Goal: Information Seeking & Learning: Learn about a topic

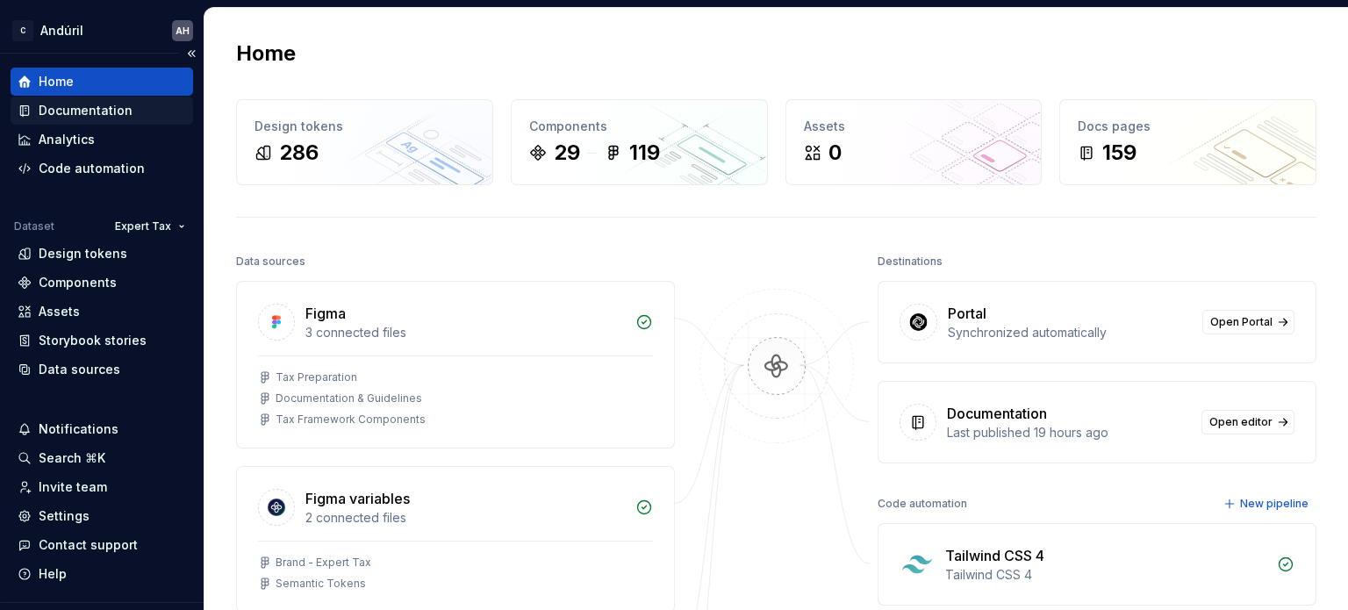
click at [99, 108] on div "Documentation" at bounding box center [86, 111] width 94 height 18
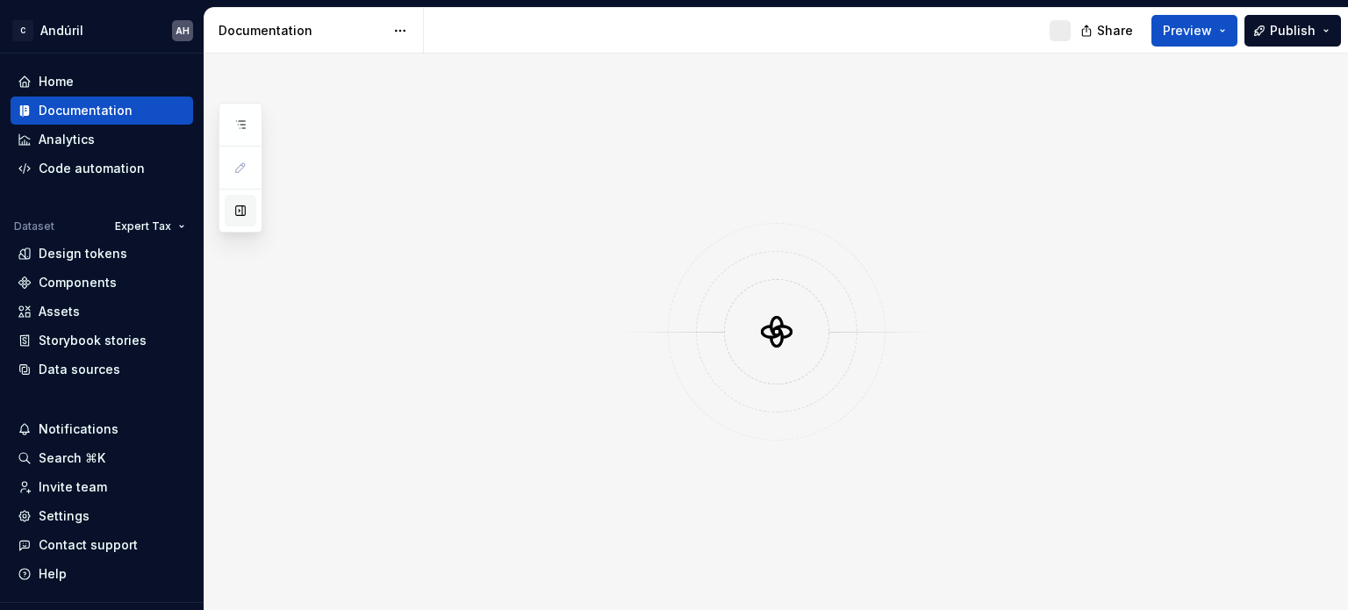
click at [239, 208] on button "button" at bounding box center [241, 211] width 32 height 32
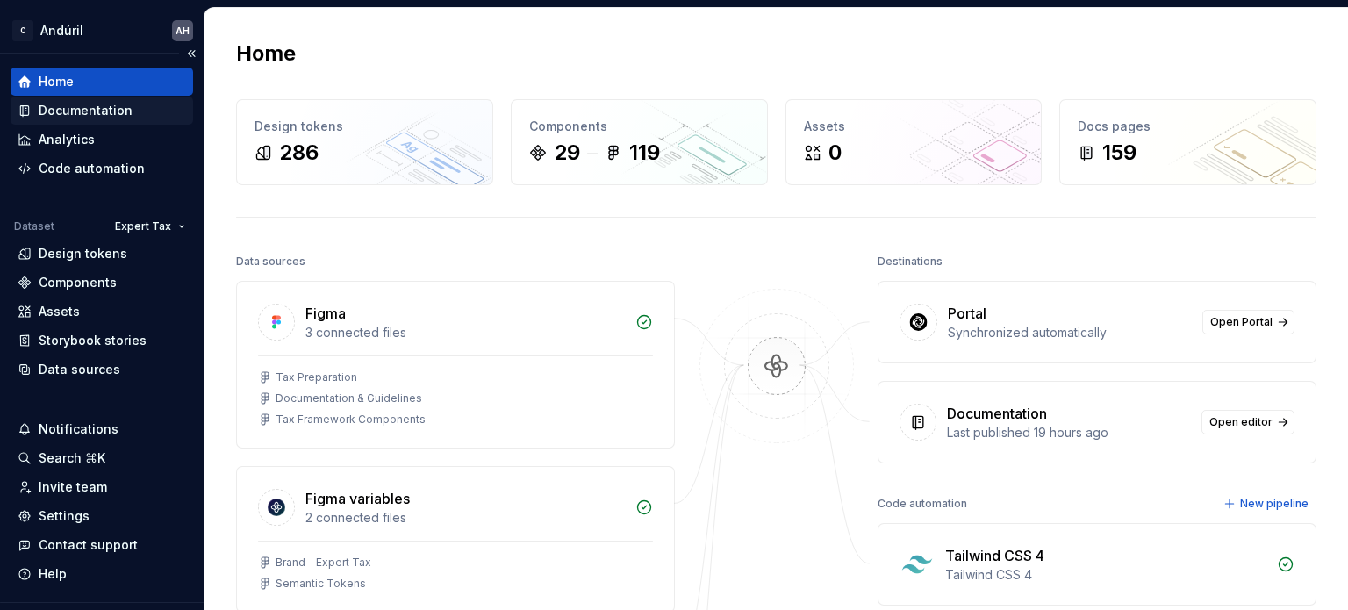
click at [104, 111] on div "Documentation" at bounding box center [86, 111] width 94 height 18
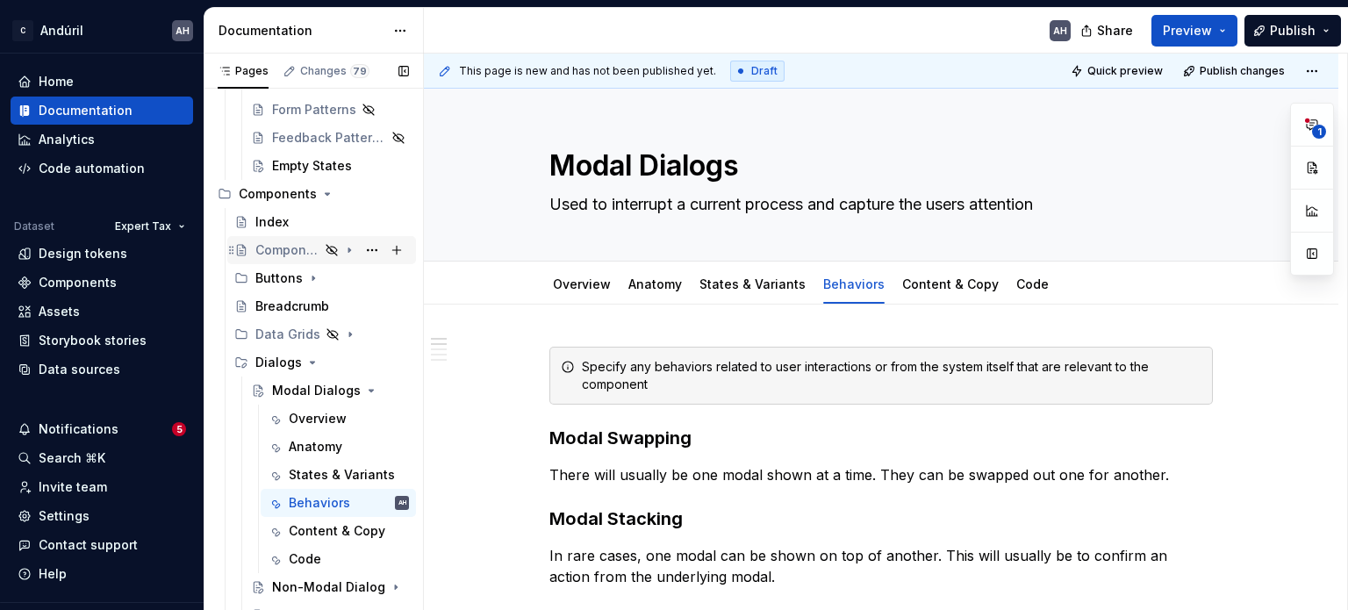
scroll to position [877, 0]
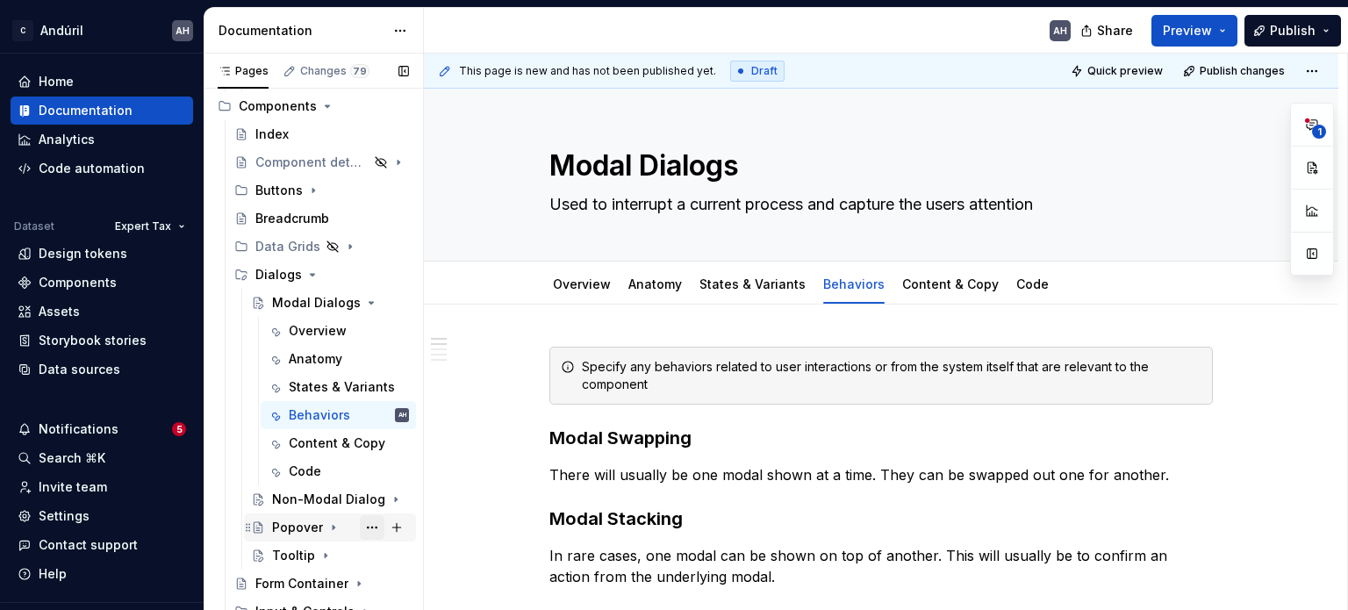
click at [361, 529] on button "Page tree" at bounding box center [372, 527] width 25 height 25
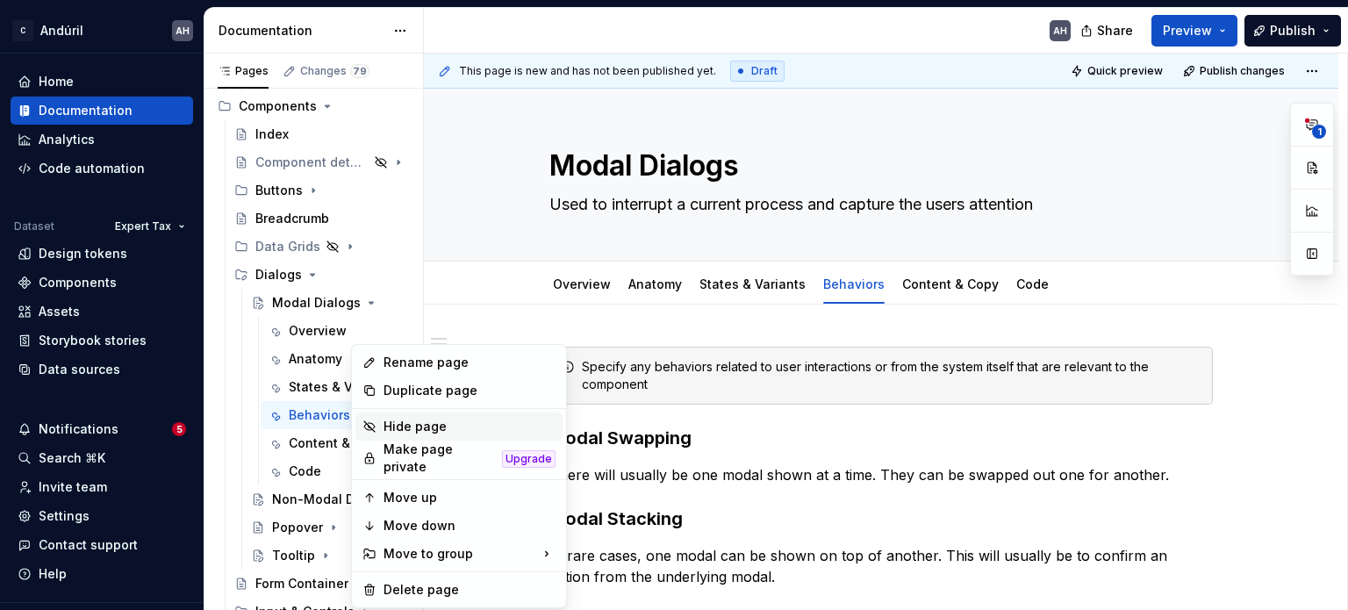
click at [408, 431] on div "Hide page" at bounding box center [469, 427] width 172 height 18
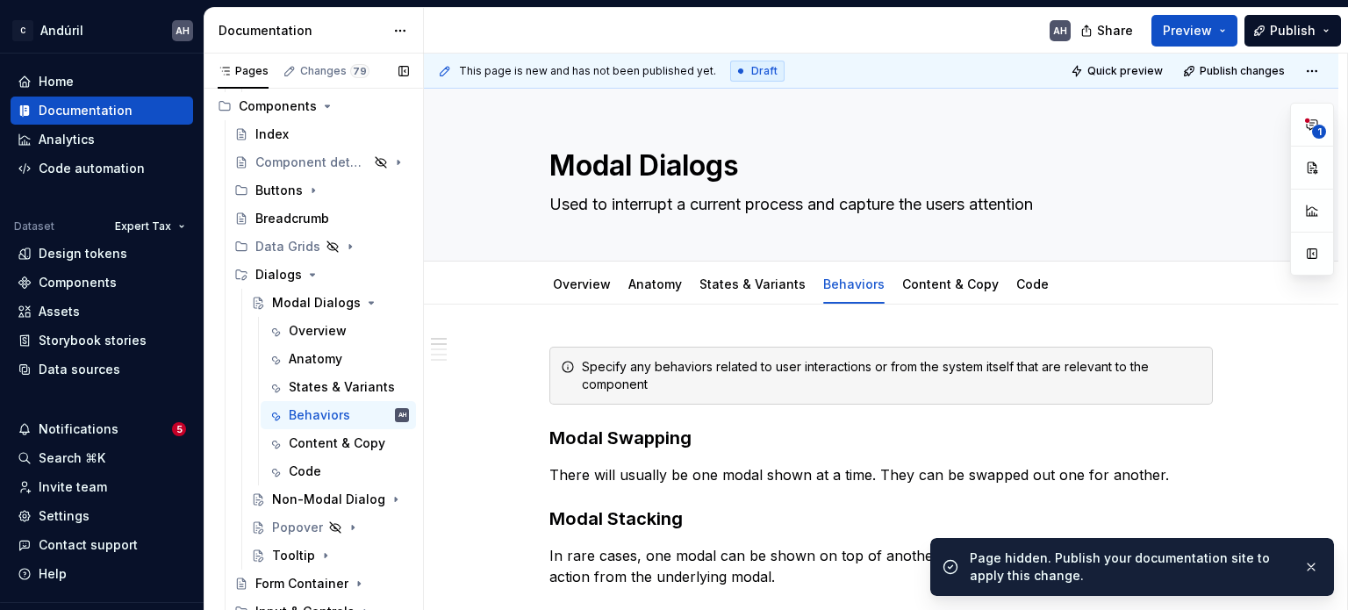
click at [0, 0] on button "Page tree" at bounding box center [0, 0] width 0 height 0
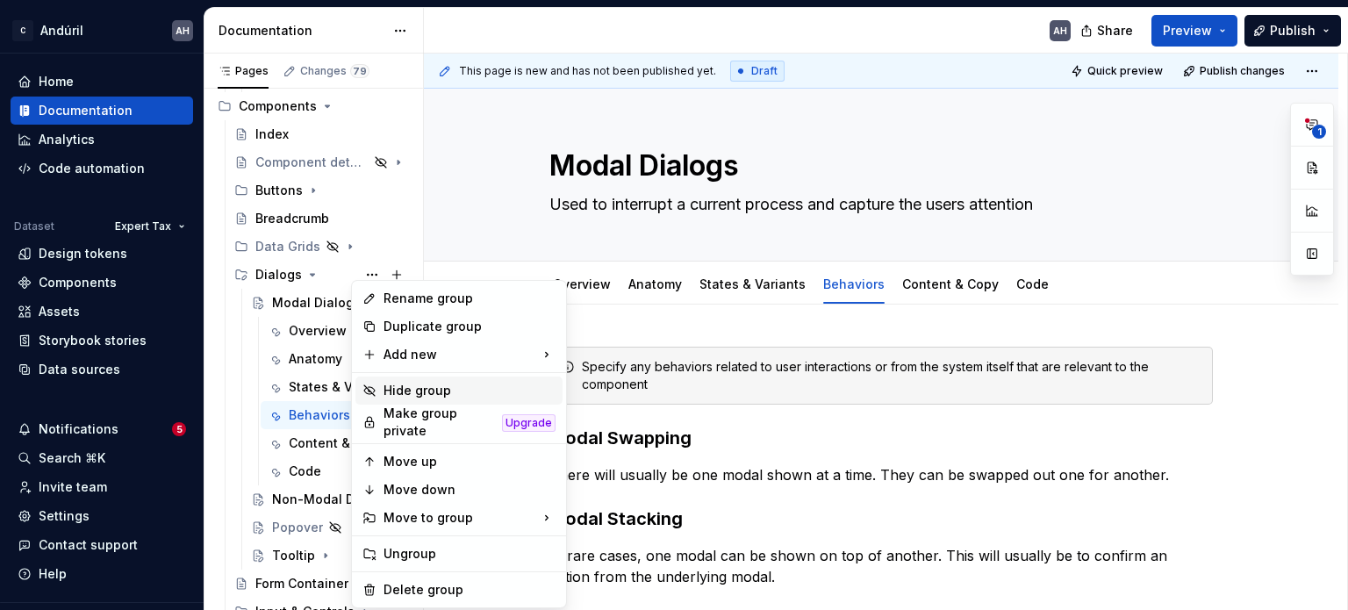
click at [426, 386] on div "Hide group" at bounding box center [469, 391] width 172 height 18
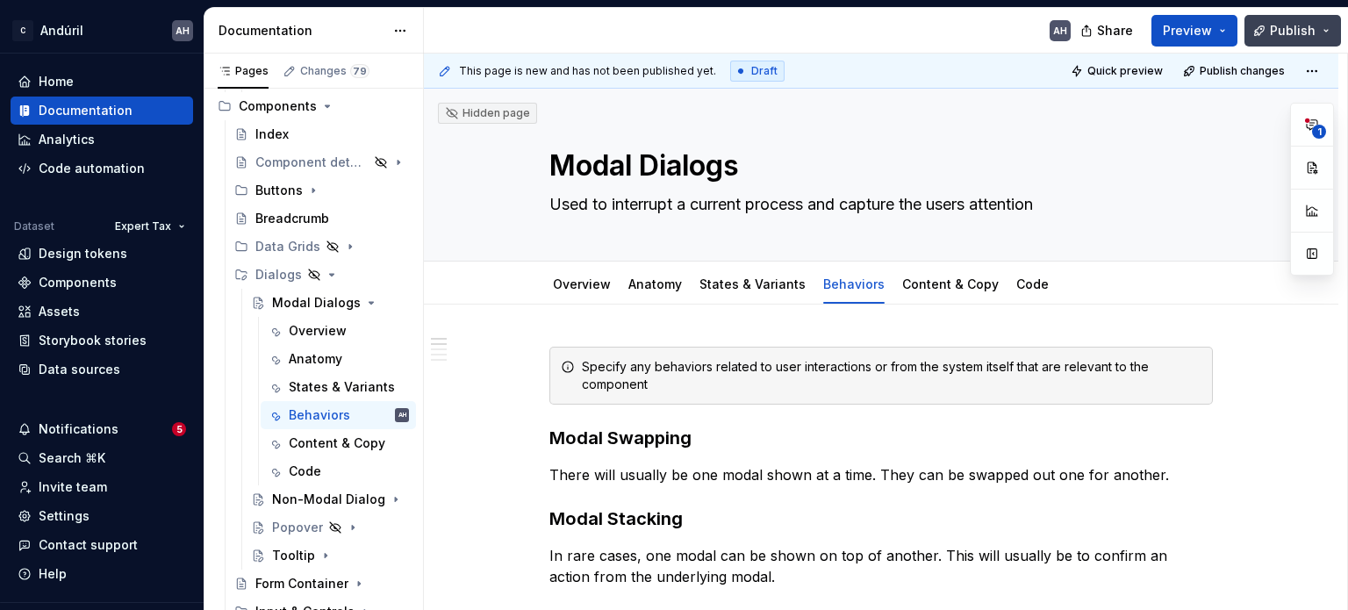
click at [1262, 38] on button "Publish" at bounding box center [1292, 31] width 97 height 32
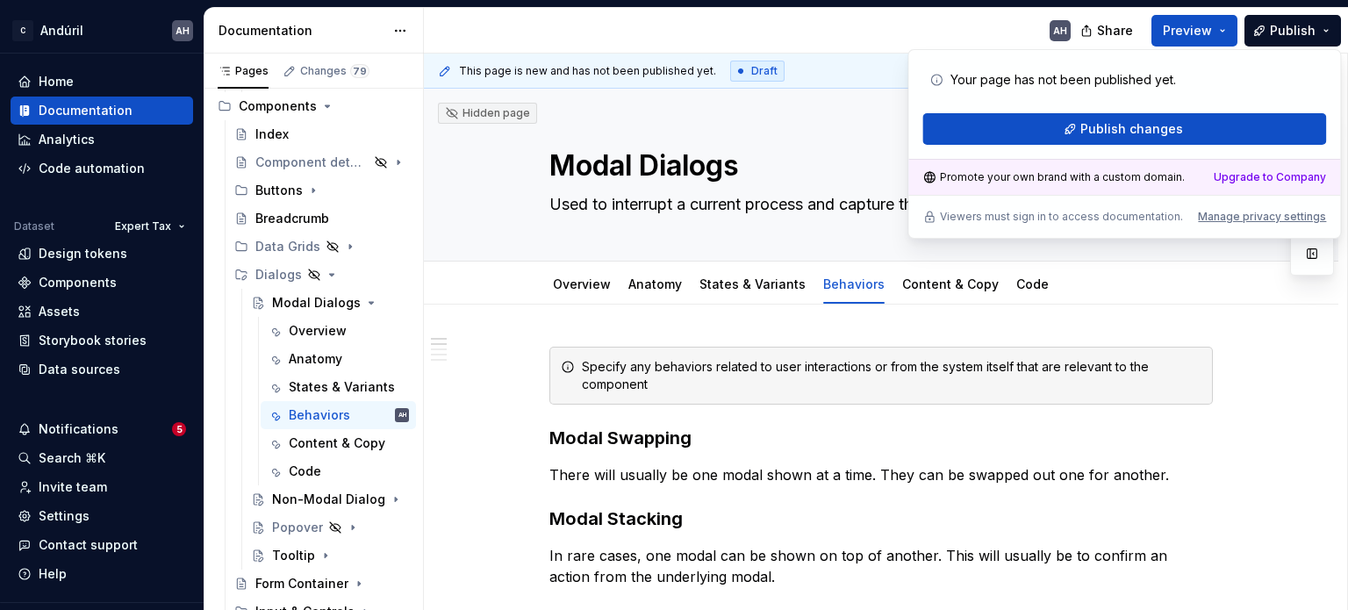
type textarea "*"
click at [1126, 129] on span "Publish changes" at bounding box center [1131, 129] width 103 height 18
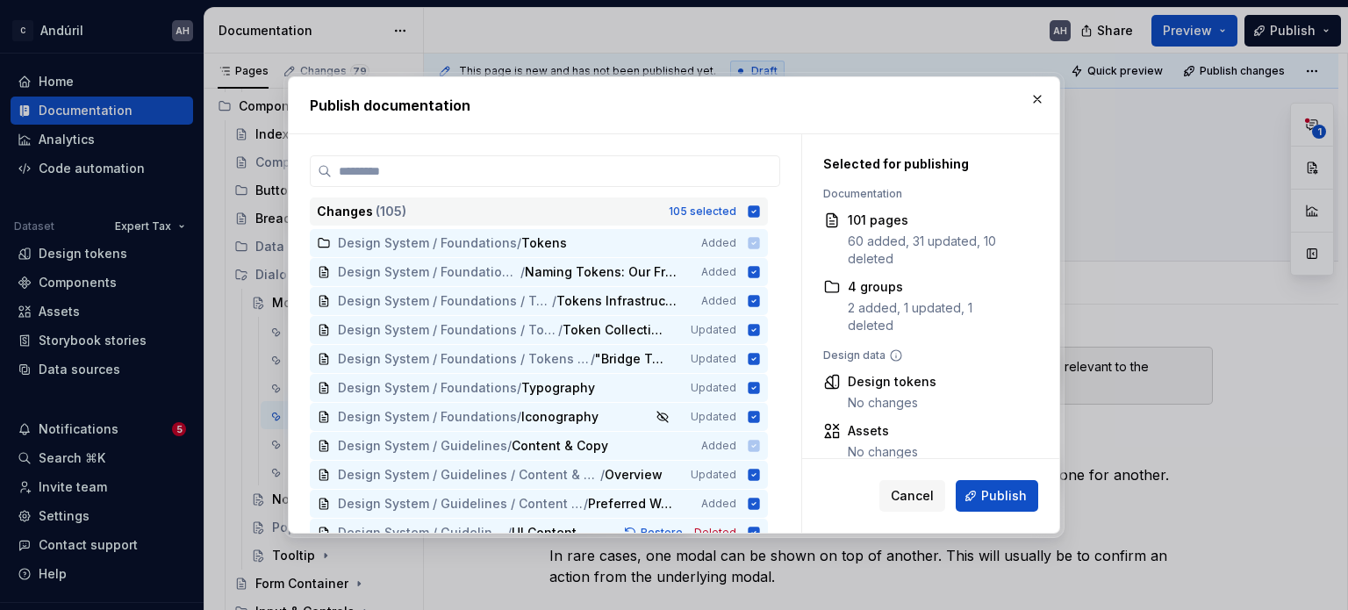
click at [751, 213] on icon at bounding box center [753, 210] width 11 height 11
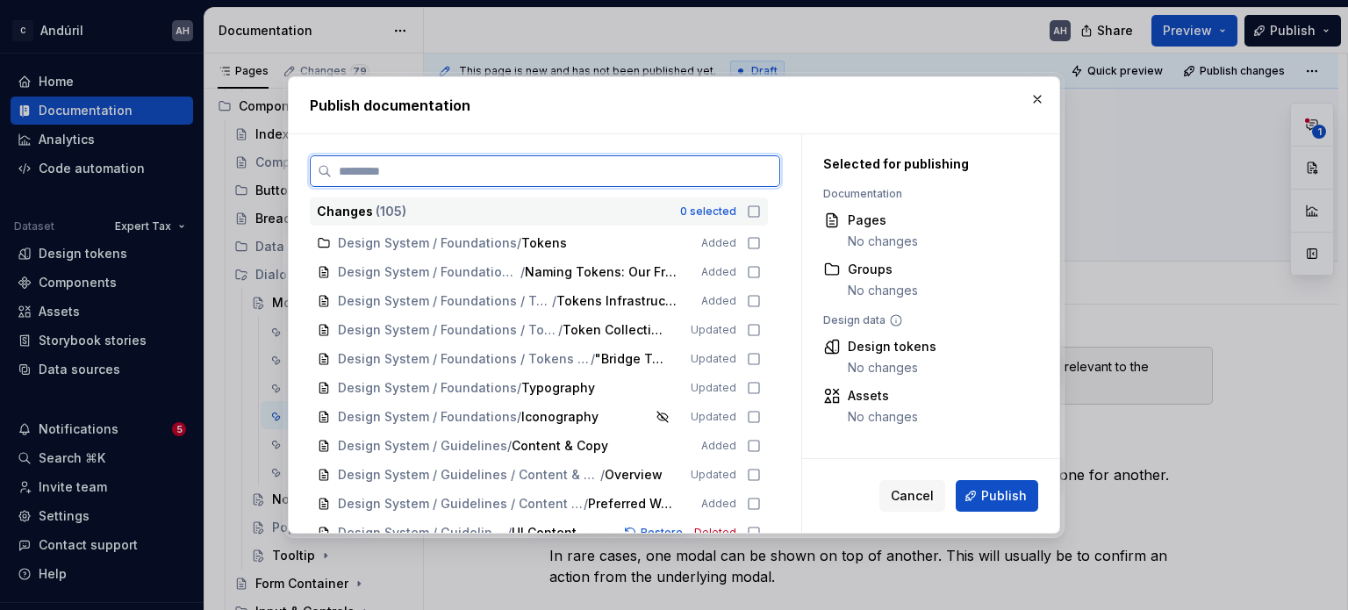
click at [661, 178] on input "search" at bounding box center [555, 171] width 447 height 18
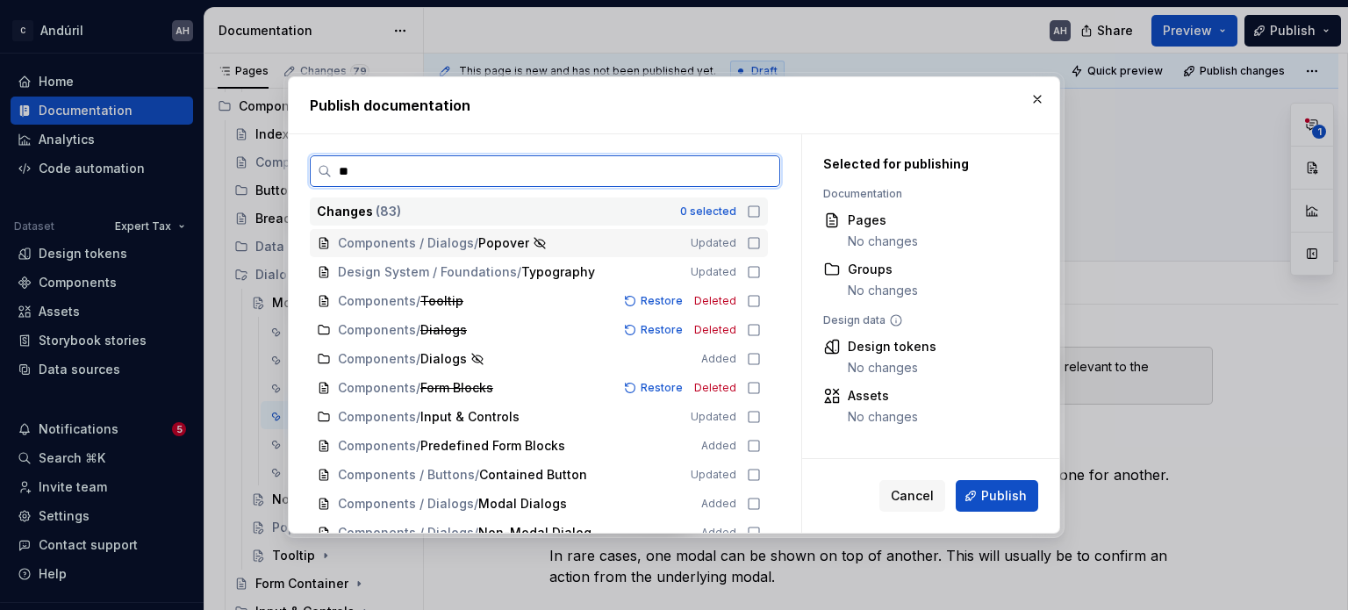
type input "***"
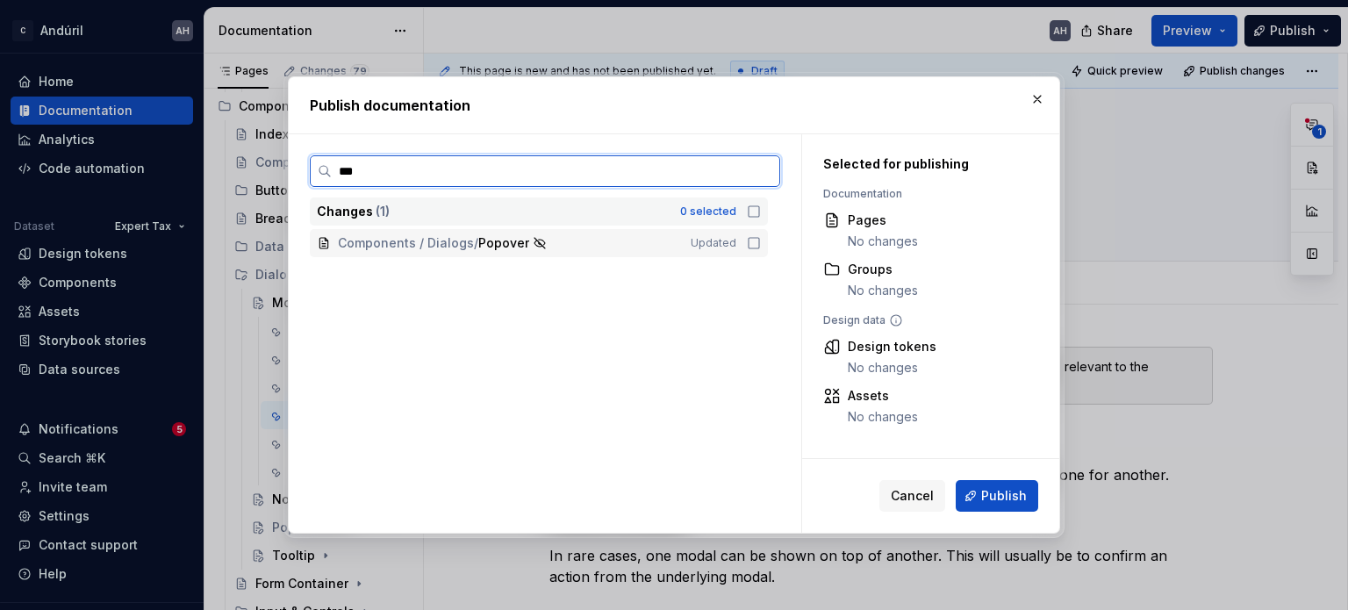
click at [751, 241] on icon at bounding box center [754, 243] width 14 height 14
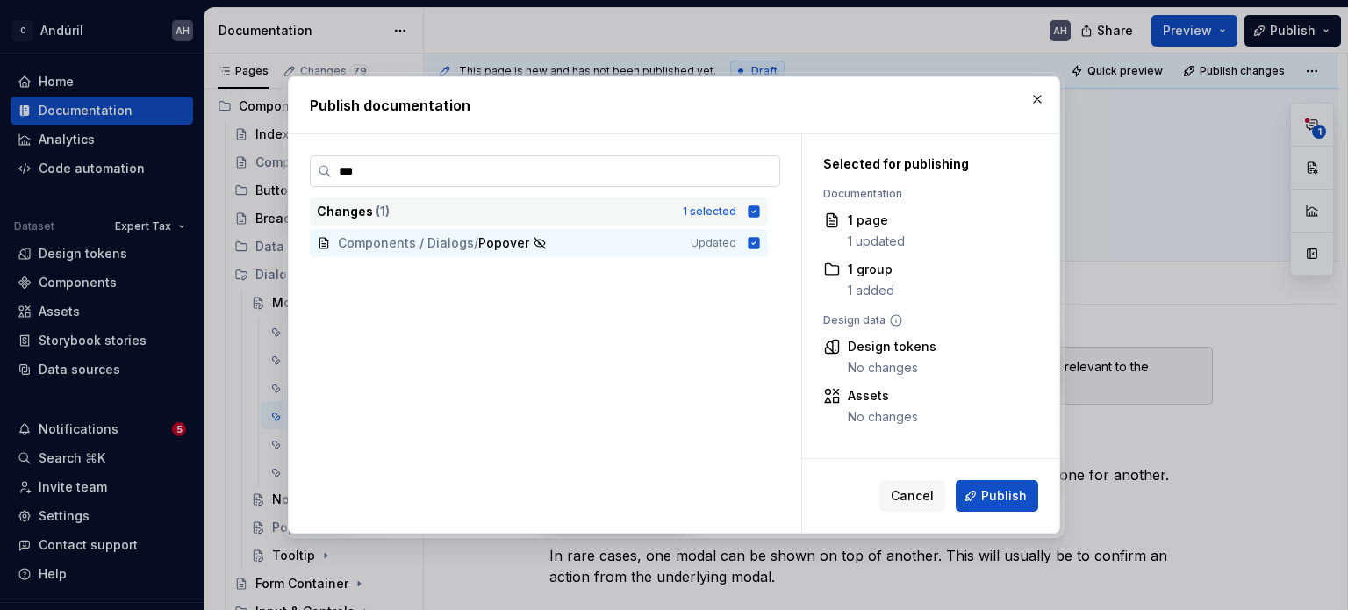
click at [761, 167] on input "***" at bounding box center [555, 171] width 447 height 18
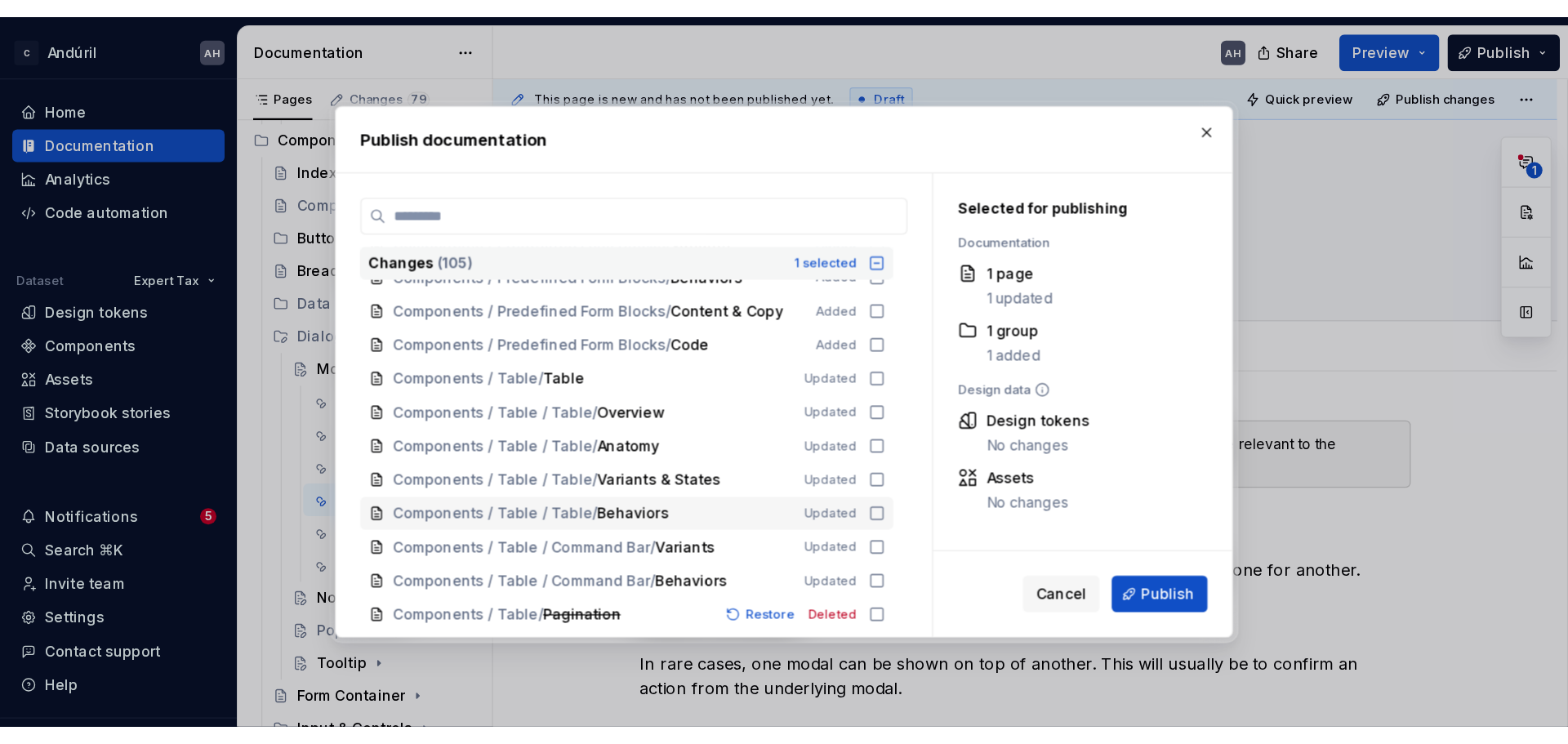
scroll to position [2124, 0]
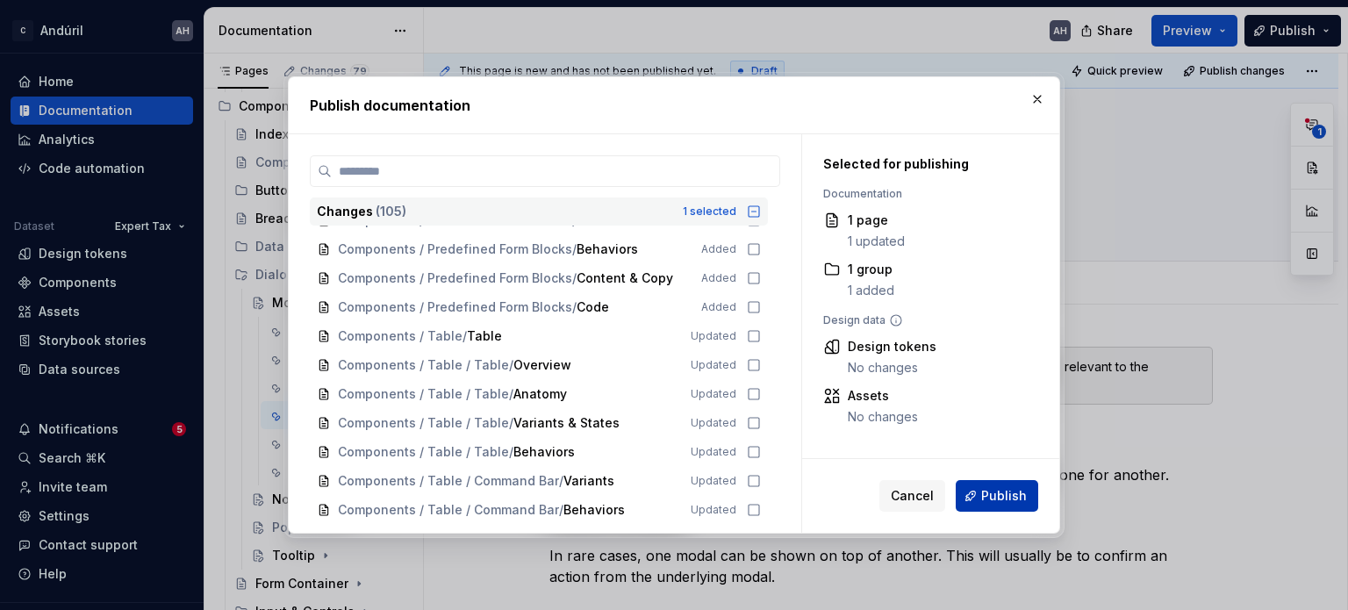
click at [993, 498] on span "Publish" at bounding box center [1004, 496] width 46 height 18
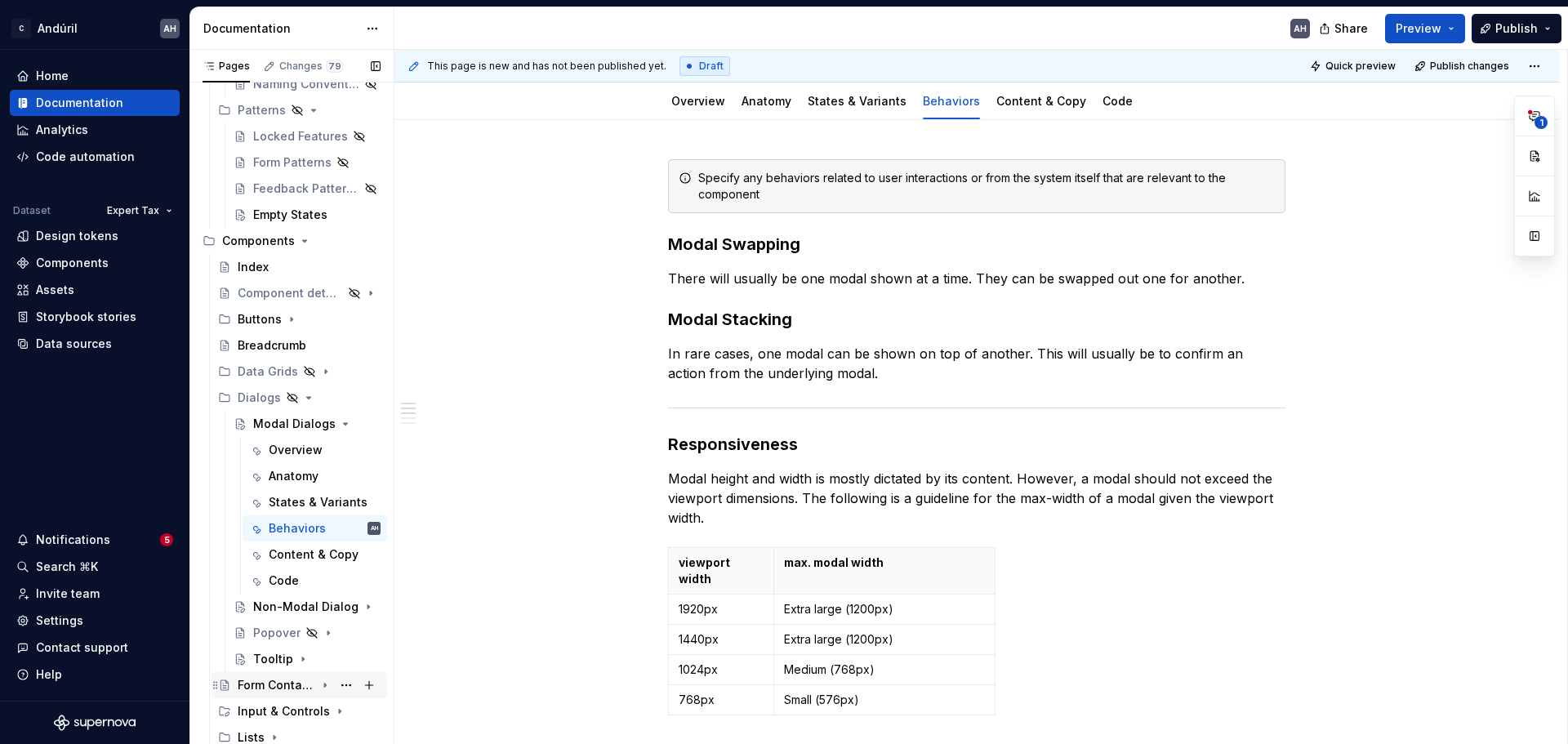
scroll to position [817, 0]
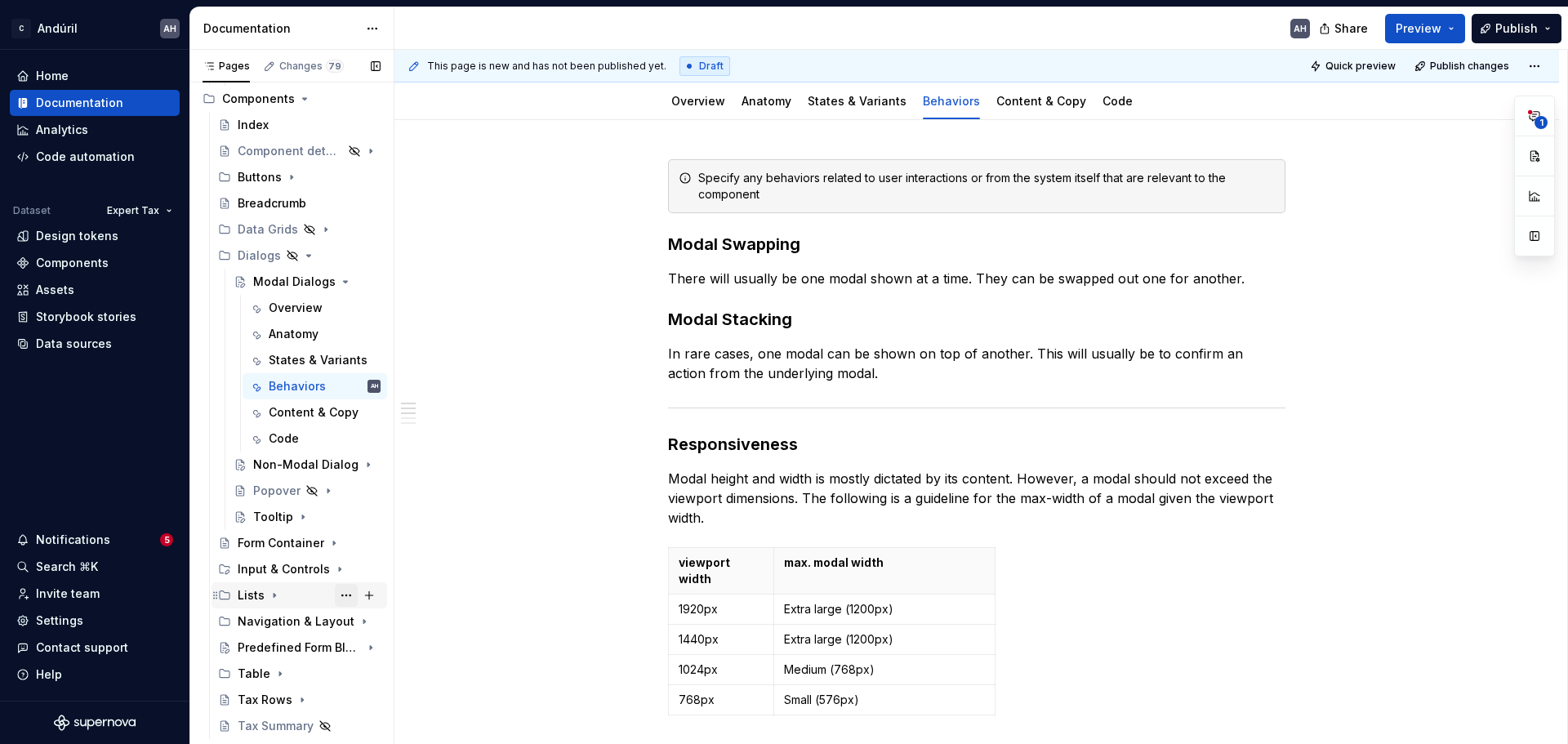
click at [336, 567] on button "Page tree" at bounding box center [346, 595] width 23 height 23
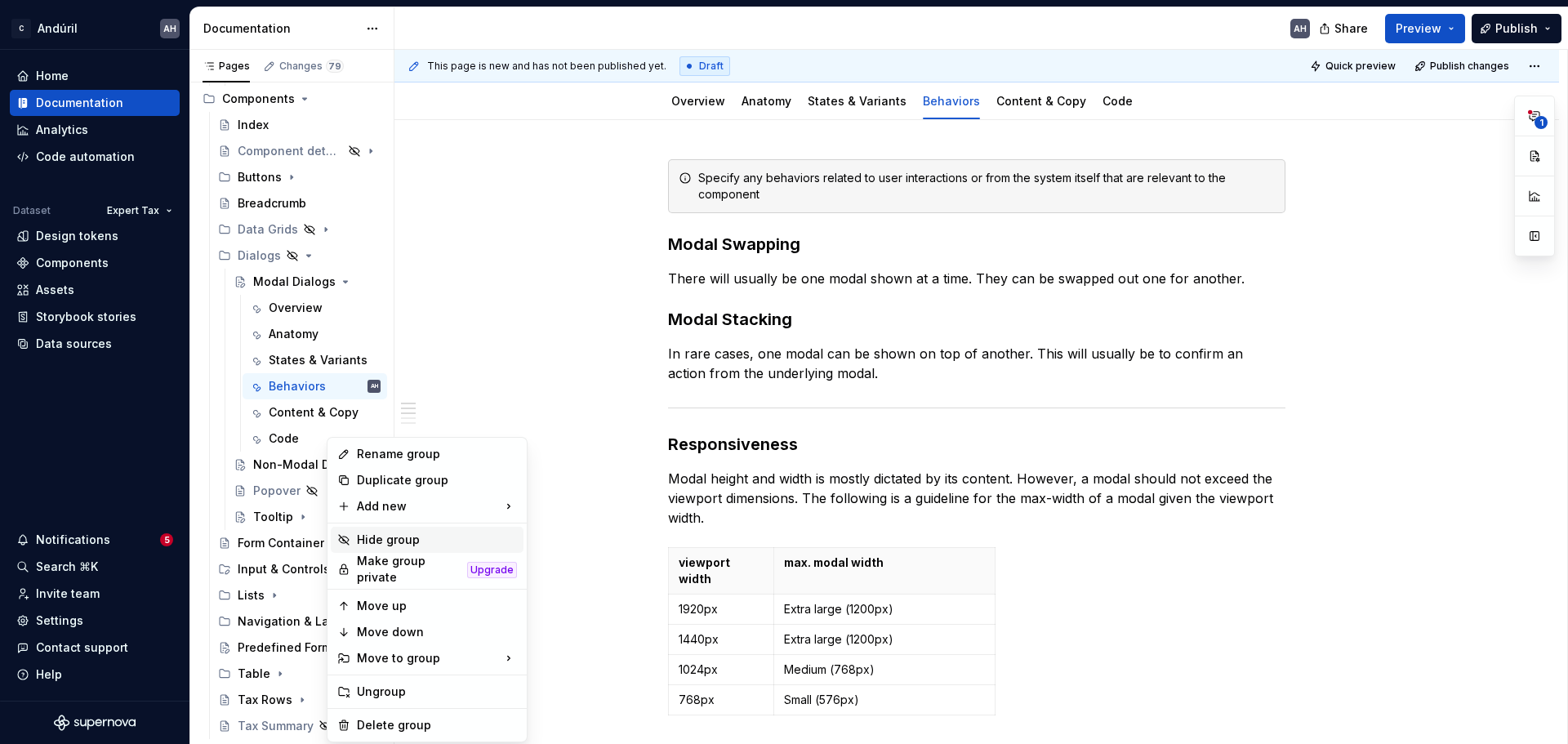
click at [403, 544] on div "Hide group" at bounding box center [437, 540] width 160 height 17
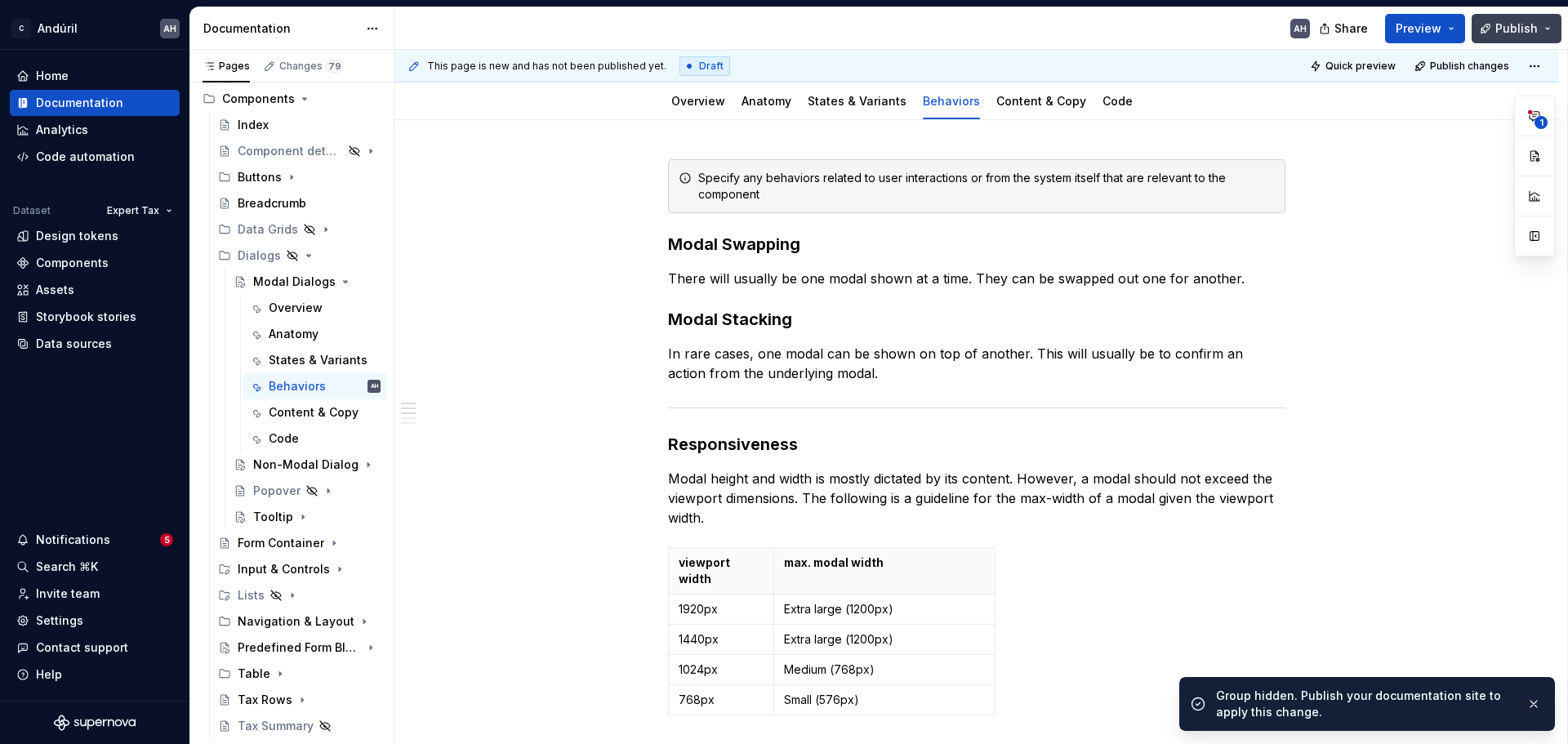
click at [1254, 36] on button "Publish" at bounding box center [1517, 29] width 90 height 30
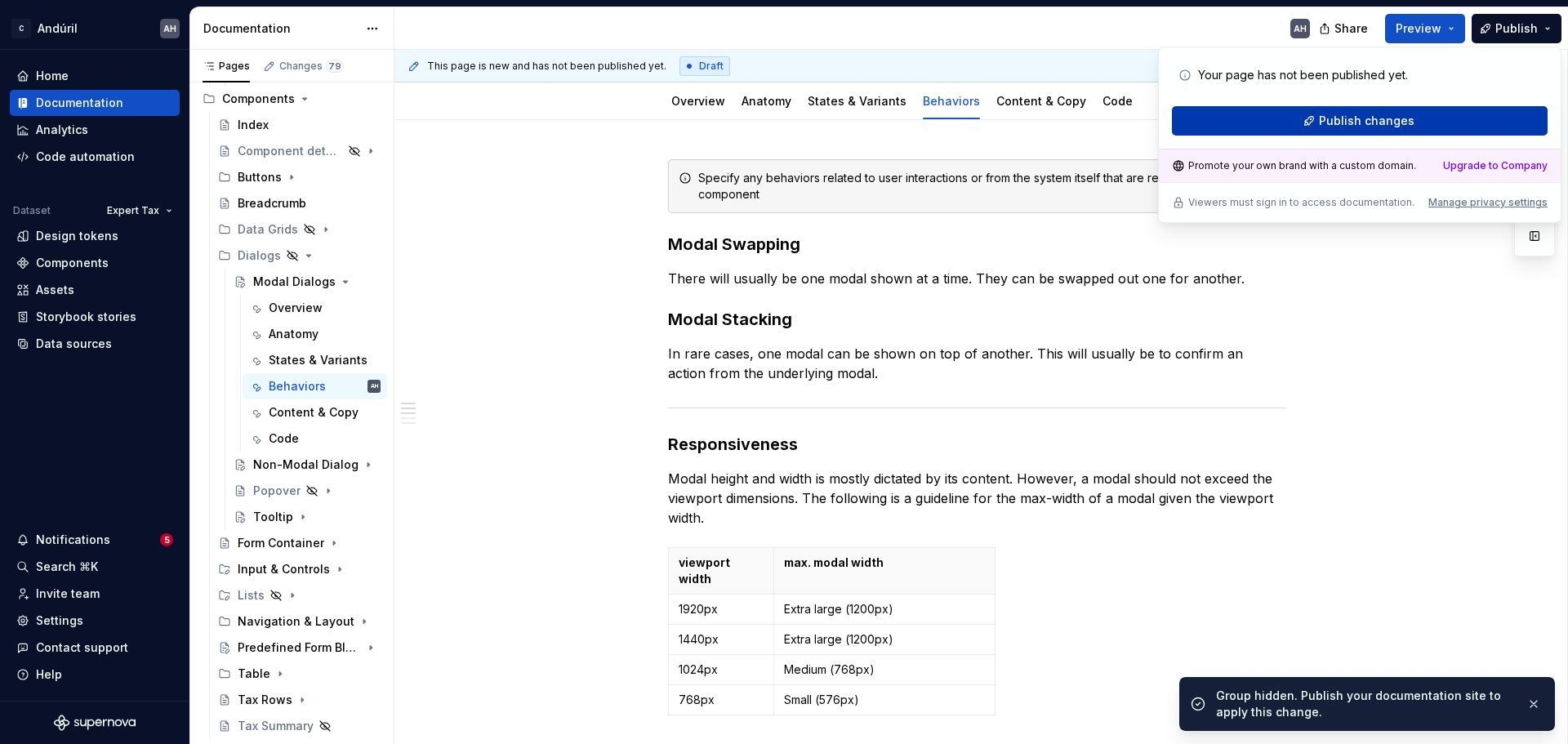
click at [1254, 117] on span "Publish changes" at bounding box center [1367, 121] width 96 height 17
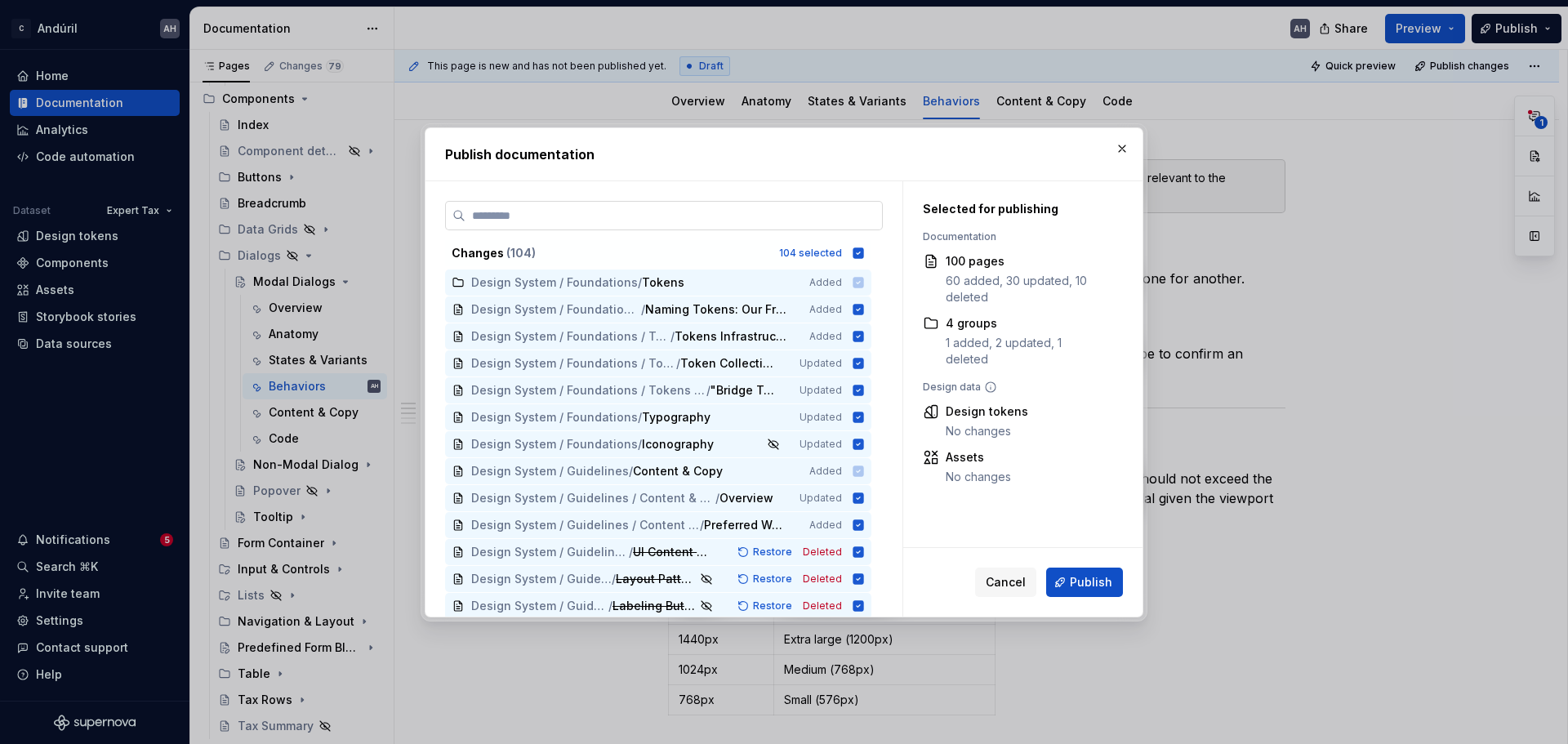
type textarea "*"
click at [648, 209] on input "search" at bounding box center [673, 216] width 416 height 17
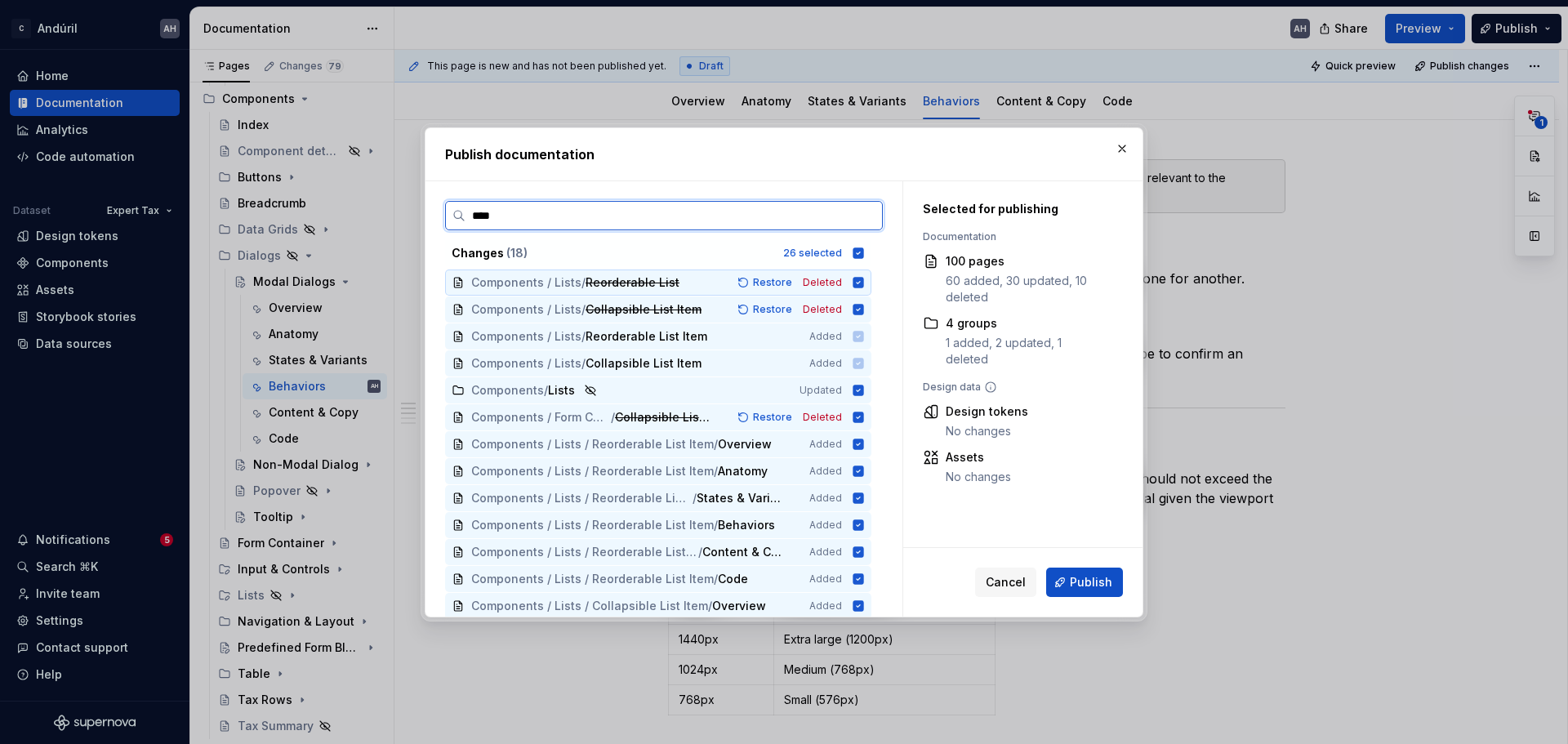
type input "*****"
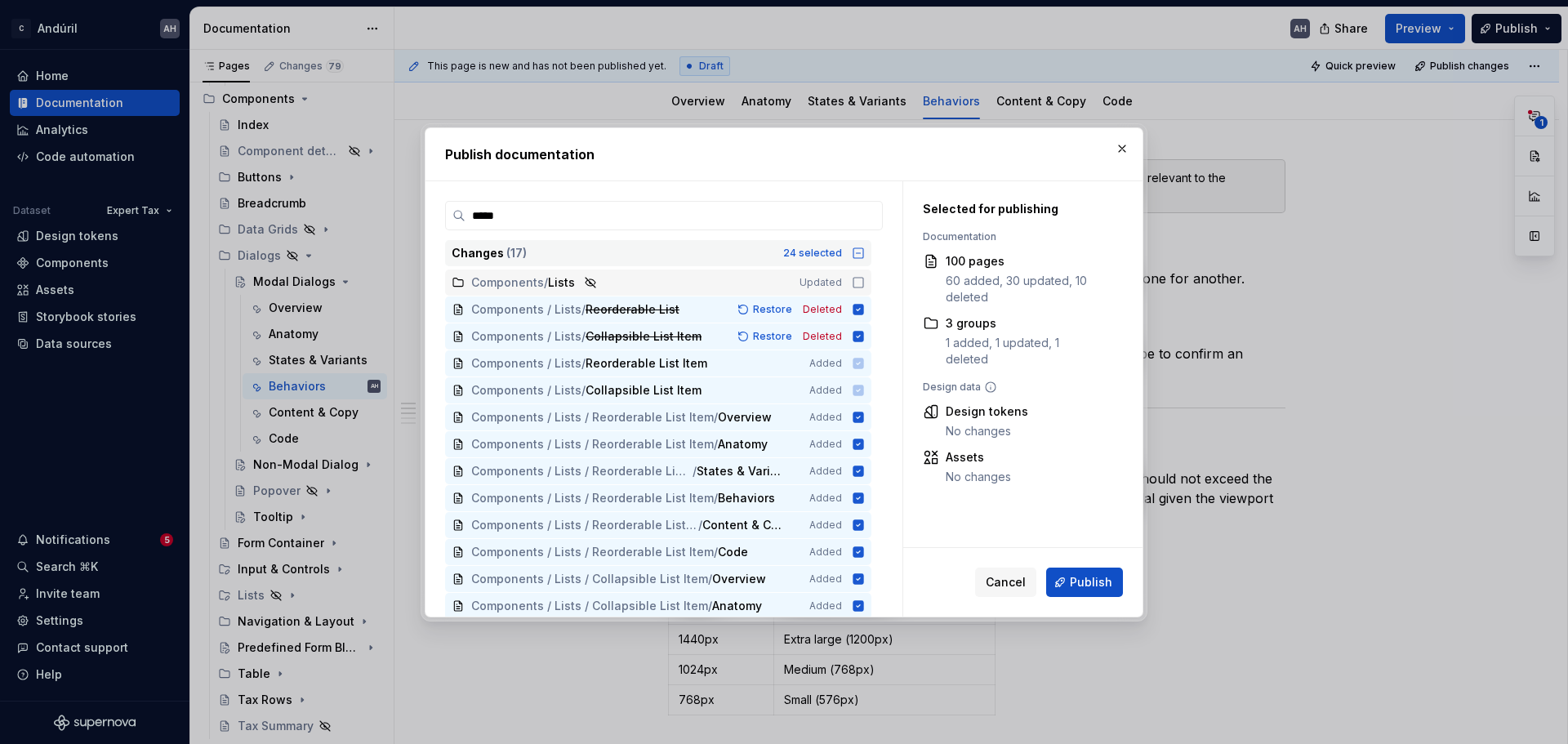
click at [860, 251] on icon at bounding box center [858, 253] width 13 height 13
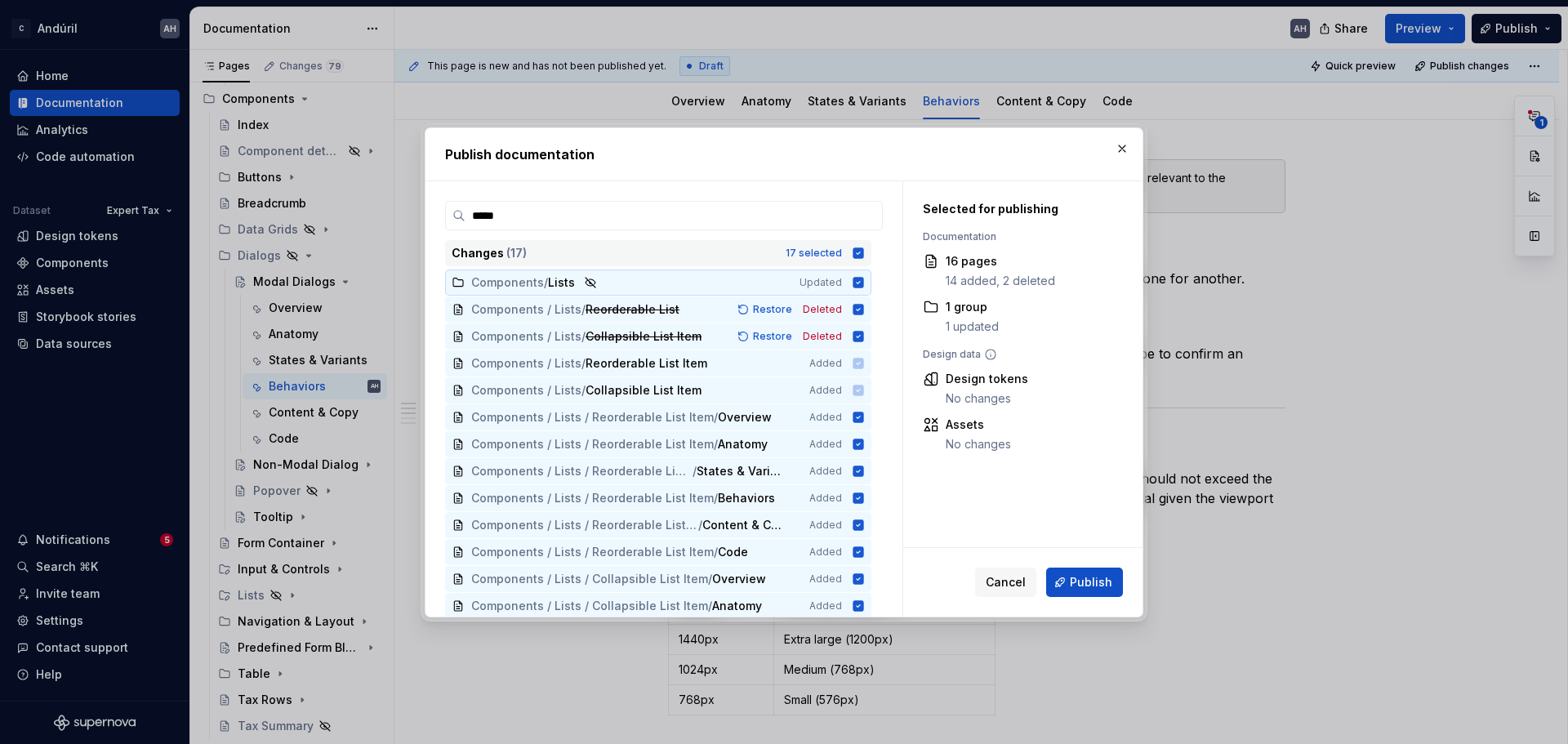
click at [860, 251] on icon at bounding box center [858, 253] width 13 height 13
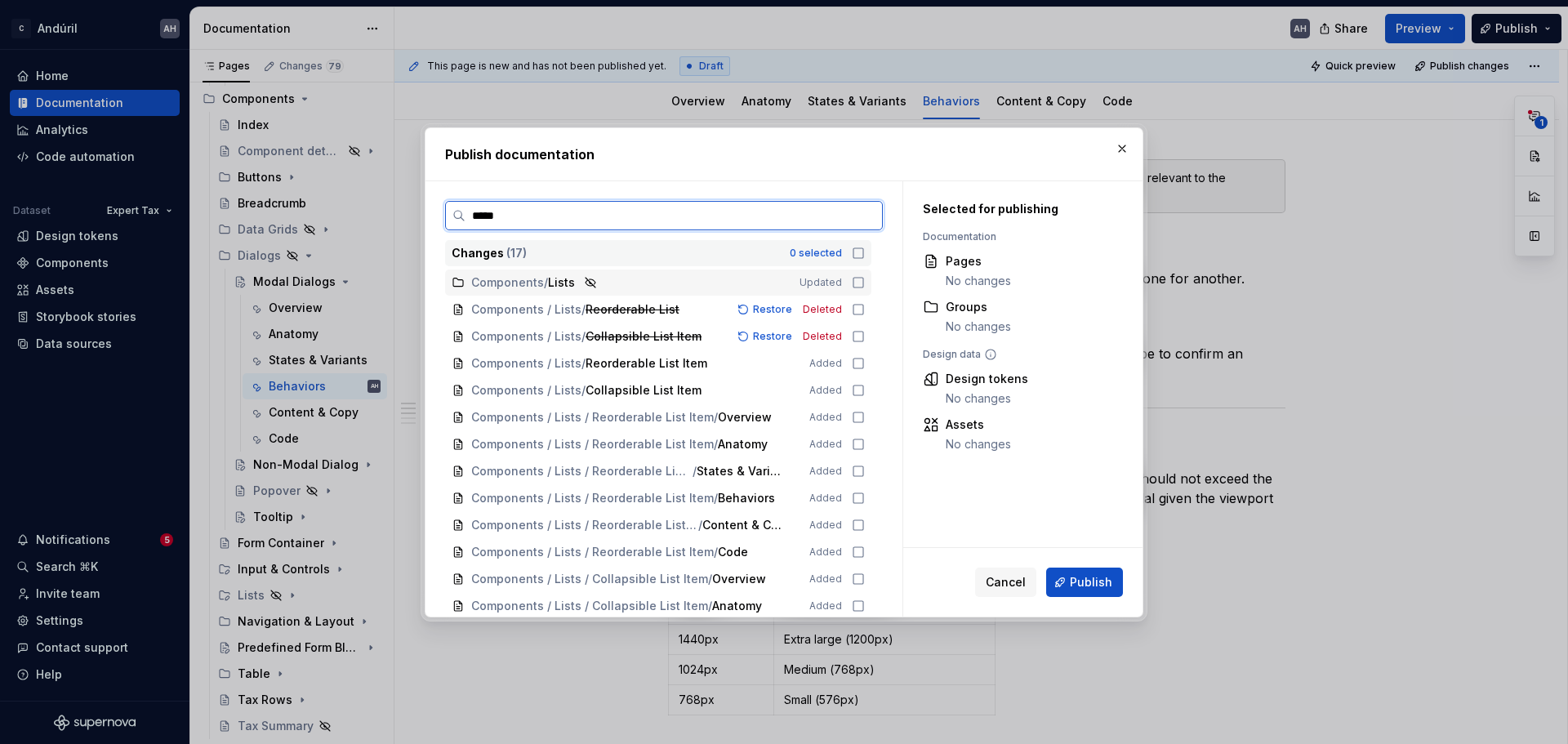
click at [858, 283] on icon at bounding box center [858, 283] width 13 height 13
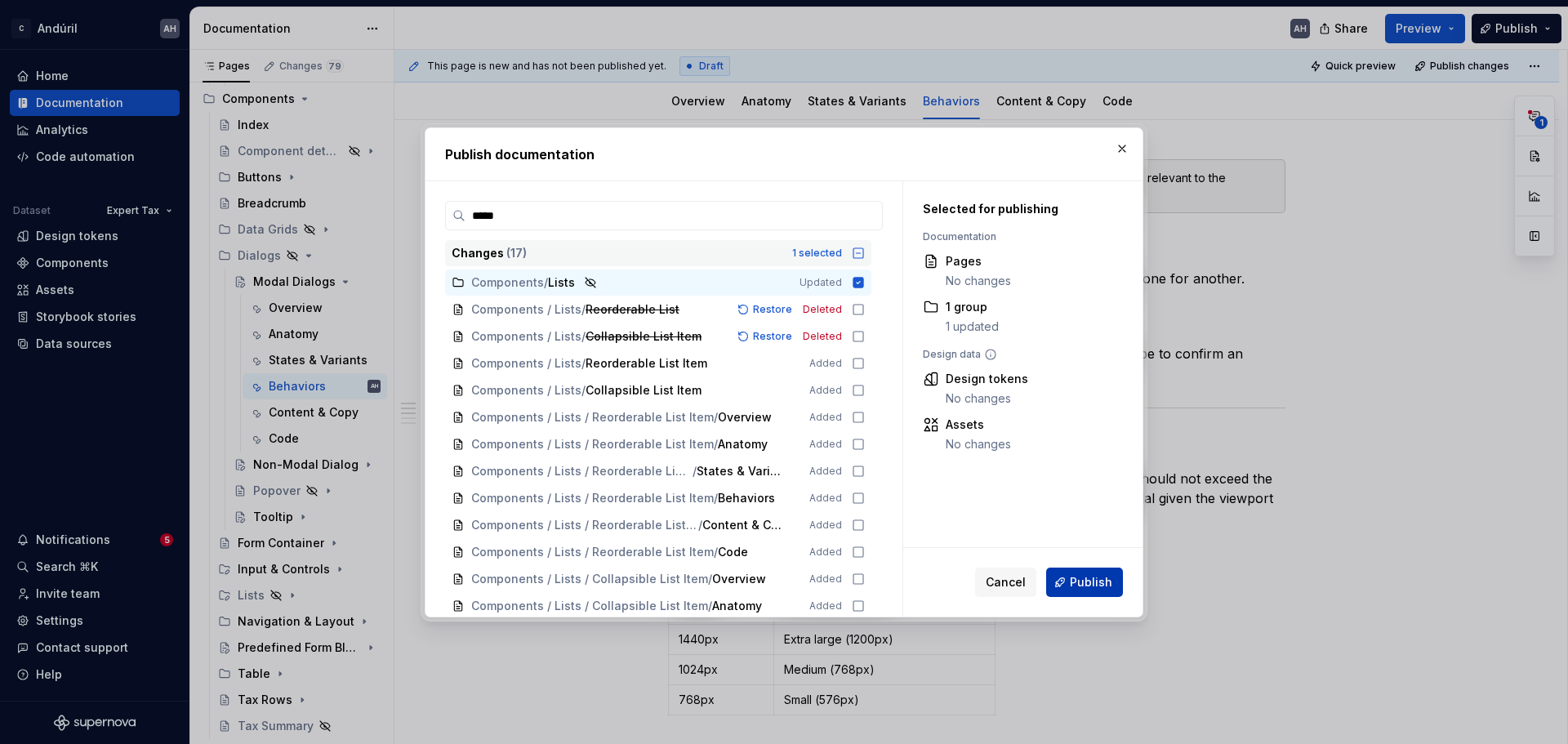
click at [1073, 567] on span "Publish" at bounding box center [1091, 583] width 43 height 17
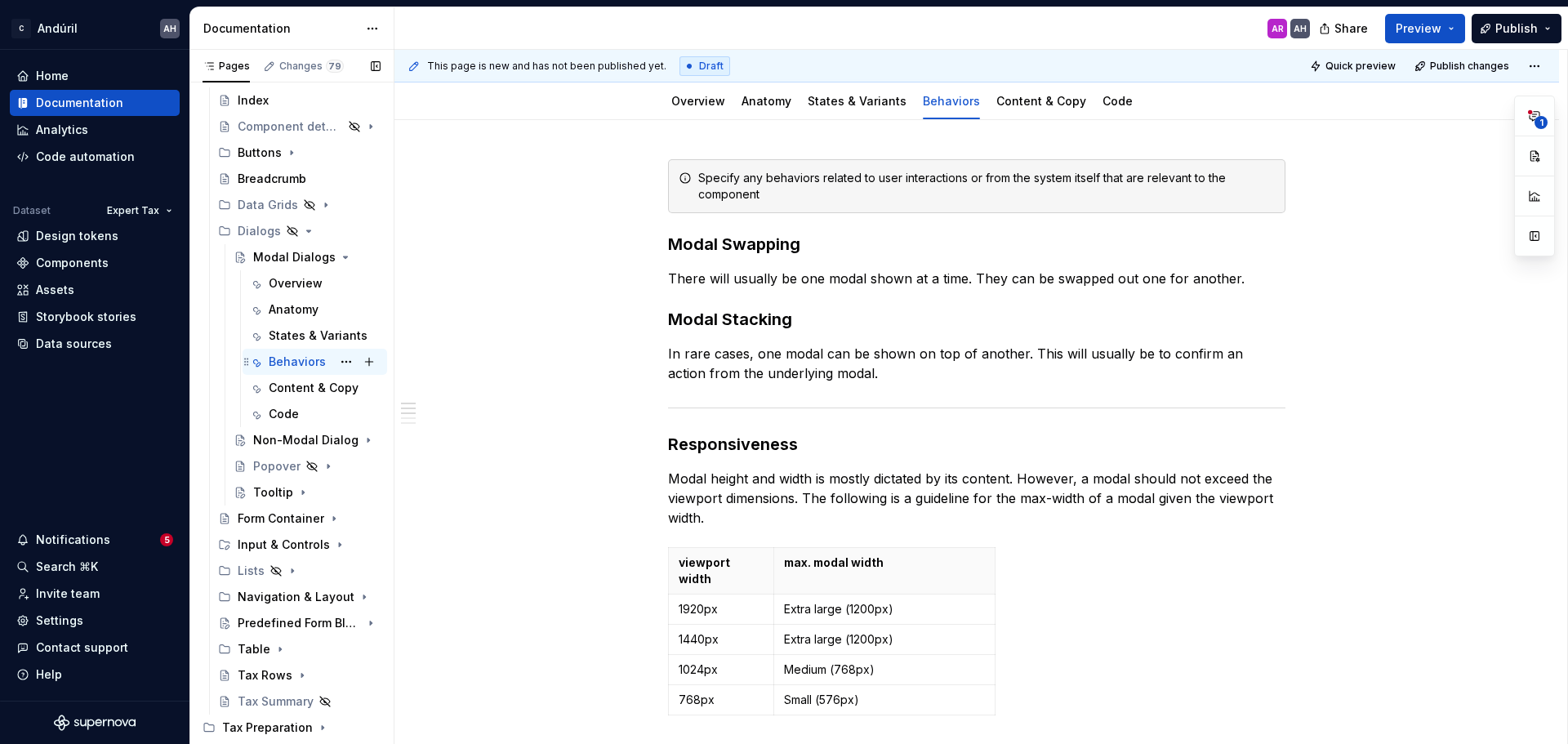
scroll to position [860, 0]
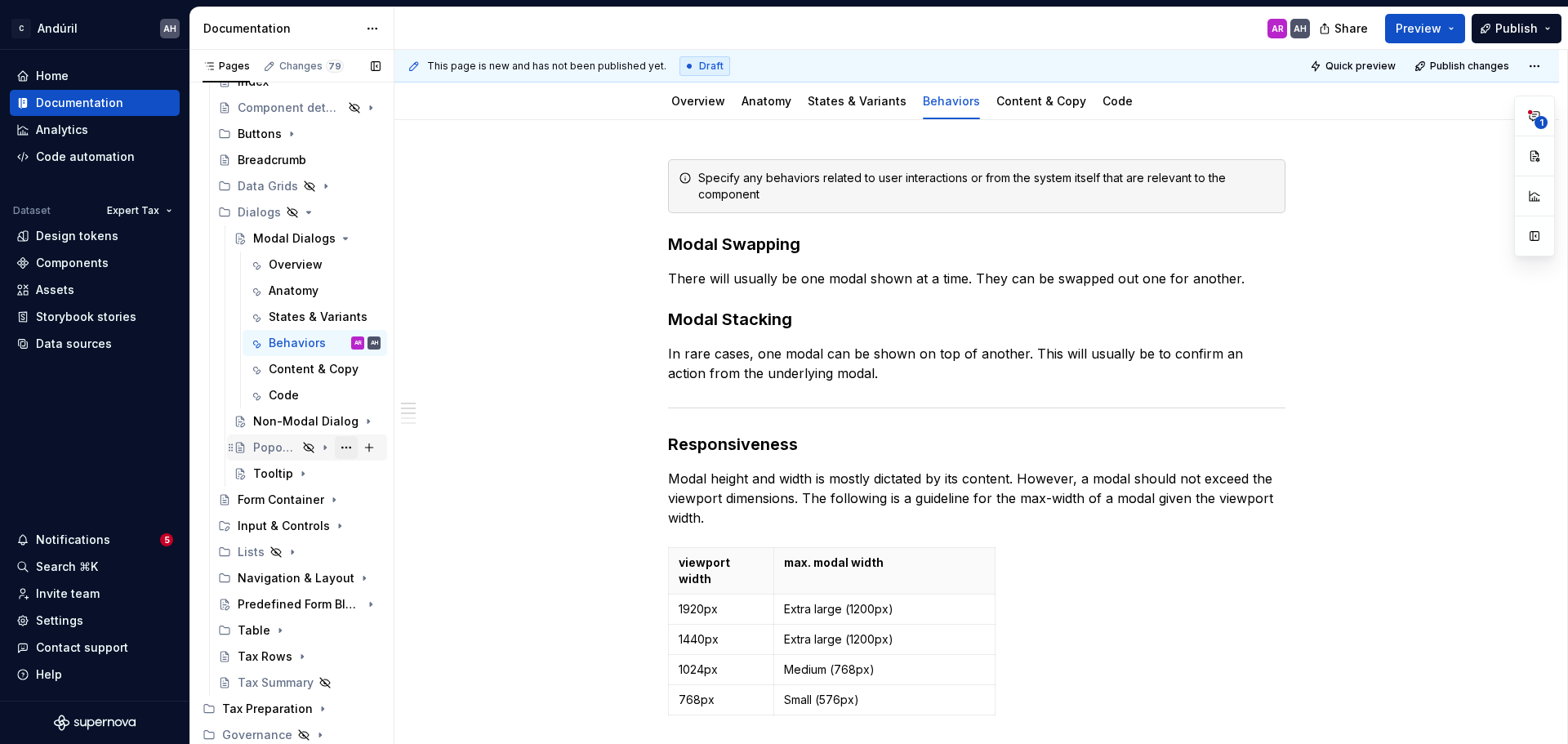
click at [335, 450] on button "Page tree" at bounding box center [346, 447] width 23 height 23
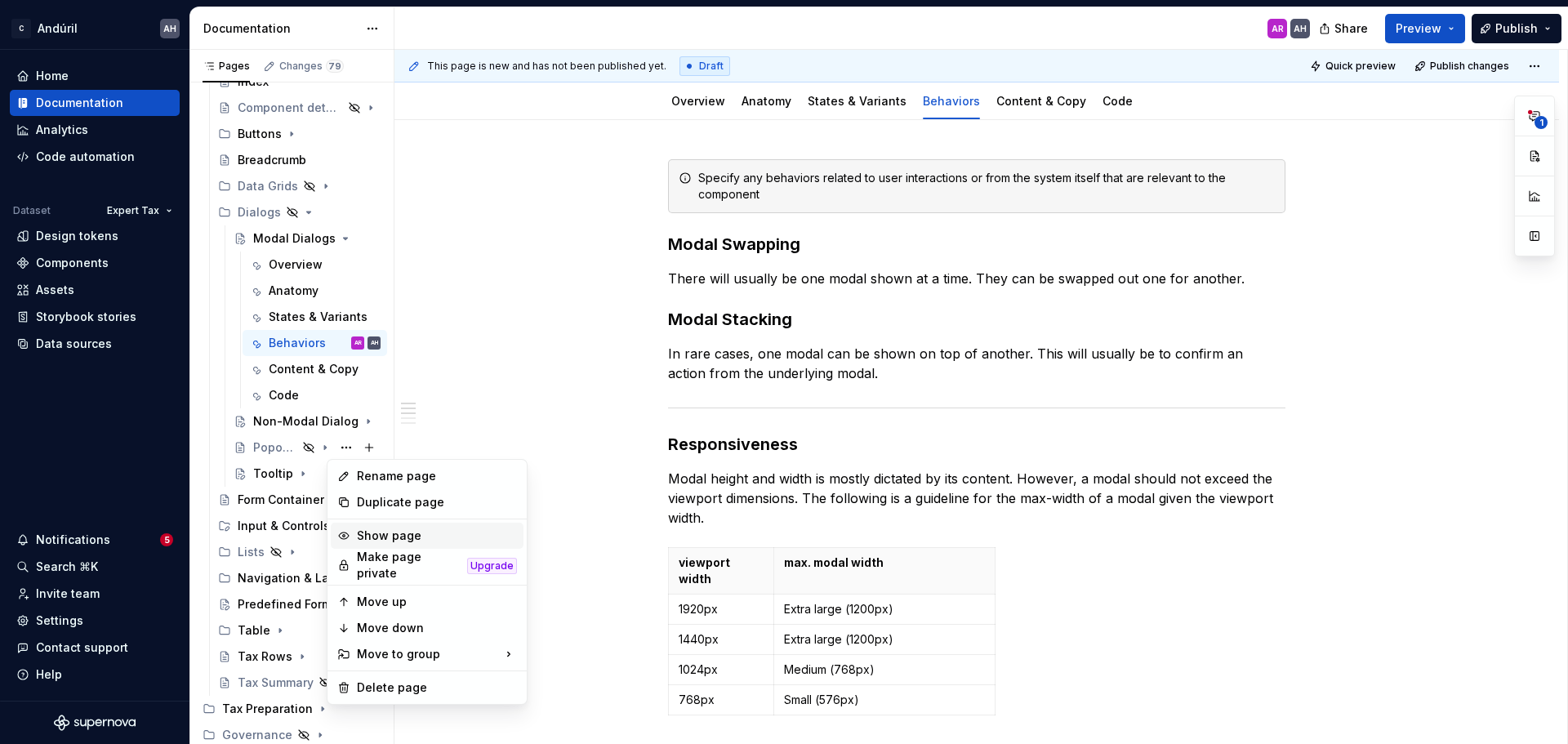
click at [363, 541] on div "Show page" at bounding box center [437, 536] width 160 height 17
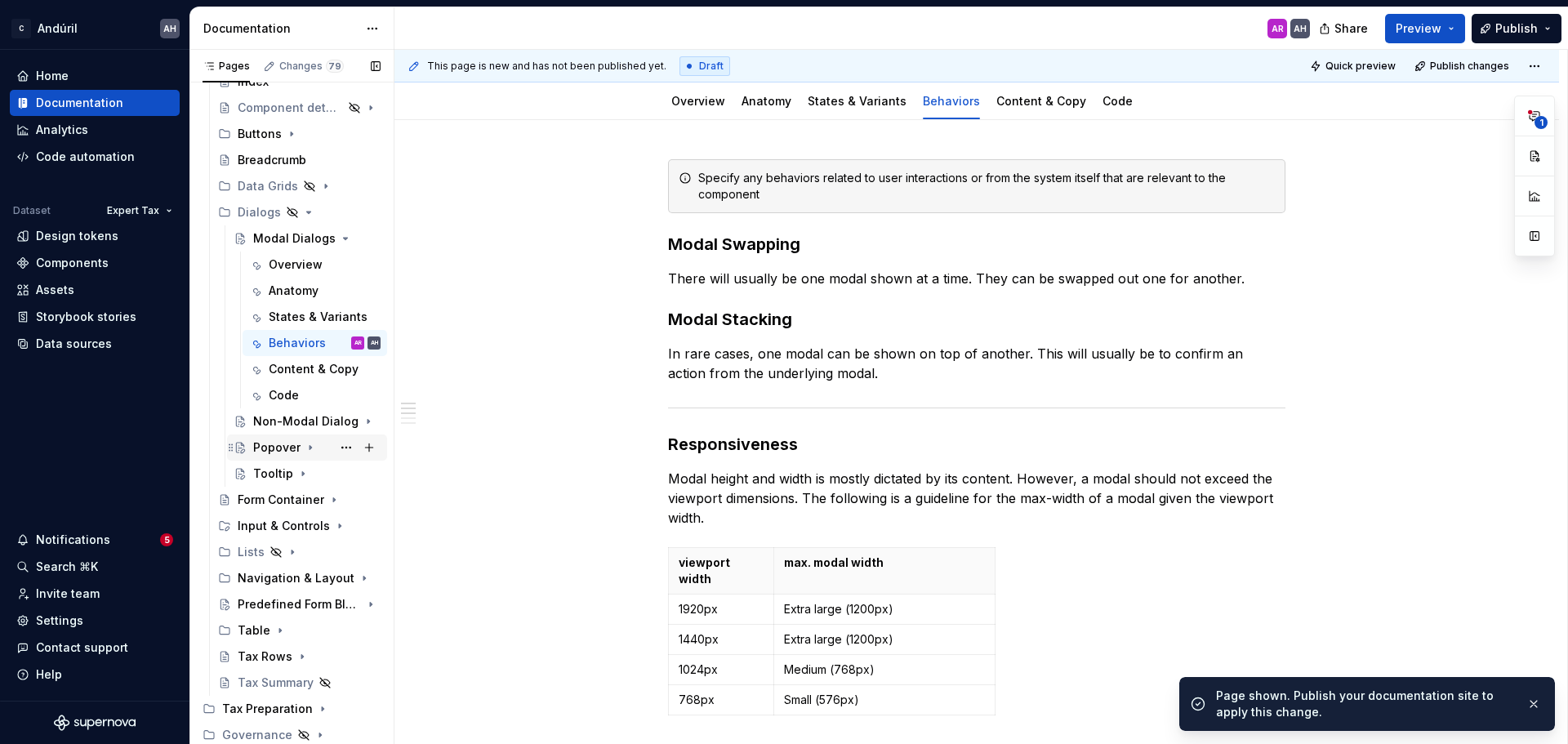
click at [277, 448] on div "Popover" at bounding box center [277, 448] width 47 height 17
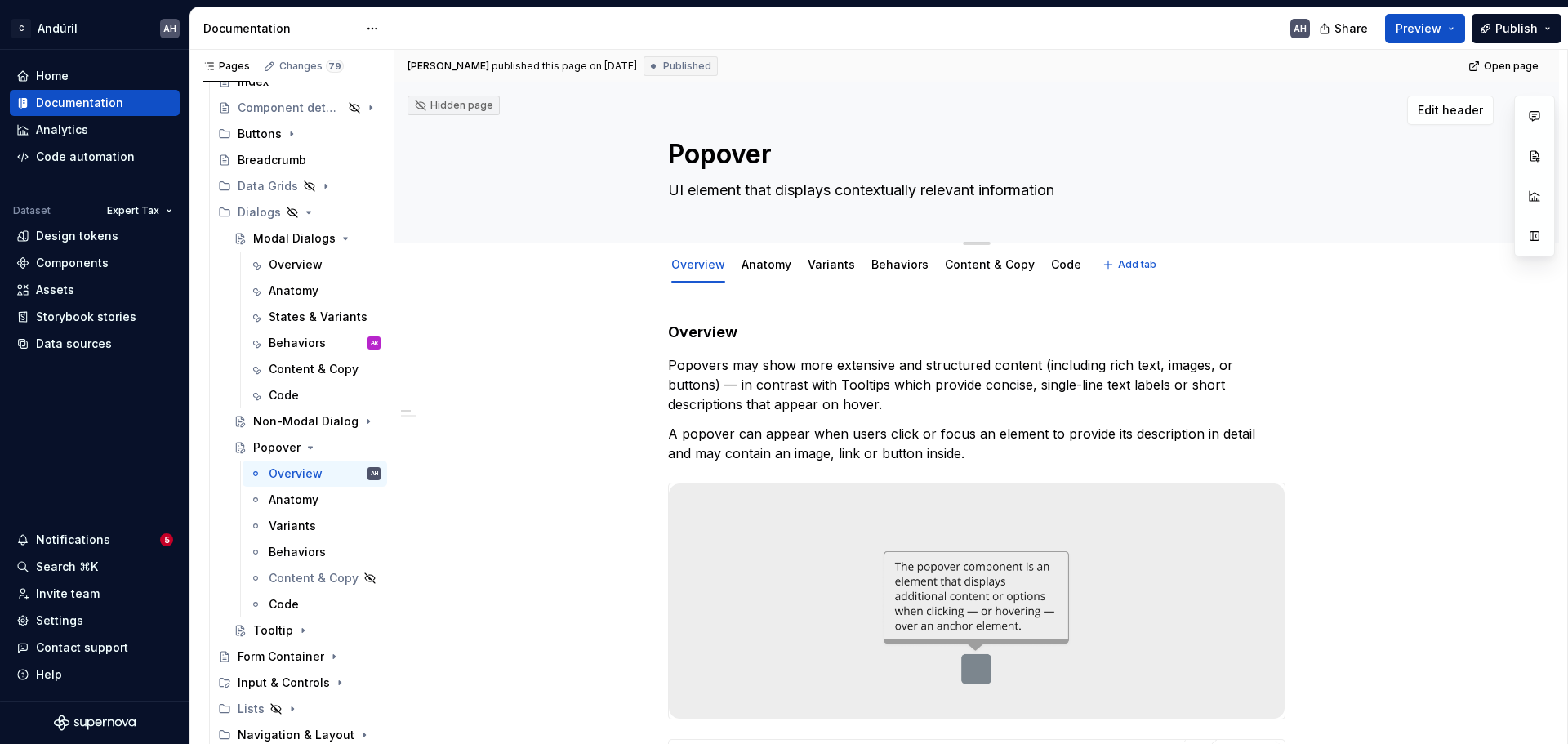
click at [439, 106] on div "Hidden page" at bounding box center [453, 105] width 79 height 13
click at [338, 210] on button "Page tree" at bounding box center [346, 212] width 23 height 23
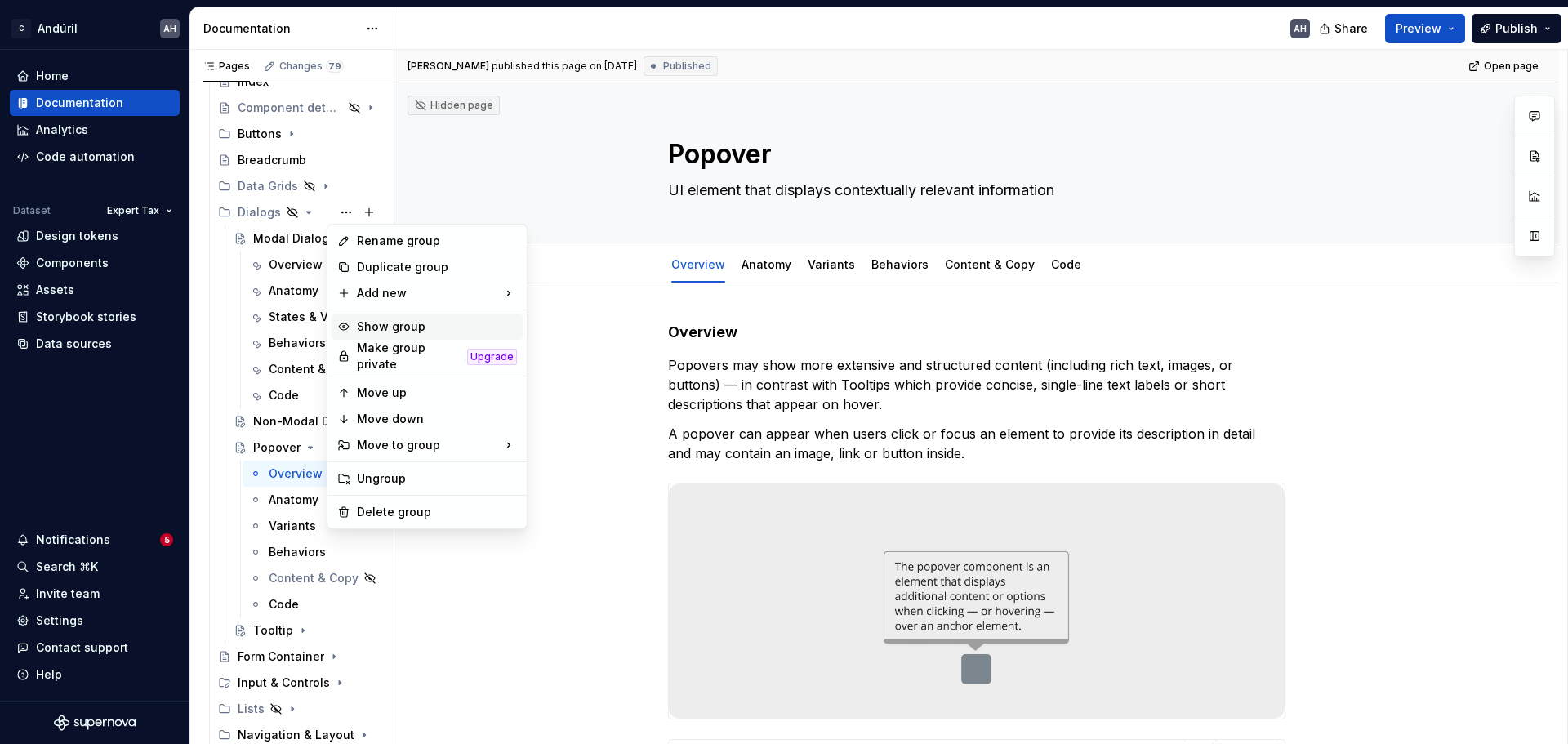
click at [396, 329] on div "Show group" at bounding box center [437, 327] width 160 height 17
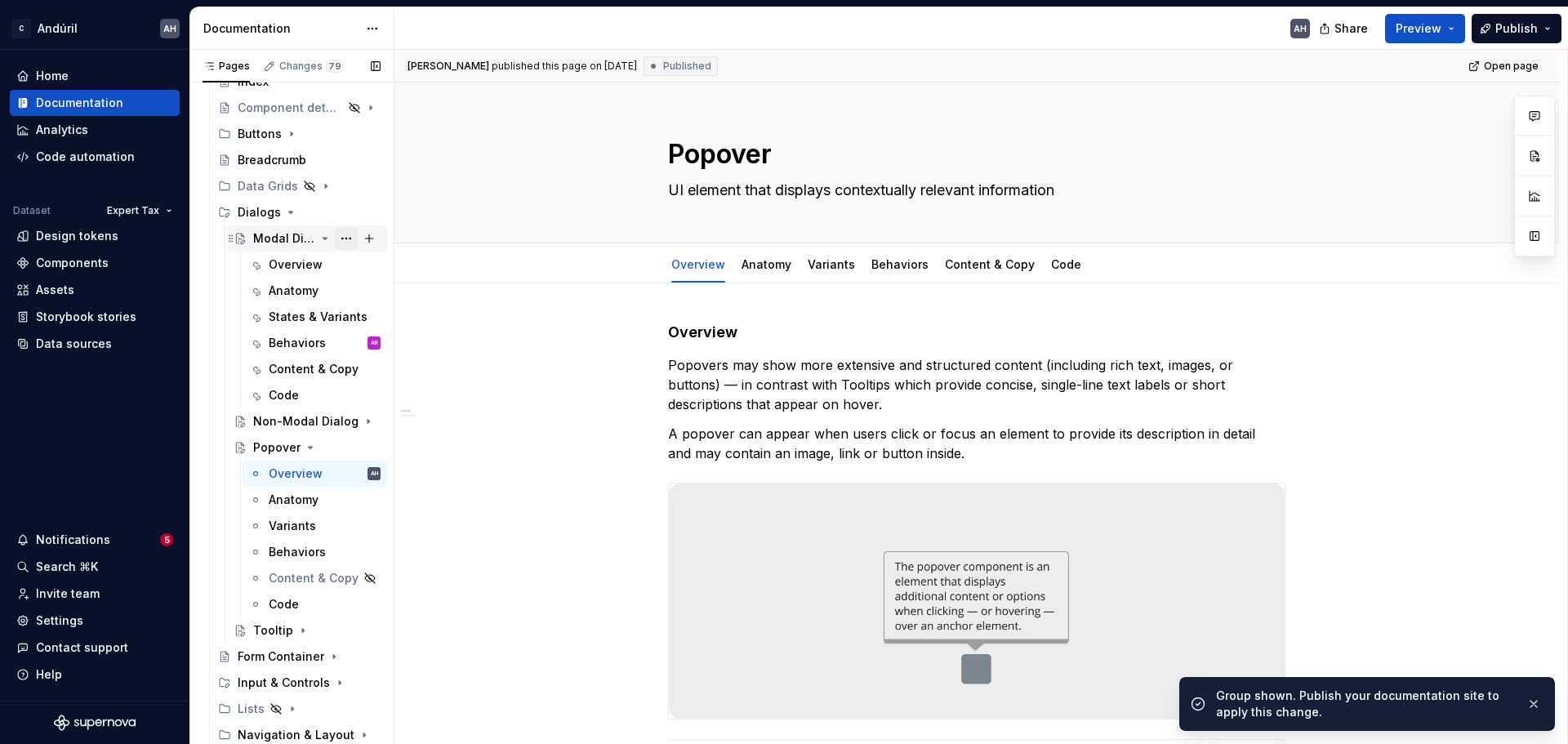
click at [342, 240] on button "Page tree" at bounding box center [346, 238] width 23 height 23
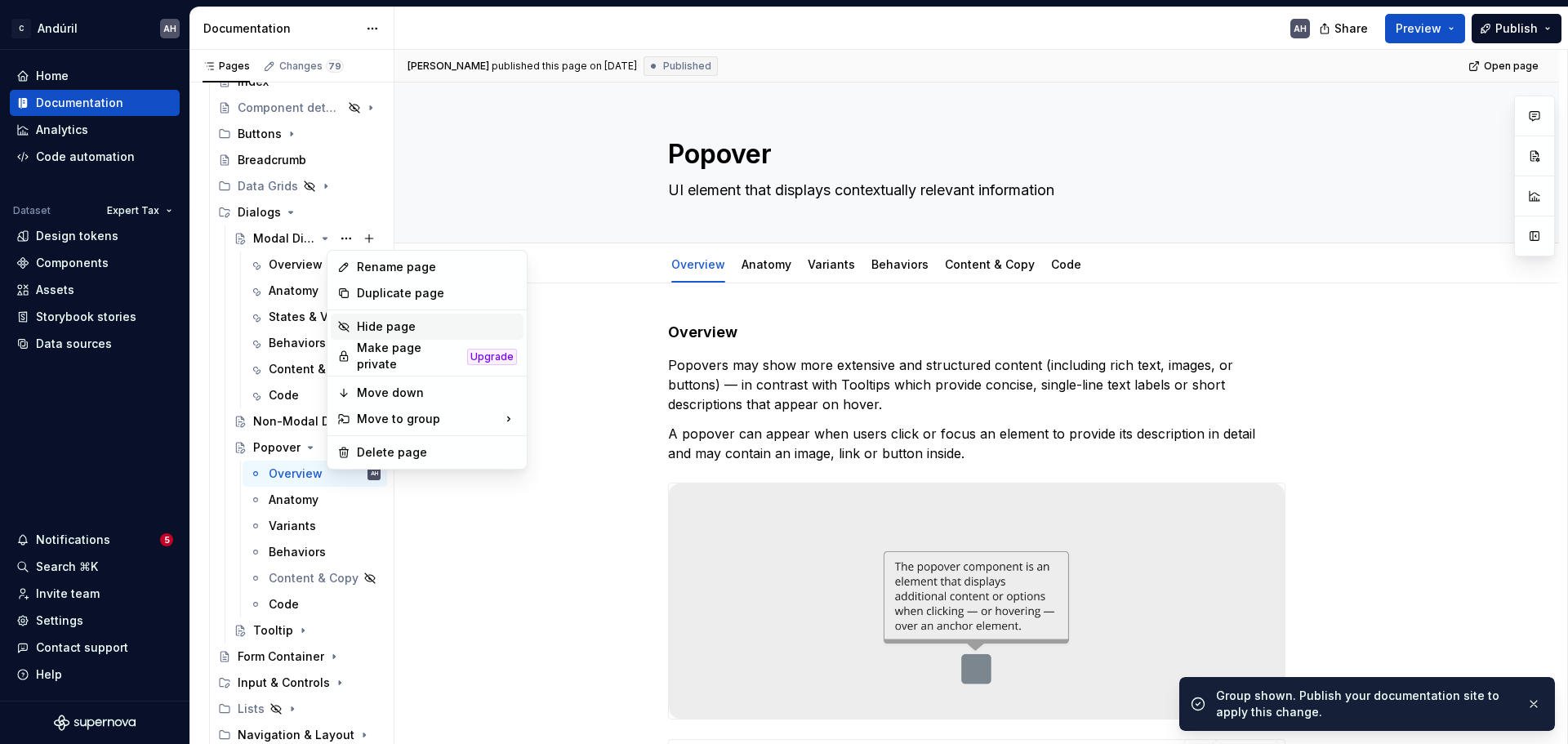
click at [371, 328] on div "Hide page" at bounding box center [437, 327] width 160 height 17
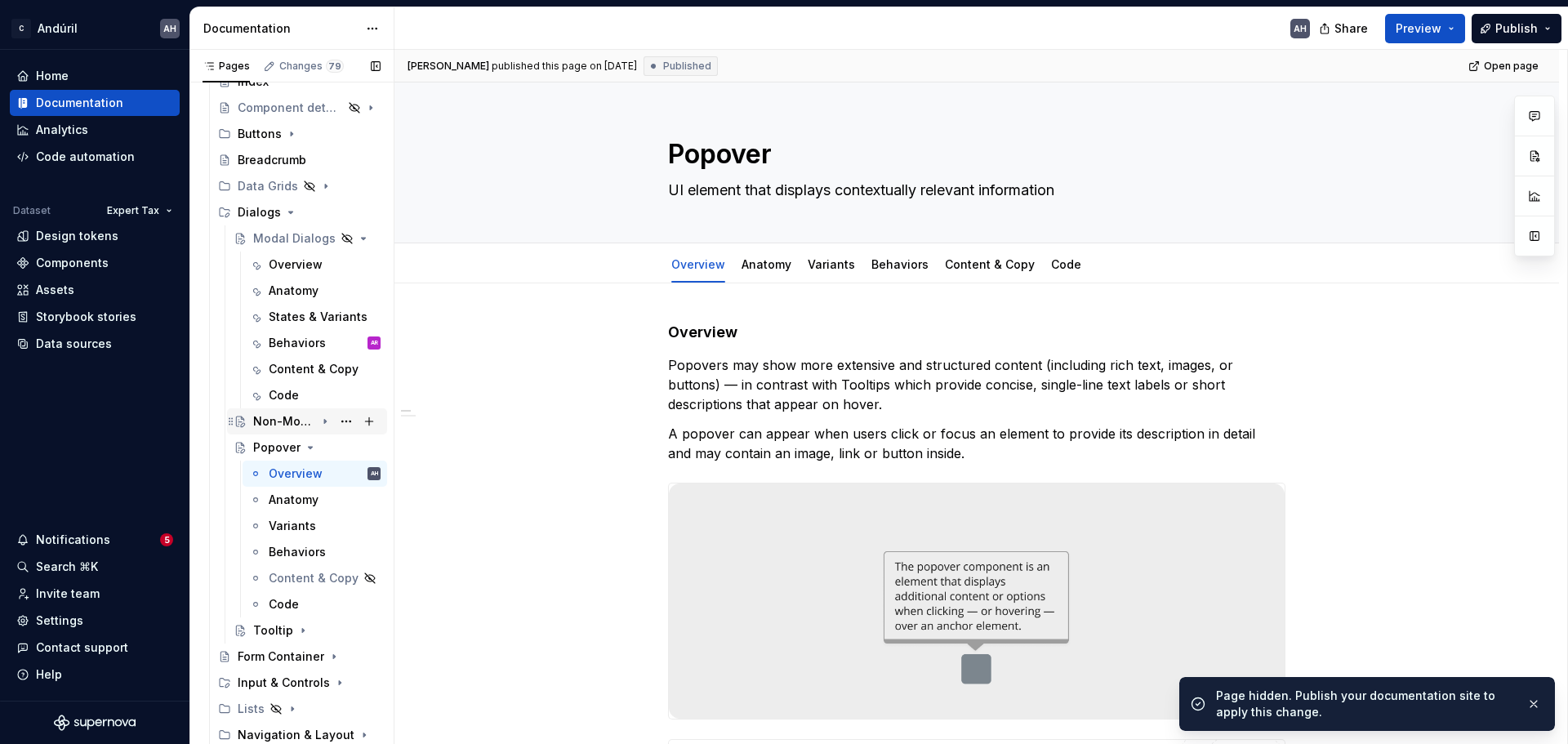
click at [318, 422] on icon "Page tree" at bounding box center [325, 422] width 13 height 13
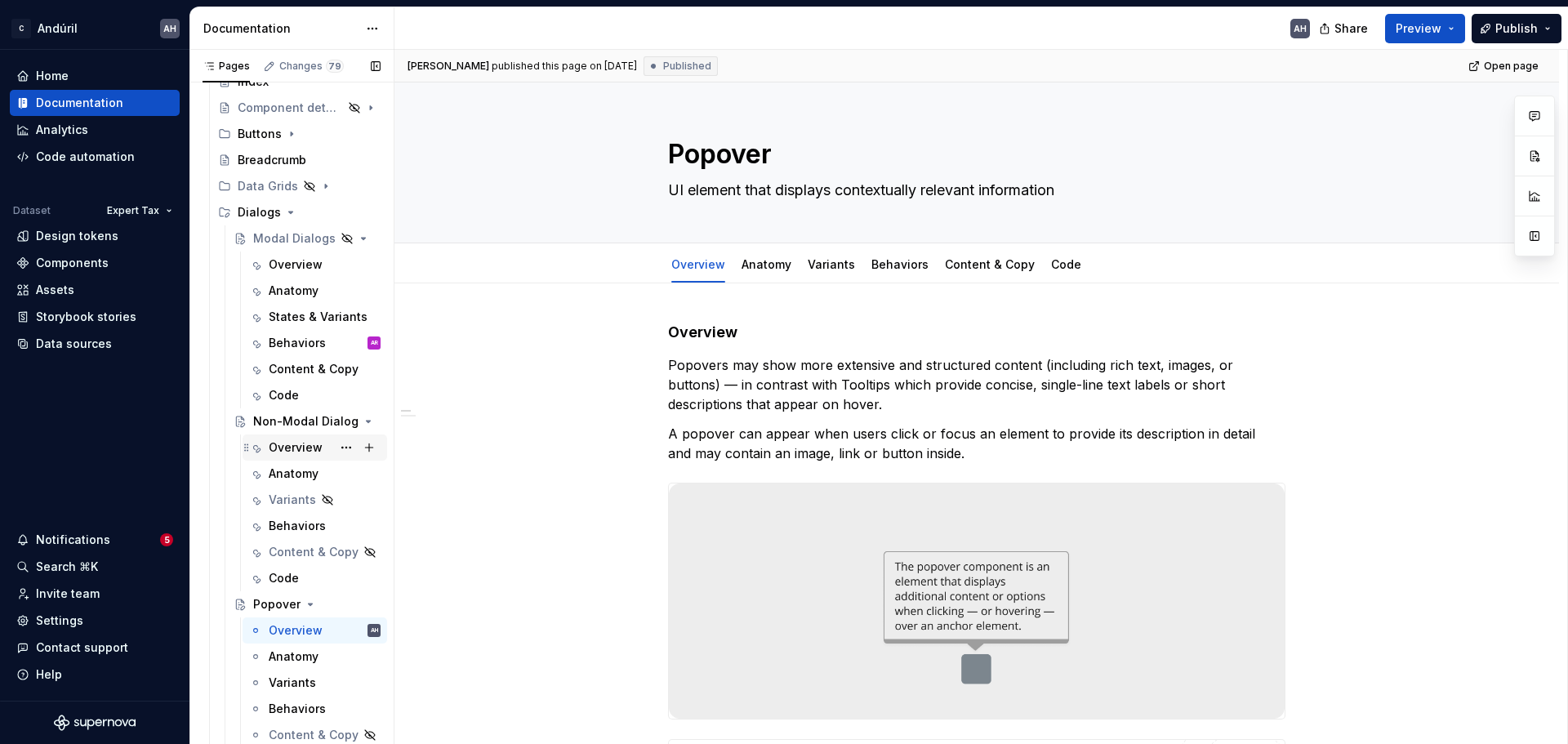
click at [289, 455] on div "Overview" at bounding box center [296, 448] width 54 height 17
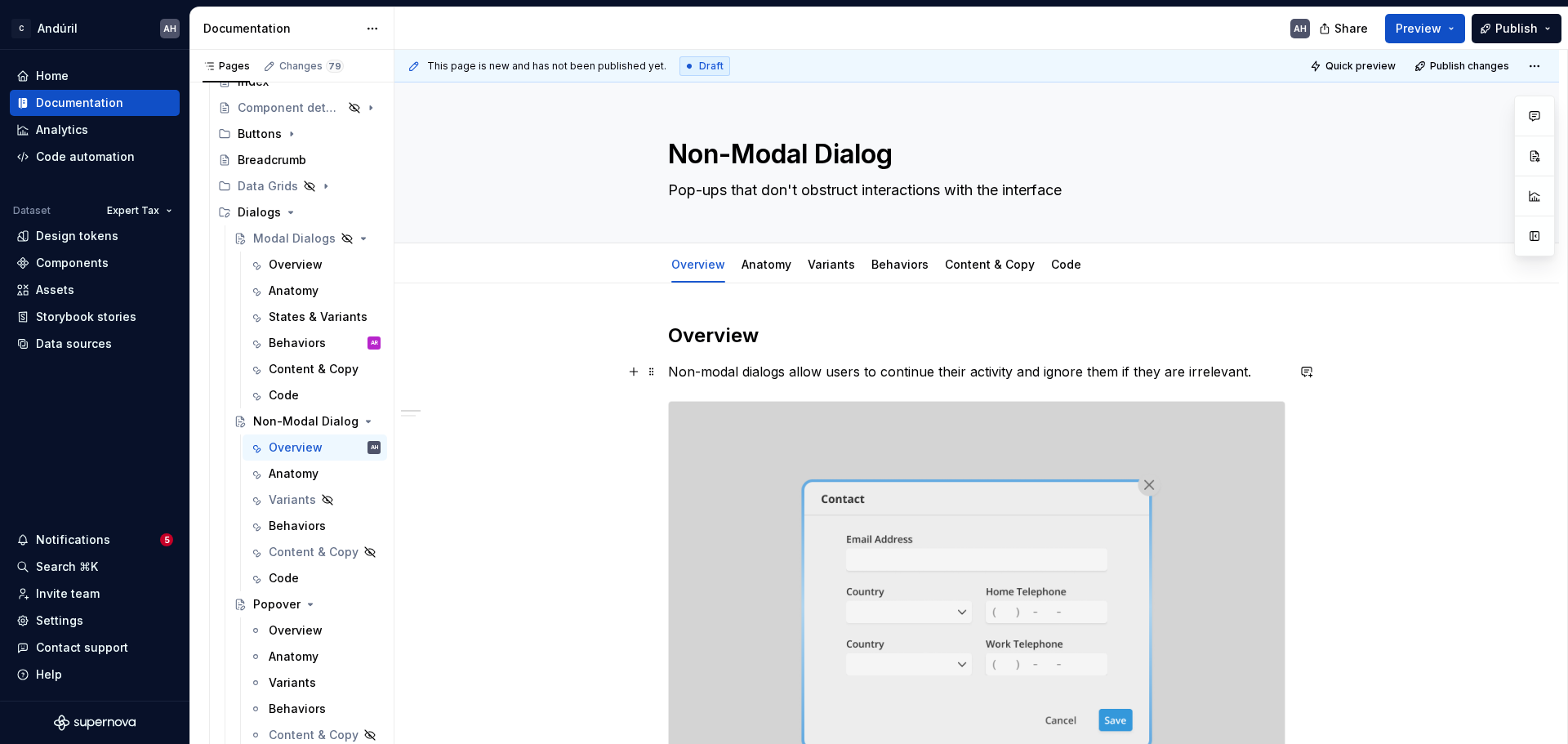
click at [1254, 373] on p "Non-modal dialogs allow users to continue their activity and ignore them if the…" at bounding box center [977, 372] width 617 height 20
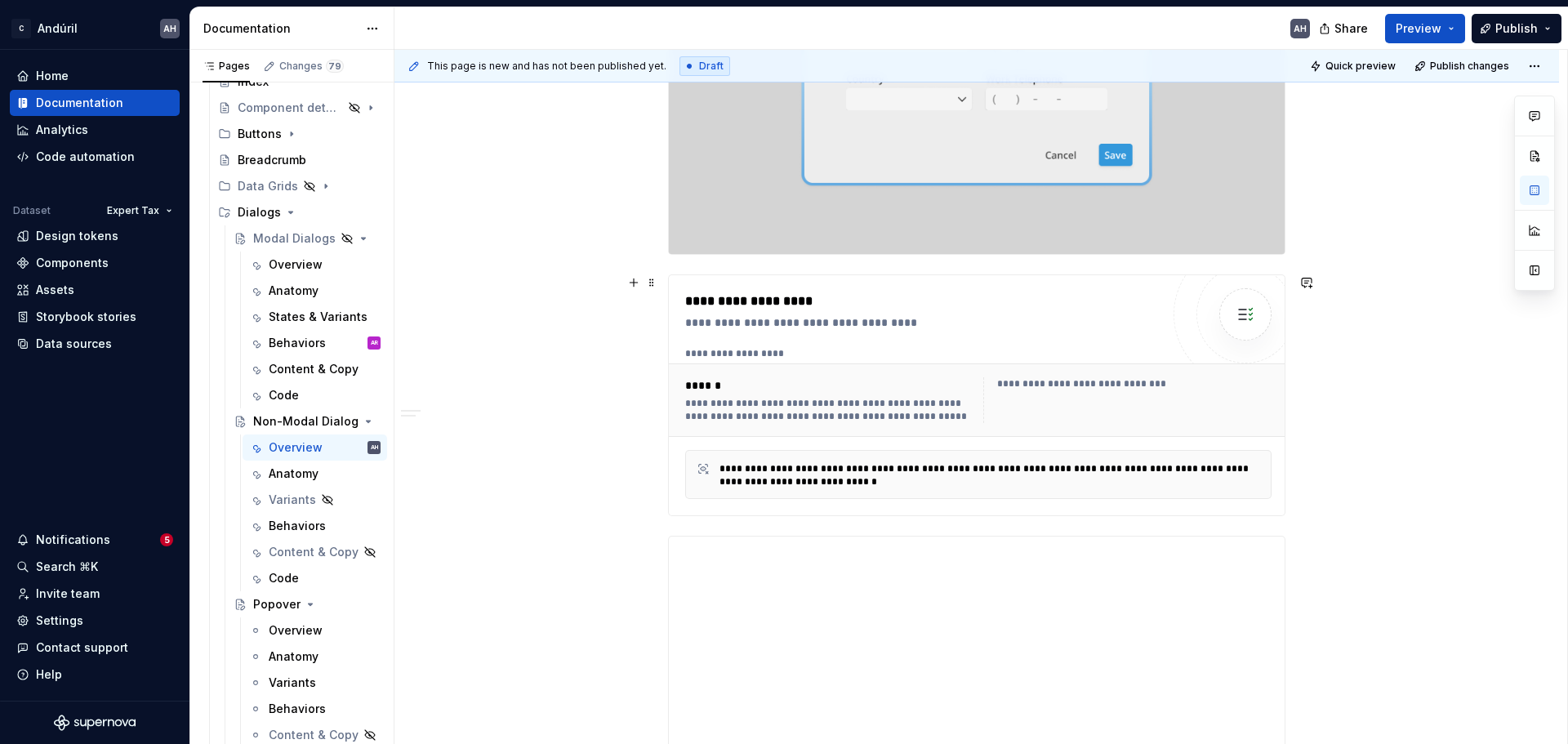
scroll to position [572, 0]
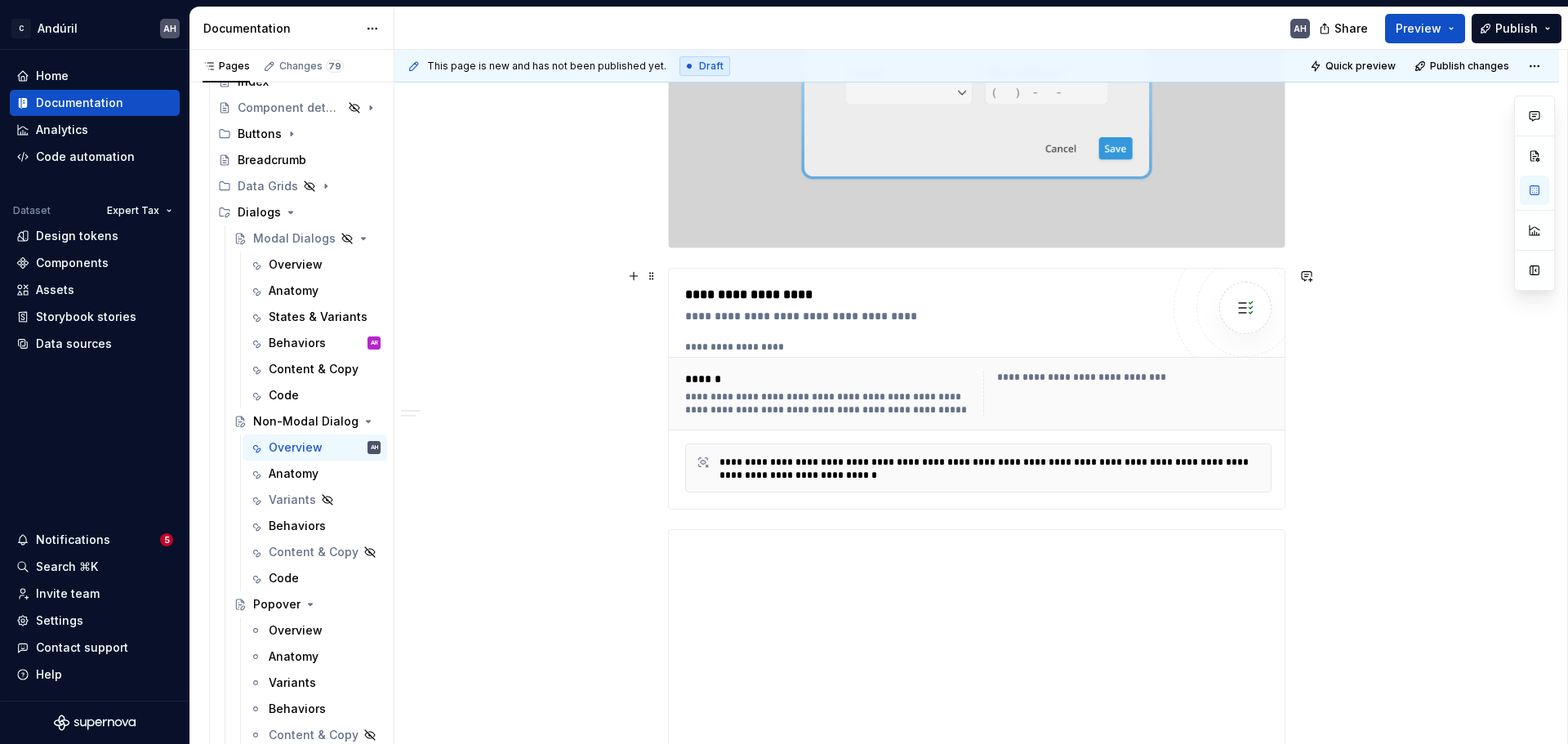
click at [759, 395] on div "**********" at bounding box center [830, 403] width 289 height 26
click at [1254, 274] on button "button" at bounding box center [1535, 271] width 30 height 30
type textarea "*"
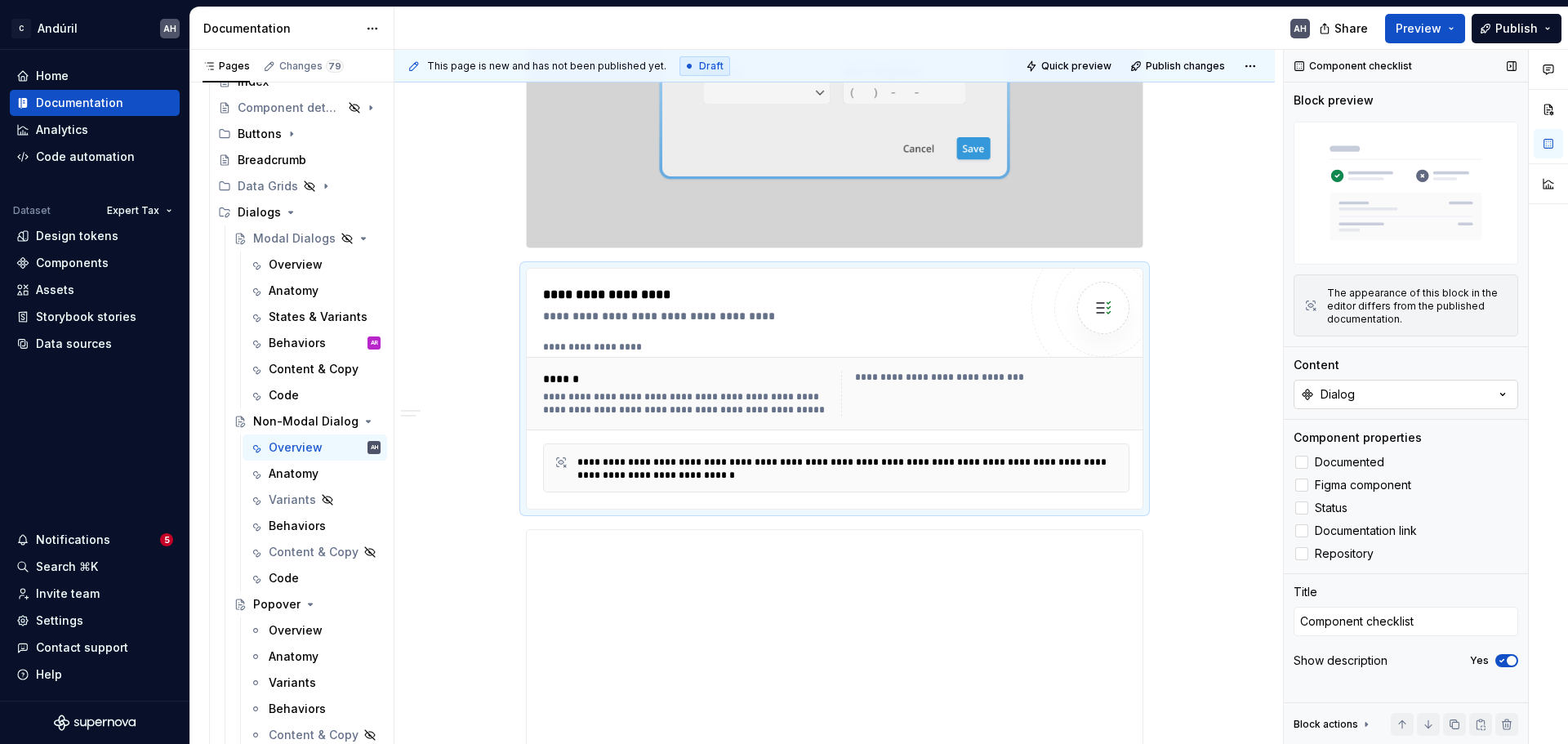
click at [1254, 391] on button "Dialog" at bounding box center [1406, 395] width 224 height 30
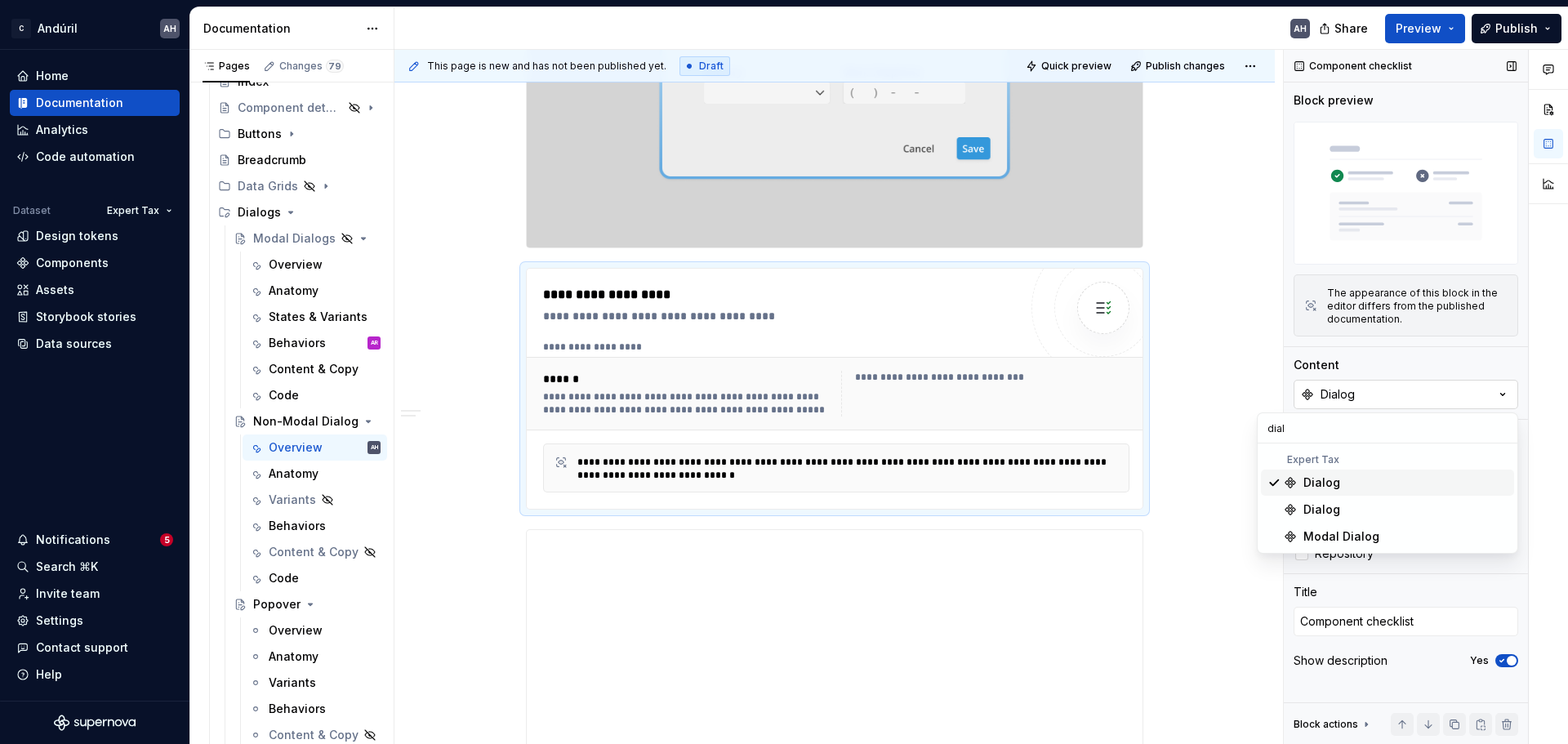
scroll to position [0, 0]
type input "dialog"
click at [961, 370] on div "**********" at bounding box center [836, 393] width 600 height 59
type textarea "*"
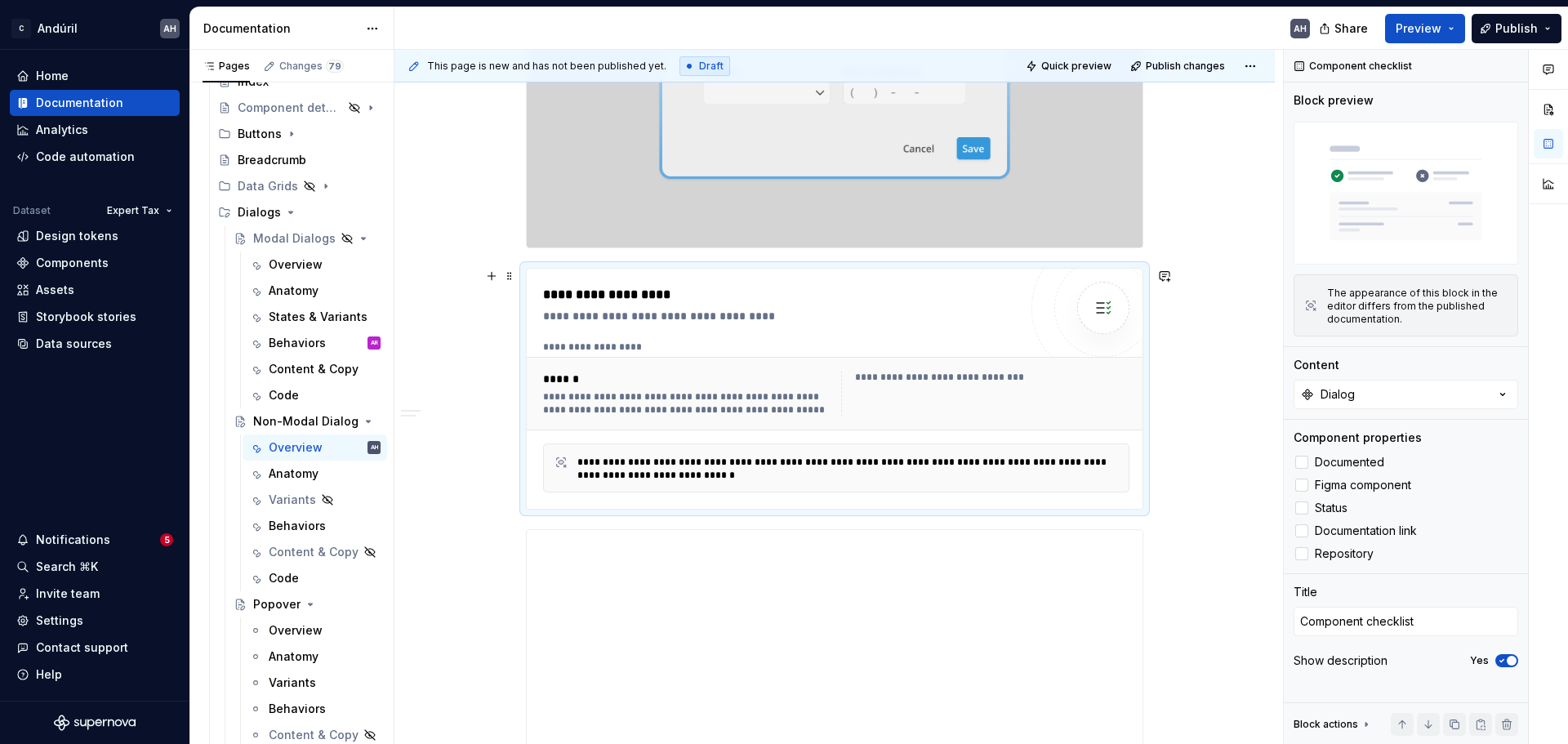
click at [1161, 389] on div "**********" at bounding box center [835, 504] width 881 height 1586
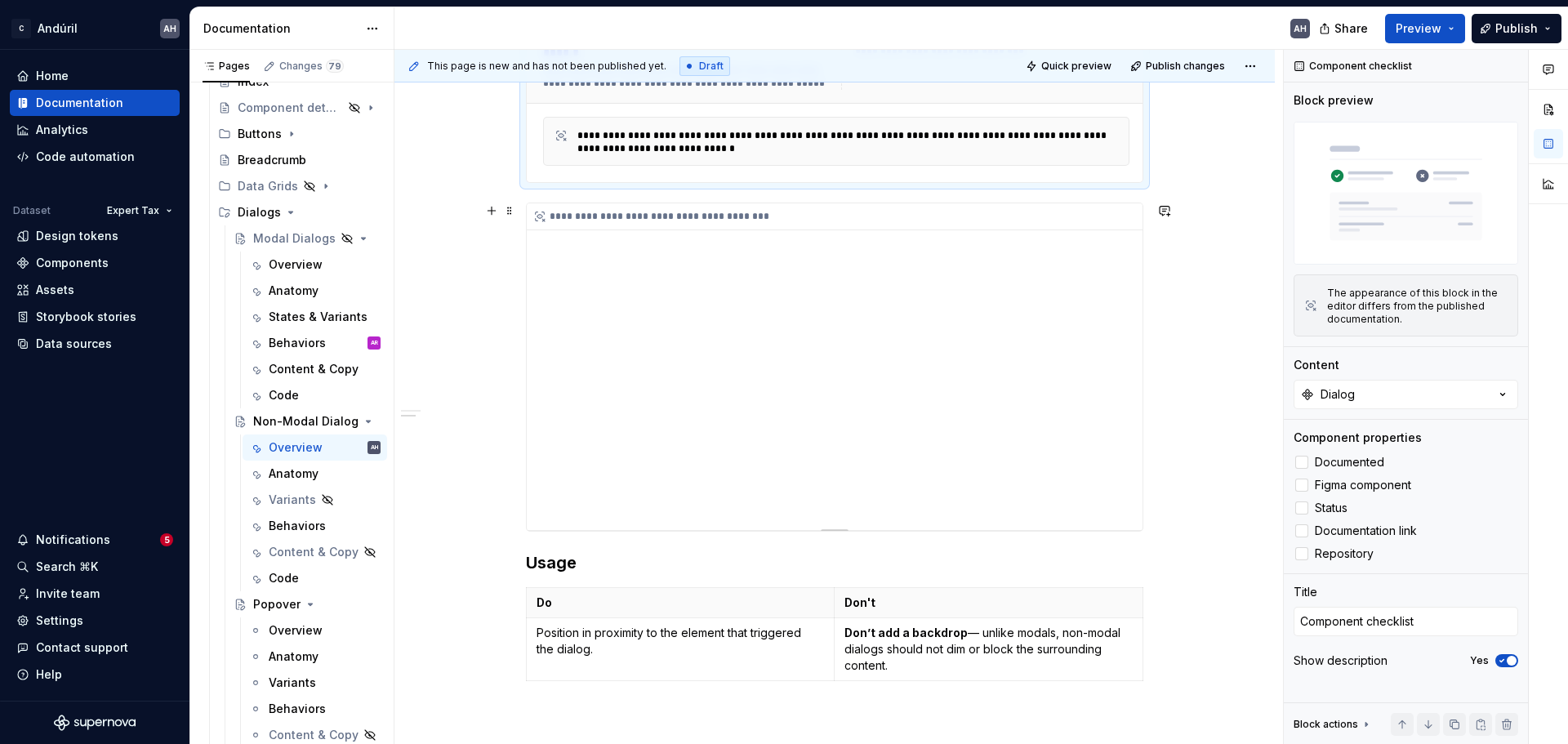
scroll to position [1062, 0]
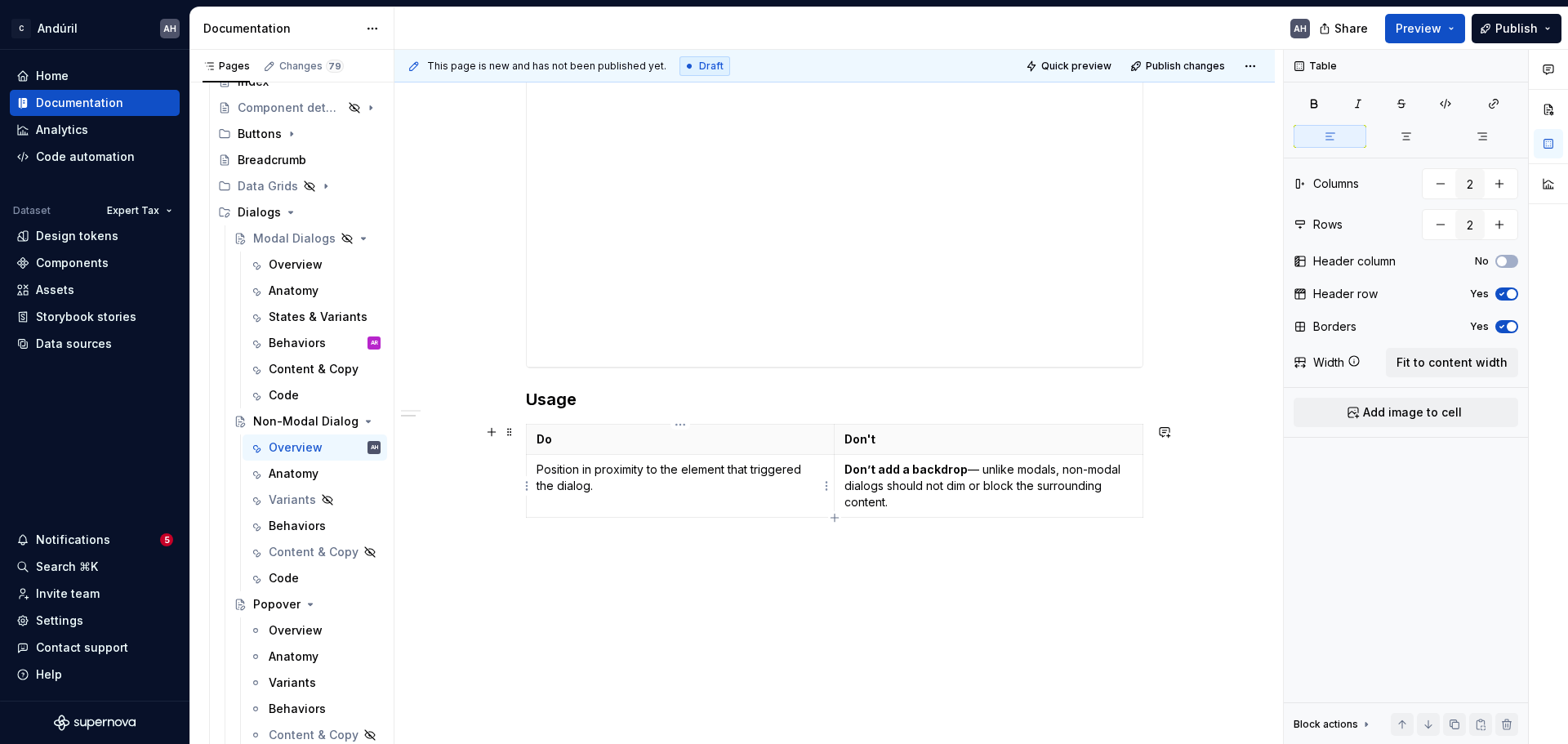
click at [596, 472] on p "Position in proximity to the element that triggered the dialog." at bounding box center [680, 478] width 288 height 33
click at [687, 486] on p "Position in proximity to the element that triggered the dialog." at bounding box center [680, 478] width 288 height 33
click at [847, 546] on p at bounding box center [834, 553] width 617 height 20
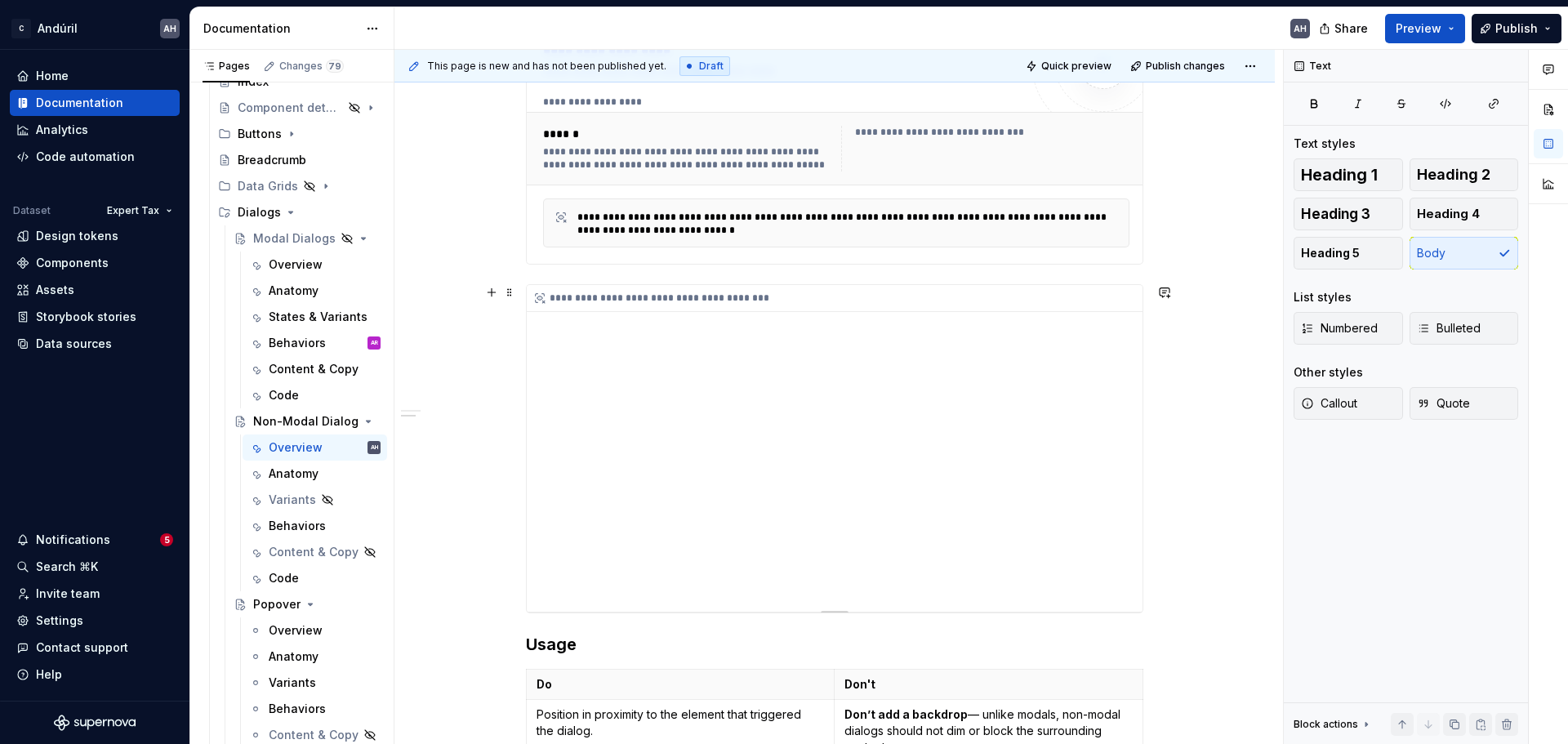
scroll to position [1124, 0]
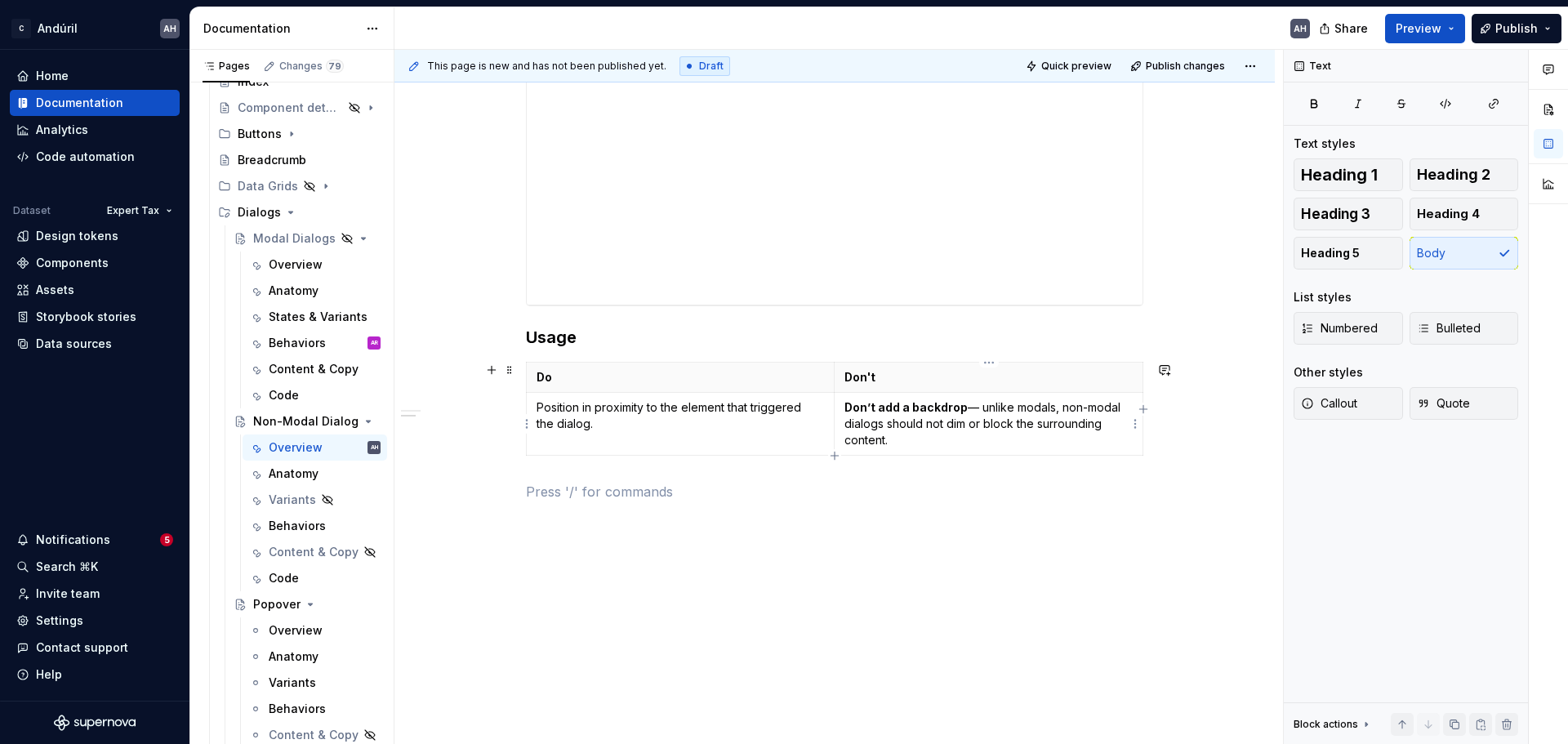
click at [1055, 412] on p "Don’t add a backdrop — unlike modals, non-modal dialogs should not dim or block…" at bounding box center [989, 424] width 289 height 49
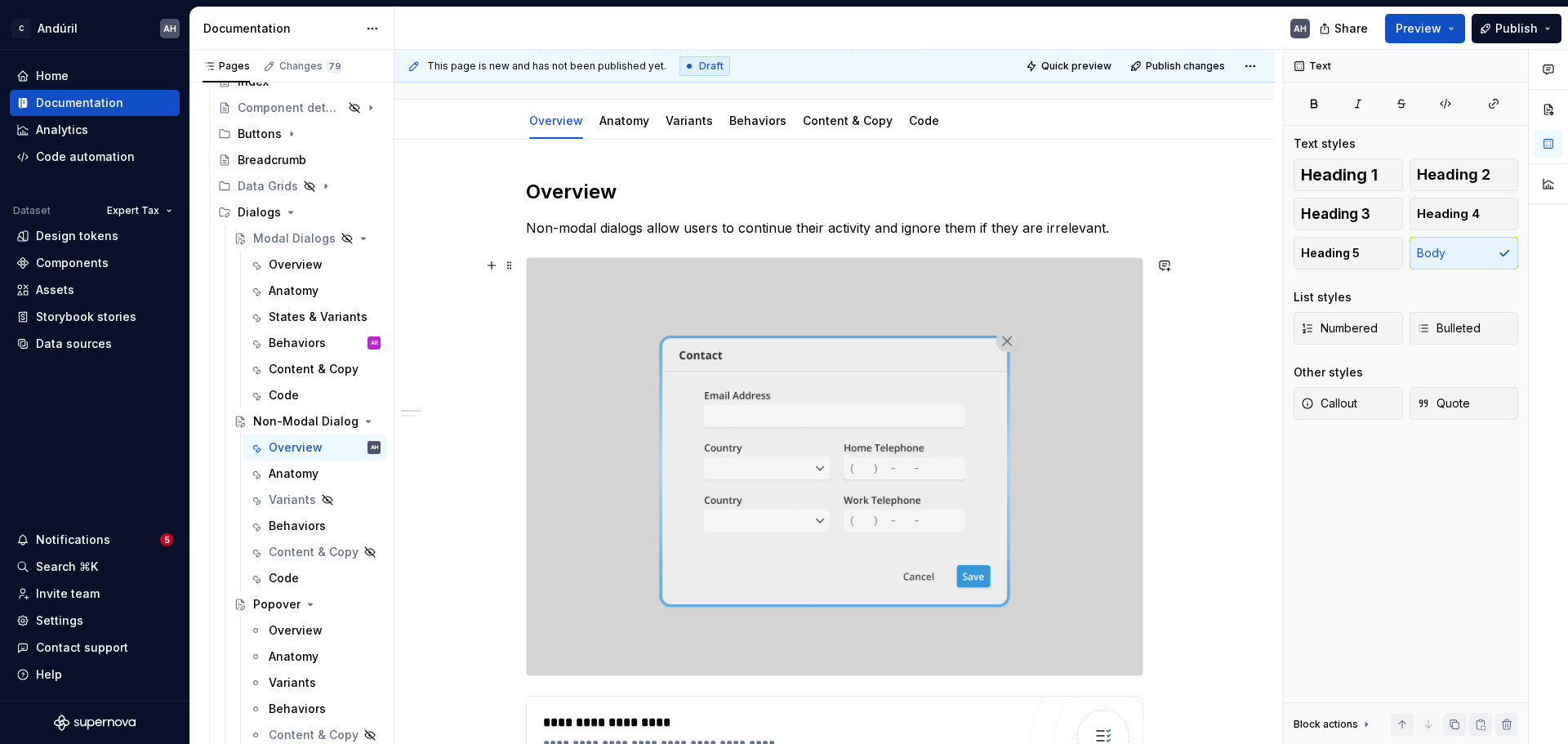
scroll to position [0, 0]
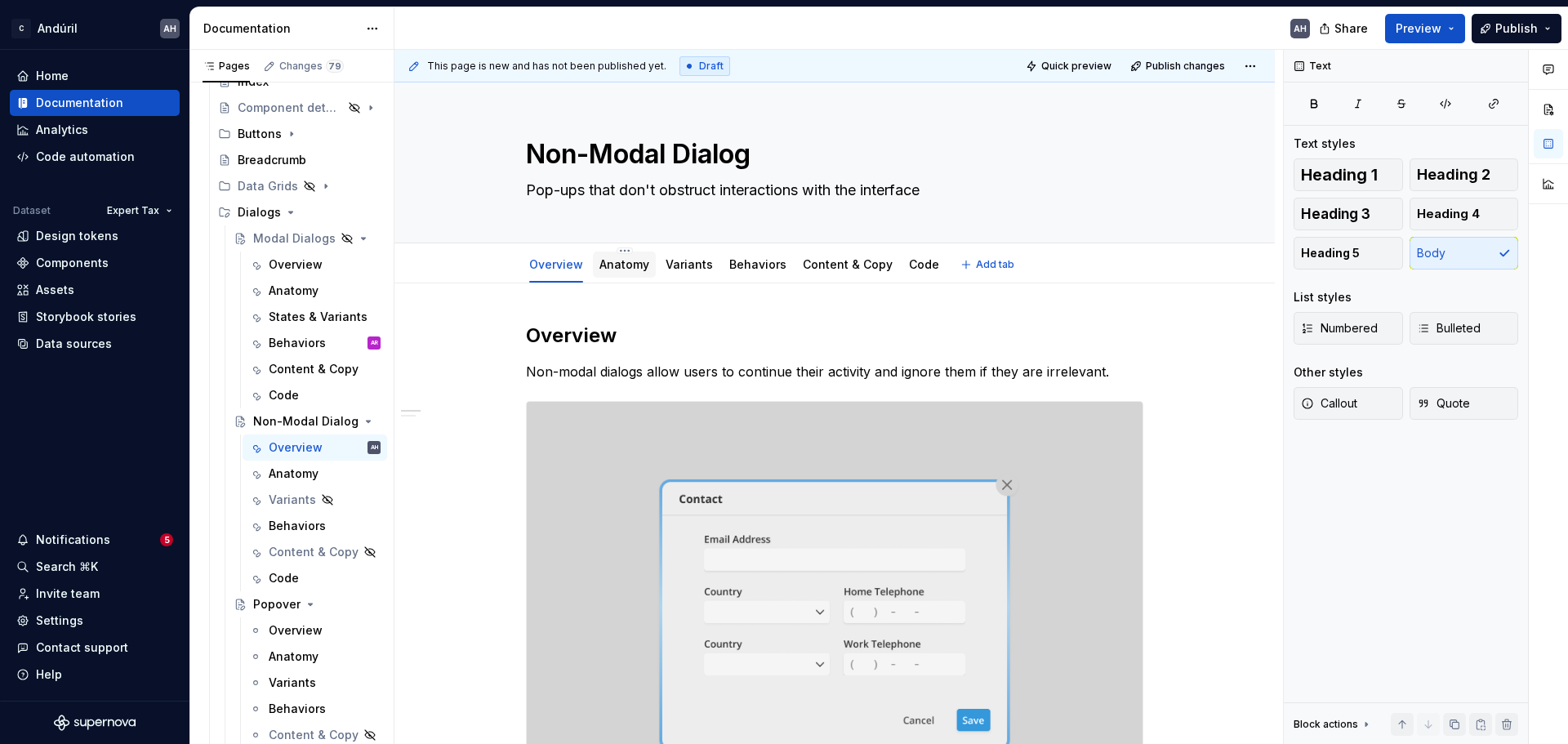
click at [631, 272] on div "Anatomy" at bounding box center [625, 264] width 50 height 17
click at [677, 268] on link "Variants" at bounding box center [689, 264] width 47 height 14
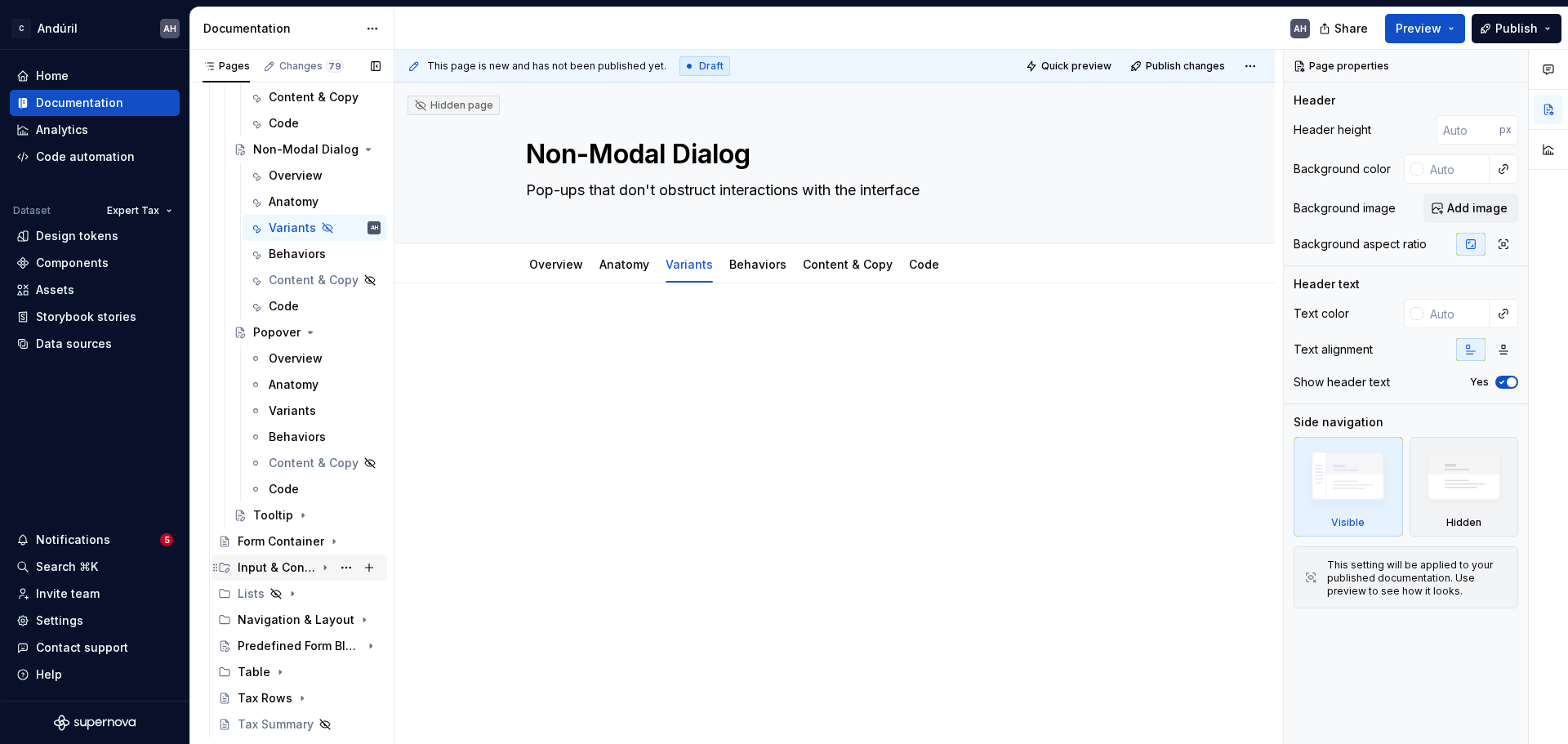
scroll to position [1174, 0]
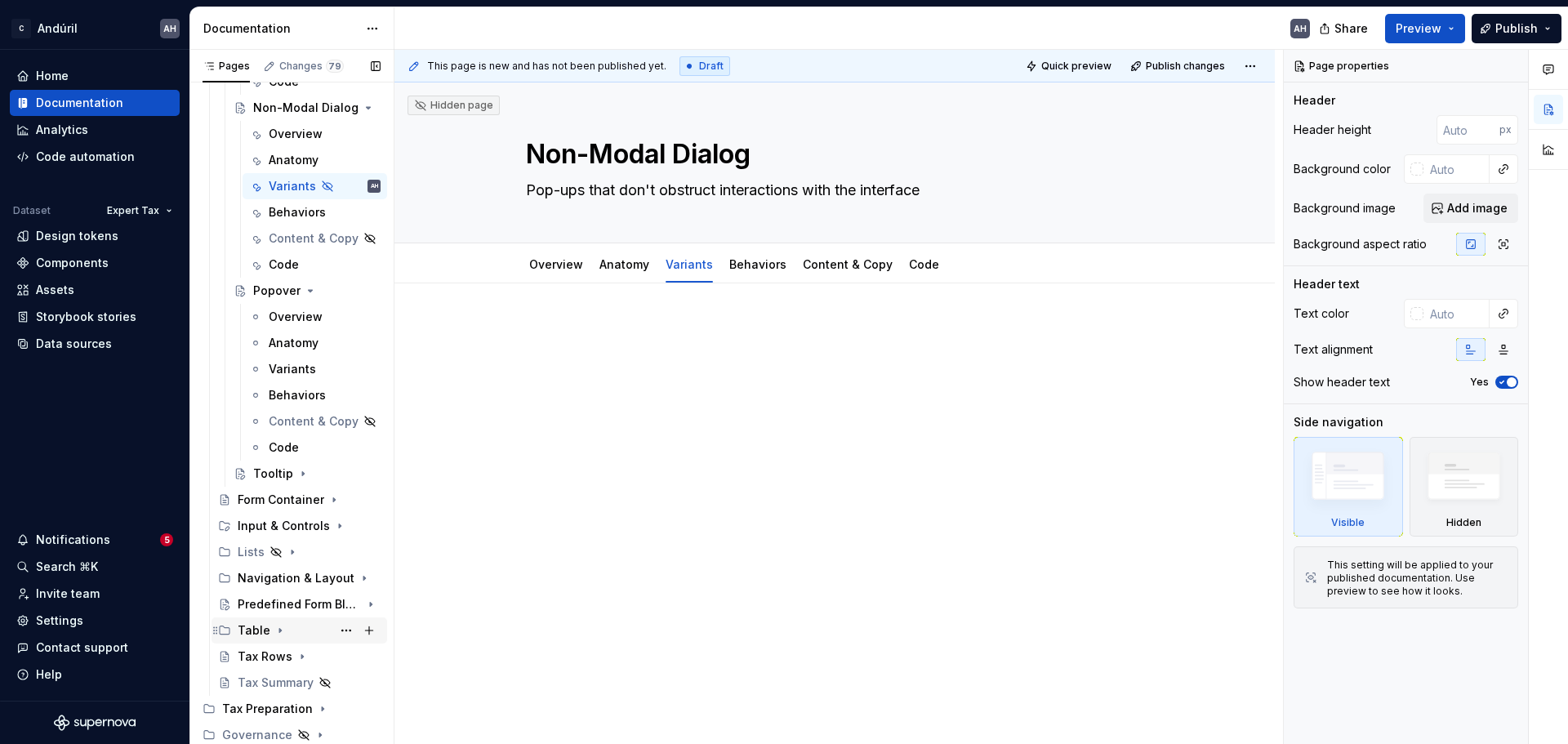
click at [275, 567] on icon "Page tree" at bounding box center [280, 630] width 13 height 13
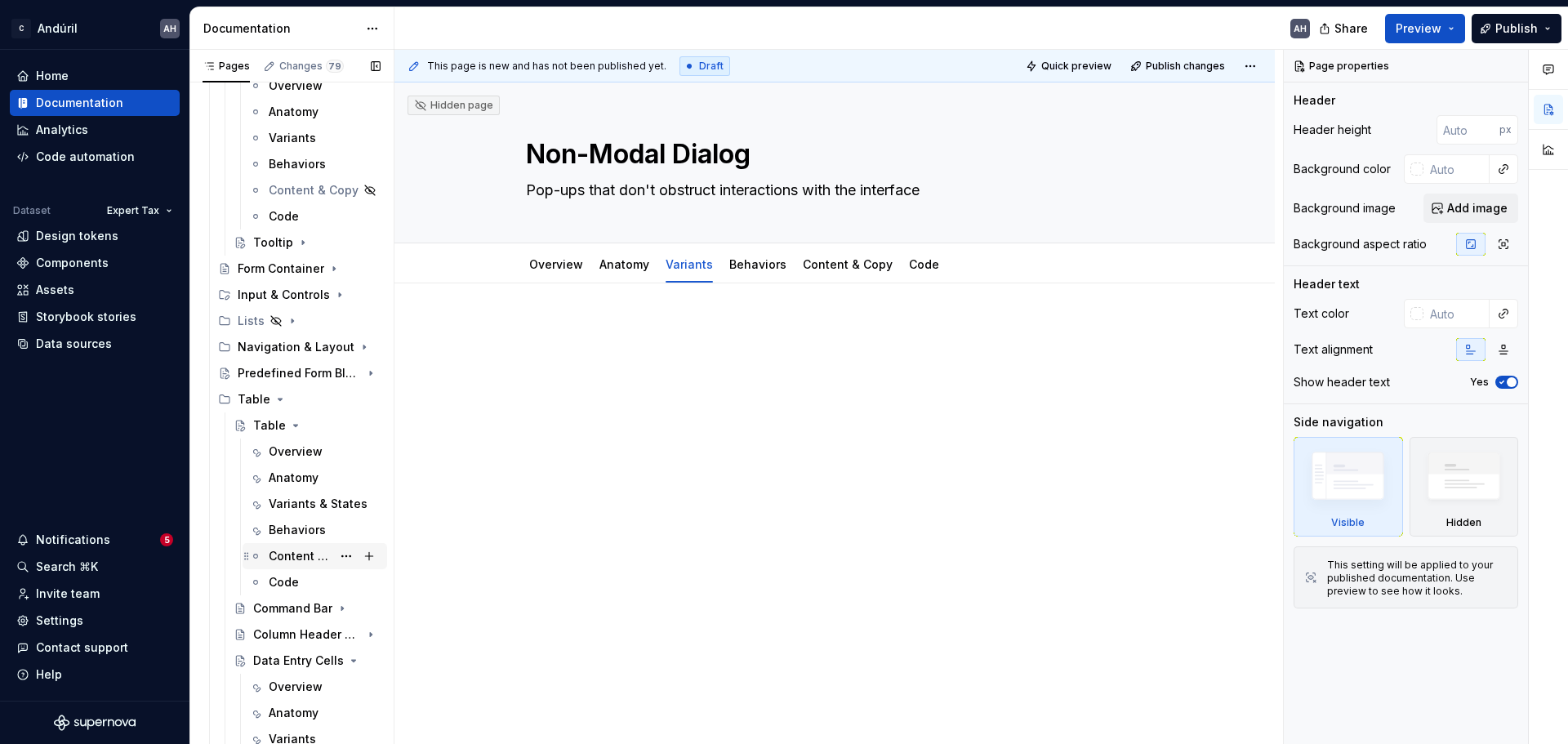
scroll to position [1419, 0]
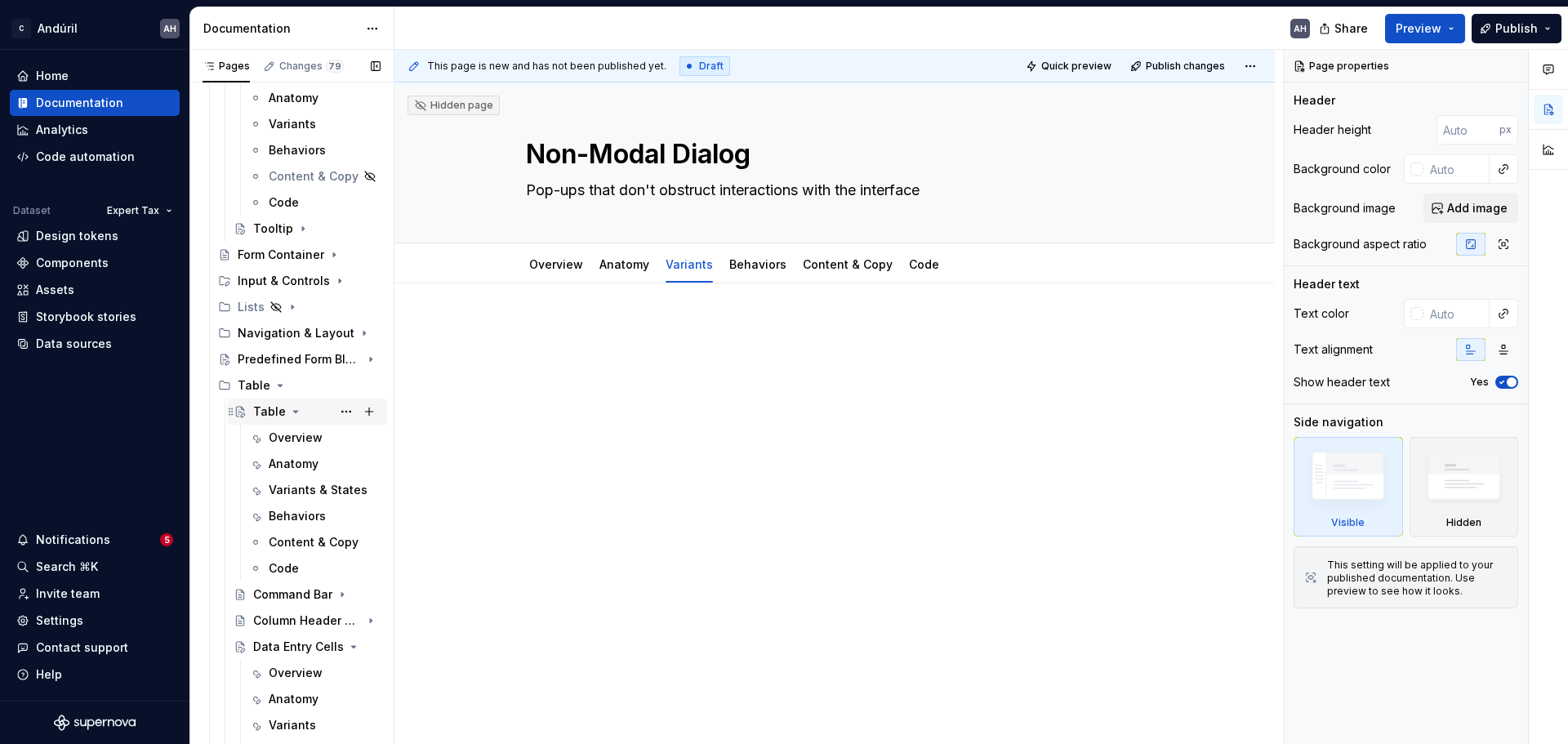
click at [268, 409] on div "Table" at bounding box center [269, 412] width 33 height 17
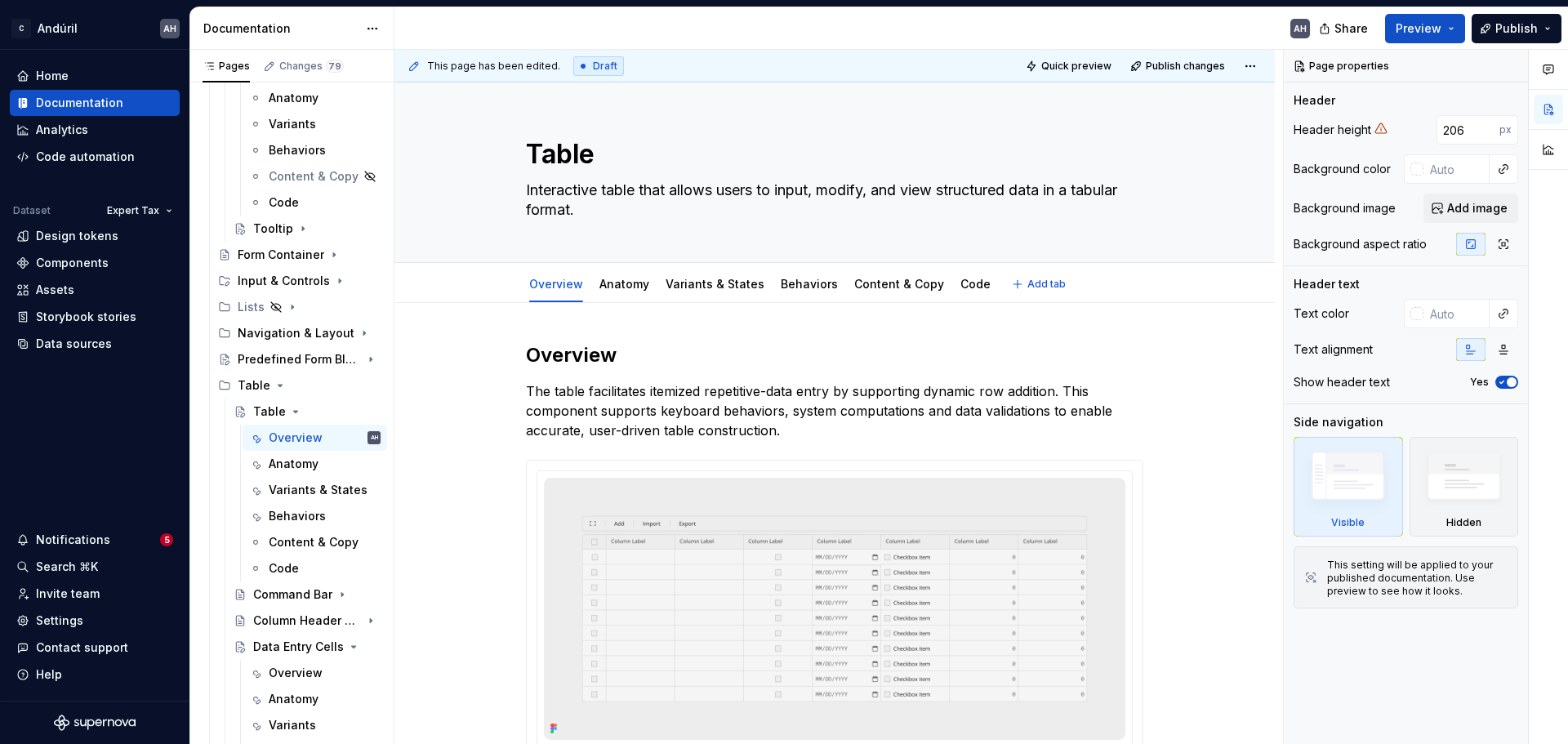
click at [634, 303] on div "Overview Anatomy Variants & States Behaviors Content & Copy Code Add tab" at bounding box center [835, 282] width 881 height 40
click at [634, 290] on link "Anatomy" at bounding box center [625, 283] width 50 height 14
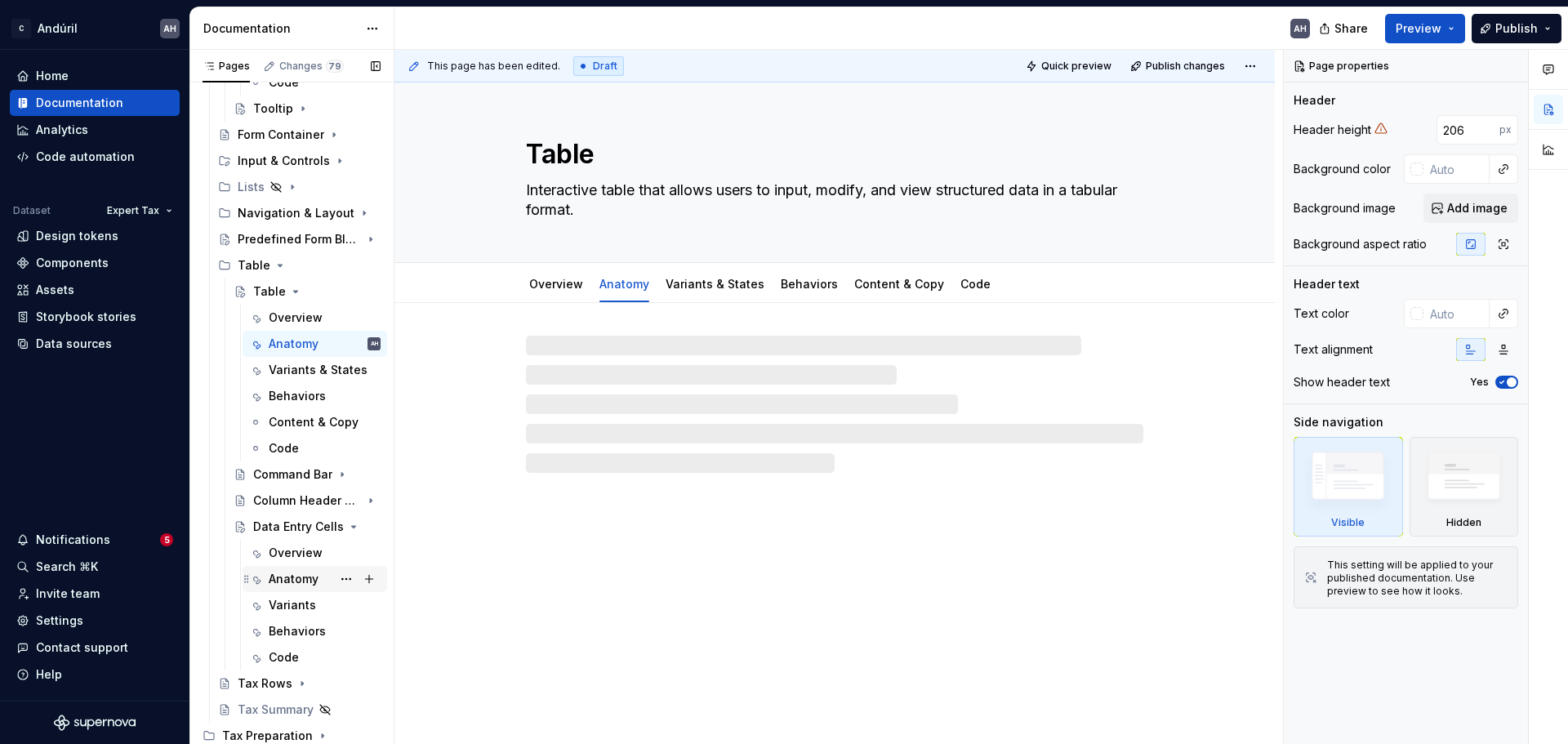
scroll to position [1566, 0]
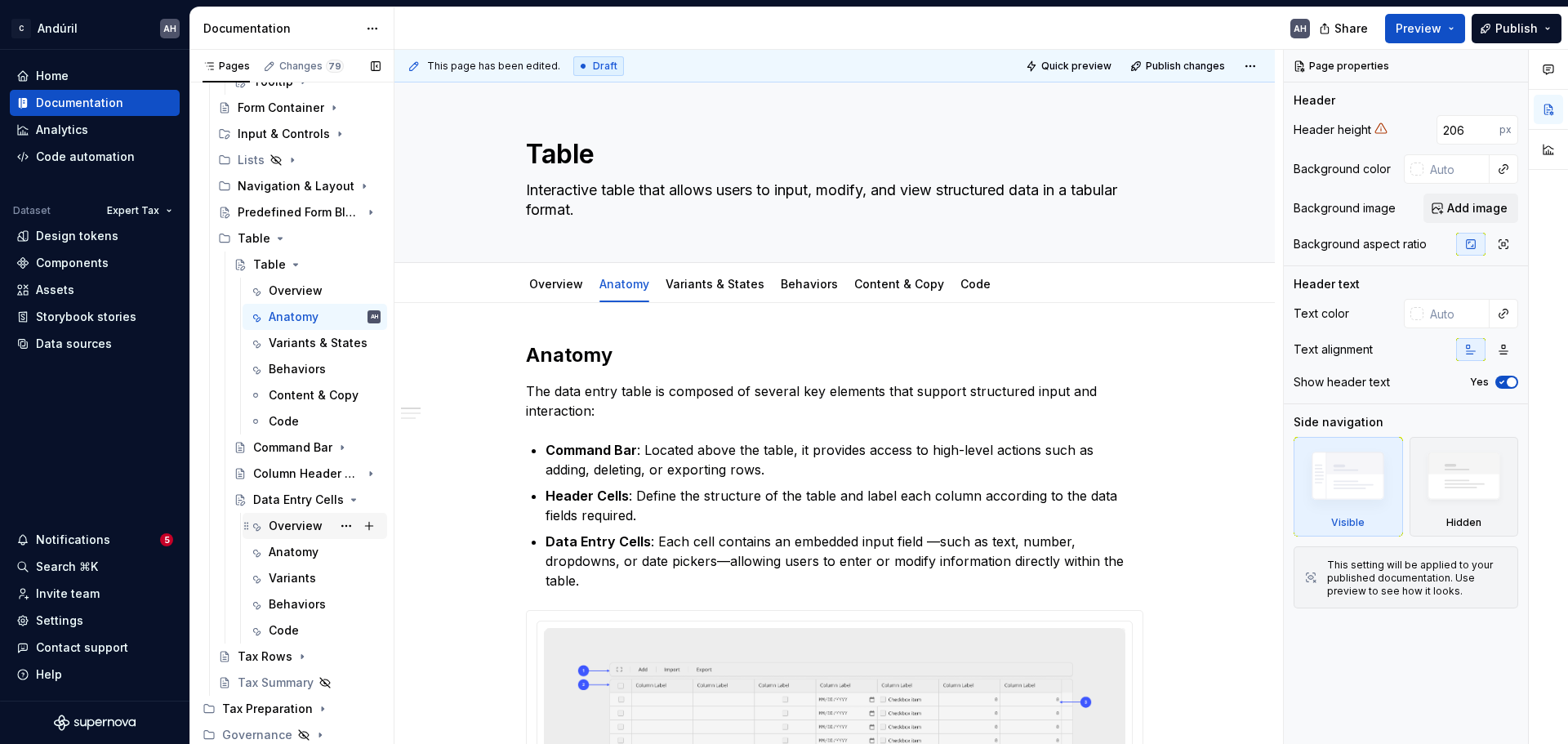
click at [285, 530] on div "Overview" at bounding box center [296, 526] width 54 height 17
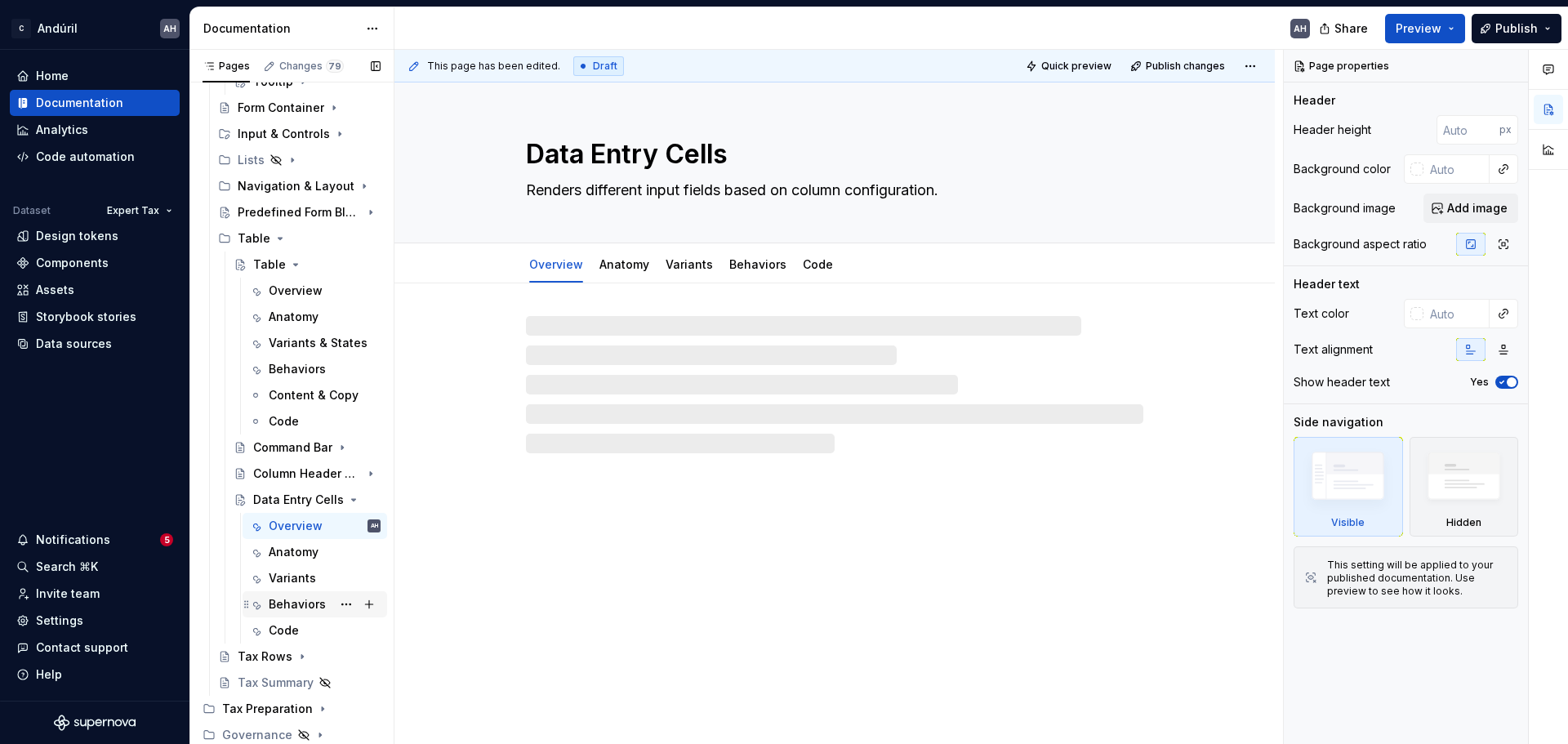
click at [297, 567] on div "Behaviors" at bounding box center [297, 604] width 57 height 17
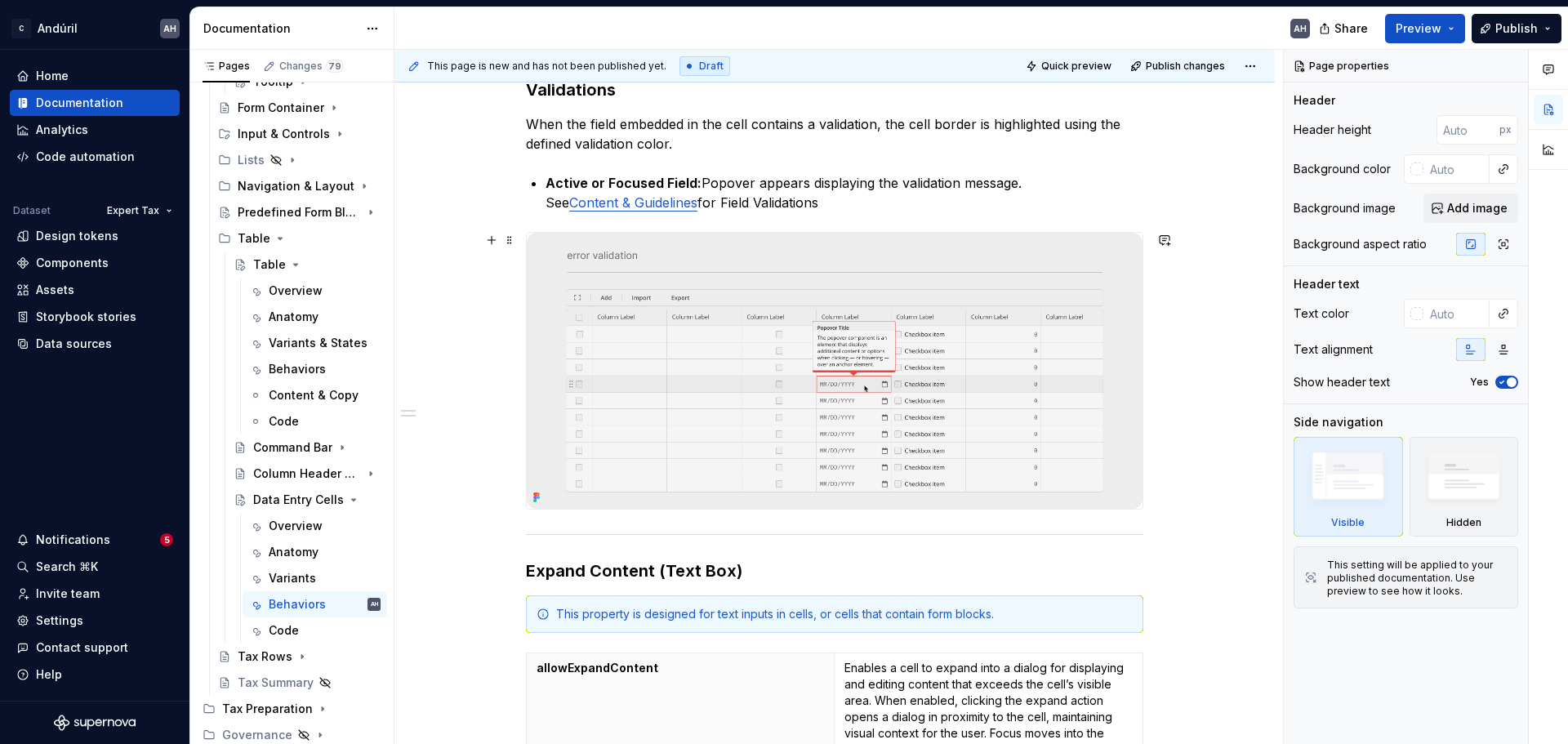
scroll to position [245, 0]
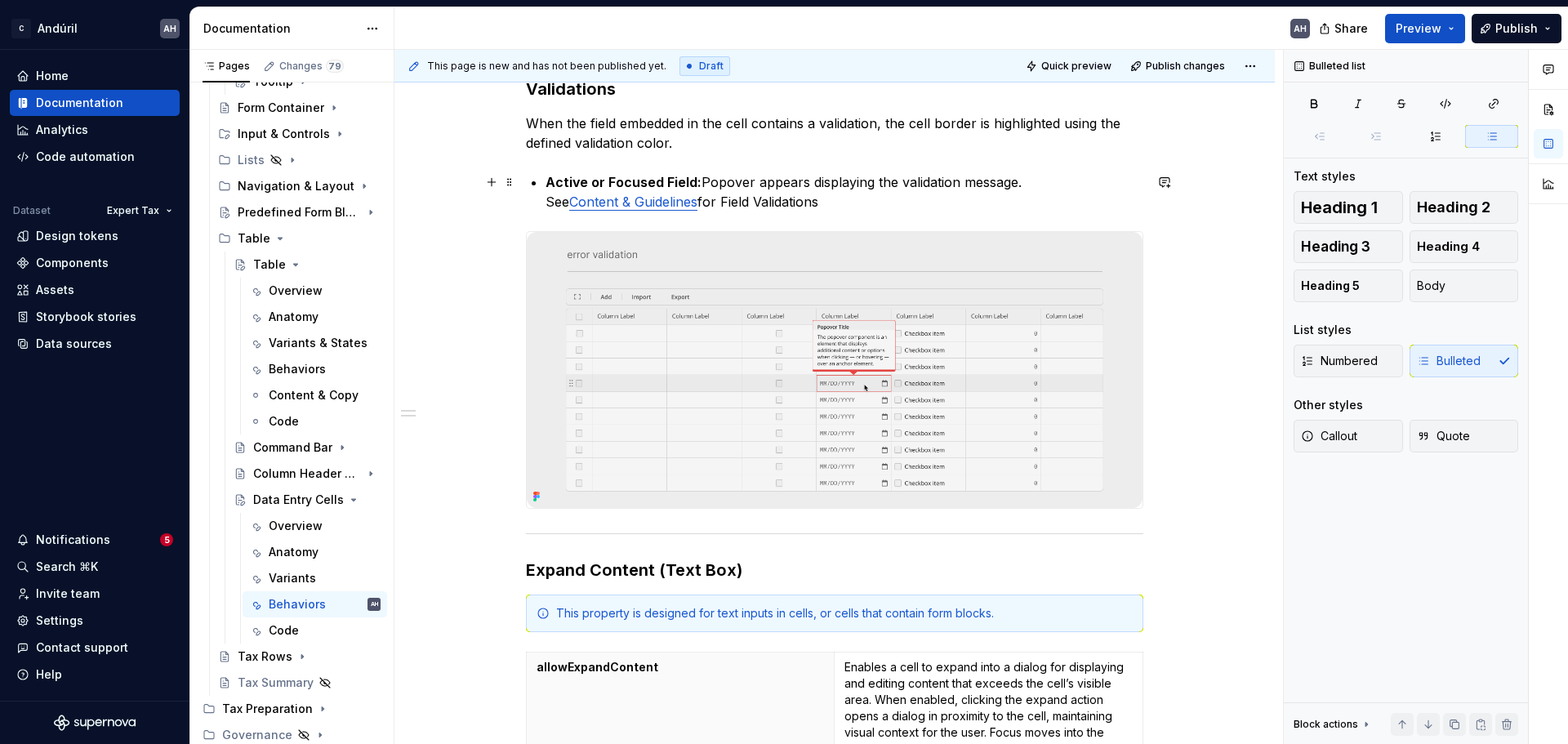
type textarea "*"
click at [822, 183] on p "Active or Focused Field: Popover appears displaying the validation message. See…" at bounding box center [845, 192] width 598 height 39
click at [839, 204] on p "Active or Focused Field: Popover appears displaying the validation message. See…" at bounding box center [845, 192] width 598 height 39
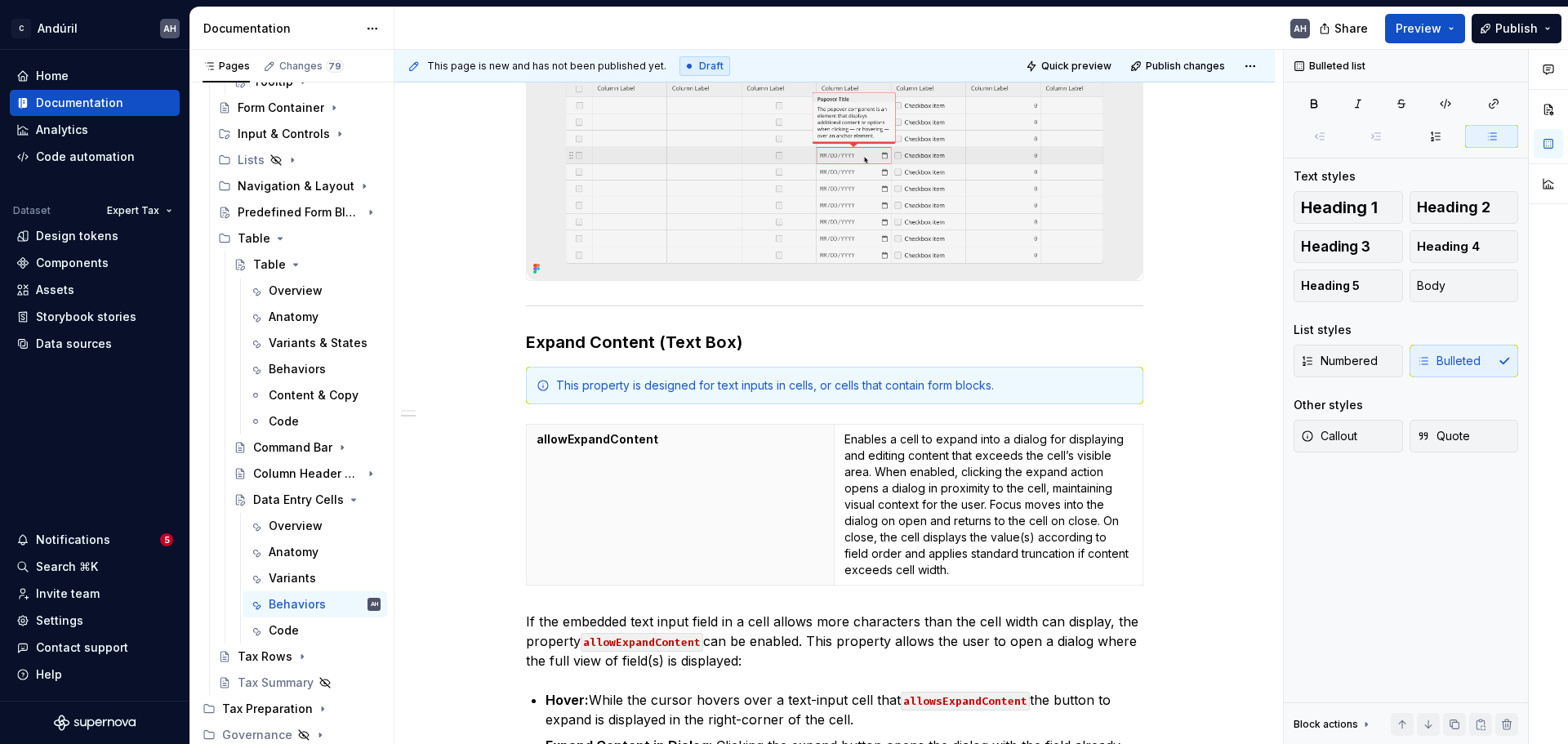
scroll to position [490, 0]
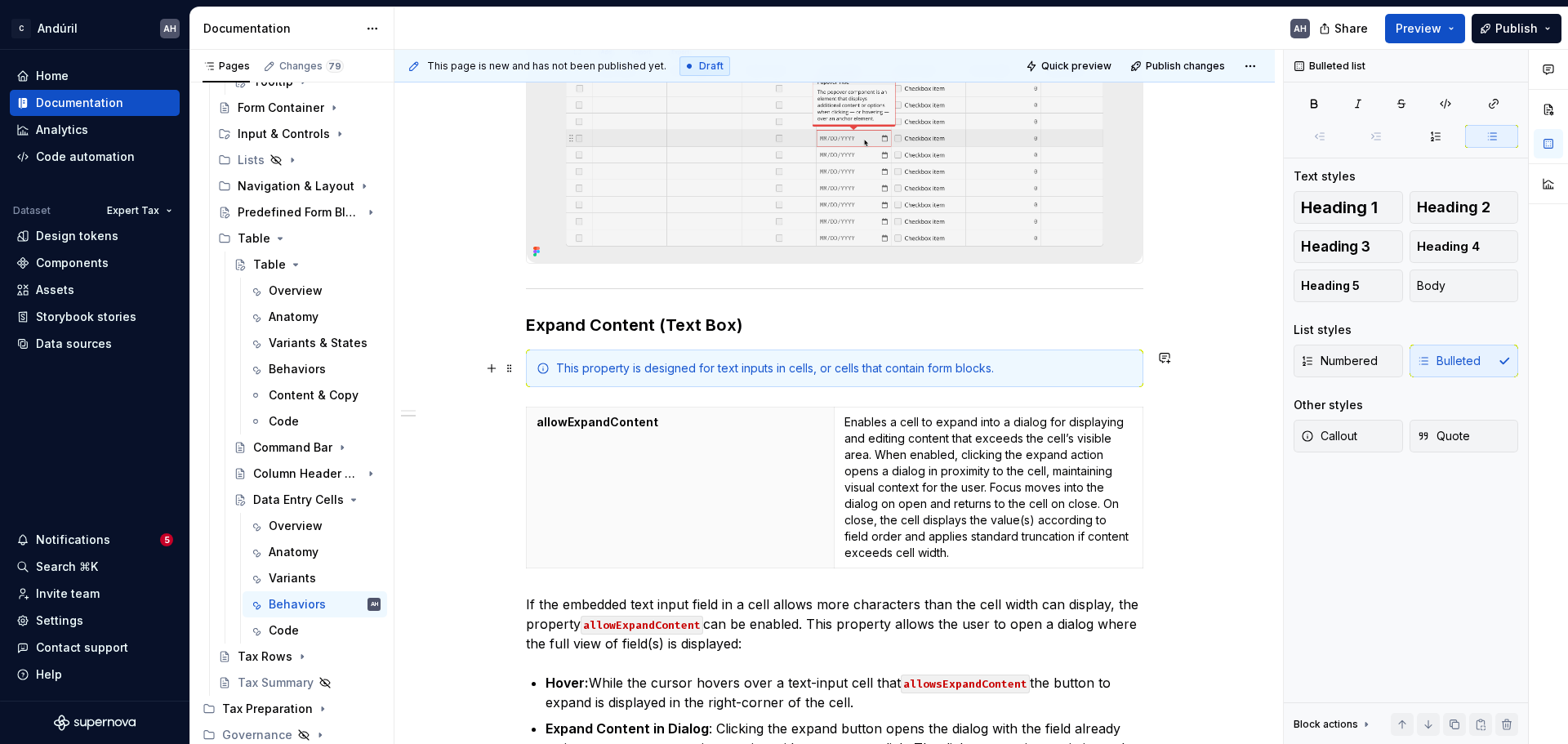
click at [566, 372] on div "This property is designed for text inputs in cells, or cells that contain form …" at bounding box center [844, 369] width 576 height 17
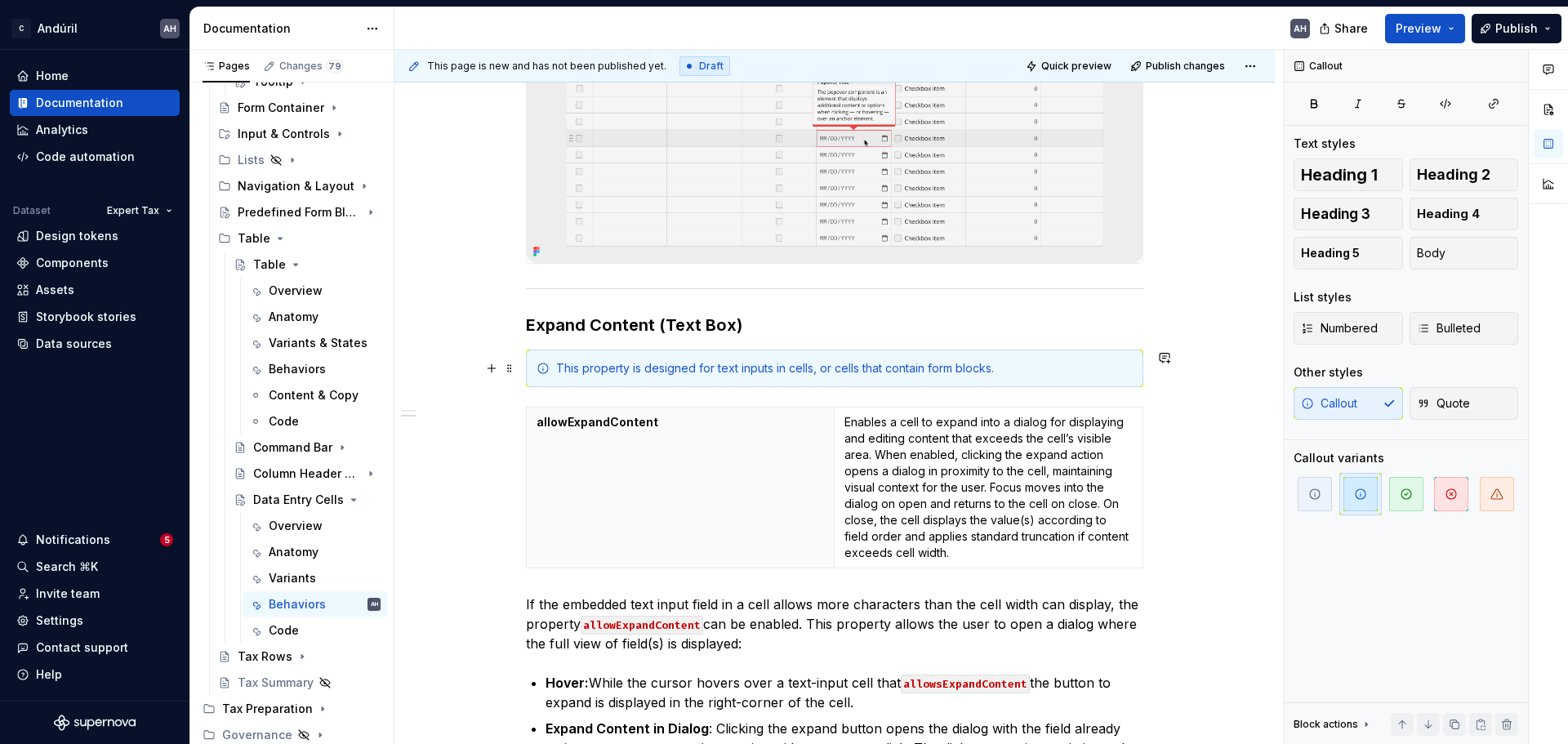
click at [765, 369] on div "This property is designed for text inputs in cells, or cells that contain form …" at bounding box center [844, 369] width 576 height 17
click at [914, 367] on div "This property is designed for text inputs in cells, or cells that contain form …" at bounding box center [844, 369] width 576 height 17
click at [998, 368] on div "This property is designed for text inputs in cells, or cells that contain form …" at bounding box center [844, 369] width 576 height 17
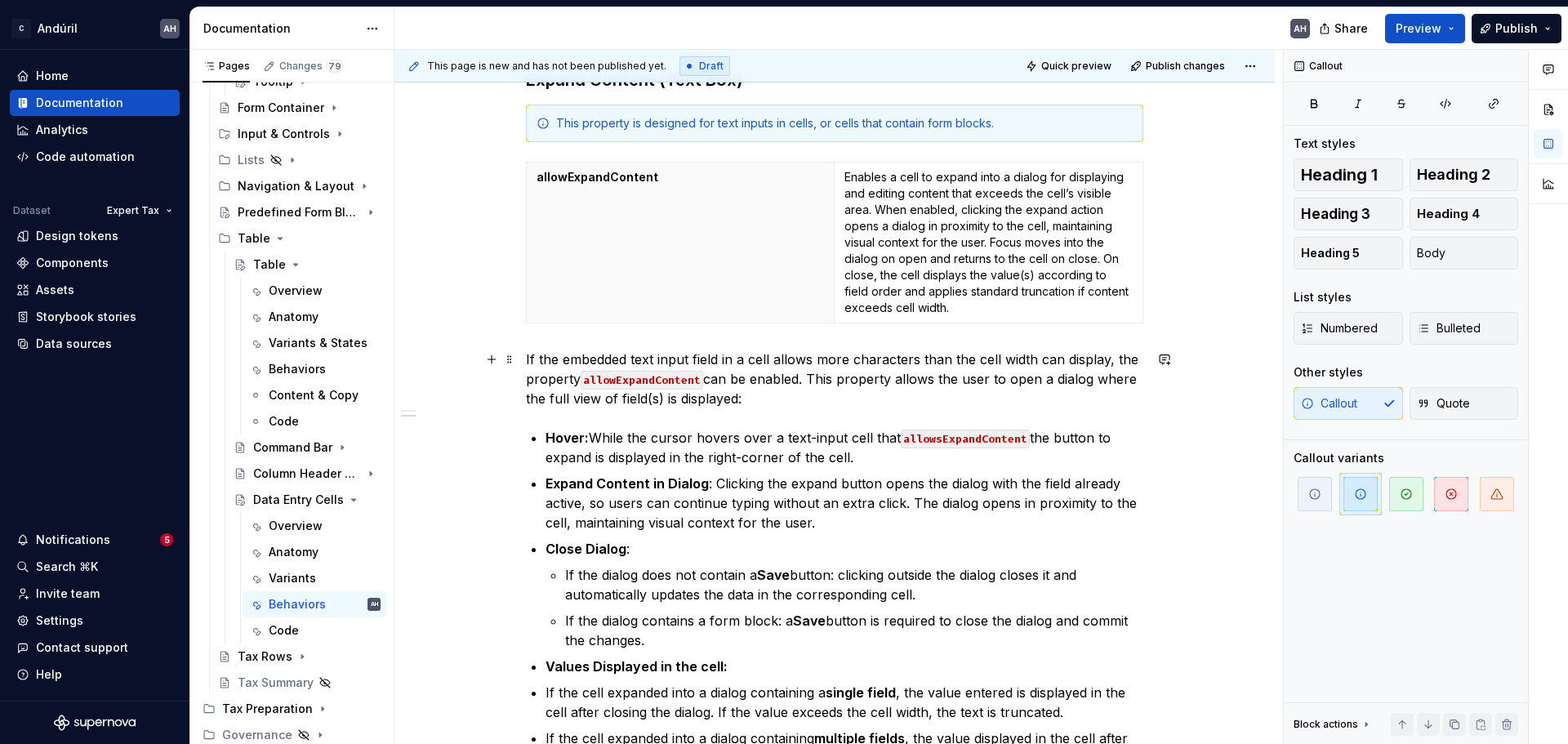
scroll to position [572, 0]
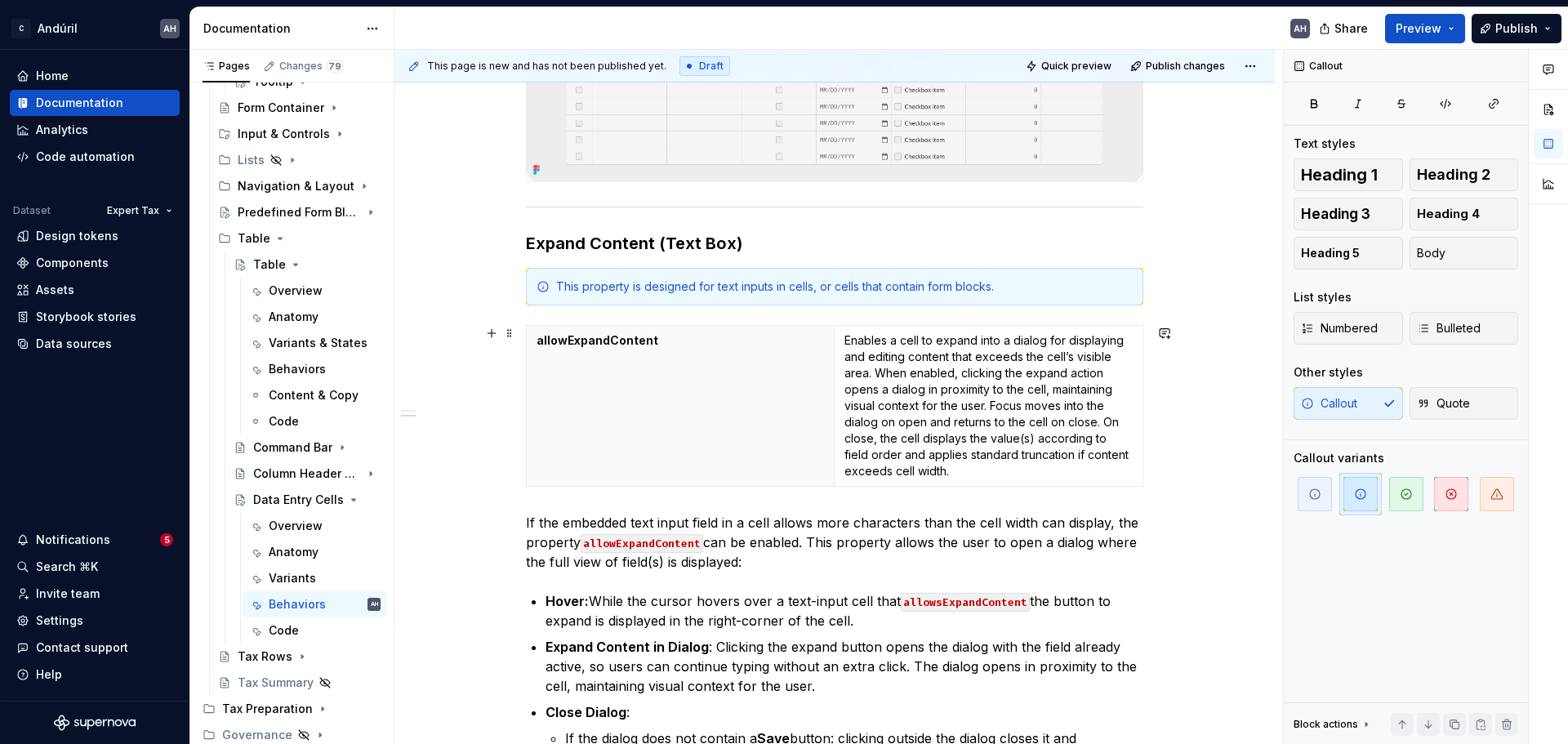
type textarea "*"
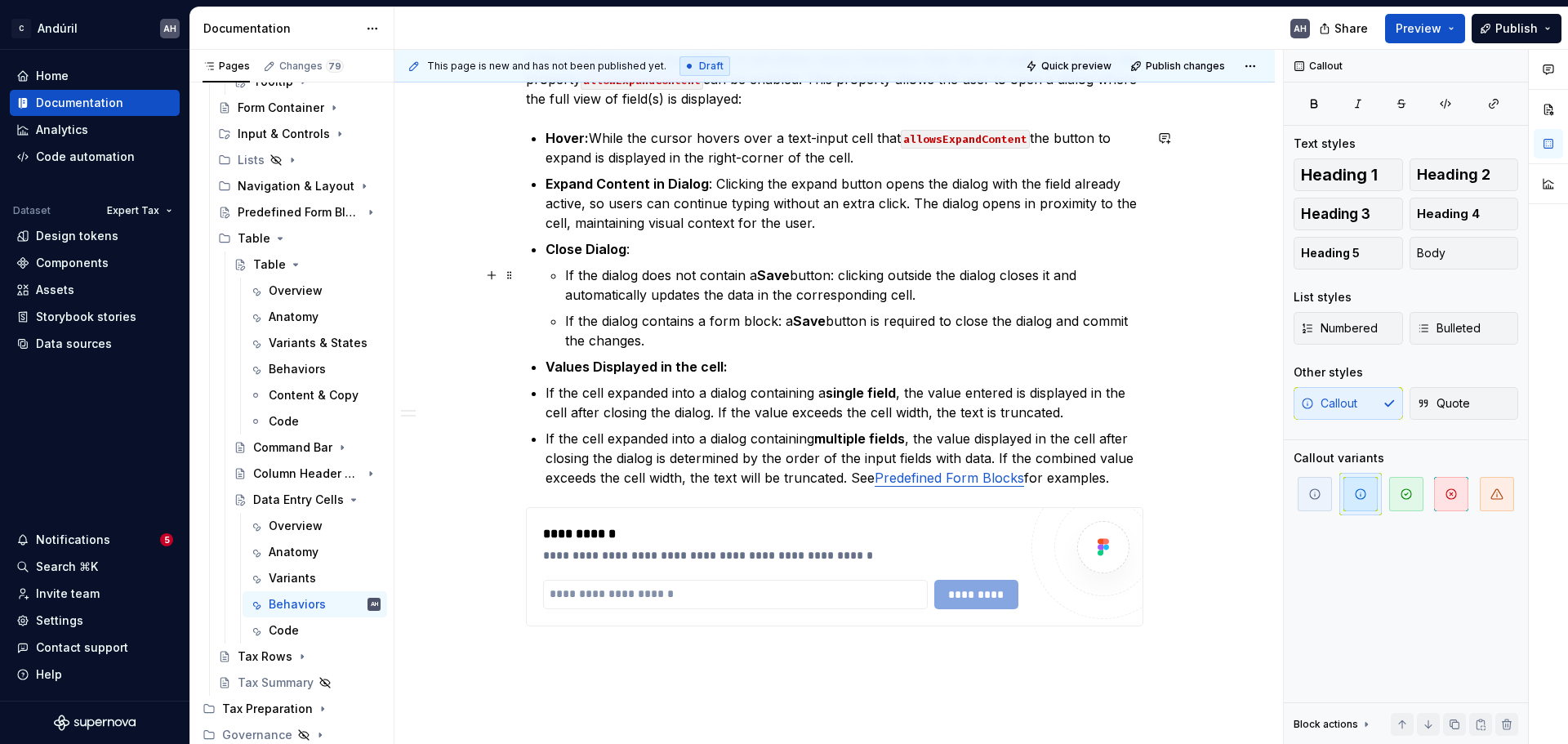
scroll to position [1062, 0]
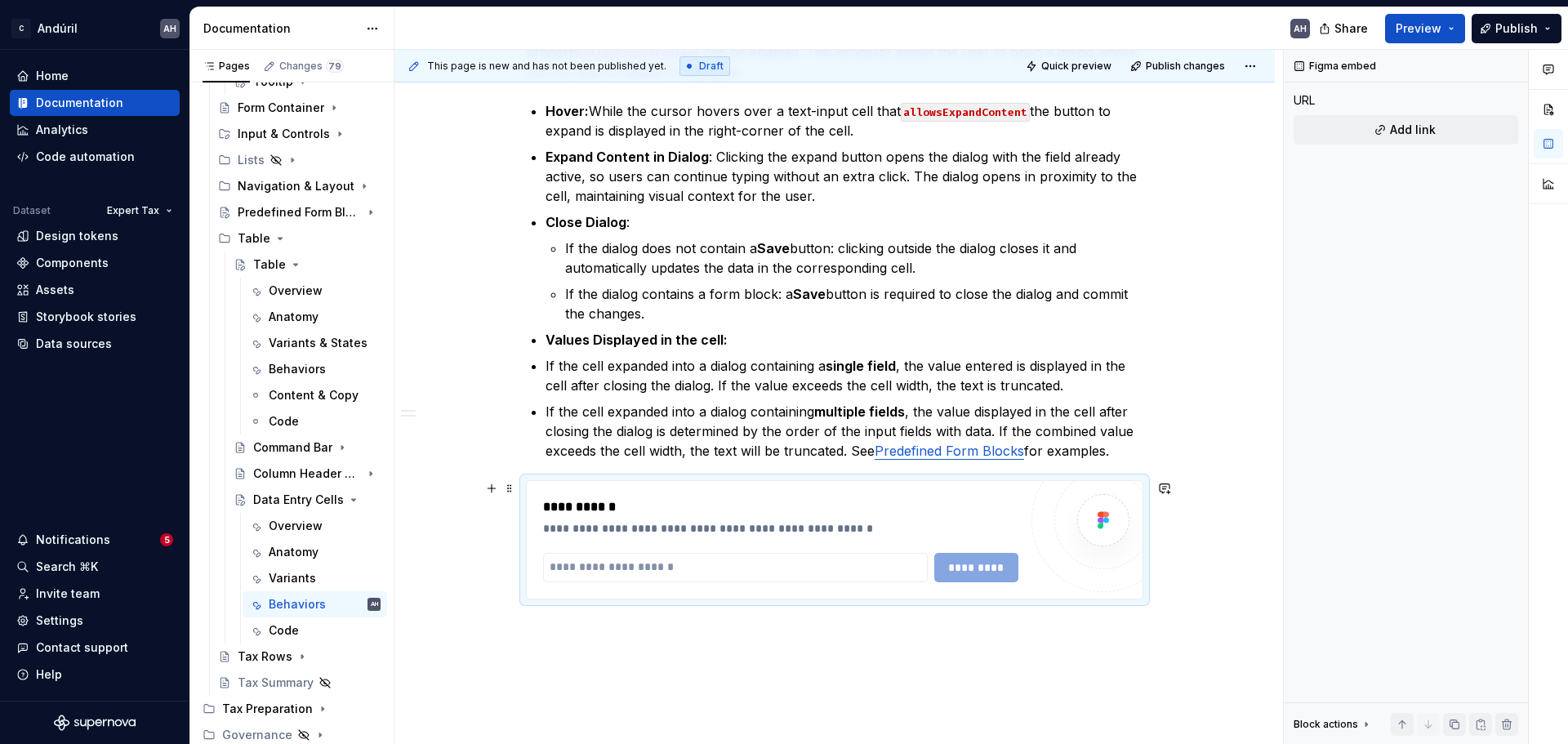
click at [723, 497] on div "**********" at bounding box center [780, 507] width 476 height 20
click at [734, 348] on p "Values Displayed in the cell:" at bounding box center [845, 339] width 598 height 20
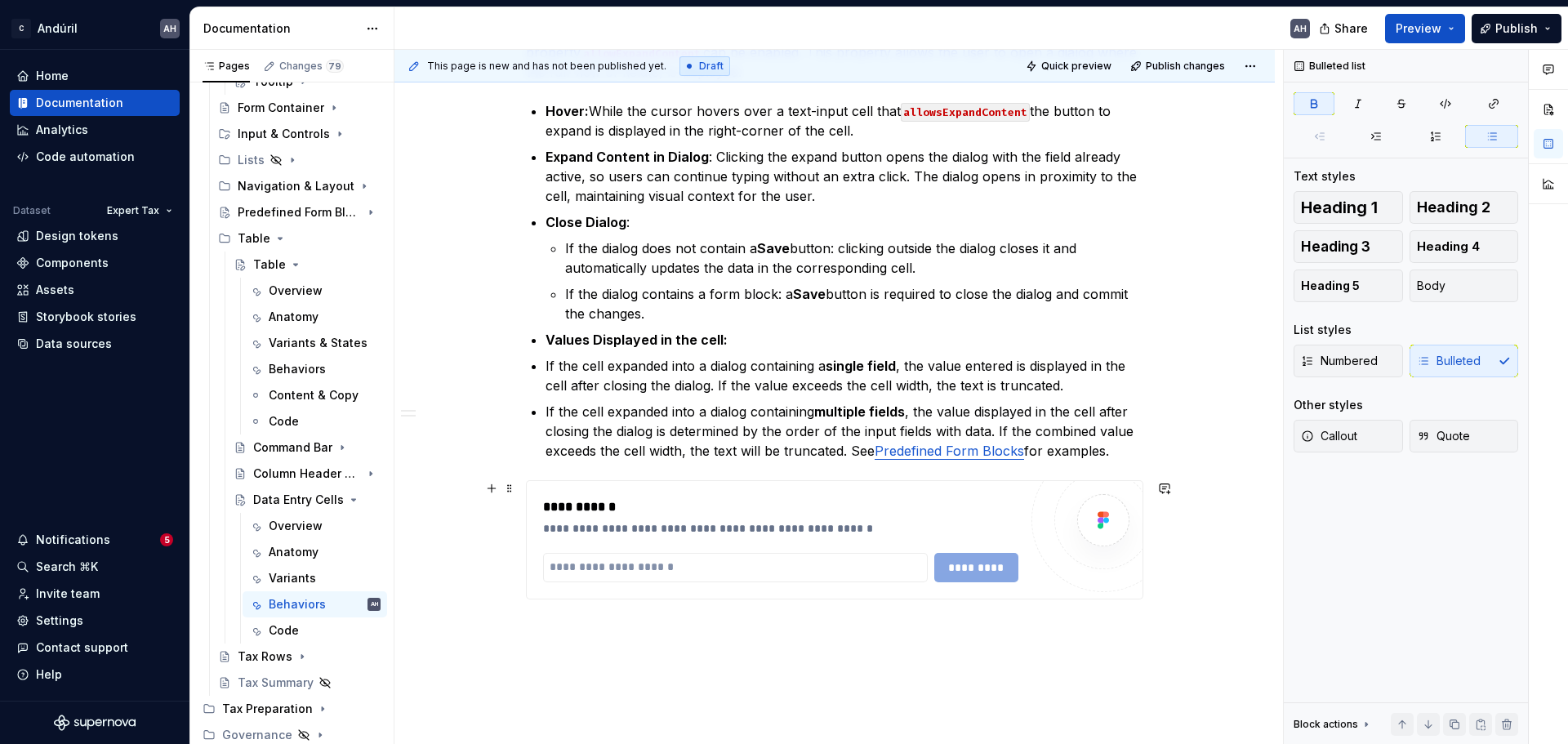
click at [769, 549] on div "**********" at bounding box center [780, 539] width 476 height 85
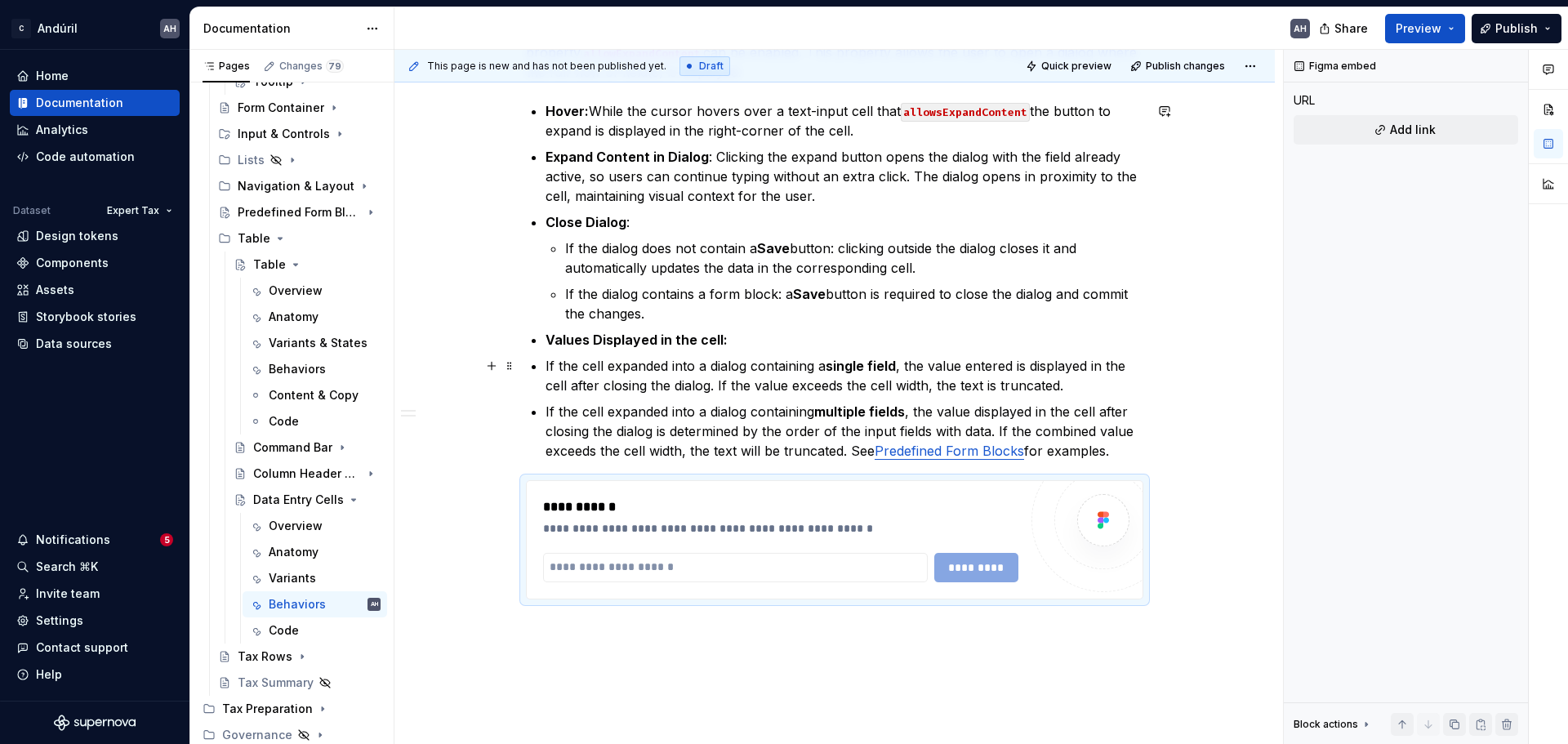
click at [712, 367] on p "If the cell expanded into a dialog containing a single field , the value entere…" at bounding box center [845, 375] width 598 height 39
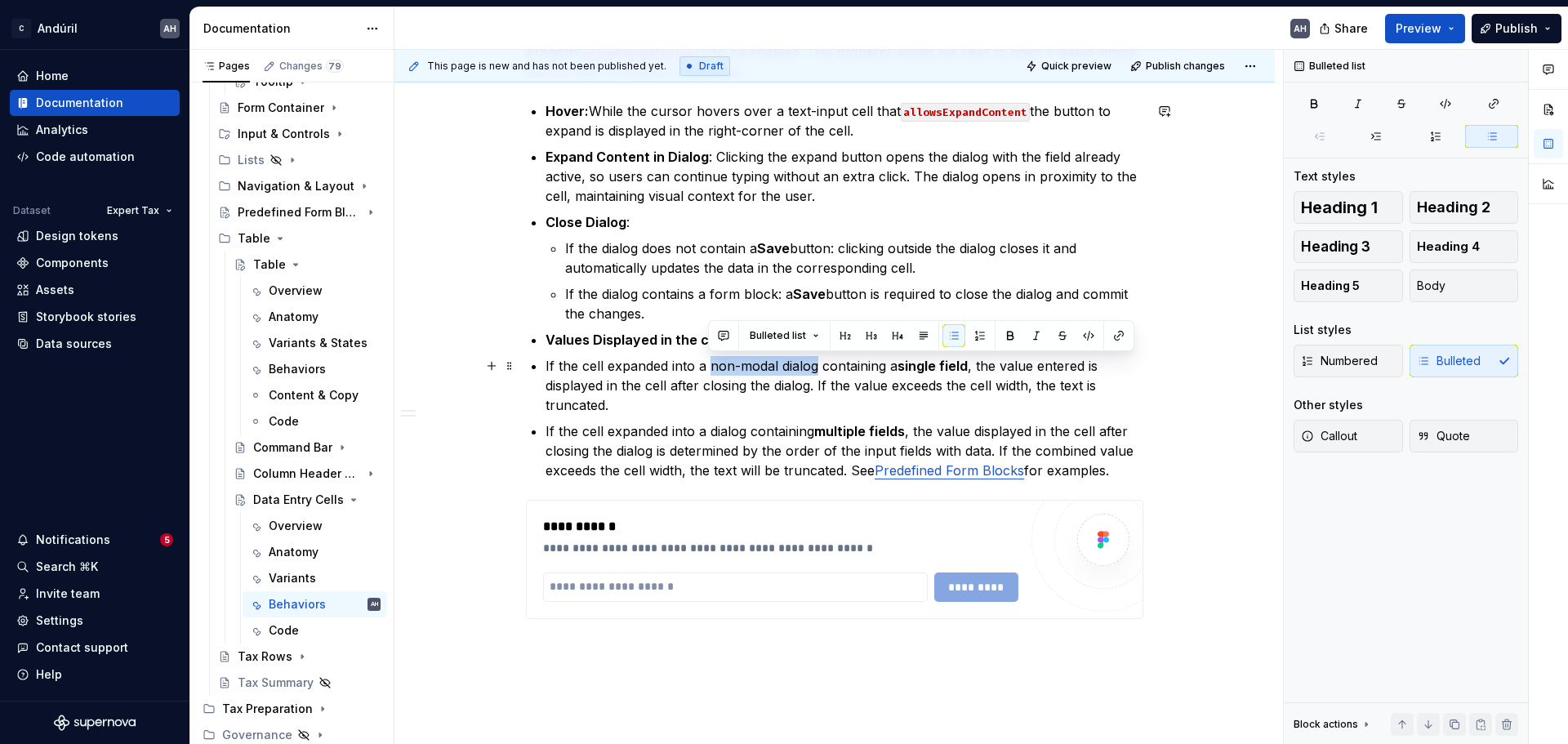
drag, startPoint x: 710, startPoint y: 368, endPoint x: 816, endPoint y: 368, distance: 106.0
click at [816, 368] on p "If the cell expanded into a non-modal dialog containing a single field , the va…" at bounding box center [845, 385] width 598 height 59
click at [1115, 339] on button "button" at bounding box center [1119, 335] width 23 height 23
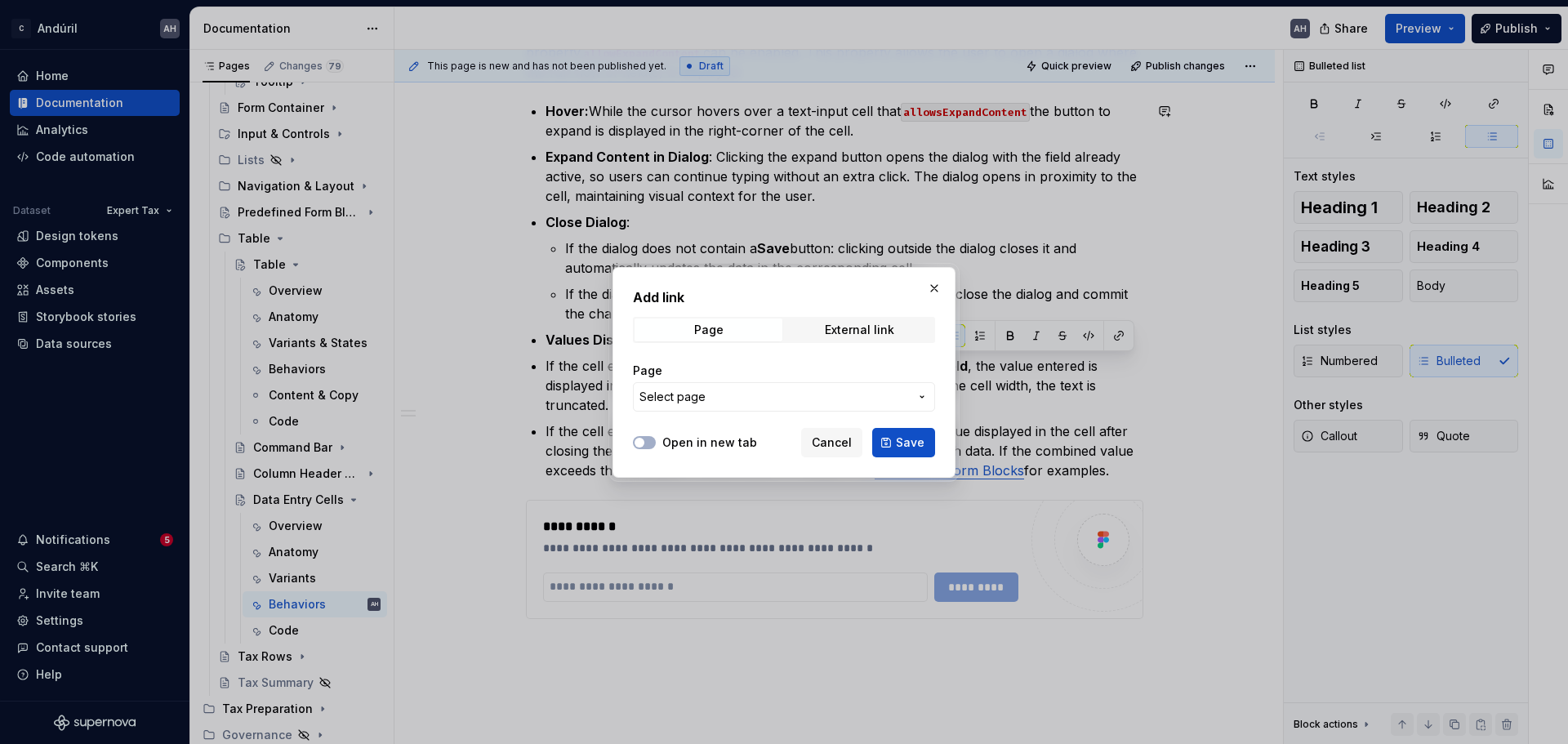
click at [742, 394] on span "Select page" at bounding box center [775, 398] width 270 height 17
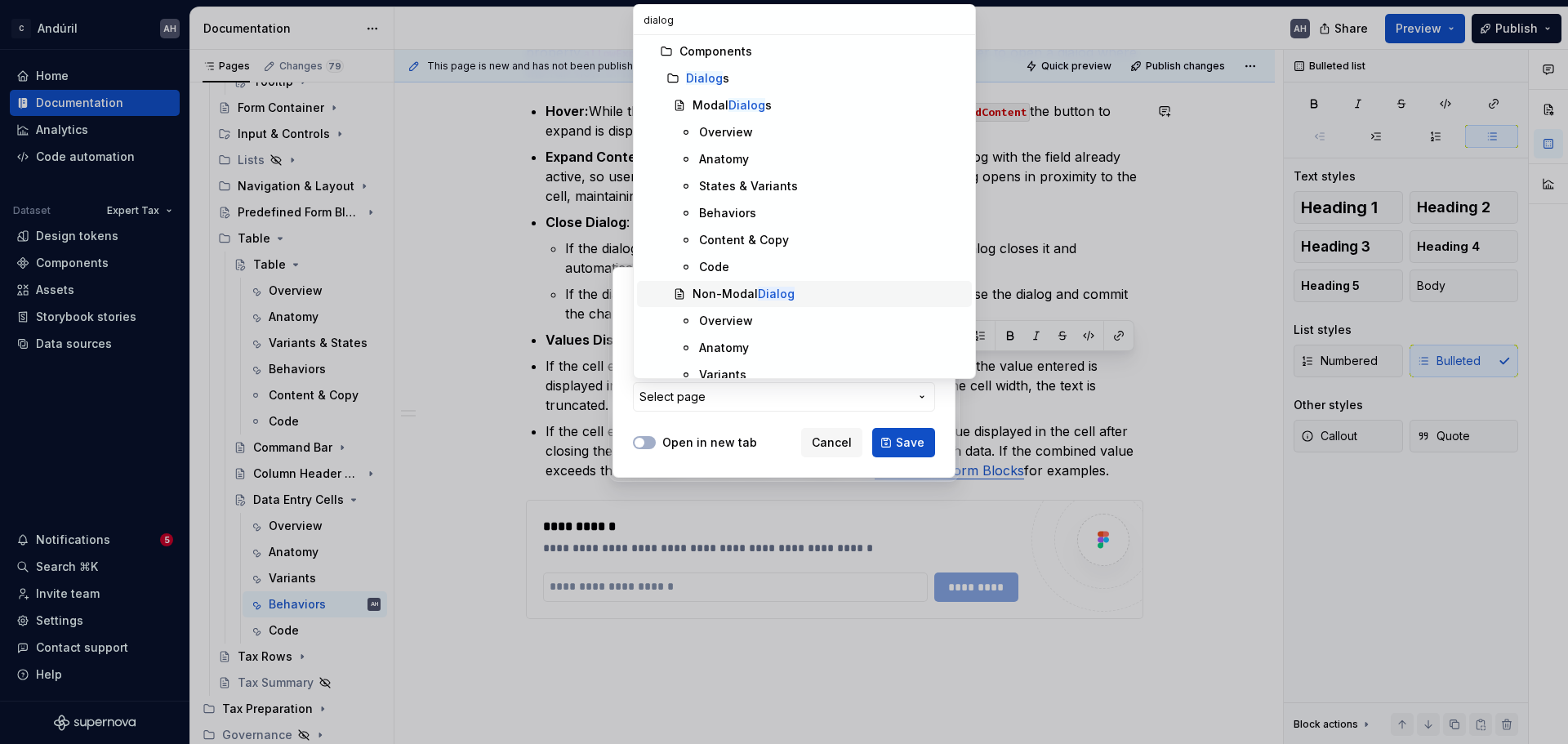
type input "dialog"
click at [780, 289] on mark "Dialog" at bounding box center [776, 293] width 36 height 14
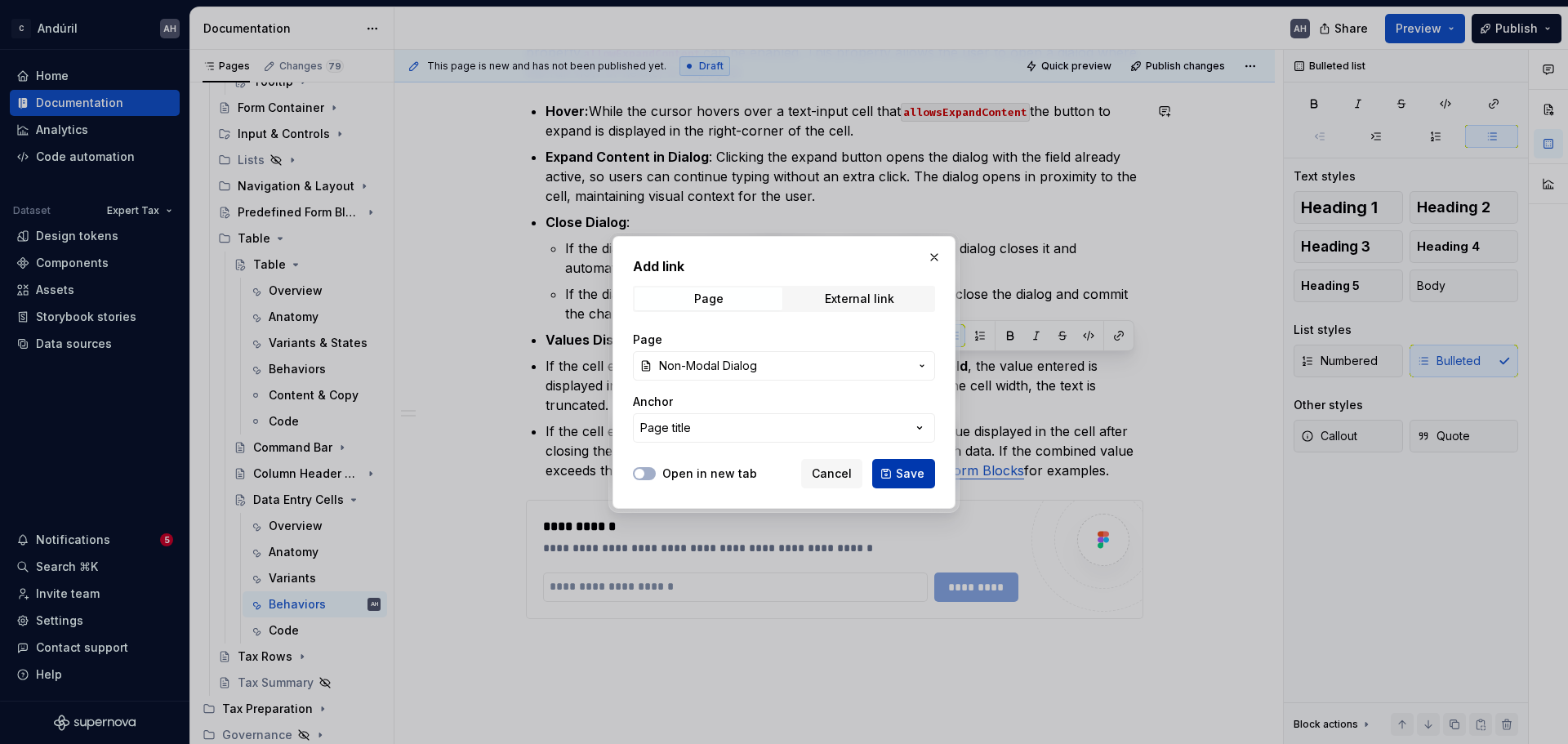
click at [910, 476] on span "Save" at bounding box center [910, 474] width 29 height 17
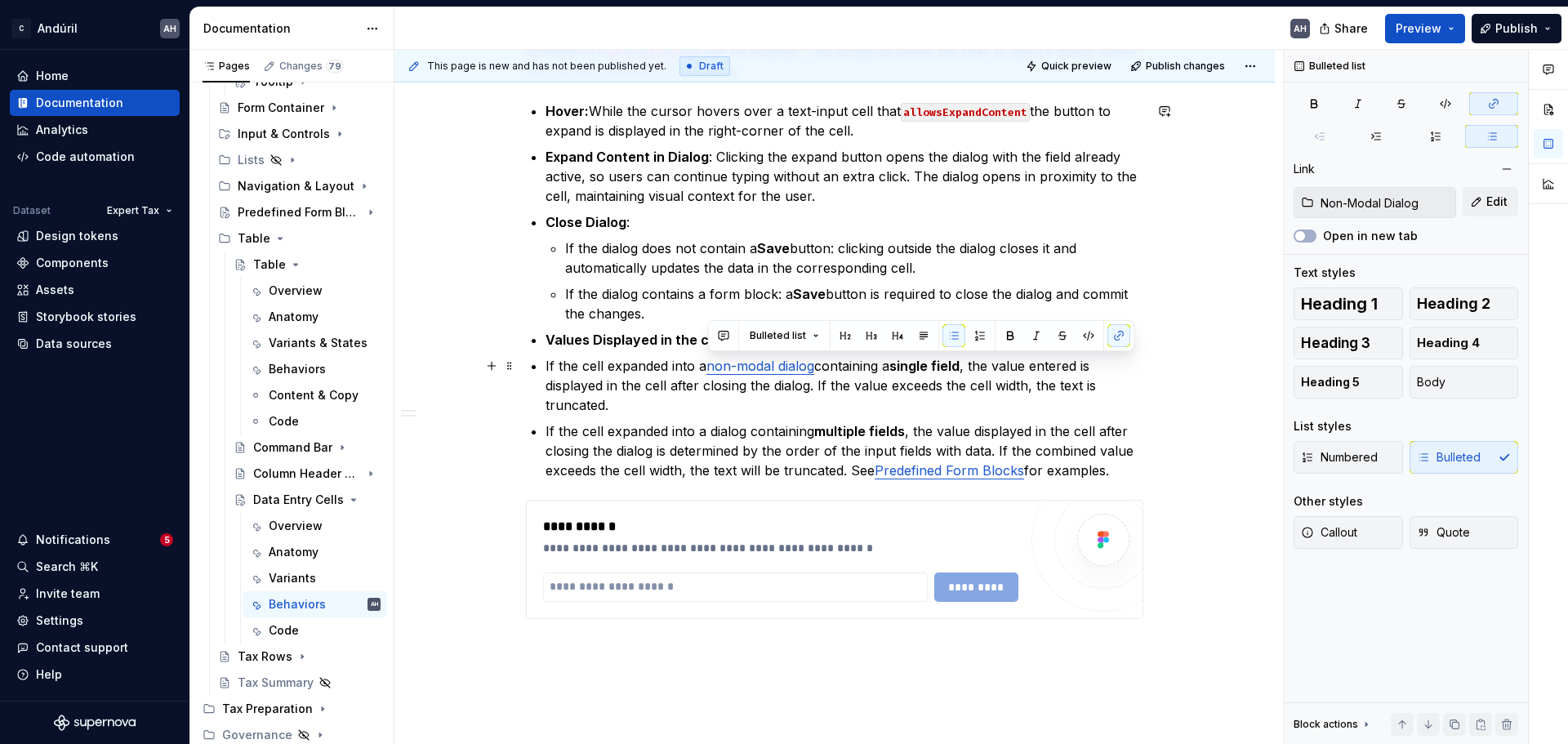
click at [876, 398] on p "If the cell expanded into a non-modal dialog containing a single field , the va…" at bounding box center [845, 385] width 598 height 59
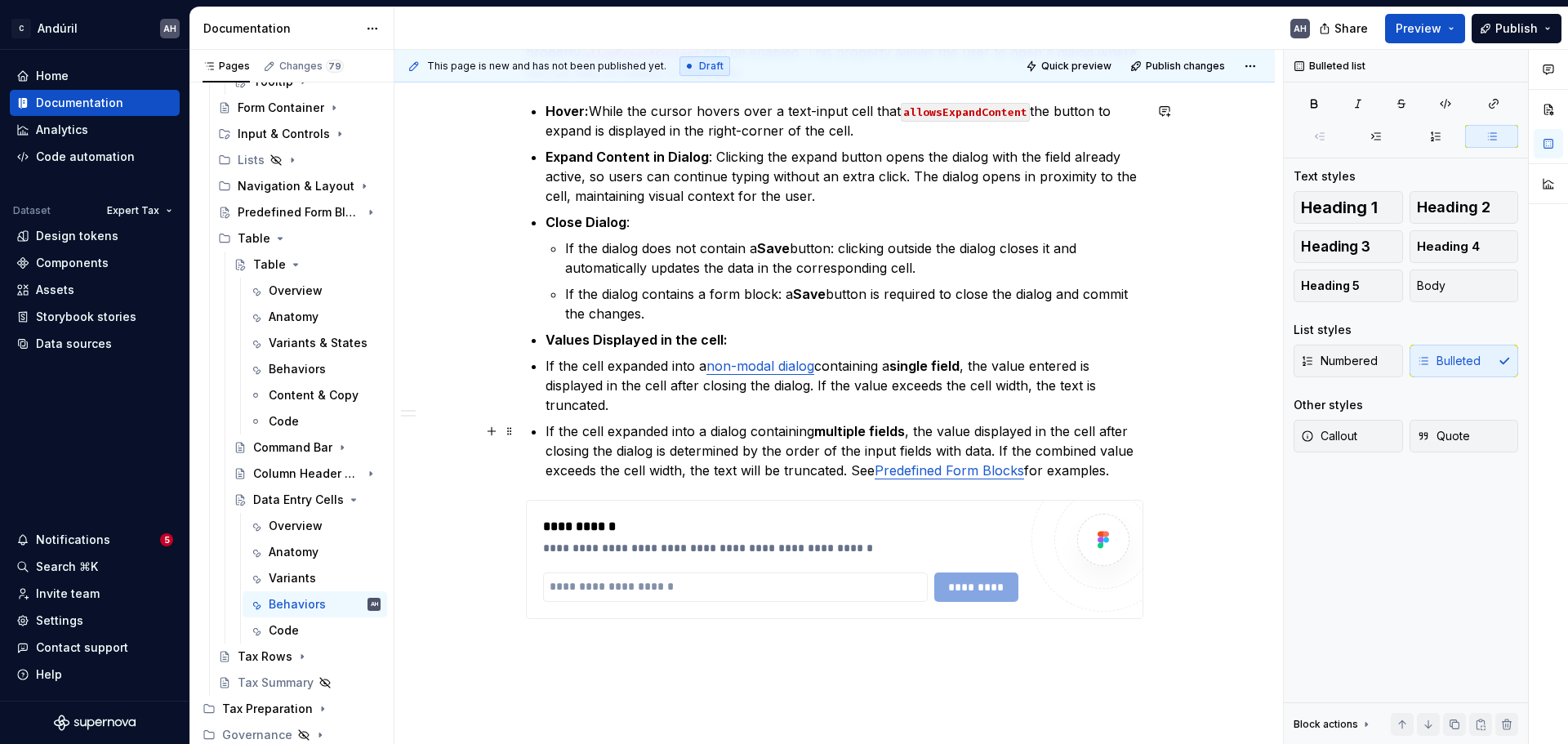
click at [713, 436] on p "If the cell expanded into a dialog containing multiple fields , the value displ…" at bounding box center [845, 451] width 598 height 59
click at [709, 435] on p "If the cell expanded into a dialog containing multiple fields , the value displ…" at bounding box center [845, 451] width 598 height 59
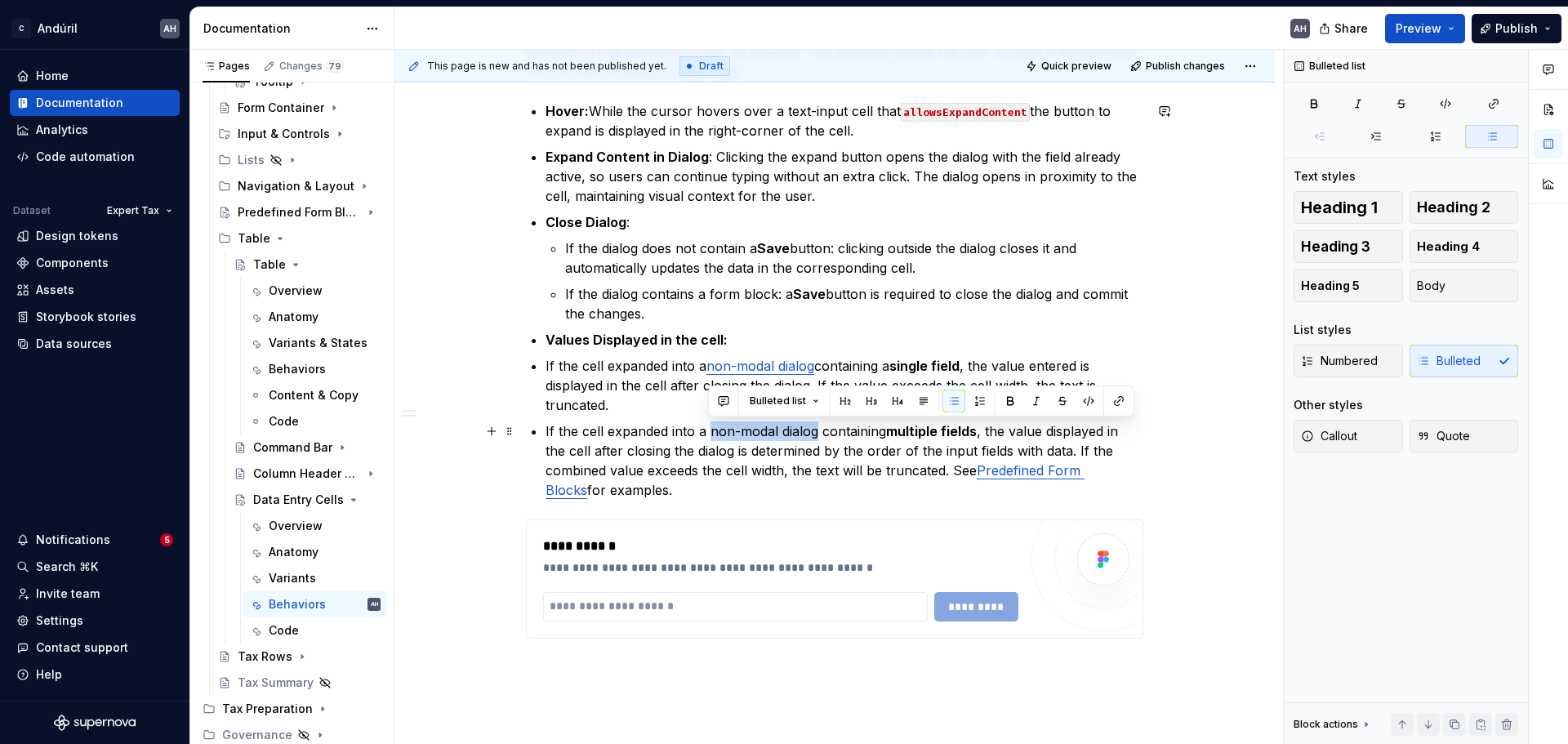
drag, startPoint x: 709, startPoint y: 433, endPoint x: 818, endPoint y: 432, distance: 109.0
click at [818, 432] on p "If the cell expanded into a non-modal dialog containing multiple fields , the v…" at bounding box center [845, 461] width 598 height 78
click at [1116, 402] on button "button" at bounding box center [1119, 400] width 23 height 23
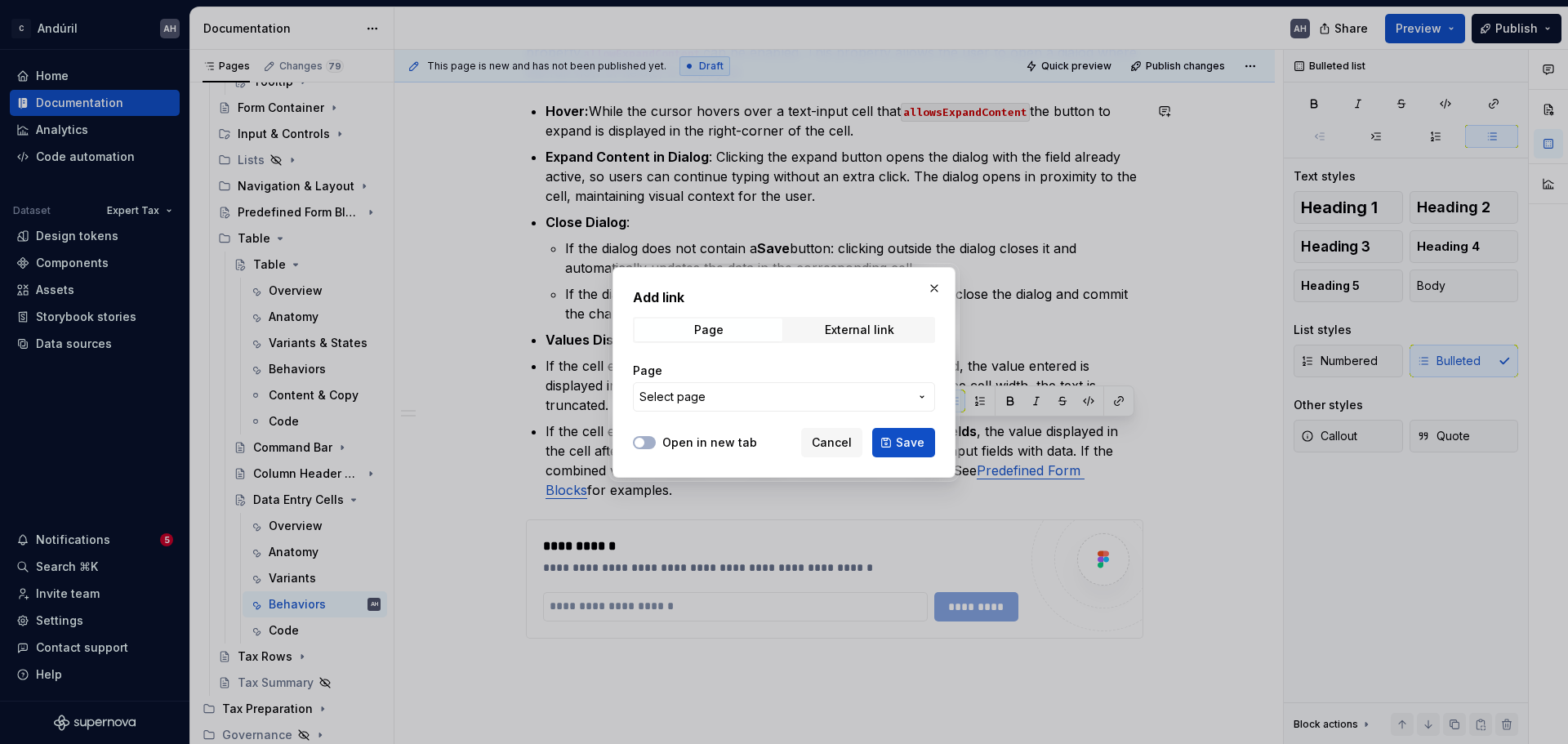
click at [760, 386] on button "Select page" at bounding box center [784, 398] width 303 height 30
type input "n"
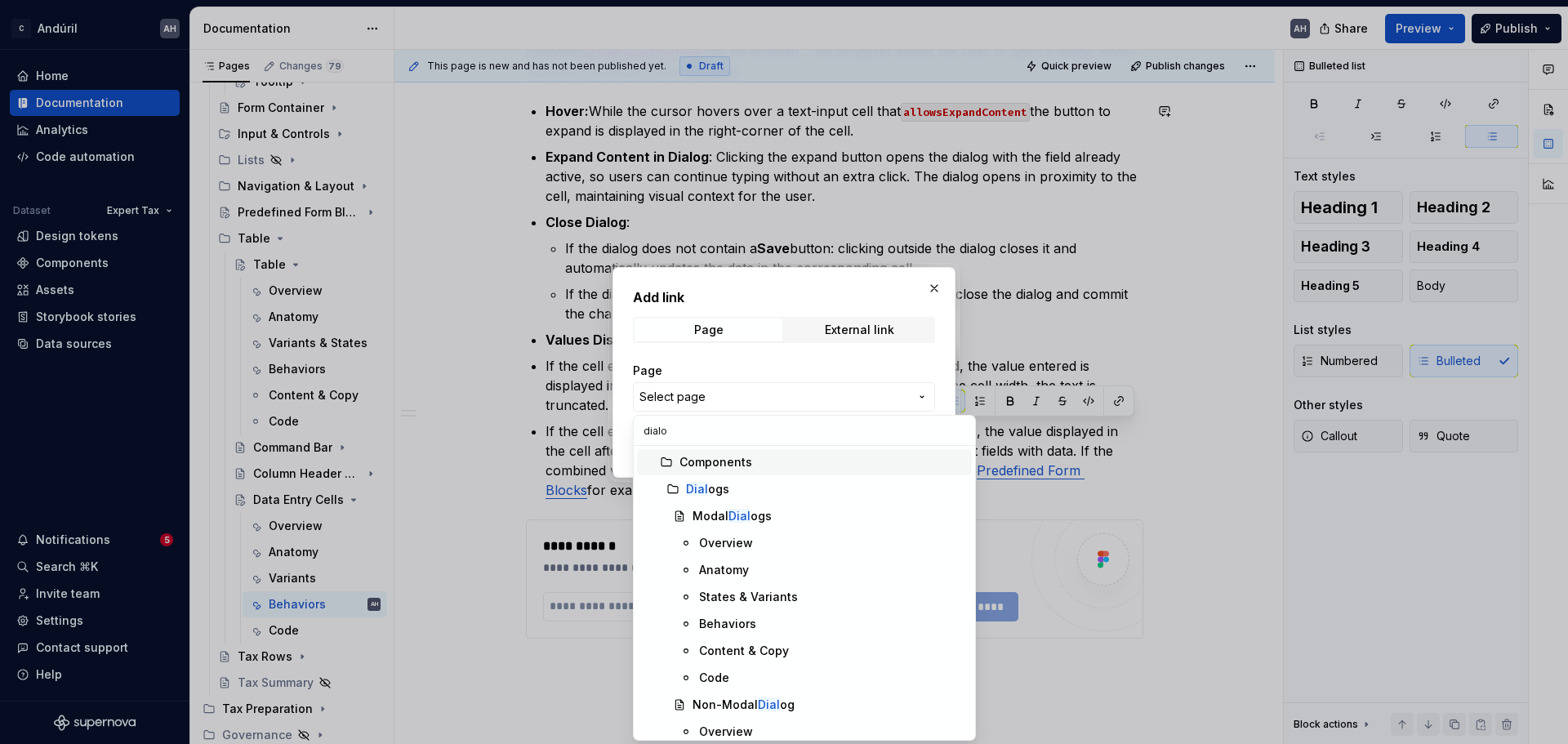
type input "dialog"
click at [756, 567] on div "Non-Modal Dialog" at bounding box center [744, 705] width 102 height 17
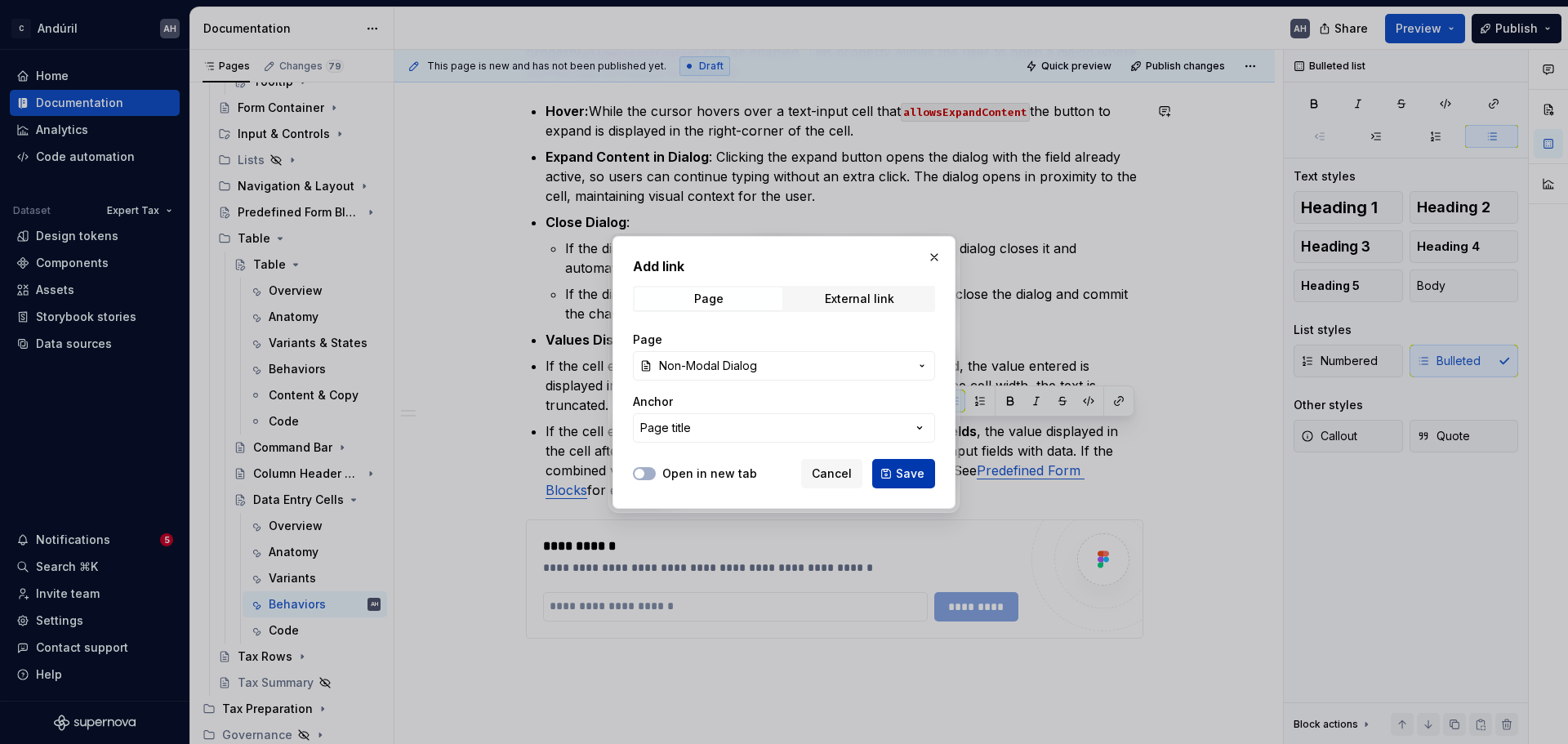
click at [912, 476] on span "Save" at bounding box center [910, 474] width 29 height 17
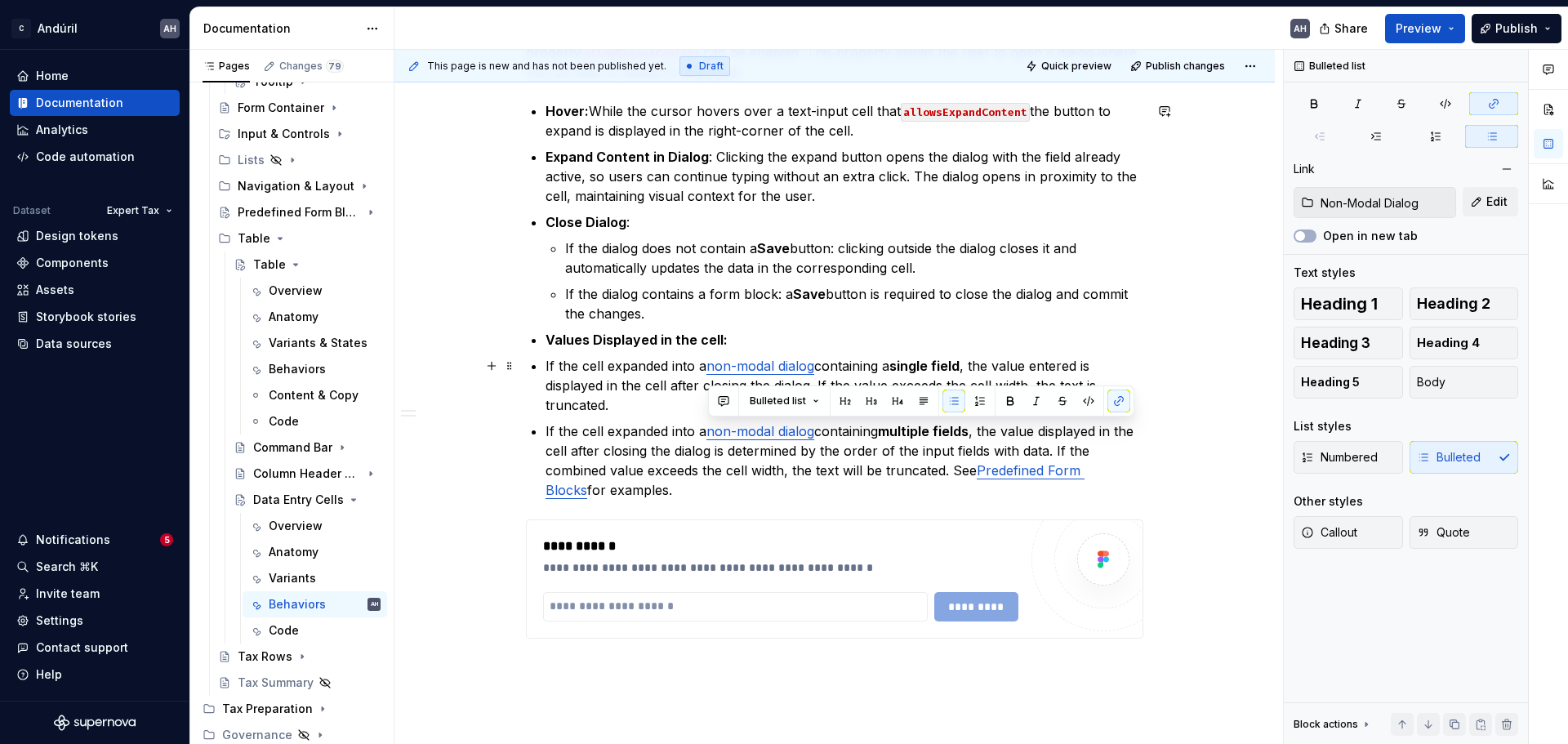
click at [792, 370] on link "non-modal dialog" at bounding box center [761, 366] width 108 height 17
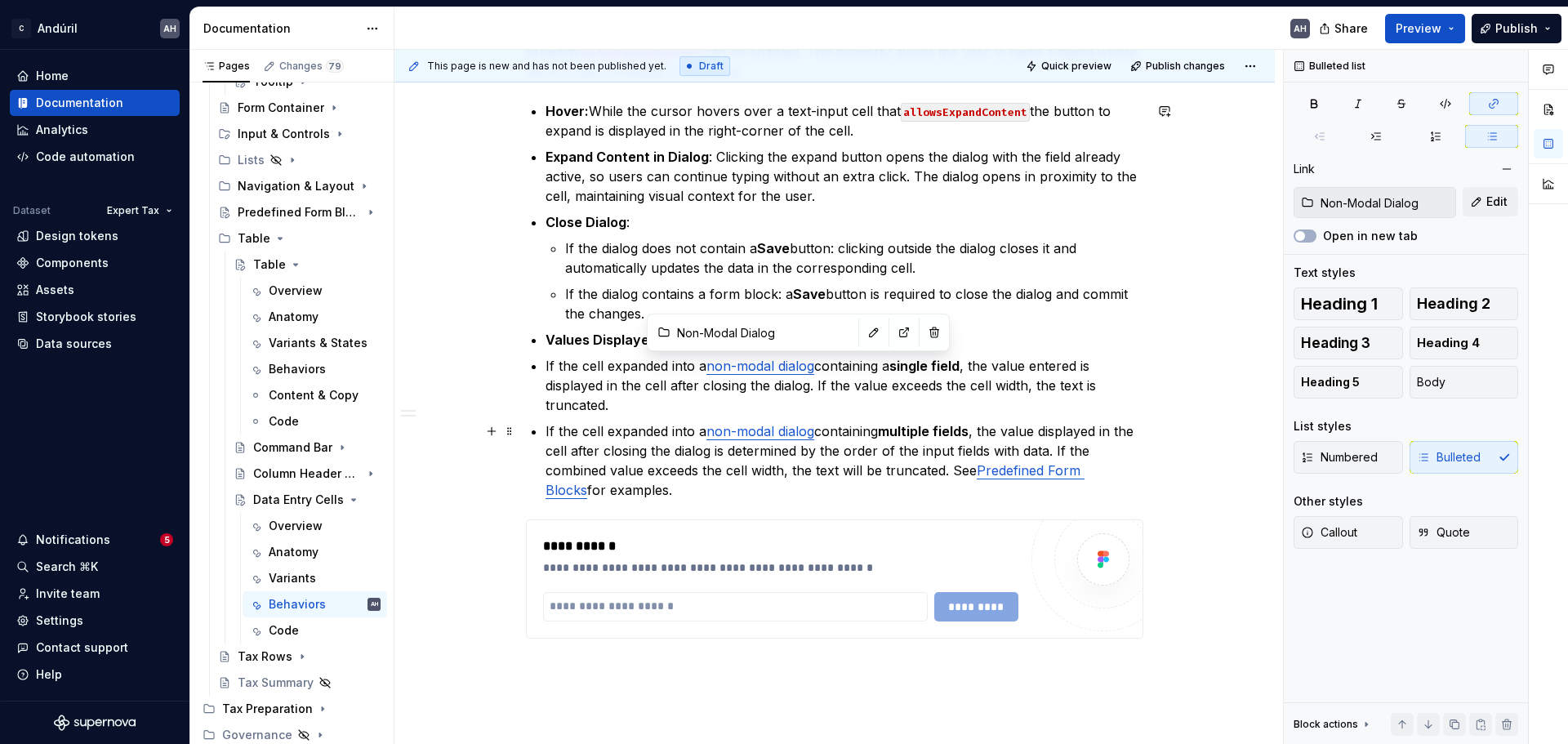
click at [786, 433] on link "non-modal dialog" at bounding box center [761, 431] width 108 height 17
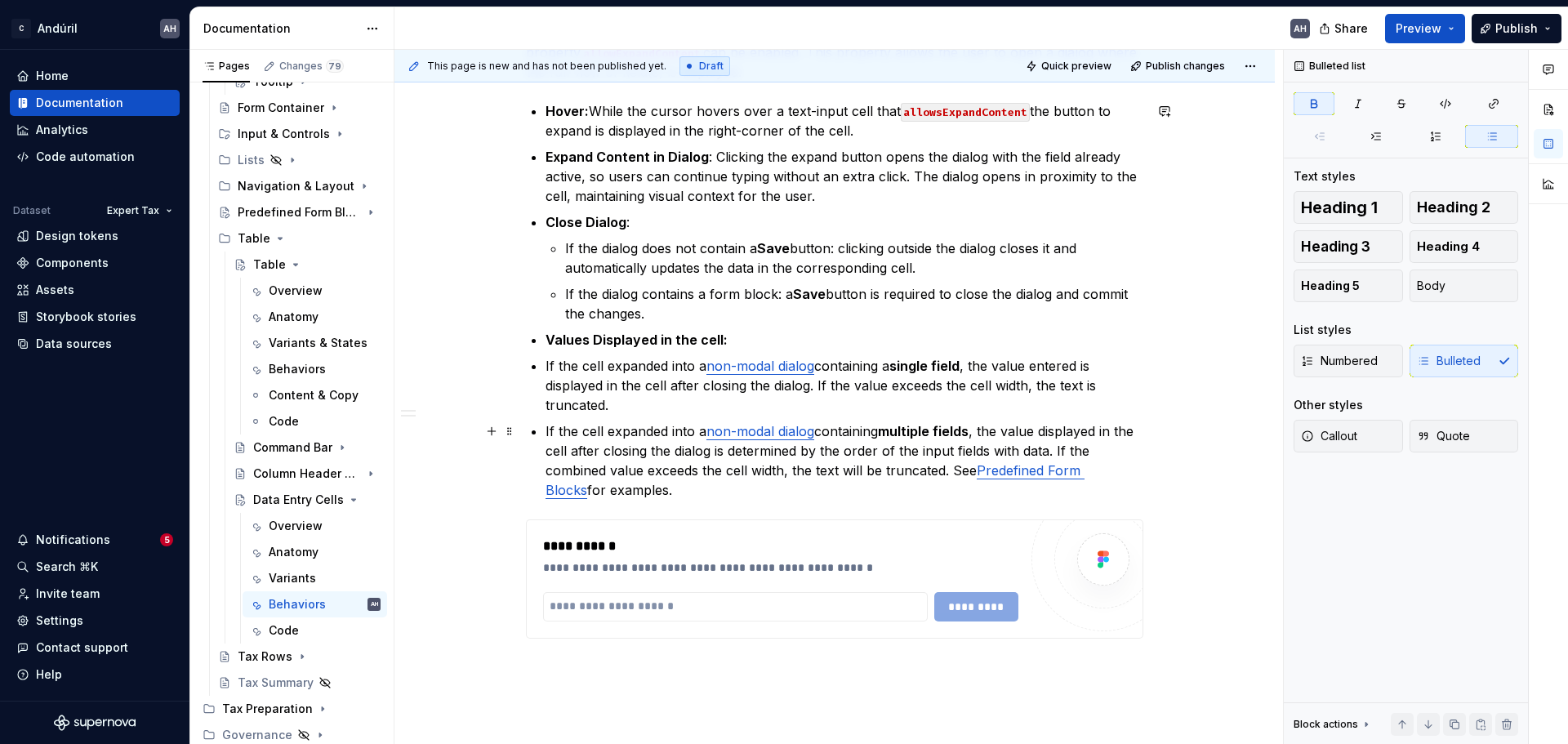
click at [905, 440] on p "If the cell expanded into a non-modal dialog containing multiple fields , the v…" at bounding box center [845, 461] width 598 height 78
type textarea "*"
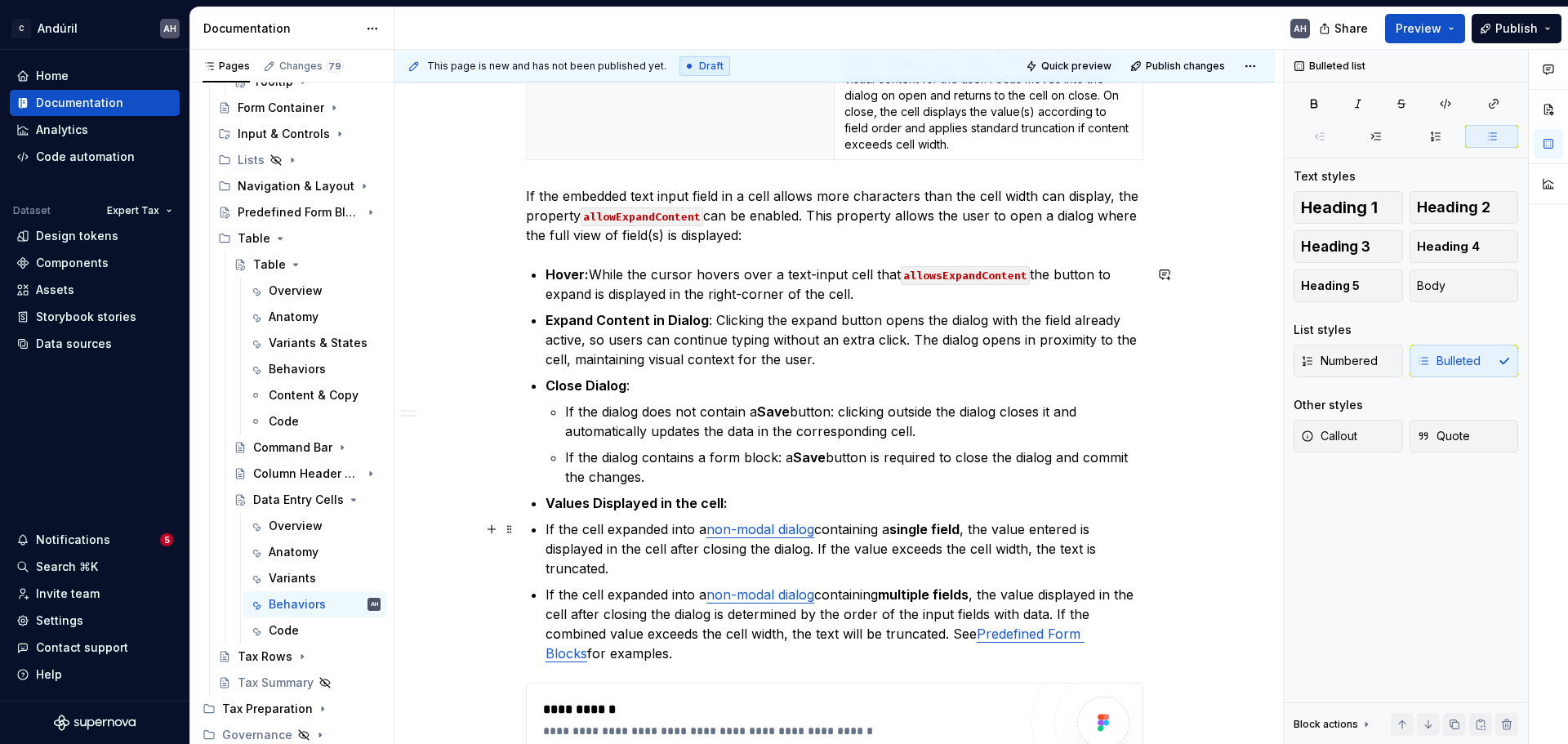
click at [546, 535] on p "If the cell expanded into a non-modal dialog containing a single field , the va…" at bounding box center [845, 548] width 598 height 59
click at [543, 567] on div "Validations When the field embedded in the cell contains a validation, the cell…" at bounding box center [834, 114] width 617 height 1378
click at [653, 486] on p "If the dialog contains a form block: a Save button is required to close the dia…" at bounding box center [854, 467] width 578 height 39
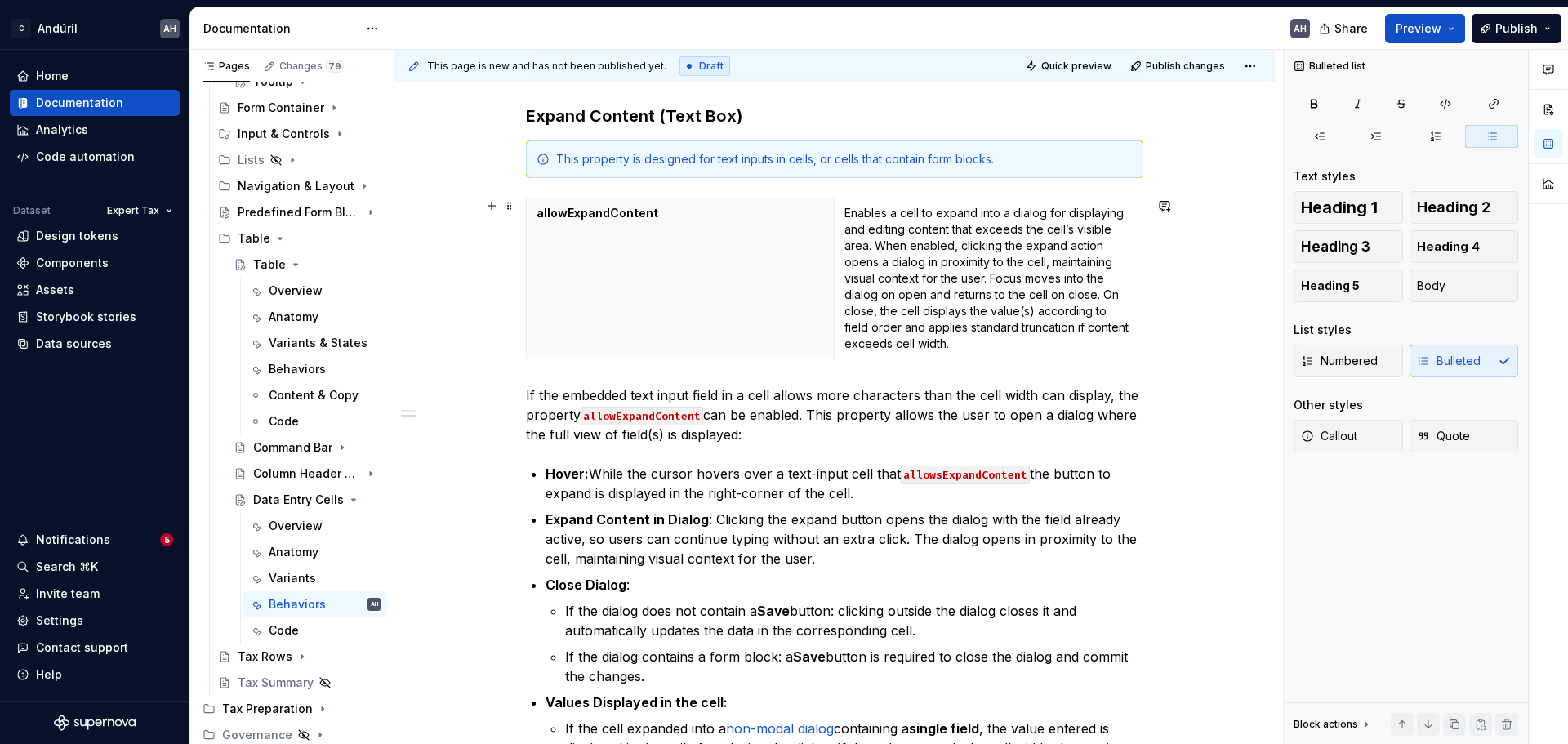
scroll to position [736, 0]
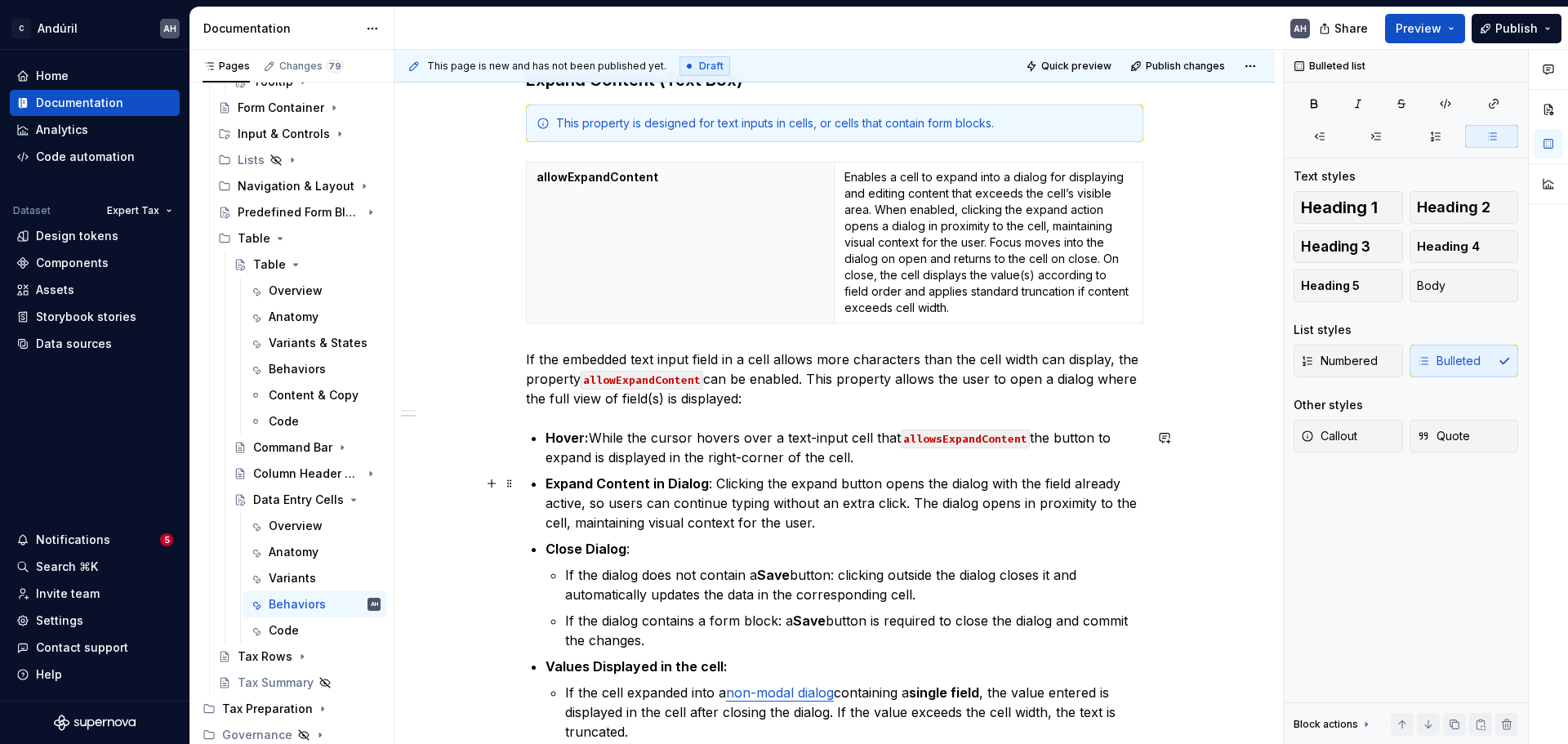
click at [697, 498] on p "Expand Content in Dialog : Clicking the expand button opens the dialog with the…" at bounding box center [845, 503] width 598 height 59
click at [689, 531] on p "Expand Content in Dialog : Clicking the expand button opens the dialog with the…" at bounding box center [845, 503] width 598 height 59
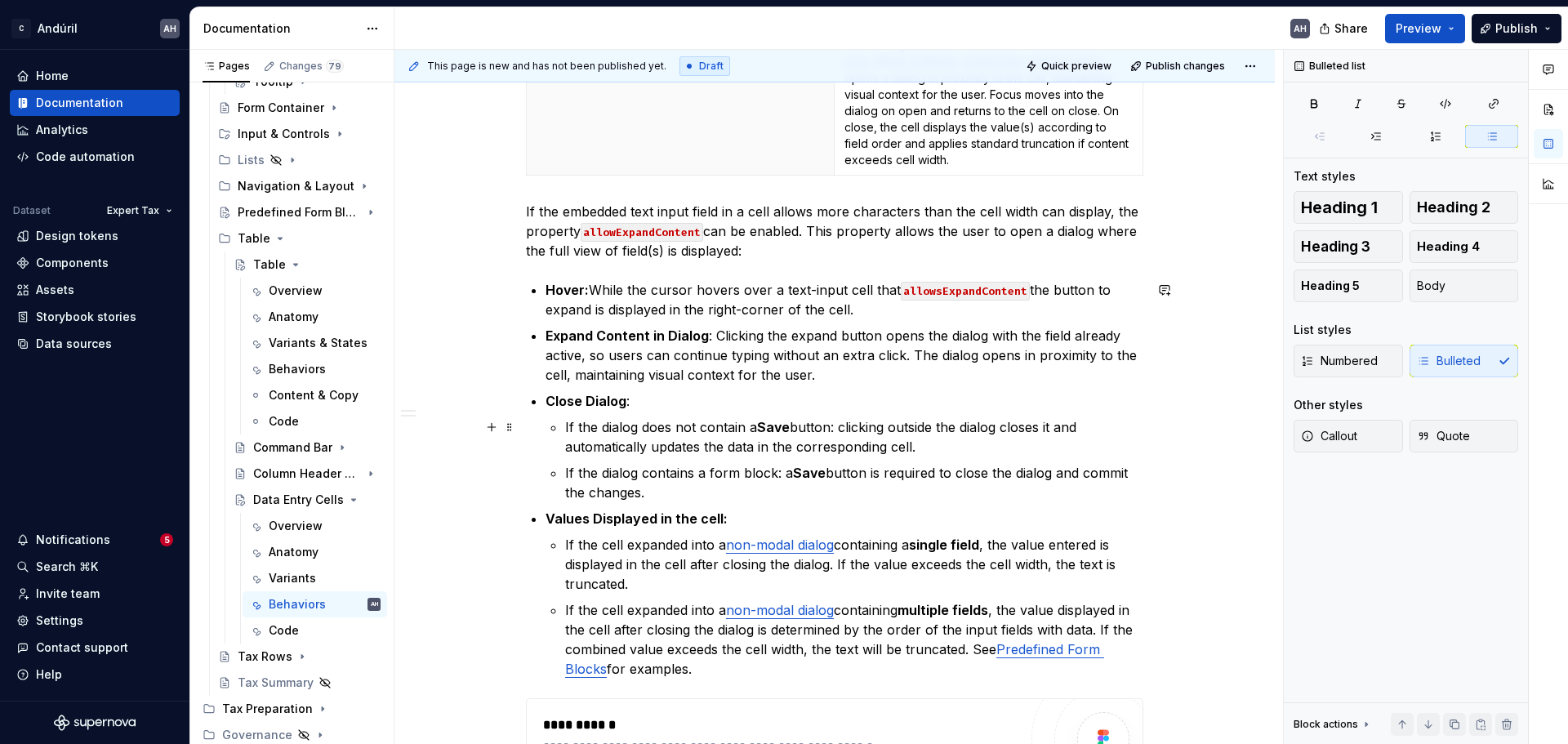
scroll to position [899, 0]
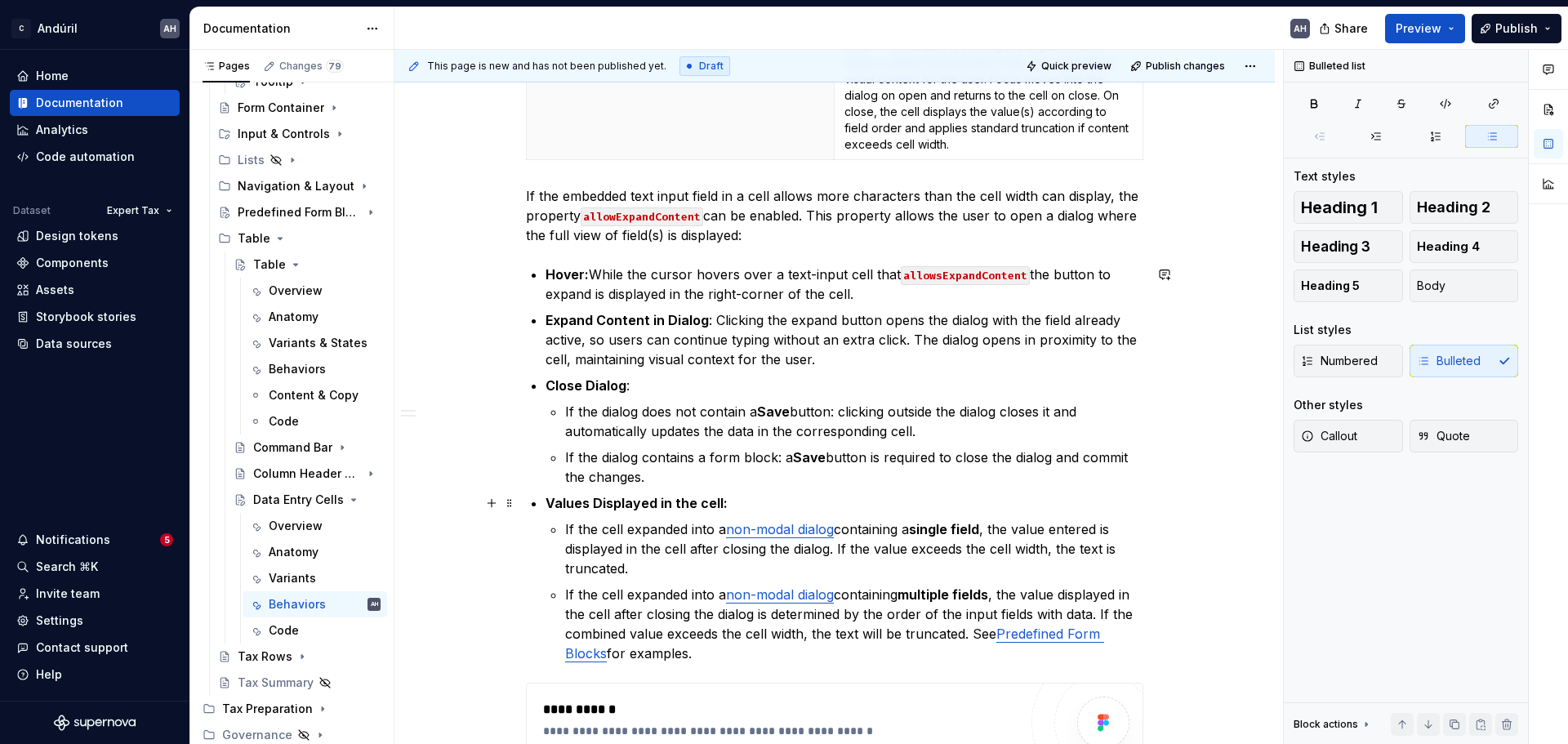
click at [789, 505] on p "Values Displayed in the cell:" at bounding box center [845, 503] width 598 height 20
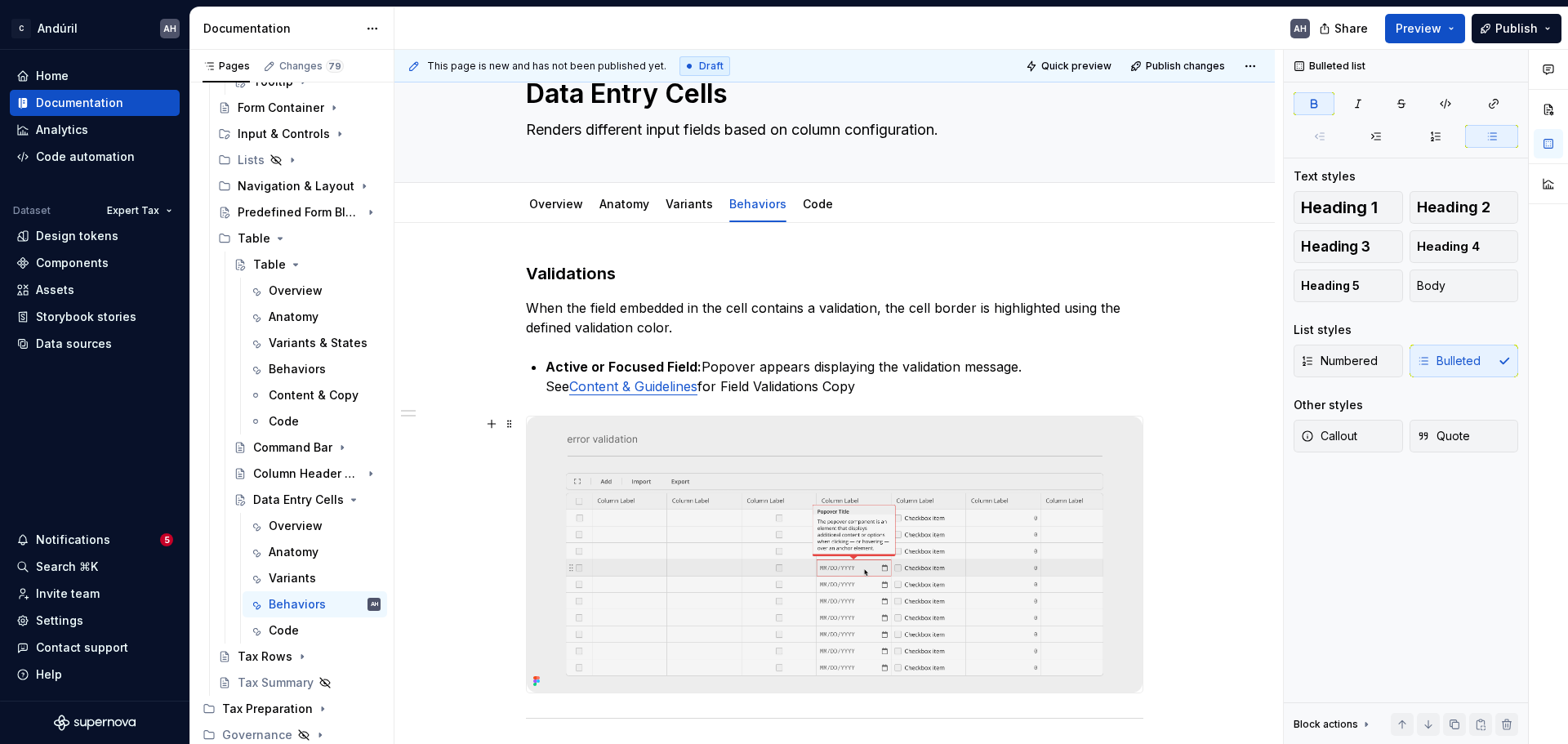
scroll to position [0, 0]
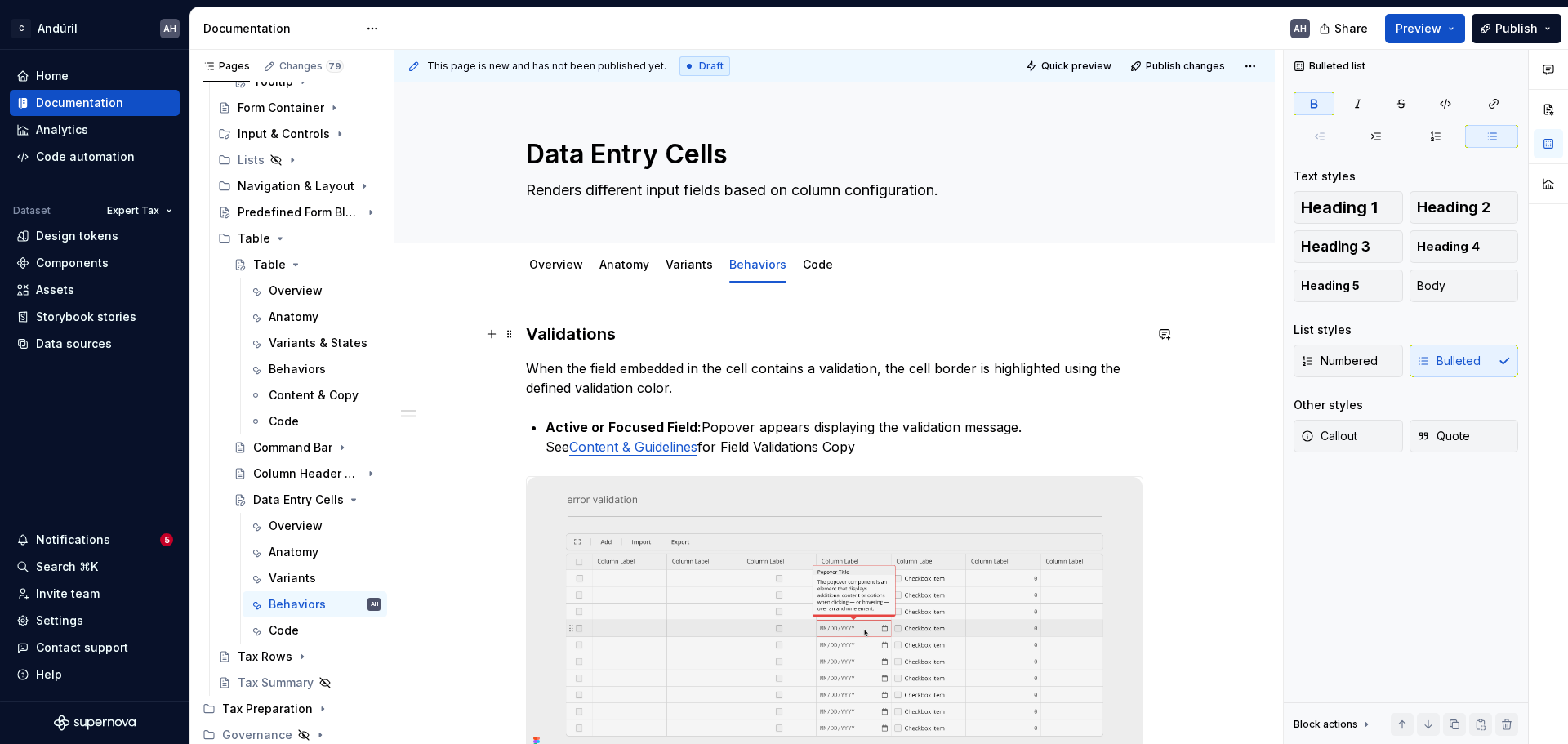
click at [634, 329] on h3 "Validations" at bounding box center [834, 334] width 617 height 23
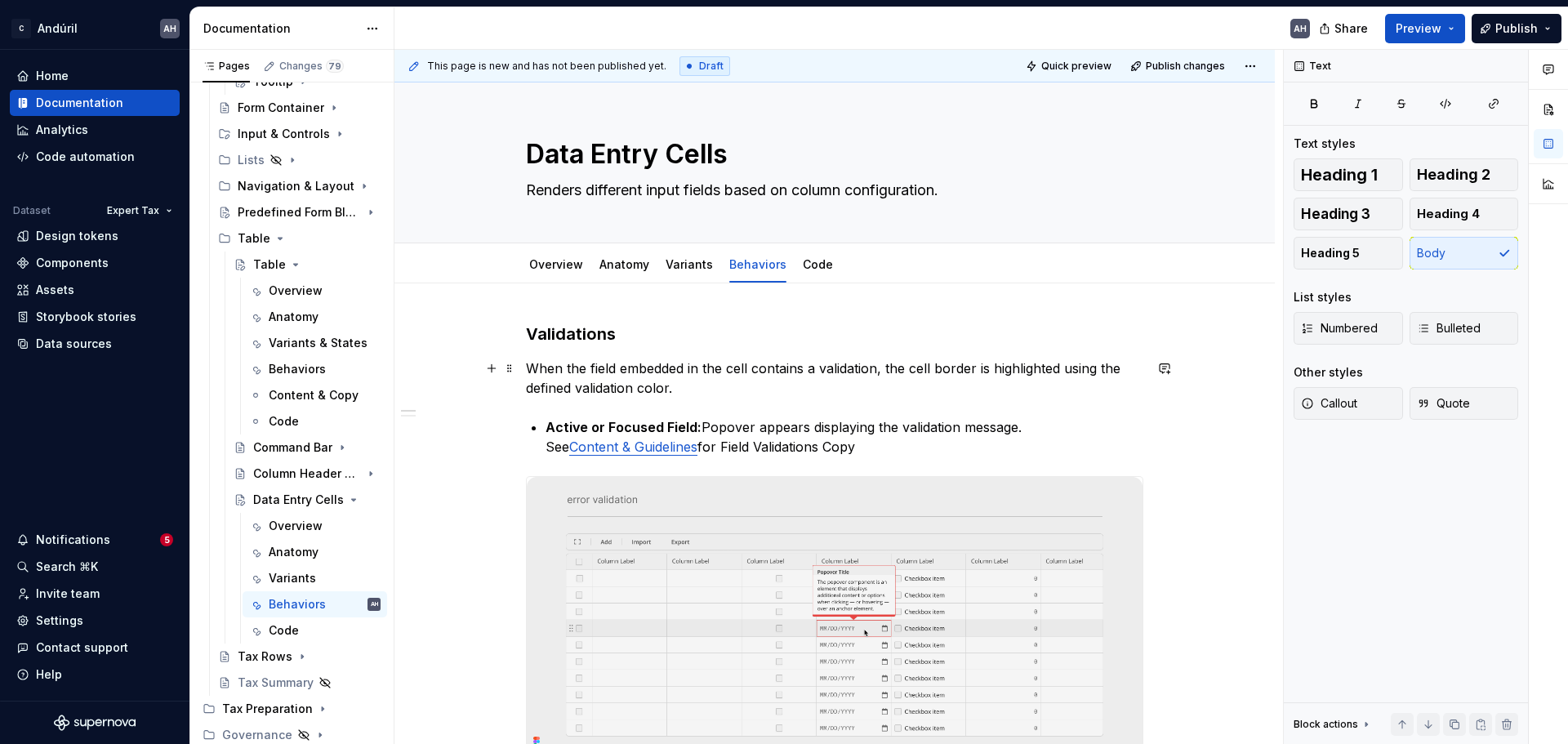
click at [724, 367] on p "When the field embedded in the cell contains a validation, the cell border is h…" at bounding box center [834, 378] width 617 height 39
click at [567, 378] on p "When the field embedded in the cell contains a validation, the cell border is h…" at bounding box center [834, 378] width 617 height 39
click at [882, 370] on p "When the field embedded in the cell contains a validation, the cell border is h…" at bounding box center [834, 378] width 617 height 39
click at [676, 388] on p "When the field embedded in the cell contains a validation, the cell border is h…" at bounding box center [834, 378] width 617 height 39
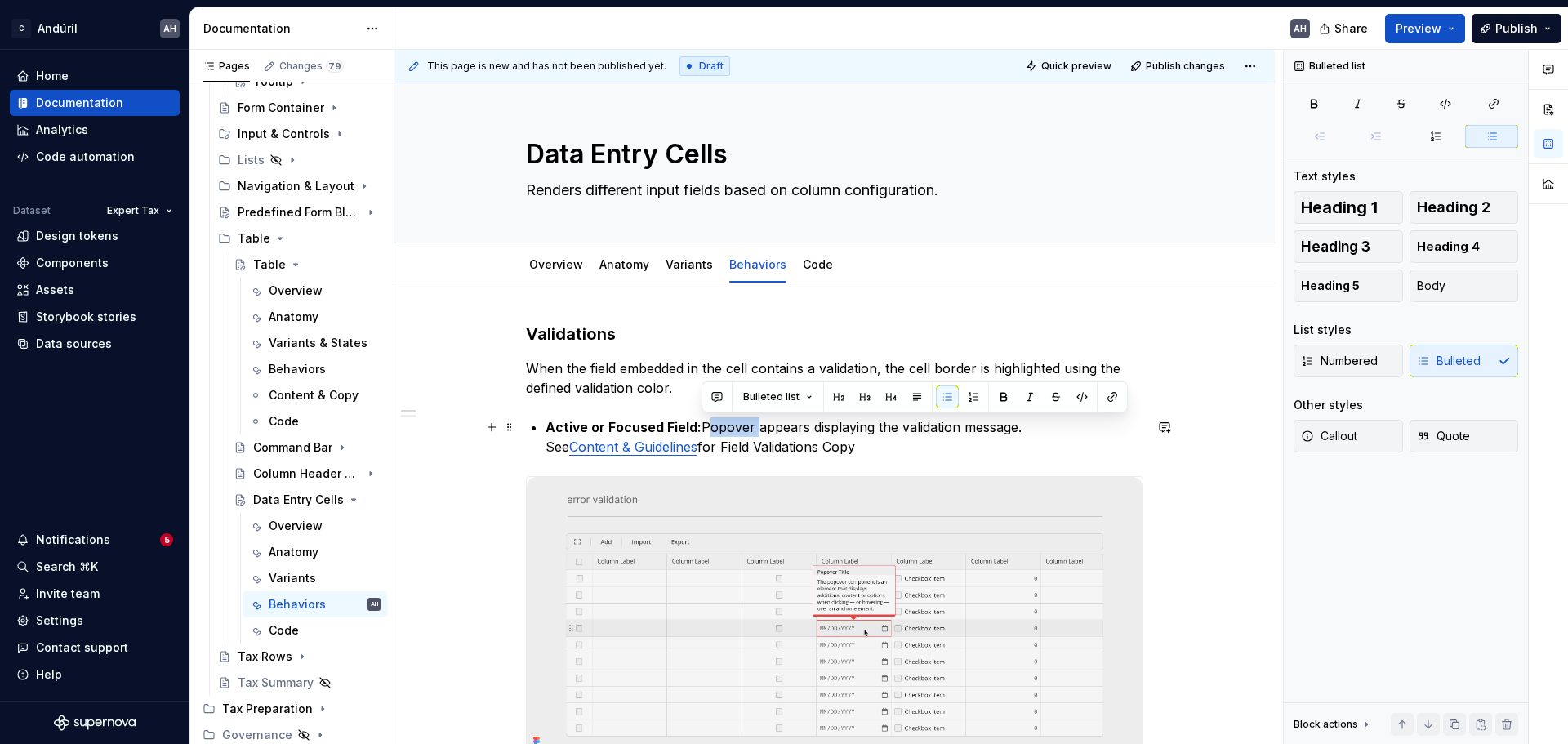
drag, startPoint x: 701, startPoint y: 427, endPoint x: 751, endPoint y: 428, distance: 50.0
click at [751, 428] on p "Active or Focused Field: Popover appears displaying the validation message. See…" at bounding box center [845, 437] width 598 height 39
click at [776, 432] on p "Active or Focused Field: Popover appears displaying the validation message. See…" at bounding box center [845, 437] width 598 height 39
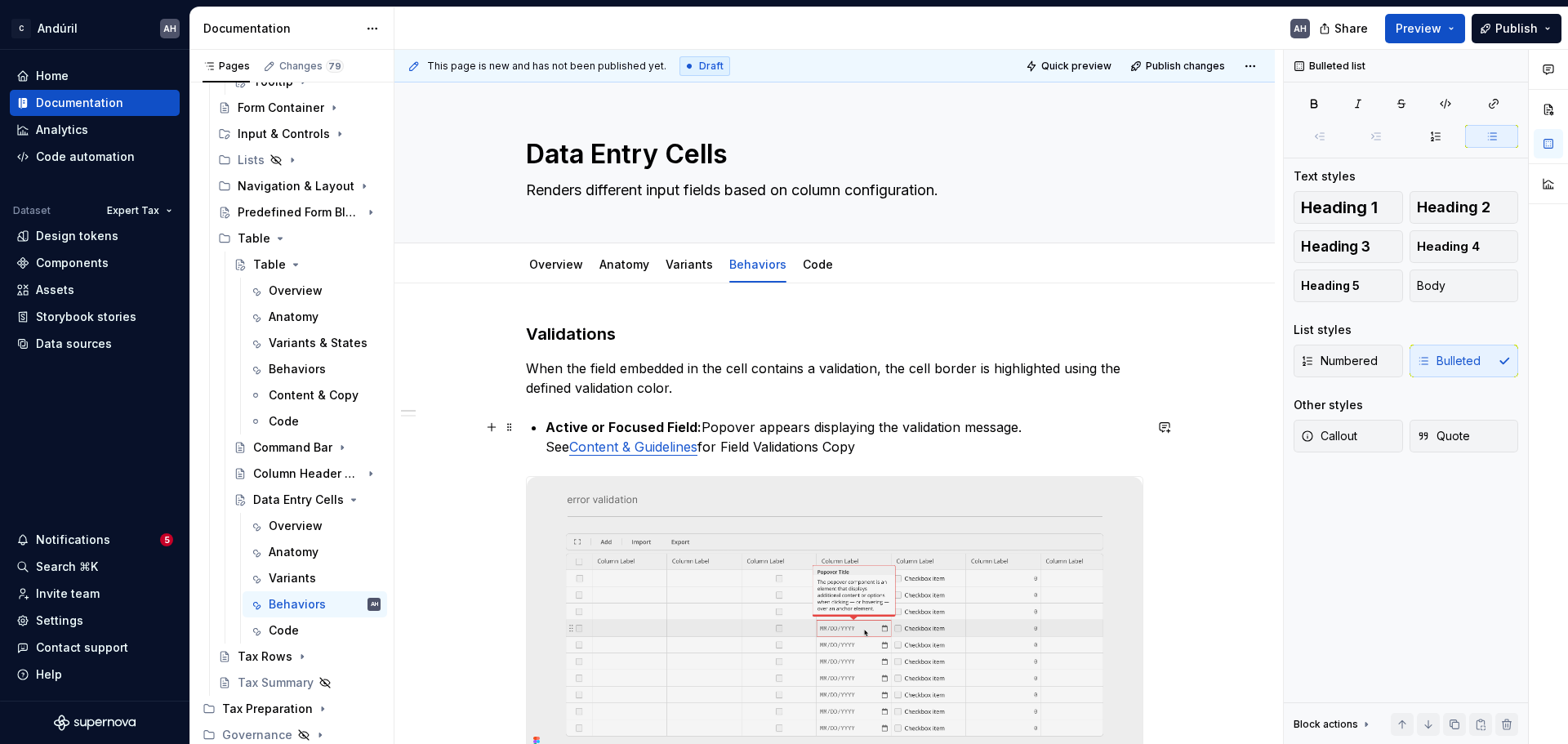
click at [702, 427] on p "Active or Focused Field: Popover appears displaying the validation message. See…" at bounding box center [845, 437] width 598 height 39
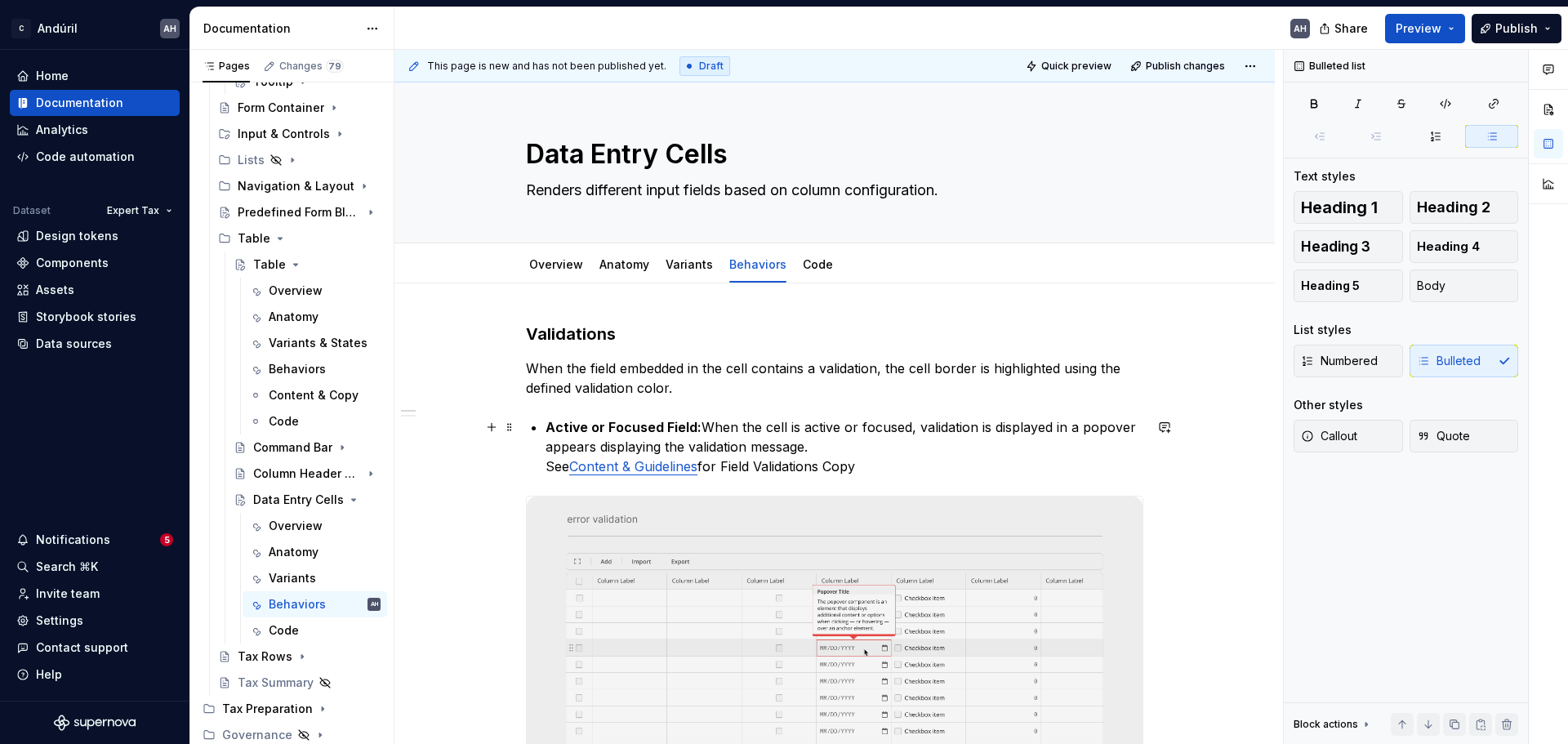
click at [982, 431] on p "Active or Focused Field: When the cell is active or focused, validation is disp…" at bounding box center [845, 446] width 598 height 59
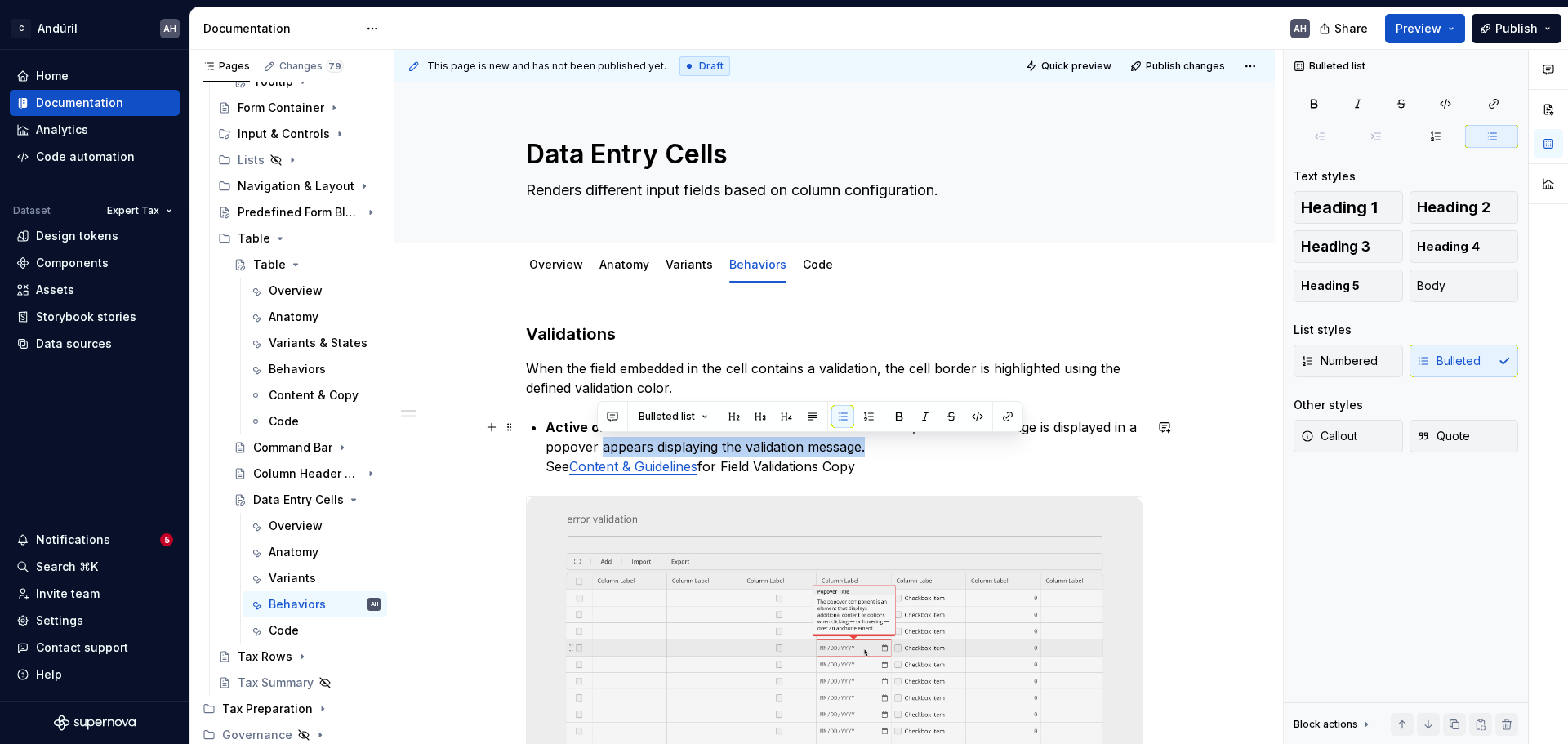
drag, startPoint x: 860, startPoint y: 447, endPoint x: 598, endPoint y: 450, distance: 262.0
click at [598, 450] on p "Active or Focused Field: When the cell is active or focused, validation message…" at bounding box center [845, 446] width 598 height 59
drag, startPoint x: 594, startPoint y: 450, endPoint x: 529, endPoint y: 450, distance: 65.0
click at [953, 416] on button "button" at bounding box center [956, 416] width 23 height 23
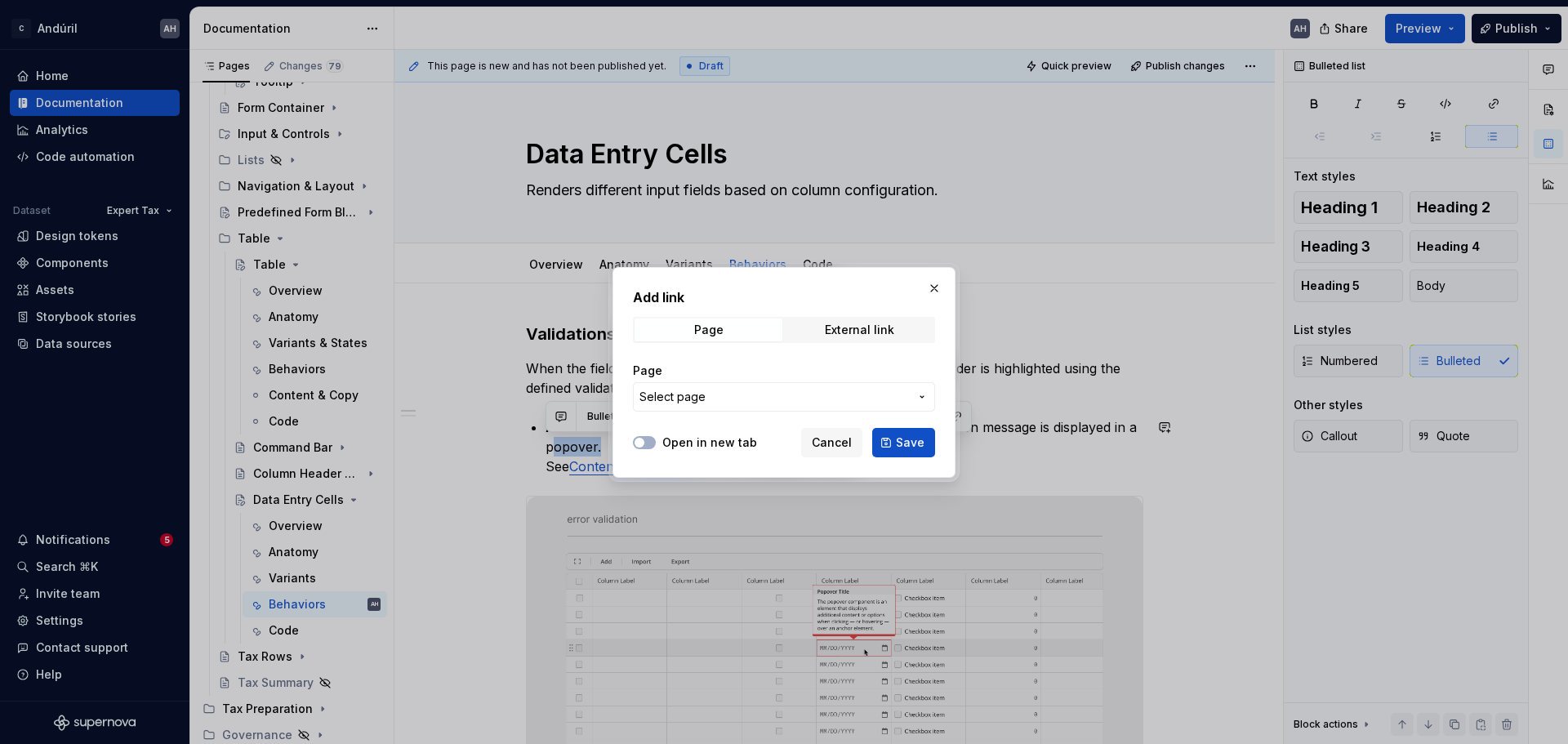
click at [763, 389] on span "Select page" at bounding box center [775, 398] width 270 height 17
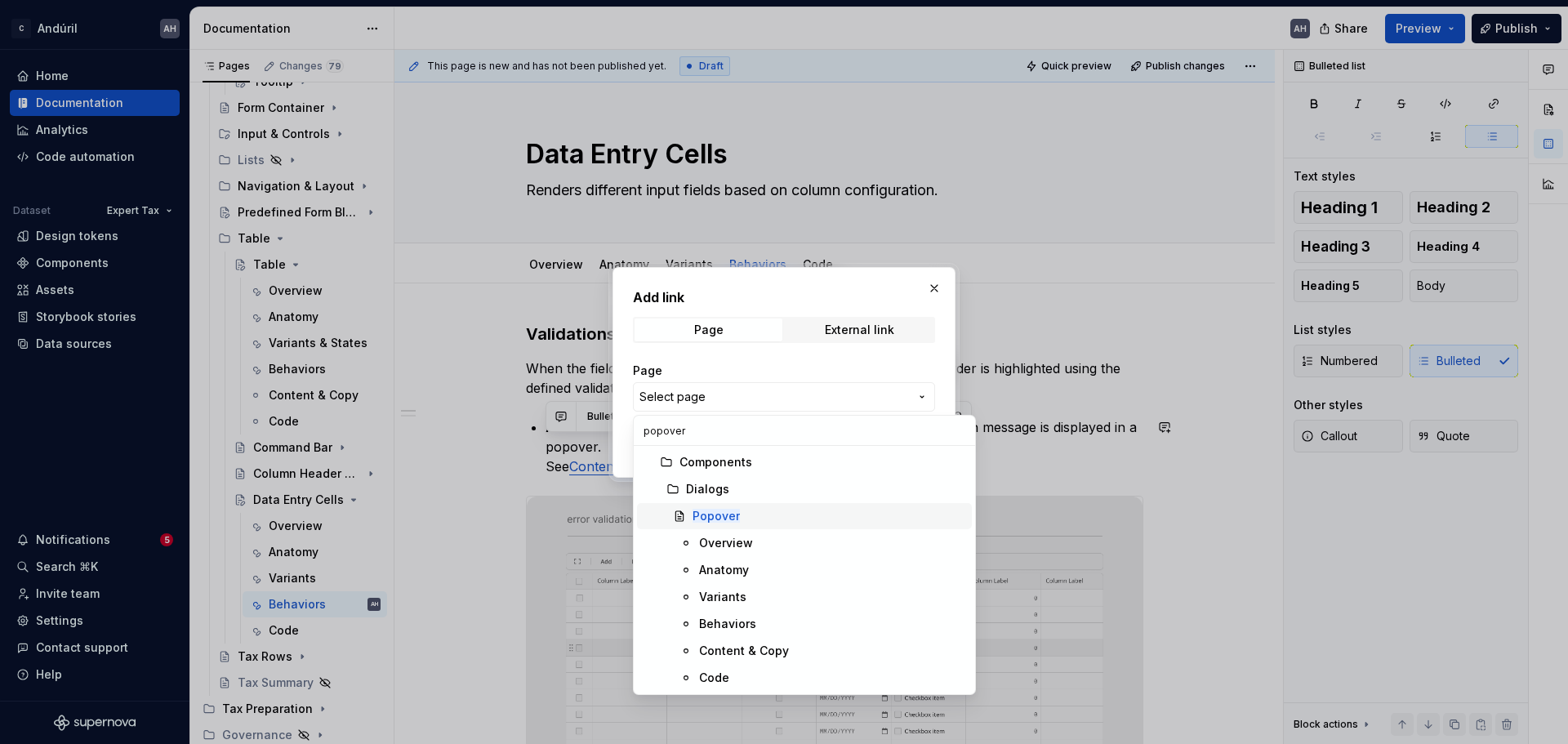
type input "popover"
click at [737, 518] on mark "Popover" at bounding box center [716, 516] width 47 height 14
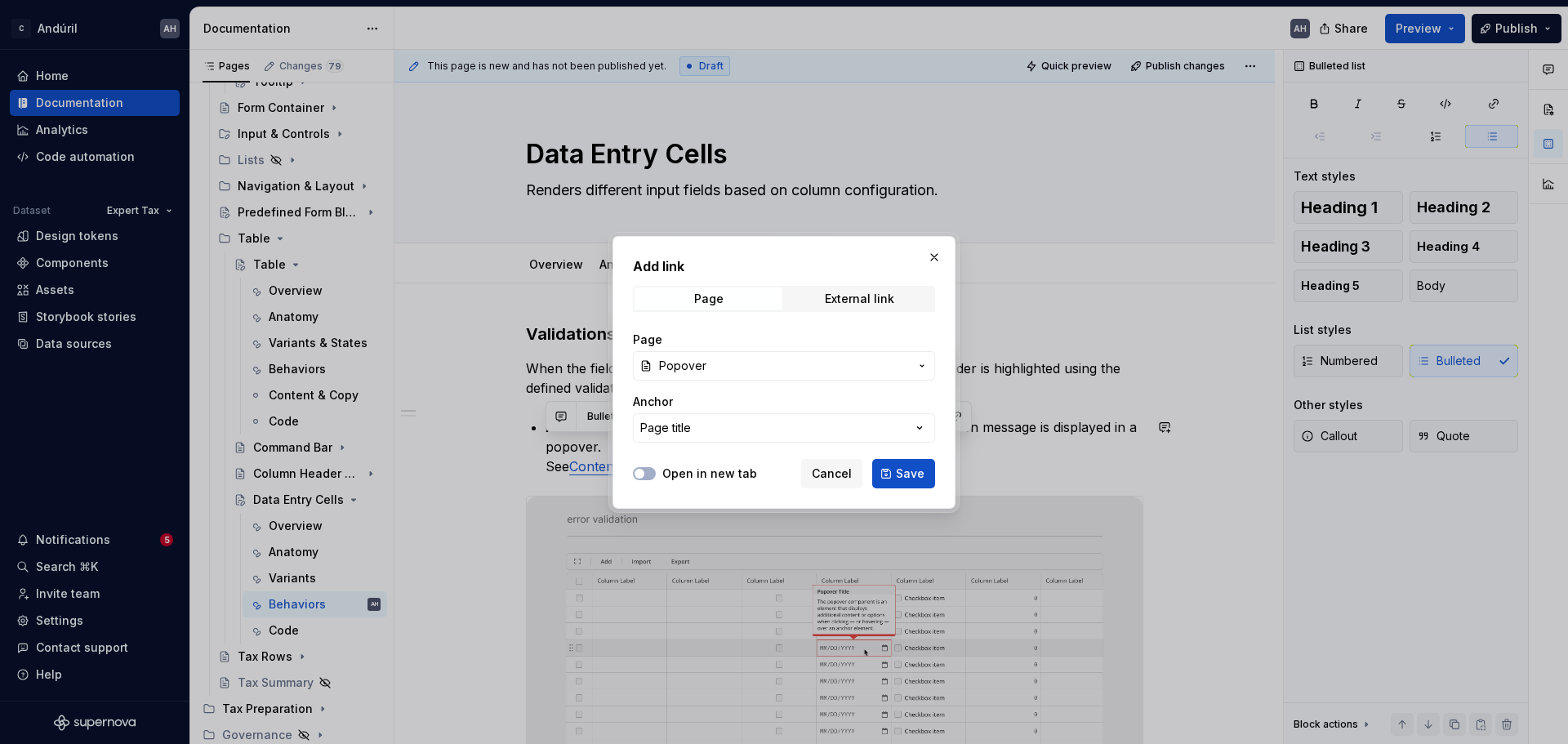
click at [905, 479] on span "Save" at bounding box center [910, 474] width 29 height 17
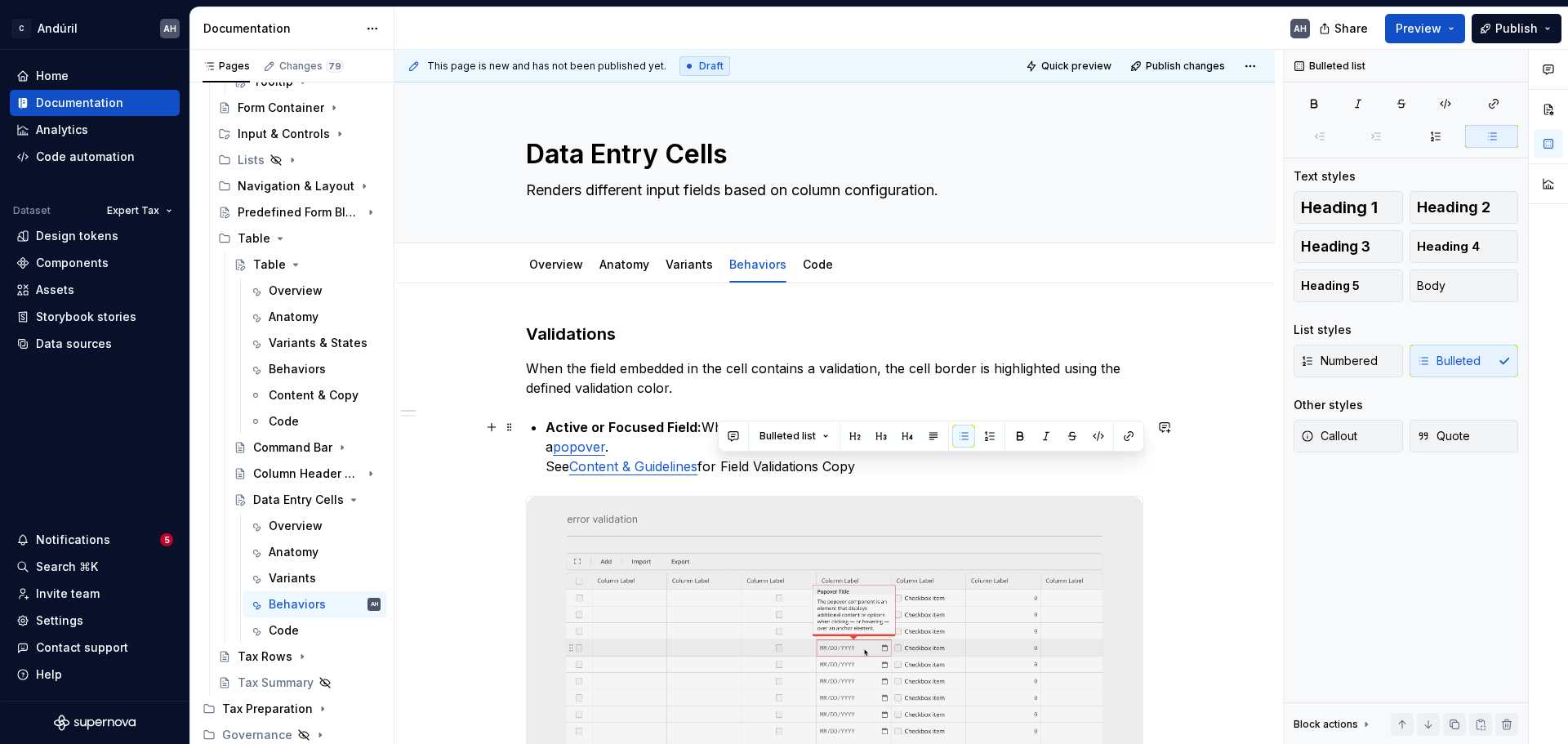
click at [875, 471] on p "Active or Focused Field: When the cell is active or focused, validation message…" at bounding box center [845, 446] width 598 height 59
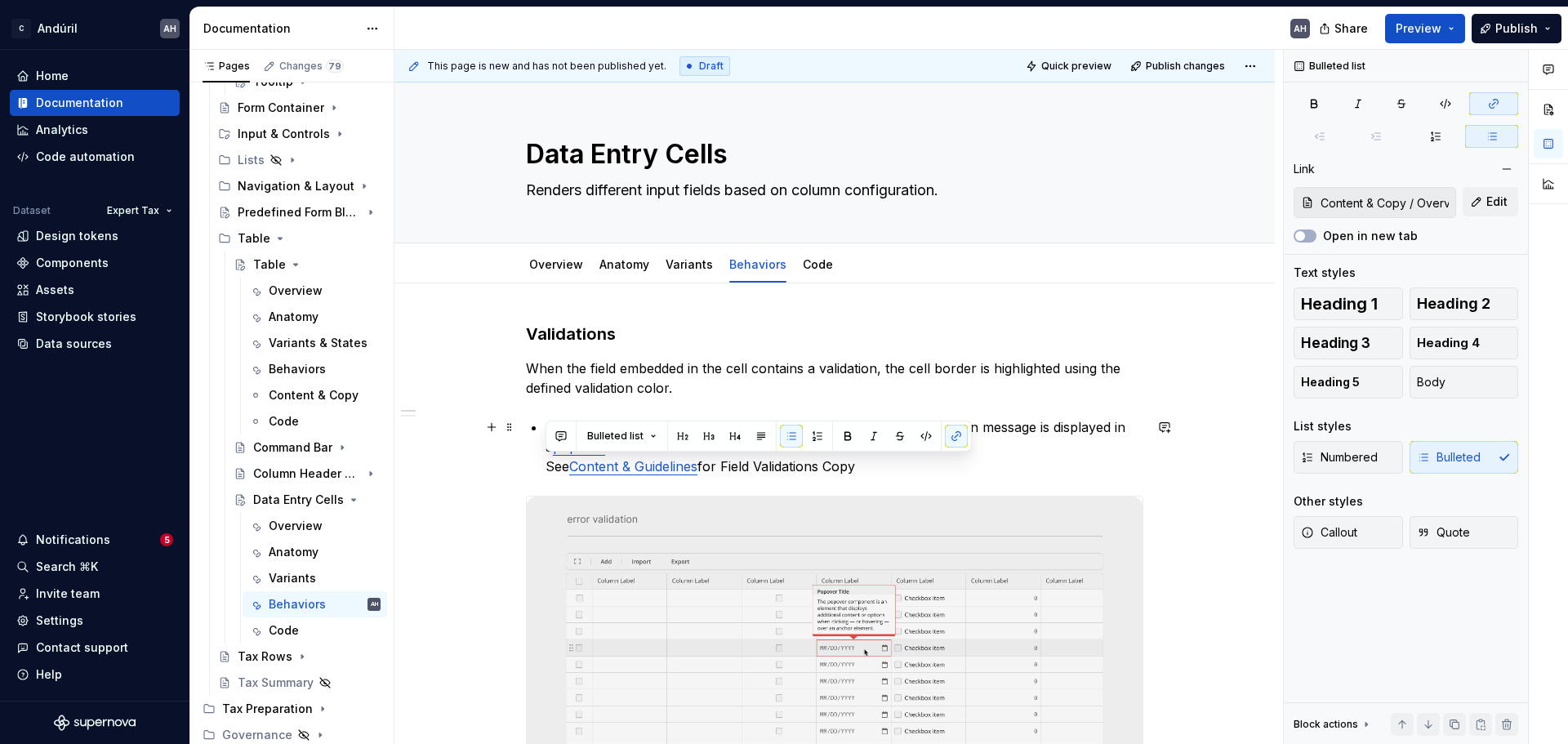
drag, startPoint x: 707, startPoint y: 475, endPoint x: 547, endPoint y: 476, distance: 160.0
click at [547, 476] on p "Active or Focused Field: When the cell is active or focused, validation message…" at bounding box center [845, 446] width 598 height 59
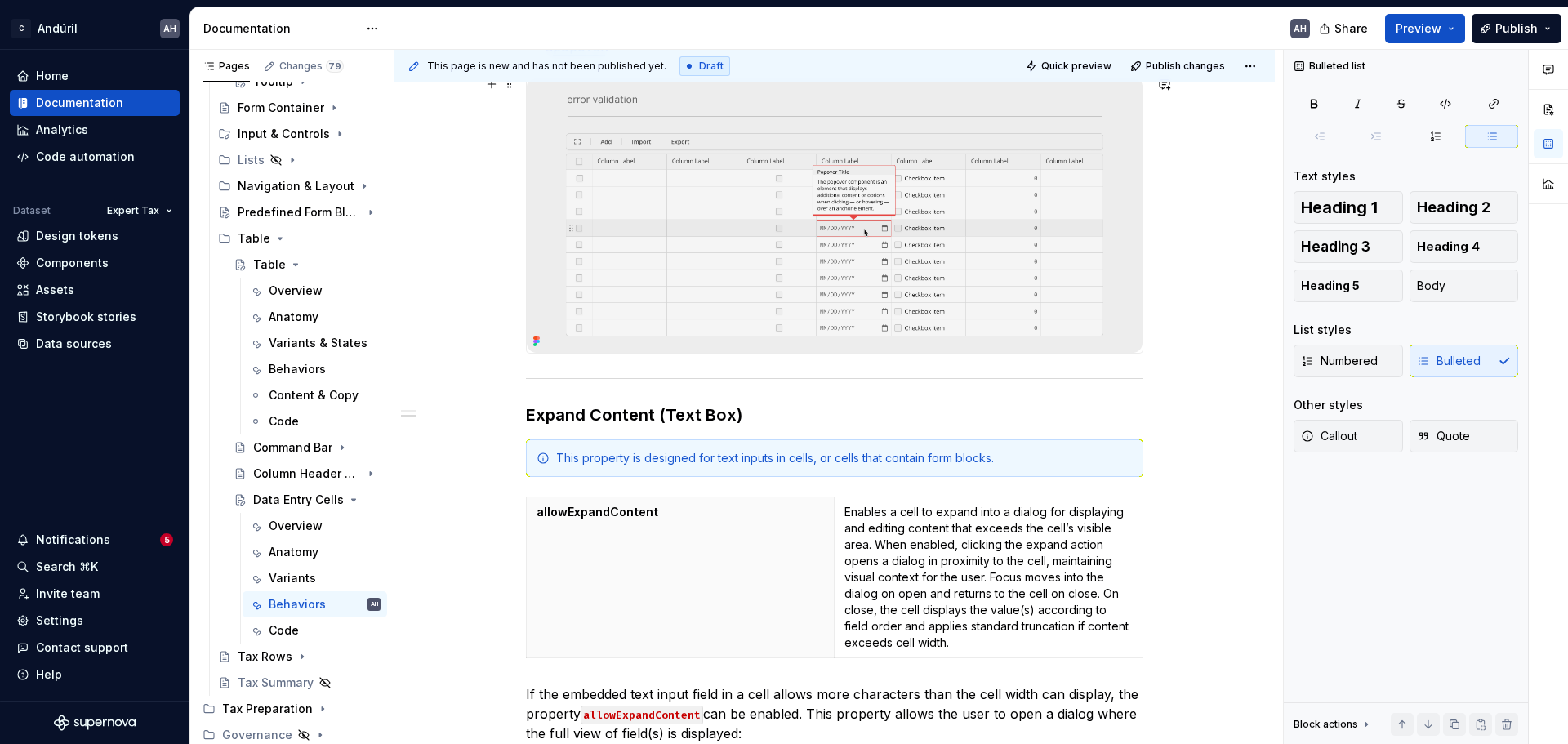
scroll to position [409, 0]
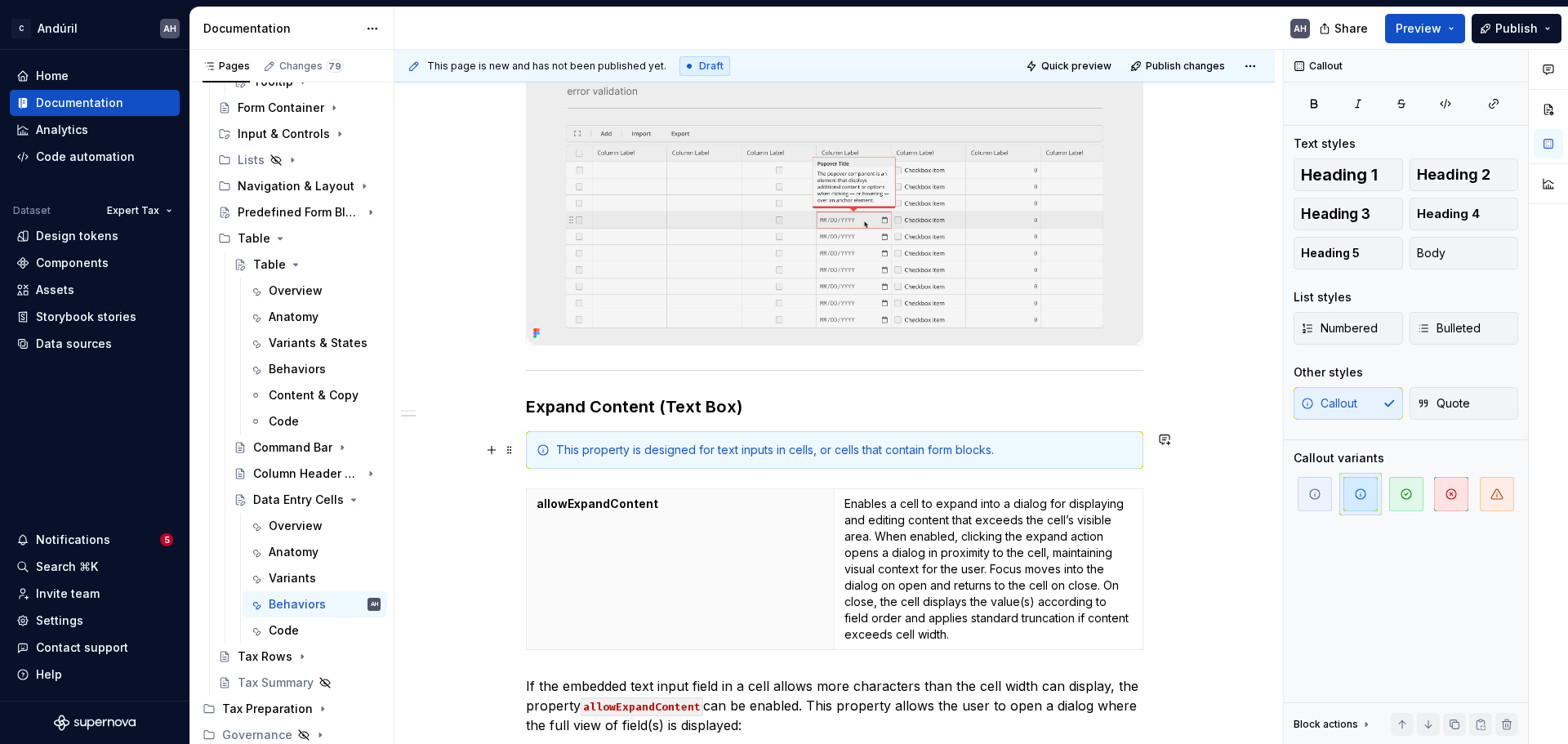
click at [733, 445] on div "This property is designed for text inputs in cells, or cells that contain form …" at bounding box center [844, 451] width 576 height 17
click at [1012, 442] on div "This property is designed for text inputs in cells, or cells that contain form …" at bounding box center [844, 451] width 576 height 17
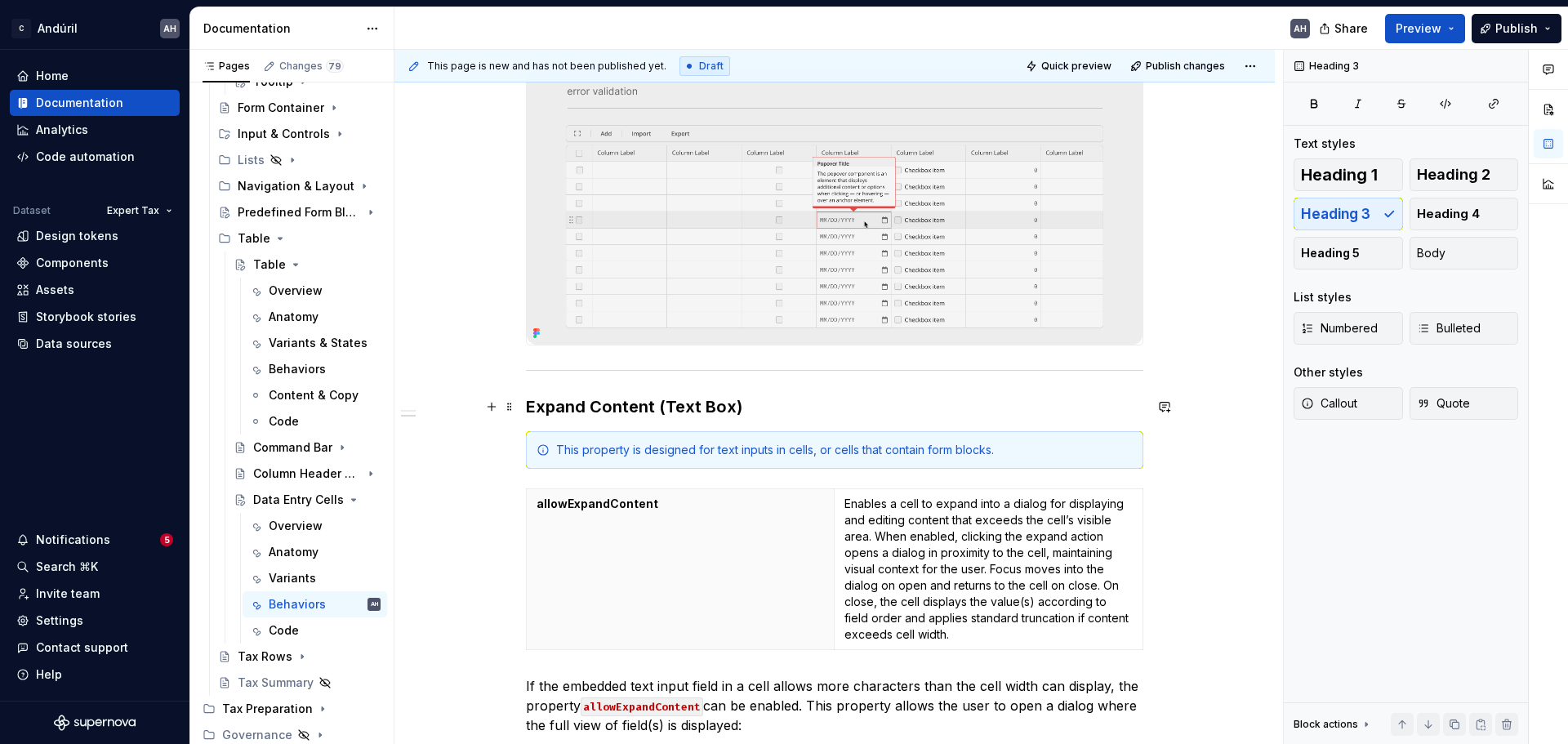
click at [915, 415] on h3 "Expand Content (Text Box)" at bounding box center [834, 407] width 617 height 23
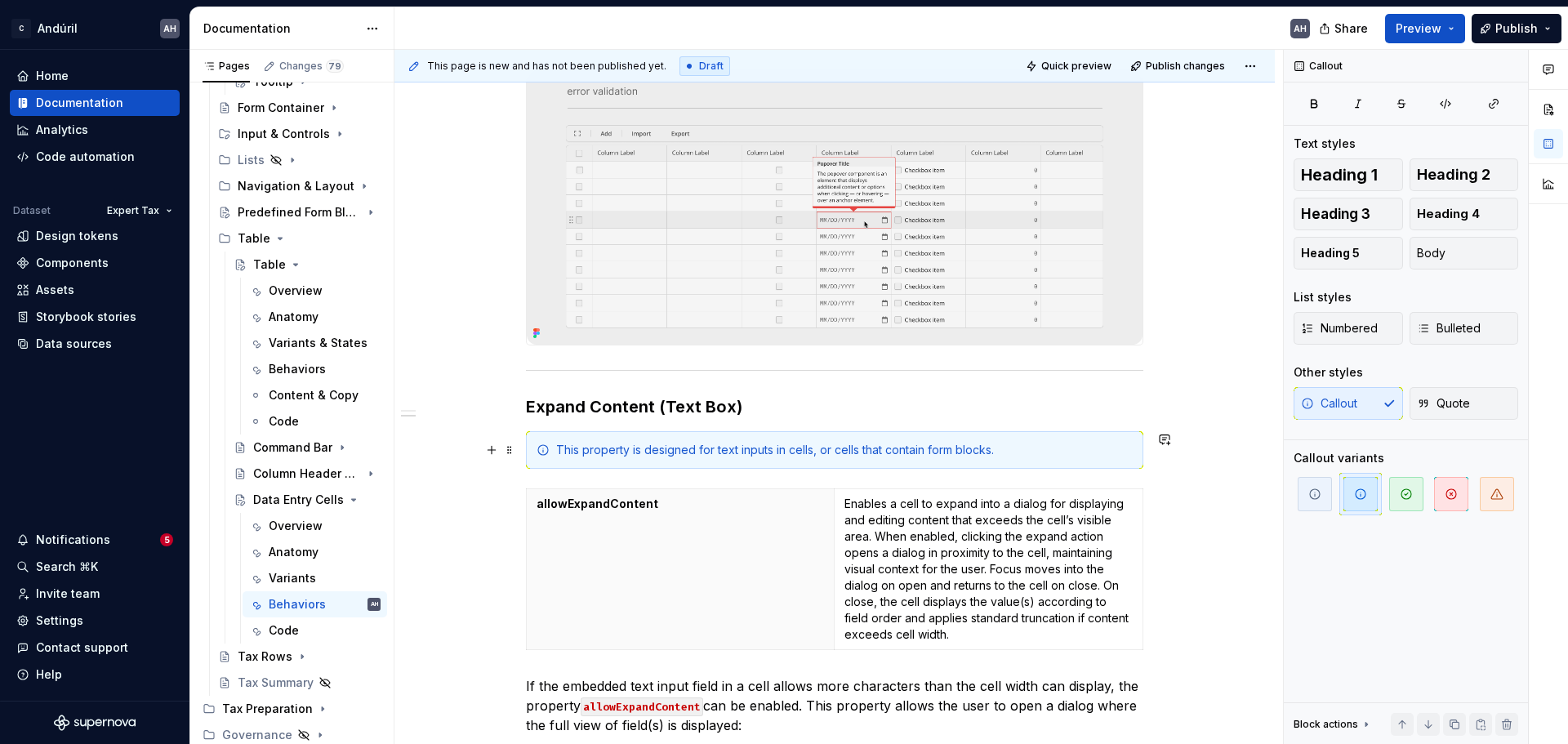
click at [1005, 455] on div "This property is designed for text inputs in cells, or cells that contain form …" at bounding box center [844, 451] width 576 height 17
click at [1038, 450] on div "This property is designed for text inputs in cells, or cells that contain form …" at bounding box center [844, 451] width 576 height 17
click at [859, 271] on img at bounding box center [834, 207] width 615 height 277
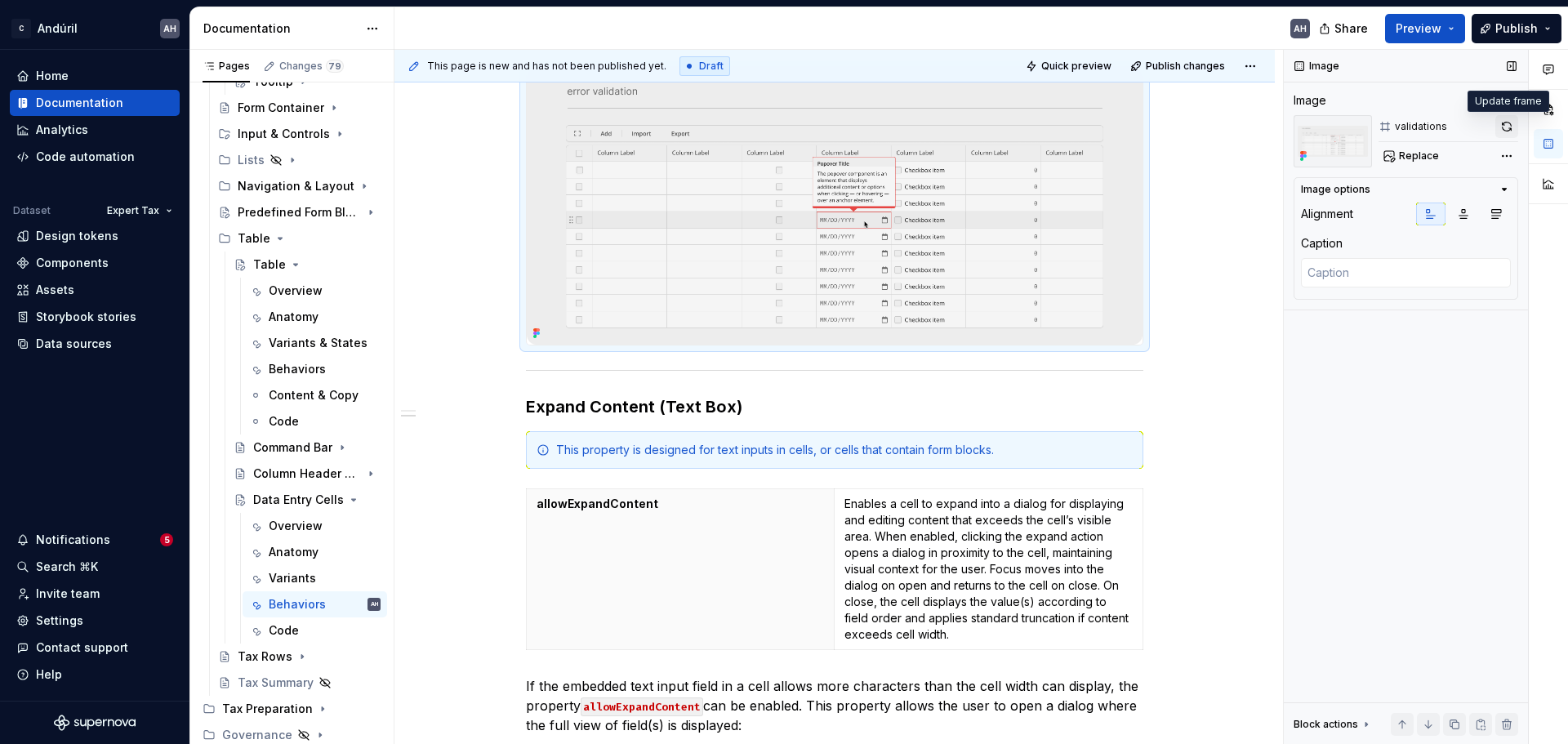
click at [1254, 129] on button "button" at bounding box center [1507, 127] width 23 height 23
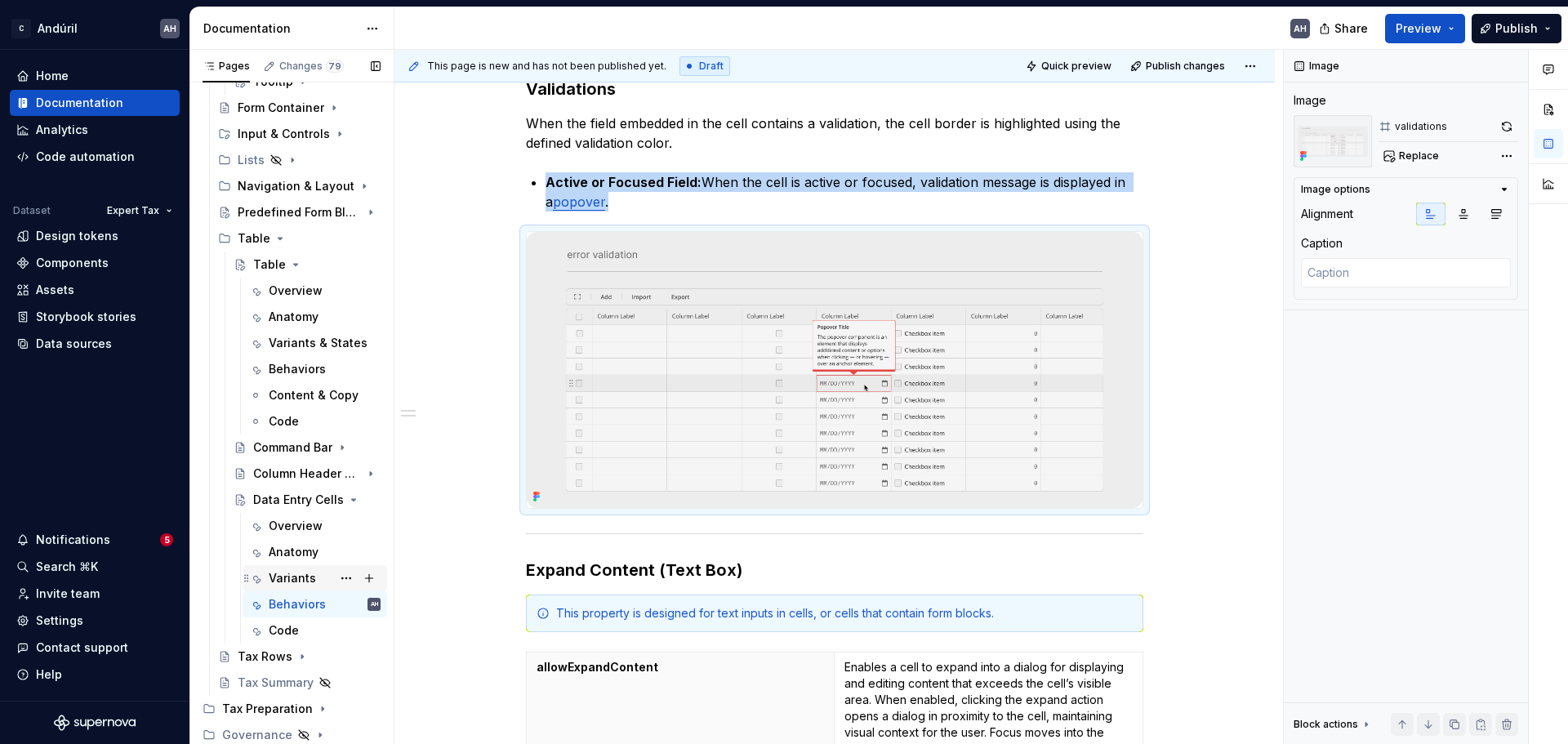
click at [298, 567] on div "Variants" at bounding box center [292, 578] width 47 height 17
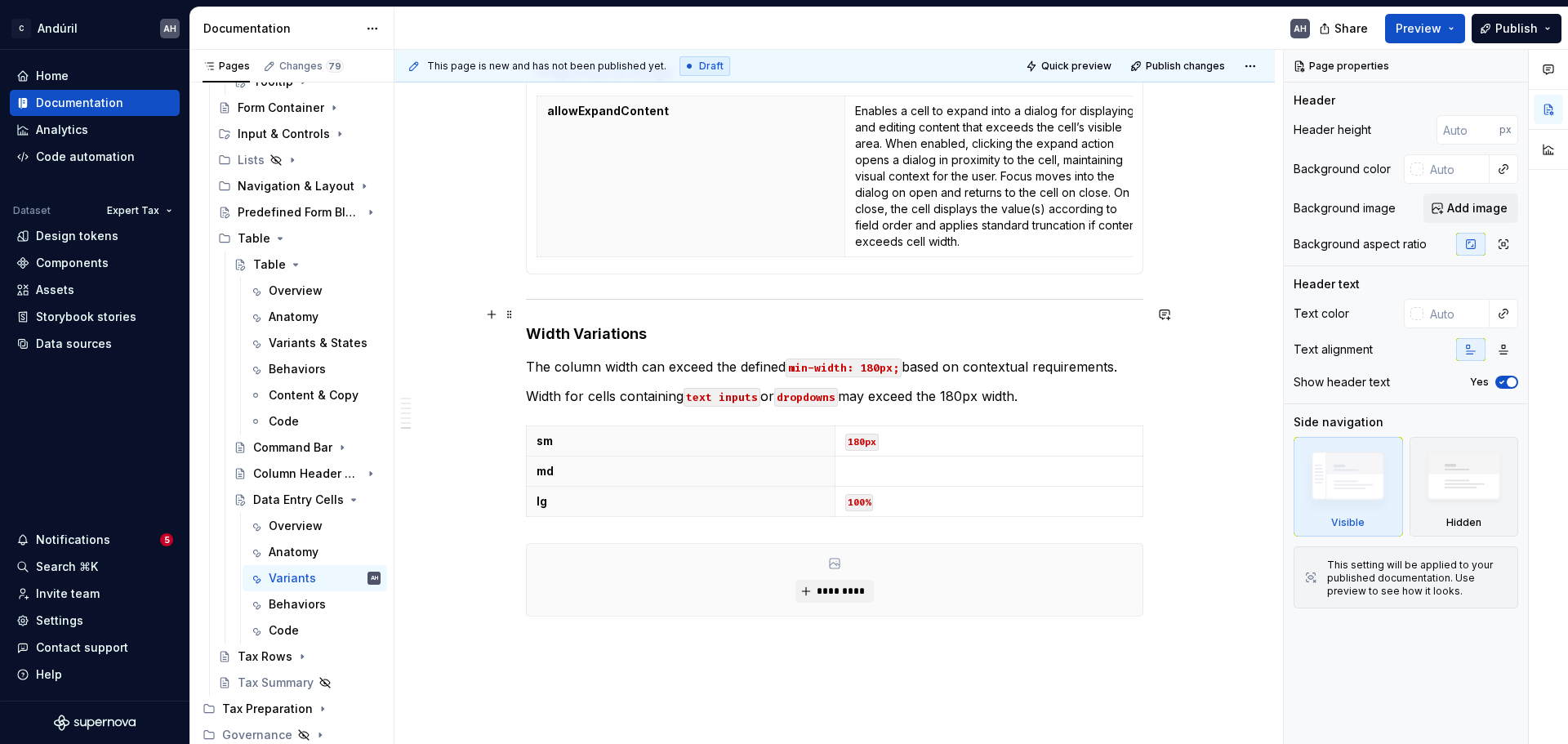
scroll to position [899, 0]
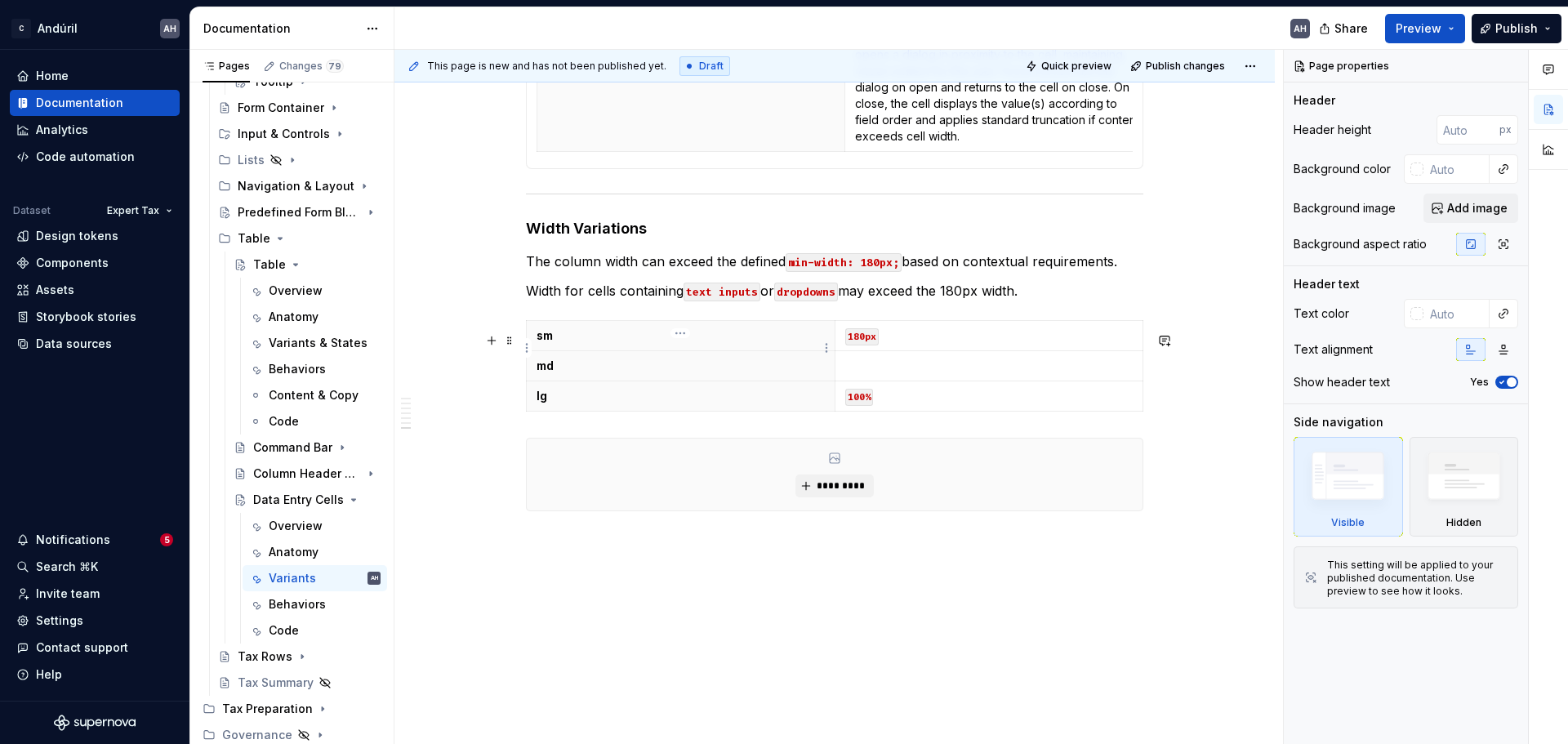
click at [601, 343] on p "sm" at bounding box center [681, 336] width 289 height 17
type textarea "*"
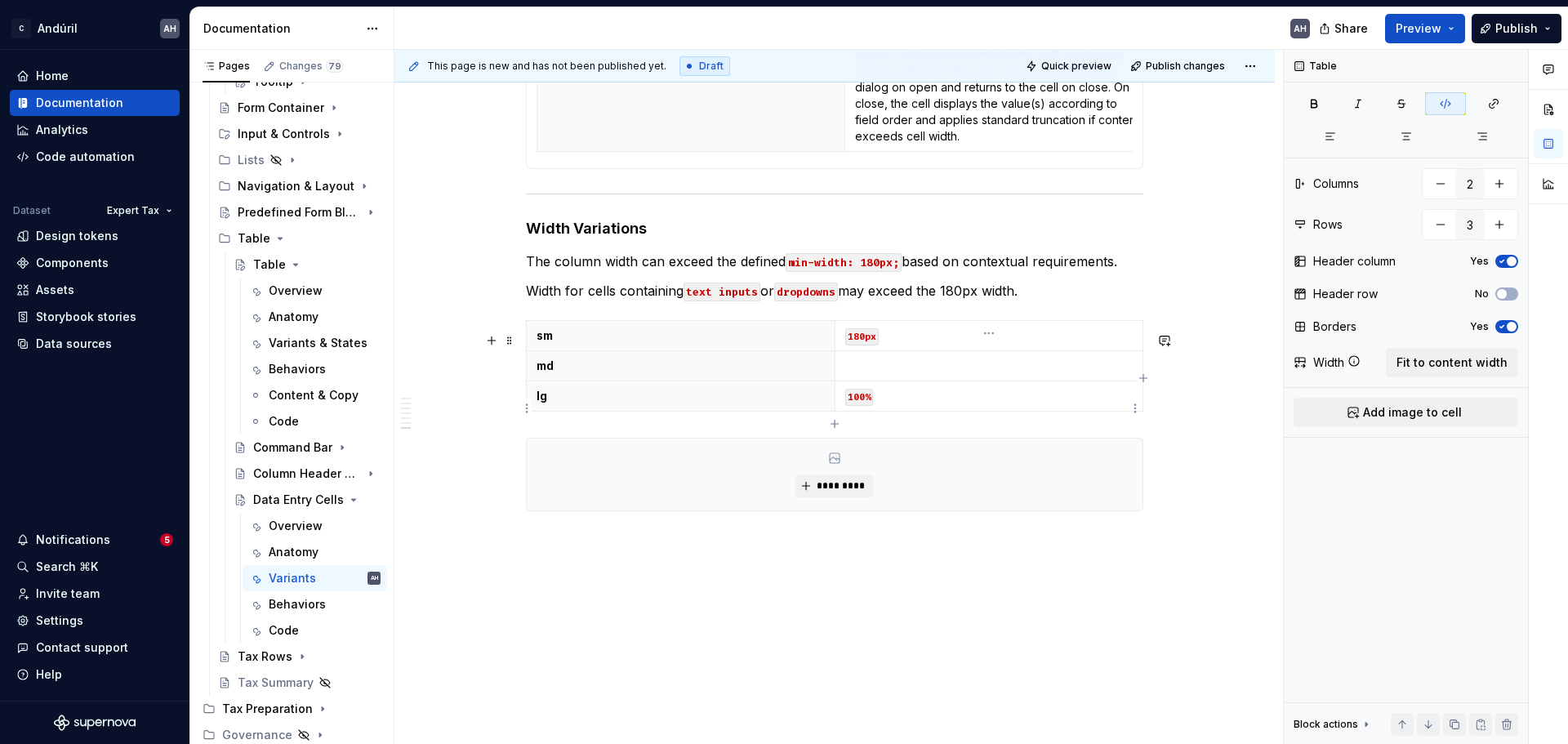
click at [953, 404] on p "100%" at bounding box center [990, 397] width 289 height 17
click at [896, 374] on p at bounding box center [990, 366] width 289 height 17
click at [914, 344] on p "180px" at bounding box center [990, 336] width 289 height 17
click at [916, 344] on p "180px" at bounding box center [990, 336] width 289 height 17
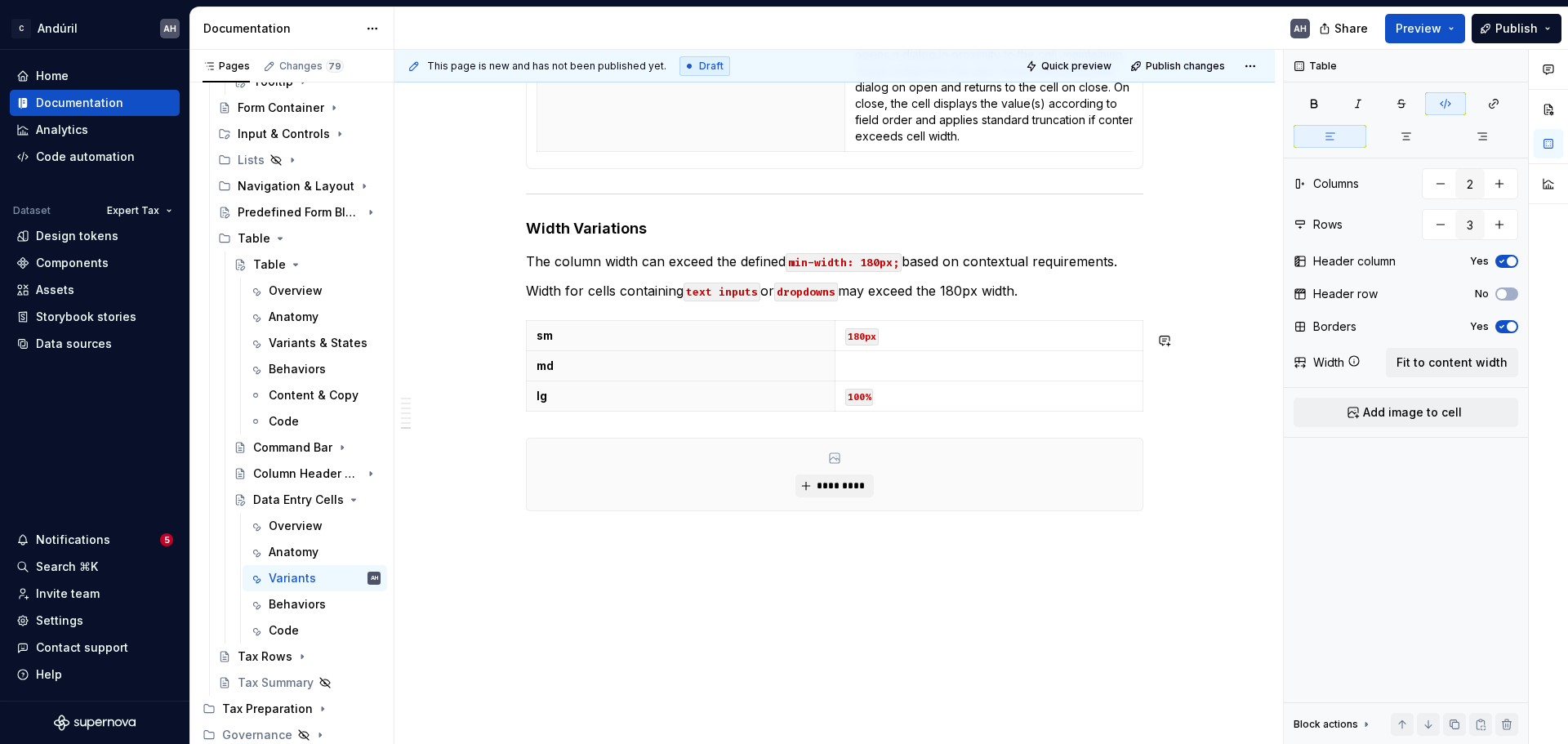
click at [916, 344] on p "180px" at bounding box center [990, 336] width 289 height 17
click at [932, 387] on p at bounding box center [990, 383] width 289 height 17
click at [888, 359] on p "180px The standard size all input fields already contain." at bounding box center [990, 344] width 289 height 33
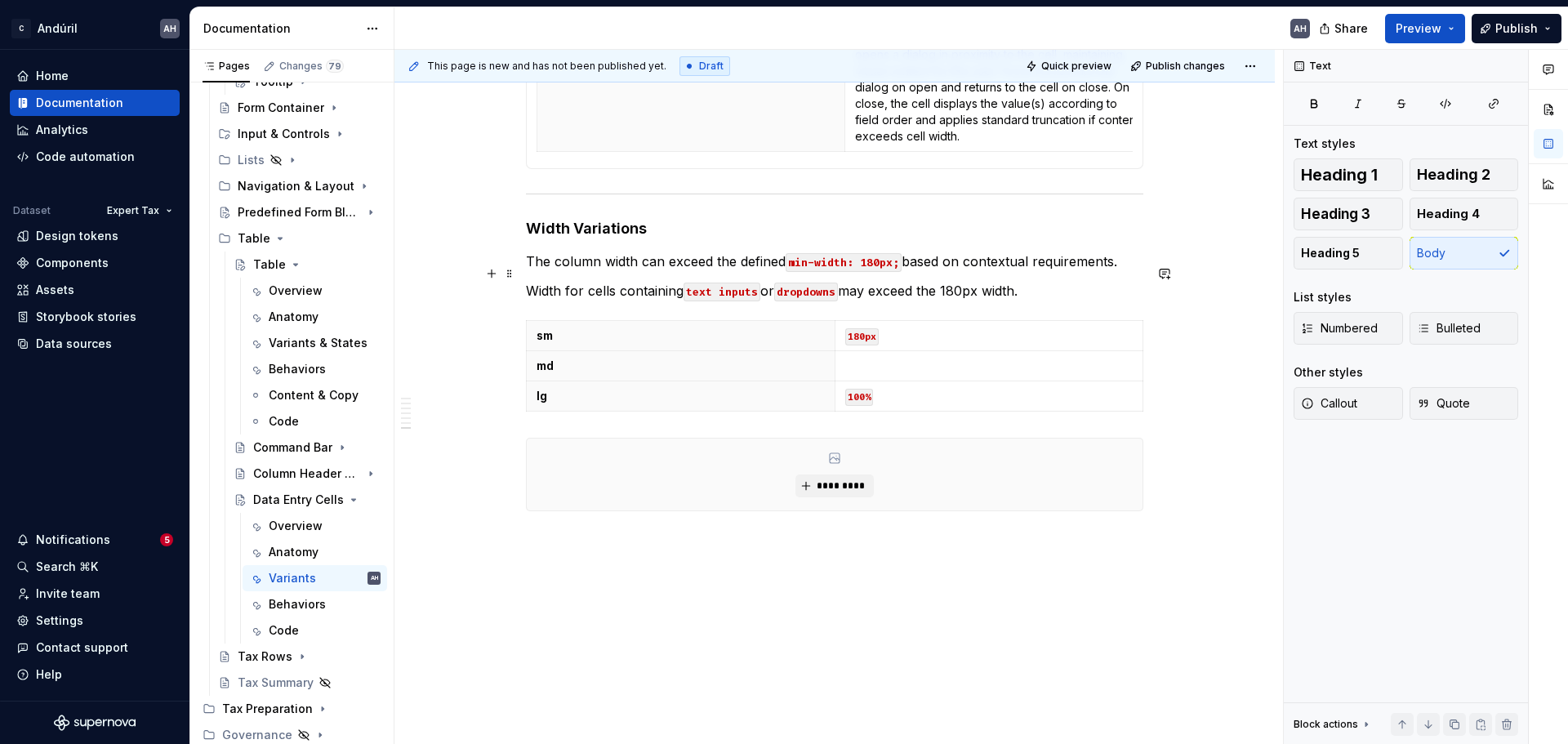
click at [742, 267] on p "The column width can exceed the defined min-width: 180px; based on contextual r…" at bounding box center [834, 261] width 617 height 20
click at [965, 271] on p "The column width can exceed the defined min-width: 180px; based on contextual r…" at bounding box center [834, 261] width 617 height 20
click at [675, 271] on p "The column width can exceed the defined min-width: 180px; based on contextual r…" at bounding box center [834, 261] width 617 height 20
click at [788, 269] on p "The column width can exceed the defined min-width: 180px; based on contextual r…" at bounding box center [834, 261] width 617 height 20
click at [1068, 271] on p "The column width can exceed the defined min-width: 180px; based on contextual r…" at bounding box center [834, 261] width 617 height 20
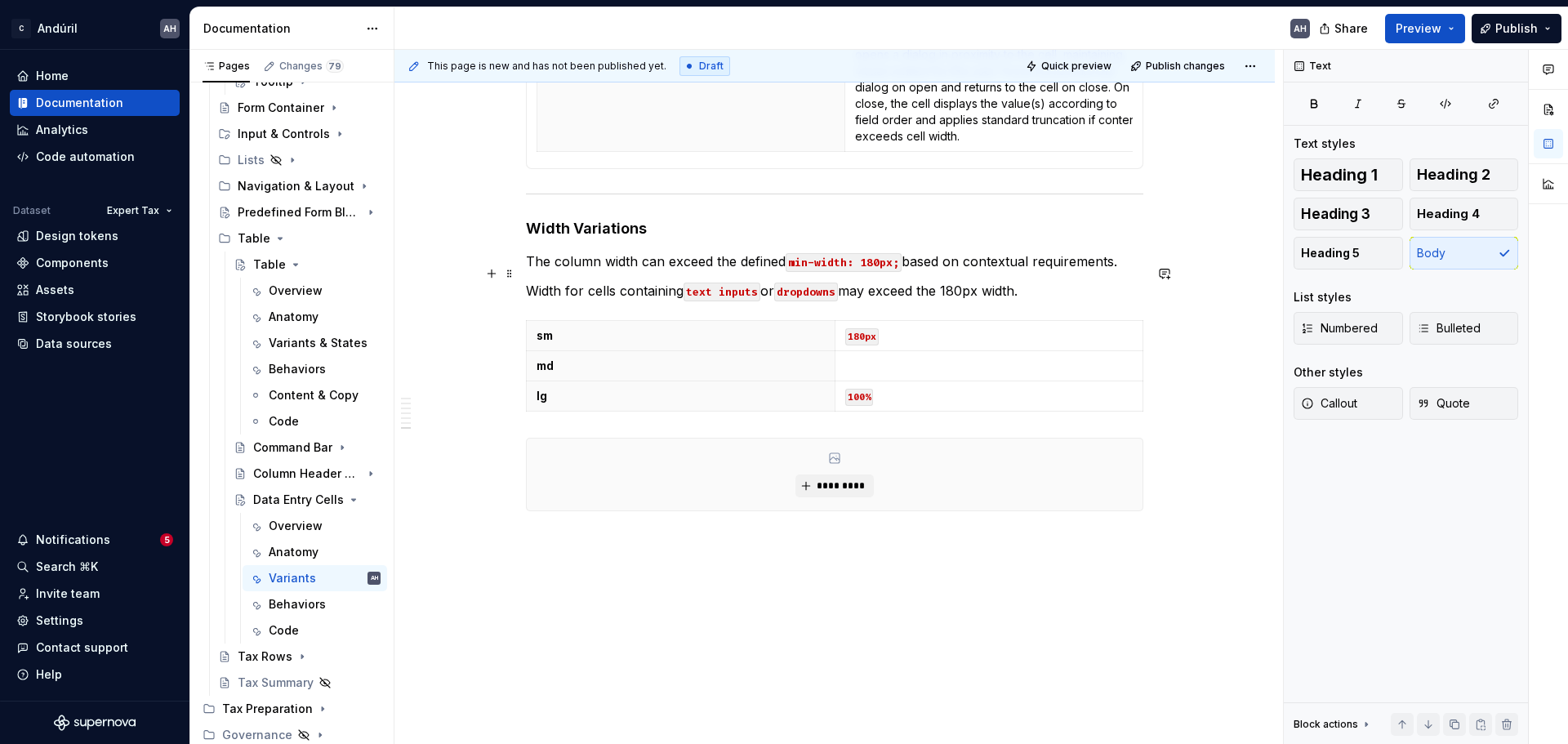
click at [723, 271] on p "The column width can exceed the defined min-width: 180px; based on contextual r…" at bounding box center [834, 261] width 617 height 20
click at [935, 271] on p "The column width can exceed the defined min-width: 180px; based on contextual r…" at bounding box center [834, 261] width 617 height 20
click at [1115, 271] on p "The column width can exceed the defined min-width: 180px; based on contextual r…" at bounding box center [834, 261] width 617 height 20
click at [574, 296] on p "Width for cells containing text inputs or dropdowns may exceed the 180px width." at bounding box center [834, 291] width 617 height 20
click at [1123, 271] on p "The column width can exceed the defined min-width: 180px; based on contextual r…" at bounding box center [834, 261] width 617 height 20
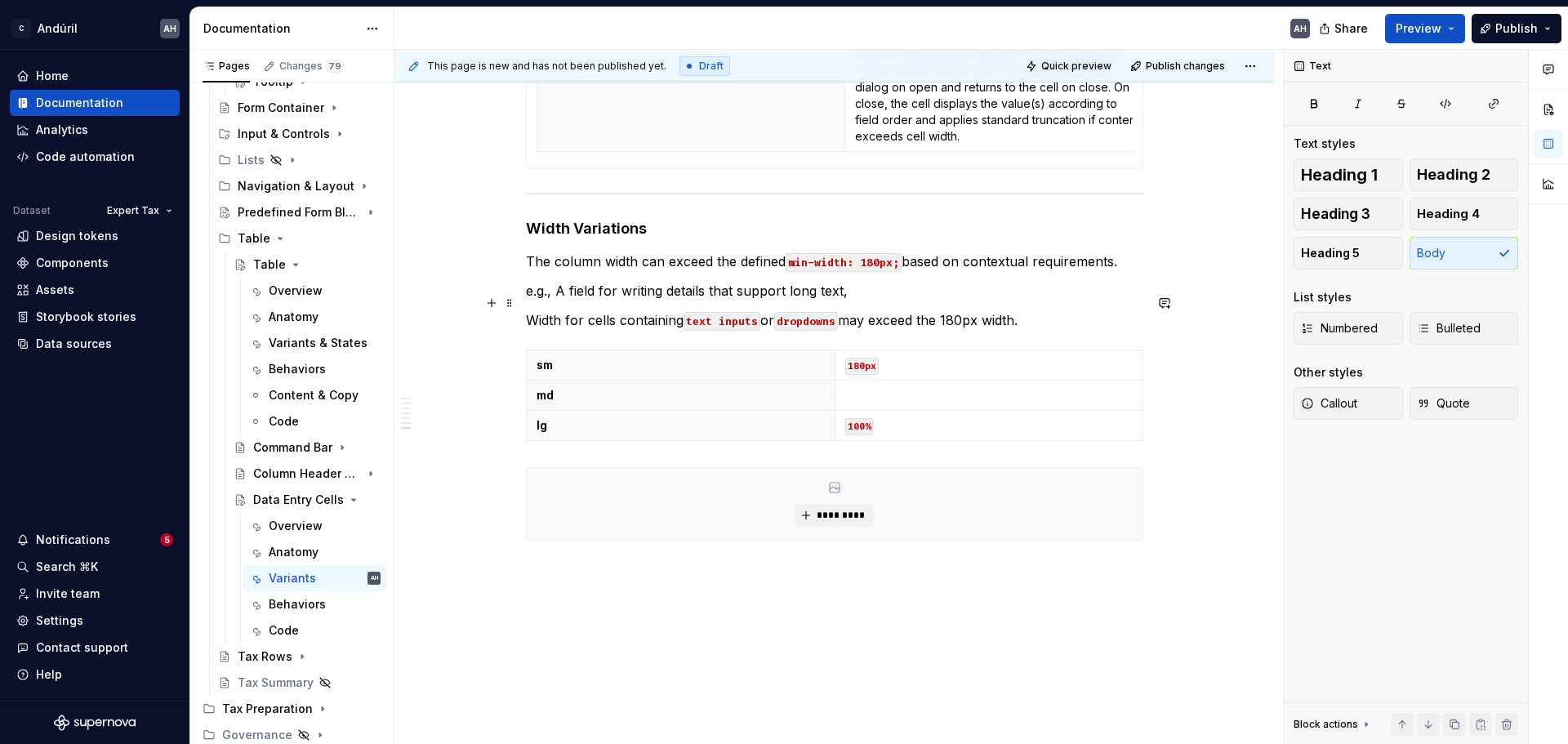
click at [860, 301] on p "e.g., A field for writing details that support long text," at bounding box center [834, 291] width 617 height 20
click at [526, 300] on p "e.g., A field for writing details that support long text)" at bounding box center [834, 291] width 617 height 20
click at [936, 301] on p "(e.g., A field for writing details that support long text)" at bounding box center [834, 291] width 617 height 20
click at [649, 330] on p "Width for cells containing text inputs or dropdowns may exceed the 180px width." at bounding box center [834, 319] width 617 height 20
click at [1046, 330] on p "Width for cells containing text inputs or dropdowns may exceed the 180px width." at bounding box center [834, 319] width 617 height 20
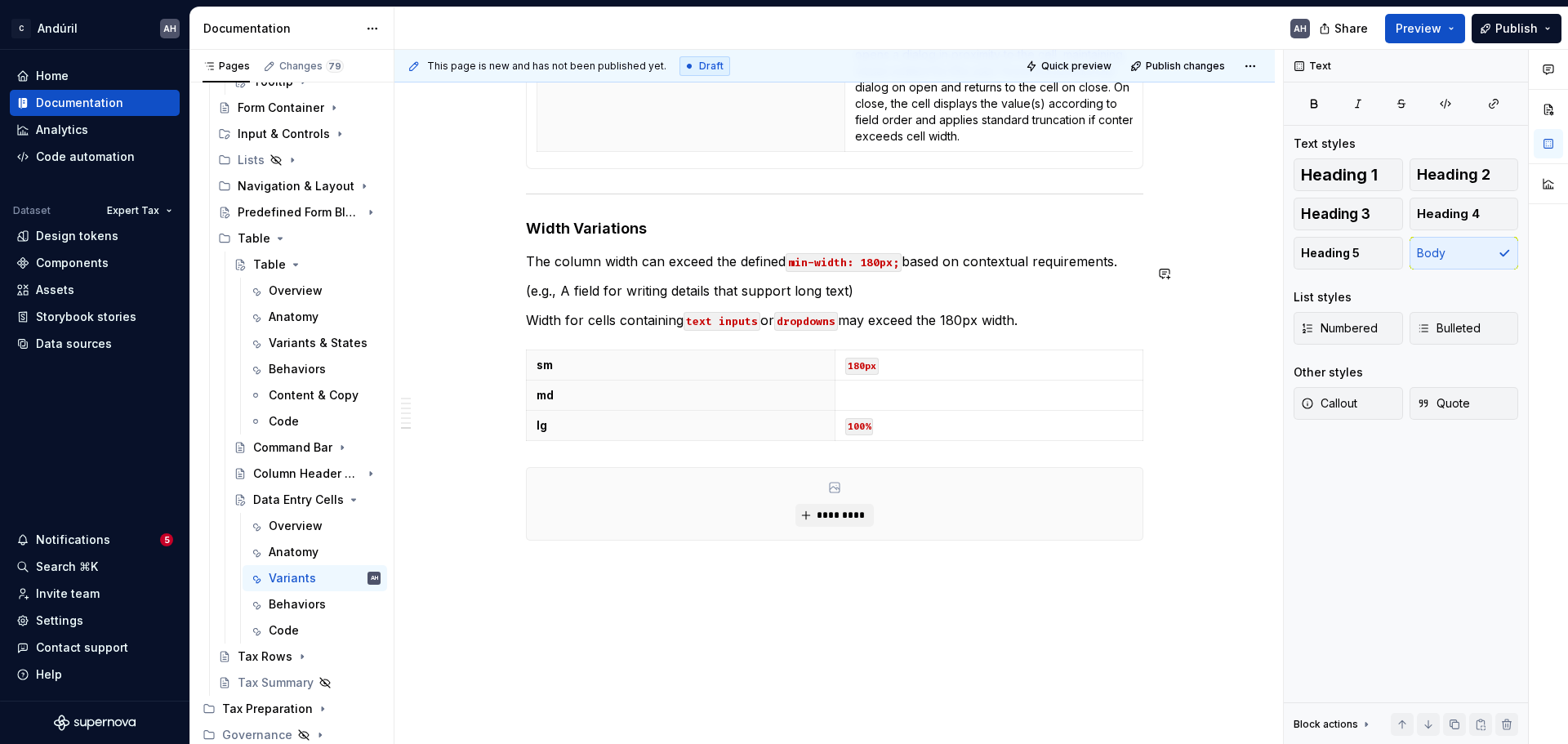
click at [669, 238] on h4 "Width Variations" at bounding box center [834, 228] width 617 height 20
click at [1051, 330] on p "Width for cells containing text inputs or dropdowns may exceed the 180px width." at bounding box center [834, 319] width 617 height 20
click at [615, 403] on p "md" at bounding box center [681, 396] width 289 height 17
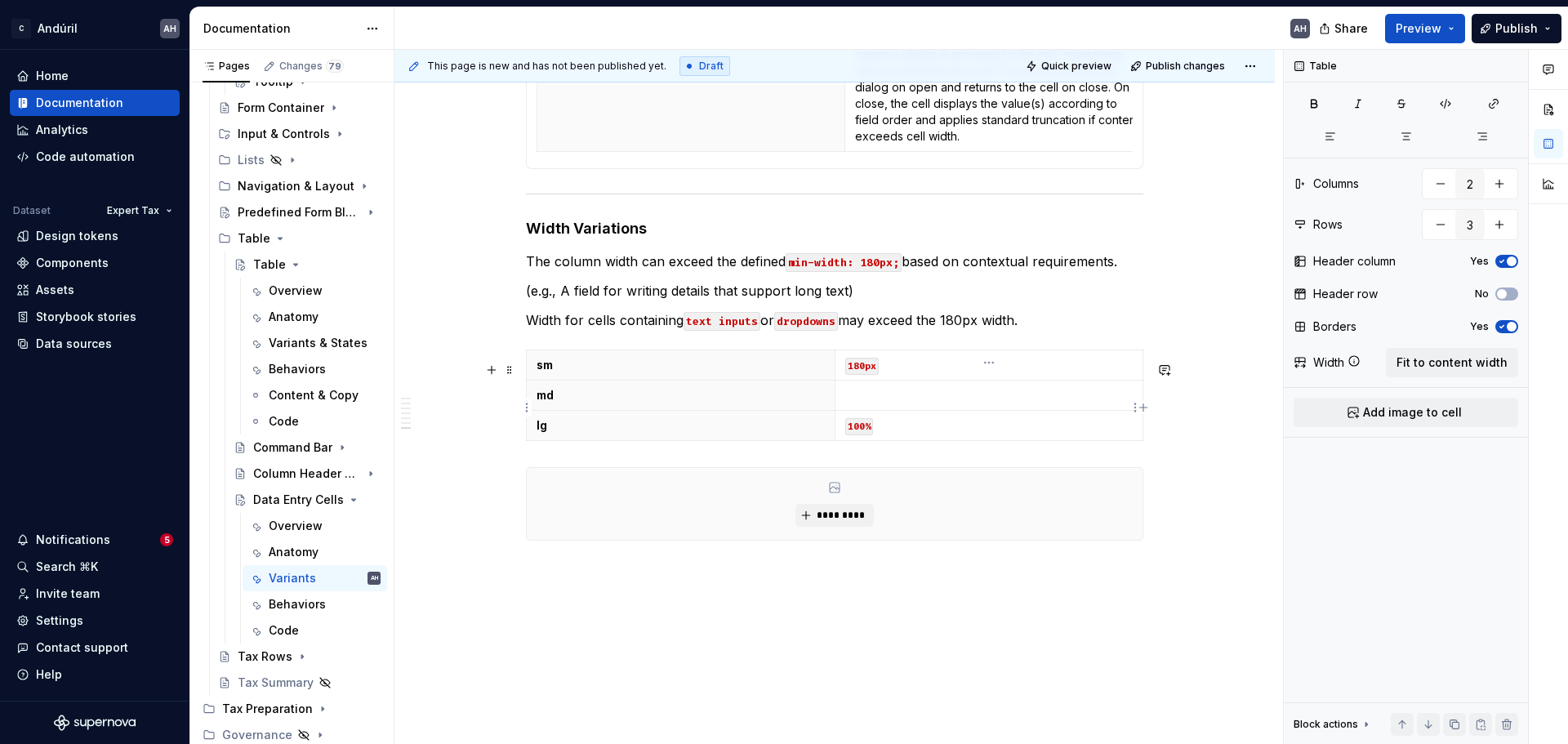
click at [902, 403] on p at bounding box center [990, 396] width 289 height 17
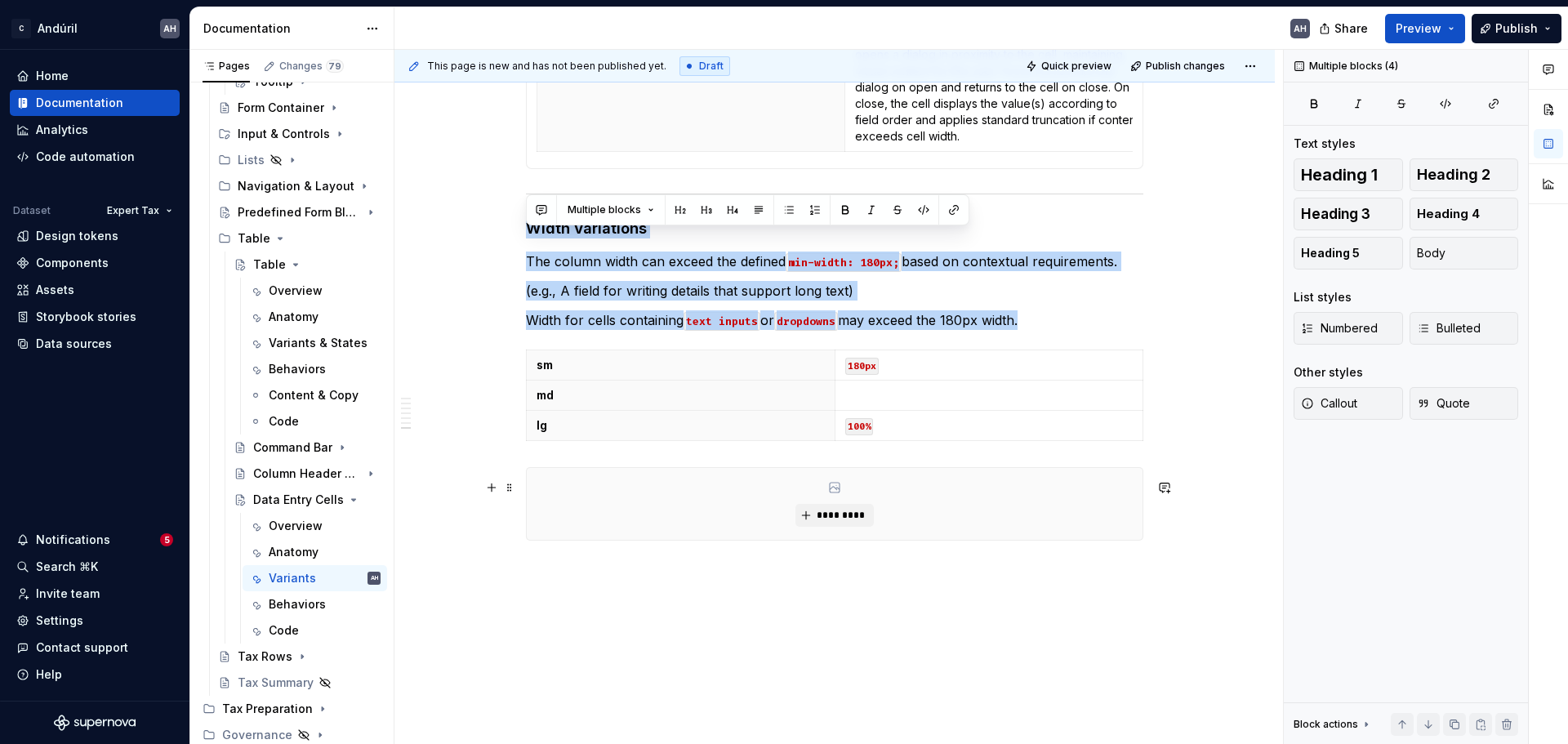
drag, startPoint x: 526, startPoint y: 239, endPoint x: 1034, endPoint y: 504, distance: 573.0
click at [602, 271] on p "The column width can exceed the defined min-width: 180px; based on contextual r…" at bounding box center [834, 261] width 617 height 20
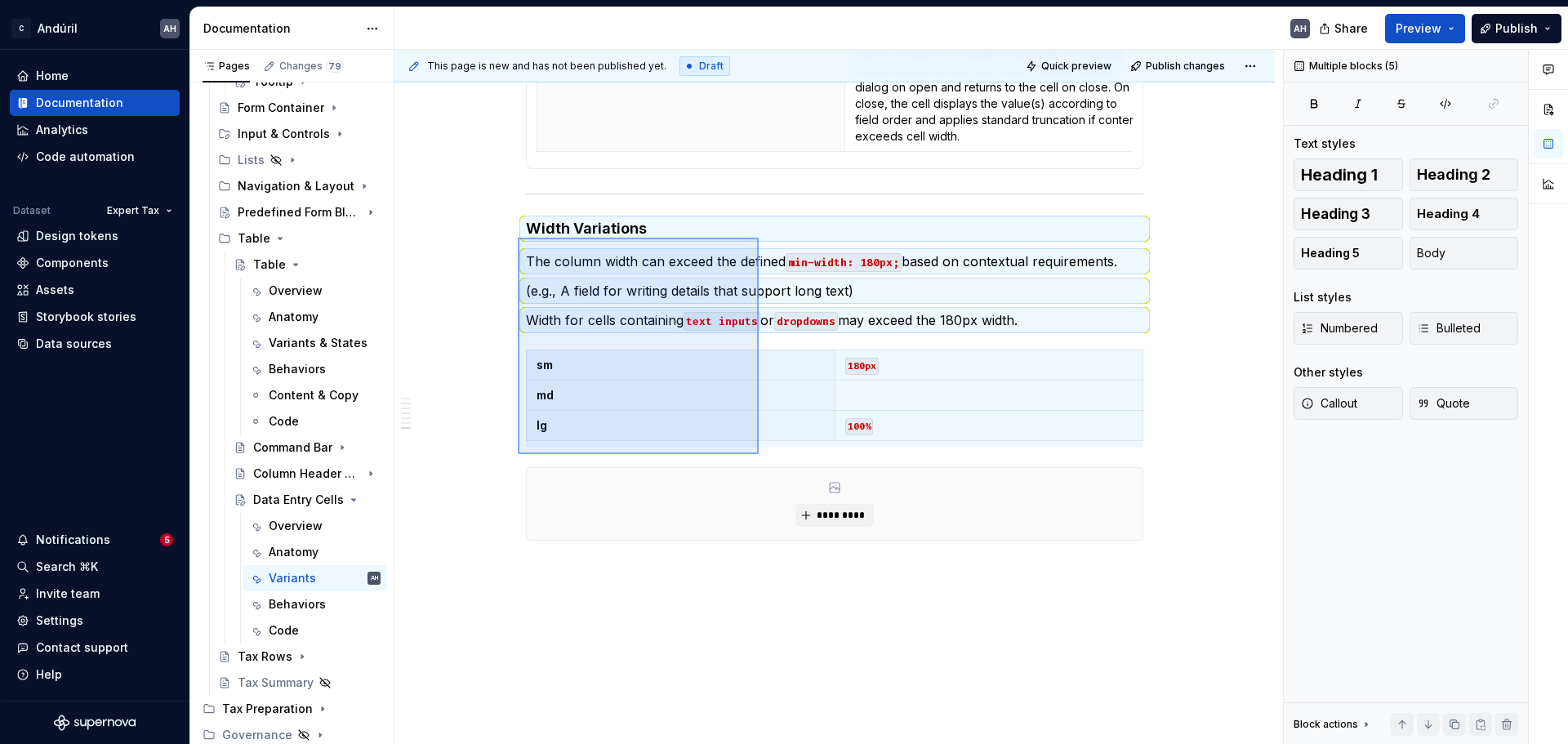
drag, startPoint x: 518, startPoint y: 237, endPoint x: 763, endPoint y: 457, distance: 329.3
click at [763, 457] on div "**********" at bounding box center [839, 398] width 888 height 696
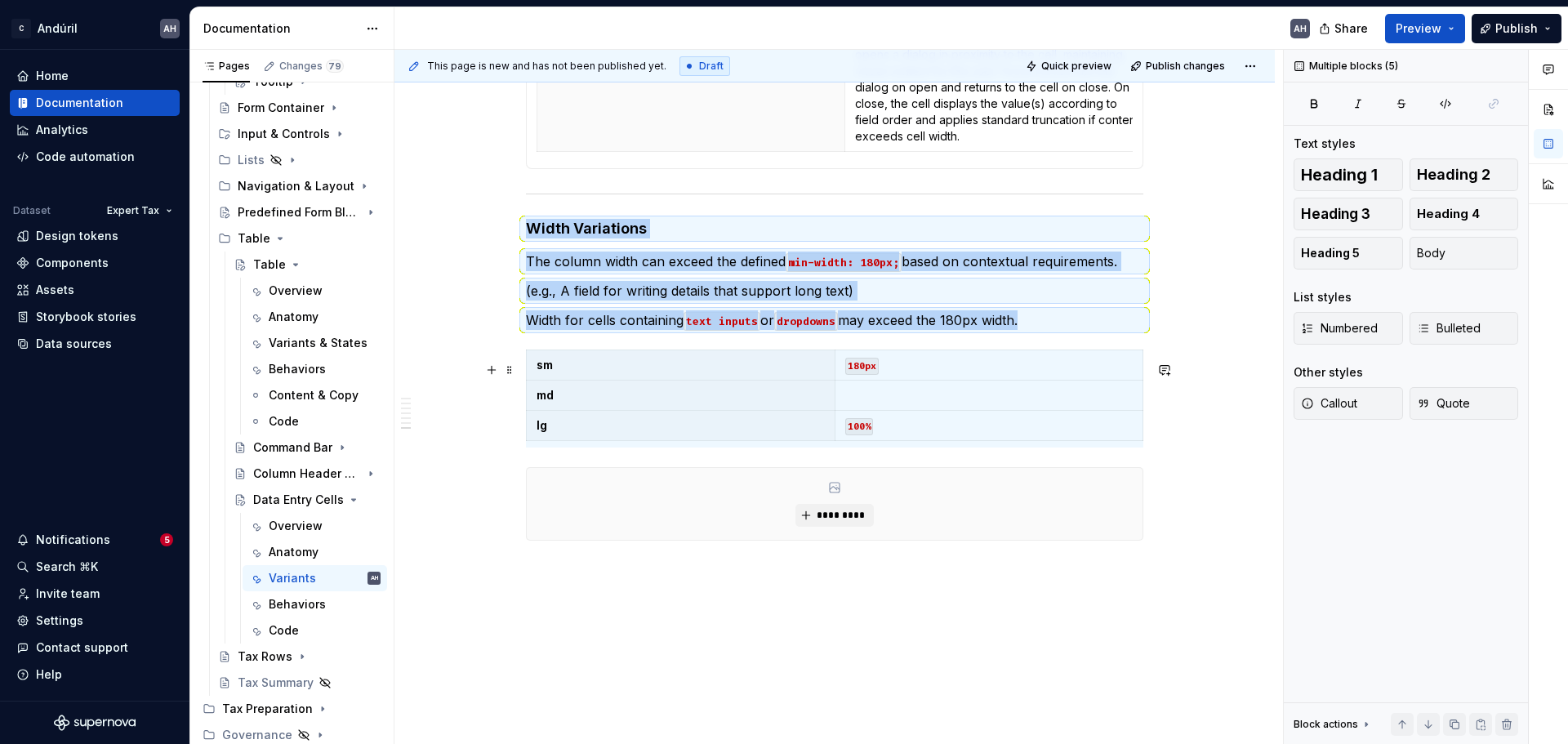
copy div "Width Variations The column width can exceed the defined min-width: 180px; base…"
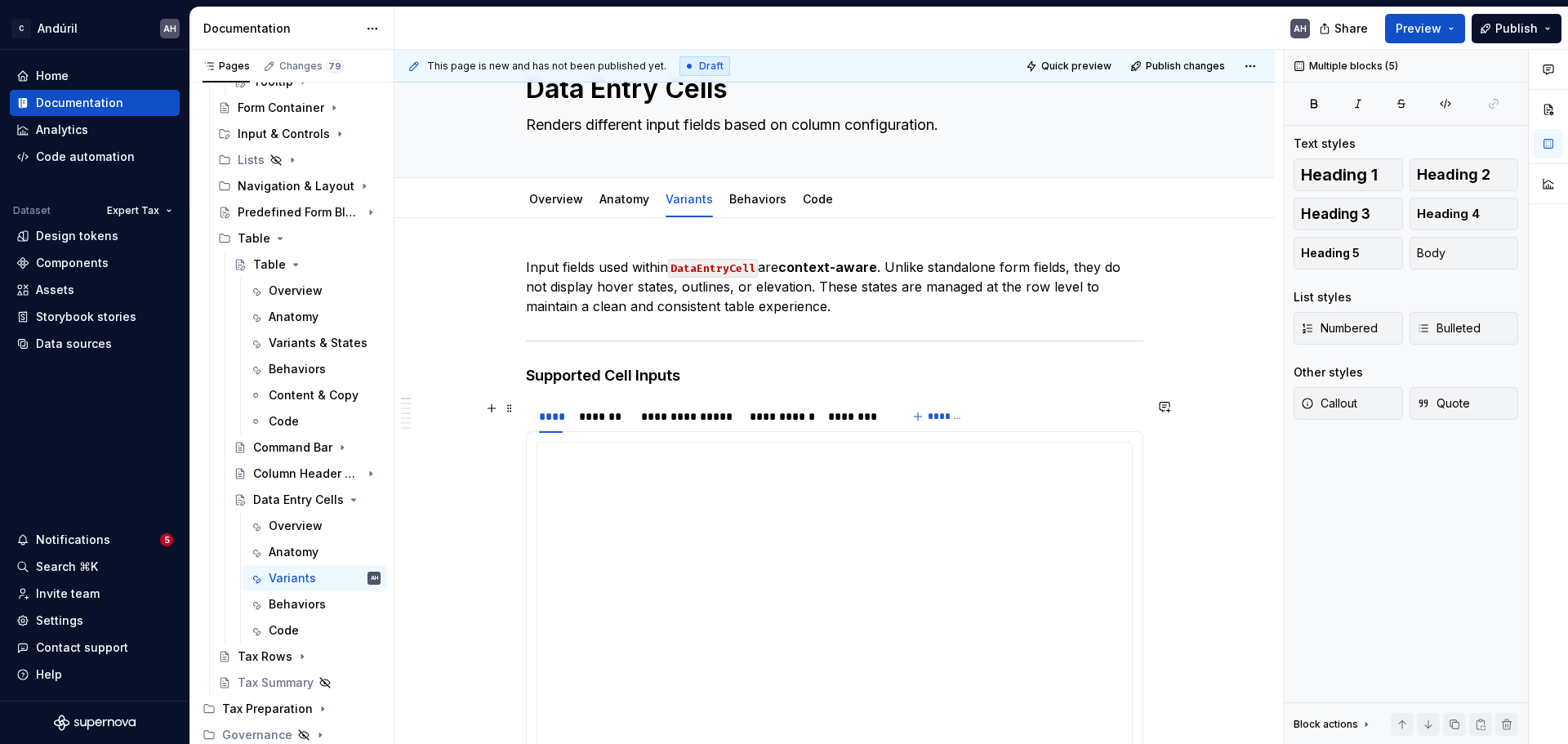
scroll to position [0, 0]
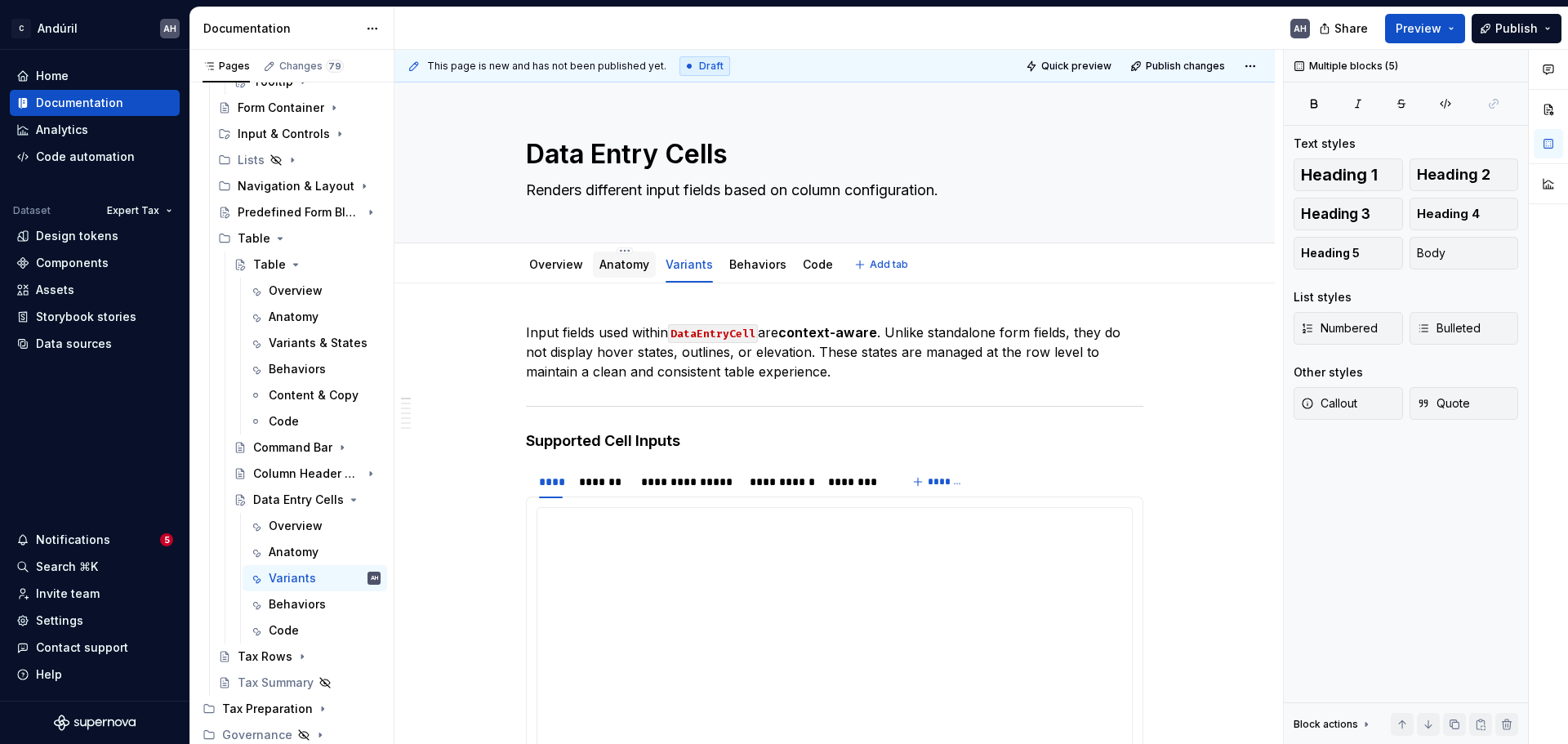
click at [621, 264] on link "Anatomy" at bounding box center [625, 264] width 50 height 14
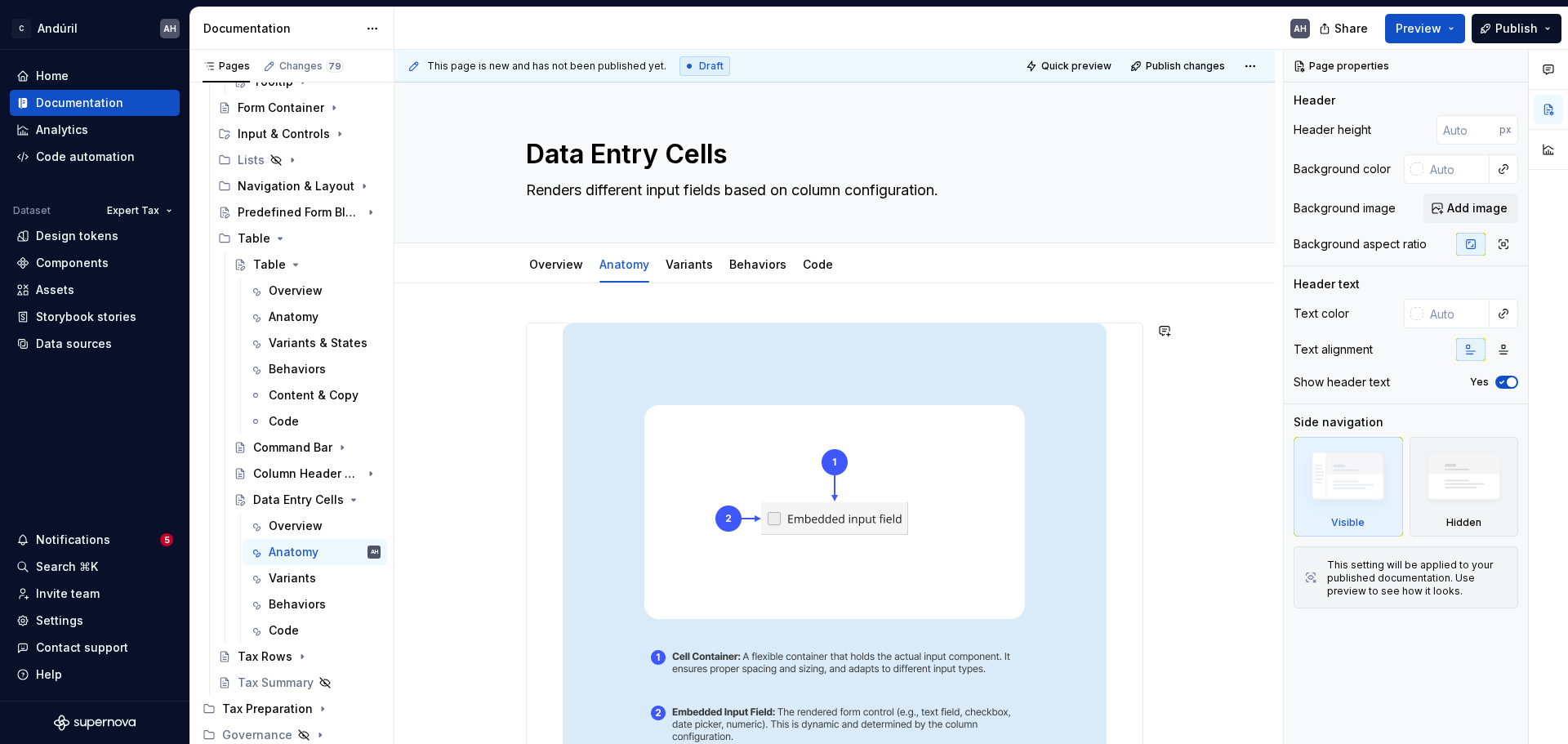
type textarea "*"
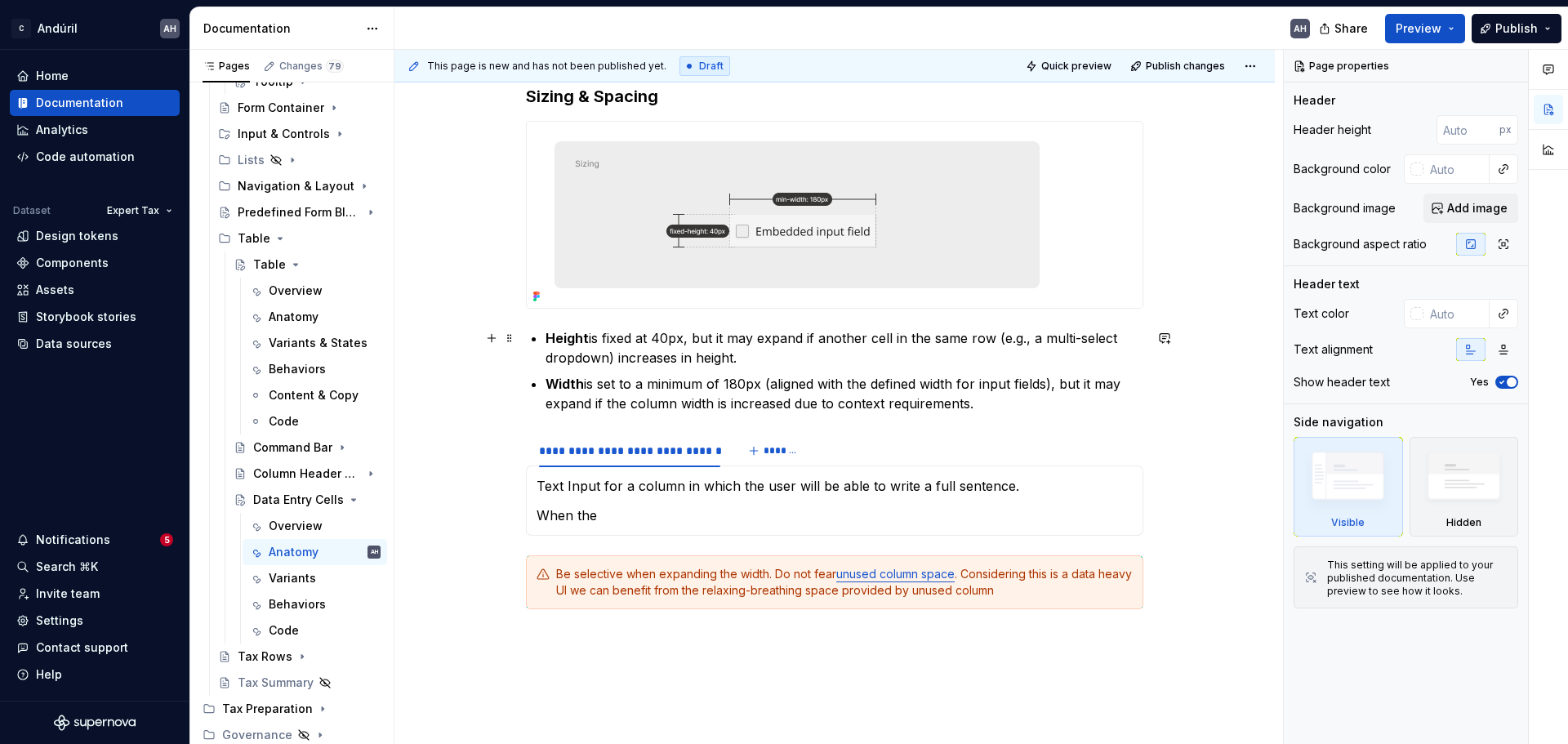
scroll to position [817, 0]
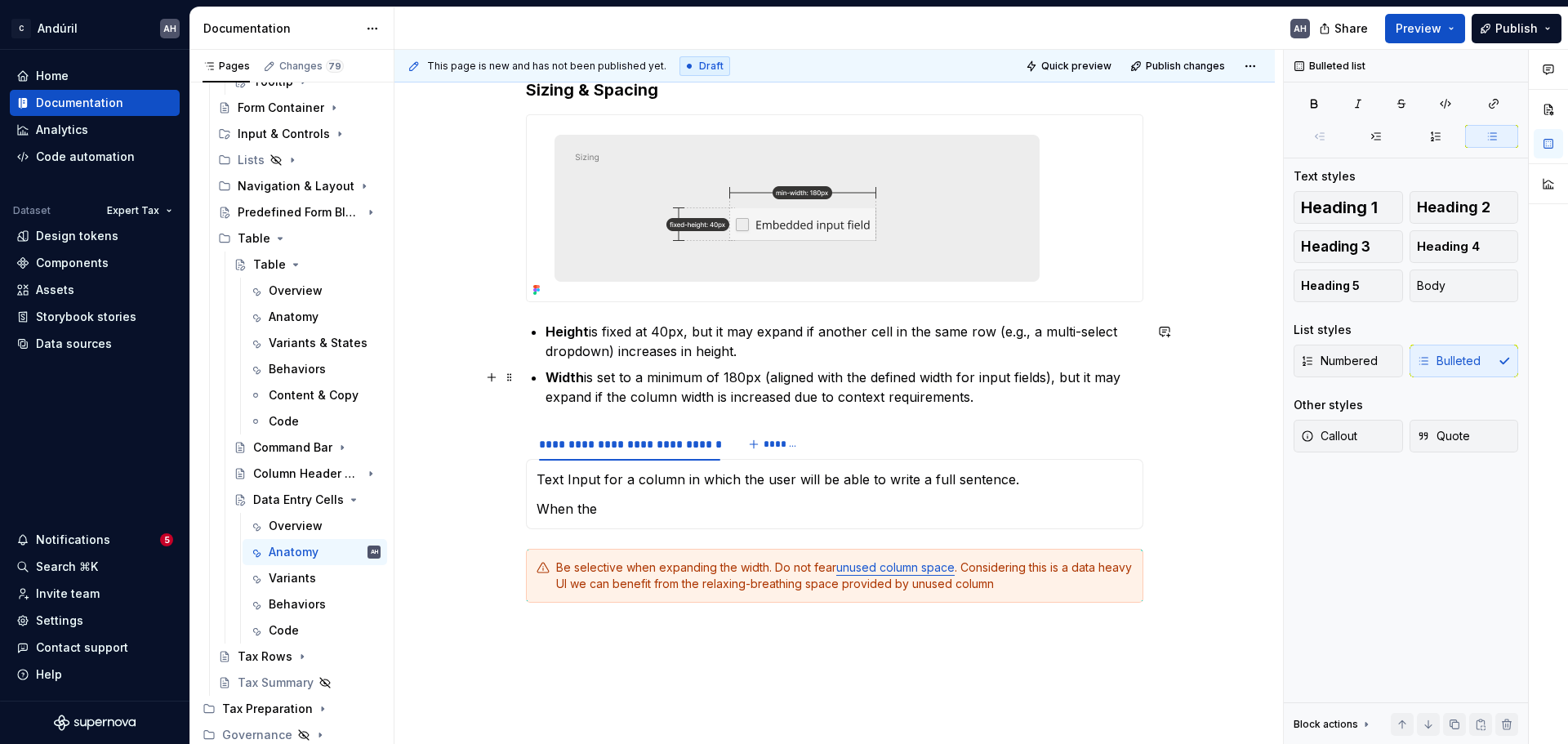
click at [755, 381] on p "Width is set to a minimum of 180px (aligned with the defined width for input fi…" at bounding box center [845, 387] width 598 height 39
click at [922, 384] on p "Width is set to a minimum of 180px (aligned with the defined width for input fi…" at bounding box center [845, 387] width 598 height 39
click at [1078, 380] on p "Width is set to a minimum of 180px (aligned with the defined width for input fi…" at bounding box center [845, 387] width 598 height 39
click at [729, 399] on p "Width is set to a minimum of 180px (aligned with the defined width for input fi…" at bounding box center [845, 387] width 598 height 39
click at [991, 394] on p "Width is set to a minimum of 180px (aligned with the defined width for input fi…" at bounding box center [845, 387] width 598 height 39
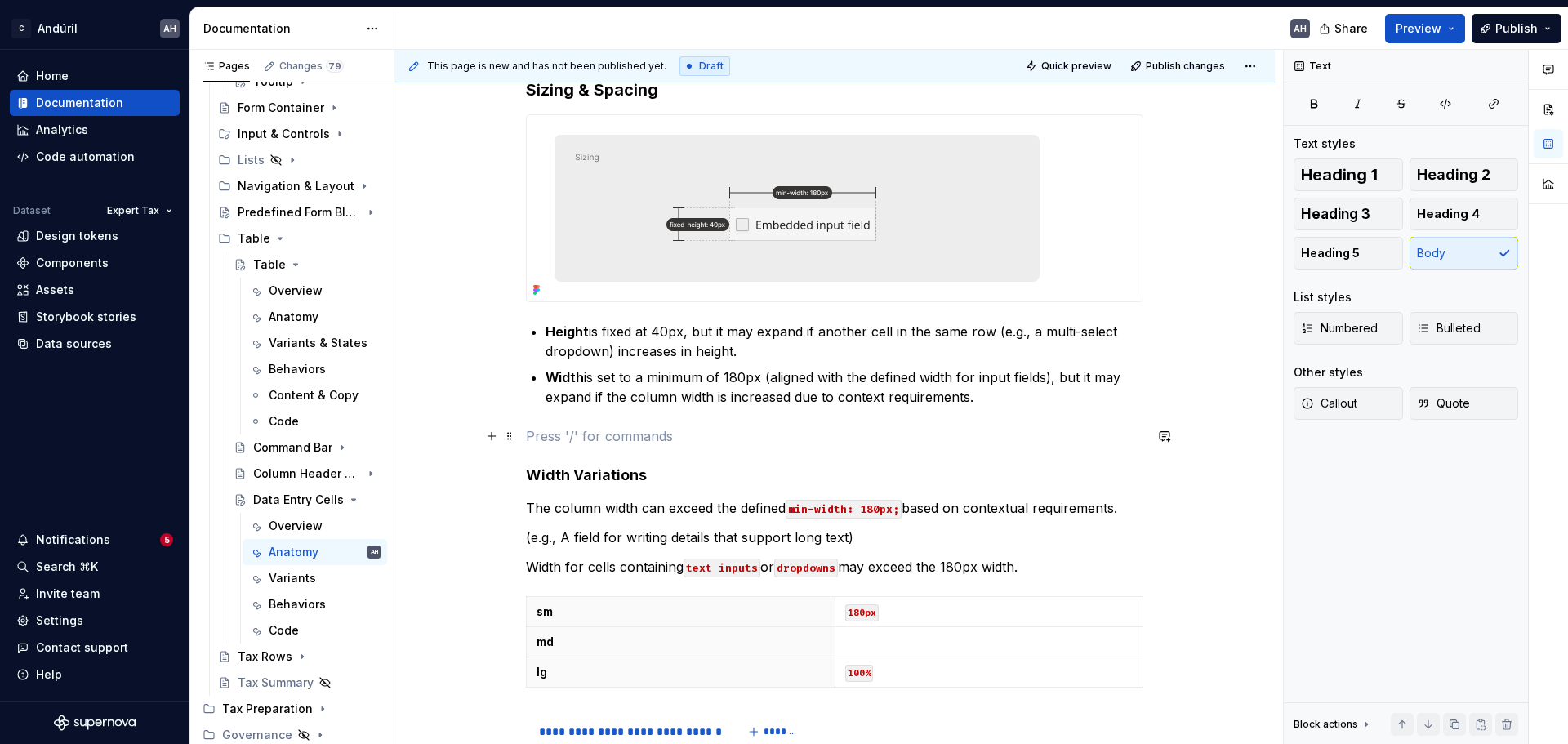
click at [637, 436] on p at bounding box center [834, 436] width 617 height 20
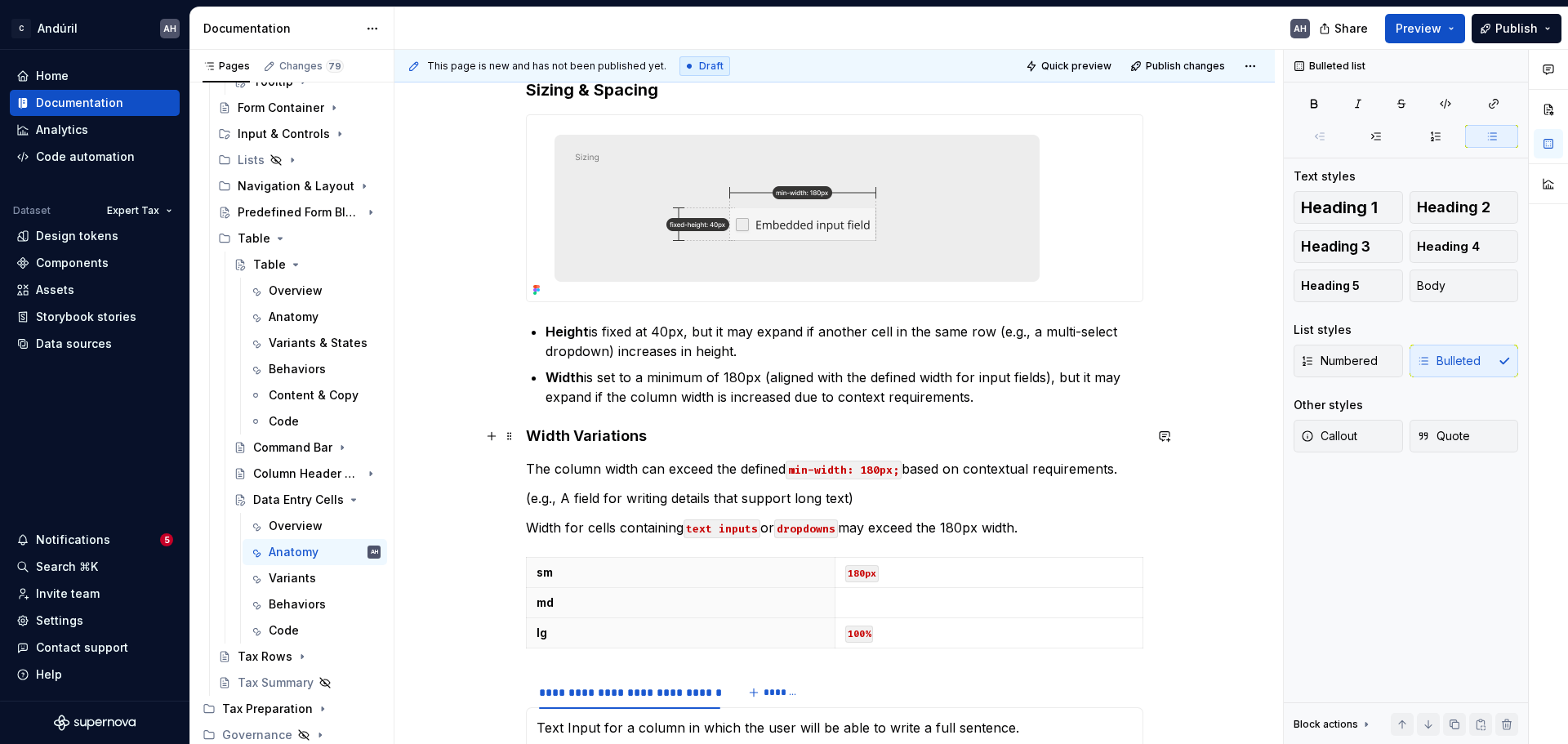
click at [647, 444] on h4 "Width Variations" at bounding box center [834, 436] width 617 height 20
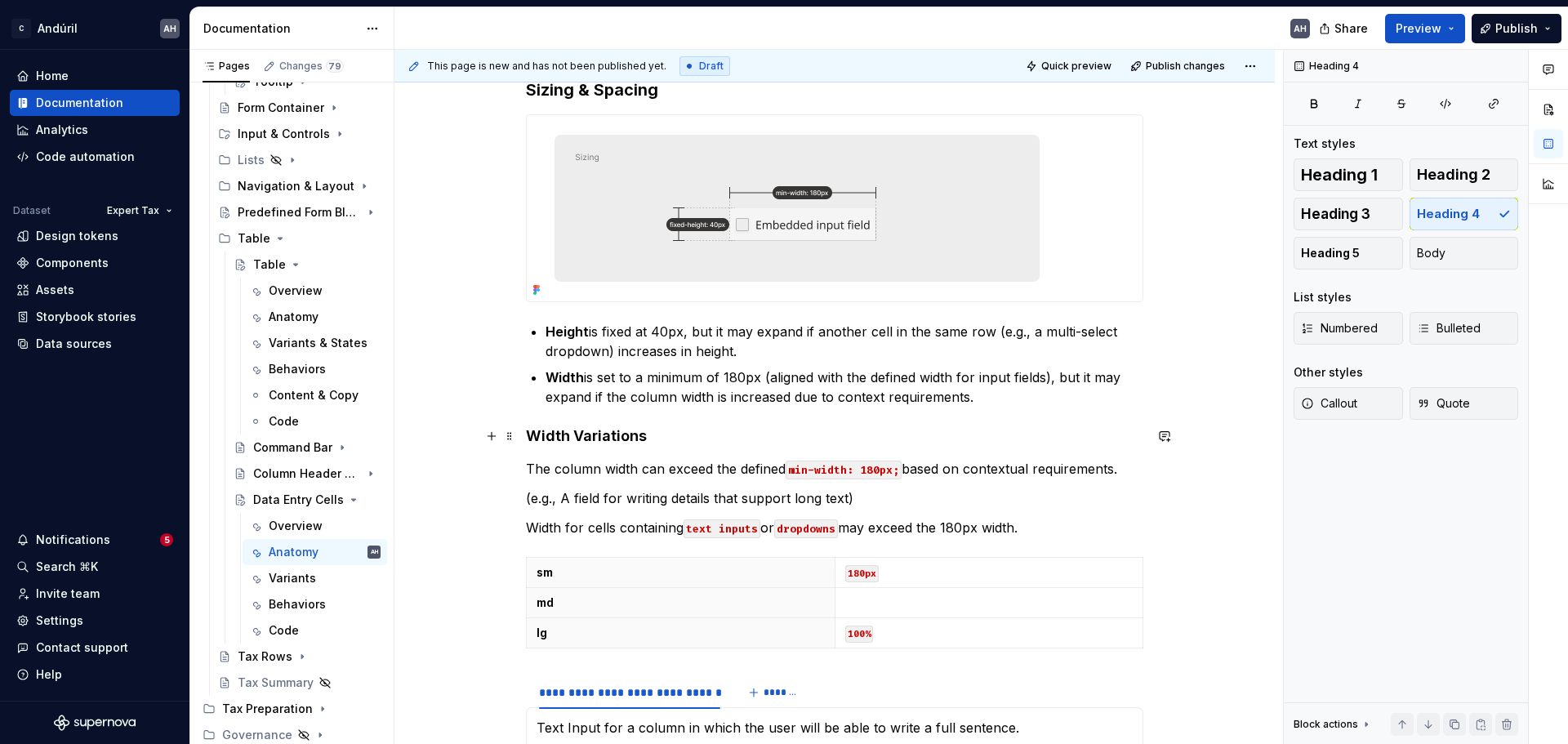
click at [556, 429] on h4 "Width Variations" at bounding box center [834, 436] width 617 height 20
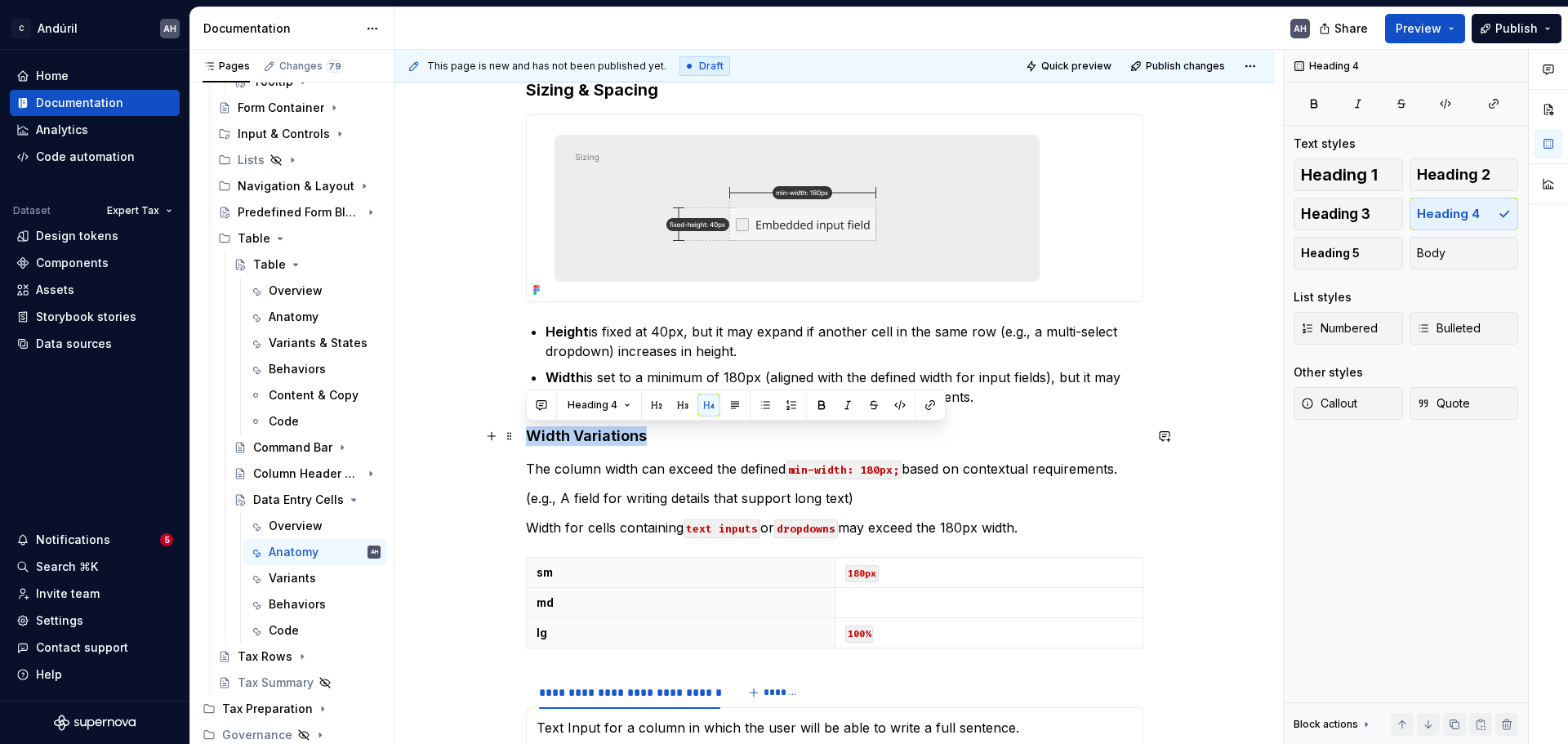
click at [556, 429] on h4 "Width Variations" at bounding box center [834, 436] width 617 height 20
click at [1254, 256] on button "Heading 5" at bounding box center [1349, 252] width 110 height 33
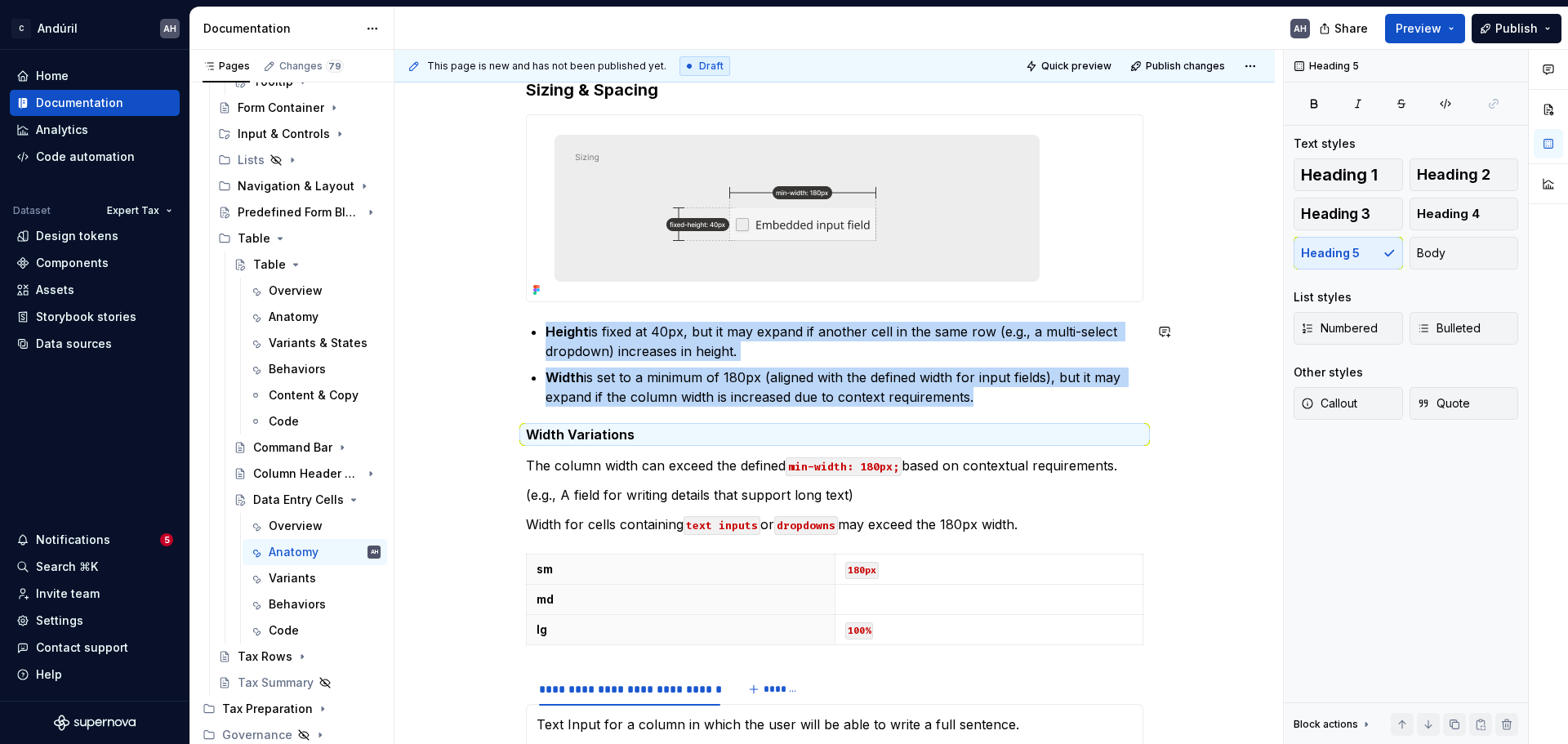
click at [656, 442] on h5 "Width Variations" at bounding box center [834, 435] width 617 height 17
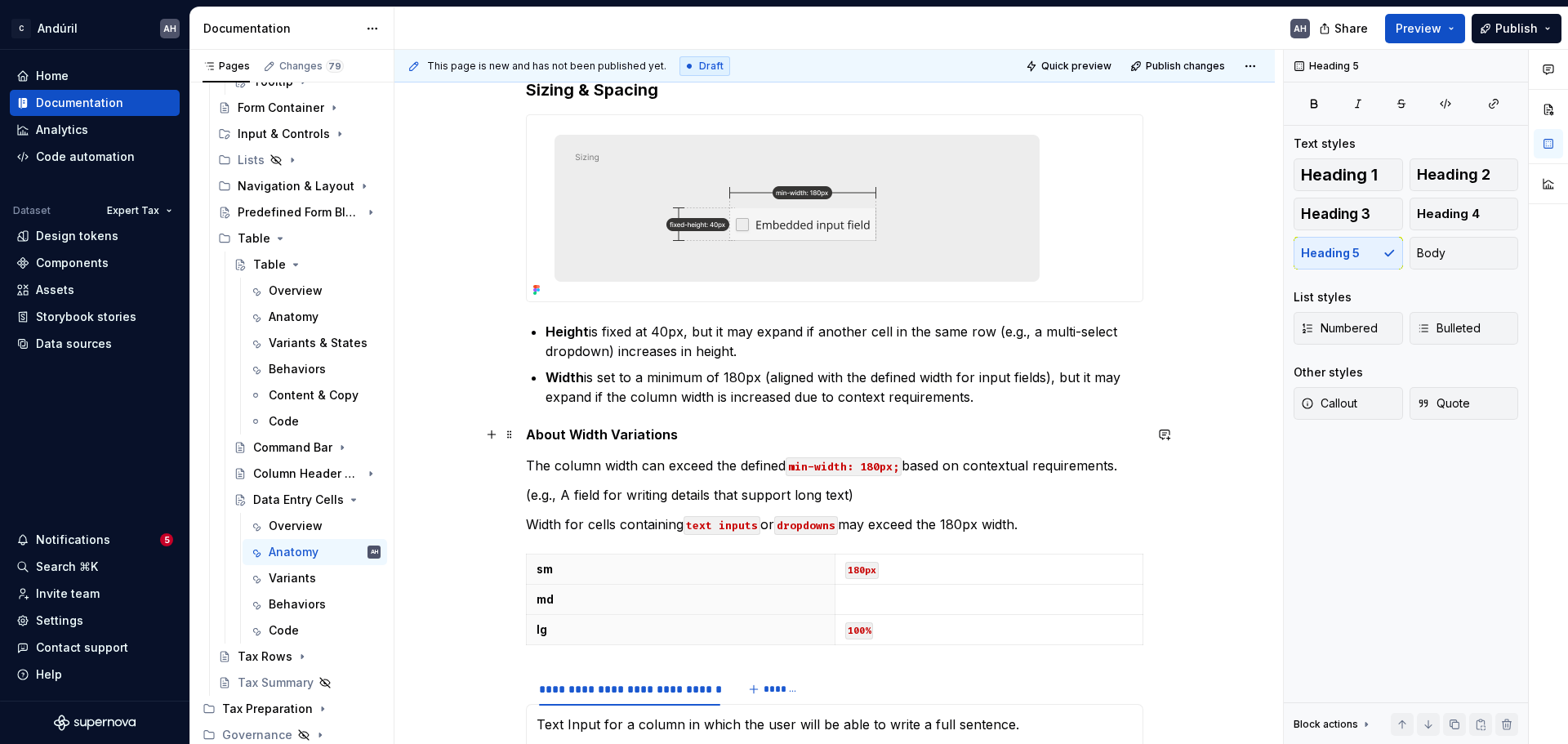
click at [525, 436] on div "**********" at bounding box center [835, 298] width 881 height 1663
click at [932, 469] on p "The column width can exceed the defined min-width: 180px; based on contextual r…" at bounding box center [834, 466] width 617 height 20
click at [1079, 469] on p "The column width can exceed the defined min-width: 180px; based on contextual r…" at bounding box center [834, 466] width 617 height 20
click at [603, 485] on p "(e.g., A field for writing details that support long text)" at bounding box center [834, 494] width 617 height 20
click at [757, 486] on p "(e.g., A field for writing details that support long text)" at bounding box center [834, 494] width 617 height 20
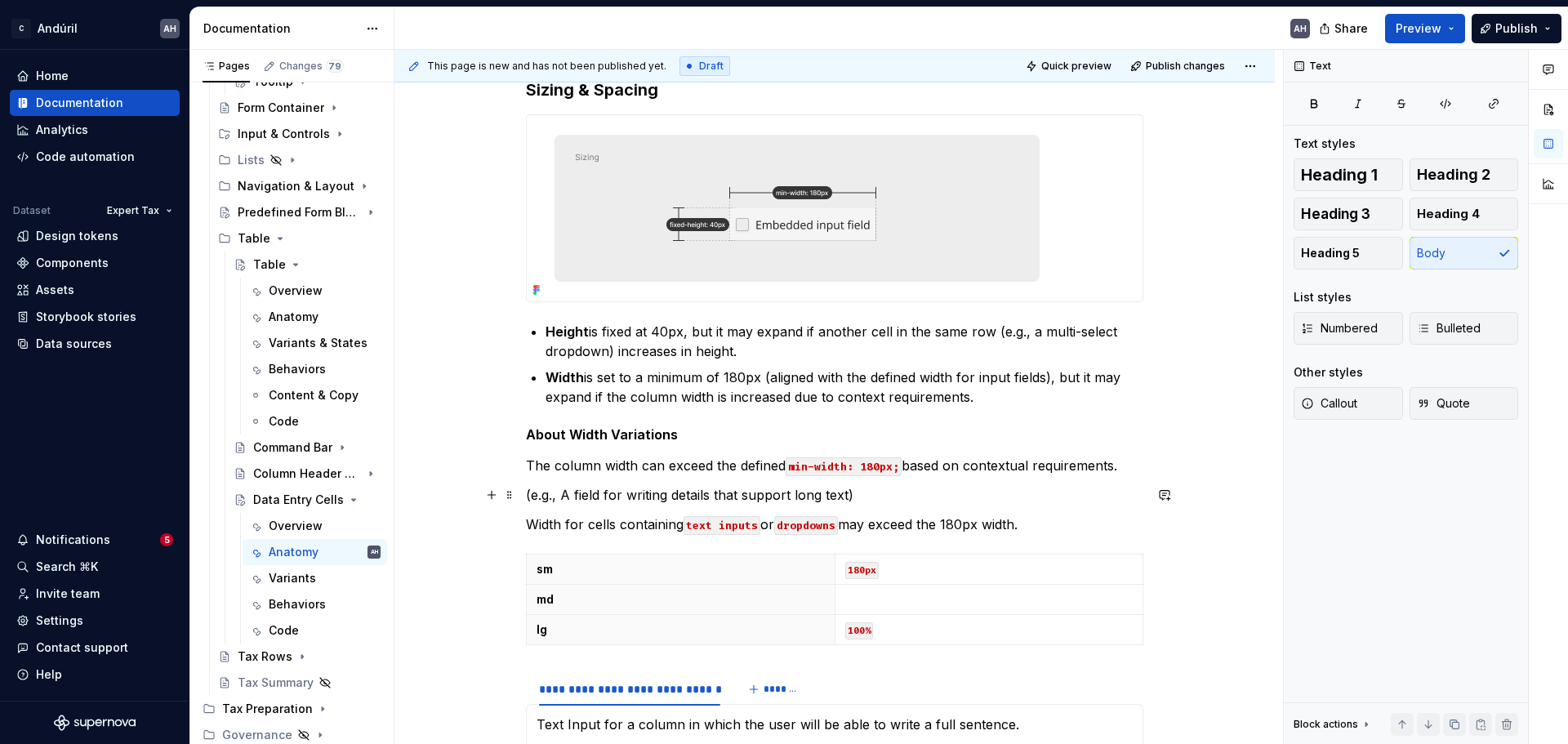
click at [879, 490] on p "(e.g., A field for writing details that support long text)" at bounding box center [834, 494] width 617 height 20
click at [845, 496] on p "(e.g., A field for writing details that support long text)" at bounding box center [834, 494] width 617 height 20
click at [846, 496] on p "(e.g., A field for writing details that support long text)" at bounding box center [834, 494] width 617 height 20
click at [887, 527] on p "Width for cells containing text inputs or dropdowns may exceed the 180px width." at bounding box center [834, 524] width 617 height 20
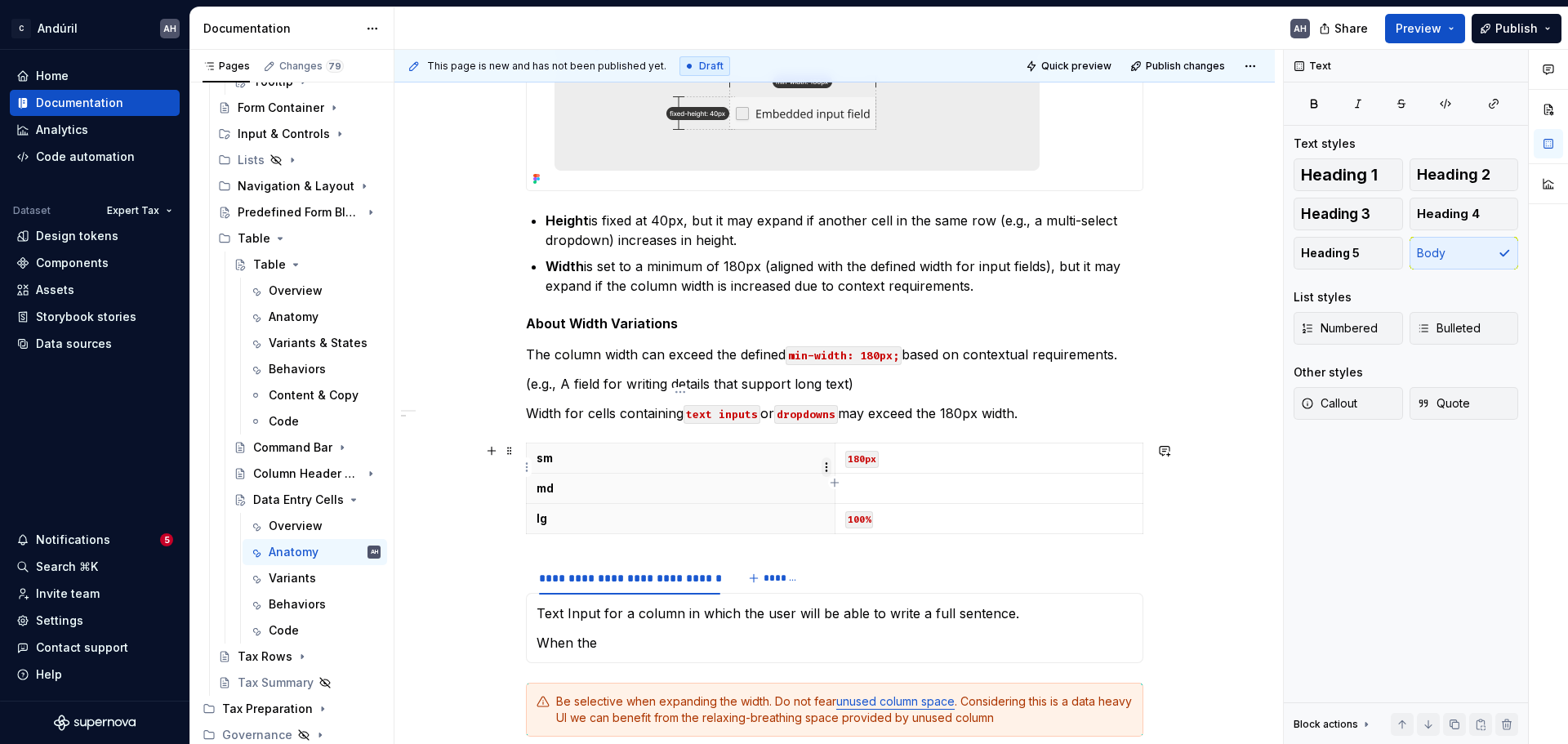
scroll to position [981, 0]
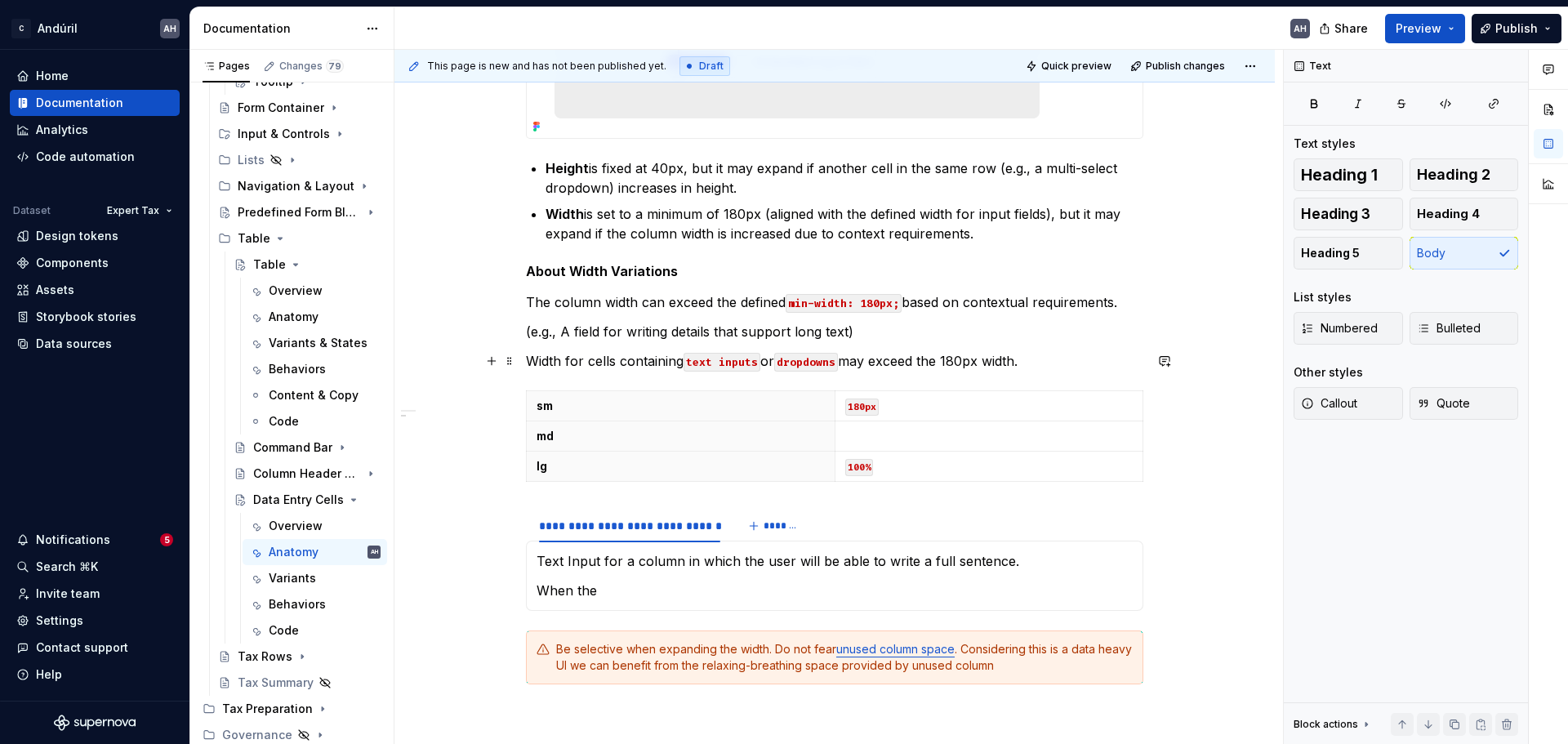
click at [838, 360] on code "dropdowns" at bounding box center [806, 362] width 63 height 19
click at [1034, 363] on p "Width for cells containing text inputs or dropdowns may exceed the 180px width." at bounding box center [834, 360] width 617 height 20
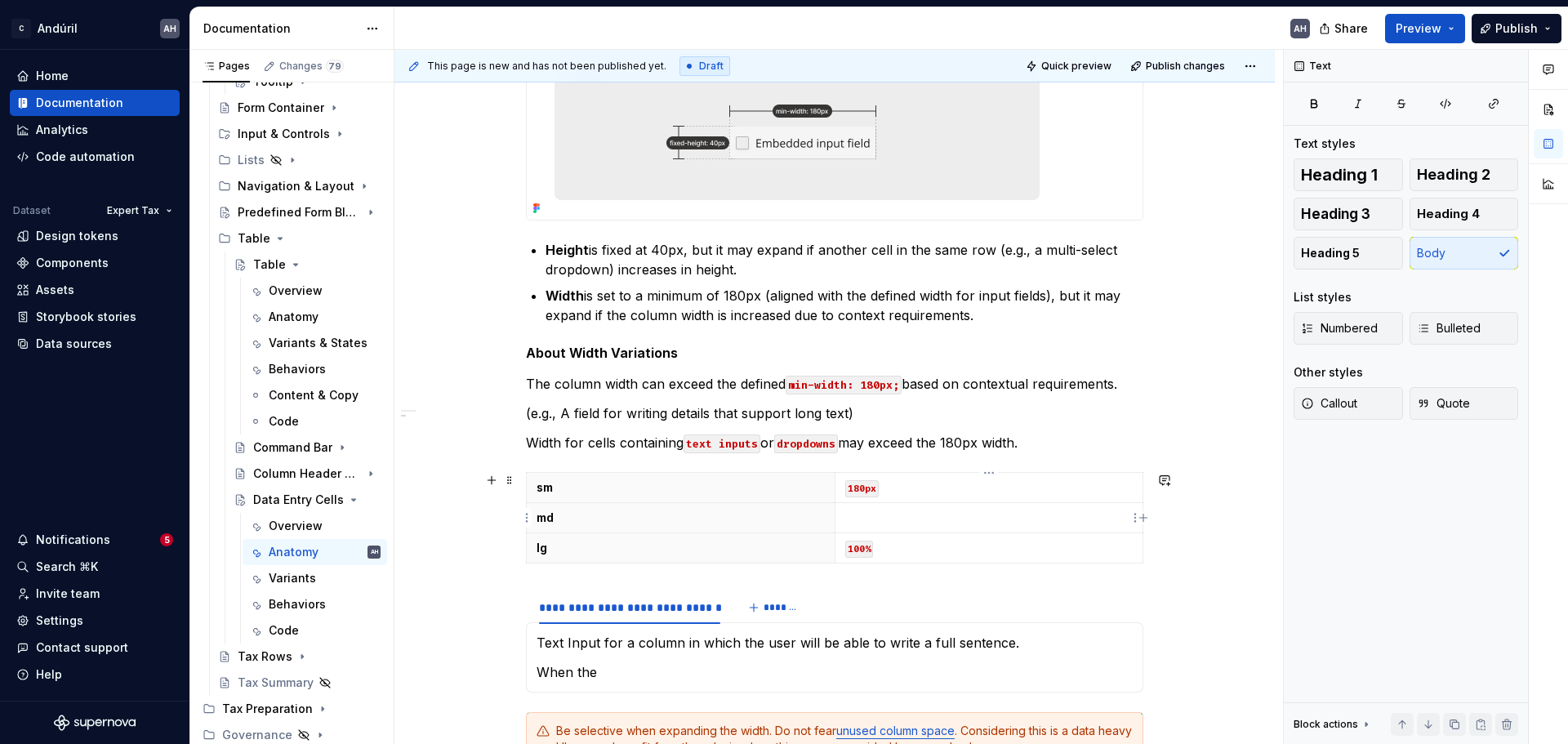
click at [962, 523] on p at bounding box center [990, 518] width 289 height 17
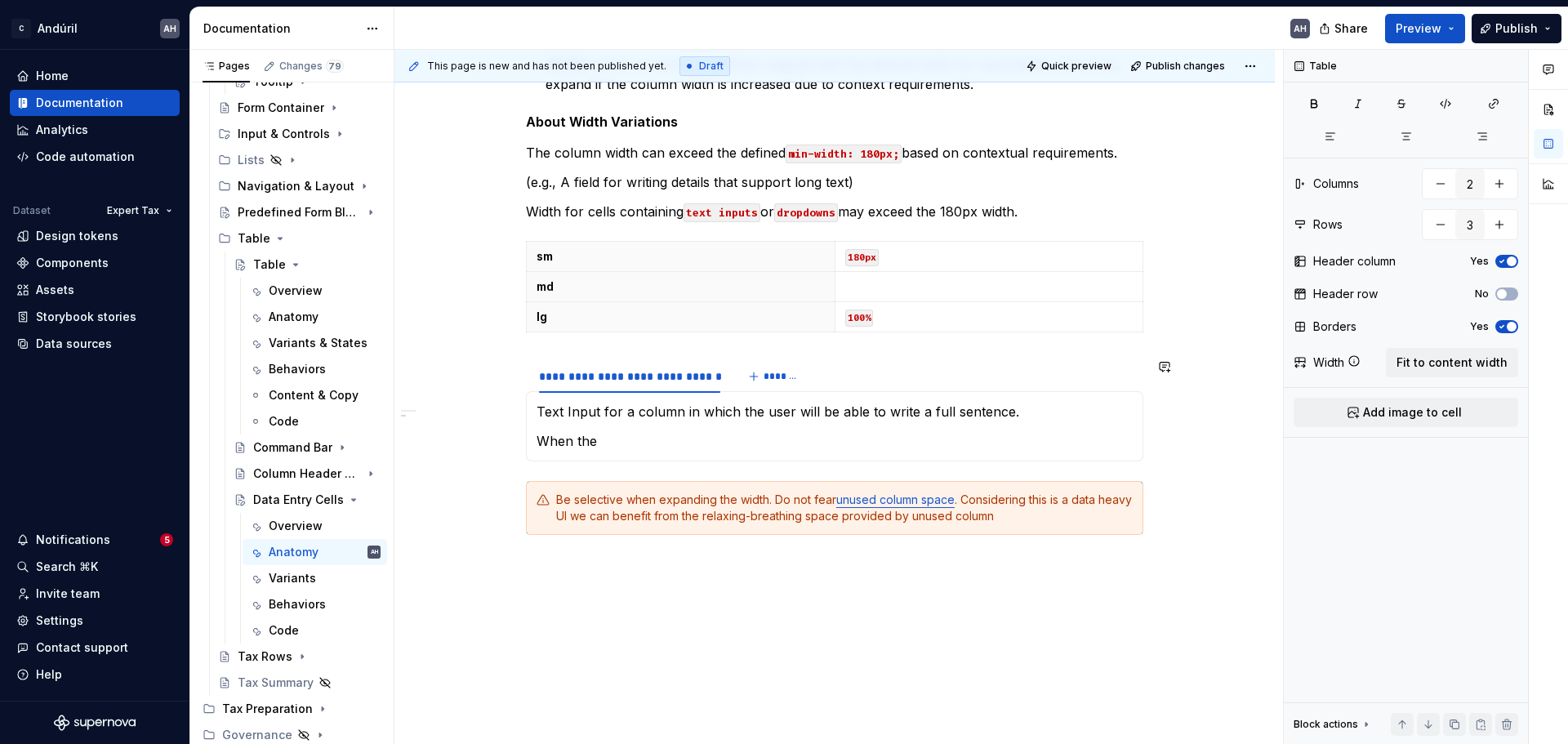
scroll to position [1143, 0]
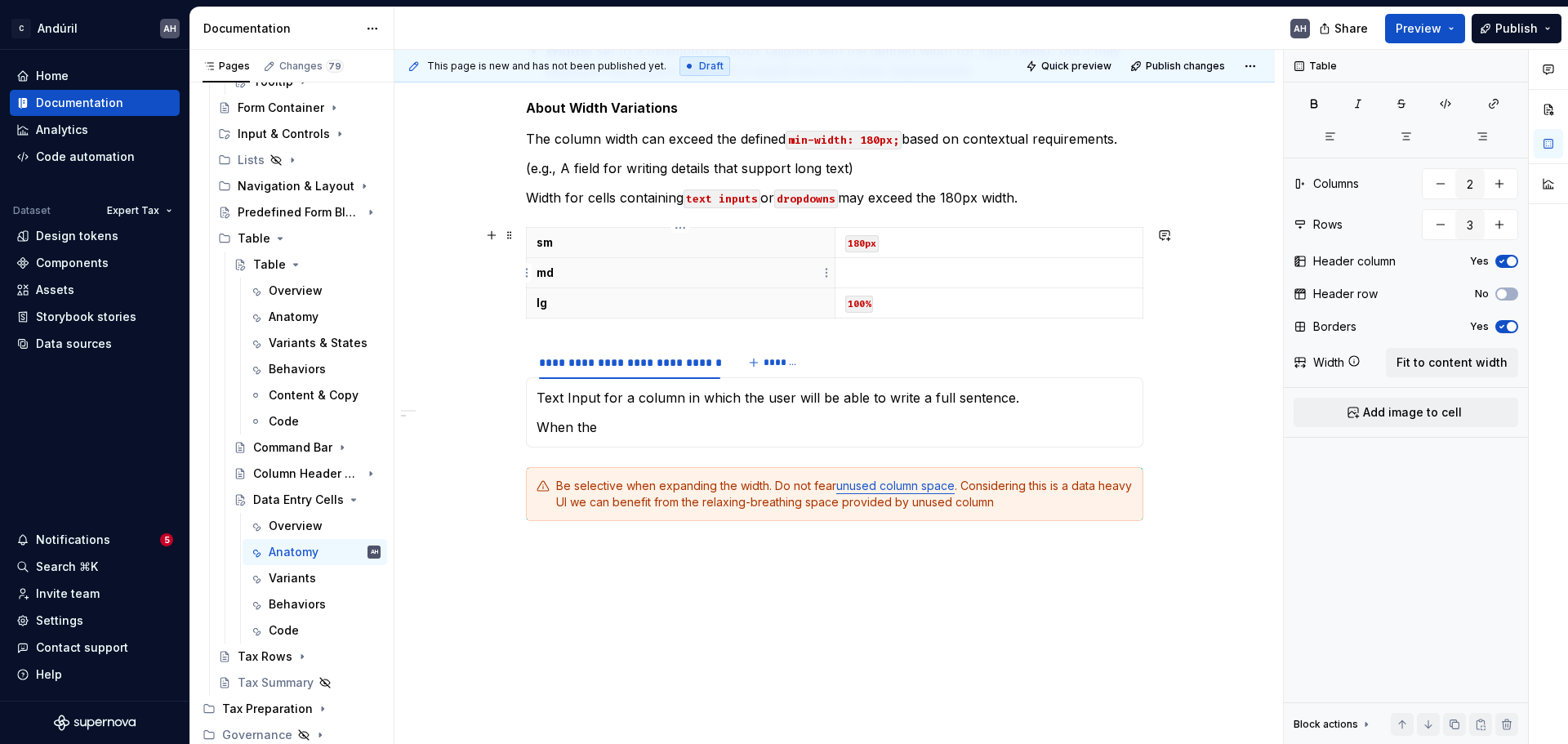
type textarea "*"
click at [910, 273] on p at bounding box center [990, 273] width 289 height 17
drag, startPoint x: 910, startPoint y: 273, endPoint x: 846, endPoint y: 267, distance: 64.3
click at [846, 267] on p "360px" at bounding box center [990, 273] width 289 height 17
click at [974, 243] on button "button" at bounding box center [969, 243] width 23 height 23
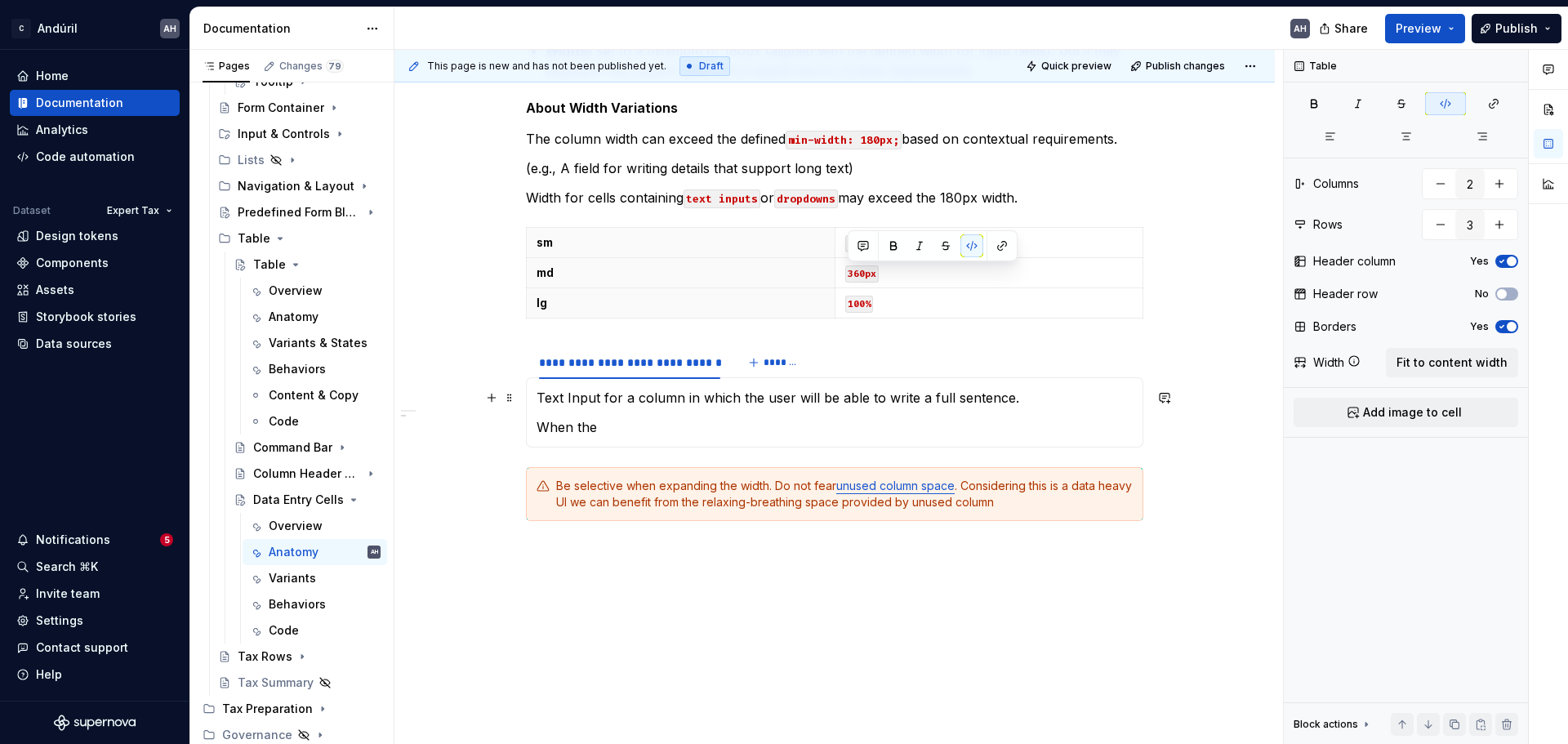
click at [903, 400] on p "Text Input for a column in which the user will be able to write a full sentence." at bounding box center [834, 398] width 596 height 20
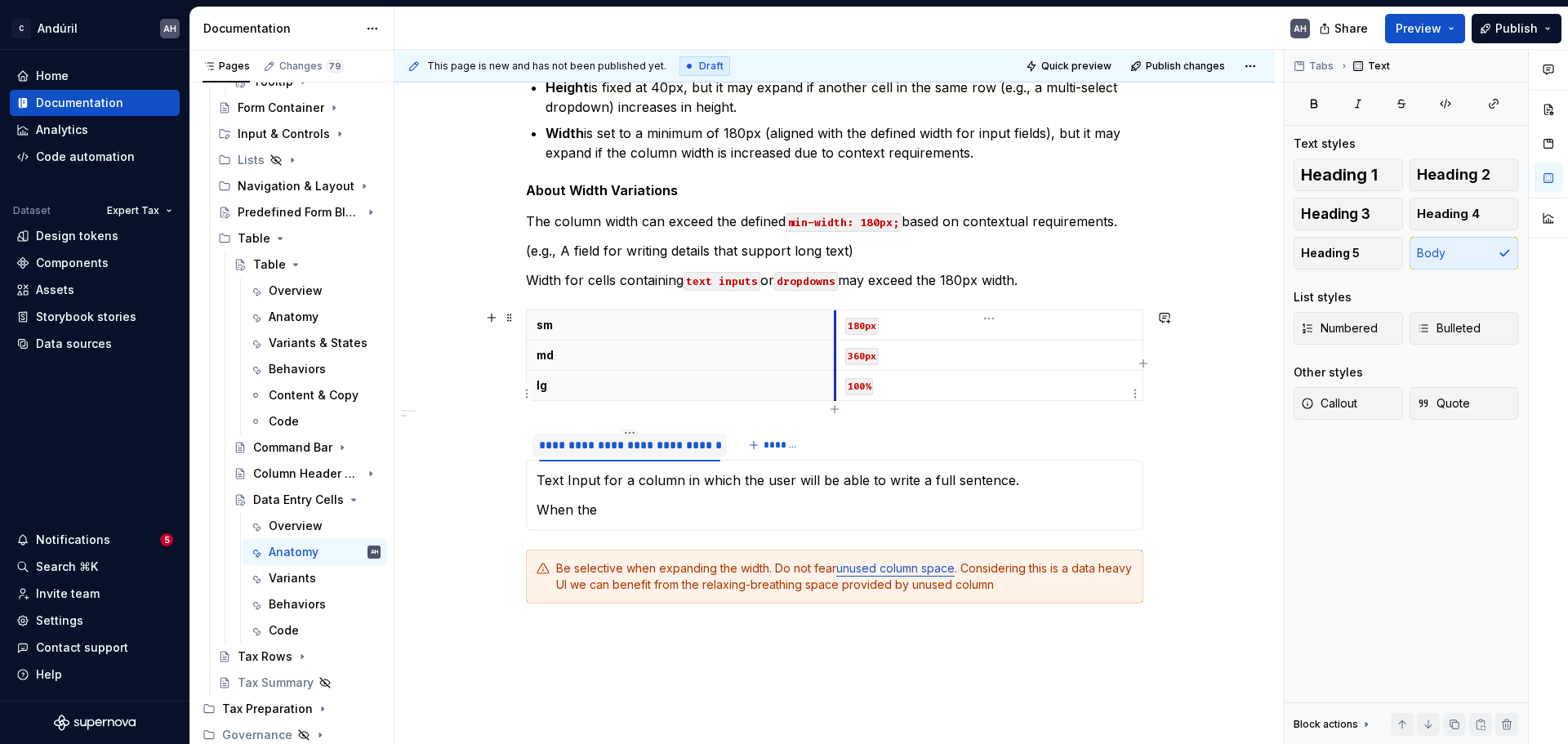
scroll to position [1062, 0]
click at [1045, 400] on div "sm 180px md 360px lg 100%" at bounding box center [834, 358] width 617 height 98
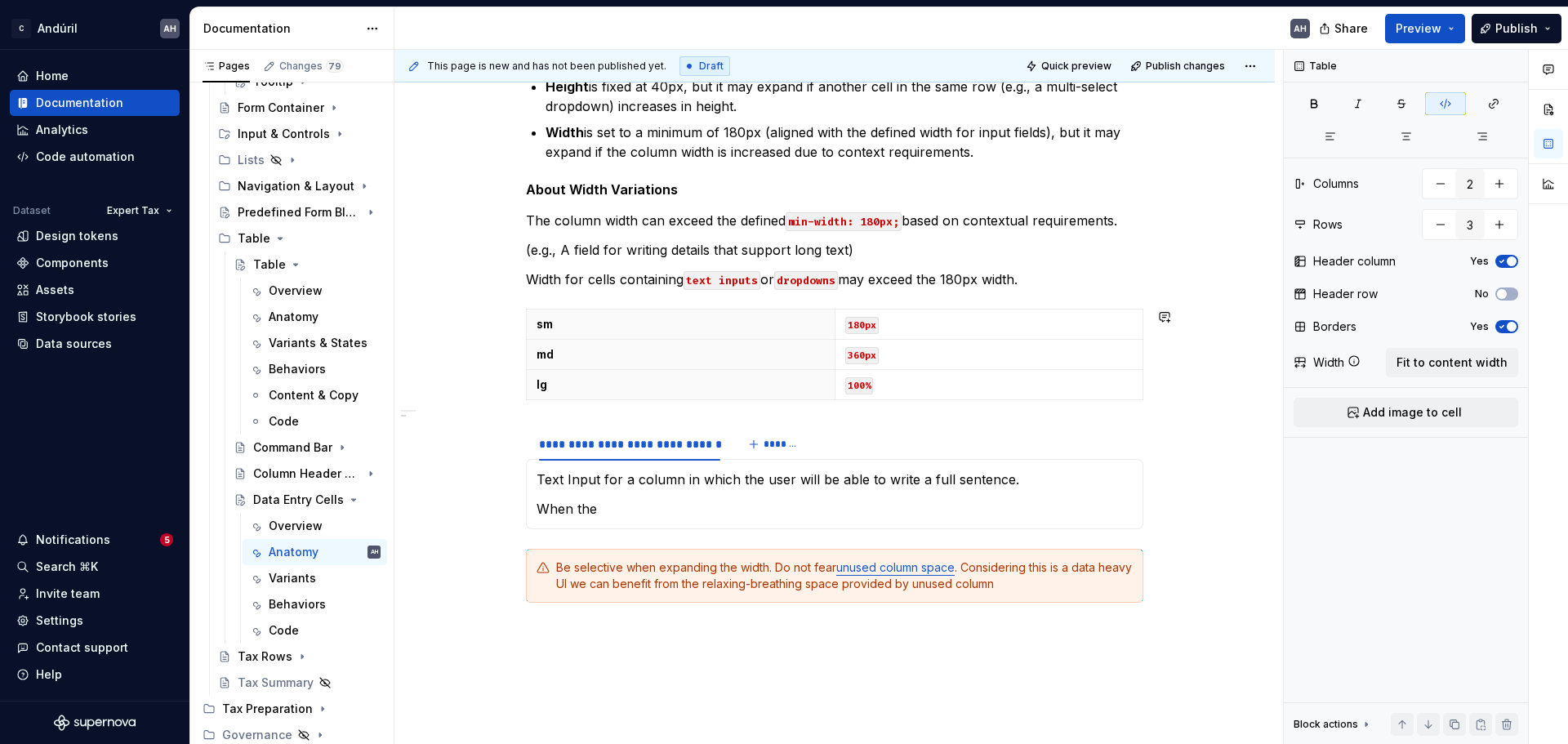
type input "4"
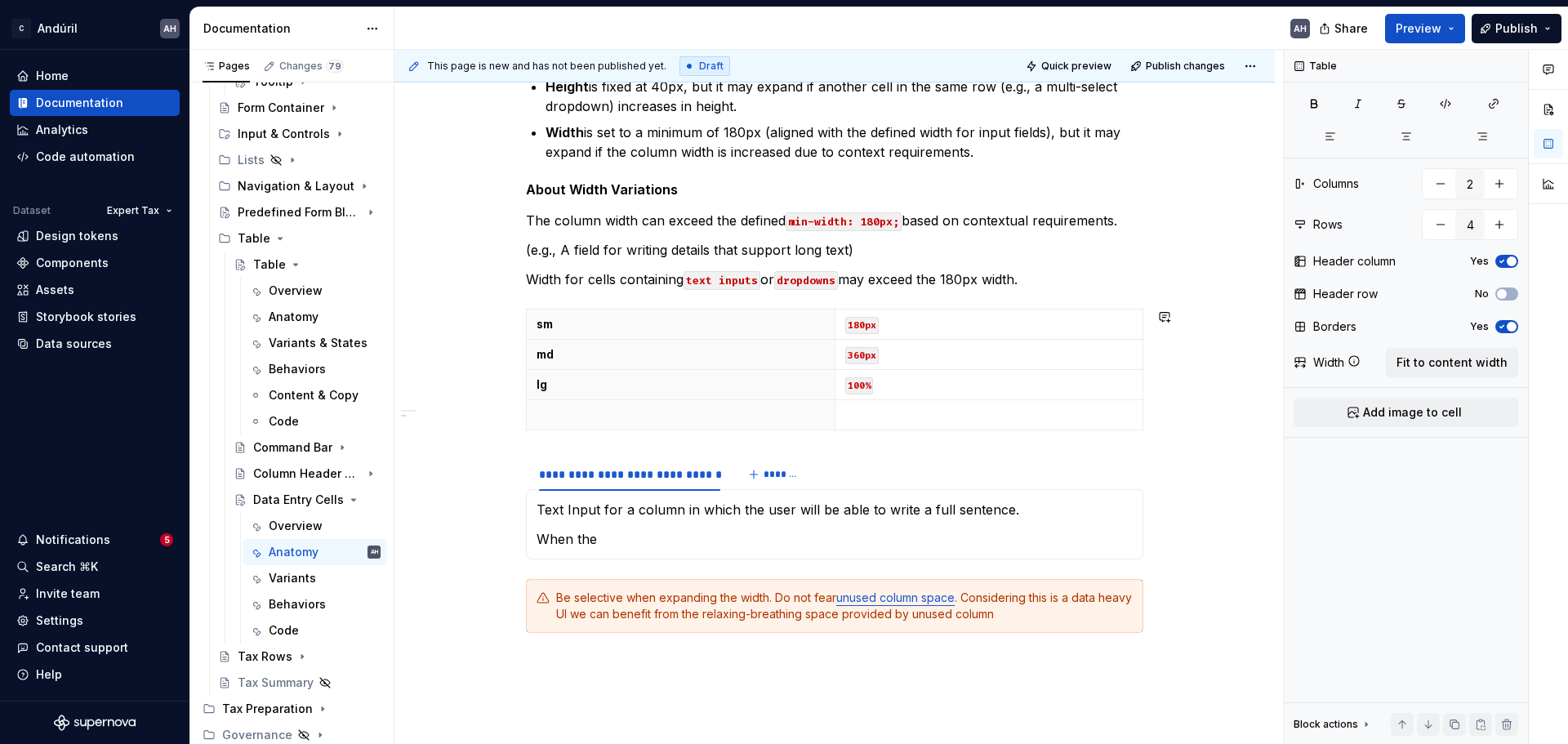
click at [527, 414] on html "C Andúril AH Home Documentation Analytics Code automation Dataset Expert Tax De…" at bounding box center [784, 372] width 1568 height 744
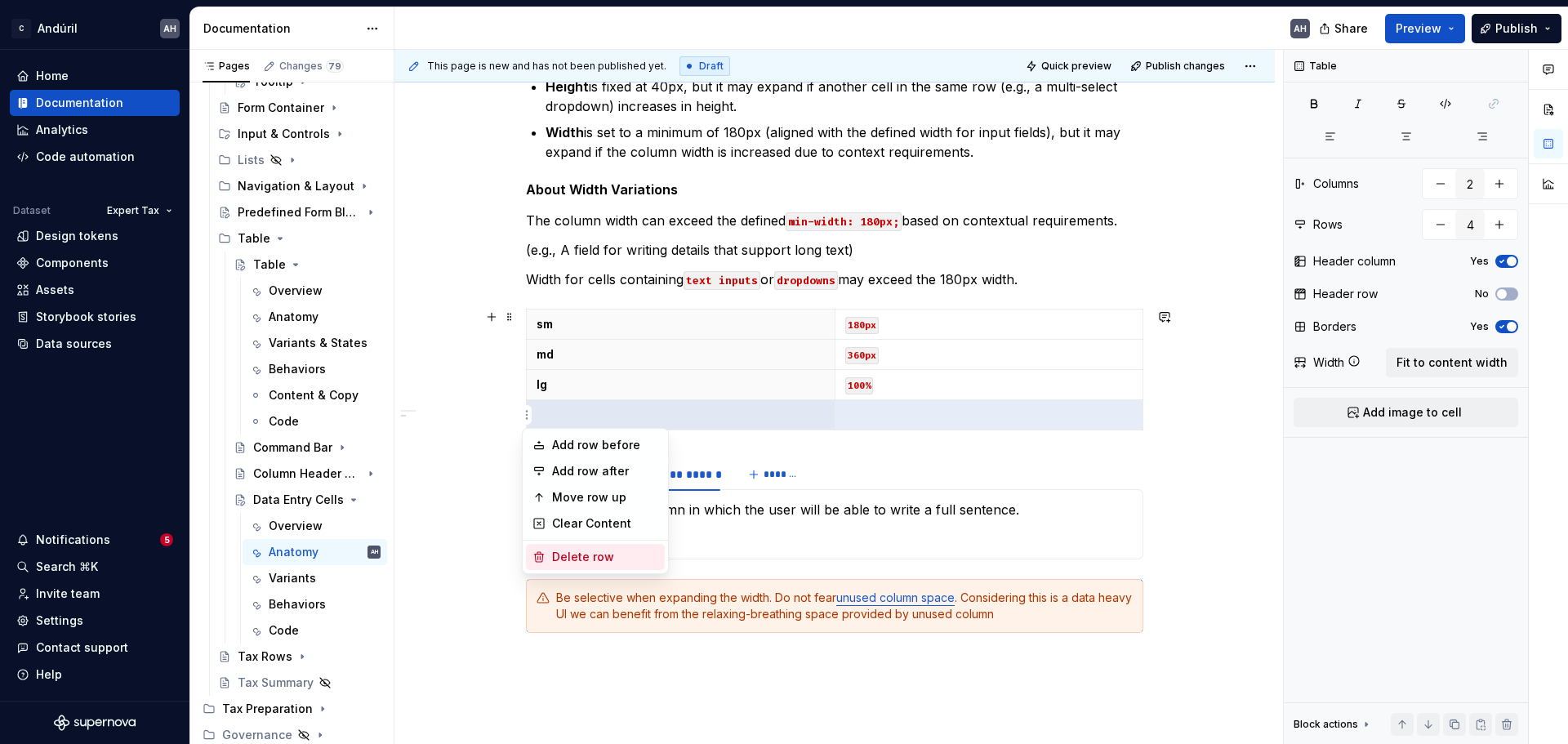
click at [569, 550] on div "Delete row" at bounding box center [605, 558] width 106 height 17
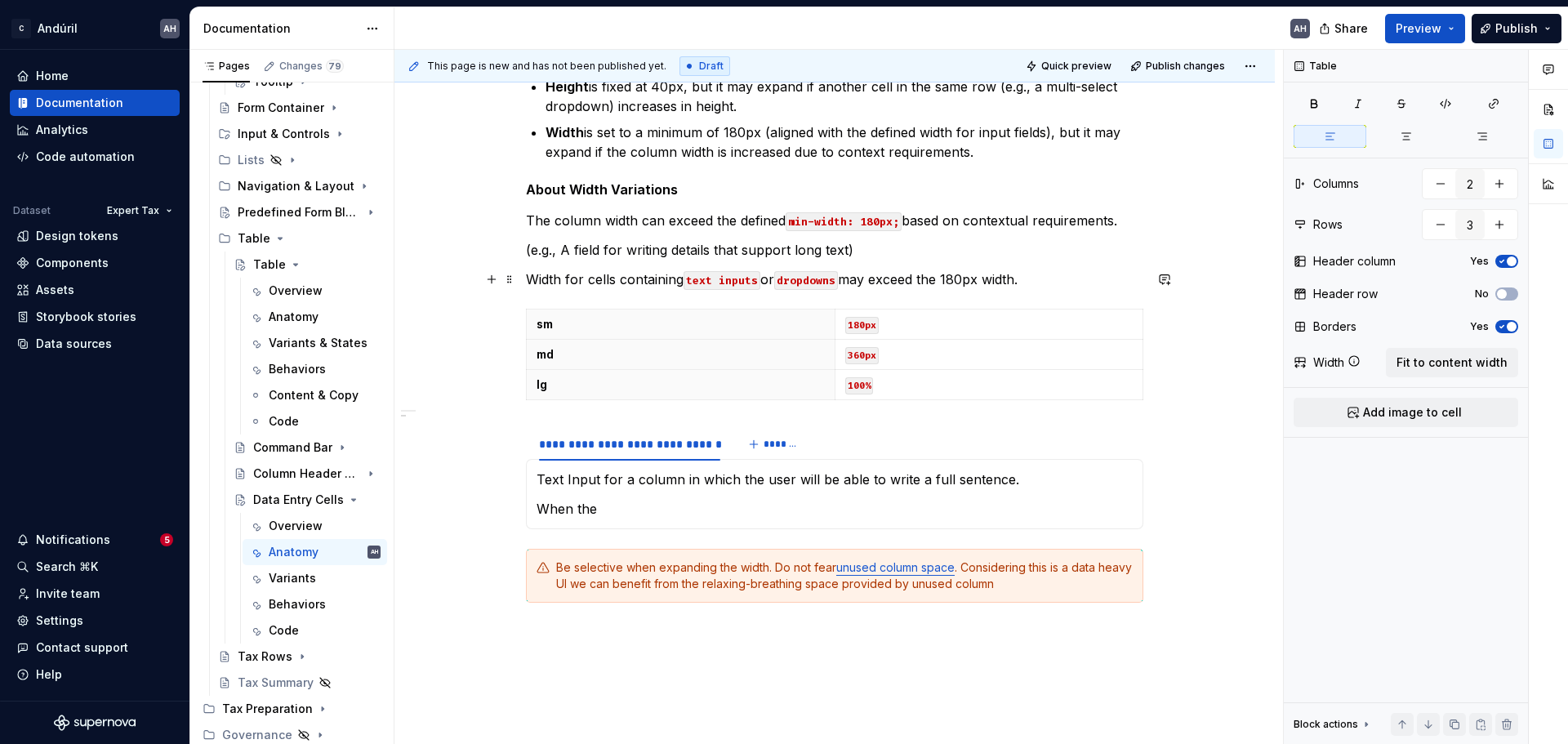
click at [1041, 280] on p "Width for cells containing text inputs or dropdowns may exceed the 180px width." at bounding box center [834, 279] width 617 height 20
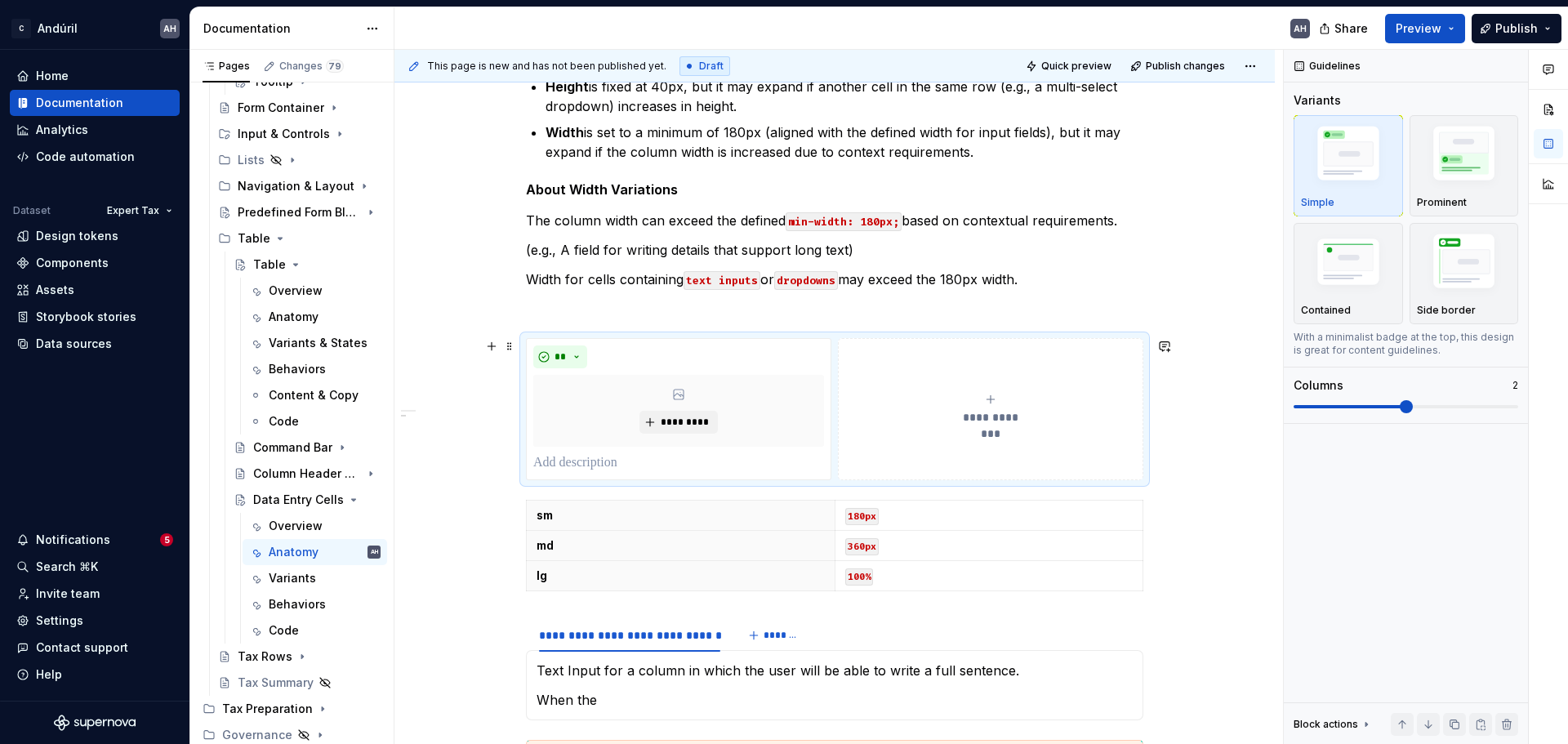
type textarea "*"
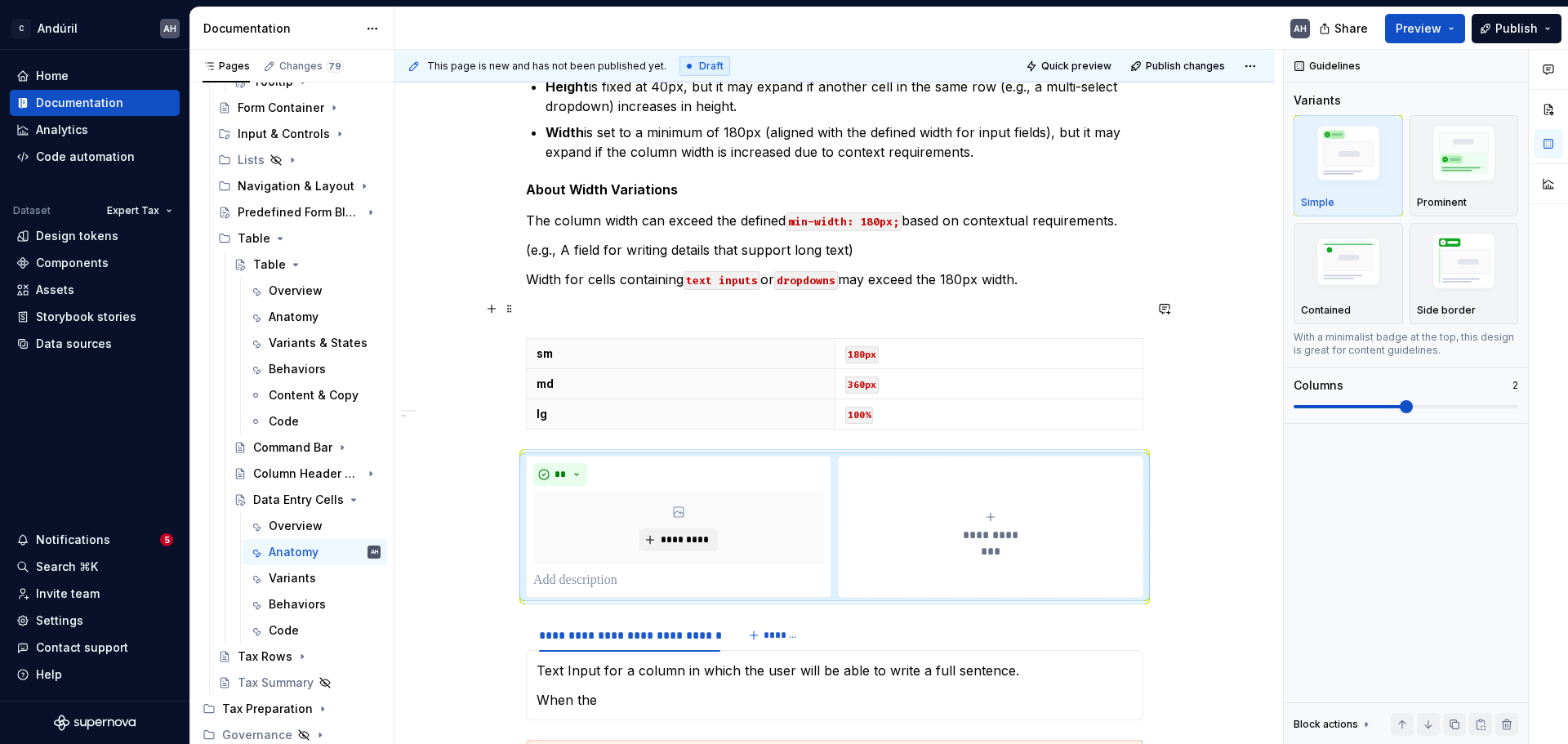
click at [623, 313] on p at bounding box center [834, 308] width 617 height 20
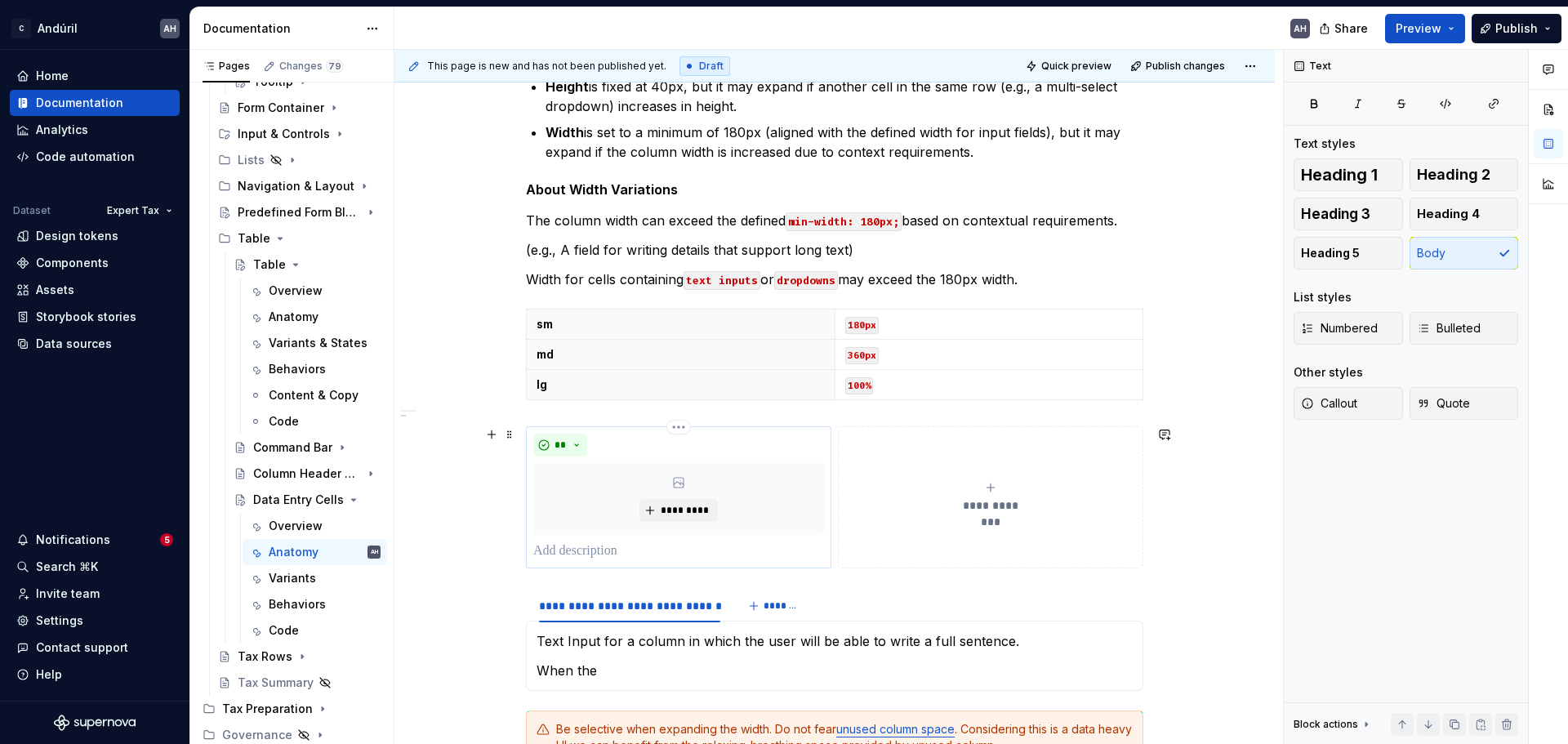
click at [583, 483] on div "*********" at bounding box center [679, 498] width 291 height 72
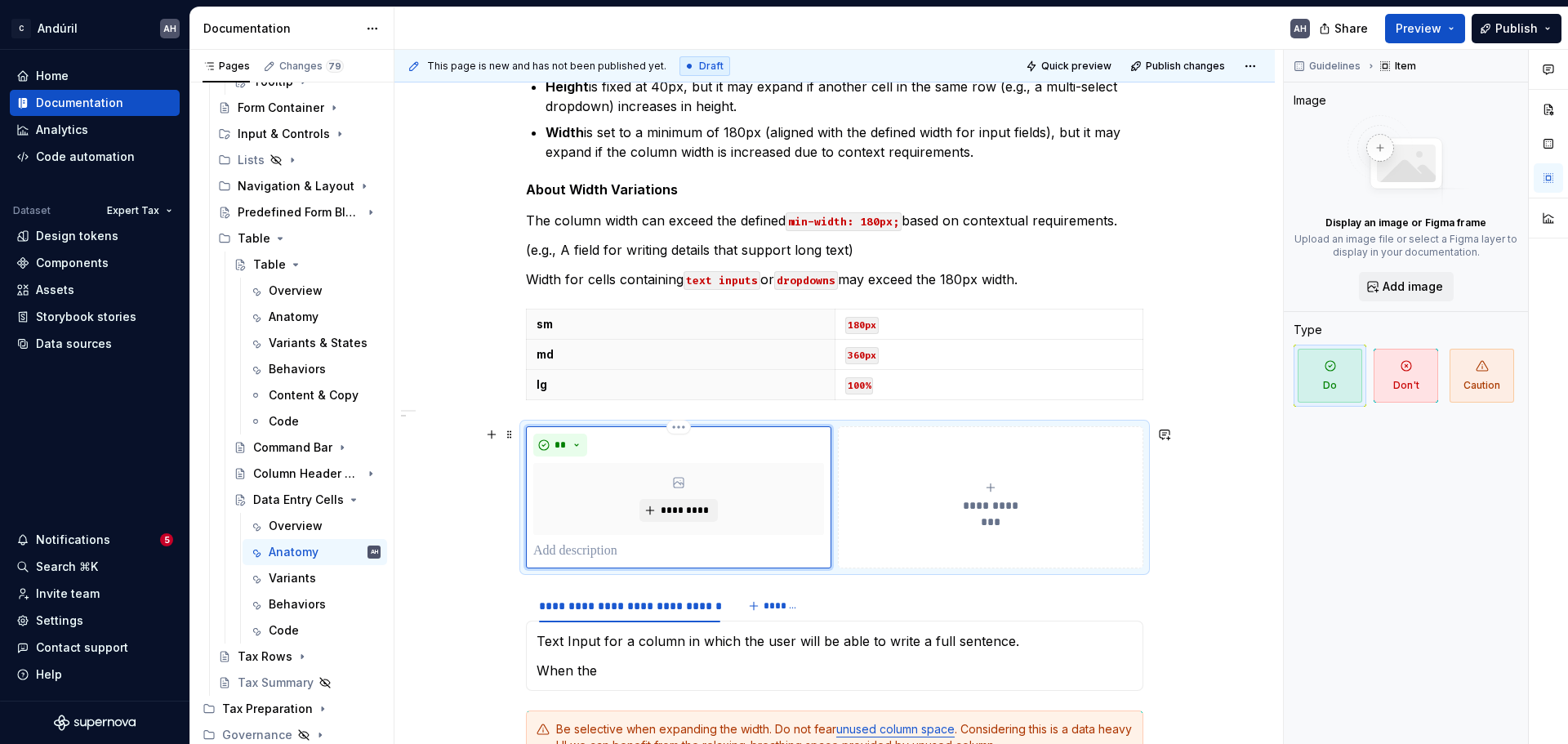
click at [573, 545] on p at bounding box center [679, 551] width 291 height 20
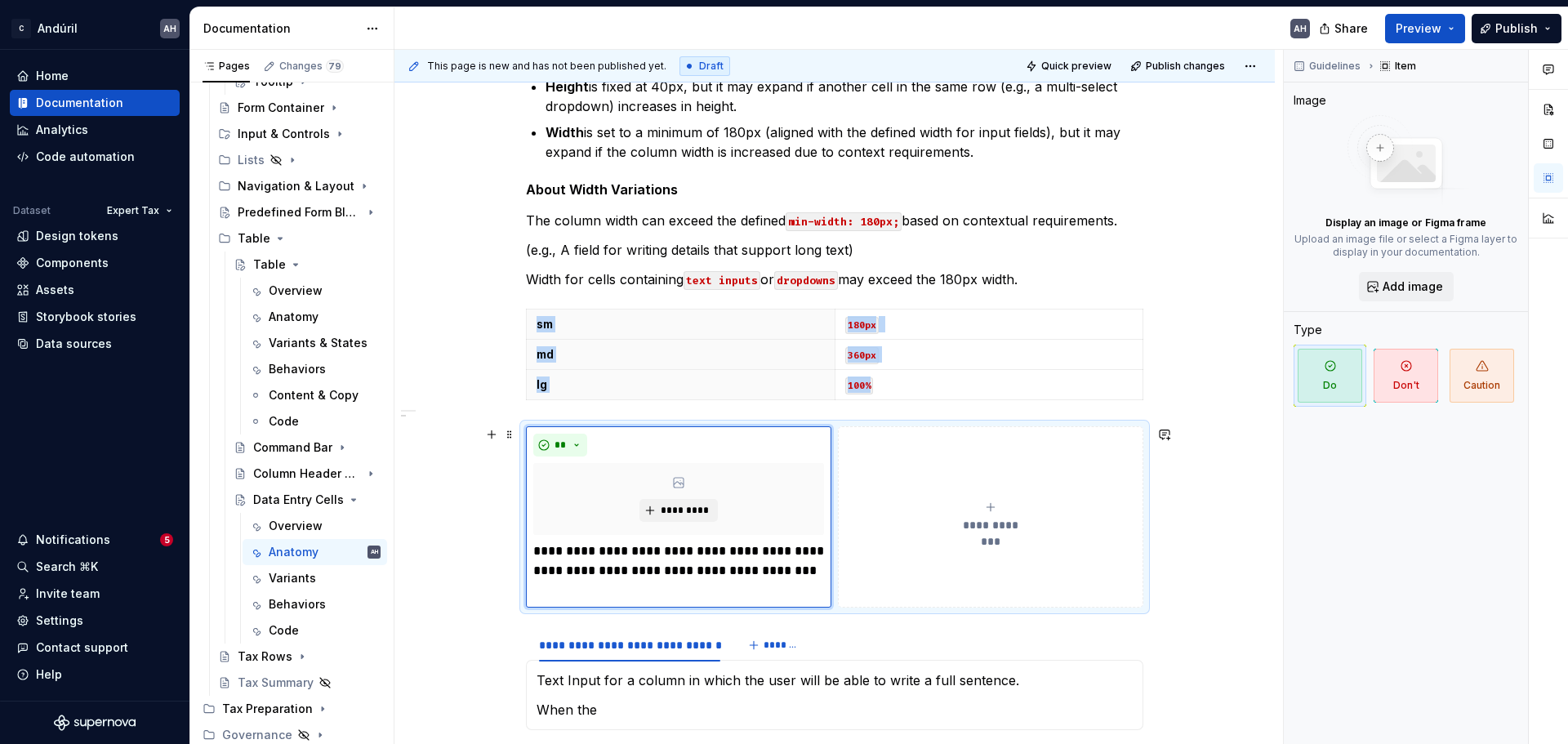
click at [989, 517] on span "**********" at bounding box center [991, 525] width 75 height 17
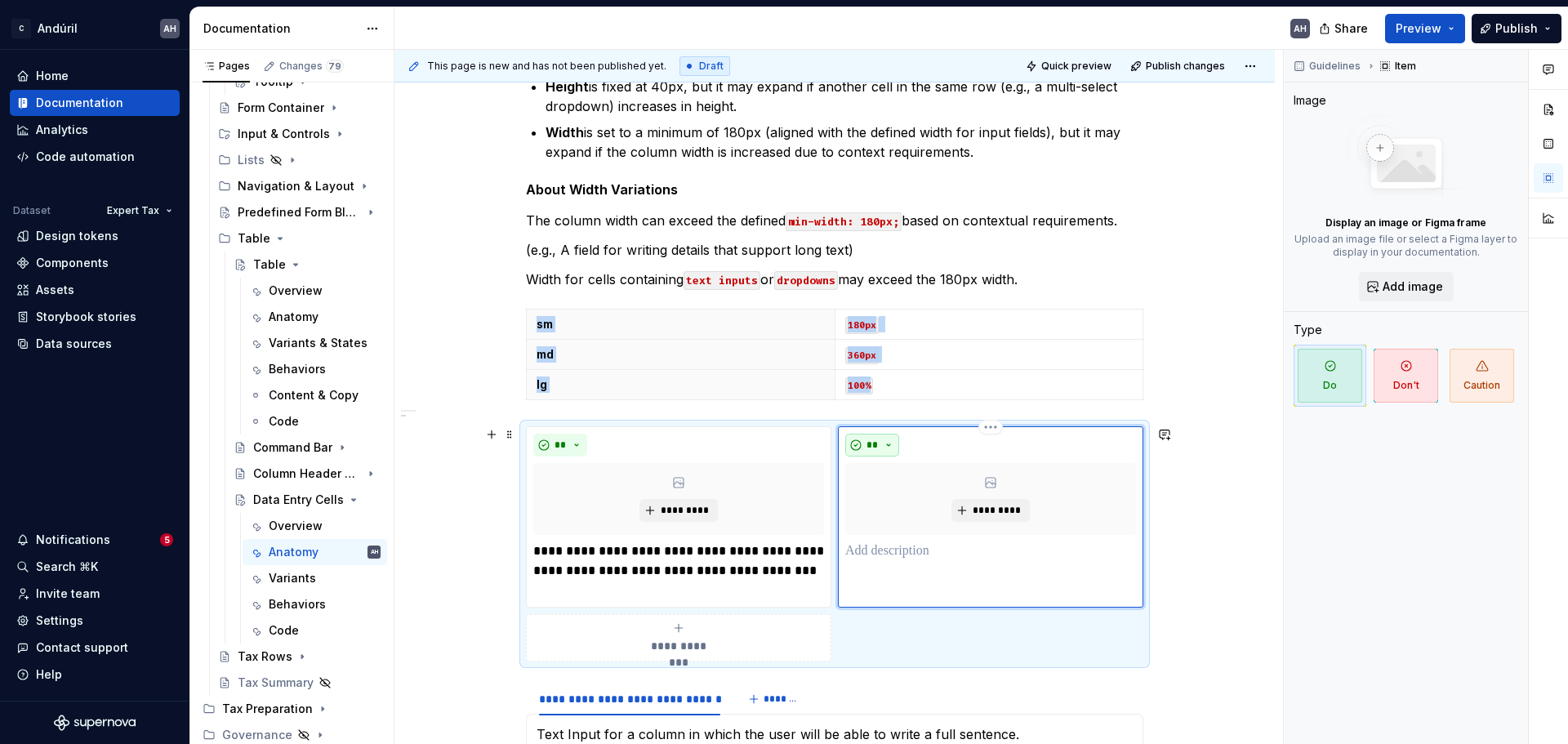
click at [876, 448] on span "**" at bounding box center [872, 445] width 13 height 13
click at [902, 502] on div "Don't" at bounding box center [911, 504] width 30 height 17
click at [908, 565] on div "***** *********" at bounding box center [991, 517] width 305 height 182
click at [898, 549] on p at bounding box center [991, 551] width 291 height 20
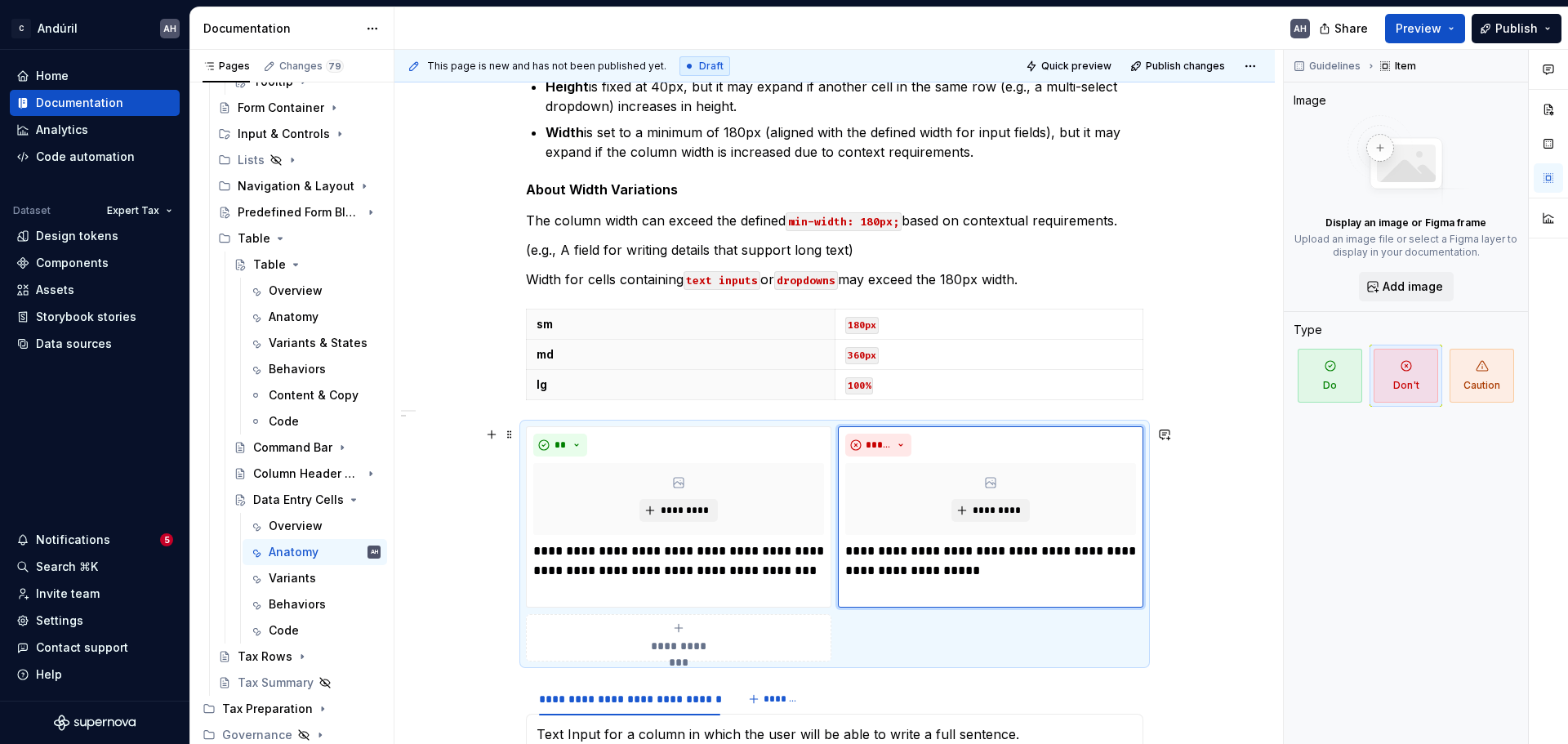
click at [666, 567] on div "**********" at bounding box center [679, 638] width 291 height 33
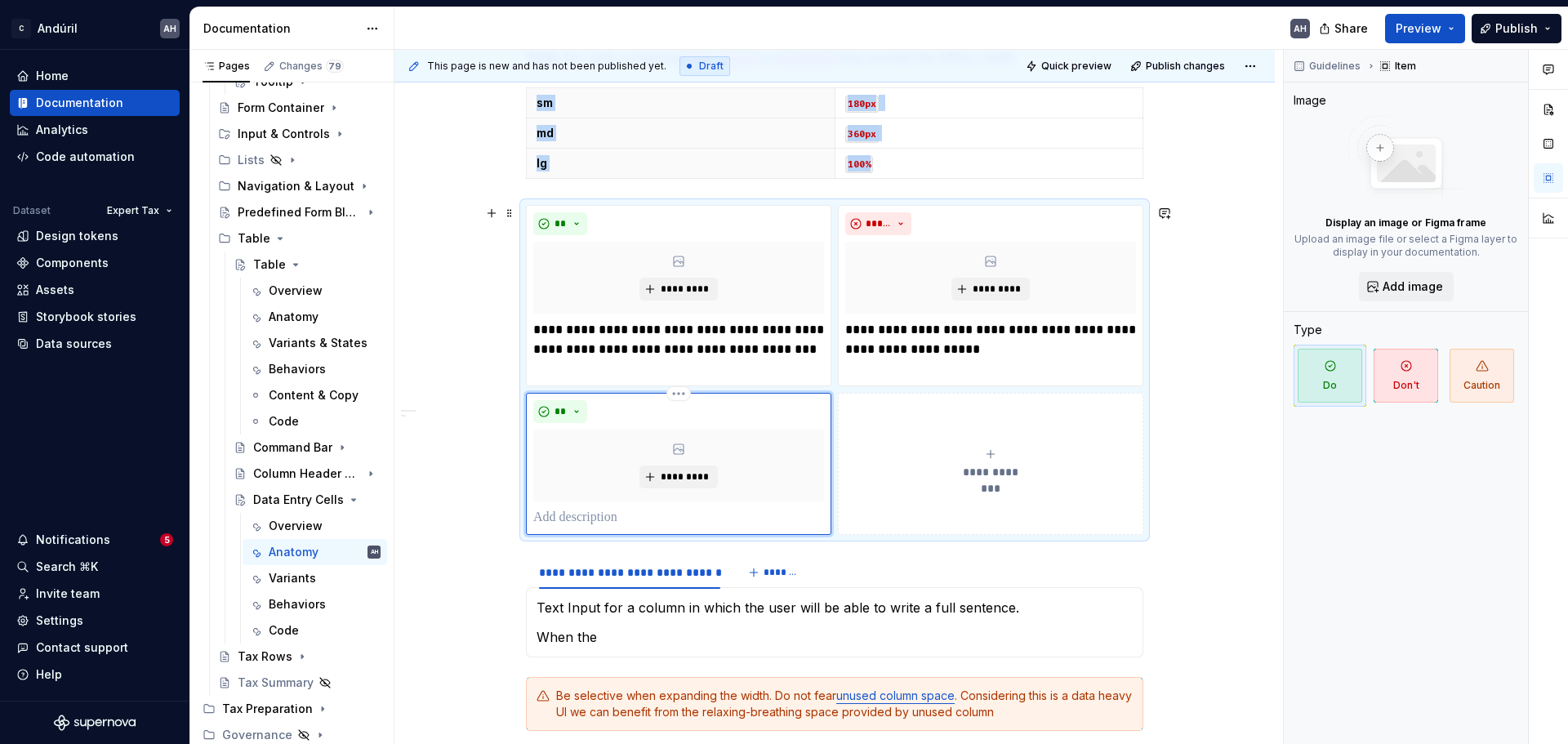
scroll to position [1307, 0]
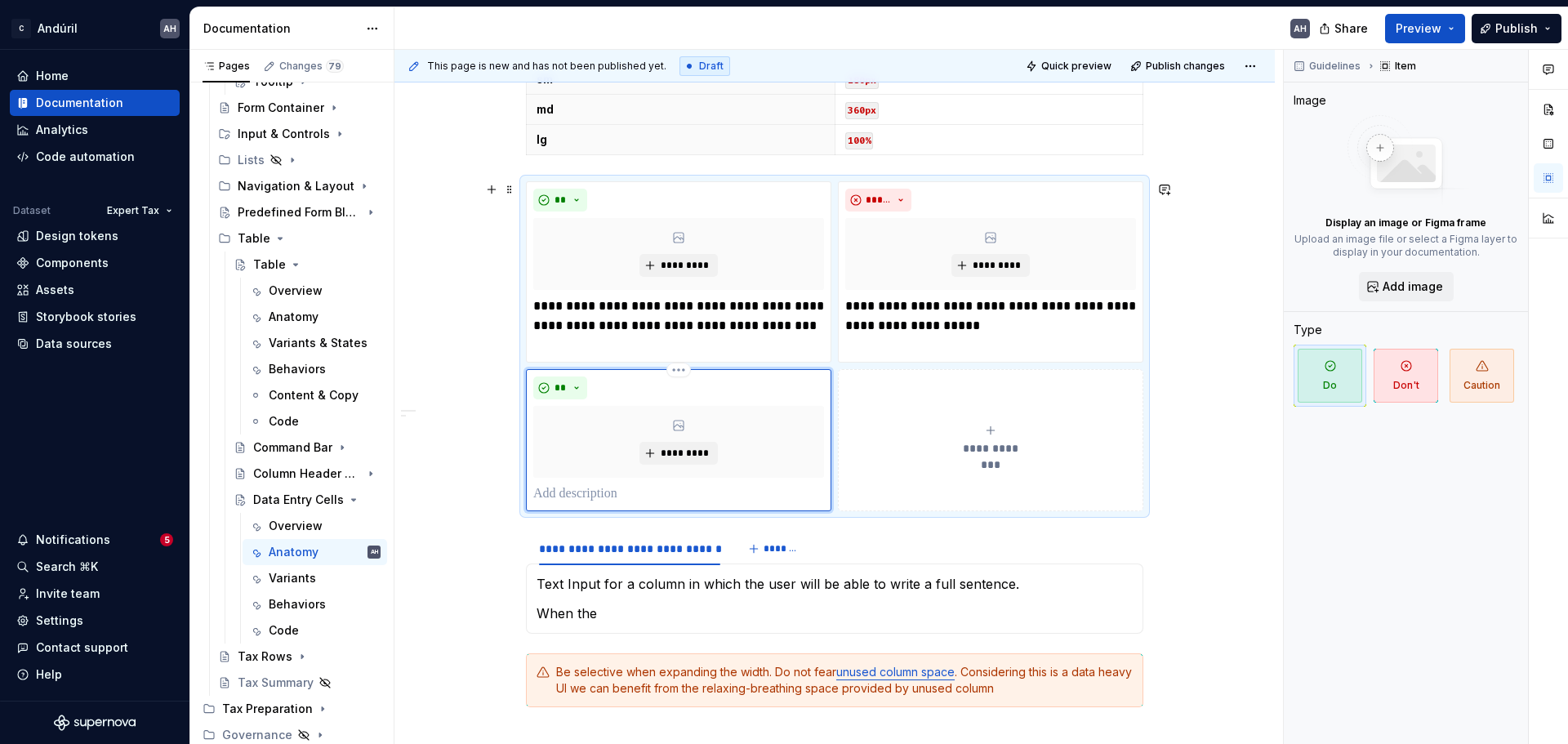
click at [588, 491] on p at bounding box center [679, 494] width 291 height 20
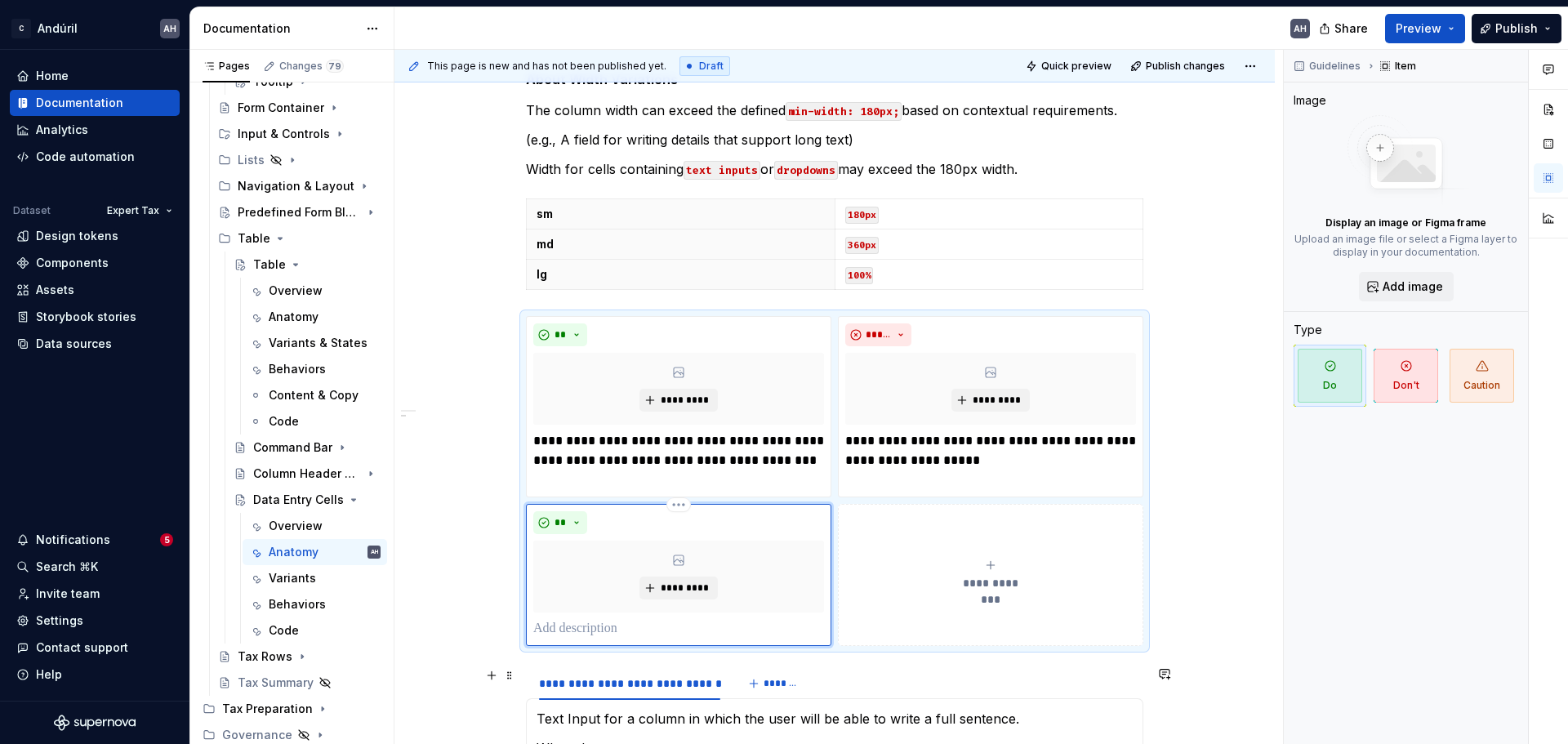
scroll to position [1143, 0]
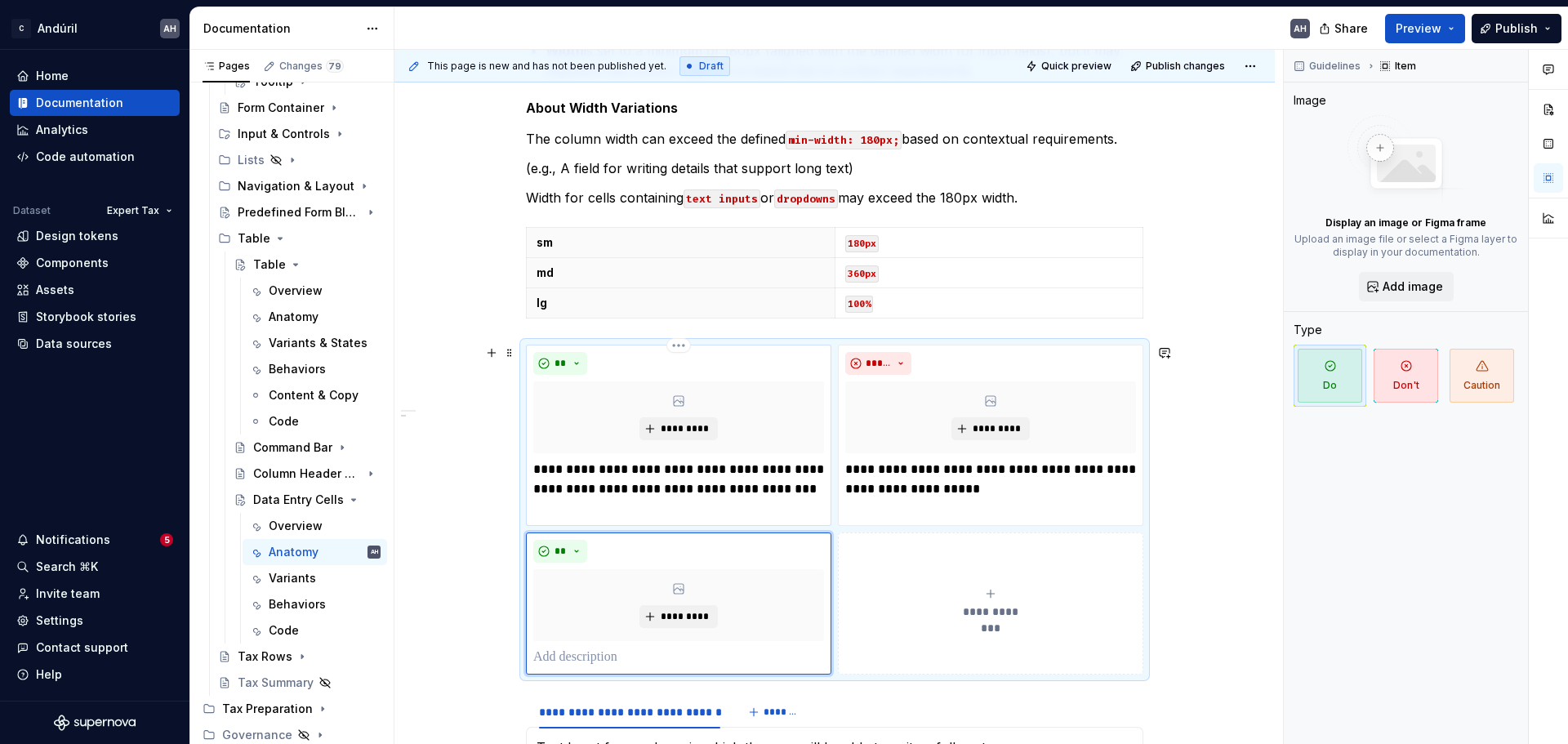
click at [630, 503] on p "**********" at bounding box center [679, 489] width 291 height 59
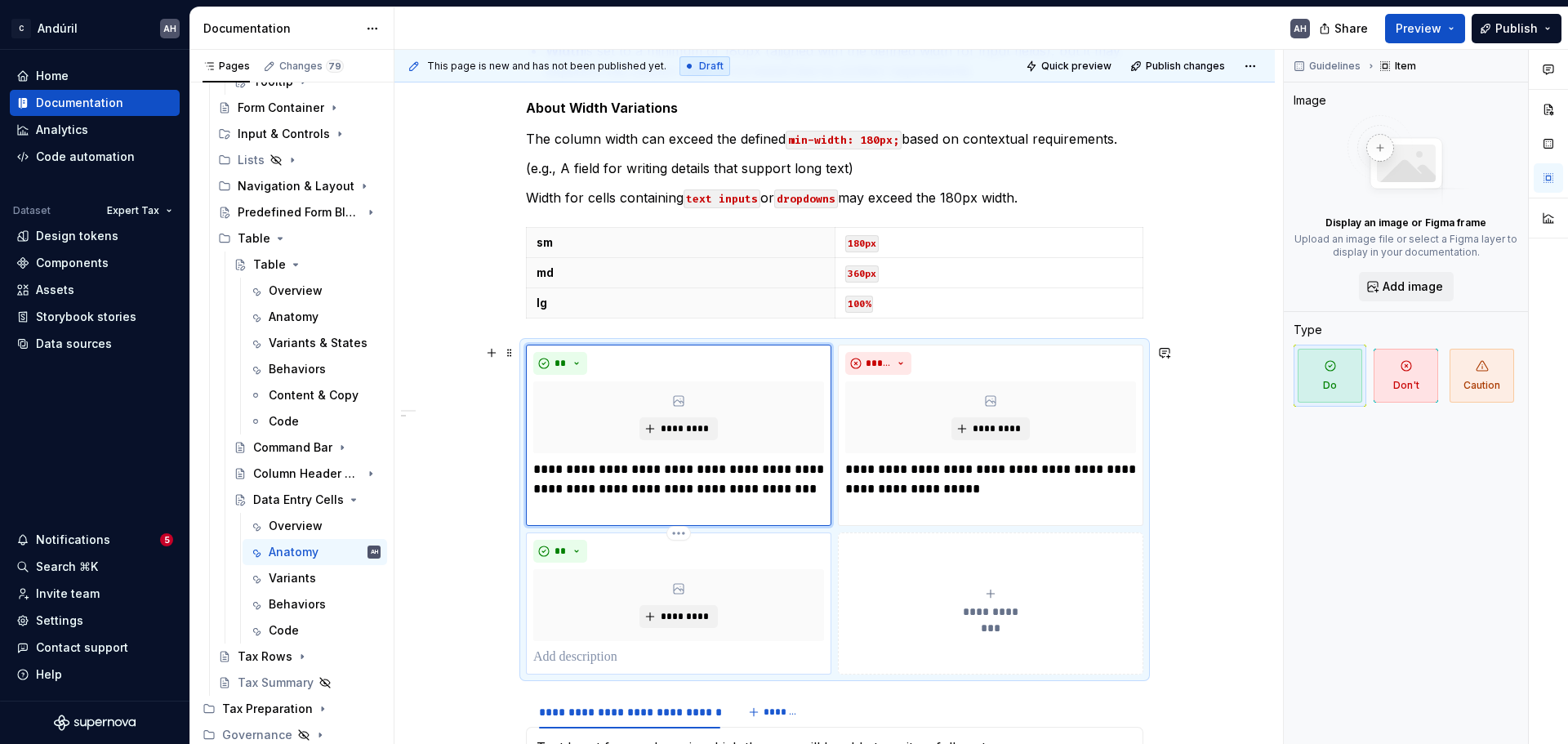
click at [637, 567] on p at bounding box center [679, 657] width 291 height 20
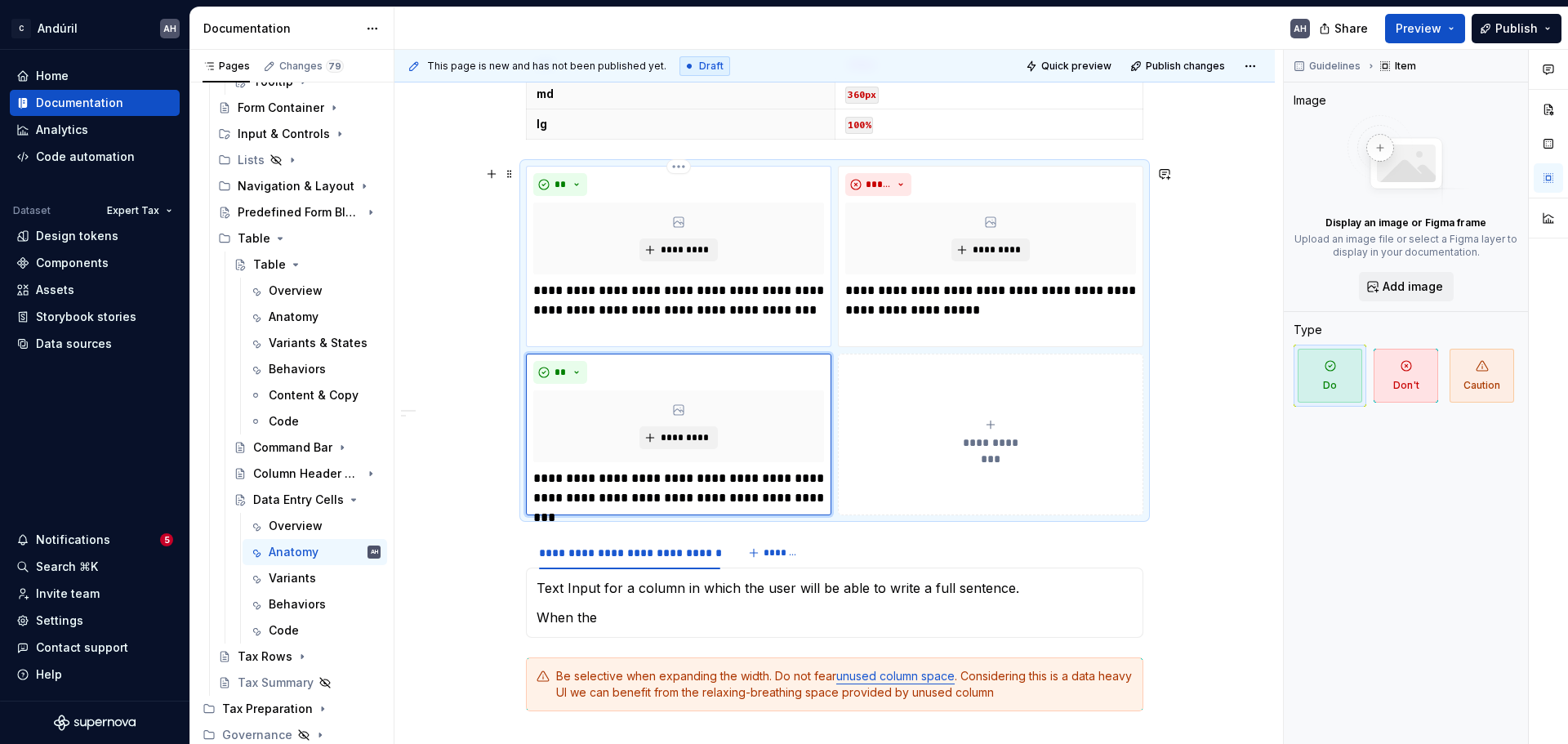
scroll to position [1329, 0]
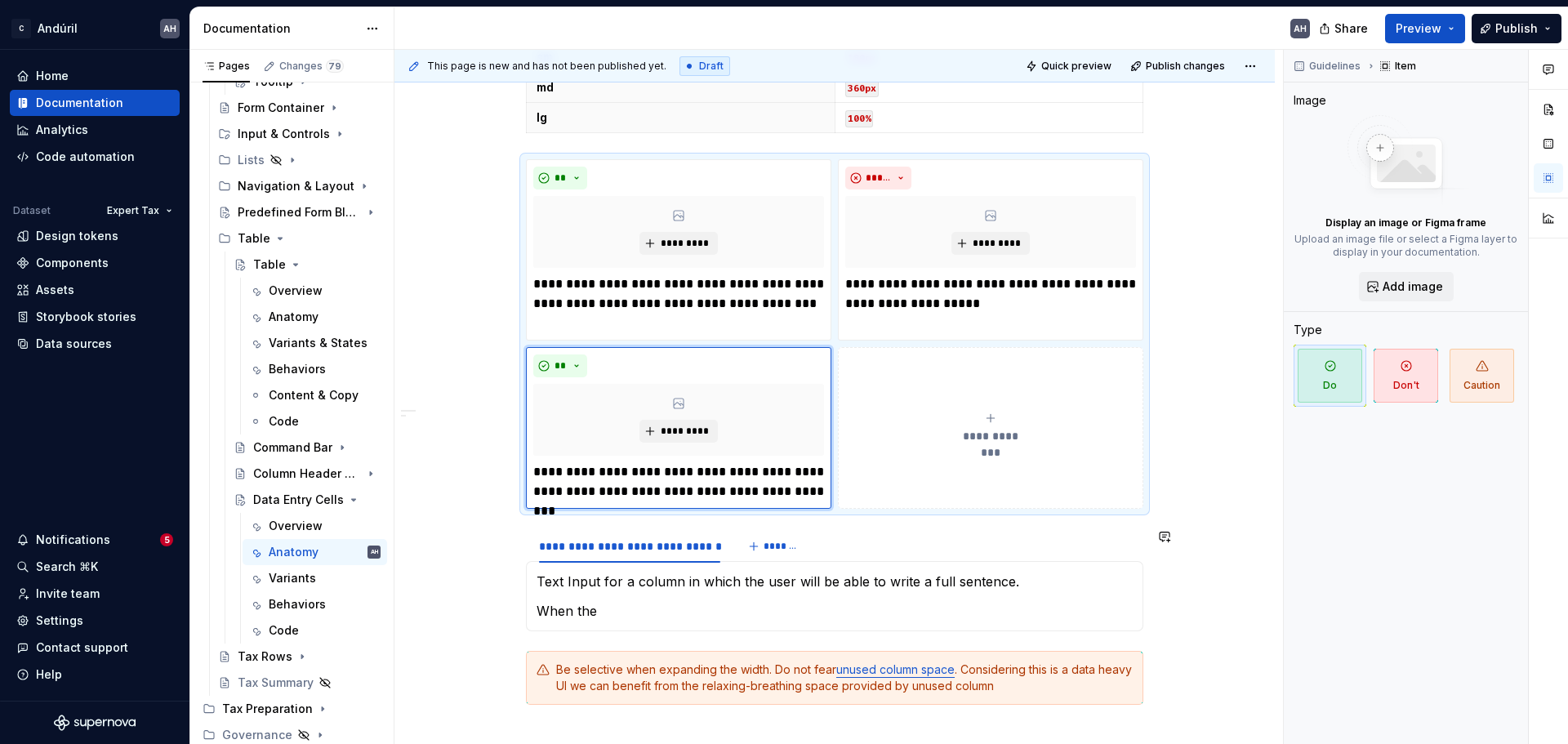
click at [615, 567] on div "Text Input for a column in which the user will be able to write a full sentence…" at bounding box center [834, 596] width 617 height 70
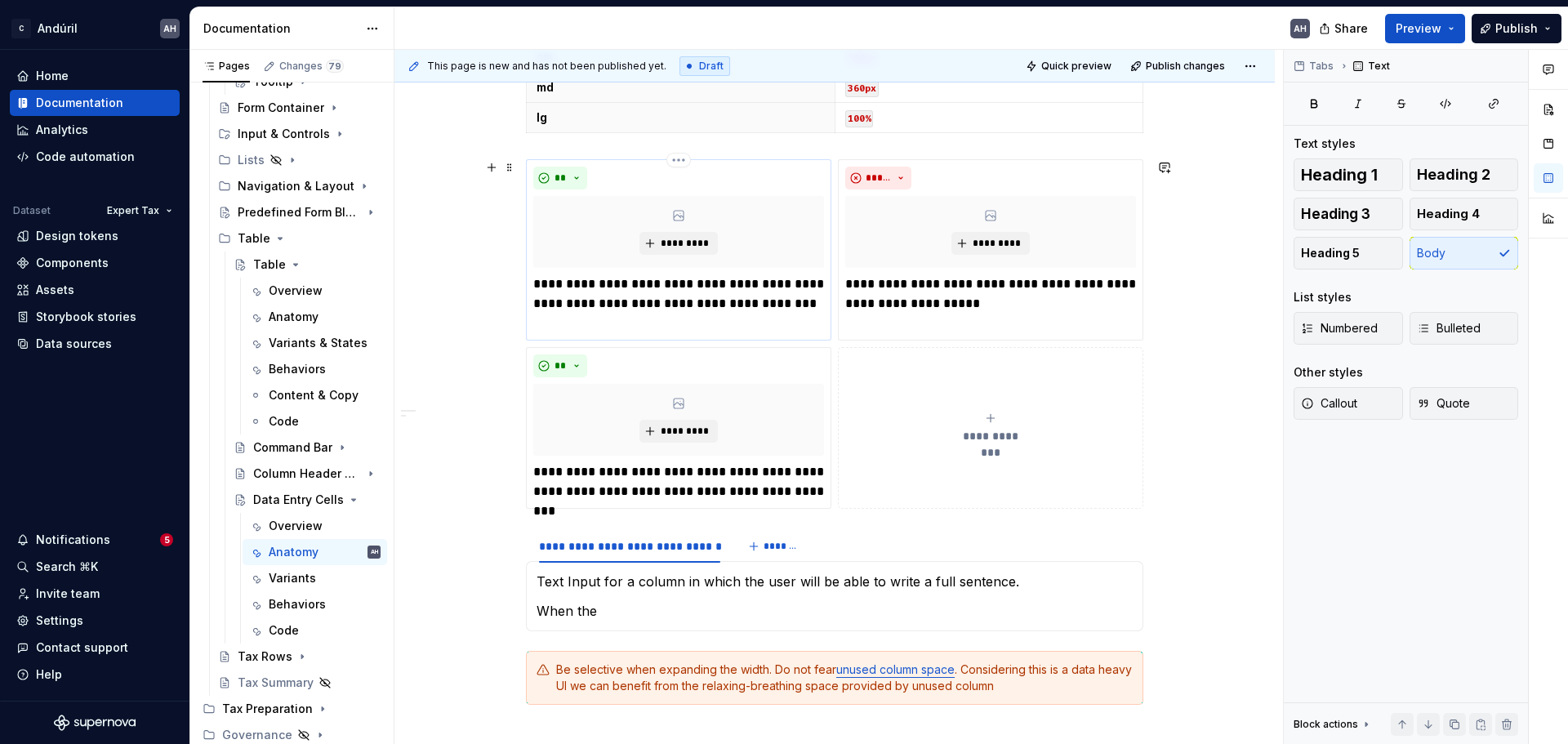
scroll to position [1166, 0]
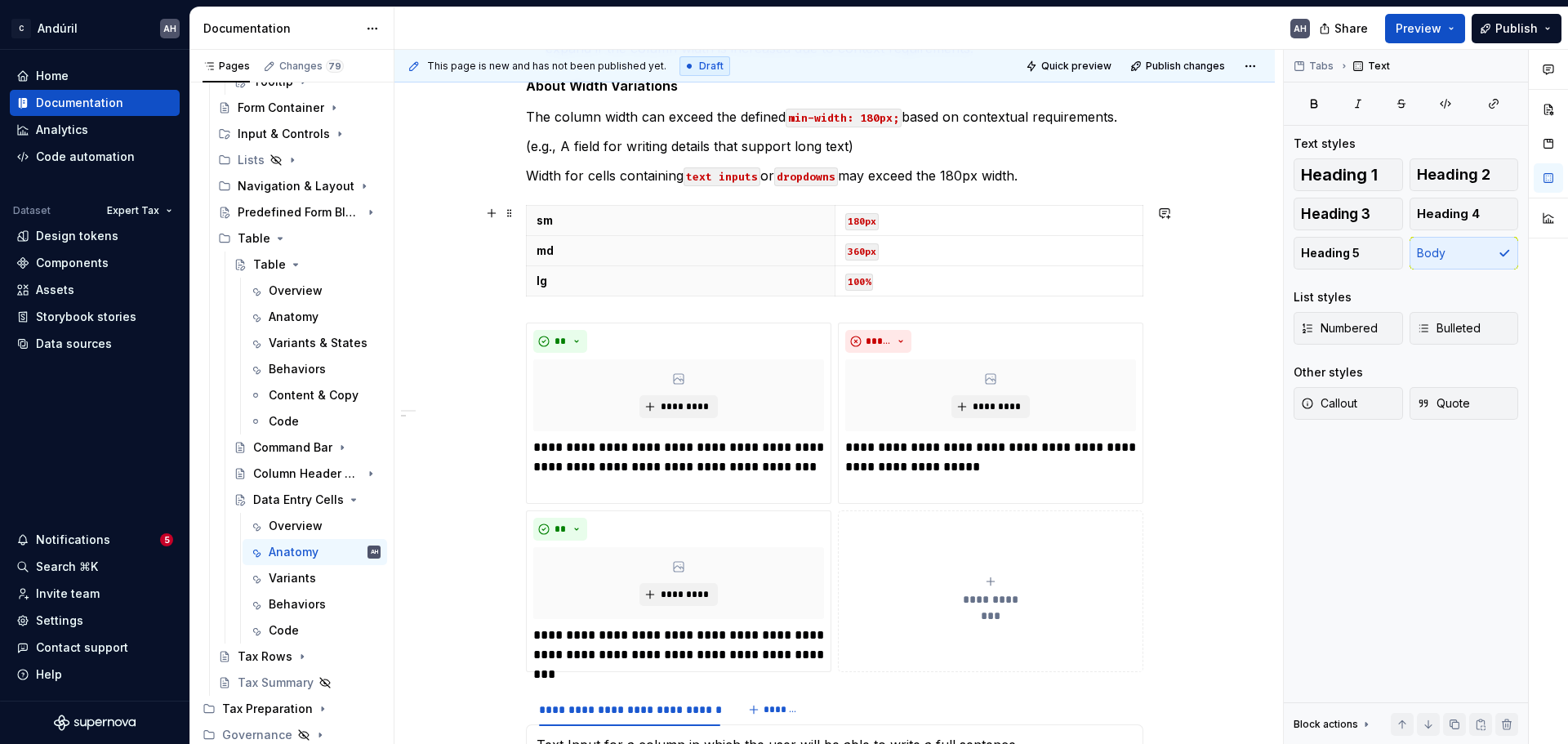
click at [541, 300] on div "sm 180px md 360px lg 100%" at bounding box center [834, 253] width 617 height 98
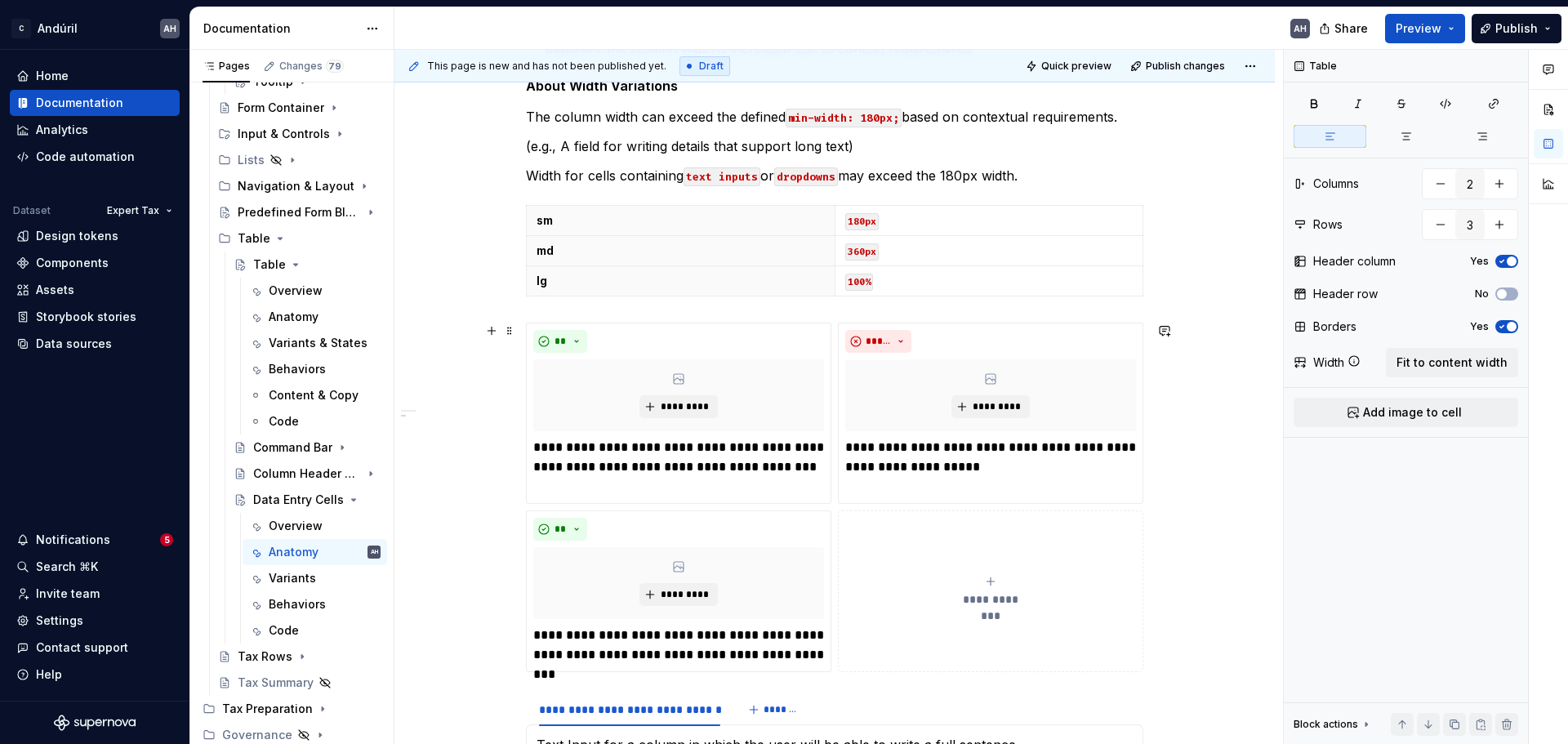
click at [526, 328] on div "**********" at bounding box center [834, 497] width 617 height 349
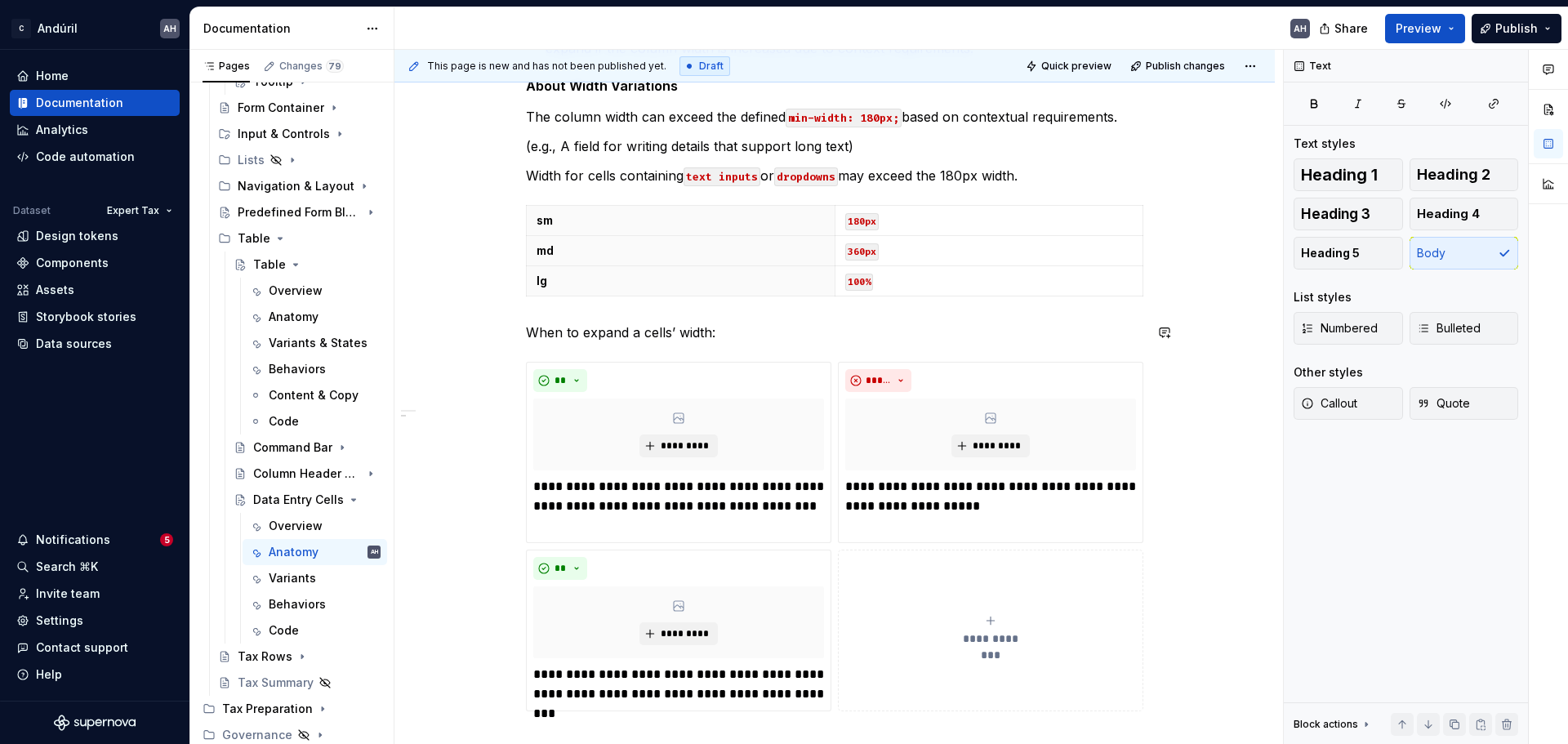
click at [614, 327] on p "When to expand a cells’ width:" at bounding box center [834, 332] width 617 height 20
drag, startPoint x: 614, startPoint y: 327, endPoint x: 629, endPoint y: 352, distance: 29.2
click at [629, 352] on div "**********" at bounding box center [834, 87] width 617 height 1859
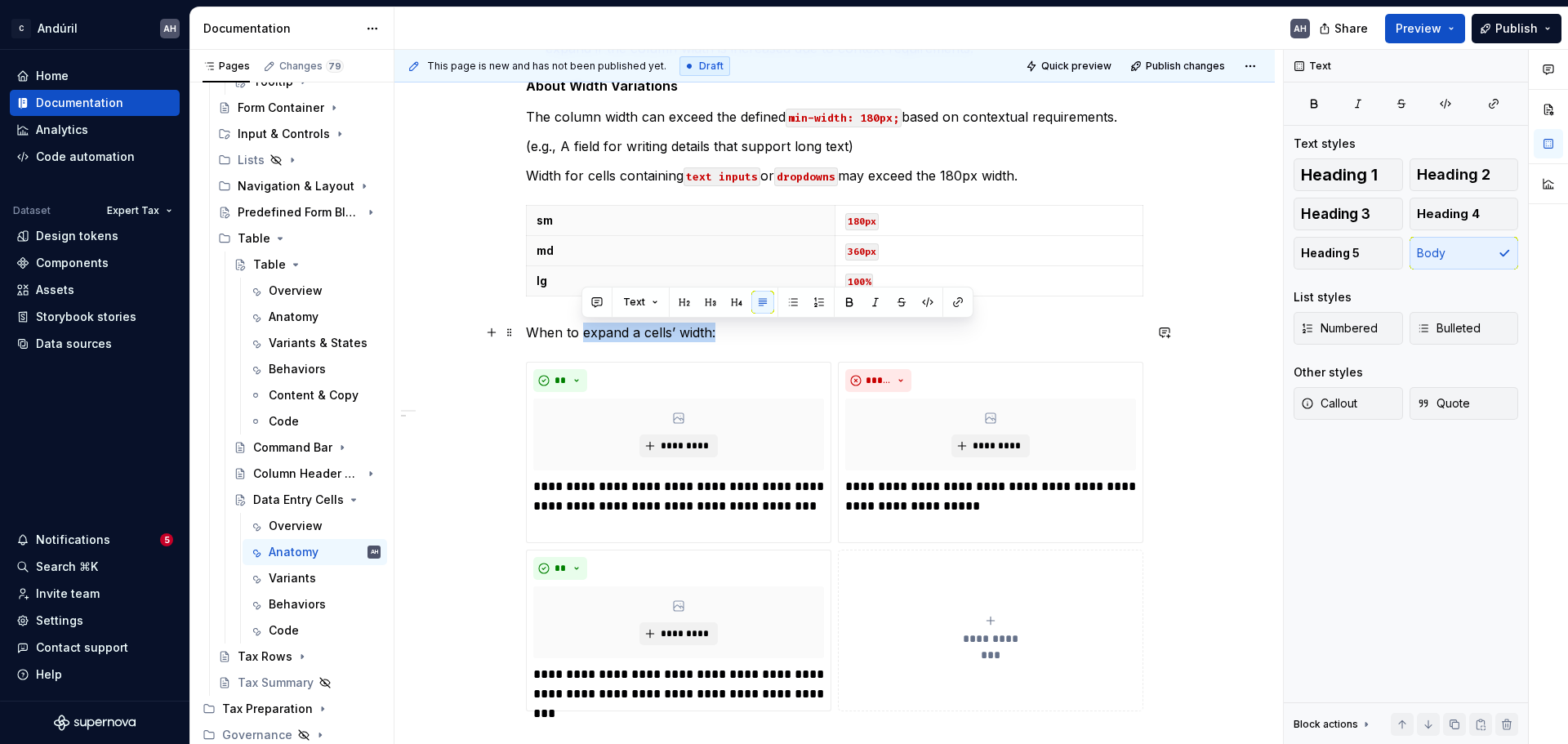
click at [632, 334] on p "When to expand a cells’ width:" at bounding box center [834, 332] width 617 height 20
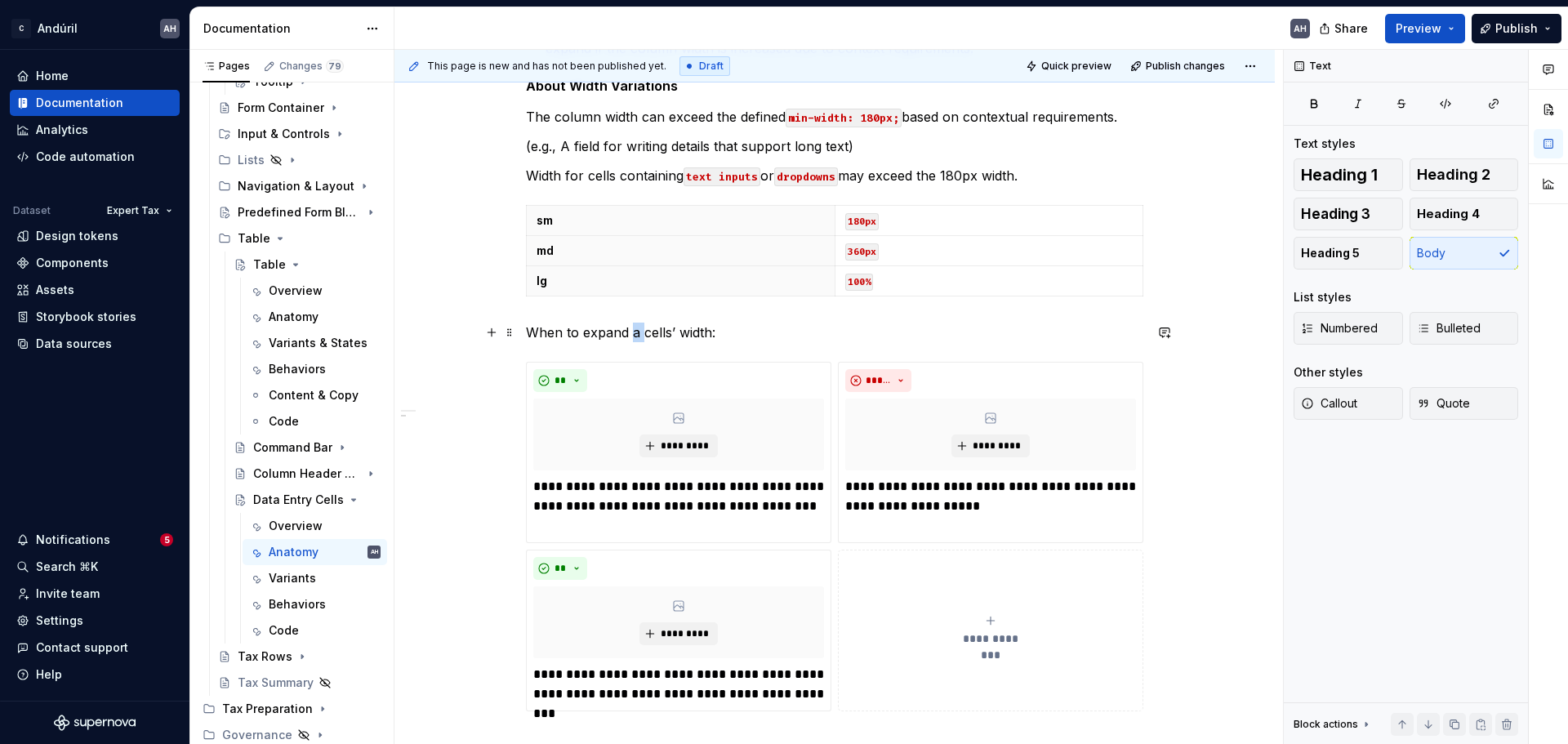
click at [632, 334] on p "When to expand a cells’ width:" at bounding box center [834, 332] width 617 height 20
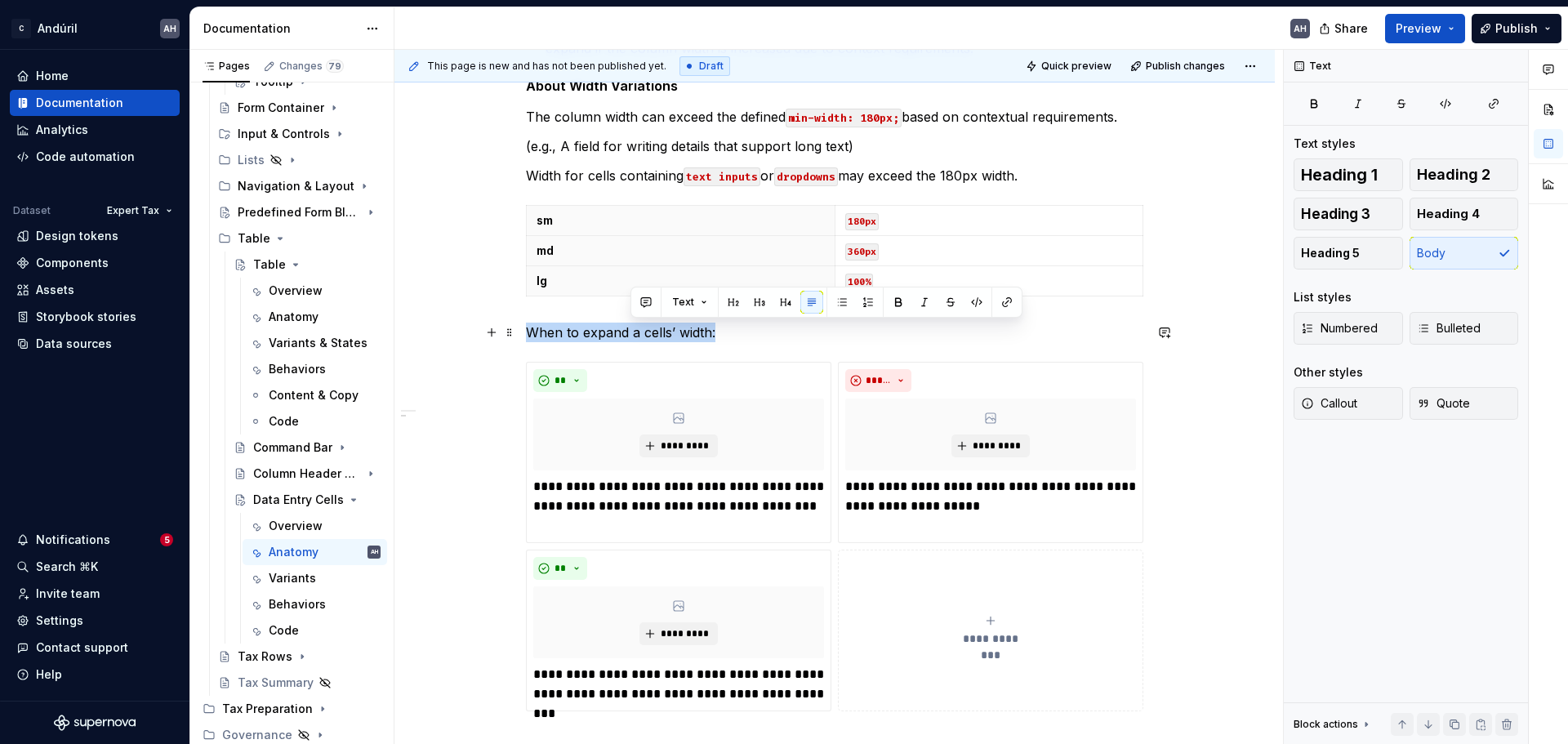
click at [632, 332] on p "When to expand a cells’ width:" at bounding box center [834, 332] width 617 height 20
click at [789, 304] on button "button" at bounding box center [793, 302] width 23 height 23
click at [744, 340] on p "When to expand a cells’ width:" at bounding box center [834, 332] width 617 height 20
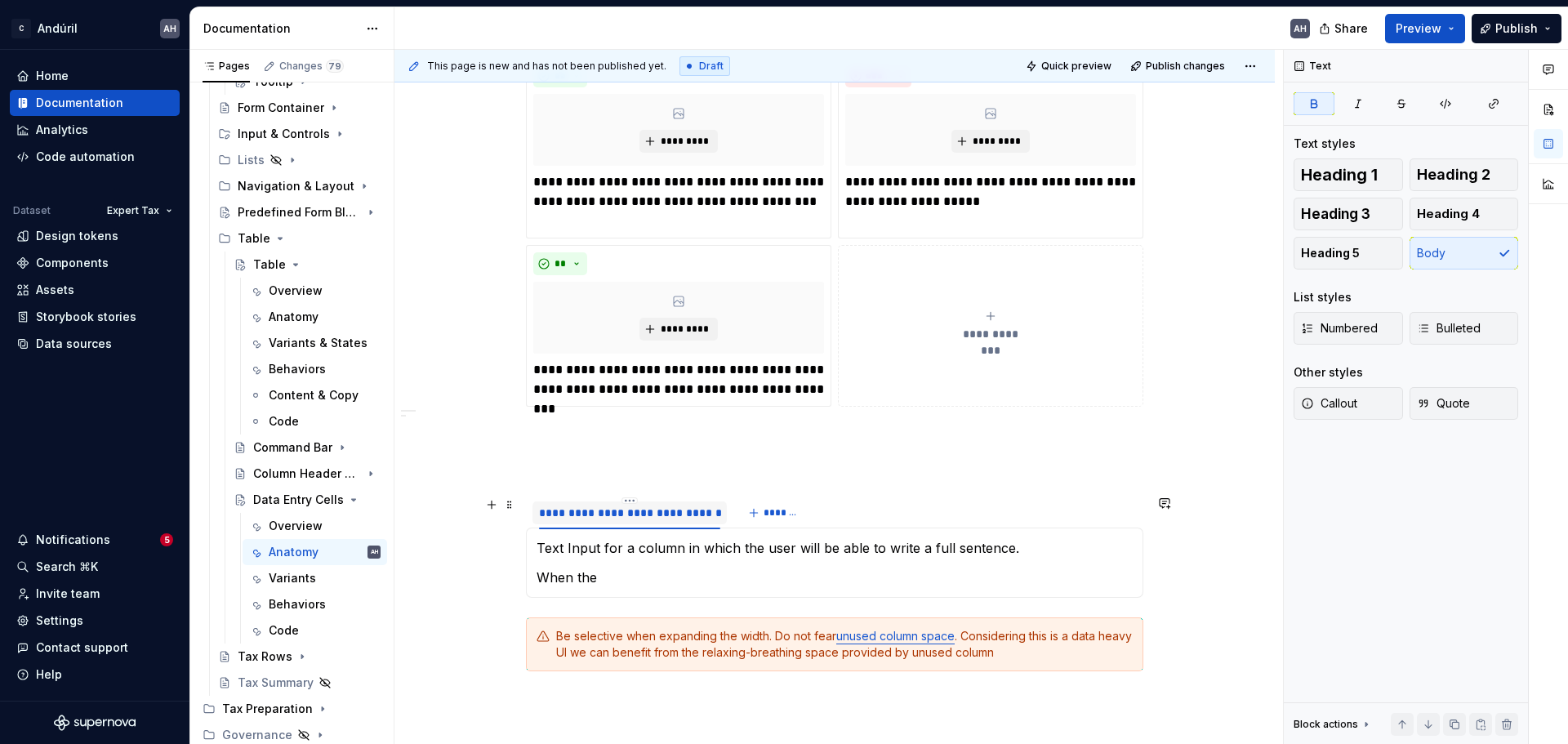
scroll to position [1493, 0]
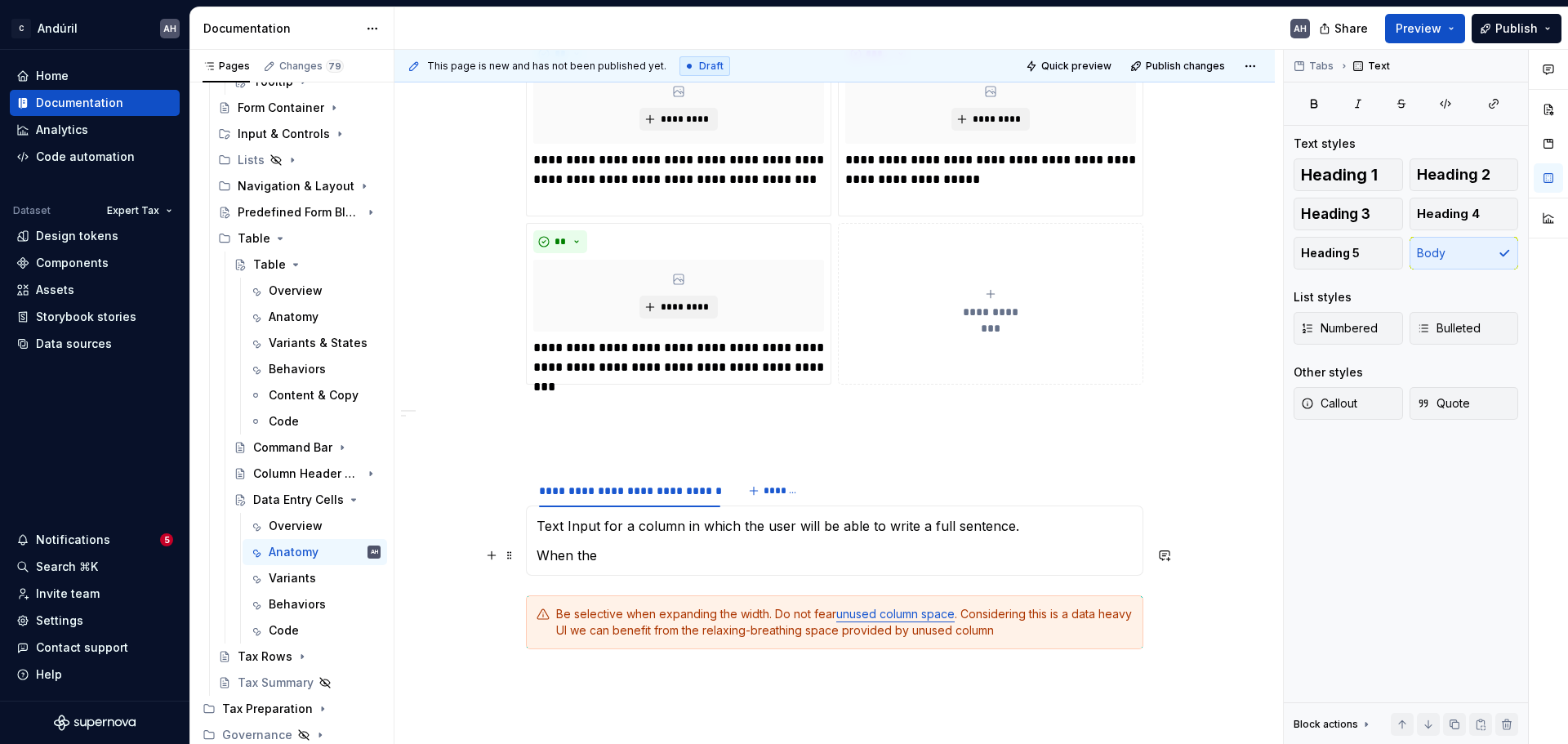
click at [585, 543] on section-item-column "Text Input for a column in which the user will be able to write a full sentence…" at bounding box center [834, 540] width 596 height 49
click at [507, 480] on span at bounding box center [509, 482] width 13 height 23
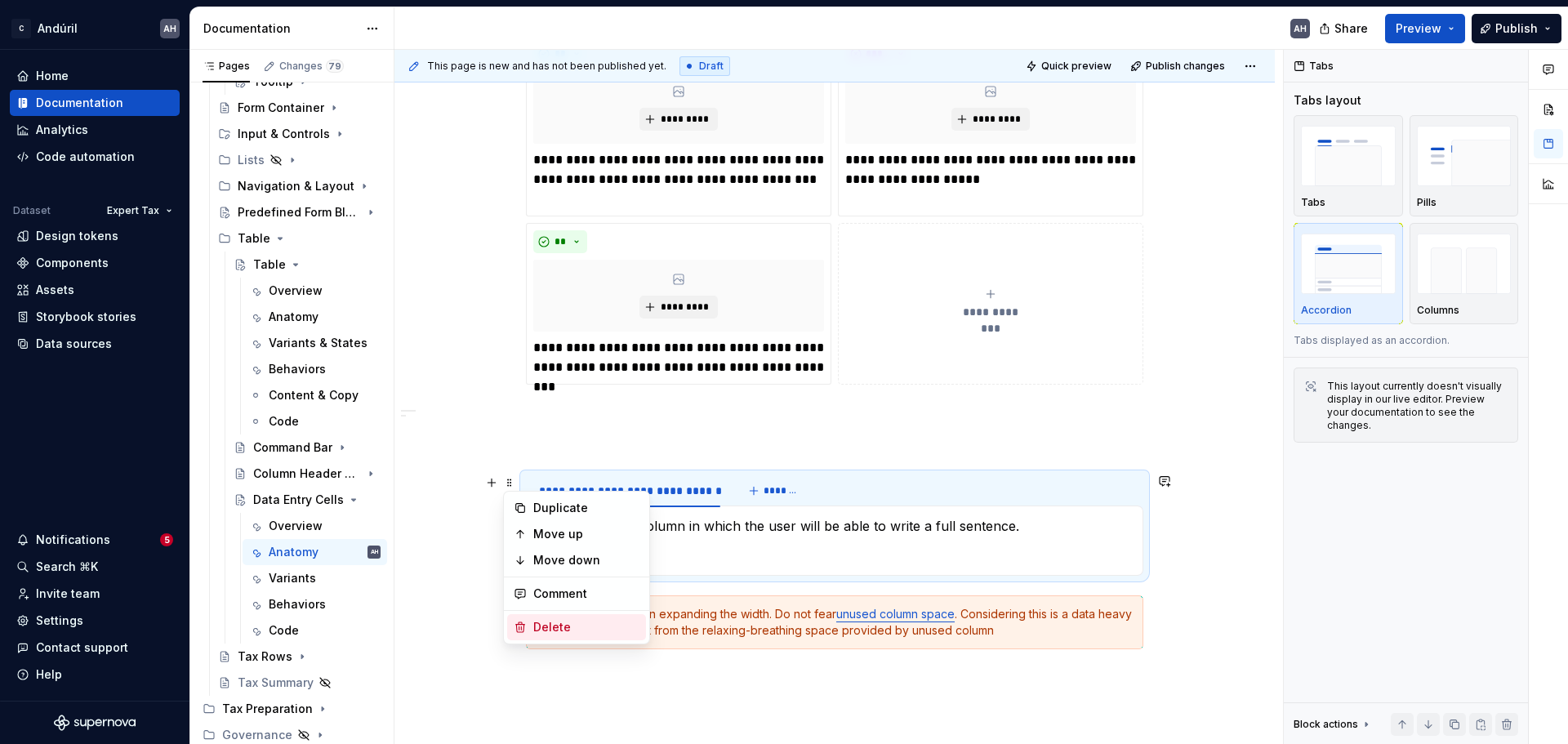
click at [560, 567] on div "Delete" at bounding box center [587, 628] width 106 height 17
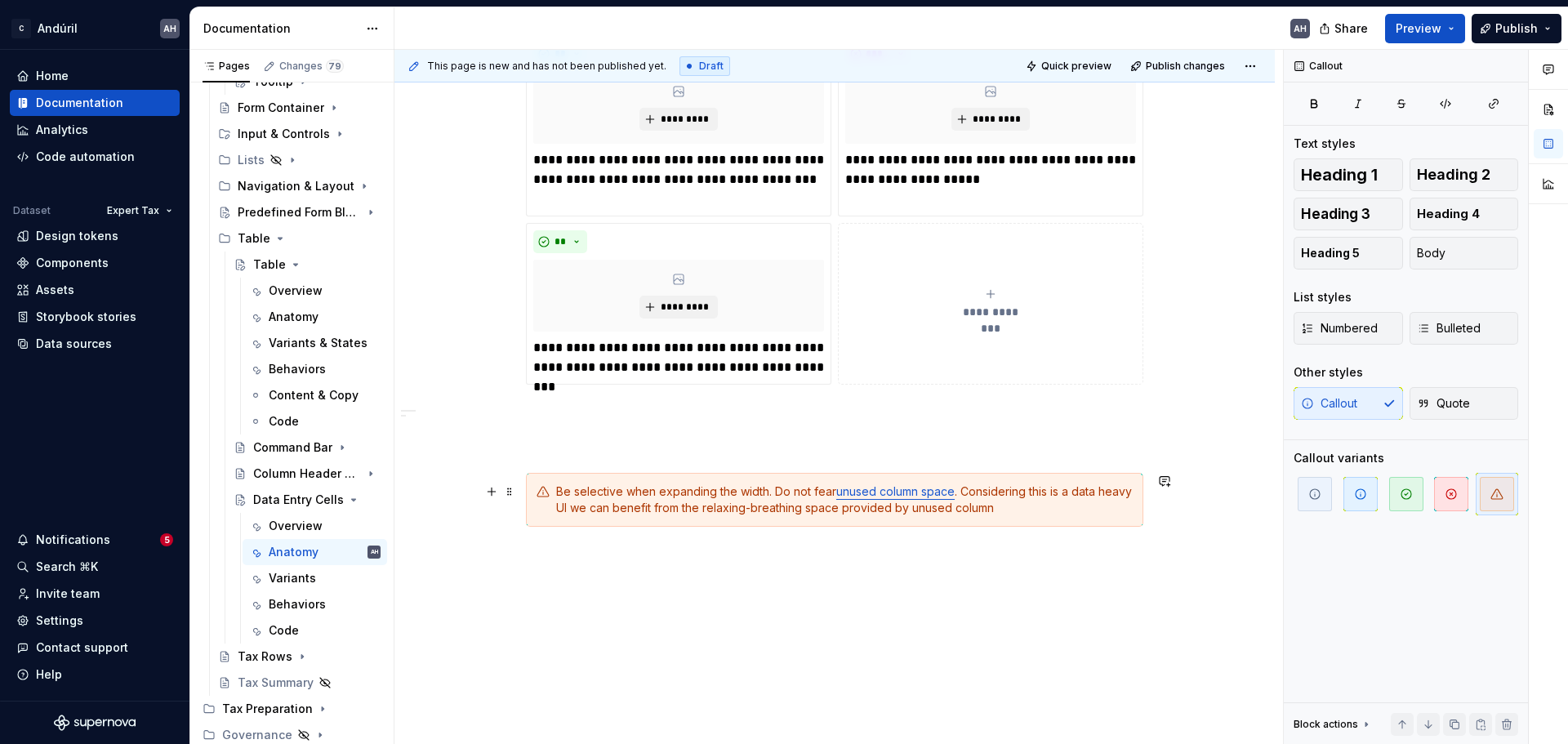
click at [614, 509] on div "Be selective when expanding the width. Do not fear unused column space . Consid…" at bounding box center [844, 499] width 576 height 33
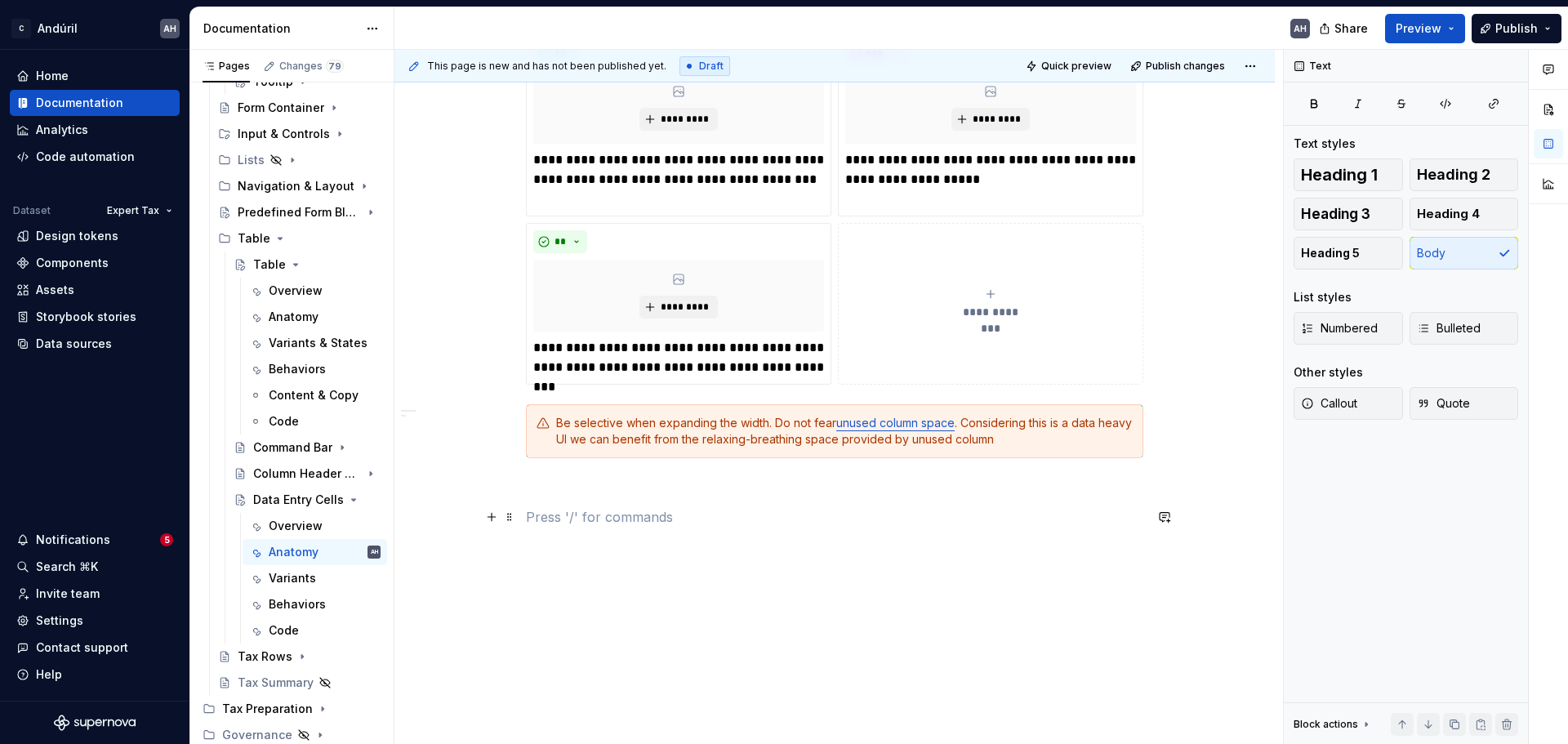
click at [621, 525] on p at bounding box center [834, 517] width 617 height 20
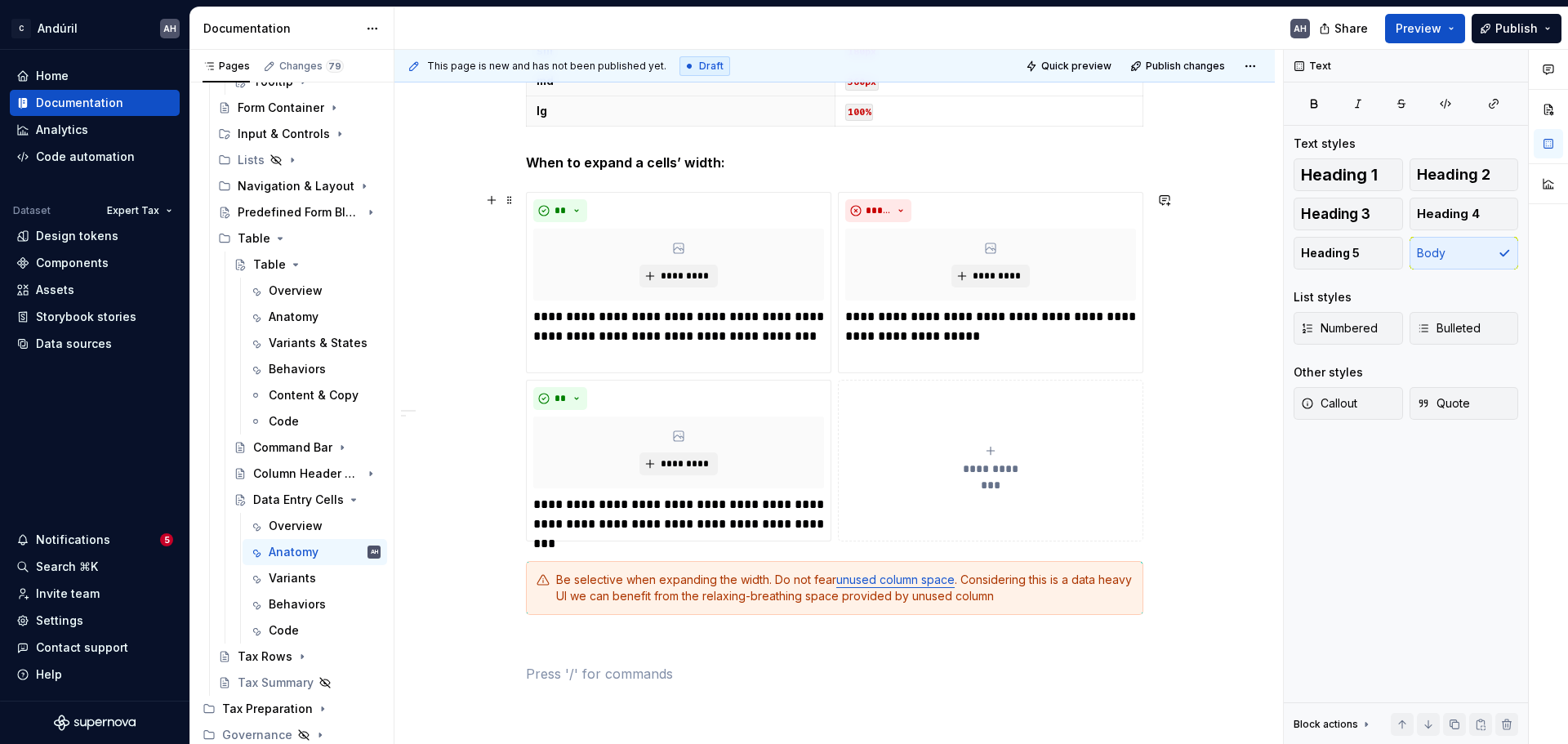
scroll to position [1329, 0]
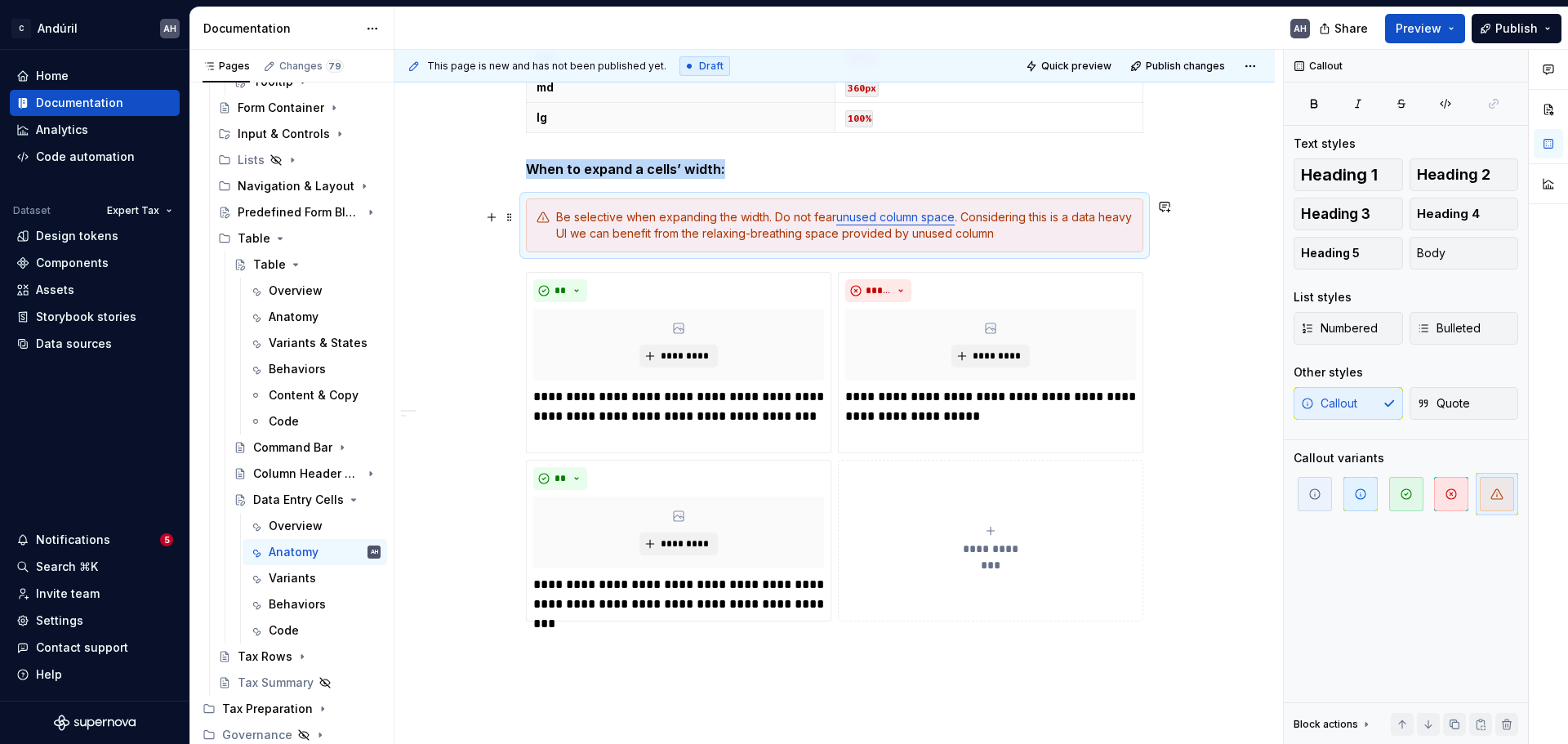
click at [1008, 240] on div "Be selective when expanding the width. Do not fear unused column space . Consid…" at bounding box center [844, 225] width 576 height 33
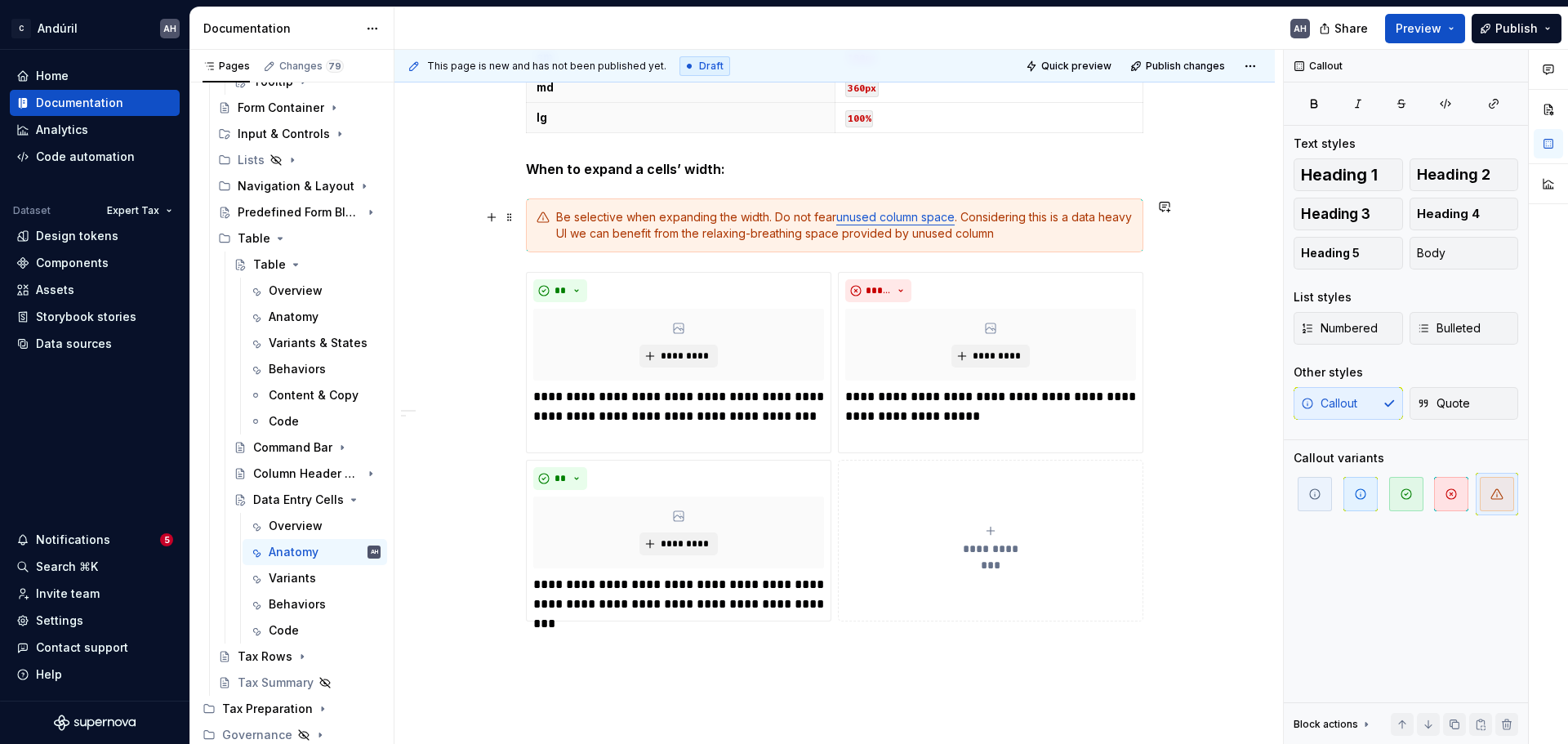
click at [1044, 237] on div "Be selective when expanding the width. Do not fear unused column space . Consid…" at bounding box center [844, 225] width 576 height 33
click at [642, 237] on div "Be selective when expanding the width. Do not fear unused column space . Consid…" at bounding box center [844, 225] width 576 height 33
click at [1071, 233] on div "Be selective when expanding the width. Do not fear unused column space . Consid…" at bounding box center [844, 225] width 576 height 33
click at [1003, 410] on p "**********" at bounding box center [991, 407] width 291 height 39
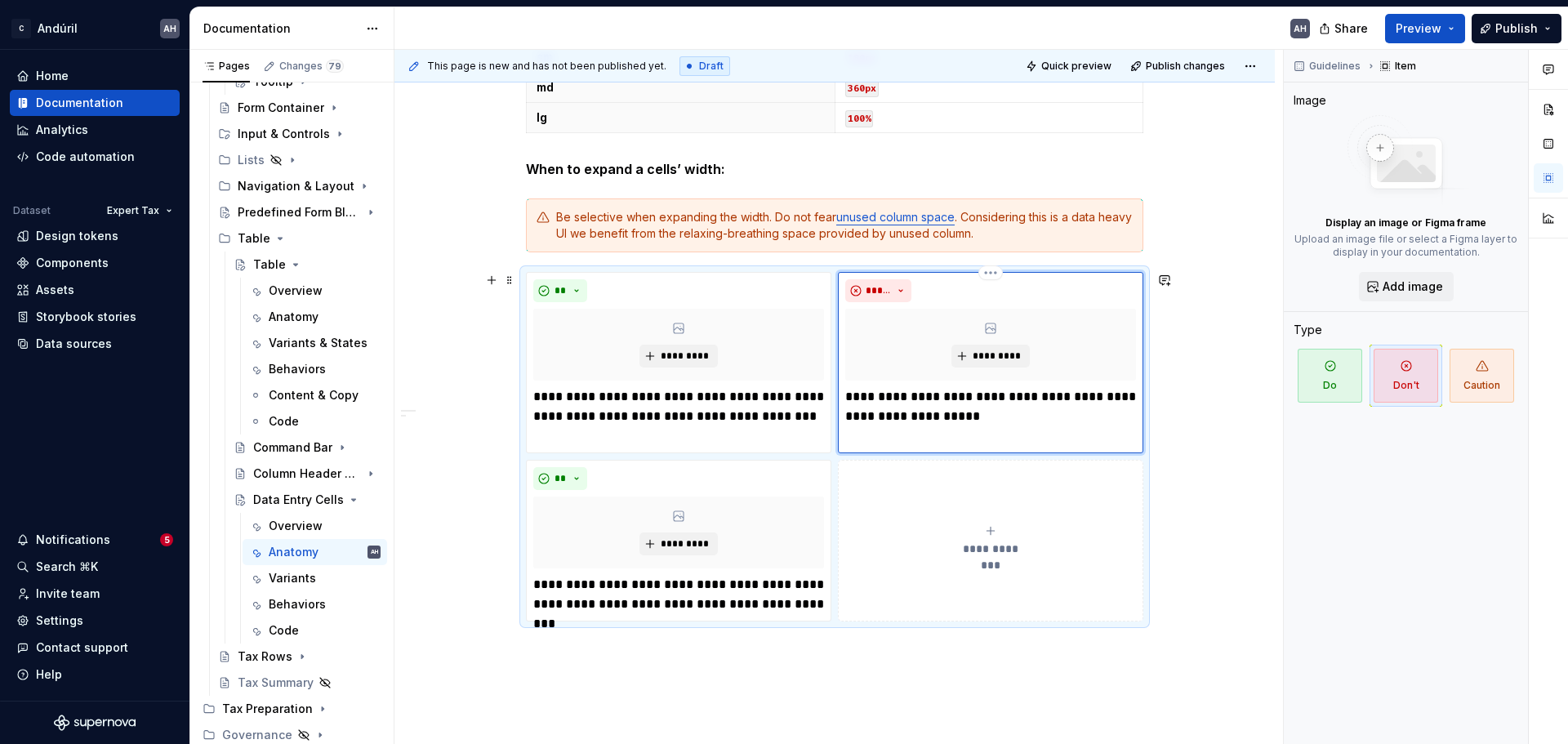
click at [1088, 402] on p "**********" at bounding box center [991, 407] width 291 height 39
click at [880, 416] on p "**********" at bounding box center [991, 407] width 291 height 39
click at [1015, 418] on p "**********" at bounding box center [991, 407] width 291 height 39
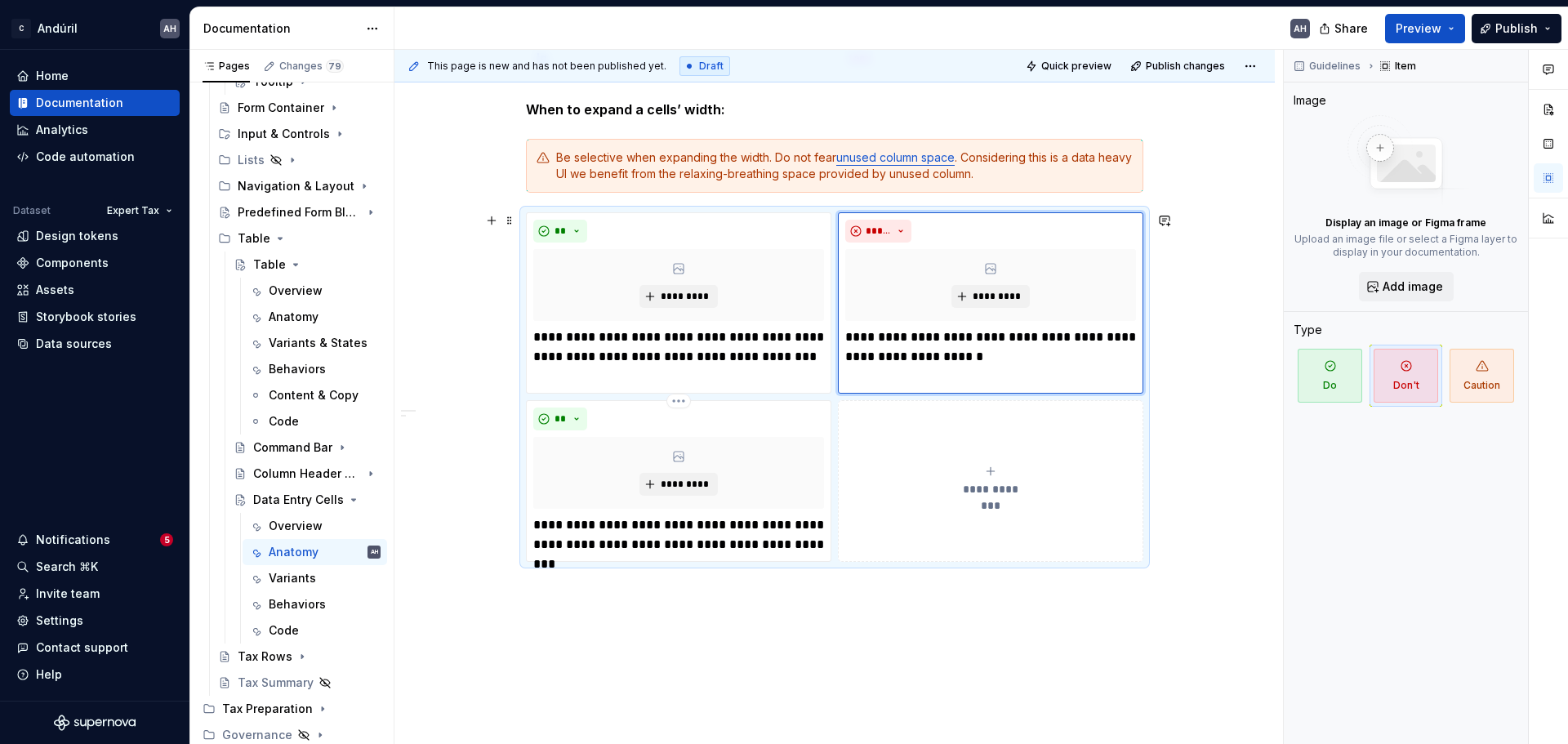
scroll to position [1411, 0]
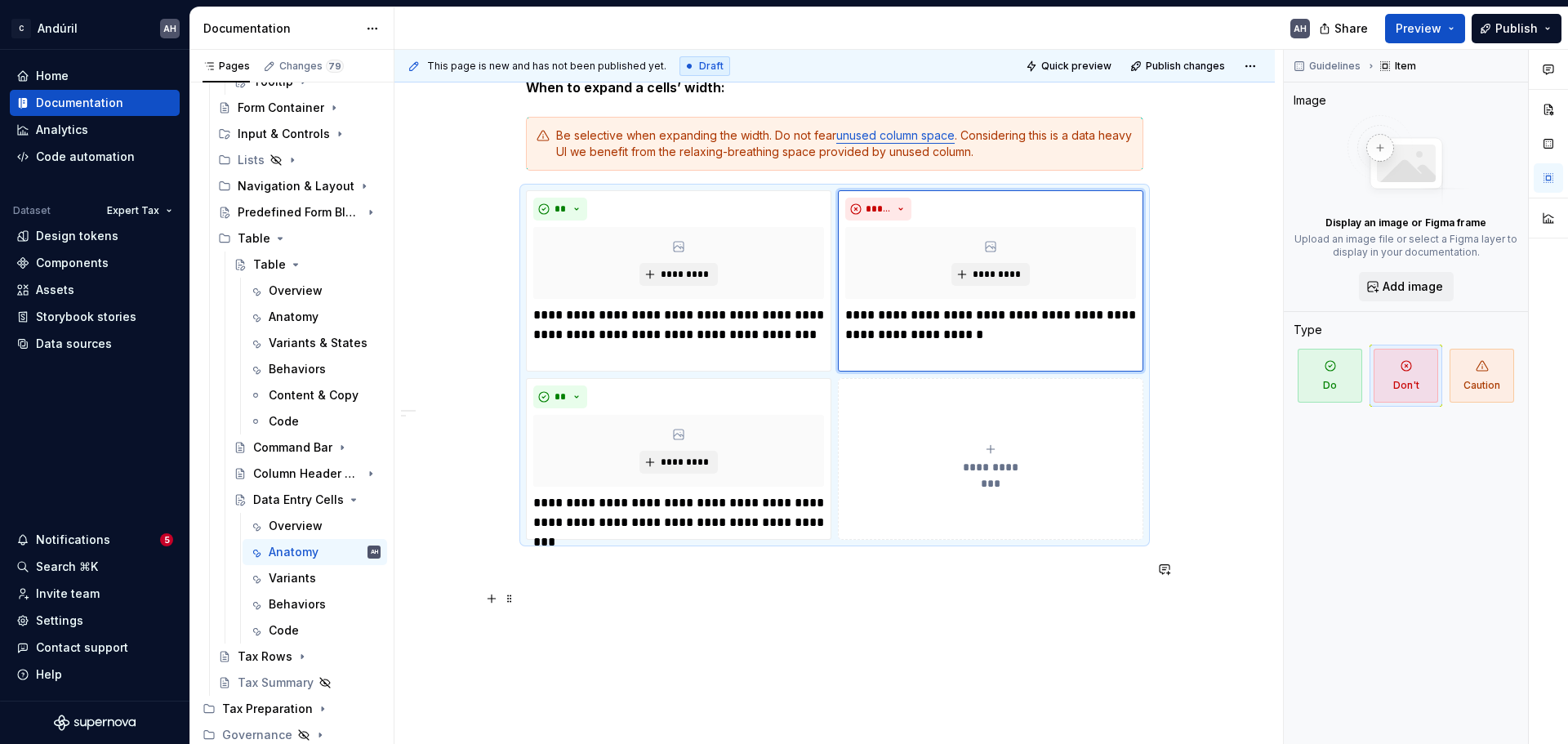
click at [662, 567] on p at bounding box center [834, 628] width 617 height 20
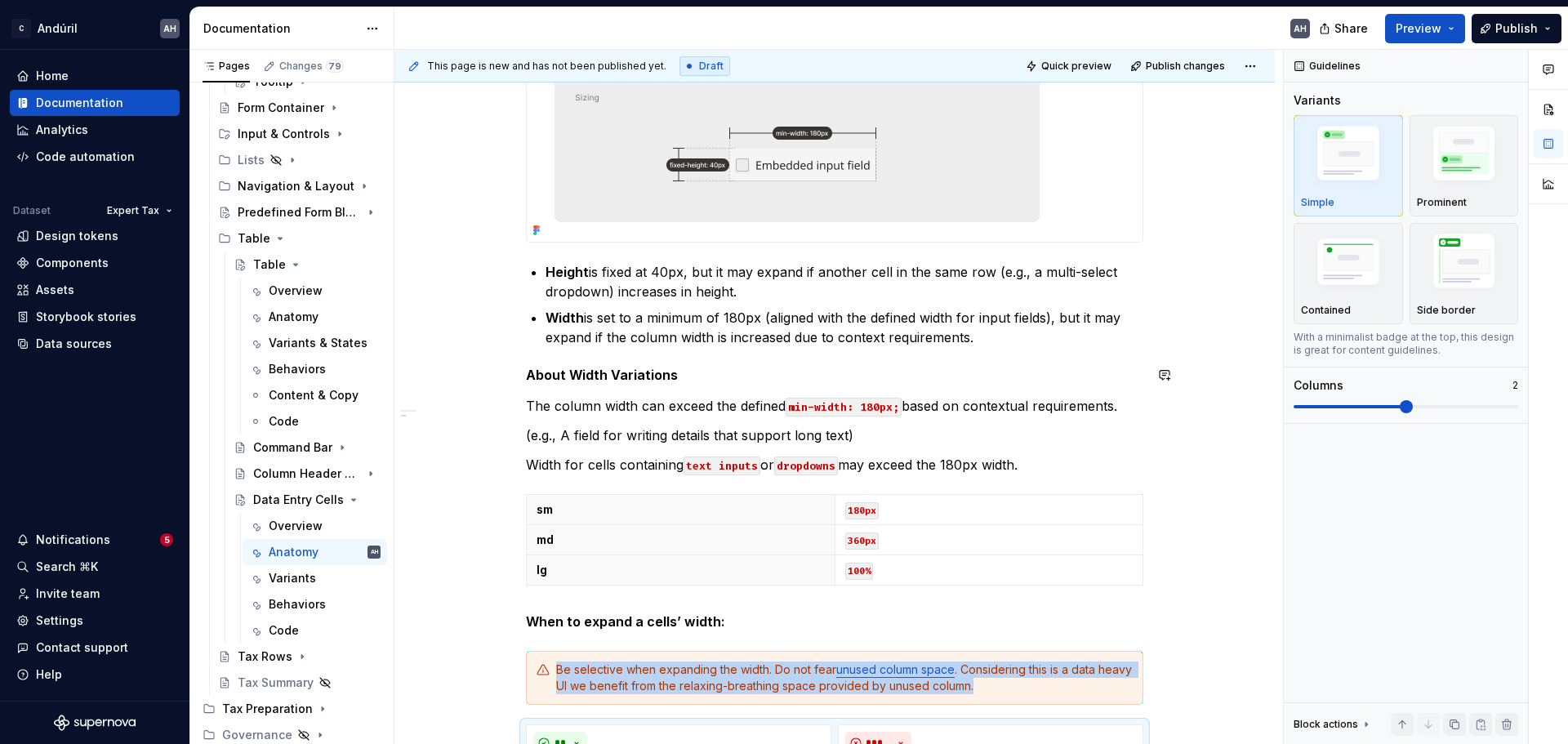
scroll to position [795, 0]
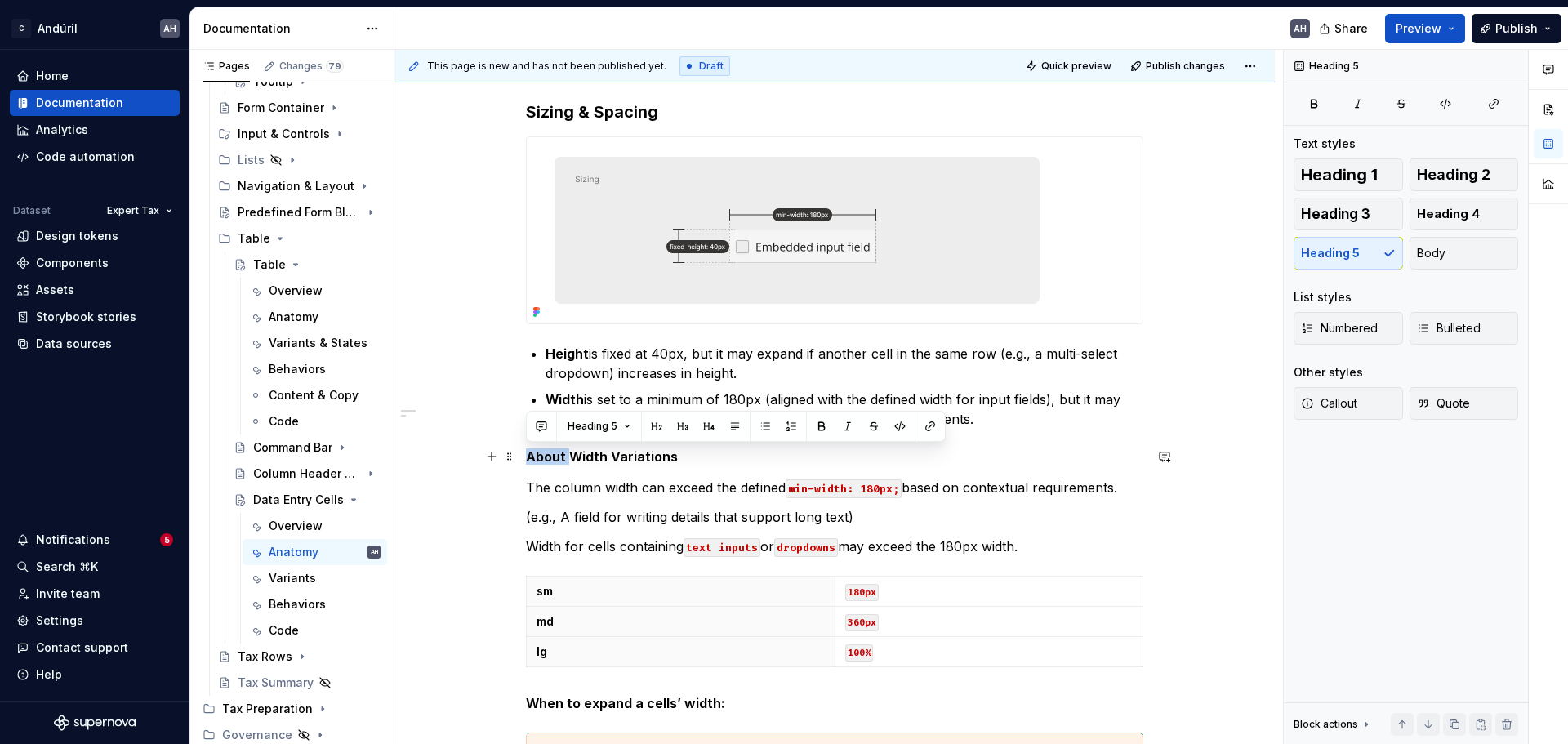
drag, startPoint x: 569, startPoint y: 461, endPoint x: 524, endPoint y: 461, distance: 45.0
click at [524, 461] on div "**********" at bounding box center [835, 443] width 881 height 1910
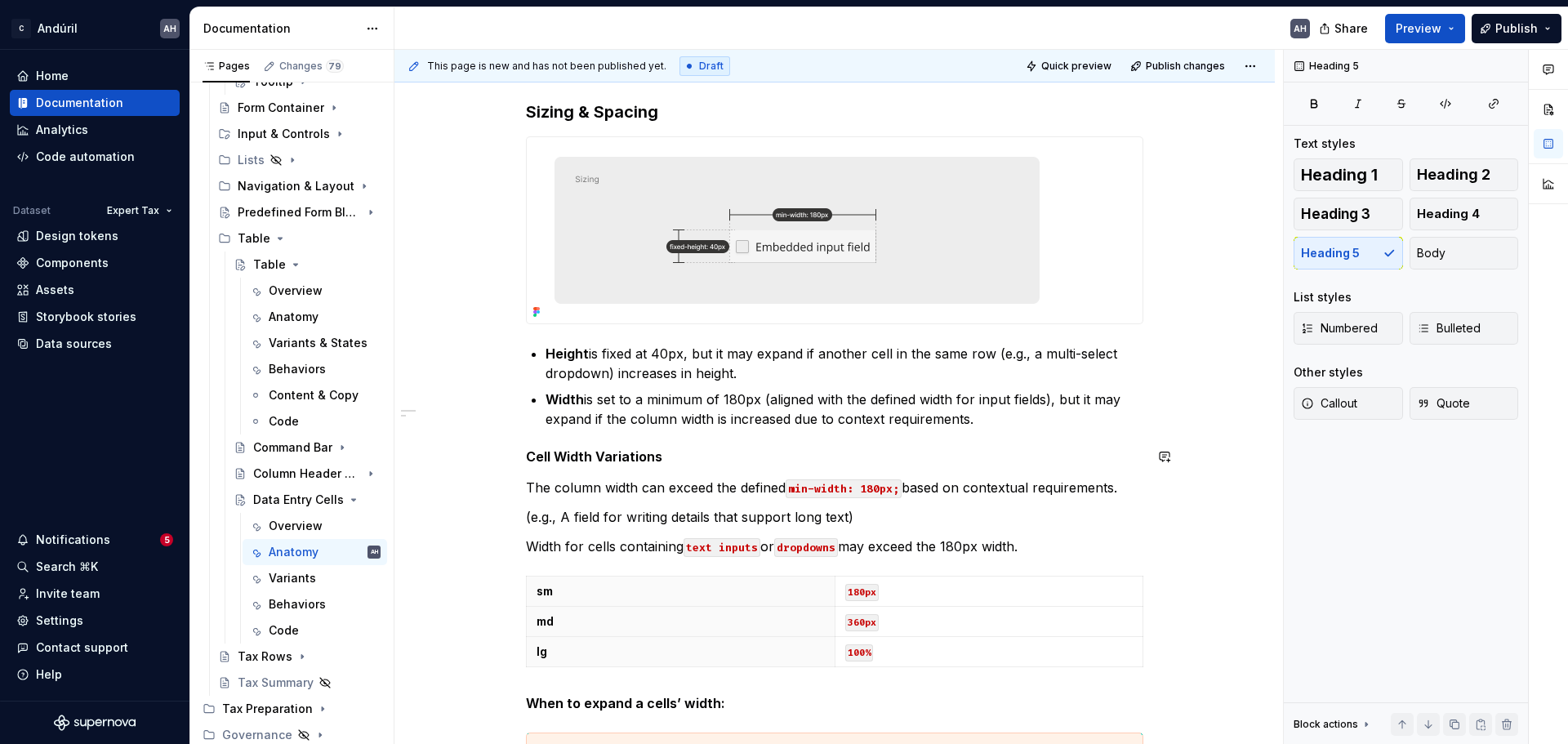
click at [709, 478] on p "The column width can exceed the defined min-width: 180px; based on contextual r…" at bounding box center [834, 487] width 617 height 20
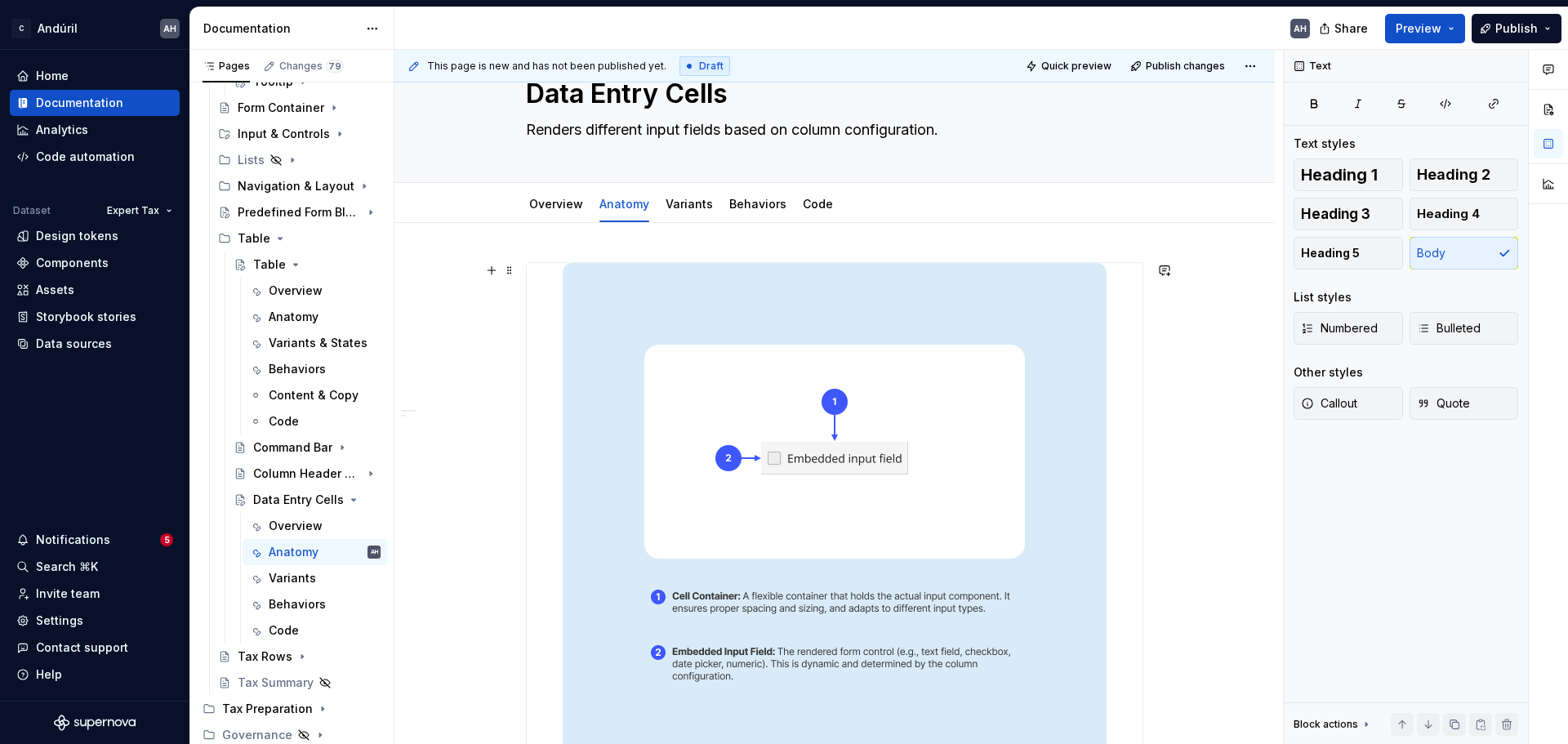
scroll to position [60, 0]
click at [684, 206] on link "Variants" at bounding box center [689, 204] width 47 height 14
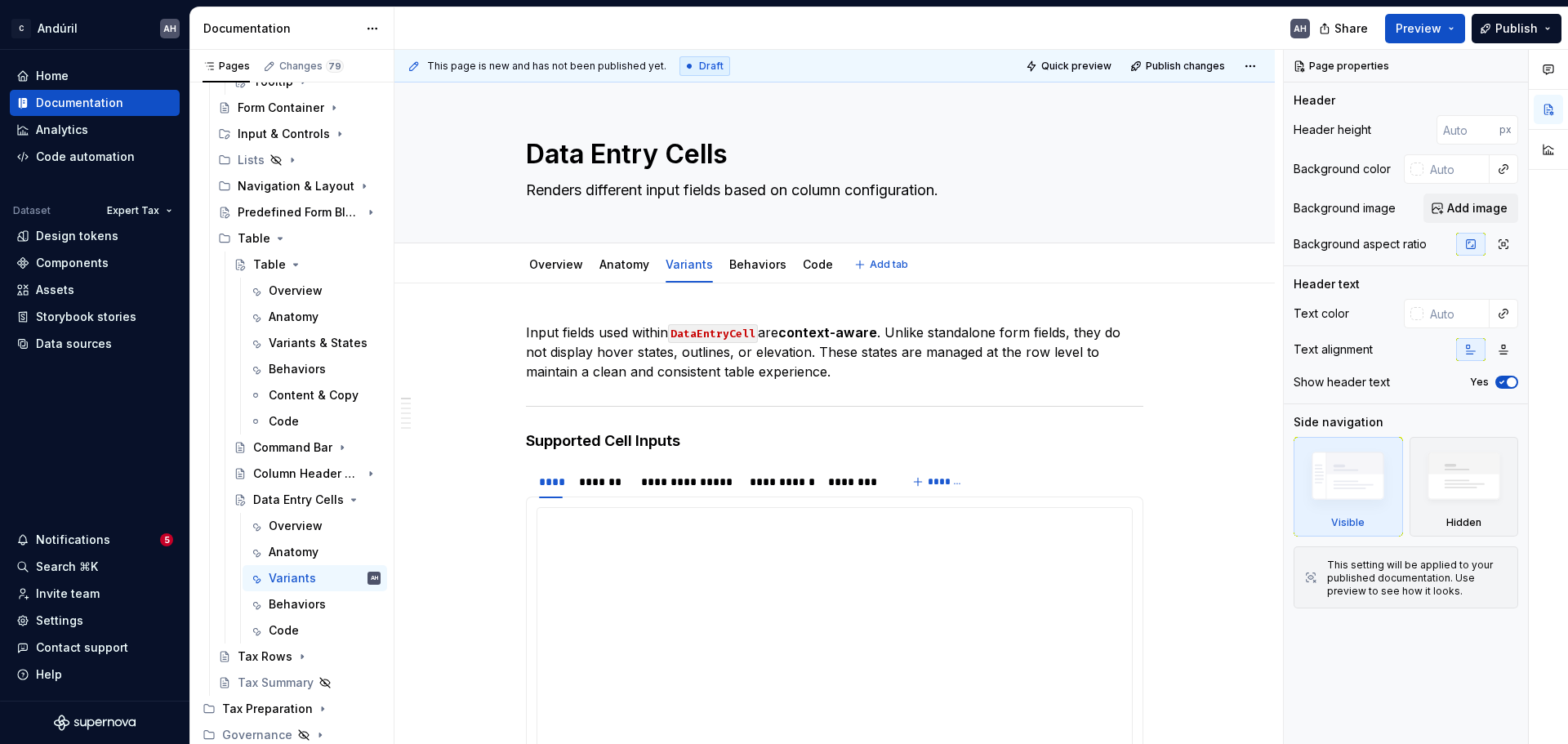
type textarea "*"
click at [695, 476] on div "**********" at bounding box center [687, 482] width 92 height 17
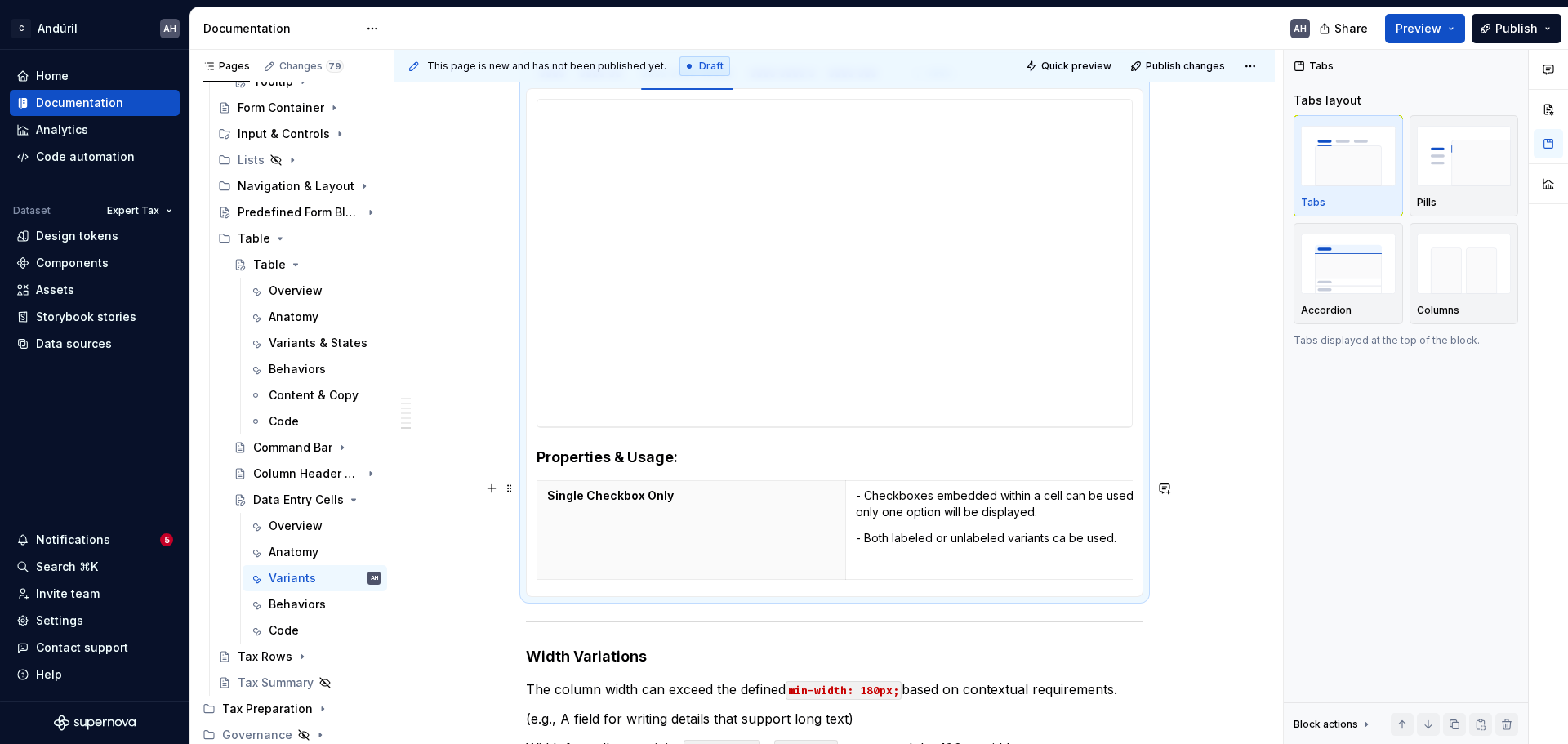
scroll to position [490, 0]
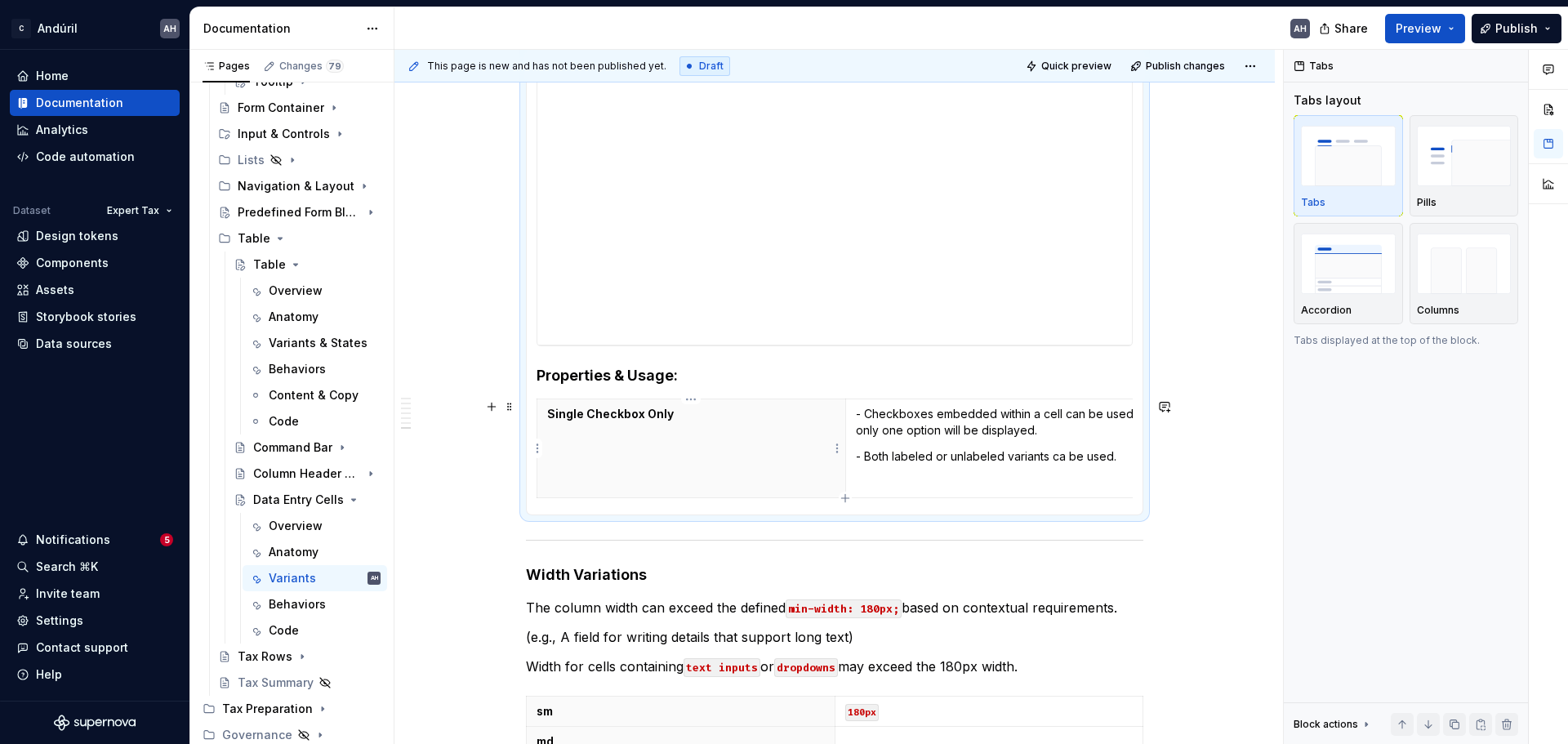
click at [733, 433] on th "Single Checkbox Only" at bounding box center [692, 449] width 309 height 99
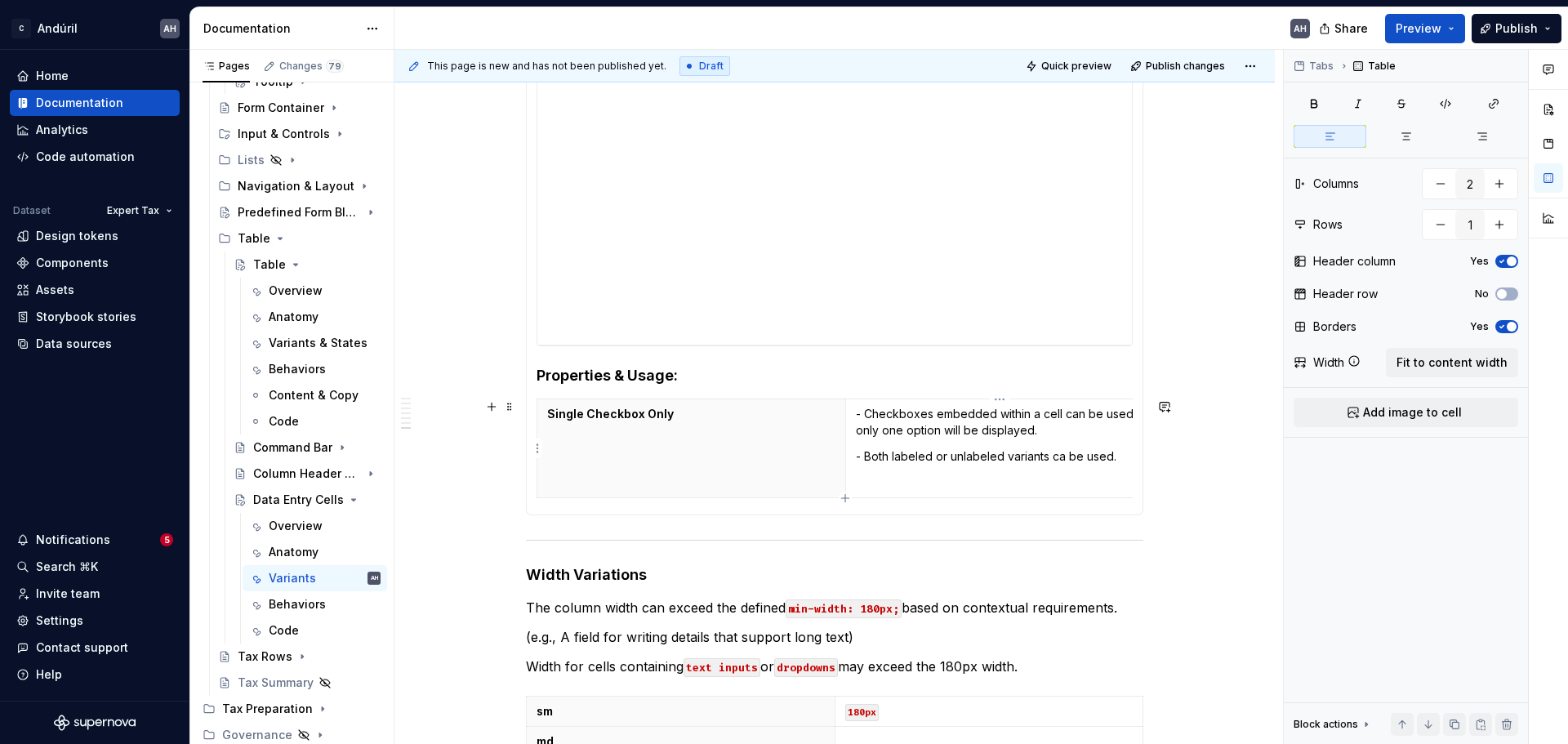
click at [948, 446] on td "- Checkboxes embedded within a cell can be used if only one option will be disp…" at bounding box center [1000, 449] width 309 height 99
click at [932, 467] on td "- Checkboxes embedded within a cell can be used if only one option will be disp…" at bounding box center [1000, 449] width 309 height 99
click at [843, 497] on icon "button" at bounding box center [845, 498] width 13 height 13
type input "2"
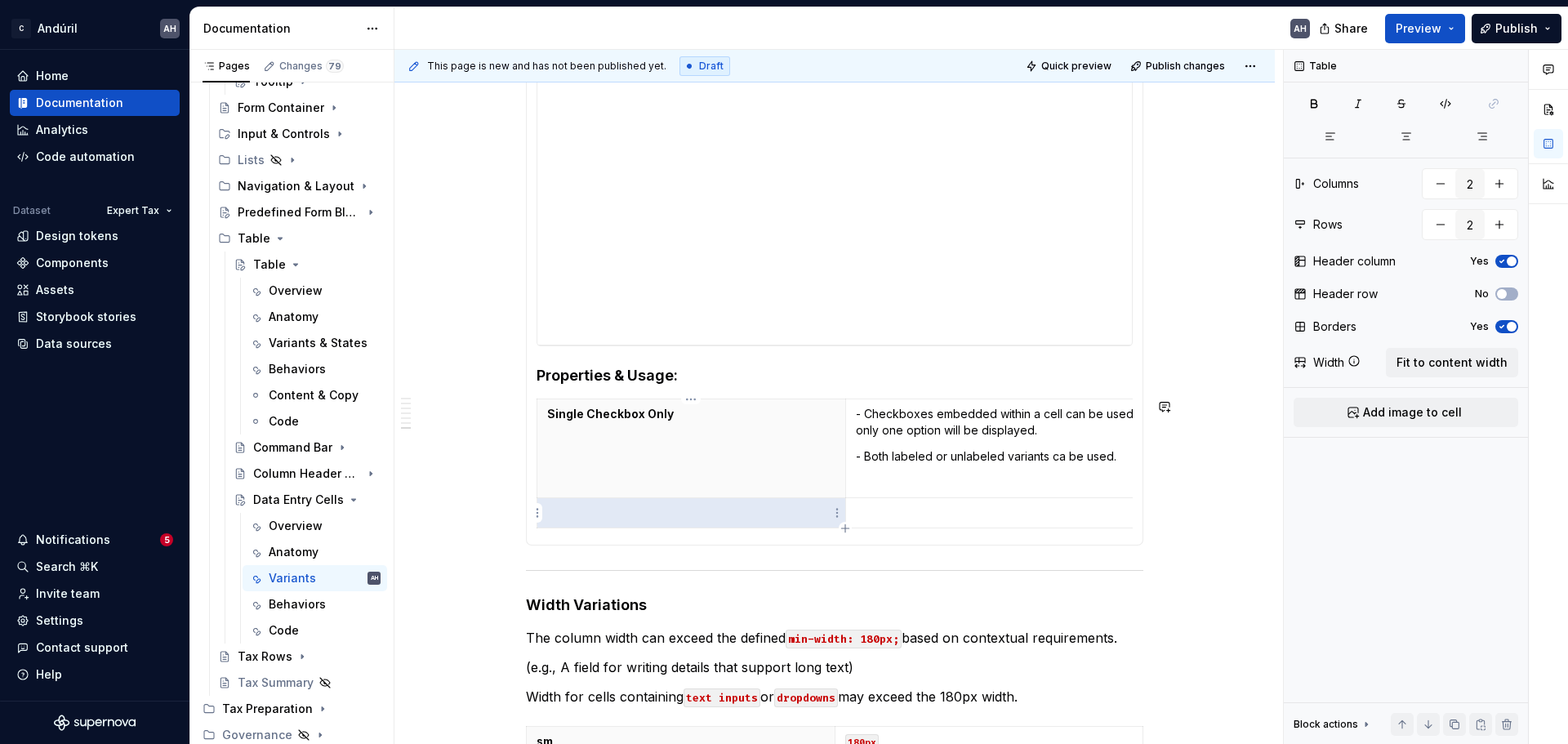
click at [691, 511] on p at bounding box center [692, 513] width 289 height 17
type textarea "*"
click at [595, 512] on p at bounding box center [692, 513] width 289 height 17
type textarea "*"
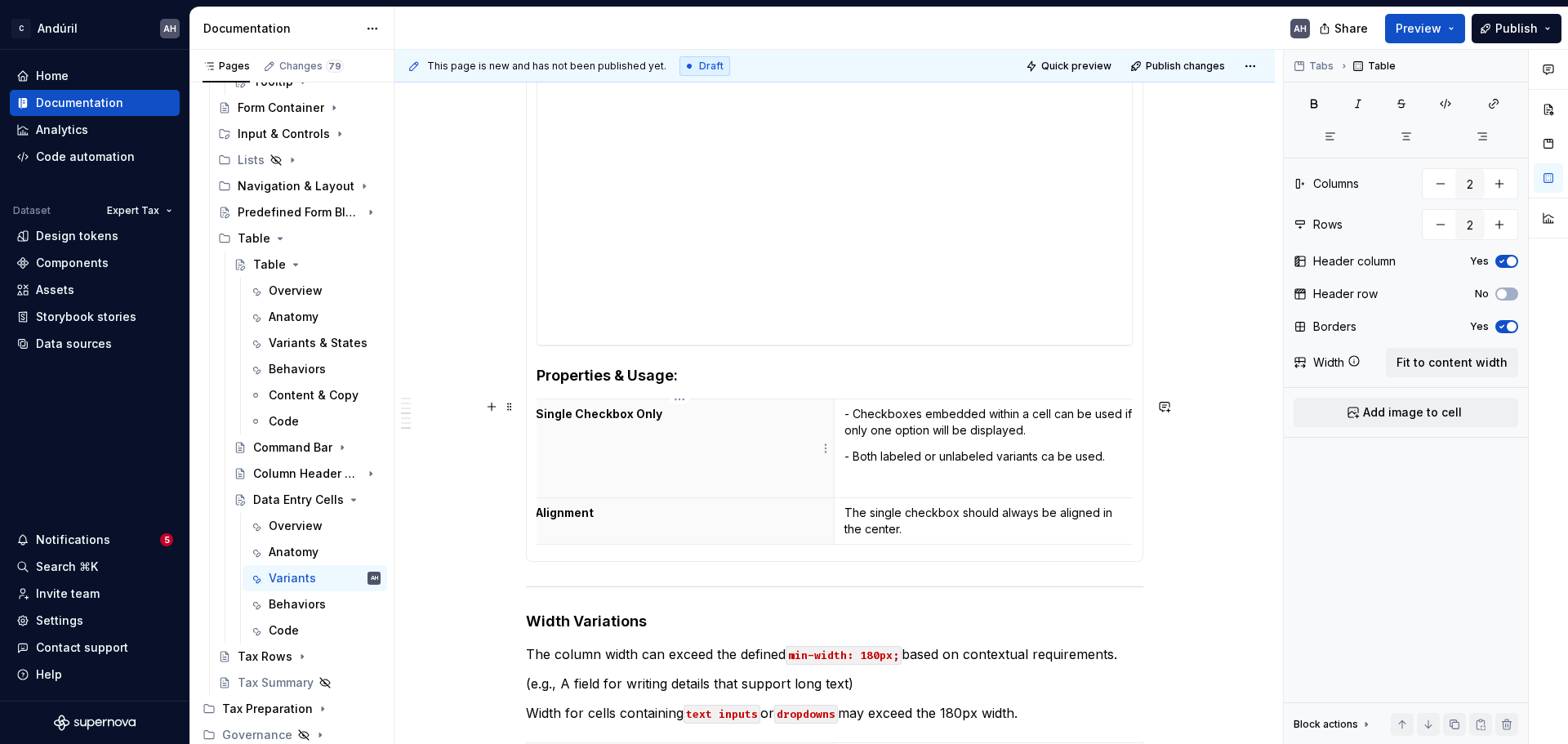
scroll to position [0, 0]
click at [922, 434] on p "- Checkboxes embedded within a cell can be used if only one option will be disp…" at bounding box center [1000, 422] width 289 height 33
click at [1043, 428] on p "- Checkboxes embedded within a cell can be used if only one option will be disp…" at bounding box center [1000, 422] width 289 height 33
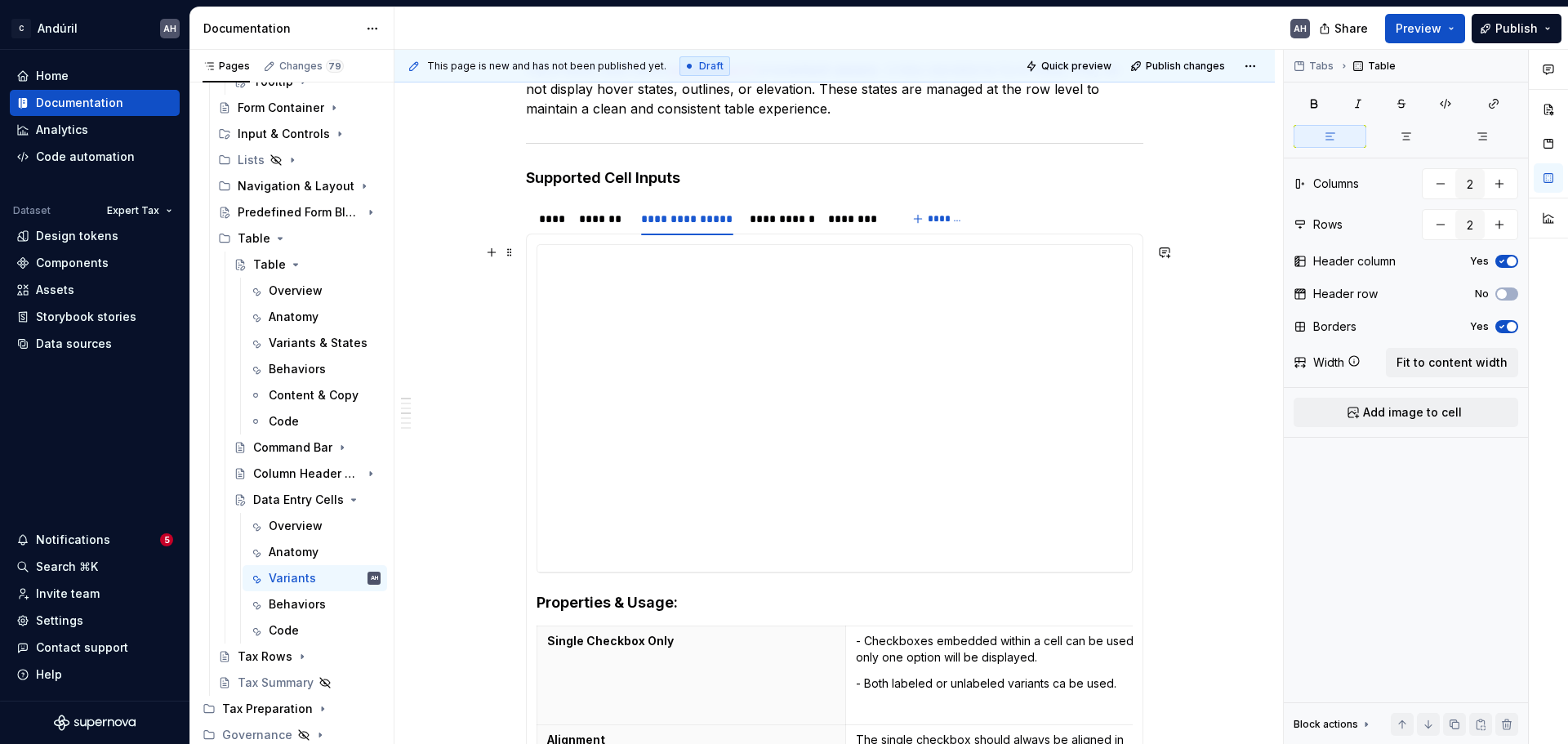
scroll to position [409, 0]
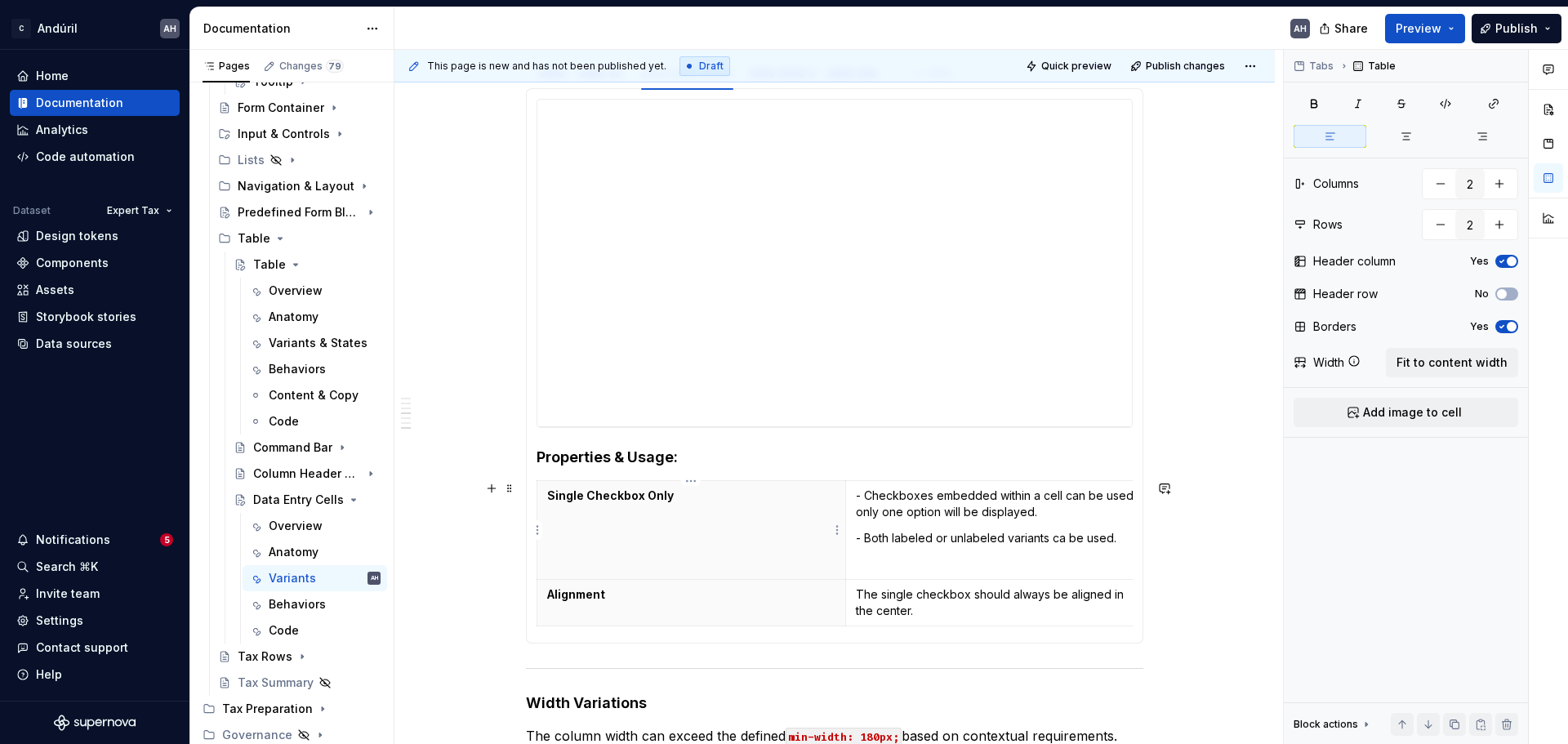
click at [679, 503] on p "Single Checkbox Only" at bounding box center [692, 496] width 289 height 17
click at [902, 501] on p "- Checkboxes embedded within a cell can be used if only one option will be disp…" at bounding box center [1000, 504] width 289 height 33
click at [1055, 502] on p "- Checkboxes embedded within a cell can be used if only one option will be disp…" at bounding box center [1000, 504] width 289 height 33
click at [1029, 512] on p "- Checkboxes embedded within a cell can be used if only one option will be disp…" at bounding box center [1000, 504] width 289 height 33
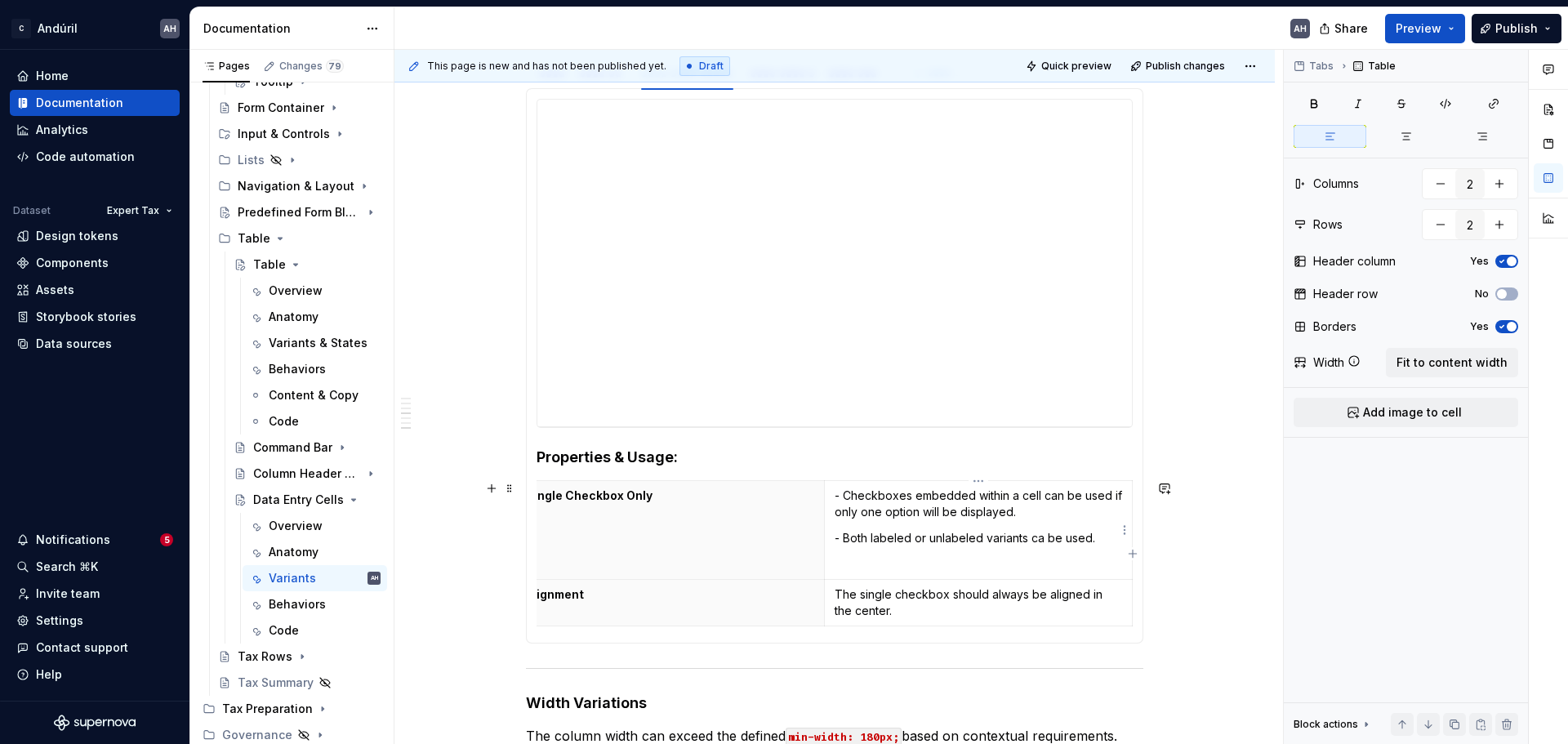
click at [869, 539] on p "- Both labeled or unlabeled variants ca be used." at bounding box center [980, 538] width 289 height 17
click at [1096, 542] on p "- Both labeled or unlabeled variants ca be used." at bounding box center [980, 538] width 289 height 17
click at [1043, 541] on p "- Both labeled or unlabeled variants ca be used." at bounding box center [980, 538] width 289 height 17
click at [738, 536] on th "Single Checkbox Only" at bounding box center [670, 531] width 309 height 99
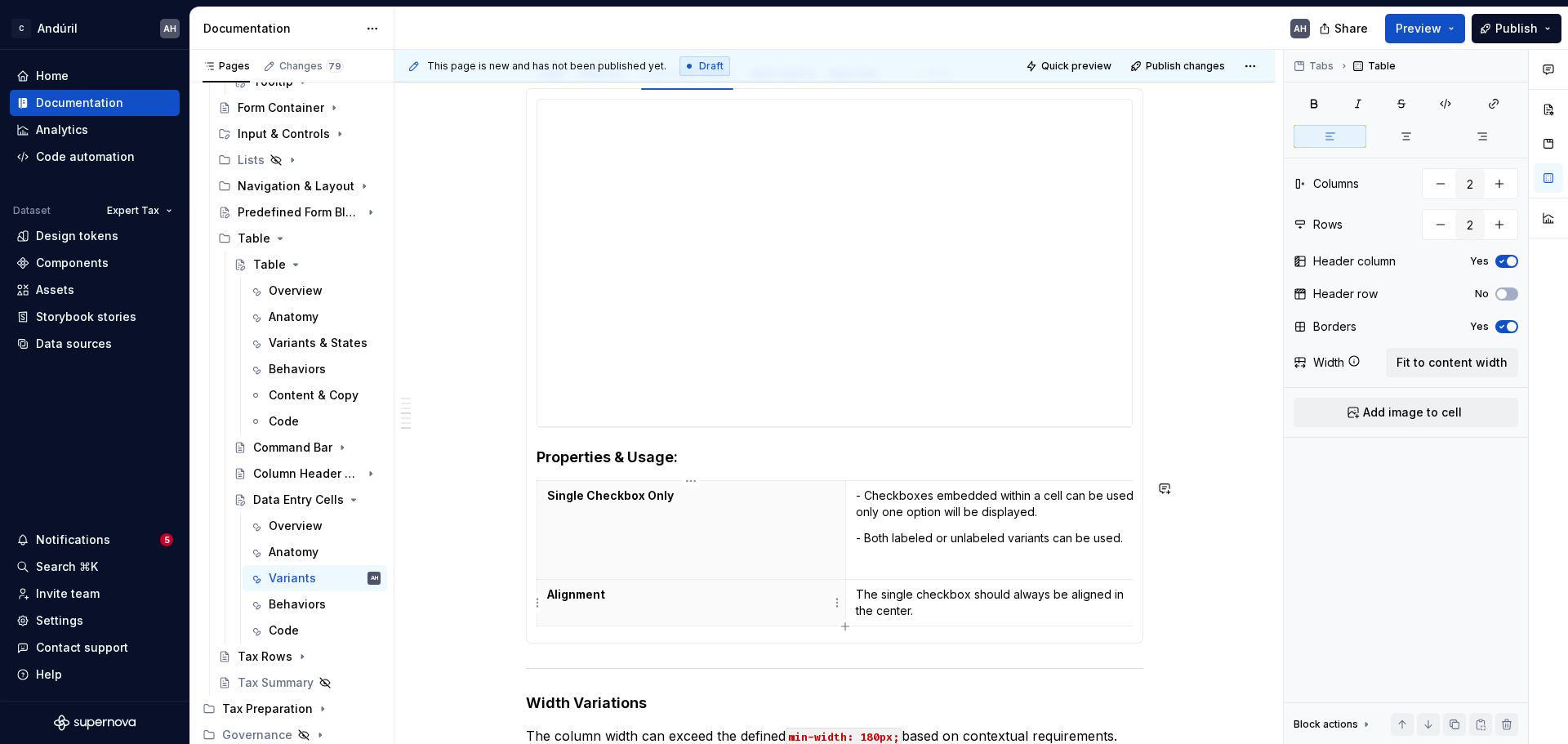
click at [604, 567] on p "Alignment" at bounding box center [692, 595] width 289 height 17
click at [983, 553] on td "- Checkboxes embedded within a cell can be used if only one option will be disp…" at bounding box center [1000, 531] width 309 height 99
click at [676, 525] on th "Single Checkbox Only" at bounding box center [692, 531] width 309 height 99
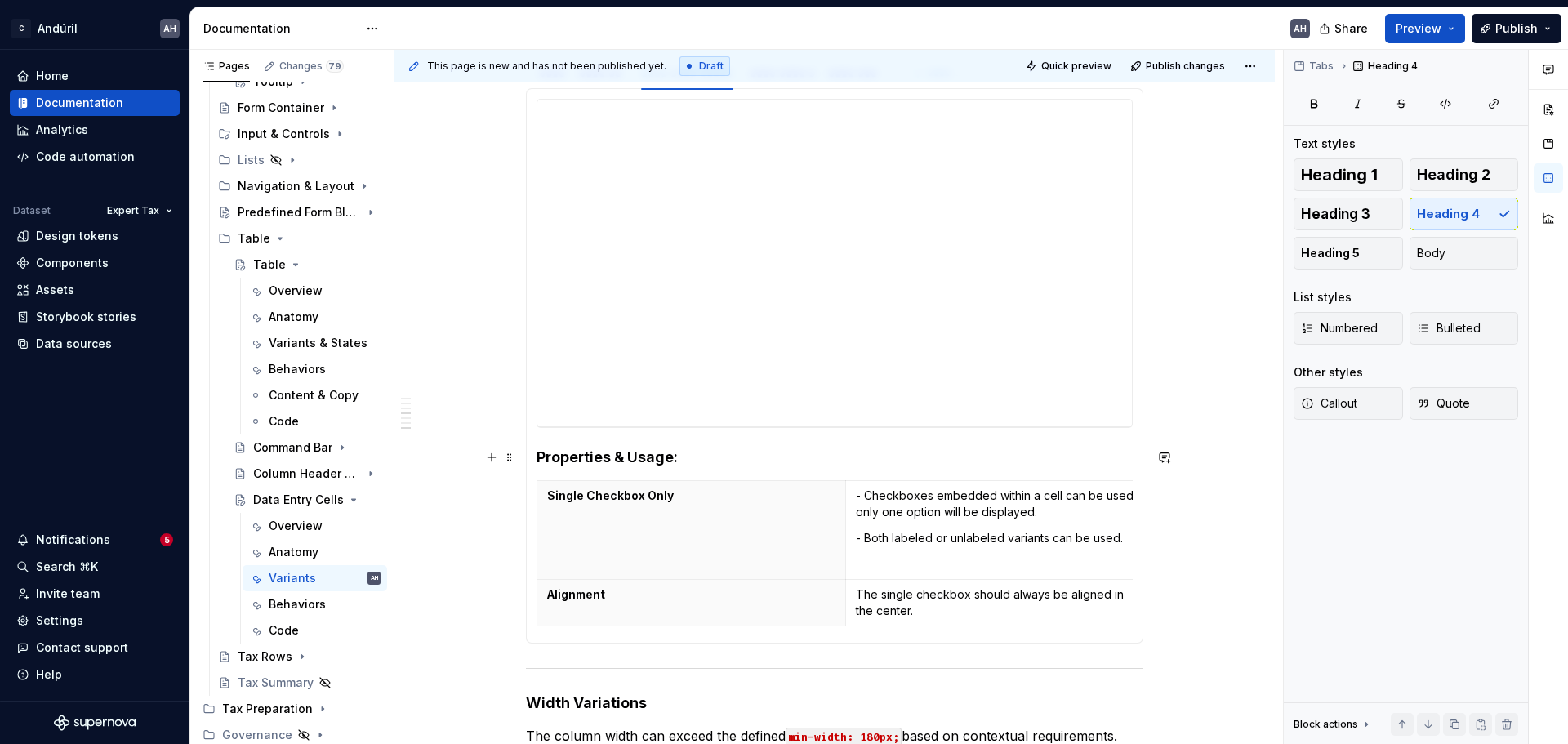
click at [745, 458] on h4 "Properties & Usage:" at bounding box center [834, 457] width 596 height 20
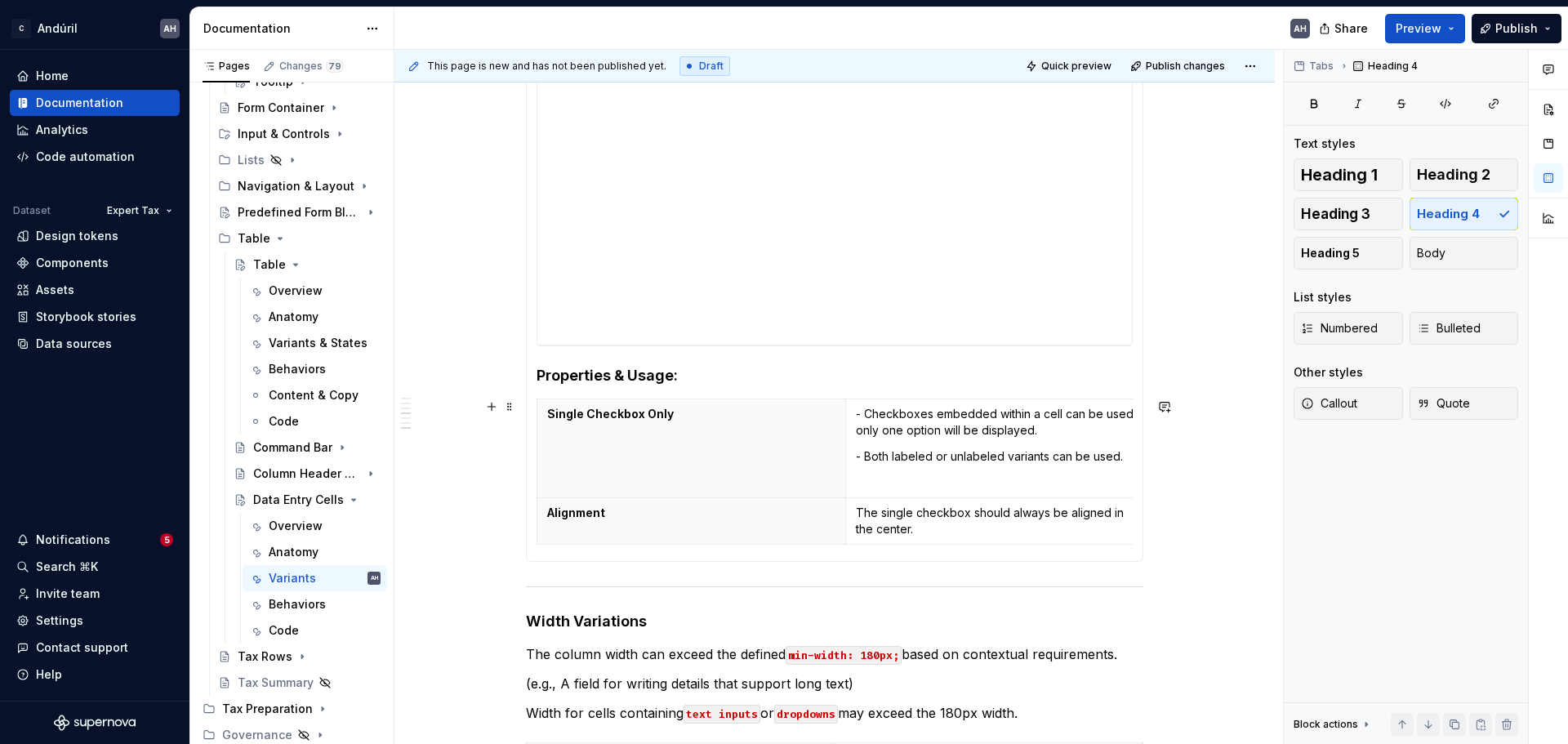
scroll to position [654, 0]
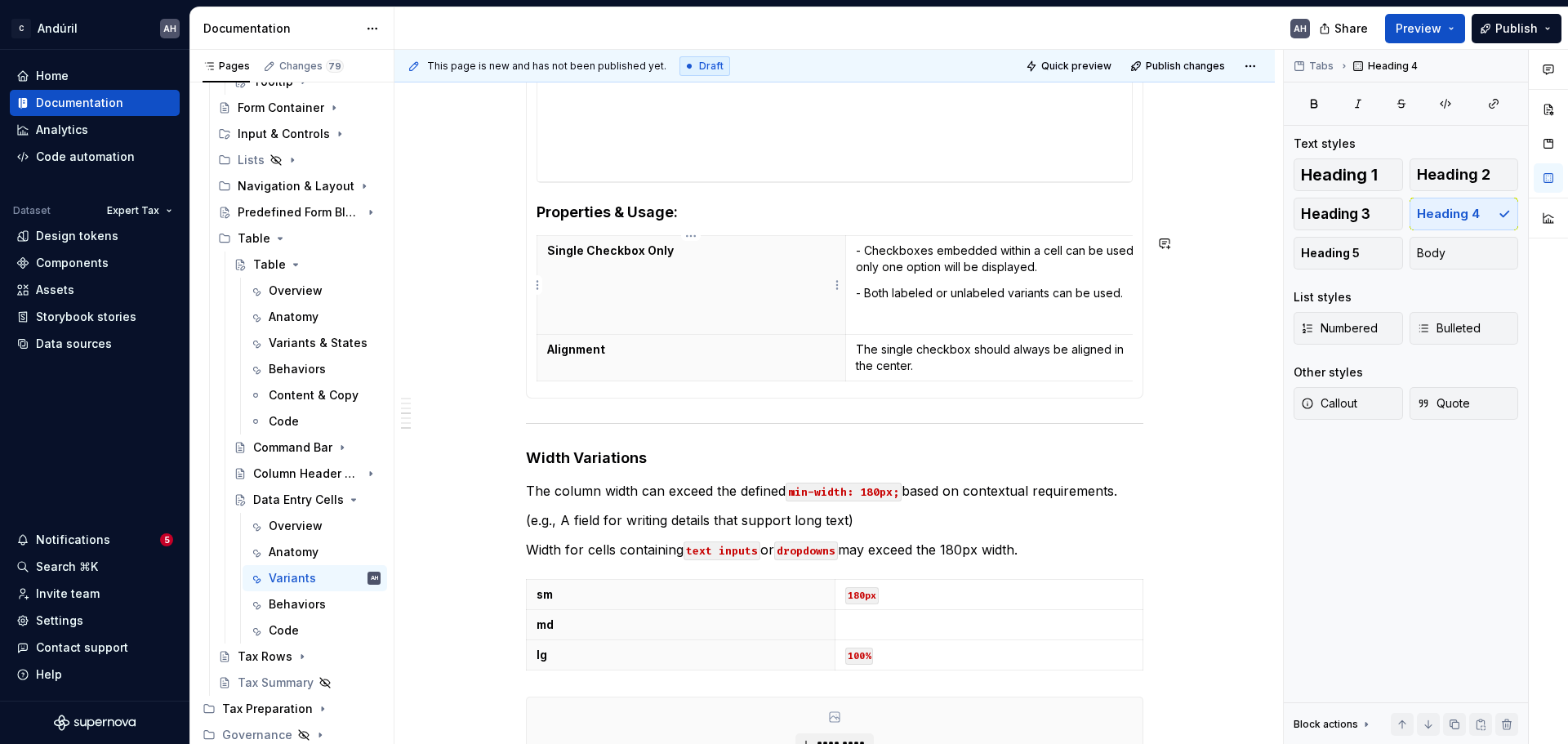
click at [723, 288] on th "Single Checkbox Only" at bounding box center [692, 286] width 309 height 99
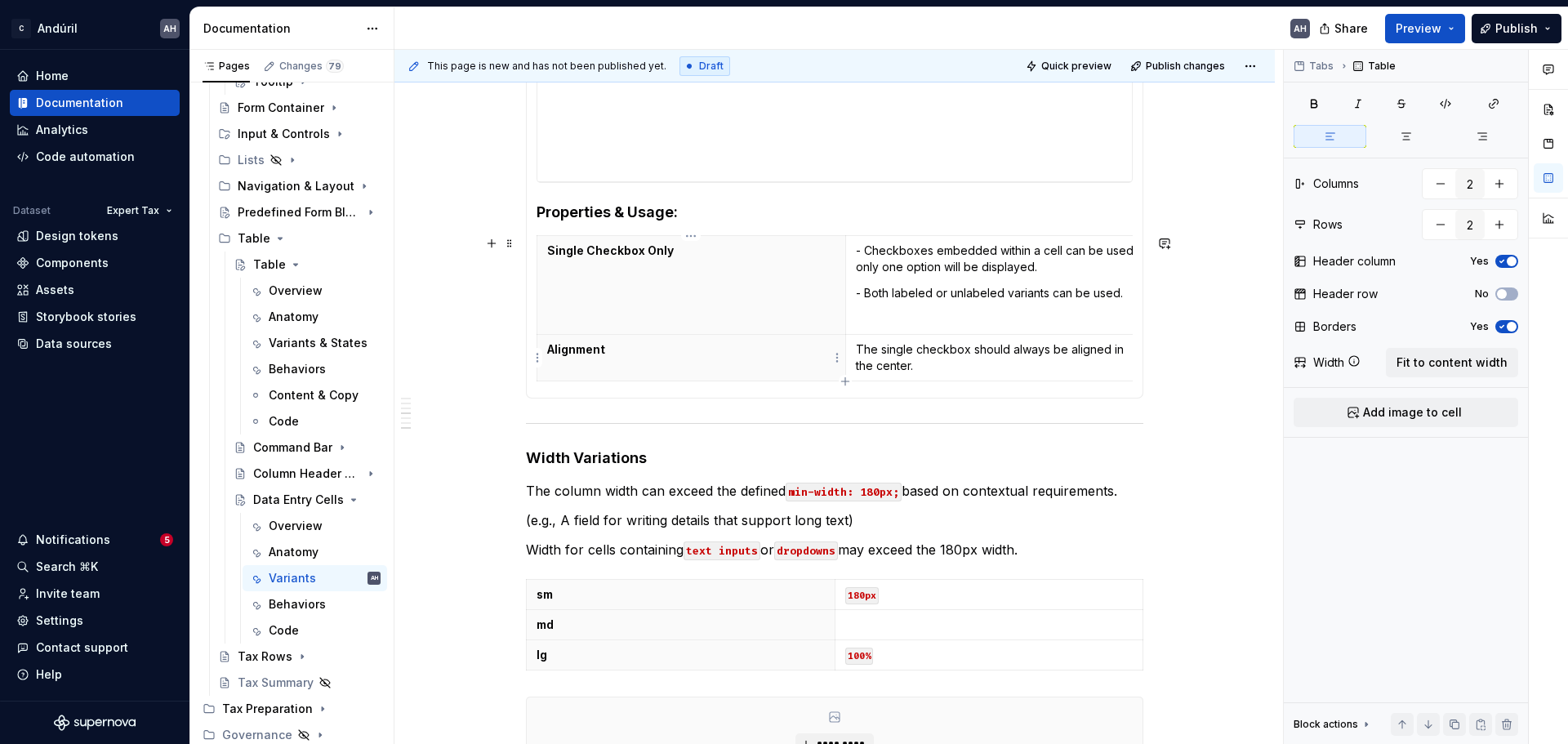
click at [842, 380] on icon "button" at bounding box center [845, 382] width 13 height 13
type input "3"
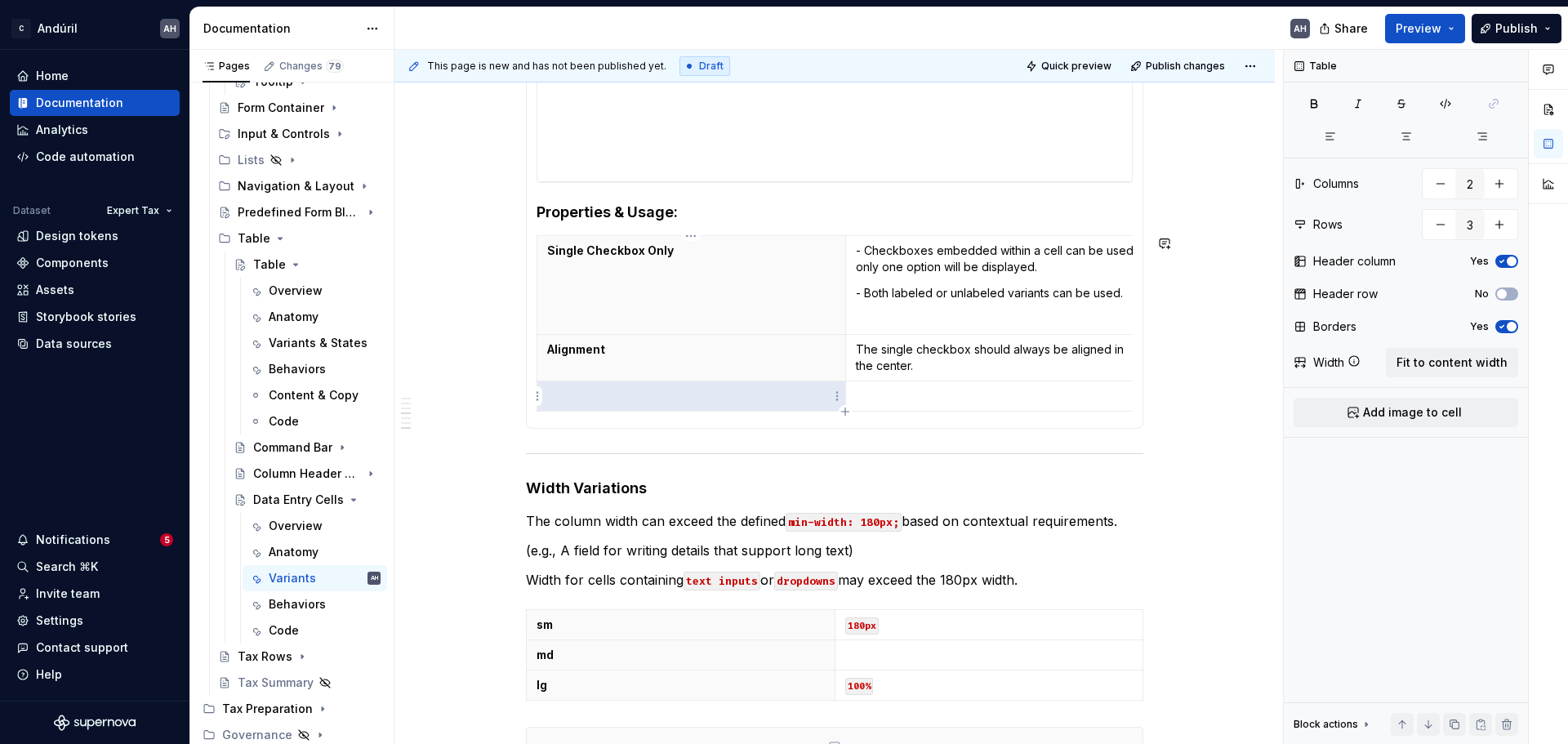
click at [726, 395] on p at bounding box center [692, 397] width 289 height 17
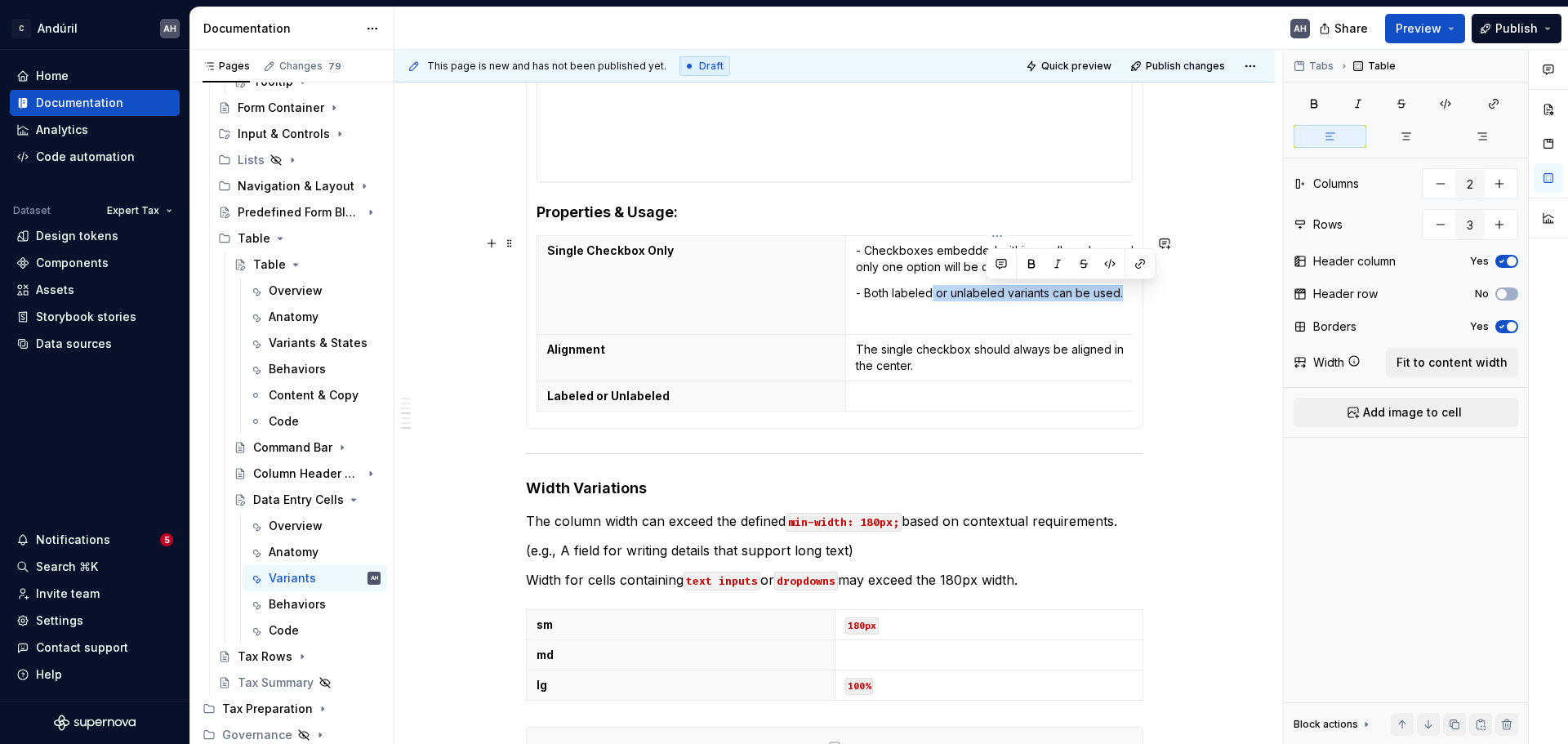
scroll to position [0, 3]
drag, startPoint x: 1048, startPoint y: 297, endPoint x: 853, endPoint y: 290, distance: 195.1
click at [854, 290] on p "- Both labeled or unlabeled variants can be used." at bounding box center [998, 293] width 289 height 17
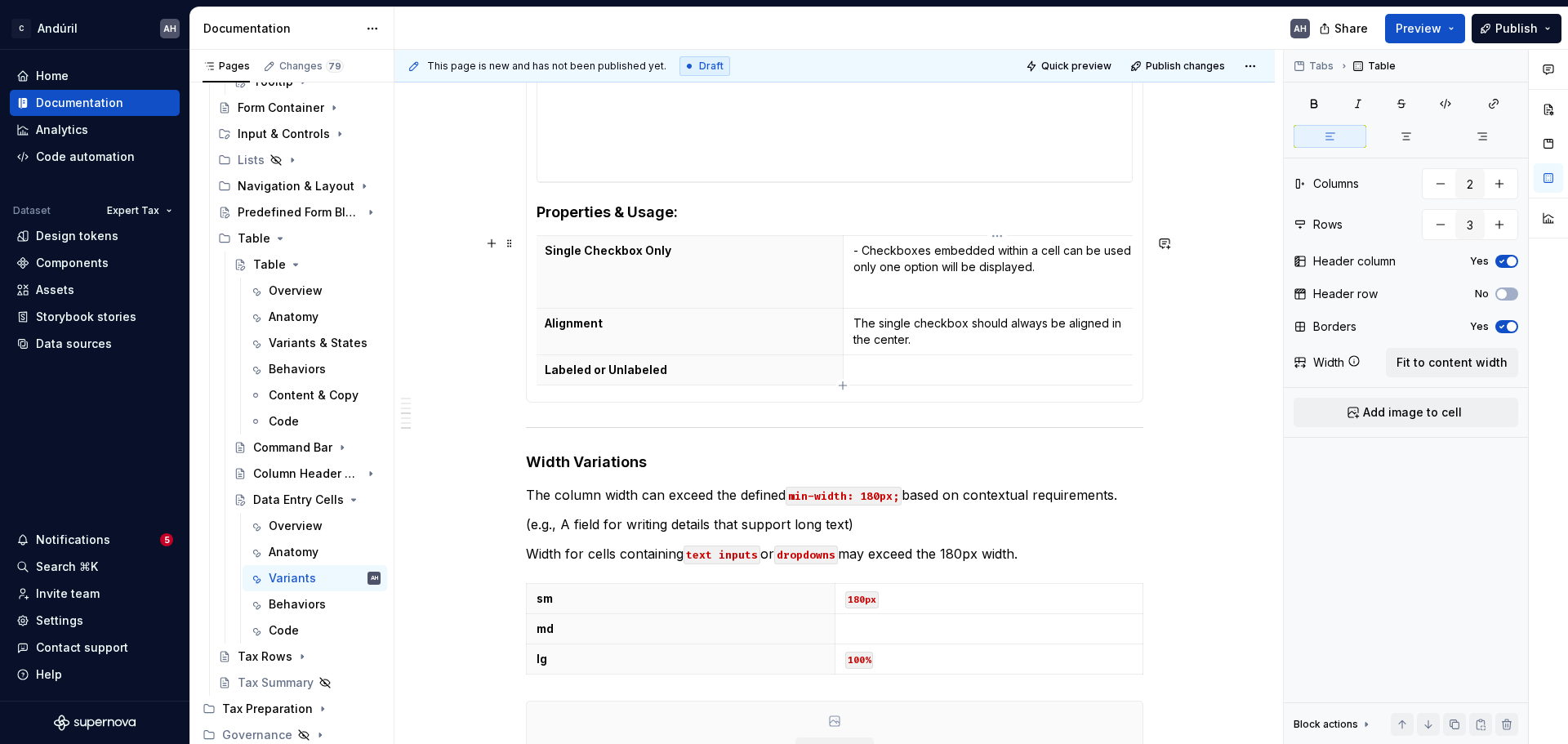
click at [875, 373] on p at bounding box center [998, 371] width 289 height 17
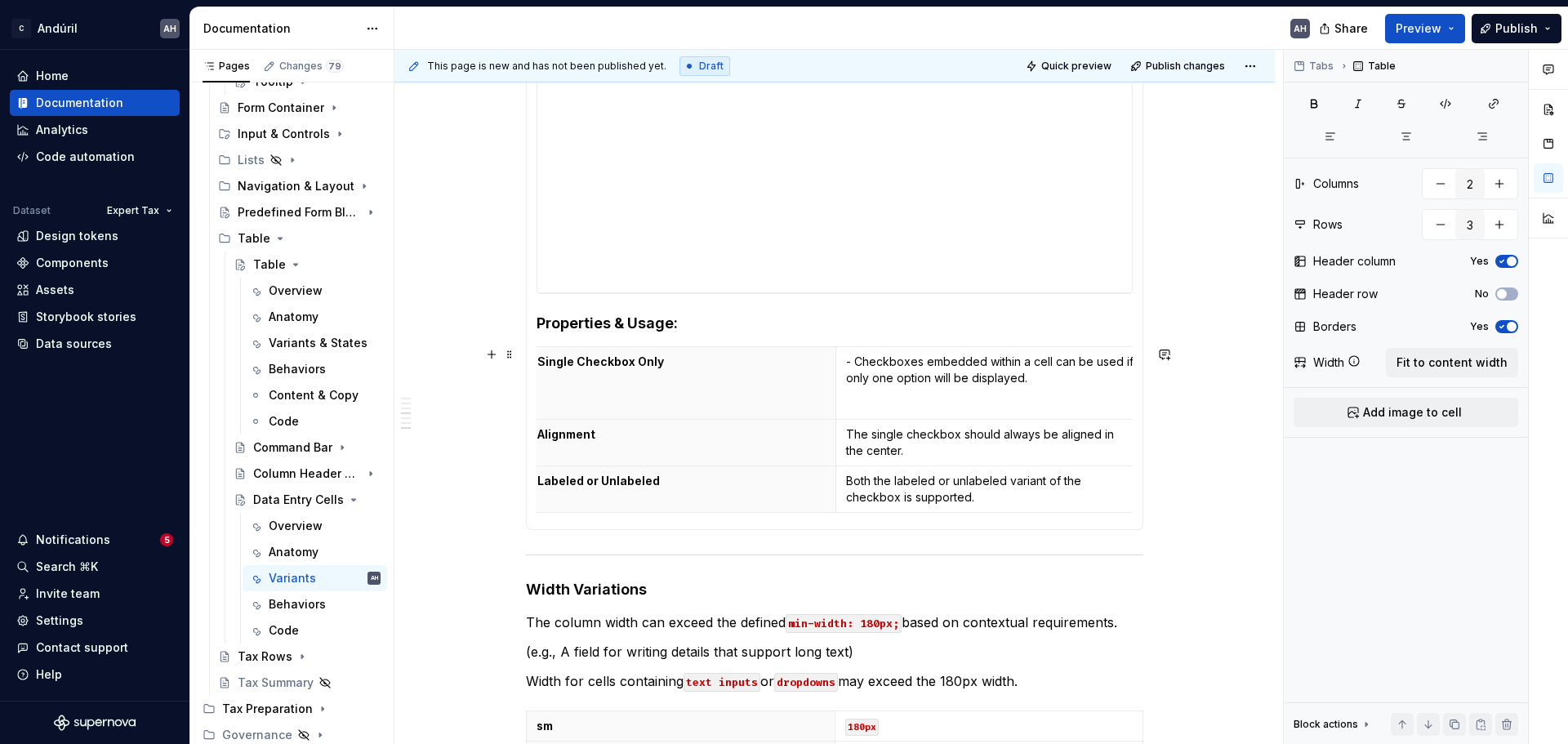
scroll to position [490, 0]
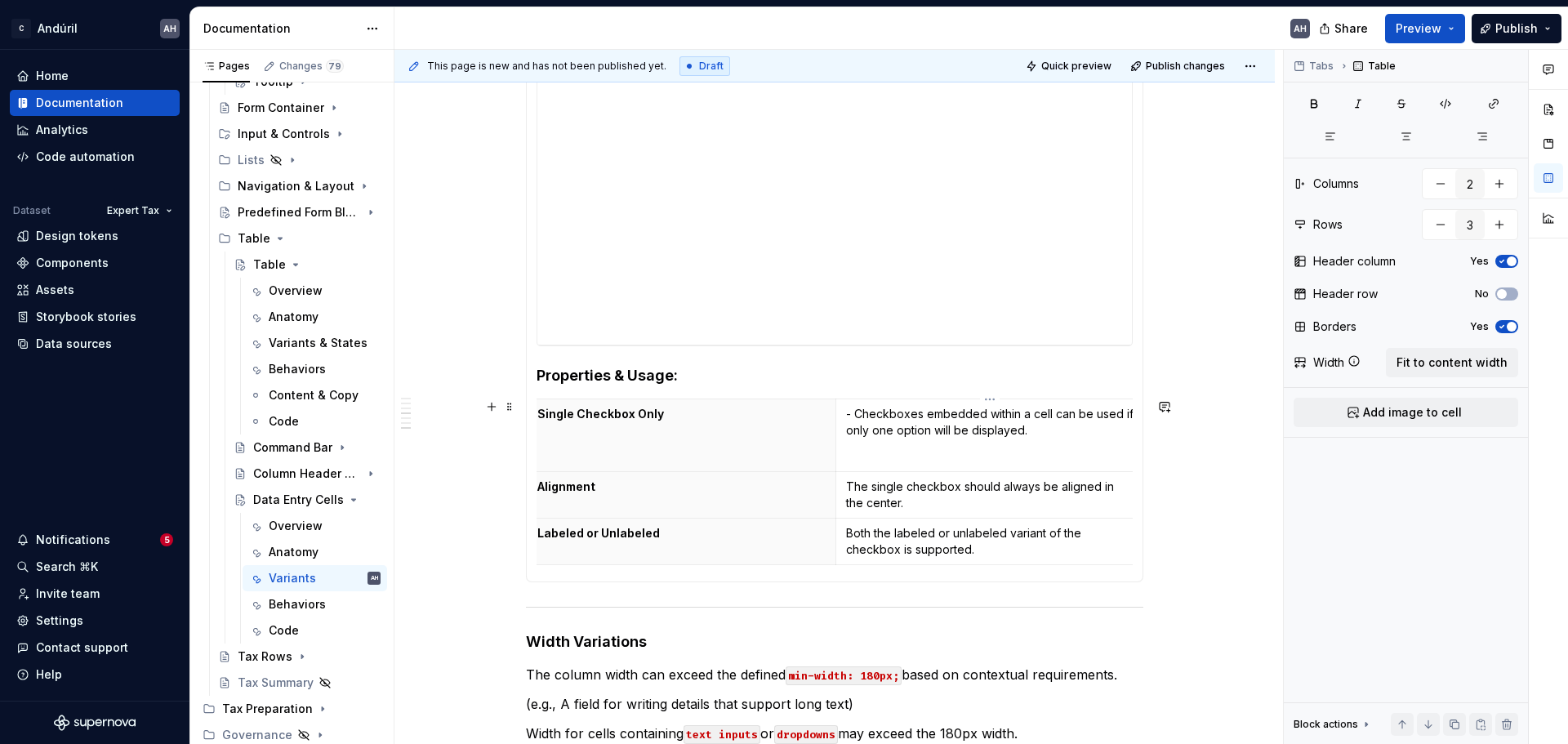
click at [859, 506] on p "The single checkbox should always be aligned in the center." at bounding box center [991, 494] width 289 height 33
click at [859, 505] on p "The single checkbox should always be aligned in the center." at bounding box center [991, 494] width 289 height 33
click at [949, 552] on p "Both the labeled or unlabeled variant of the checkbox is supported." at bounding box center [991, 541] width 289 height 33
click at [1015, 539] on p "Both the labeled or unlabeled variant of the checkbox is supported." at bounding box center [991, 541] width 289 height 33
click at [1004, 538] on p "Both the labeled or unlabeled variant of the checkbox is supported." at bounding box center [991, 541] width 289 height 33
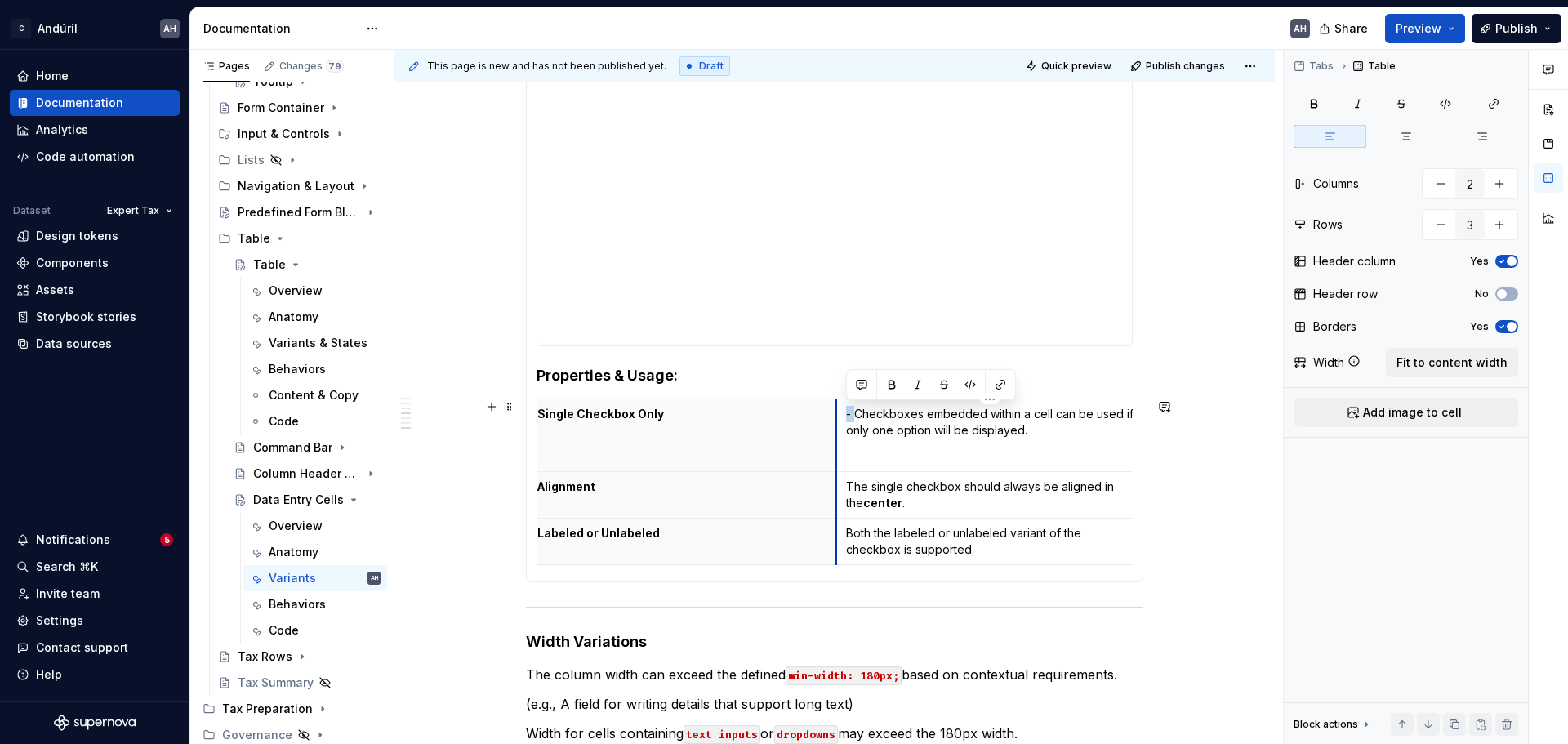
drag, startPoint x: 856, startPoint y: 413, endPoint x: 839, endPoint y: 412, distance: 17.0
click at [839, 412] on td "- Checkboxes embedded within a cell can be used if only one option will be disp…" at bounding box center [990, 436] width 309 height 73
click at [1045, 431] on p "Checkboxes embedded within a cell can be used if only one option will be displa…" at bounding box center [991, 422] width 289 height 33
click at [1088, 416] on p "Checkboxes embedded within a cell can be used if only one option will be displa…" at bounding box center [991, 422] width 289 height 33
click at [848, 414] on p "Checkboxes embedded within a cell can be used if only one option will be displa…" at bounding box center [991, 422] width 289 height 33
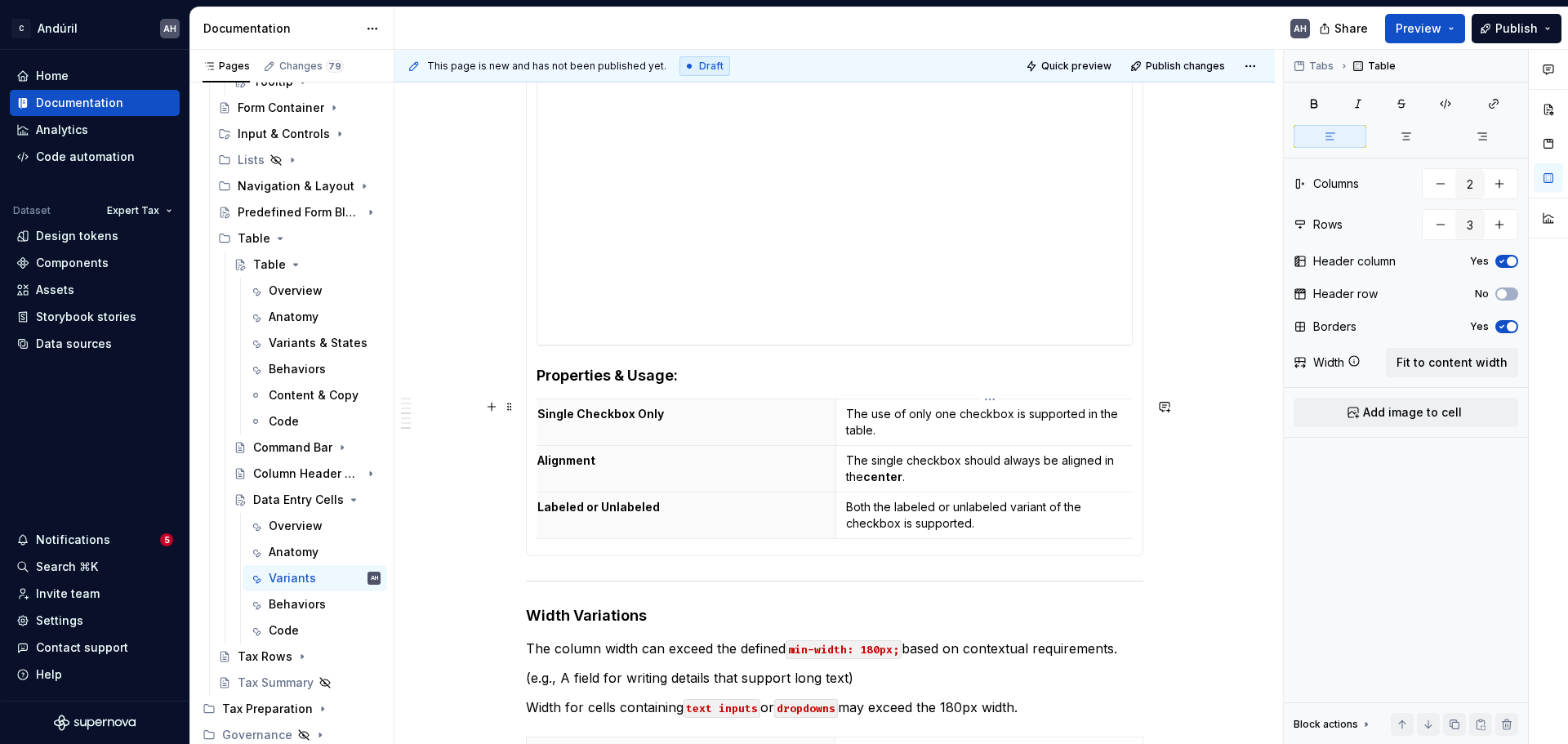
click at [1010, 416] on p "The use of only one checkbox is supported in the table." at bounding box center [991, 422] width 289 height 33
drag, startPoint x: 1050, startPoint y: 416, endPoint x: 909, endPoint y: 415, distance: 141.0
click at [909, 415] on p "The use of only one checkbox per cell is supported in the table." at bounding box center [991, 422] width 289 height 33
click at [916, 425] on p "The use of only one checkbox per cel l is supported in the table." at bounding box center [991, 422] width 289 height 33
drag, startPoint x: 935, startPoint y: 429, endPoint x: 846, endPoint y: 431, distance: 89.0
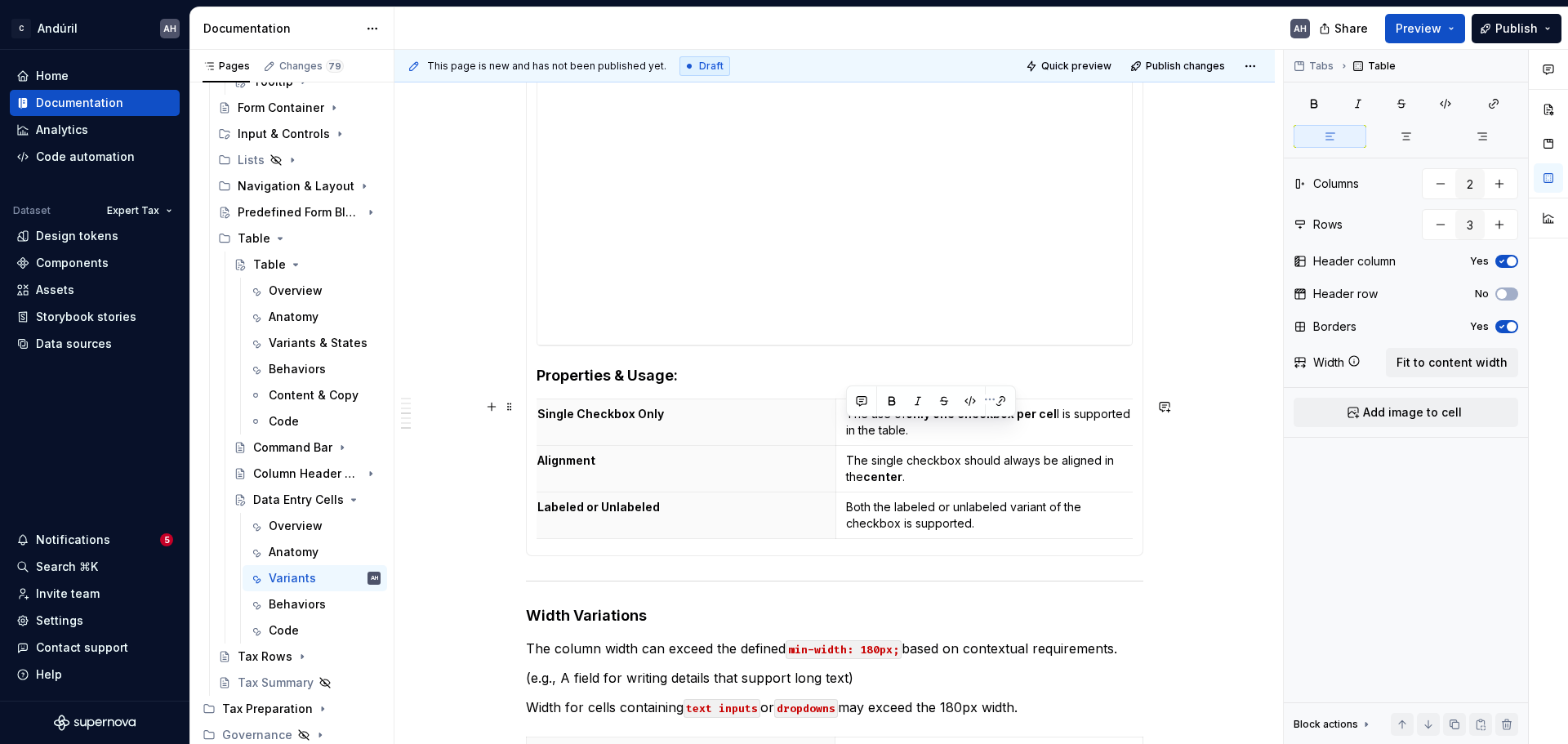
click at [846, 431] on p "The use of only one checkbox per cel l is supported in the table." at bounding box center [991, 422] width 289 height 33
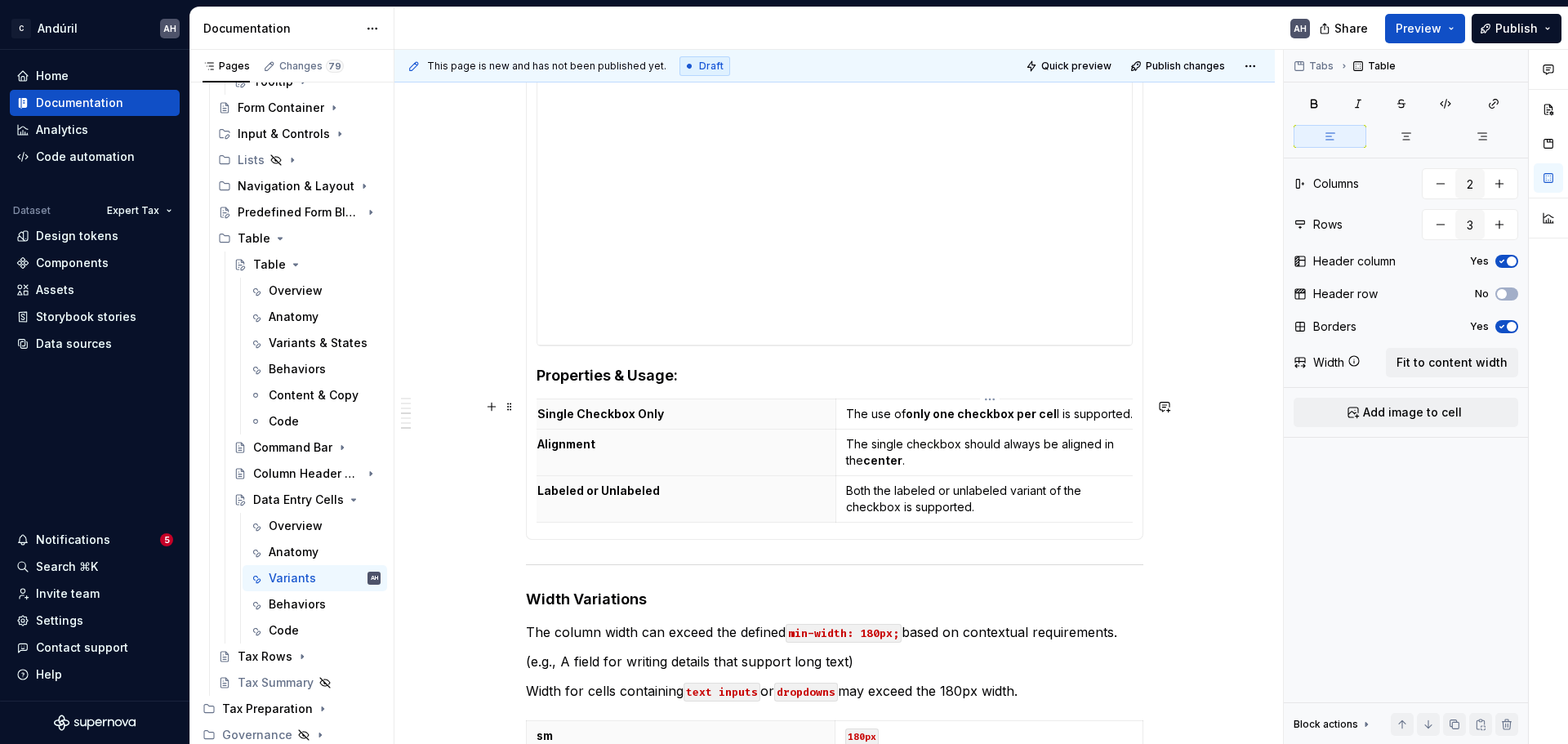
click at [993, 463] on p "The single checkbox should always be aligned in the center ." at bounding box center [991, 452] width 289 height 33
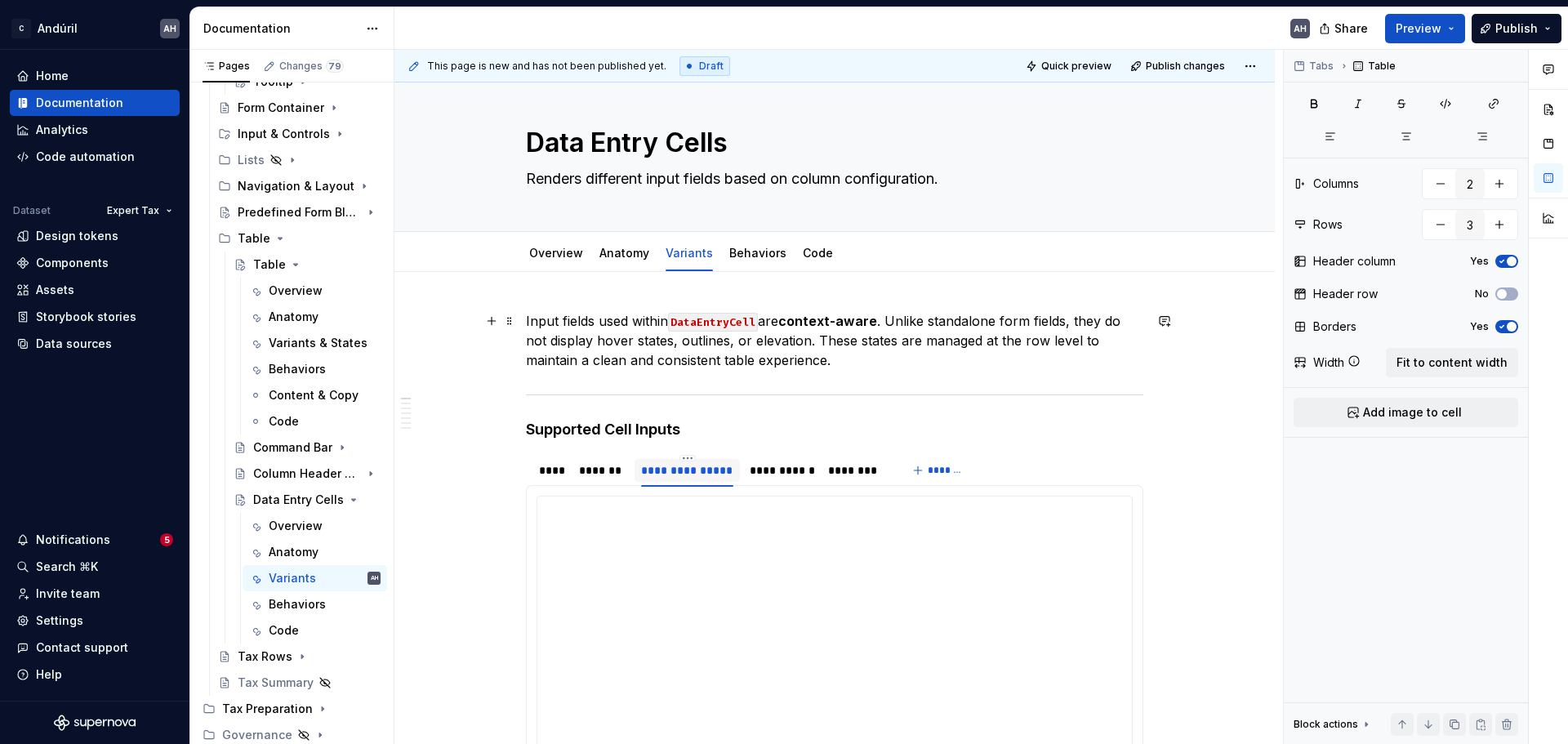
scroll to position [0, 0]
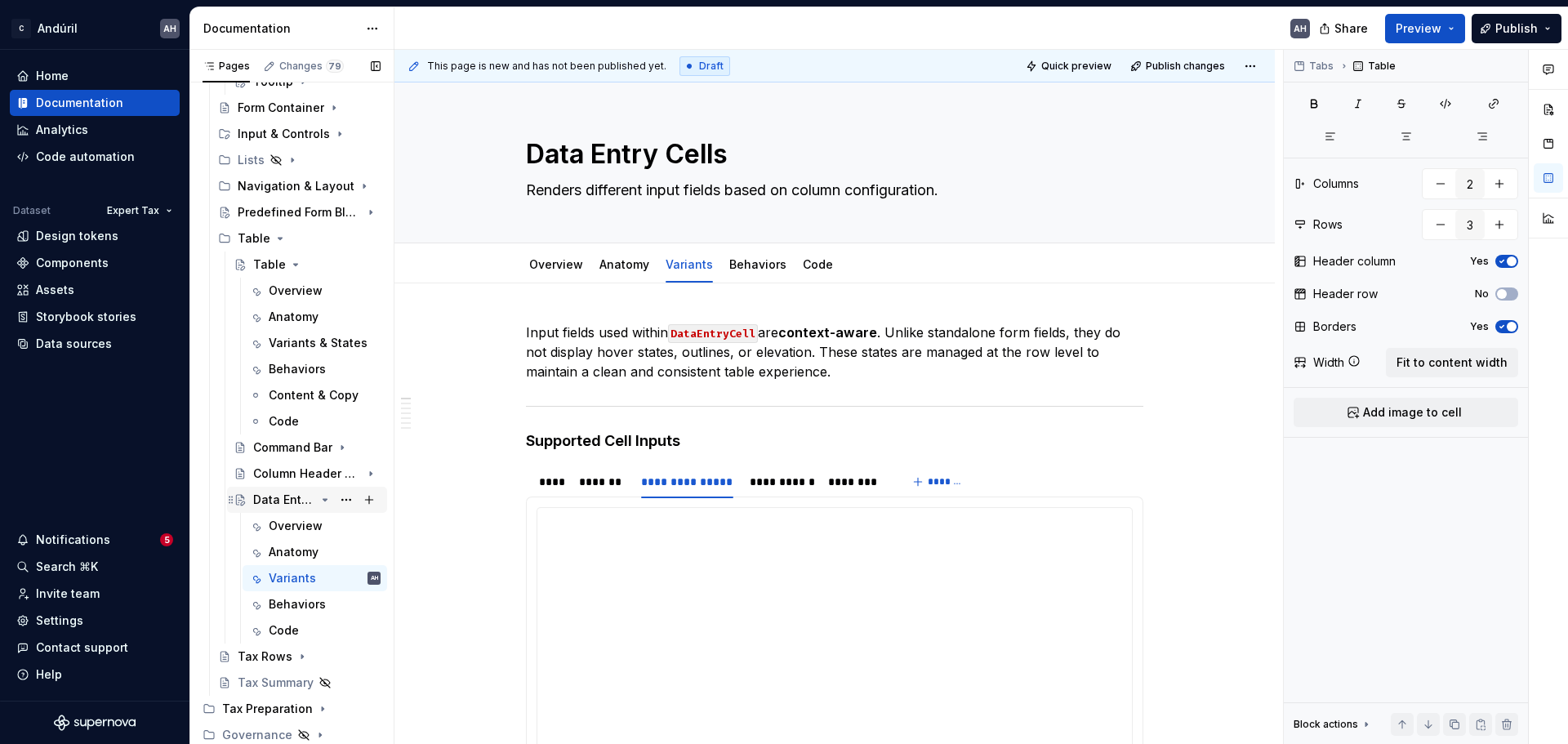
click at [323, 499] on icon "Page tree" at bounding box center [325, 500] width 4 height 2
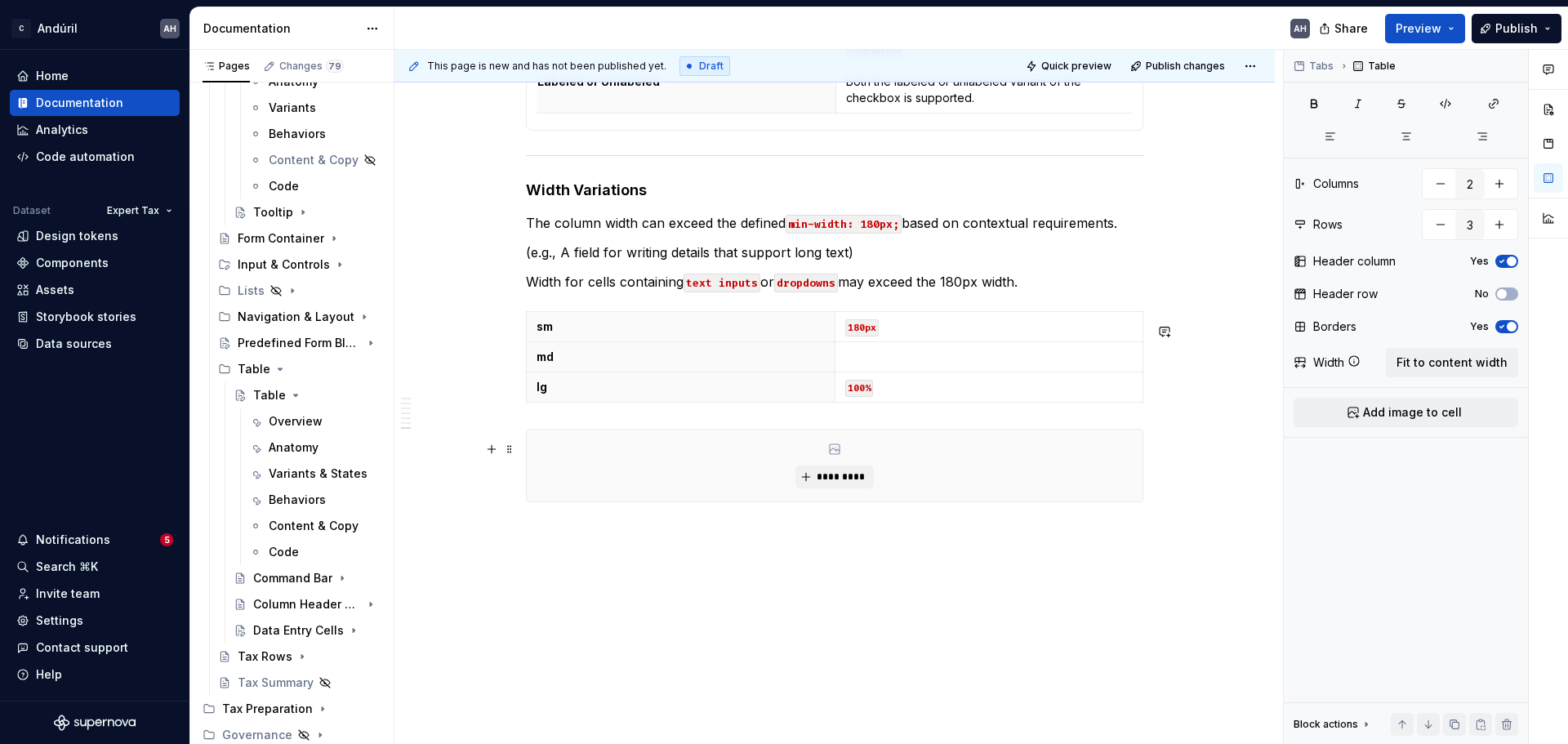
scroll to position [912, 0]
click at [888, 356] on p at bounding box center [990, 358] width 289 height 17
drag, startPoint x: 896, startPoint y: 350, endPoint x: 852, endPoint y: 350, distance: 44.0
click at [852, 350] on p "360px" at bounding box center [990, 358] width 289 height 17
click at [902, 353] on p "360px" at bounding box center [990, 358] width 289 height 17
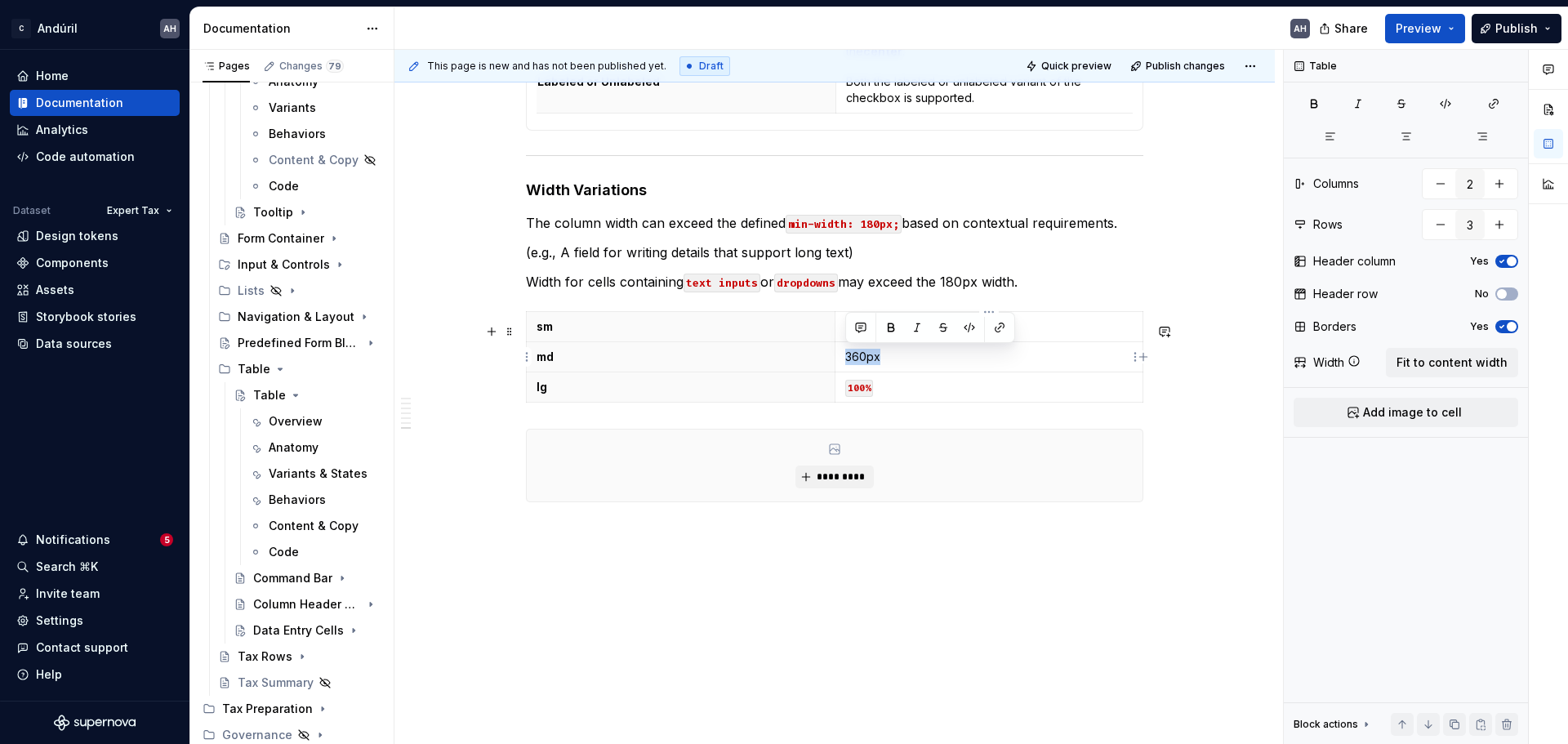
drag, startPoint x: 877, startPoint y: 358, endPoint x: 848, endPoint y: 355, distance: 29.2
click at [848, 355] on p "360px" at bounding box center [990, 358] width 289 height 17
click at [998, 331] on button "button" at bounding box center [1000, 328] width 23 height 23
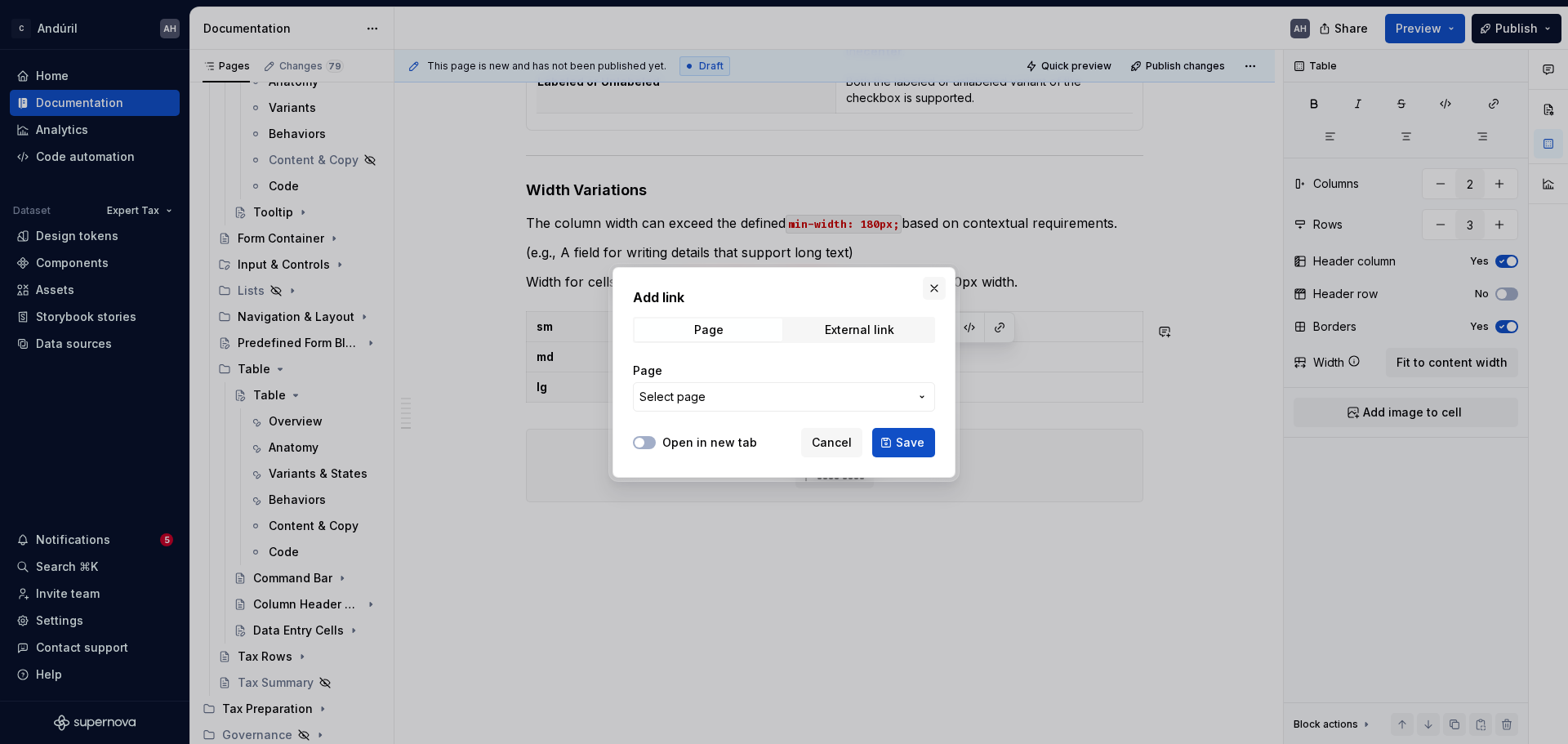
click at [929, 290] on button "button" at bounding box center [934, 288] width 23 height 23
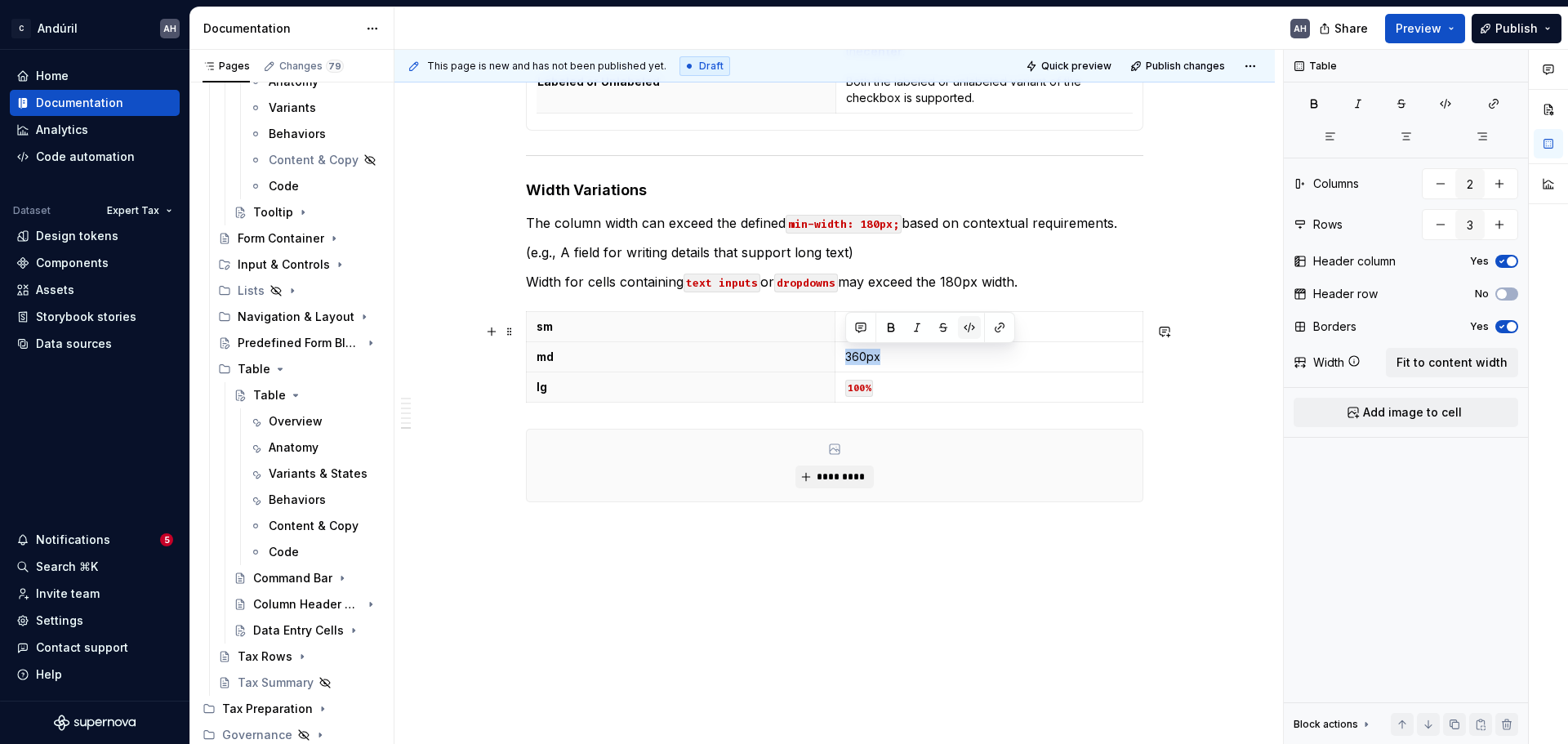
click at [971, 325] on button "button" at bounding box center [969, 328] width 23 height 23
click at [878, 567] on div "**********" at bounding box center [835, 65] width 881 height 1361
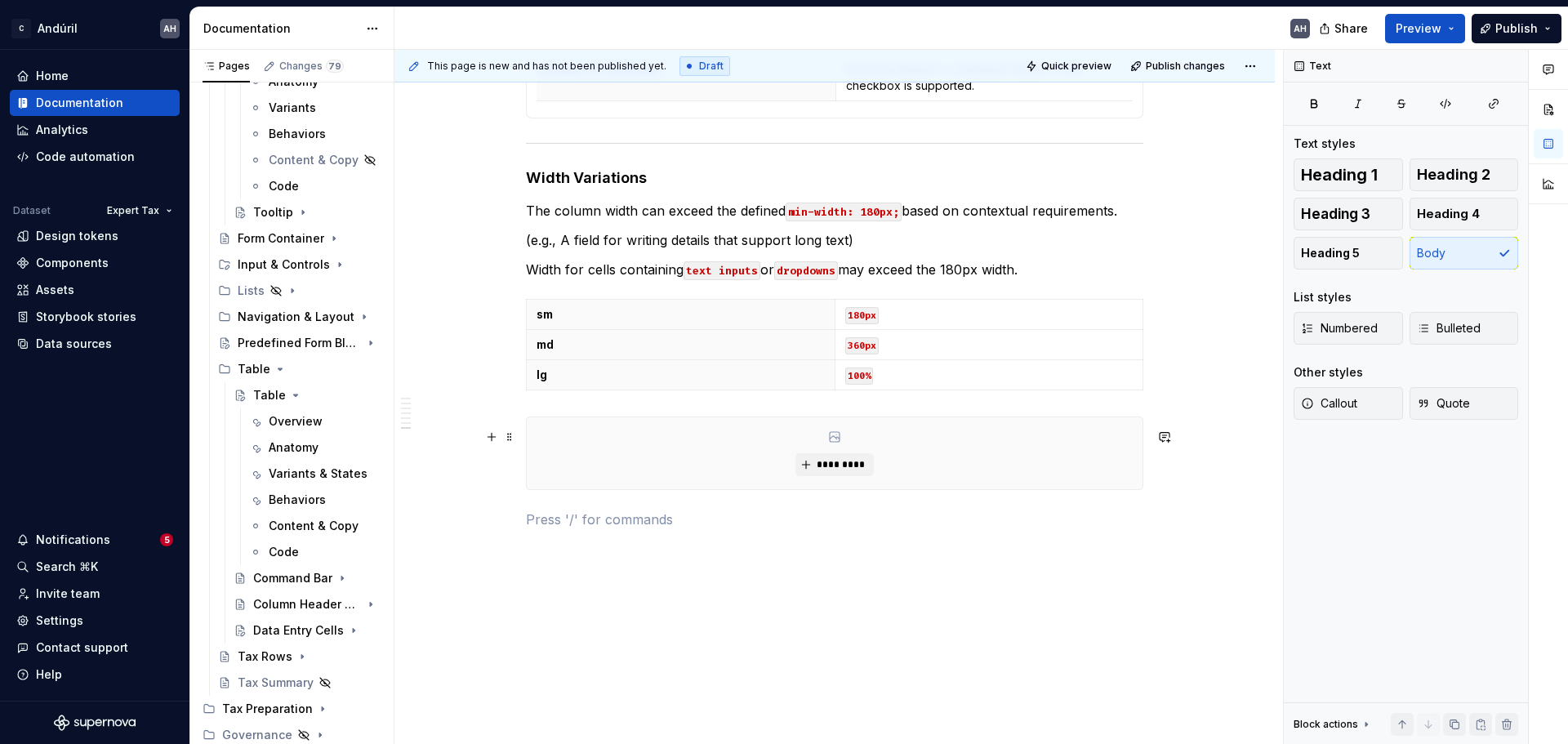
click at [593, 460] on div "*********" at bounding box center [834, 453] width 615 height 72
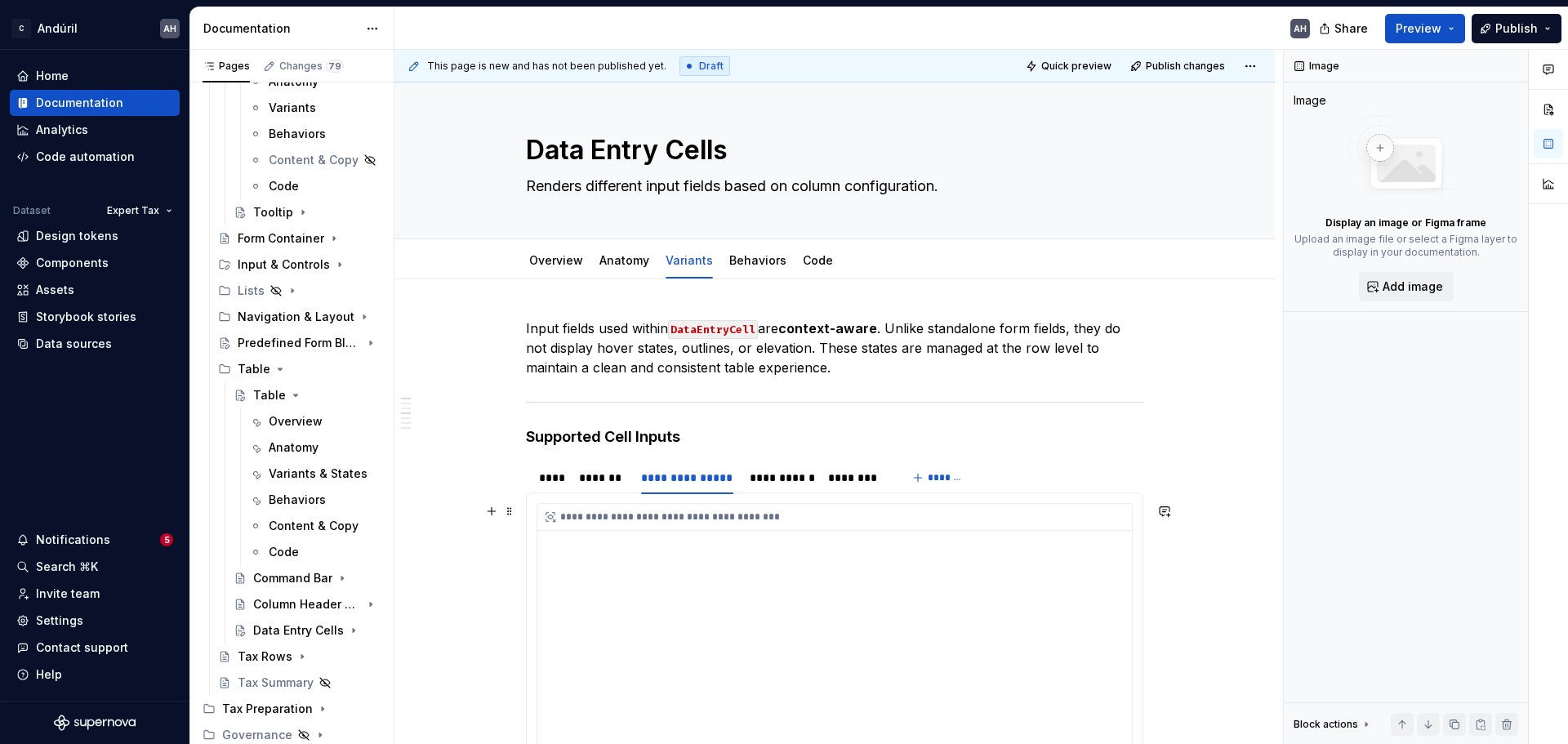
scroll to position [0, 0]
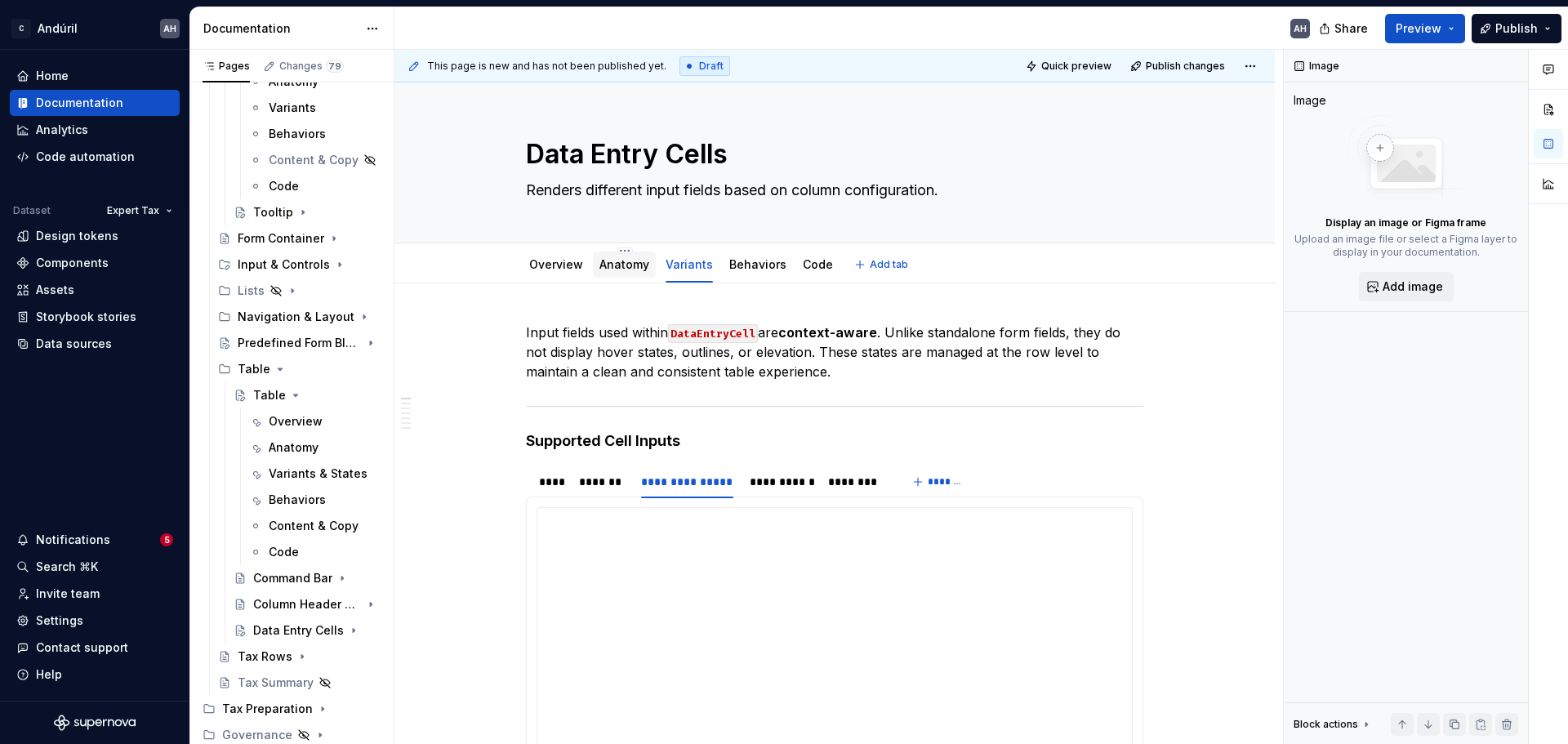
click at [633, 263] on link "Anatomy" at bounding box center [625, 264] width 50 height 14
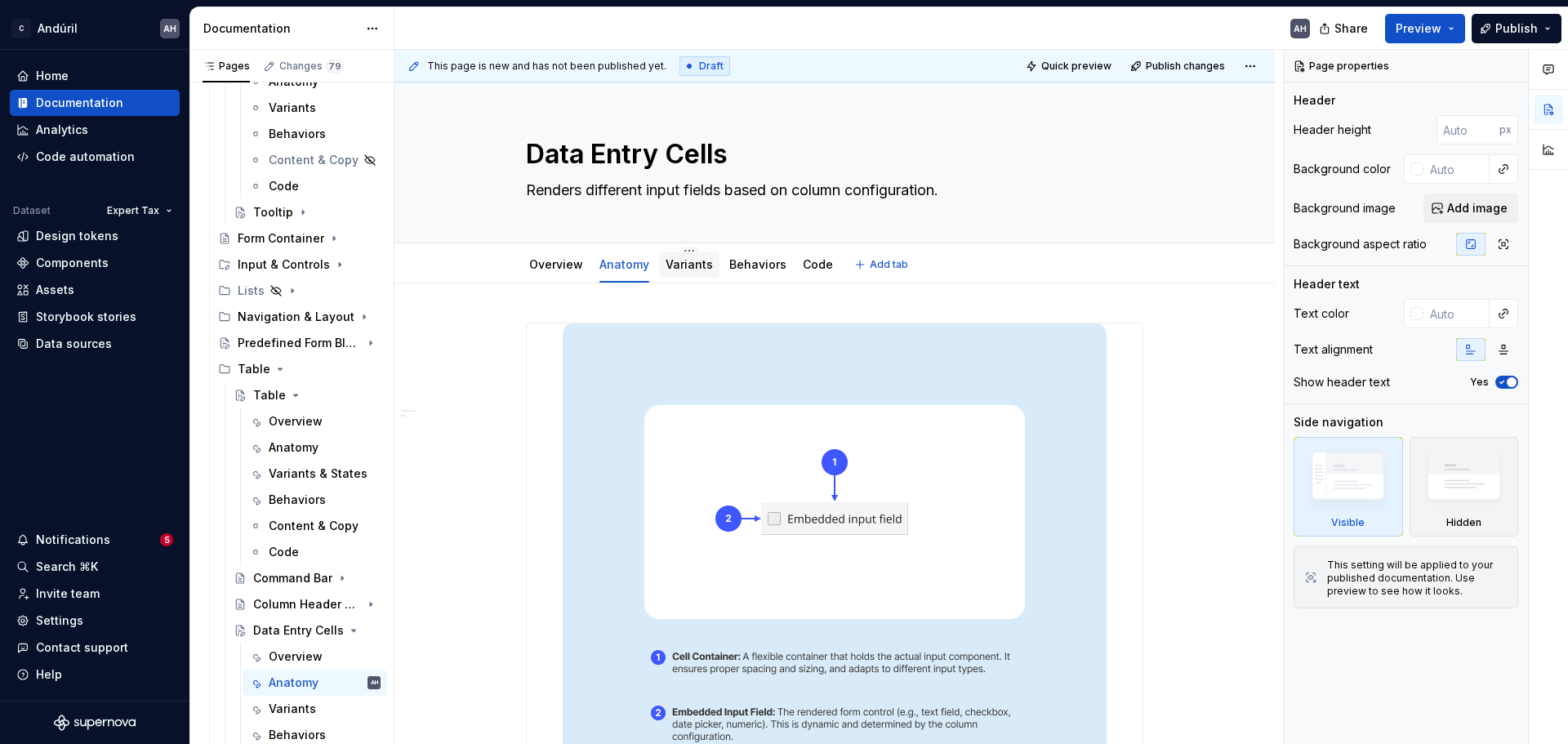
click at [690, 267] on link "Variants" at bounding box center [689, 264] width 47 height 14
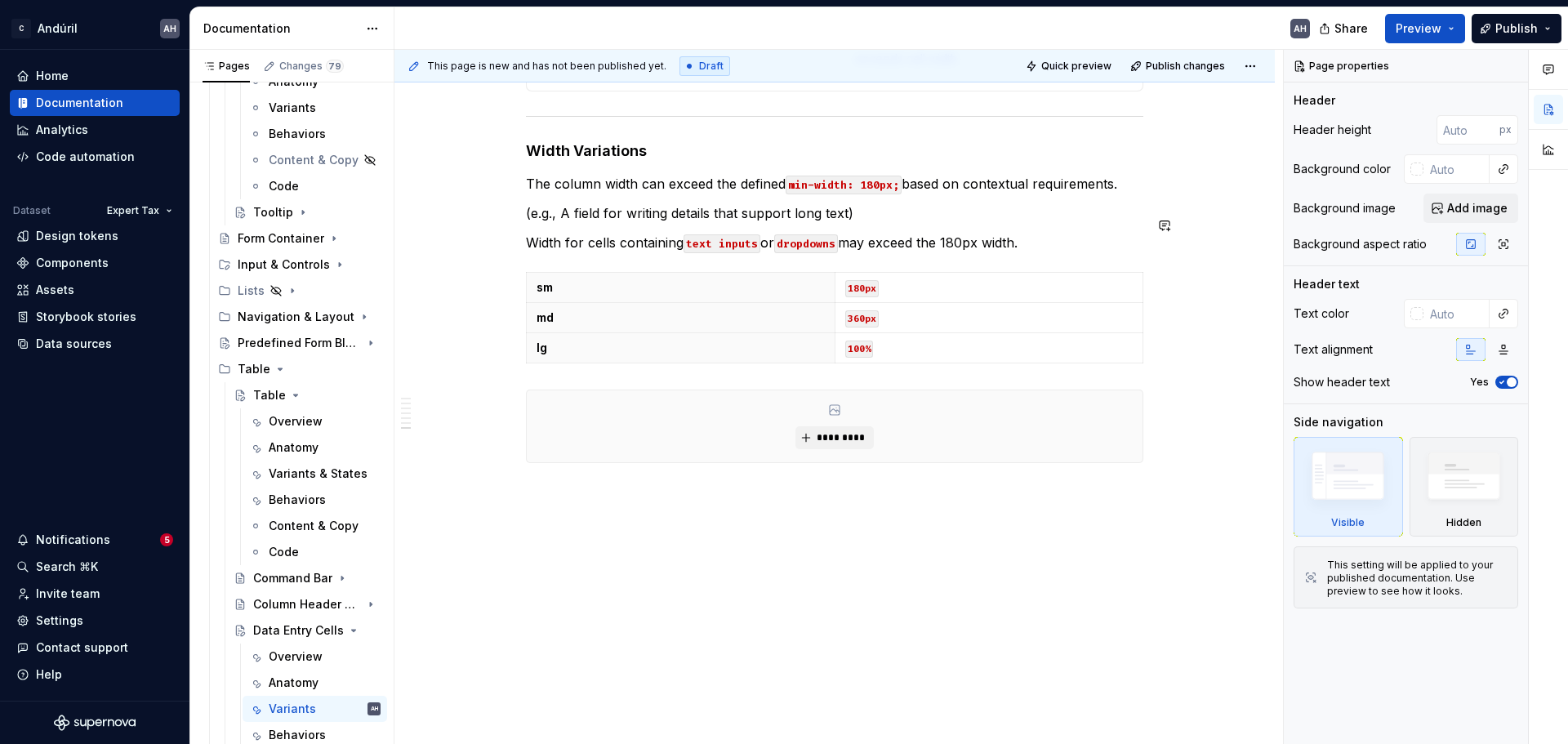
scroll to position [981, 0]
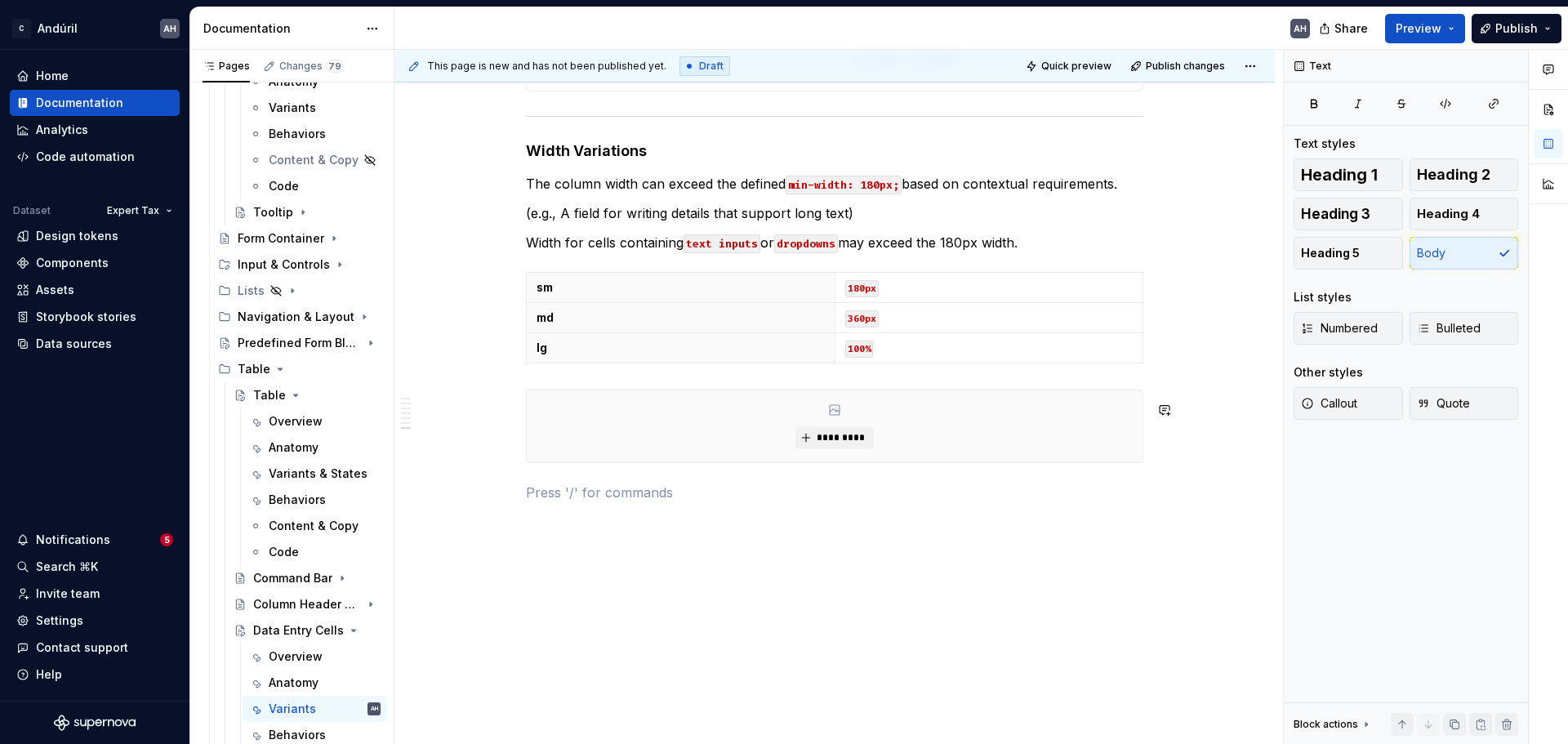
drag, startPoint x: 945, startPoint y: 514, endPoint x: 759, endPoint y: 450, distance: 196.7
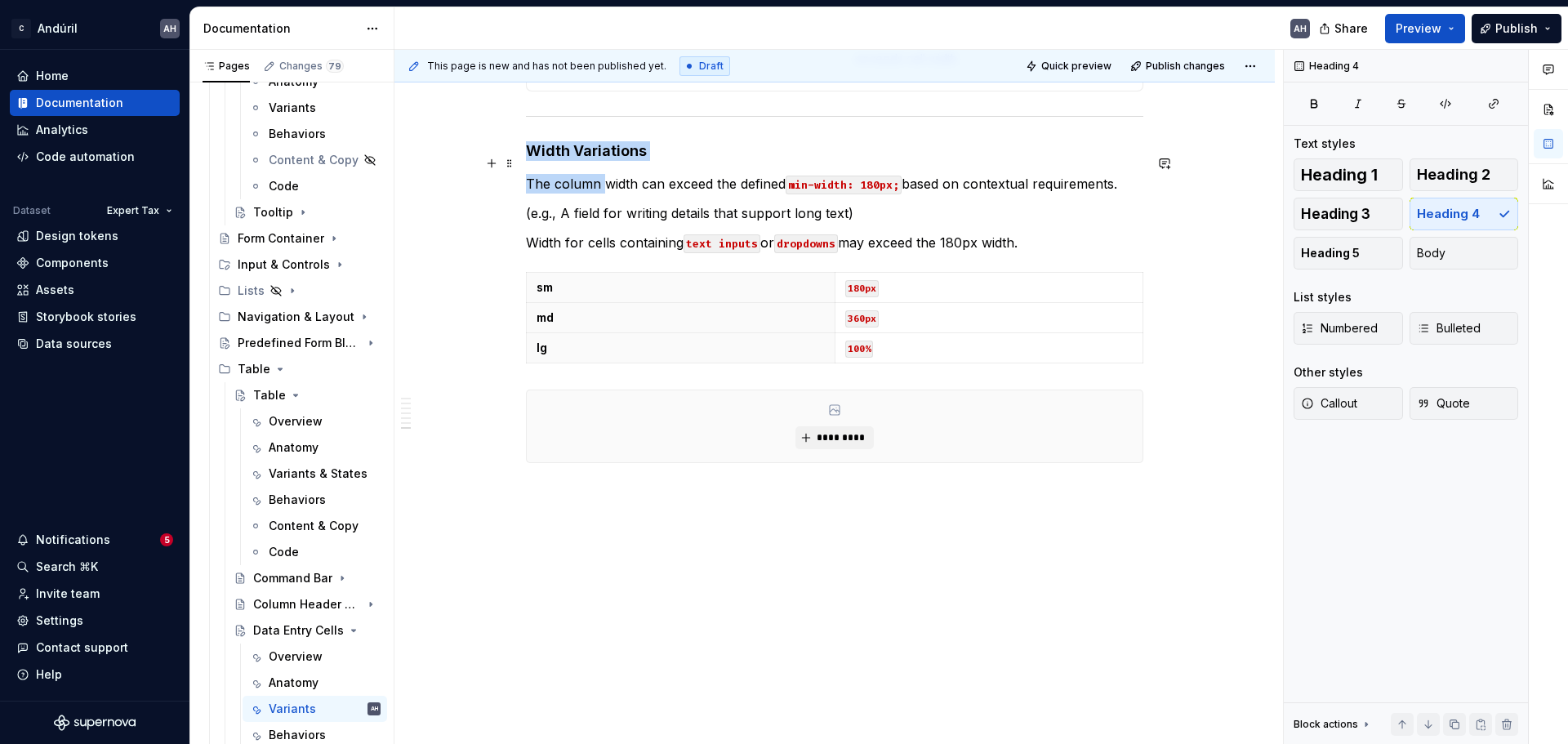
drag, startPoint x: 529, startPoint y: 156, endPoint x: 608, endPoint y: 194, distance: 87.7
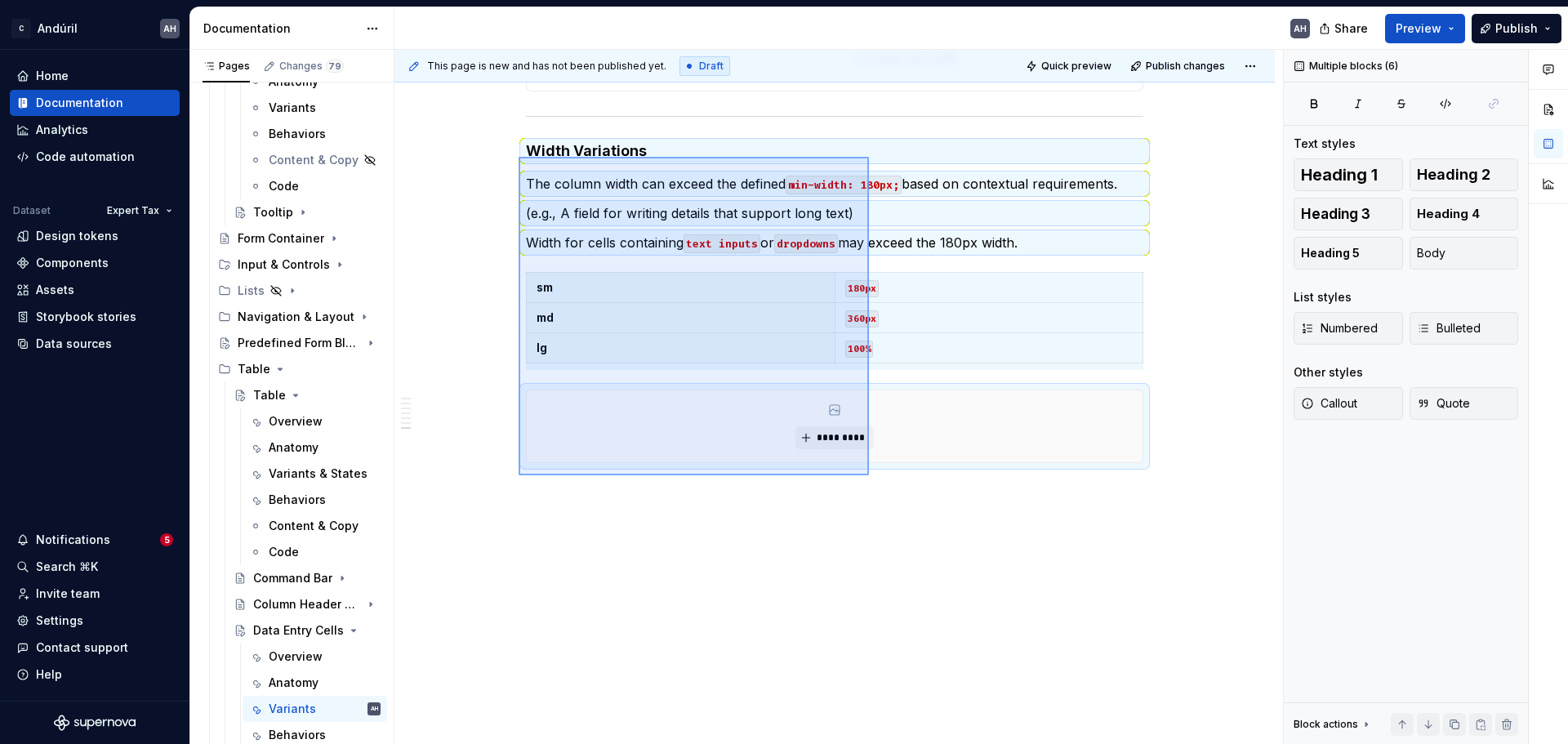
drag, startPoint x: 519, startPoint y: 156, endPoint x: 869, endPoint y: 476, distance: 474.2
click at [869, 476] on div "**********" at bounding box center [839, 398] width 888 height 696
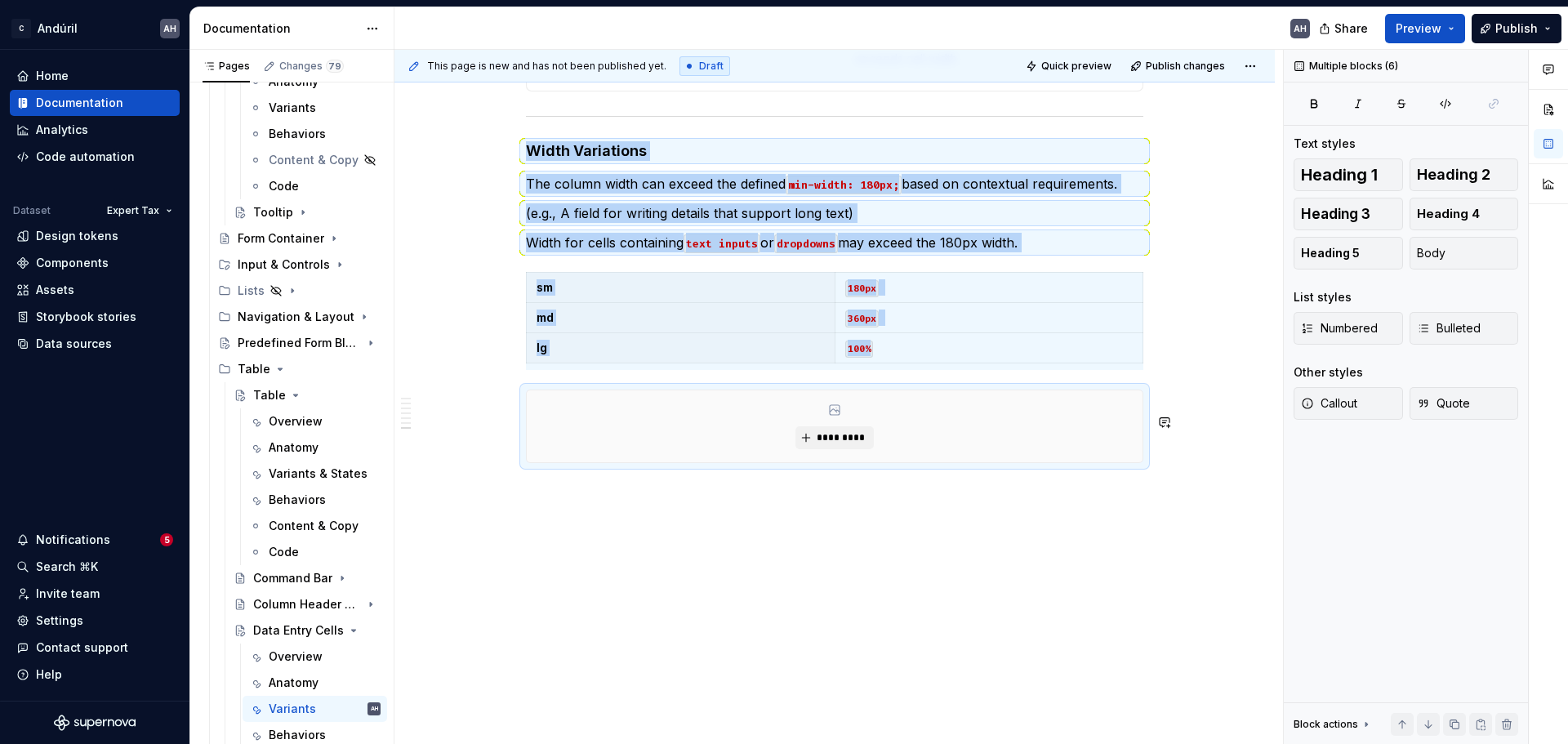
copy div "Width Variations The column width can exceed the defined min-width: 180px; base…"
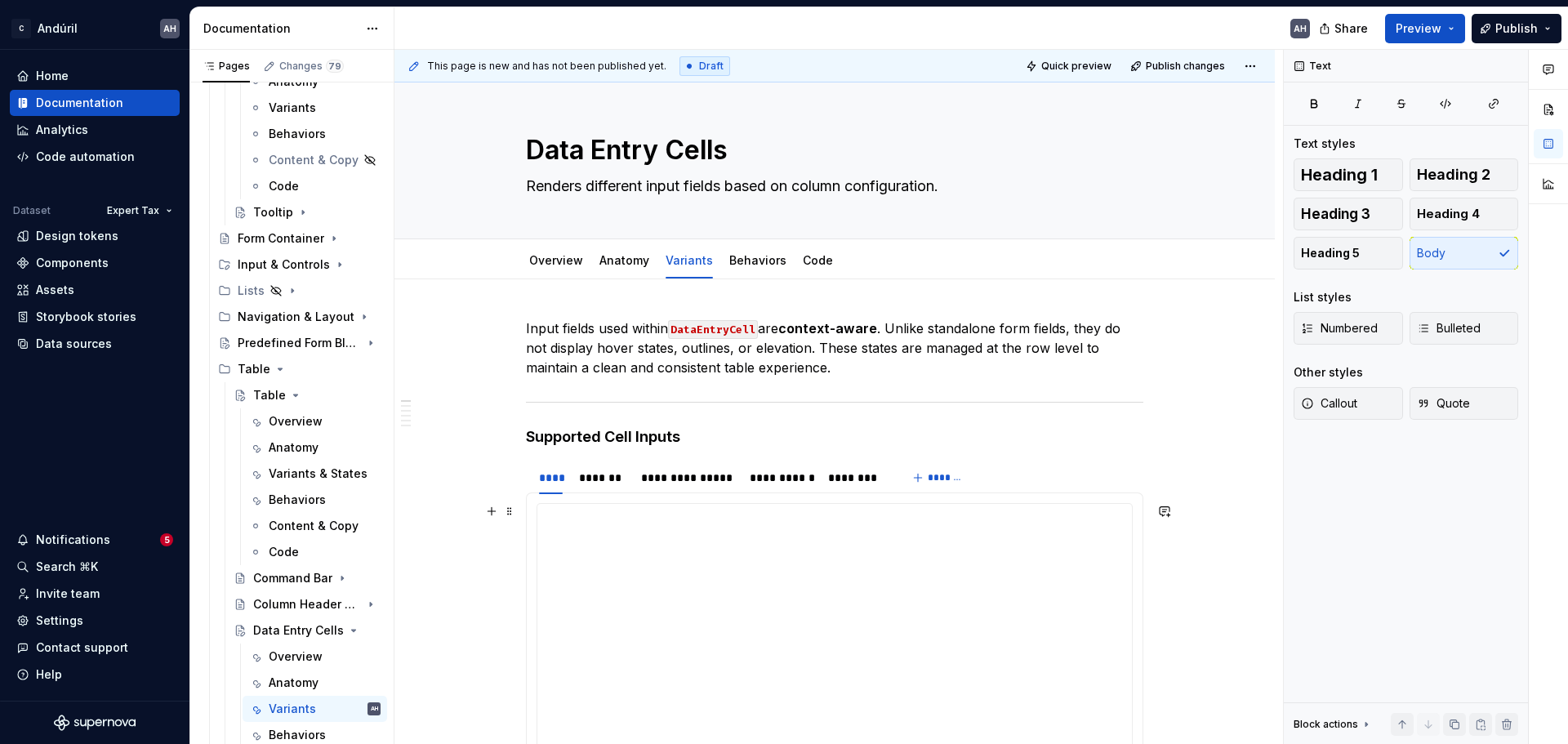
scroll to position [0, 0]
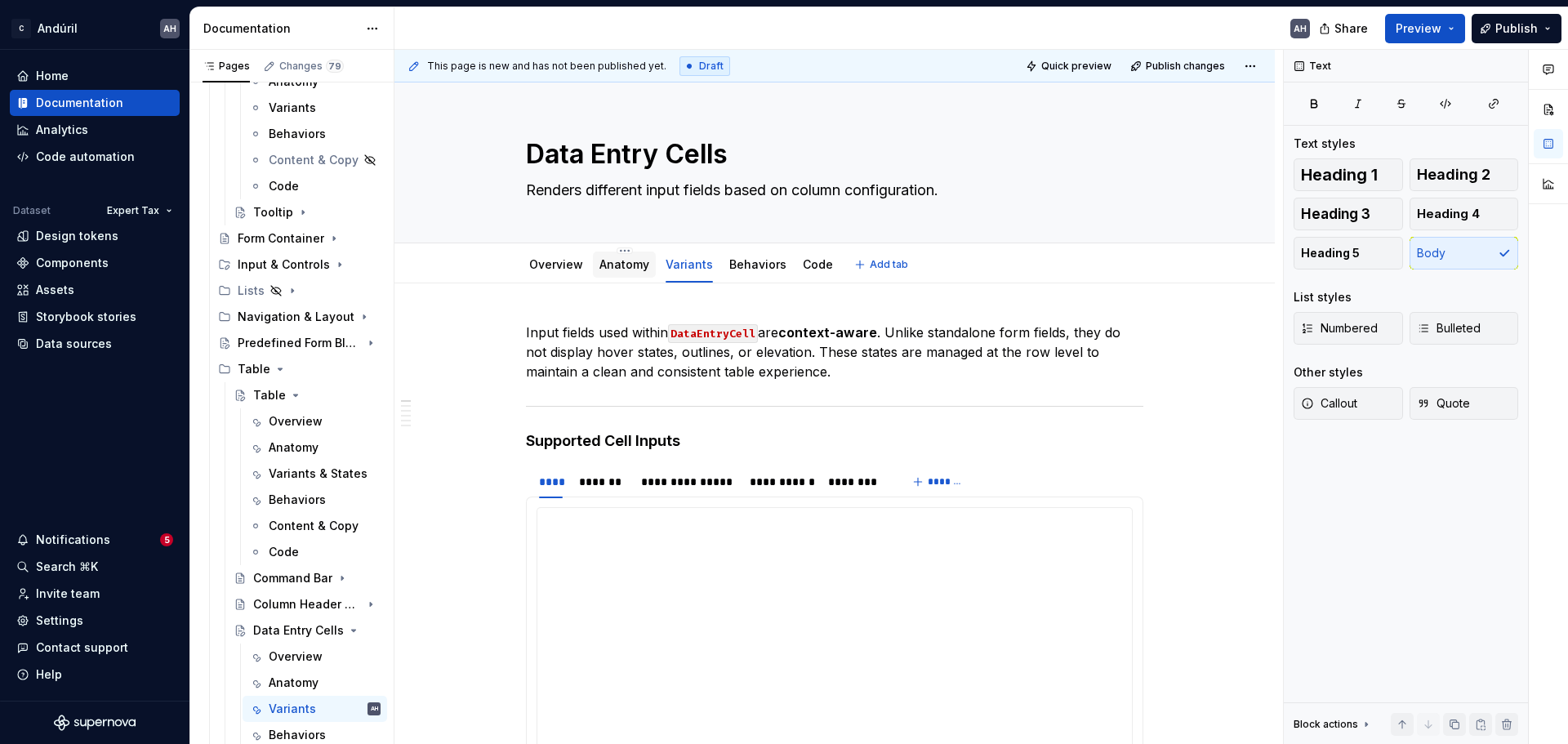
click at [622, 270] on link "Anatomy" at bounding box center [625, 264] width 50 height 14
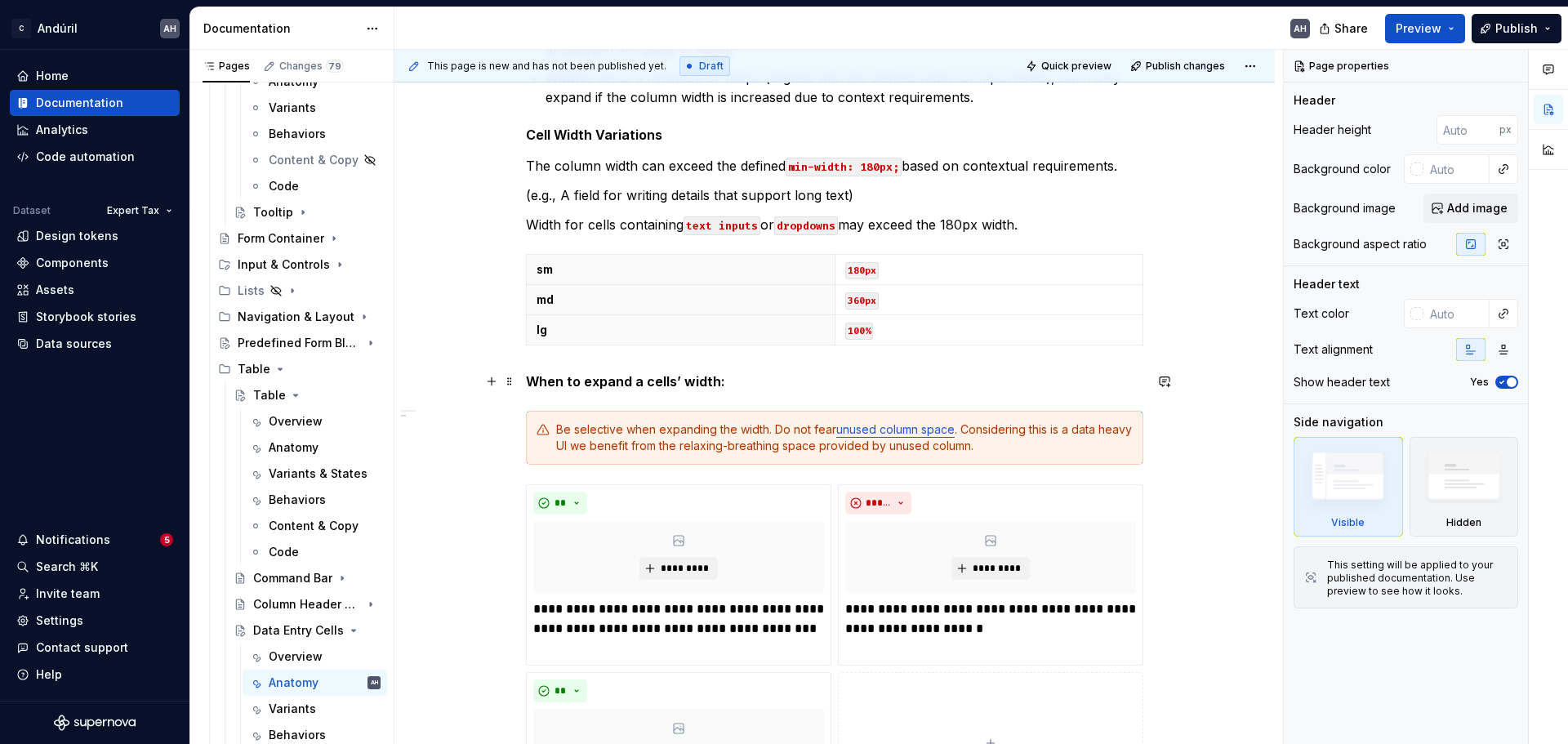
scroll to position [1143, 0]
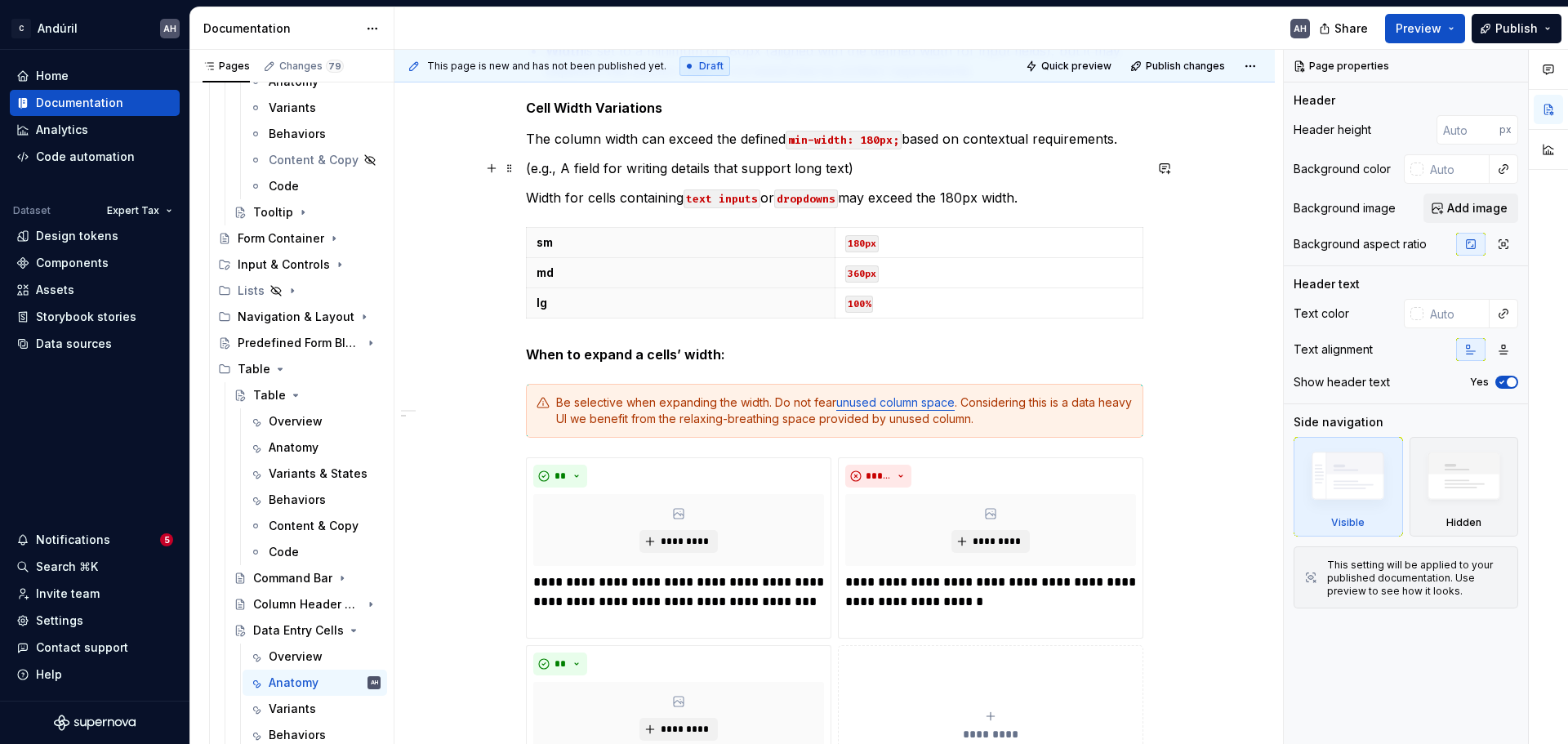
click at [842, 169] on p "(e.g., A field for writing details that support long text)" at bounding box center [834, 168] width 617 height 20
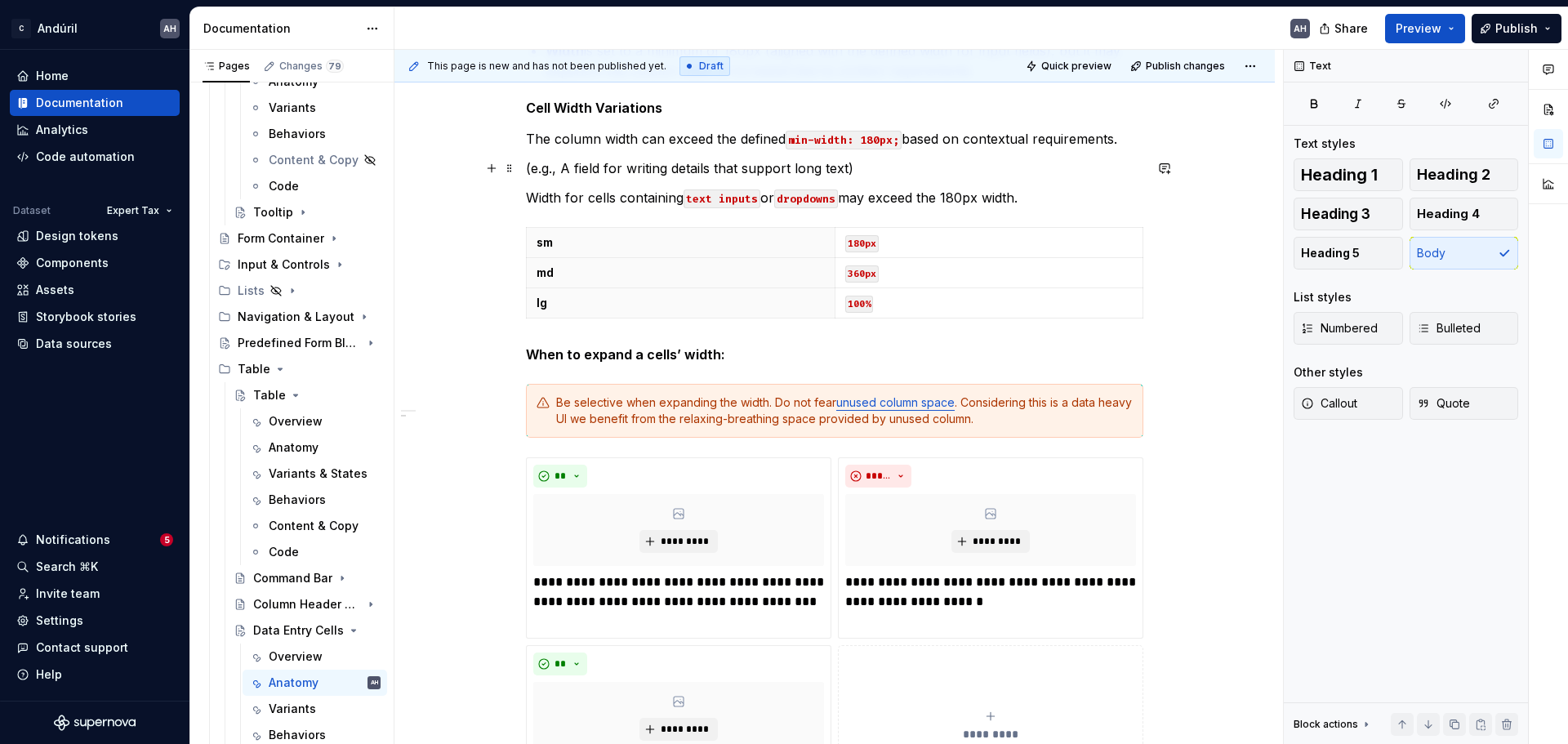
click at [848, 170] on p "(e.g., A field for writing details that support long text)" at bounding box center [834, 168] width 617 height 20
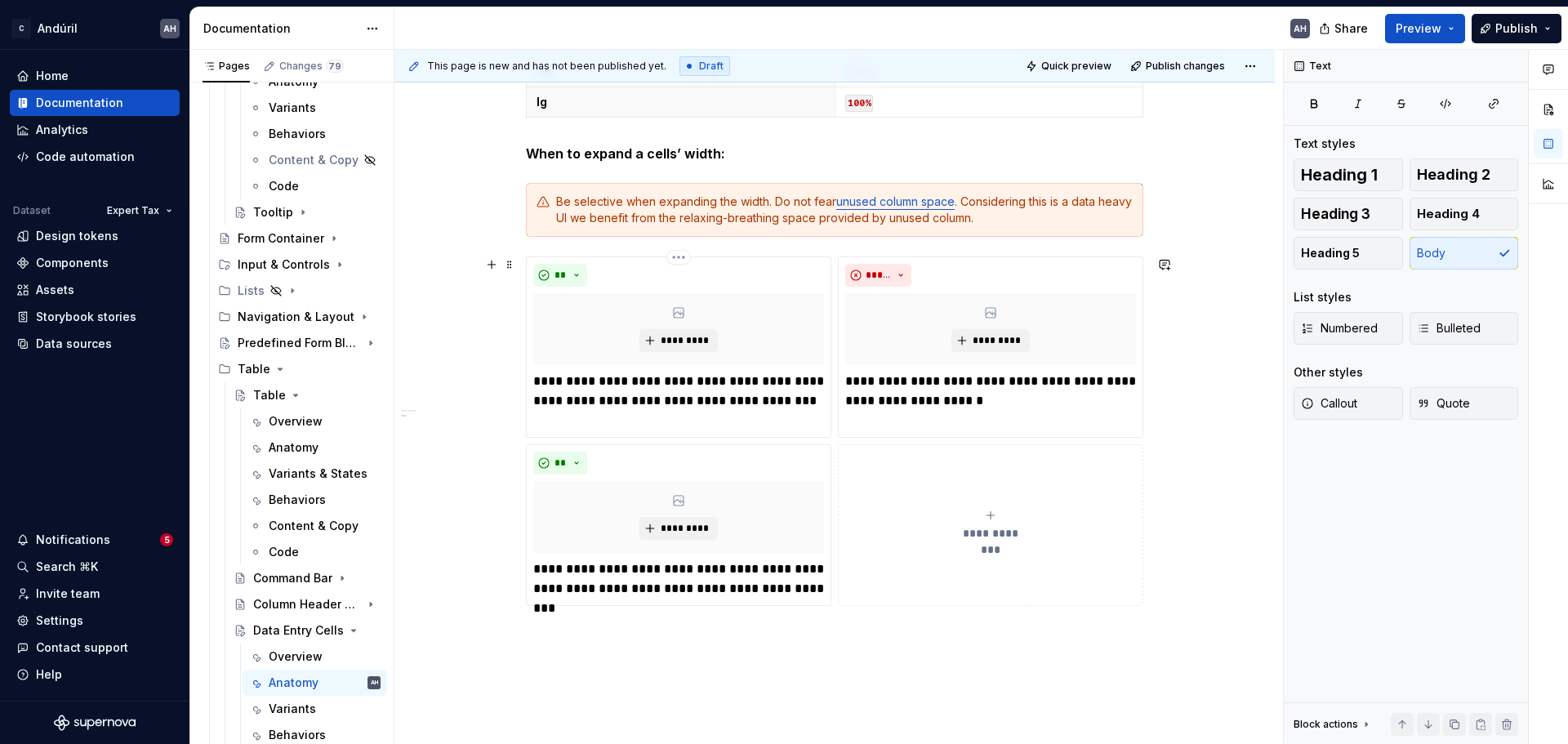
scroll to position [1388, 0]
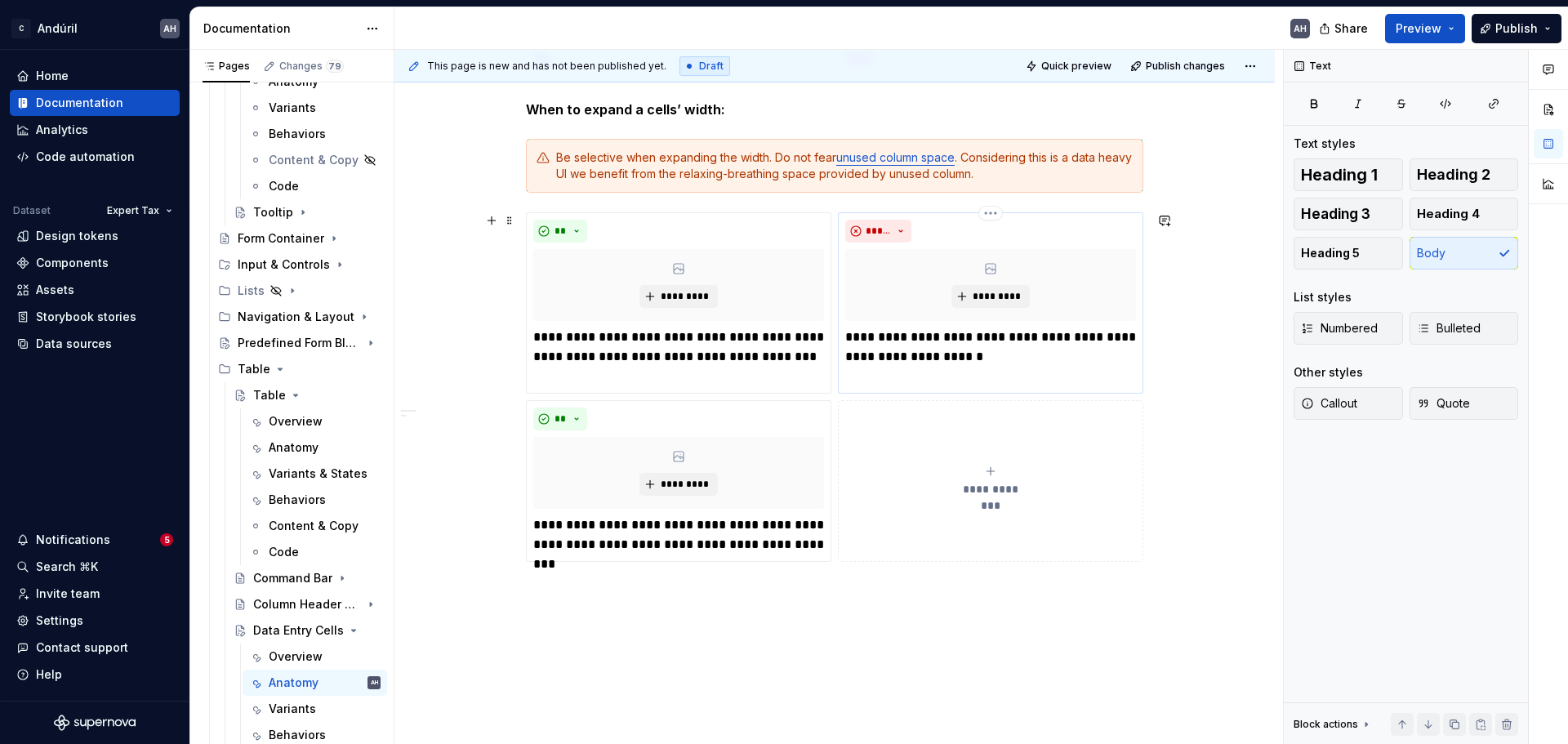
click at [994, 362] on p "**********" at bounding box center [991, 347] width 291 height 39
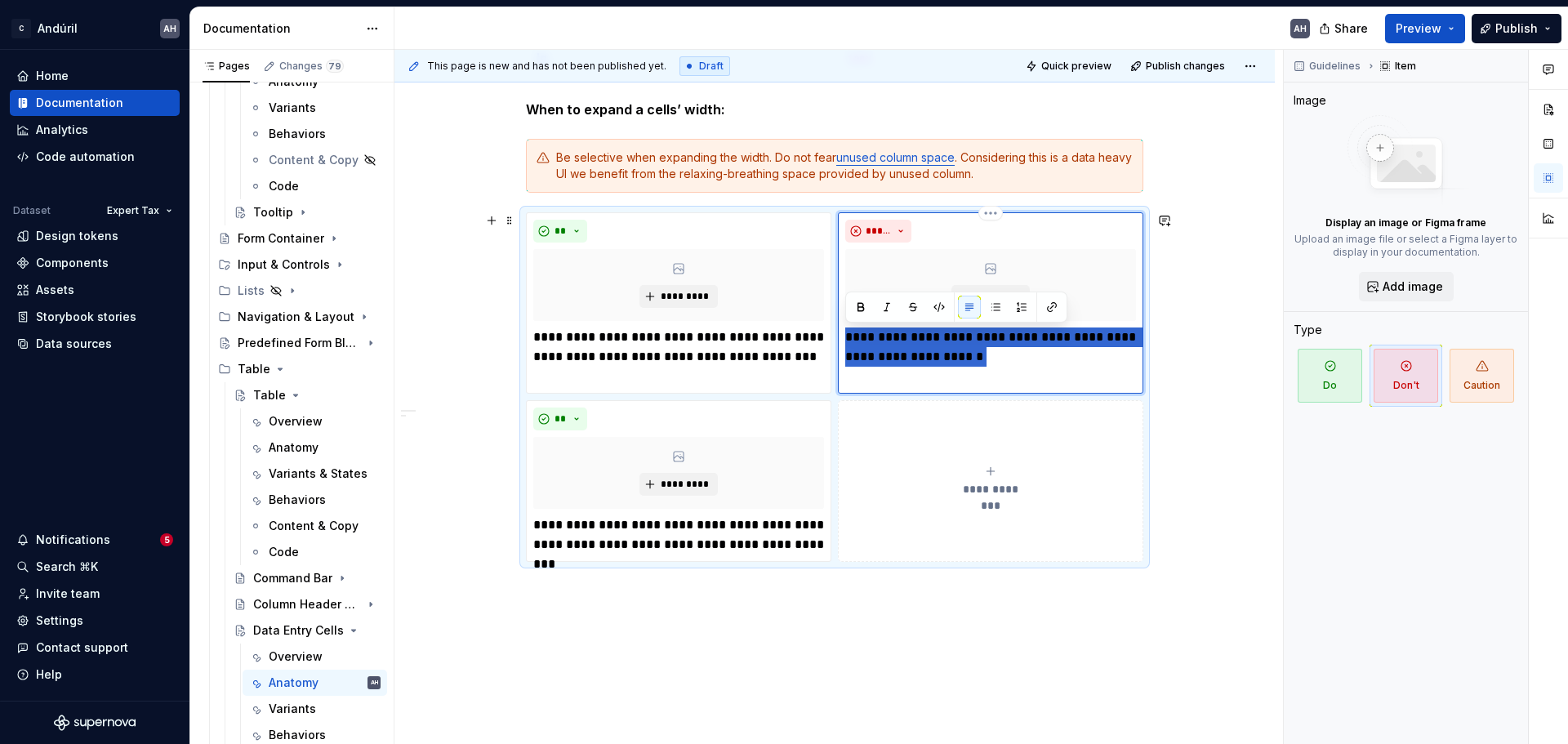
drag, startPoint x: 994, startPoint y: 362, endPoint x: 846, endPoint y: 340, distance: 149.6
click at [846, 340] on p "**********" at bounding box center [991, 347] width 291 height 39
type textarea "*"
click at [951, 359] on p "**********" at bounding box center [991, 347] width 291 height 39
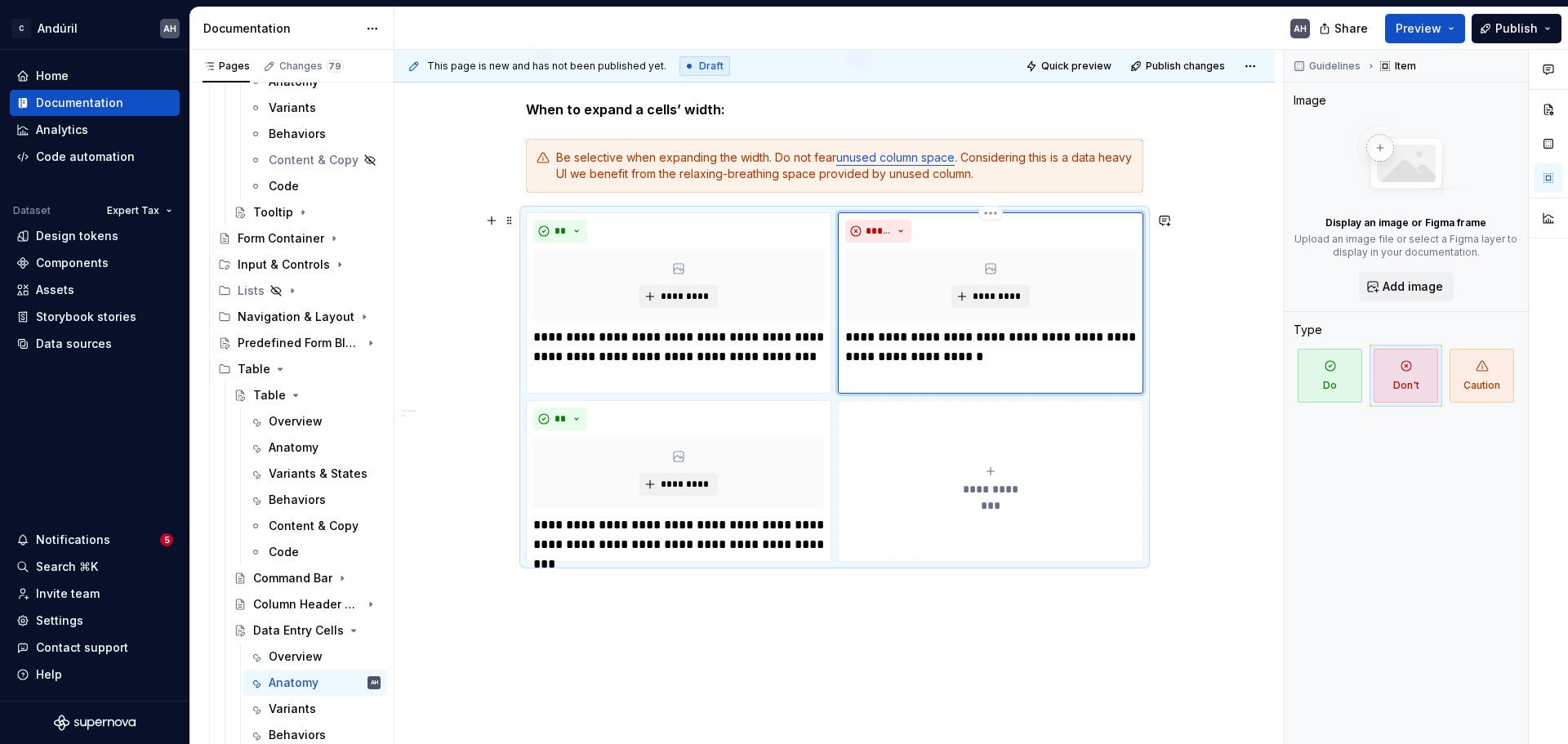
click at [980, 340] on p "**********" at bounding box center [991, 347] width 291 height 39
click at [625, 337] on p "**********" at bounding box center [679, 357] width 291 height 59
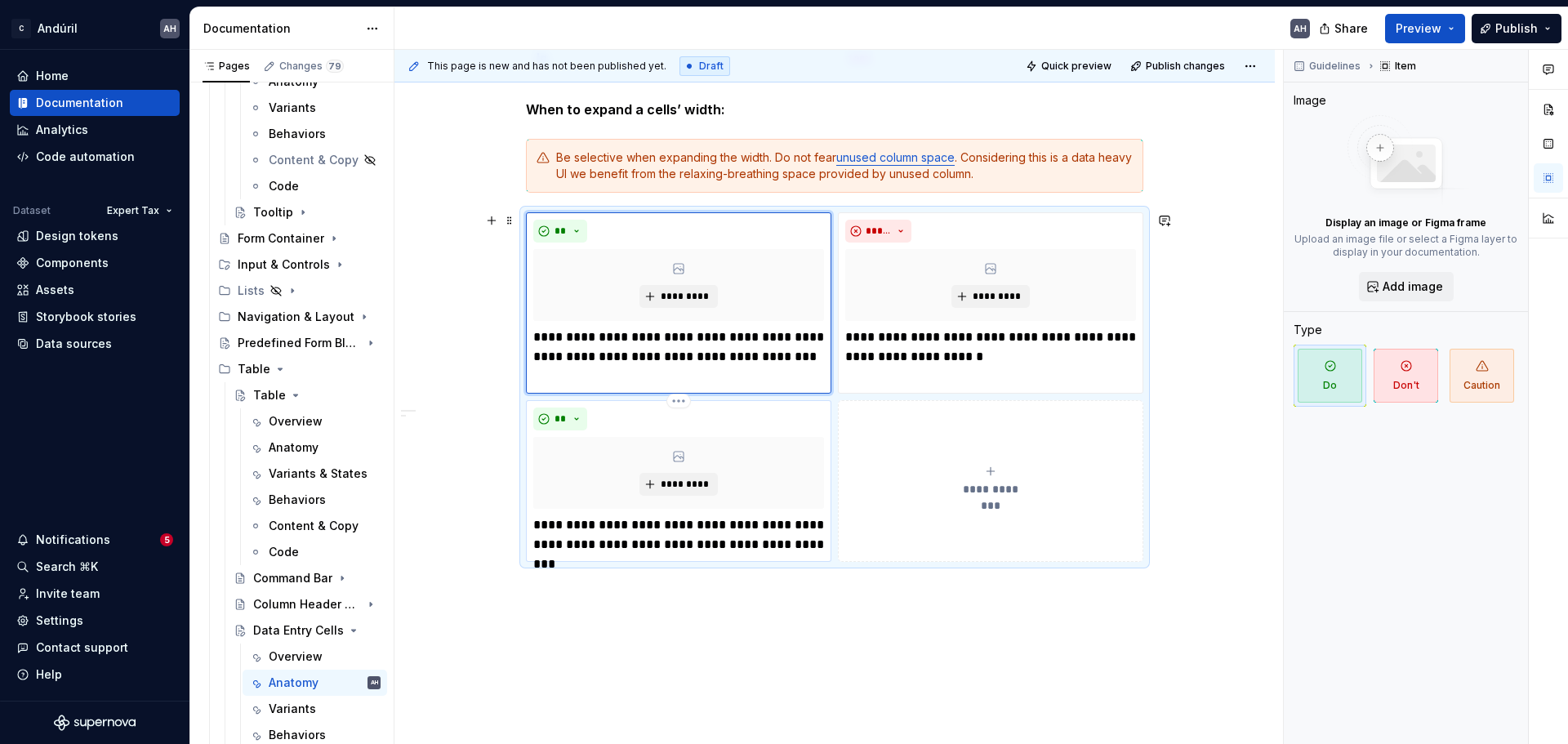
click at [629, 529] on p "**********" at bounding box center [679, 535] width 291 height 39
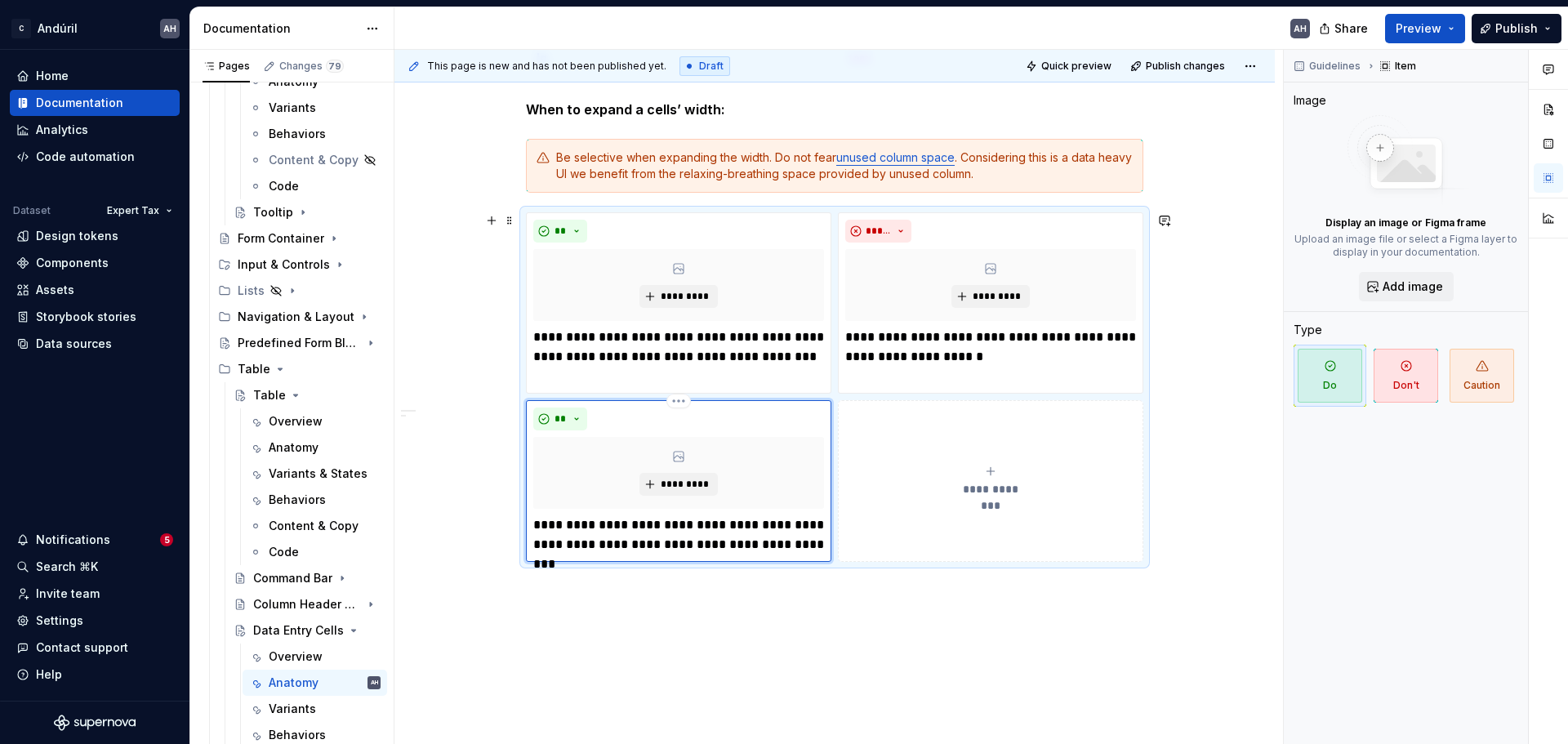
click at [627, 529] on p "**********" at bounding box center [679, 535] width 291 height 39
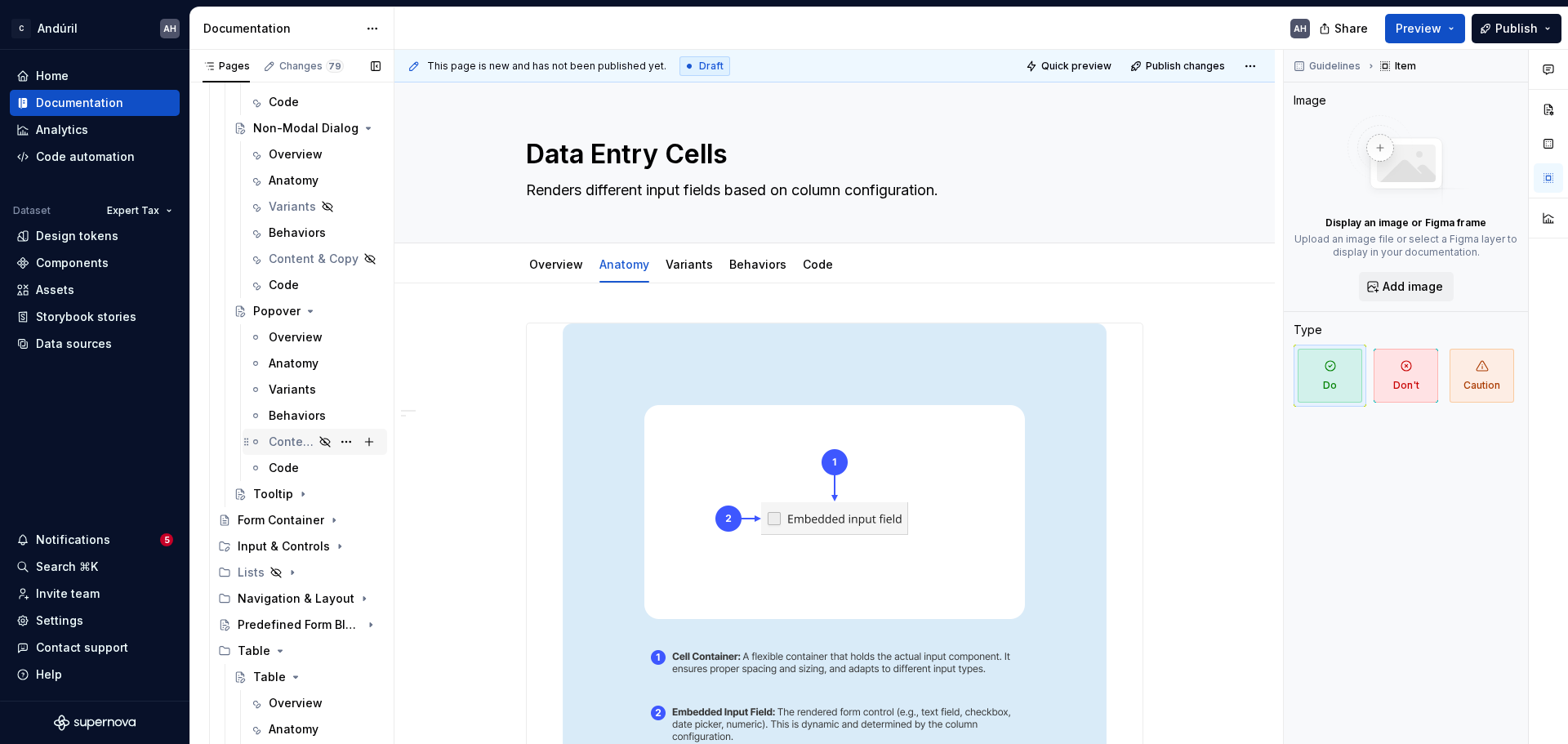
scroll to position [1157, 0]
click at [289, 538] on div "Input & Controls" at bounding box center [276, 543] width 77 height 17
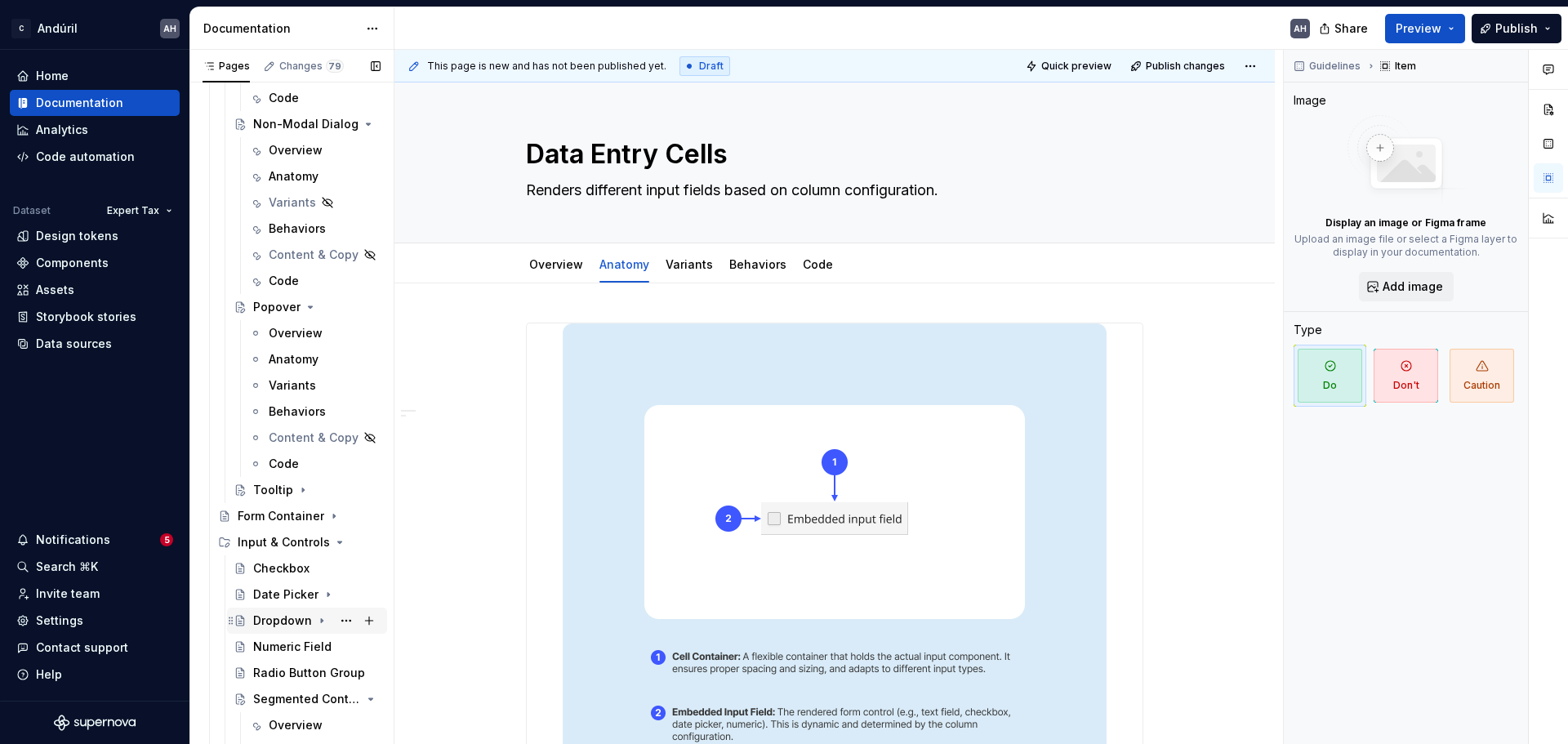
click at [304, 567] on div "Dropdown" at bounding box center [282, 621] width 59 height 17
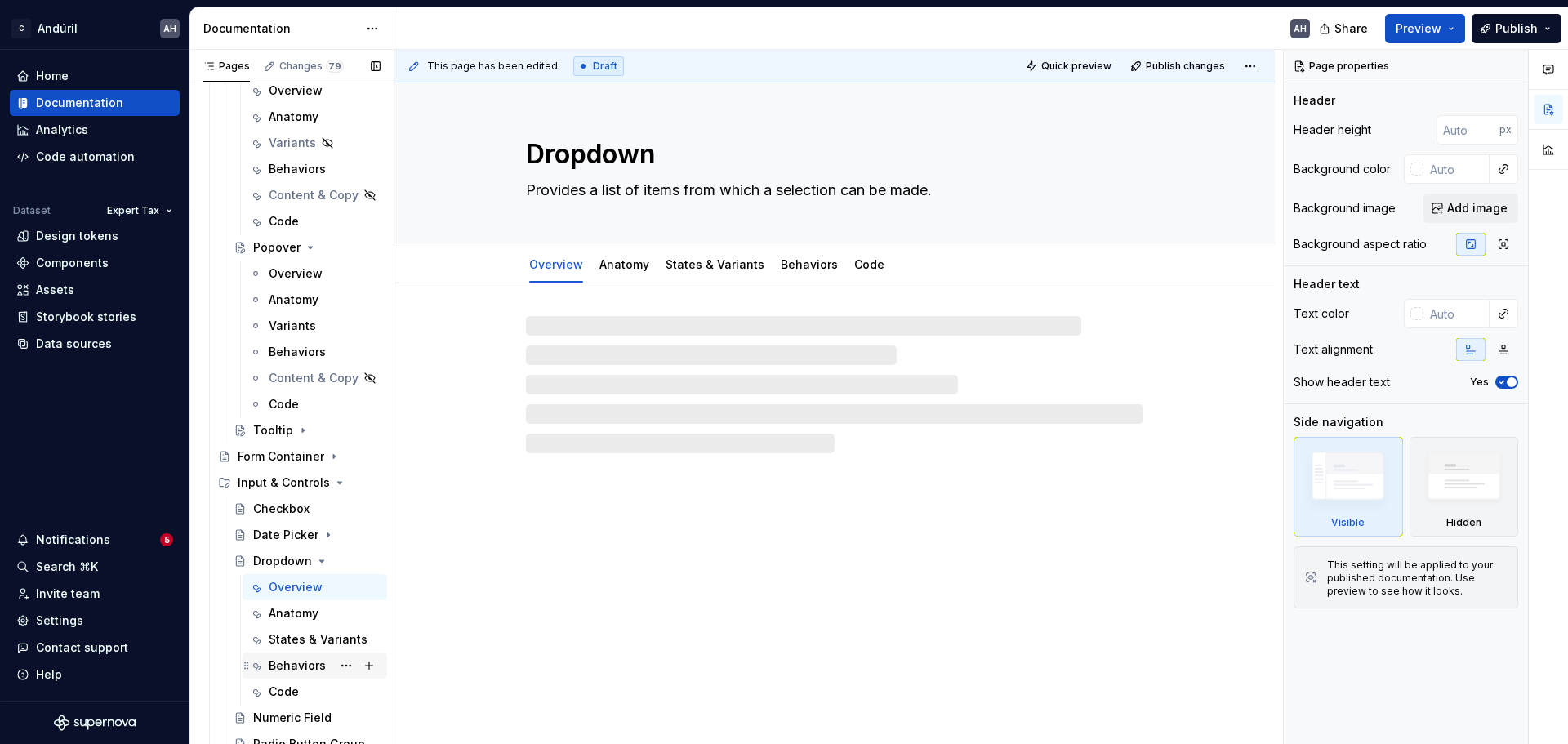
scroll to position [1321, 0]
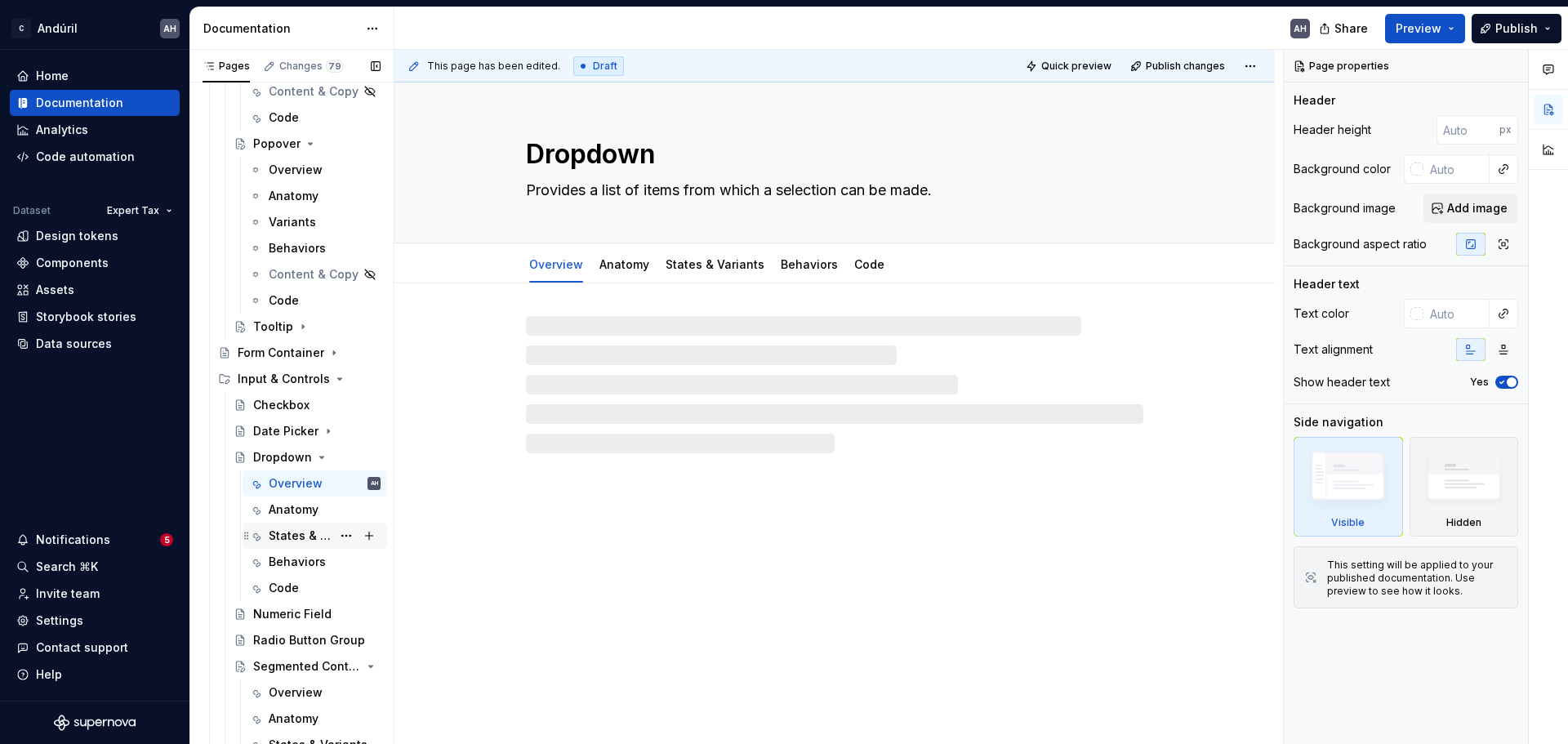
click at [291, 535] on div "States & Variants" at bounding box center [301, 536] width 63 height 17
click at [291, 558] on div "Behaviors" at bounding box center [297, 562] width 57 height 17
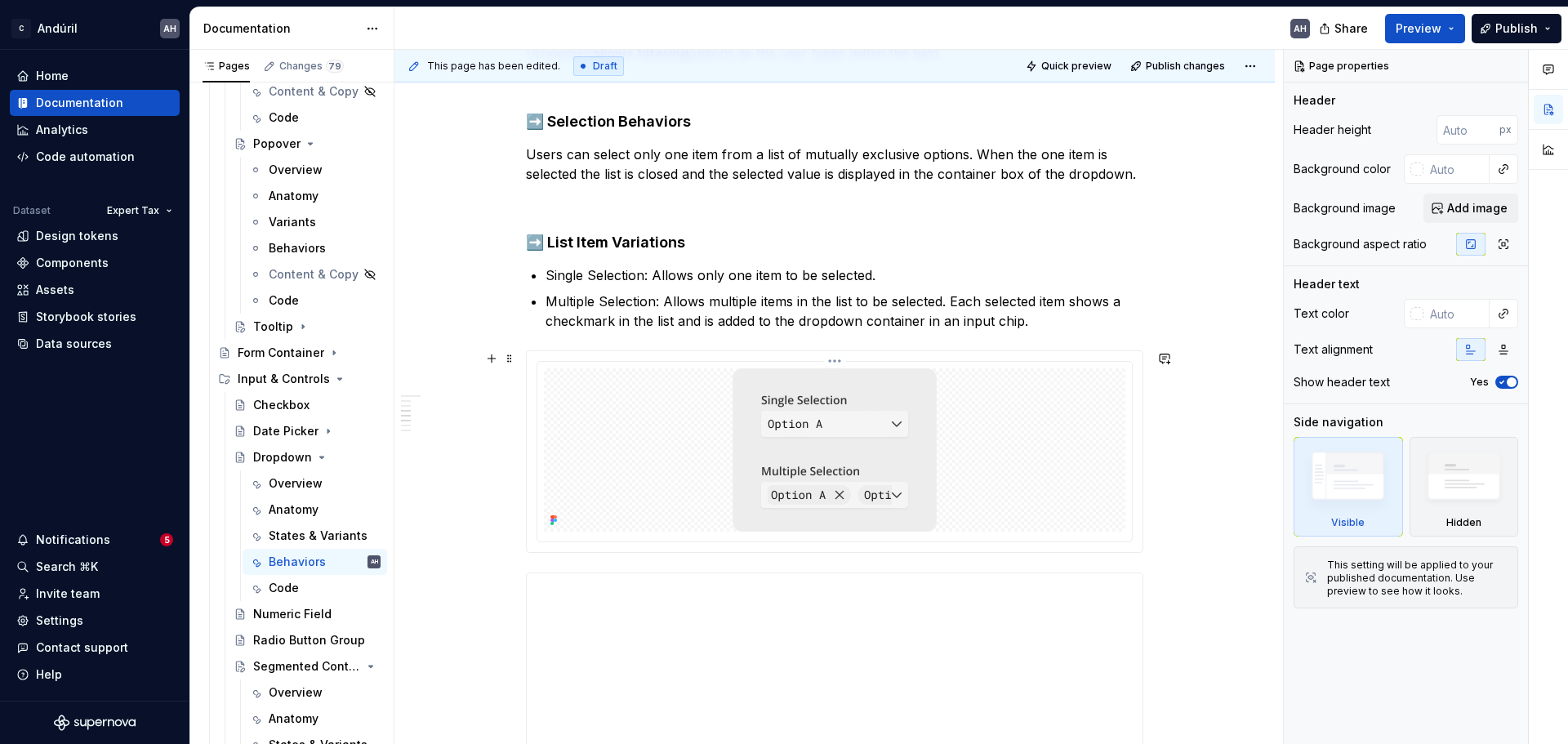
scroll to position [817, 0]
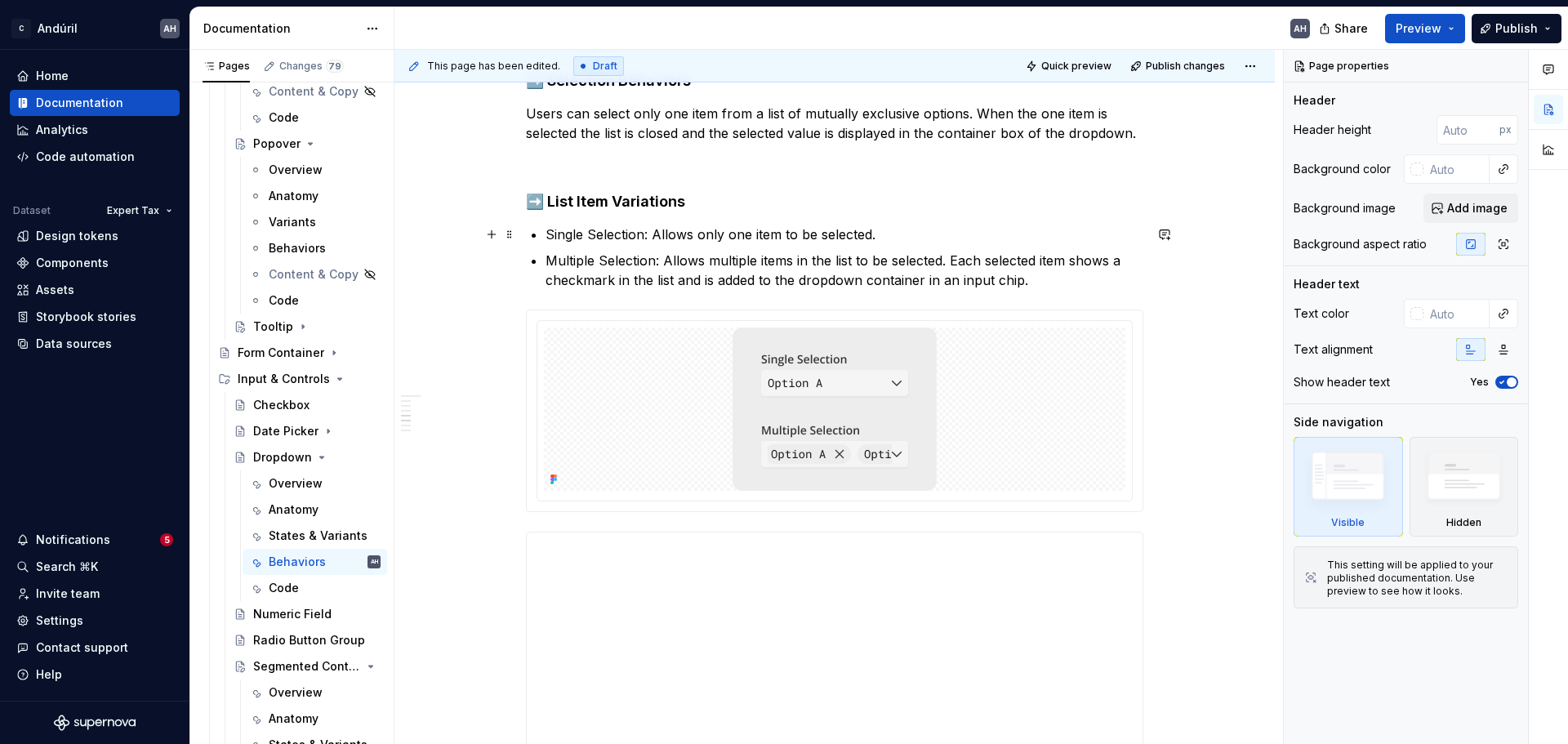
click at [641, 238] on p "Single Selection: Allows only one item to be selected." at bounding box center [845, 234] width 598 height 20
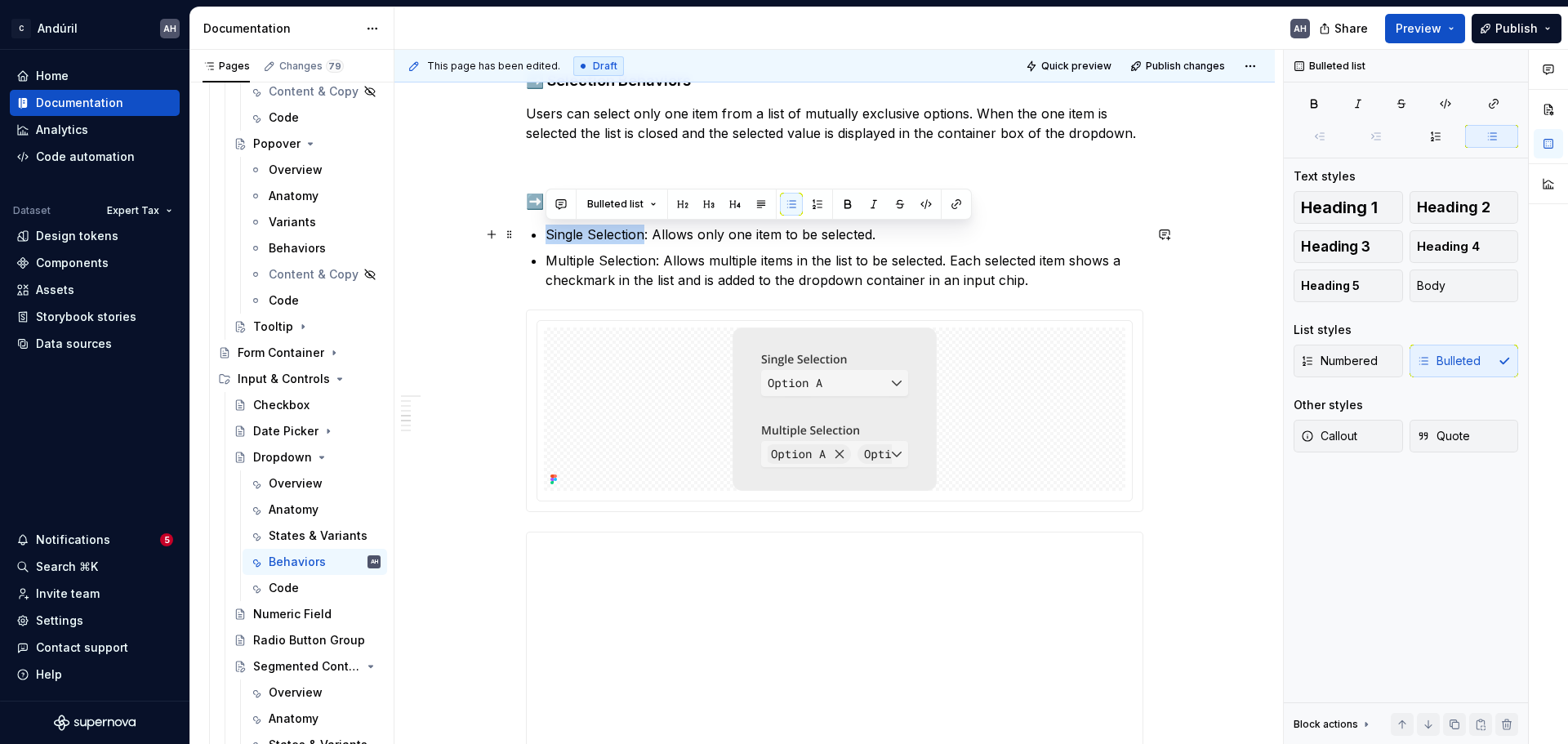
drag, startPoint x: 642, startPoint y: 237, endPoint x: 547, endPoint y: 237, distance: 95.0
click at [547, 237] on p "Single Selection: Allows only one item to be selected." at bounding box center [845, 234] width 598 height 20
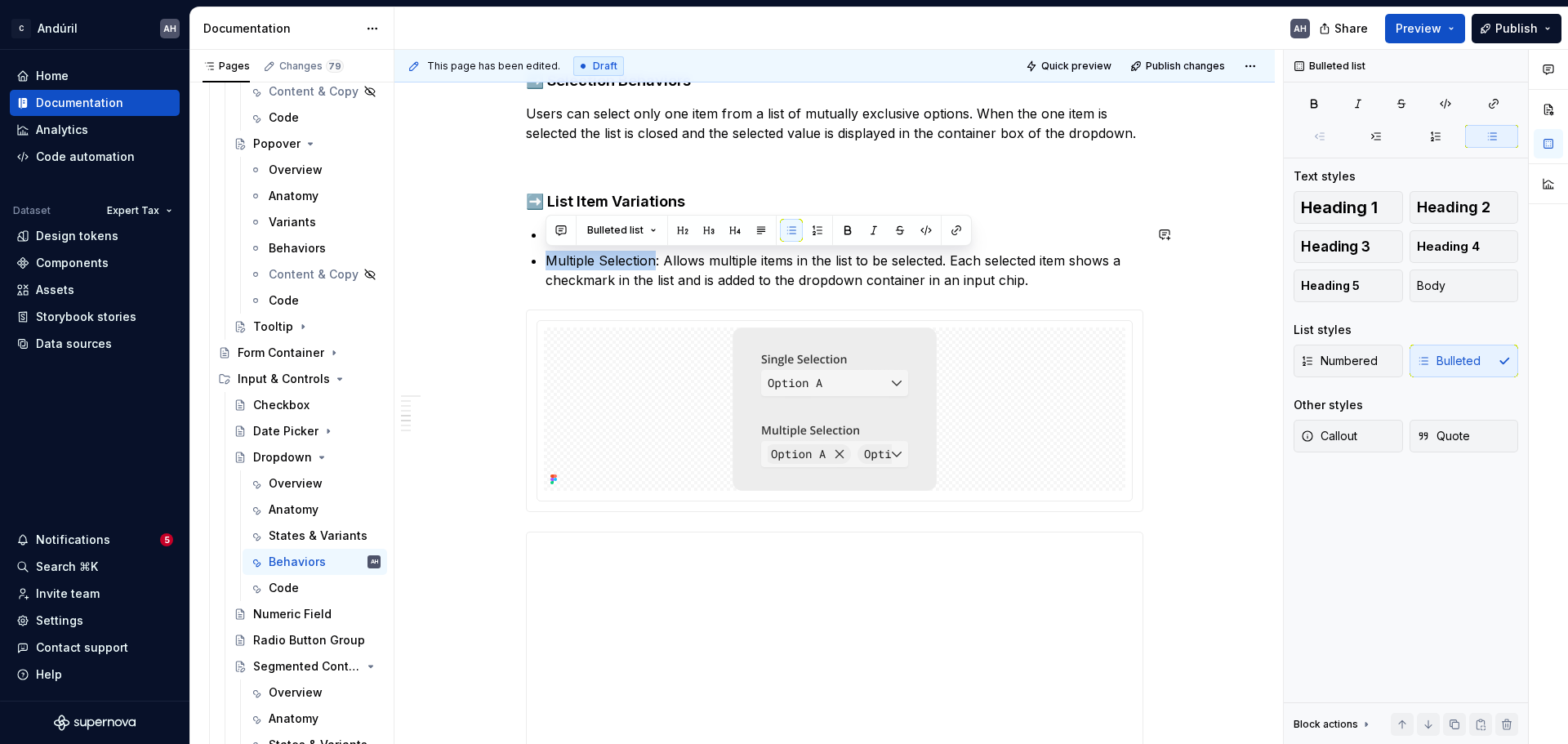
drag, startPoint x: 628, startPoint y: 261, endPoint x: 540, endPoint y: 261, distance: 88.0
click at [540, 261] on div "Expected Behaviors ➡️ Core Behaviors Trigger open : Clicking the down-arrow but…" at bounding box center [834, 316] width 617 height 1620
click at [803, 267] on p "Multiple Selection : Allows multiple items in the list to be selected. Each sel…" at bounding box center [845, 270] width 598 height 39
click at [956, 224] on p "Single Selection : Allows only one item to be selected." at bounding box center [845, 234] width 598 height 20
click at [982, 277] on p "Multiple Selection : Allows multiple items in the list to be selected. Each sel…" at bounding box center [845, 270] width 598 height 39
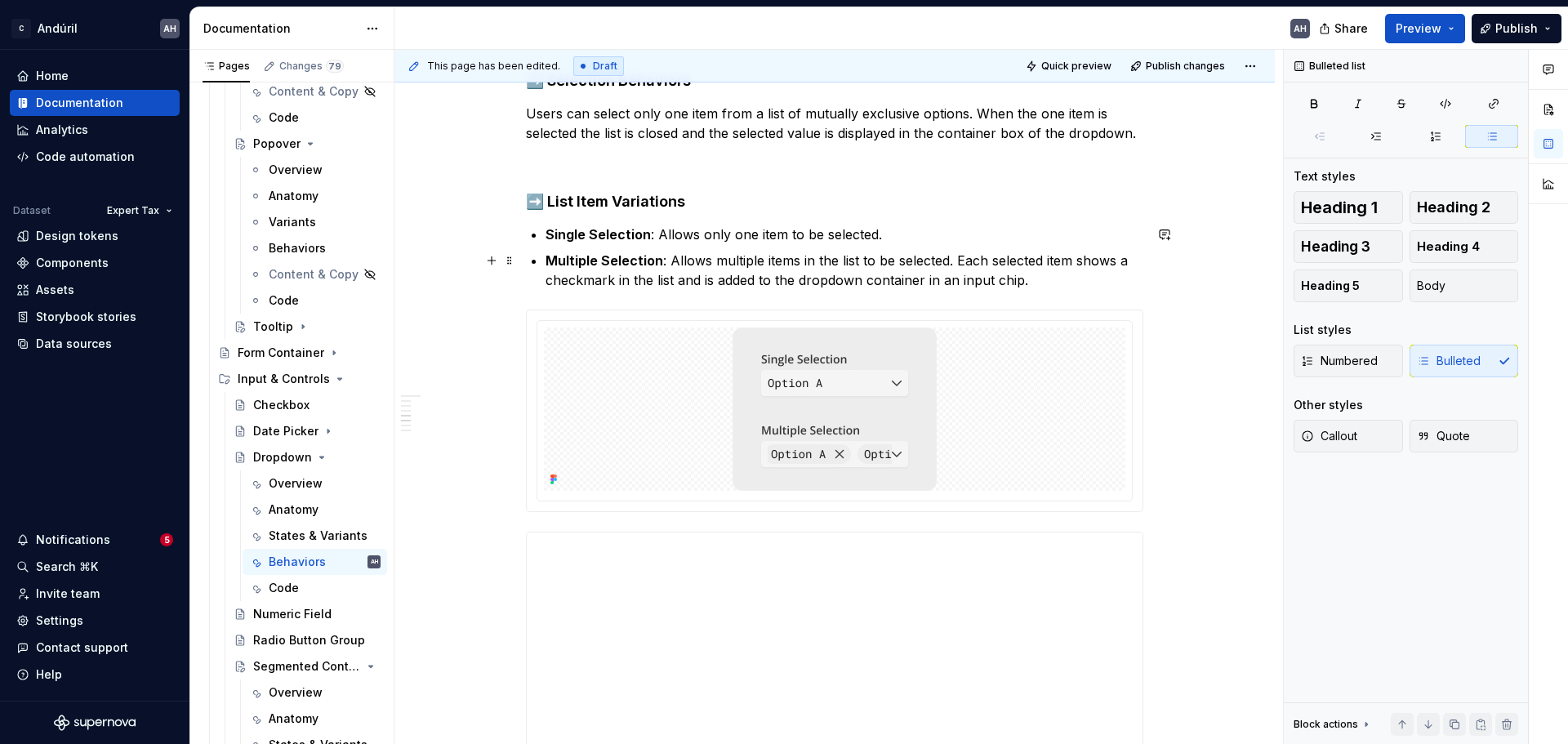
click at [1047, 282] on p "Multiple Selection : Allows multiple items in the list to be selected. Each sel…" at bounding box center [845, 270] width 598 height 39
click at [867, 279] on p "Multiple Selection : Allows multiple items in the list to be selected. Each sel…" at bounding box center [845, 270] width 598 height 39
drag, startPoint x: 1020, startPoint y: 283, endPoint x: 959, endPoint y: 281, distance: 61.0
click at [959, 281] on p "Multiple Selection : Allows multiple items in the list to be selected. Each sel…" at bounding box center [845, 270] width 598 height 39
click at [756, 274] on p "Multiple Selection : Allows multiple items in the list to be selected. Each sel…" at bounding box center [845, 270] width 598 height 39
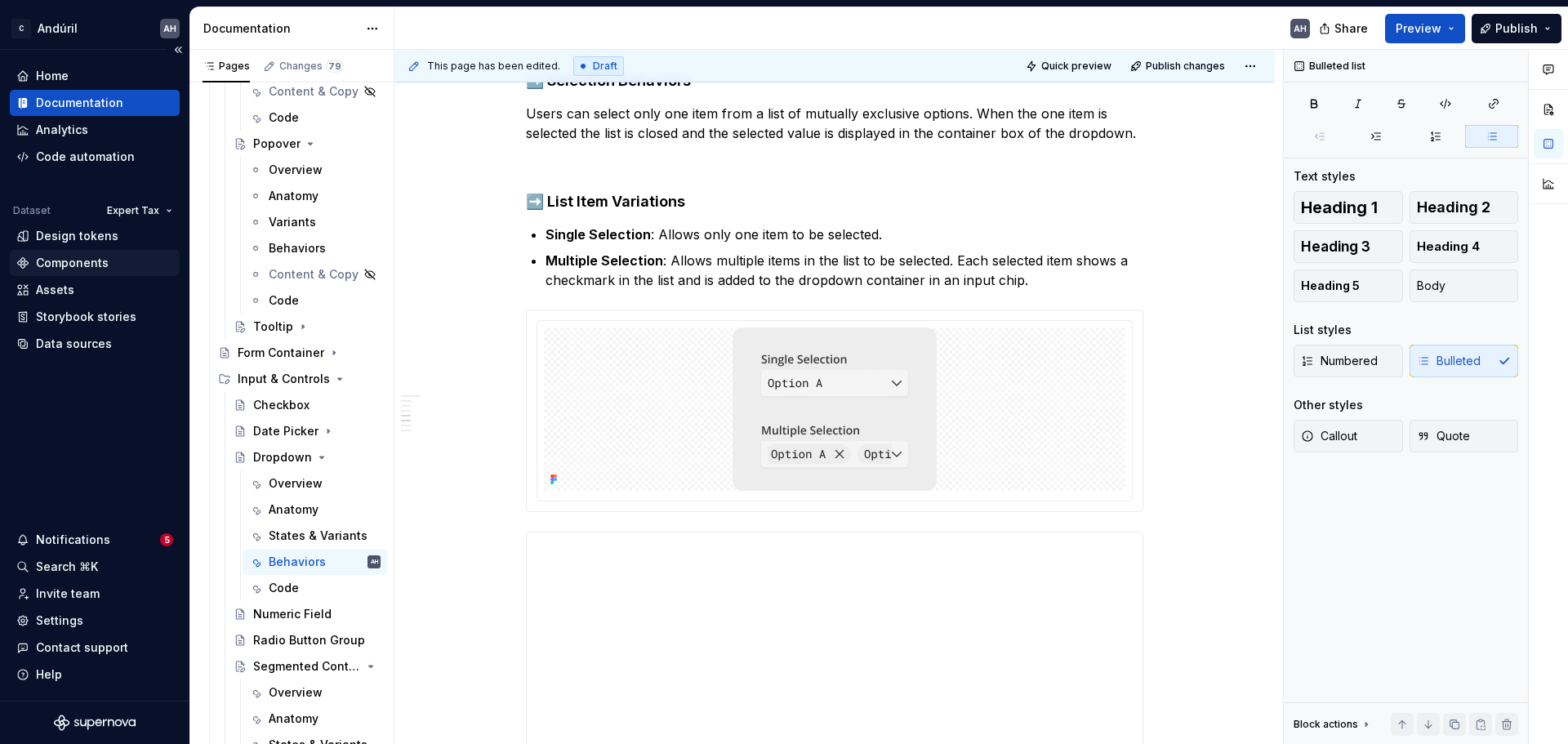
click at [78, 263] on div "Components" at bounding box center [73, 264] width 73 height 17
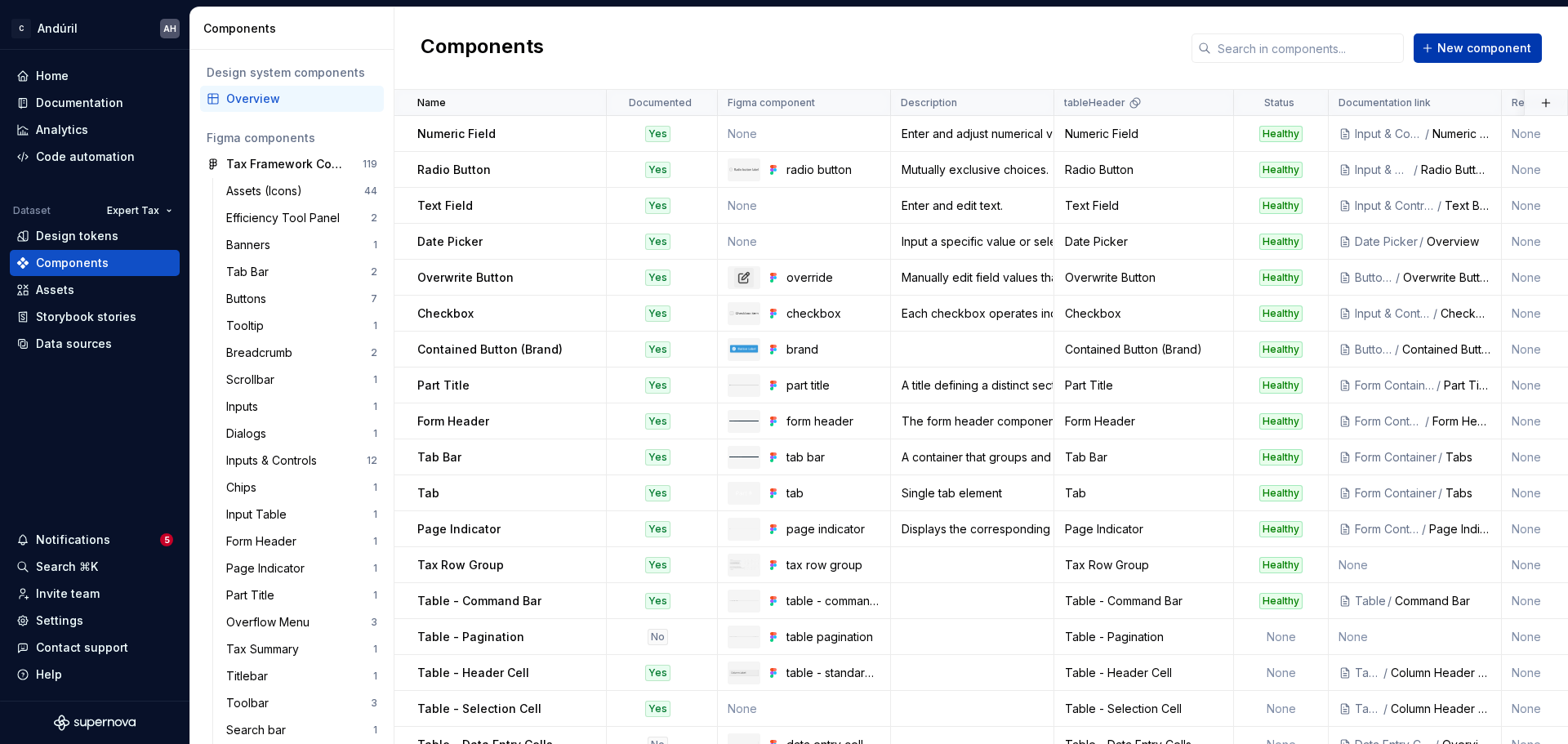
click at [1254, 53] on span "New component" at bounding box center [1484, 48] width 94 height 17
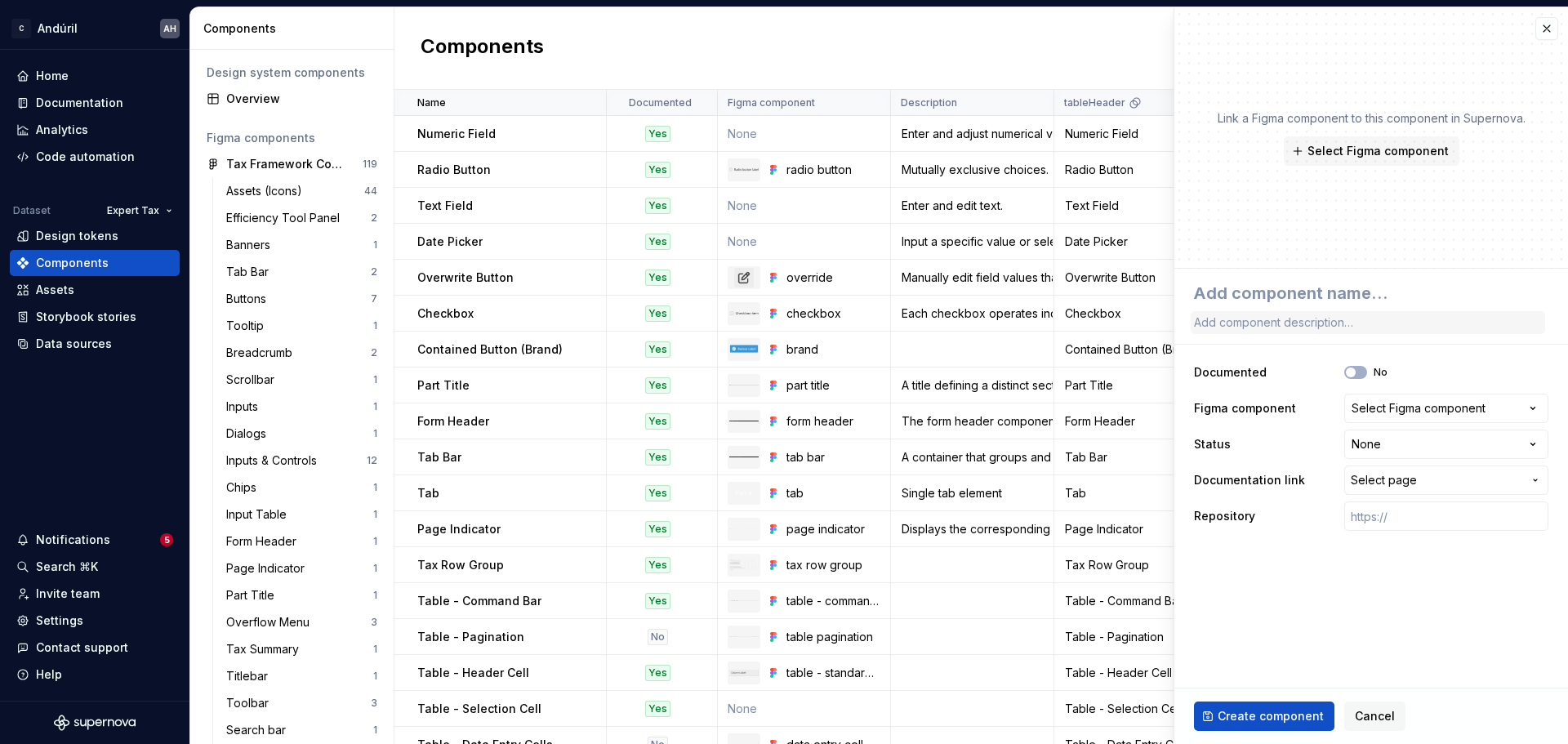
type textarea "*"
click at [1254, 407] on div "Select Figma component" at bounding box center [1419, 409] width 134 height 17
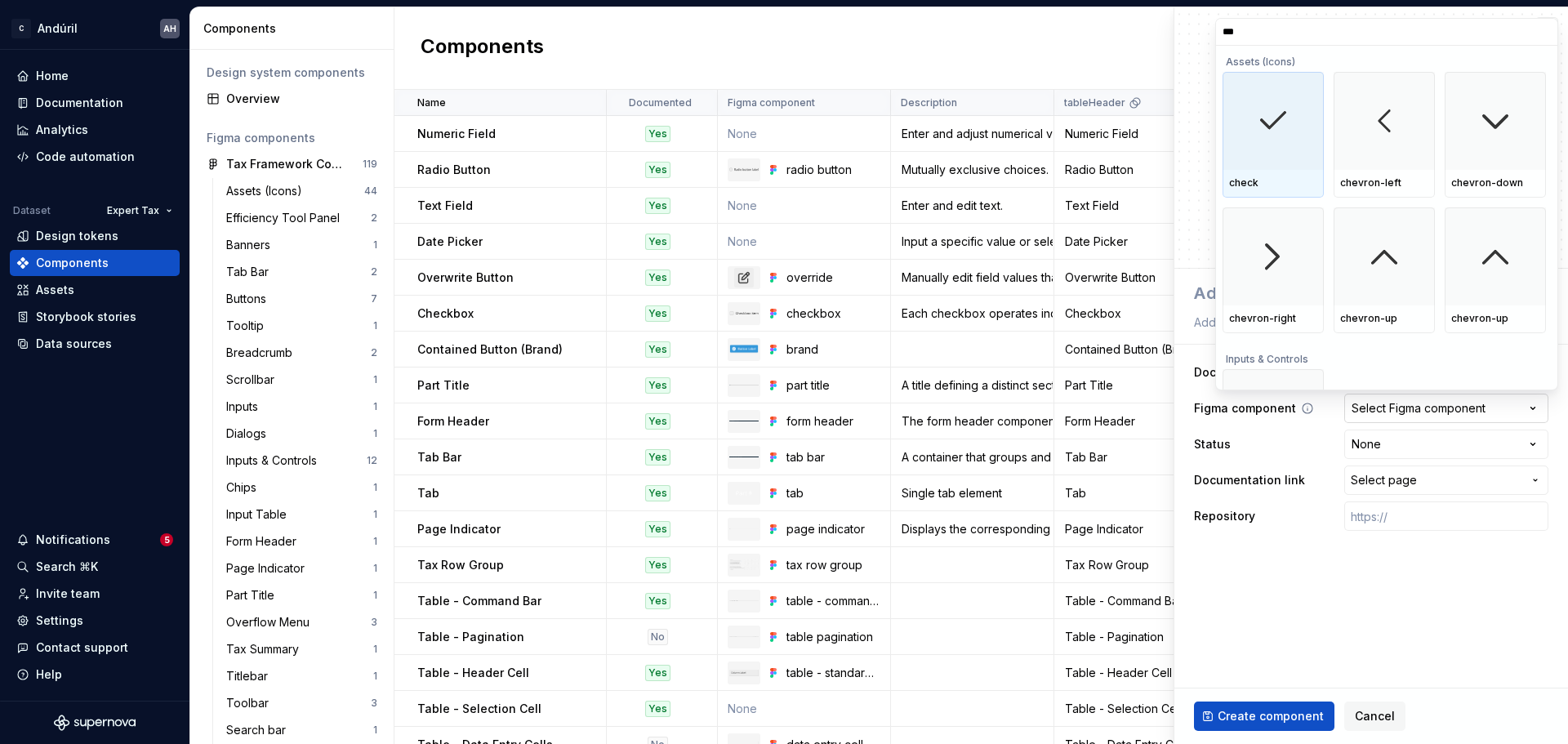
type input "****"
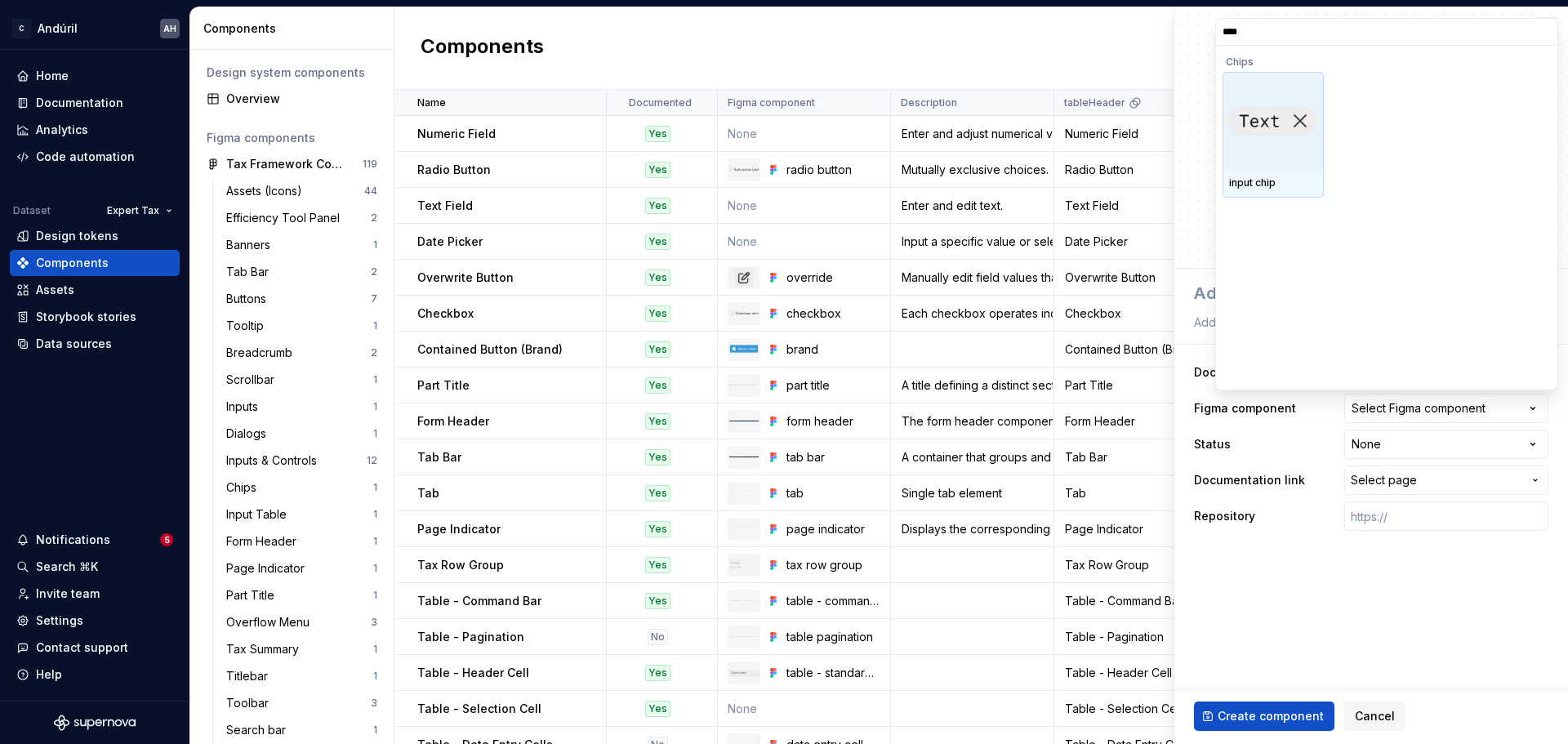
click at [1254, 132] on img at bounding box center [1273, 121] width 88 height 30
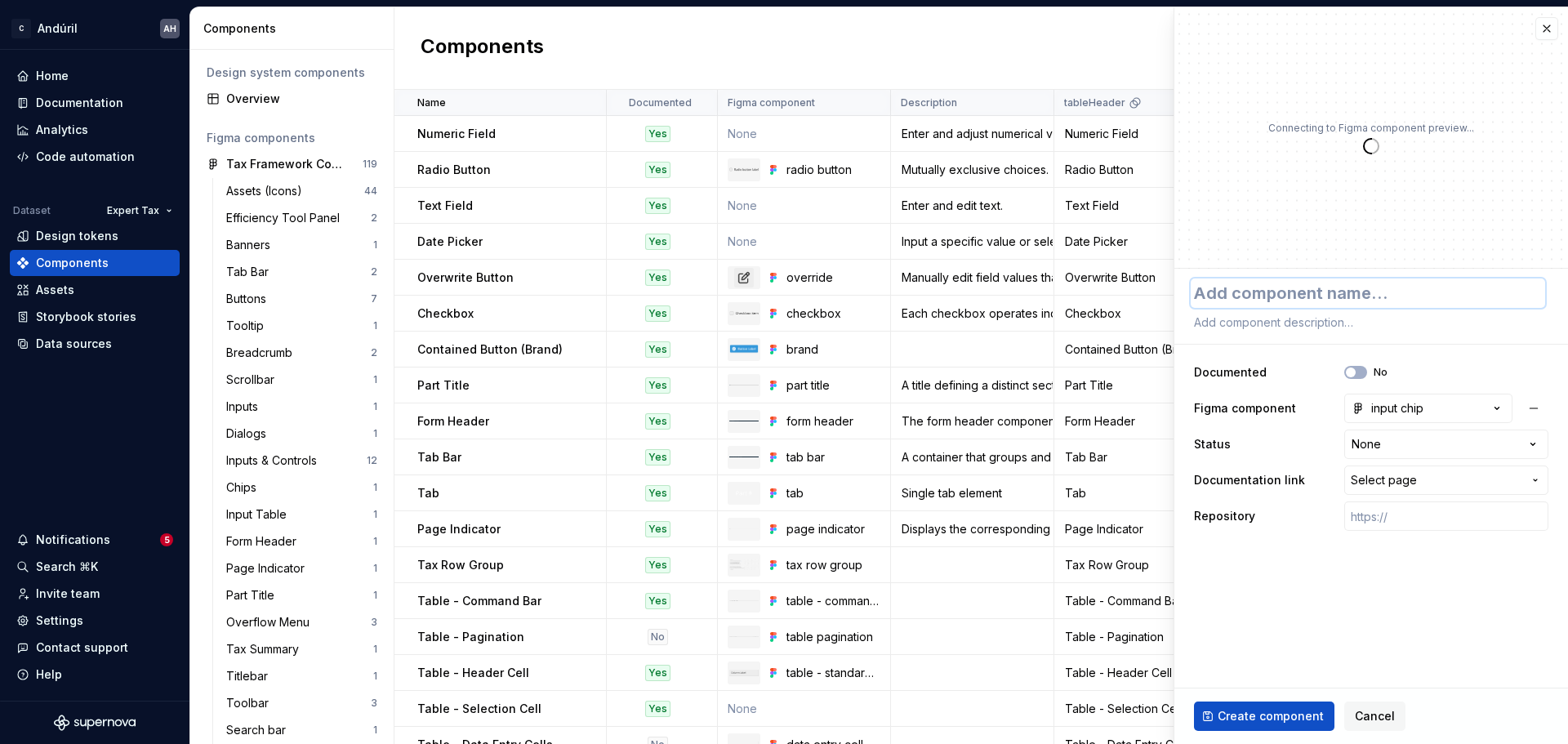
click at [1254, 292] on textarea at bounding box center [1368, 293] width 355 height 30
type textarea "*"
type textarea "I"
type textarea "*"
type textarea "In"
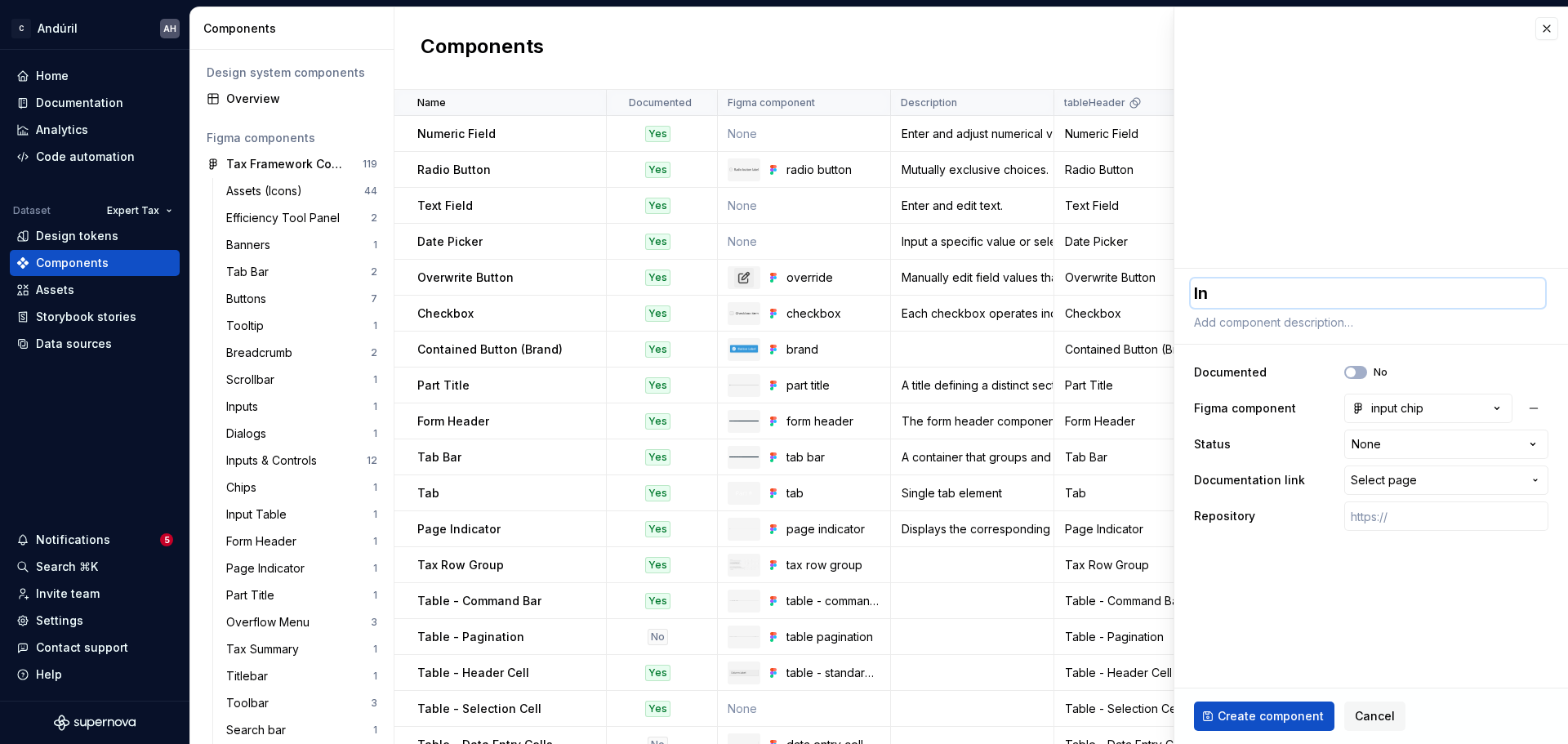
type textarea "*"
type textarea "Inp"
type textarea "*"
type textarea "Inpu"
type textarea "*"
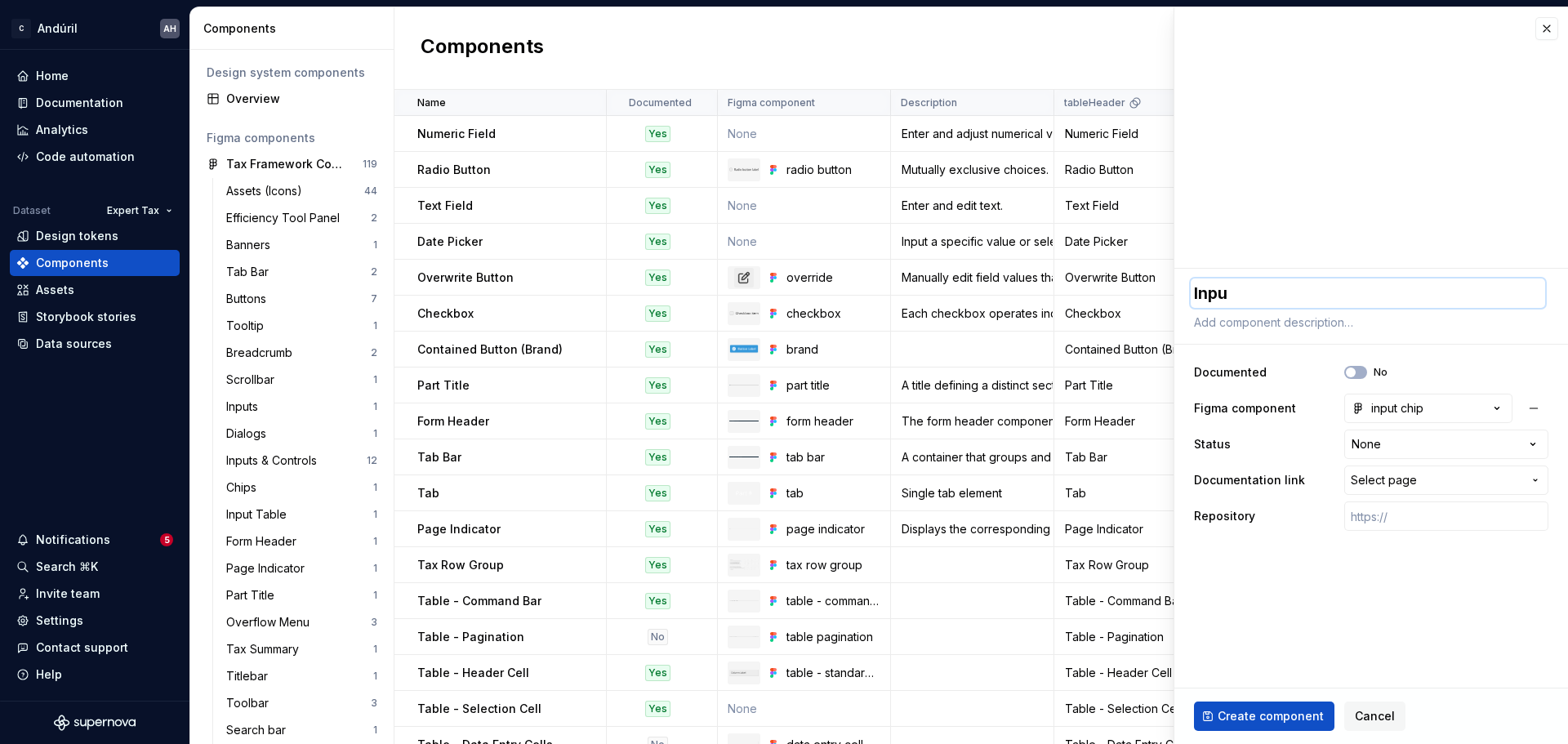
type textarea "Input"
type textarea "*"
type textarea "Input"
type textarea "*"
type textarea "Input C"
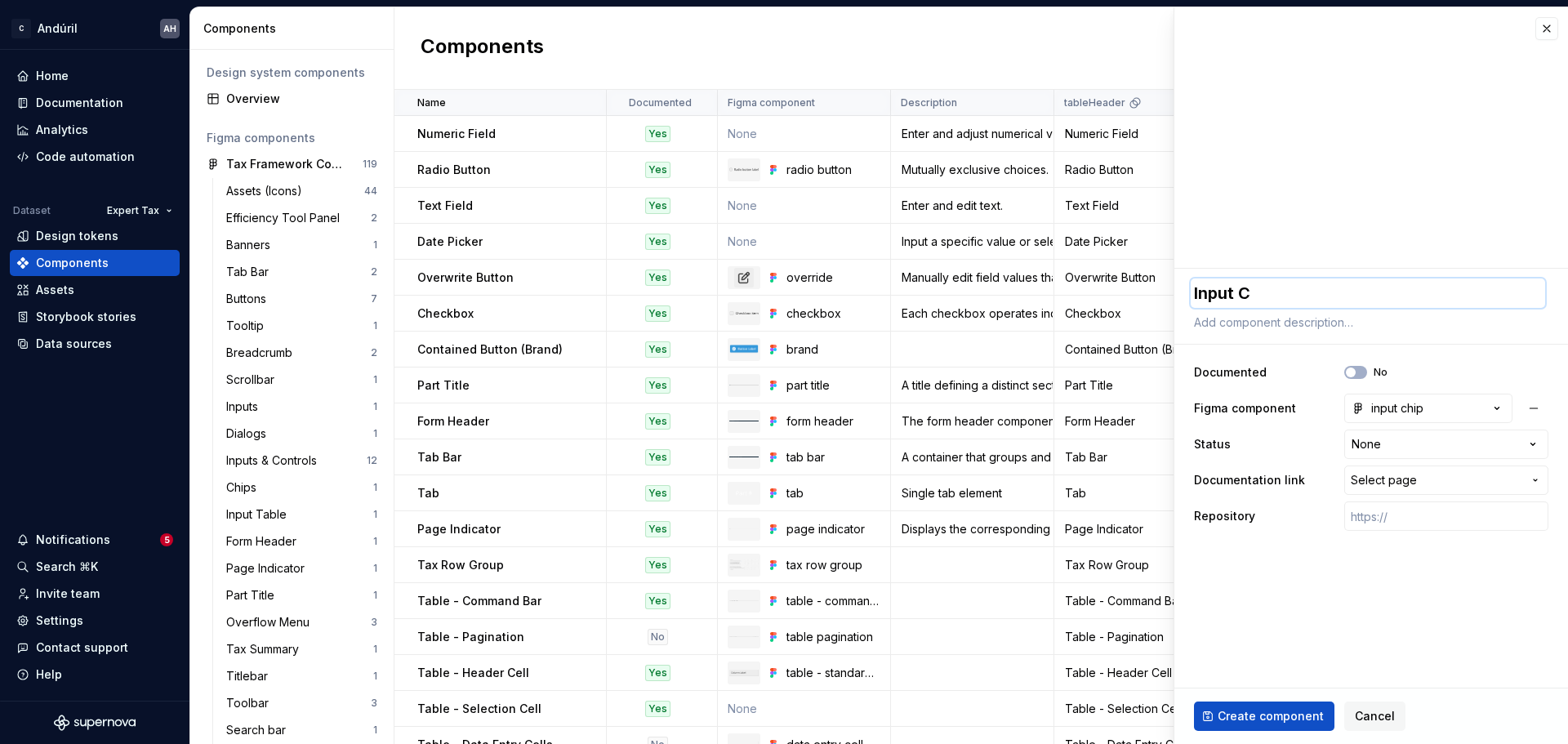
type textarea "*"
type textarea "Input Ch"
type textarea "*"
type textarea "Input Chi"
type textarea "*"
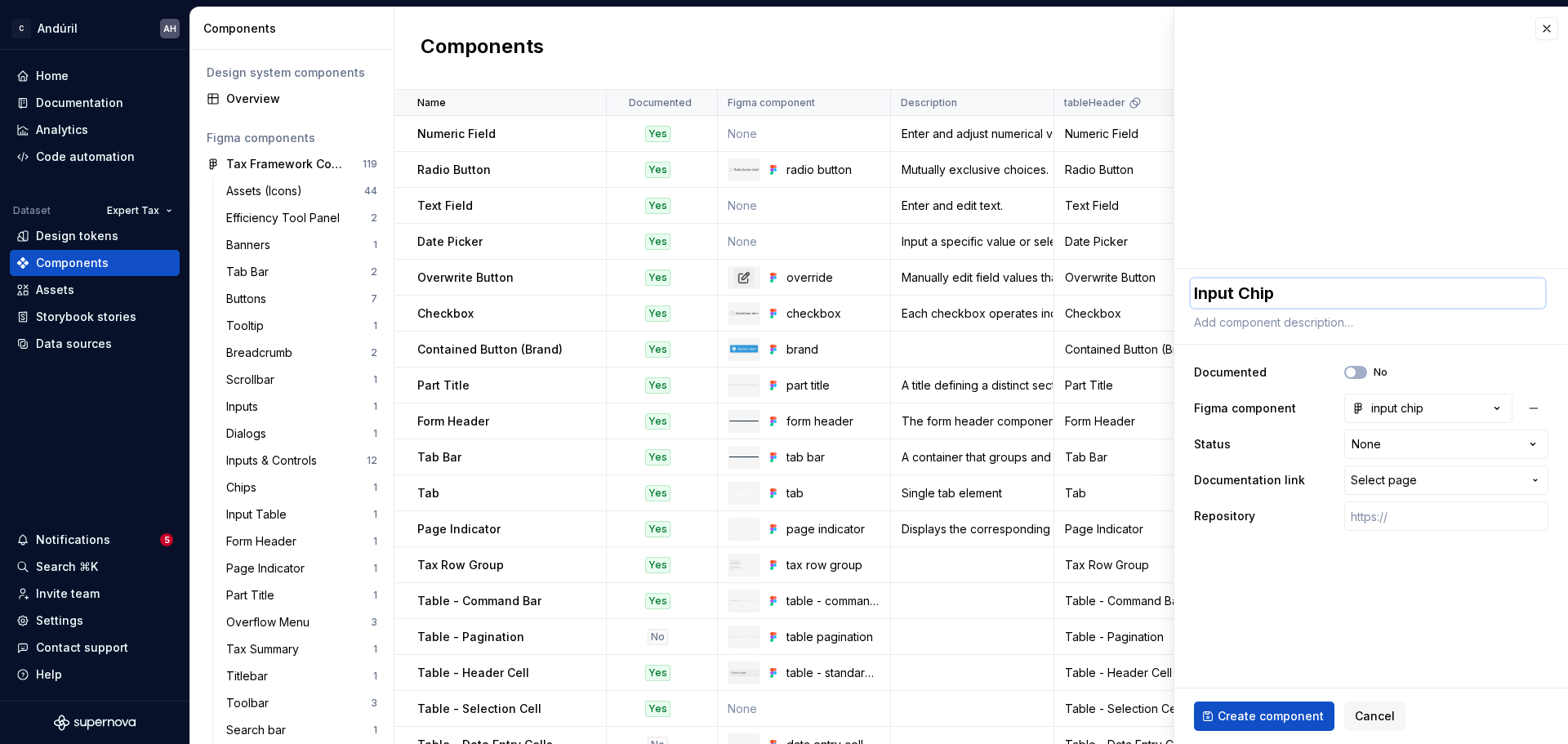
type textarea "Input Chip"
click at [1254, 567] on fieldset "**********" at bounding box center [1372, 507] width 394 height 476
click at [1254, 567] on span "Create component" at bounding box center [1271, 717] width 106 height 17
type textarea "*"
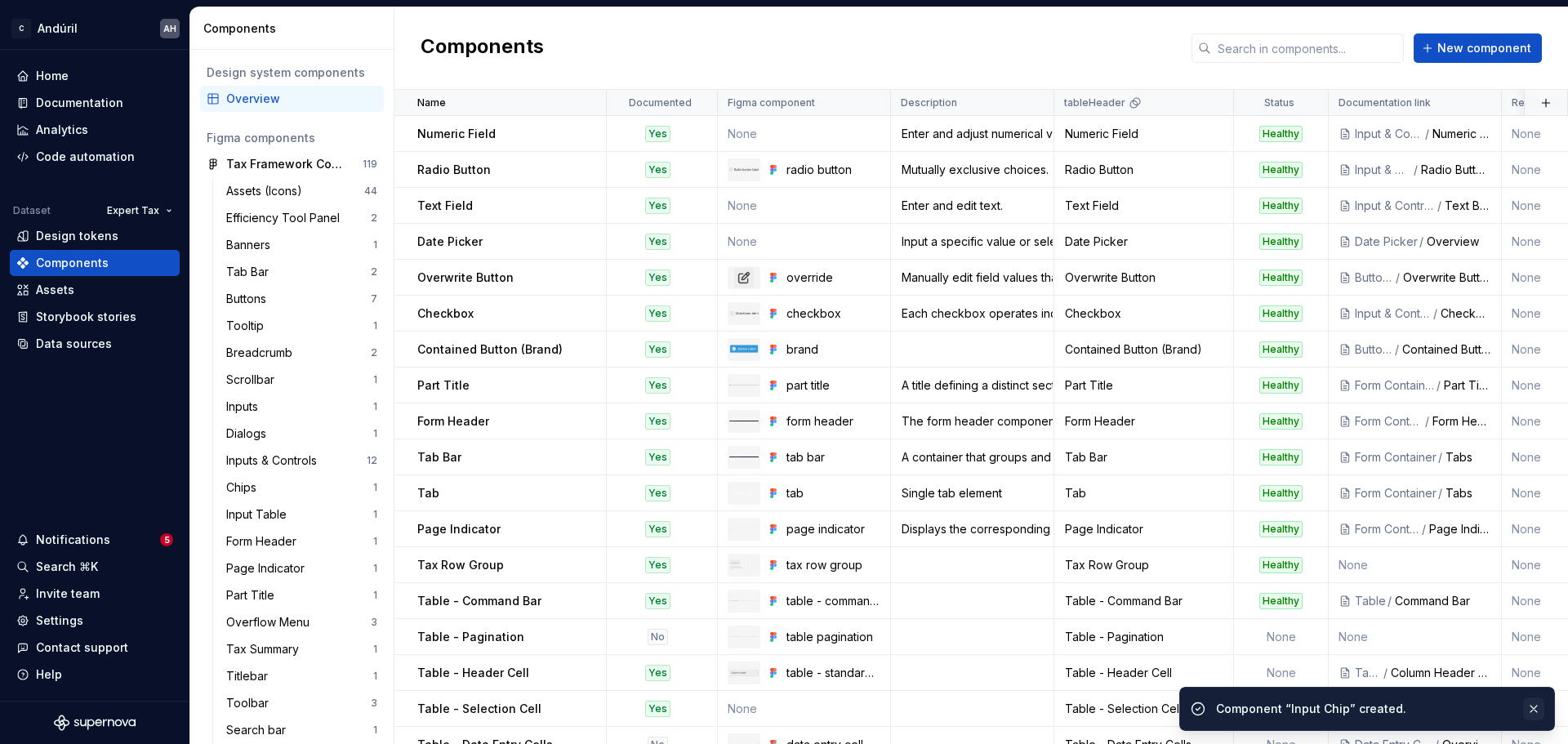
click at [1254, 567] on button "button" at bounding box center [1534, 709] width 21 height 23
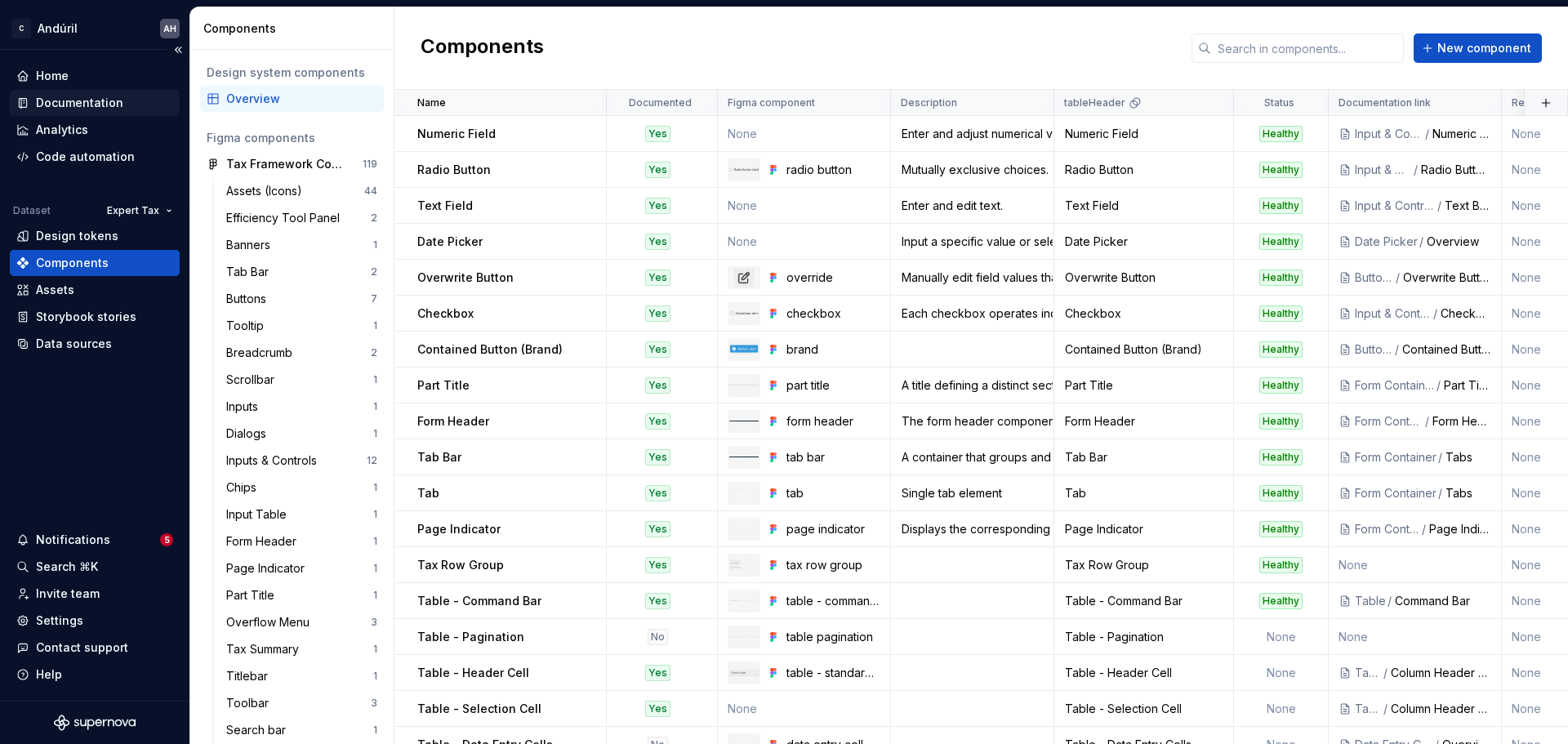
click at [72, 97] on div "Documentation" at bounding box center [80, 103] width 88 height 17
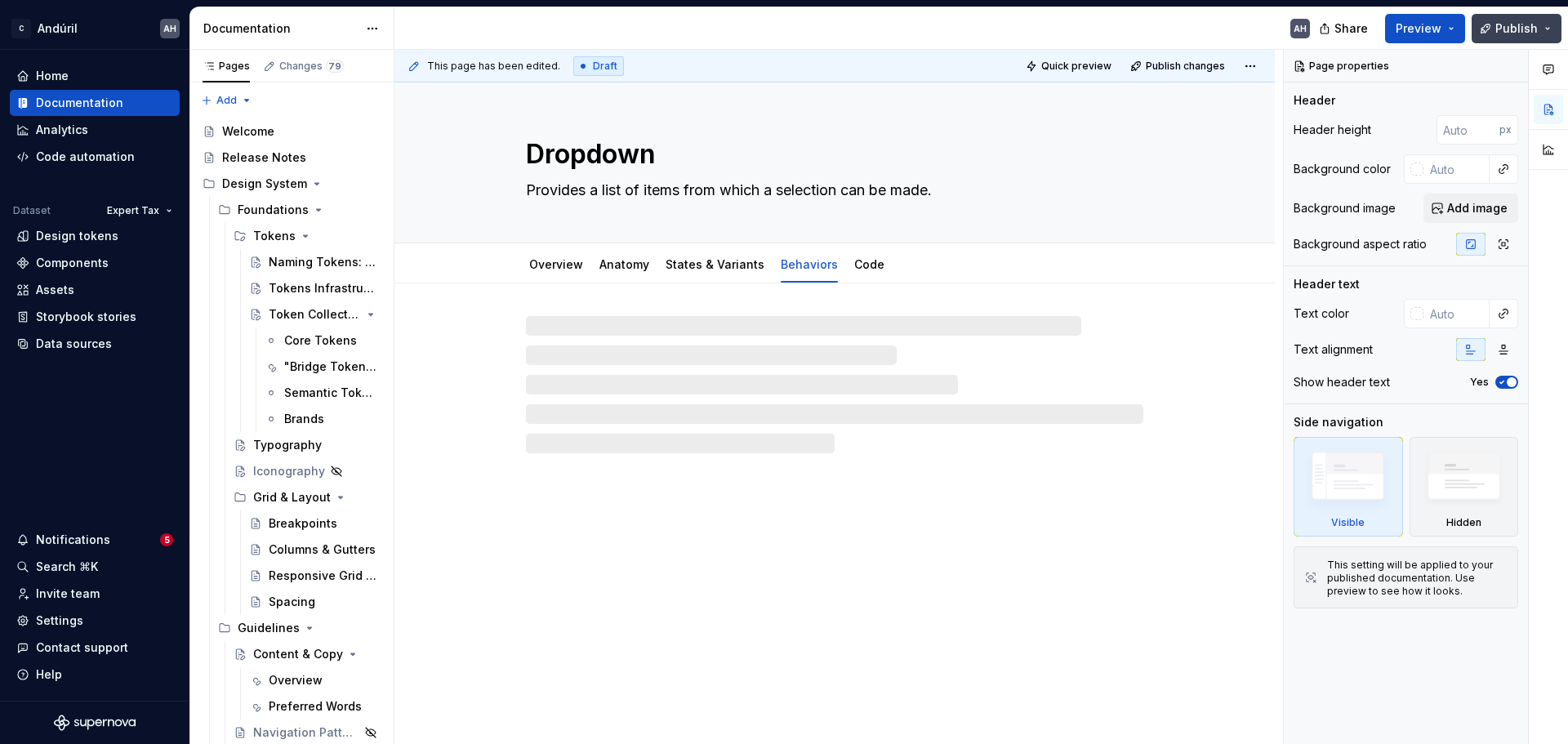
click at [1254, 27] on span "Publish" at bounding box center [1517, 29] width 43 height 17
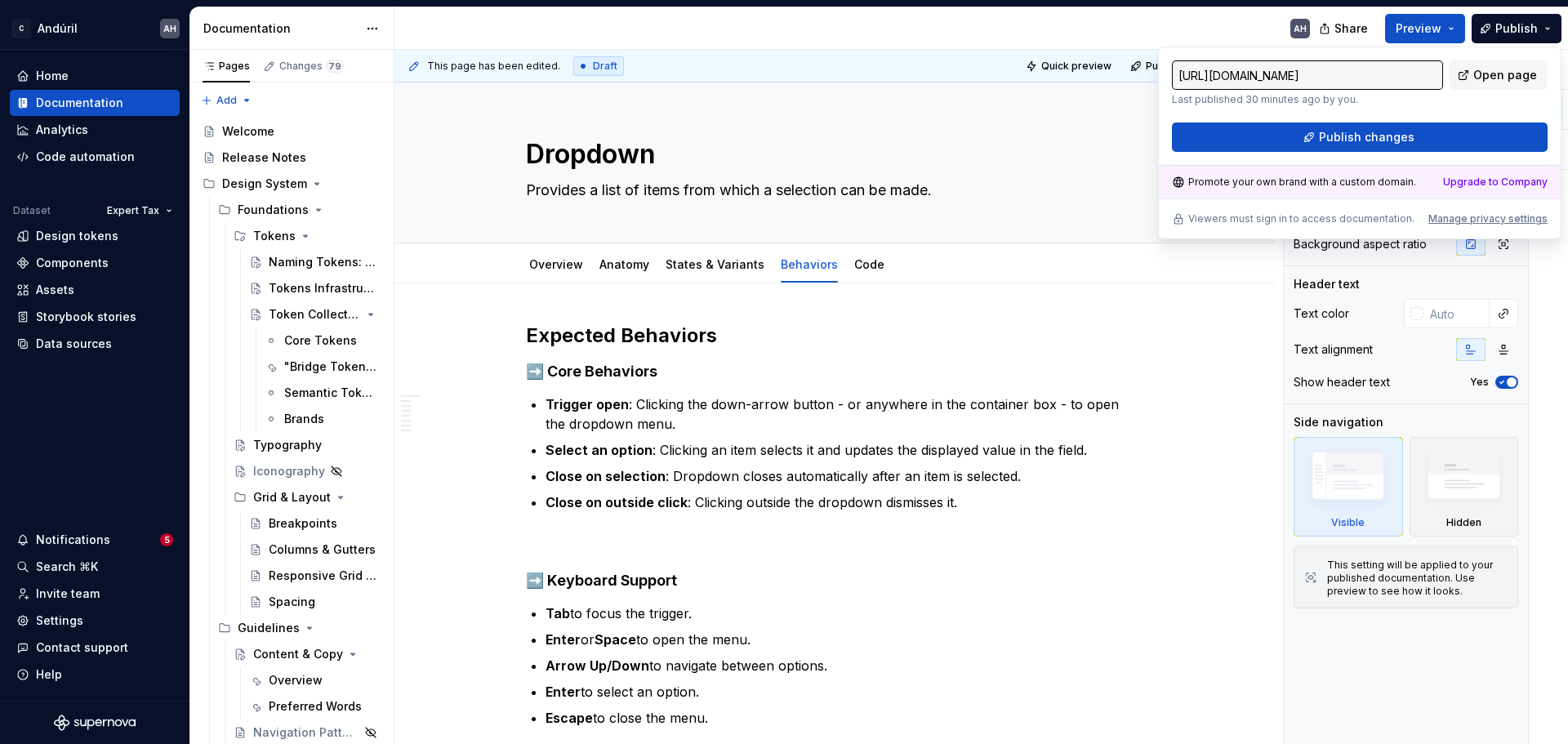
type textarea "*"
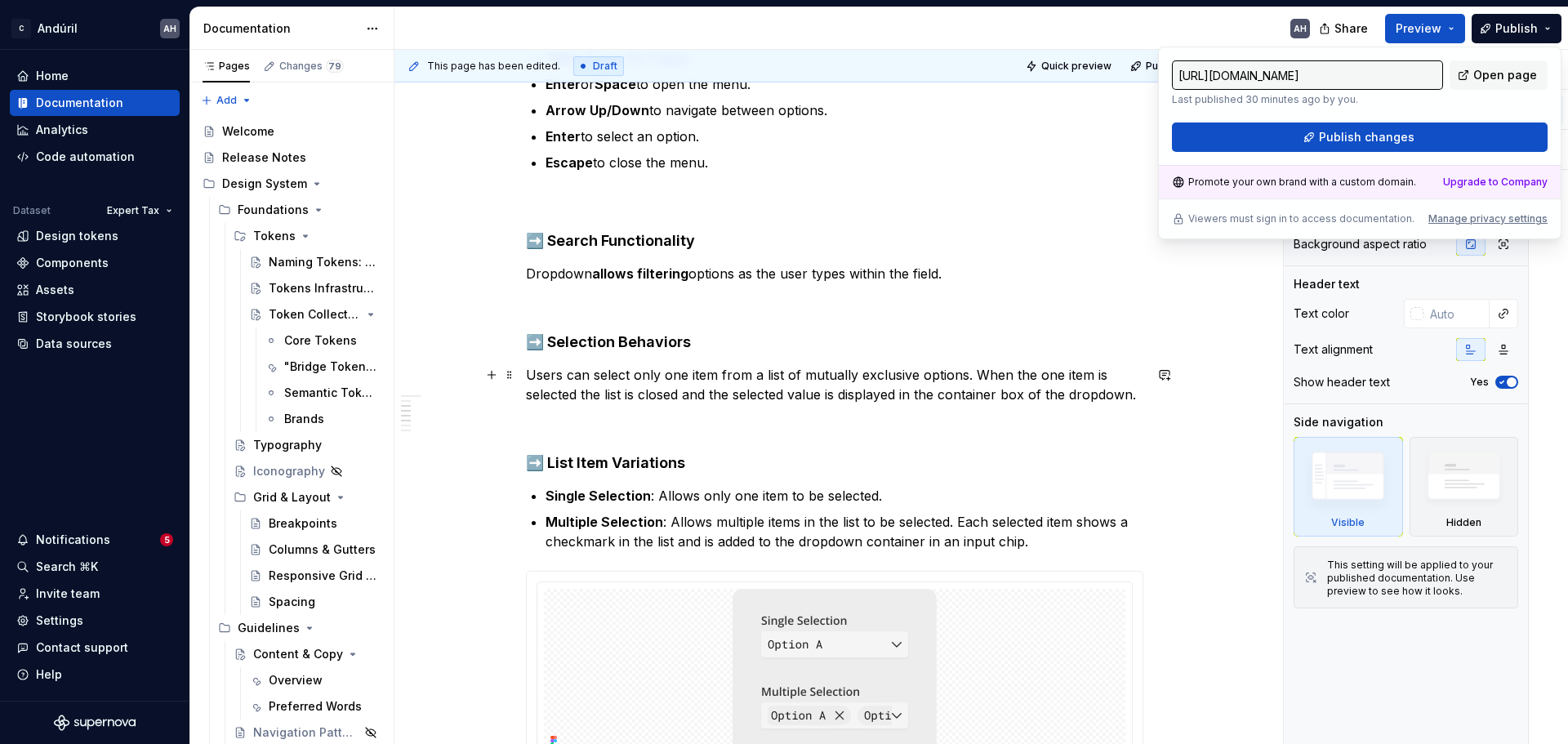
scroll to position [572, 0]
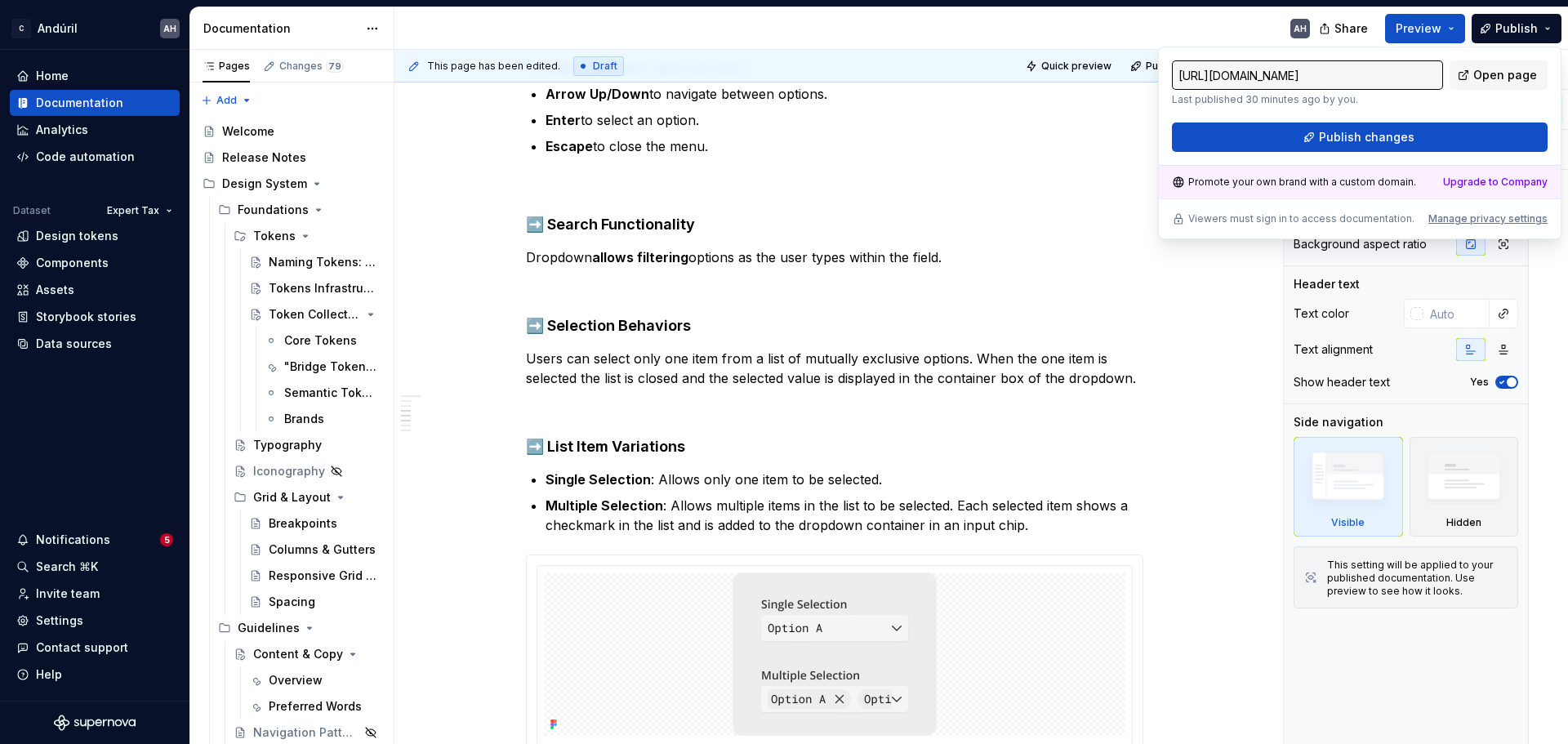
click at [1254, 111] on div "https://cegsoft-design.supernova-docs.io/latest/components/input-and-controls/d…" at bounding box center [1360, 106] width 376 height 91
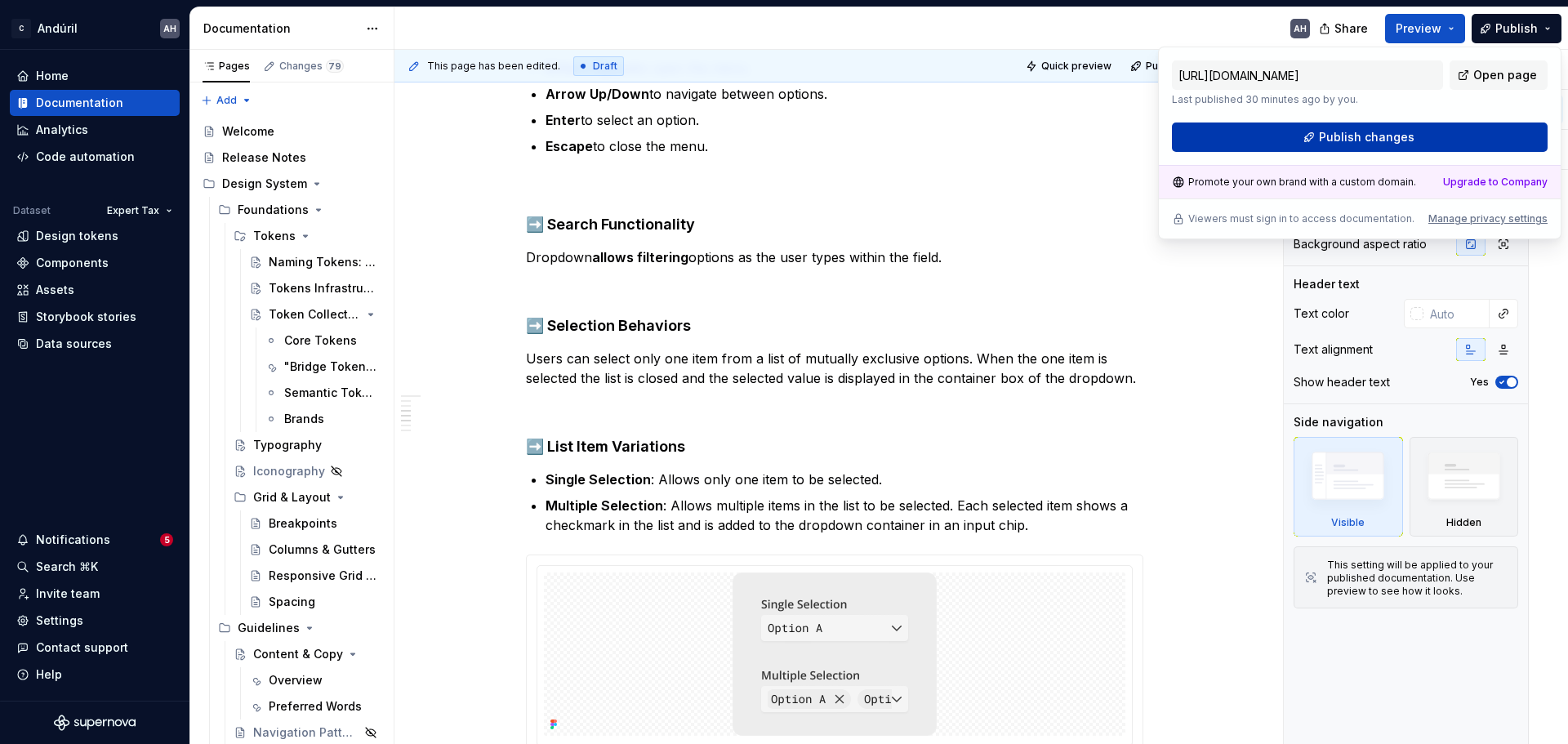
click at [1254, 135] on span "Publish changes" at bounding box center [1367, 138] width 96 height 17
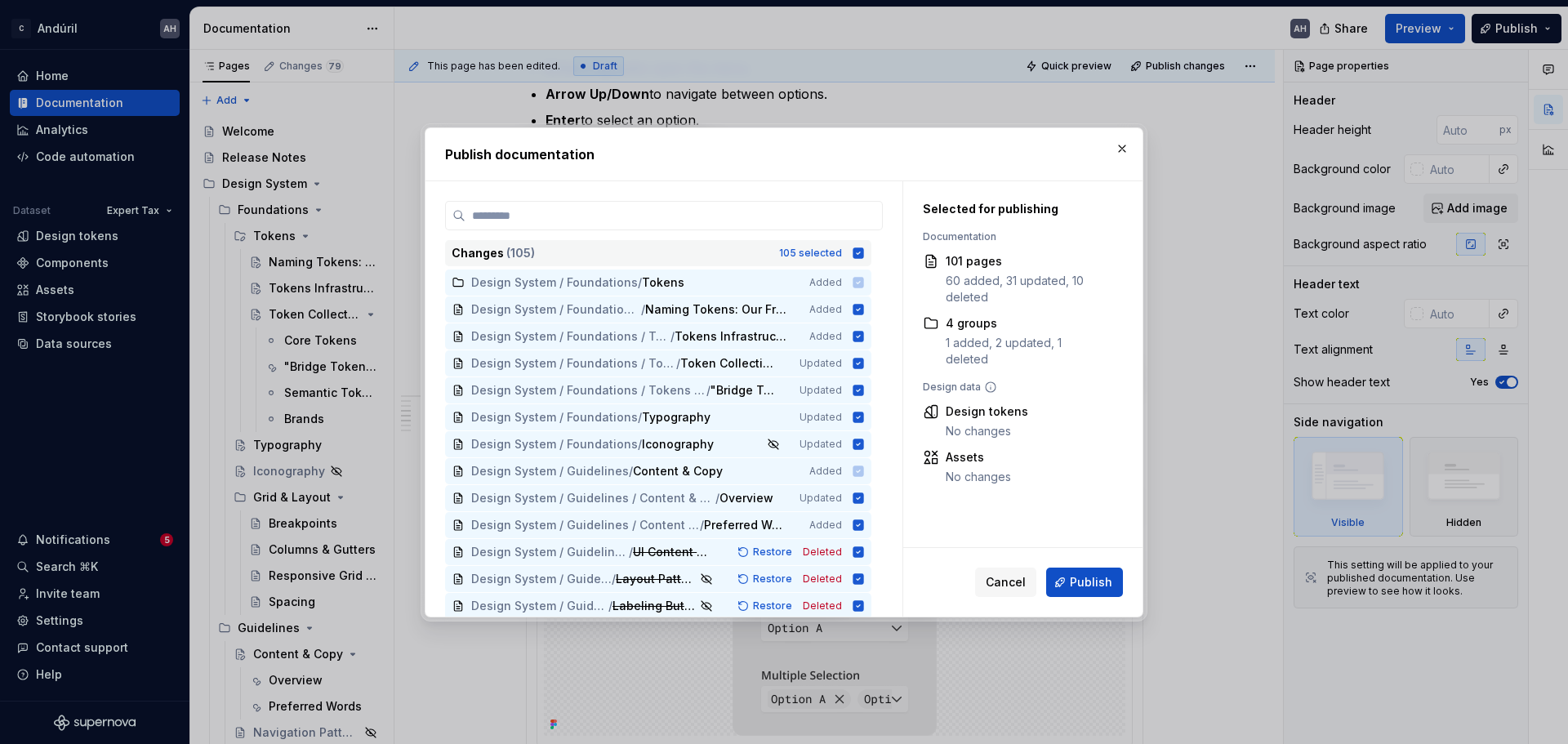
click at [862, 254] on icon at bounding box center [858, 252] width 10 height 10
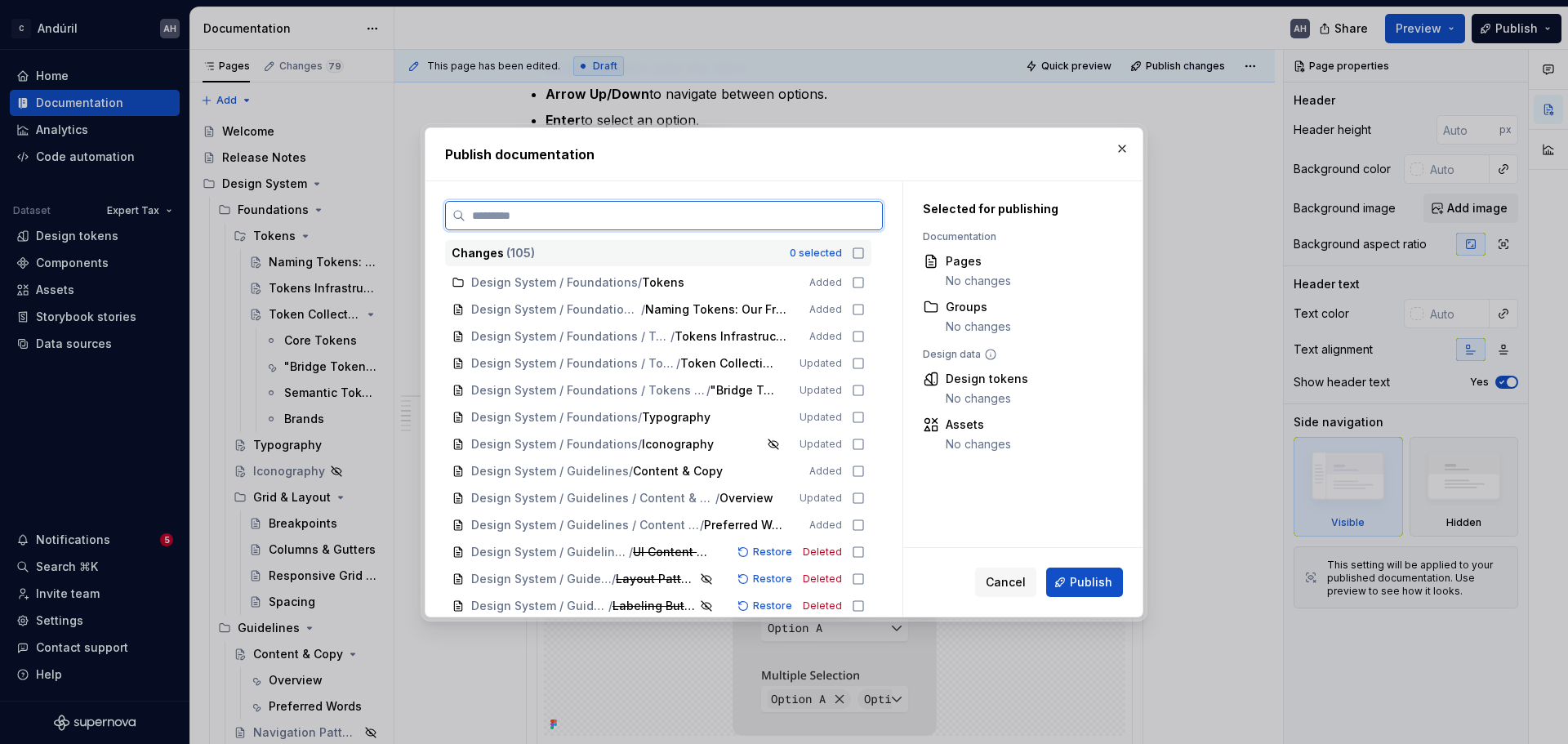
click at [755, 211] on input "search" at bounding box center [673, 216] width 416 height 17
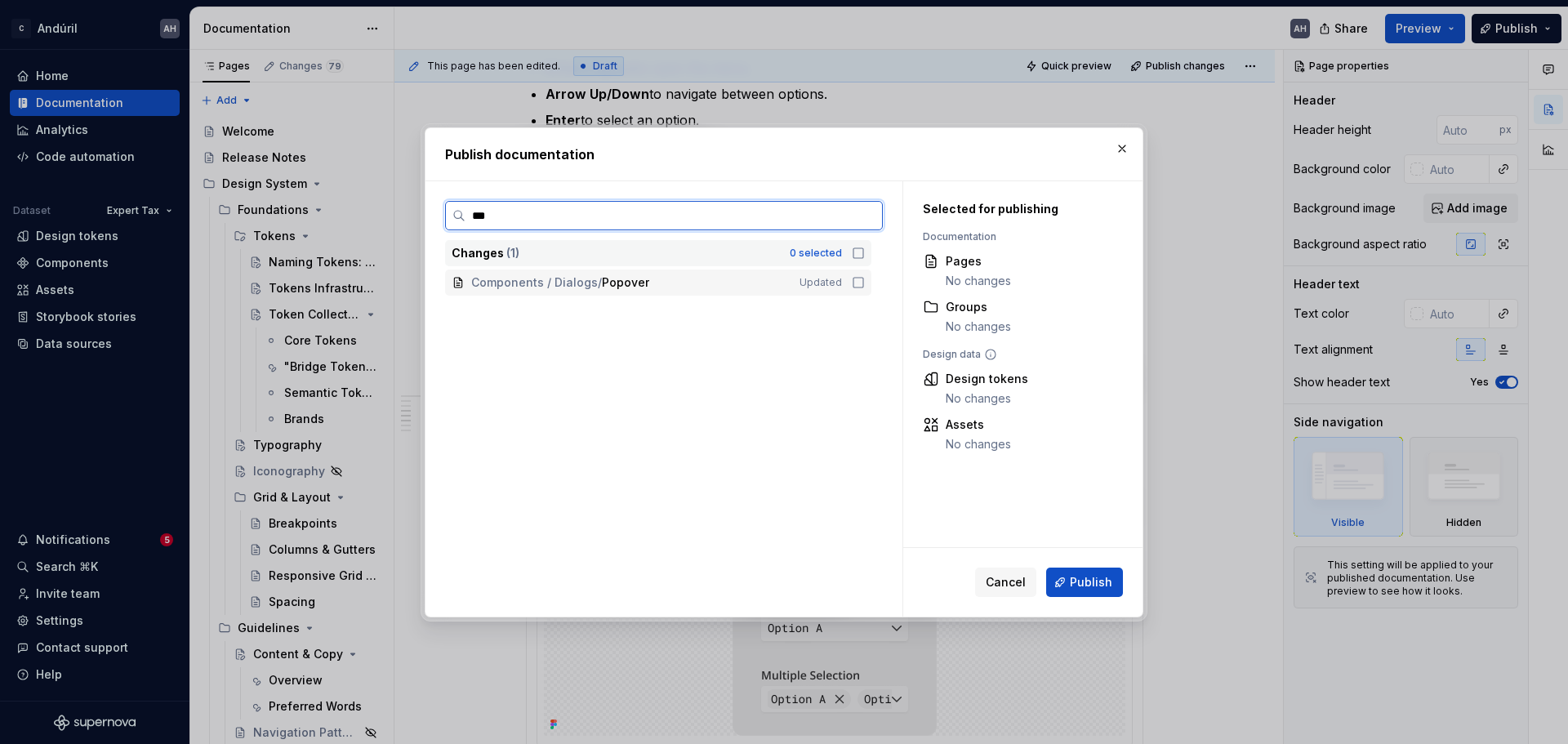
type input "****"
click at [855, 283] on icon at bounding box center [858, 283] width 13 height 13
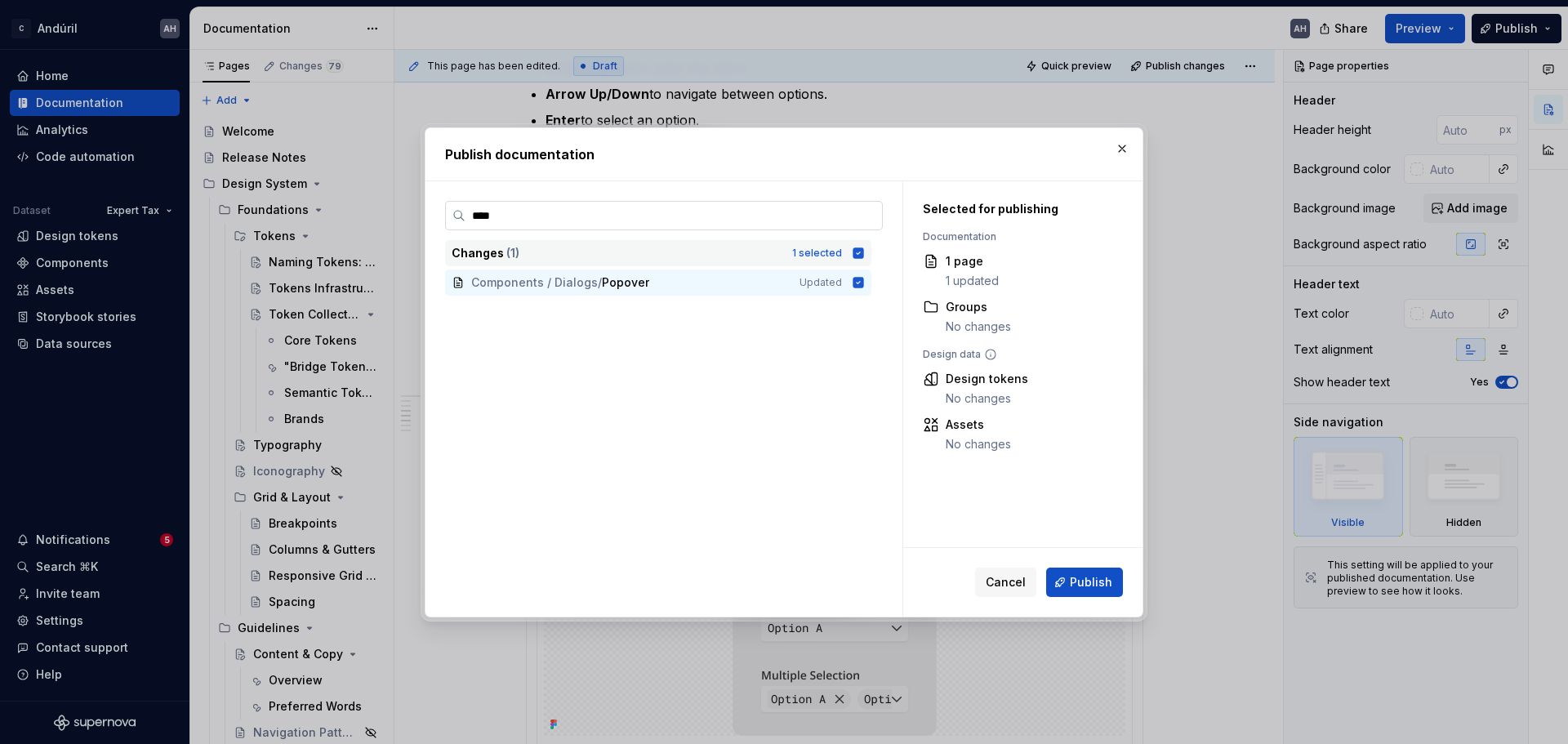
click at [863, 218] on input "****" at bounding box center [673, 216] width 416 height 17
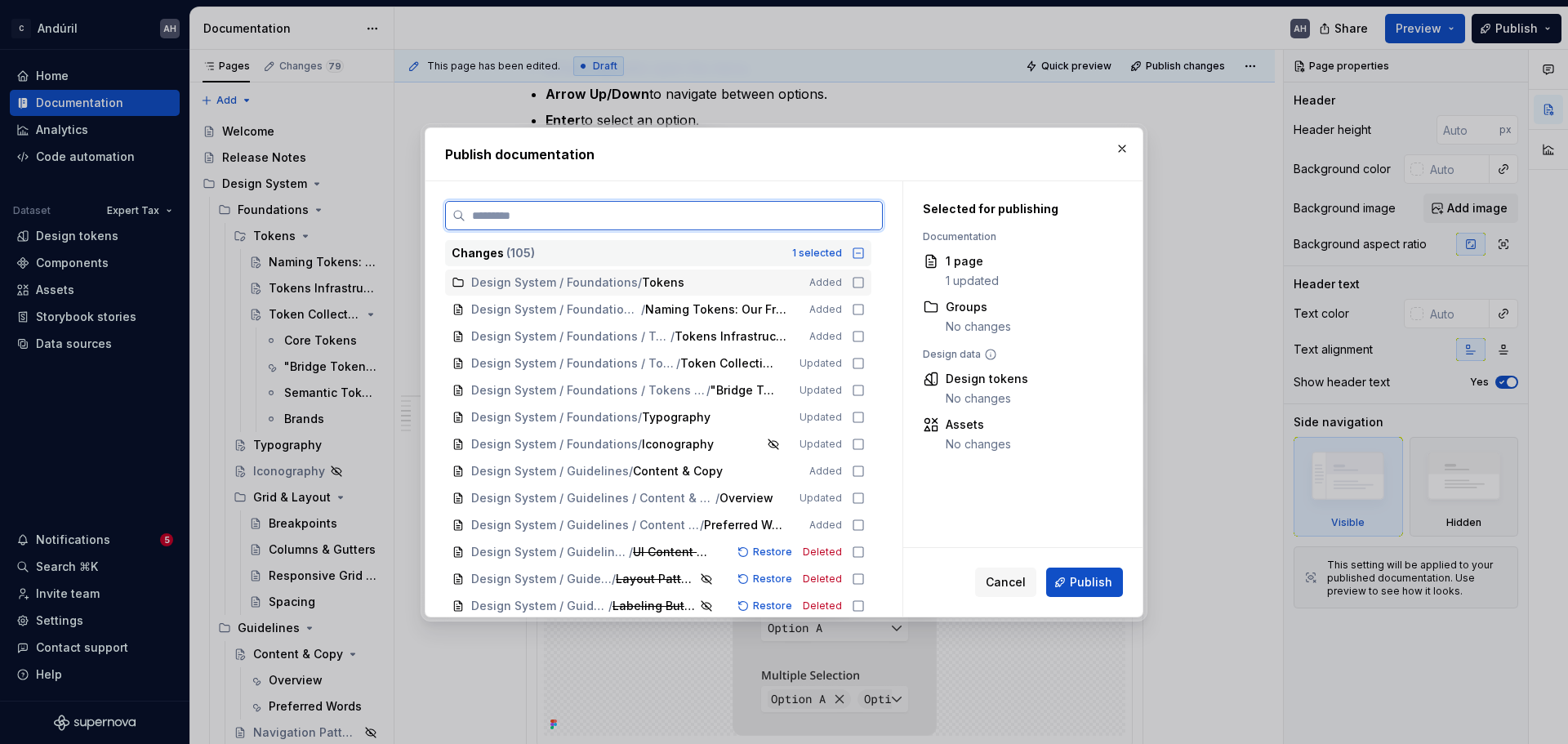
click at [830, 216] on input "search" at bounding box center [673, 216] width 416 height 17
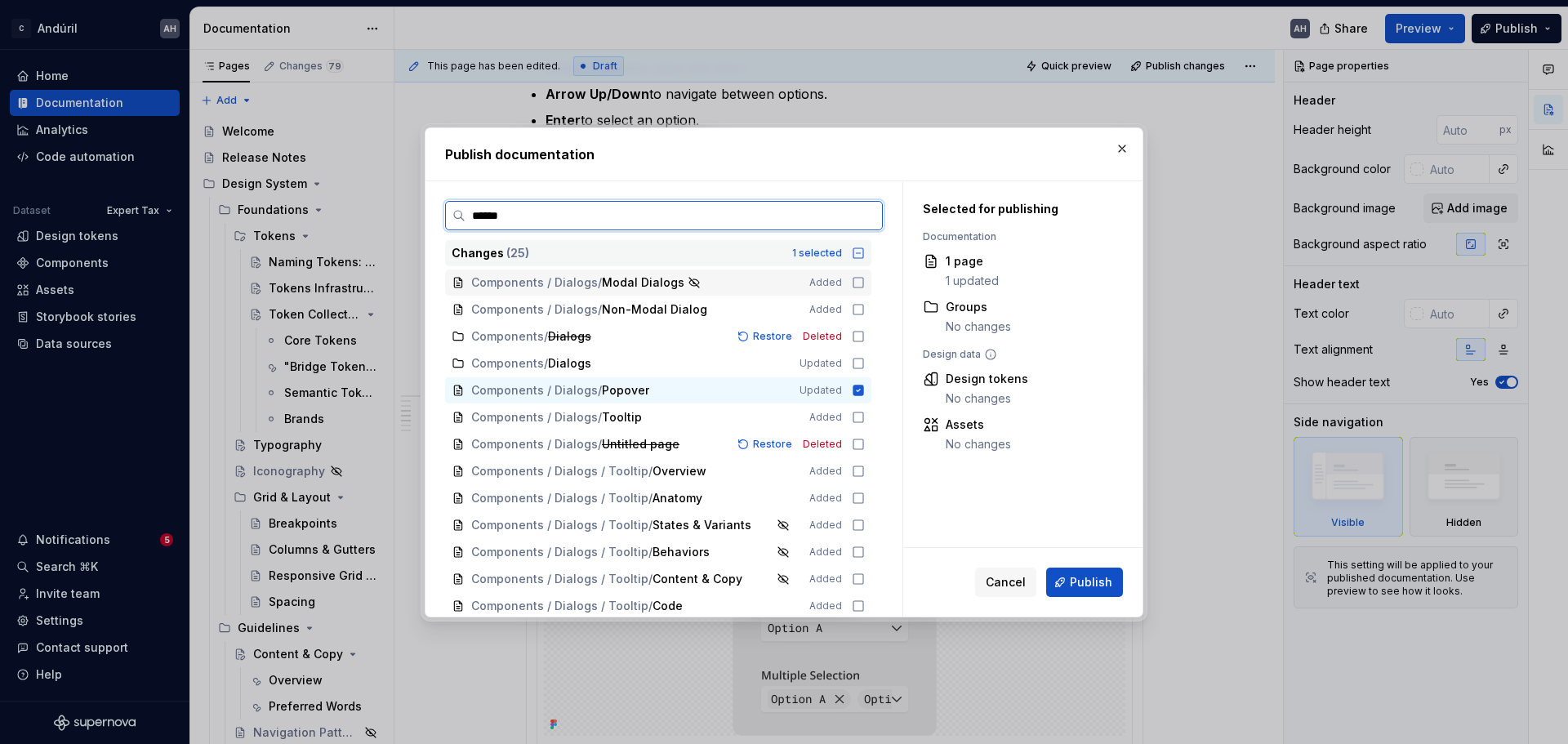
drag, startPoint x: 783, startPoint y: 203, endPoint x: 466, endPoint y: 217, distance: 317.3
click at [466, 217] on label "******" at bounding box center [664, 216] width 438 height 30
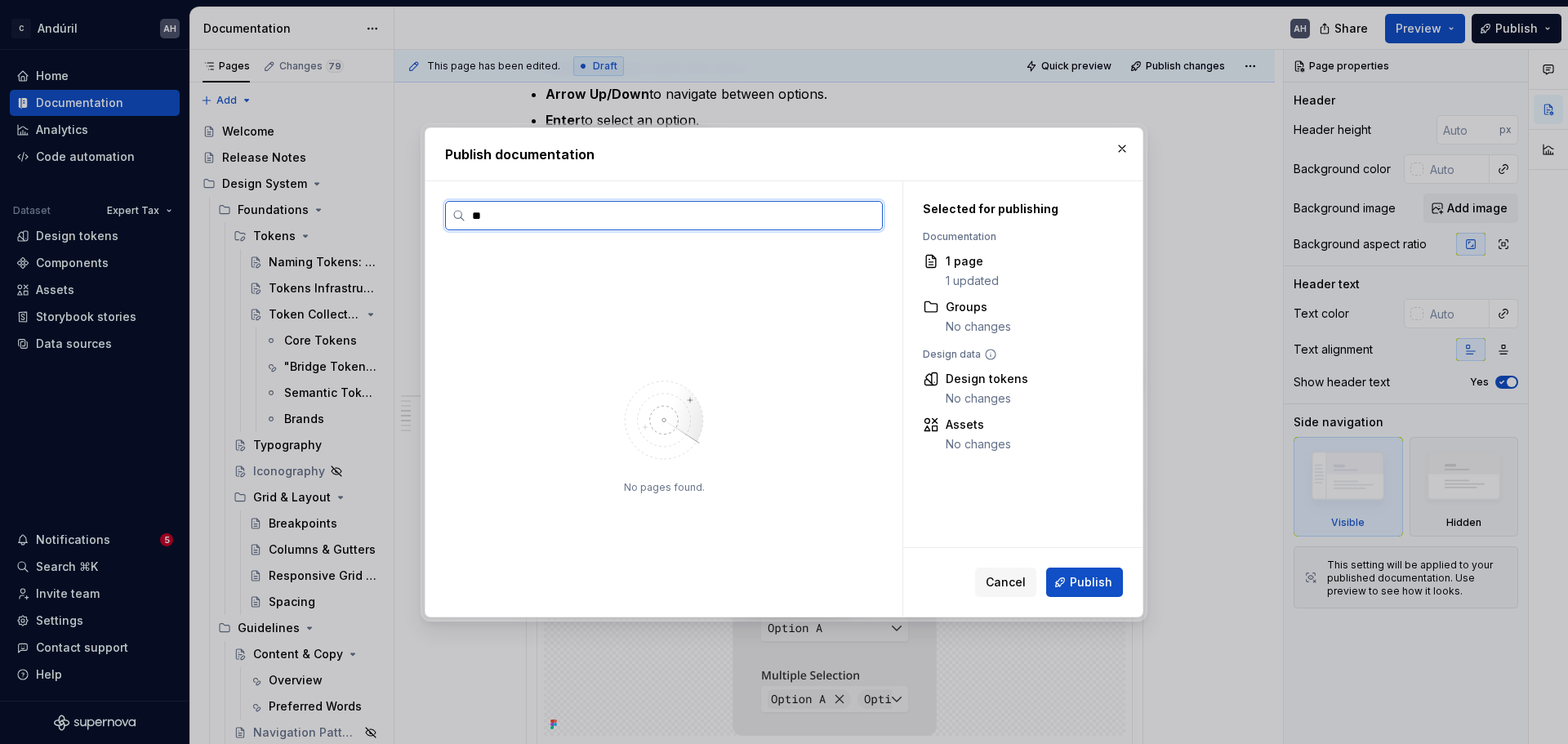
type input "*"
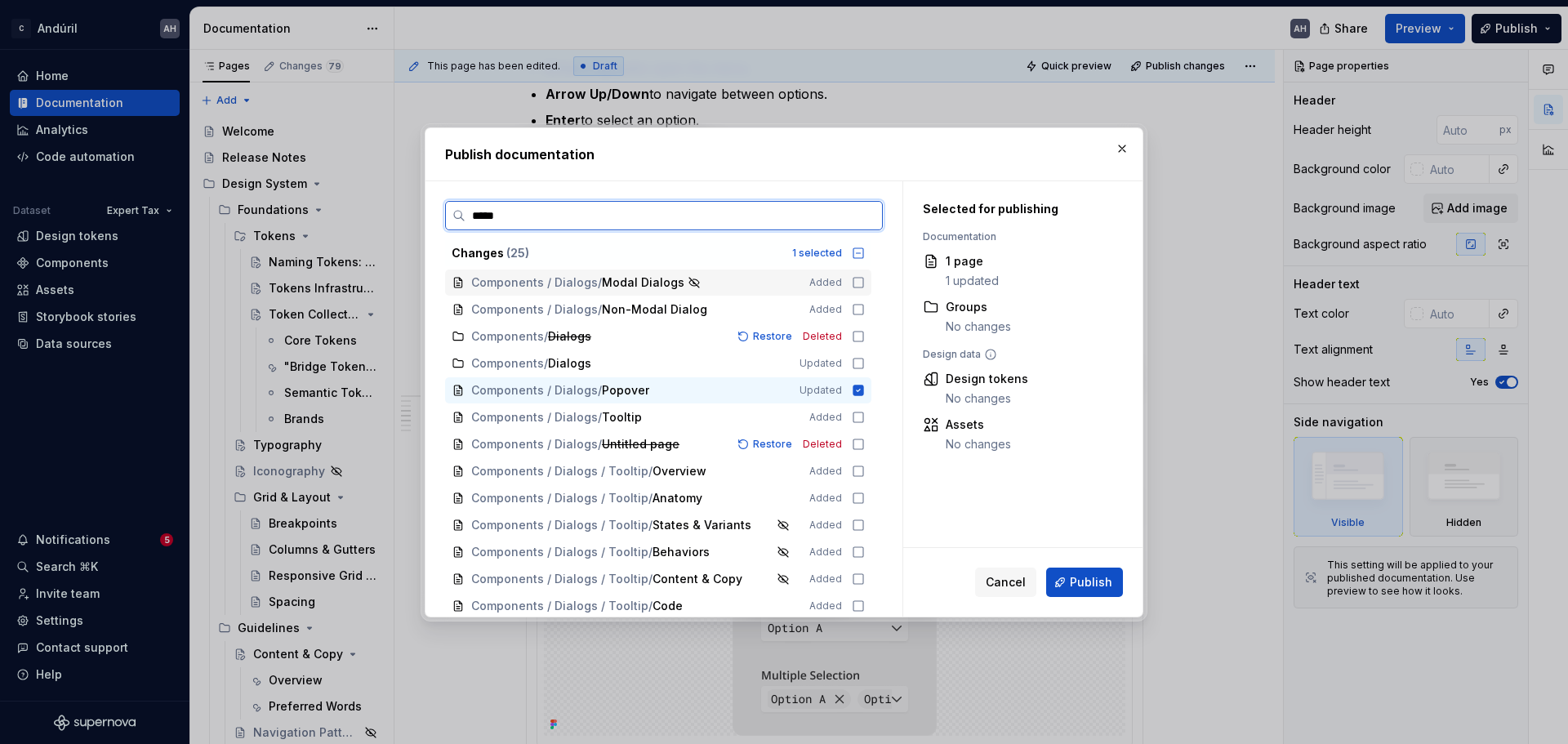
type input "******"
click at [859, 313] on icon at bounding box center [858, 309] width 13 height 13
click at [859, 362] on icon at bounding box center [858, 363] width 13 height 13
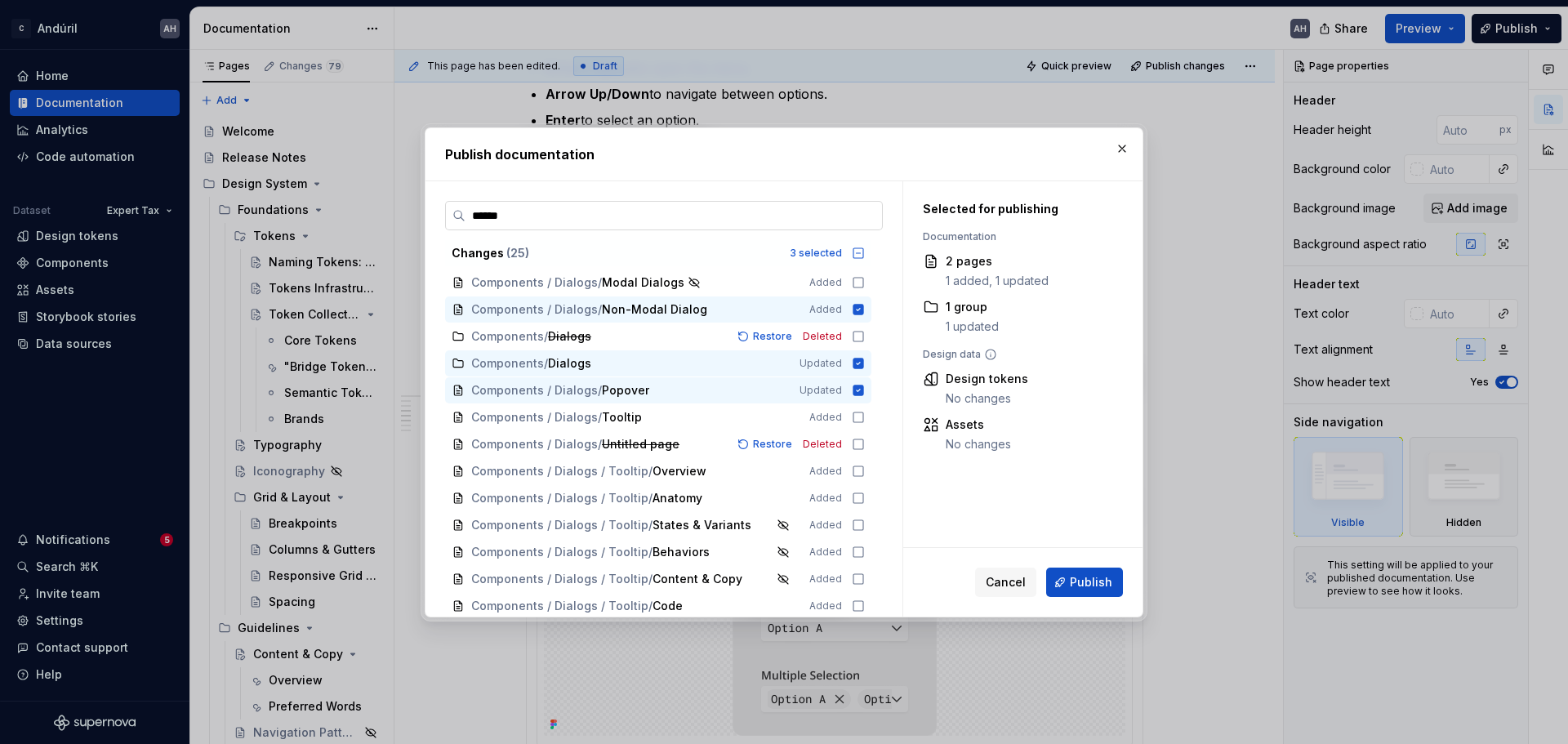
click at [867, 214] on input "******" at bounding box center [673, 216] width 416 height 17
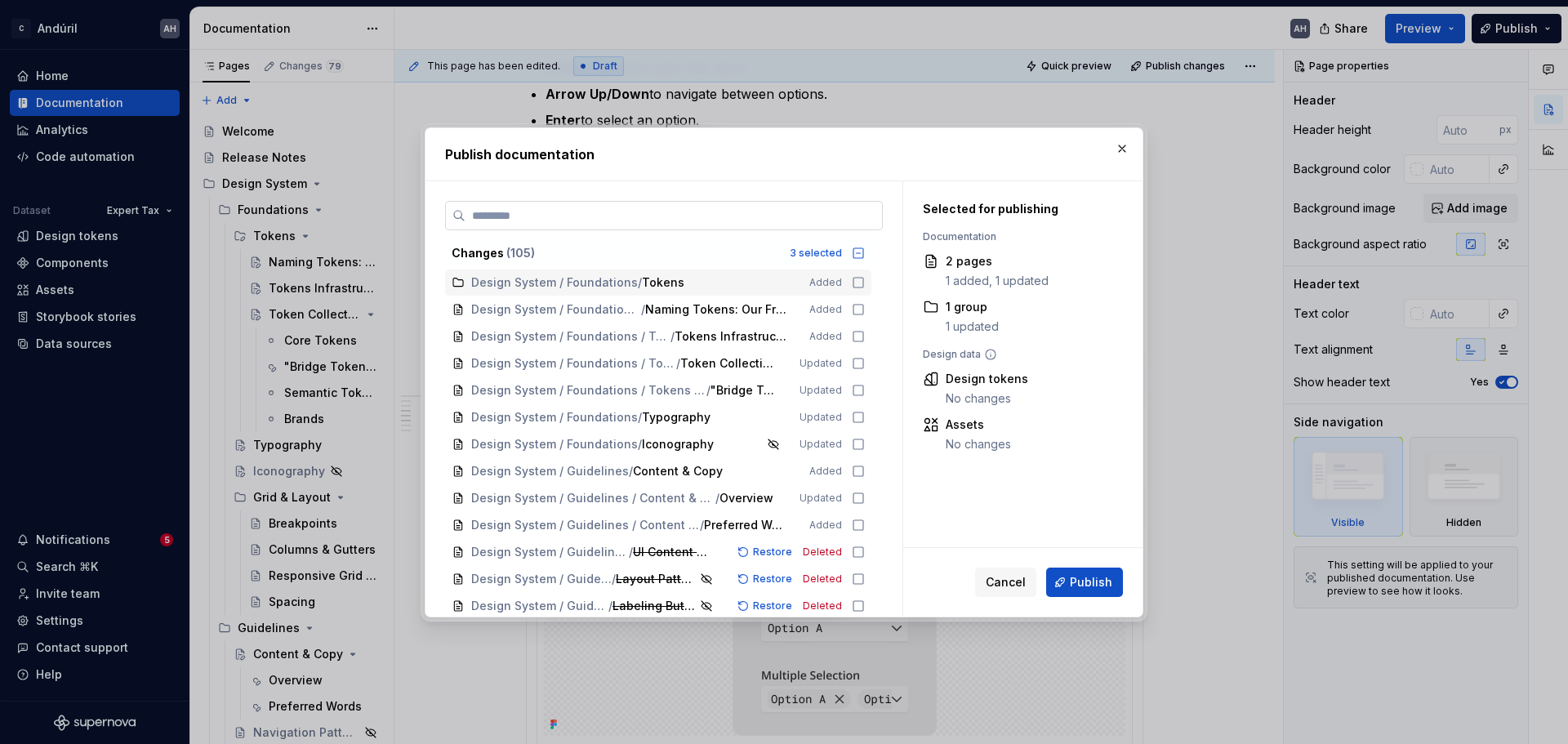
click at [742, 223] on label at bounding box center [664, 216] width 438 height 30
click at [742, 223] on input "search" at bounding box center [673, 216] width 416 height 17
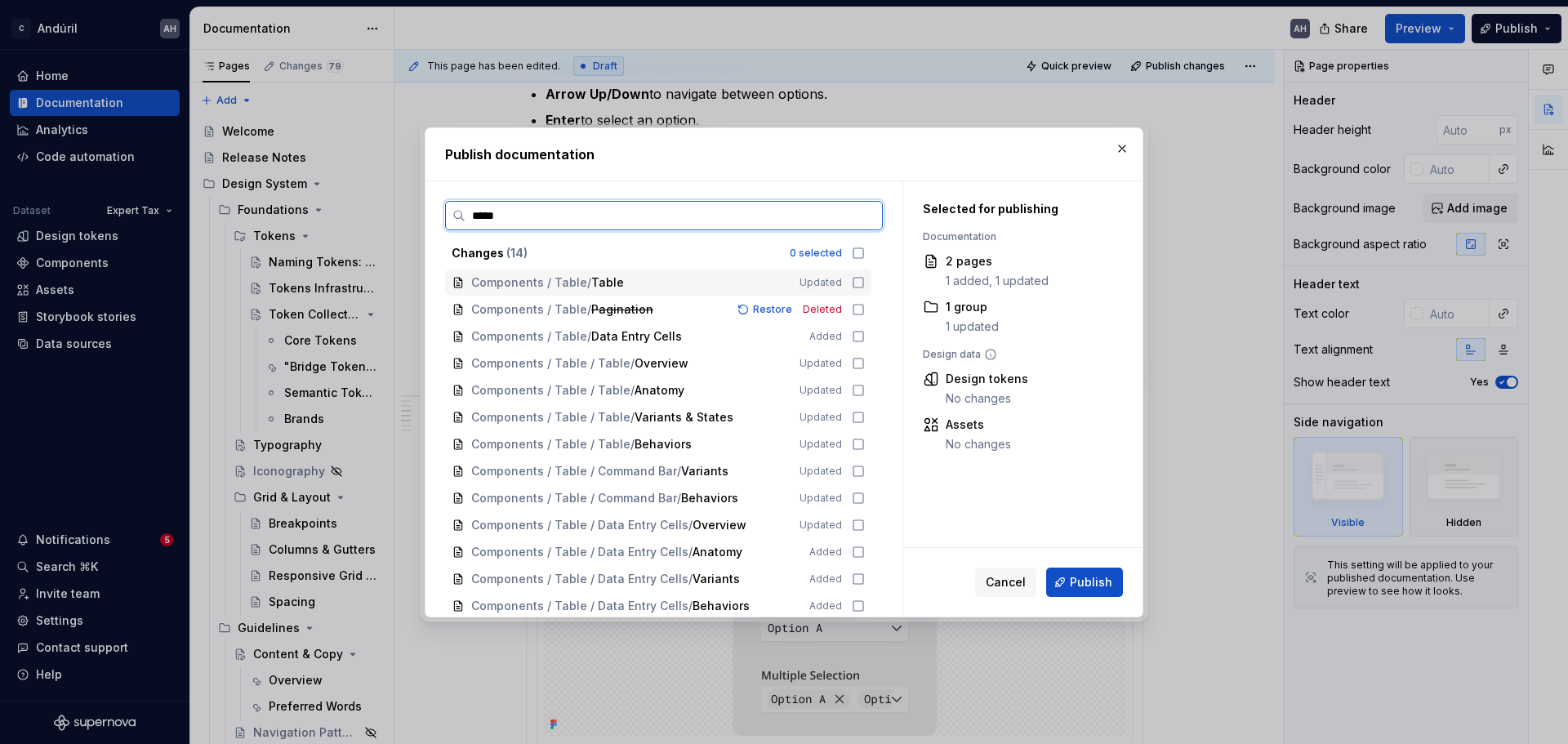
click at [859, 283] on icon at bounding box center [858, 283] width 13 height 13
click at [861, 311] on icon at bounding box center [858, 309] width 13 height 13
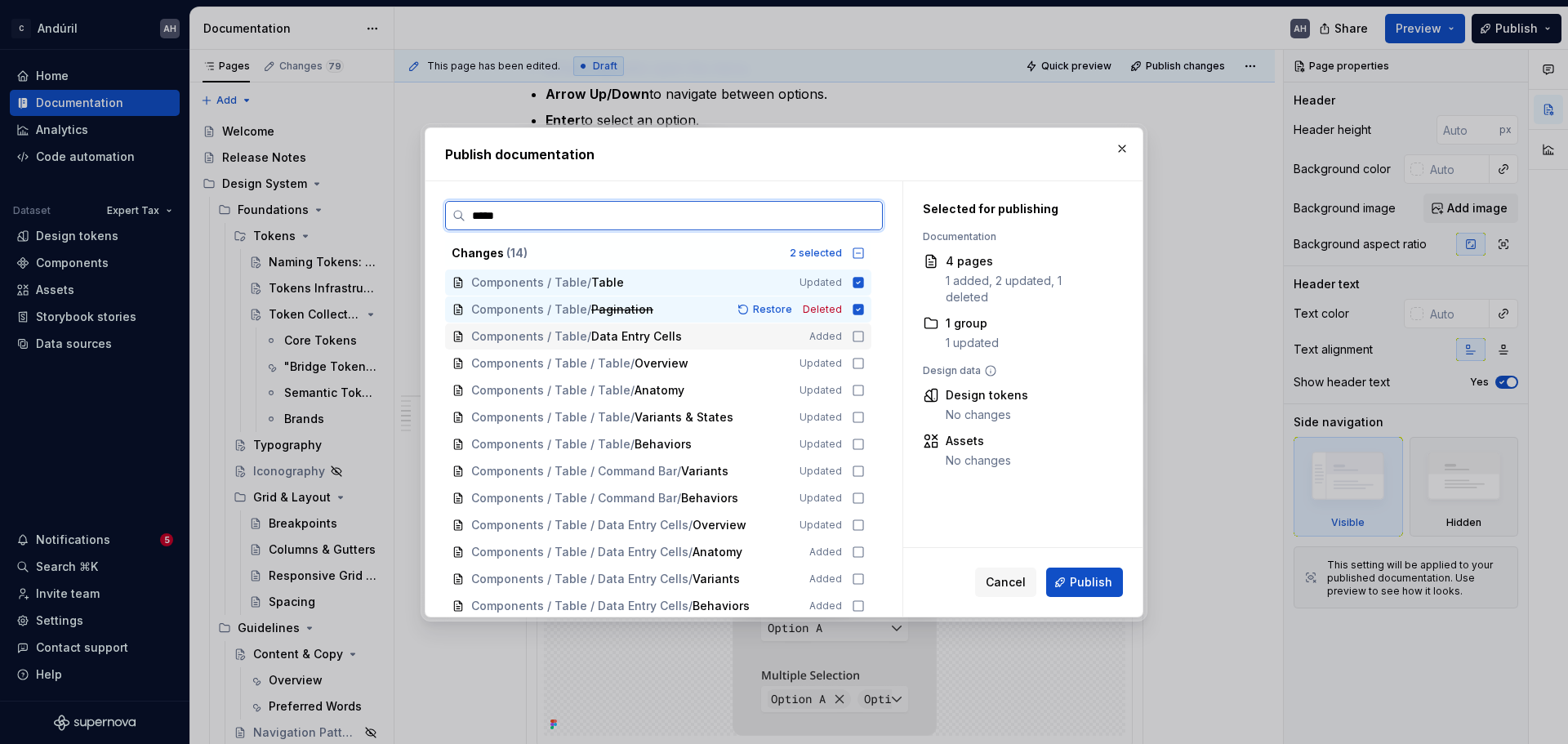
click at [856, 337] on icon at bounding box center [858, 336] width 13 height 13
click at [860, 364] on icon at bounding box center [858, 363] width 13 height 13
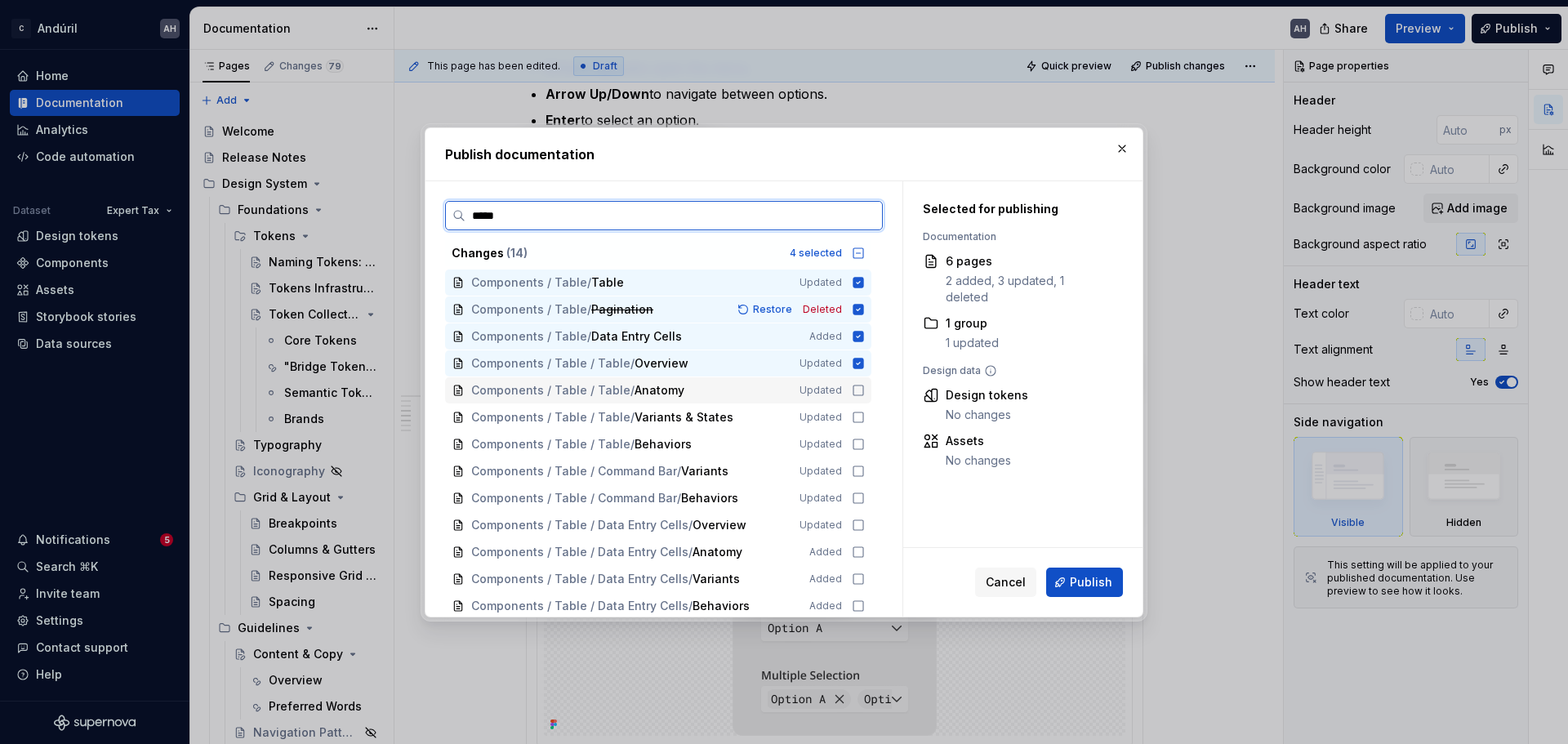
click at [858, 393] on icon at bounding box center [858, 390] width 13 height 13
click at [857, 417] on icon at bounding box center [858, 417] width 13 height 13
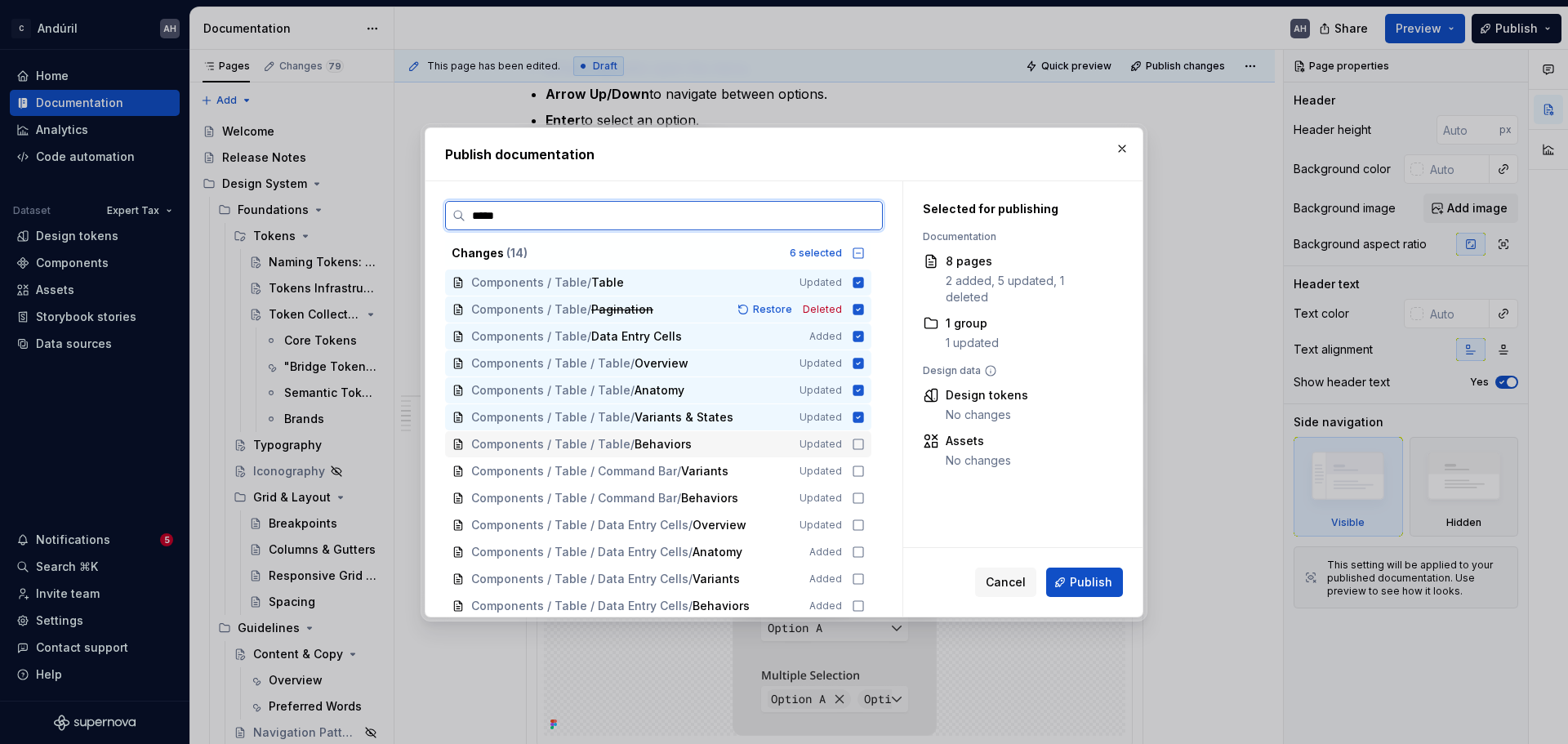
click at [857, 441] on icon at bounding box center [858, 444] width 13 height 13
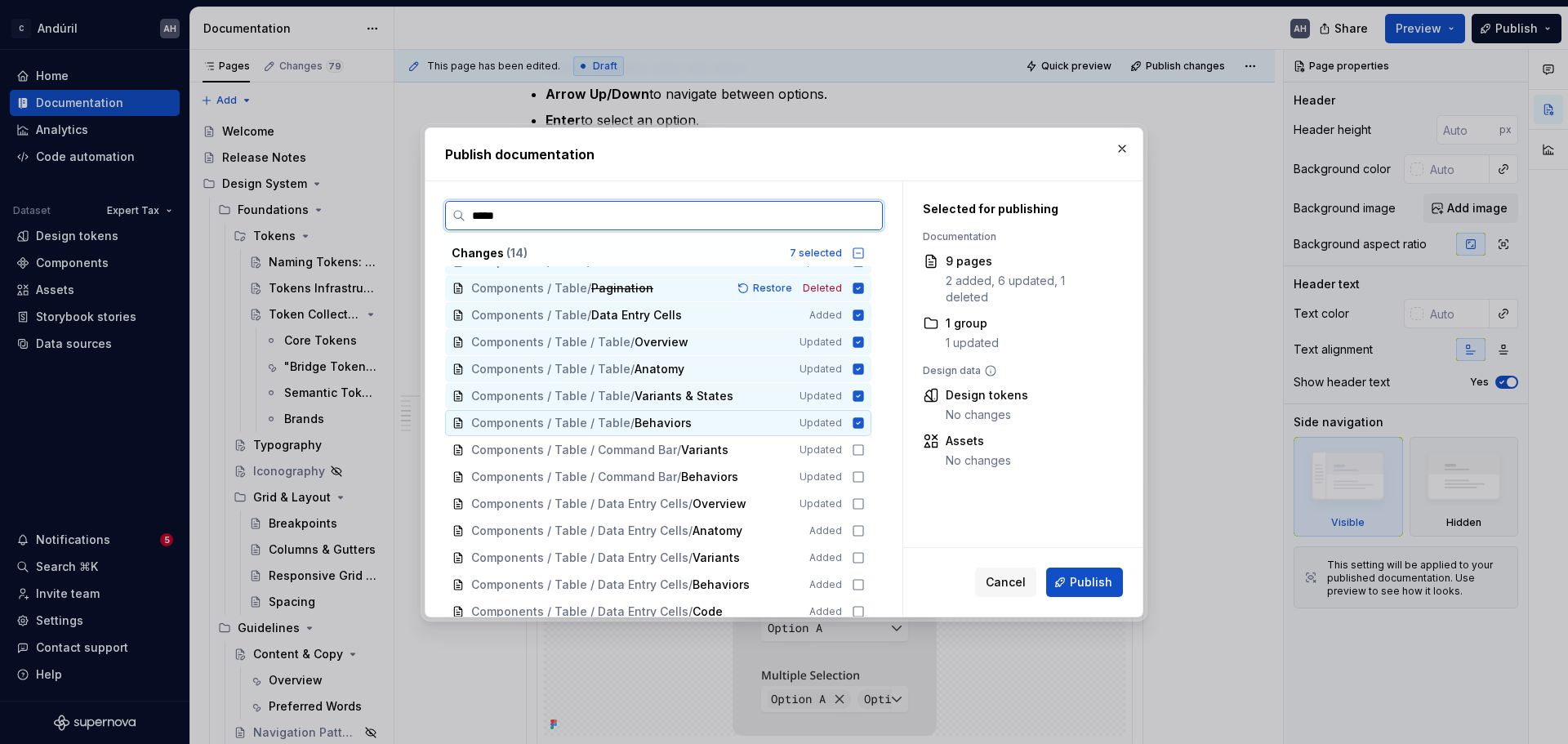
scroll to position [30, 0]
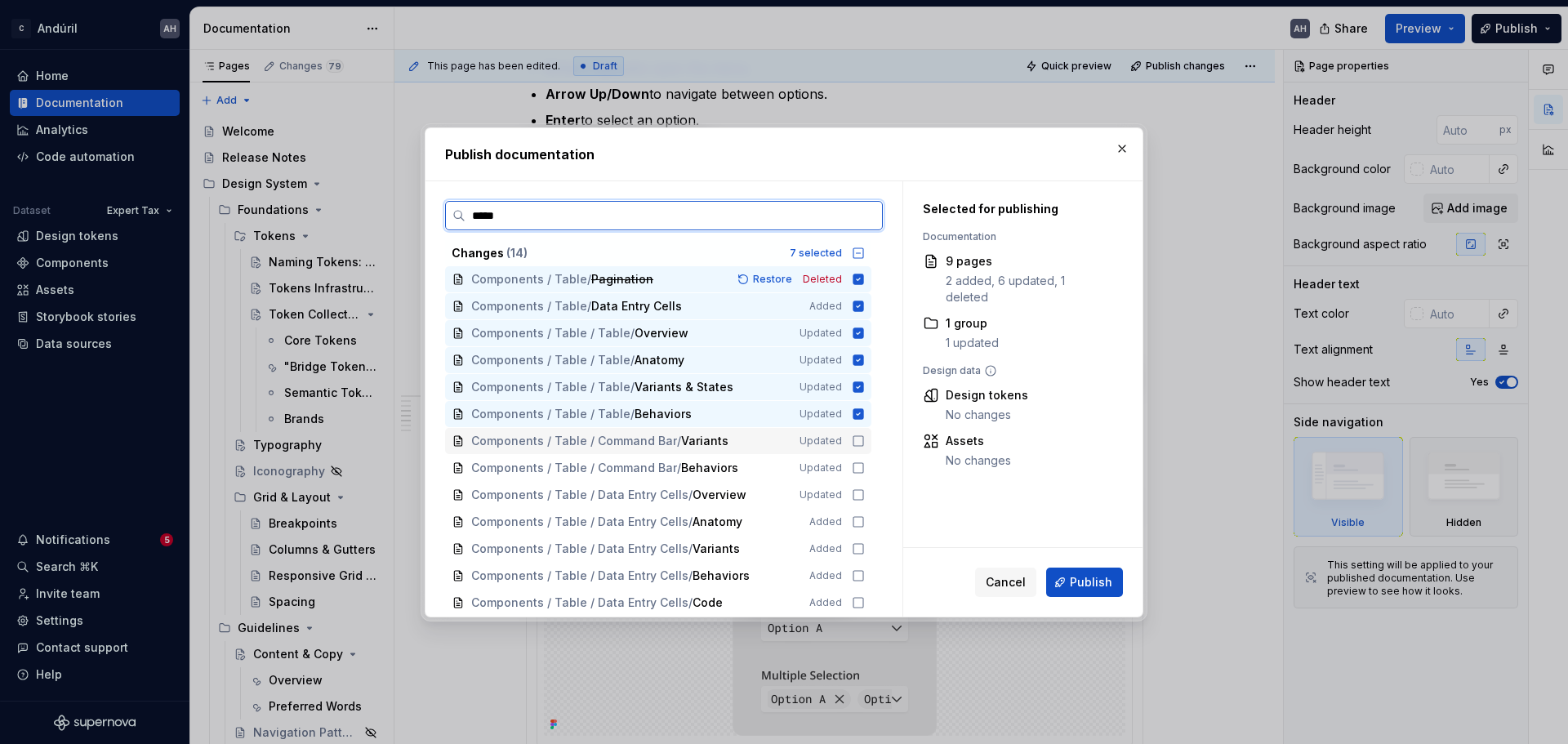
drag, startPoint x: 858, startPoint y: 443, endPoint x: 858, endPoint y: 454, distance: 11.0
click at [858, 443] on icon at bounding box center [858, 441] width 13 height 13
click at [859, 468] on icon at bounding box center [858, 468] width 13 height 13
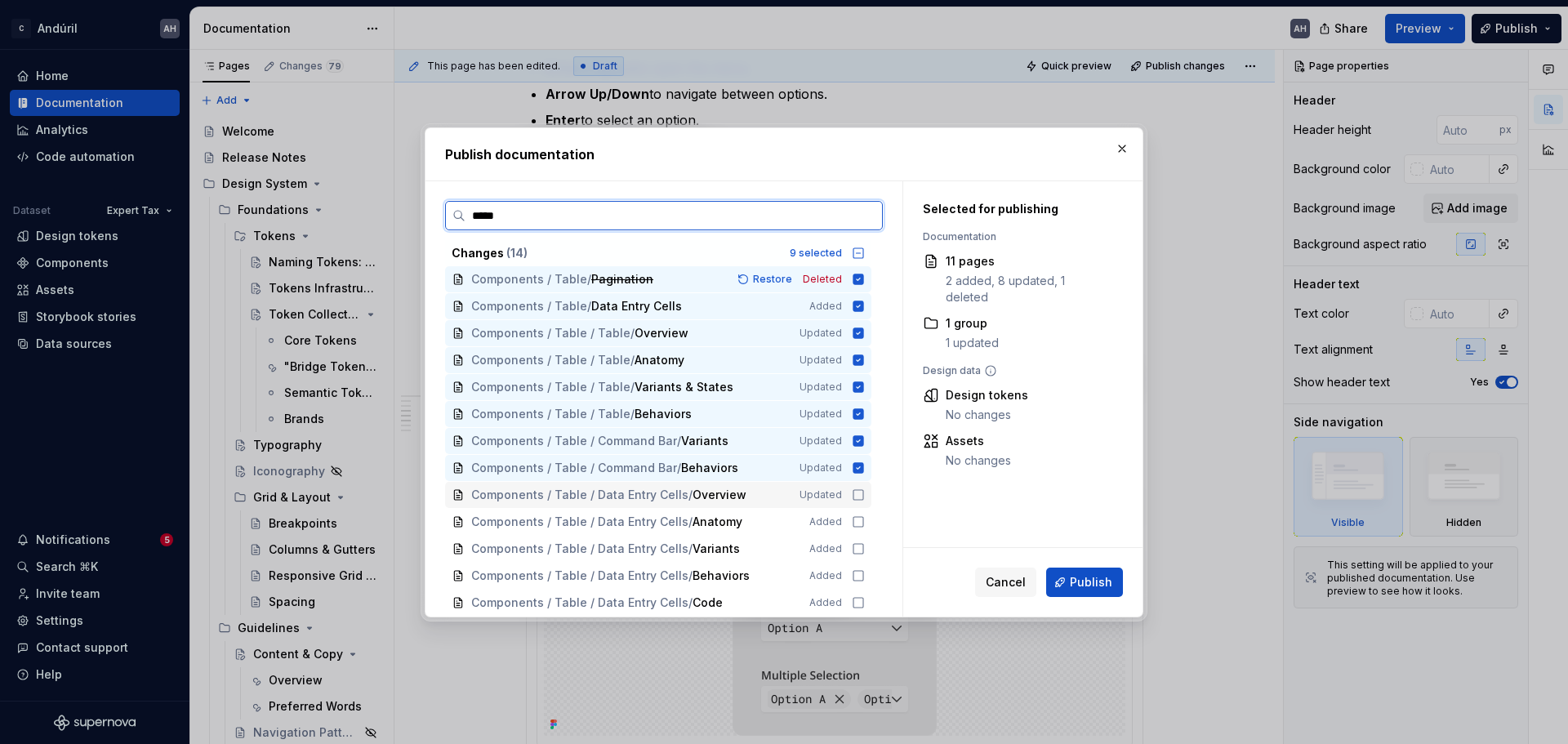
click at [859, 496] on icon at bounding box center [858, 495] width 13 height 13
click at [860, 522] on icon at bounding box center [858, 522] width 13 height 13
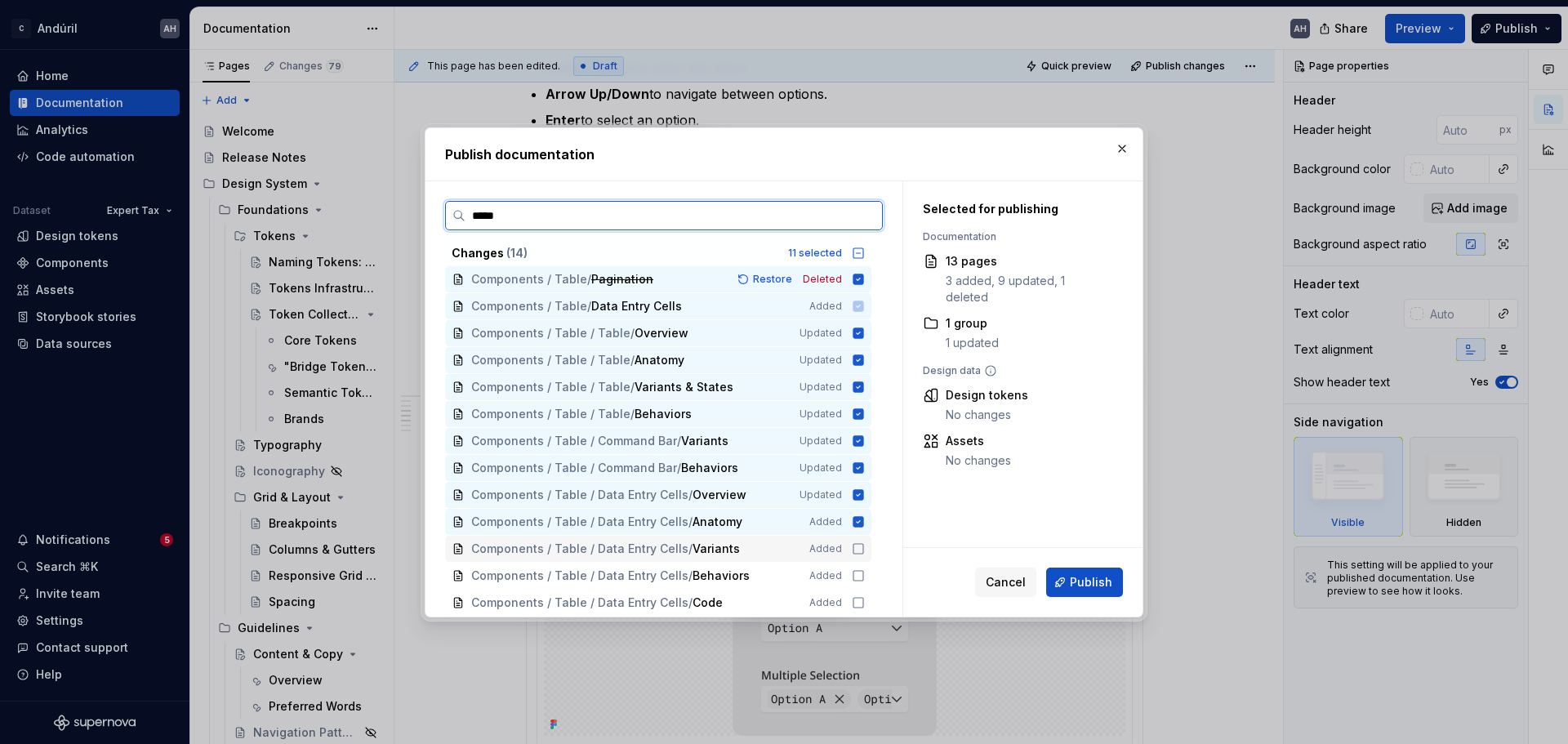
click at [861, 550] on icon at bounding box center [858, 549] width 13 height 13
click at [860, 567] on icon at bounding box center [858, 575] width 13 height 13
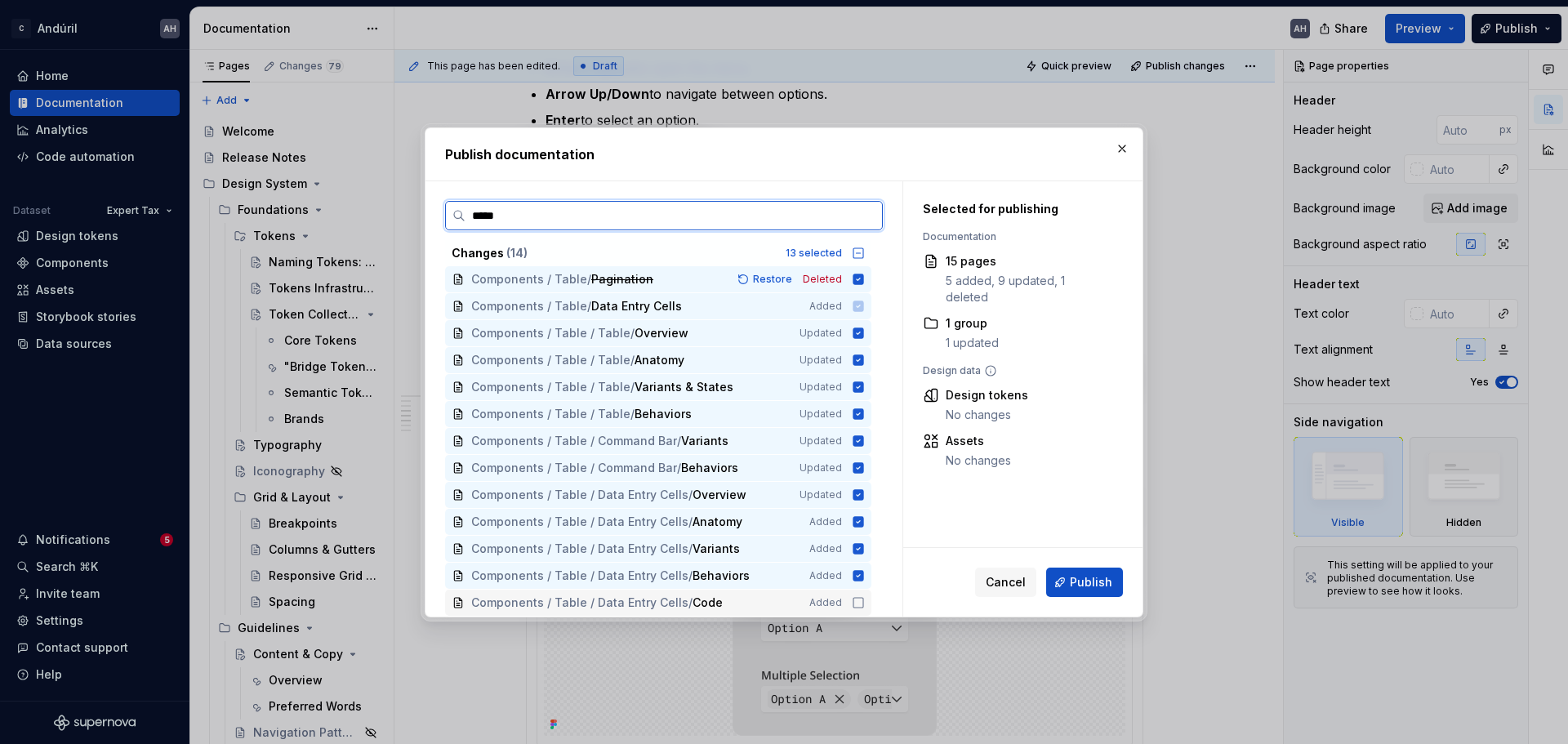
click at [862, 567] on icon at bounding box center [858, 602] width 13 height 13
click at [775, 213] on input "*****" at bounding box center [673, 216] width 416 height 17
click at [489, 221] on input "*****" at bounding box center [673, 216] width 416 height 17
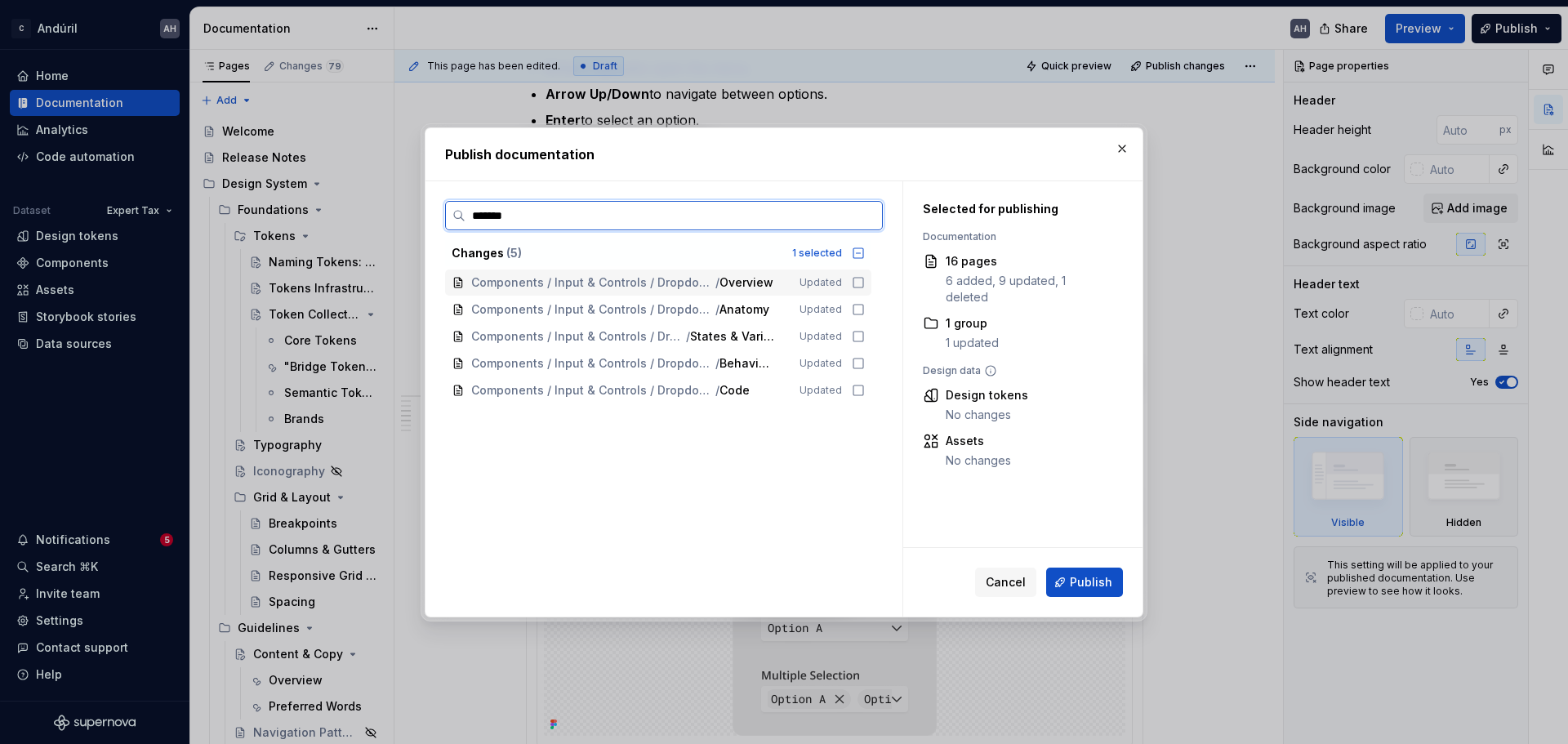
type input "********"
click at [859, 280] on icon at bounding box center [858, 283] width 13 height 13
click at [857, 312] on icon at bounding box center [858, 309] width 13 height 13
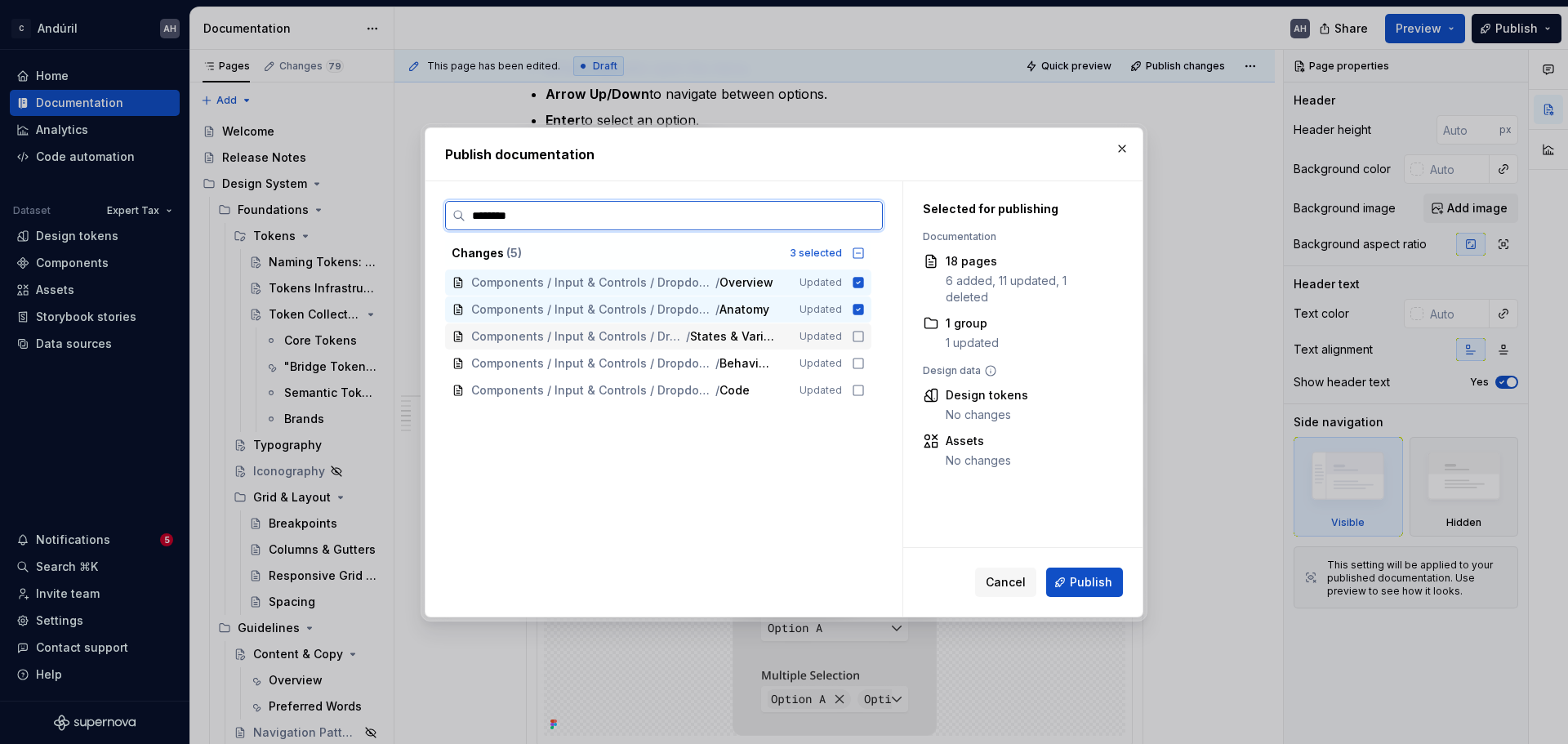
click at [861, 339] on icon at bounding box center [858, 336] width 13 height 13
click at [861, 360] on icon at bounding box center [858, 363] width 13 height 13
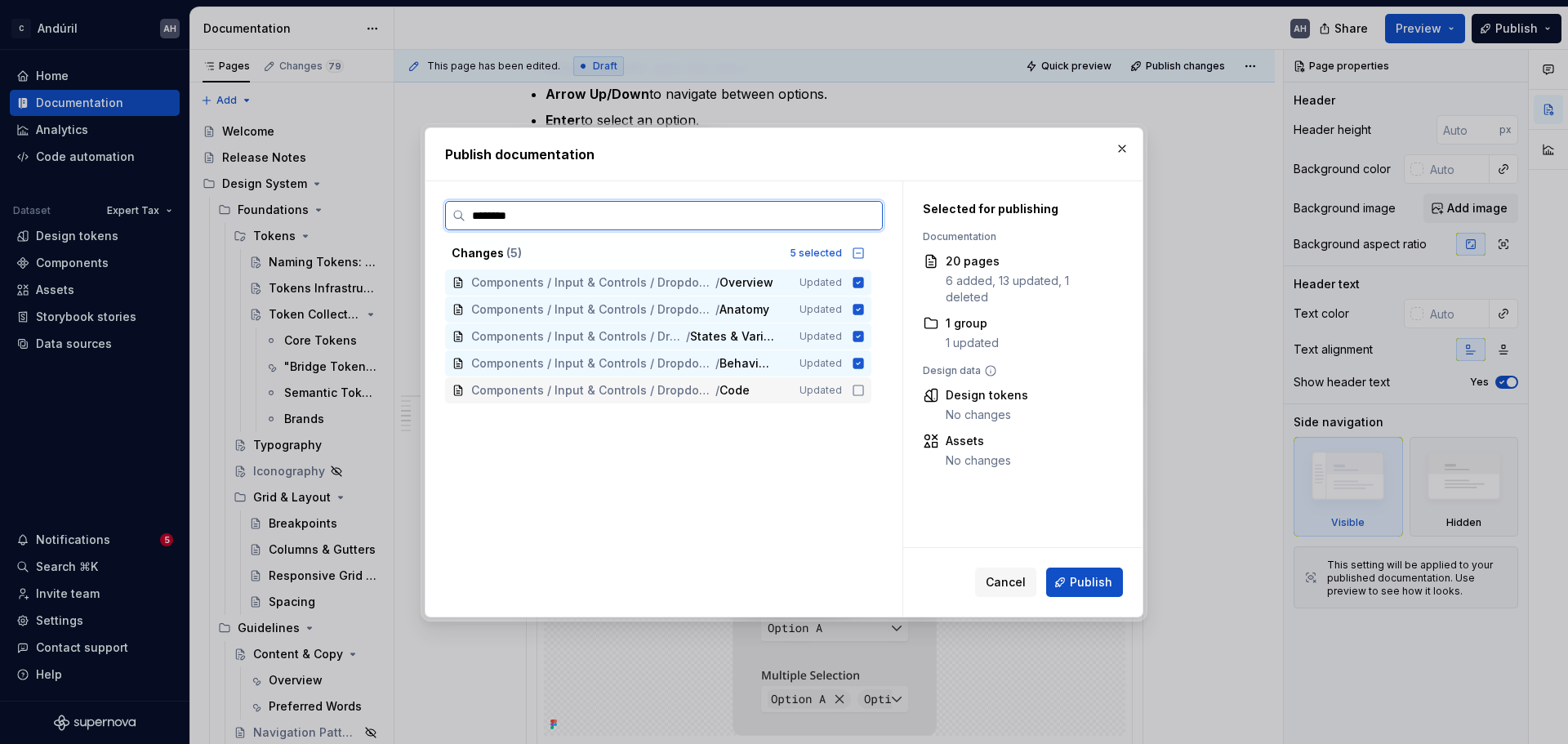
click at [856, 389] on icon at bounding box center [858, 390] width 13 height 13
click at [869, 214] on input "********" at bounding box center [673, 216] width 416 height 17
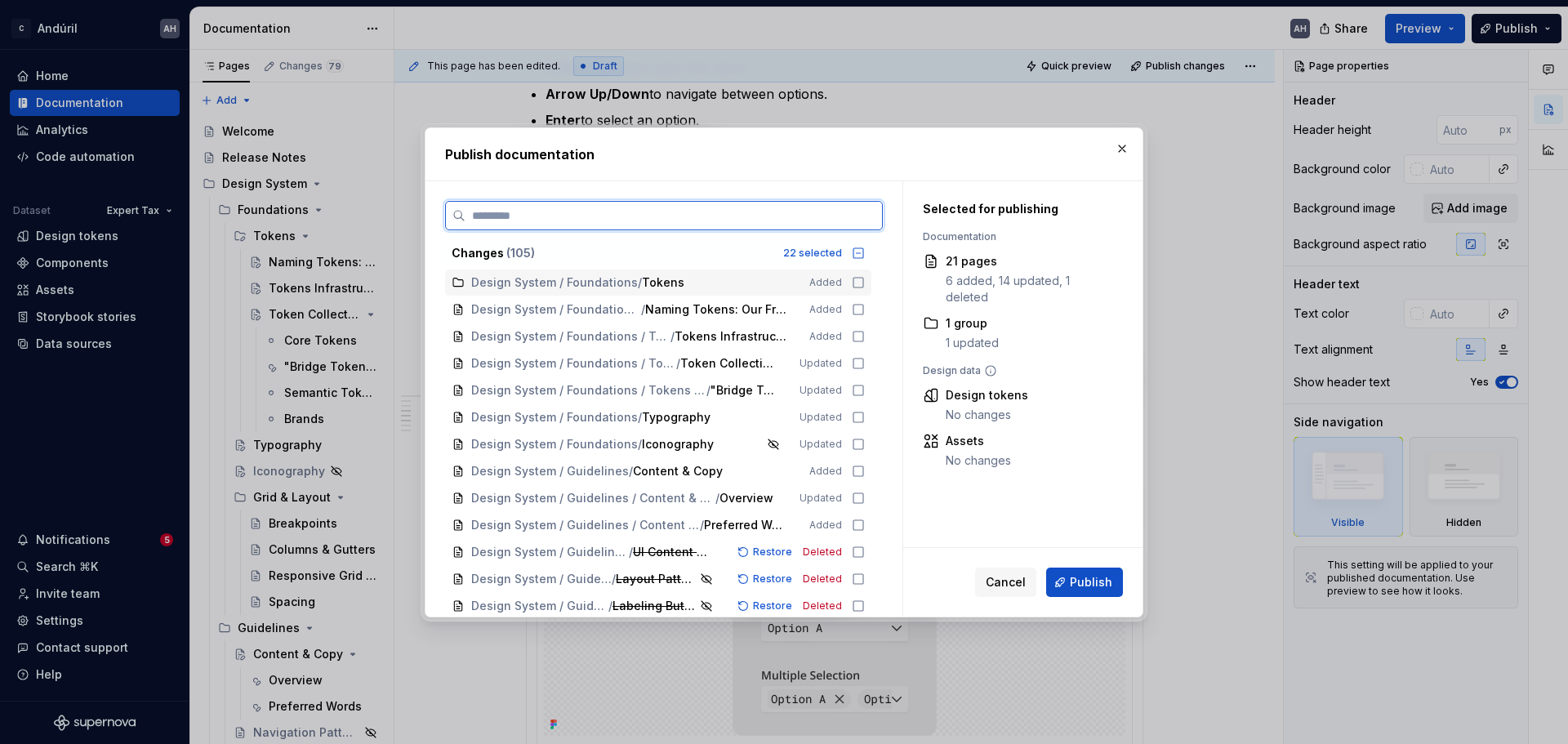
type textarea "*"
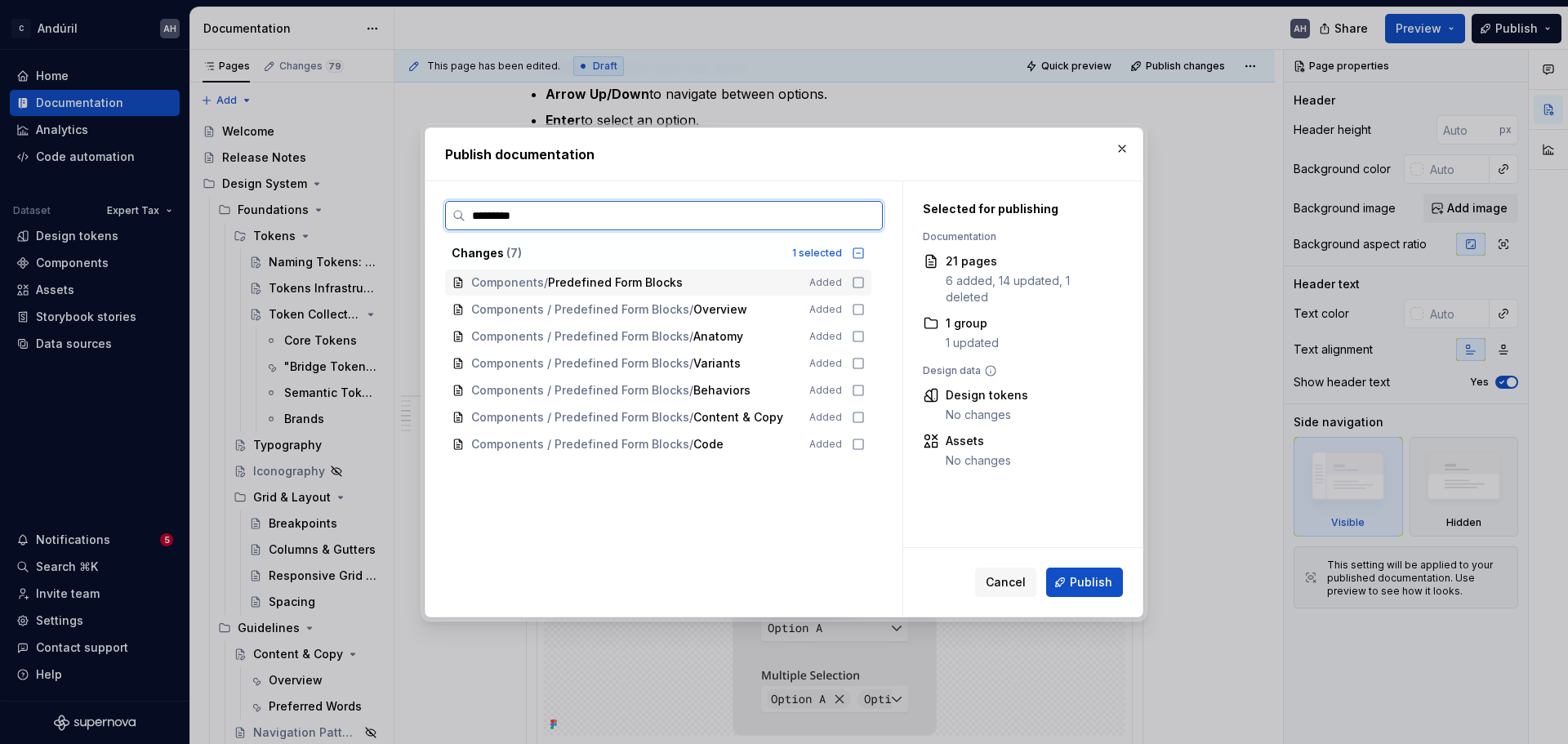
type input "**********"
click at [861, 283] on icon at bounding box center [858, 283] width 13 height 13
click at [858, 312] on icon at bounding box center [858, 309] width 13 height 13
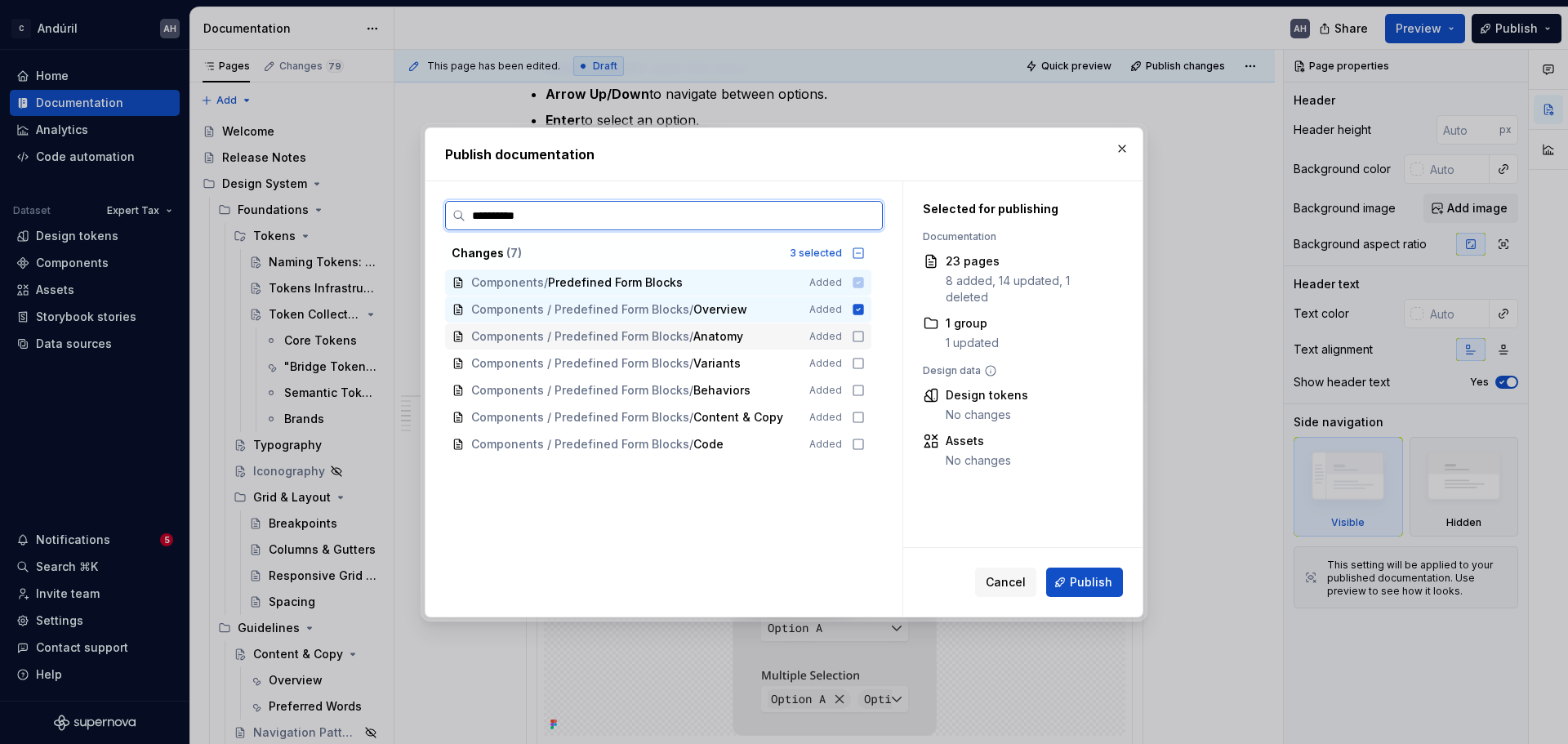
click at [861, 330] on icon at bounding box center [858, 336] width 13 height 13
click at [860, 351] on div "Components / Predefined Form Blocks / Variants Added" at bounding box center [658, 363] width 426 height 26
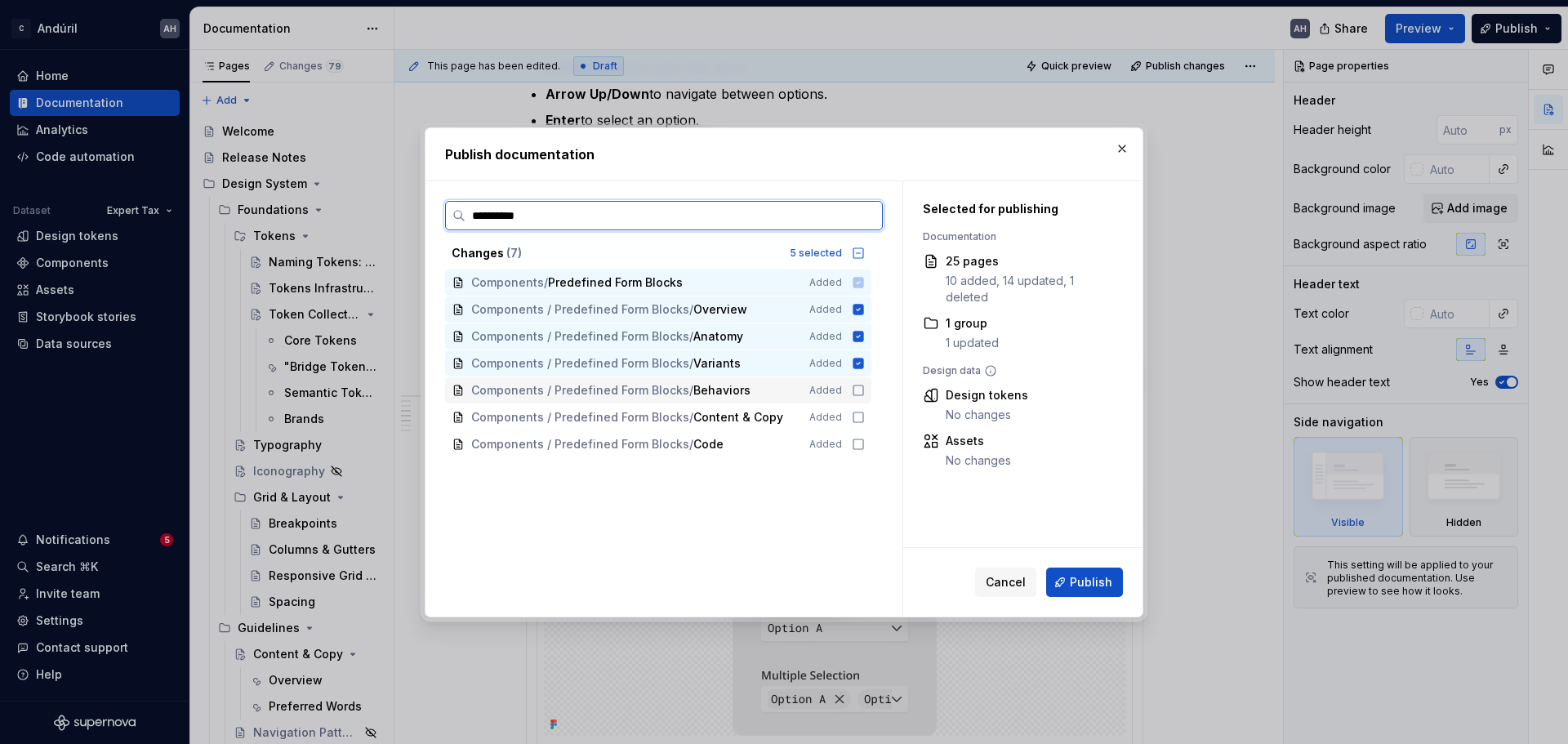
click at [860, 386] on icon at bounding box center [858, 390] width 10 height 10
click at [858, 416] on icon at bounding box center [858, 417] width 13 height 13
click at [858, 438] on icon at bounding box center [858, 444] width 13 height 13
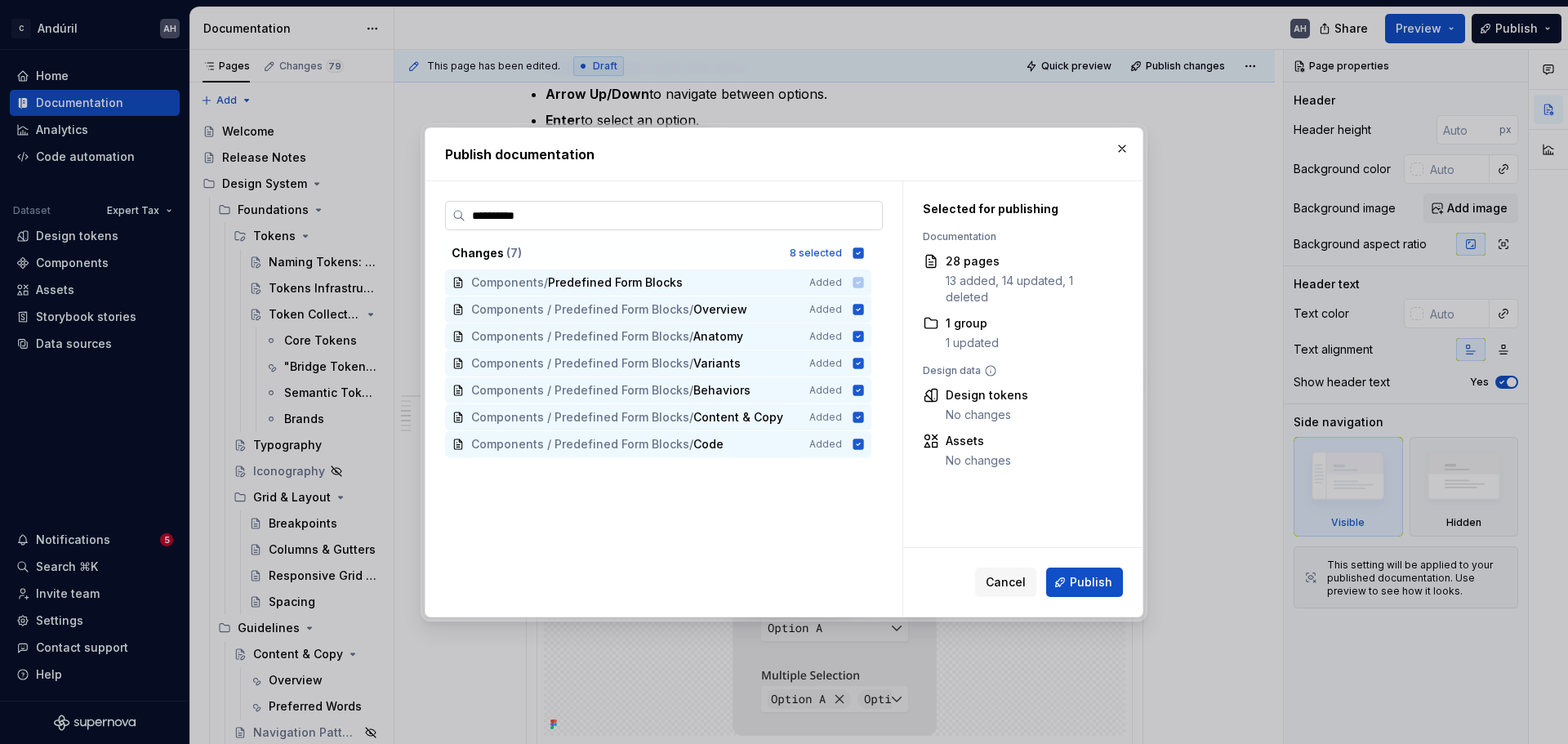
click at [869, 215] on input "**********" at bounding box center [673, 216] width 416 height 17
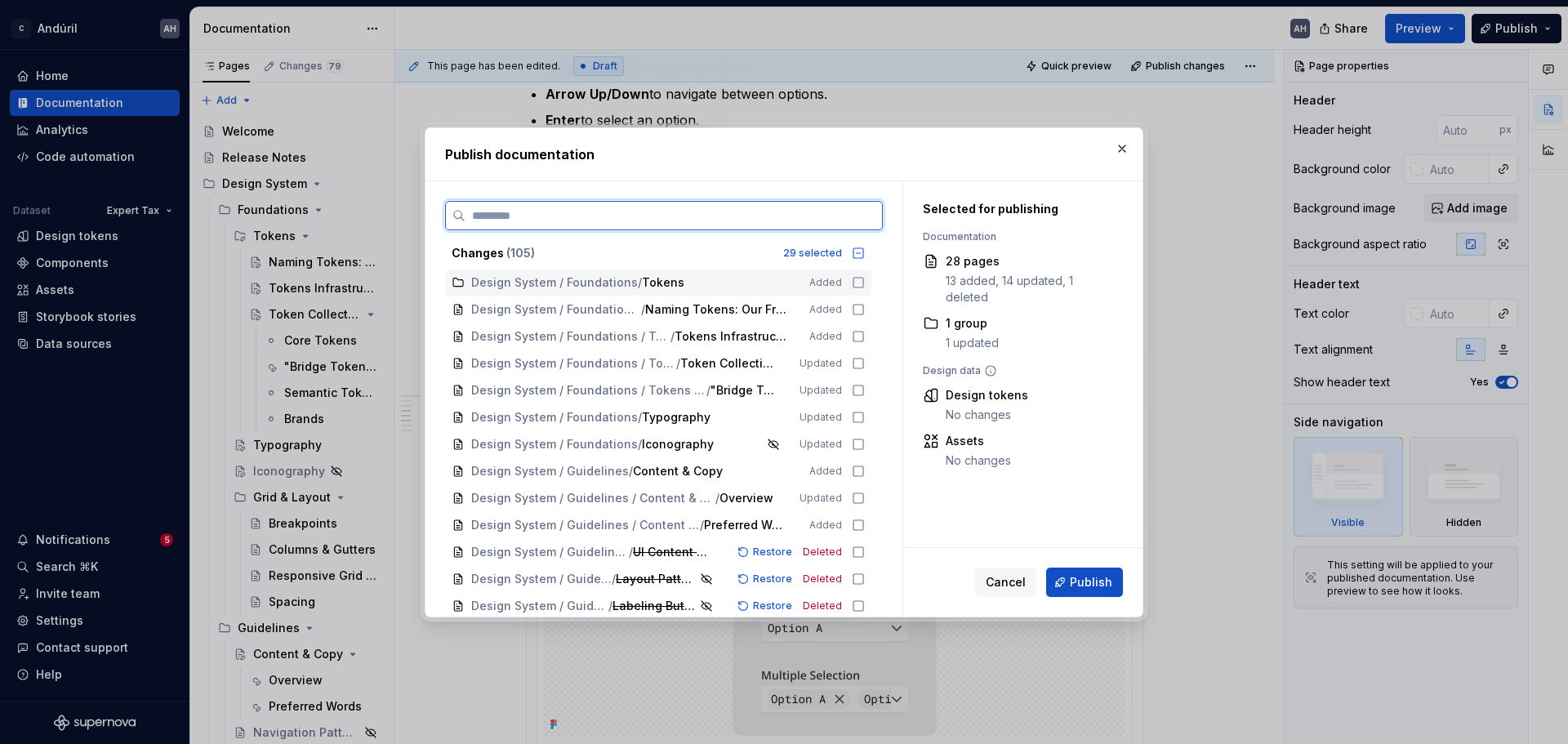
click at [792, 214] on input "search" at bounding box center [673, 216] width 416 height 17
click at [1089, 567] on span "Publish" at bounding box center [1091, 583] width 43 height 17
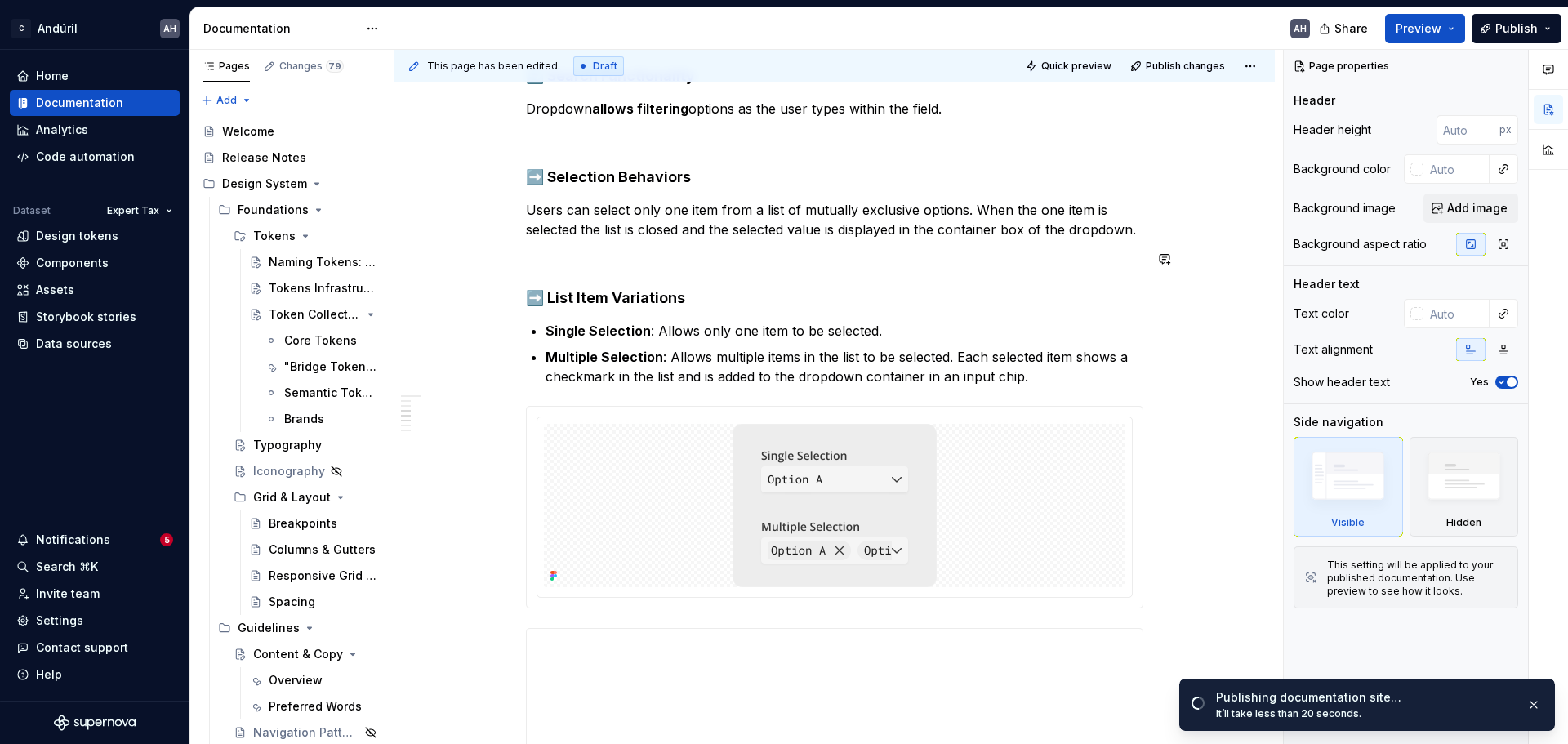
scroll to position [736, 0]
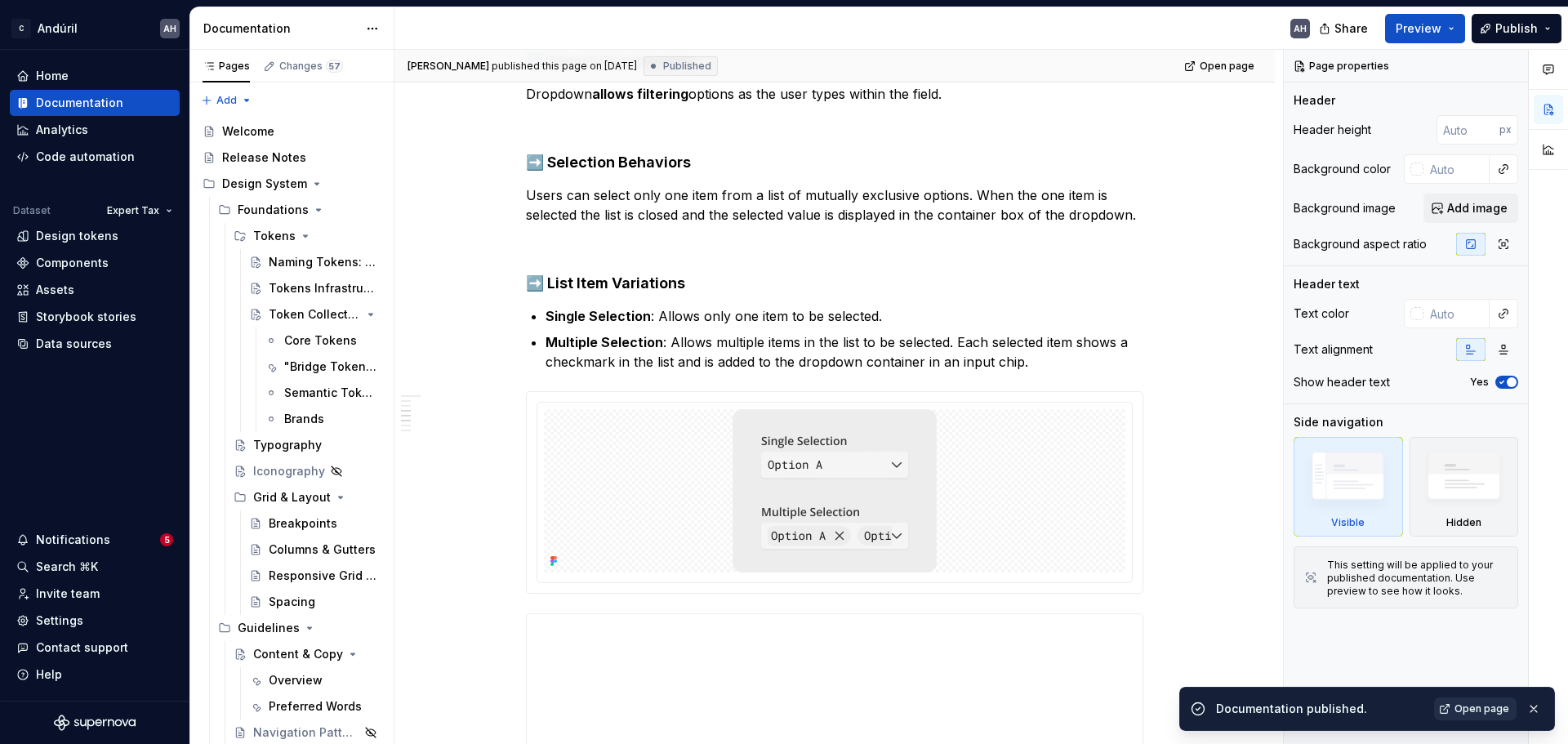
click at [1254, 567] on span "Open page" at bounding box center [1481, 709] width 55 height 13
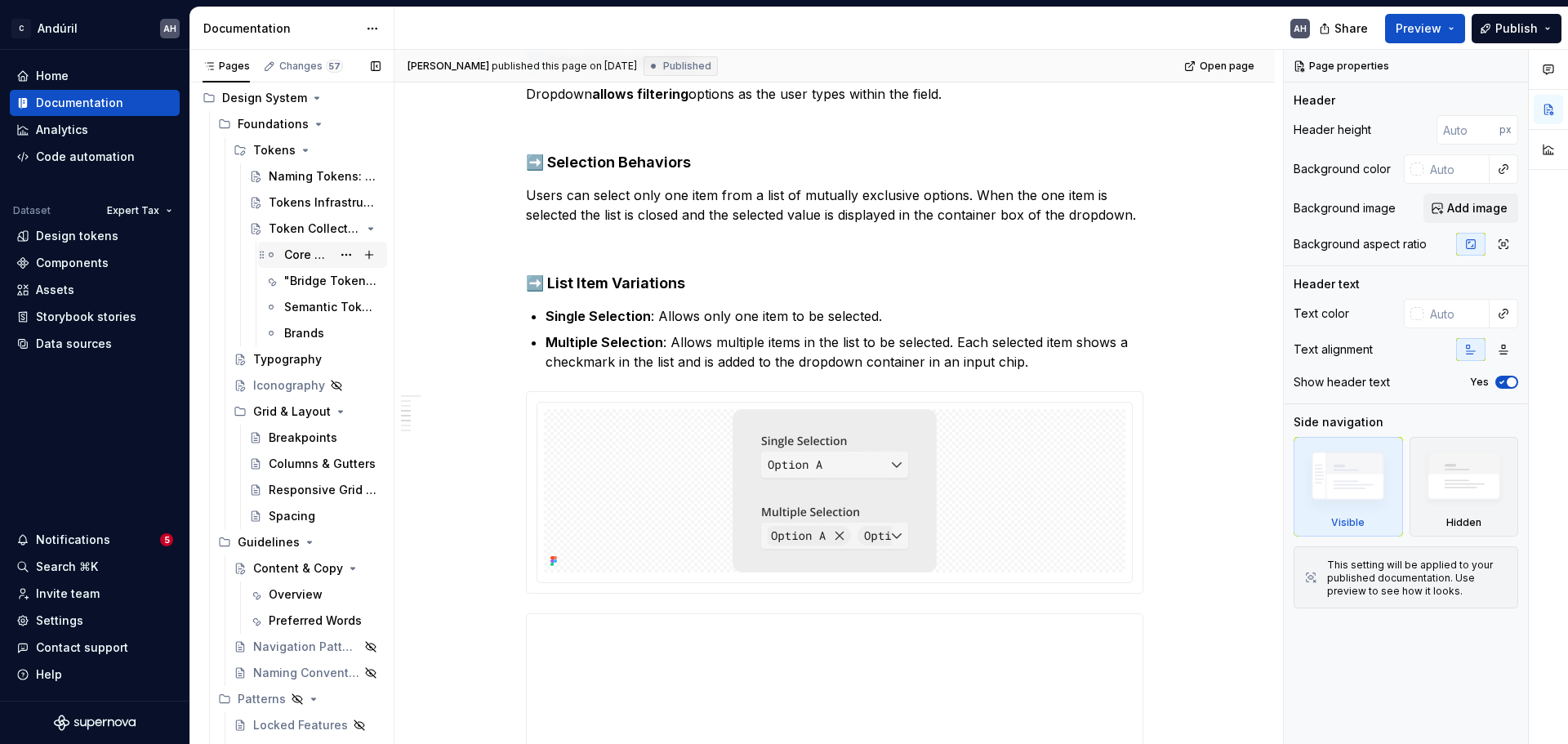
scroll to position [0, 0]
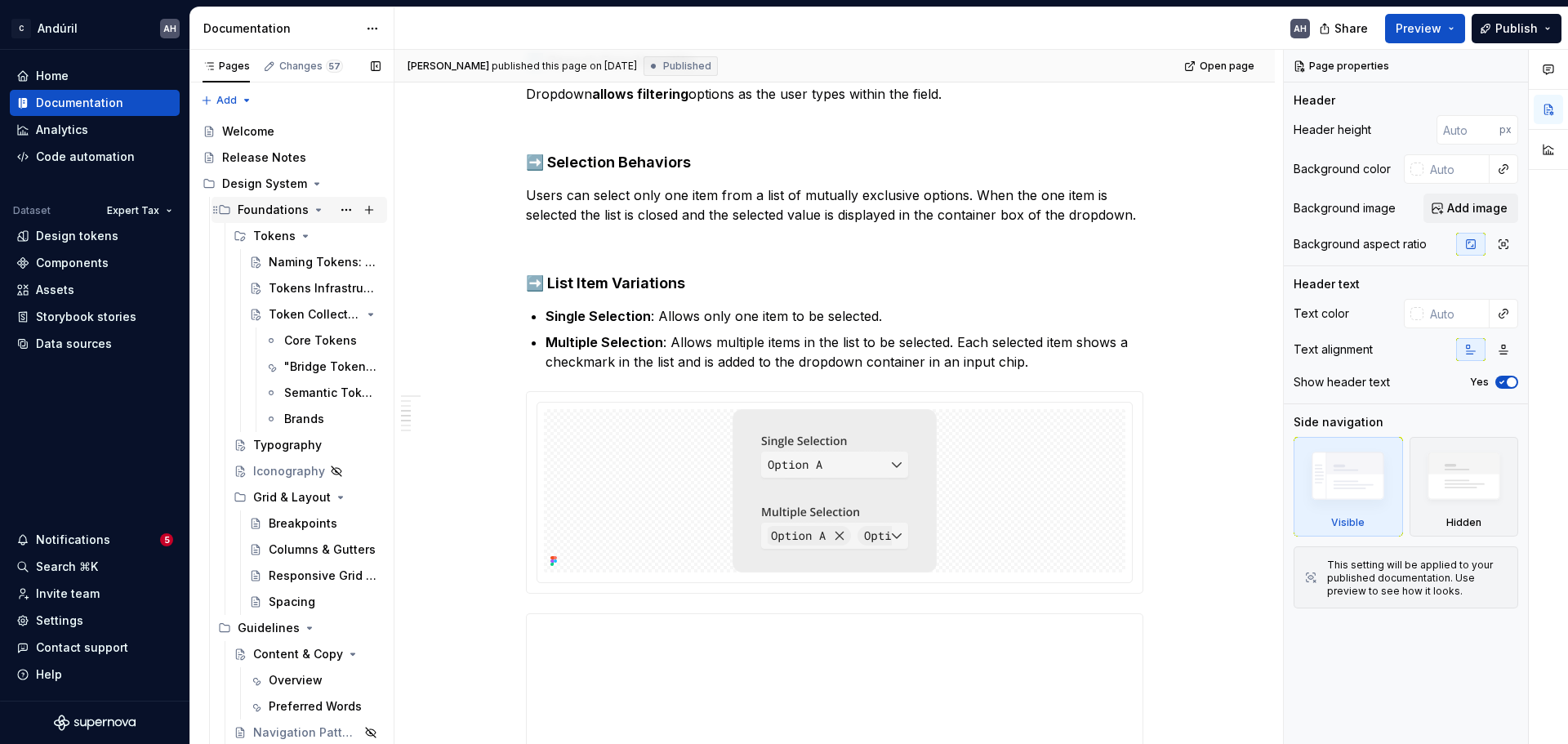
click at [317, 207] on icon "Page tree" at bounding box center [318, 210] width 13 height 13
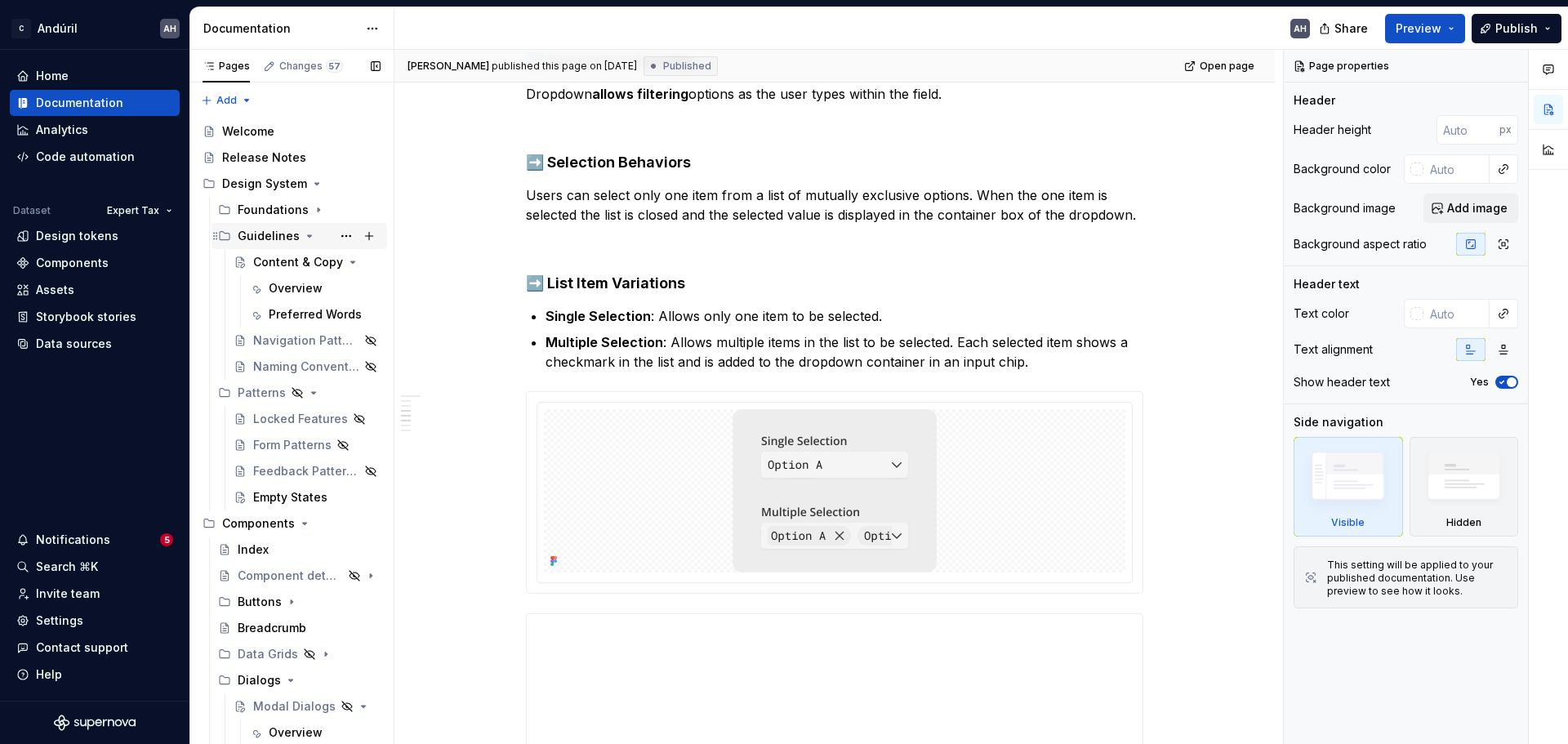
click at [307, 233] on icon "Page tree" at bounding box center [309, 237] width 13 height 13
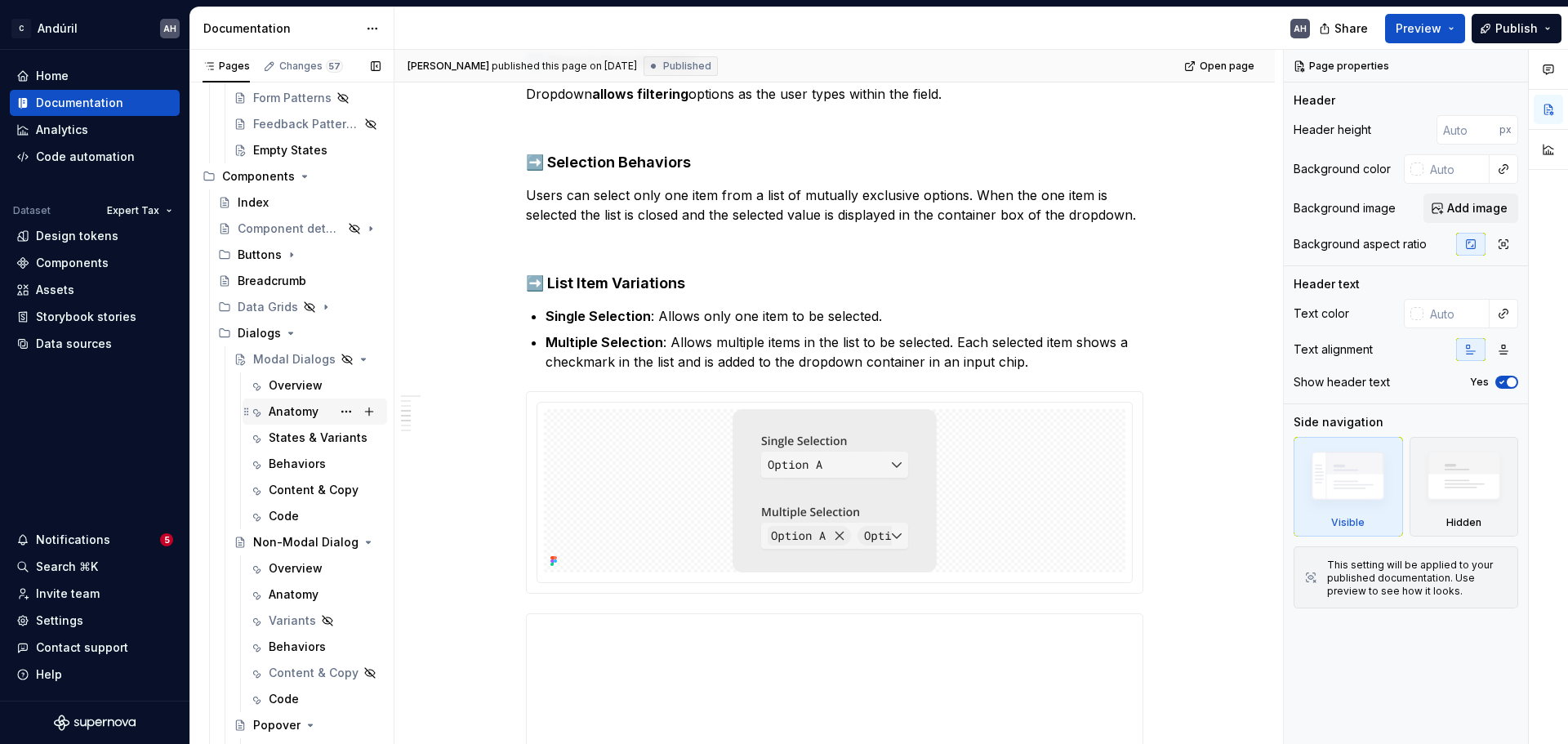
scroll to position [245, 0]
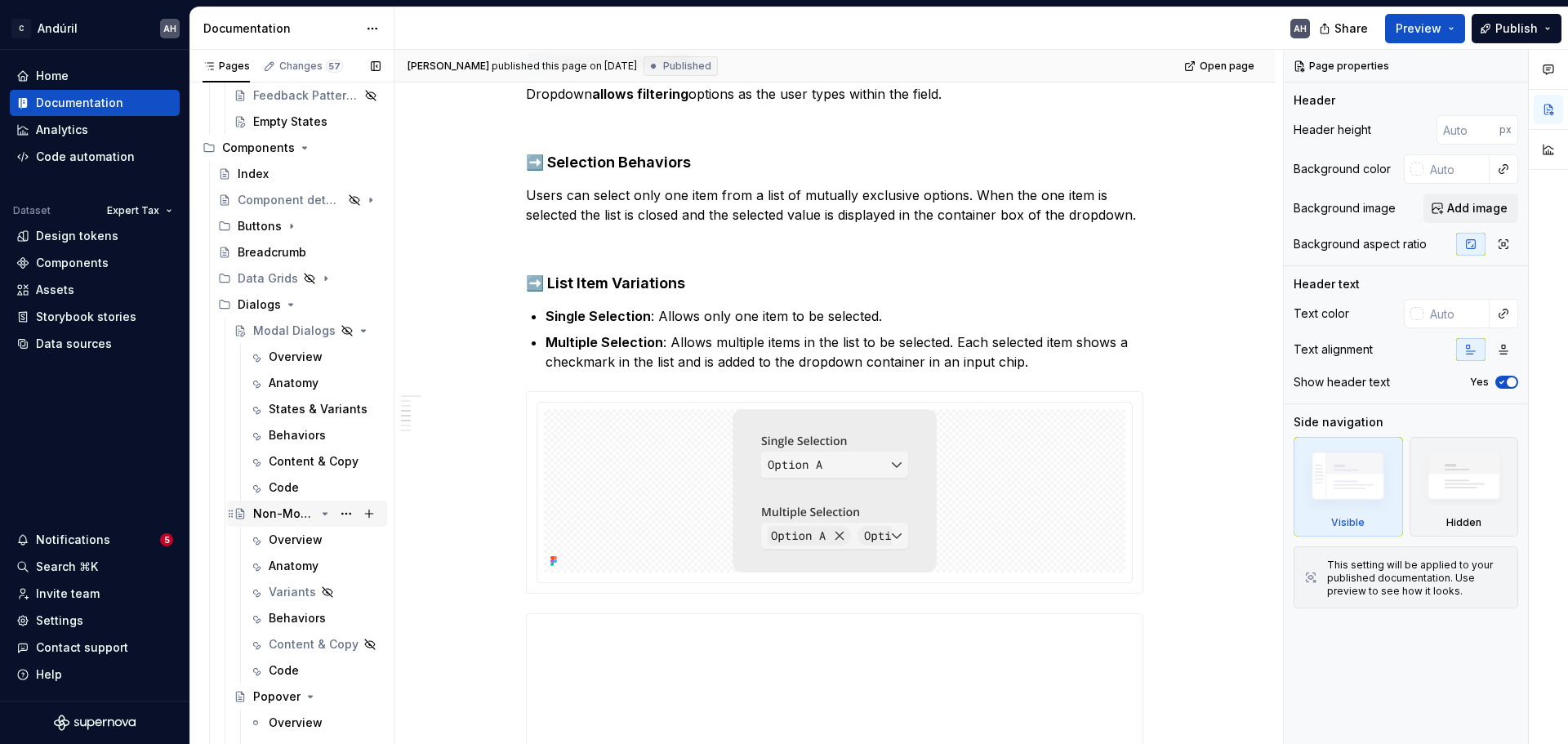
click at [291, 518] on div "Non-Modal Dialog" at bounding box center [284, 514] width 62 height 17
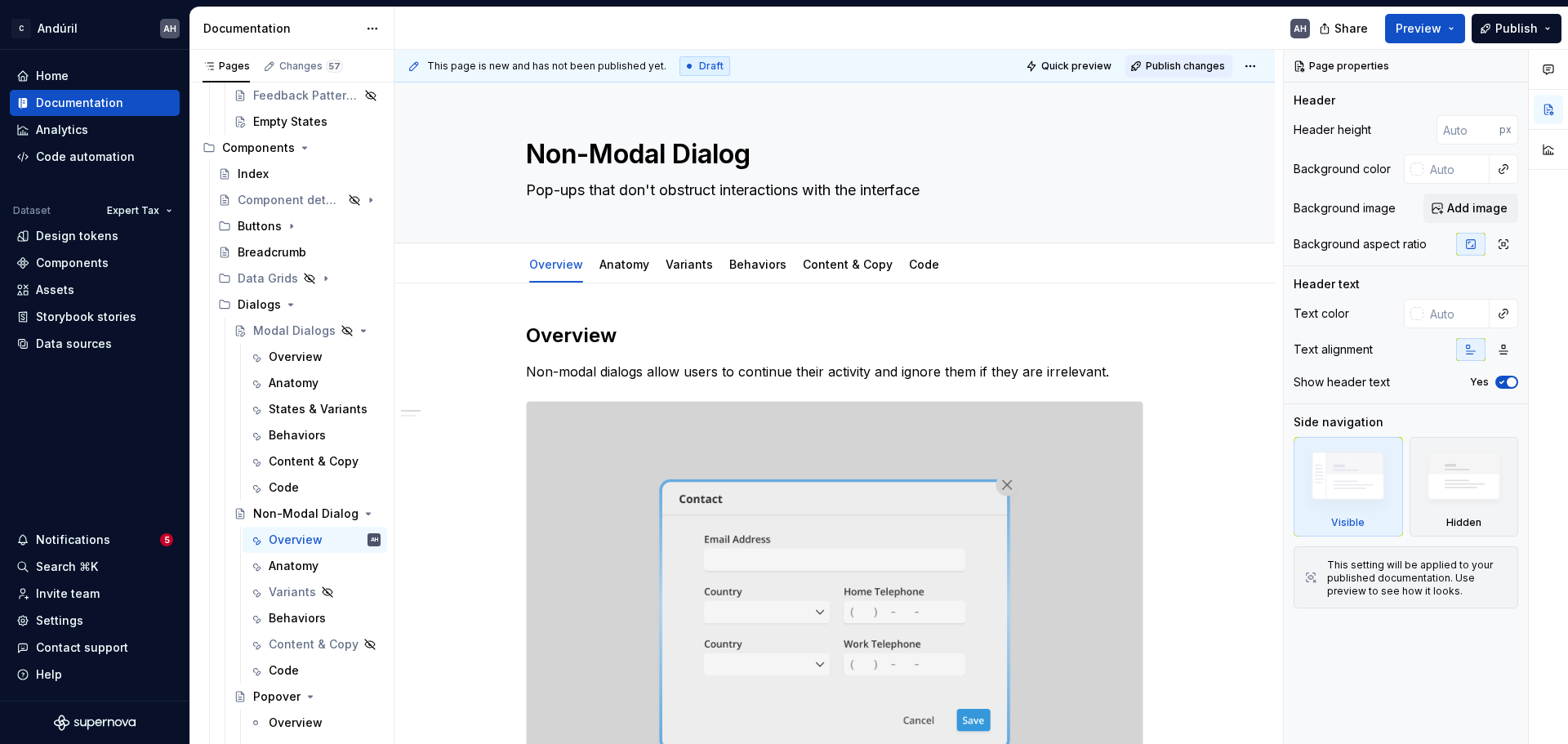
click at [1182, 70] on span "Publish changes" at bounding box center [1185, 66] width 79 height 13
type textarea "*"
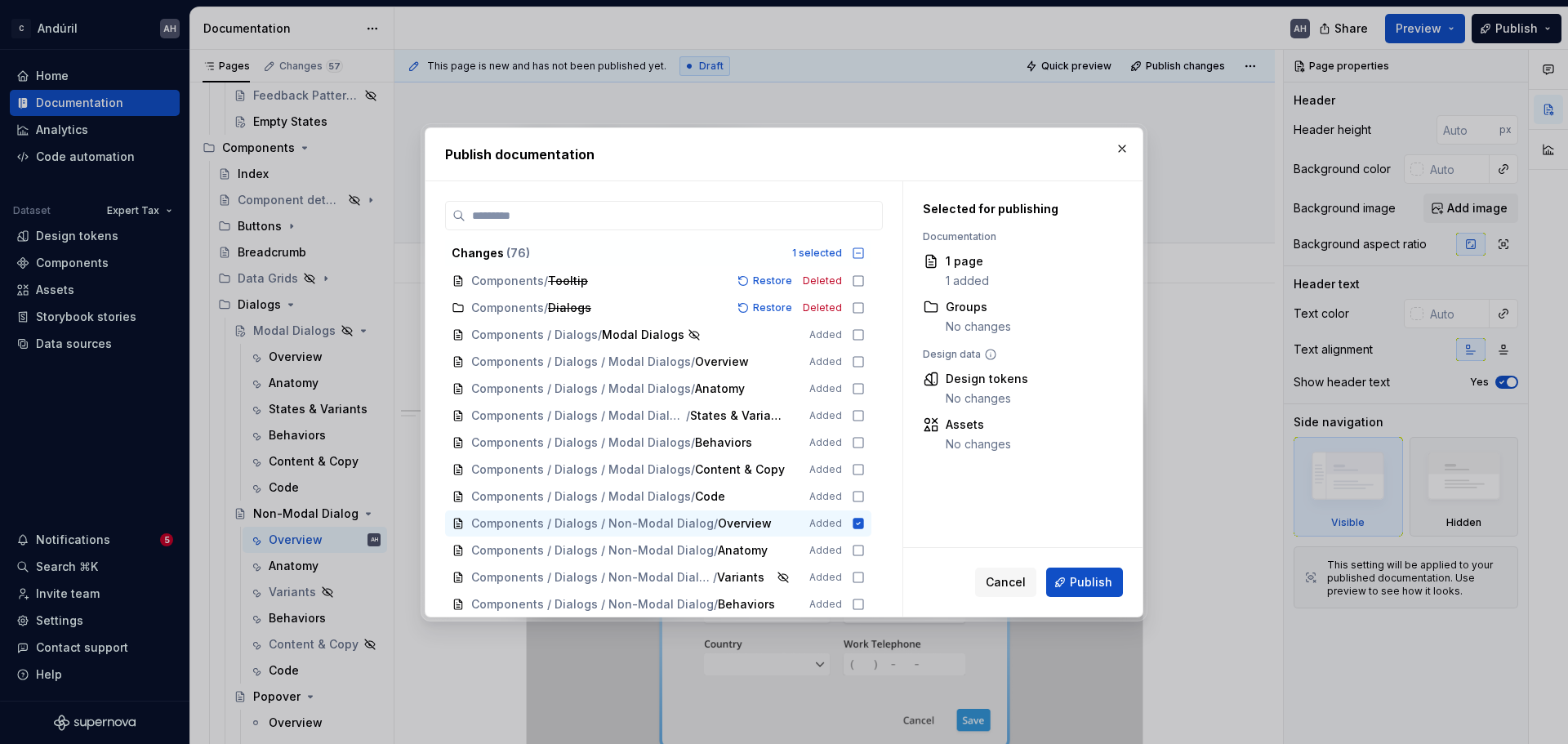
scroll to position [654, 0]
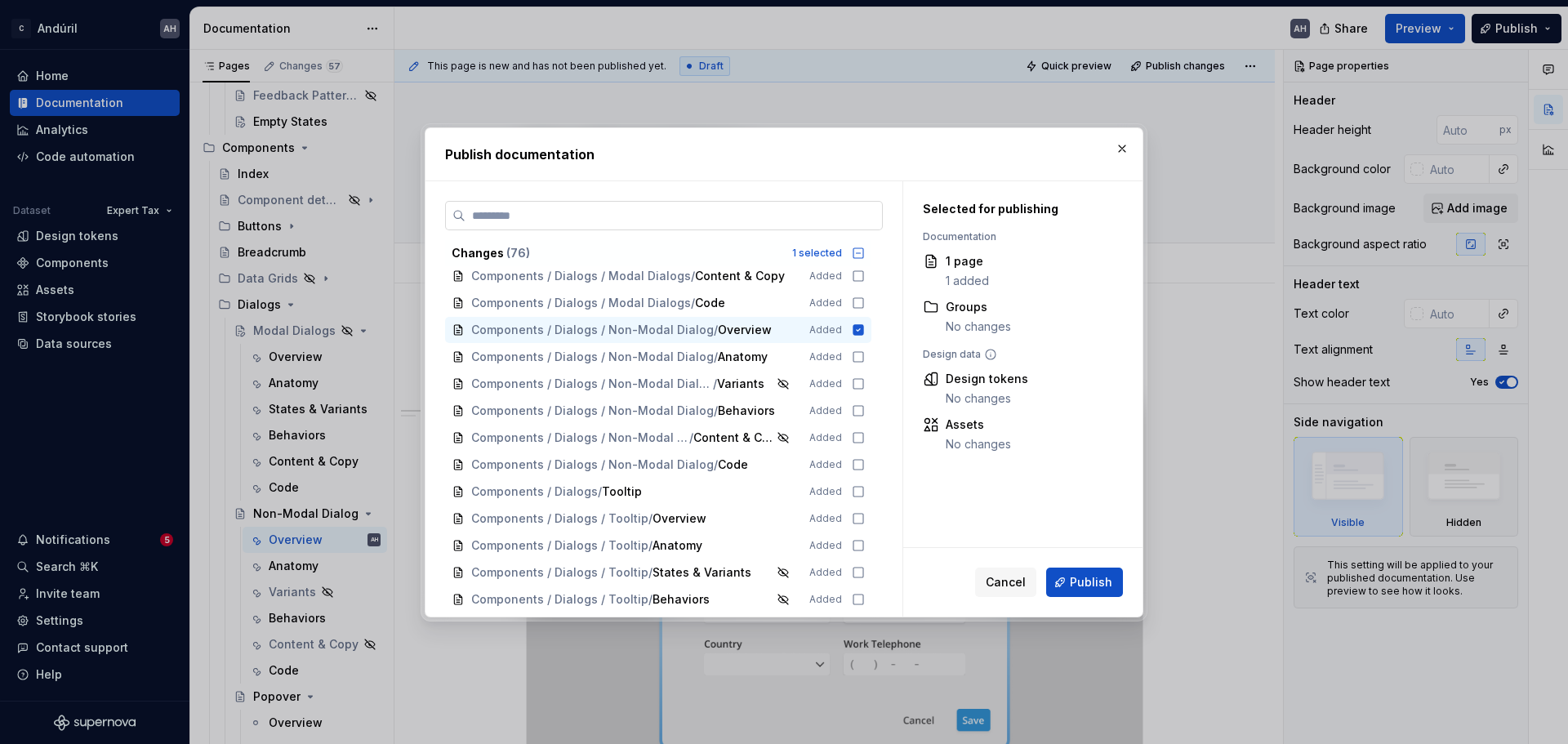
click at [635, 213] on input "search" at bounding box center [673, 216] width 416 height 17
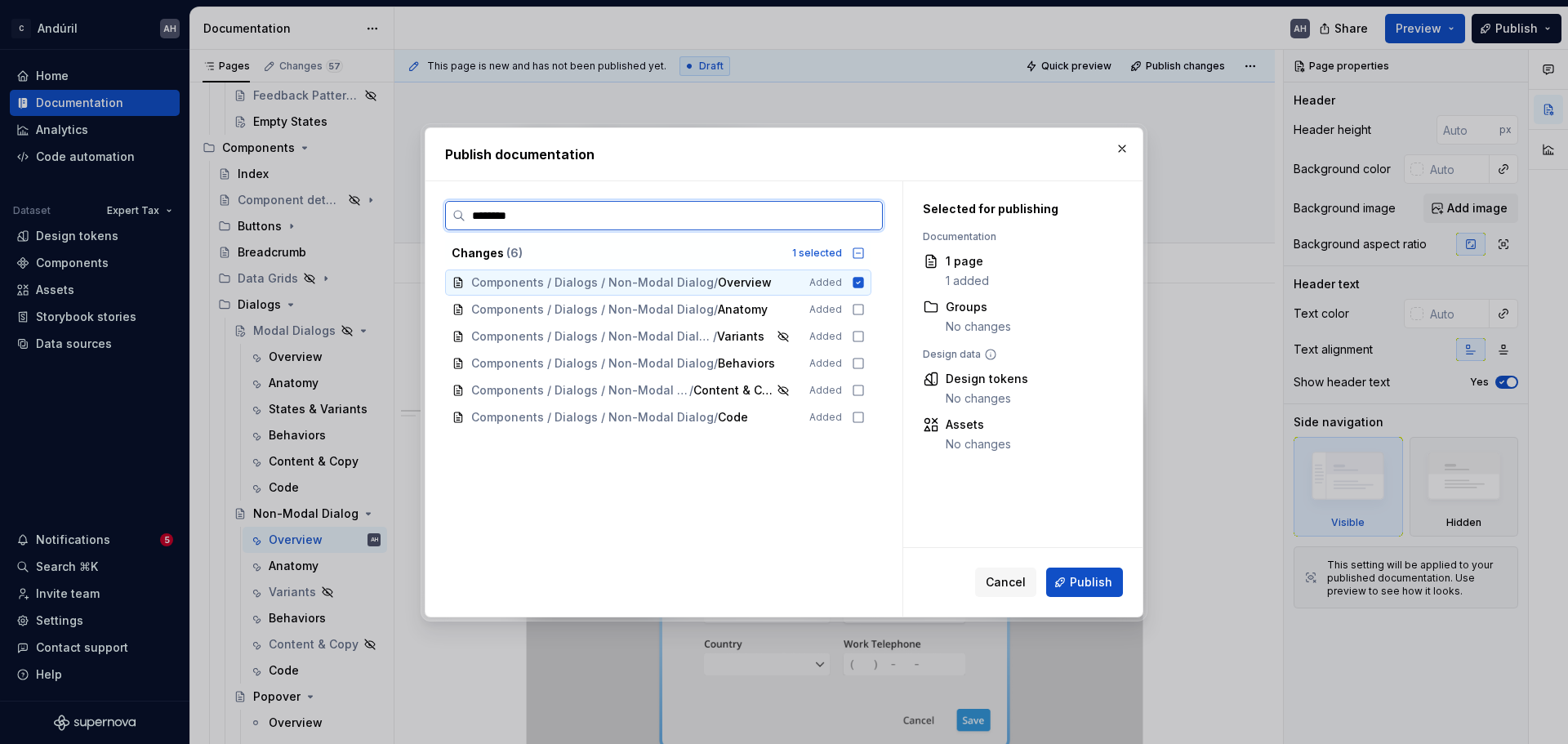
type input "*********"
click at [853, 250] on icon at bounding box center [858, 253] width 13 height 13
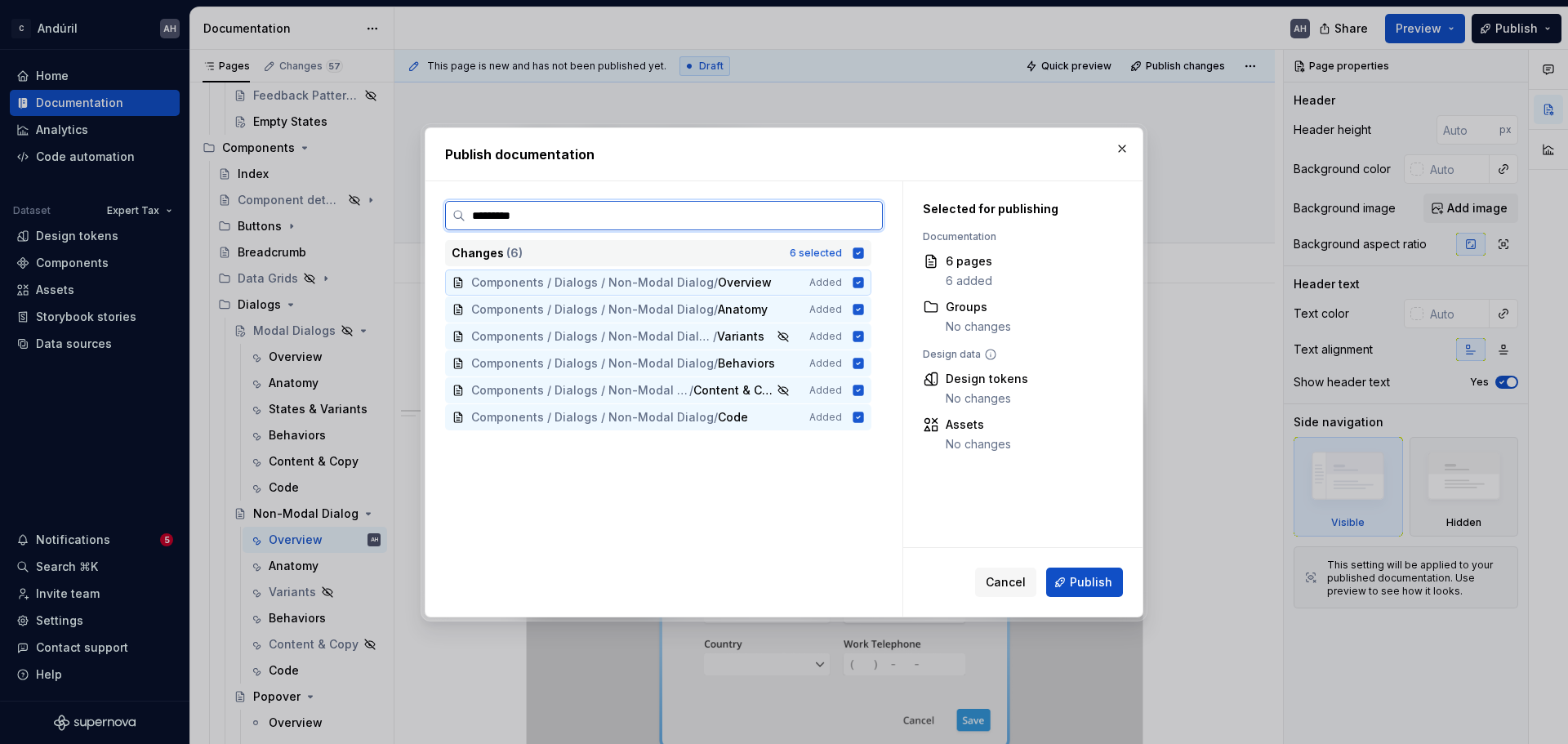
click at [845, 216] on input "*********" at bounding box center [673, 216] width 416 height 17
click at [867, 218] on input "*********" at bounding box center [673, 216] width 416 height 17
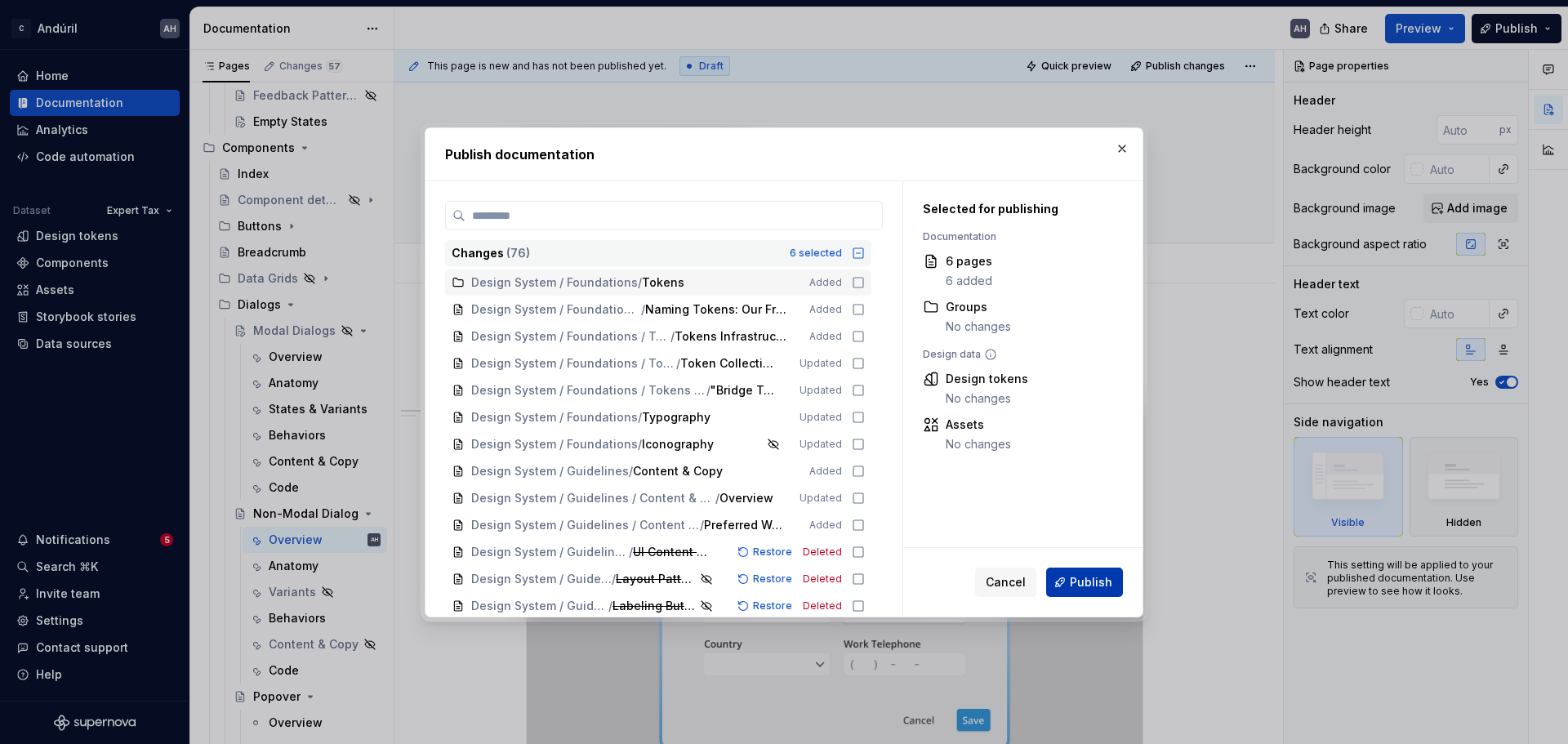
click at [1094, 567] on span "Publish" at bounding box center [1091, 583] width 43 height 17
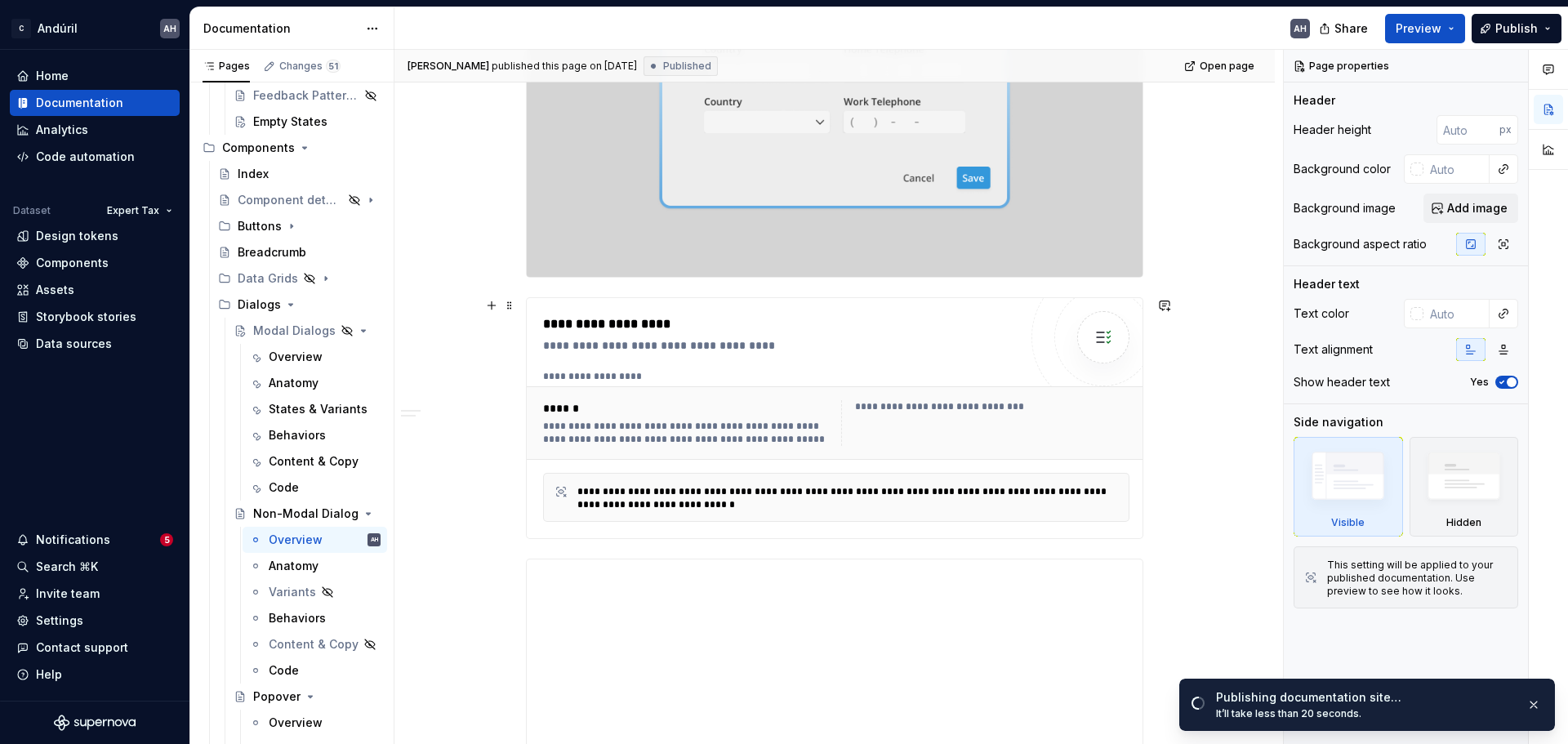
scroll to position [572, 0]
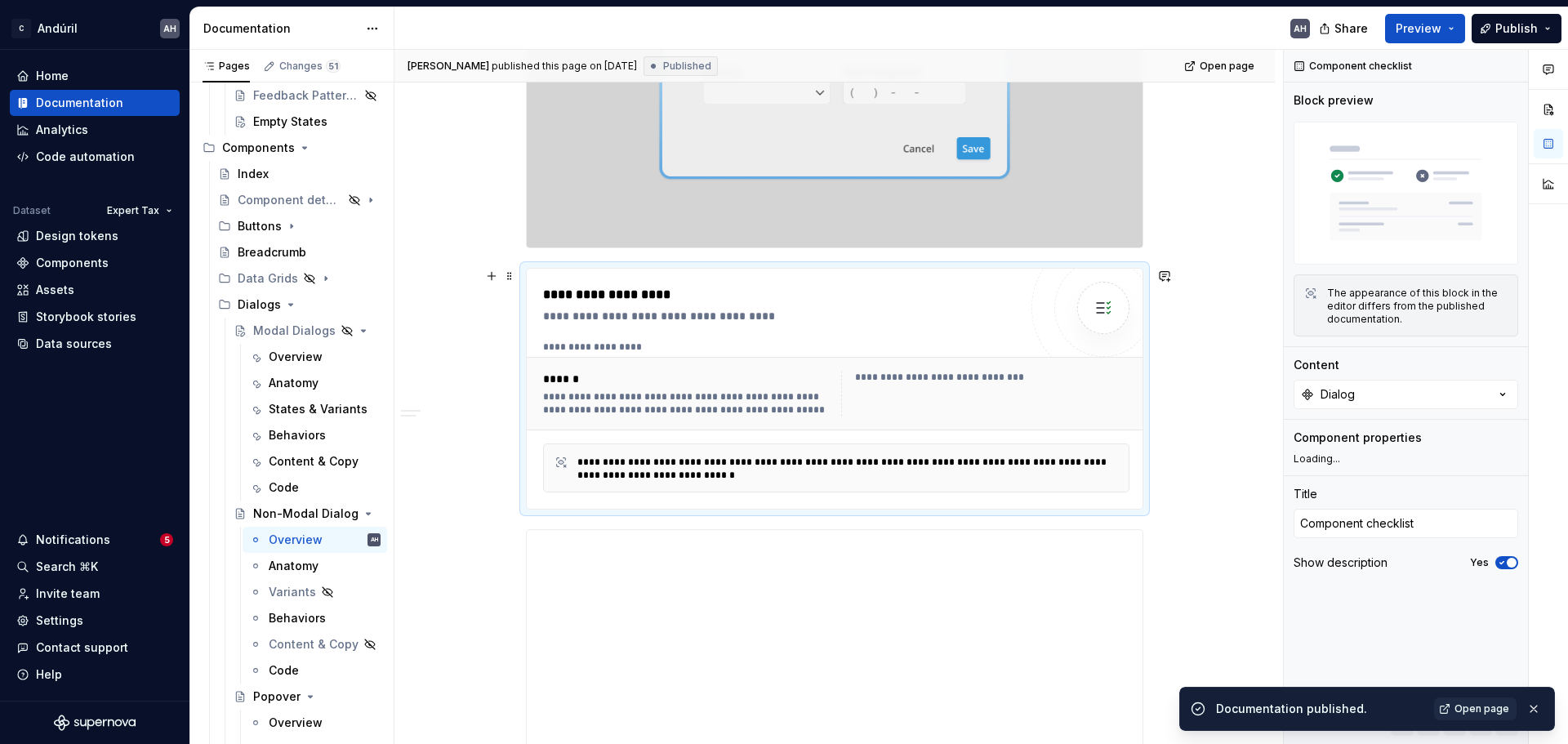
click at [689, 368] on div "**********" at bounding box center [836, 393] width 600 height 59
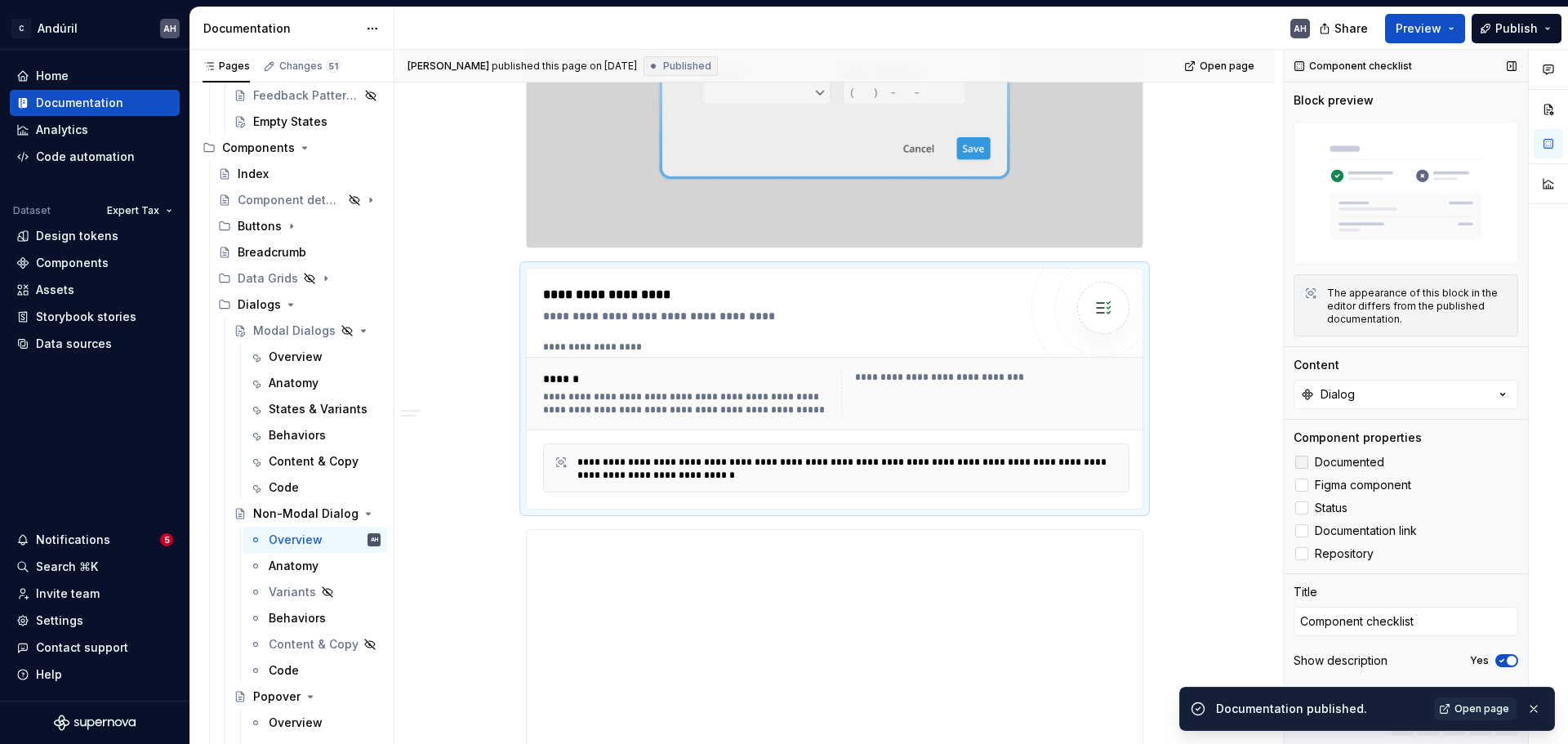
click at [1254, 465] on span "Documented" at bounding box center [1349, 463] width 70 height 13
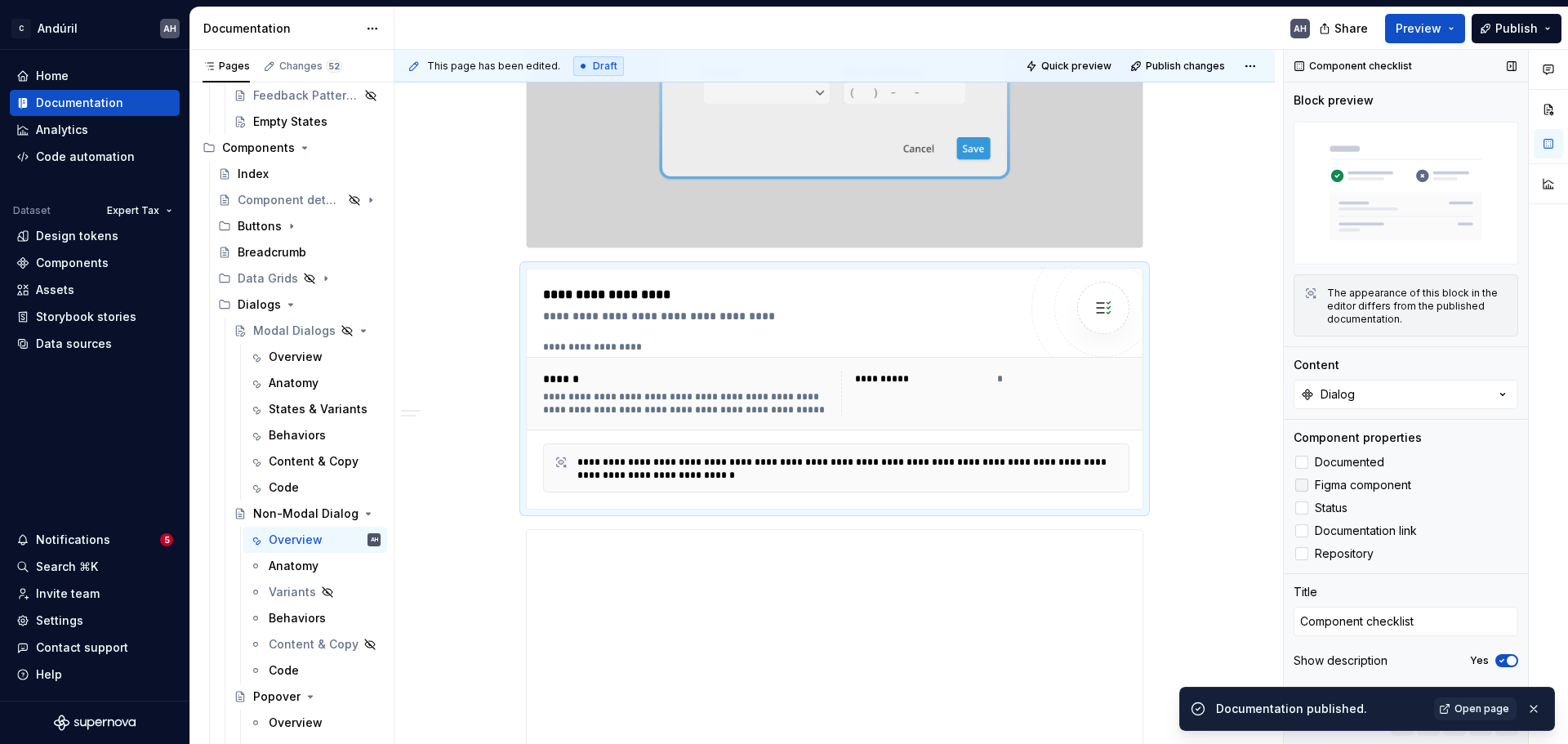
click at [1254, 494] on label "Figma component" at bounding box center [1406, 485] width 224 height 20
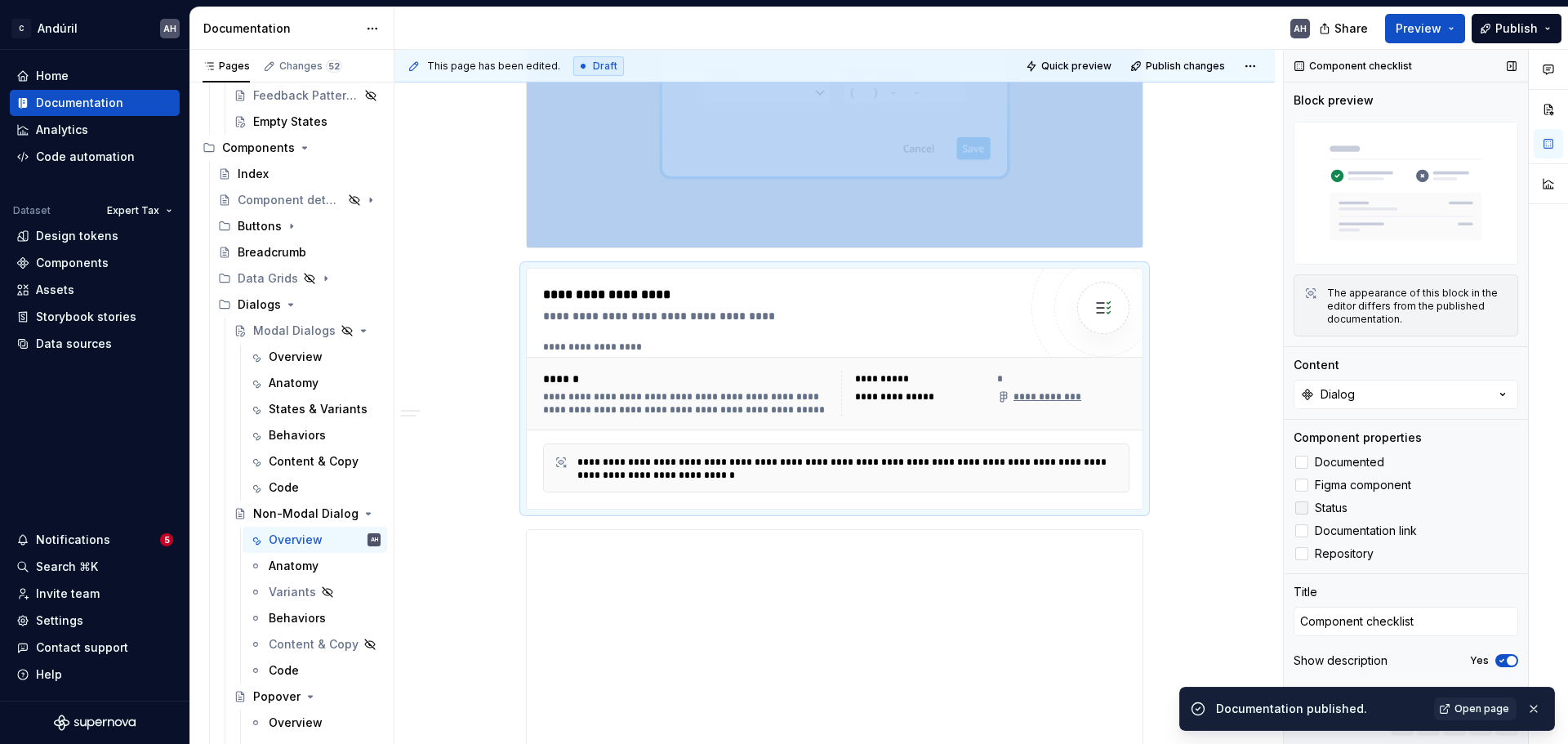
click at [1254, 504] on span "Status" at bounding box center [1331, 508] width 33 height 13
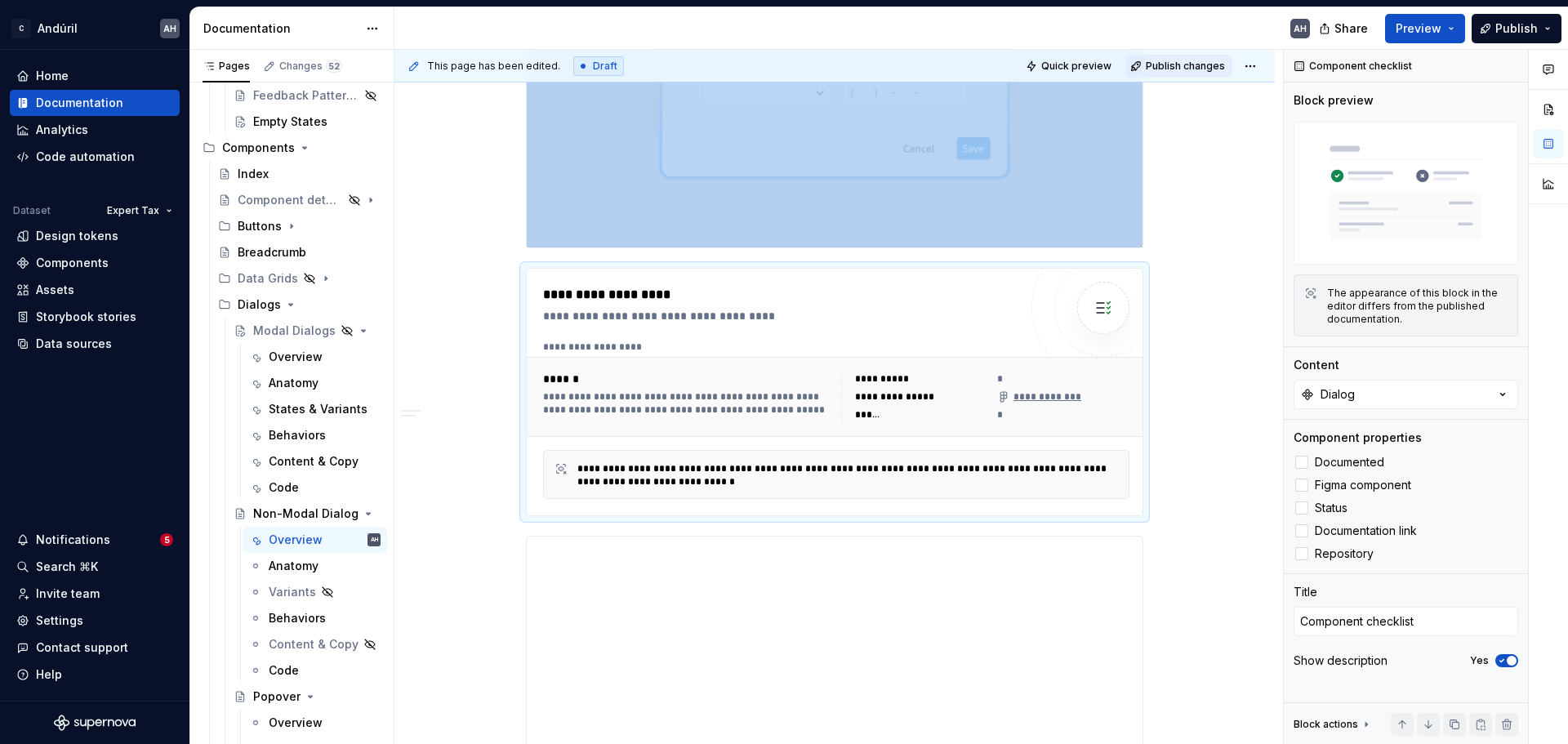
click at [1181, 65] on span "Publish changes" at bounding box center [1185, 66] width 79 height 13
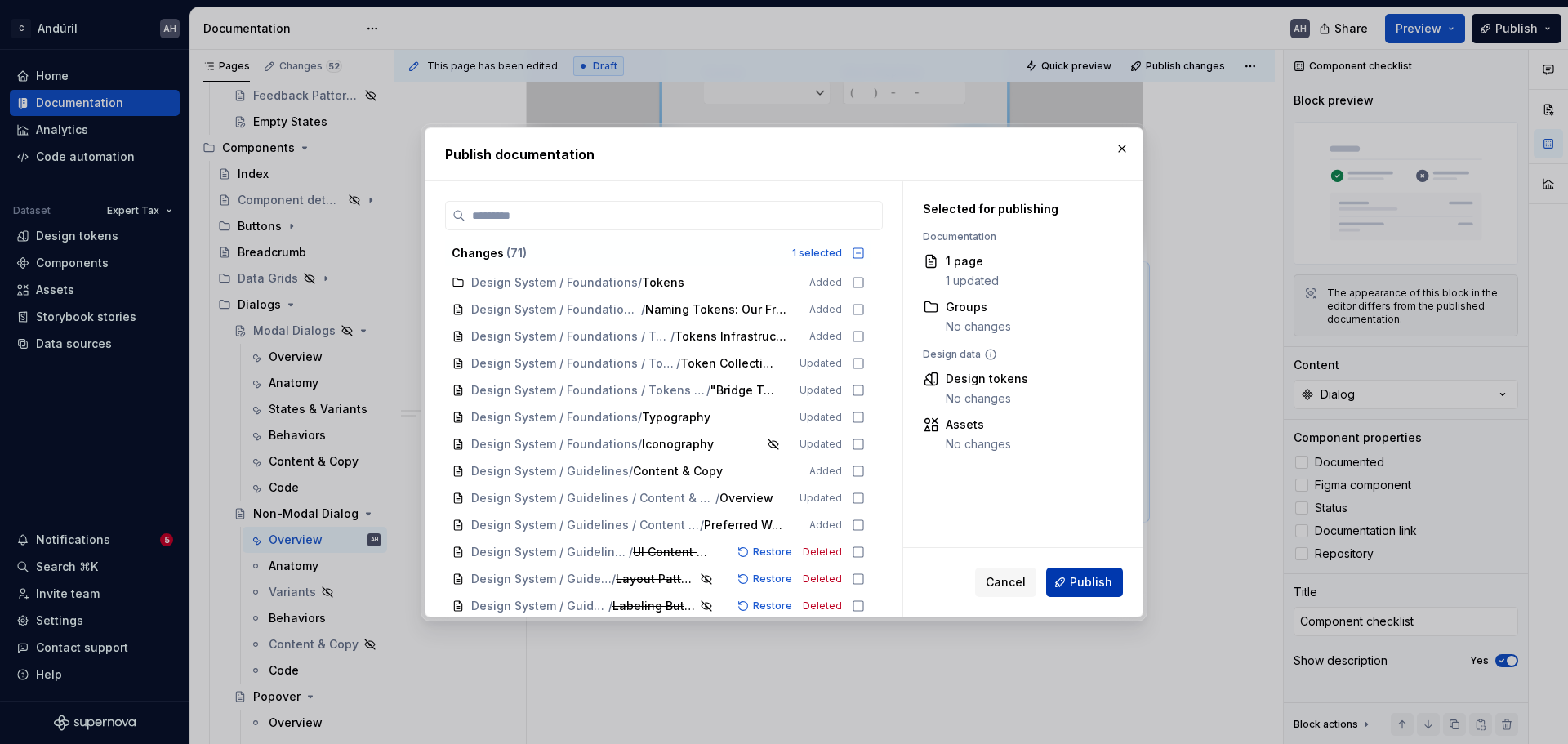
click at [1100, 567] on span "Publish" at bounding box center [1091, 583] width 43 height 17
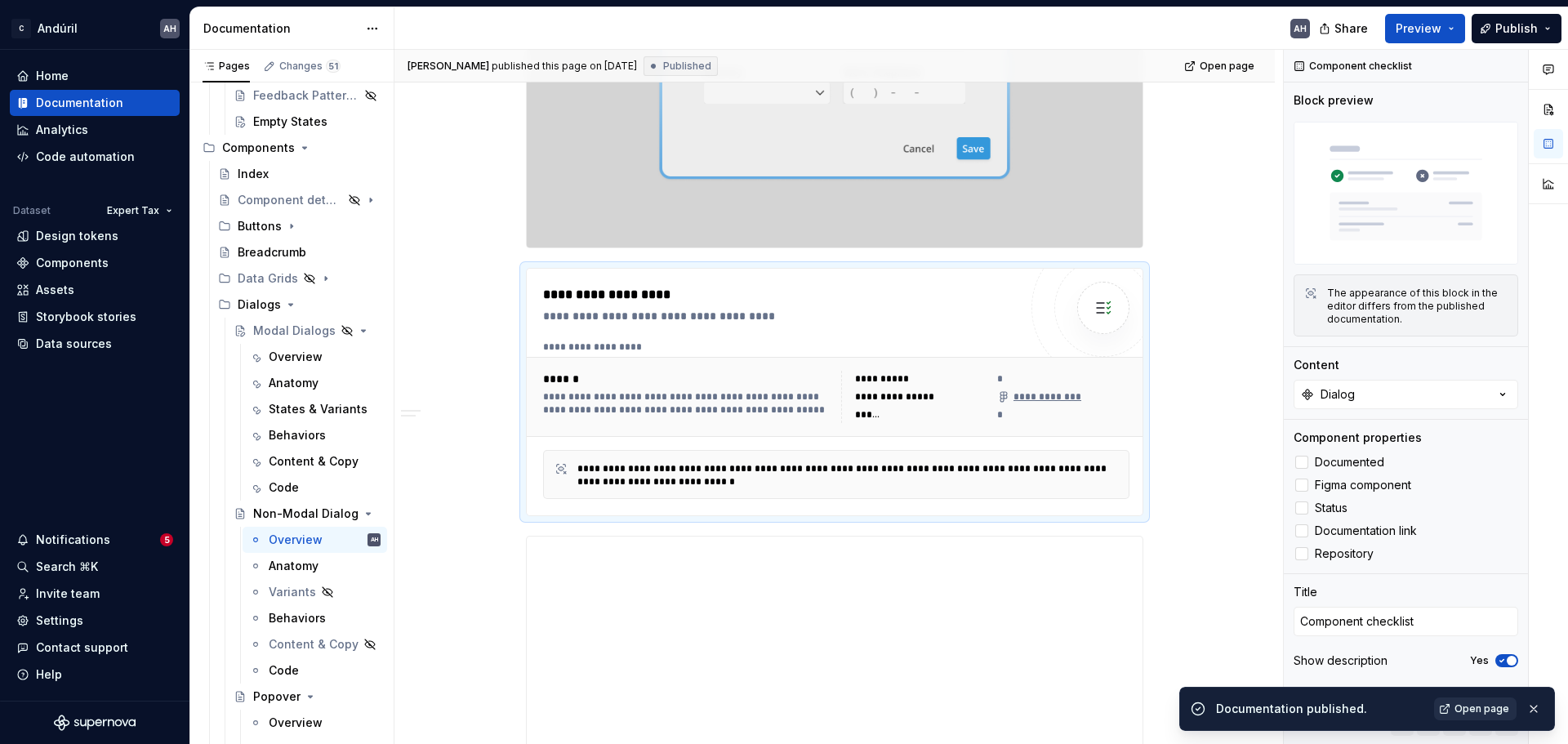
click at [1254, 567] on span "Open page" at bounding box center [1481, 709] width 55 height 13
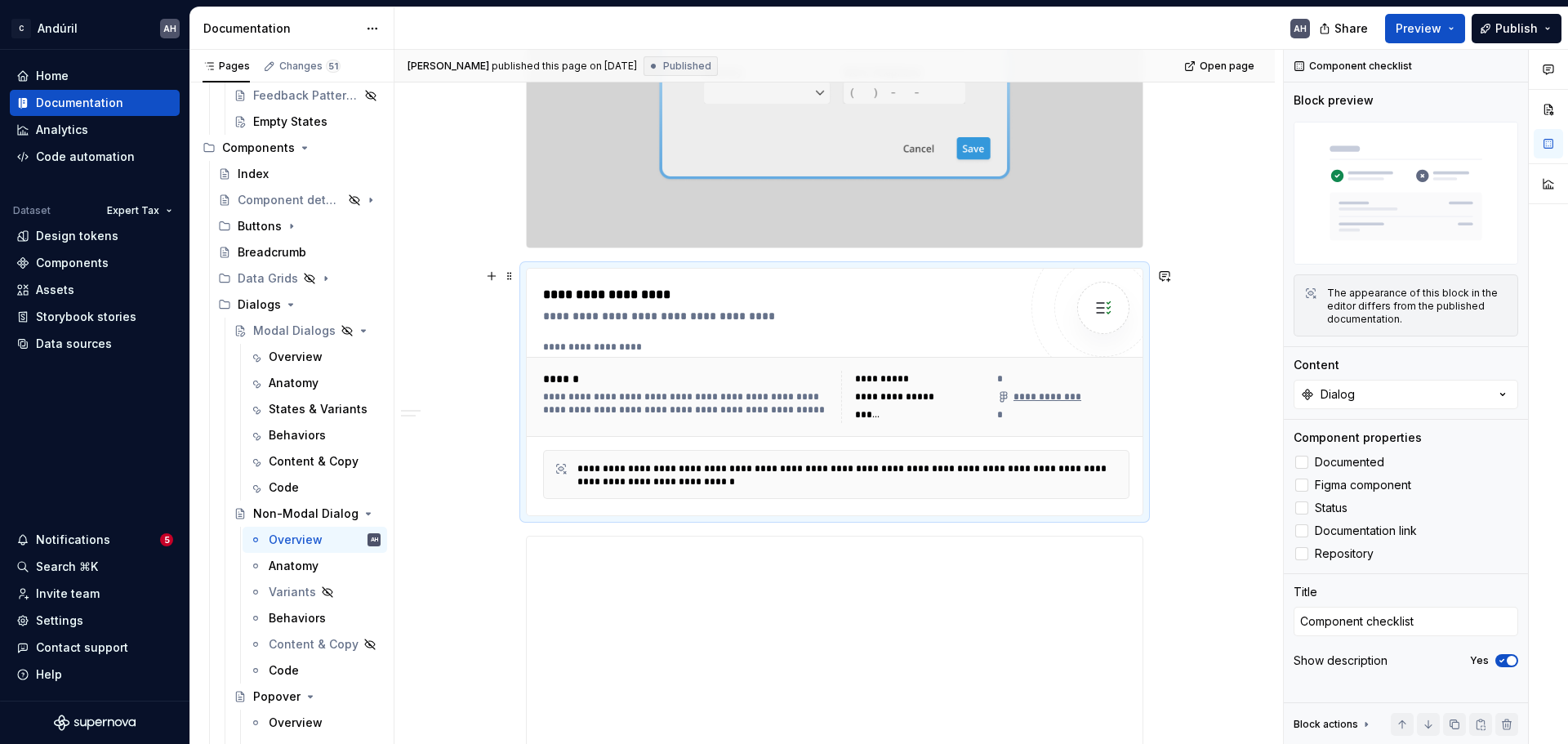
click at [732, 349] on div "**********" at bounding box center [836, 347] width 587 height 13
type textarea "*"
click at [1254, 387] on div "Dialog" at bounding box center [1338, 395] width 34 height 17
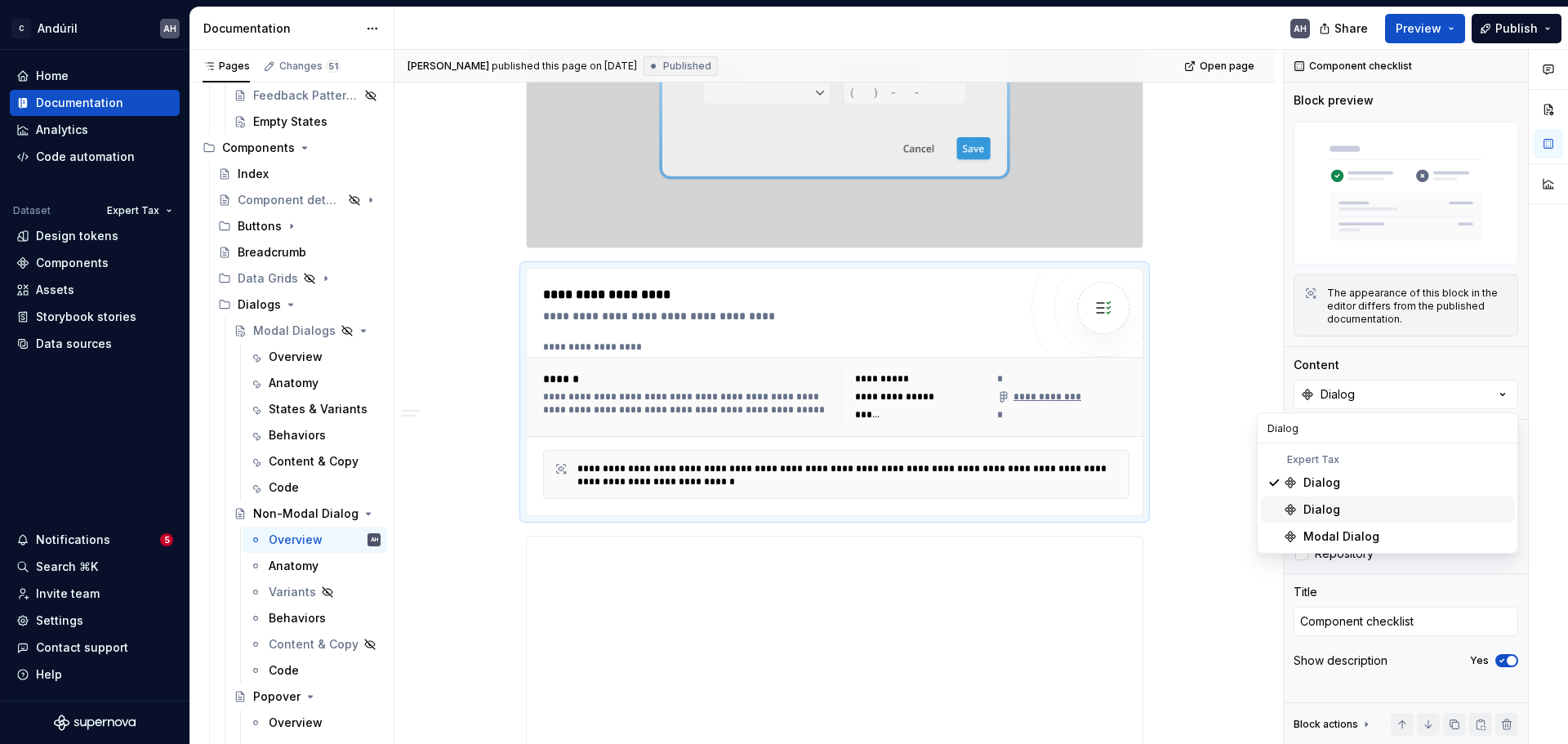
type input "Dialog"
click at [1254, 501] on span "Dialog" at bounding box center [1388, 509] width 253 height 26
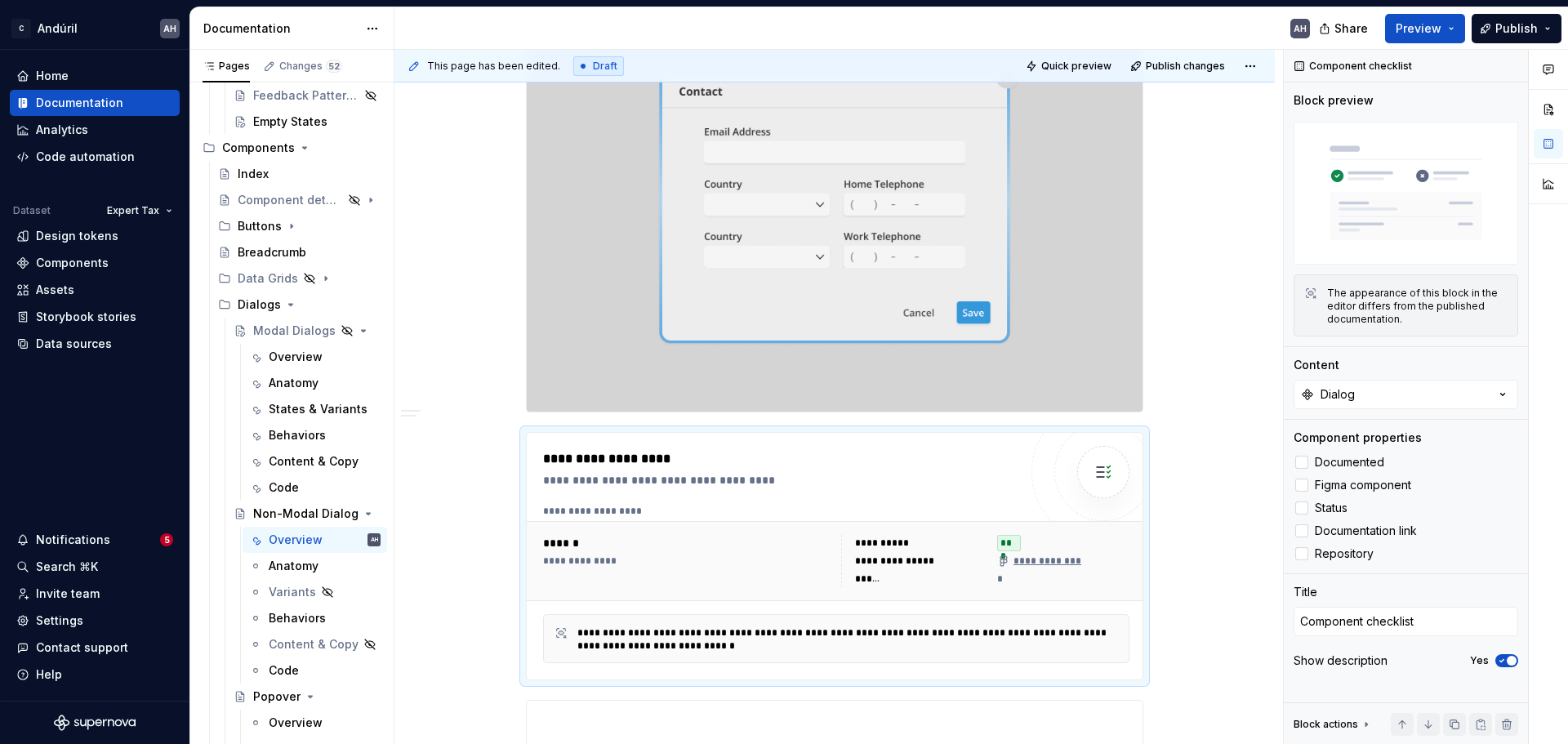
scroll to position [409, 0]
click at [777, 526] on div "**********" at bounding box center [836, 561] width 619 height 80
click at [1254, 567] on textarea "Component checklist" at bounding box center [1406, 622] width 224 height 30
click at [733, 488] on div "**********" at bounding box center [780, 480] width 476 height 17
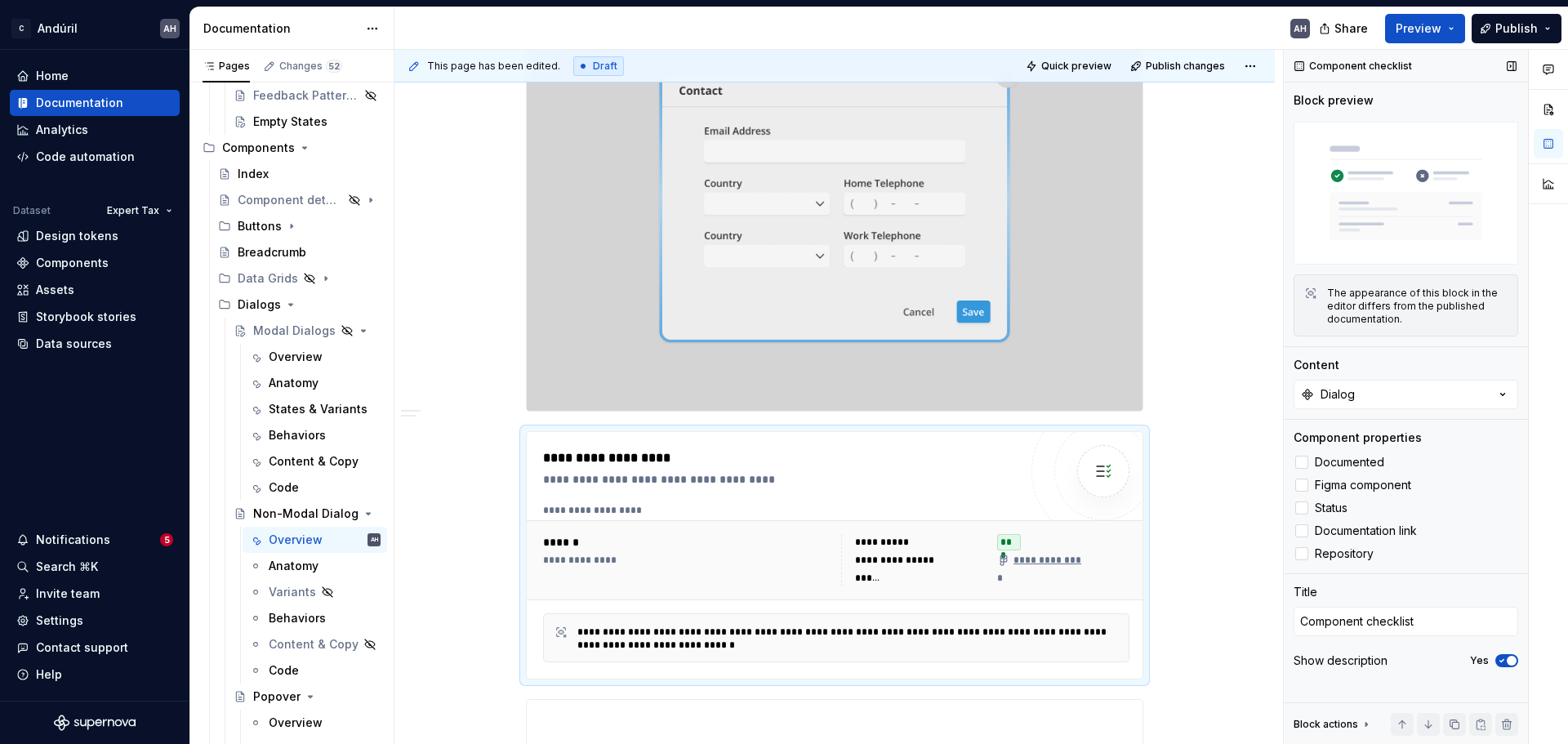
click at [1254, 567] on icon "button" at bounding box center [1502, 660] width 13 height 10
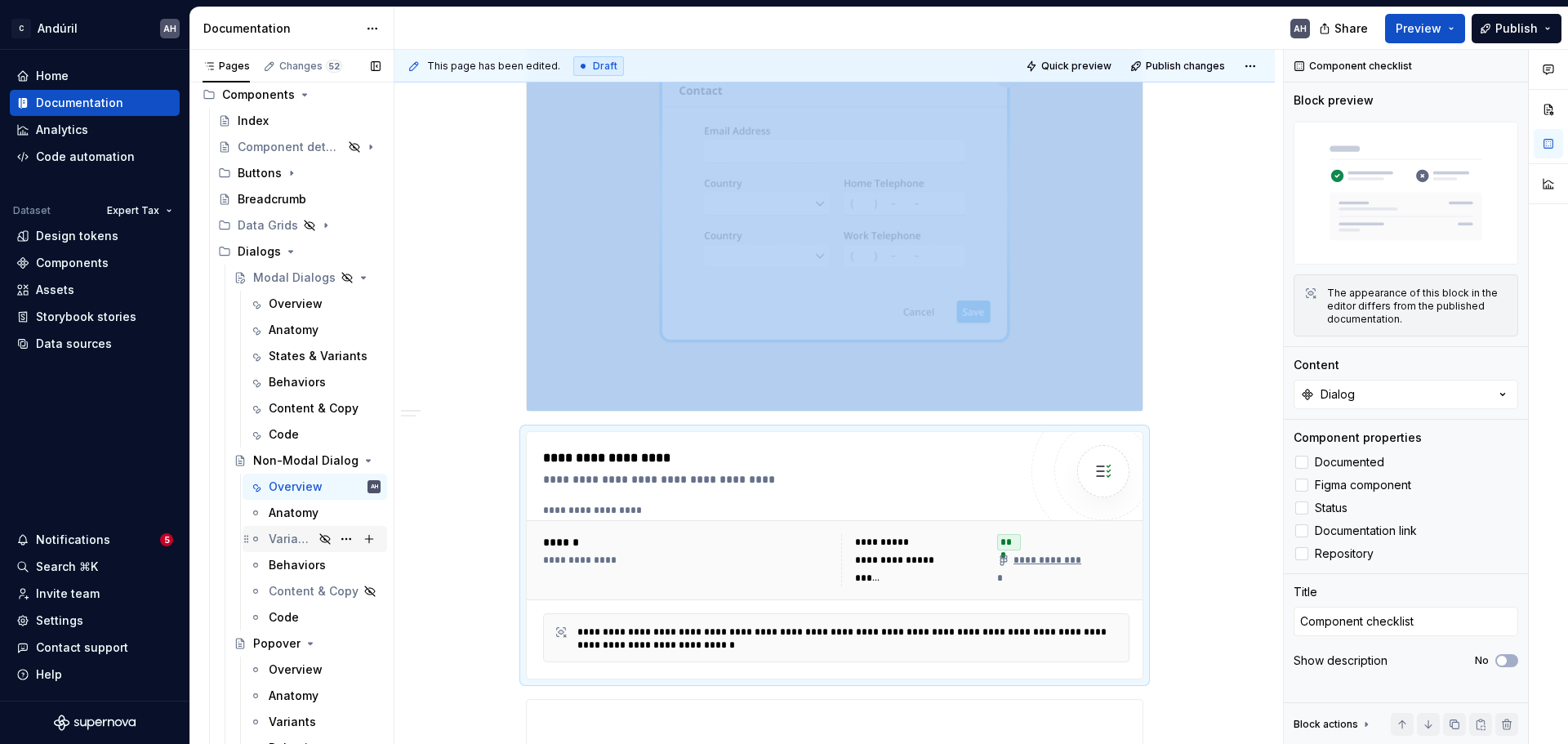
scroll to position [327, 0]
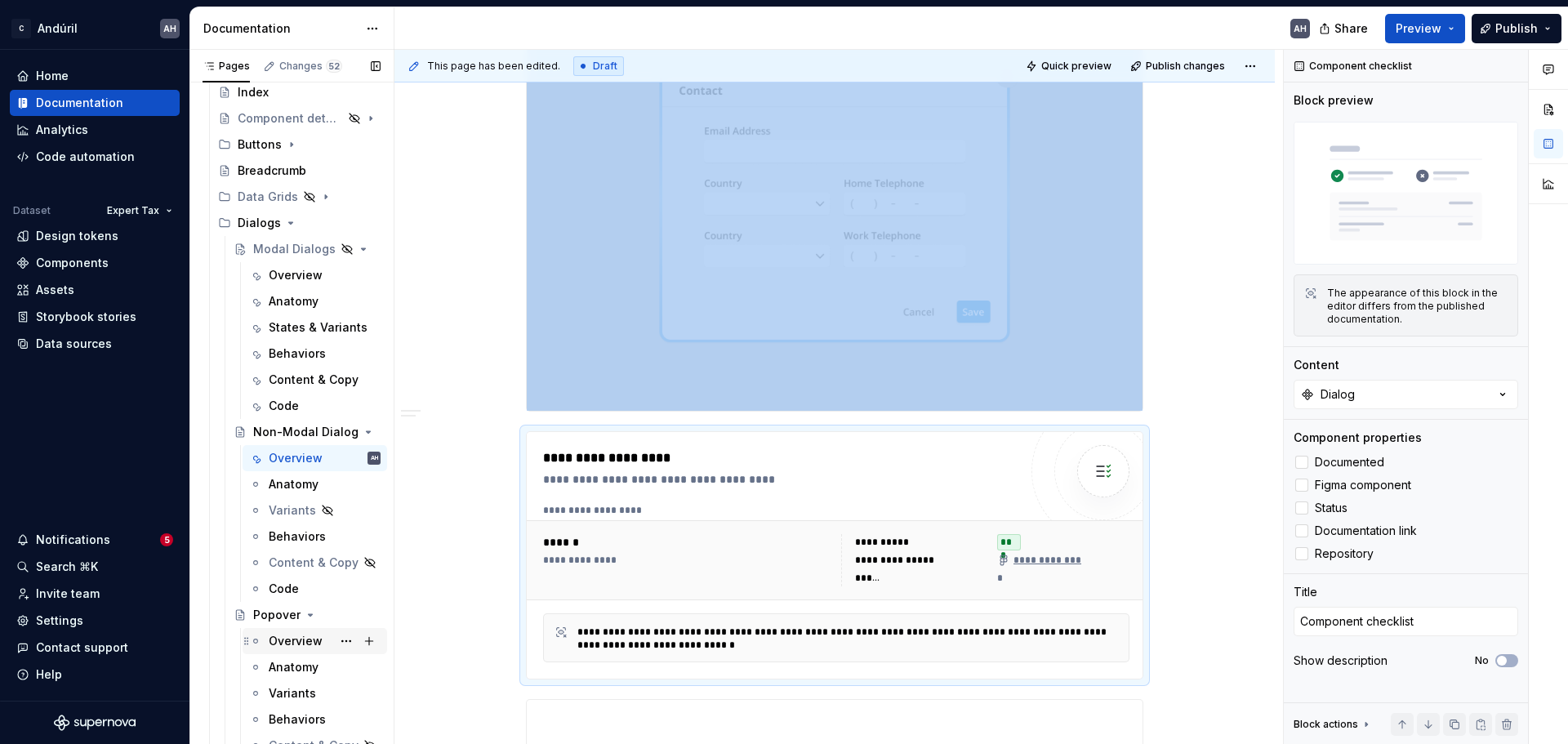
click at [277, 567] on div "Popover Overview Anatomy Variants Behaviors Content & Copy Code" at bounding box center [305, 694] width 163 height 183
click at [277, 567] on div "Overview" at bounding box center [296, 642] width 54 height 17
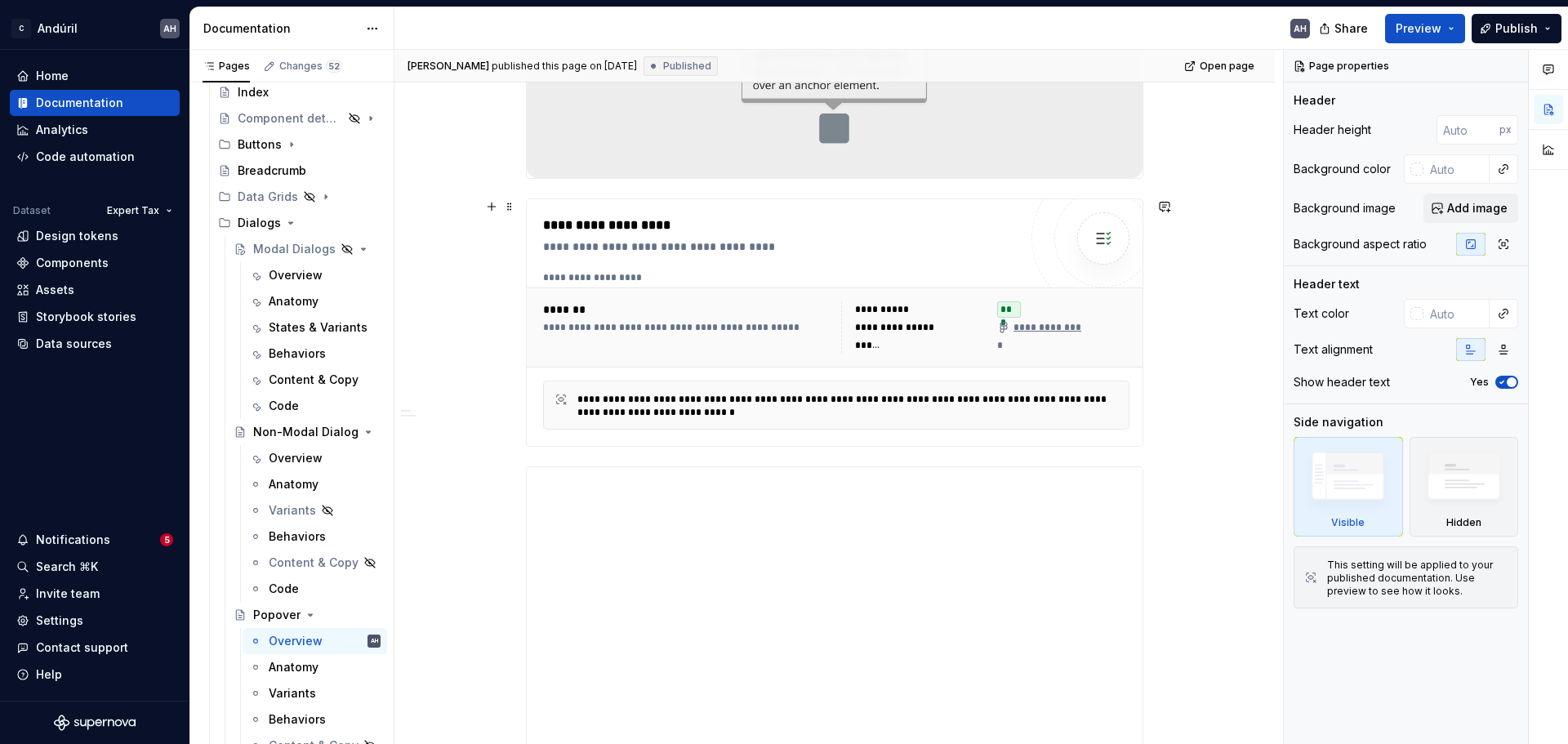
scroll to position [654, 0]
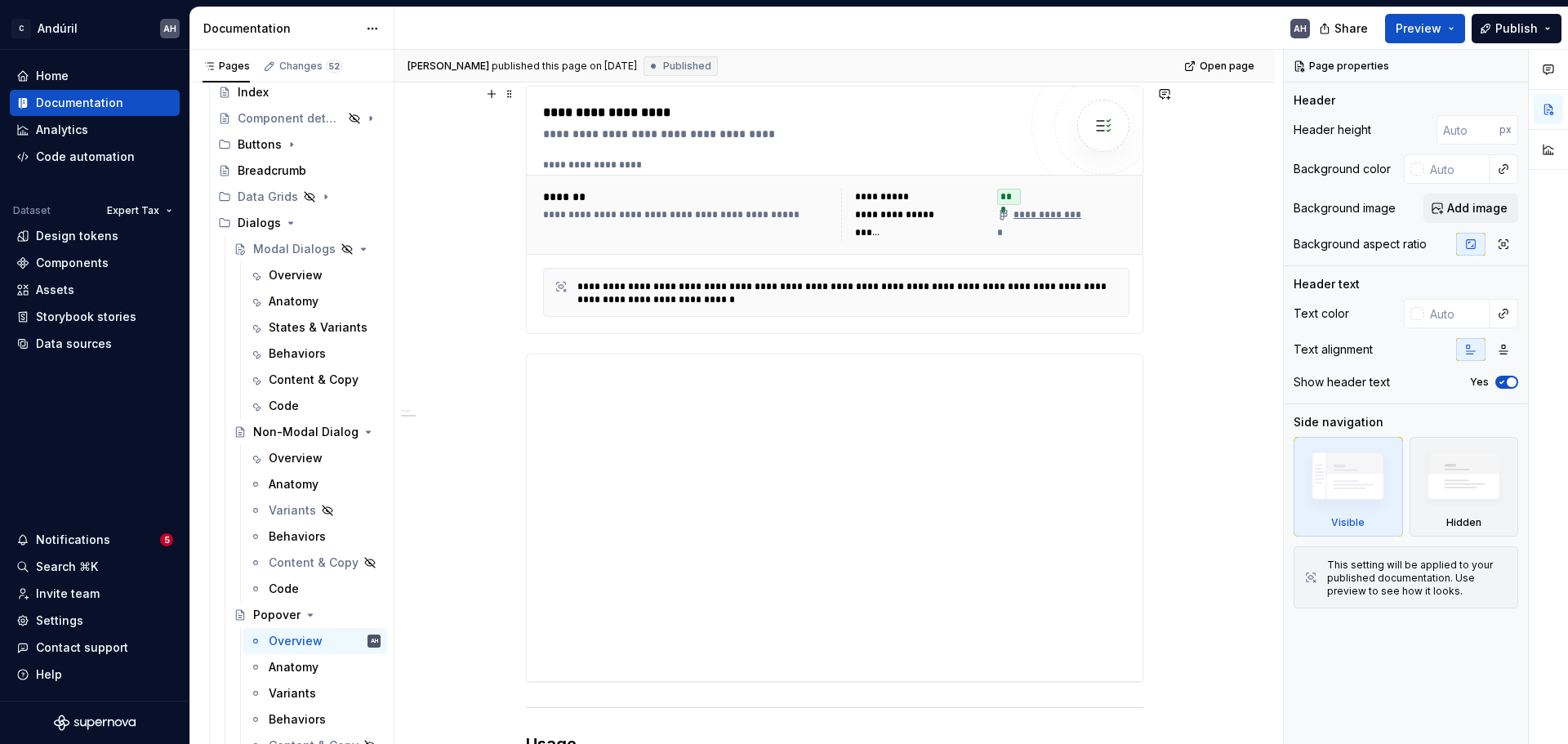
click at [844, 243] on div "**********" at bounding box center [836, 215] width 600 height 65
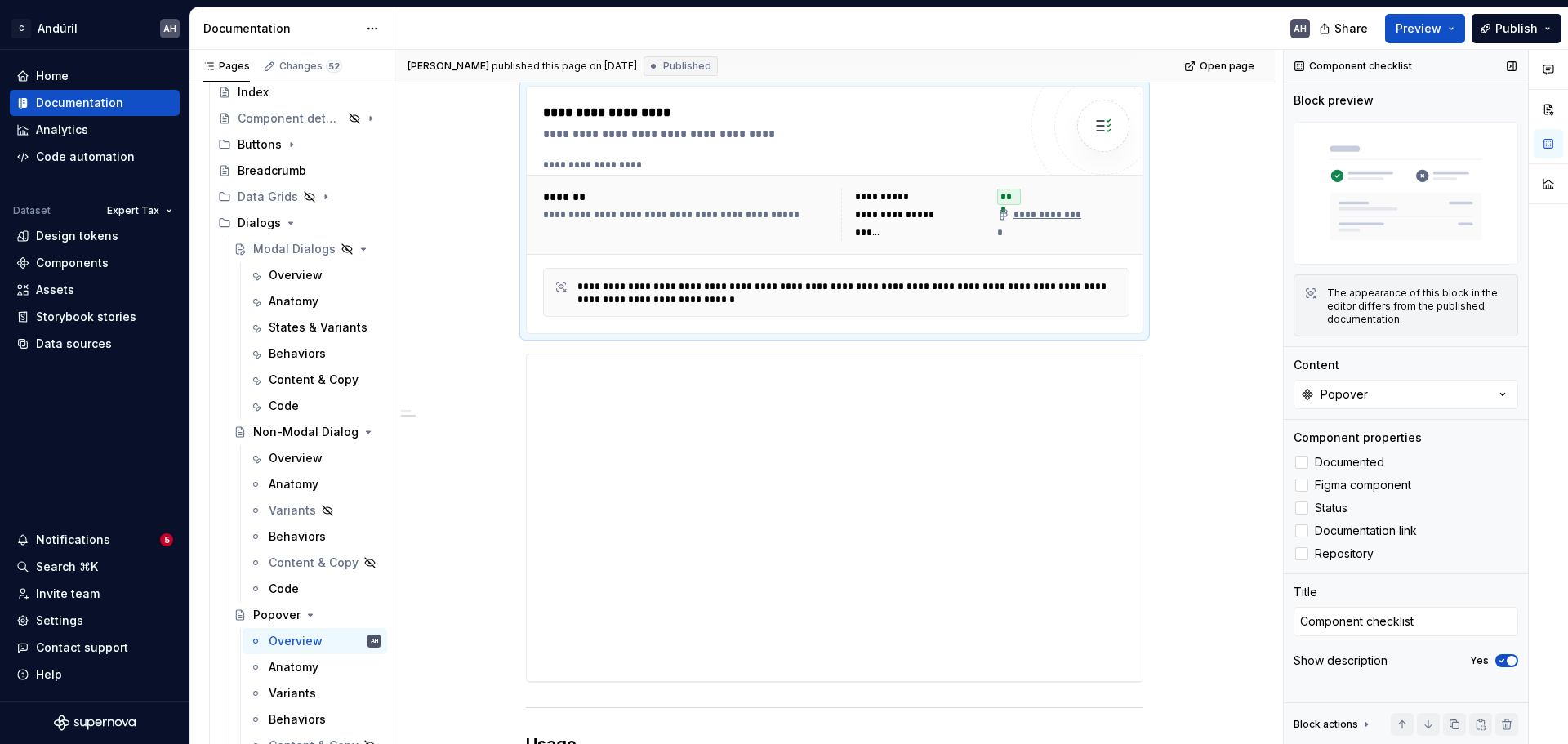
click at [1254, 567] on icon "button" at bounding box center [1503, 661] width 4 height 3
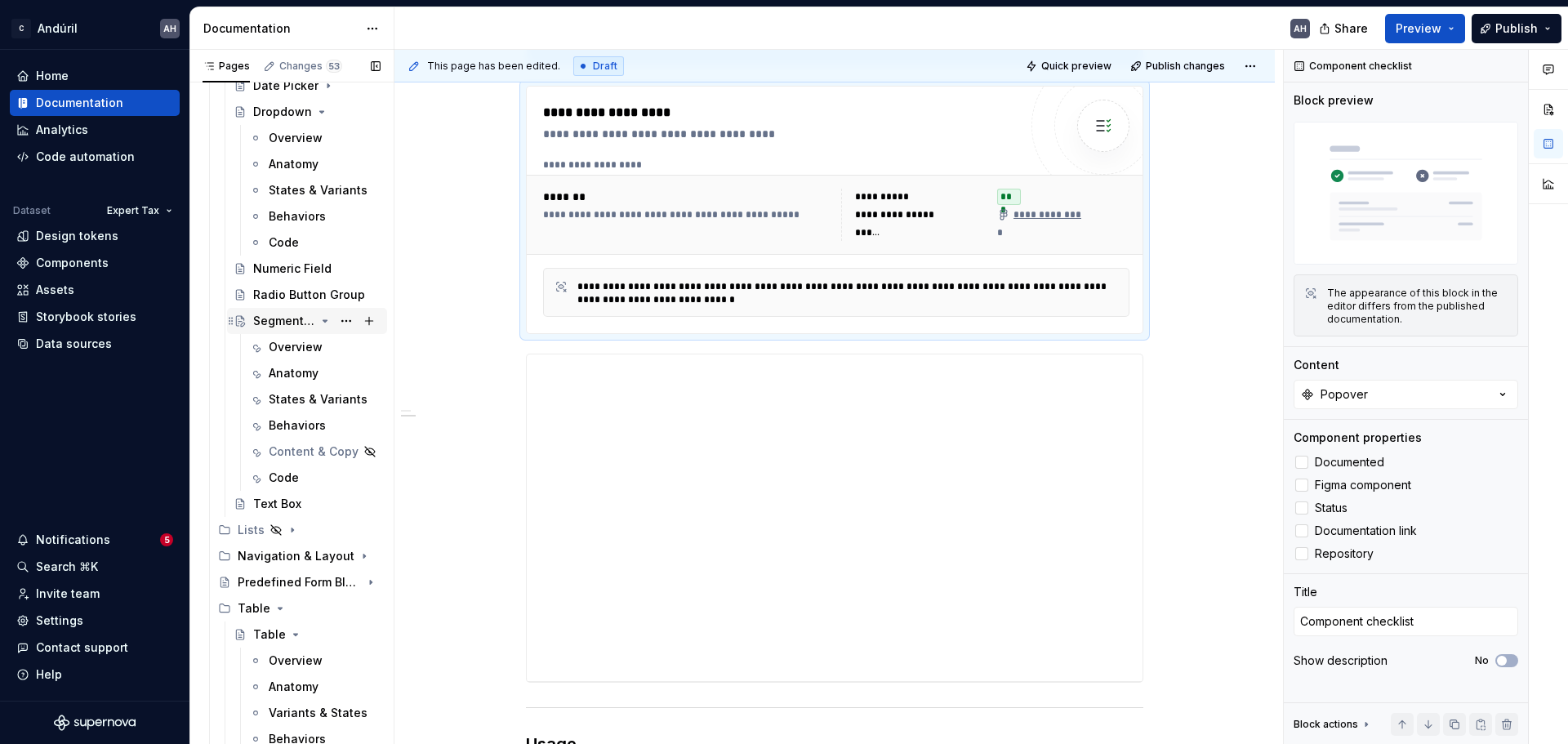
scroll to position [1225, 0]
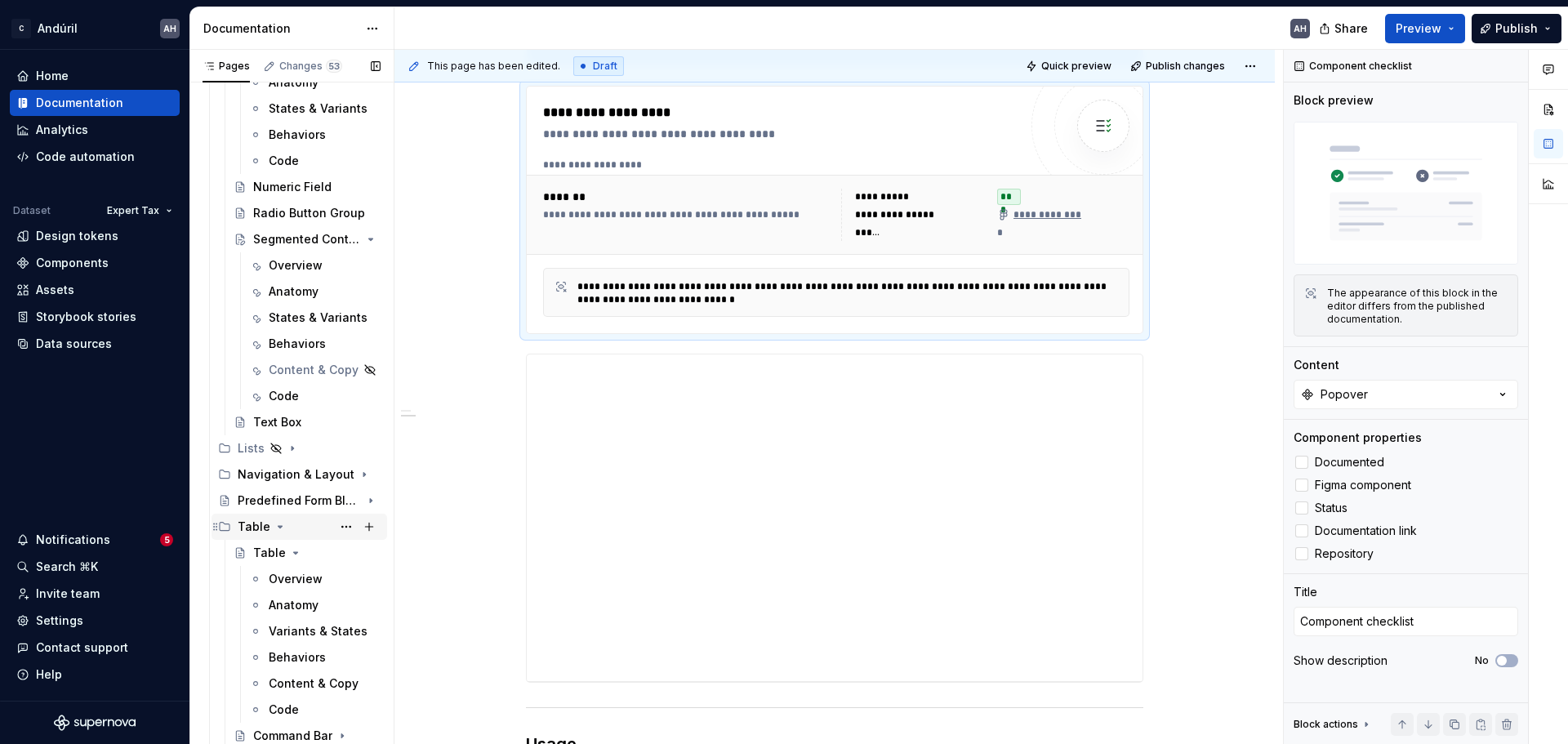
click at [277, 525] on icon "Page tree" at bounding box center [280, 527] width 13 height 13
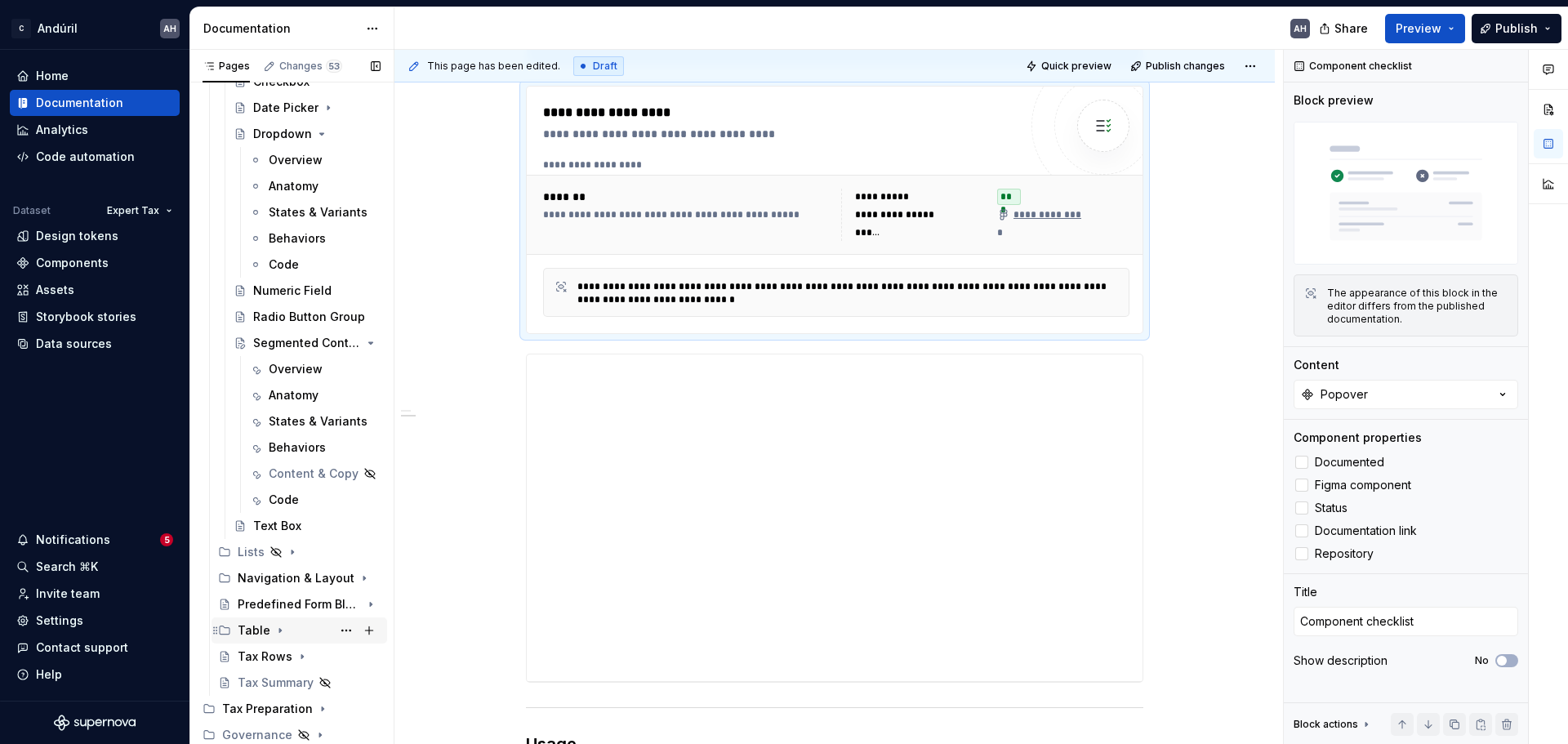
scroll to position [1122, 0]
click at [276, 567] on icon "Page tree" at bounding box center [280, 630] width 13 height 13
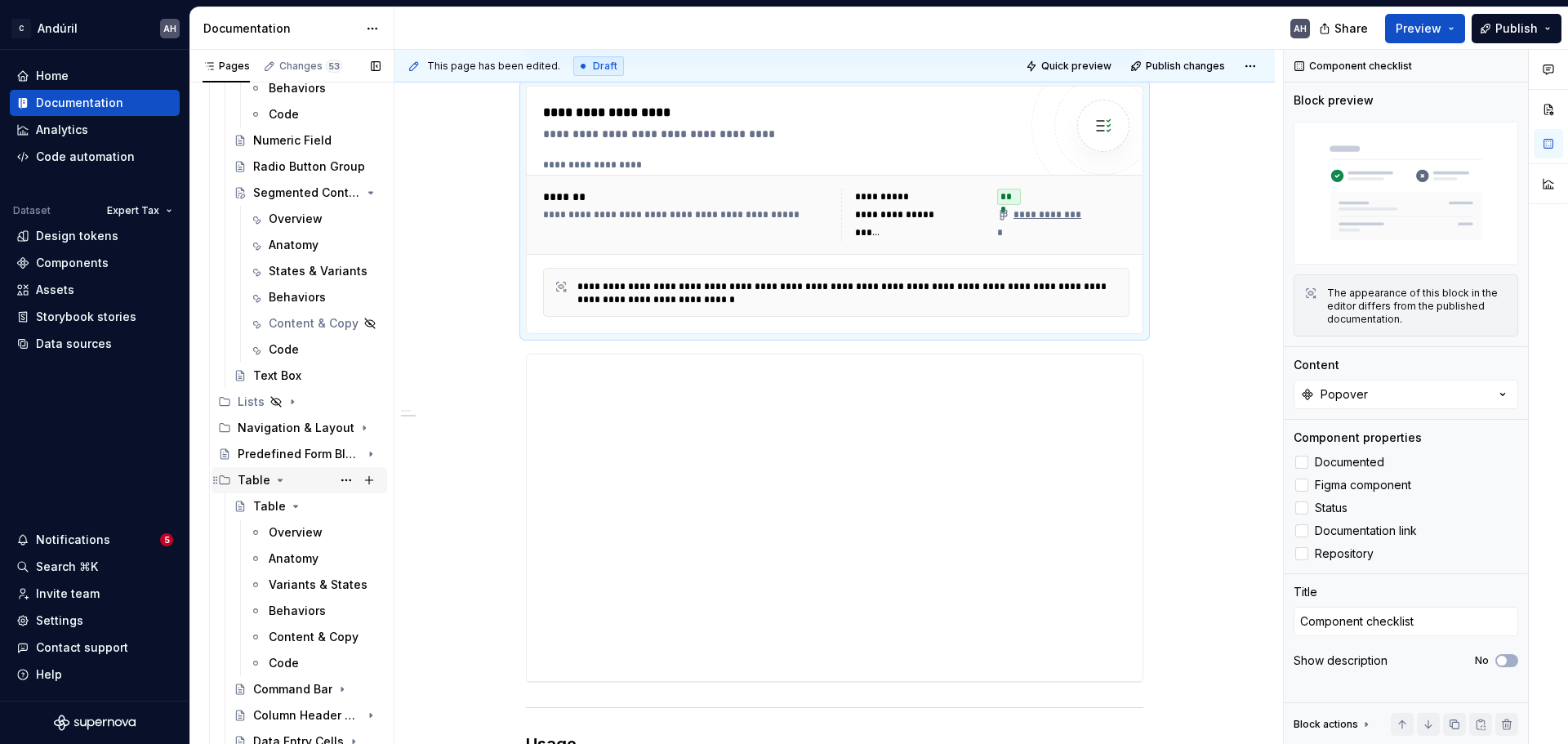
scroll to position [1367, 0]
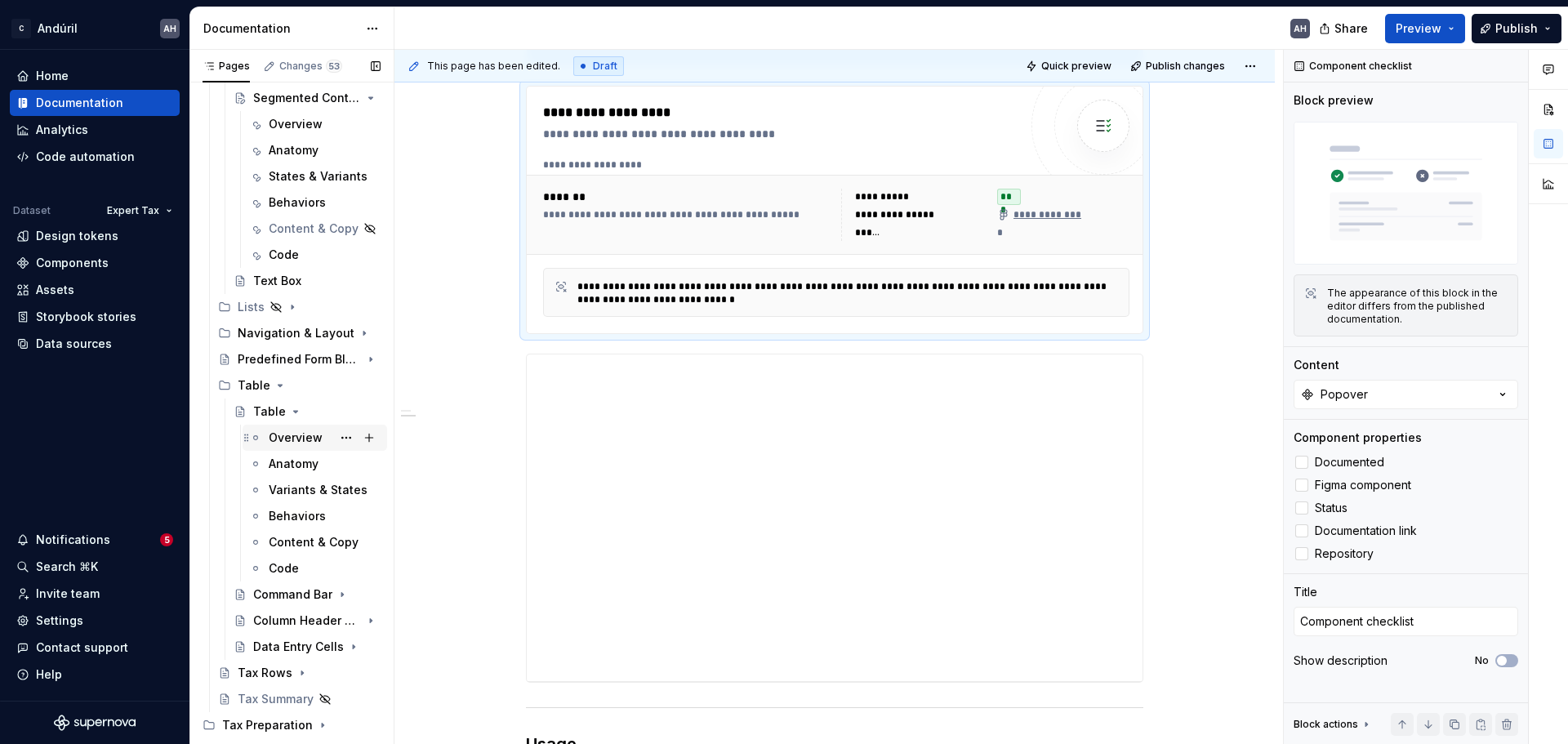
click at [280, 431] on div "Overview" at bounding box center [296, 438] width 54 height 17
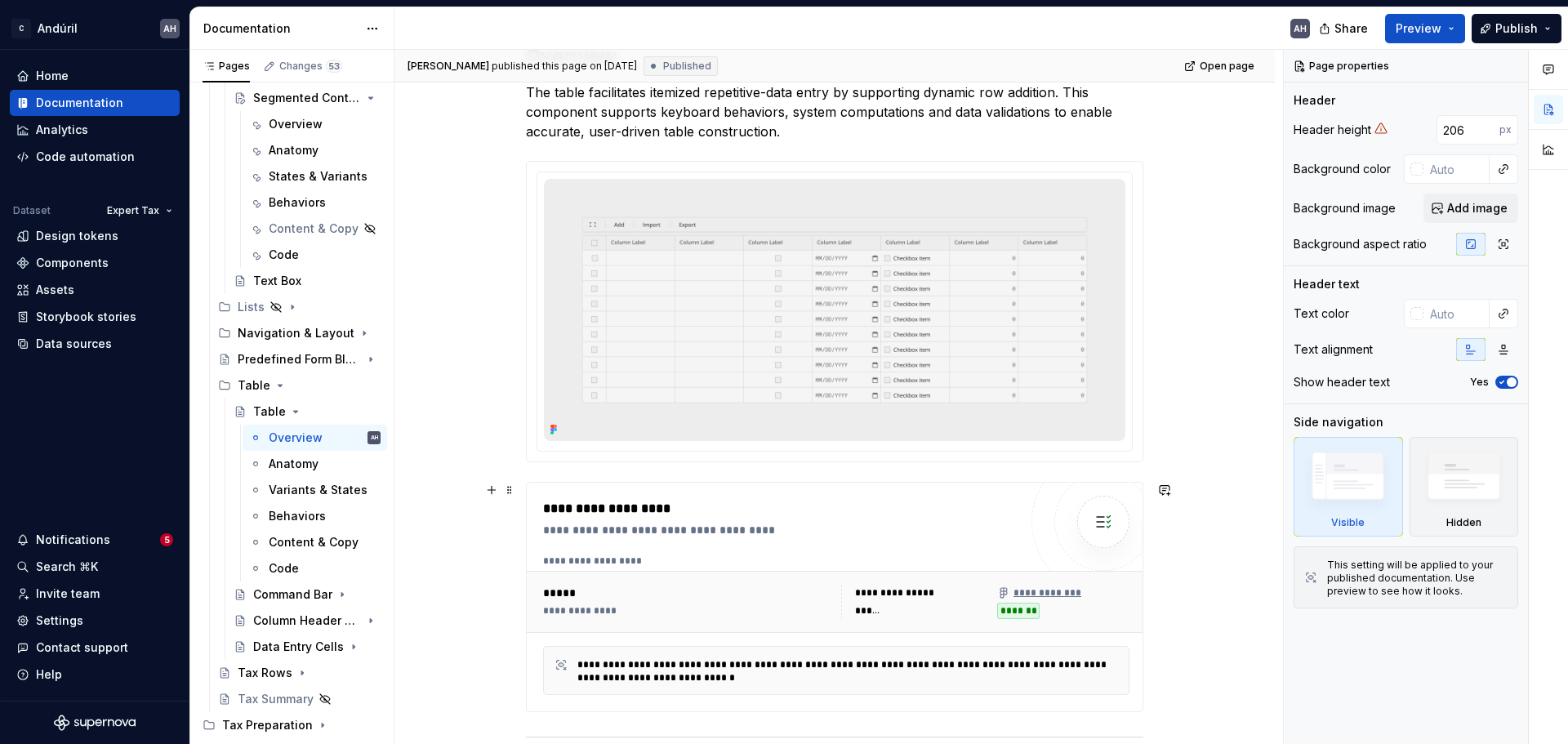
scroll to position [409, 0]
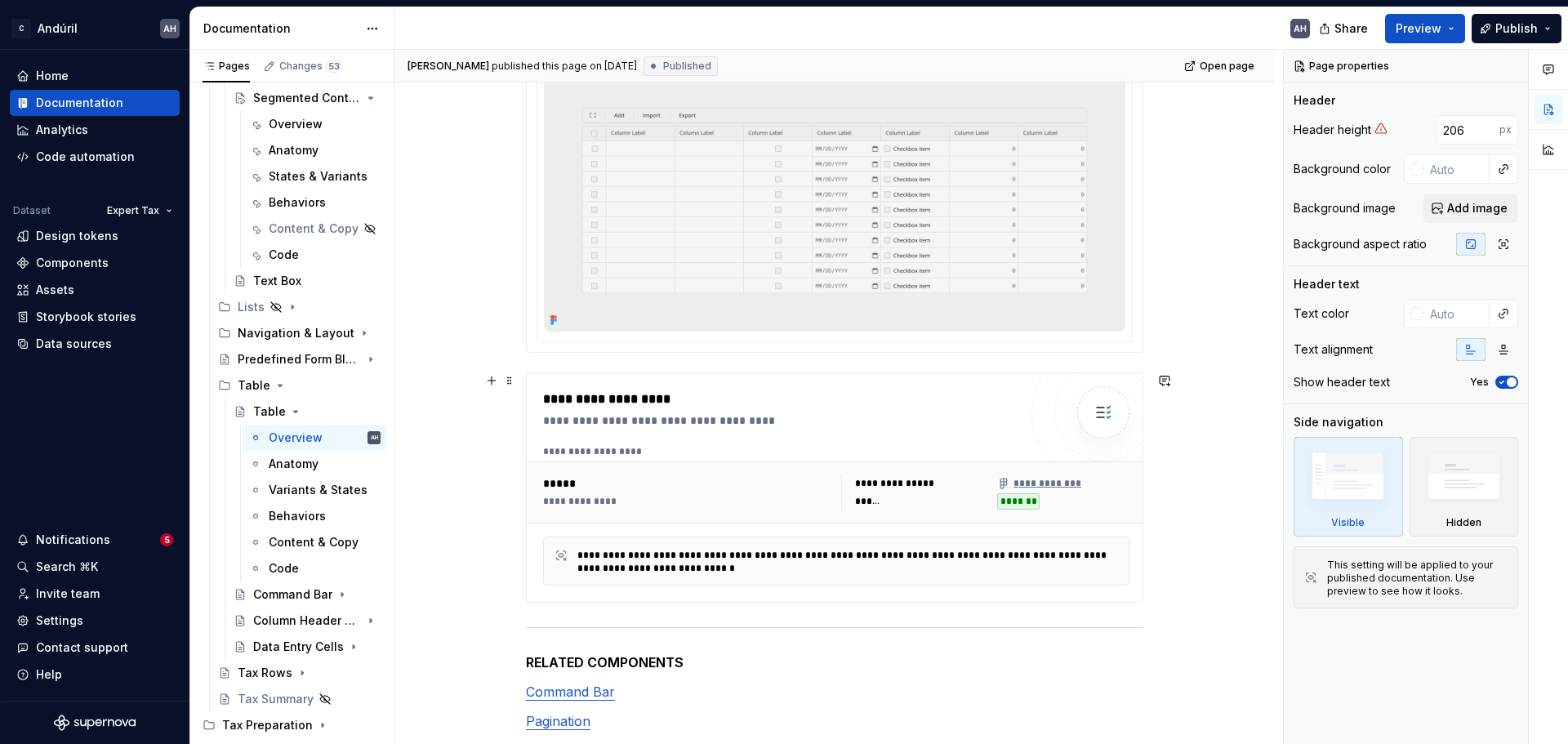
click at [862, 455] on div "**********" at bounding box center [836, 452] width 587 height 13
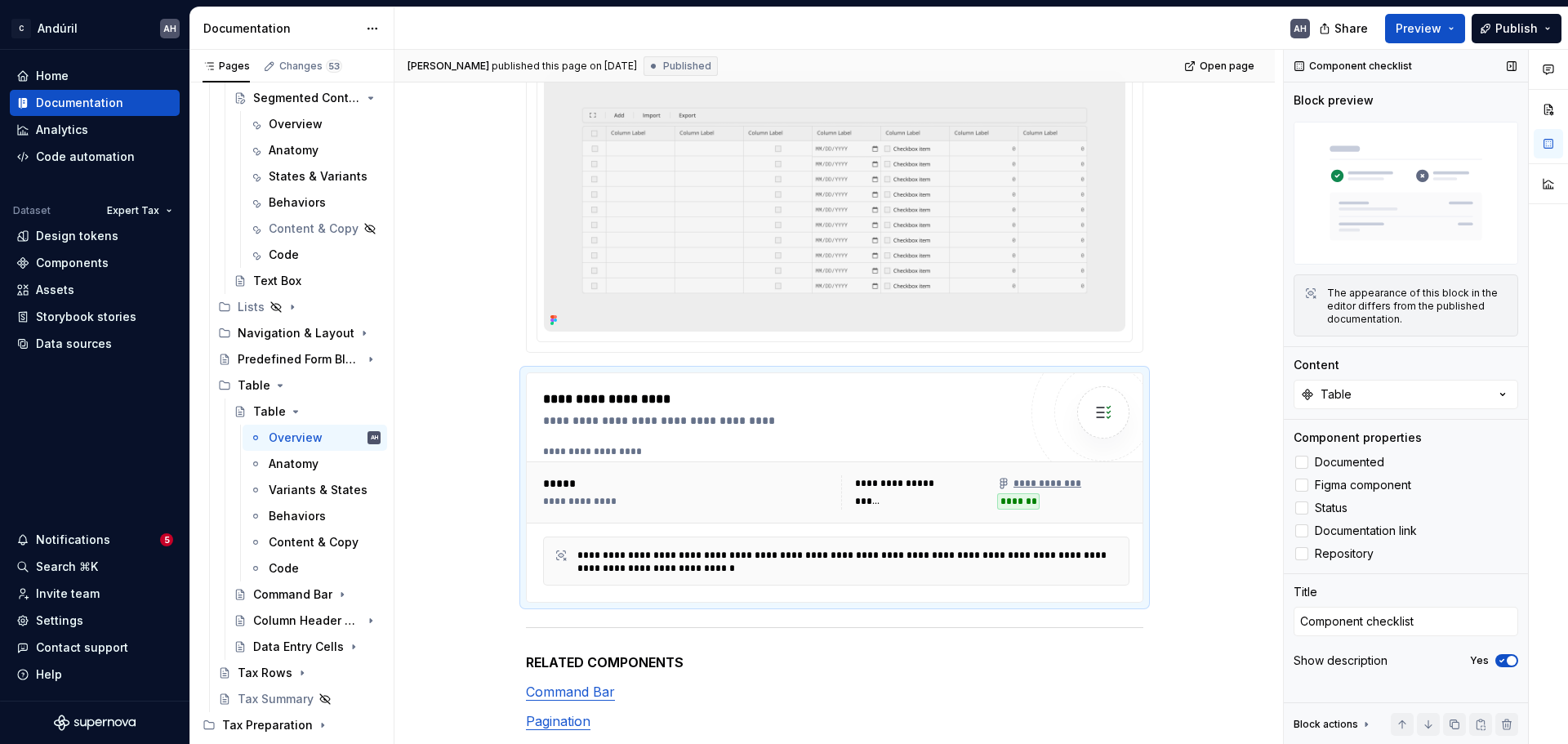
click at [1254, 567] on icon "button" at bounding box center [1502, 660] width 13 height 10
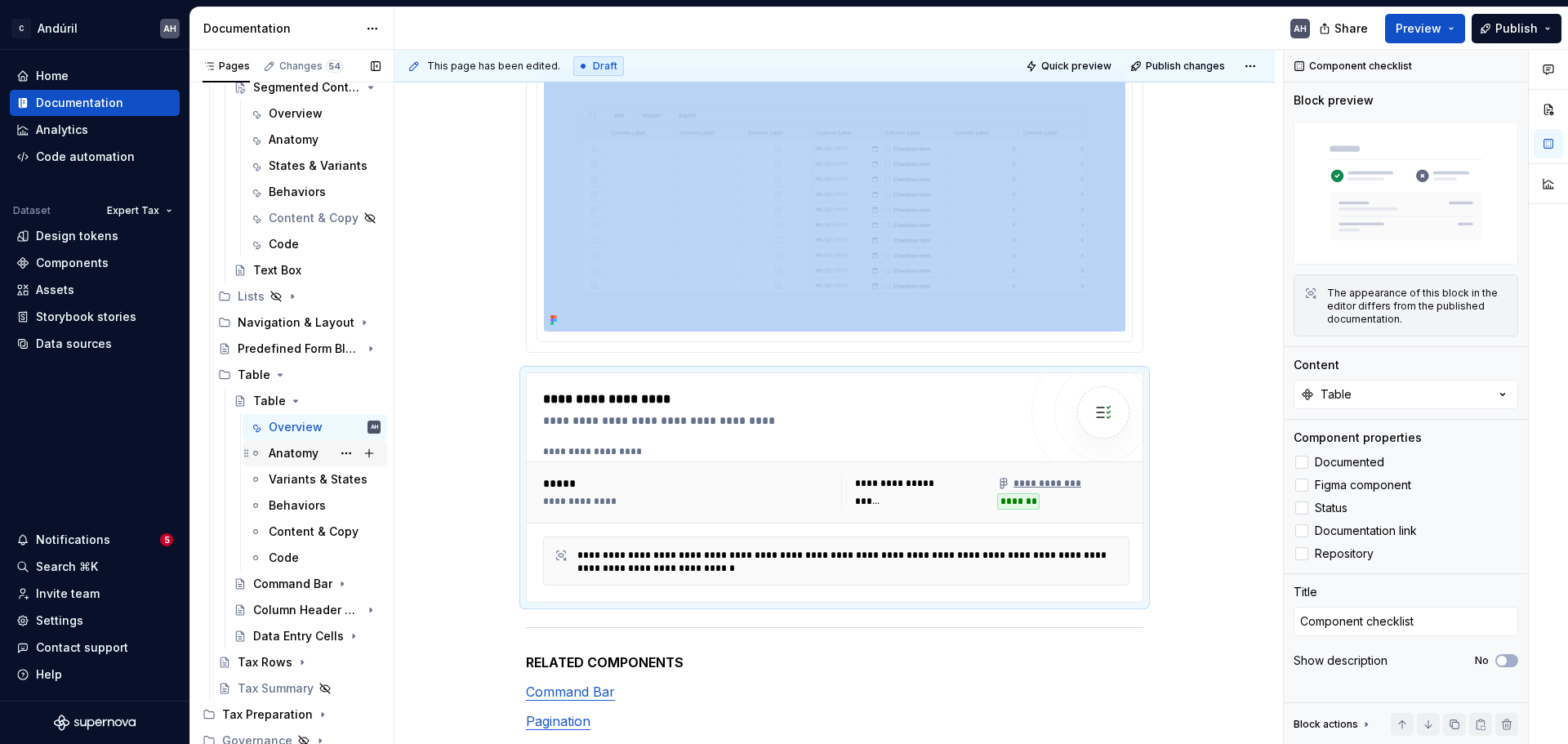
scroll to position [1383, 0]
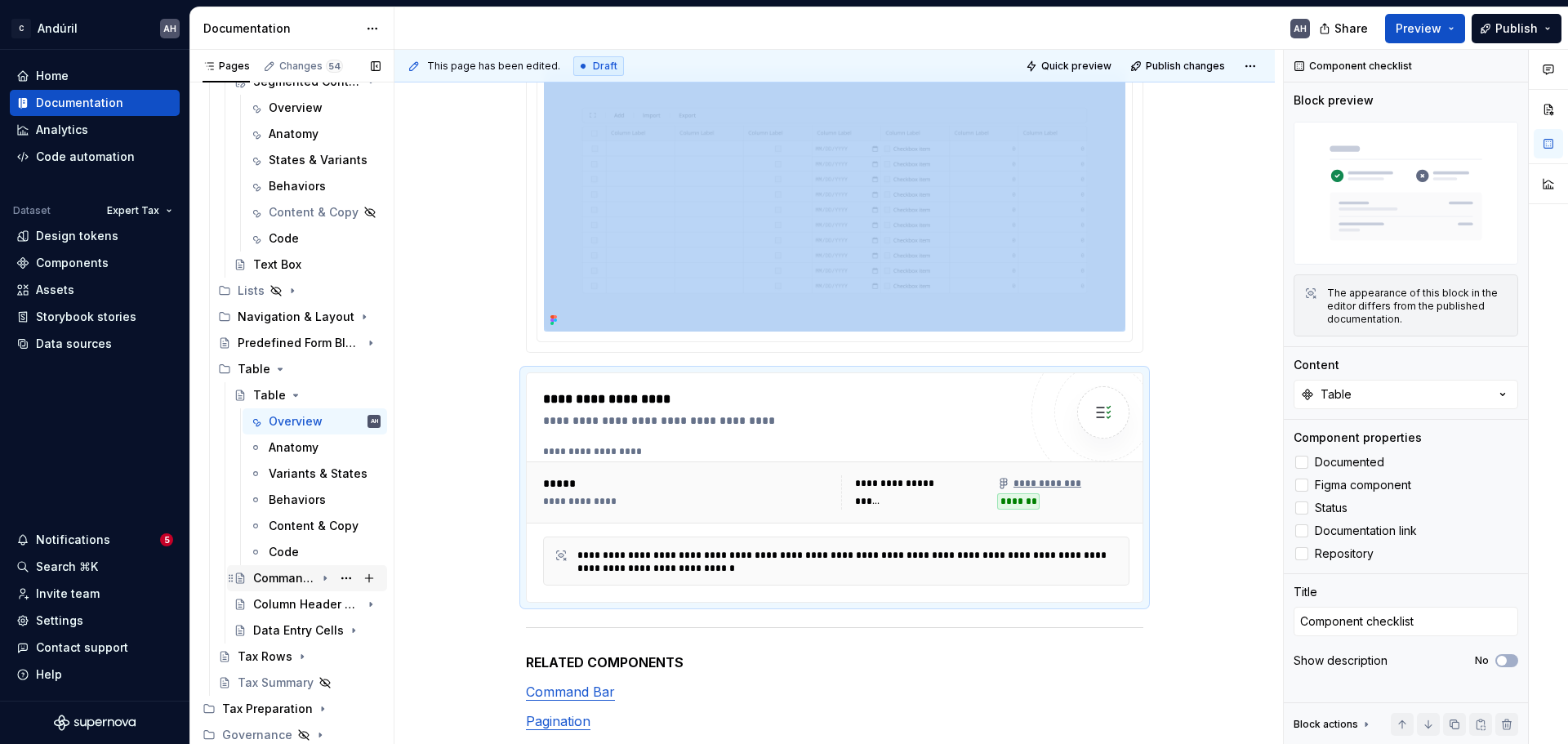
click at [284, 567] on div "Command Bar" at bounding box center [284, 578] width 62 height 17
click at [279, 567] on div "Overview" at bounding box center [296, 604] width 54 height 17
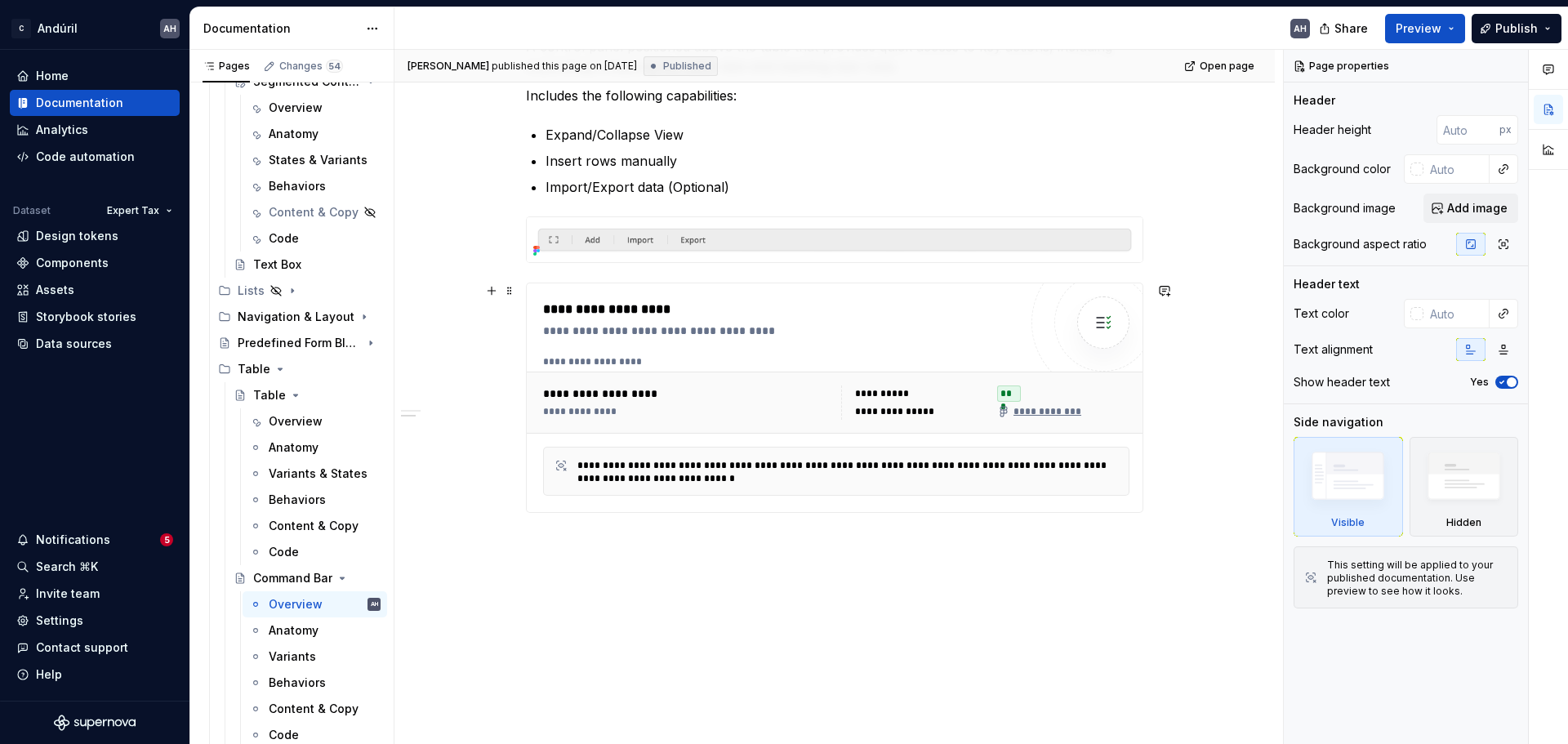
scroll to position [327, 0]
click at [728, 349] on div "**********" at bounding box center [780, 396] width 476 height 196
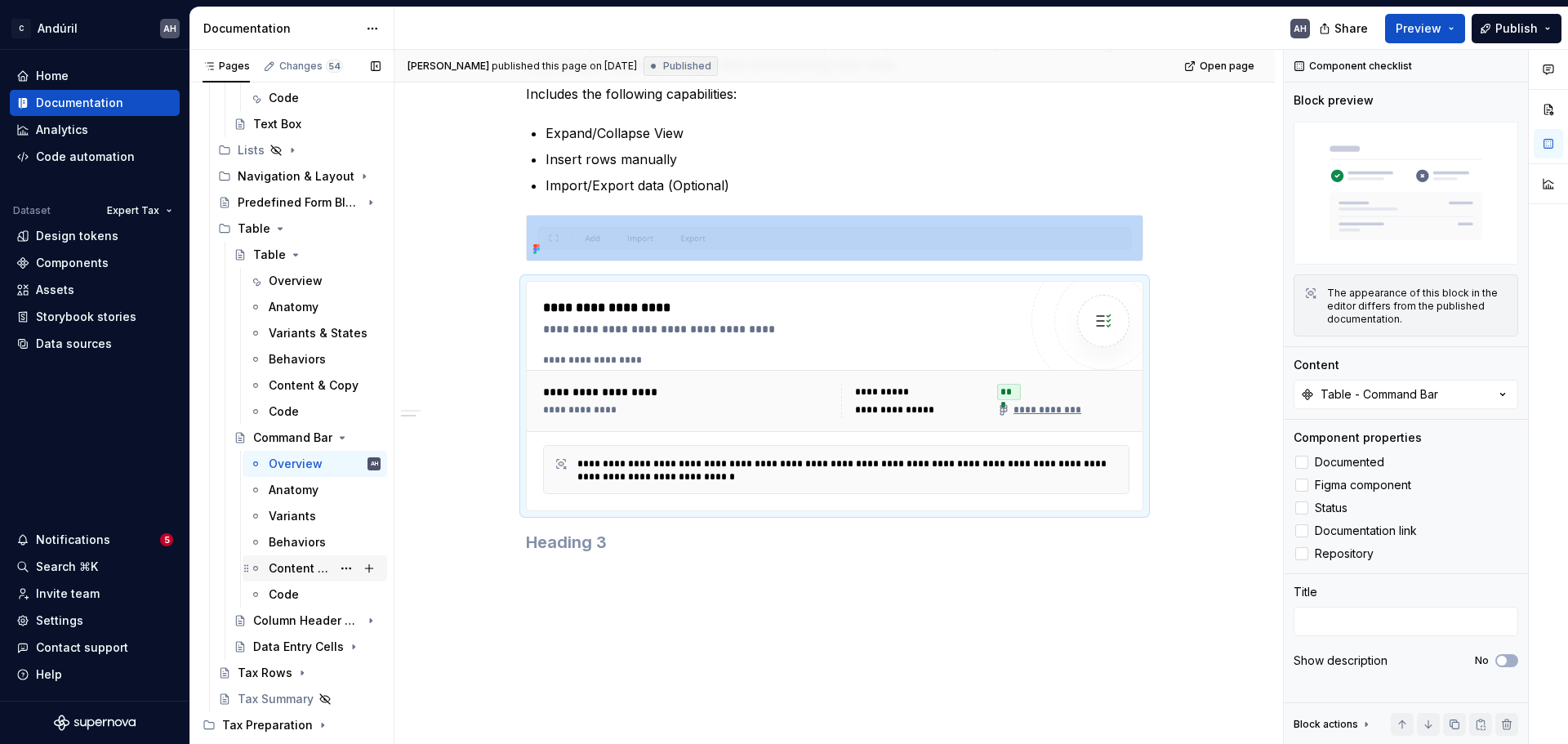
scroll to position [1540, 0]
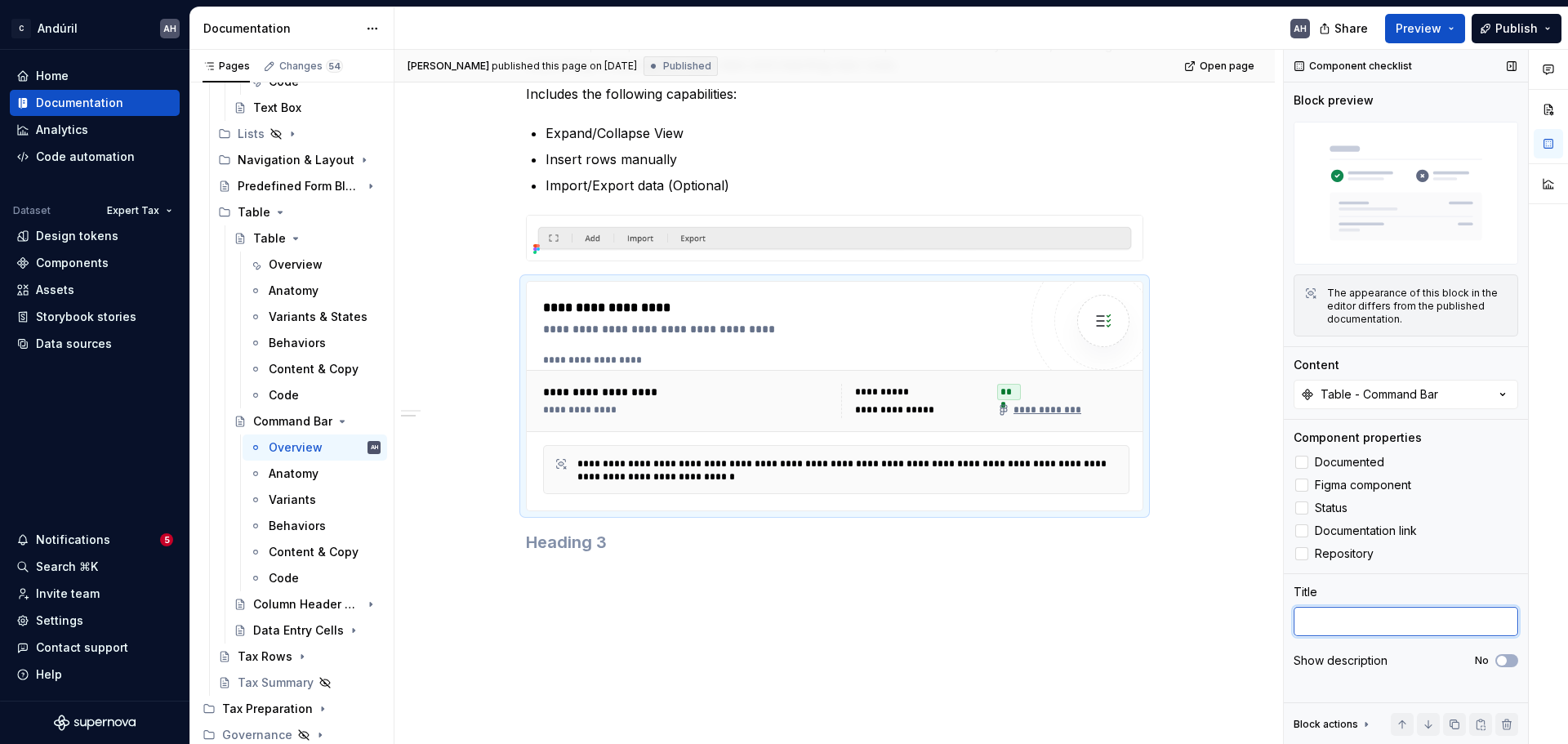
click at [1254, 567] on textarea at bounding box center [1406, 622] width 224 height 30
type textarea "*"
type textarea "C"
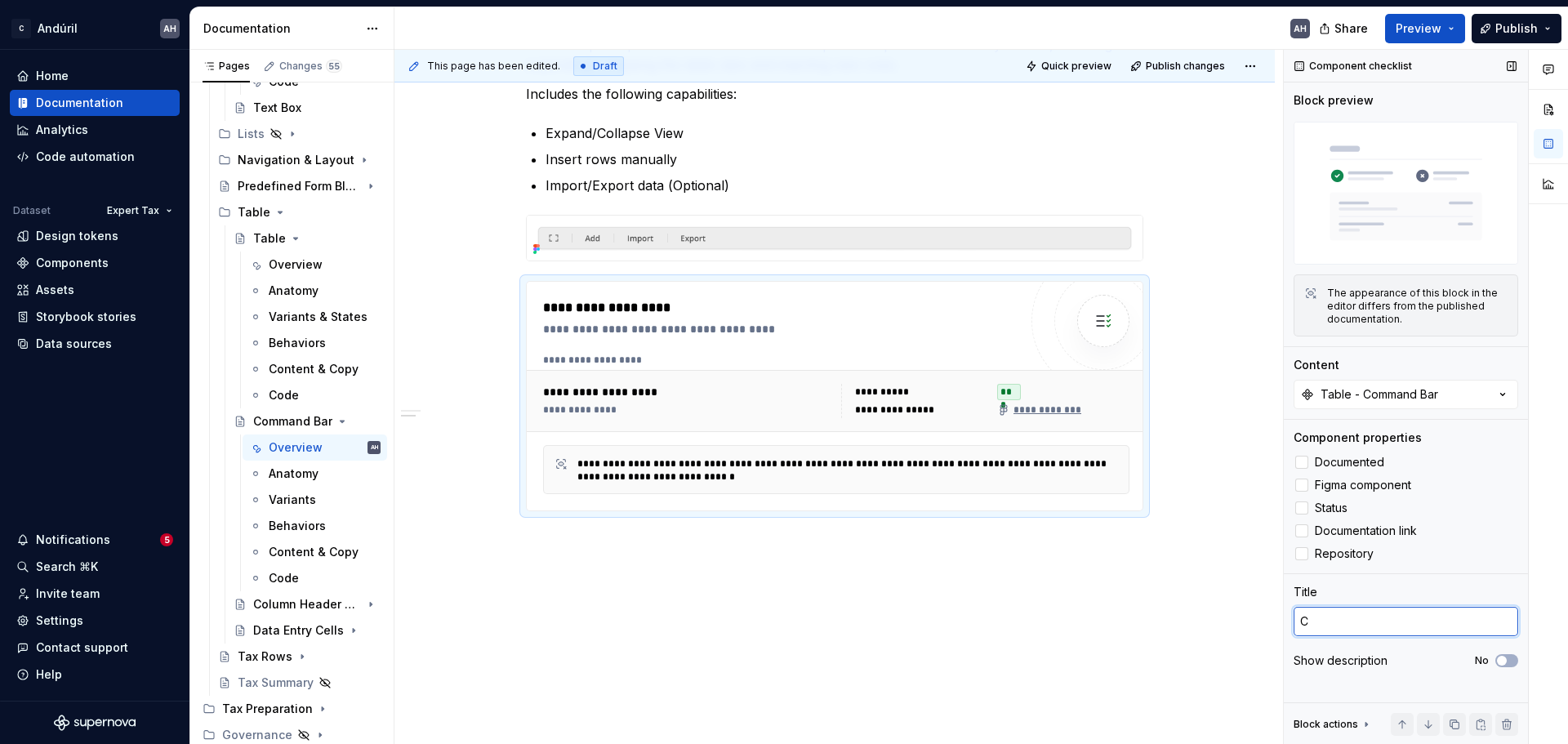
type textarea "*"
type textarea "Co"
type textarea "*"
type textarea "Comp"
type textarea "*"
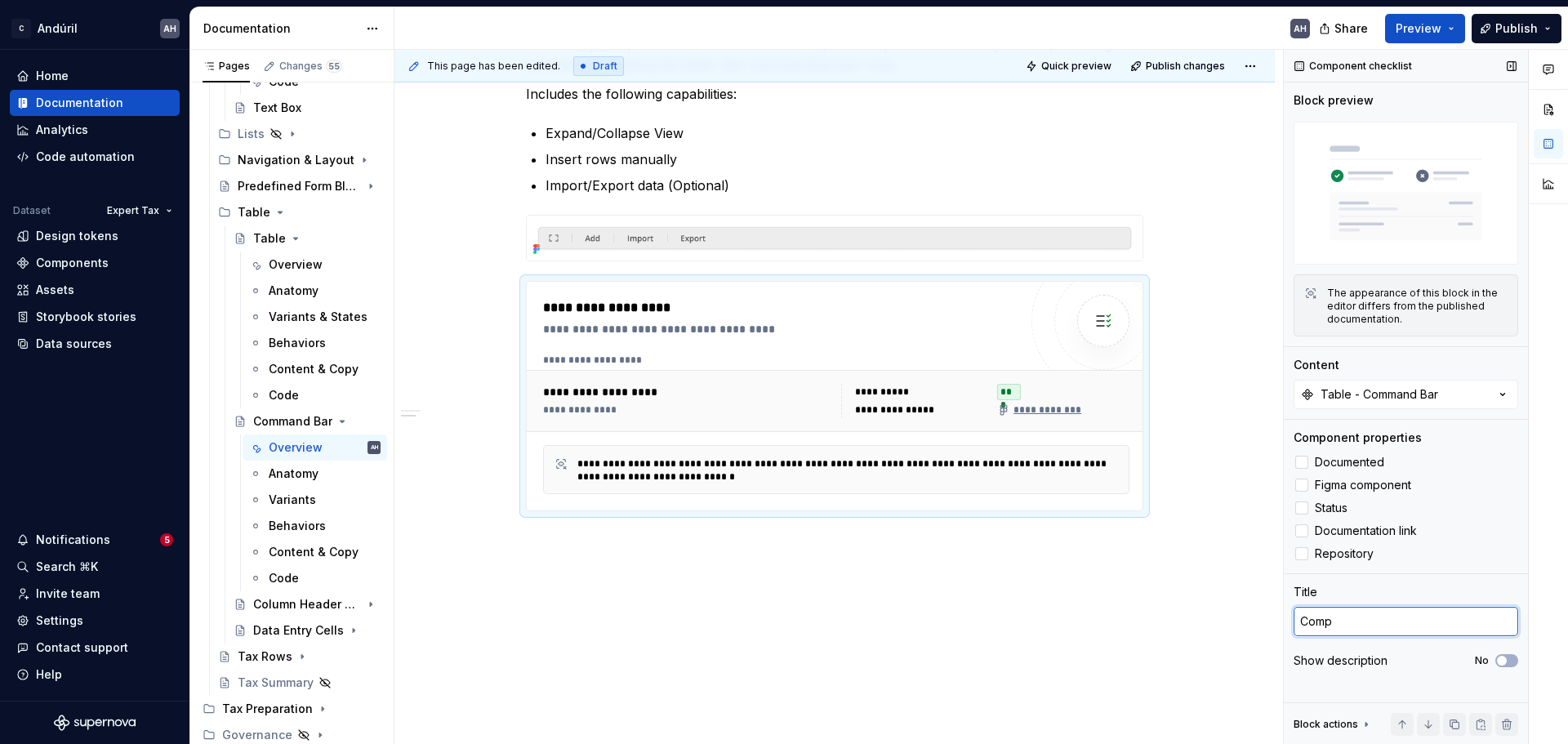
type textarea "Compo"
type textarea "*"
type textarea "Compon"
type textarea "*"
type textarea "Compone"
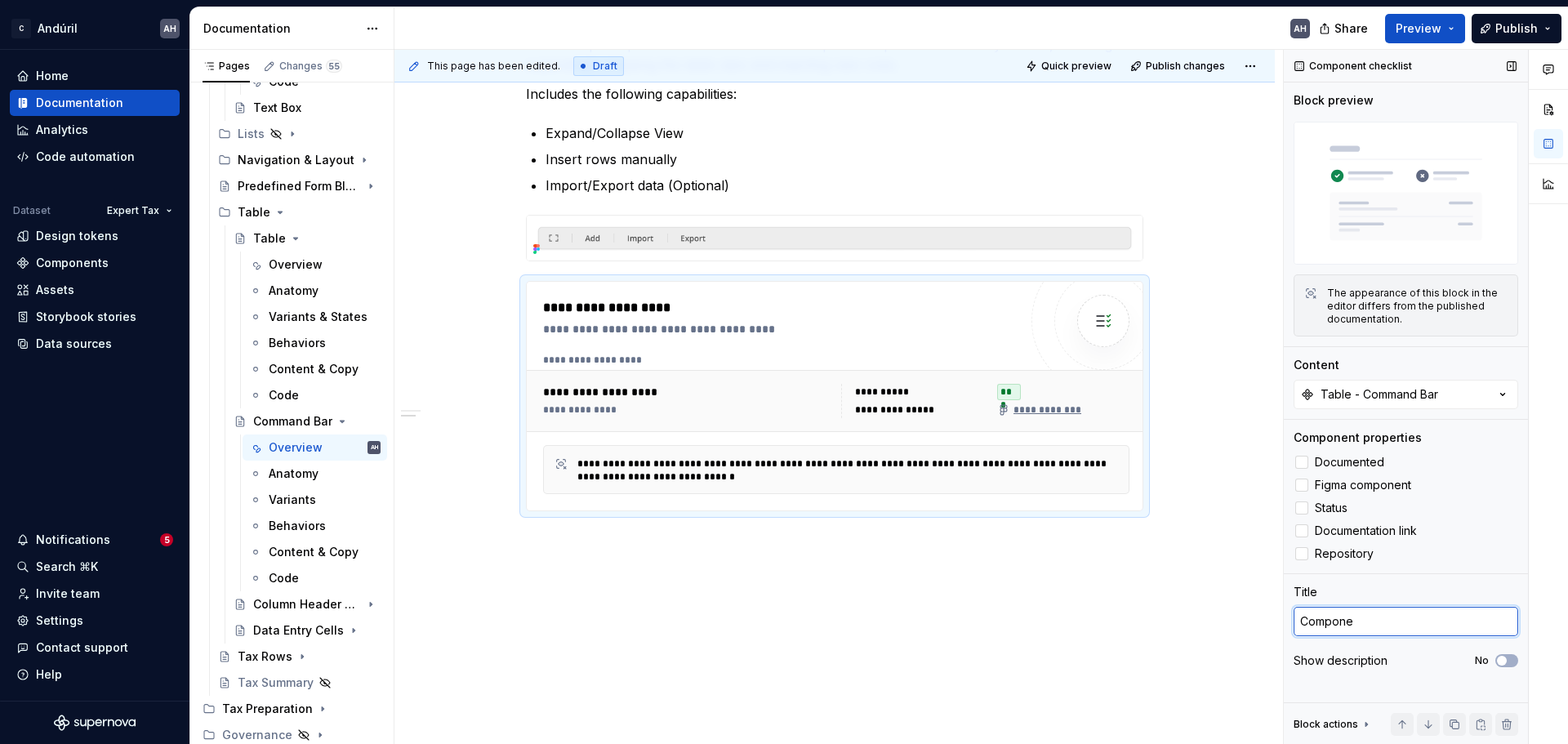
type textarea "*"
type textarea "Component"
type textarea "*"
type textarea "Component"
type textarea "*"
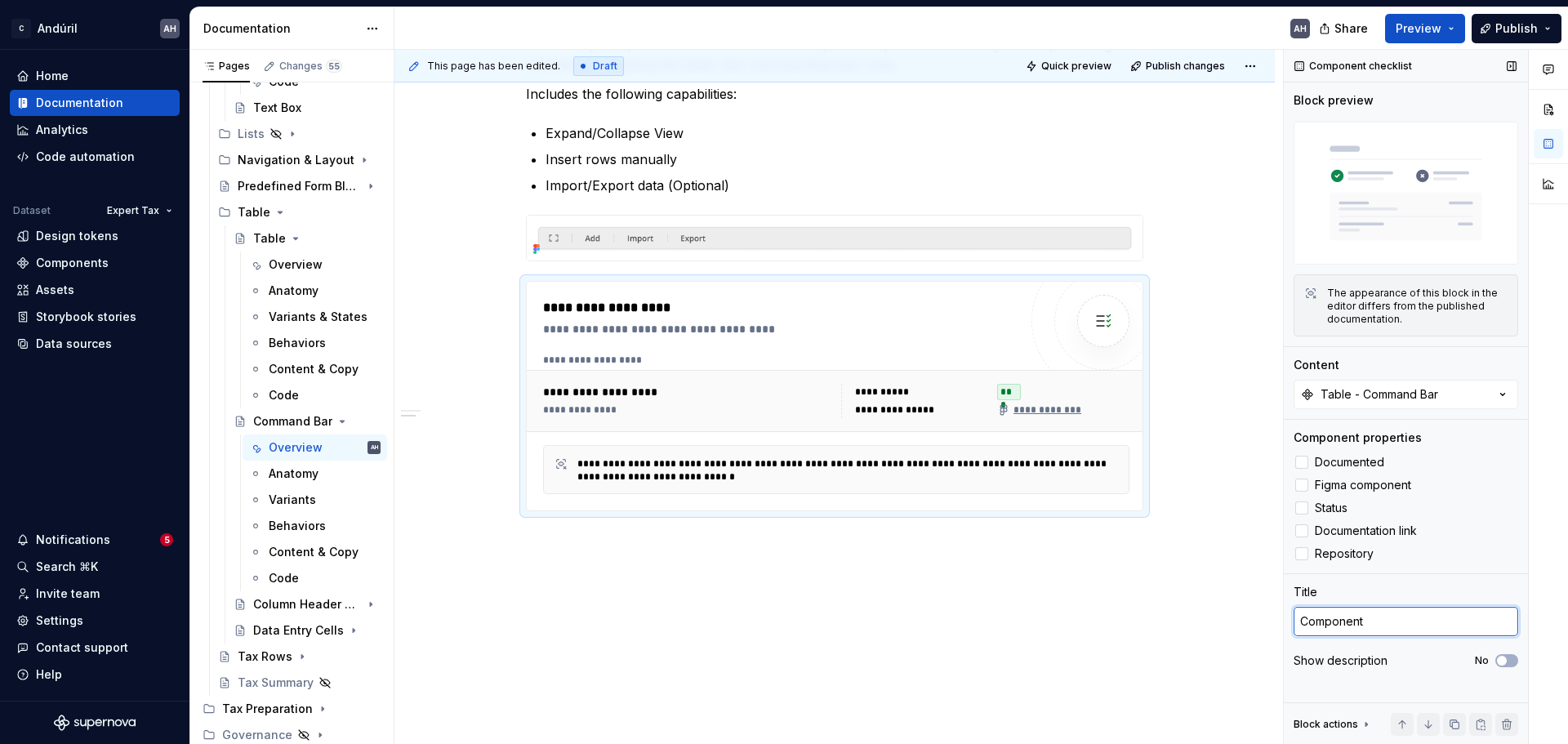
type textarea "Component C"
type textarea "*"
type textarea "Component Ch"
type textarea "*"
type textarea "Component Che"
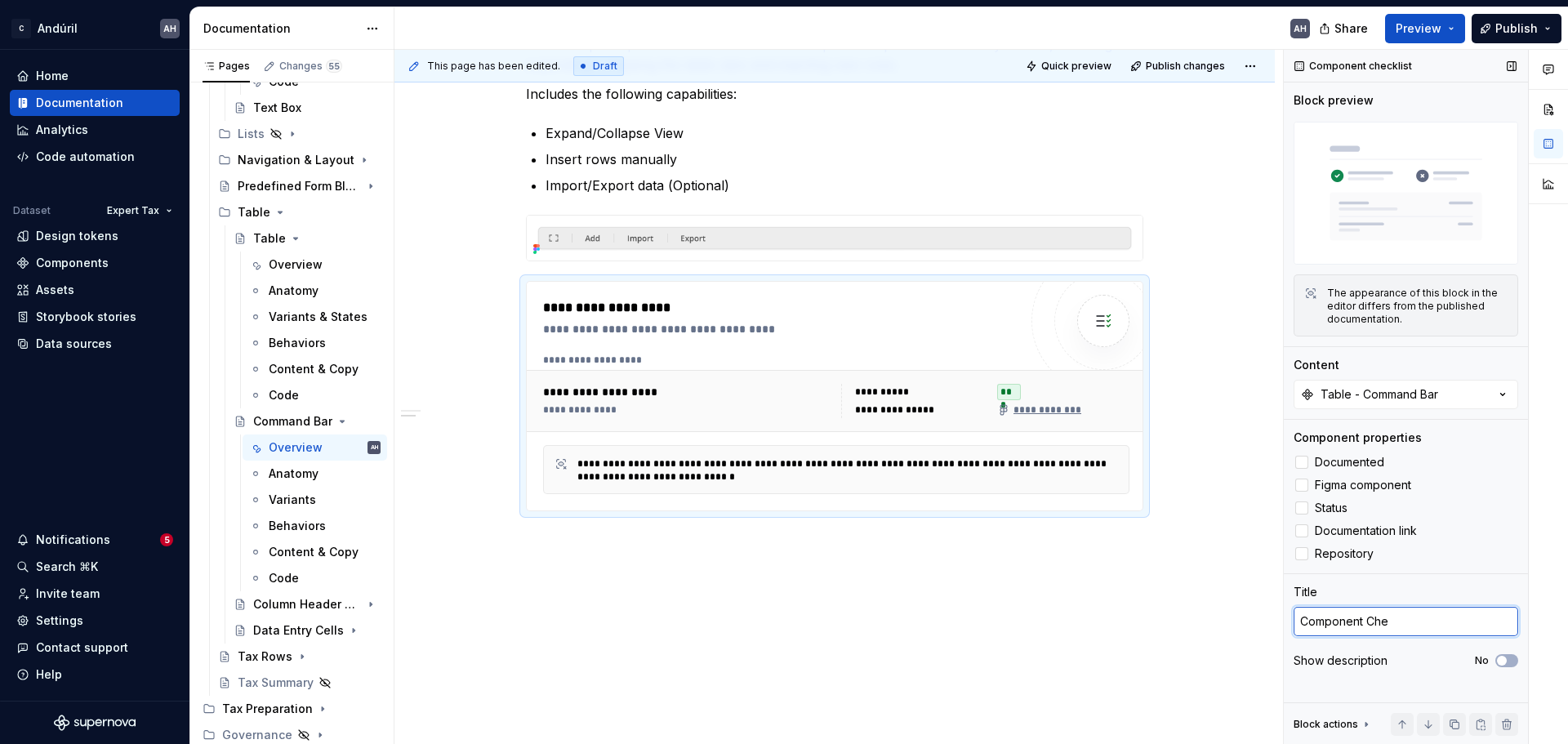
type textarea "*"
type textarea "Component Chec"
type textarea "*"
type textarea "Component Check"
type textarea "*"
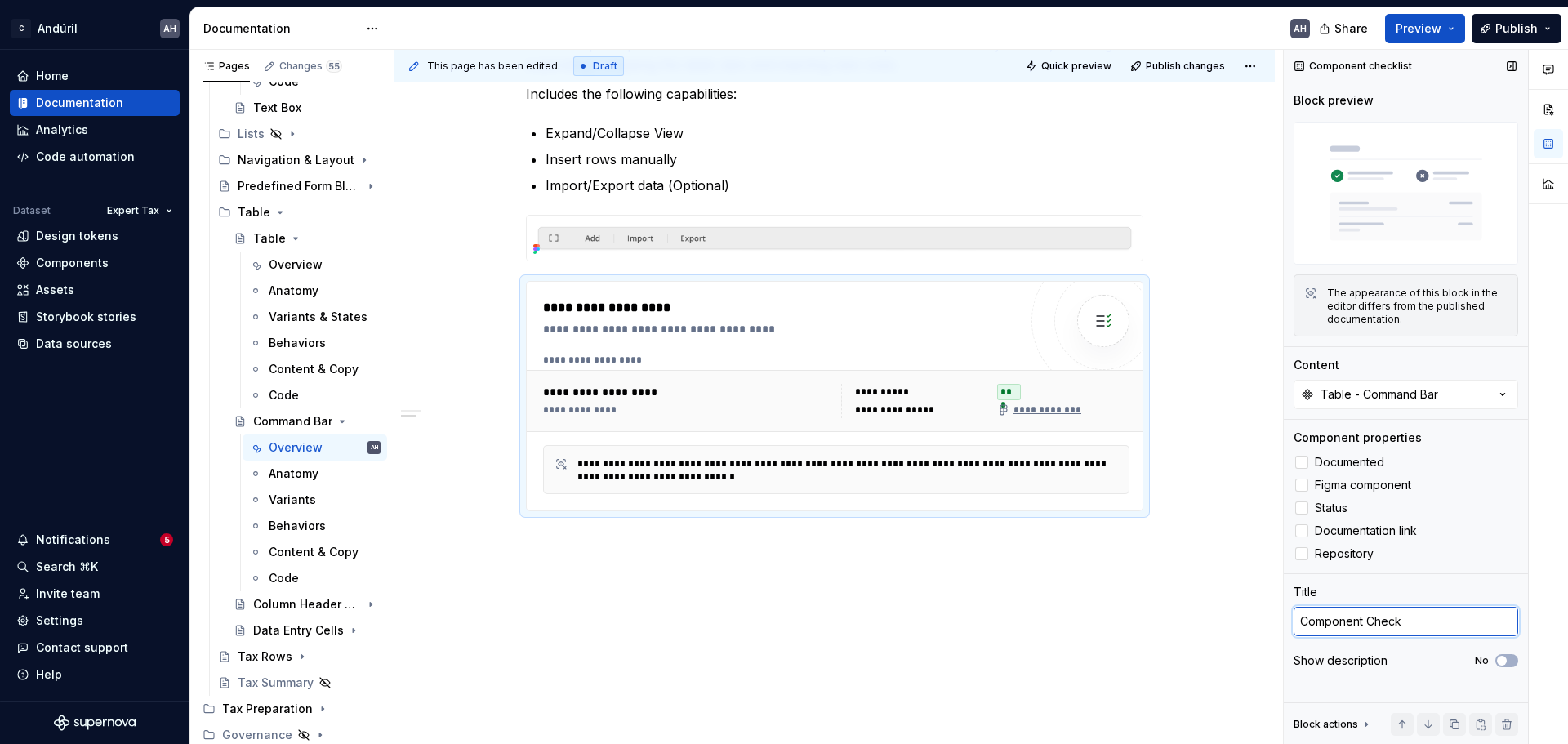
type textarea "Component Checkl"
type textarea "*"
type textarea "Component Checkli"
type textarea "*"
type textarea "Component Checklis"
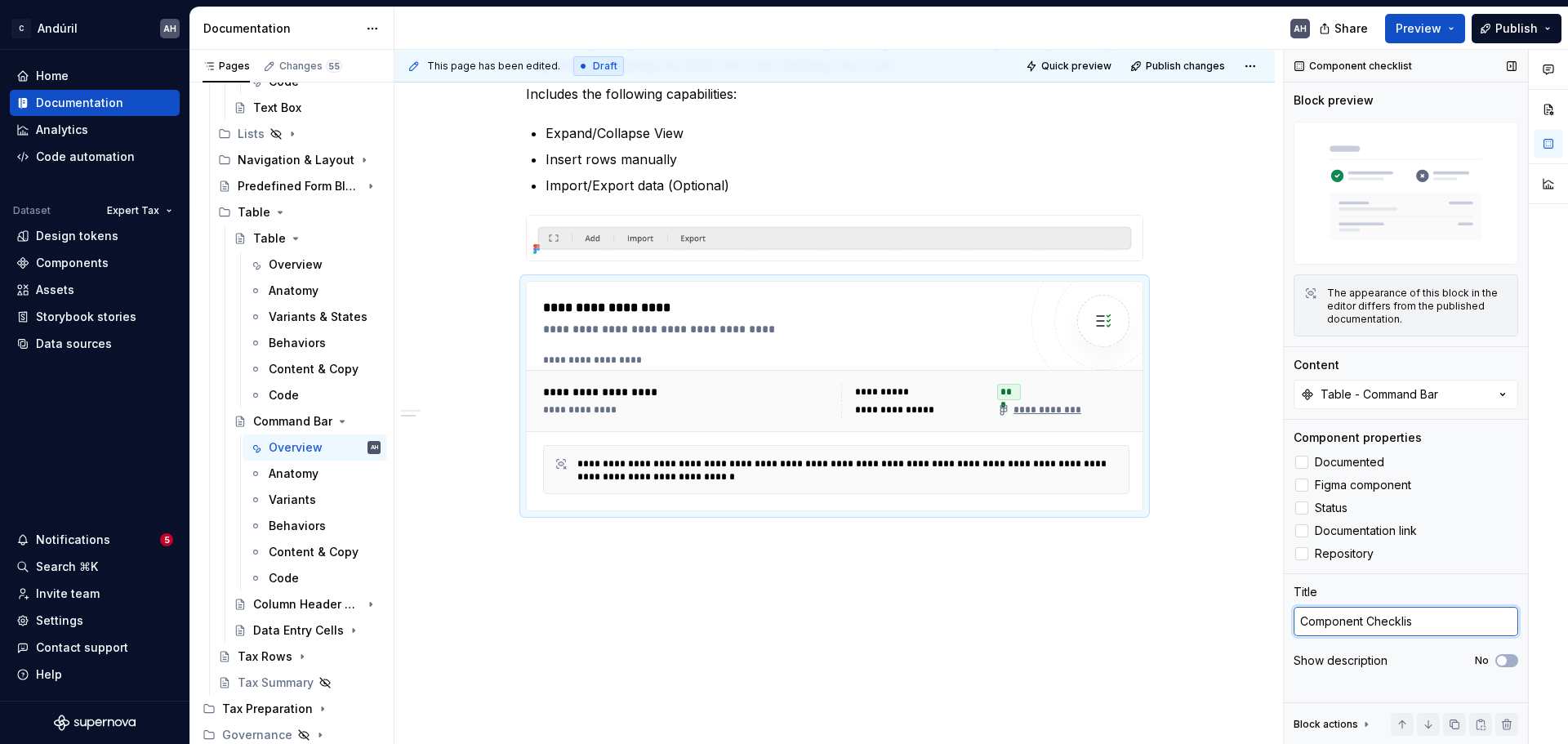
type textarea "*"
type textarea "Component Checklist"
click at [1254, 502] on span "Status" at bounding box center [1331, 508] width 33 height 13
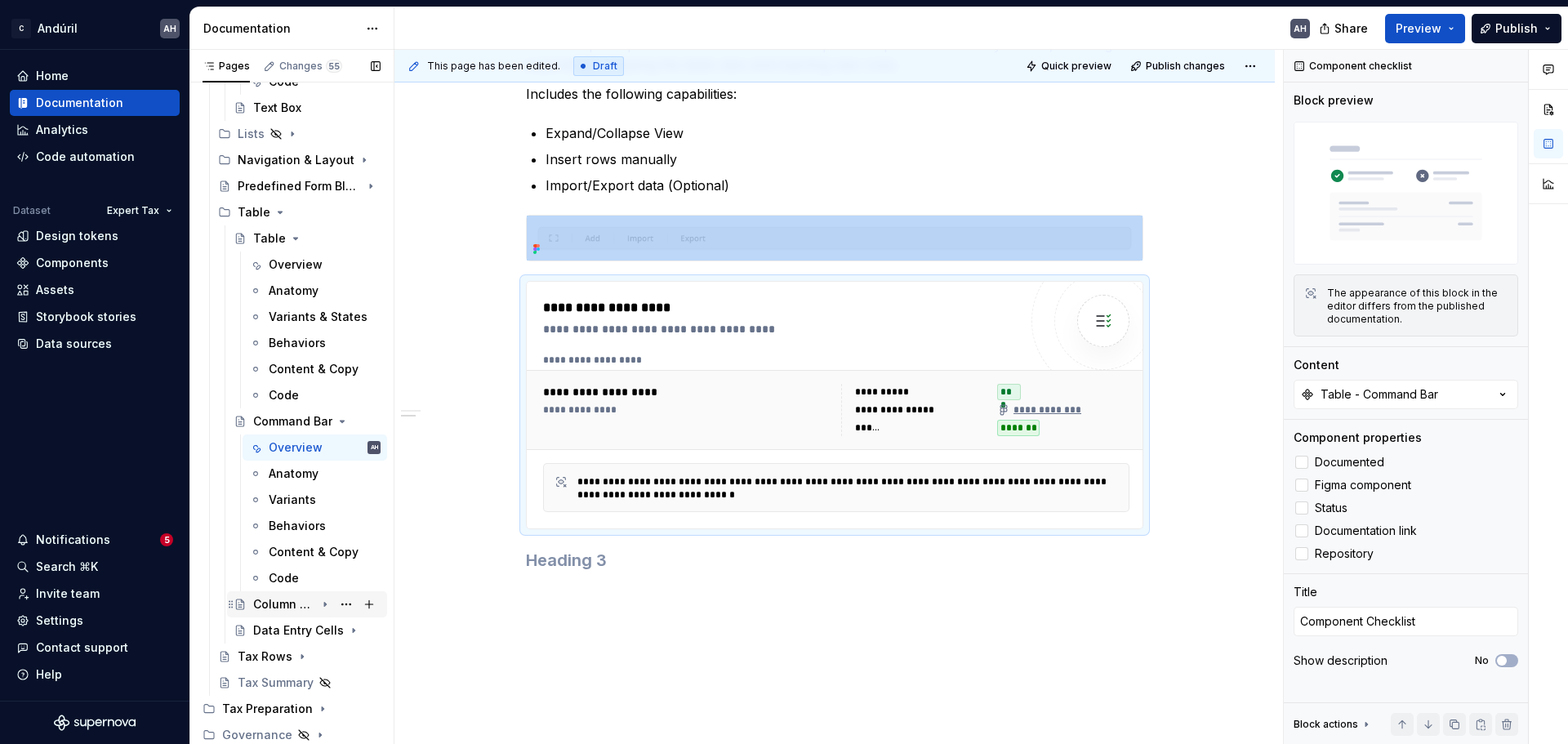
click at [279, 567] on div "Column Header Cells" at bounding box center [317, 604] width 128 height 23
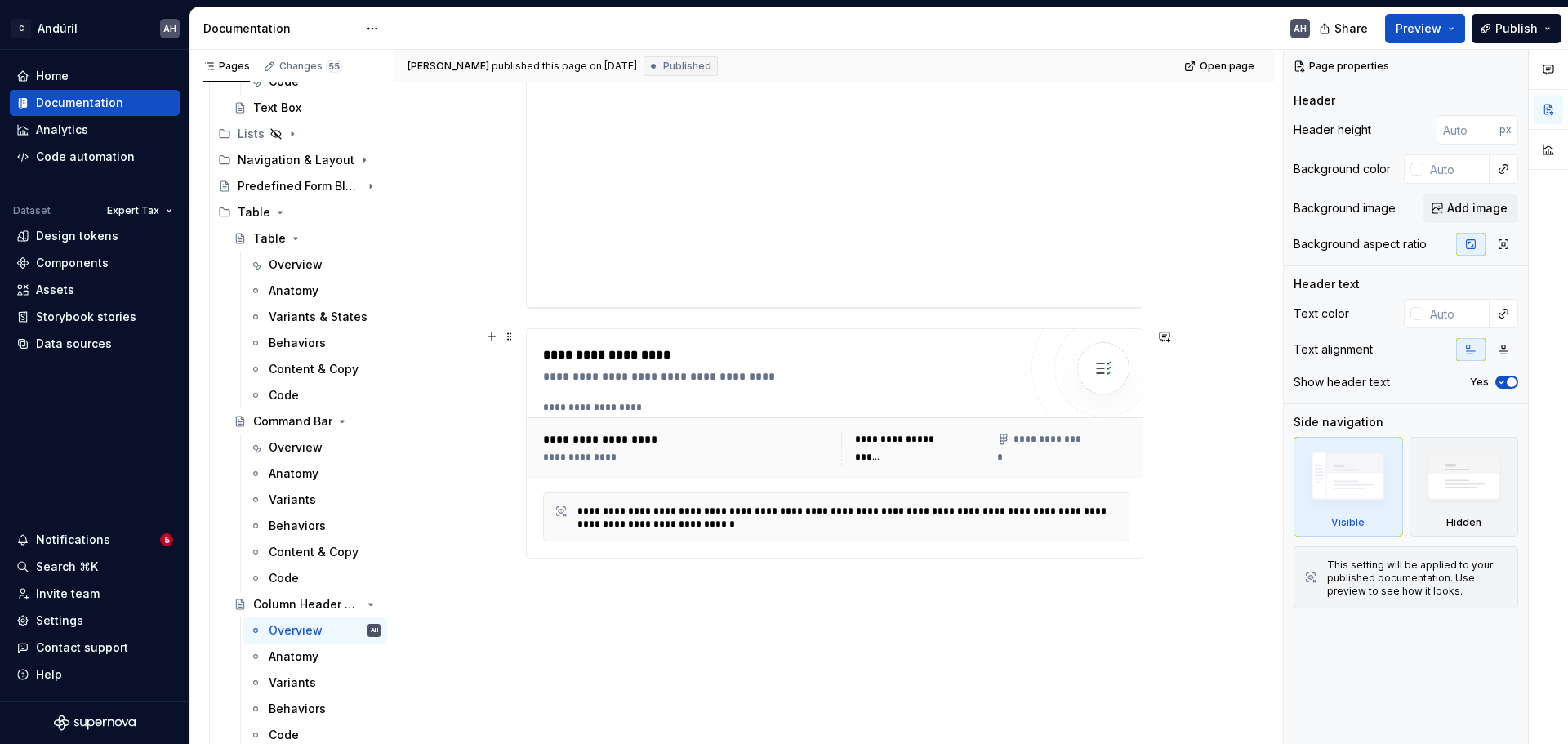
scroll to position [490, 0]
click at [774, 388] on div "**********" at bounding box center [780, 440] width 476 height 196
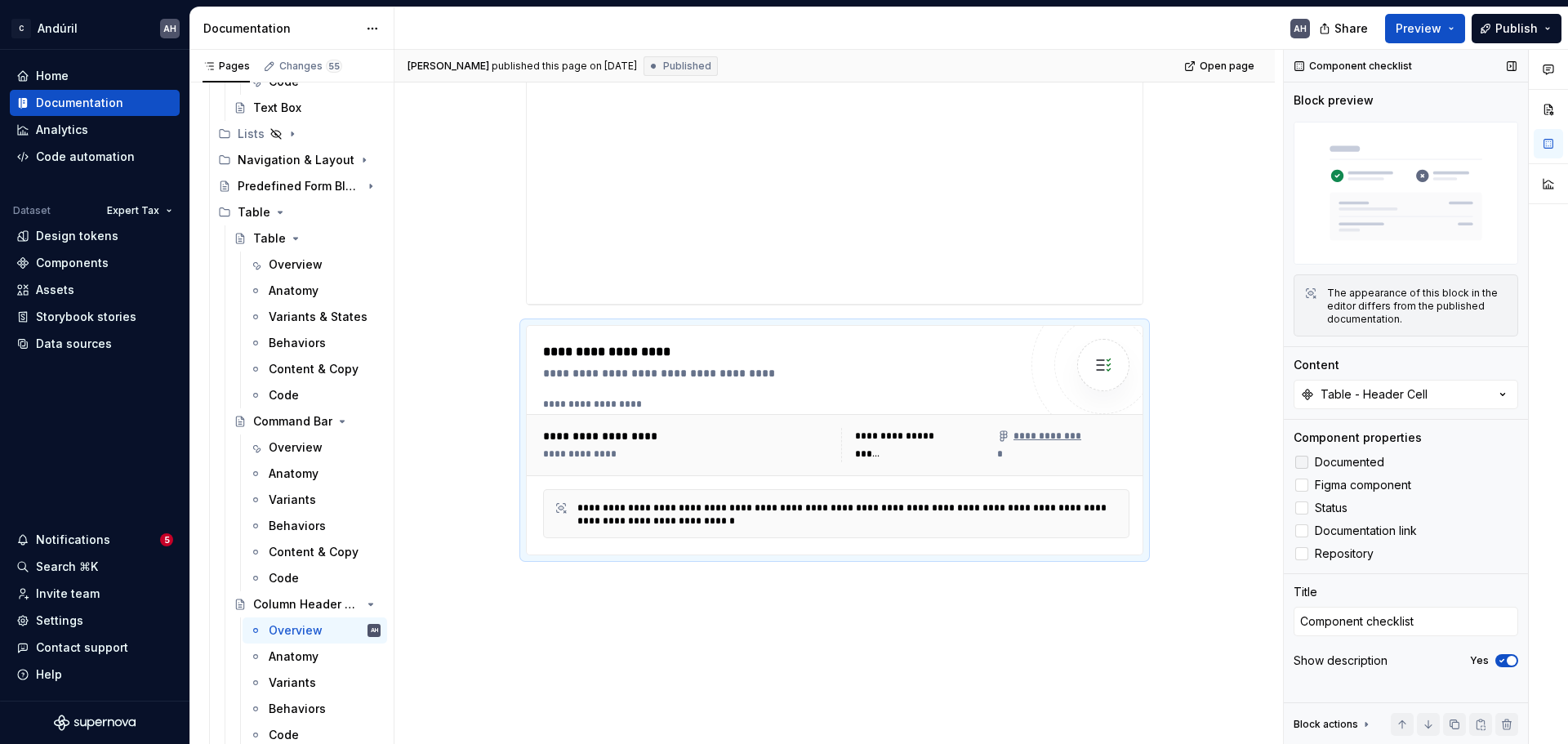
click at [1254, 466] on span "Documented" at bounding box center [1349, 463] width 70 height 13
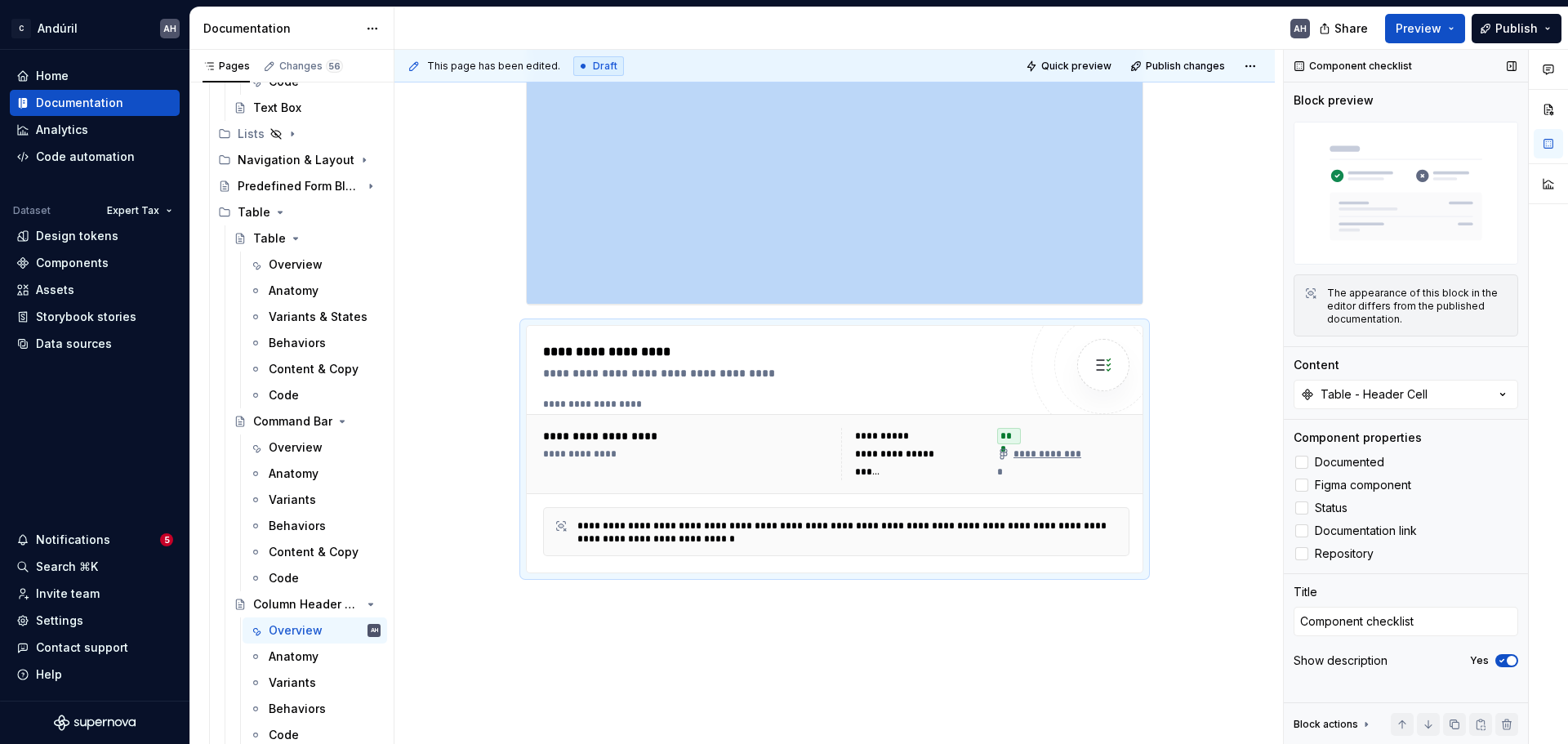
click at [1254, 567] on icon "button" at bounding box center [1502, 660] width 13 height 10
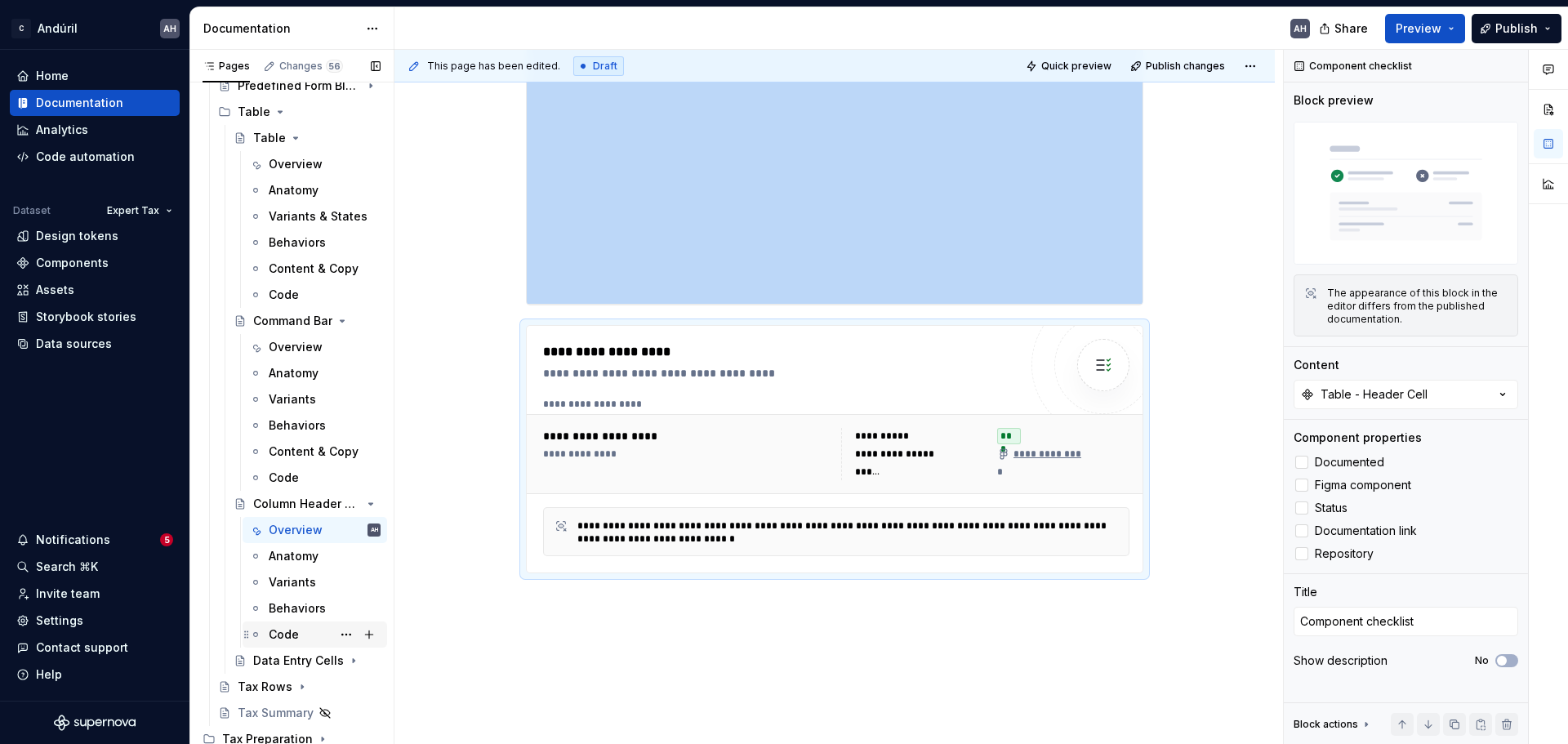
scroll to position [1671, 0]
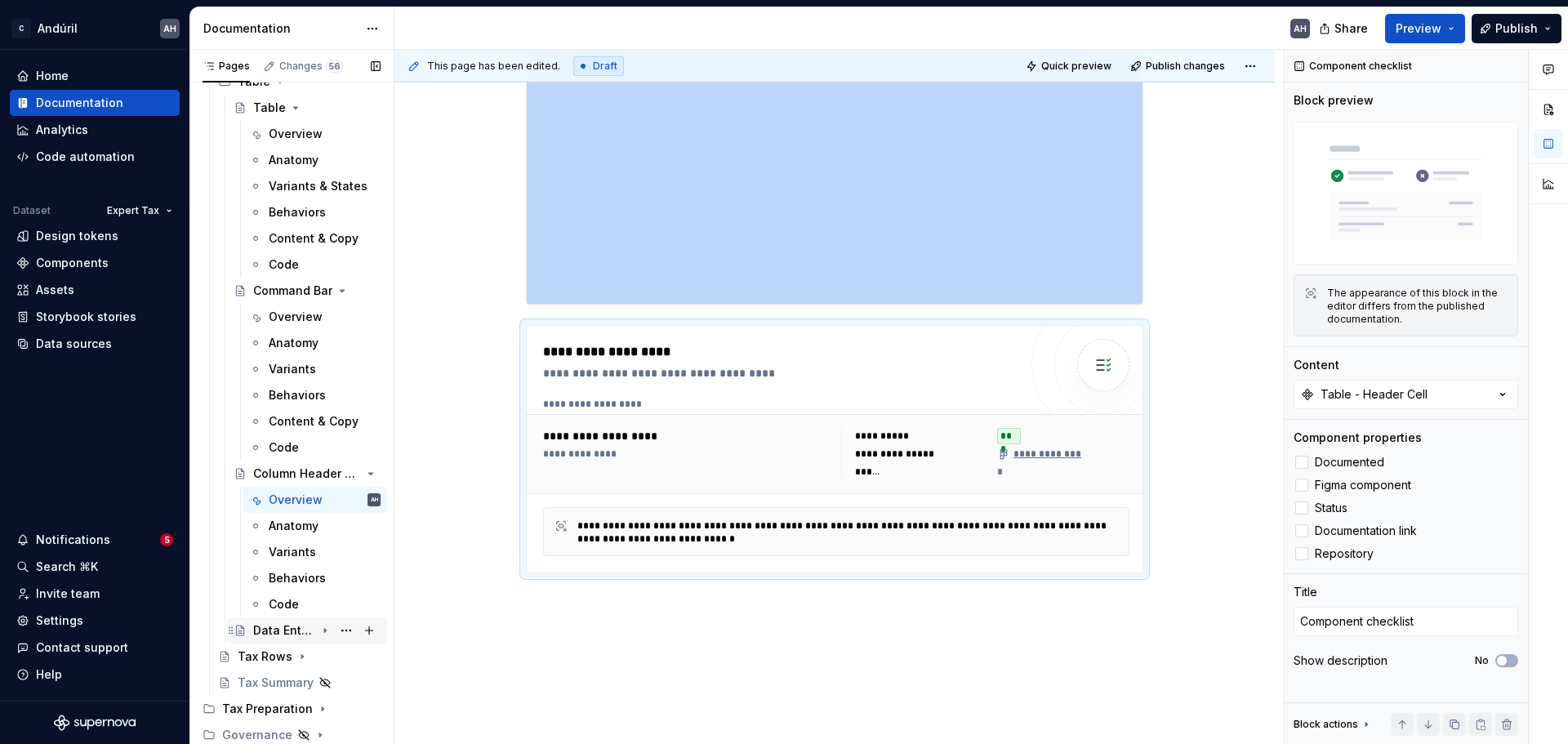
click at [292, 567] on div "Data Entry Cells" at bounding box center [284, 630] width 62 height 17
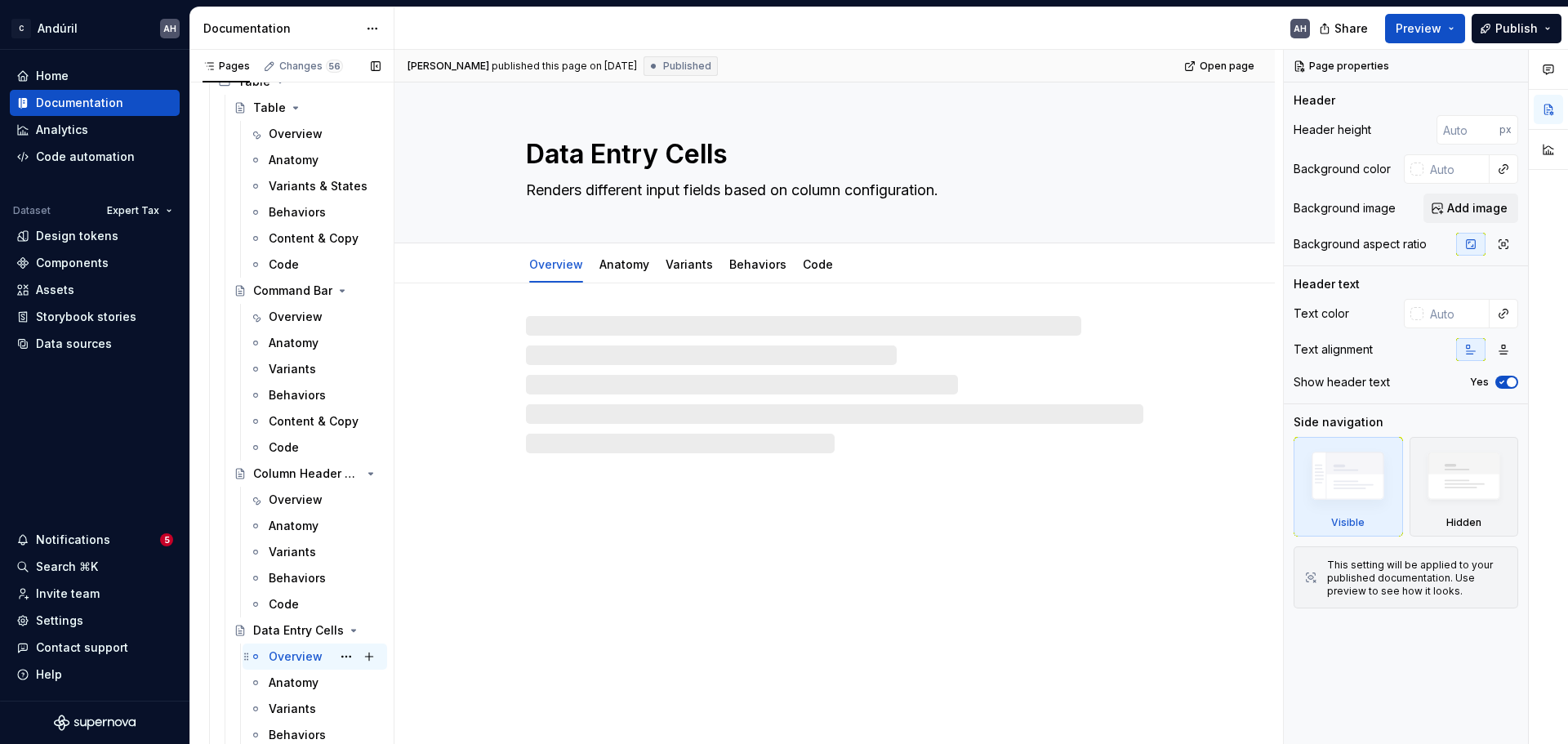
click at [299, 567] on div "Overview" at bounding box center [296, 657] width 54 height 17
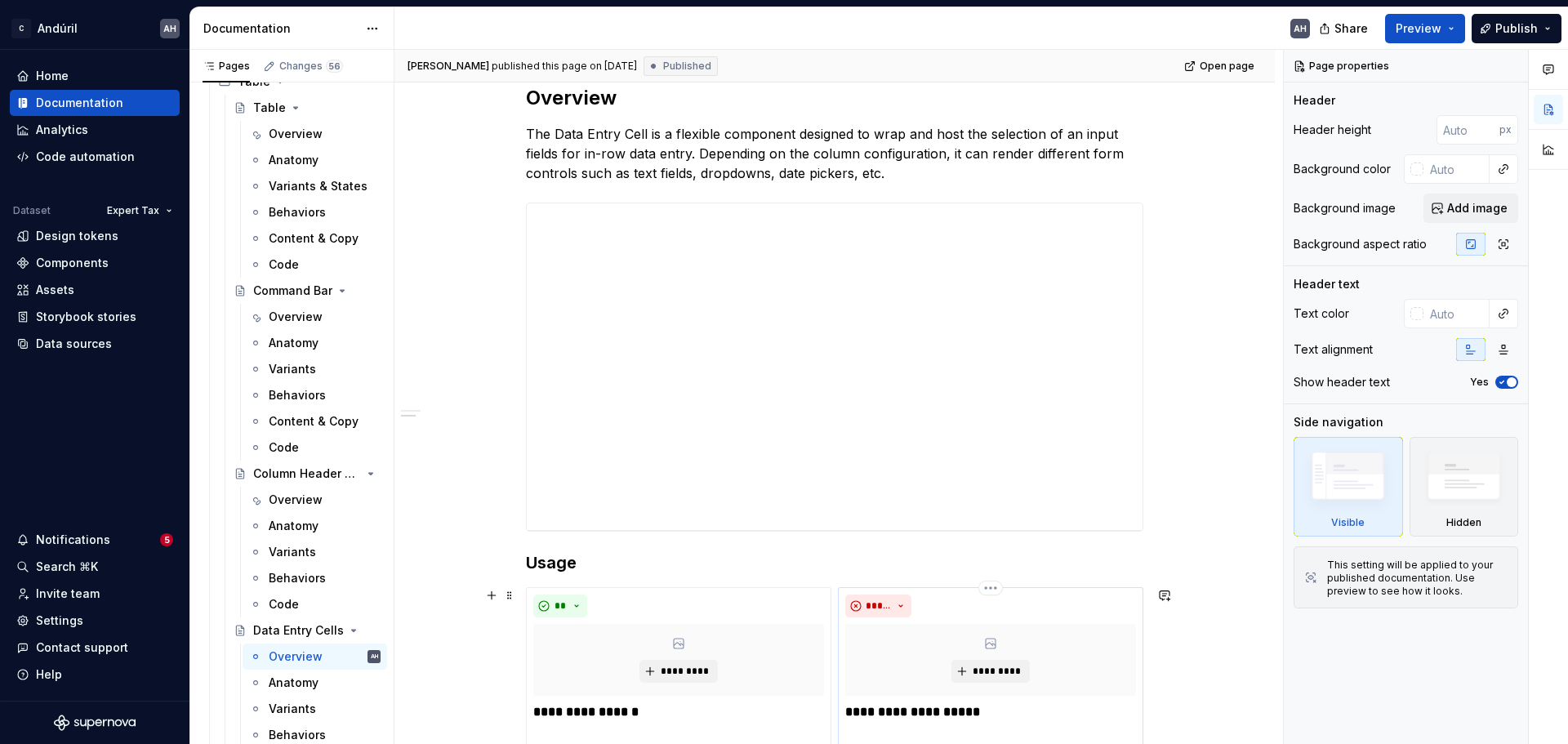
scroll to position [211, 0]
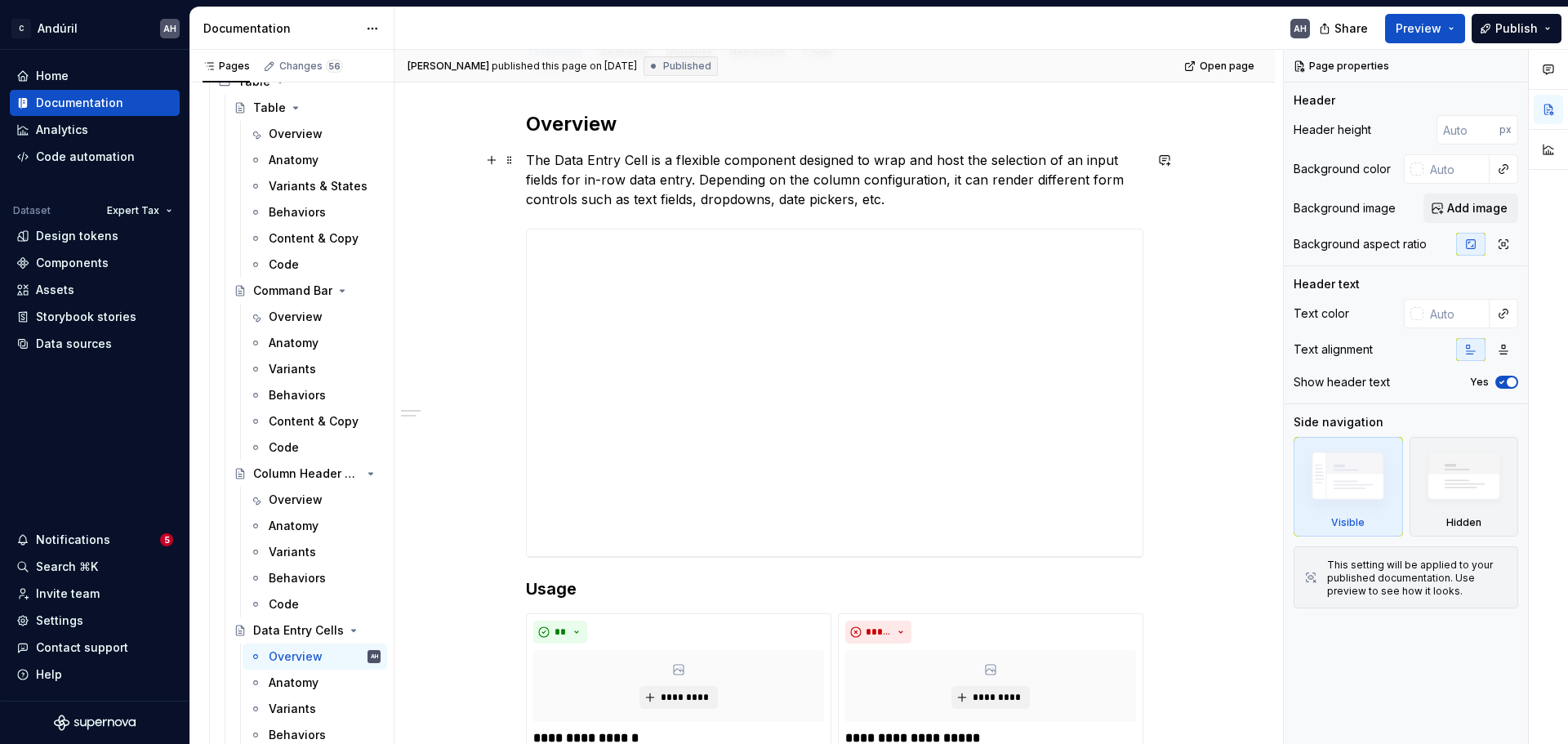
click at [914, 196] on p "The Data Entry Cell is a flexible component designed to wrap and host the selec…" at bounding box center [834, 179] width 617 height 59
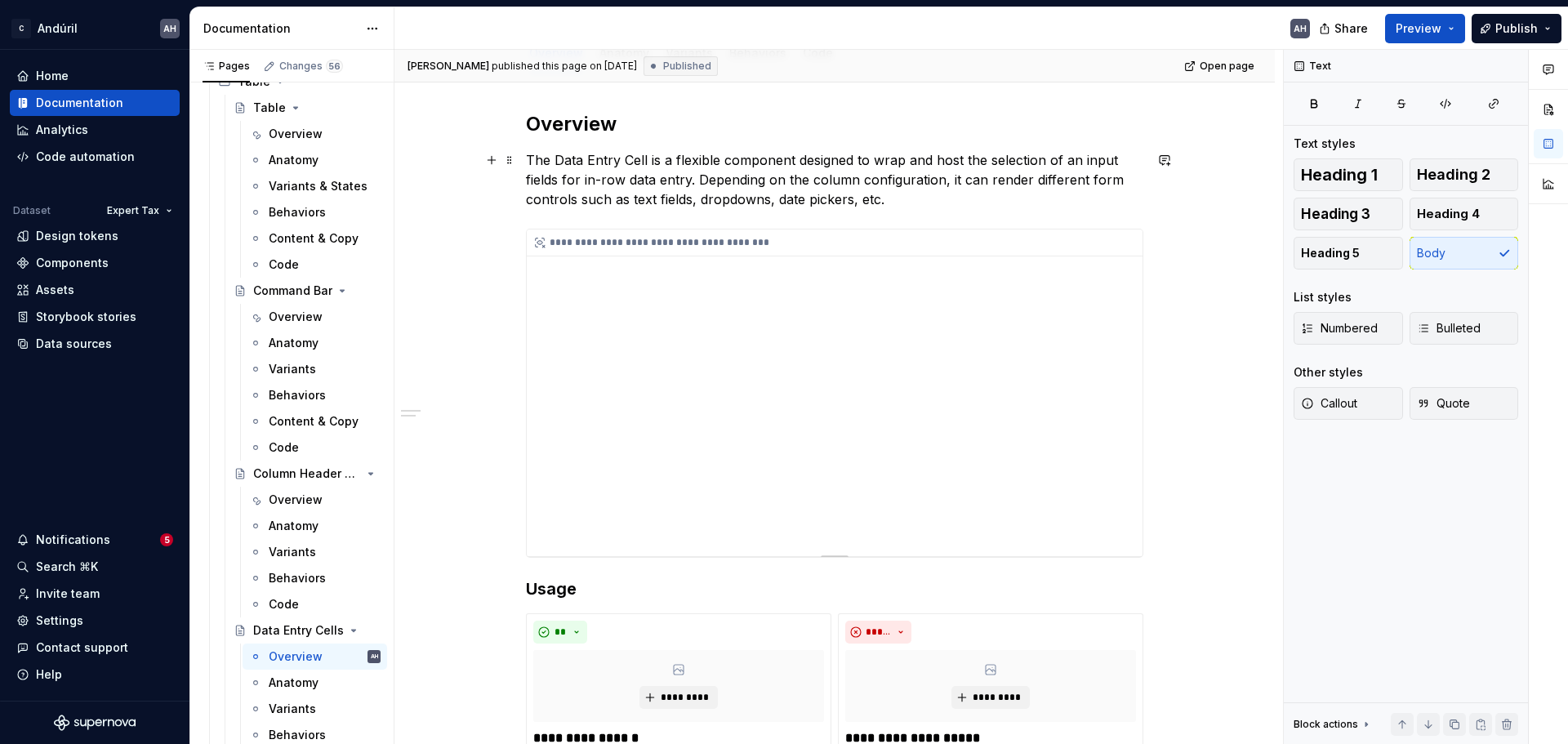
click at [899, 335] on div "**********" at bounding box center [834, 393] width 615 height 327
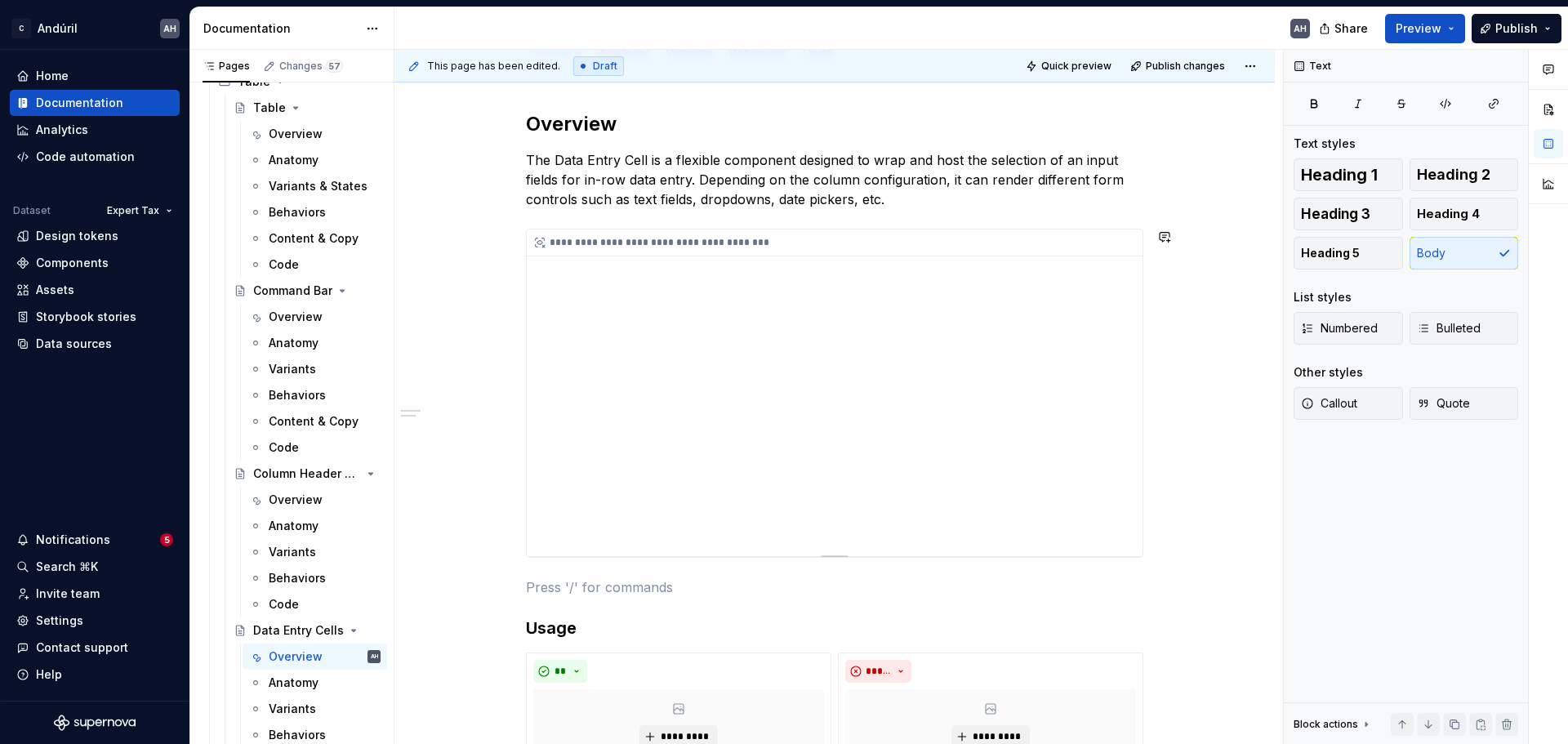
type textarea "*"
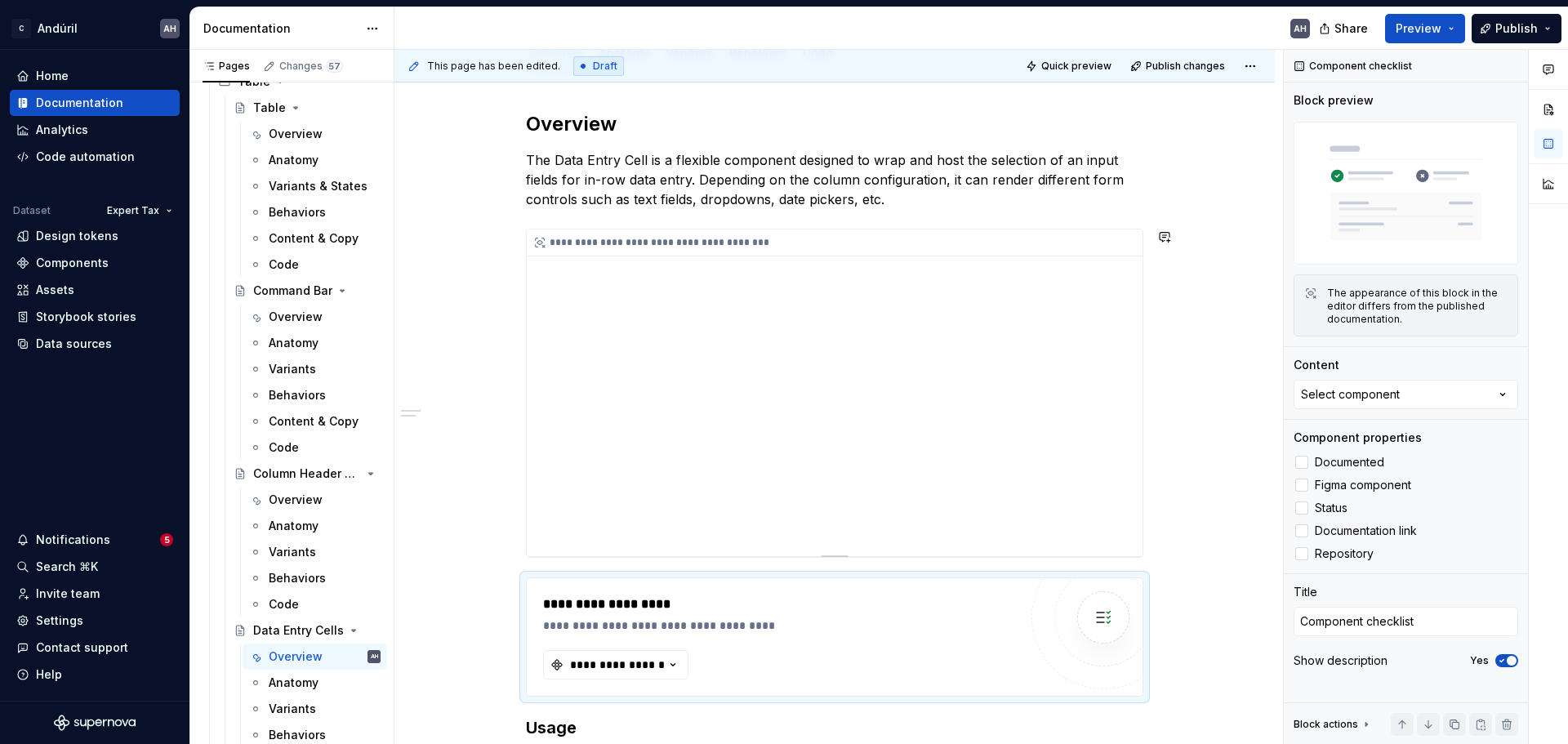
type textarea "*"
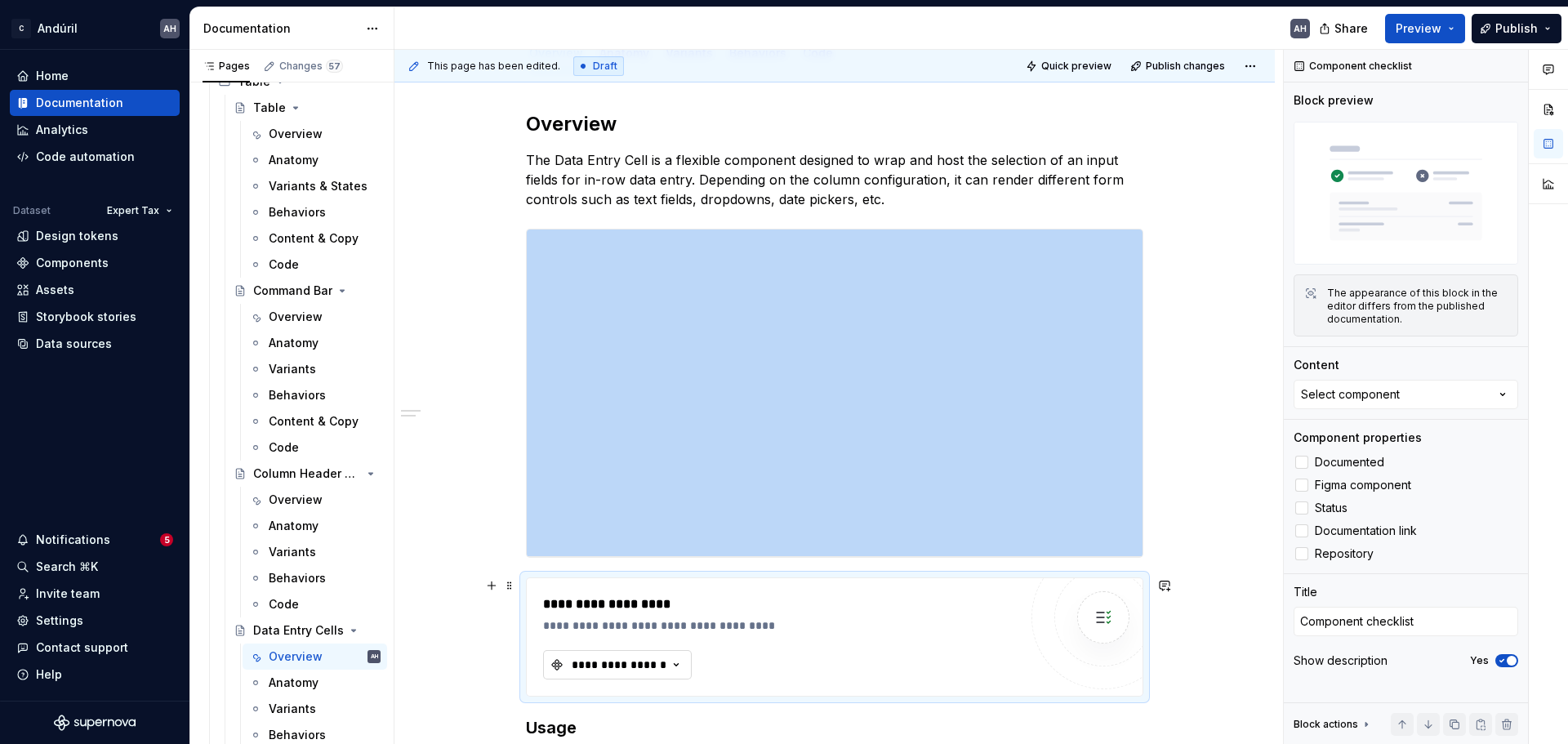
click at [647, 567] on button "**********" at bounding box center [617, 665] width 149 height 30
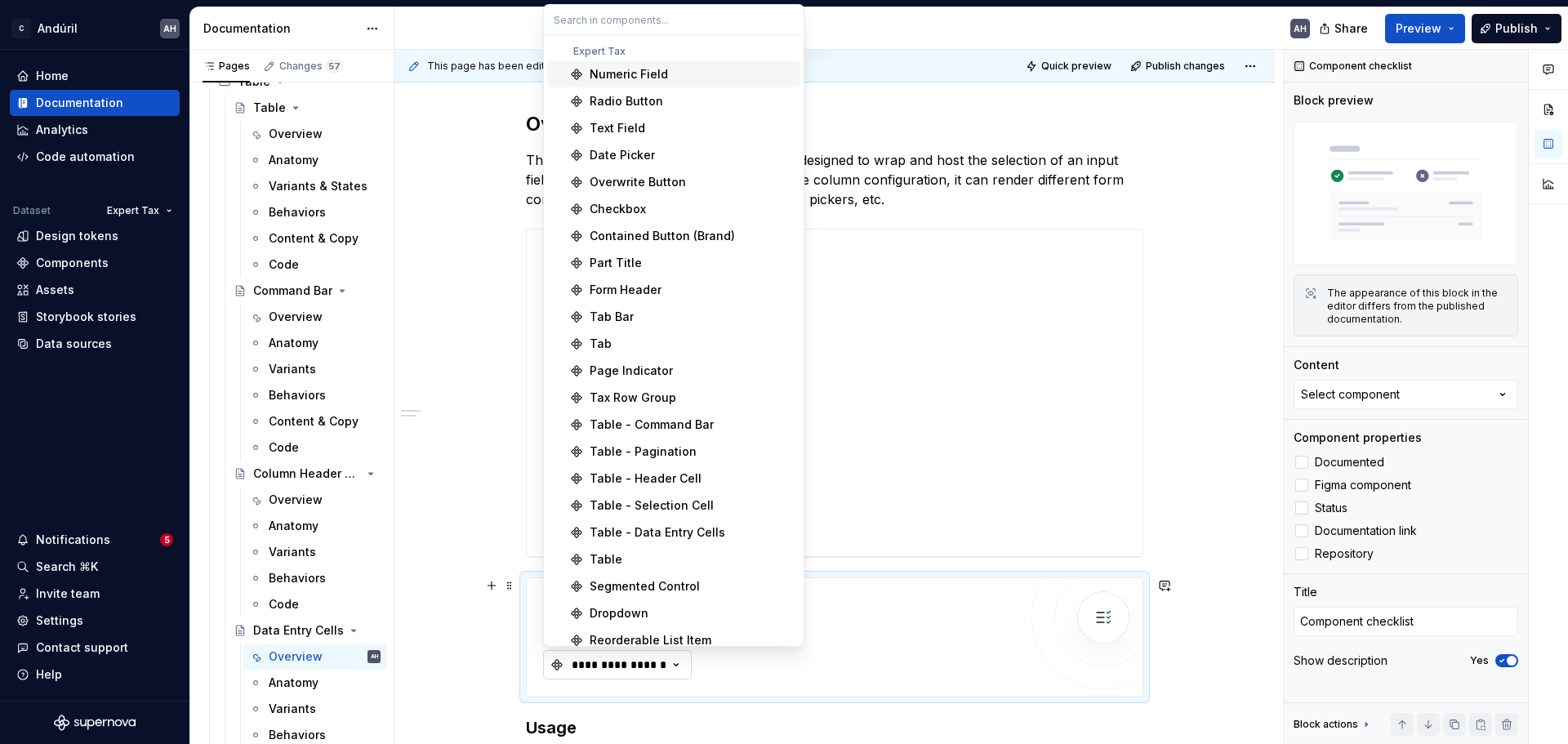
type input "e"
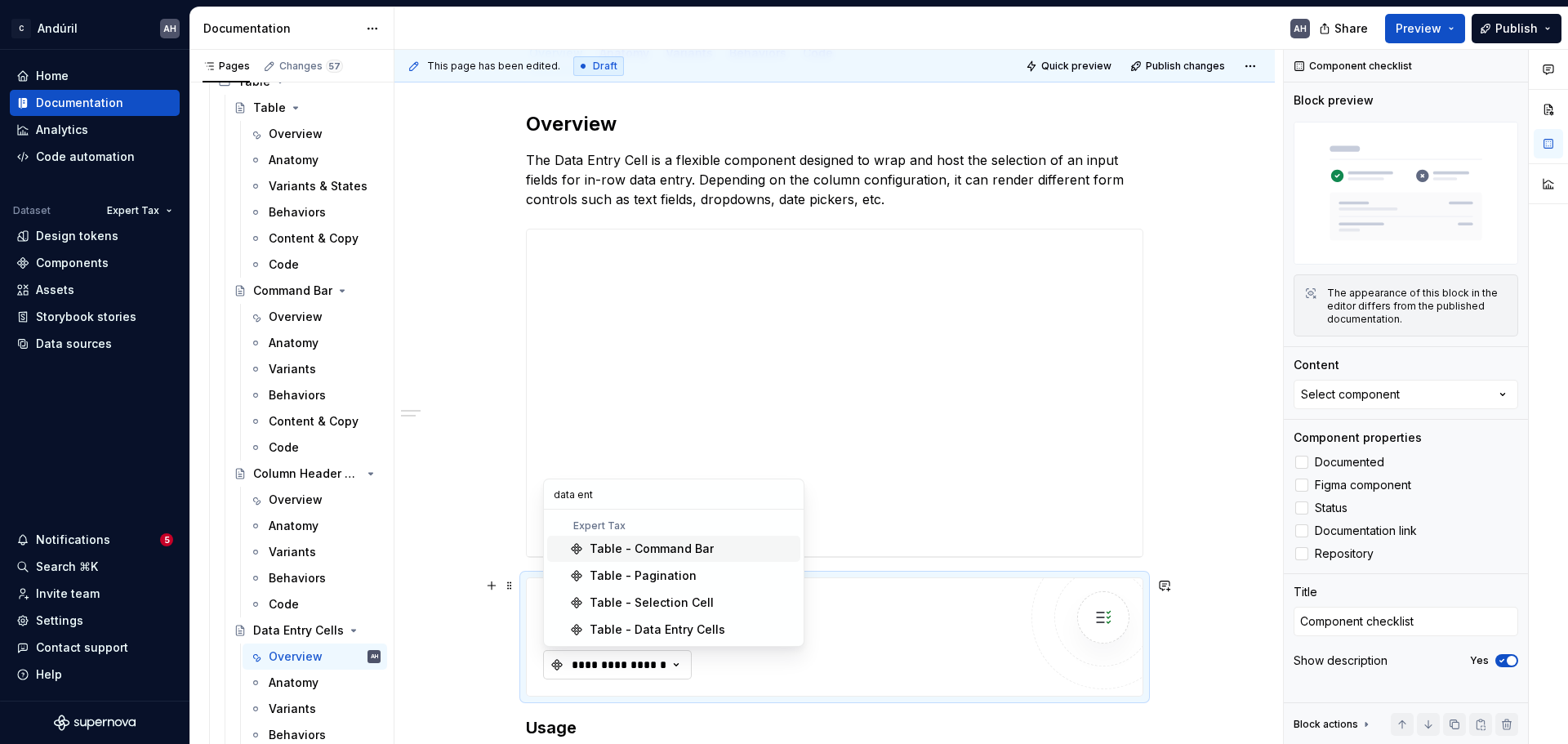
type input "data entr"
click at [655, 567] on div "Table - Data Entry Cells" at bounding box center [657, 630] width 136 height 17
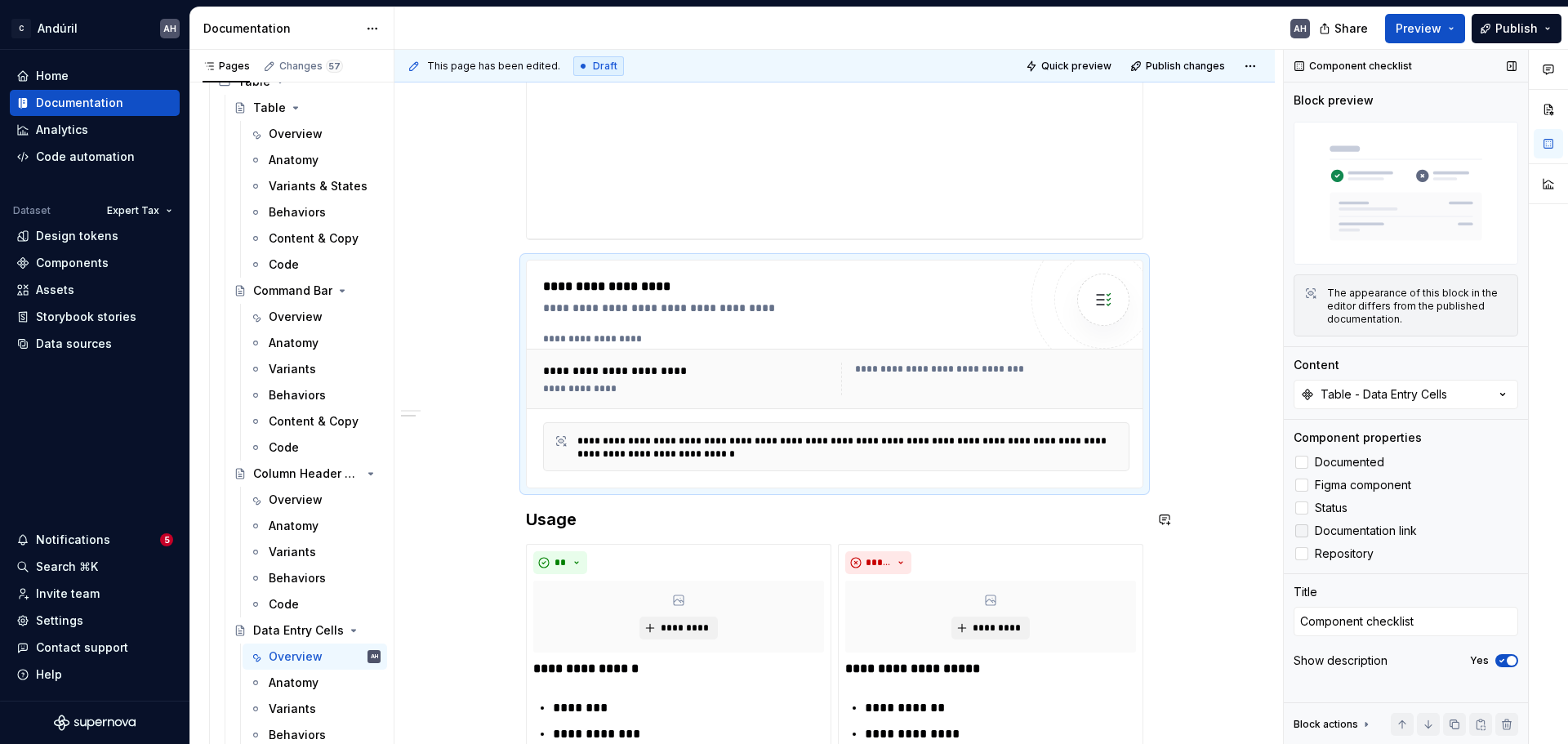
scroll to position [538, 0]
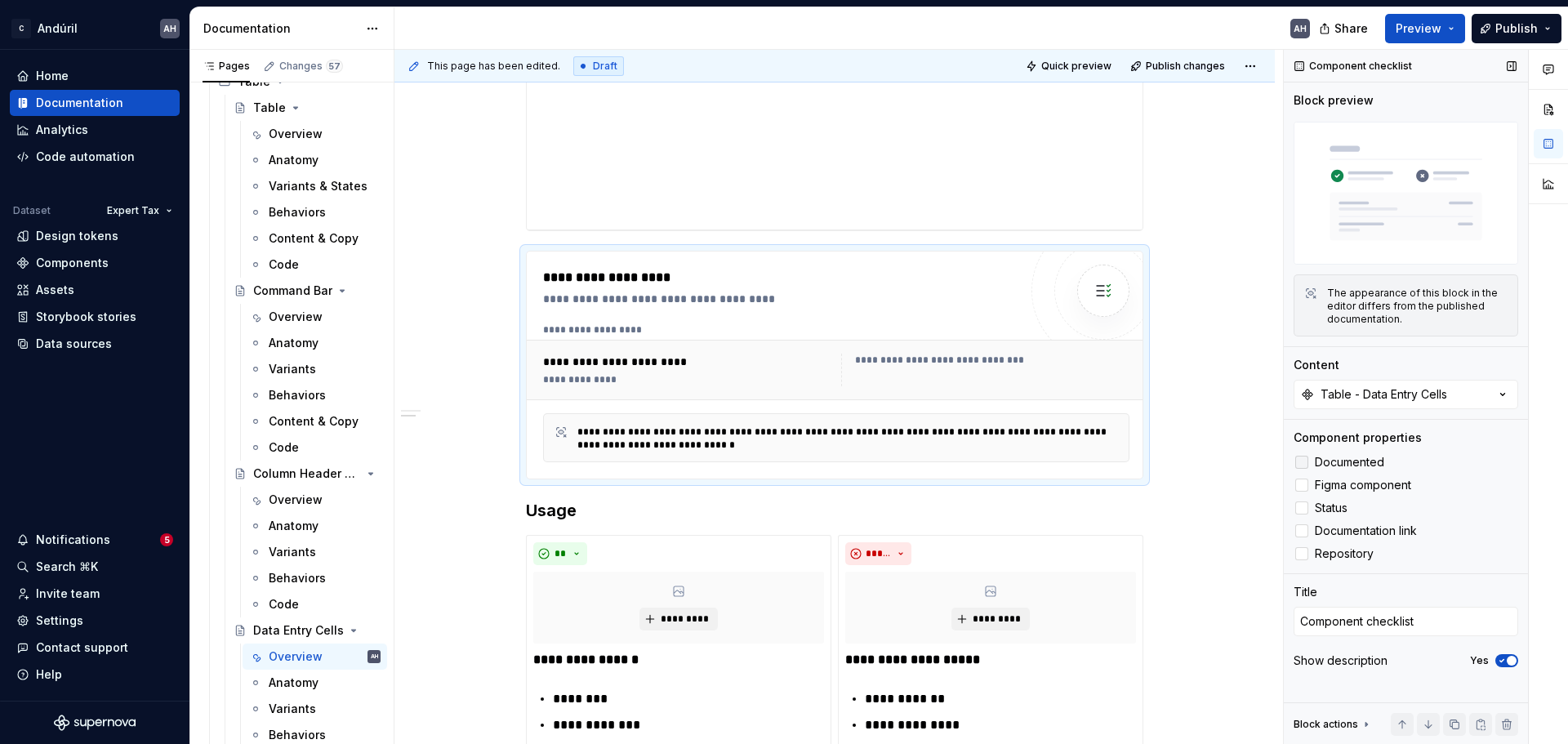
click at [1254, 462] on span "Documented" at bounding box center [1349, 463] width 70 height 13
type textarea "*"
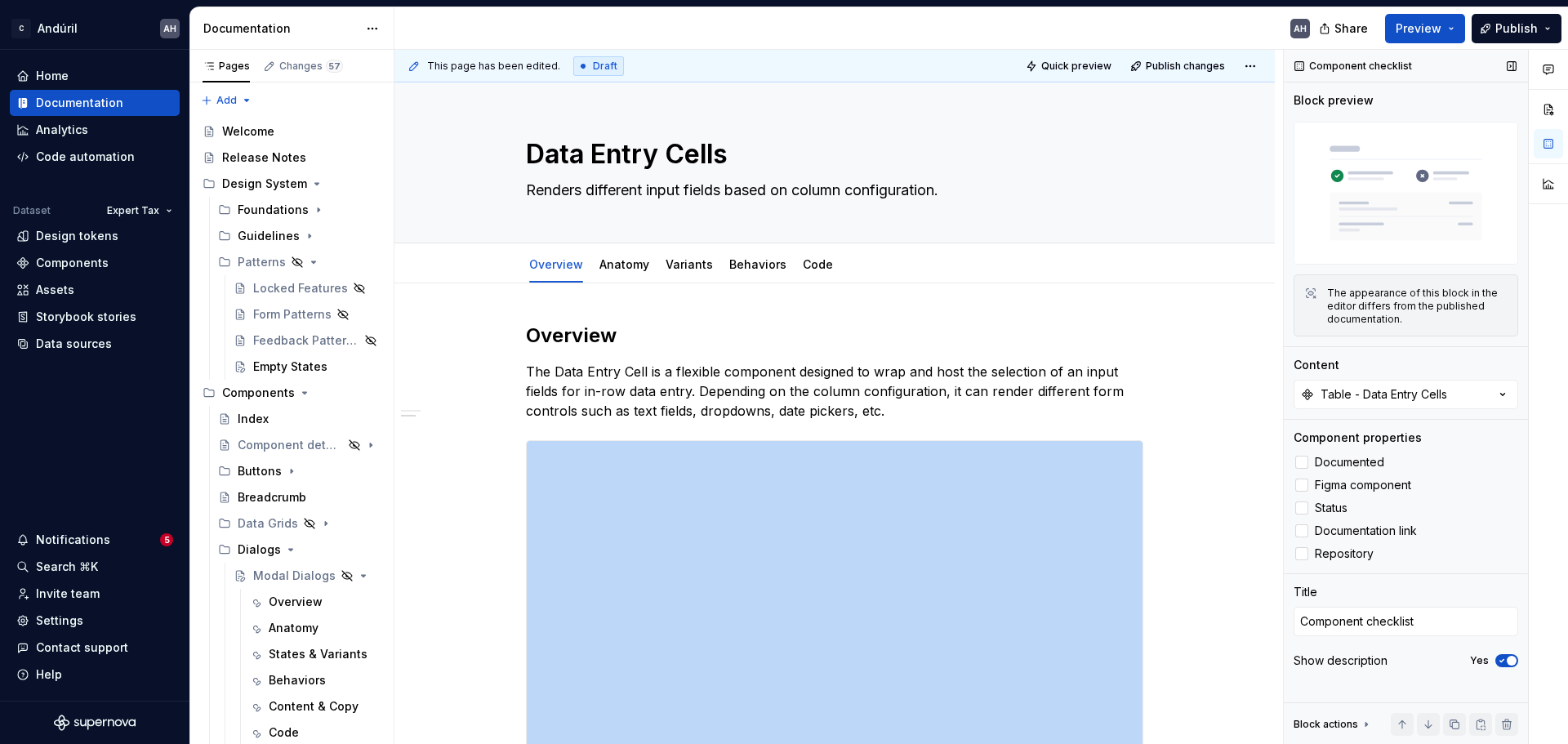
click at [1504, 657] on icon "button" at bounding box center [1502, 660] width 13 height 10
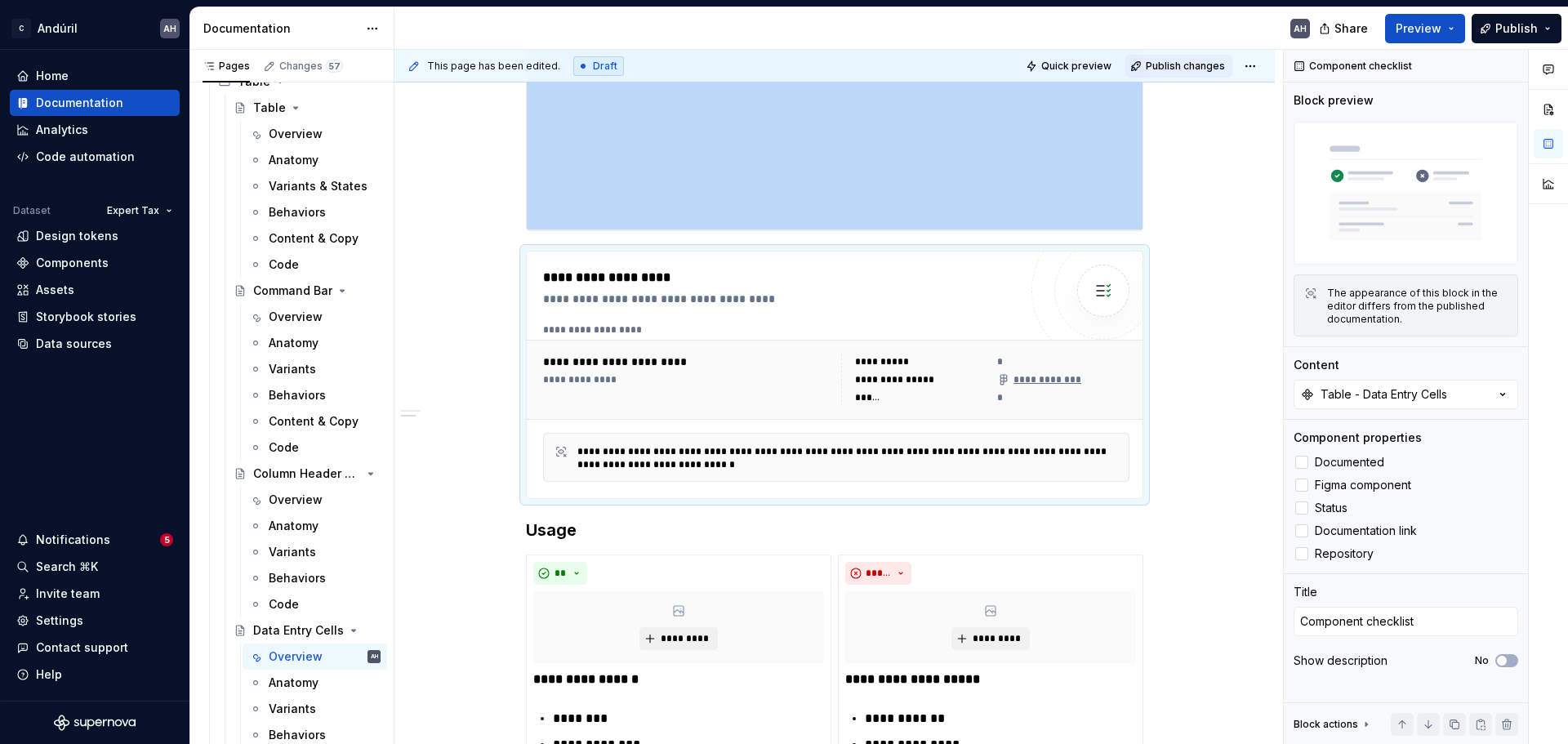
click at [1172, 69] on span "Publish changes" at bounding box center [1185, 66] width 79 height 13
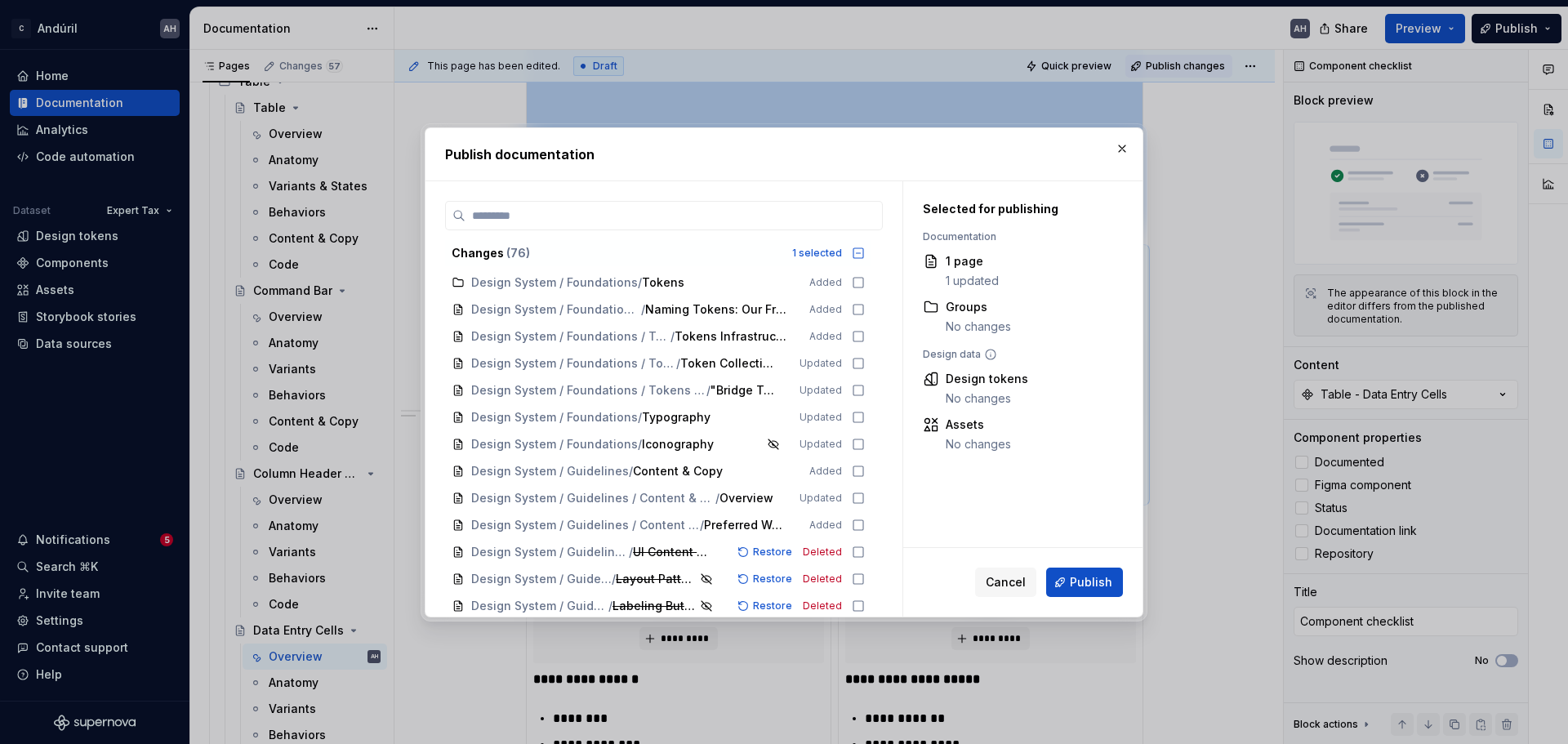
type textarea "*"
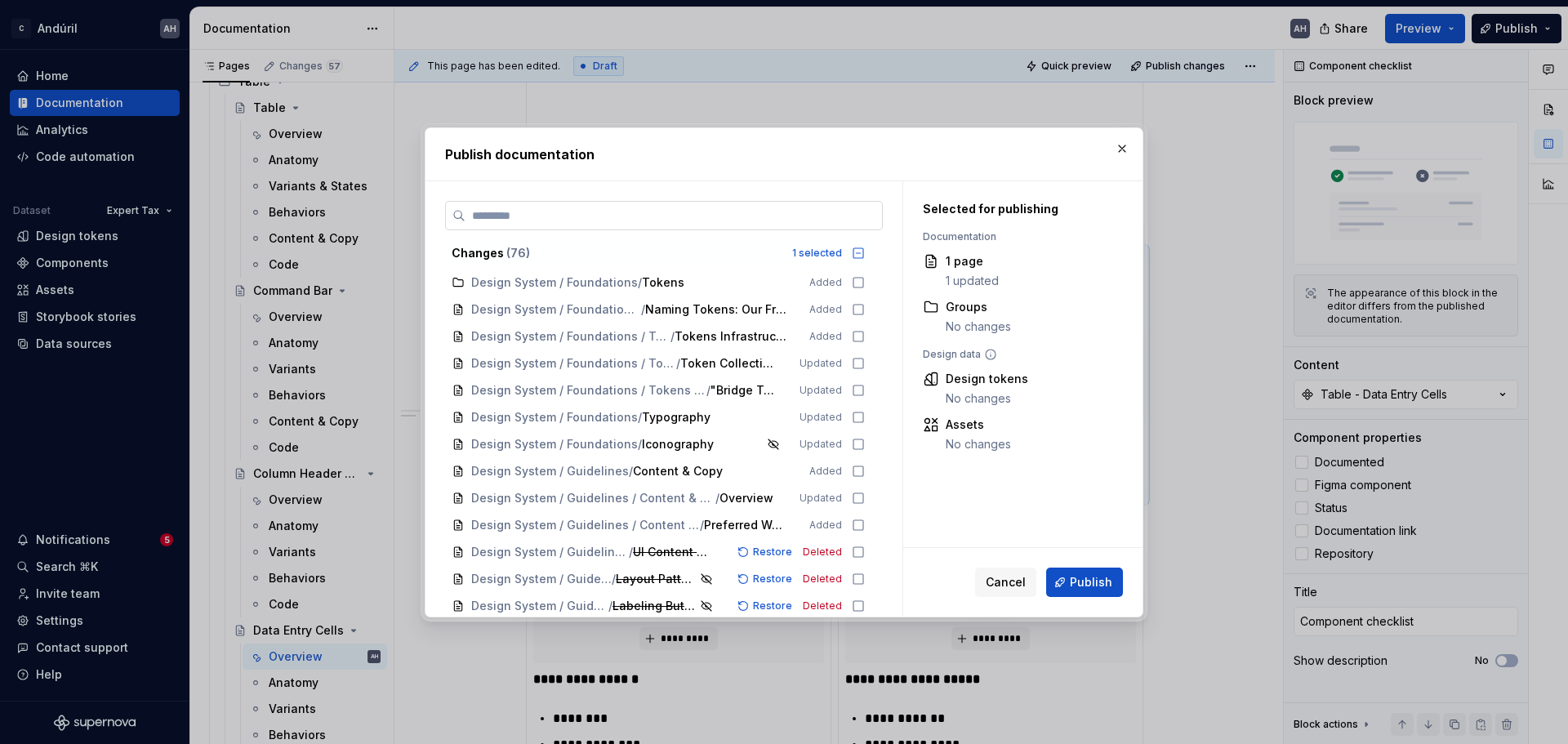
click at [835, 218] on input "search" at bounding box center [673, 216] width 416 height 17
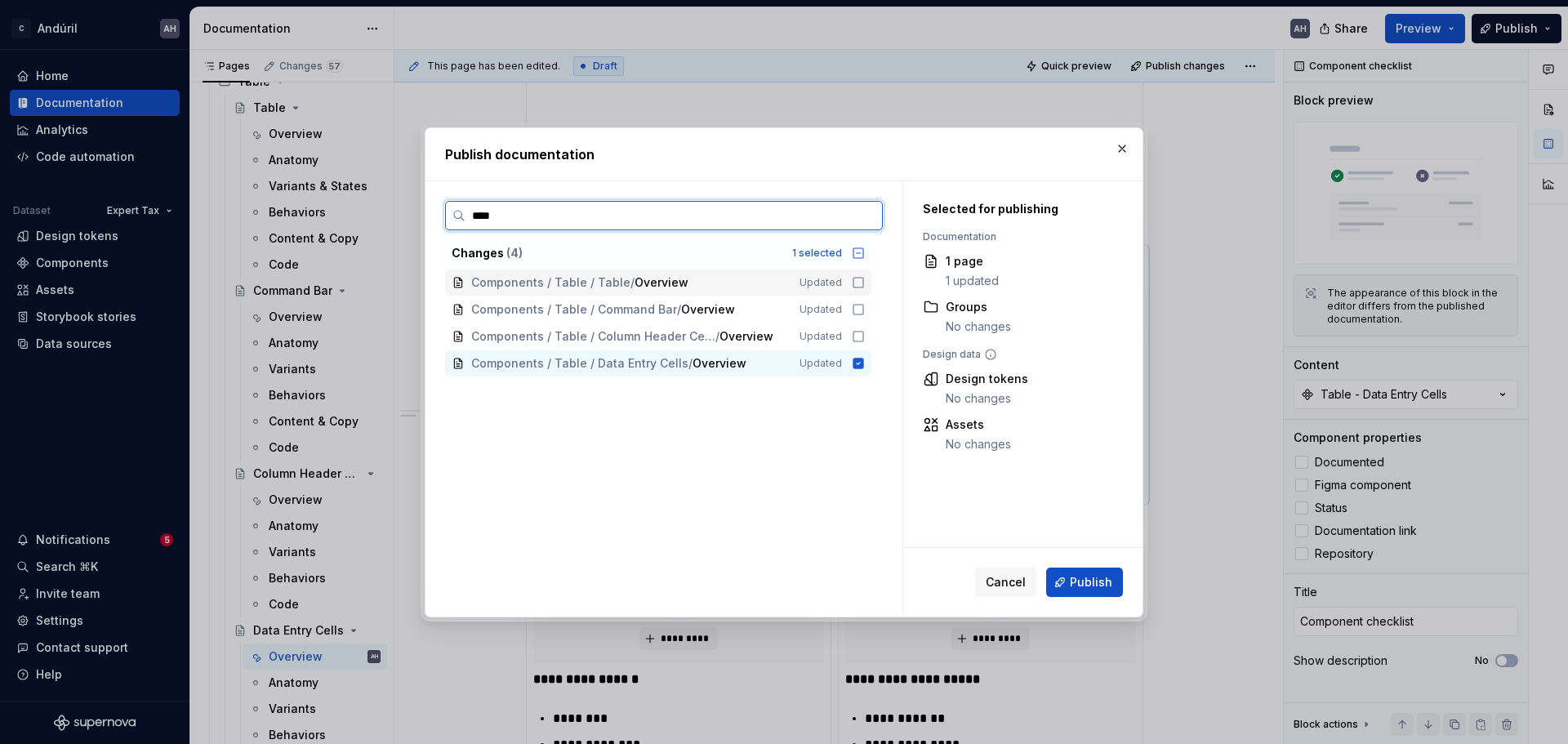
type input "*****"
click at [858, 253] on icon at bounding box center [858, 253] width 13 height 13
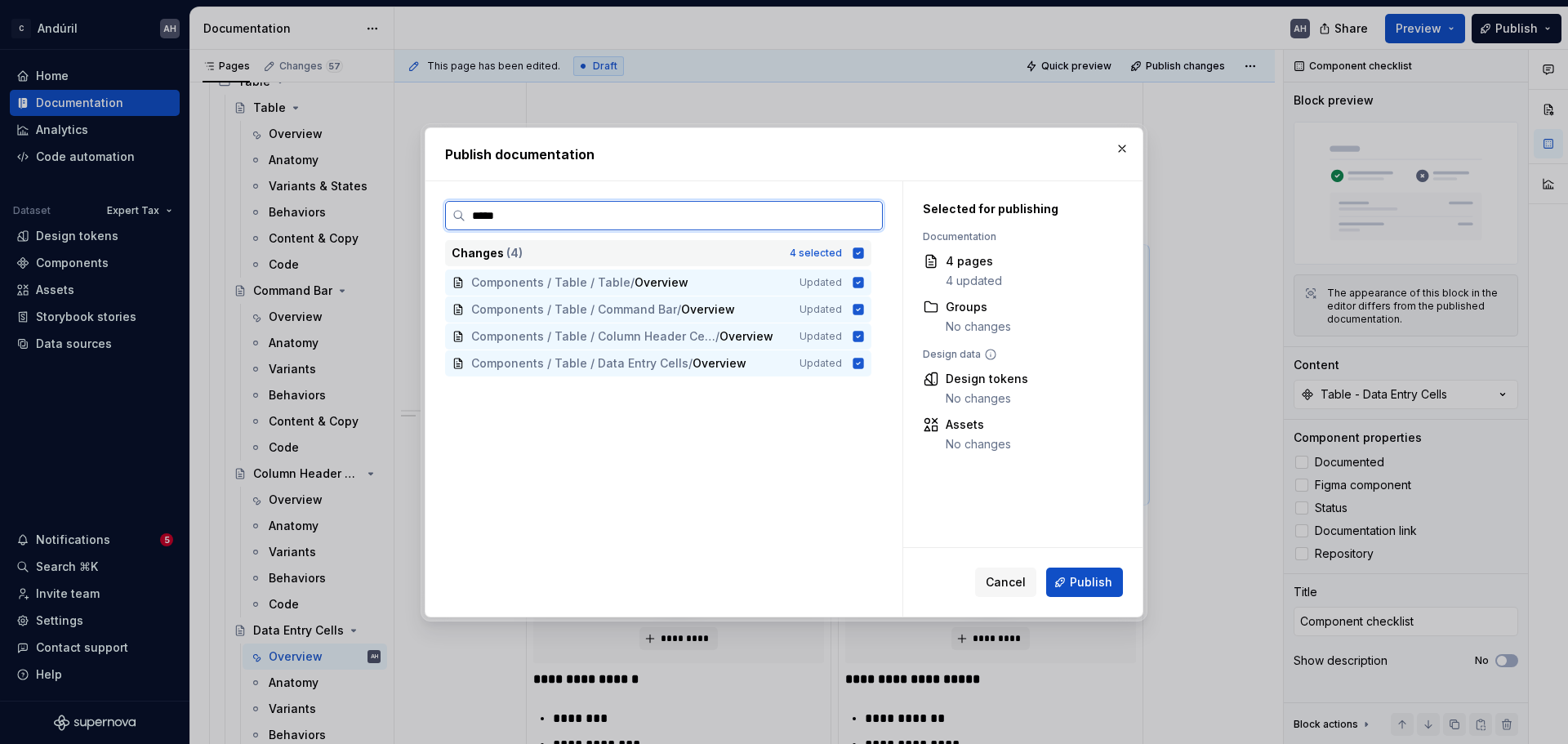
click at [856, 214] on input "*****" at bounding box center [673, 216] width 416 height 17
click at [863, 214] on input "*****" at bounding box center [673, 216] width 416 height 17
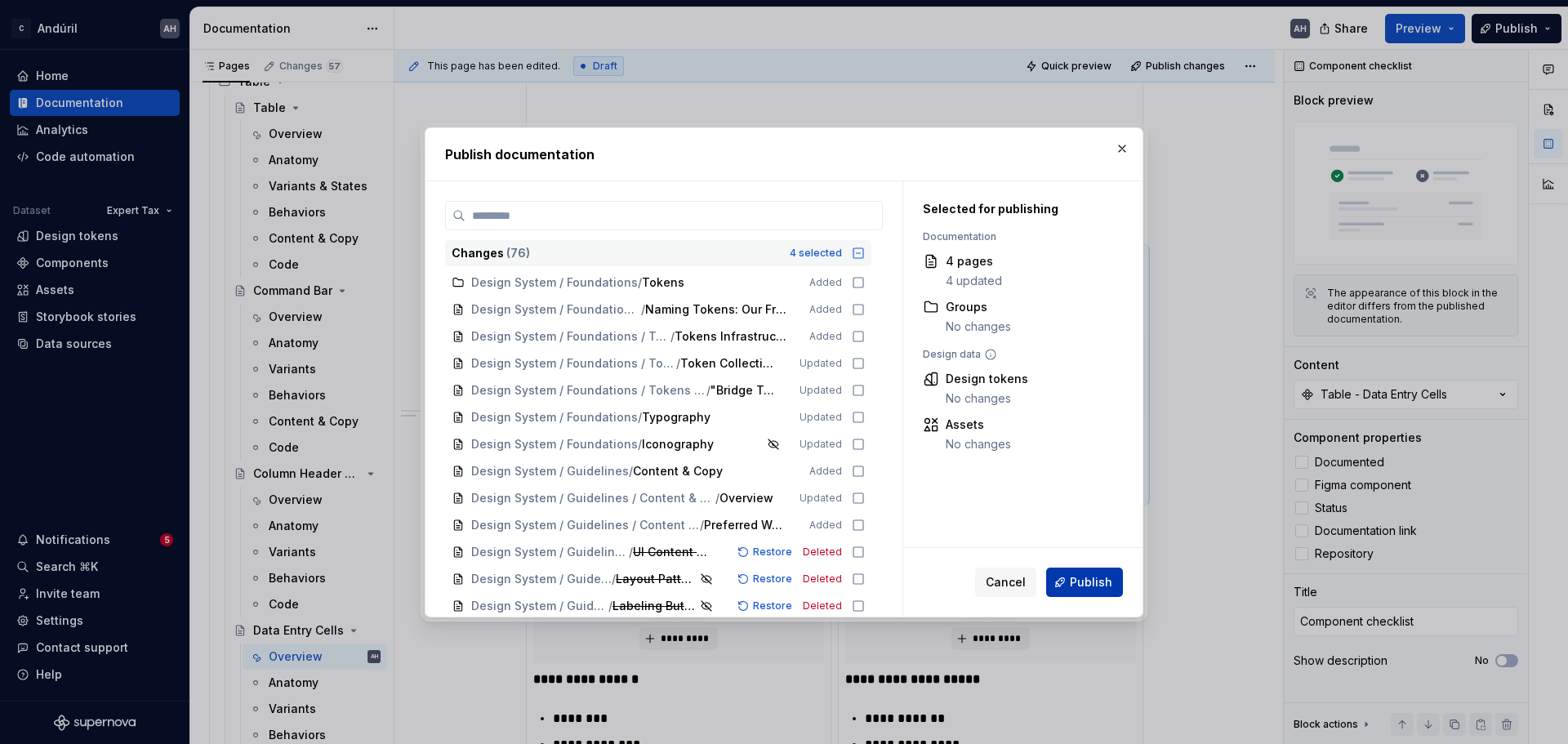
click at [1115, 591] on button "Publish" at bounding box center [1085, 583] width 76 height 30
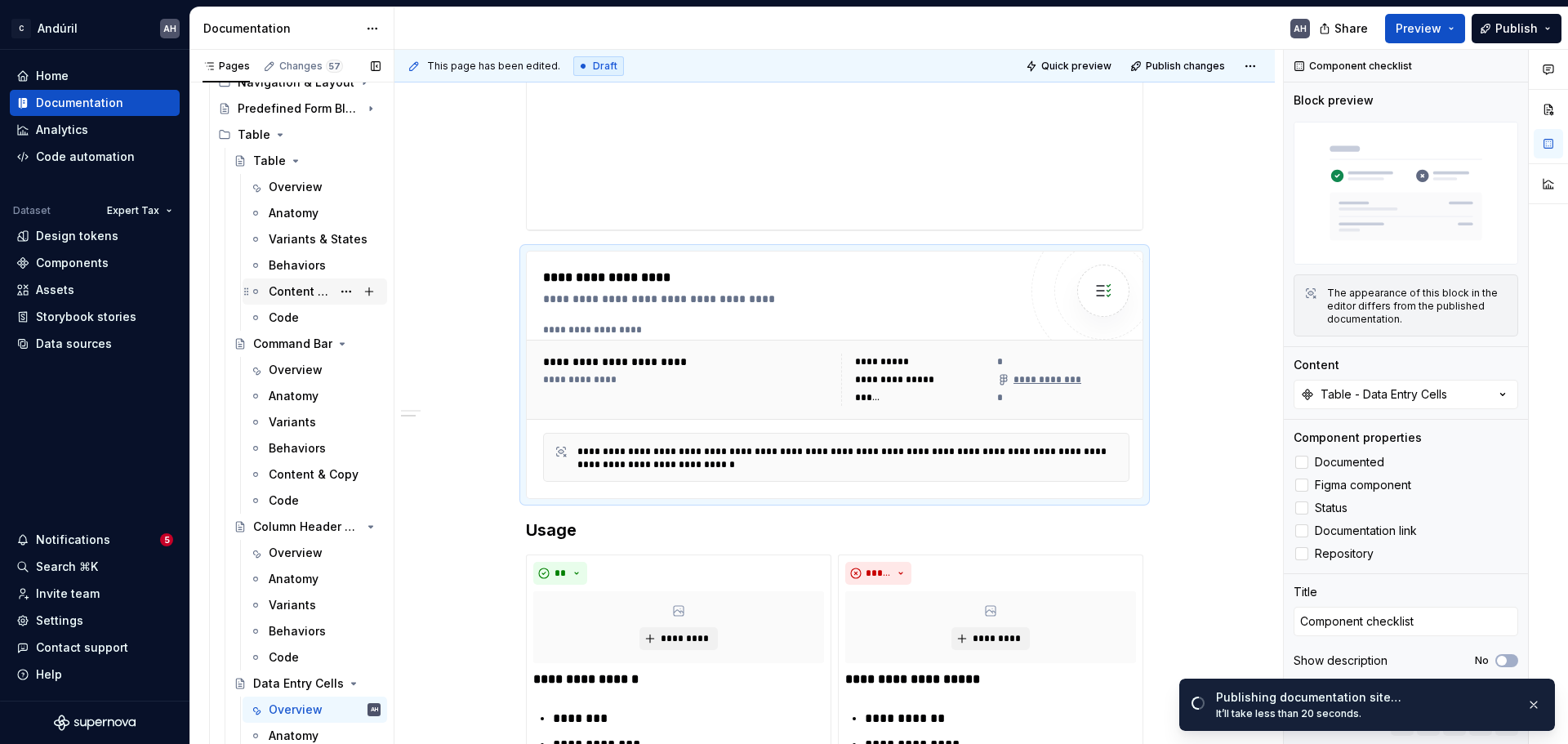
scroll to position [1589, 0]
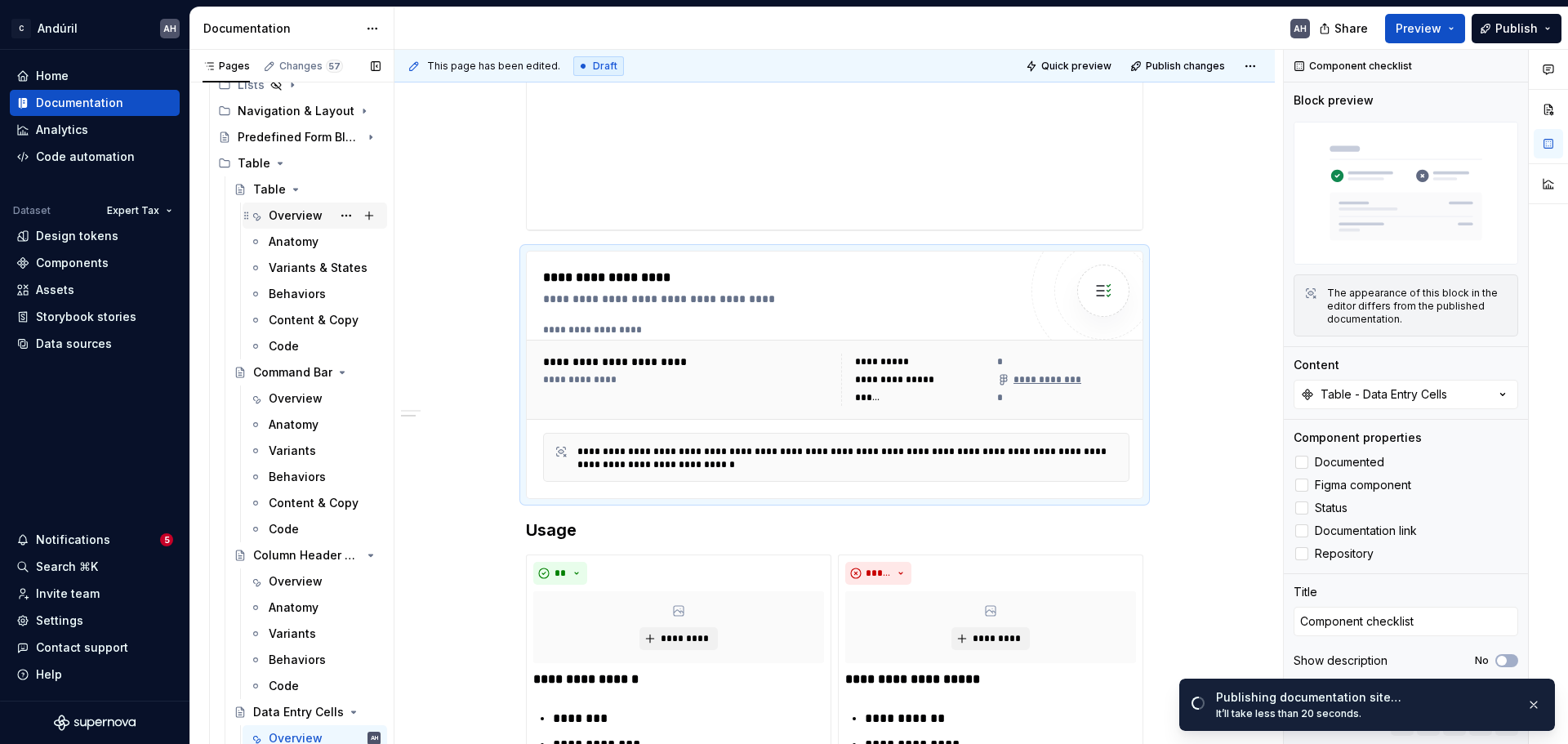
click at [291, 216] on div "Overview" at bounding box center [296, 216] width 54 height 17
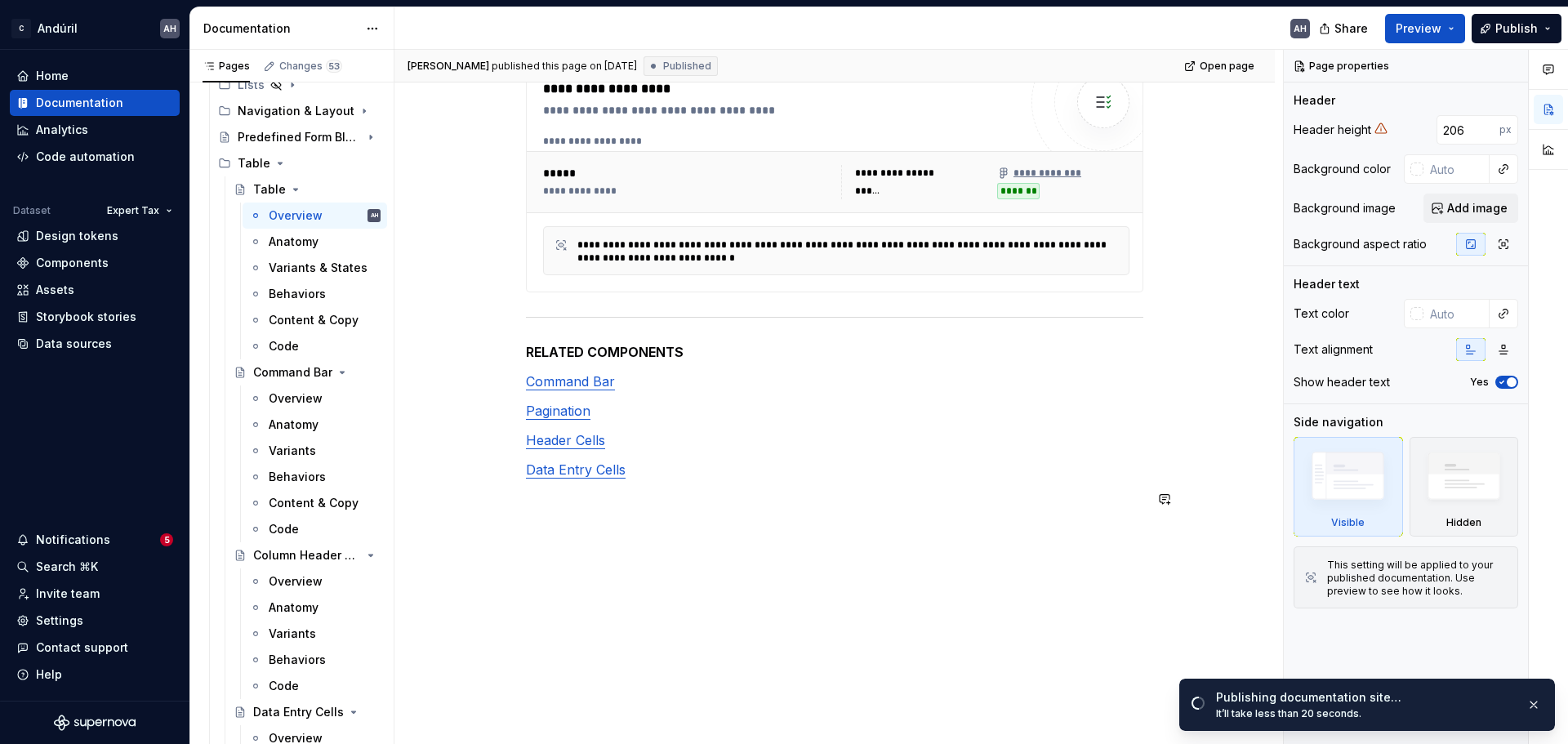
scroll to position [726, 0]
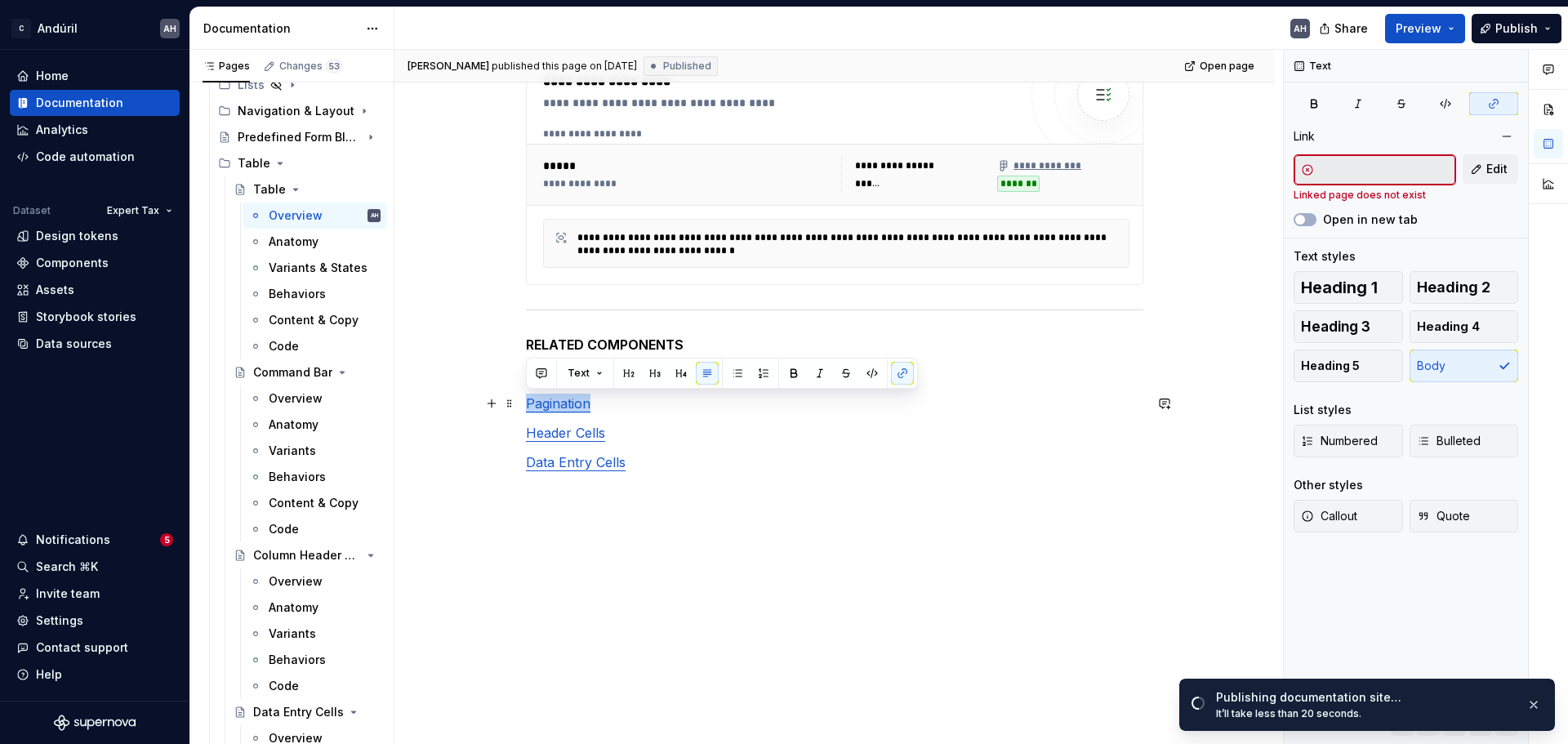
drag, startPoint x: 590, startPoint y: 410, endPoint x: 525, endPoint y: 405, distance: 65.2
click at [525, 405] on div "**********" at bounding box center [835, 161] width 881 height 1169
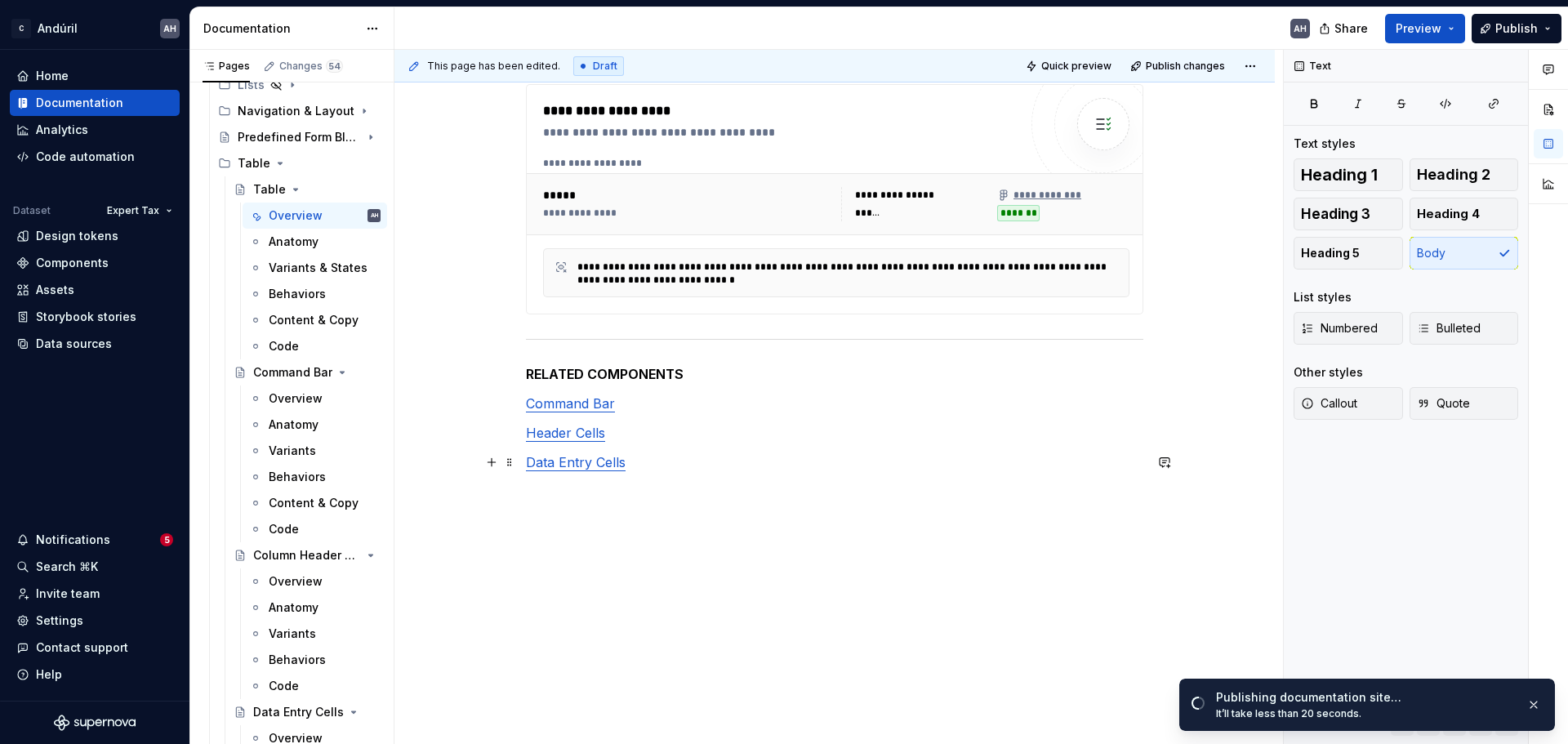
scroll to position [697, 0]
click at [676, 534] on div "**********" at bounding box center [835, 175] width 881 height 1139
click at [1189, 66] on span "Publish changes" at bounding box center [1185, 66] width 79 height 13
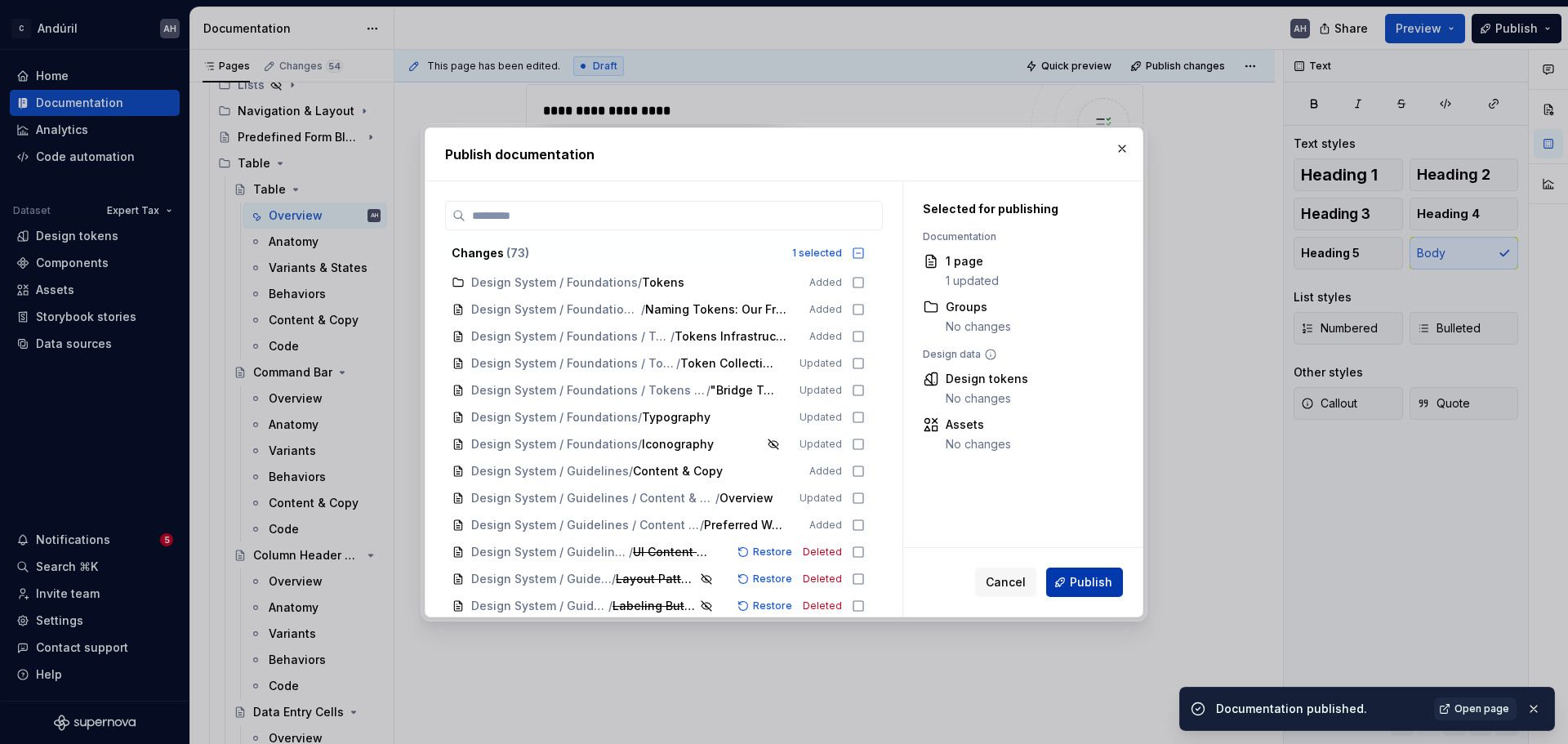
click at [1082, 581] on span "Publish" at bounding box center [1091, 583] width 43 height 17
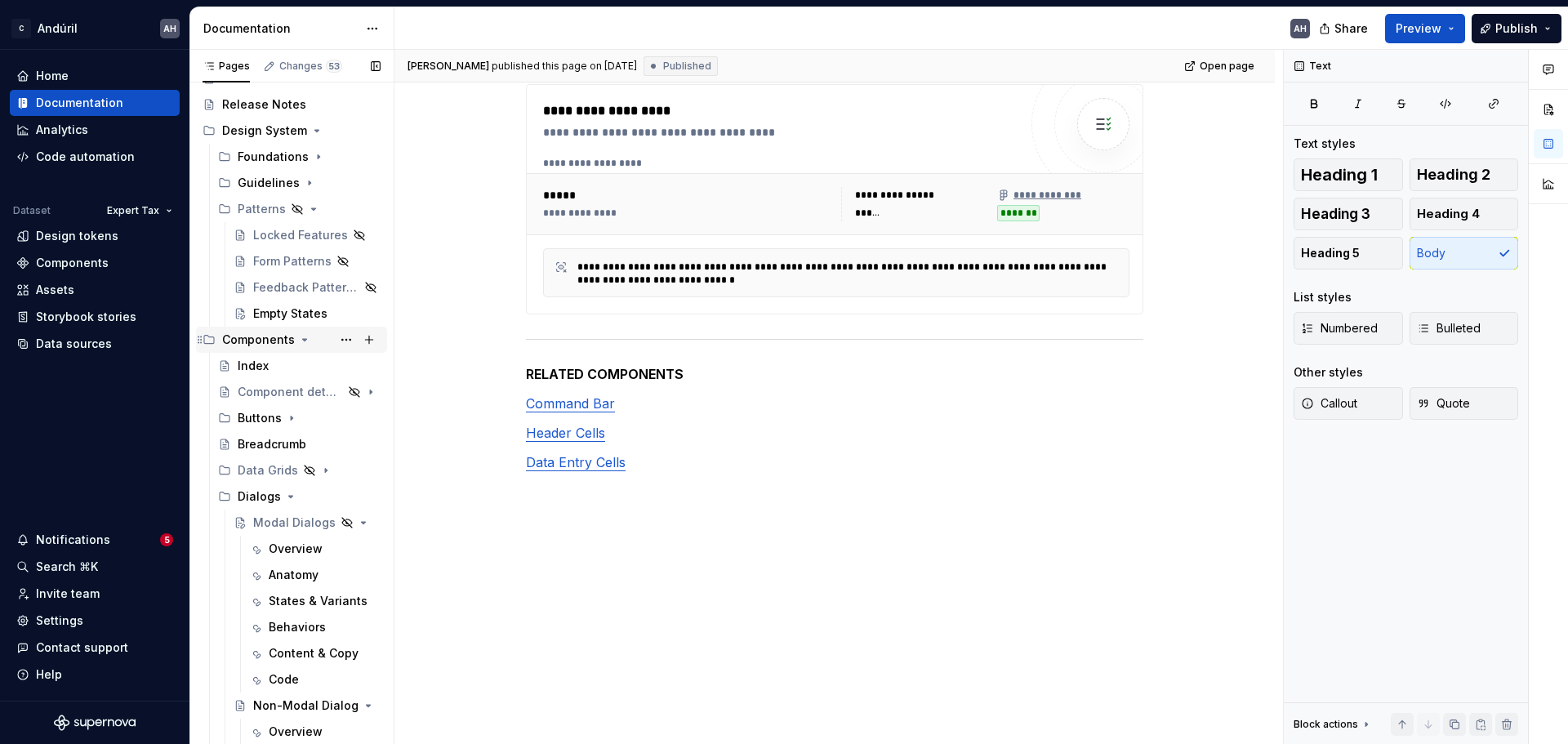
scroll to position [0, 0]
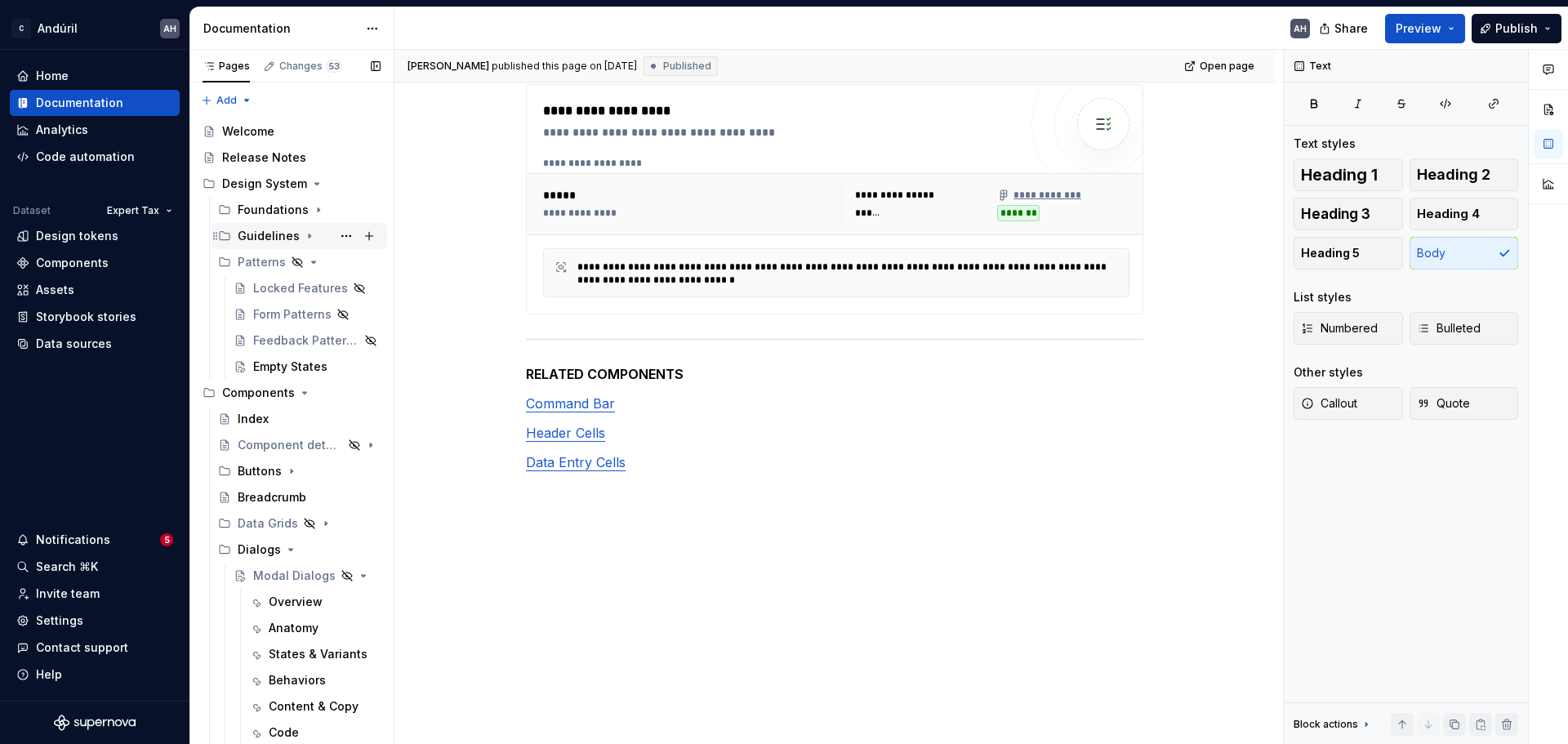
click at [304, 234] on icon "Page tree" at bounding box center [309, 237] width 13 height 13
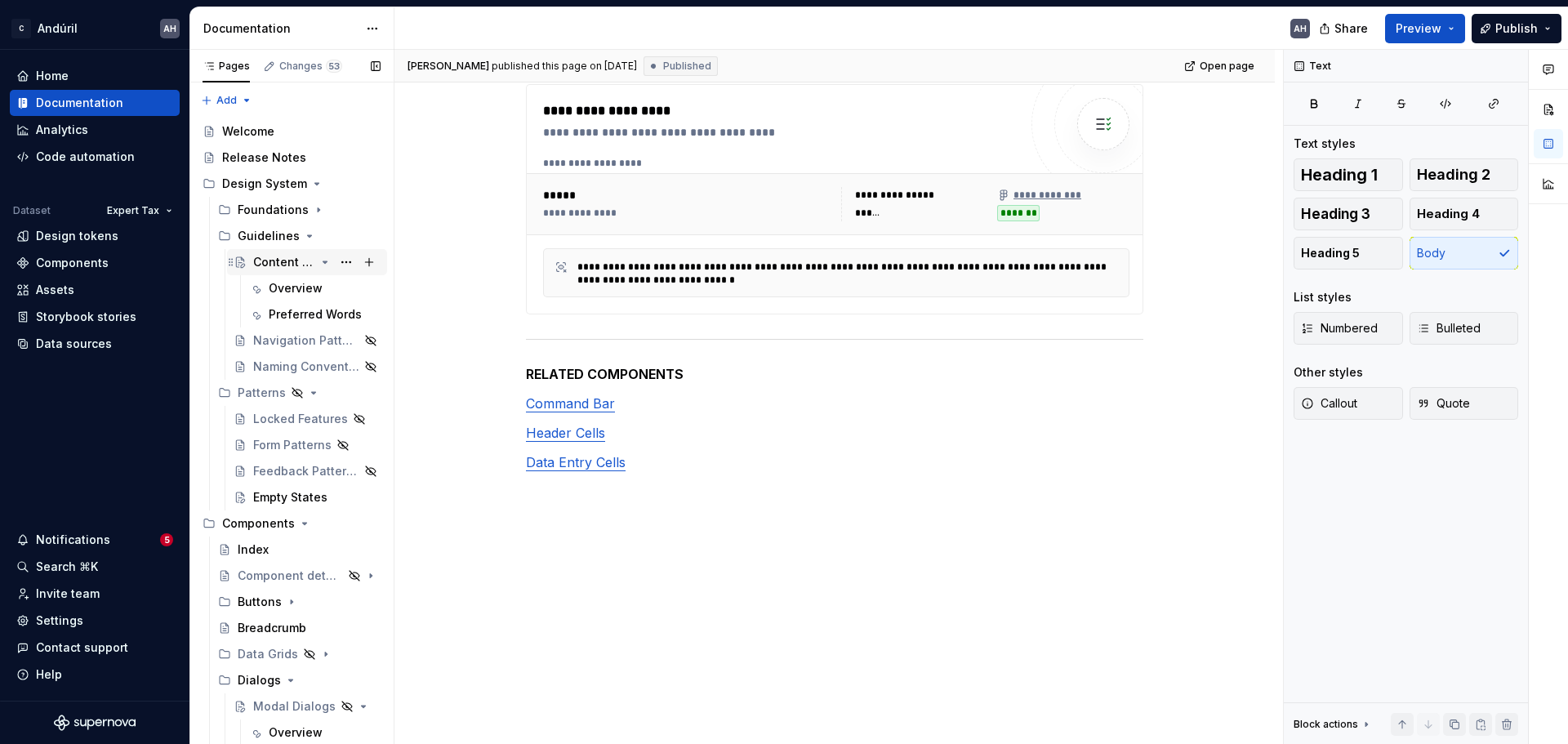
click at [258, 264] on div "Content & Copy" at bounding box center [284, 263] width 62 height 17
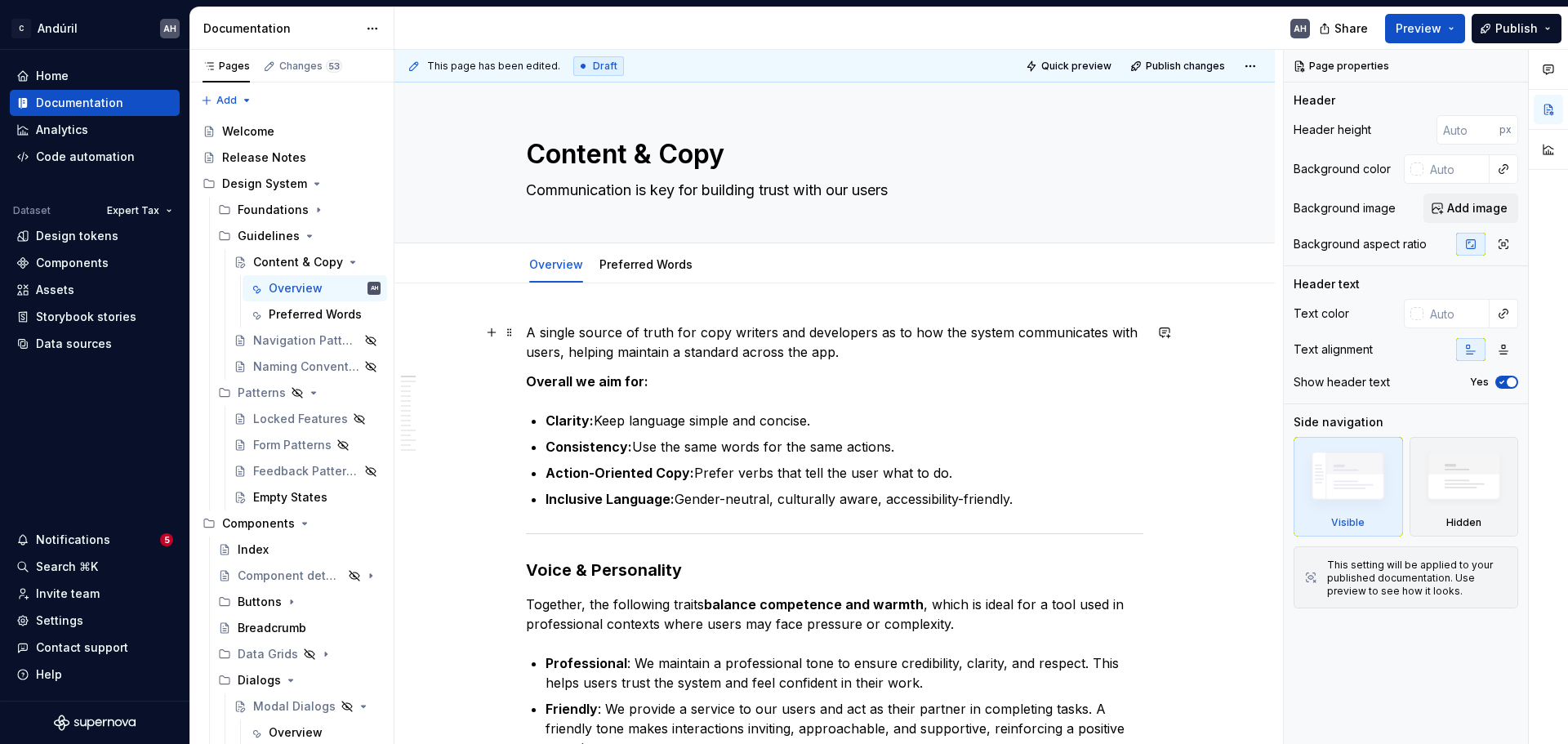
type textarea "*"
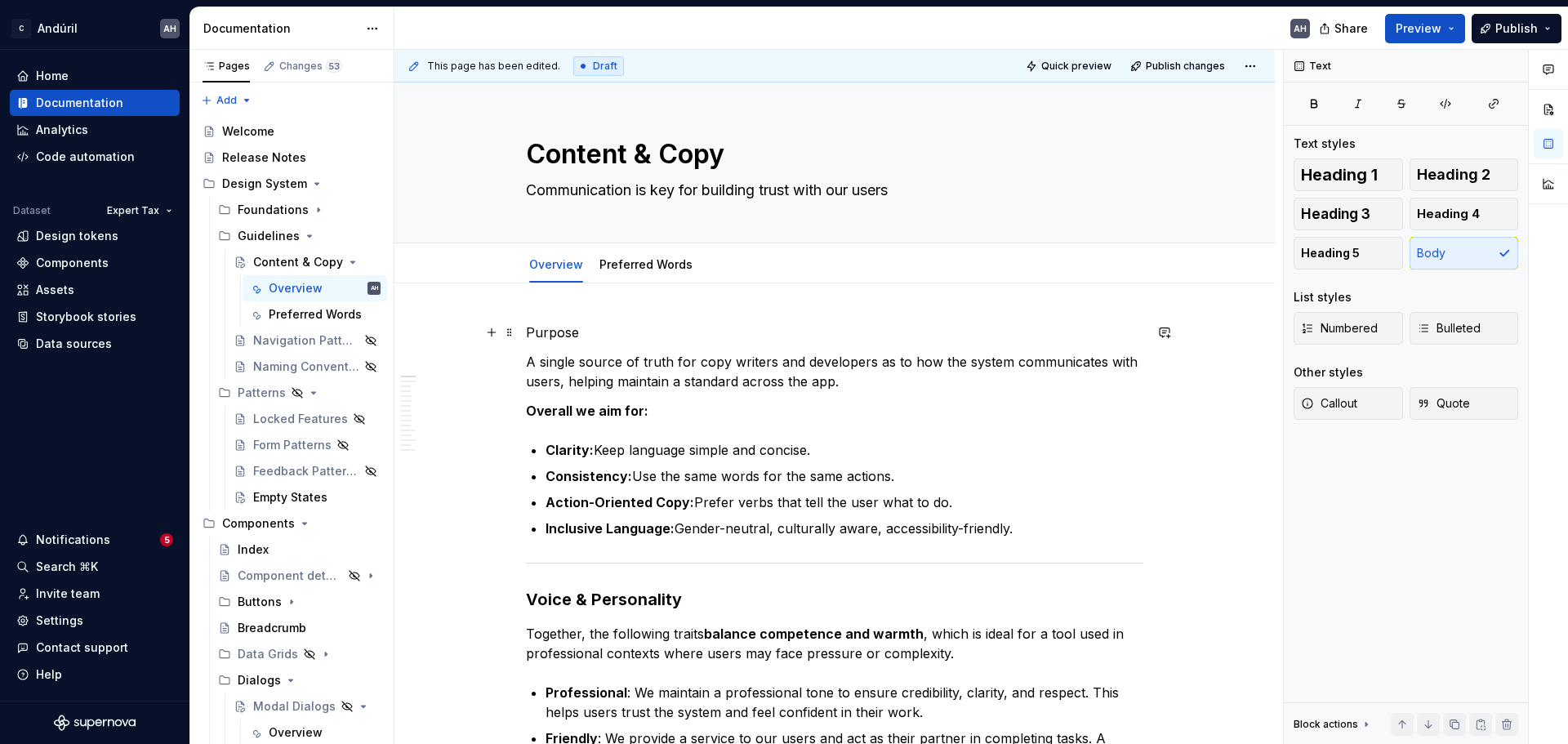
click at [559, 326] on p "Purpose" at bounding box center [834, 332] width 617 height 20
click at [559, 326] on p "Objective" at bounding box center [834, 332] width 617 height 20
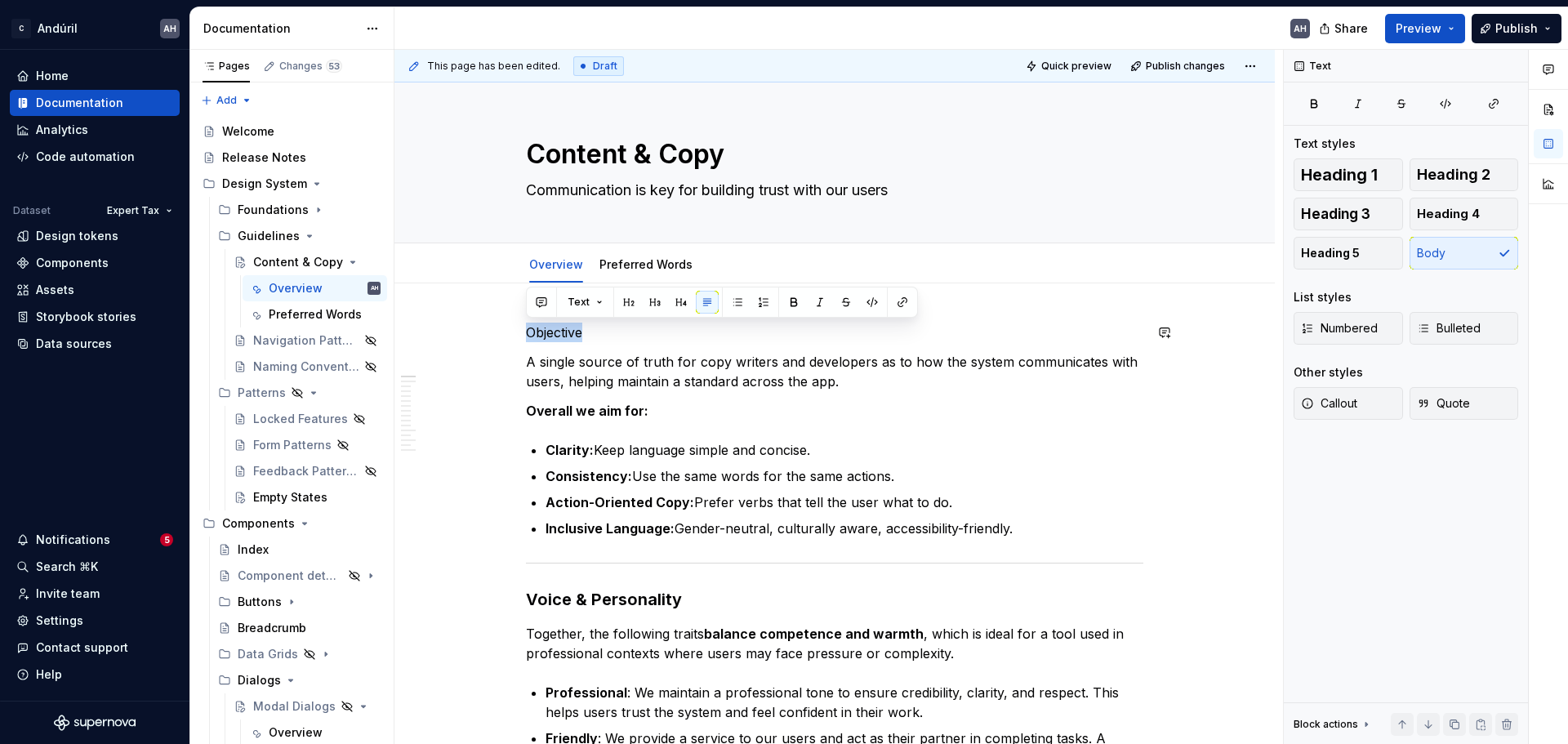
click at [560, 326] on p "Objective" at bounding box center [834, 332] width 617 height 20
click at [681, 300] on button "button" at bounding box center [681, 302] width 23 height 23
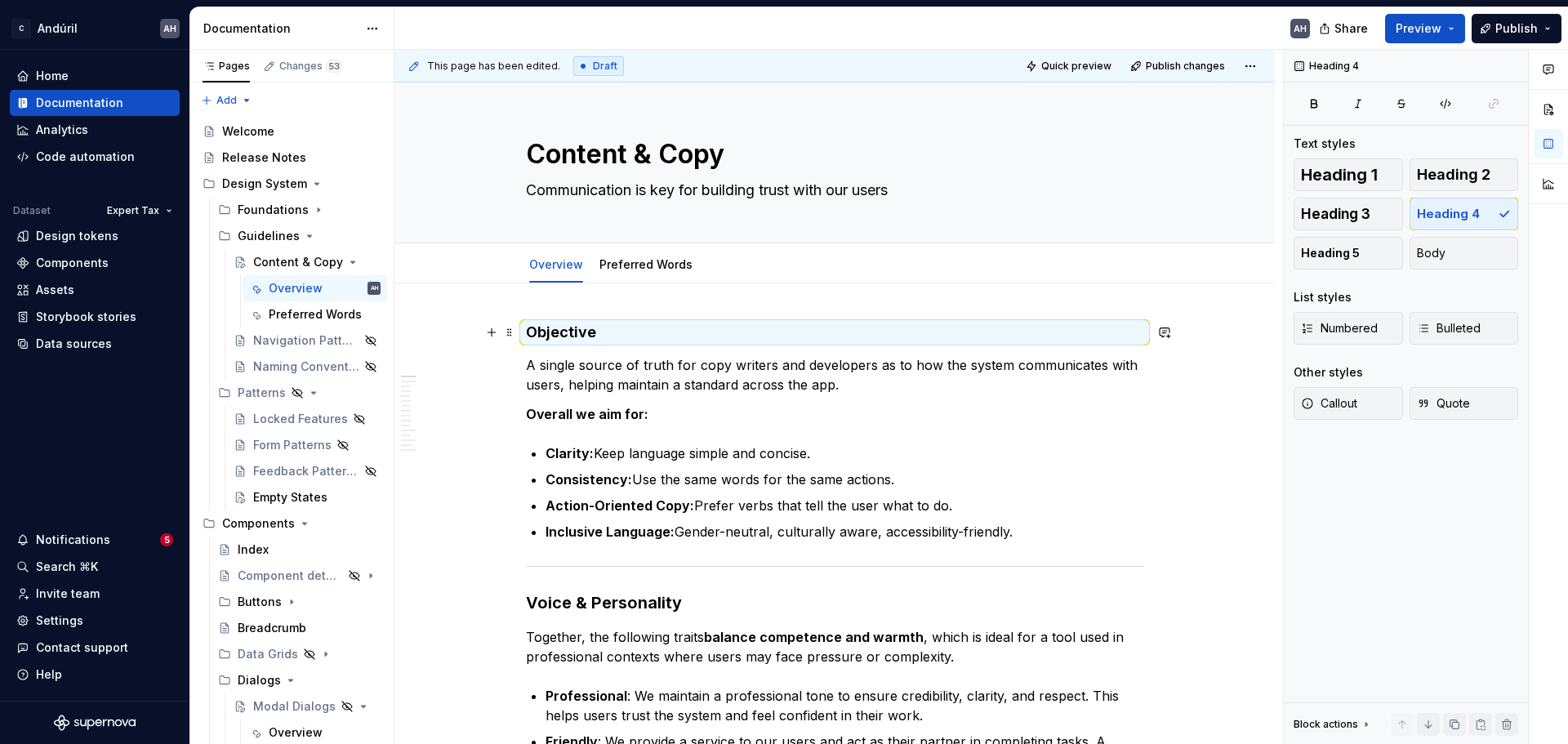
click at [602, 330] on h4 "Objective" at bounding box center [834, 332] width 617 height 20
click at [568, 331] on h4 "Objective" at bounding box center [834, 332] width 617 height 20
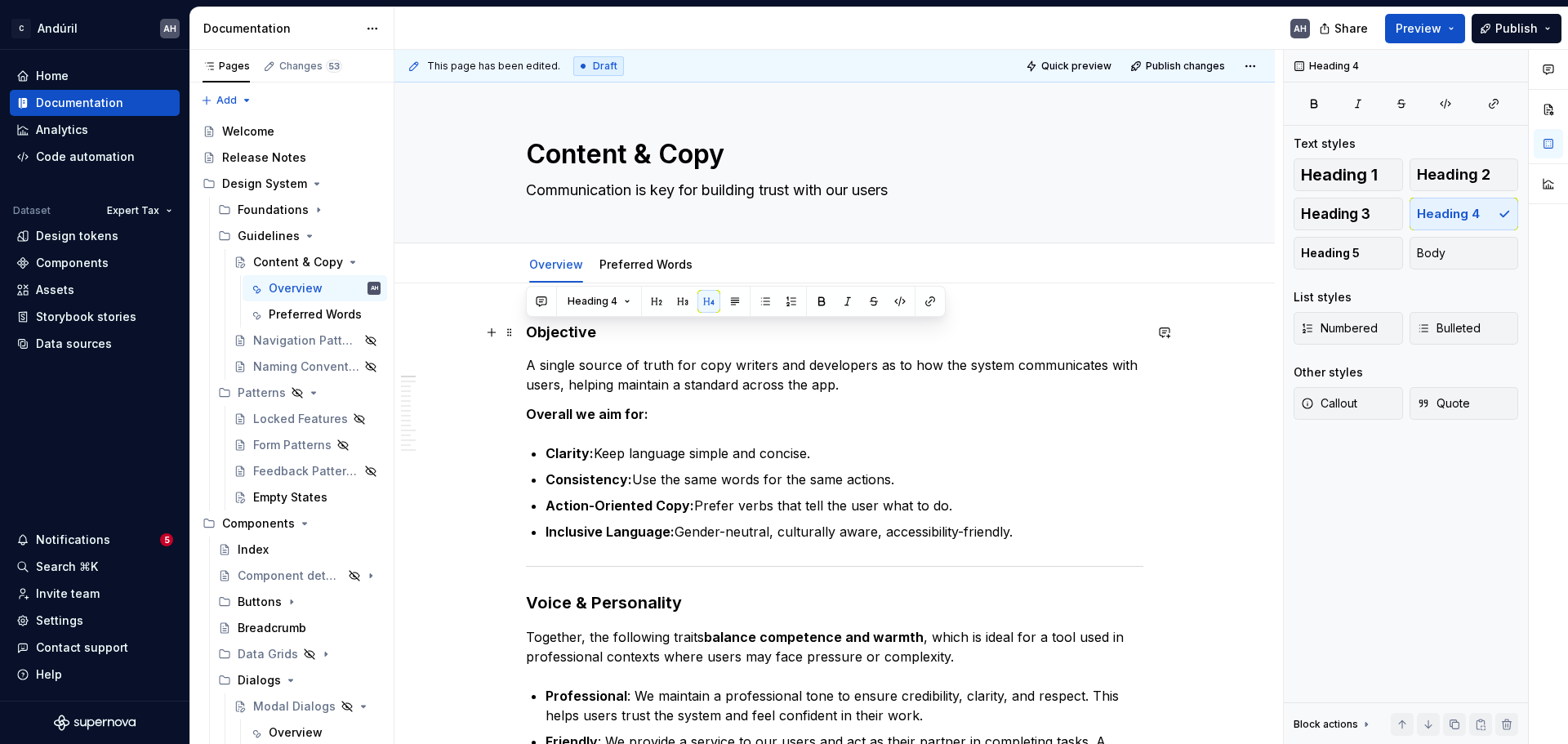
click at [568, 331] on h4 "Objective" at bounding box center [834, 332] width 617 height 20
click at [684, 304] on button "button" at bounding box center [683, 301] width 23 height 23
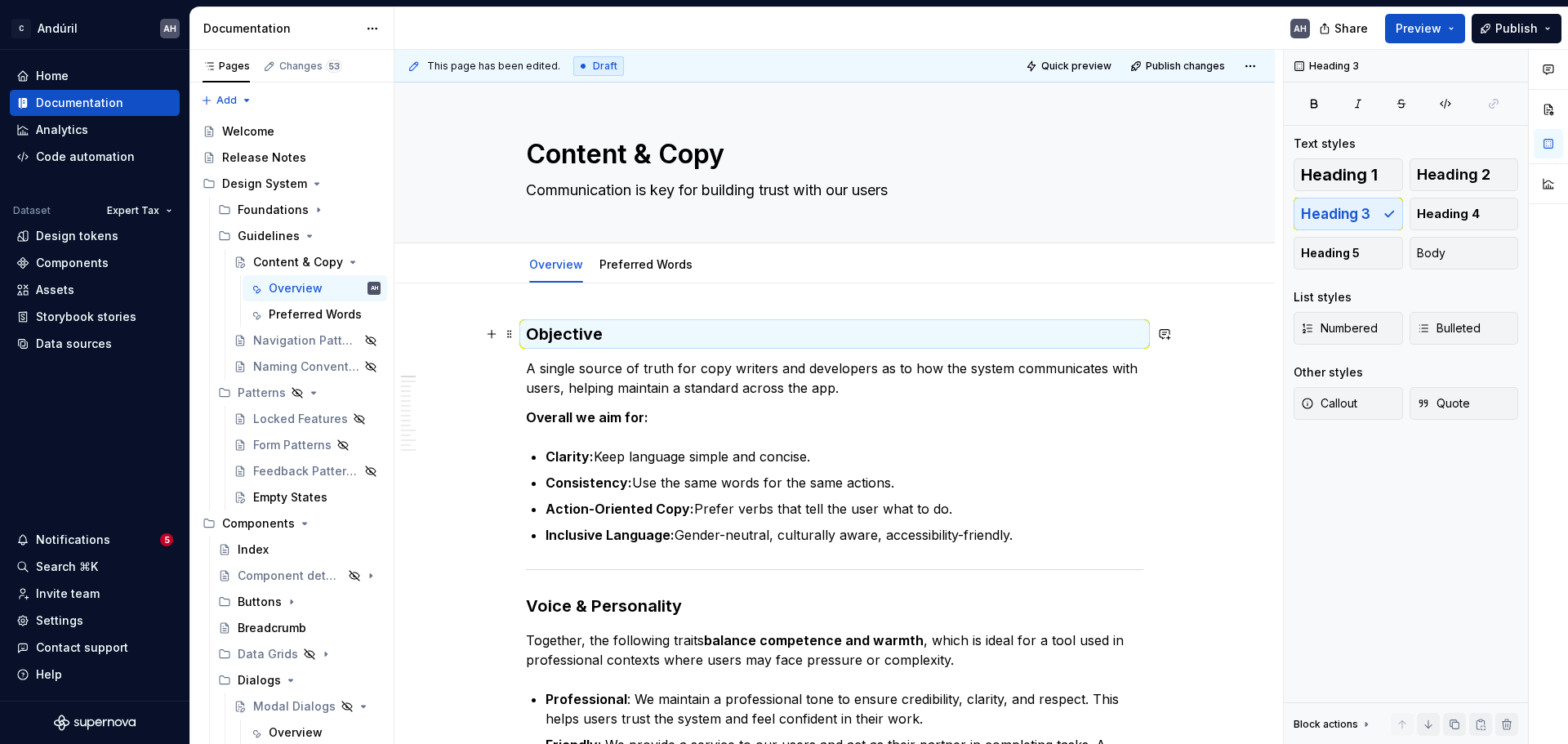
drag, startPoint x: 617, startPoint y: 334, endPoint x: 615, endPoint y: 343, distance: 9.2
click at [618, 334] on h3 "Objective" at bounding box center [834, 334] width 617 height 23
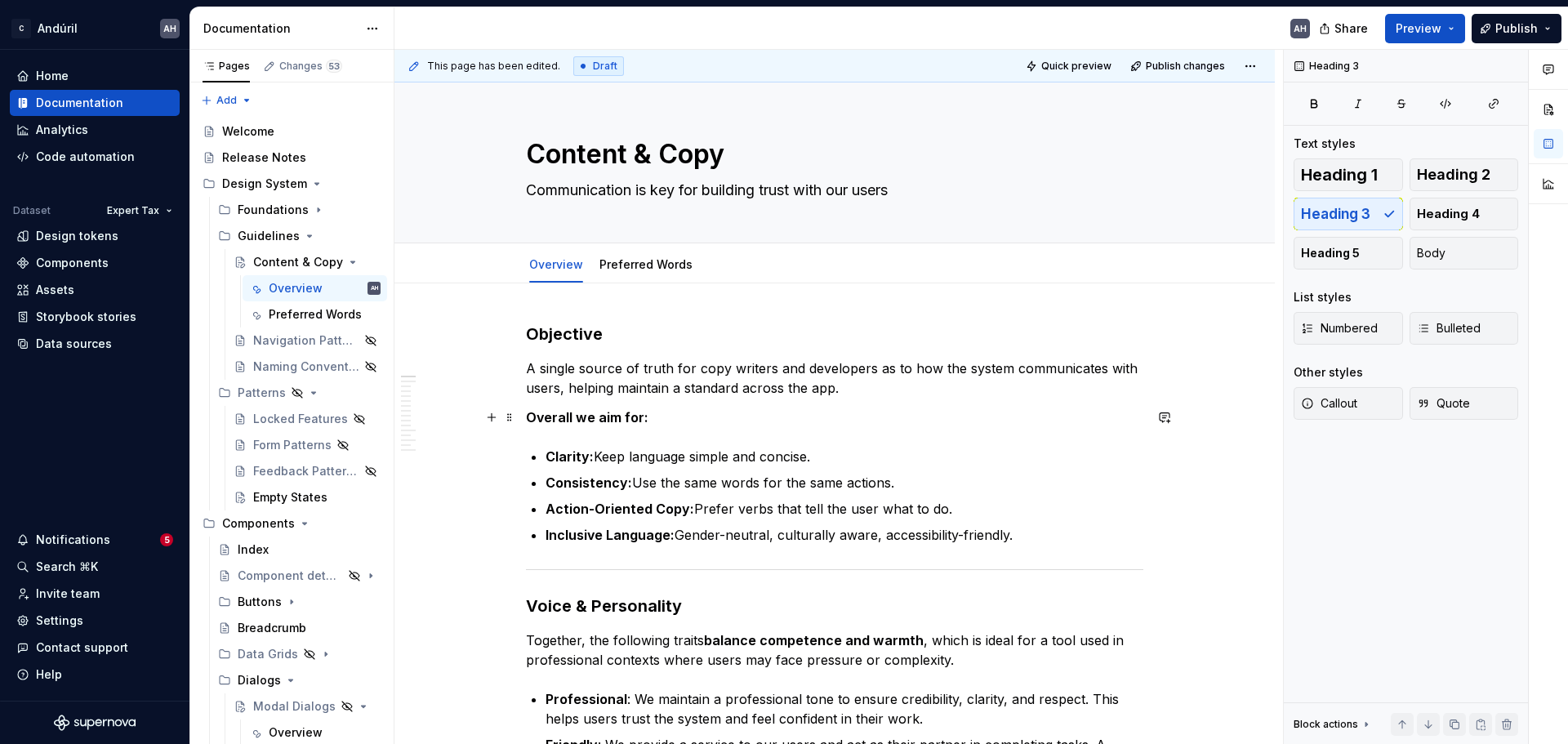
click at [611, 421] on strong "Overall we aim for:" at bounding box center [588, 418] width 123 height 17
click at [659, 411] on p "Overall we aim for:" at bounding box center [834, 417] width 617 height 20
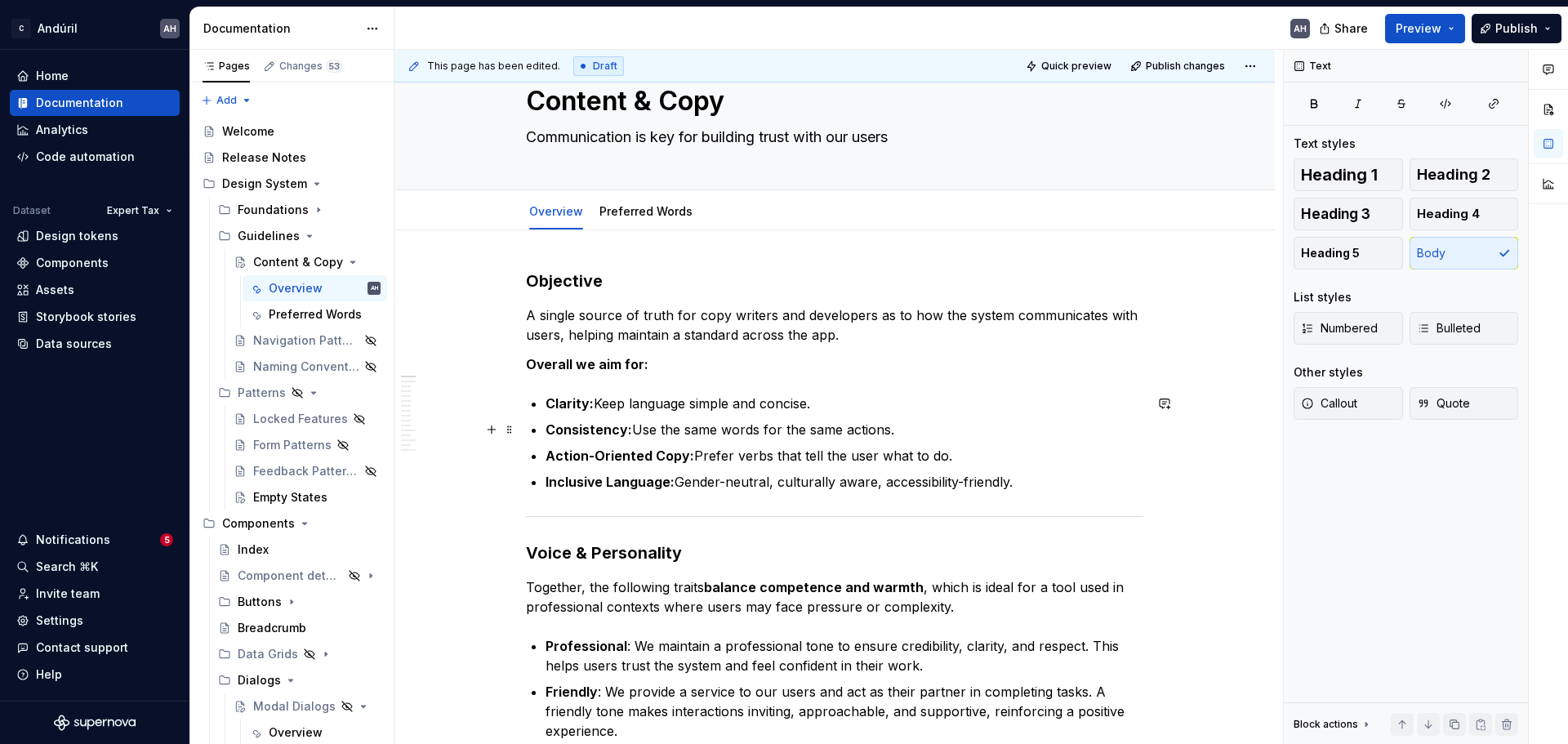
scroll to position [82, 0]
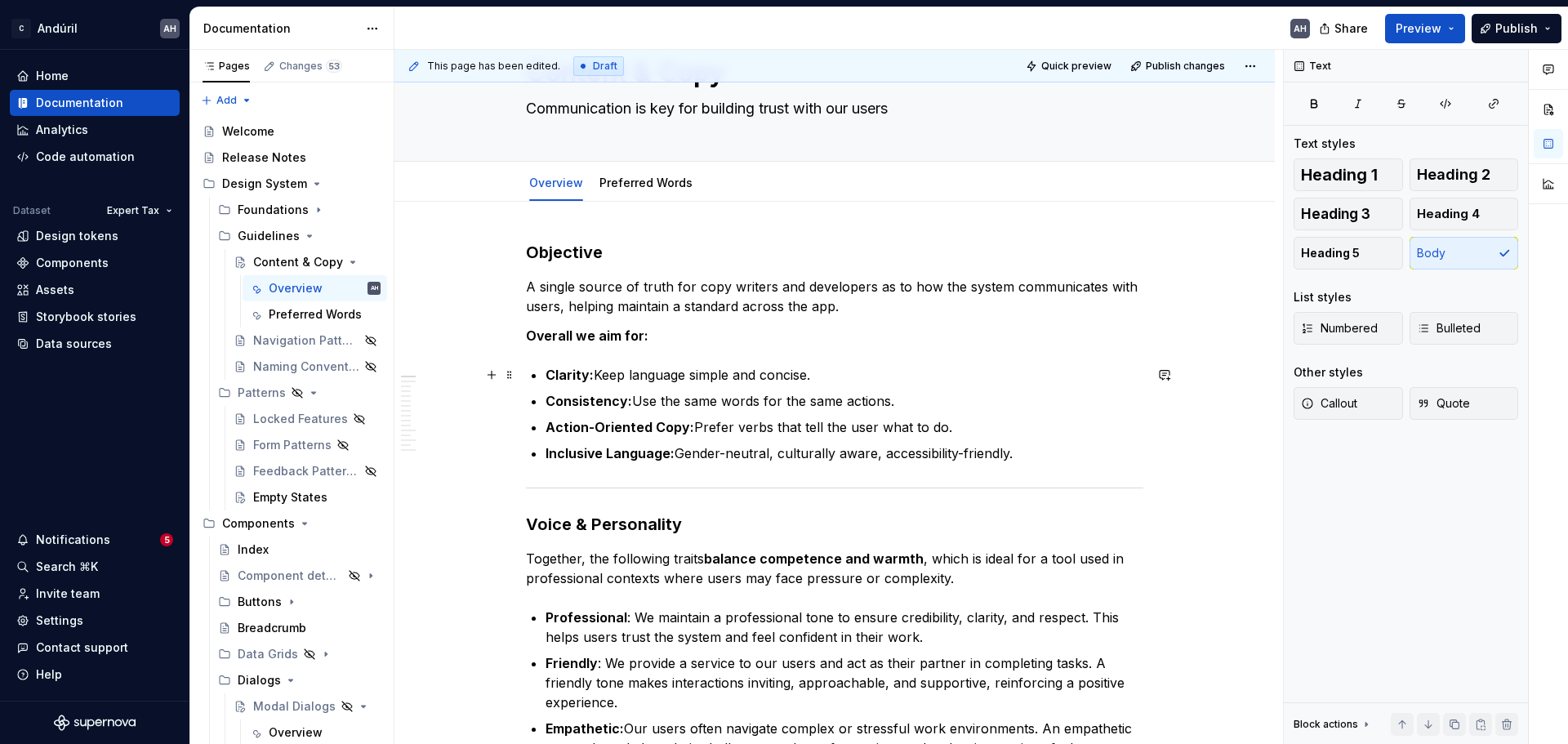
click at [837, 372] on p "Clarity: Keep language simple and concise." at bounding box center [845, 374] width 598 height 20
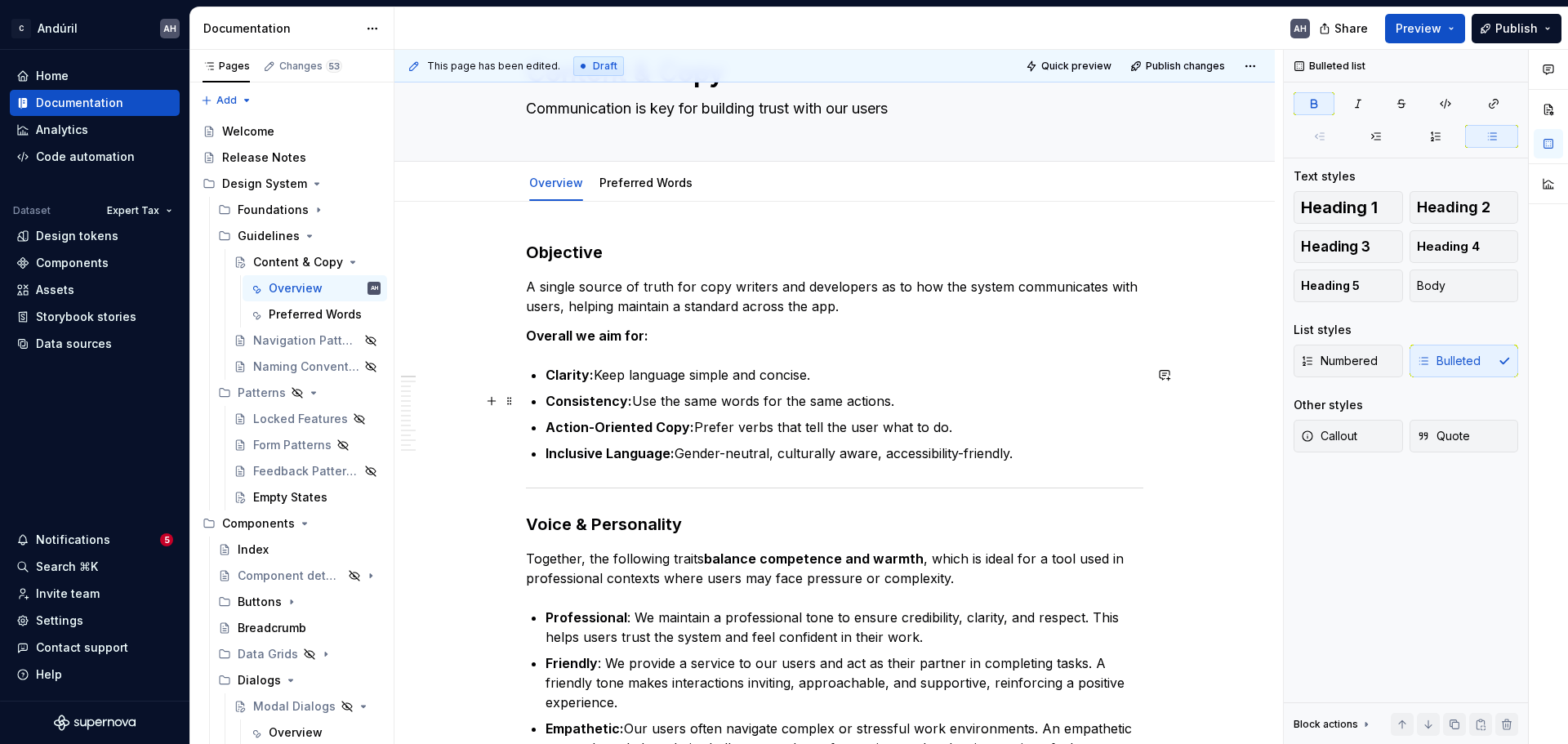
click at [589, 396] on strong "Consistency:" at bounding box center [588, 401] width 87 height 17
click at [669, 402] on p "Consistency: Use the same words for the same actions." at bounding box center [845, 400] width 598 height 20
click at [906, 400] on p "Consistency: Use the same words for the same actions." at bounding box center [845, 400] width 598 height 20
click at [648, 435] on strong "Action-Oriented Copy:" at bounding box center [620, 427] width 149 height 17
click at [712, 426] on p "Action-Oriented Copy: Prefer verbs that tell the user what to do." at bounding box center [845, 426] width 598 height 20
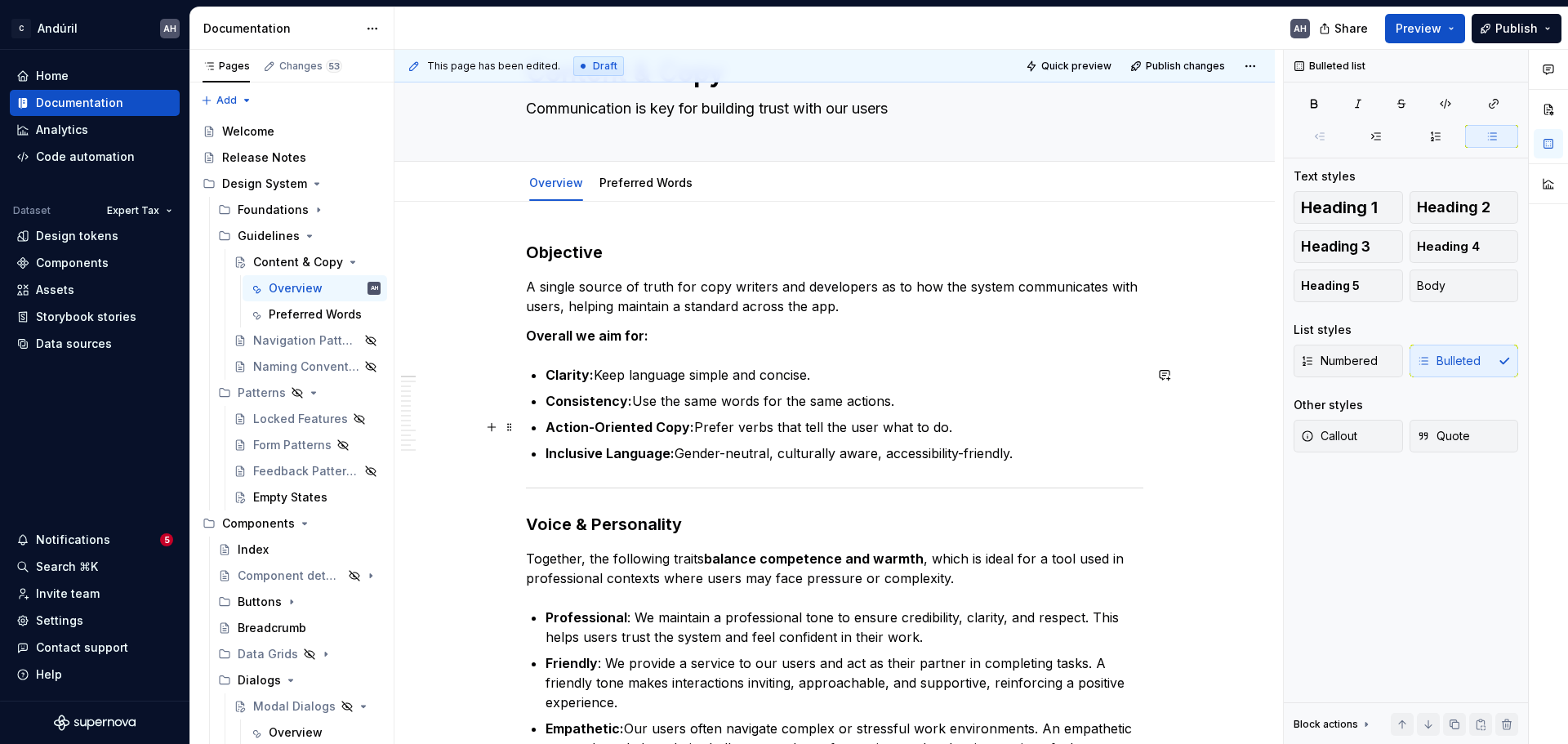
click at [961, 428] on p "Action-Oriented Copy: Prefer verbs that tell the user what to do." at bounding box center [845, 426] width 598 height 20
click at [578, 442] on ul "Clarity: Keep language simple and concise. Consistency: Use the same words for …" at bounding box center [845, 413] width 598 height 98
drag, startPoint x: 971, startPoint y: 426, endPoint x: 440, endPoint y: 416, distance: 531.1
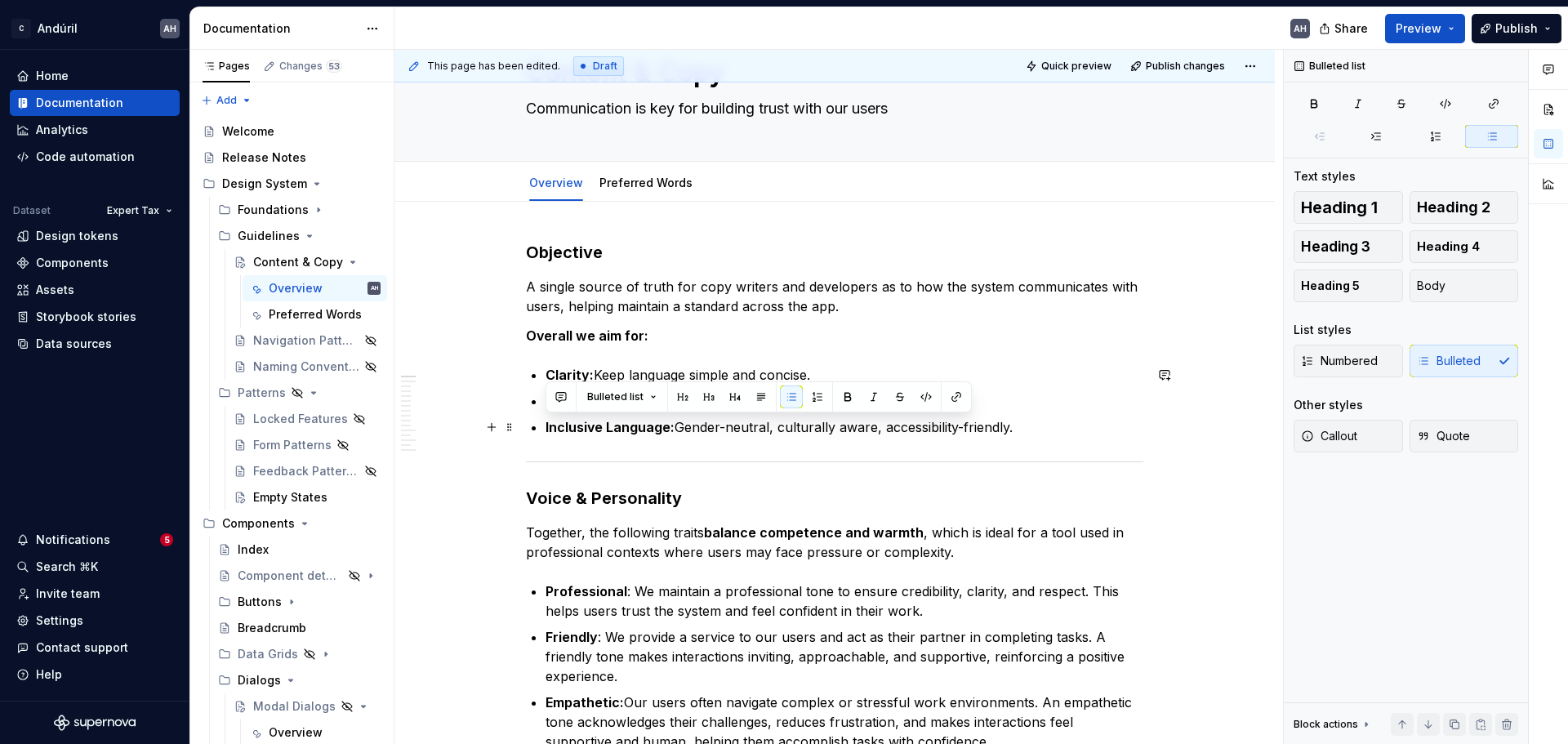
drag, startPoint x: 1053, startPoint y: 432, endPoint x: 536, endPoint y: 429, distance: 517.0
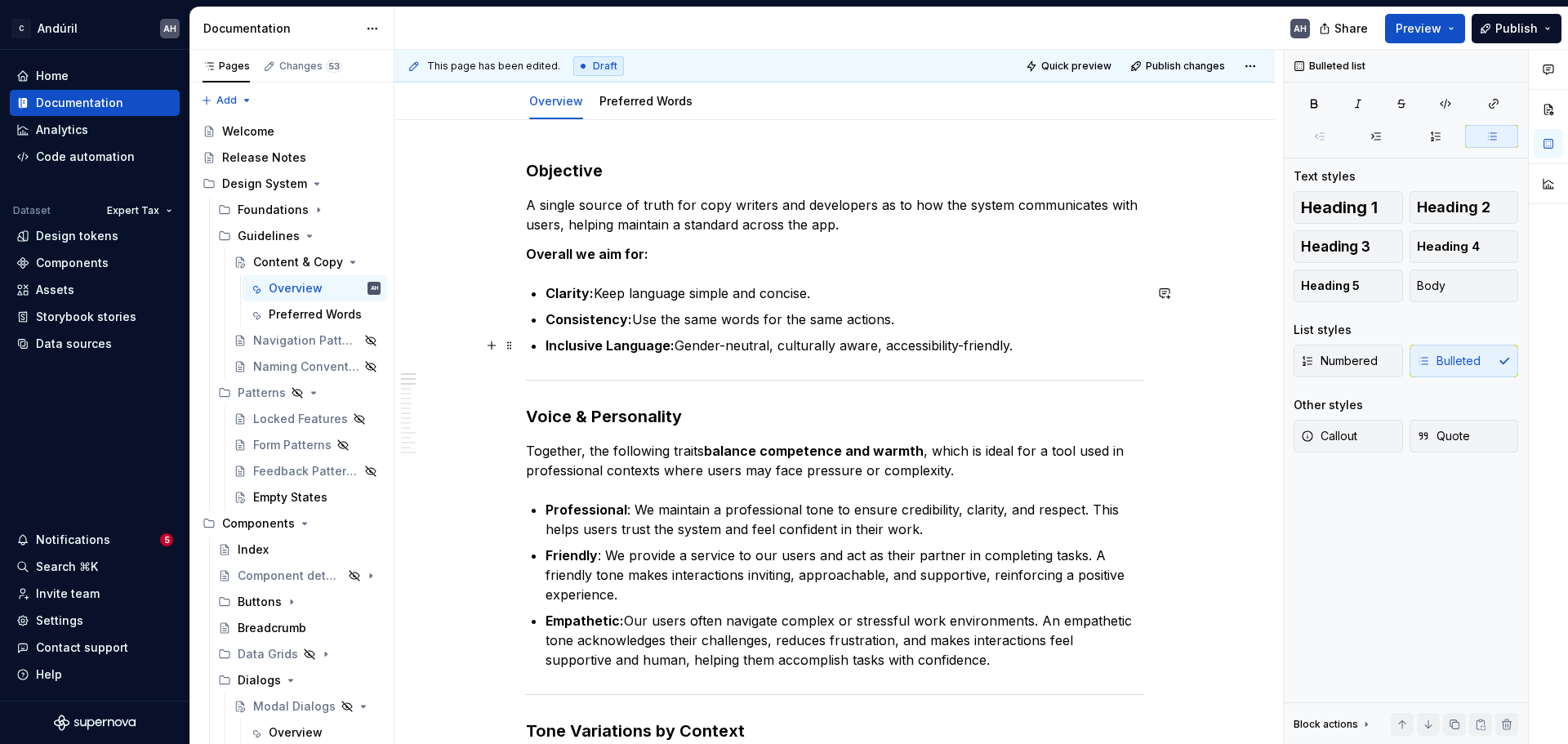
click at [847, 346] on p "Inclusive Language: Gender-neutral, culturally aware, accessibility-friendly." at bounding box center [845, 345] width 598 height 20
click at [952, 341] on p "Inclusive Language: Gender-neutral, culturally aware, accessibility-friendly." at bounding box center [845, 345] width 598 height 20
click at [1022, 343] on p "Inclusive Language: Gender-neutral, culturally aware, accessibility-friendly." at bounding box center [845, 345] width 598 height 20
click at [569, 319] on strong "Consistency:" at bounding box center [588, 319] width 87 height 17
click at [589, 338] on strong "Inclusive Language:" at bounding box center [610, 345] width 129 height 17
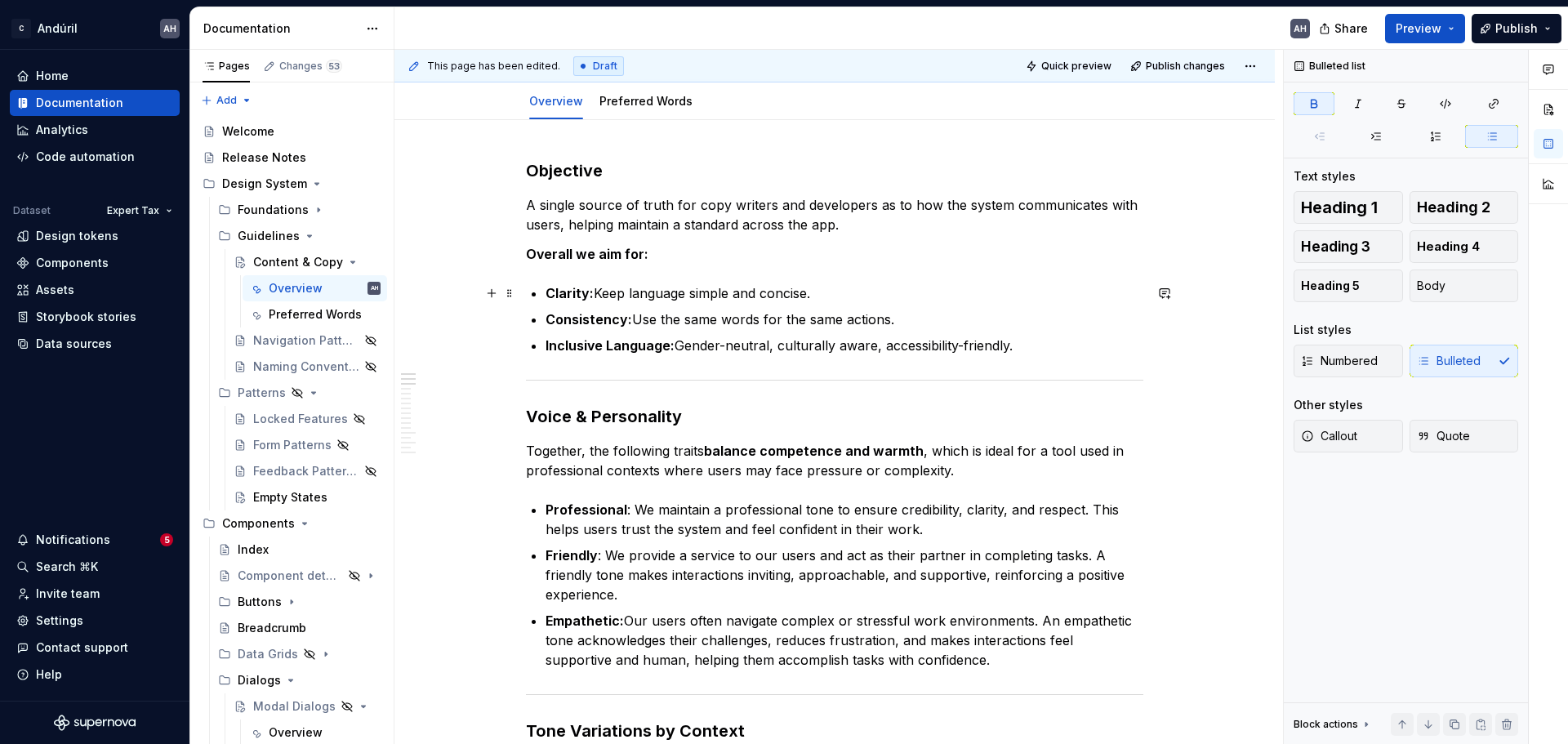
click at [580, 295] on strong "Clarity:" at bounding box center [570, 293] width 48 height 17
click at [588, 347] on strong "Inclusive Language:" at bounding box center [610, 345] width 129 height 17
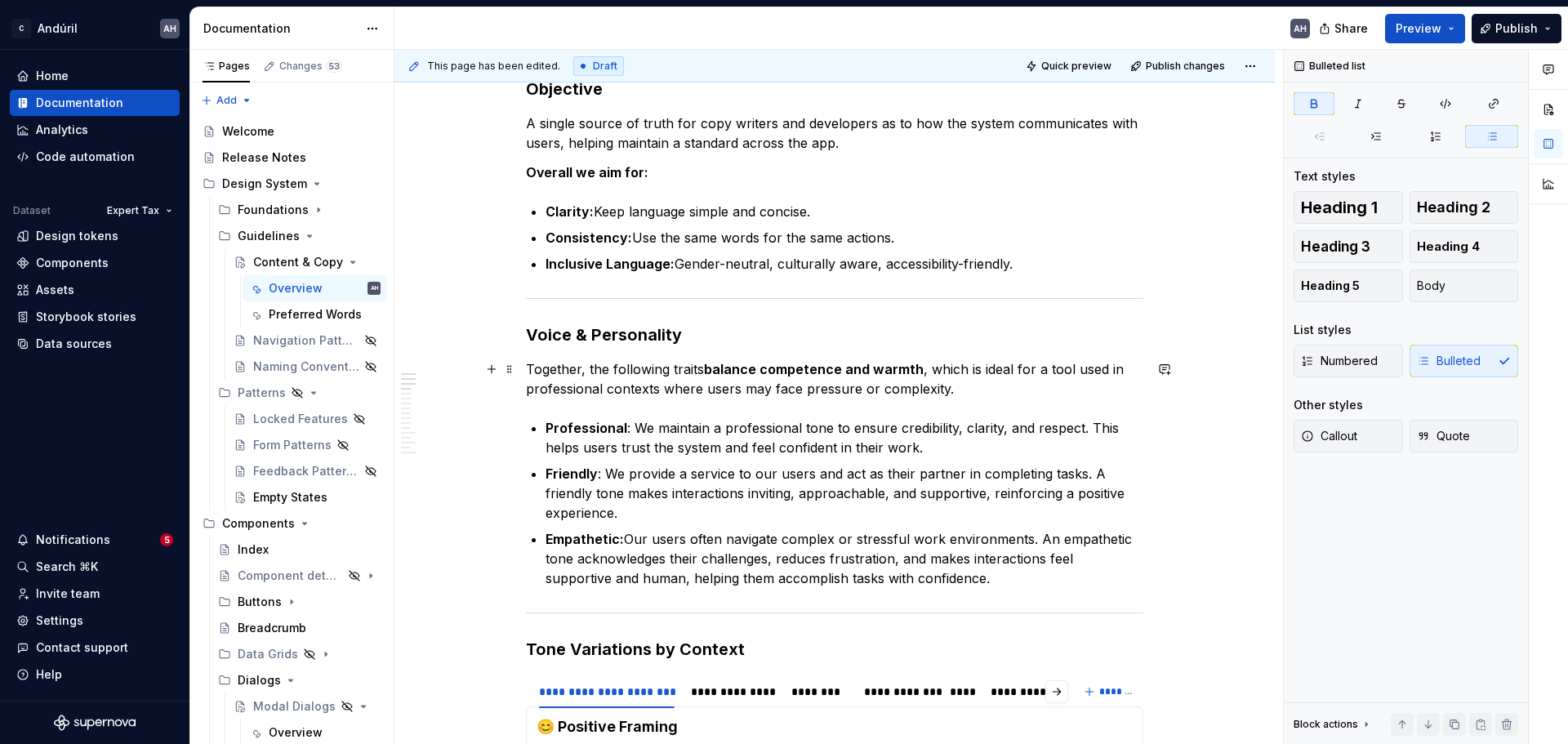
click at [579, 362] on p "Together, the following traits balance competence and warmth , which is ideal f…" at bounding box center [834, 379] width 617 height 39
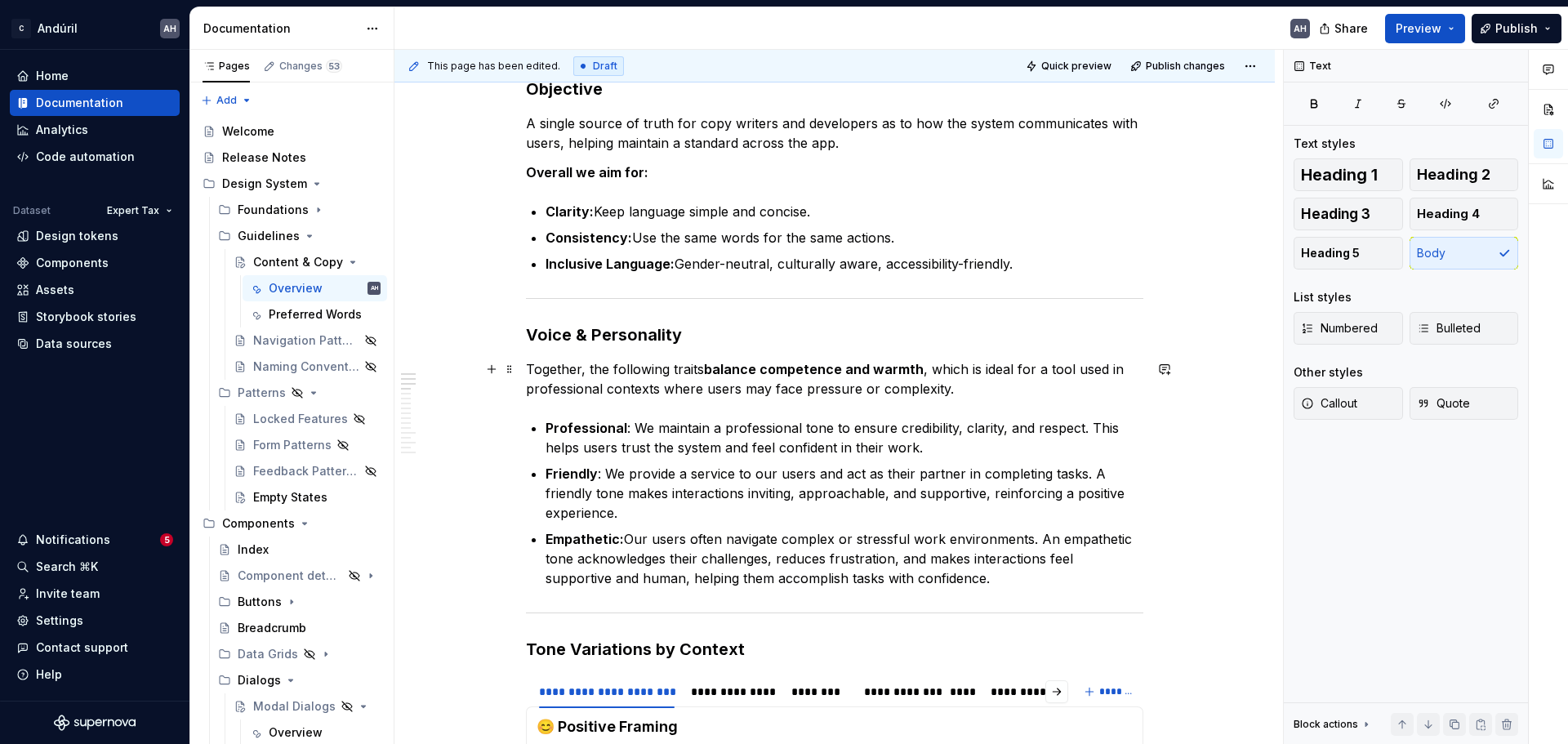
click at [988, 386] on p "Together, the following traits balance competence and warmth , which is ideal f…" at bounding box center [834, 379] width 617 height 39
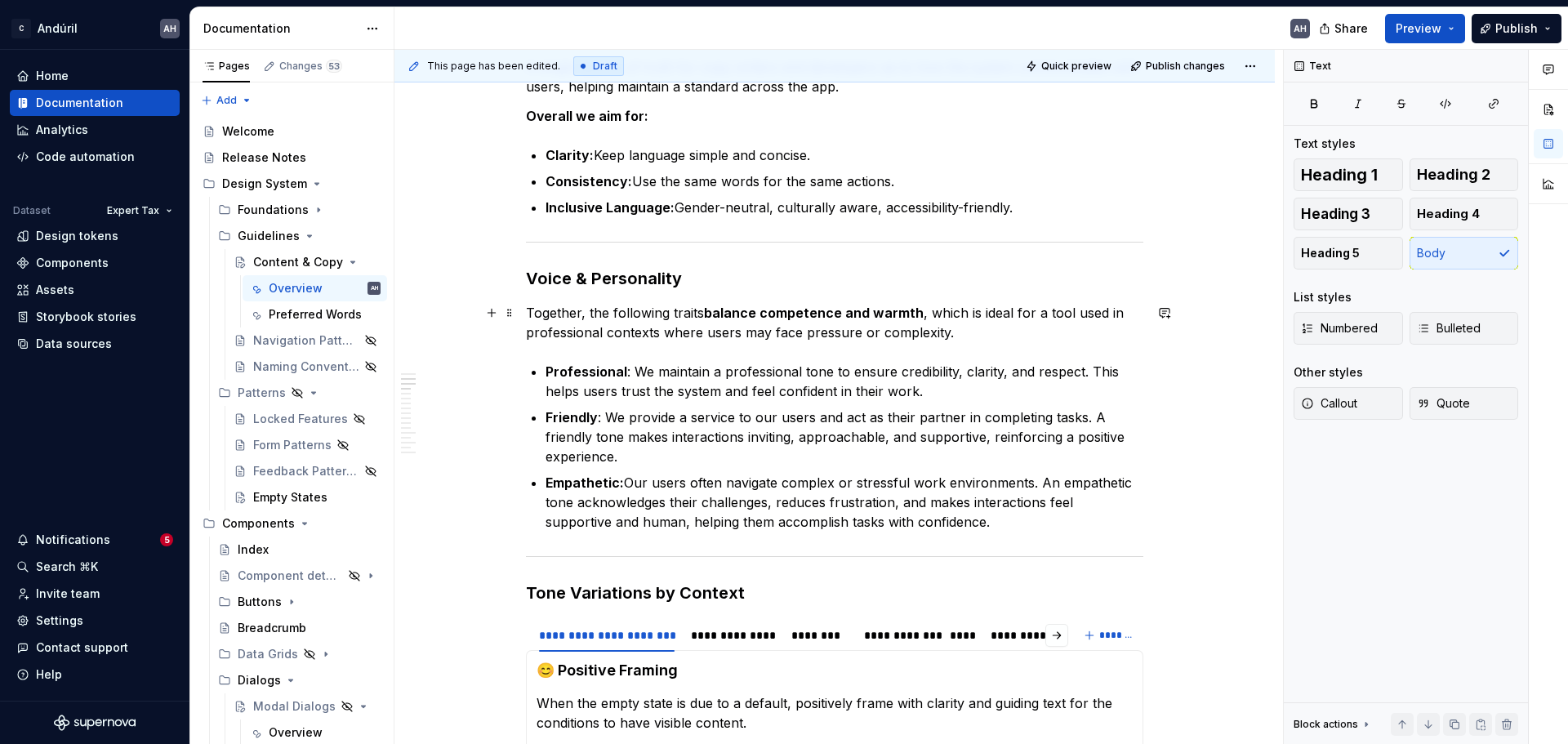
scroll to position [327, 0]
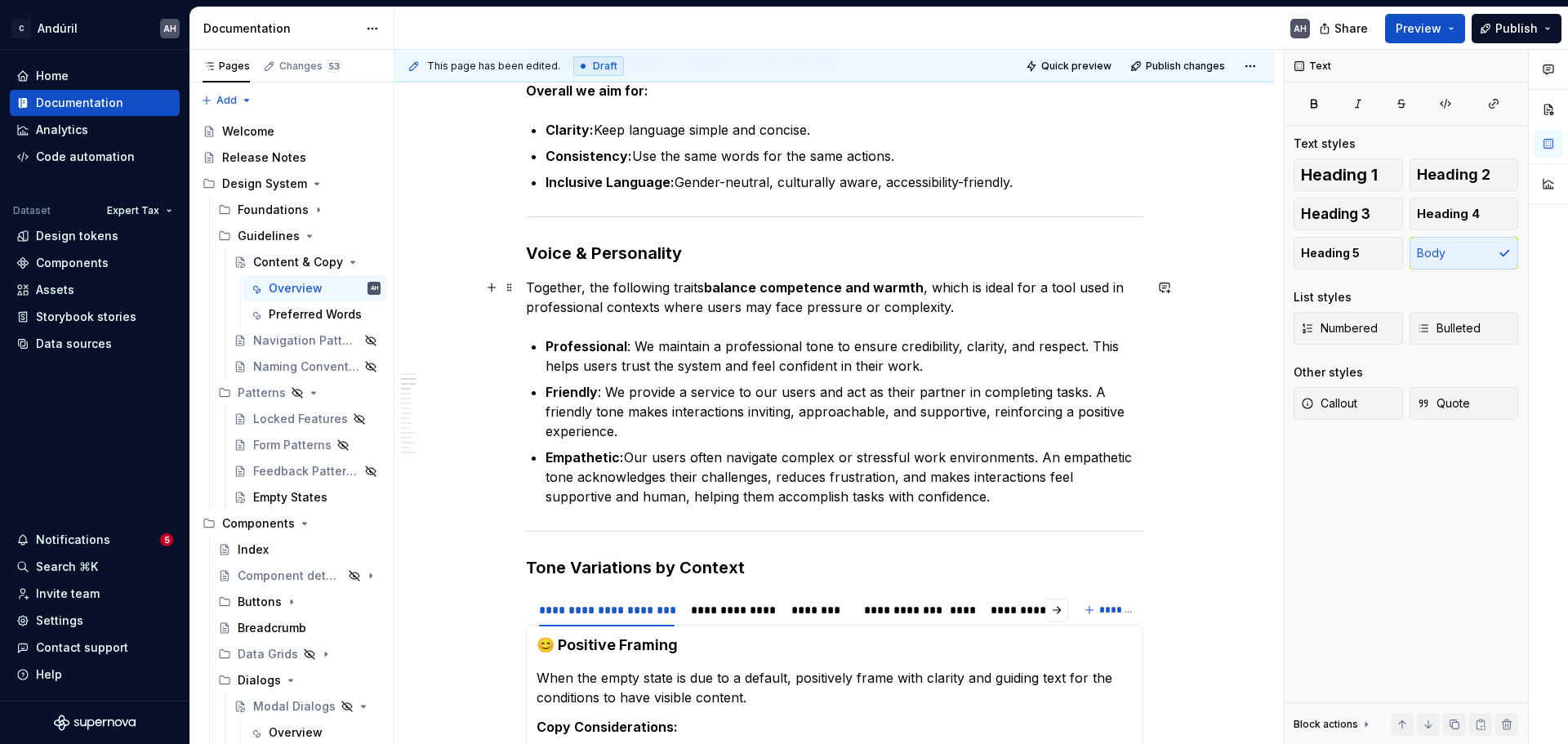
click at [597, 313] on p "Together, the following traits balance competence and warmth , which is ideal f…" at bounding box center [834, 297] width 617 height 39
click at [683, 314] on p "Together, the following traits balance competence and warmth , which is ideal f…" at bounding box center [834, 297] width 617 height 39
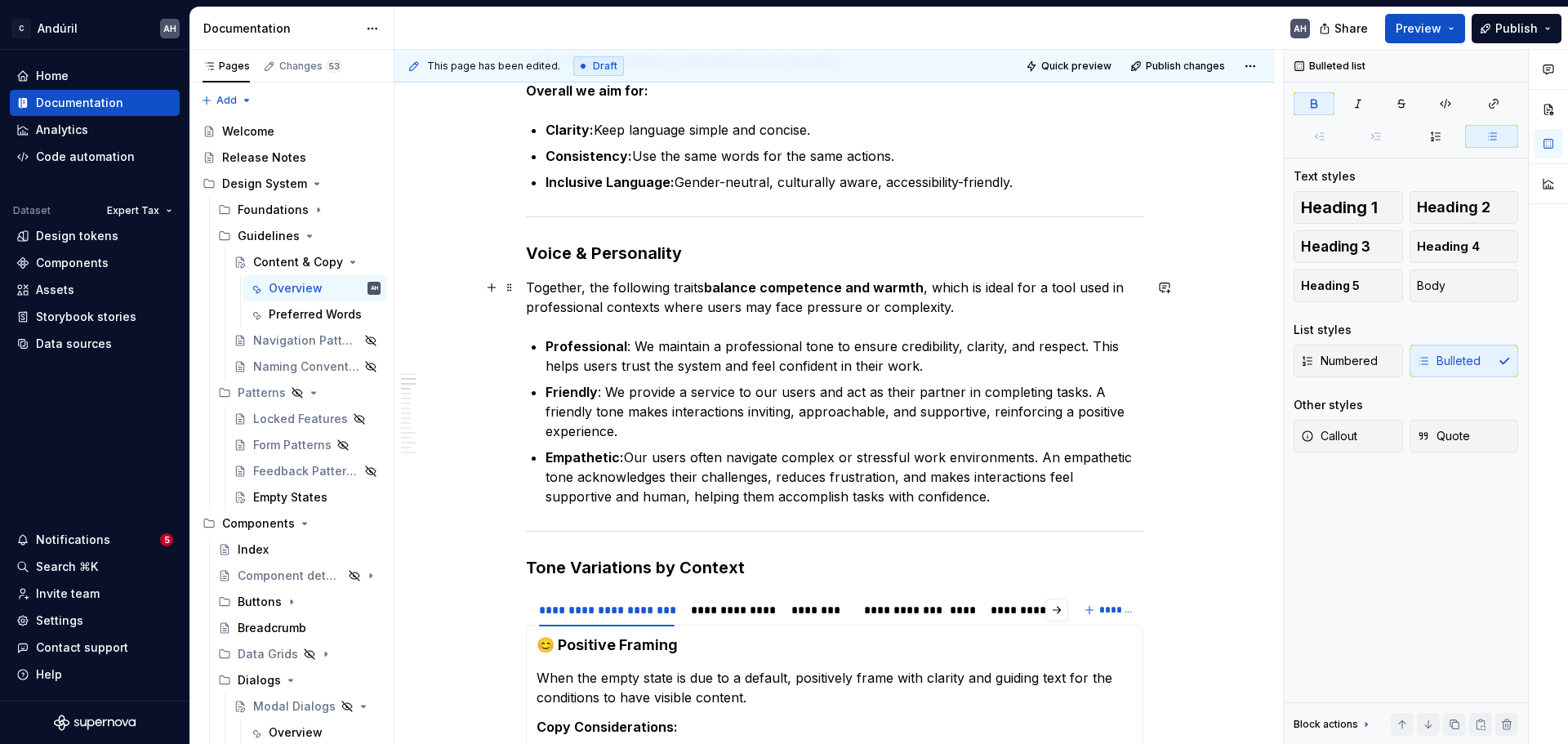
click at [949, 310] on p "Together, the following traits balance competence and warmth , which is ideal f…" at bounding box center [834, 297] width 617 height 39
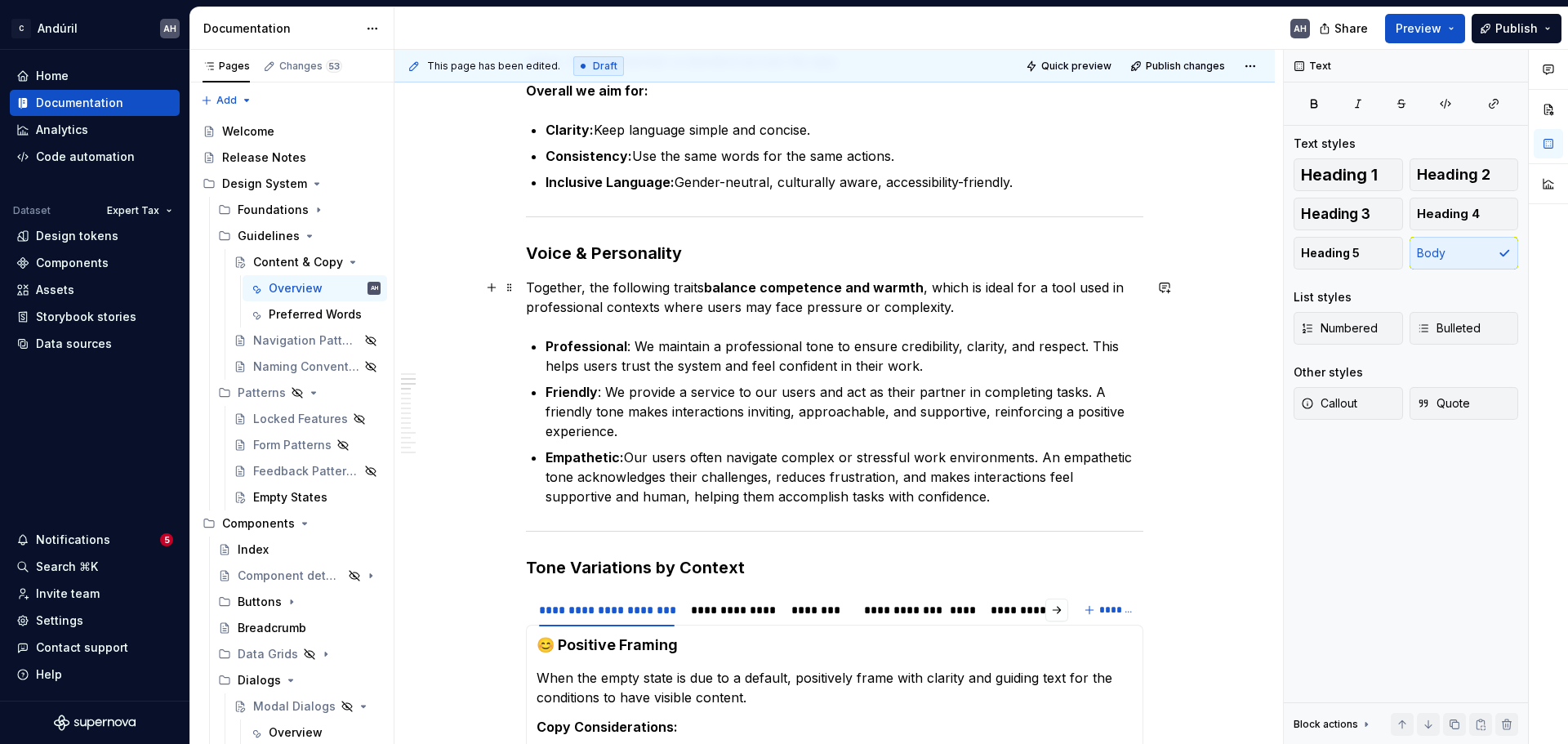
click at [609, 308] on p "Together, the following traits balance competence and warmth , which is ideal f…" at bounding box center [834, 297] width 617 height 39
click at [748, 306] on p "Together, the following traits balance competence and warmth , which is ideal f…" at bounding box center [834, 297] width 617 height 39
click at [986, 313] on p "Together, the following traits balance competence and warmth , which is ideal f…" at bounding box center [834, 297] width 617 height 39
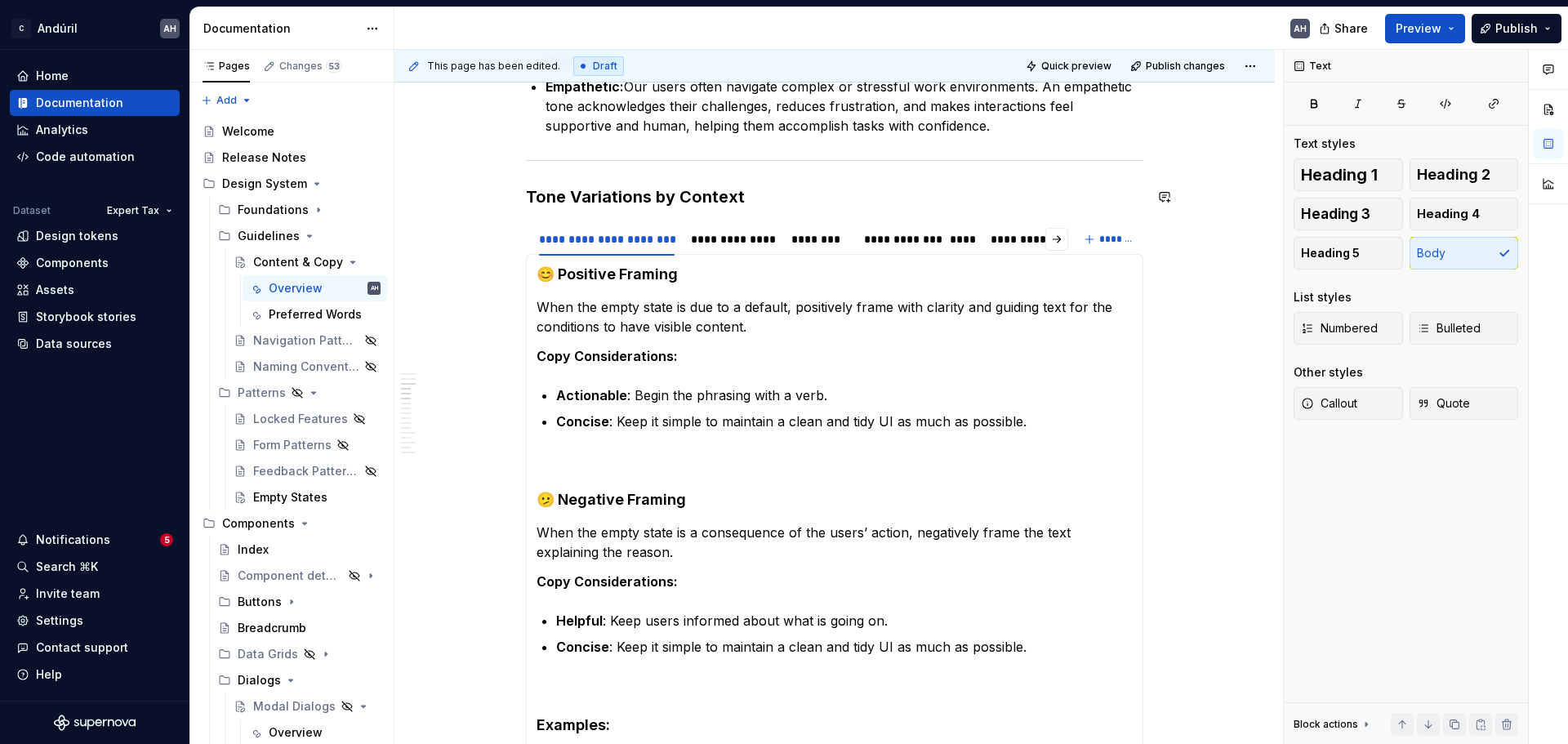
scroll to position [736, 0]
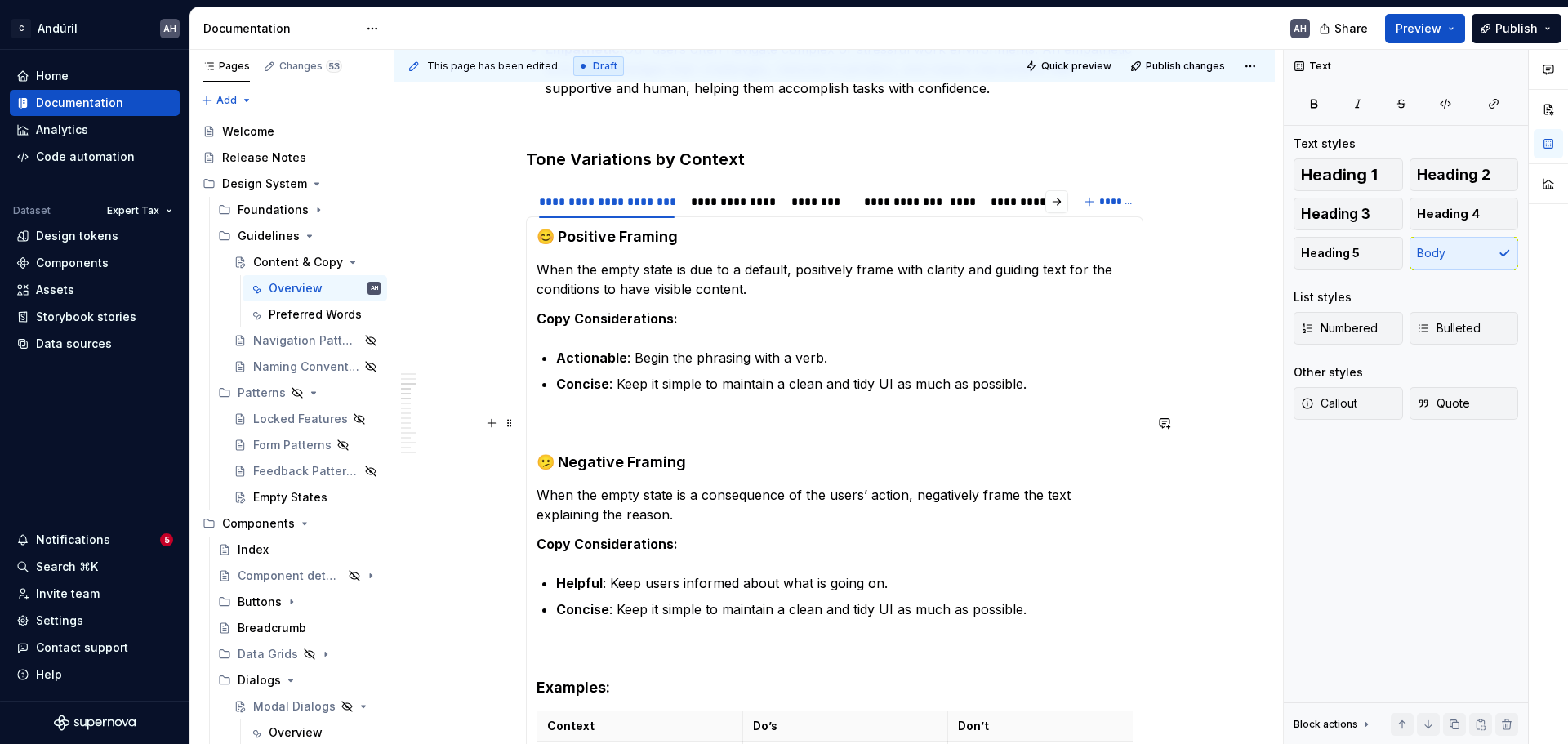
click at [642, 420] on p at bounding box center [834, 423] width 596 height 20
click at [759, 205] on div "**********" at bounding box center [733, 202] width 85 height 17
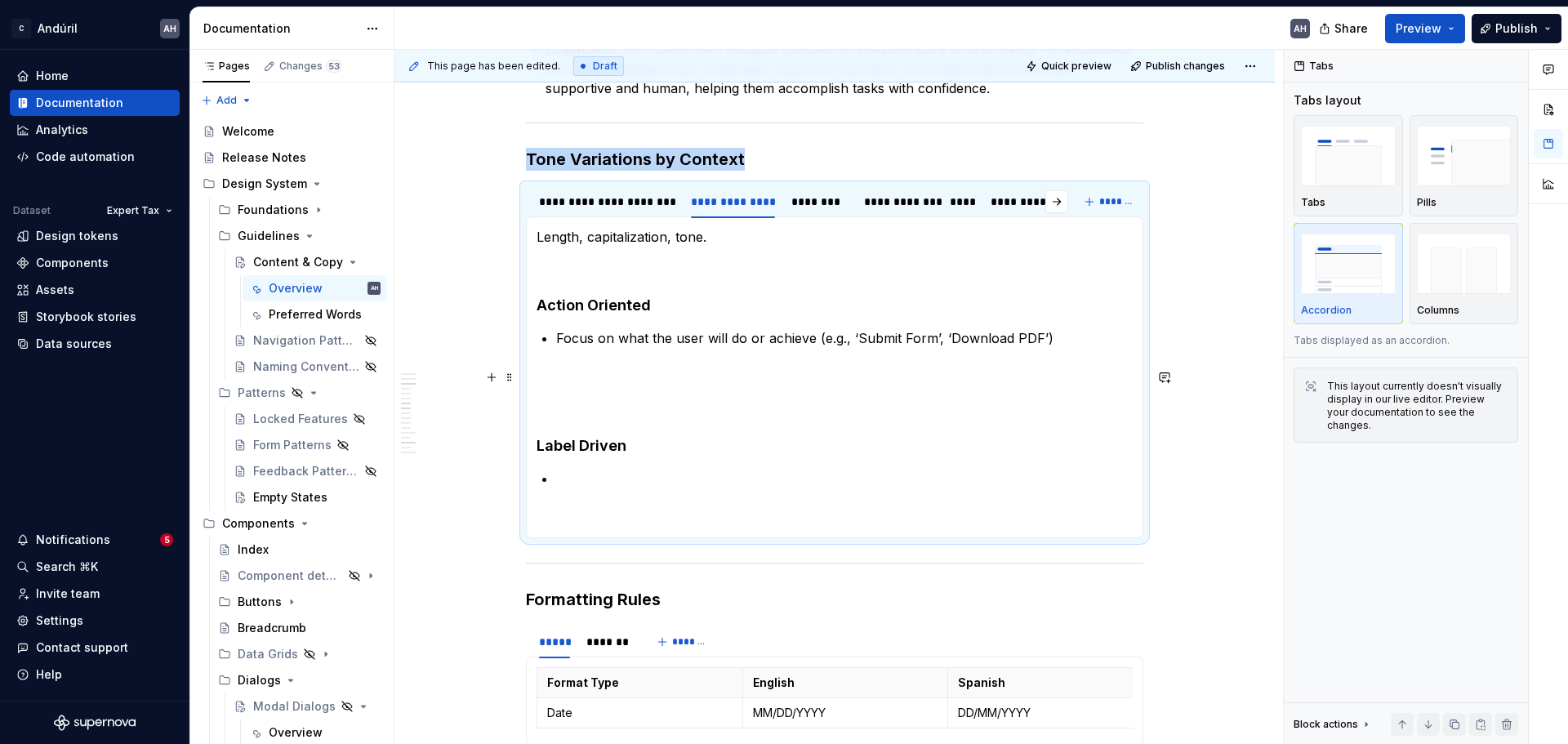
click at [646, 387] on section-item-column "Length, capitalization, tone. Action Oriented Focus on what the user will do or…" at bounding box center [834, 377] width 596 height 301
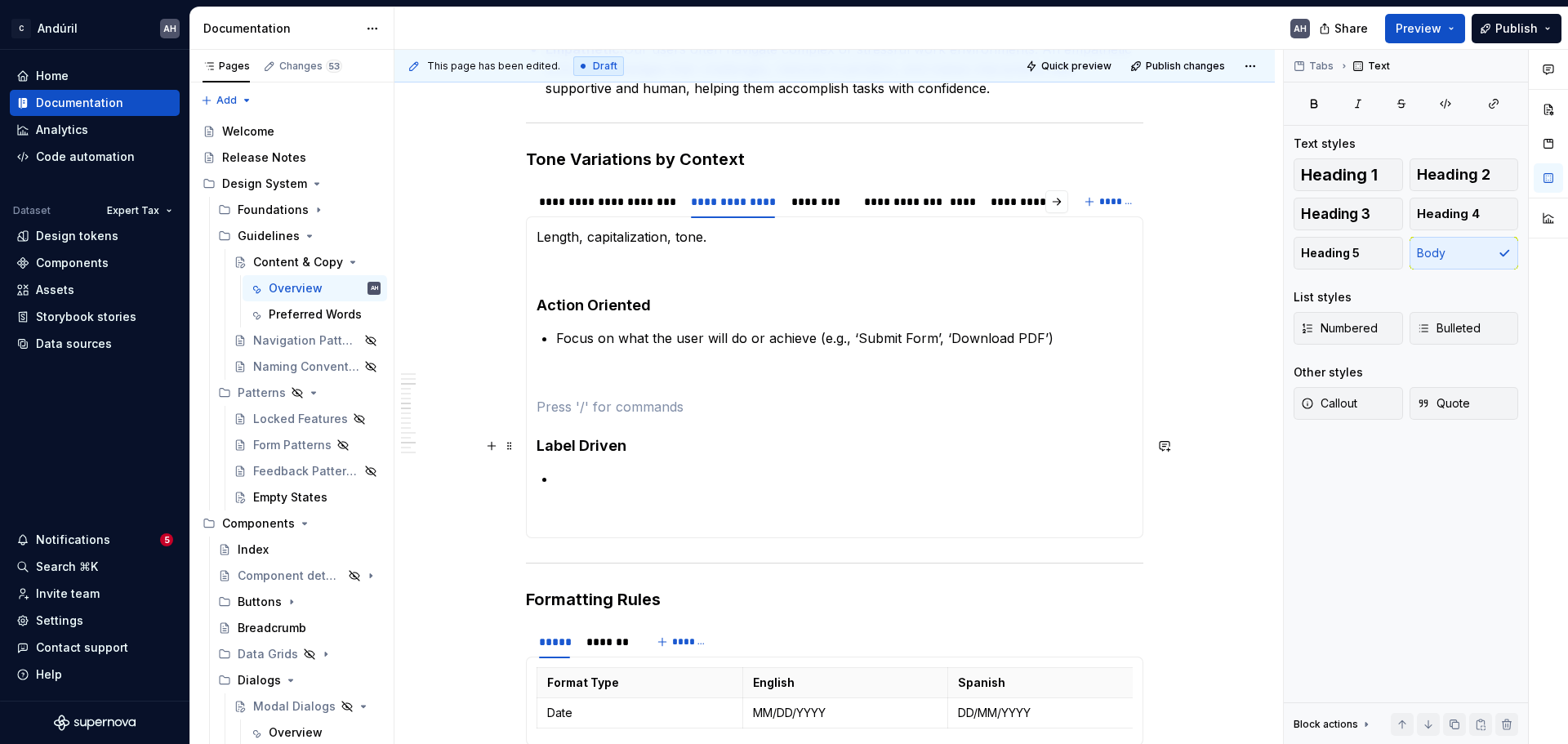
scroll to position [899, 0]
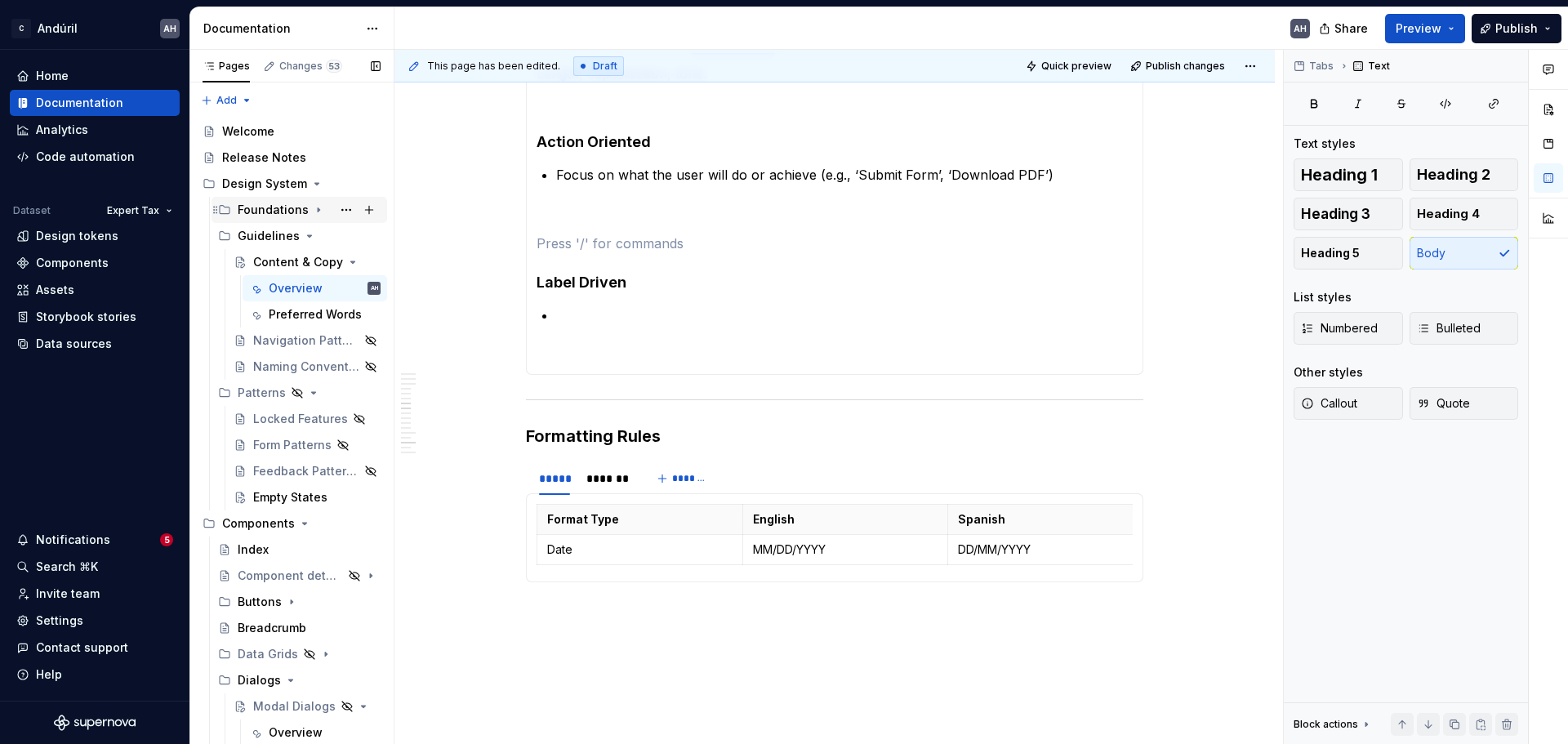
click at [312, 210] on icon "Page tree" at bounding box center [318, 210] width 13 height 13
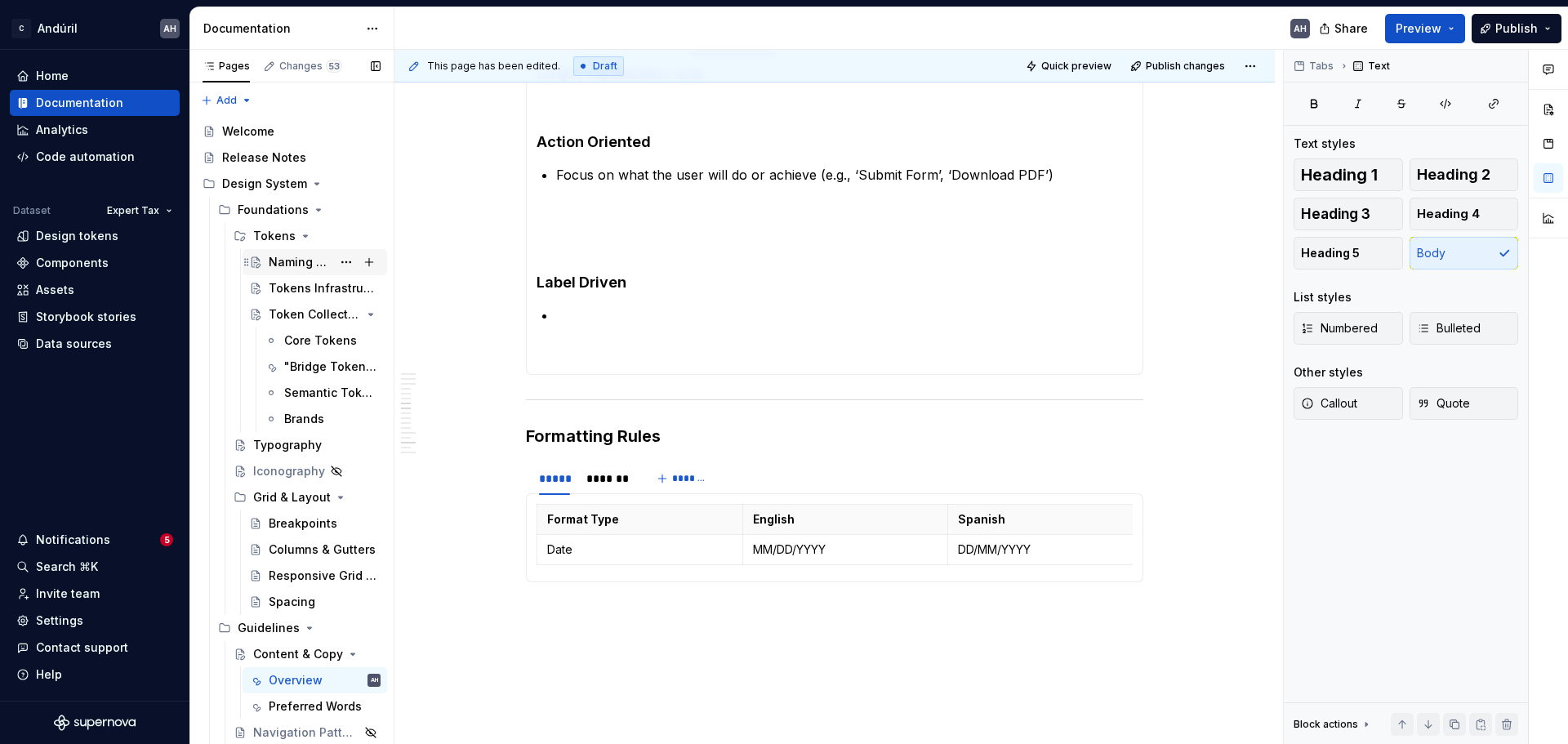
click at [294, 268] on div "Naming Tokens: Our Framework" at bounding box center [301, 263] width 63 height 17
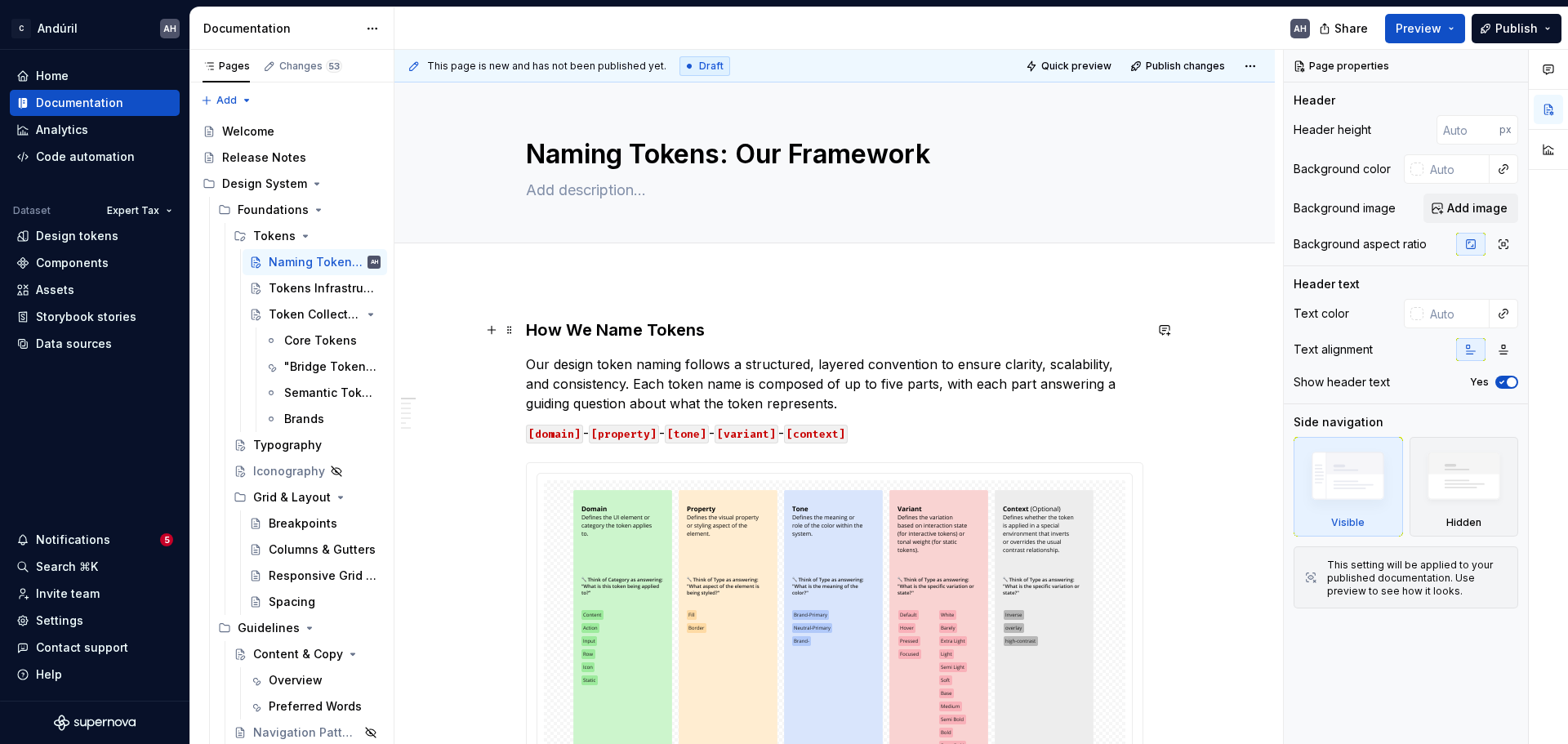
click at [527, 331] on h3 "How We Name Tokens" at bounding box center [834, 330] width 617 height 23
type textarea "*"
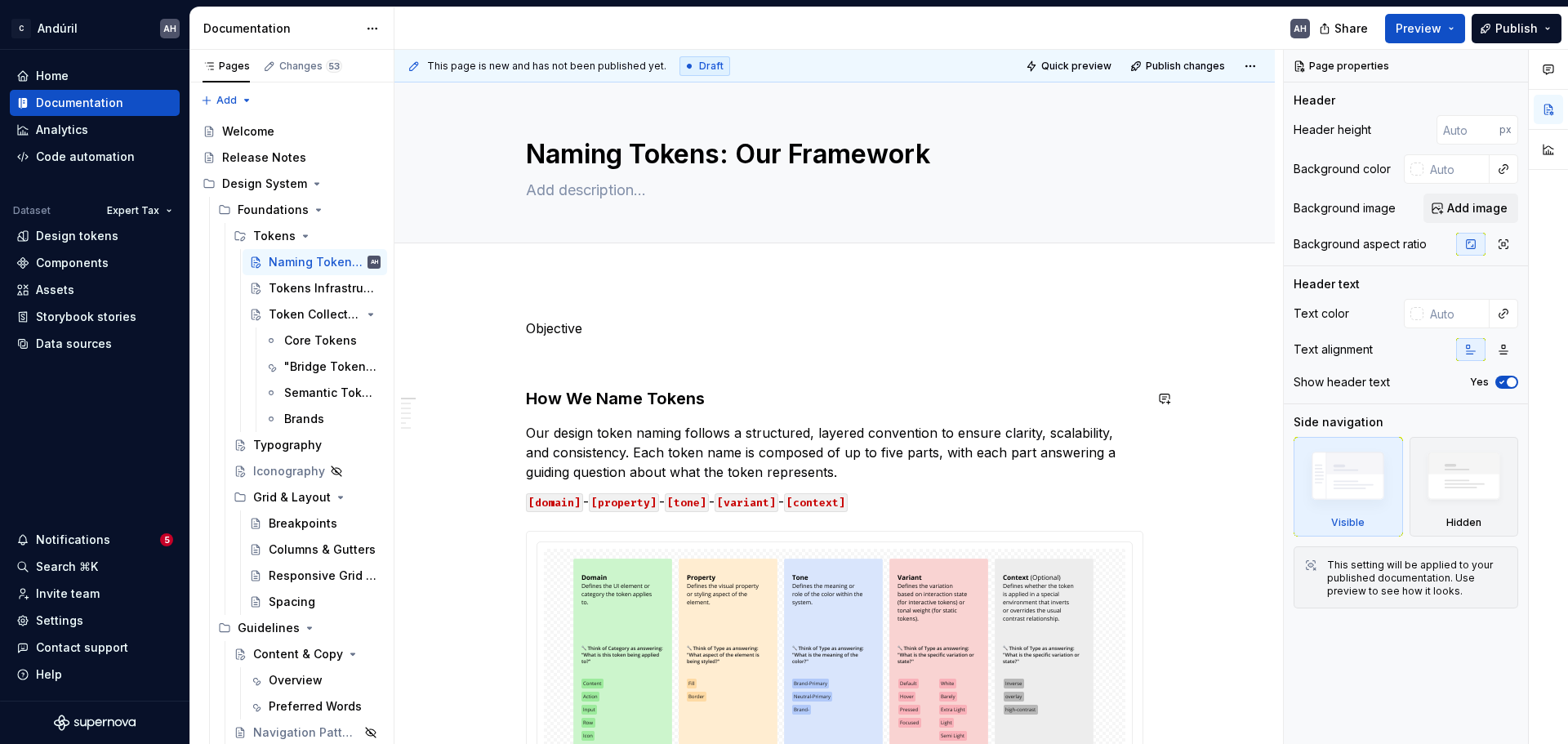
click at [527, 331] on p "Objective" at bounding box center [834, 328] width 617 height 20
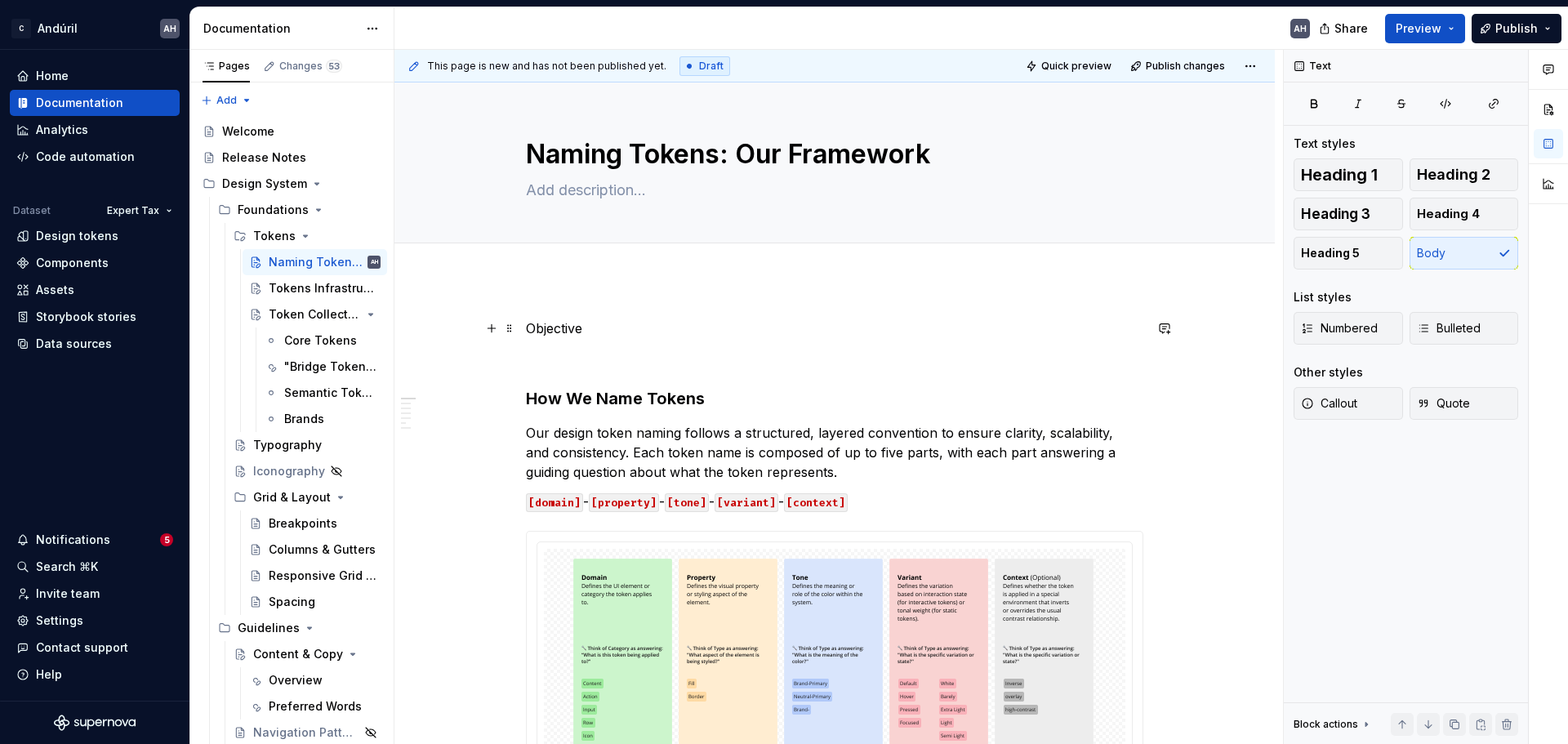
click at [542, 334] on p "Objective" at bounding box center [834, 328] width 617 height 20
click at [633, 300] on button "button" at bounding box center [629, 298] width 23 height 23
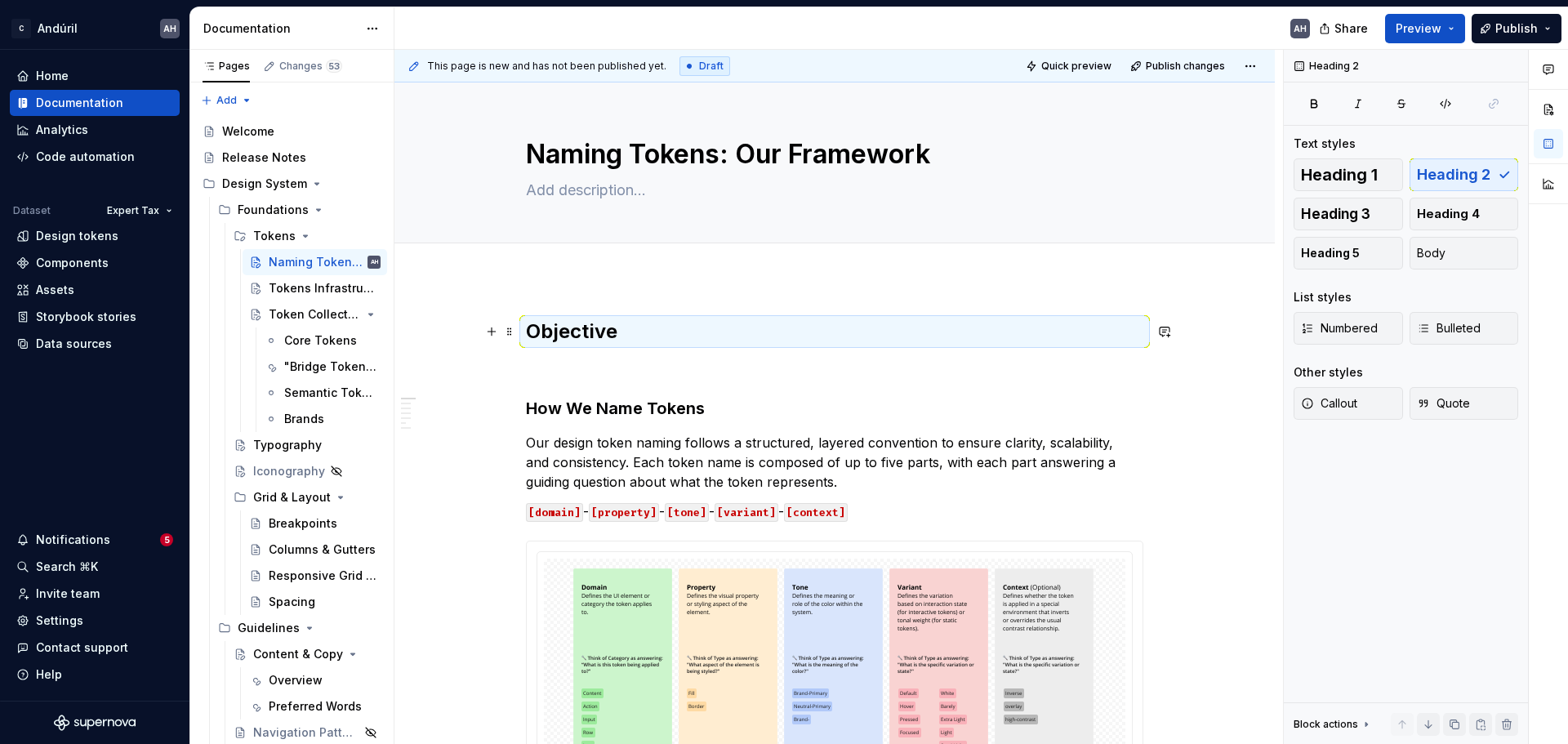
click at [604, 340] on h2 "Objective" at bounding box center [834, 331] width 617 height 26
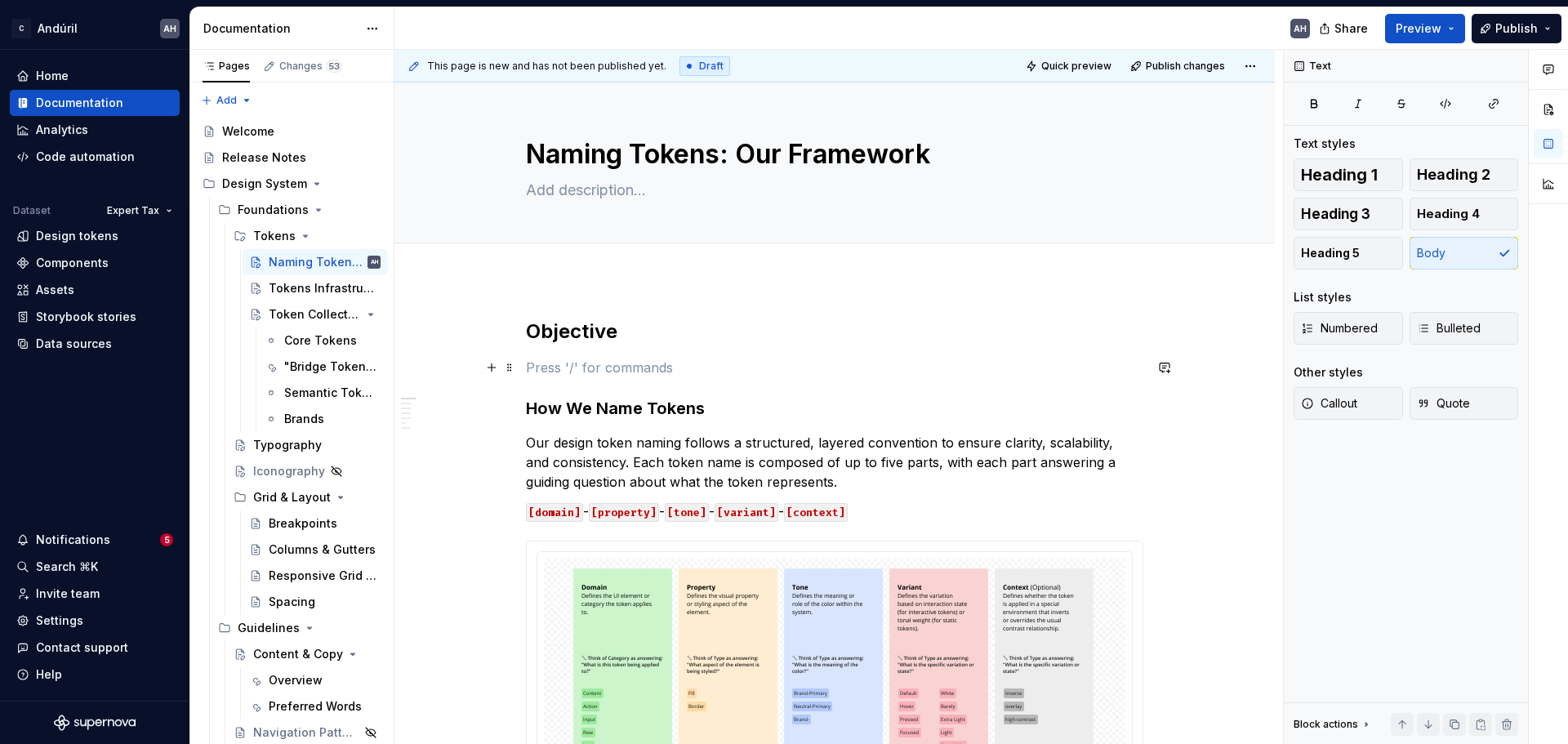
click at [590, 361] on p at bounding box center [834, 367] width 617 height 20
click at [980, 370] on p "The importance of complying with our token naming framework" at bounding box center [834, 367] width 617 height 20
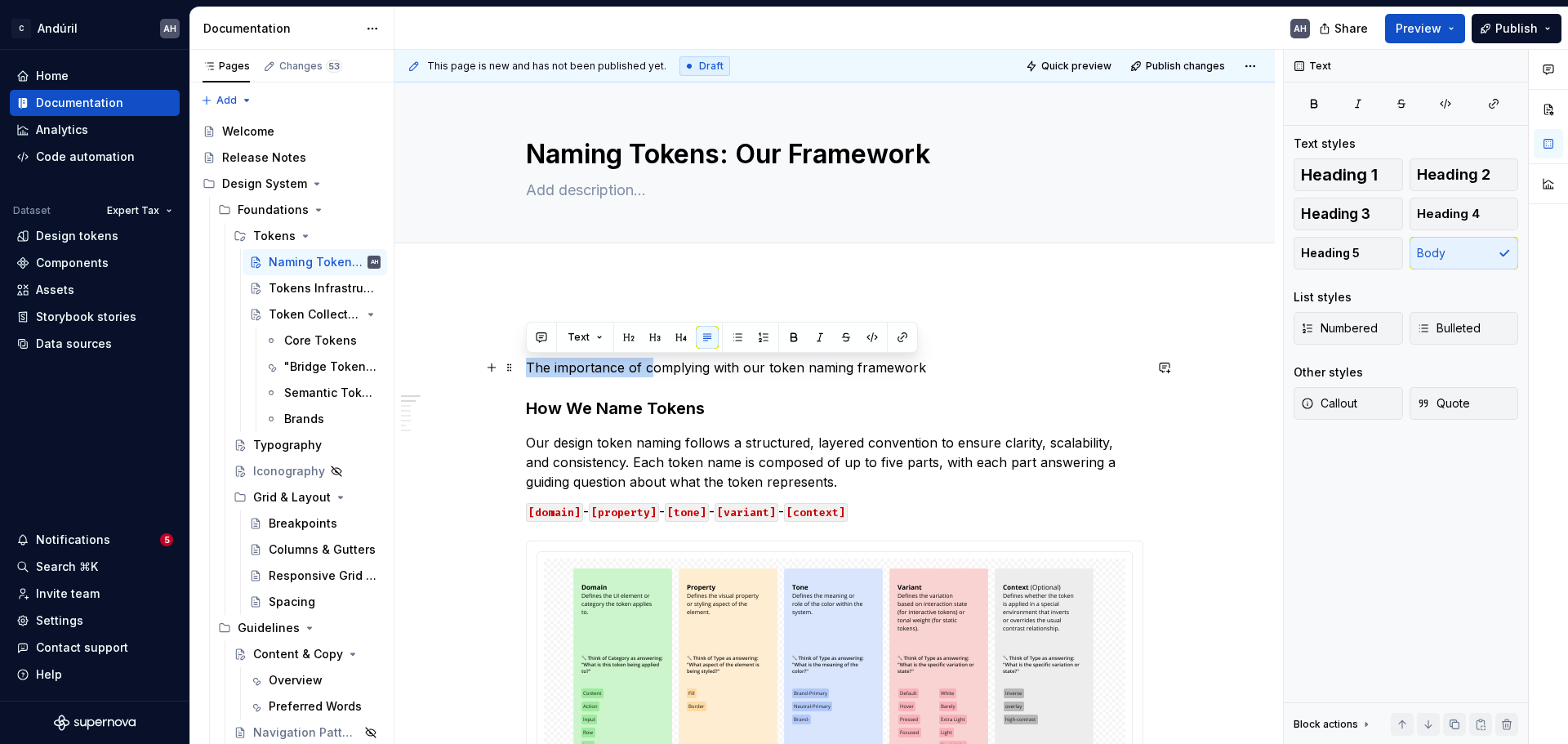
drag, startPoint x: 649, startPoint y: 369, endPoint x: 520, endPoint y: 367, distance: 129.0
click at [587, 373] on p "The importance of complying with our token naming framework" at bounding box center [834, 367] width 617 height 20
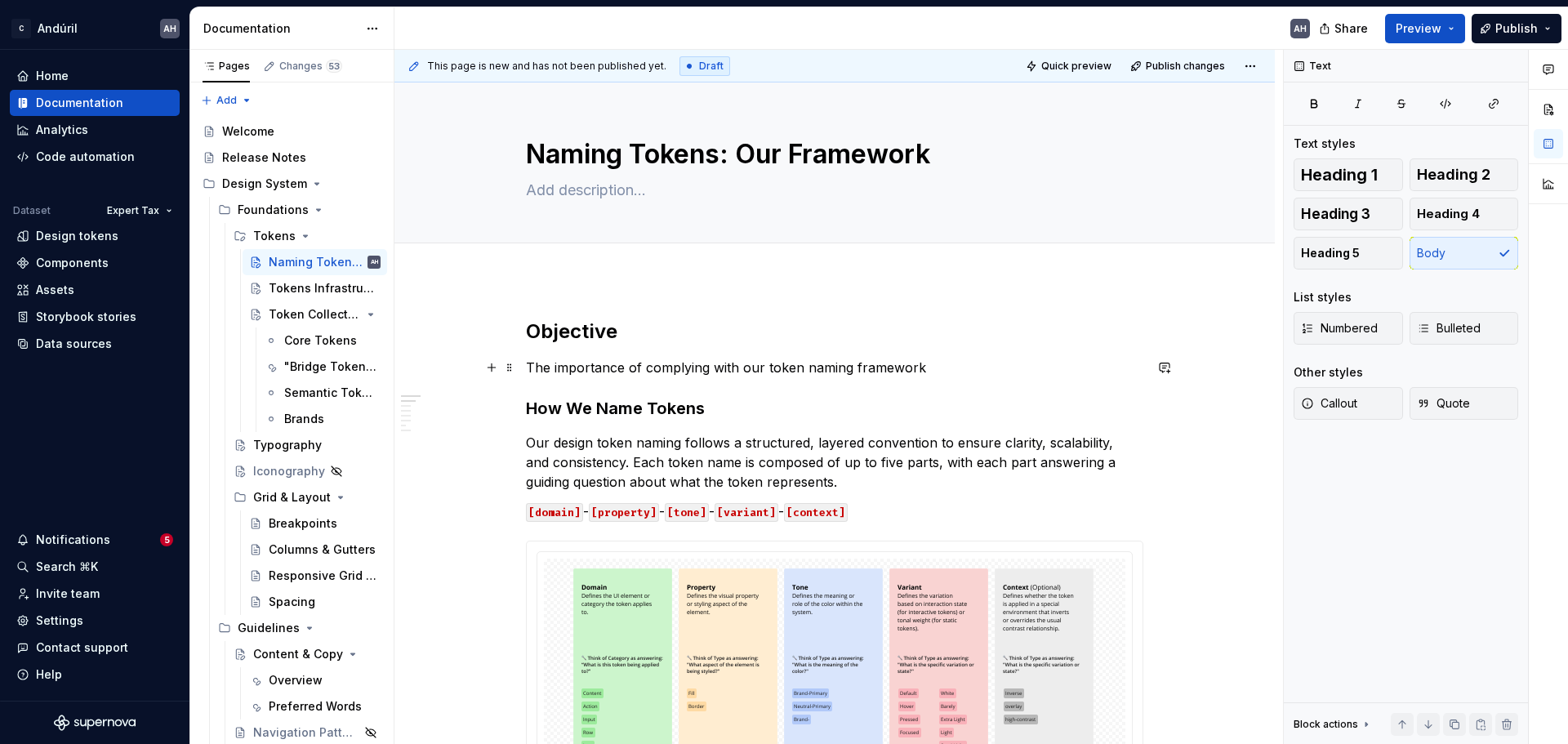
click at [932, 370] on p "The importance of complying with our token naming framework" at bounding box center [834, 367] width 617 height 20
click at [529, 368] on p "The importance of complying with our token naming framework" at bounding box center [834, 367] width 617 height 20
click at [948, 367] on p "The importance of complying with our token naming framework" at bounding box center [834, 367] width 617 height 20
click at [642, 369] on p "The importance of complying with our token naming framework" at bounding box center [834, 367] width 617 height 20
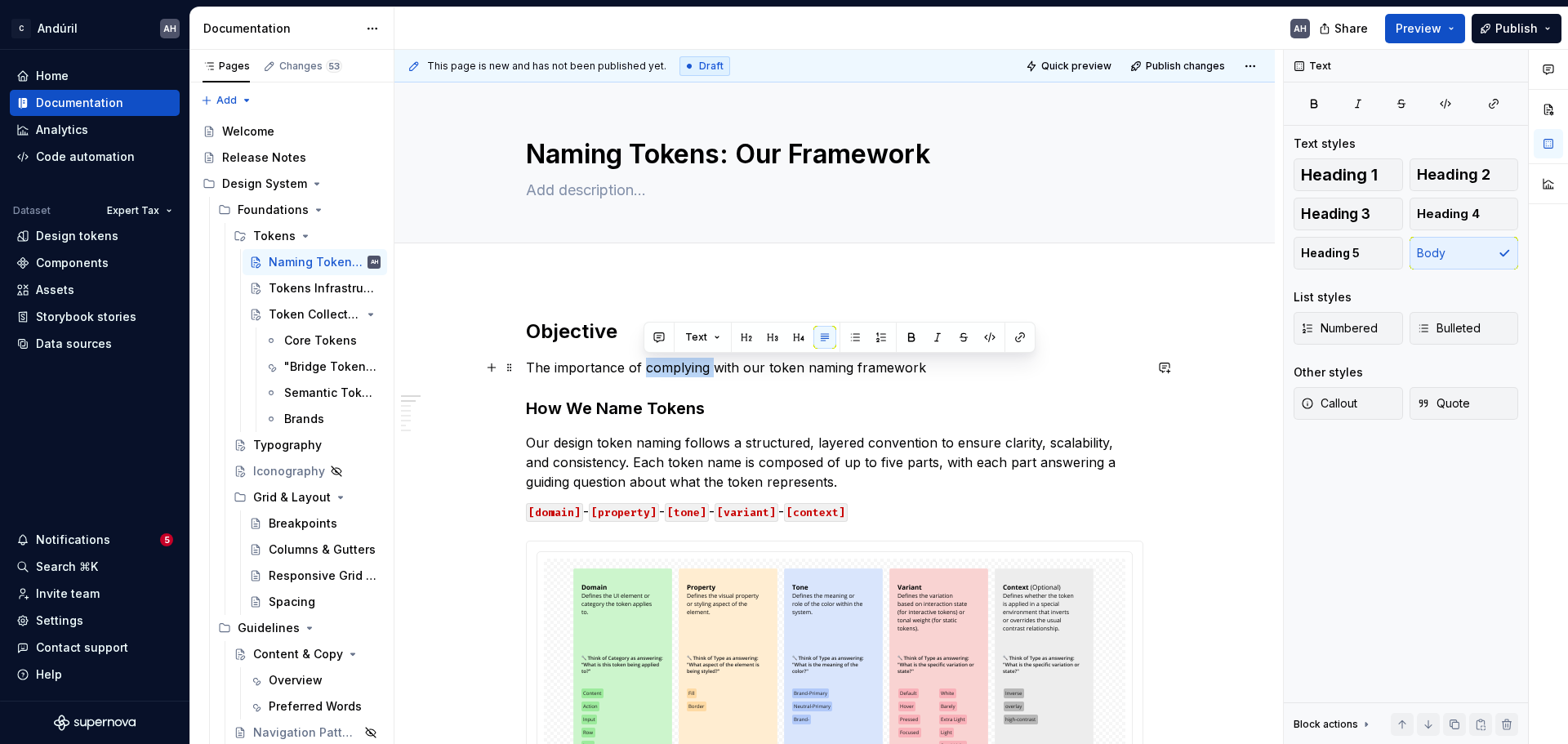
click at [642, 369] on p "The importance of complying with our token naming framework" at bounding box center [834, 367] width 617 height 20
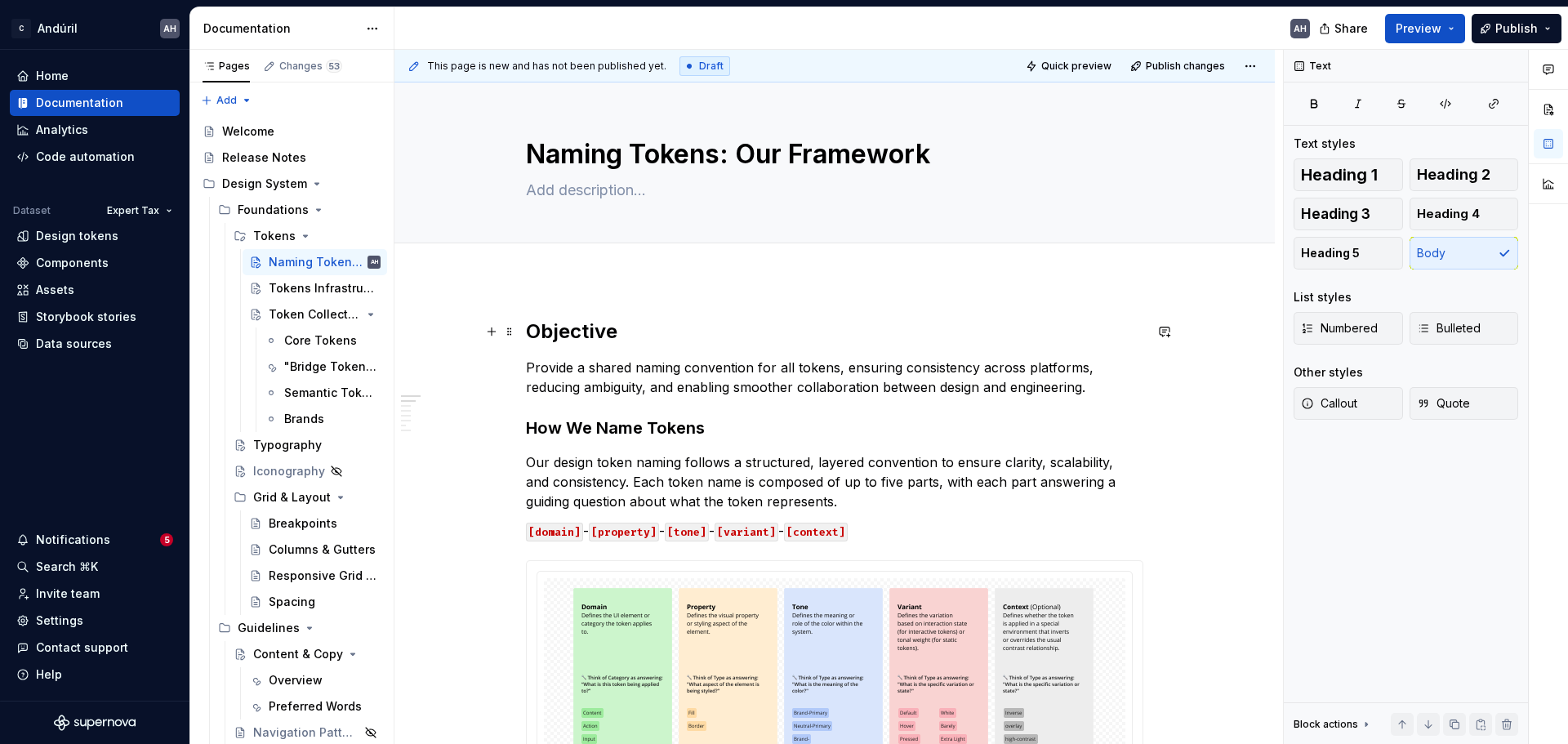
click at [529, 332] on h2 "Objective" at bounding box center [834, 331] width 617 height 26
click at [677, 382] on p "Provide a shared naming convention for all tokens, ensuring consistency across …" at bounding box center [834, 377] width 617 height 39
click at [805, 384] on p "Provide a shared naming convention for all tokens, ensuring consistency across …" at bounding box center [834, 377] width 617 height 39
drag, startPoint x: 1082, startPoint y: 388, endPoint x: 937, endPoint y: 386, distance: 145.0
click at [937, 386] on p "Provide a shared naming convention for all tokens, ensuring consistency across …" at bounding box center [834, 377] width 617 height 39
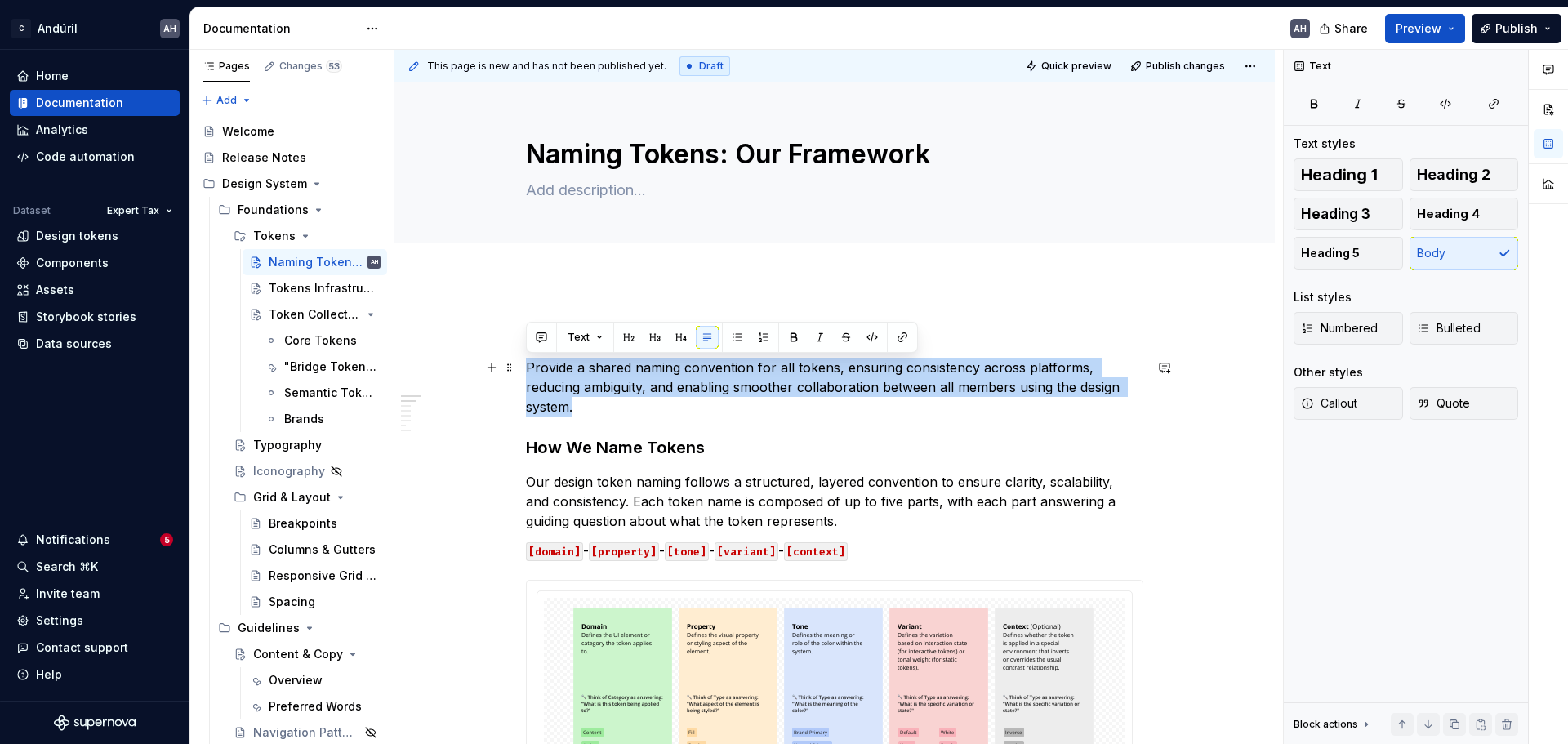
drag, startPoint x: 551, startPoint y: 387, endPoint x: 524, endPoint y: 370, distance: 31.9
copy p "Provide a shared naming convention for all tokens, ensuring consistency across …"
click at [954, 386] on p "Provide a shared naming convention for all tokens, ensuring consistency across …" at bounding box center [834, 386] width 617 height 59
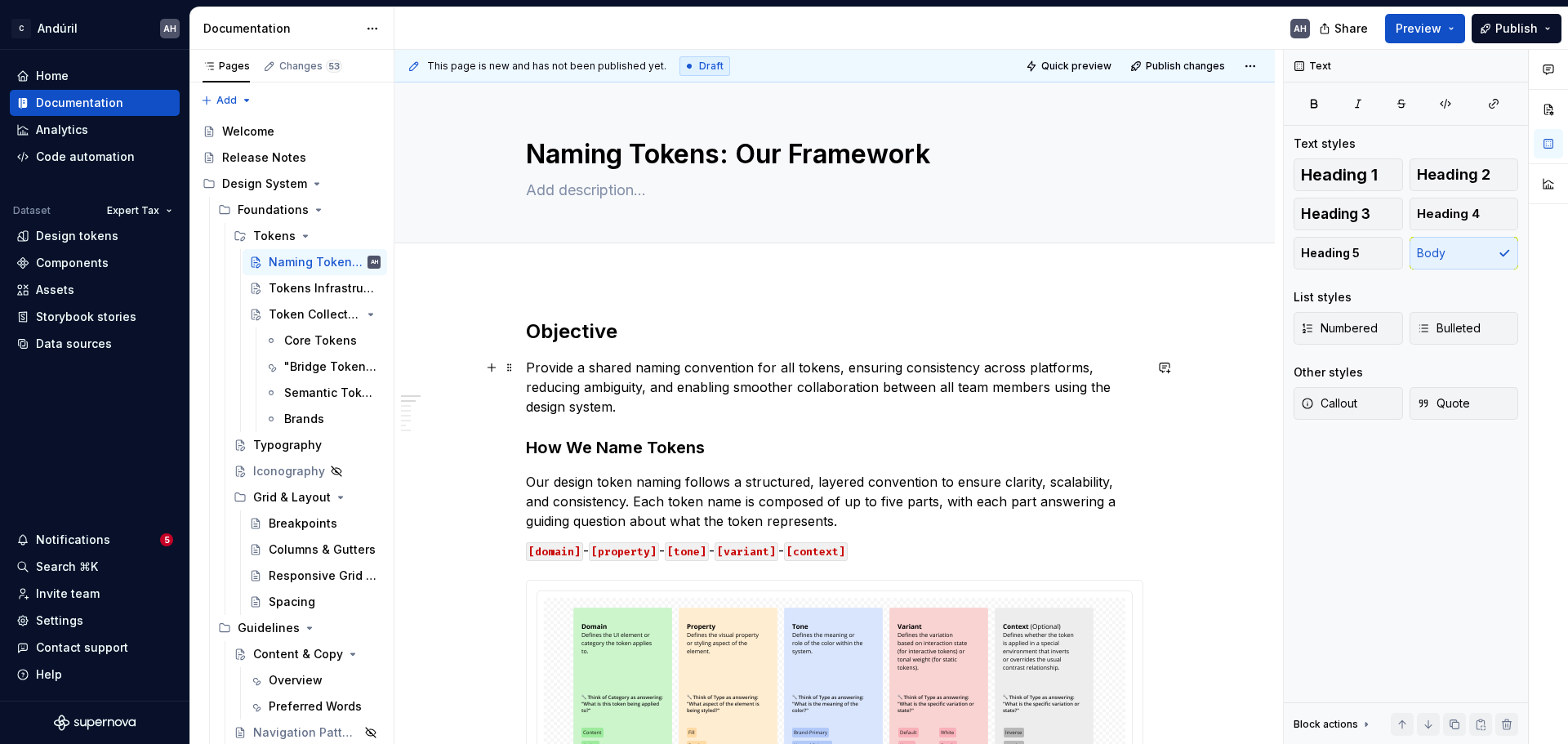
click at [831, 415] on p "Provide a shared naming convention for all tokens, ensuring consistency across …" at bounding box center [834, 386] width 617 height 59
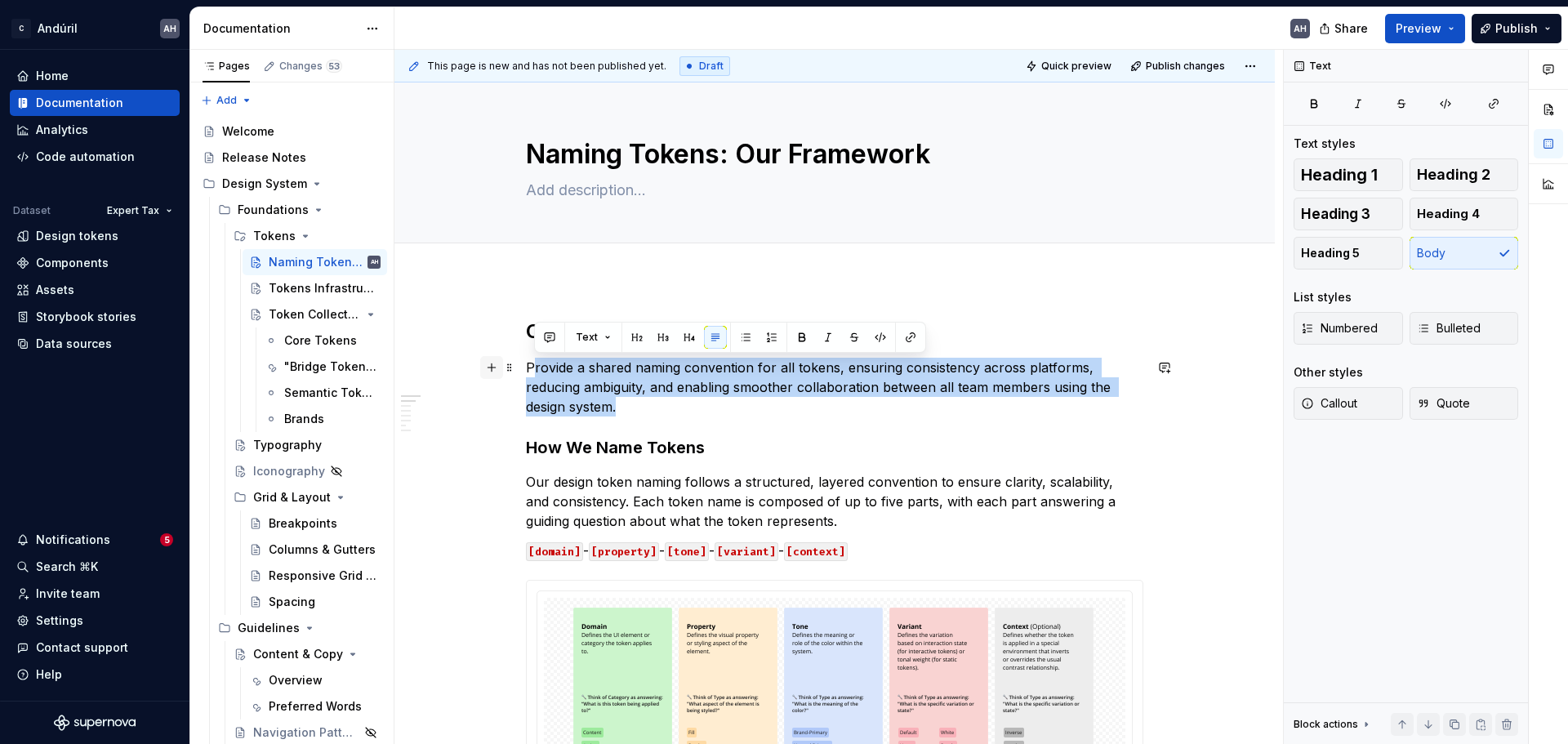
drag, startPoint x: 558, startPoint y: 392, endPoint x: 499, endPoint y: 367, distance: 64.1
click at [569, 368] on p "Provide a shared naming convention for all tokens, ensuring consistency across …" at bounding box center [834, 386] width 617 height 59
drag, startPoint x: 633, startPoint y: 403, endPoint x: 529, endPoint y: 354, distance: 115.0
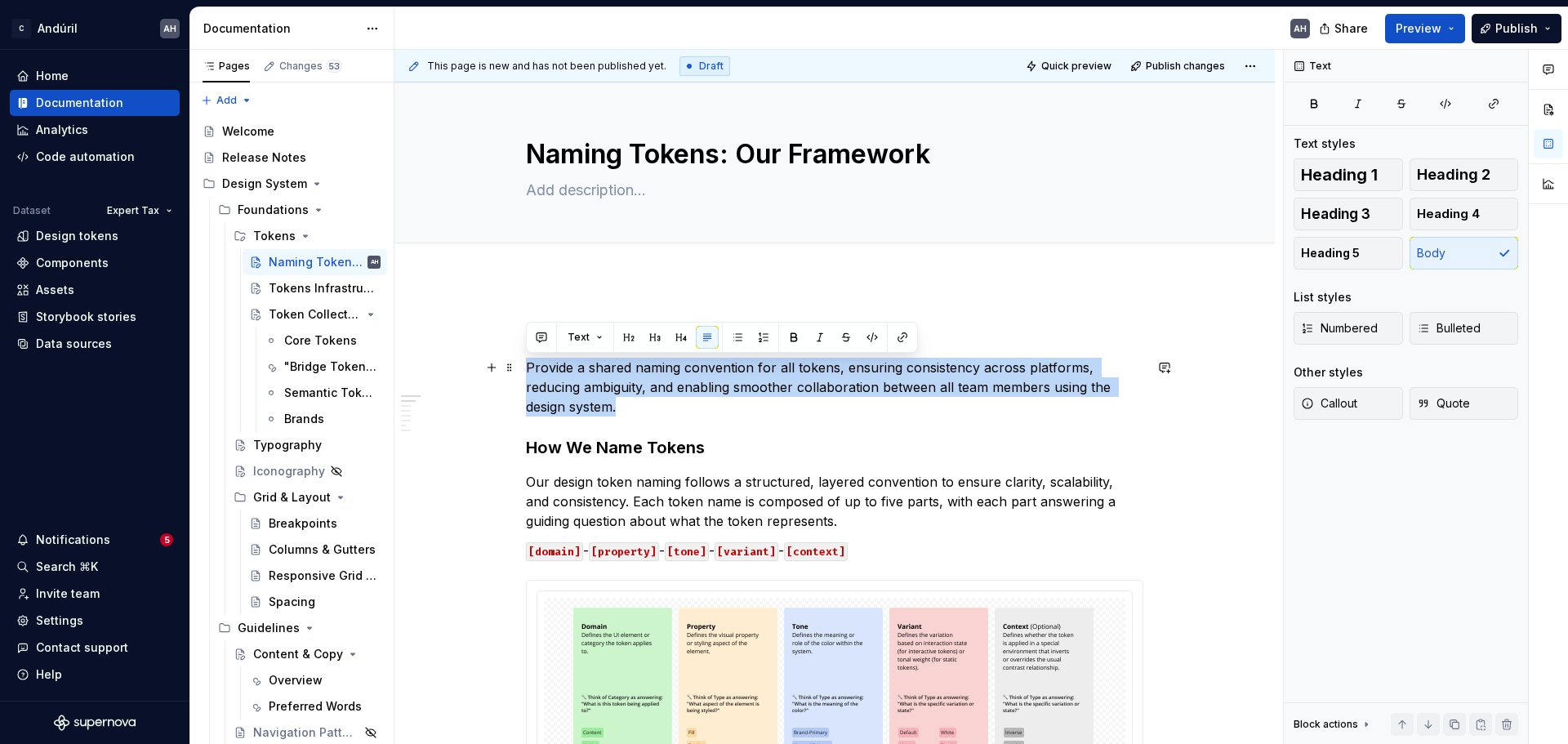
copy p "Provide a shared naming convention for all tokens, ensuring consistency across …"
click at [580, 371] on p "Provide a shared naming convention for all tokens, ensuring consistency across …" at bounding box center [834, 386] width 617 height 59
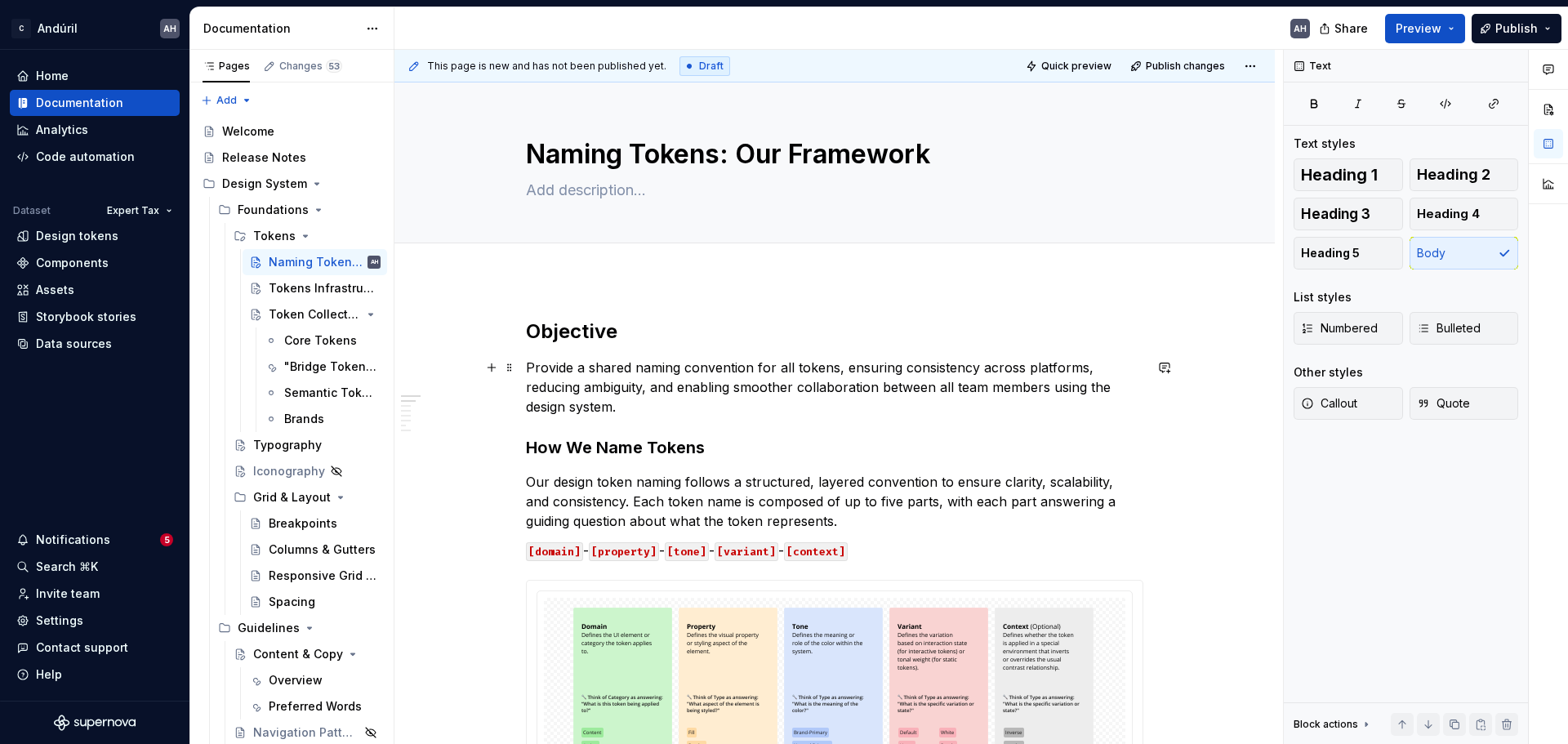
click at [580, 371] on p "Provide a shared naming convention for all tokens, ensuring consistency across …" at bounding box center [834, 386] width 617 height 59
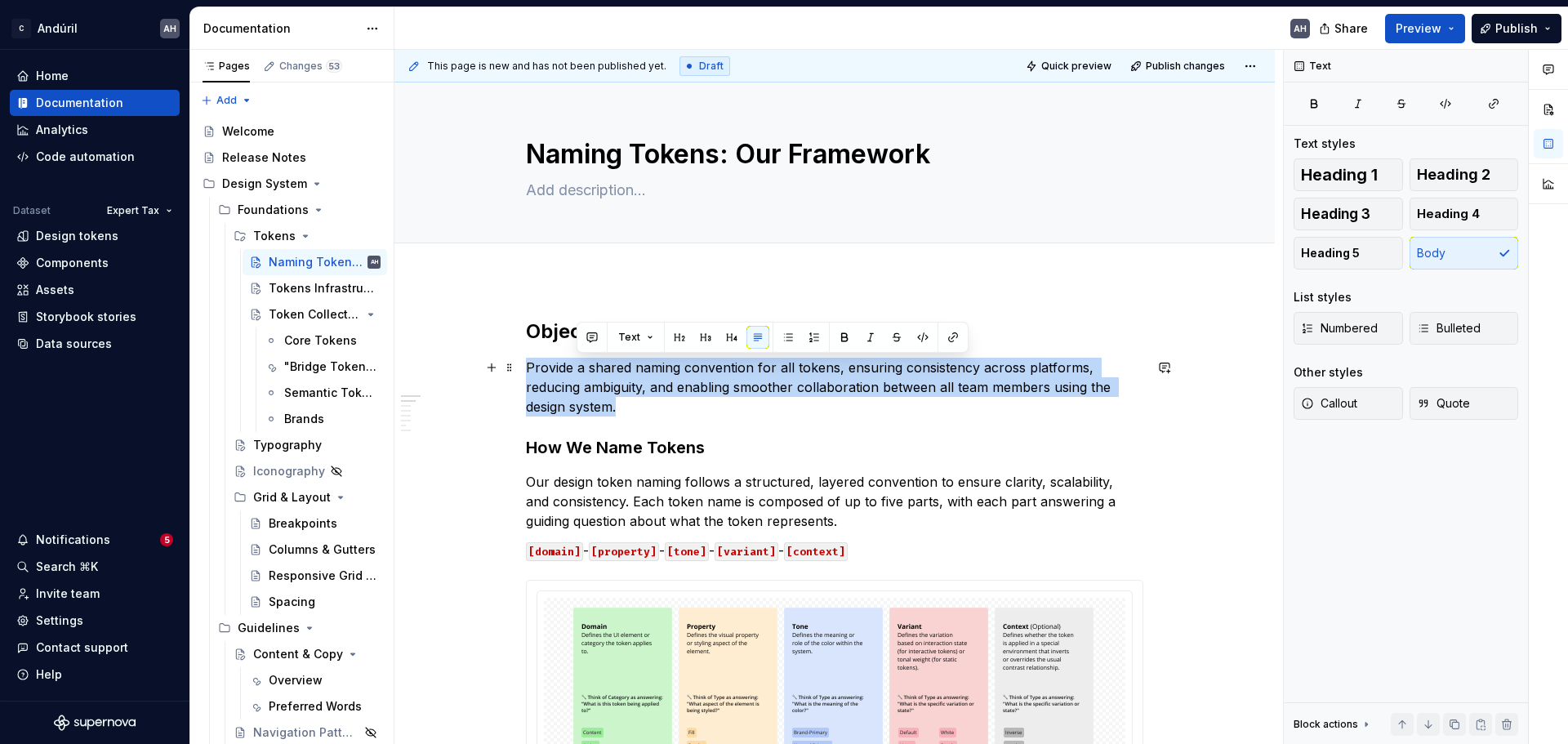
click at [580, 371] on p "Provide a shared naming convention for all tokens, ensuring consistency across …" at bounding box center [834, 386] width 617 height 59
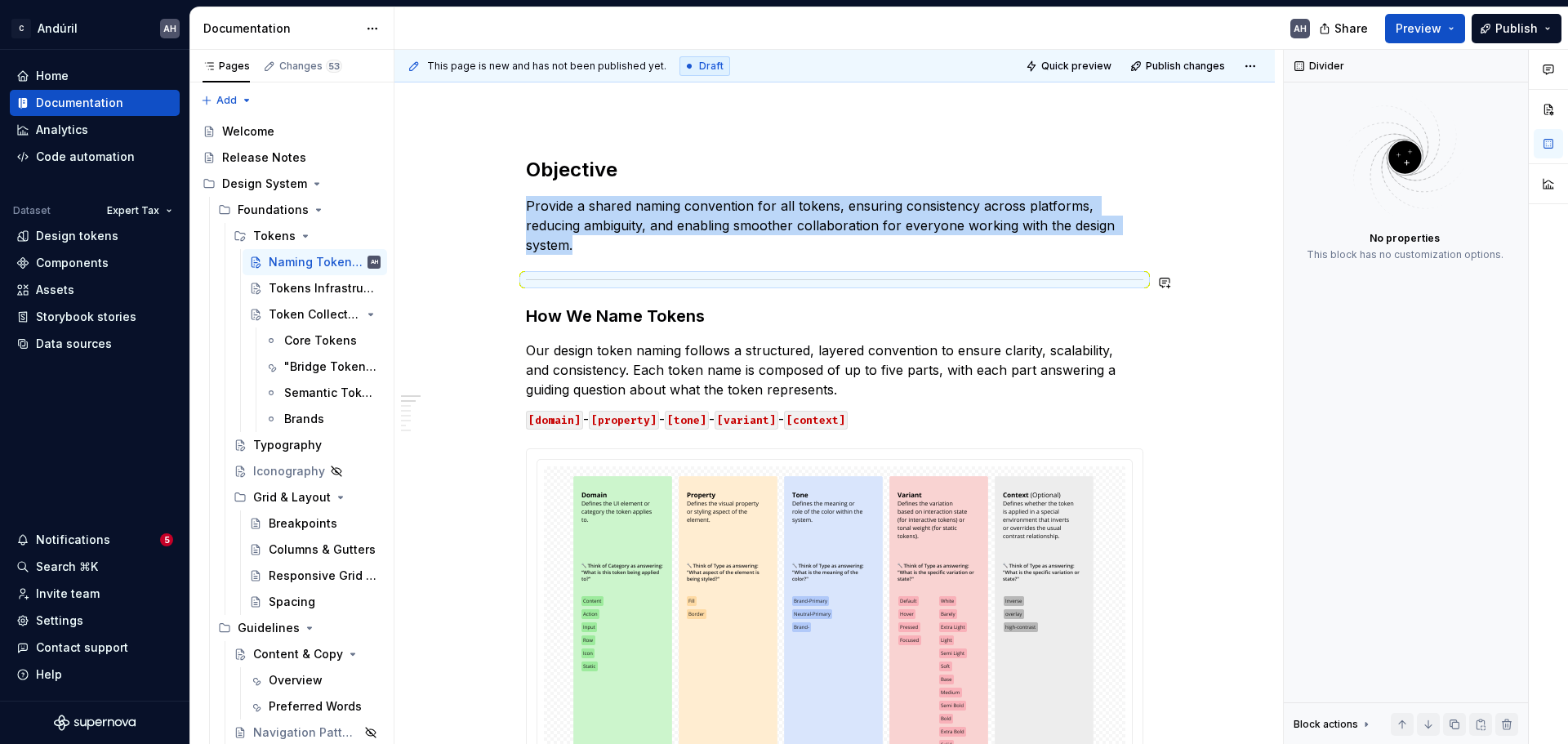
scroll to position [163, 0]
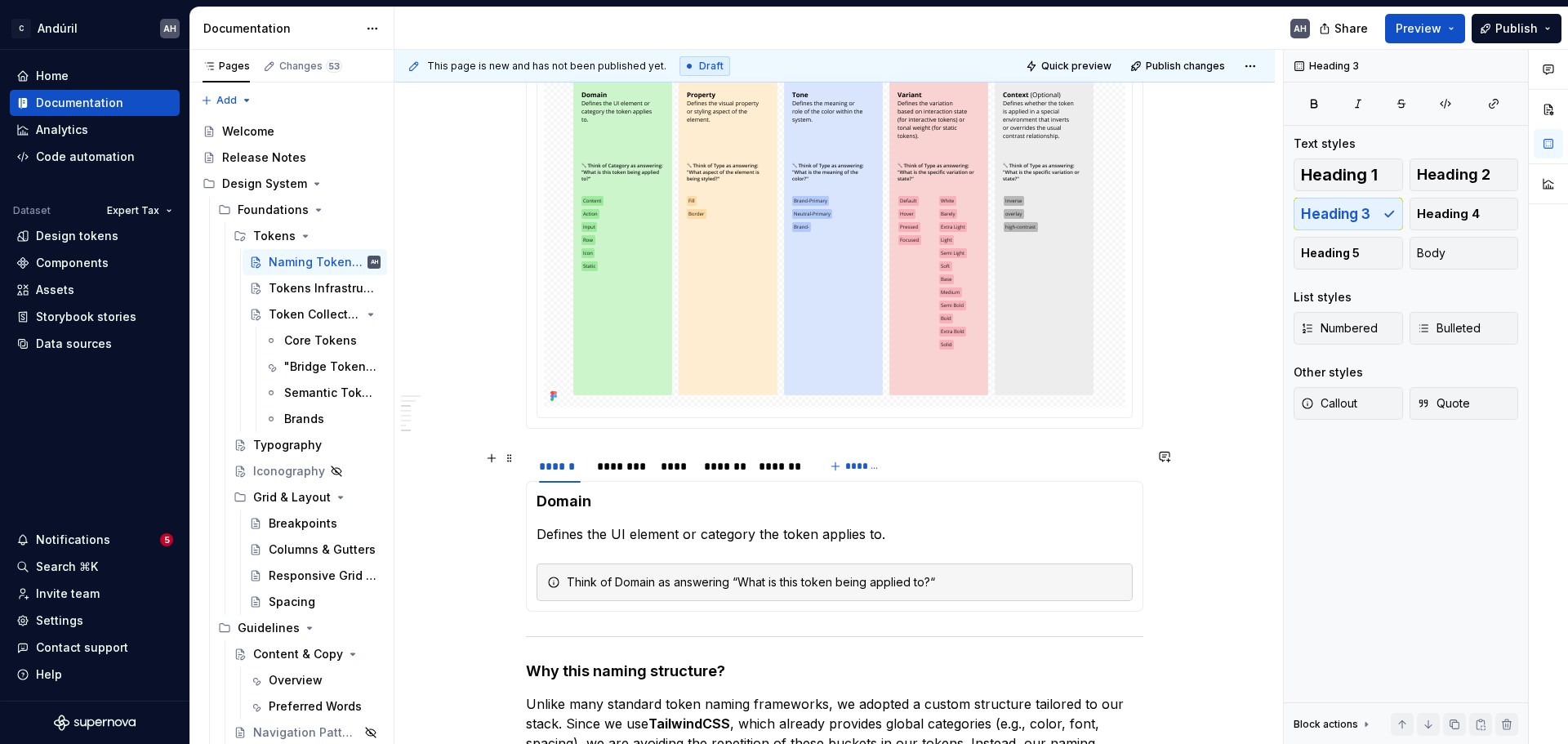
scroll to position [572, 0]
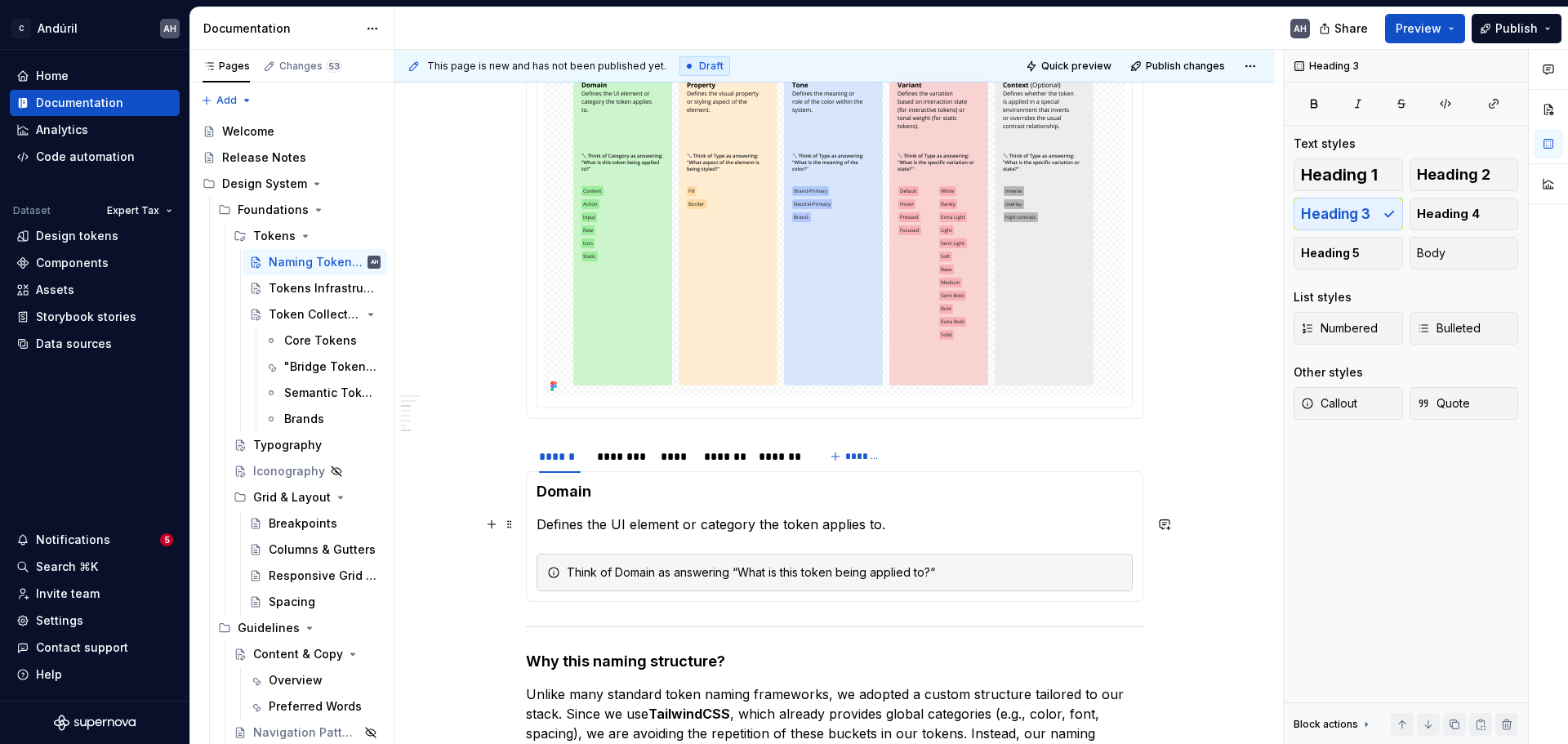
click at [671, 533] on p "Defines the UI element or category the token applies to." at bounding box center [834, 524] width 596 height 20
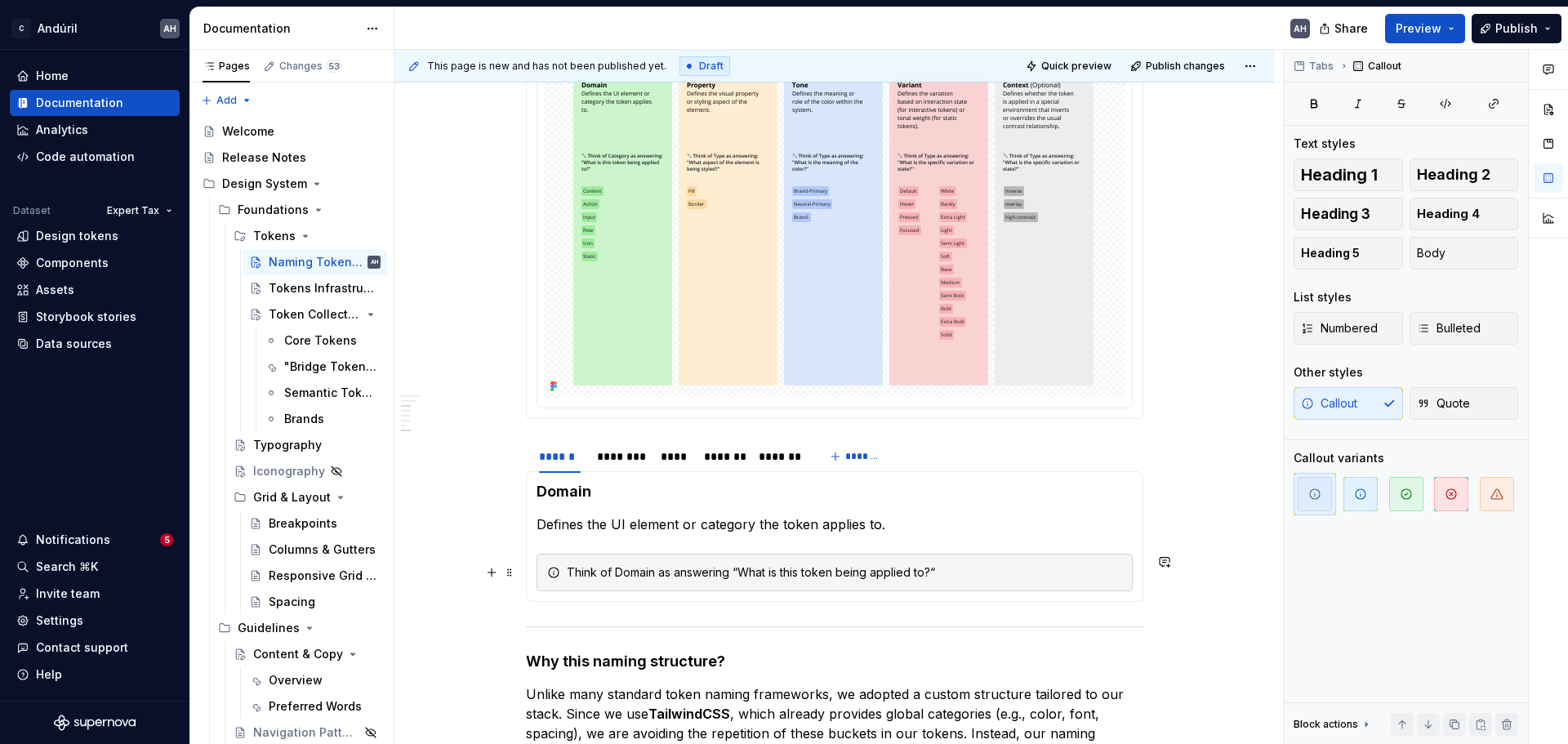
click at [696, 575] on div "Think of Domain as answering “What is this token being applied to?“" at bounding box center [845, 573] width 556 height 17
click at [989, 557] on div "Think of Domain as answering “What is this token being applied to?“" at bounding box center [834, 573] width 596 height 37
click at [537, 575] on div "Think of Domain as answering “What is this token being applied to?“" at bounding box center [834, 573] width 596 height 37
click at [1361, 497] on icon "button" at bounding box center [1361, 494] width 13 height 13
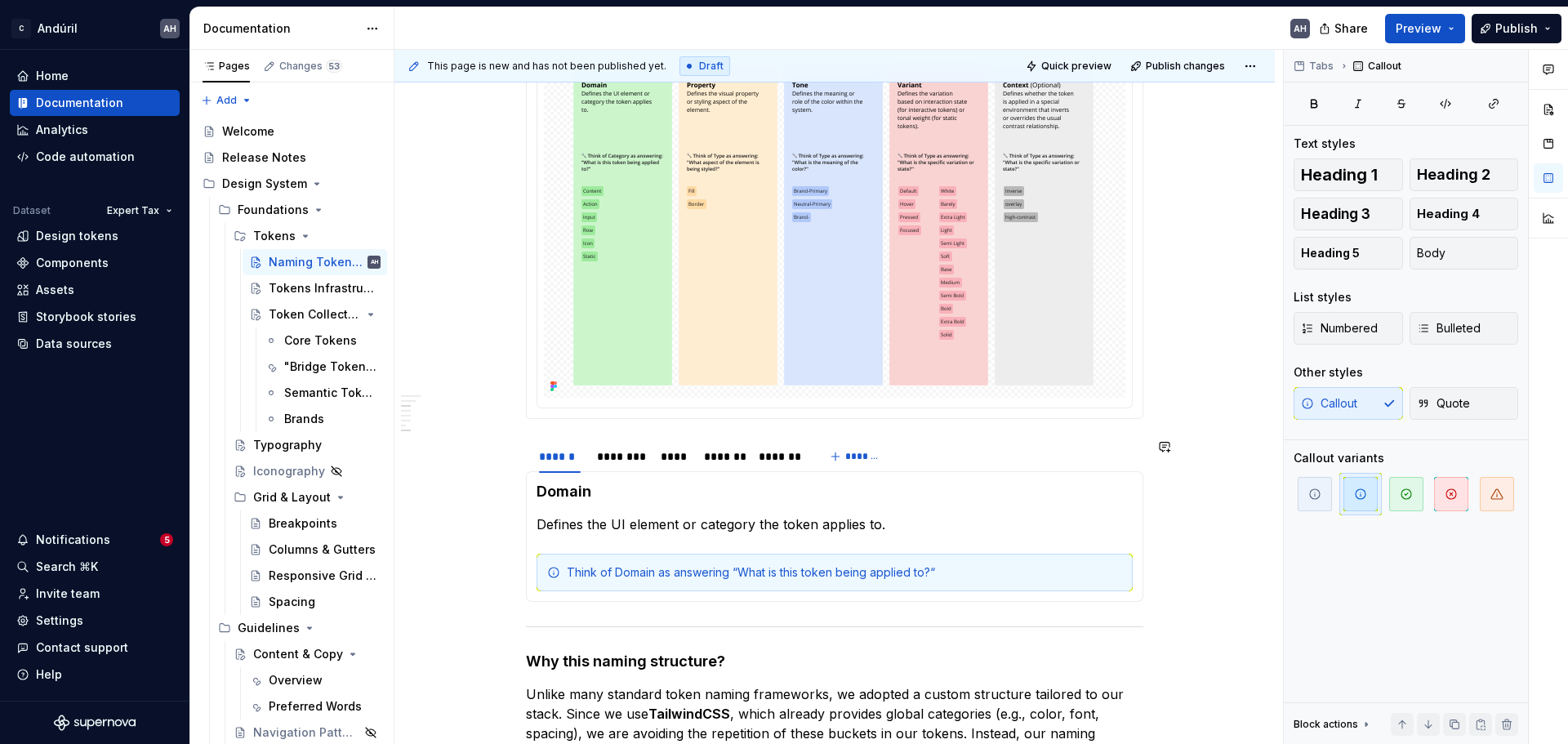
click at [646, 539] on section-item-column "Domain Defines the UI element or category the token applies to. Think of Domain…" at bounding box center [834, 537] width 596 height 110
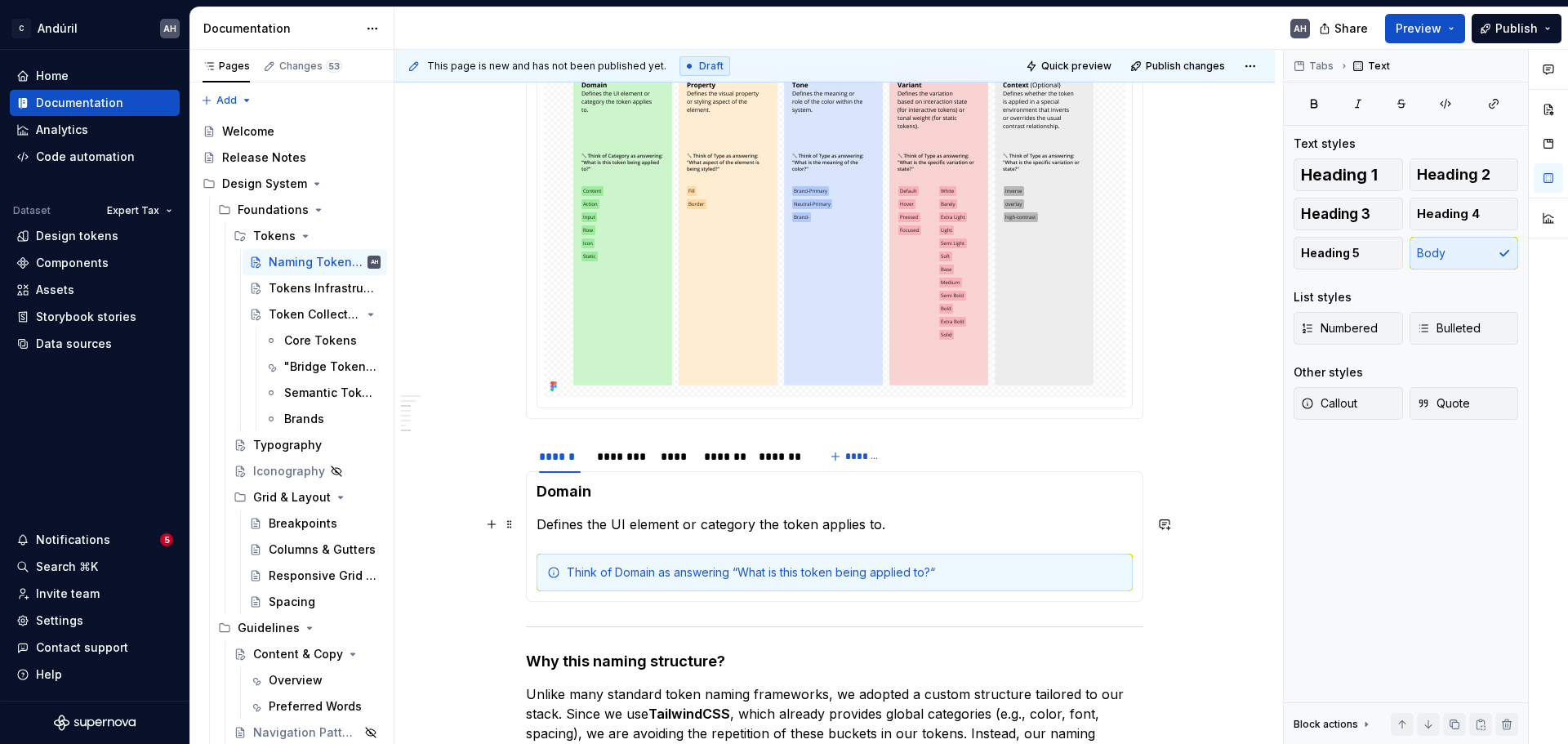
click at [947, 511] on section-item-column "Domain Defines the UI element or category the token applies to. Think of Domain…" at bounding box center [834, 537] width 596 height 110
click at [617, 463] on div "********" at bounding box center [620, 457] width 47 height 17
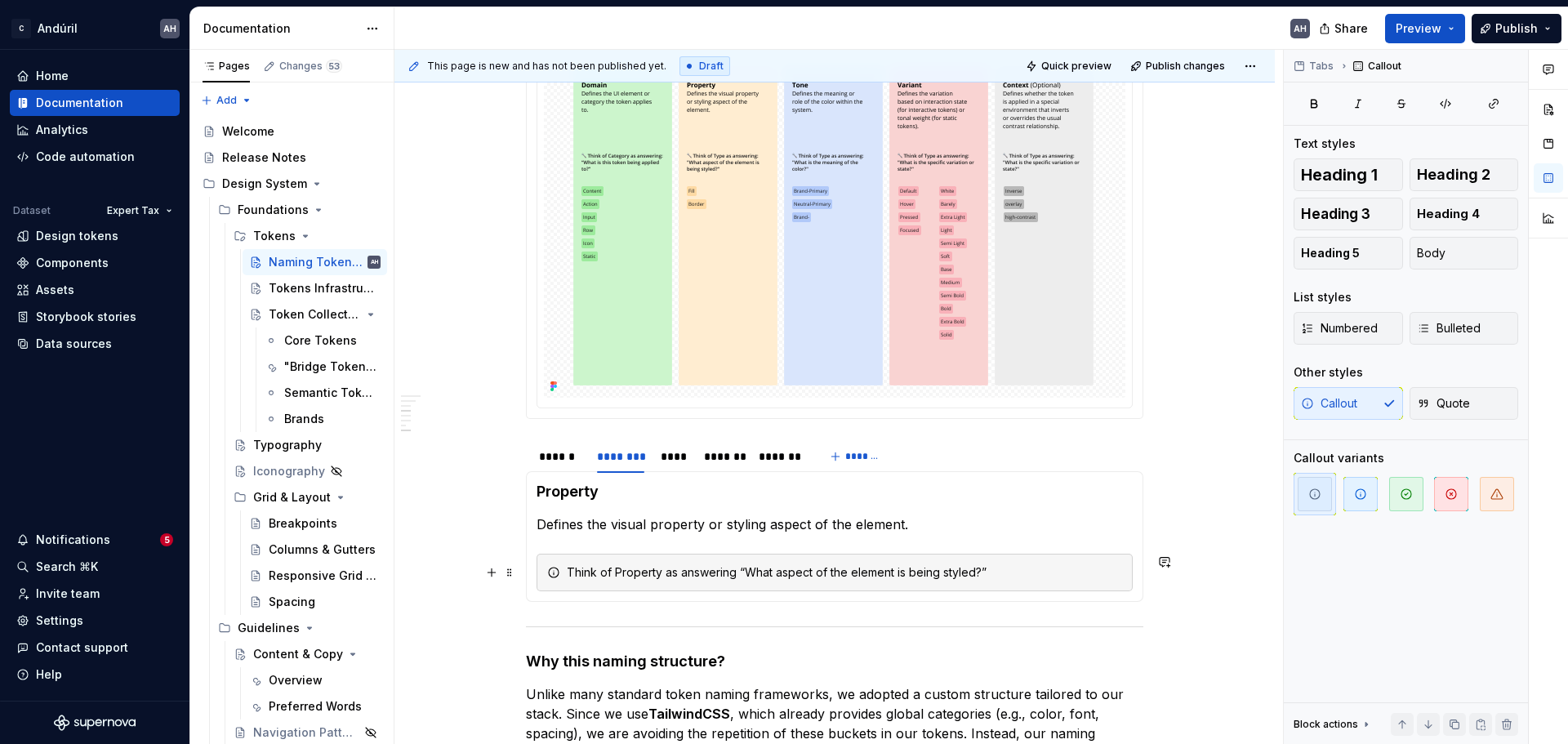
click at [590, 561] on div "Think of Property as answering “What aspect of the element is being styled?”" at bounding box center [834, 573] width 596 height 37
click at [1354, 493] on span "button" at bounding box center [1360, 494] width 34 height 34
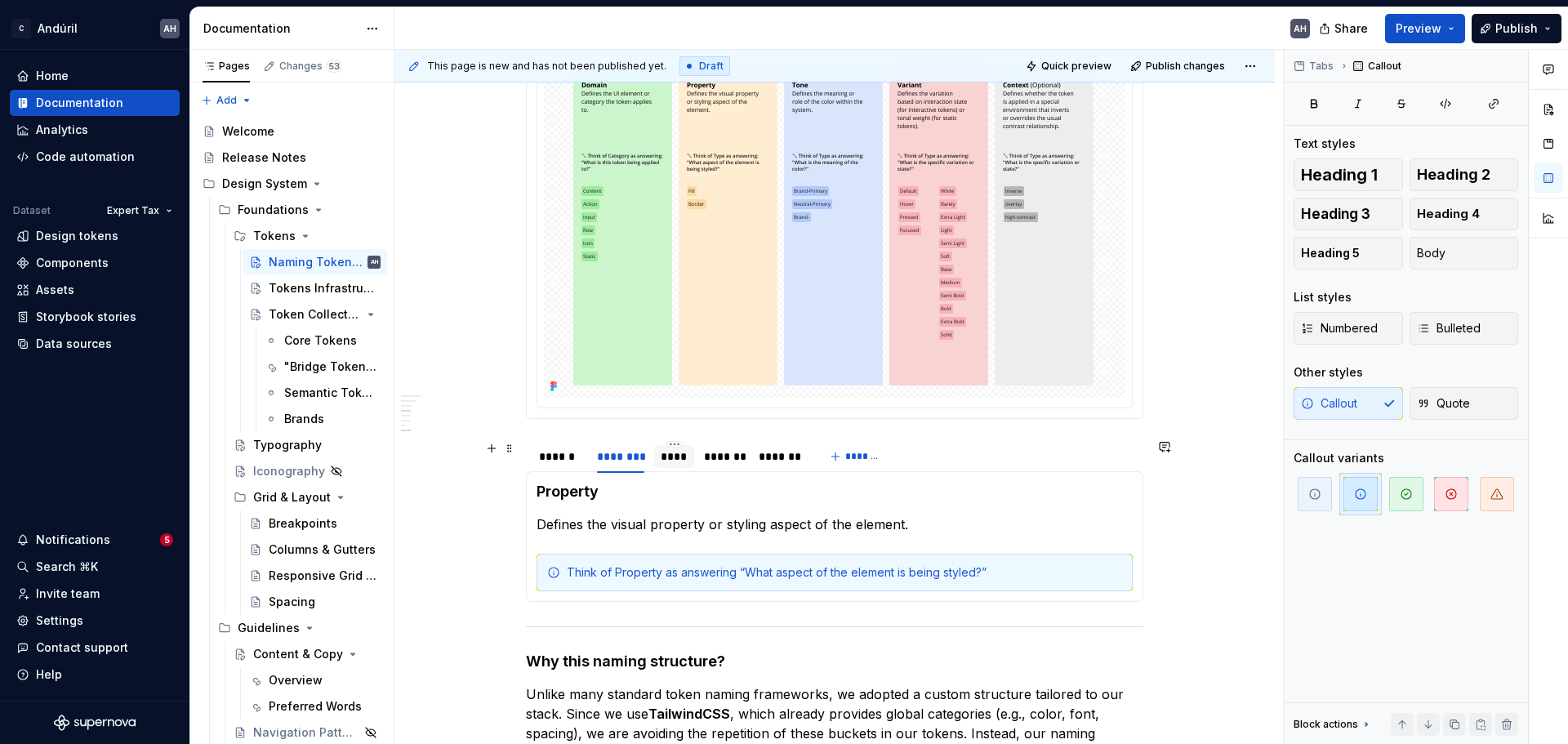
click at [673, 457] on div "****" at bounding box center [674, 457] width 27 height 17
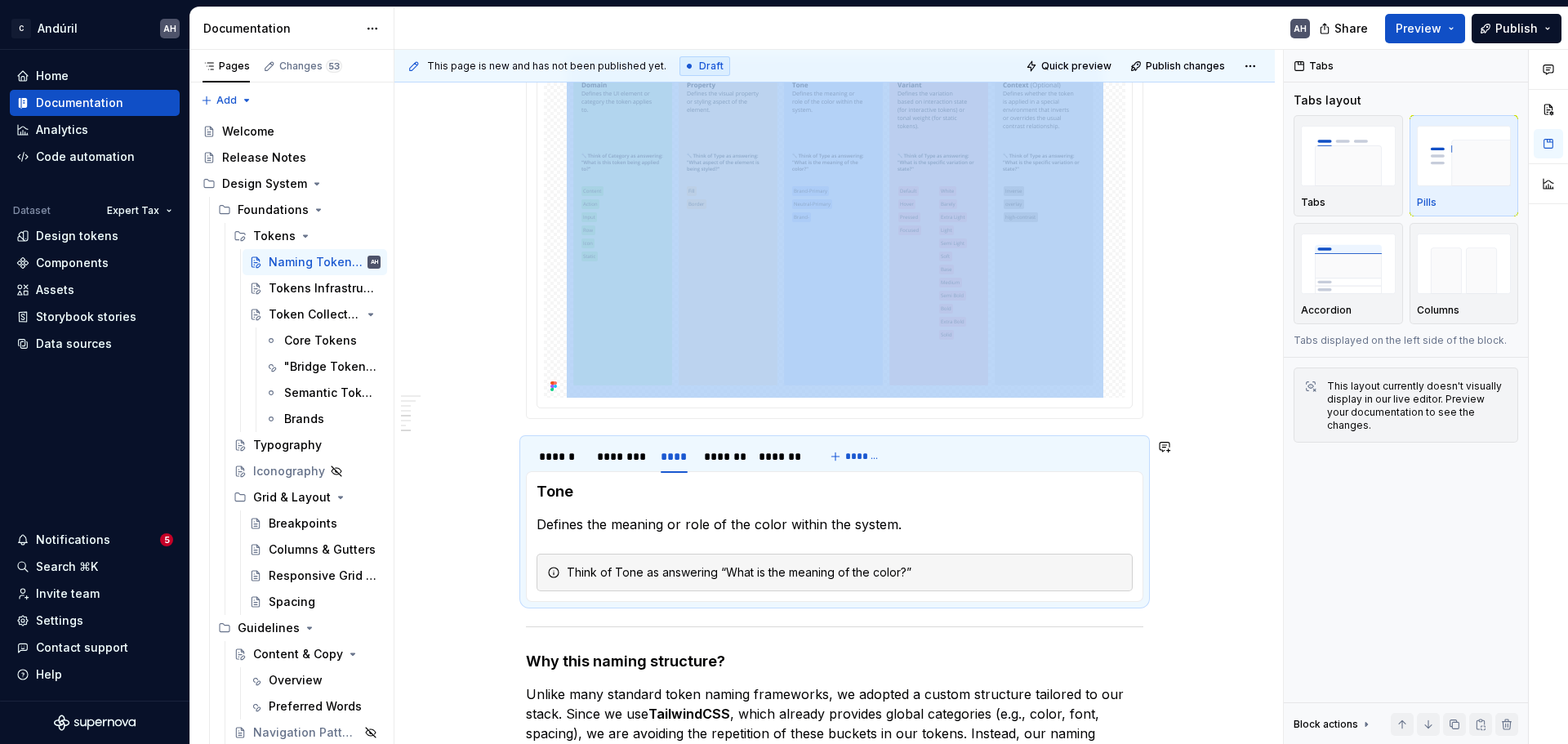
click at [734, 611] on div "Objective Provide a shared naming convention for all tokens, ensuring consisten…" at bounding box center [834, 359] width 617 height 1225
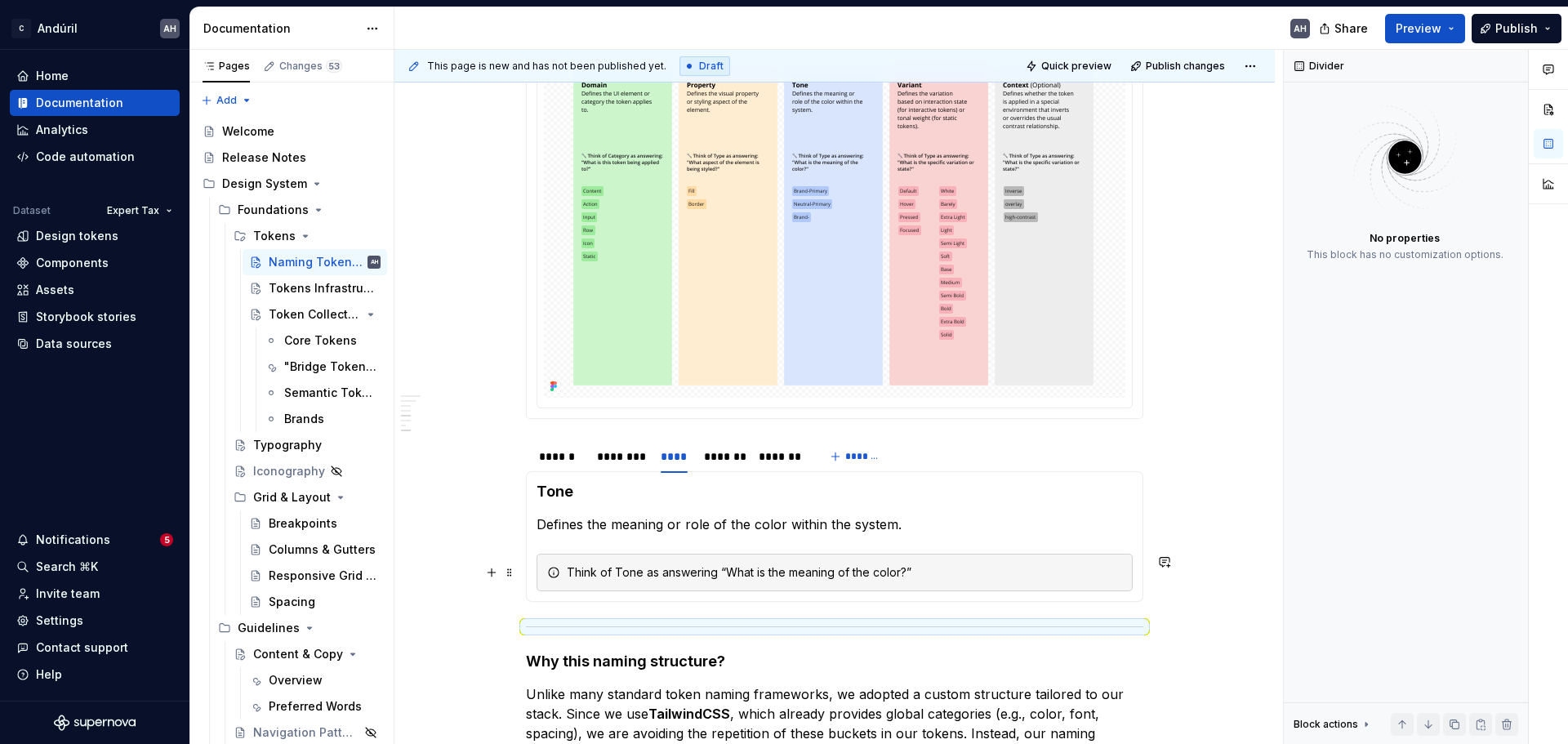
click at [673, 571] on div "Think of Tone as answering “What is the meaning of the color?”" at bounding box center [845, 573] width 556 height 17
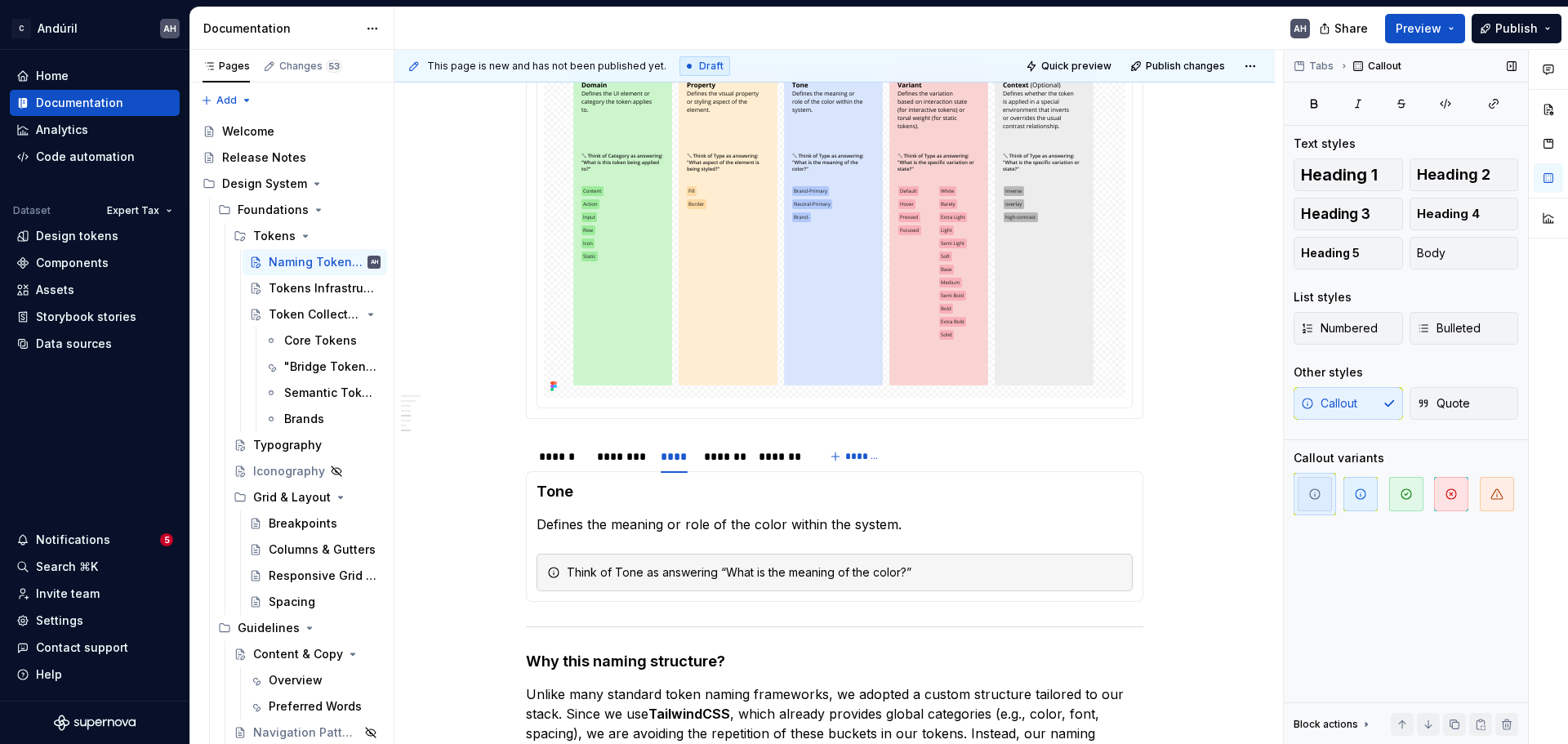
click at [1359, 505] on span "button" at bounding box center [1360, 494] width 34 height 34
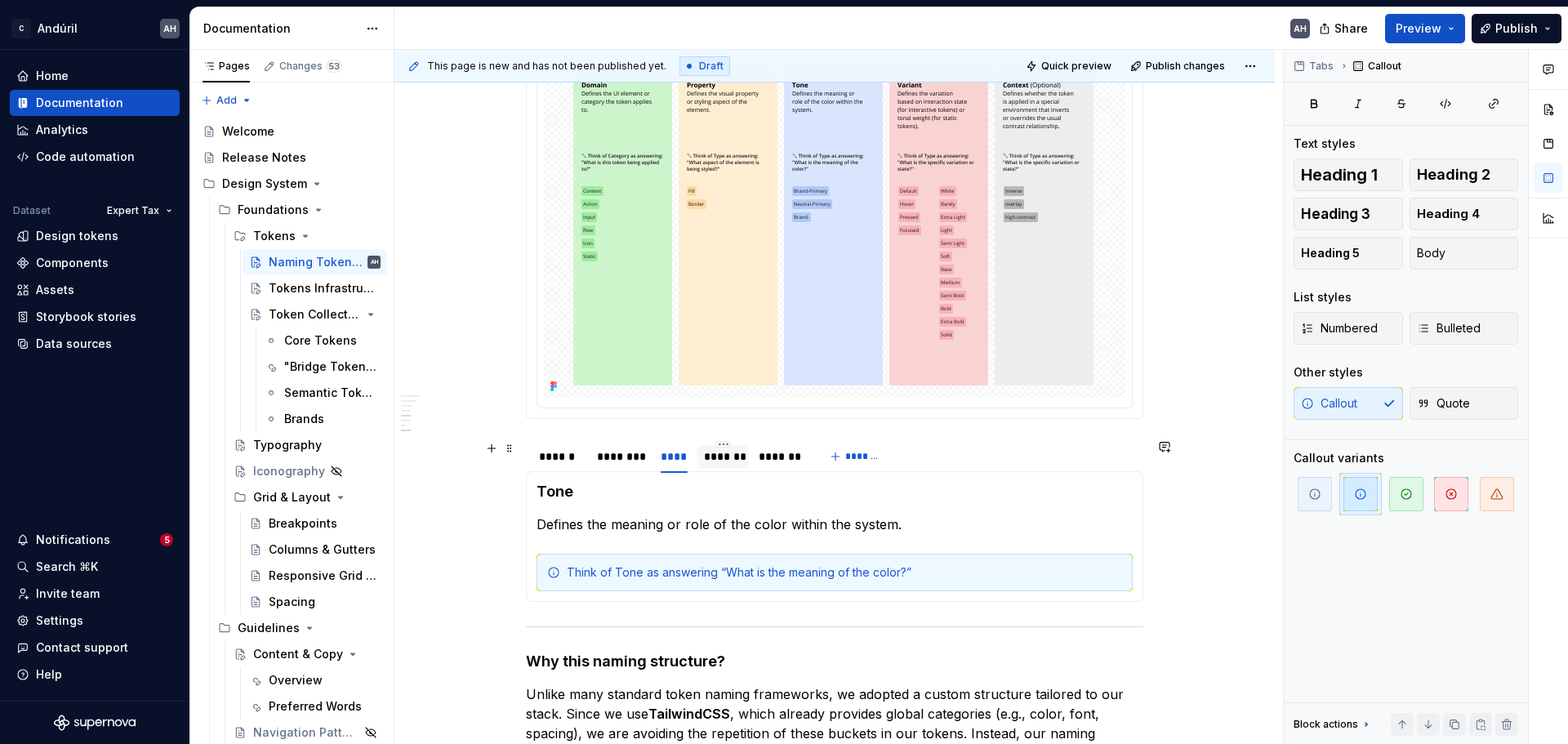
click at [720, 467] on div "*******" at bounding box center [723, 456] width 51 height 23
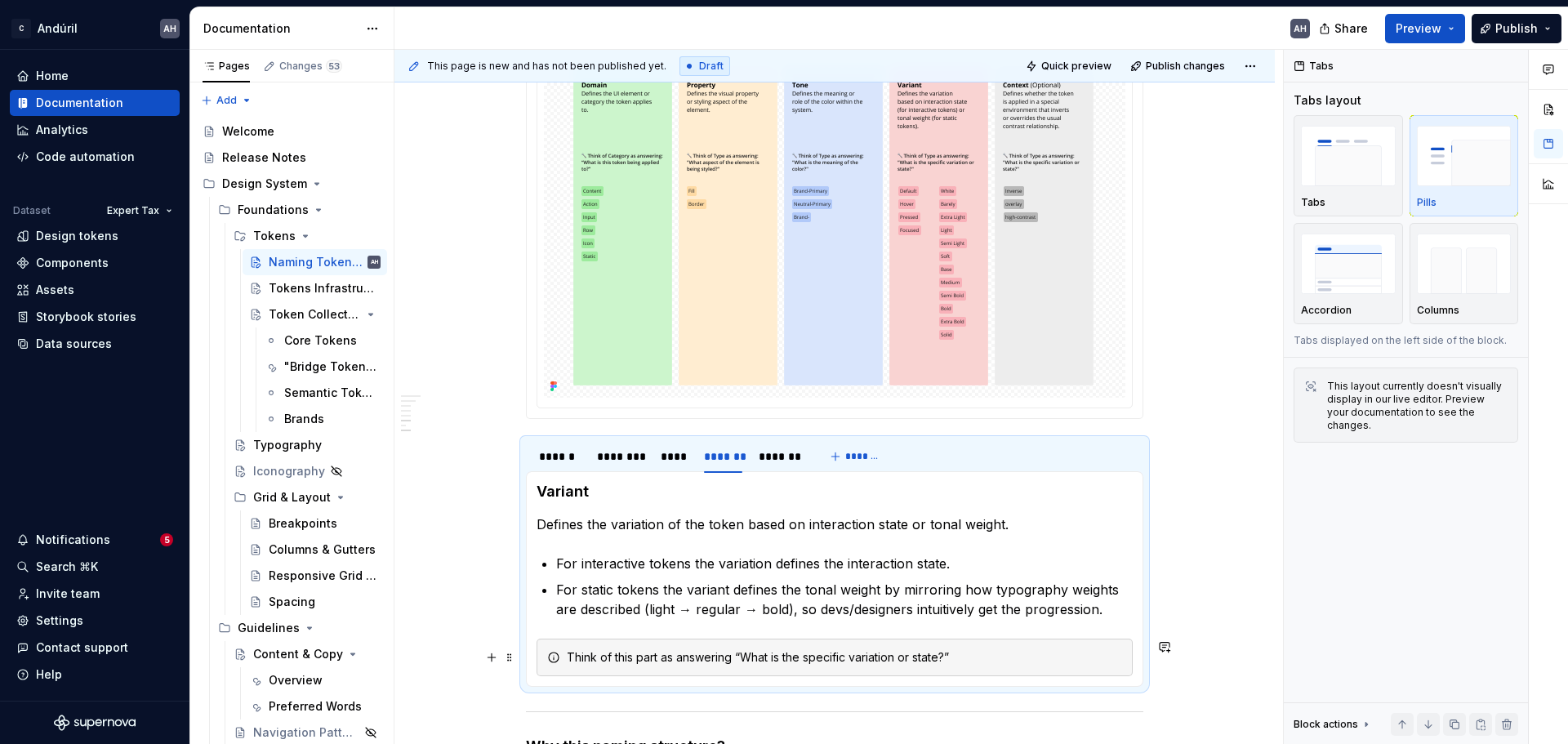
click at [591, 656] on div "Think of this part as answering “What is the specific variation or state?”" at bounding box center [845, 657] width 556 height 17
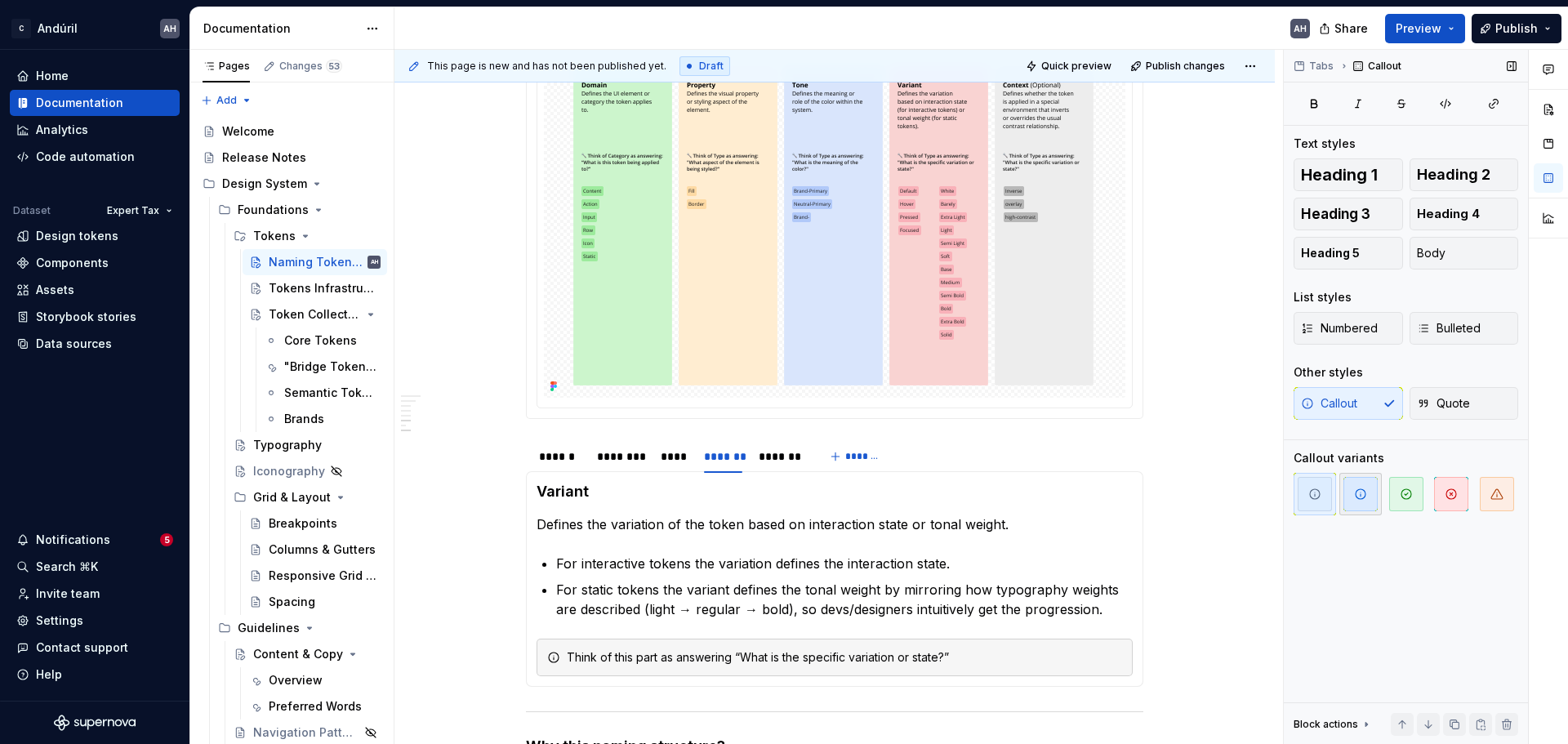
click at [1363, 492] on icon "button" at bounding box center [1361, 494] width 13 height 13
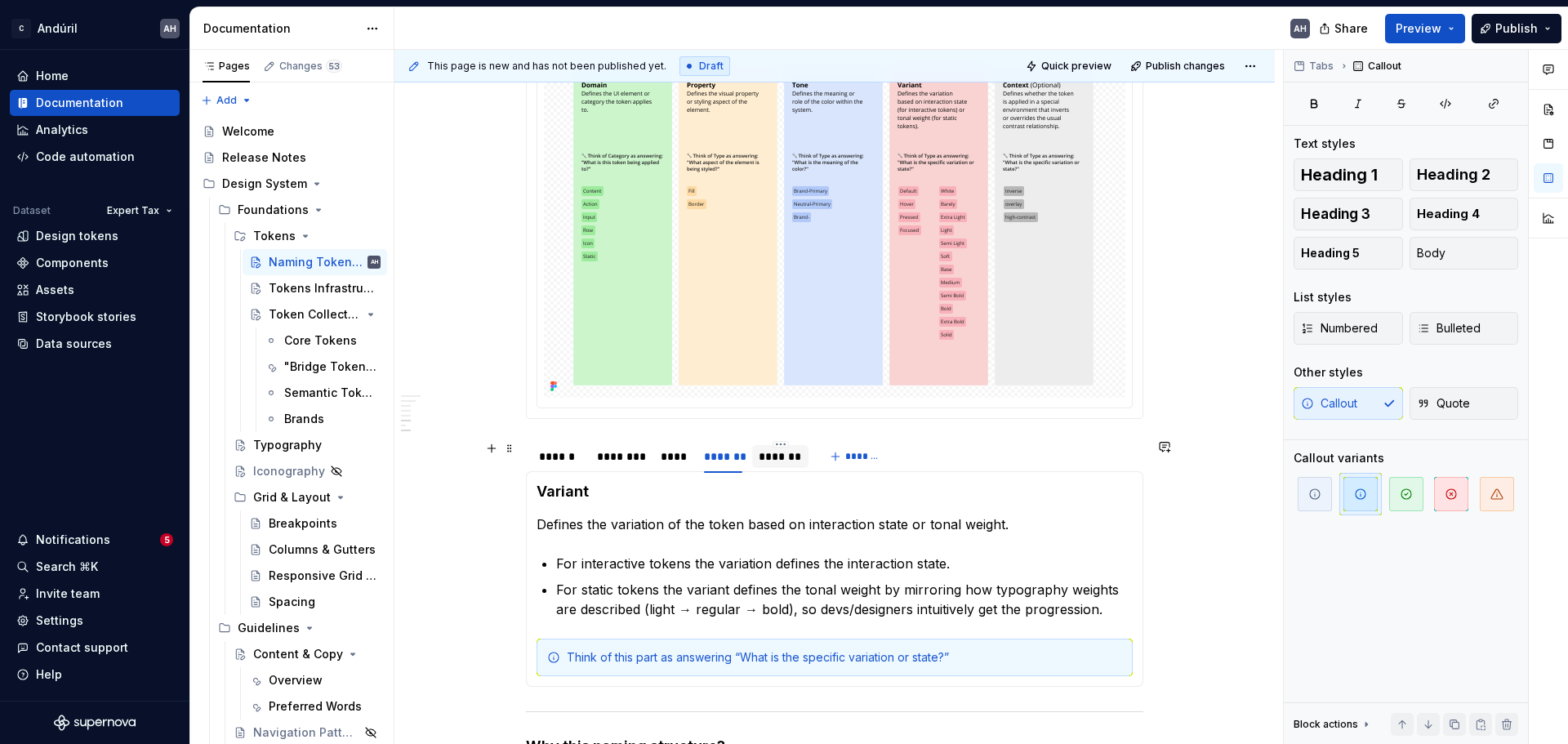
click at [766, 461] on div "*******" at bounding box center [780, 457] width 43 height 17
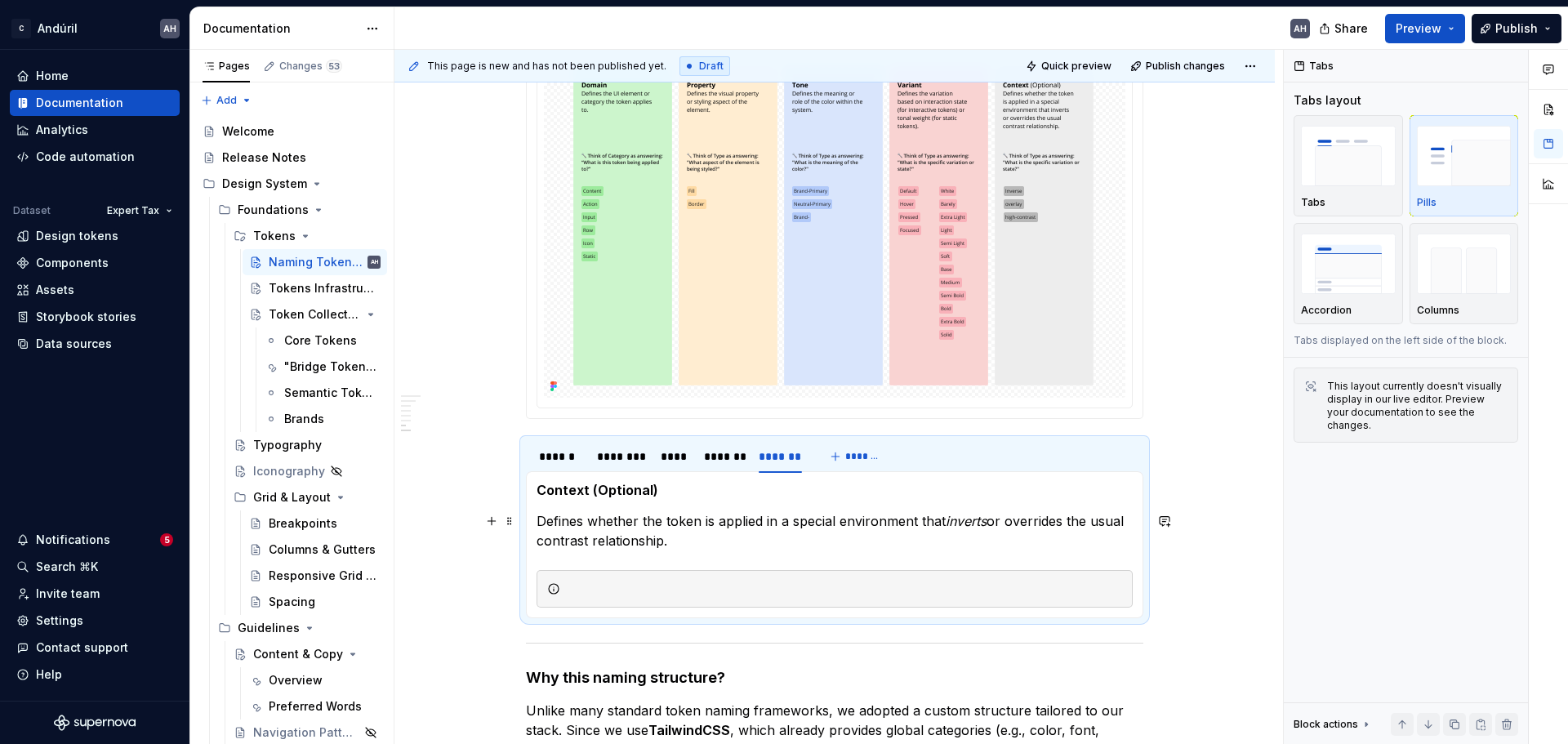
click at [731, 545] on p "Defines whether the token is applied in a special environment that inverts or o…" at bounding box center [834, 531] width 596 height 39
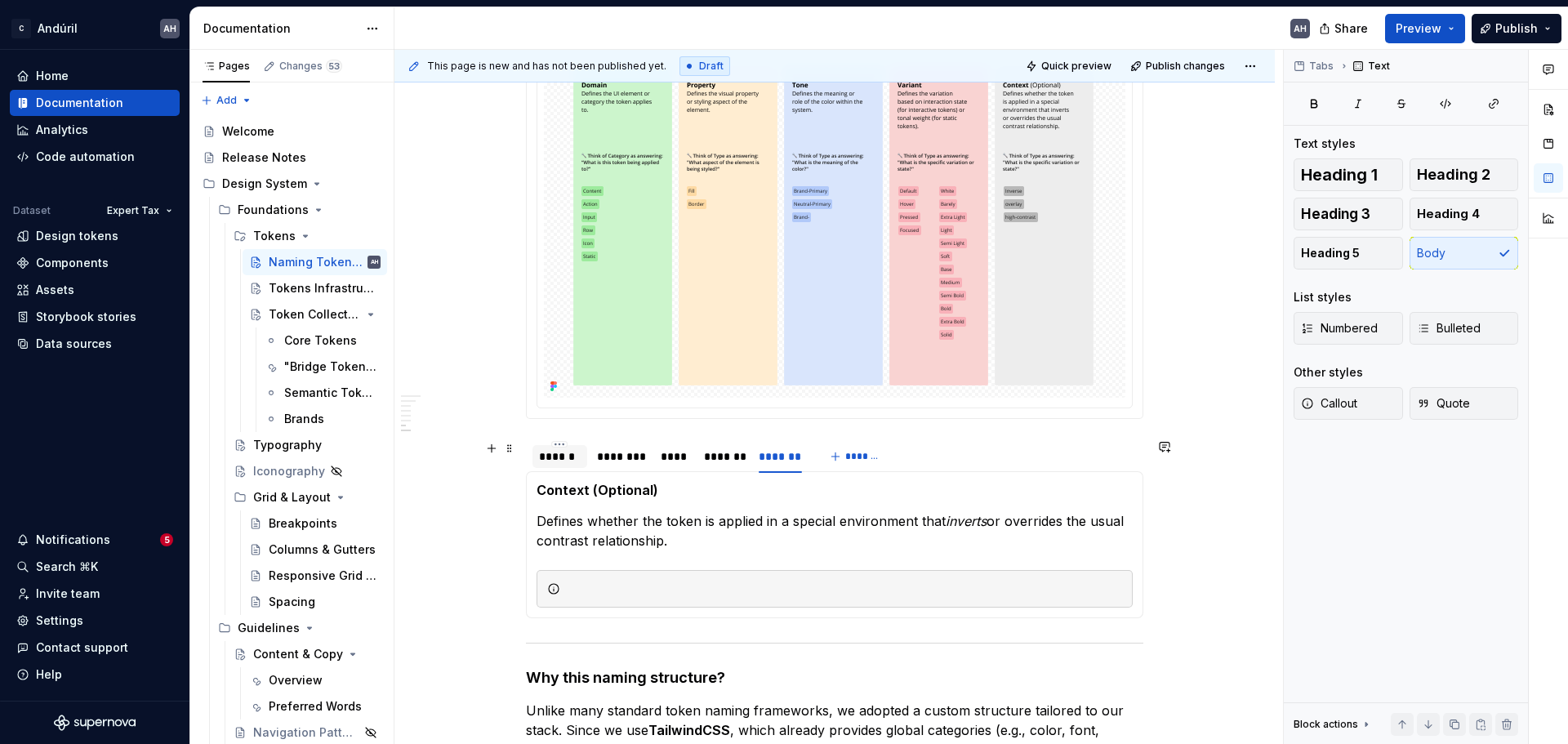
click at [566, 456] on div "******" at bounding box center [560, 457] width 42 height 17
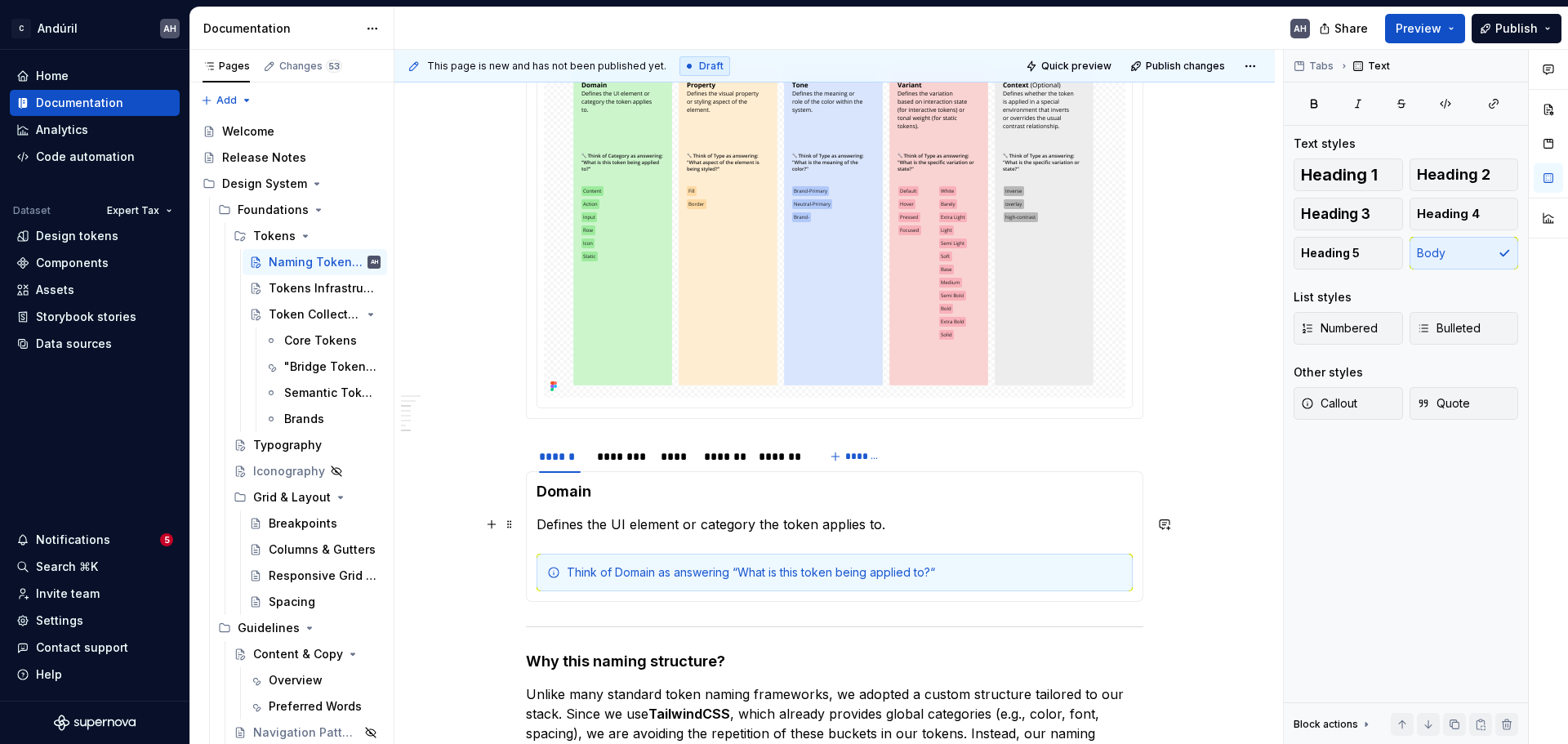
click at [760, 528] on p "Defines the UI element or category the token applies to." at bounding box center [834, 524] width 596 height 20
click at [928, 522] on p "Defines the UI element or category the token applies to." at bounding box center [834, 524] width 596 height 20
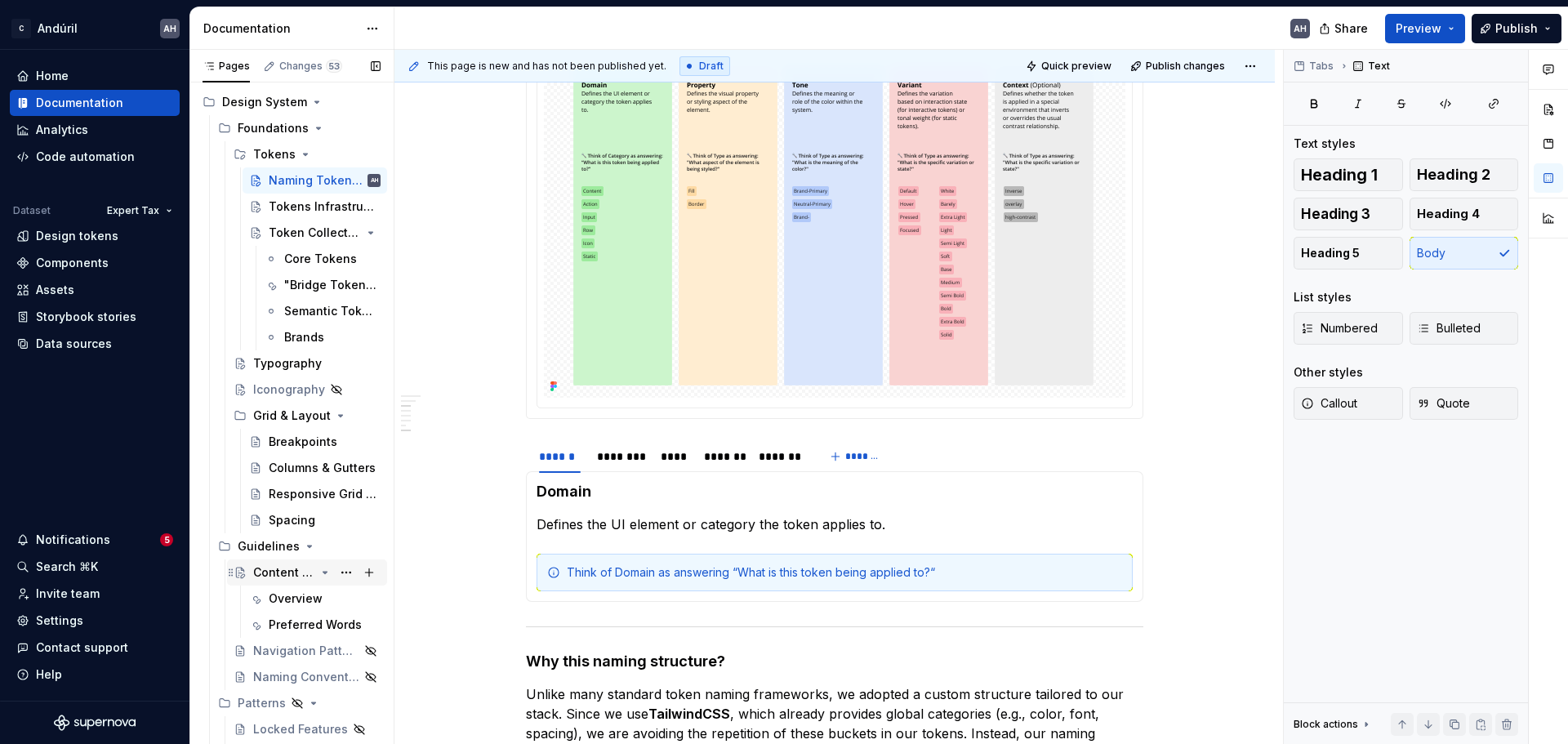
click at [275, 569] on div "Content & Copy" at bounding box center [284, 573] width 62 height 17
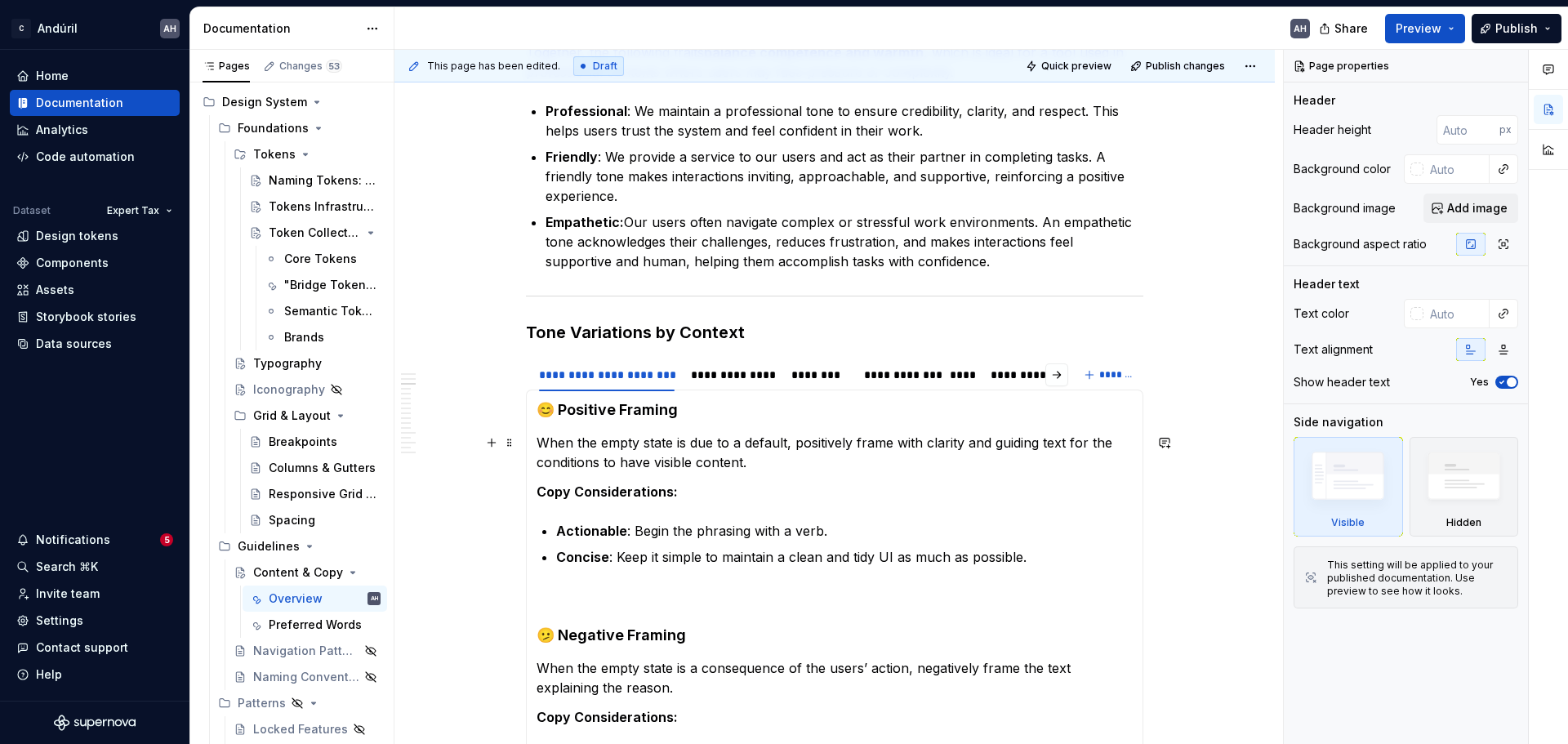
scroll to position [543, 0]
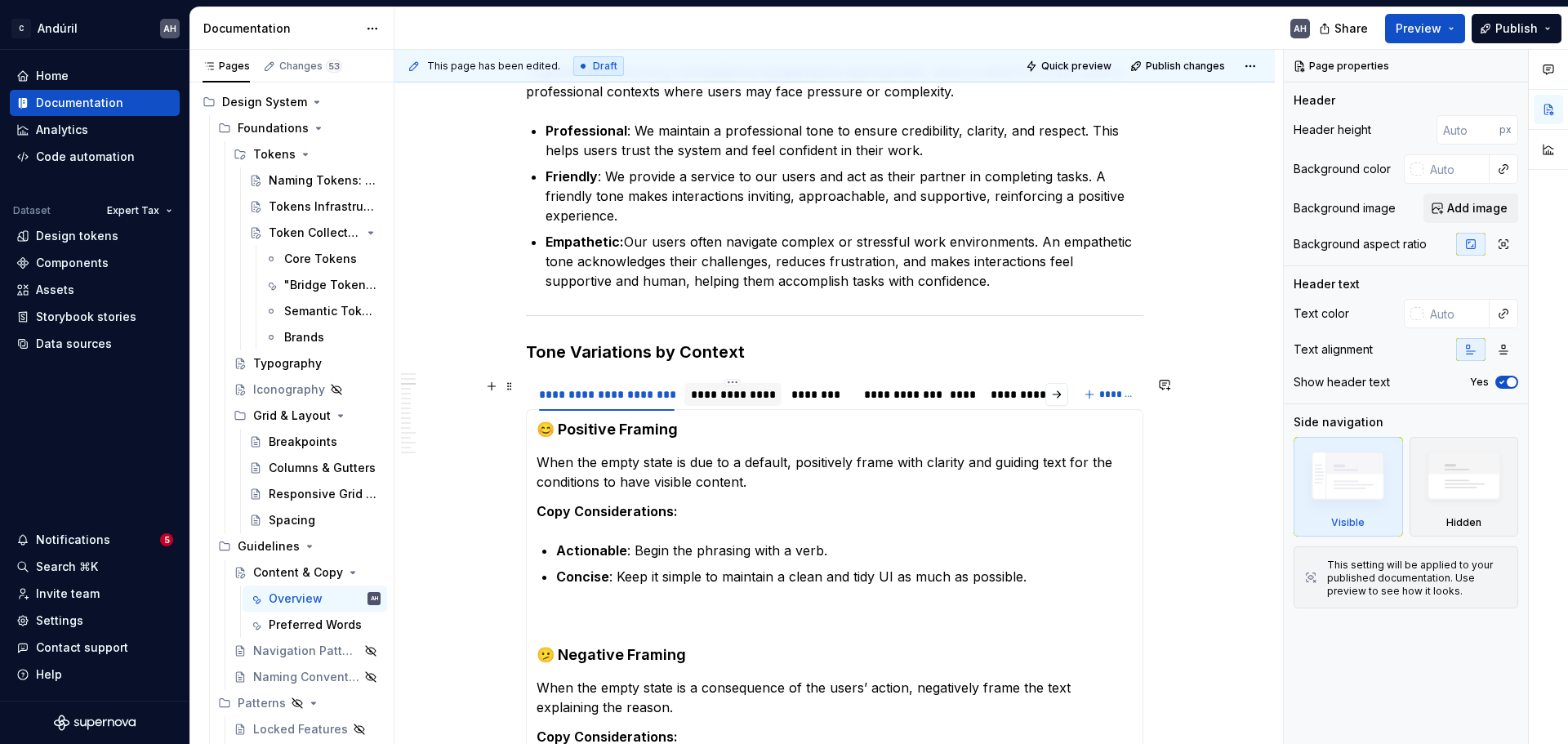
click at [757, 397] on div "**********" at bounding box center [733, 395] width 85 height 17
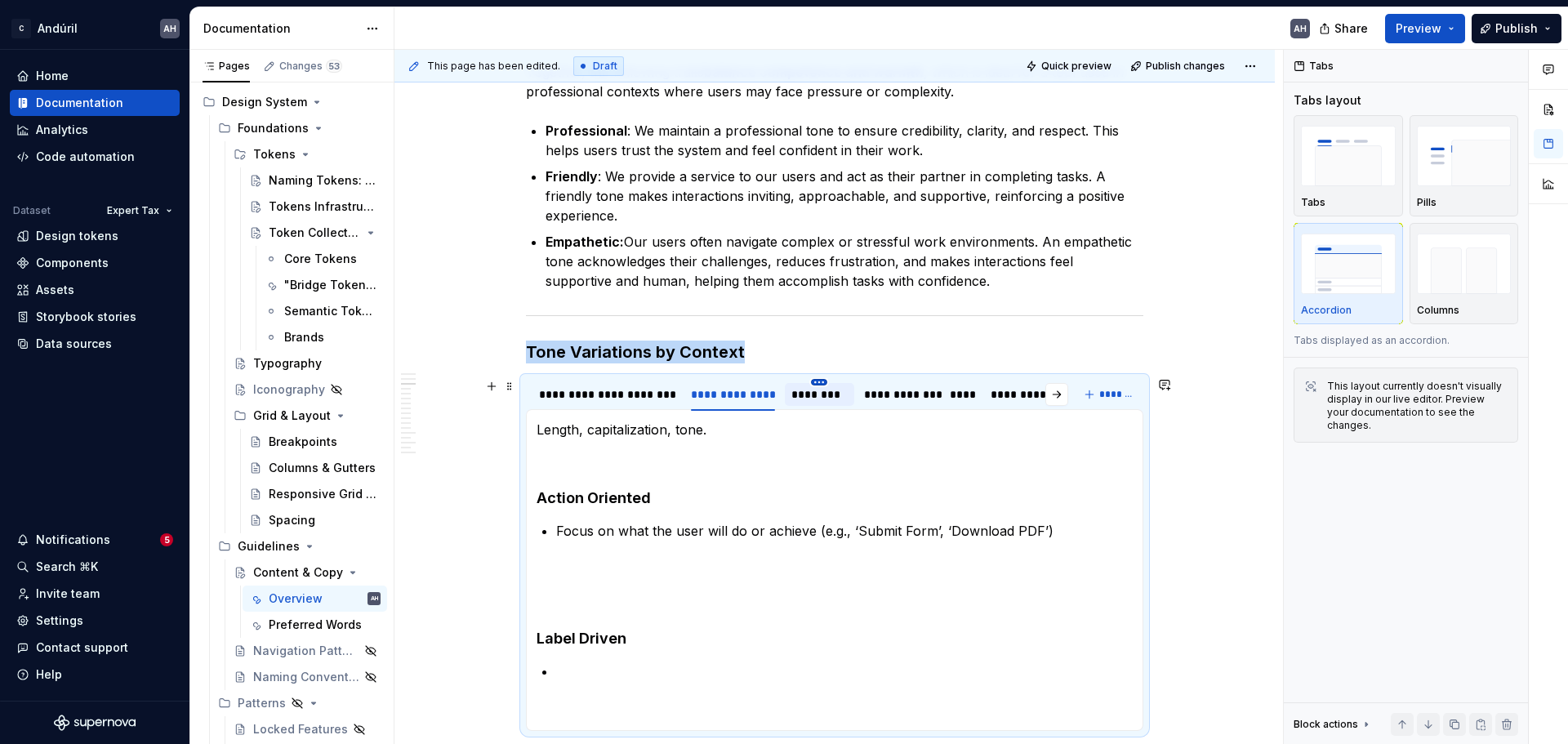
click at [822, 384] on html "C Andúril AH Home Documentation Analytics Code automation Dataset Expert Tax De…" at bounding box center [784, 372] width 1568 height 744
click at [799, 398] on html "C Andúril AH Home Documentation Analytics Code automation Dataset Expert Tax De…" at bounding box center [784, 372] width 1568 height 744
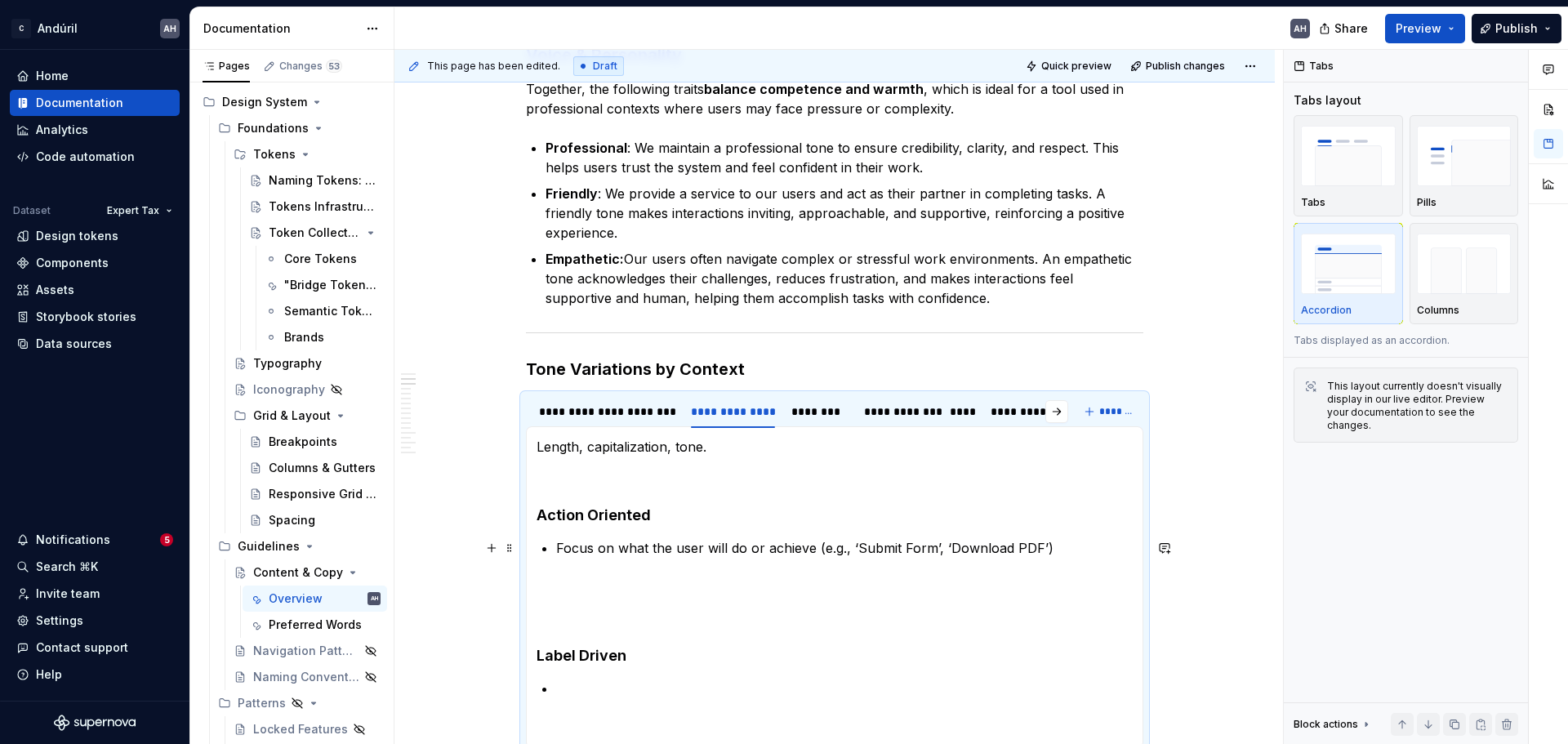
scroll to position [461, 0]
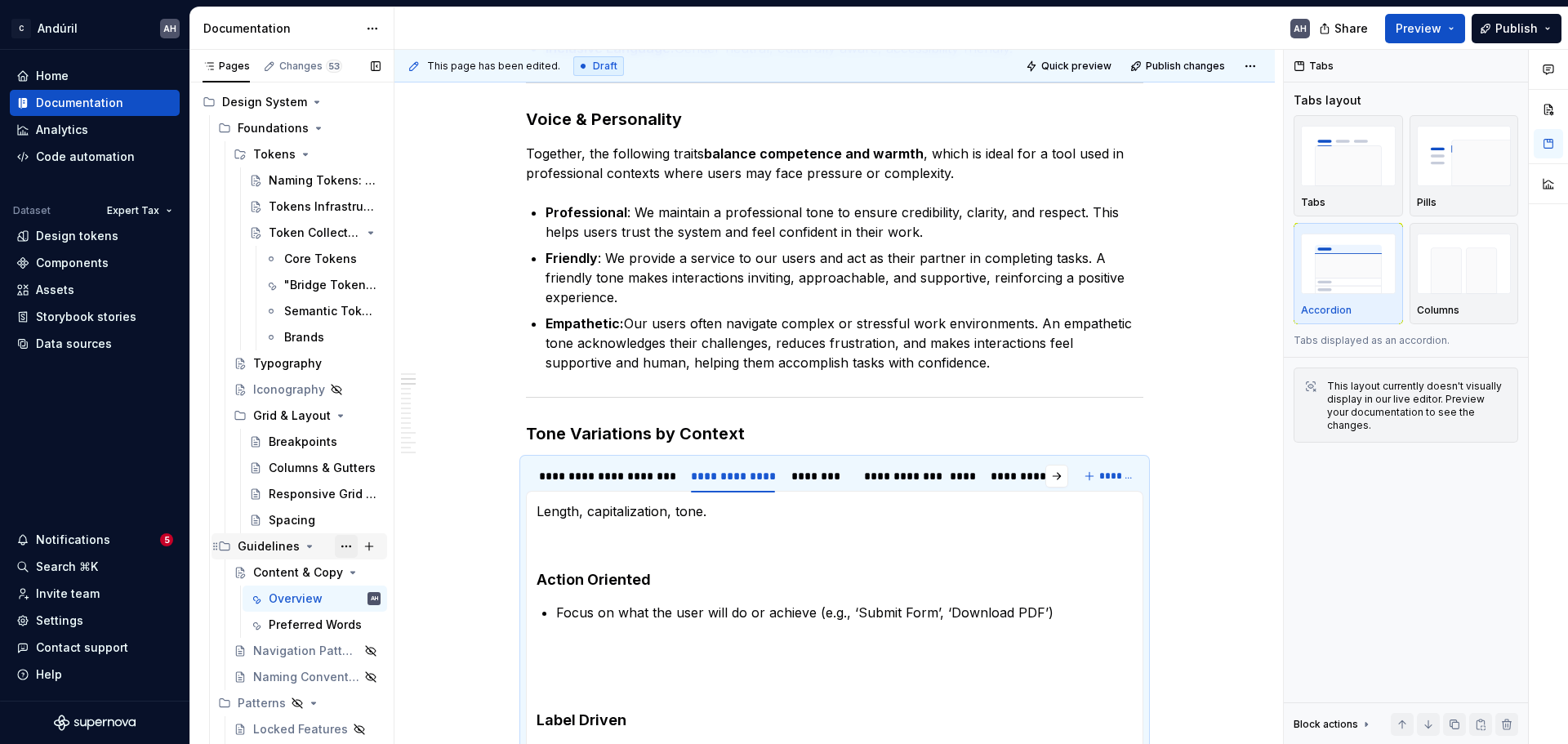
click at [336, 547] on button "Page tree" at bounding box center [346, 547] width 23 height 23
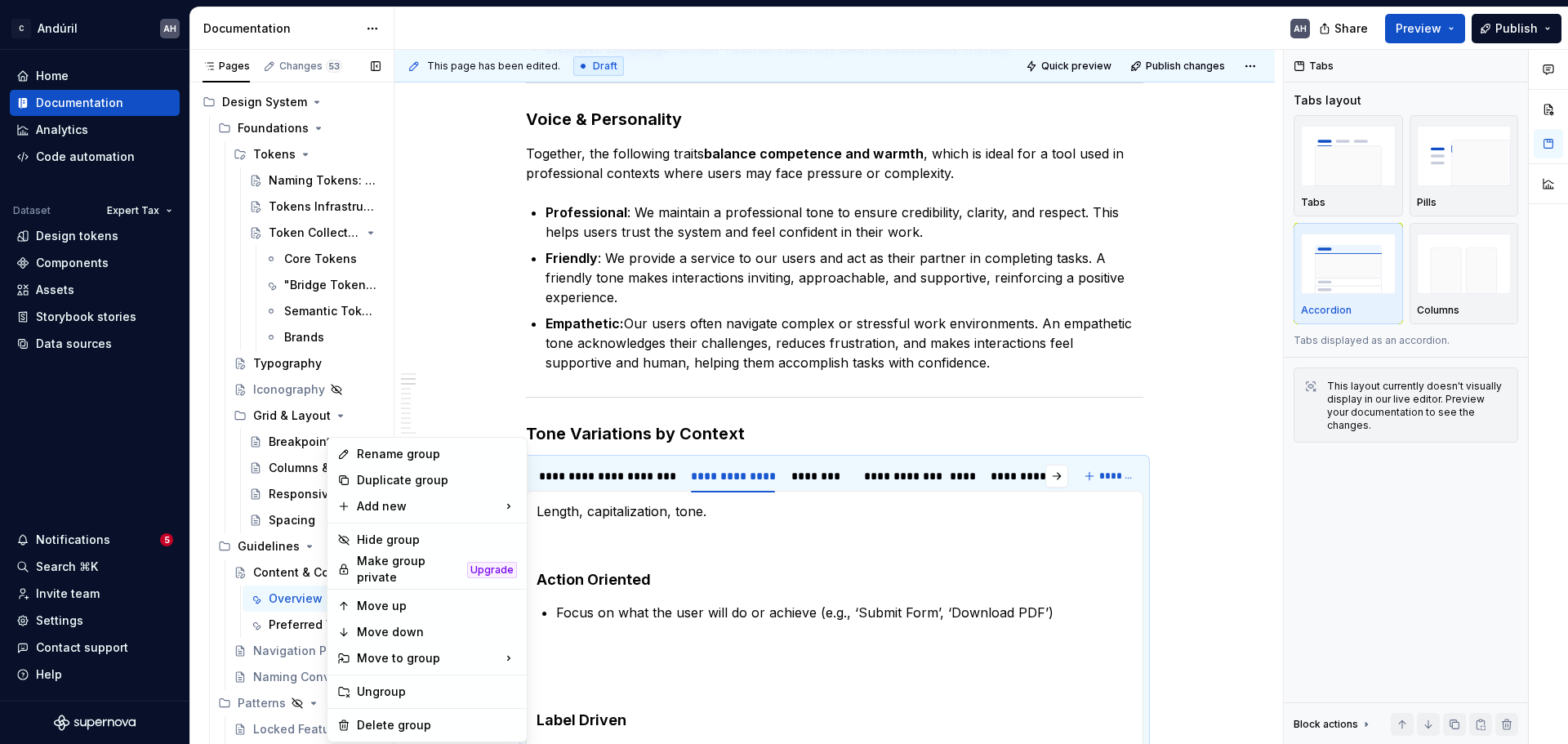
click at [250, 575] on div "Pages Changes 53 Add Accessibility guide for tree Page tree. Navigate the tree …" at bounding box center [291, 401] width 204 height 702
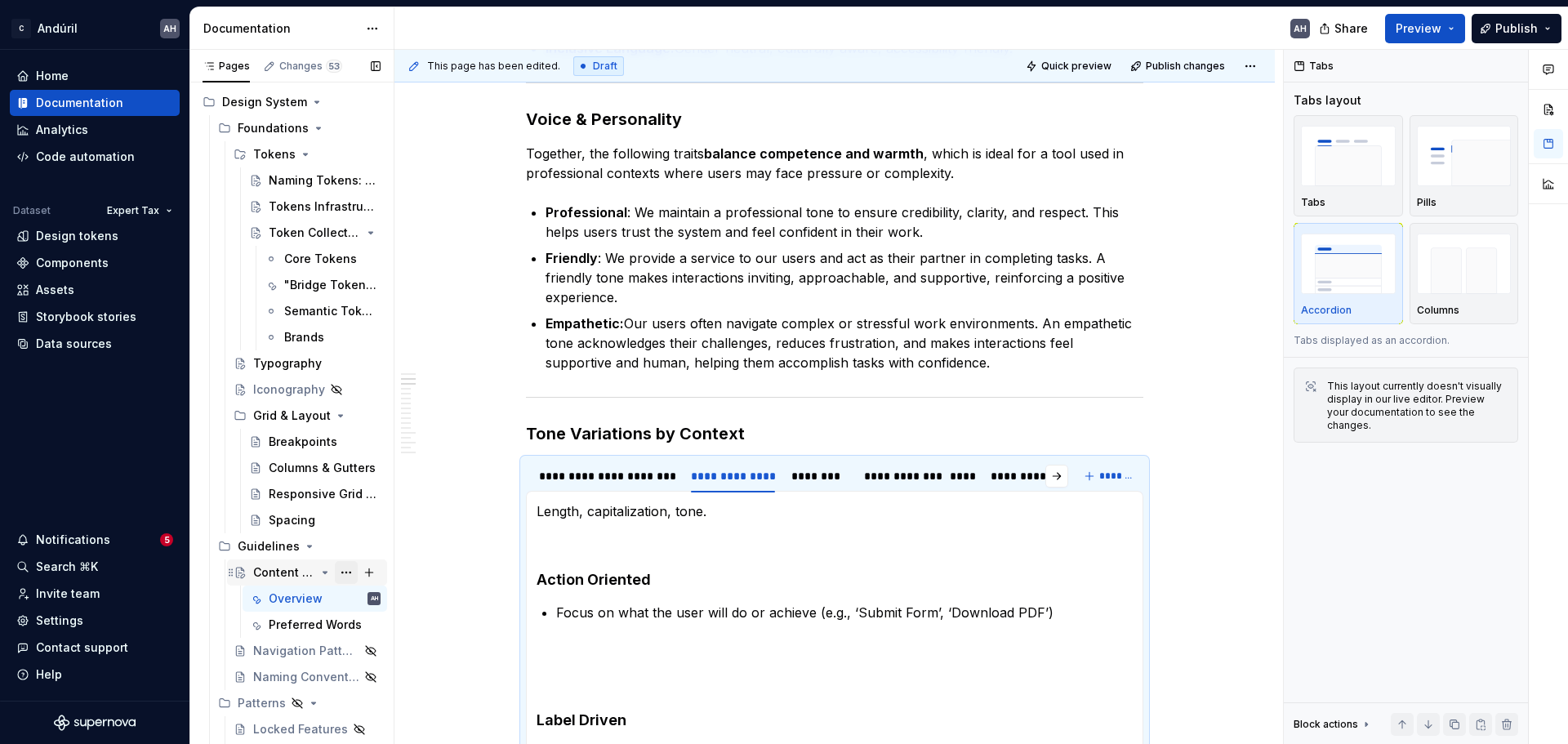
click at [335, 567] on button "Page tree" at bounding box center [346, 573] width 23 height 23
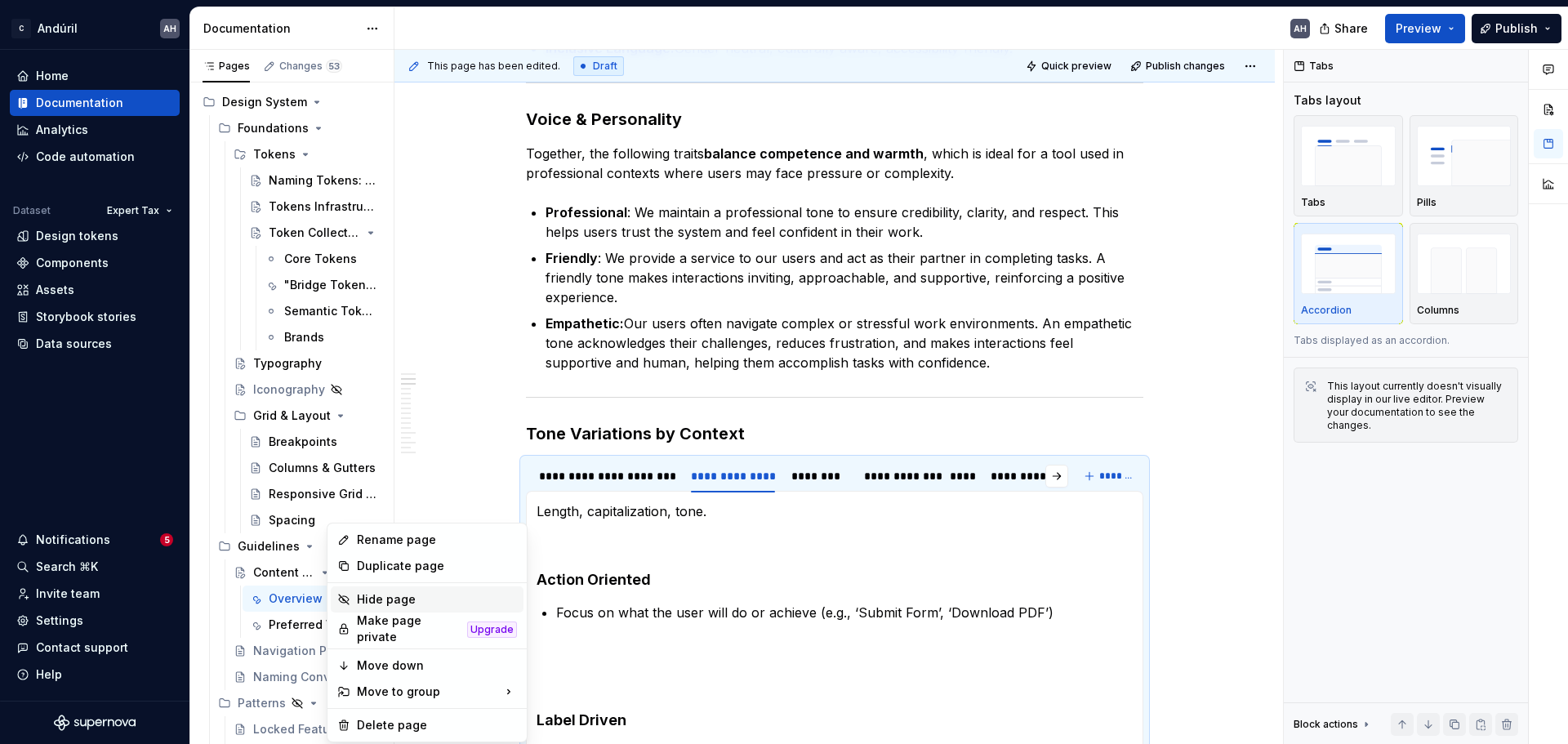
click at [409, 596] on div "Hide page" at bounding box center [437, 600] width 160 height 17
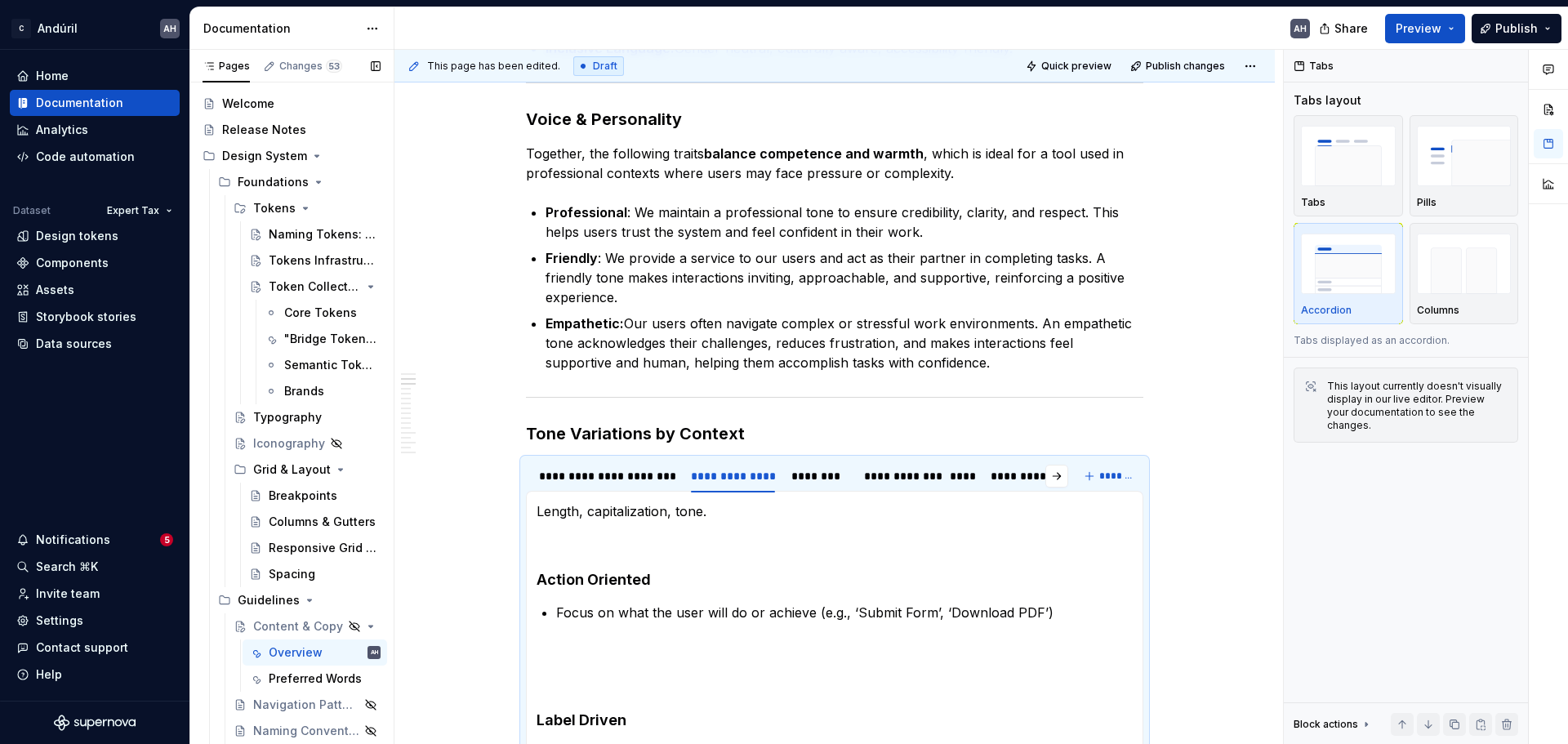
scroll to position [0, 0]
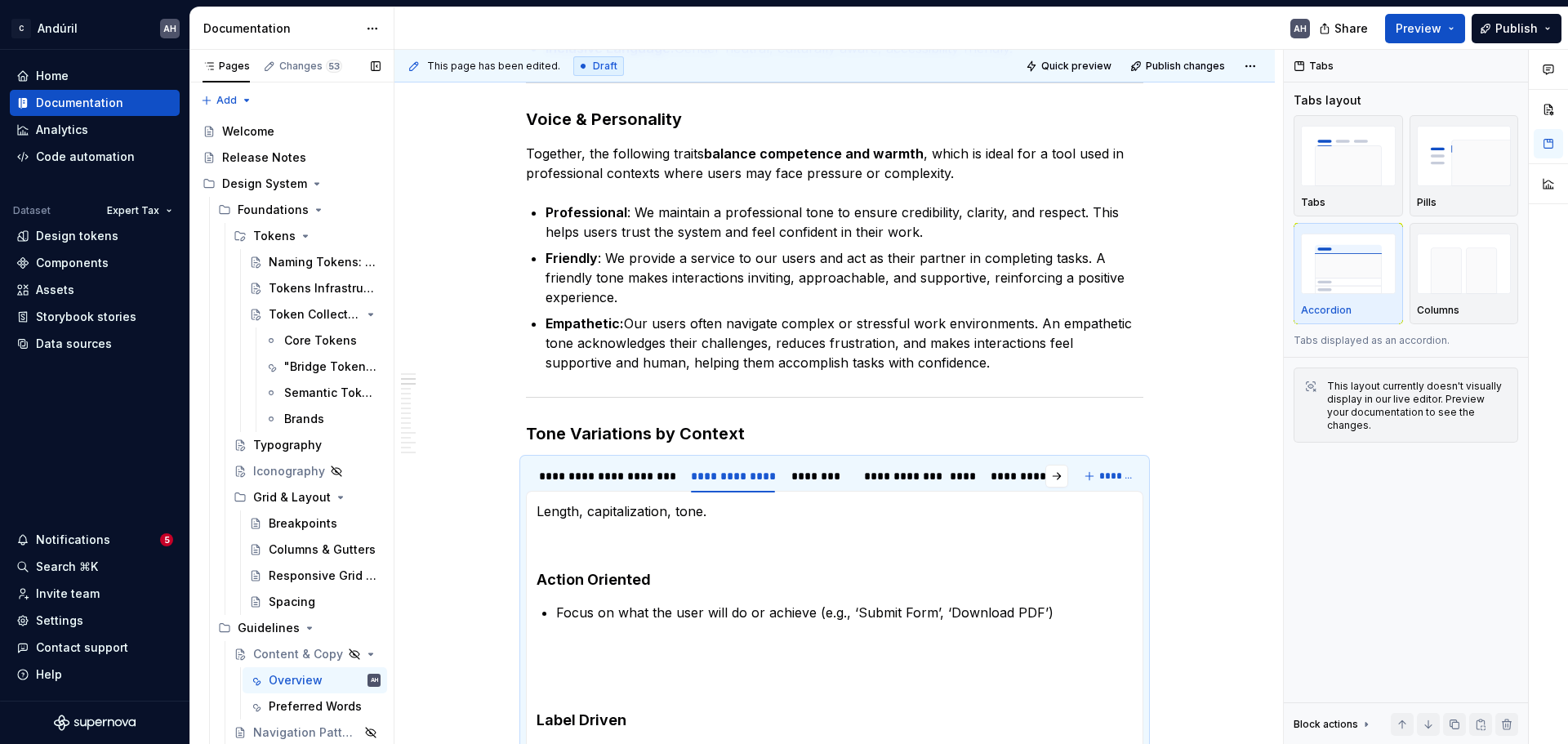
click at [0, 0] on button "Page tree" at bounding box center [0, 0] width 0 height 0
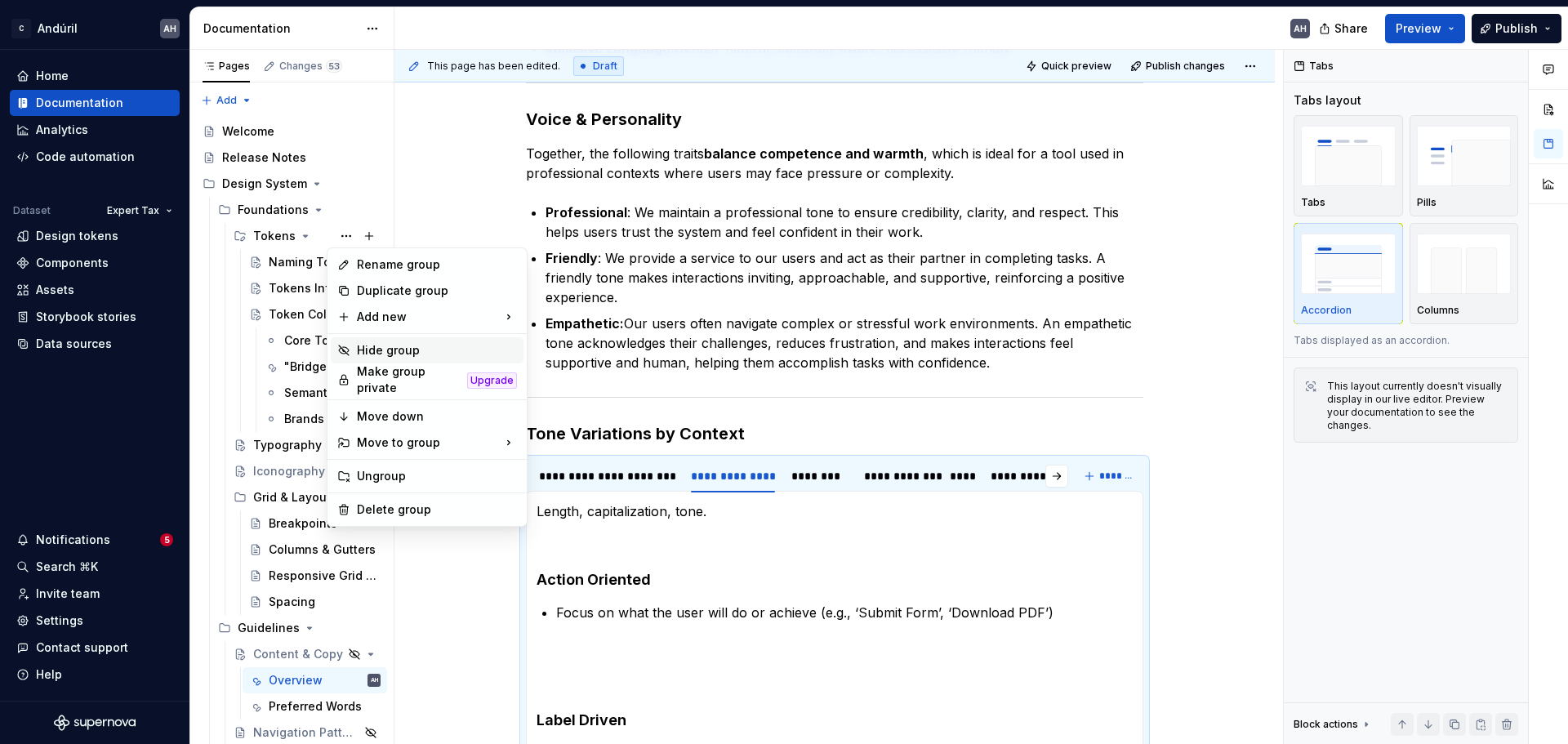
click at [408, 347] on div "Hide group" at bounding box center [437, 351] width 160 height 17
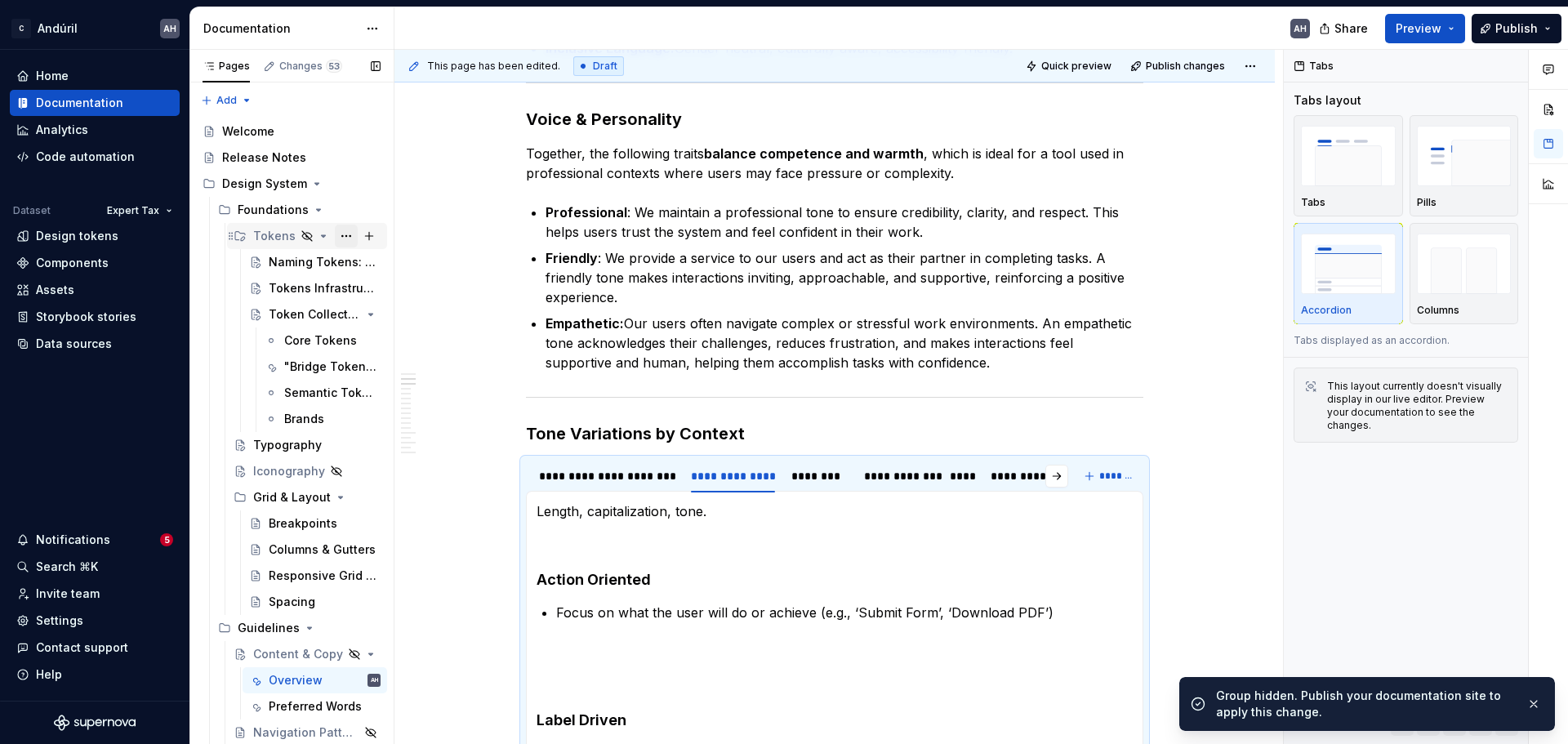
click at [335, 235] on button "Page tree" at bounding box center [346, 236] width 23 height 23
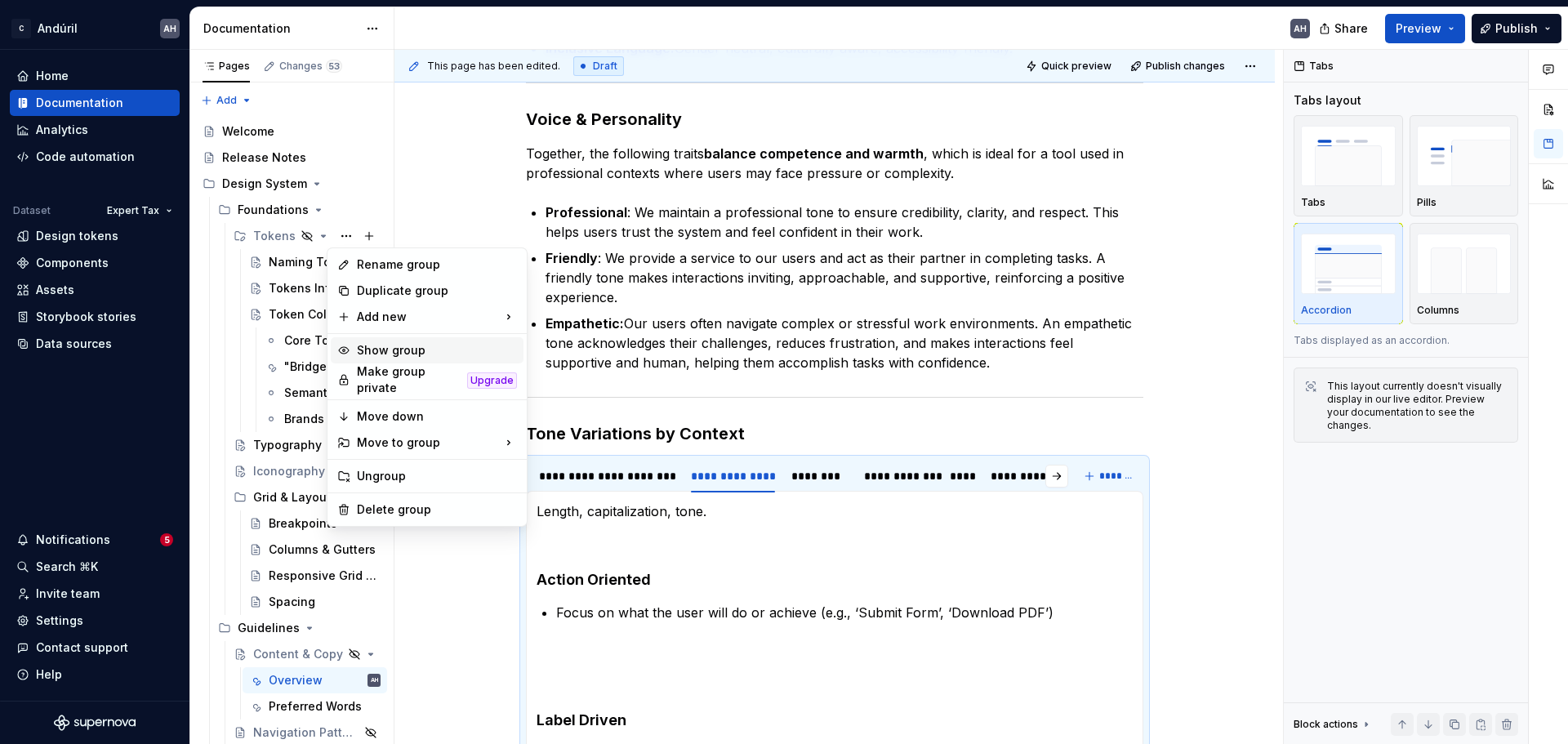
click at [379, 343] on div "Show group" at bounding box center [437, 351] width 160 height 17
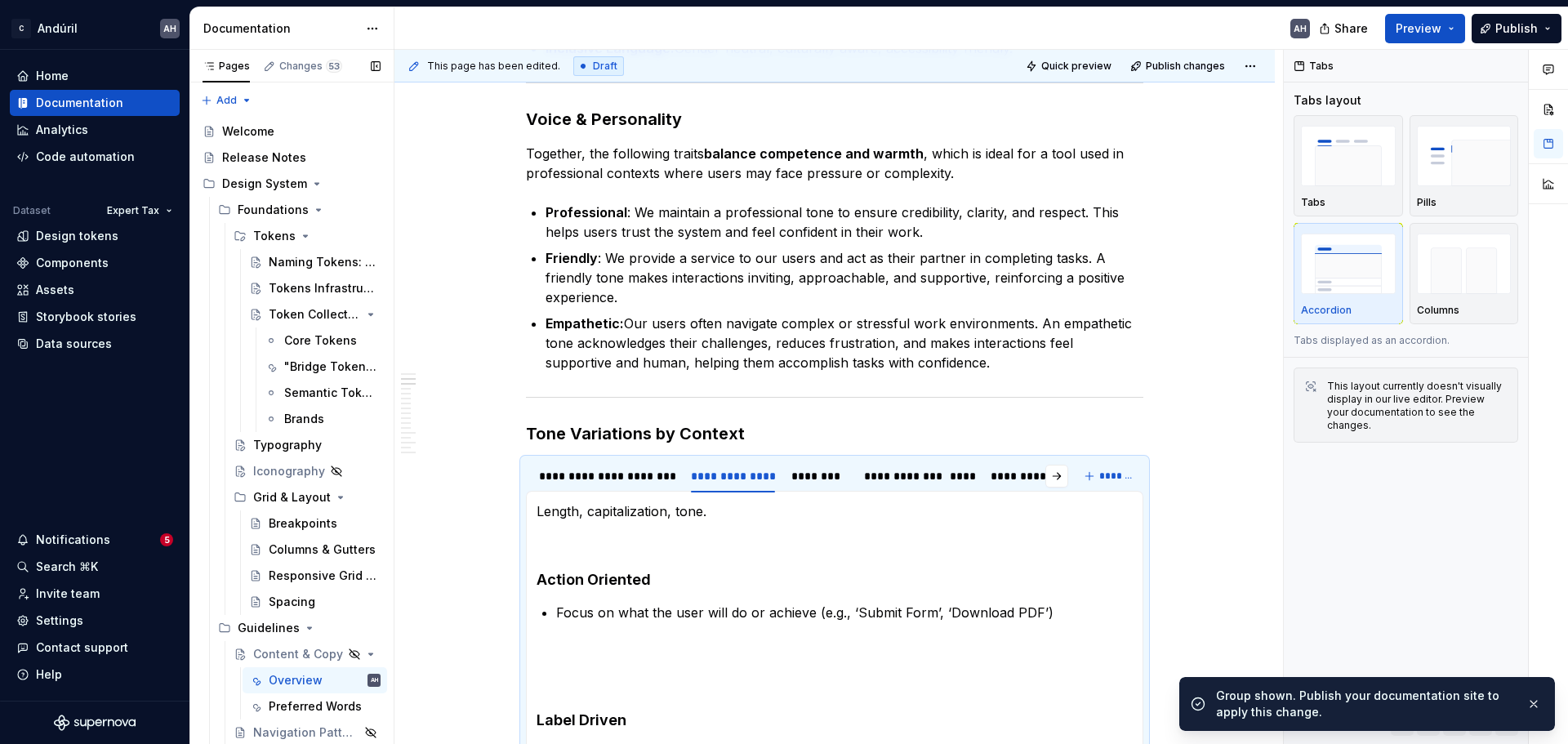
click at [0, 0] on button "Page tree" at bounding box center [0, 0] width 0 height 0
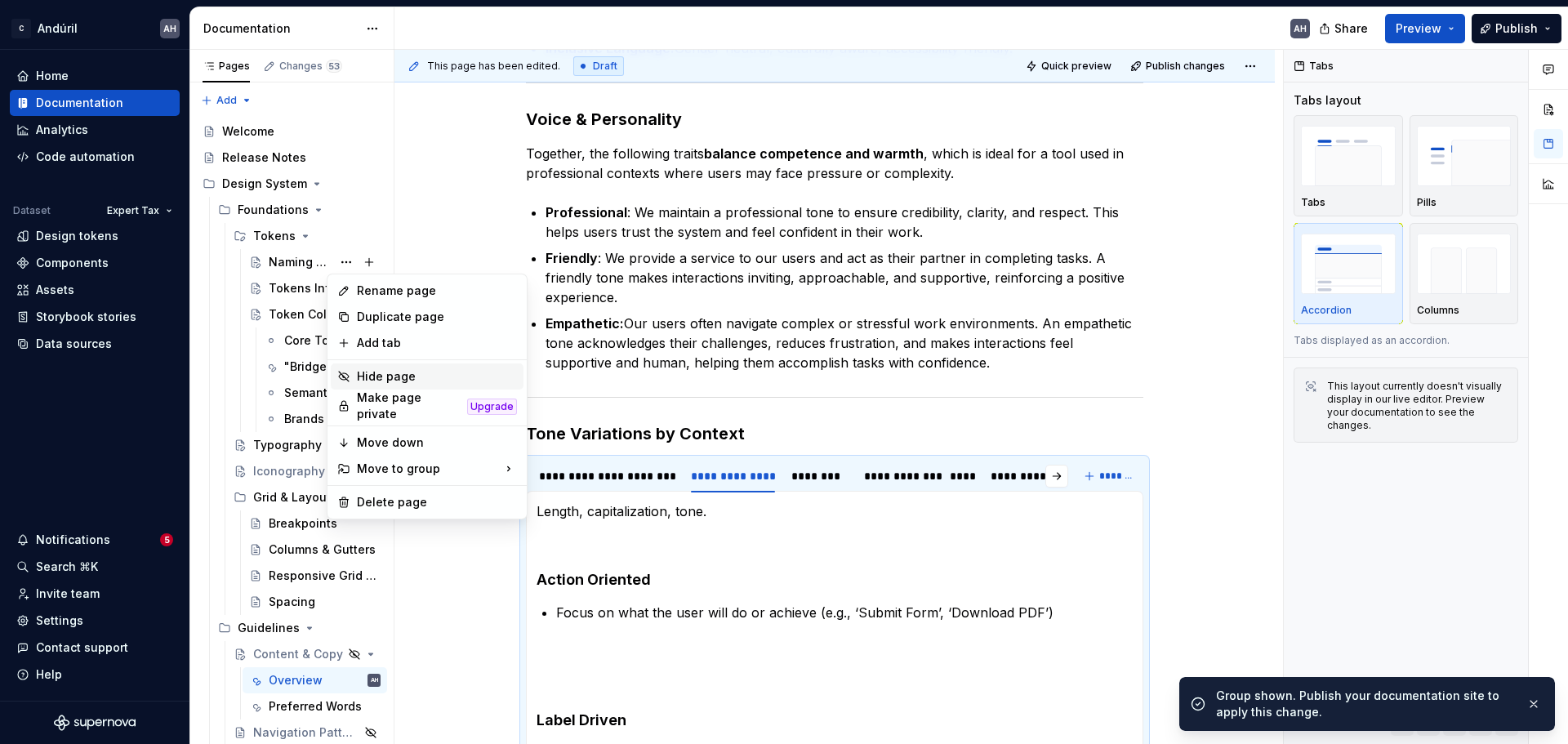
click at [386, 374] on div "Hide page" at bounding box center [437, 377] width 160 height 17
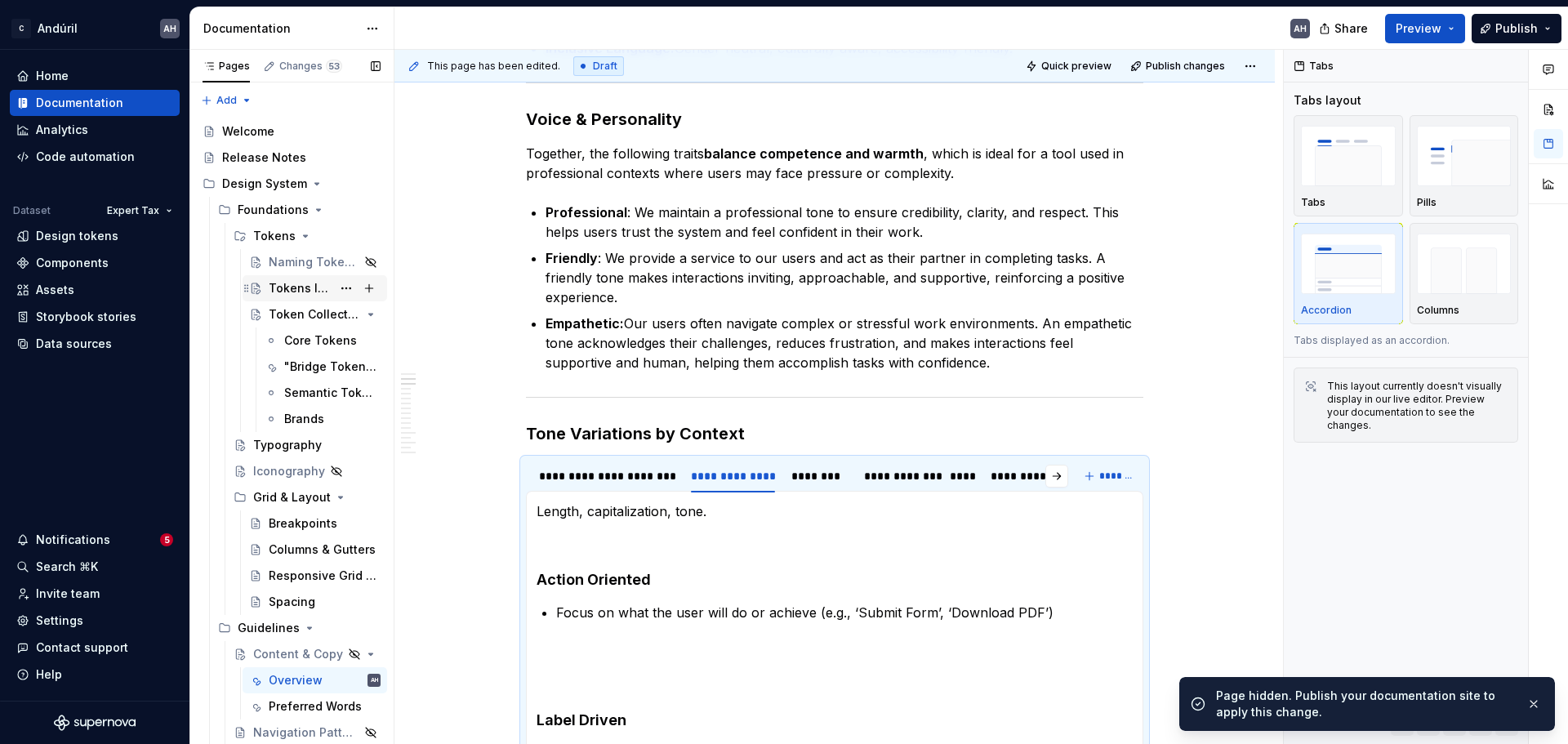
click at [297, 283] on div "Tokens Infrastructure" at bounding box center [301, 289] width 63 height 17
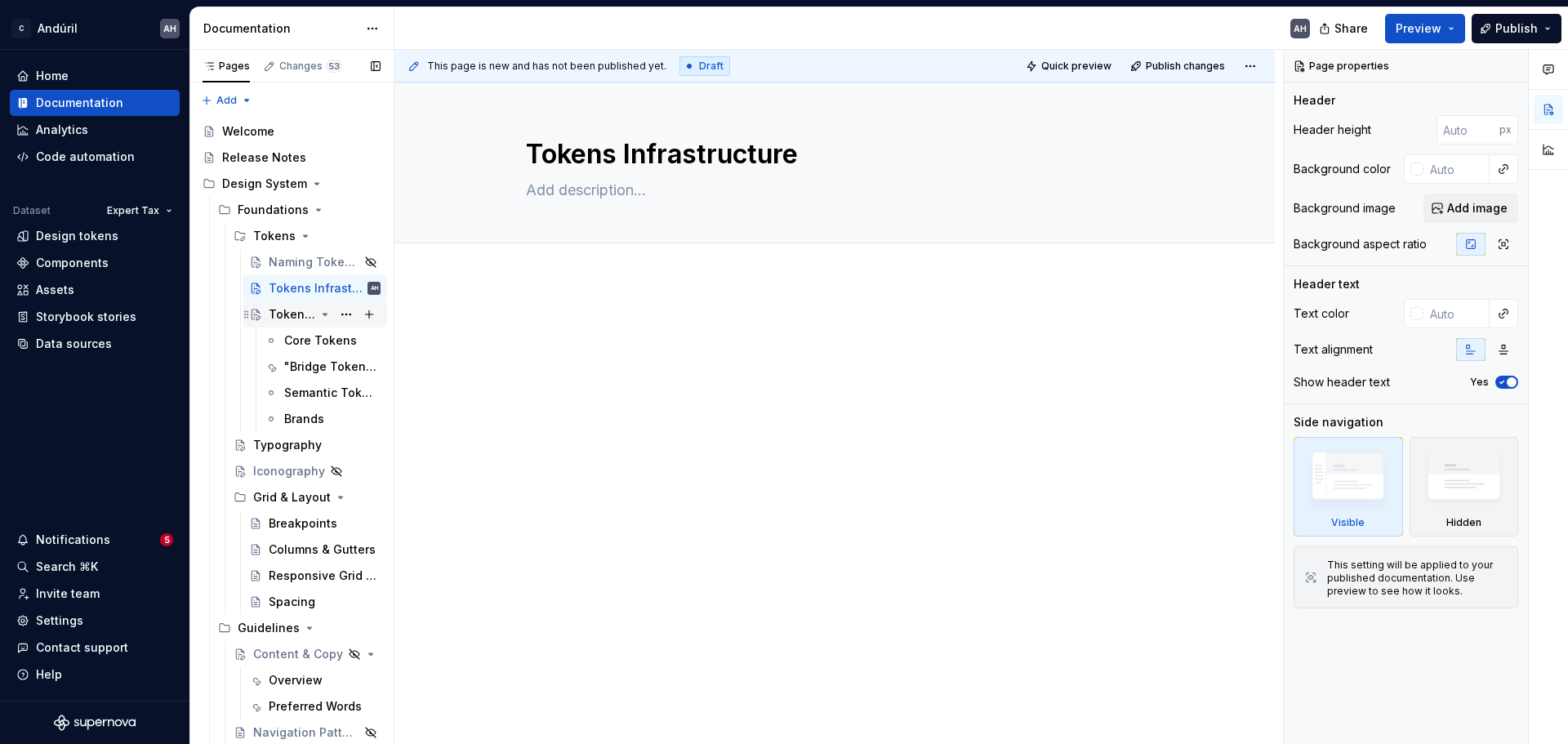
click at [278, 320] on div "Token Collections" at bounding box center [292, 315] width 47 height 17
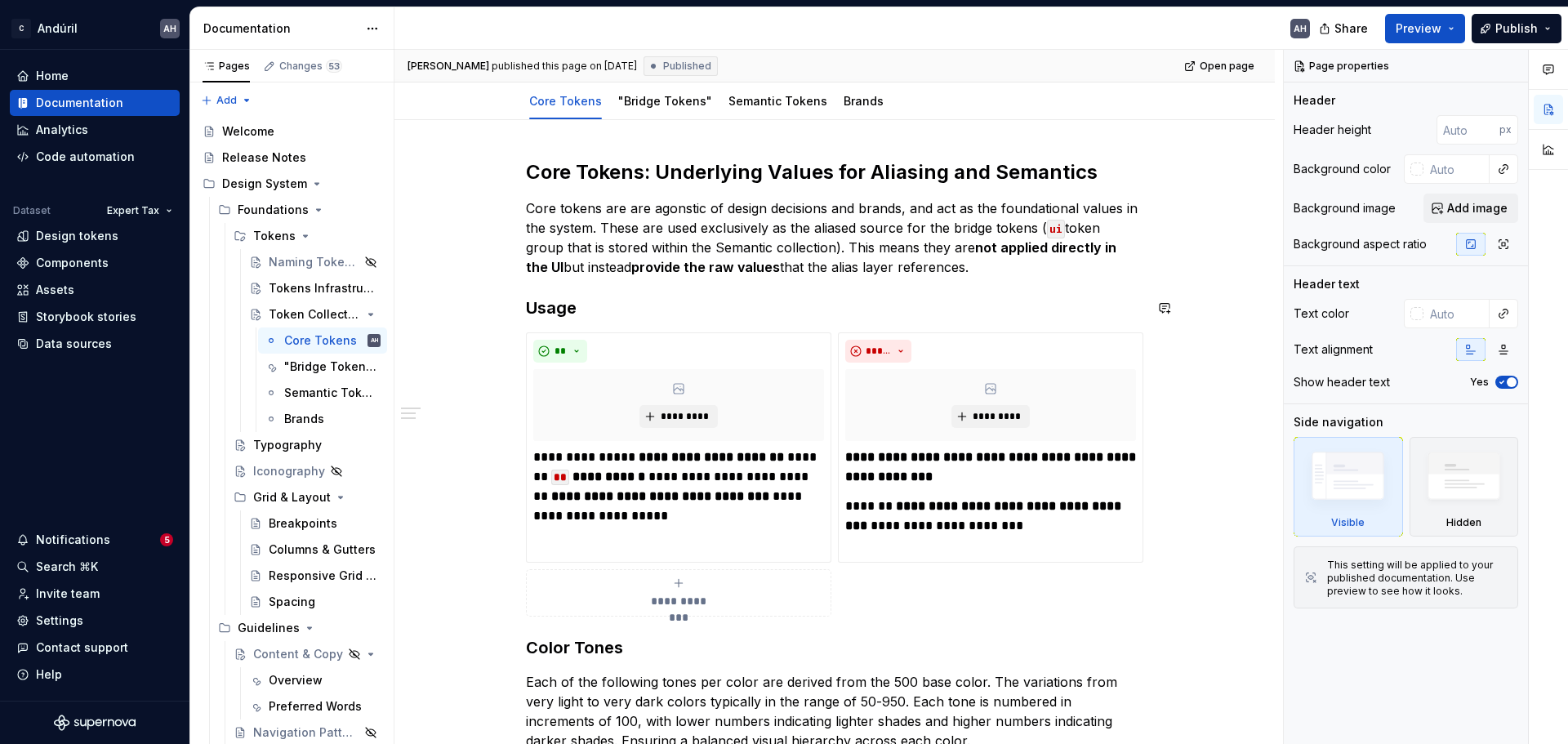
scroll to position [82, 0]
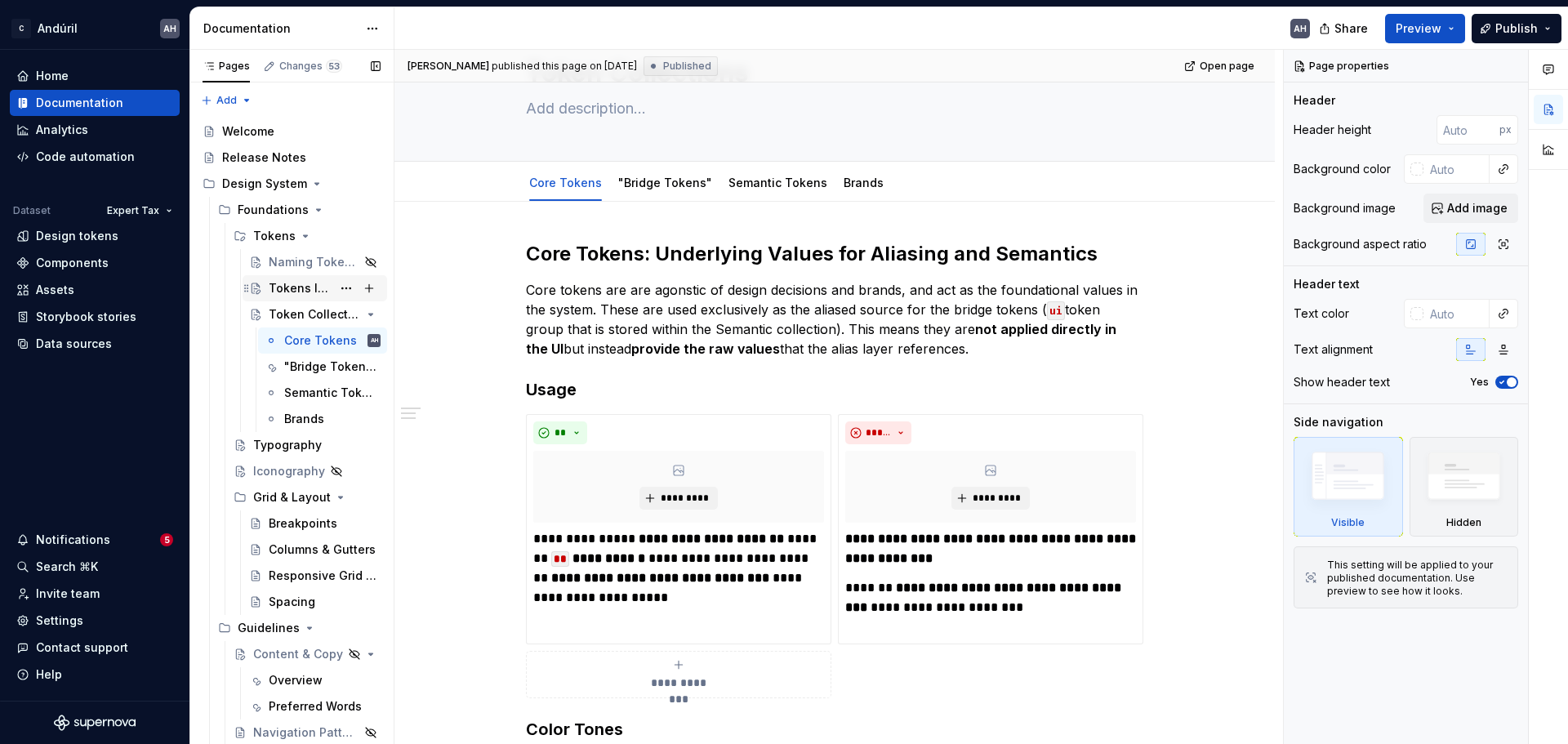
click at [282, 289] on div "Tokens Infrastructure" at bounding box center [301, 289] width 63 height 17
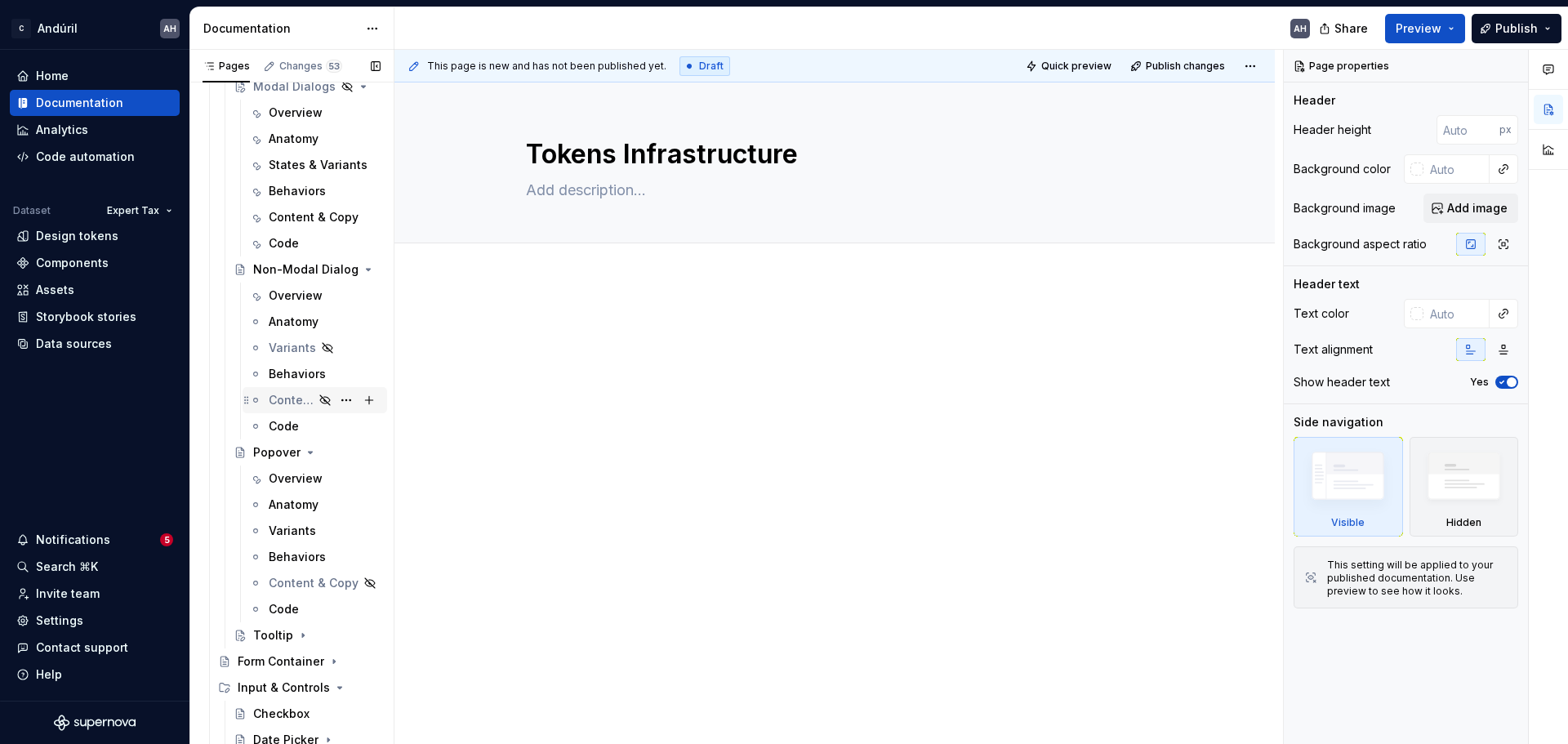
scroll to position [1062, 0]
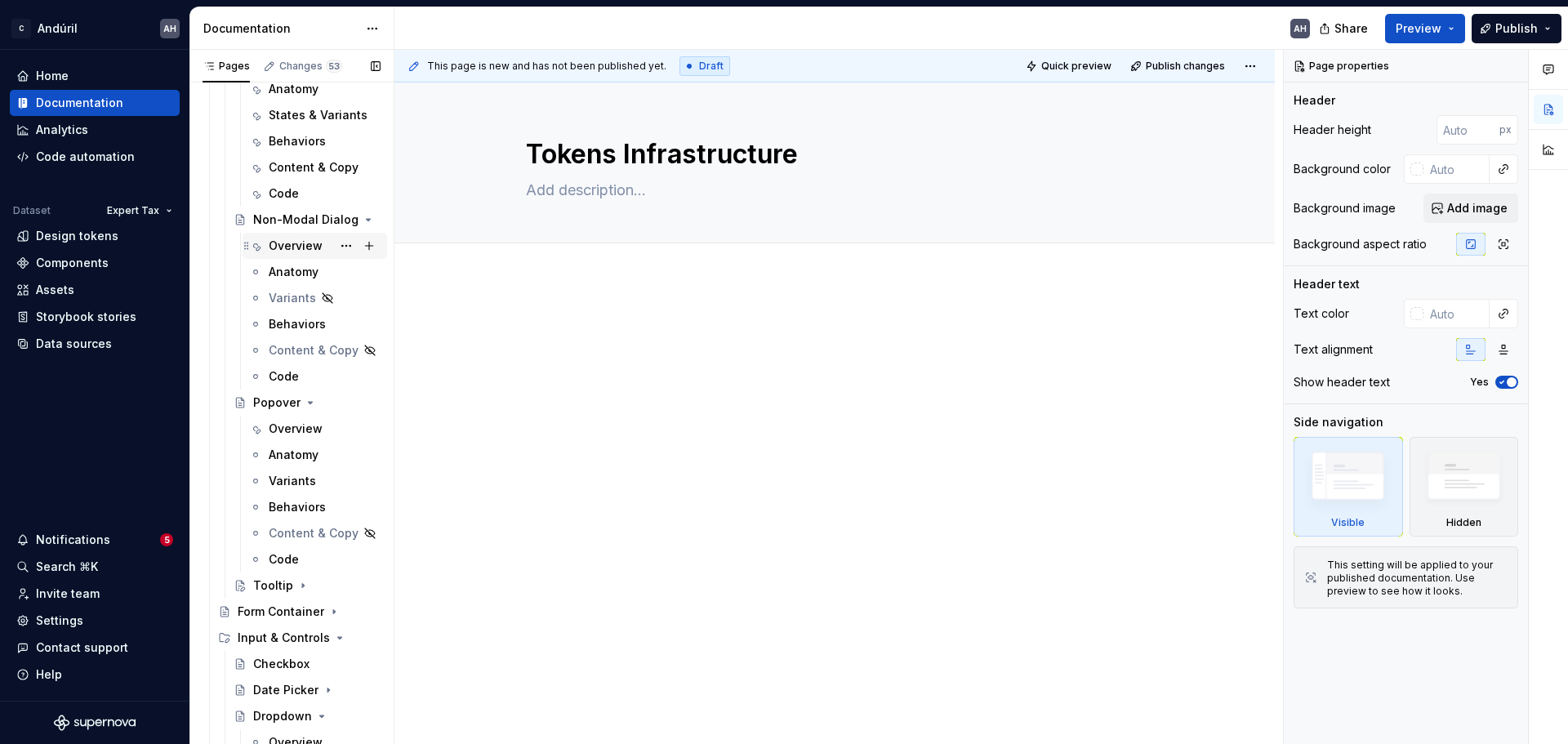
click at [291, 246] on div "Overview" at bounding box center [296, 246] width 54 height 17
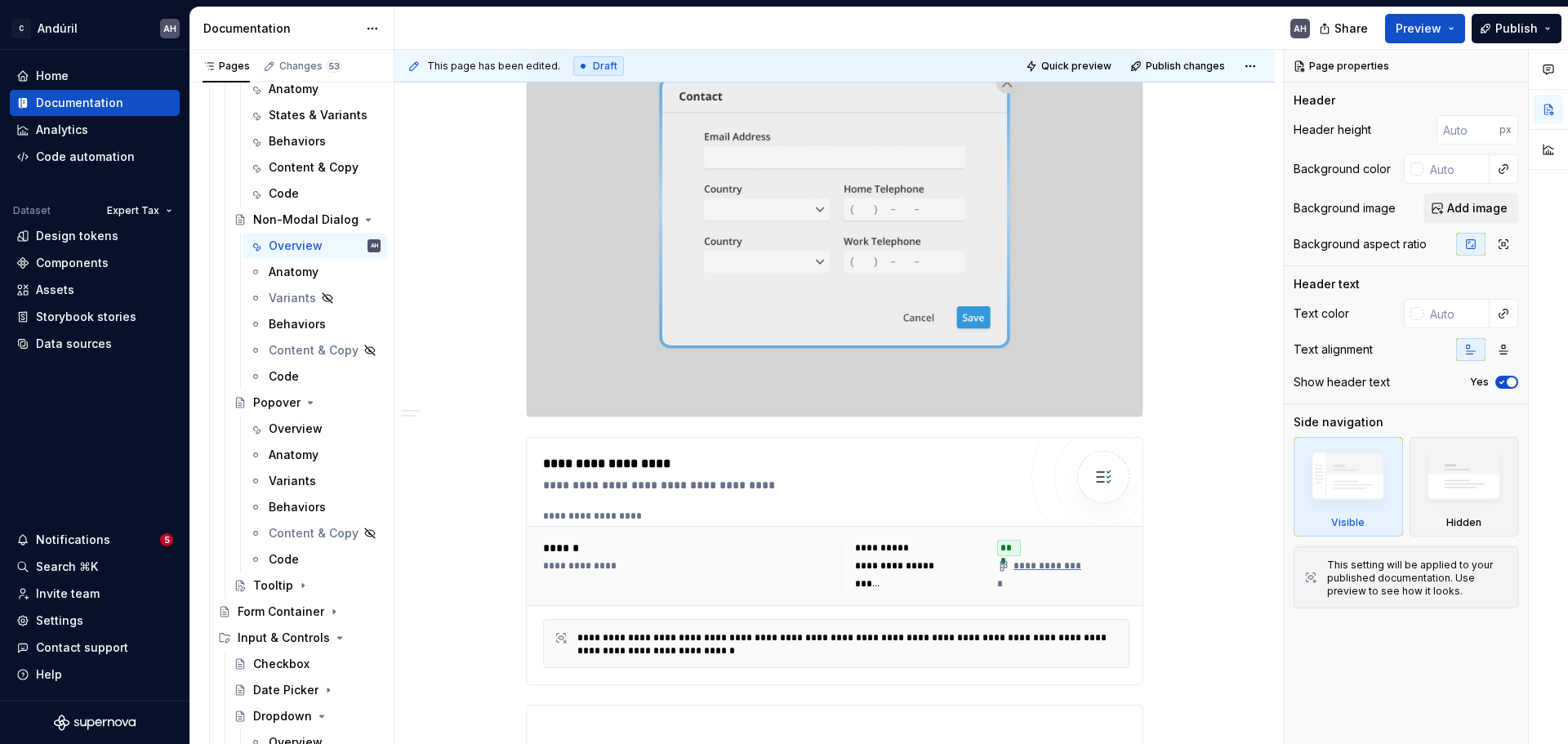
scroll to position [409, 0]
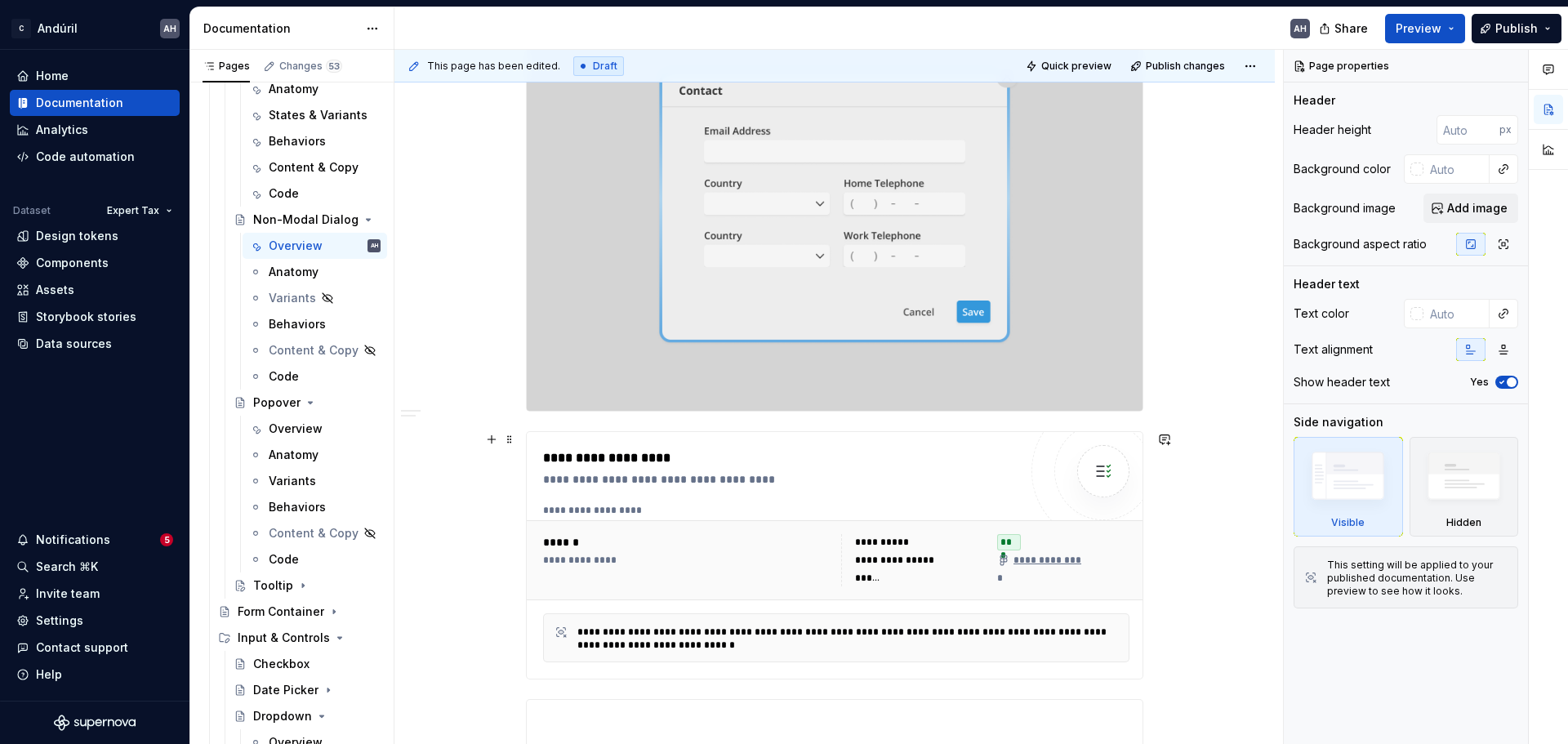
click at [656, 540] on div "******" at bounding box center [687, 543] width 289 height 17
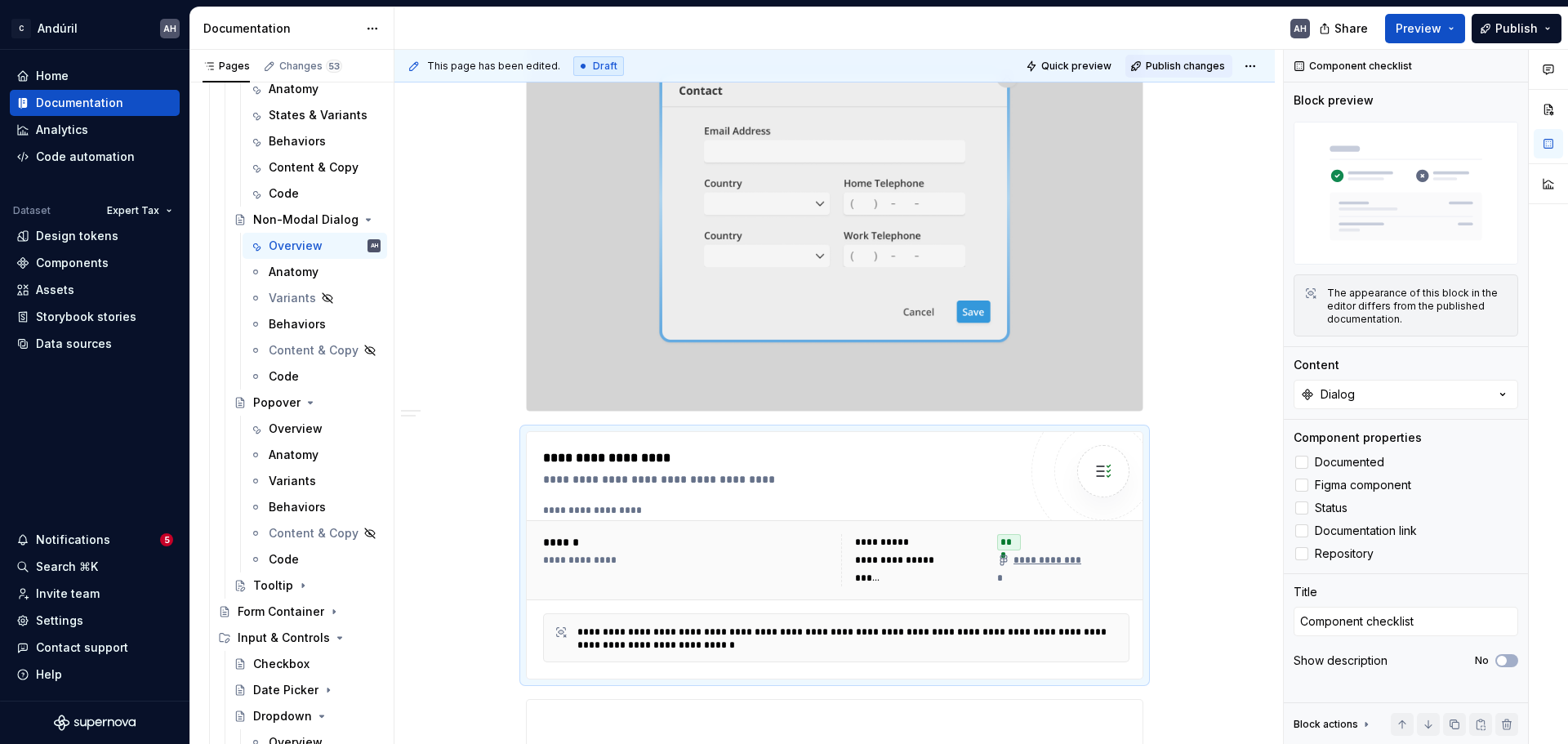
click at [1151, 60] on span "Publish changes" at bounding box center [1185, 66] width 79 height 13
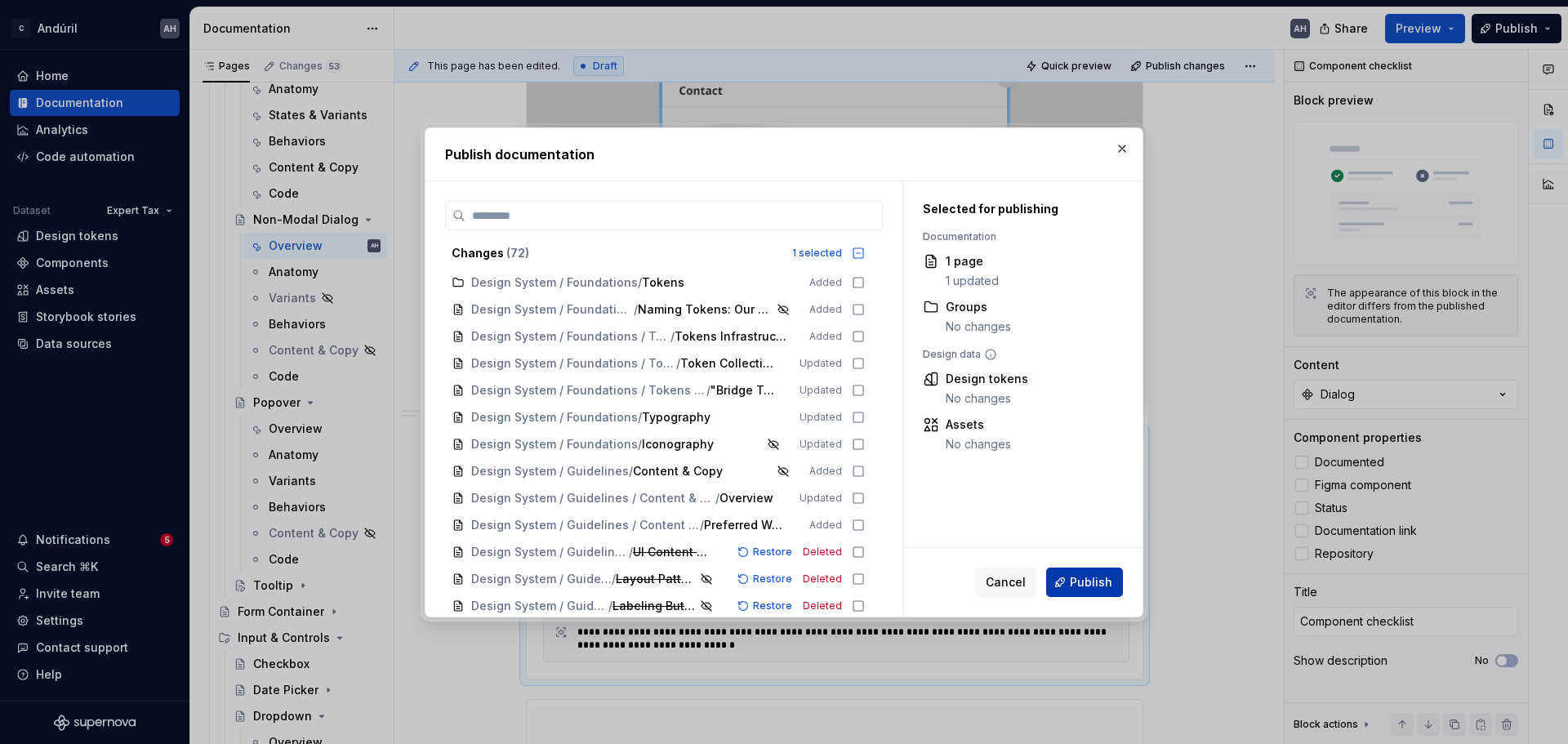
click at [1094, 588] on span "Publish" at bounding box center [1091, 583] width 43 height 17
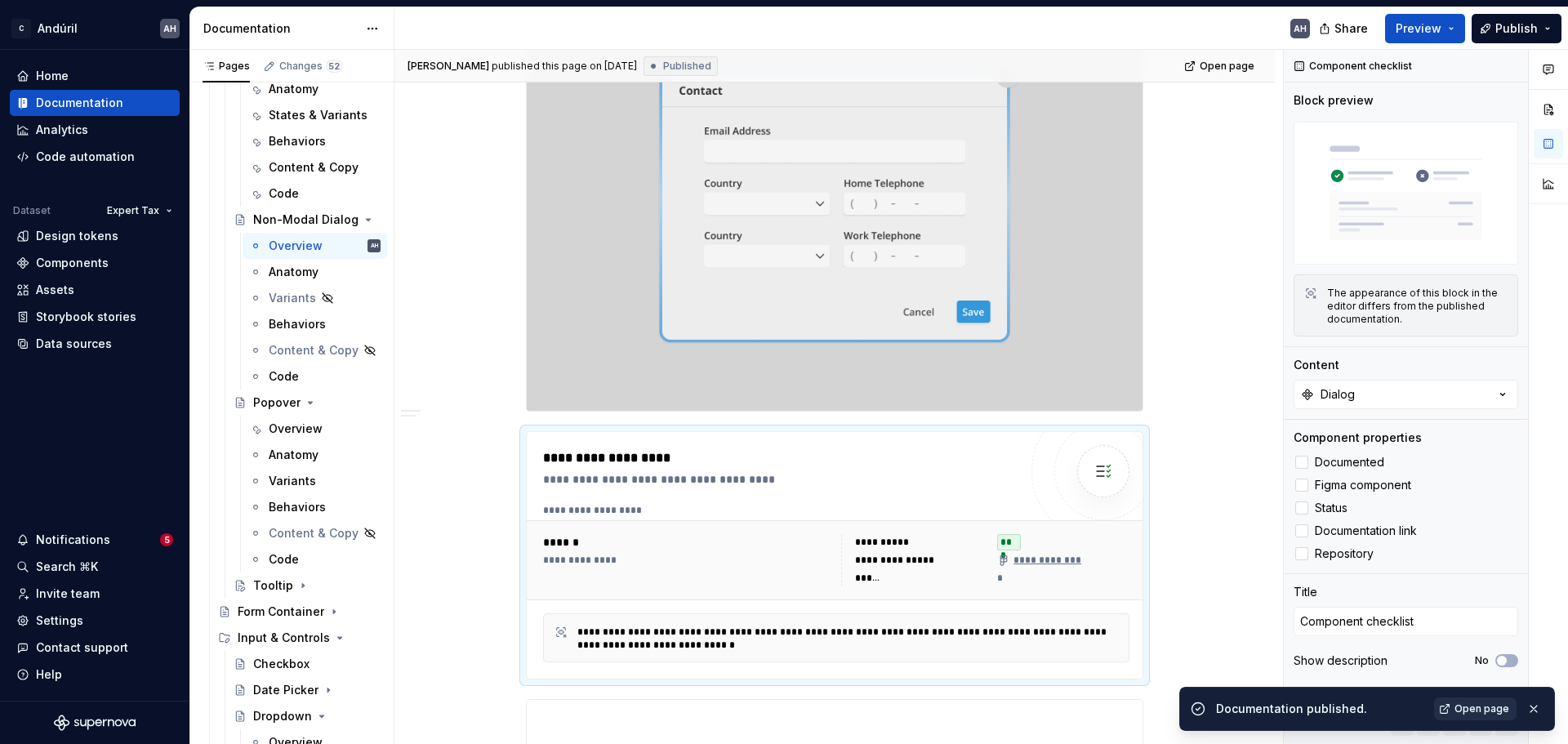
click at [1446, 710] on link "Open page" at bounding box center [1476, 709] width 83 height 23
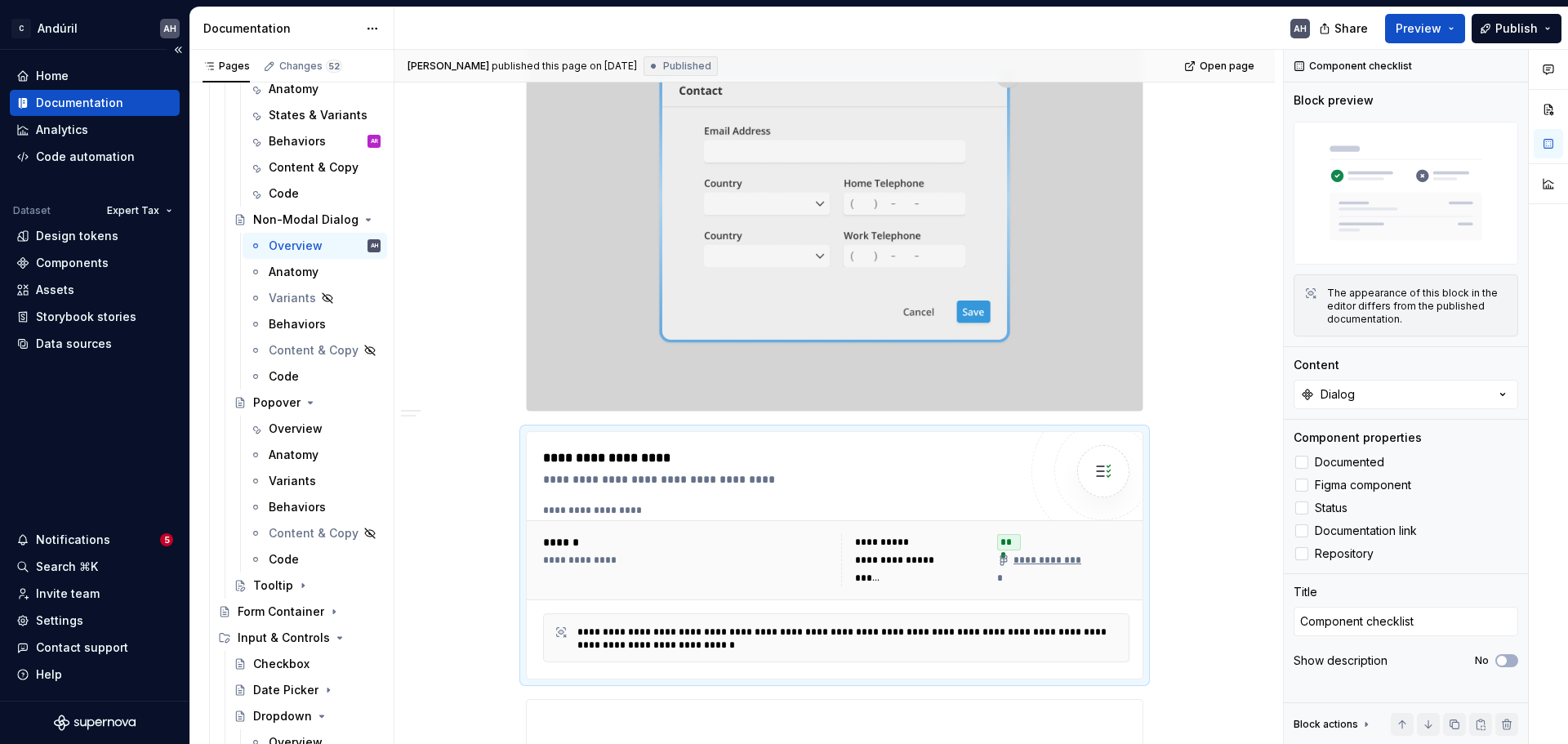
click at [72, 250] on div "Dataset Expert Tax Design tokens Components Assets Storybook stories Data sourc…" at bounding box center [95, 277] width 169 height 157
click at [83, 264] on div "Components" at bounding box center [73, 264] width 73 height 17
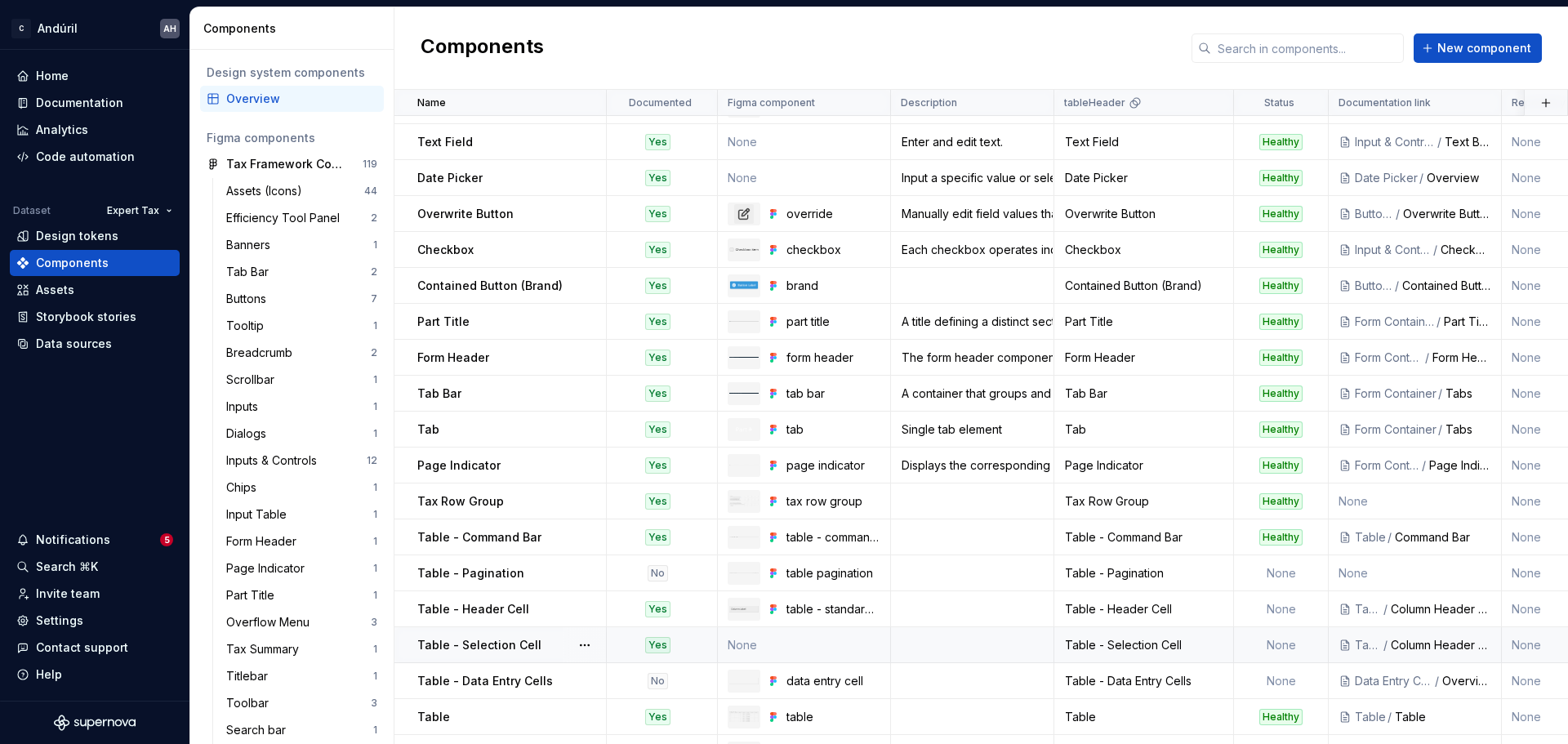
scroll to position [82, 0]
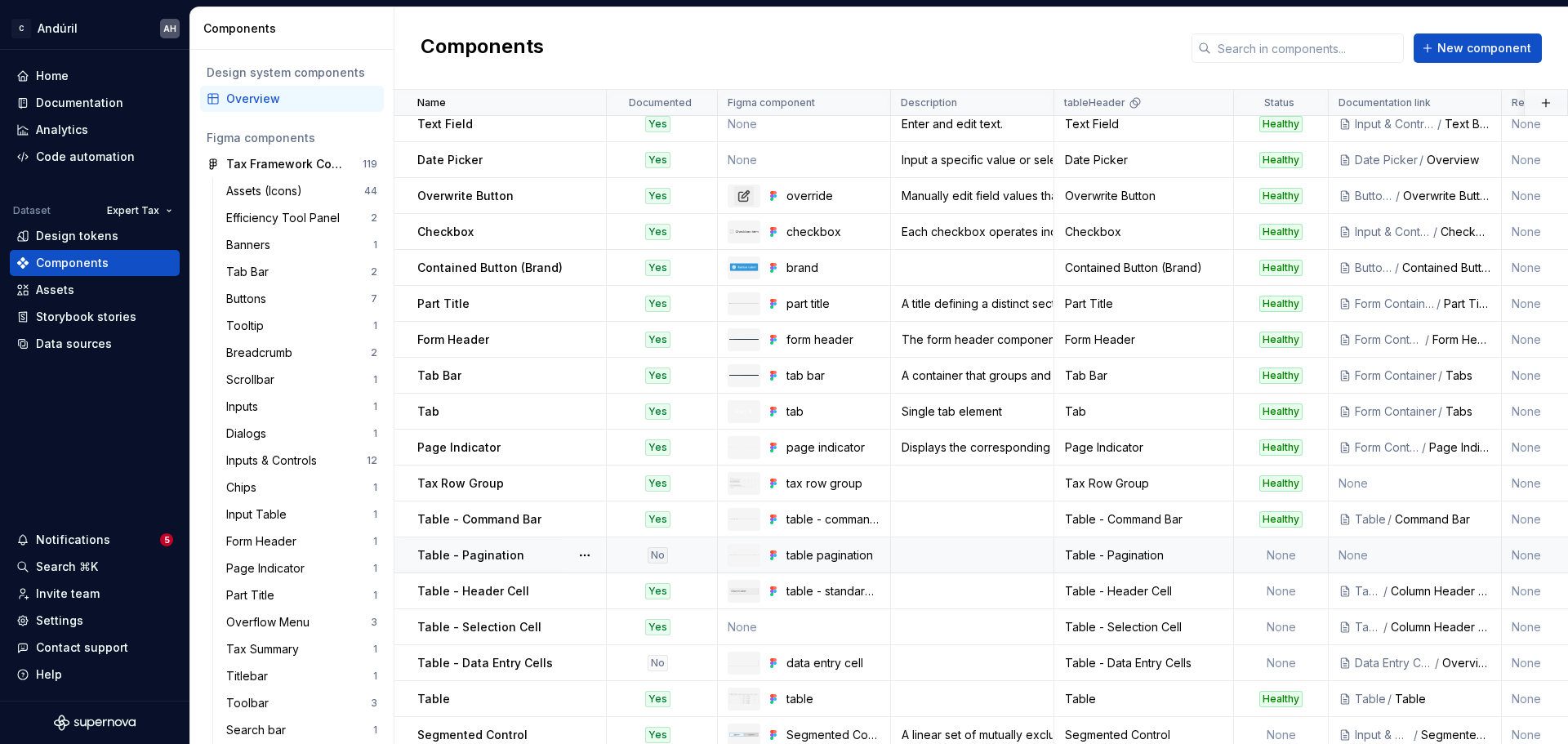
click at [506, 565] on td "Table - Pagination" at bounding box center [501, 555] width 212 height 36
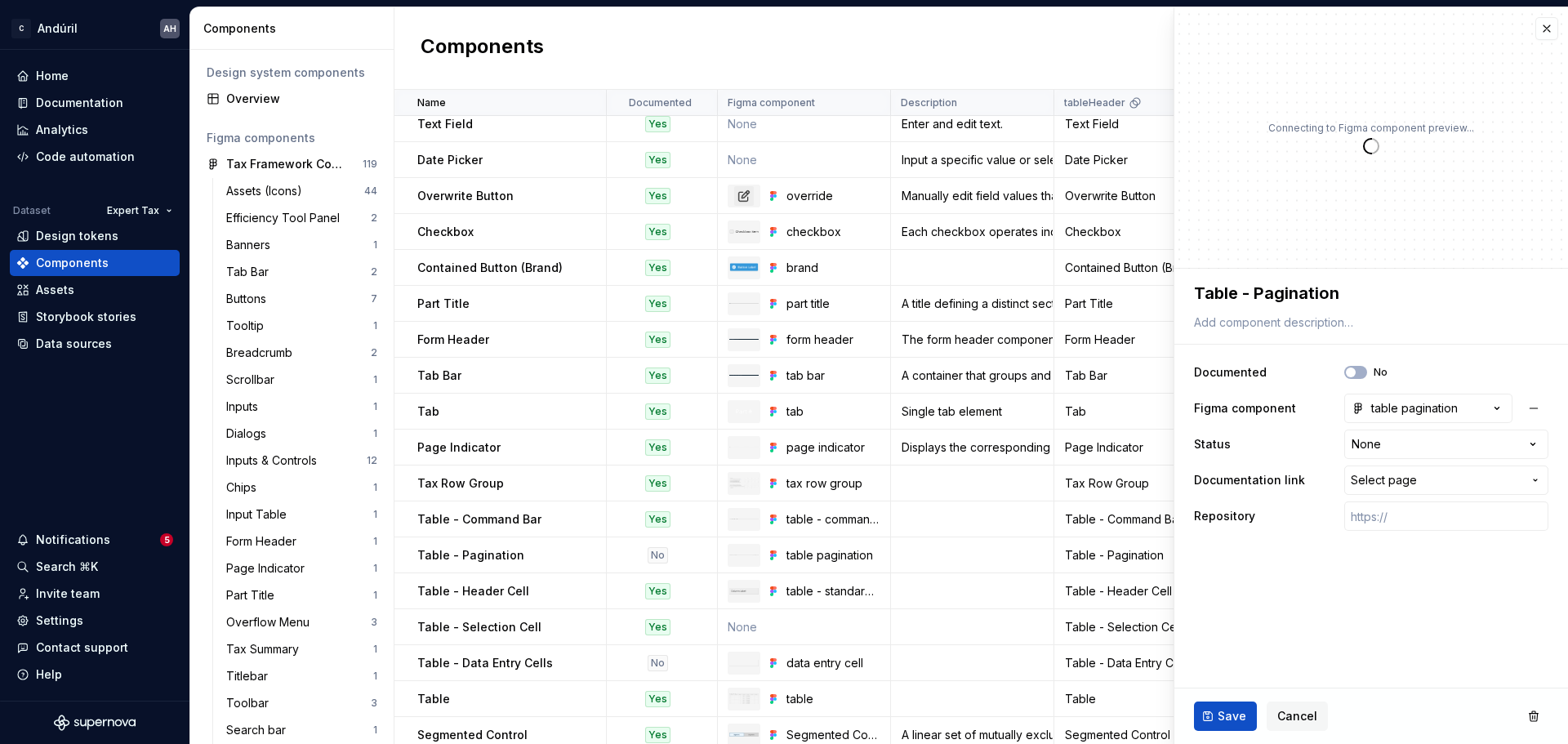
click at [1370, 450] on html "C Andúril AH Home Documentation Analytics Code automation Dataset Expert Tax De…" at bounding box center [784, 372] width 1568 height 744
type textarea "*"
select select "**********"
click at [1364, 368] on button "No" at bounding box center [1356, 372] width 23 height 13
click at [1530, 711] on button "button" at bounding box center [1534, 717] width 30 height 30
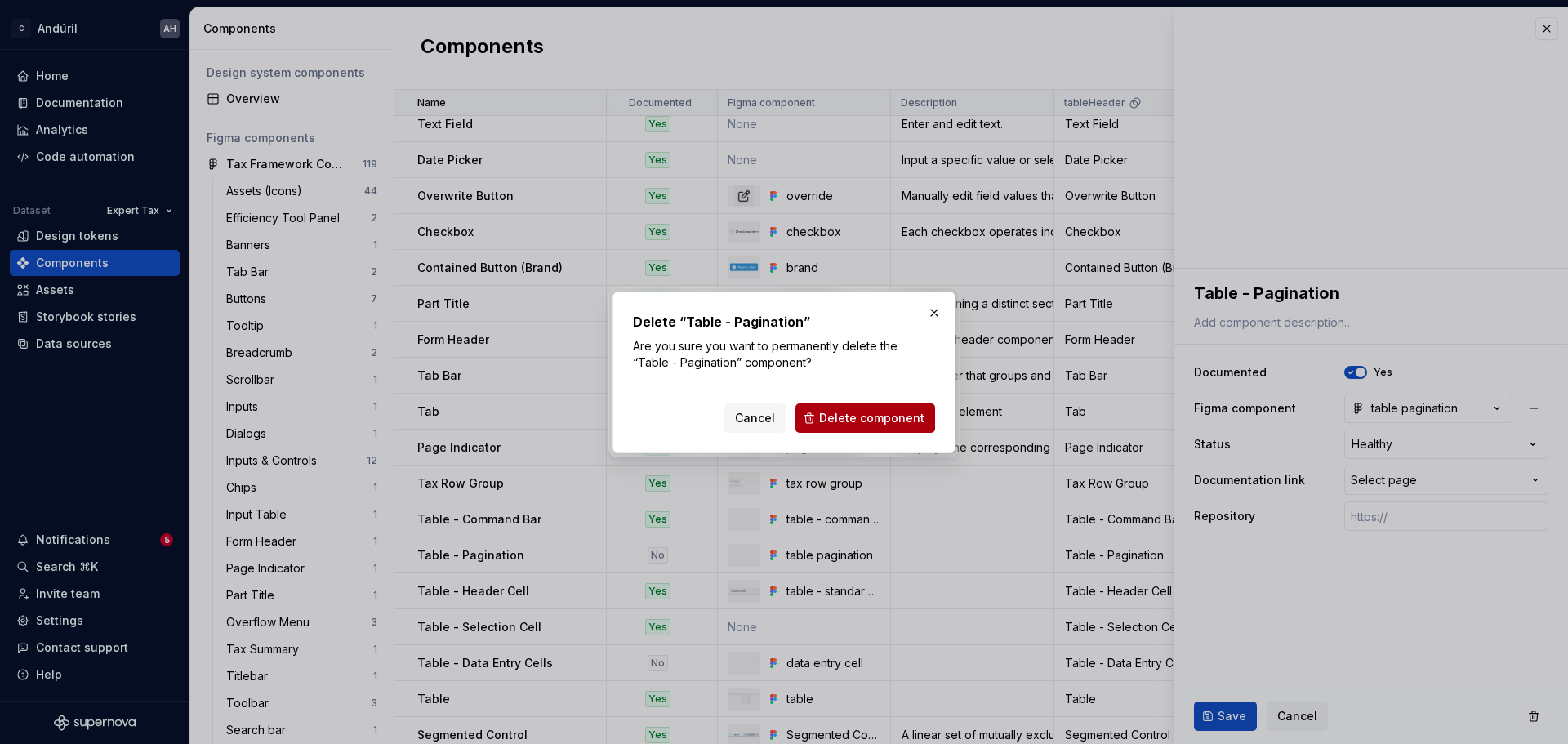
click at [844, 423] on span "Delete component" at bounding box center [872, 418] width 105 height 17
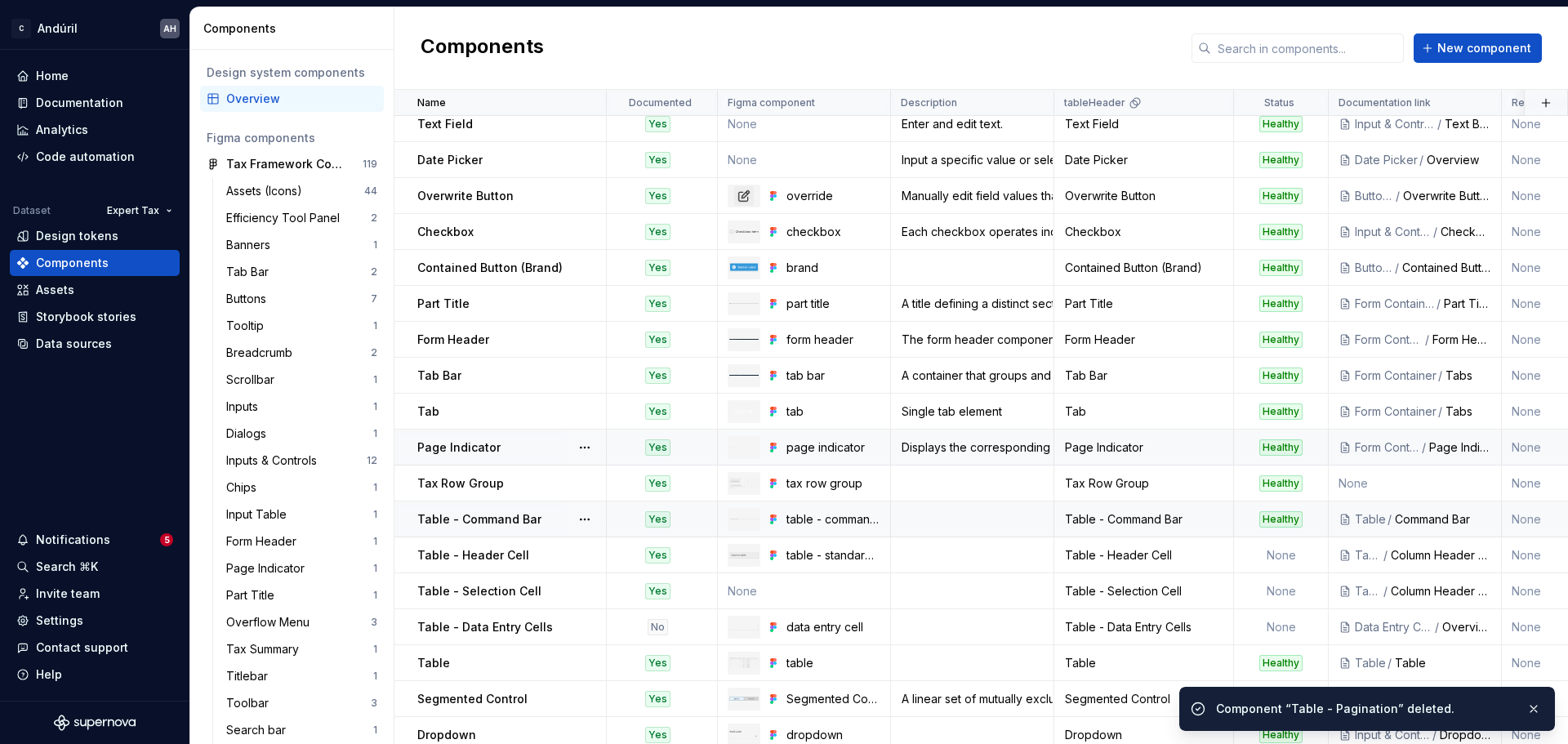
click at [501, 514] on p "Table - Command Bar" at bounding box center [479, 520] width 124 height 17
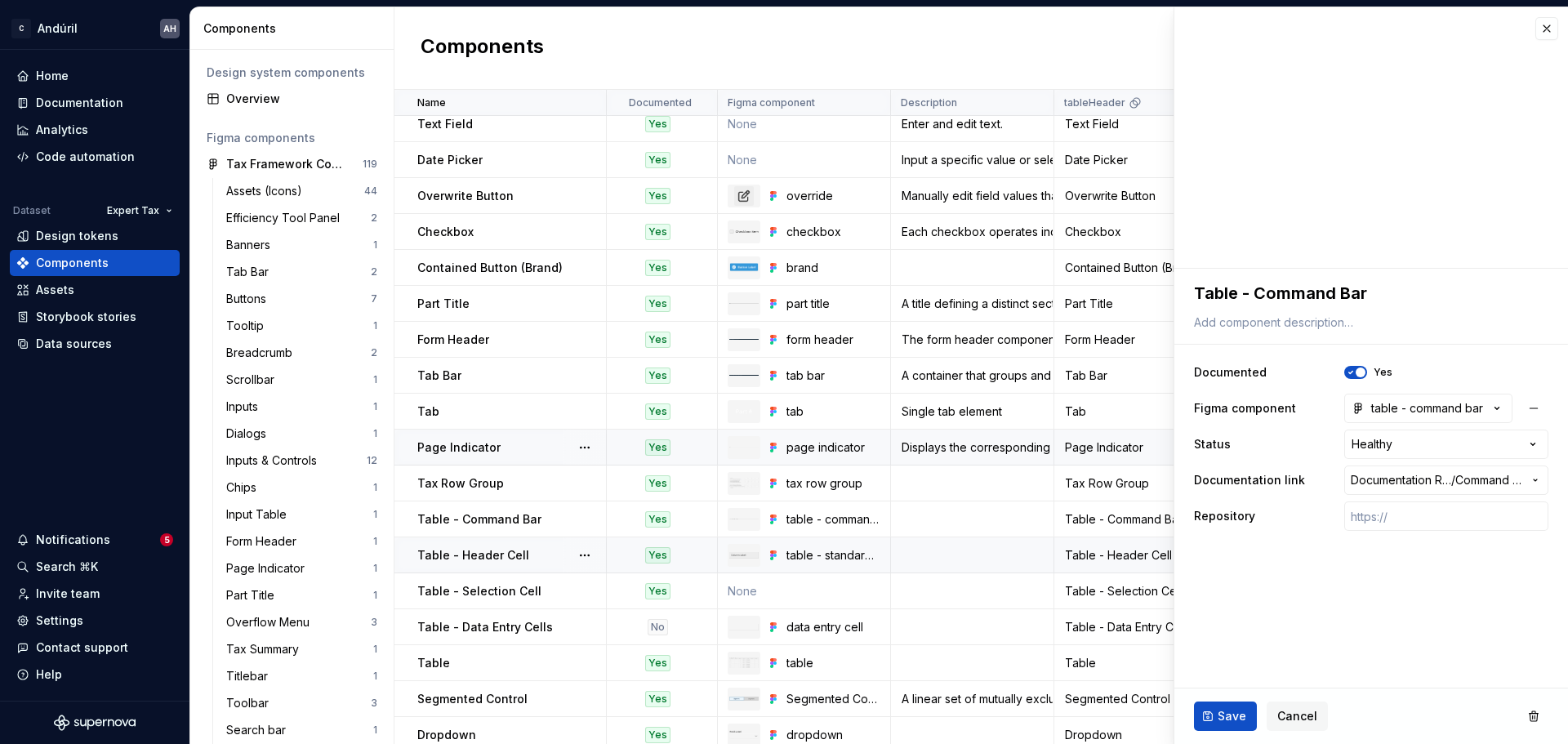
click at [511, 549] on p "Table - Header Cell" at bounding box center [473, 556] width 112 height 17
type textarea "*"
click at [1368, 451] on html "C Andúril AH Home Documentation Analytics Code automation Dataset Expert Tax De…" at bounding box center [784, 372] width 1568 height 744
select select "**********"
click at [1304, 586] on fieldset "**********" at bounding box center [1372, 507] width 394 height 476
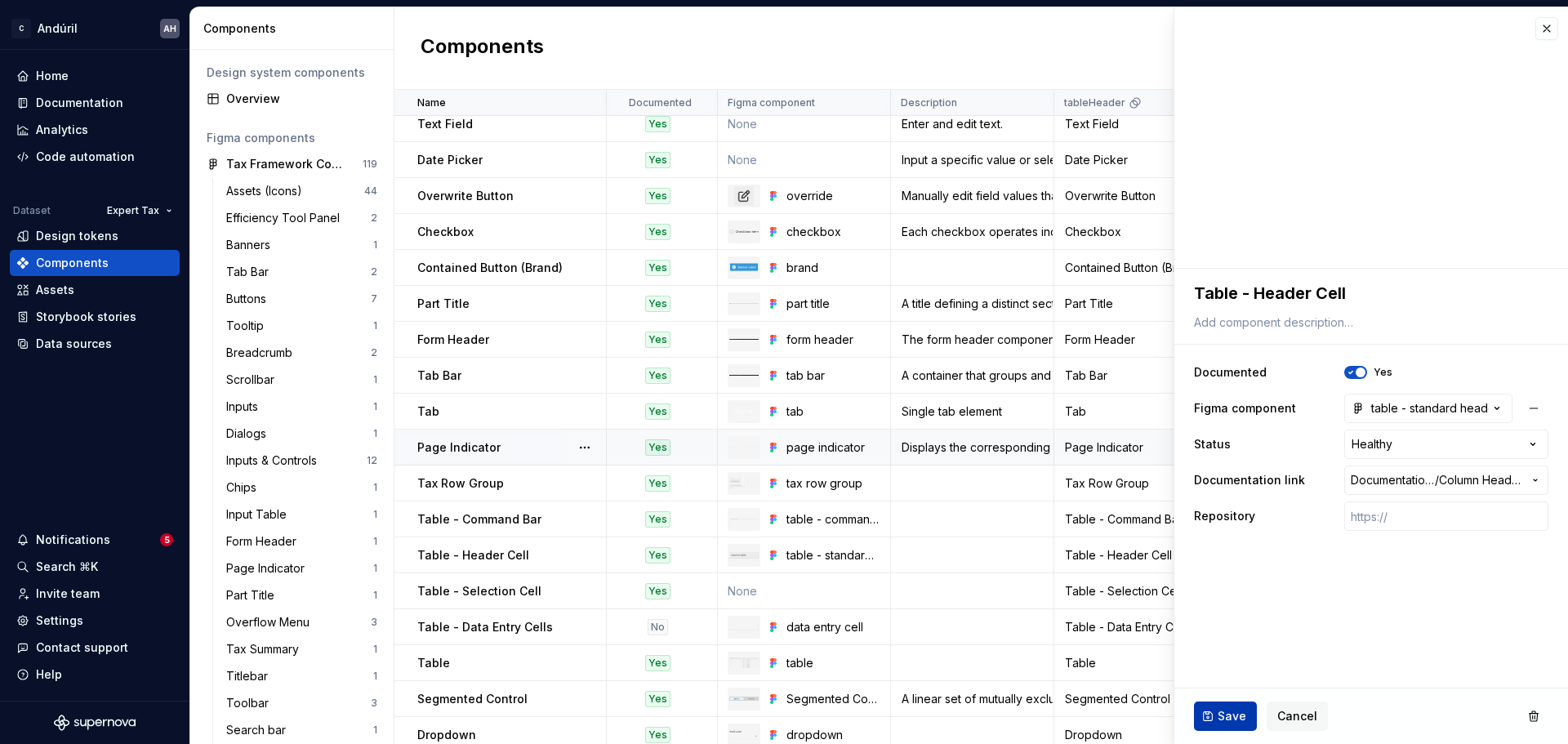
click at [1223, 707] on button "Save" at bounding box center [1226, 717] width 63 height 30
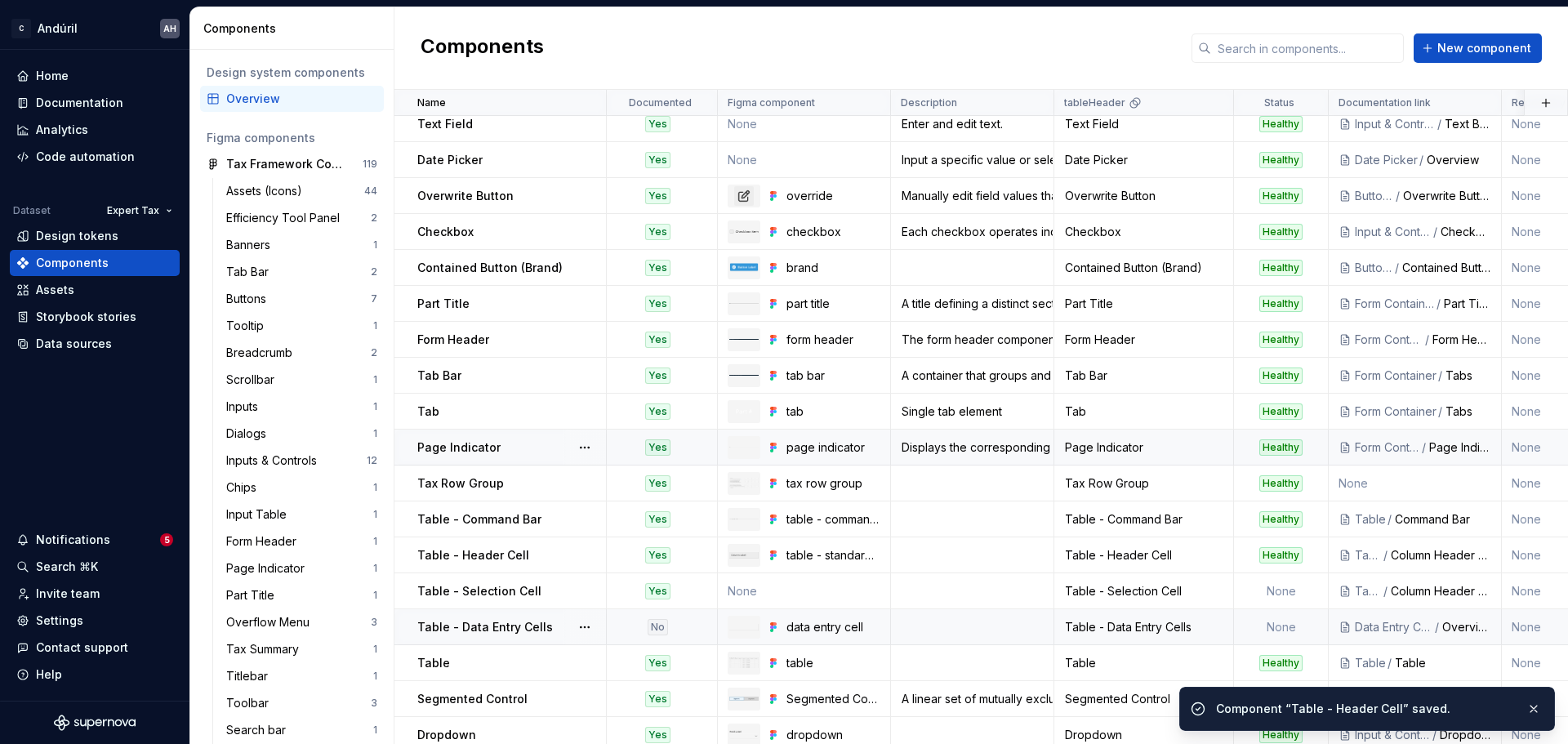
click at [502, 622] on p "Table - Data Entry Cells" at bounding box center [485, 628] width 136 height 17
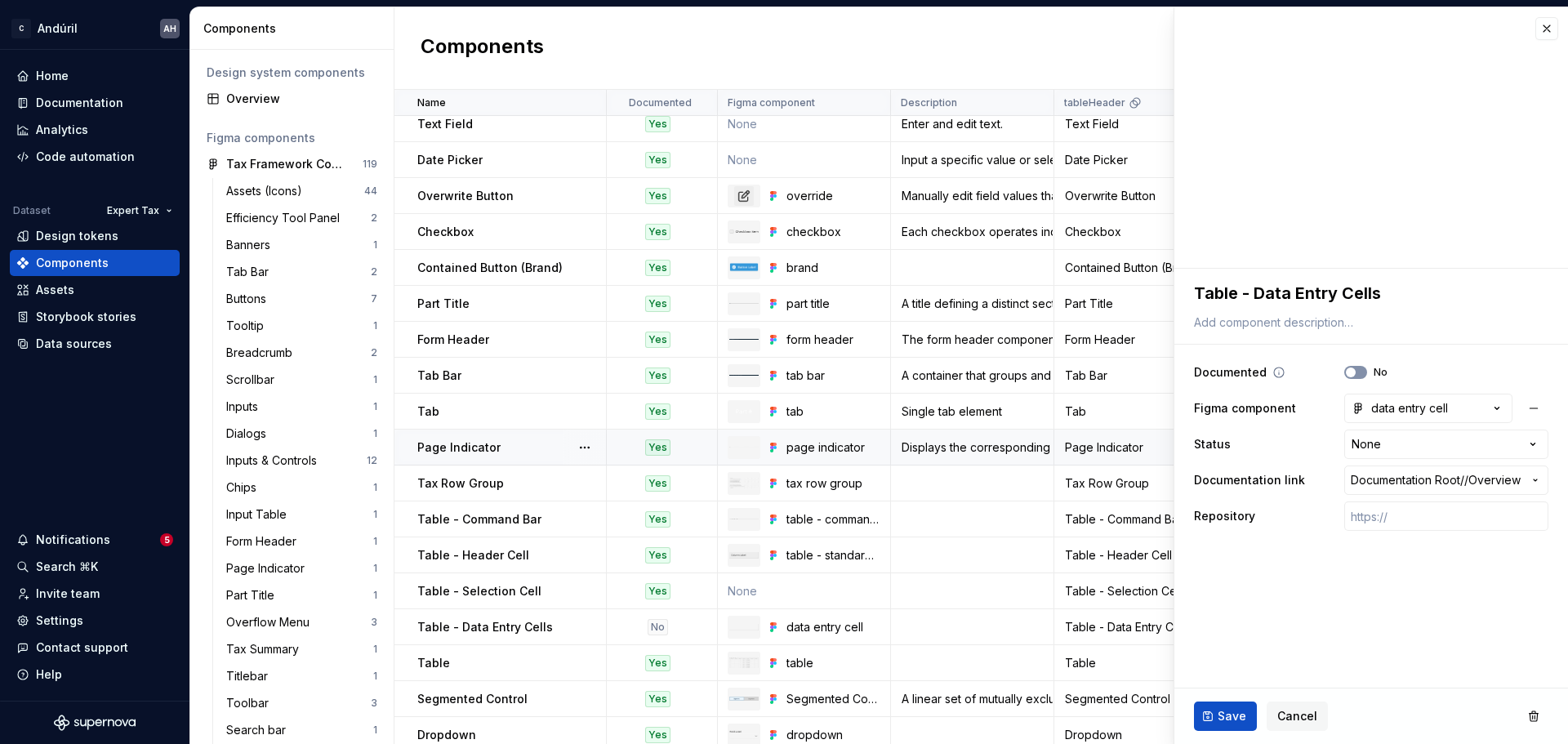
click at [1360, 373] on button "No" at bounding box center [1356, 372] width 23 height 13
type textarea "*"
click at [1413, 445] on html "C Andúril AH Home Documentation Analytics Code automation Dataset Expert Tax De…" at bounding box center [784, 372] width 1568 height 744
select select "**********"
type textarea "*"
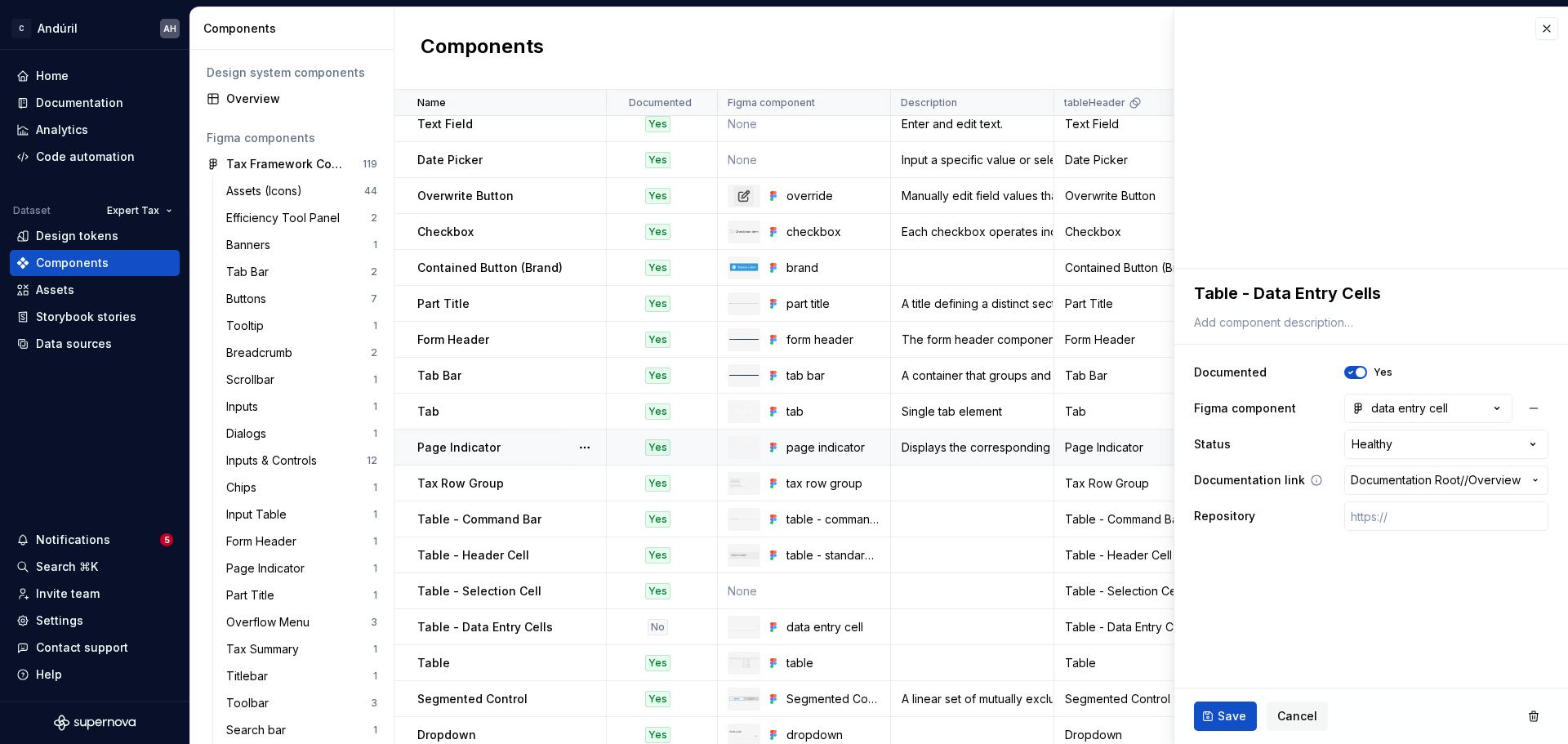
click at [1371, 489] on button "Documentation Root / / Overview" at bounding box center [1446, 480] width 204 height 30
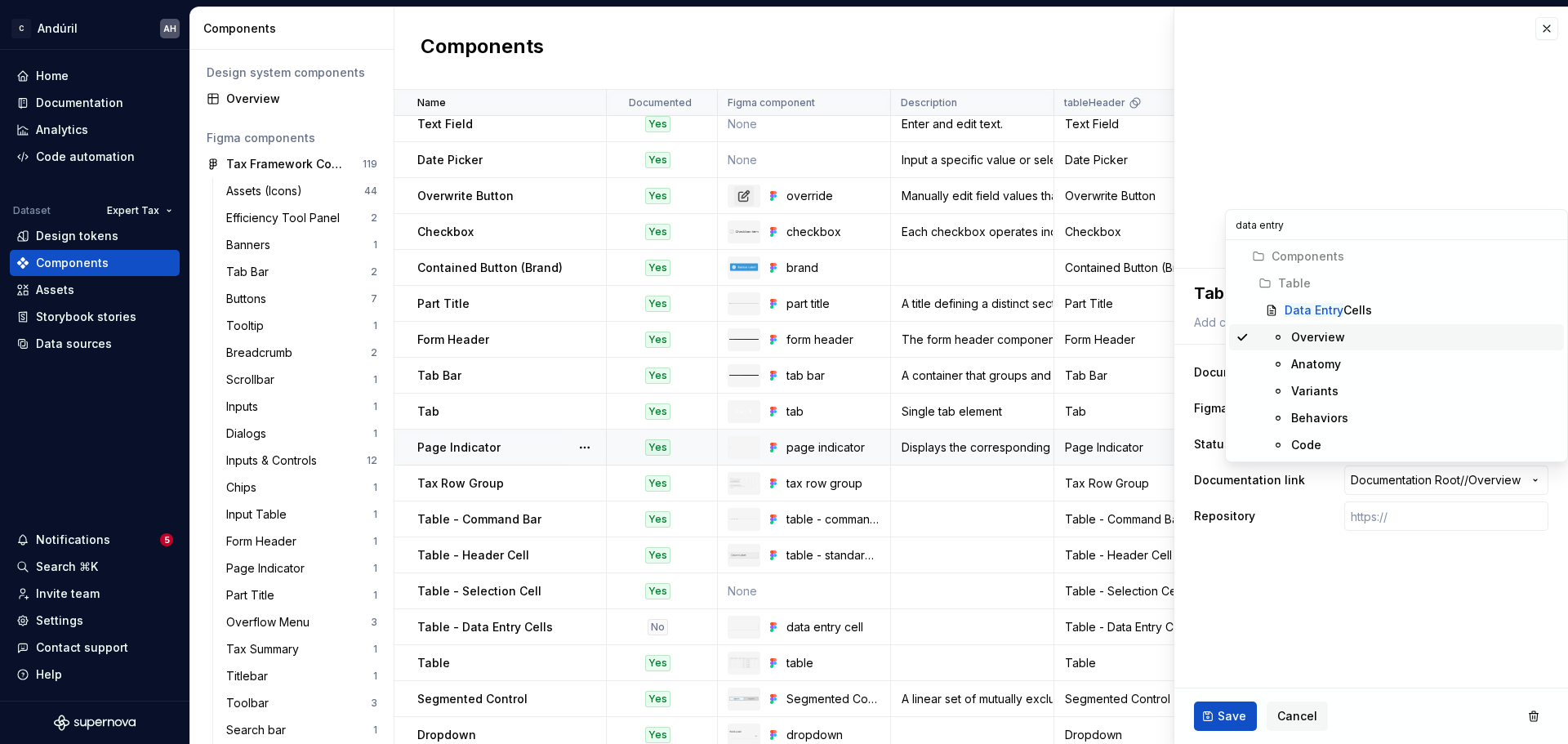
type input "data entry"
click at [1374, 310] on div "Data Entry Cells" at bounding box center [1421, 311] width 273 height 17
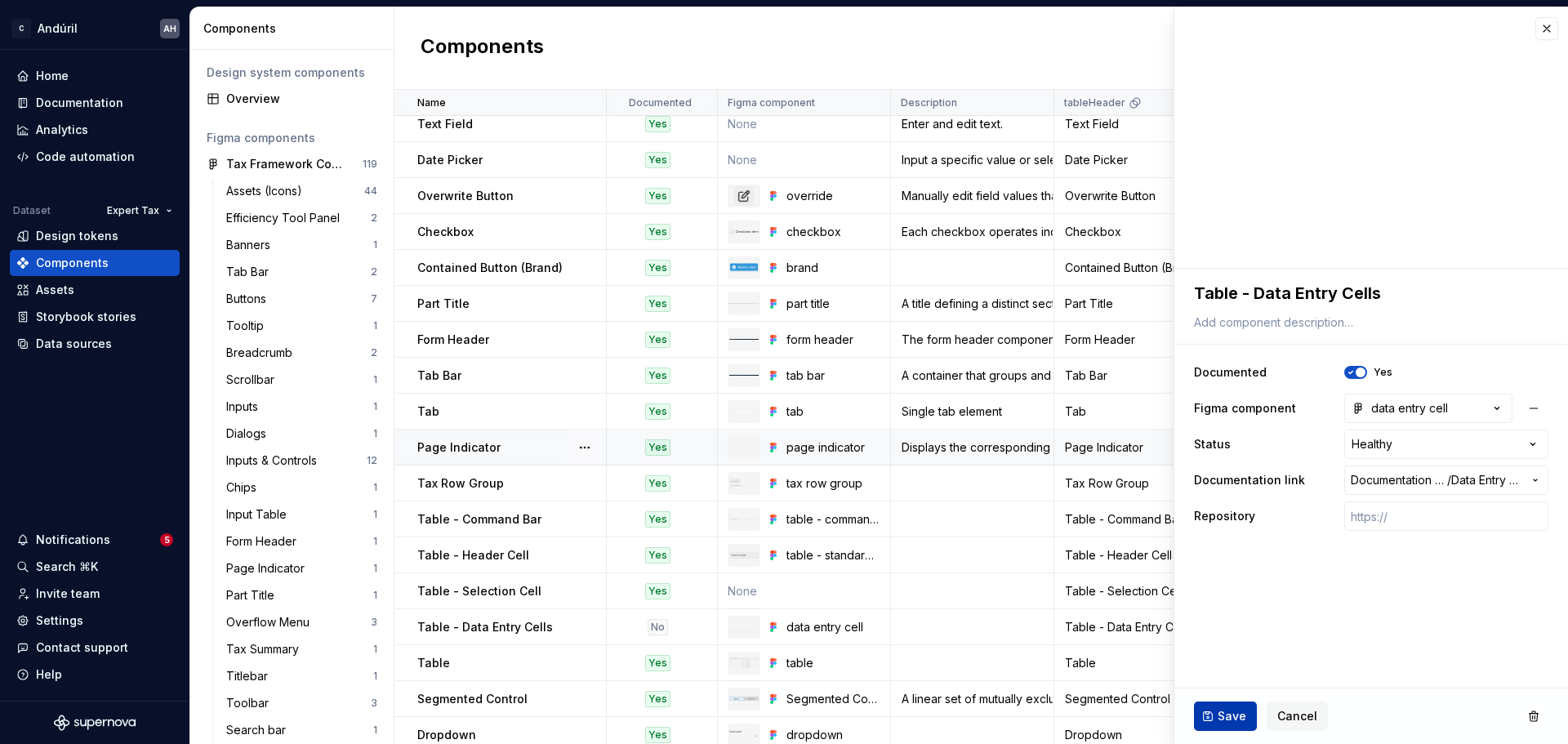
click at [1227, 705] on button "Save" at bounding box center [1226, 717] width 63 height 30
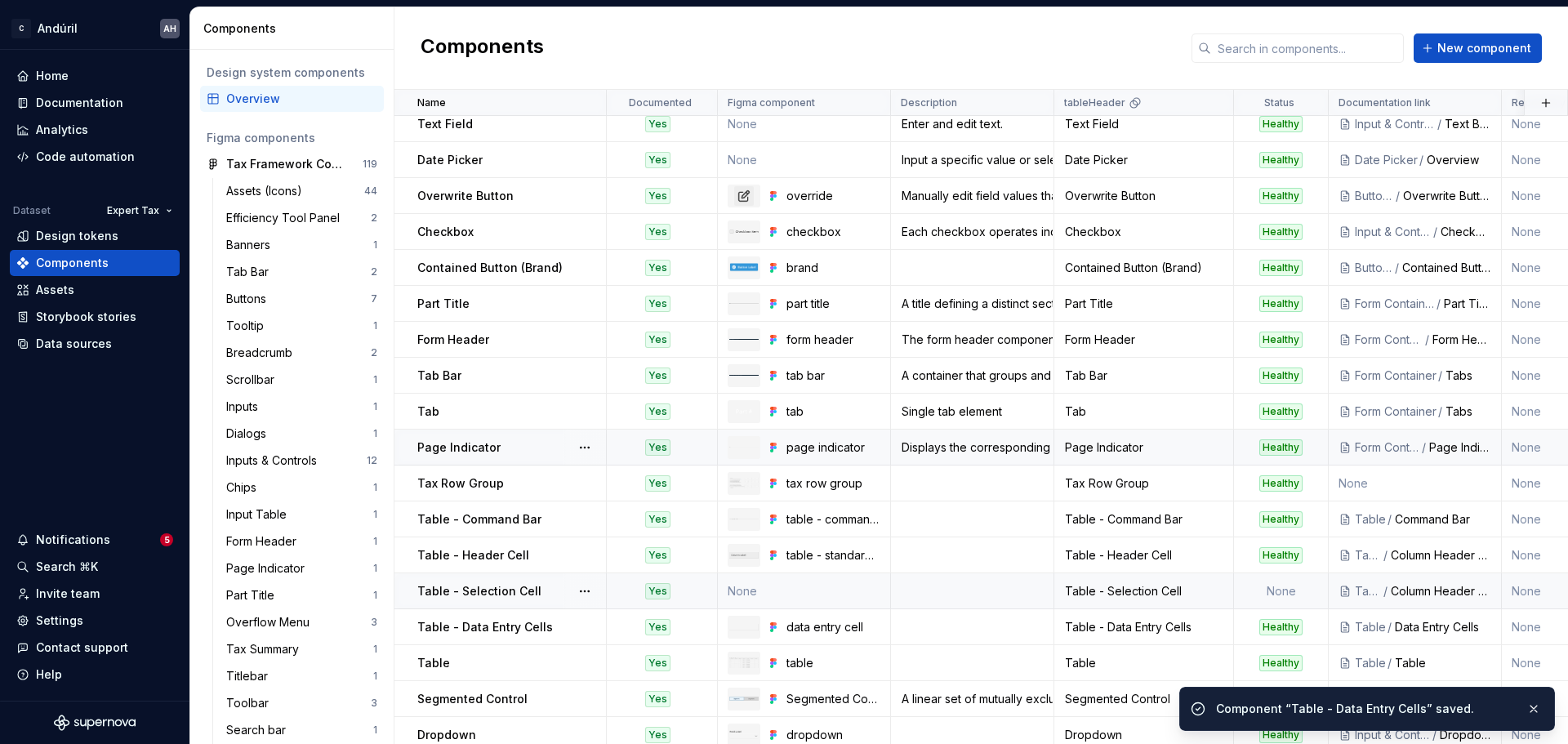
click at [503, 598] on p "Table - Selection Cell" at bounding box center [479, 591] width 124 height 17
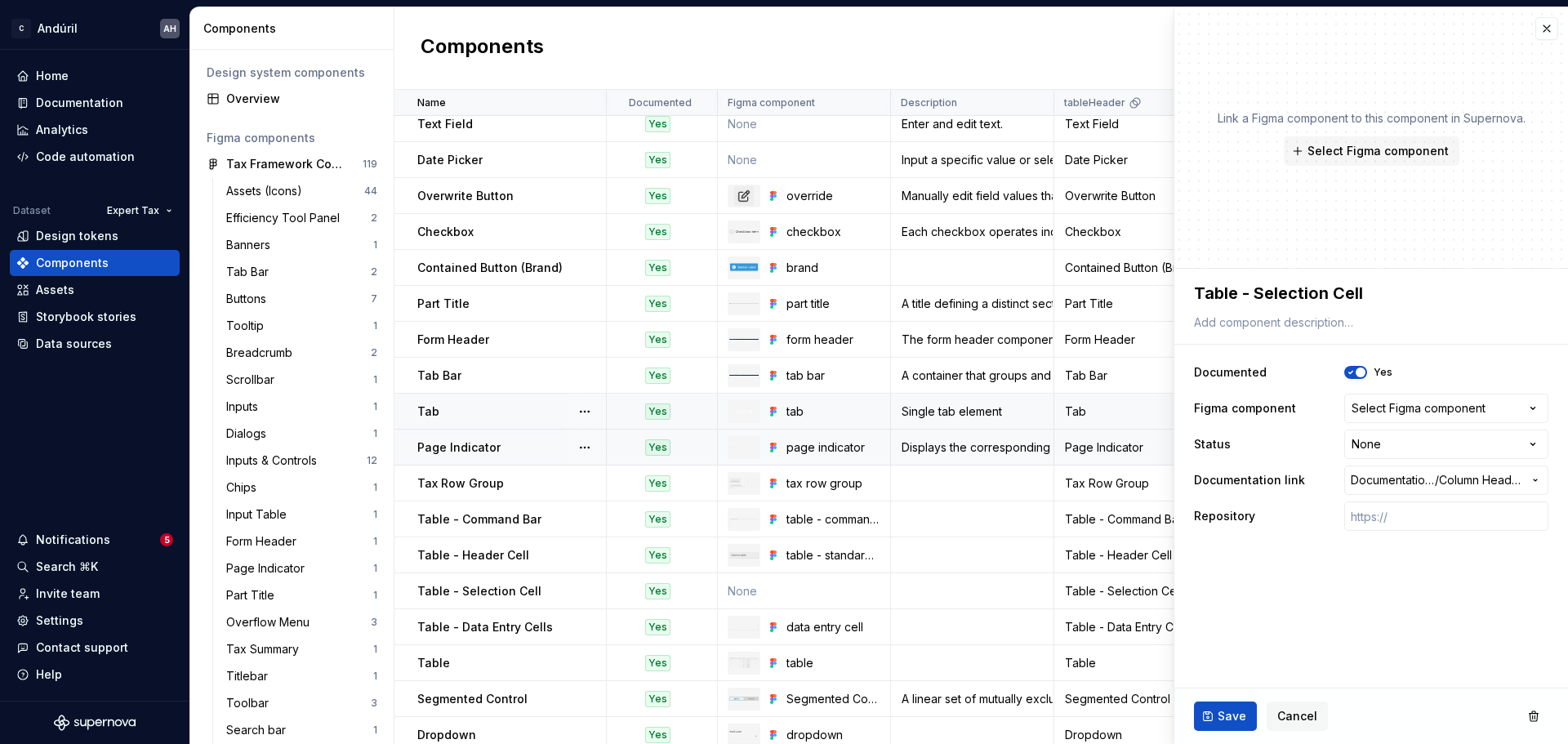
type textarea "*"
click at [1383, 409] on div "Select Figma component" at bounding box center [1419, 409] width 134 height 17
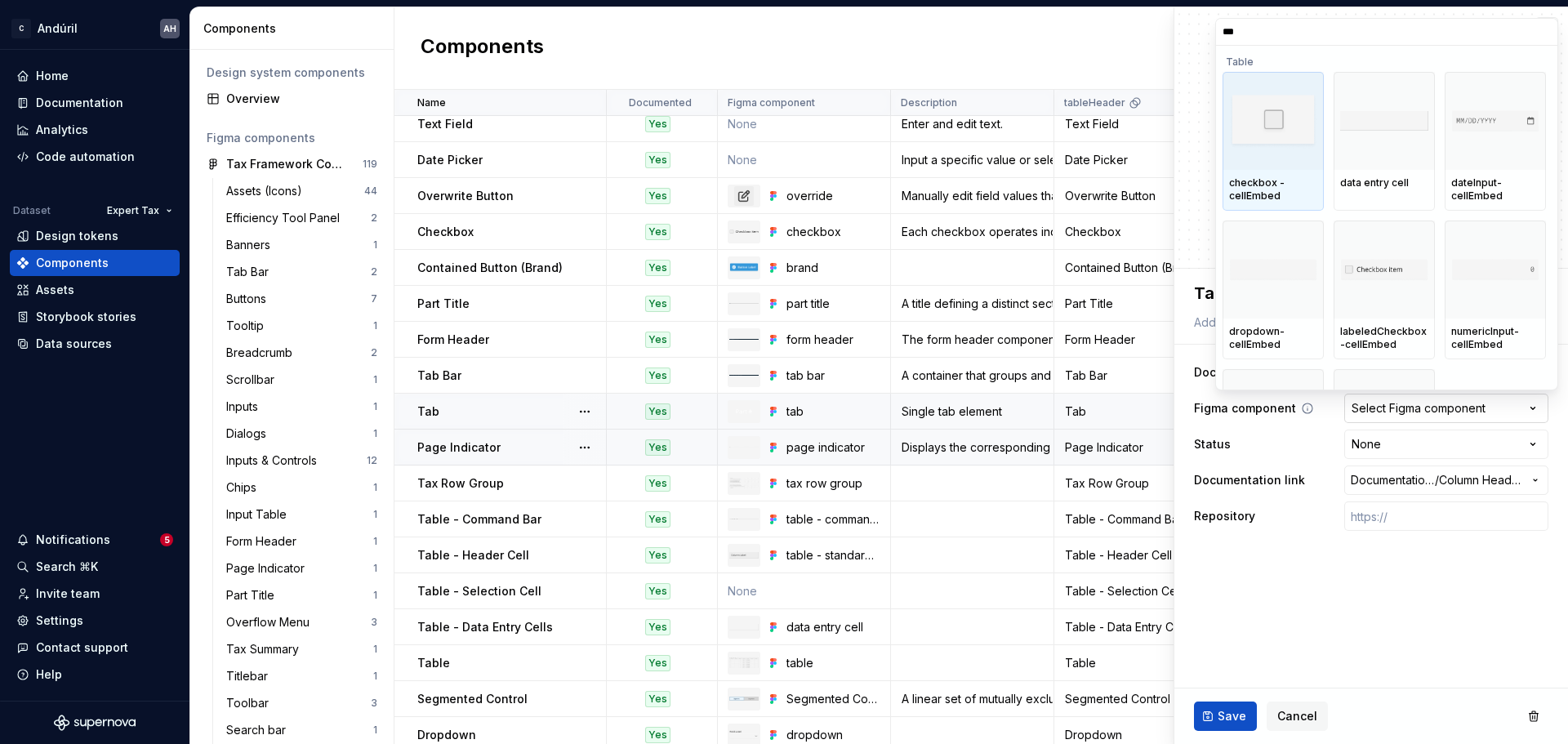
type input "****"
click at [1351, 629] on html "C Andúril AH Home Documentation Analytics Code automation Dataset Expert Tax De…" at bounding box center [784, 372] width 1568 height 744
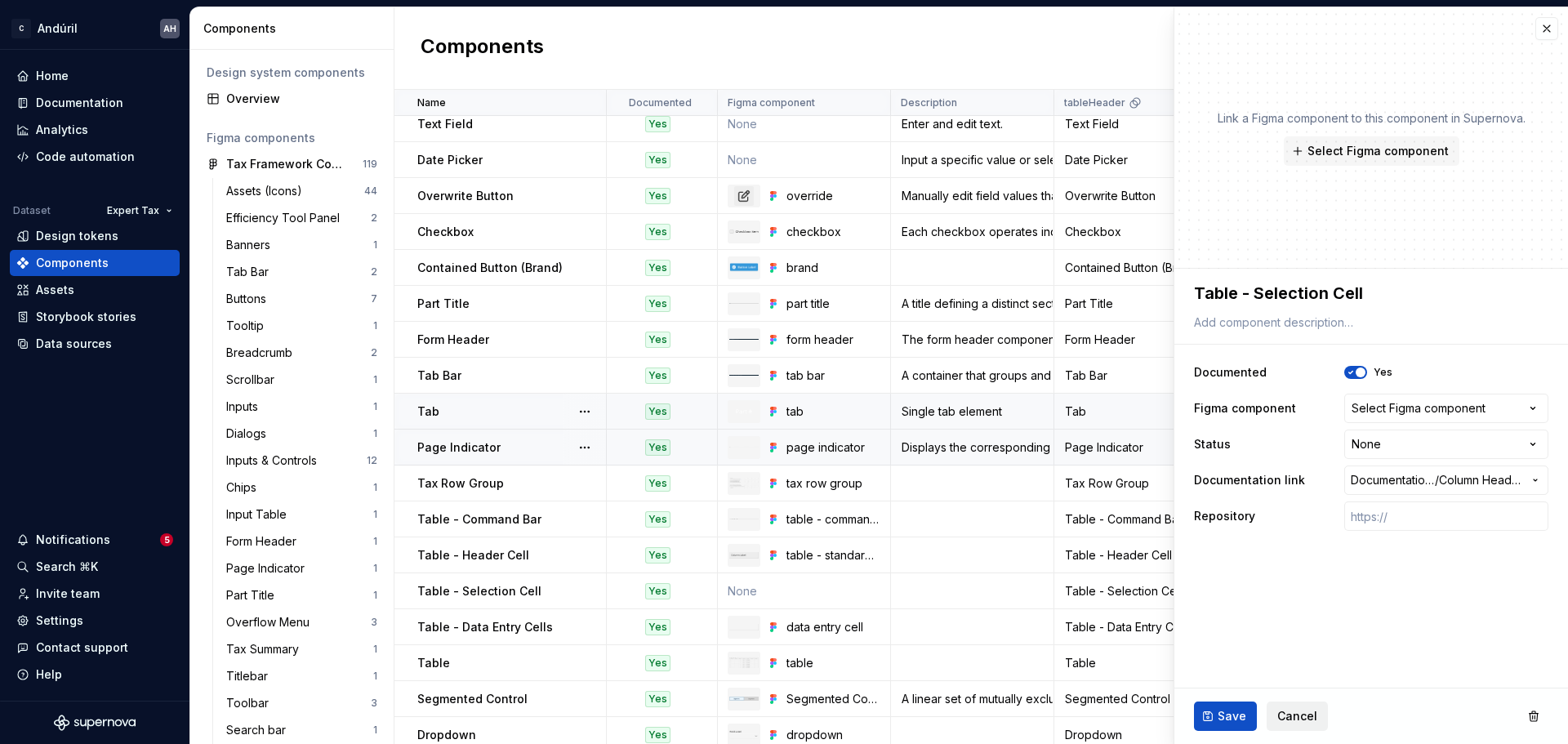
click at [1290, 713] on span "Cancel" at bounding box center [1297, 717] width 40 height 17
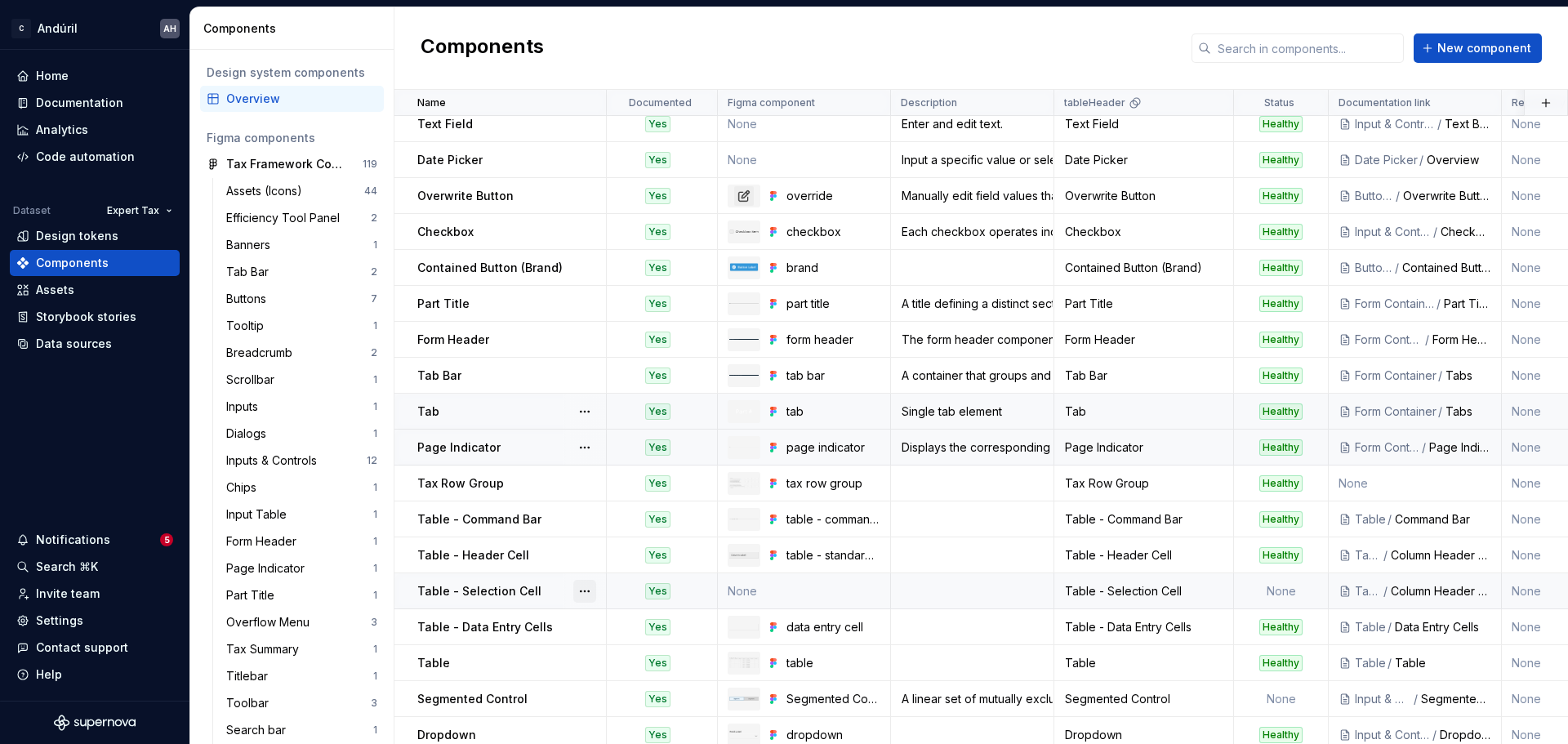
click at [582, 594] on button "button" at bounding box center [585, 591] width 23 height 23
click at [587, 592] on button "button" at bounding box center [585, 591] width 23 height 23
click at [603, 655] on div "Delete component" at bounding box center [670, 657] width 135 height 17
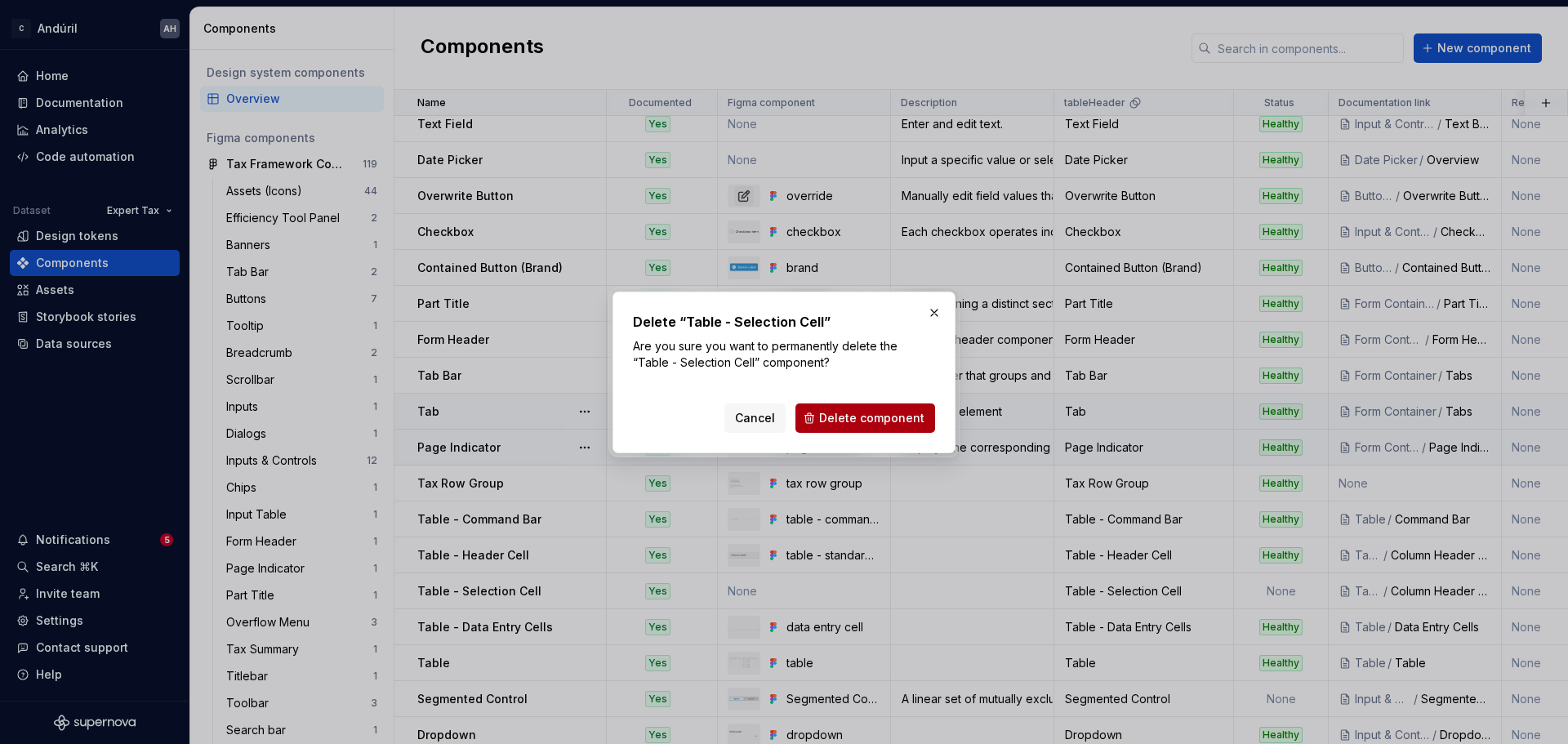
click at [870, 418] on span "Delete component" at bounding box center [872, 418] width 105 height 17
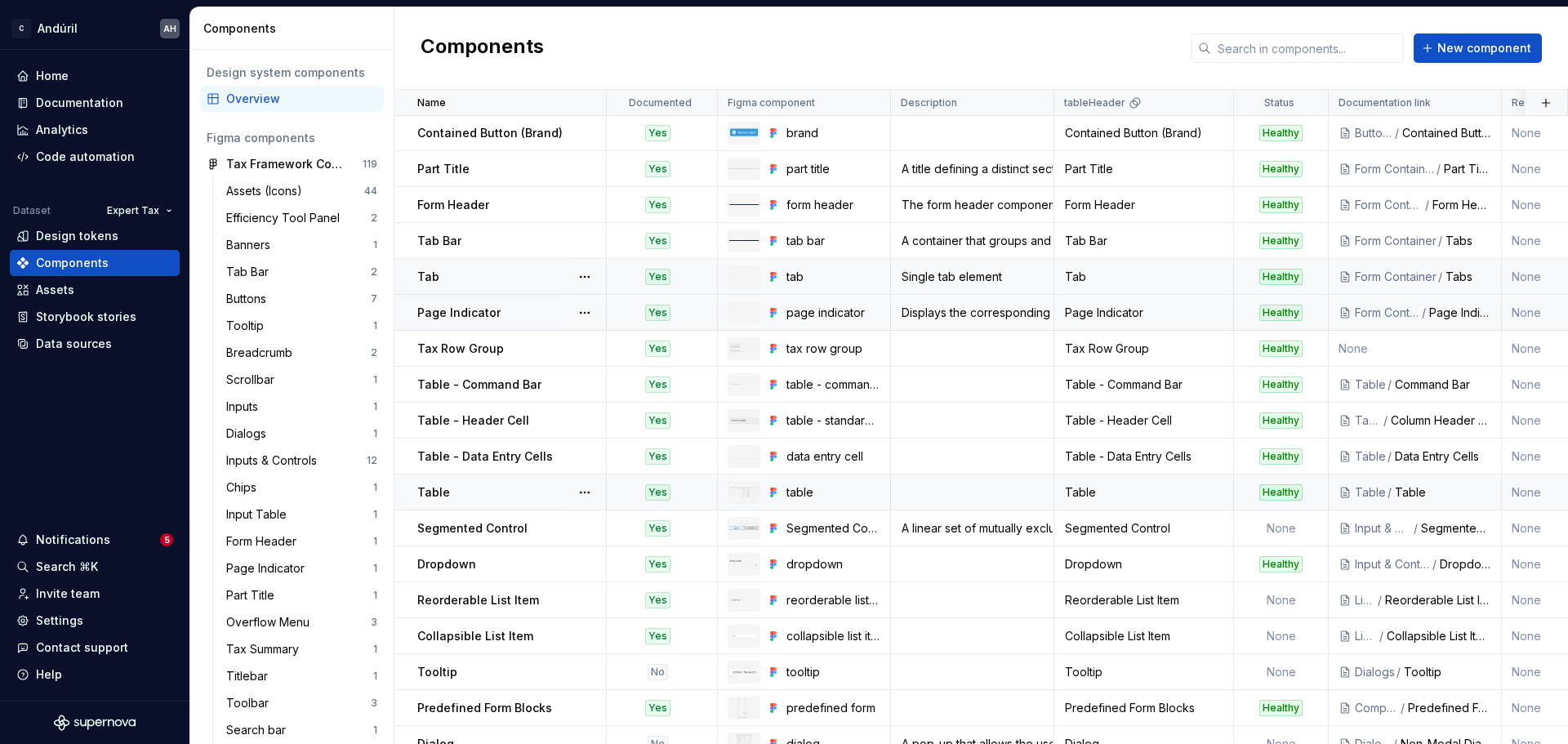
scroll to position [245, 0]
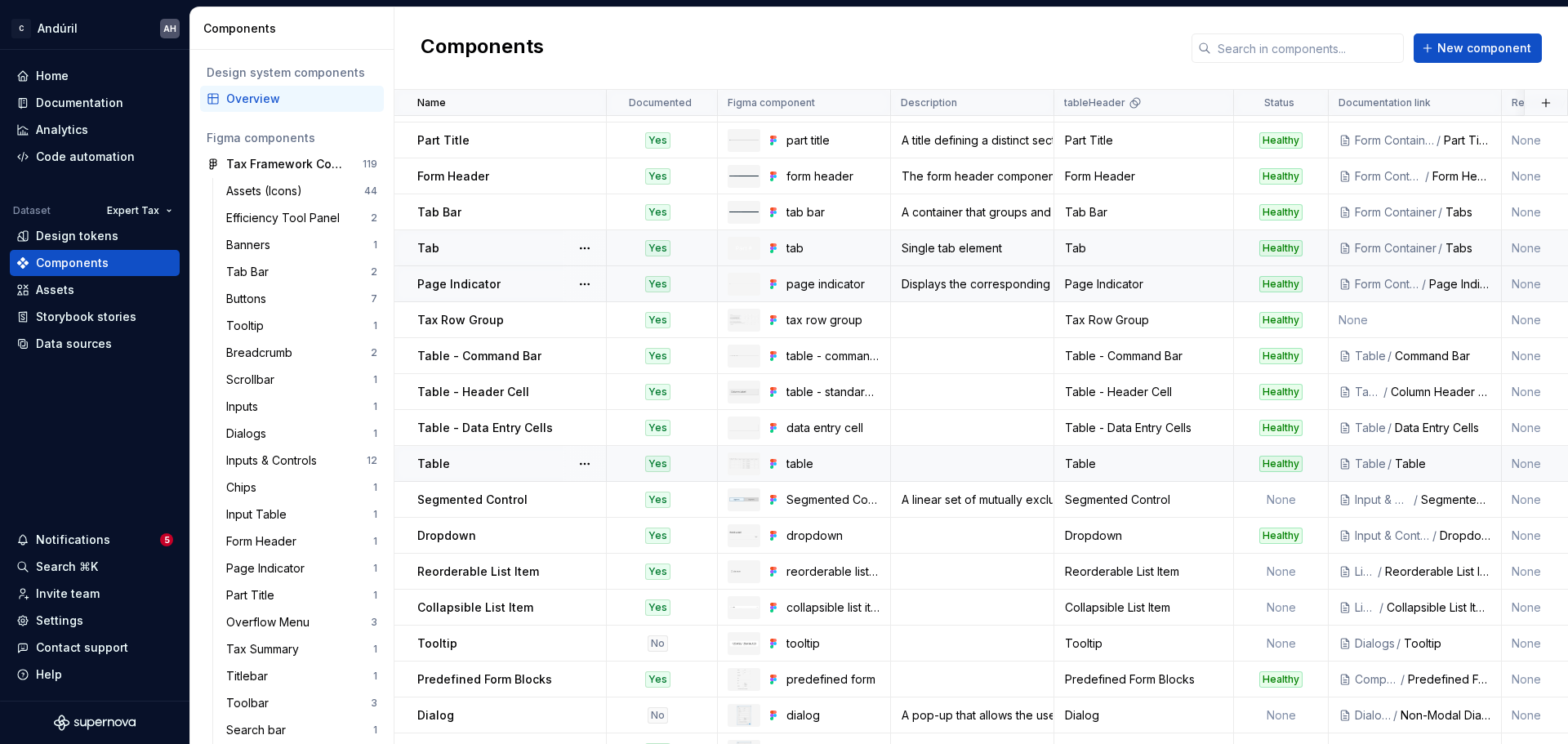
click at [516, 468] on div "Table" at bounding box center [511, 465] width 188 height 17
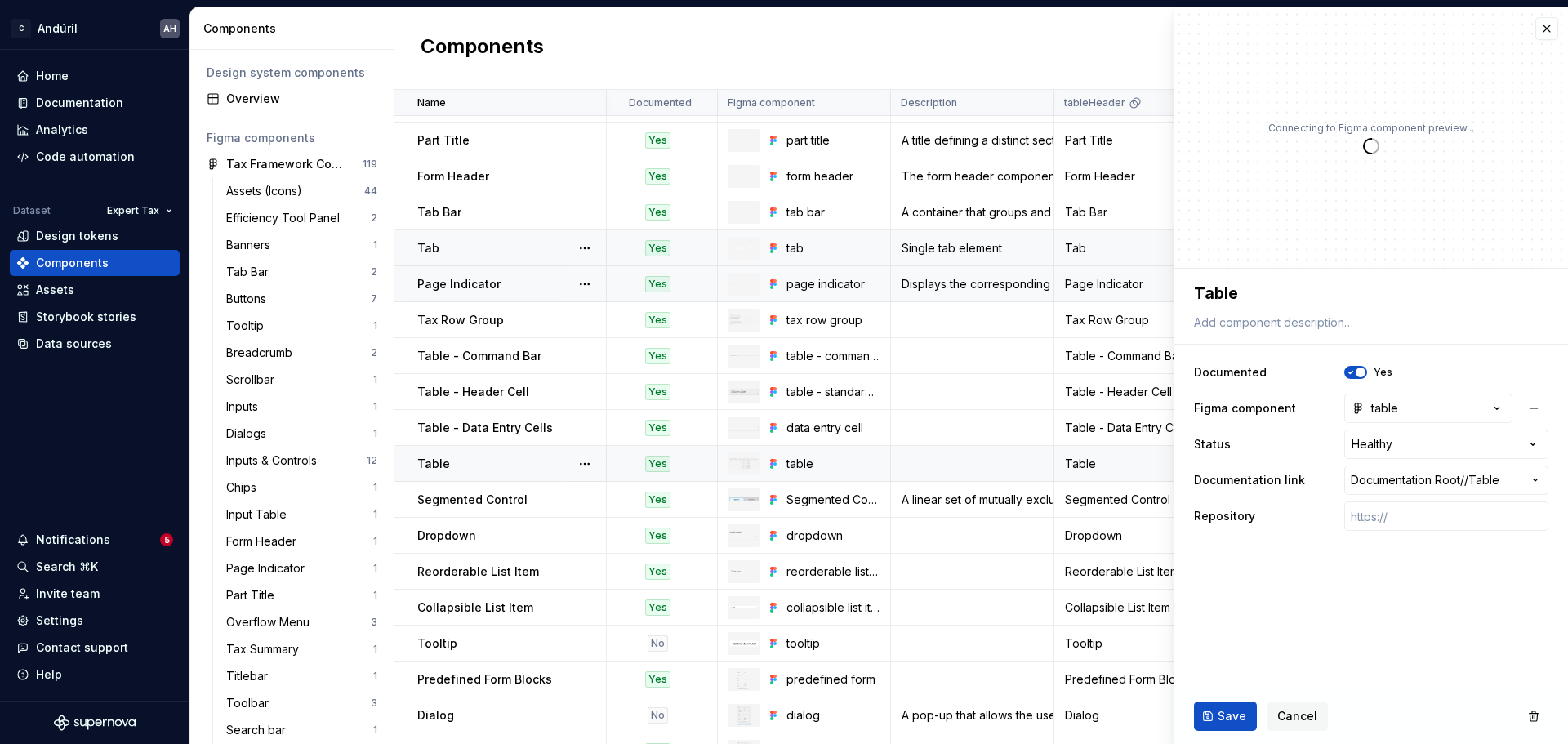
click at [493, 454] on td "Table" at bounding box center [501, 464] width 212 height 36
click at [1418, 487] on span "Documentation Root /" at bounding box center [1408, 480] width 114 height 17
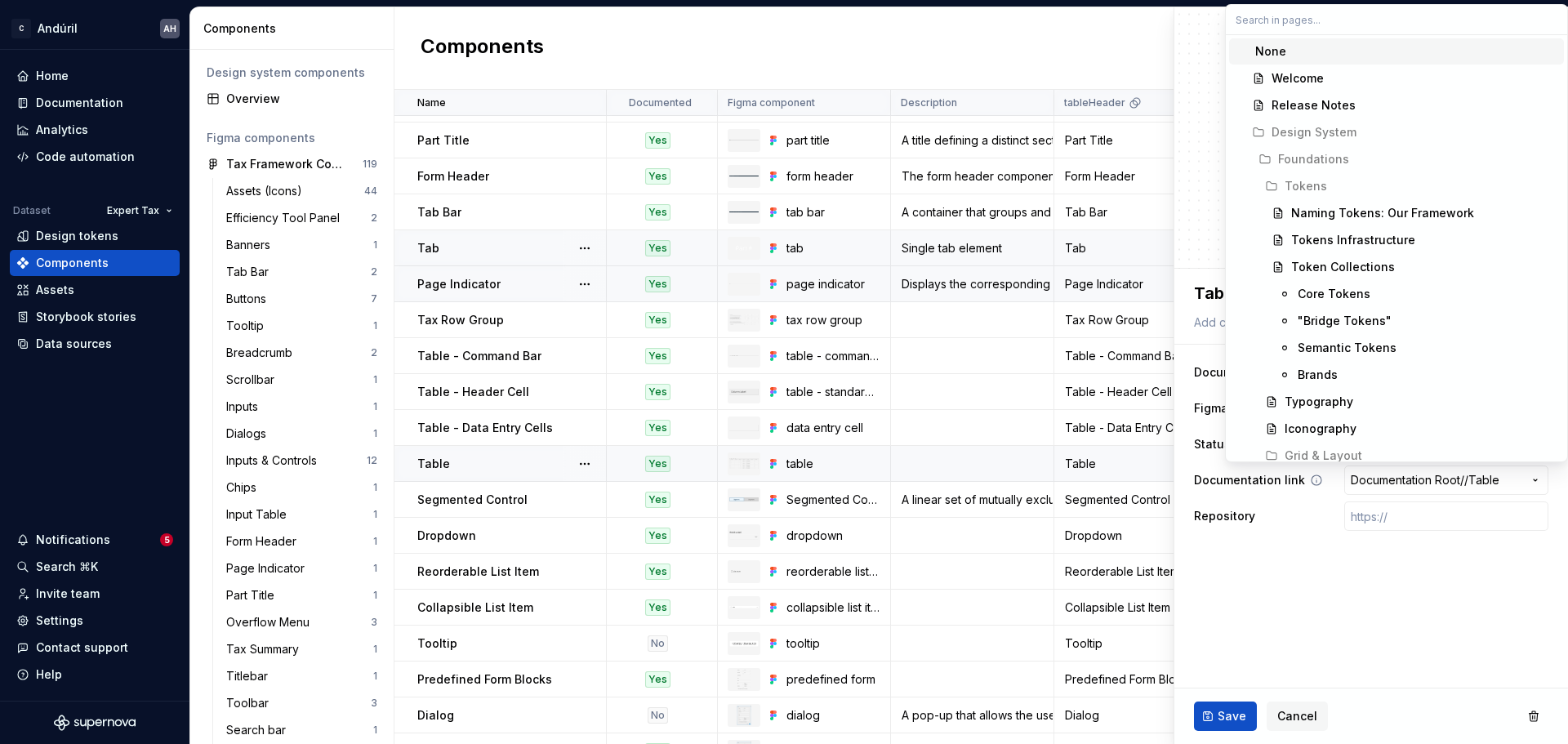
type textarea "*"
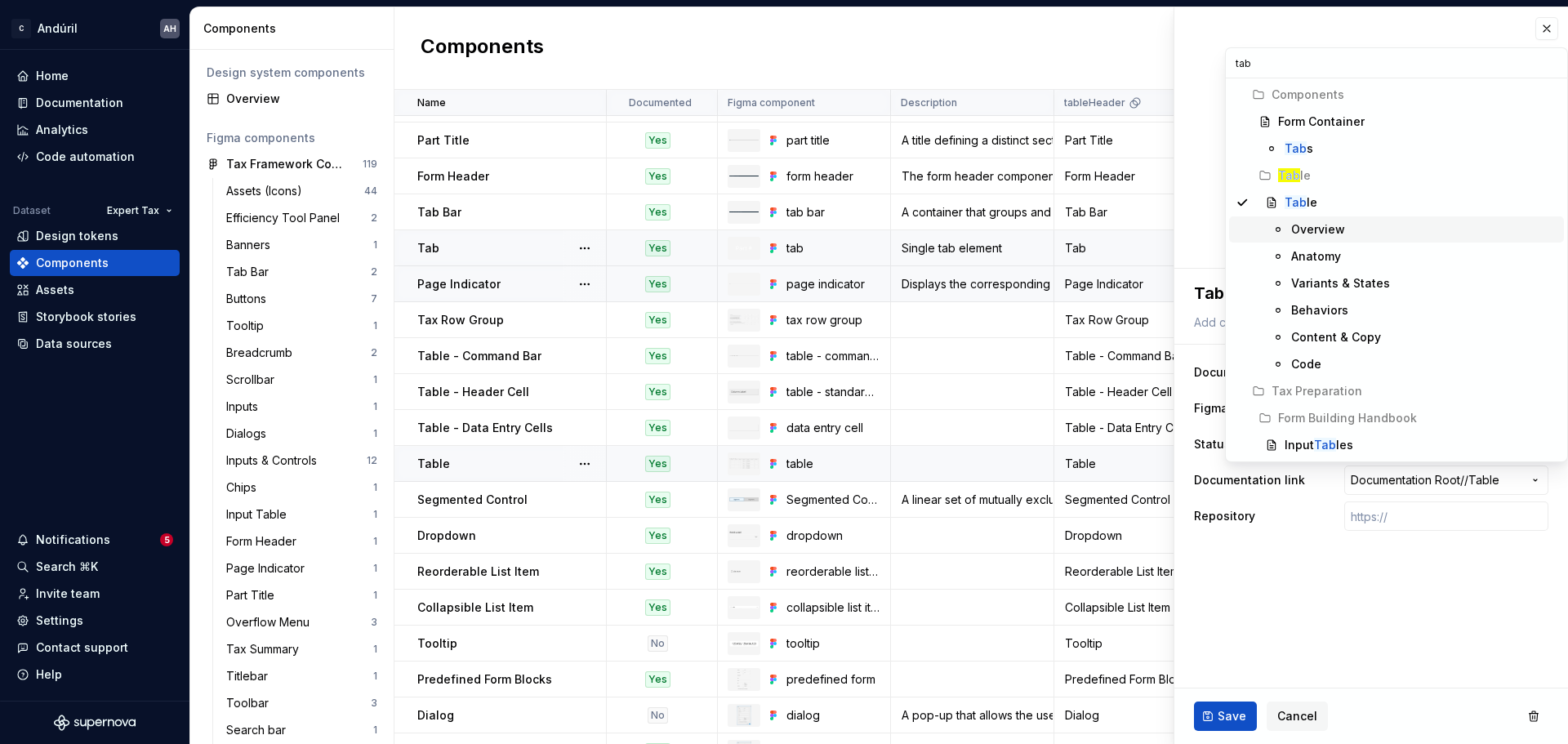
type input "tab"
click at [1342, 235] on div "Overview" at bounding box center [1318, 230] width 54 height 17
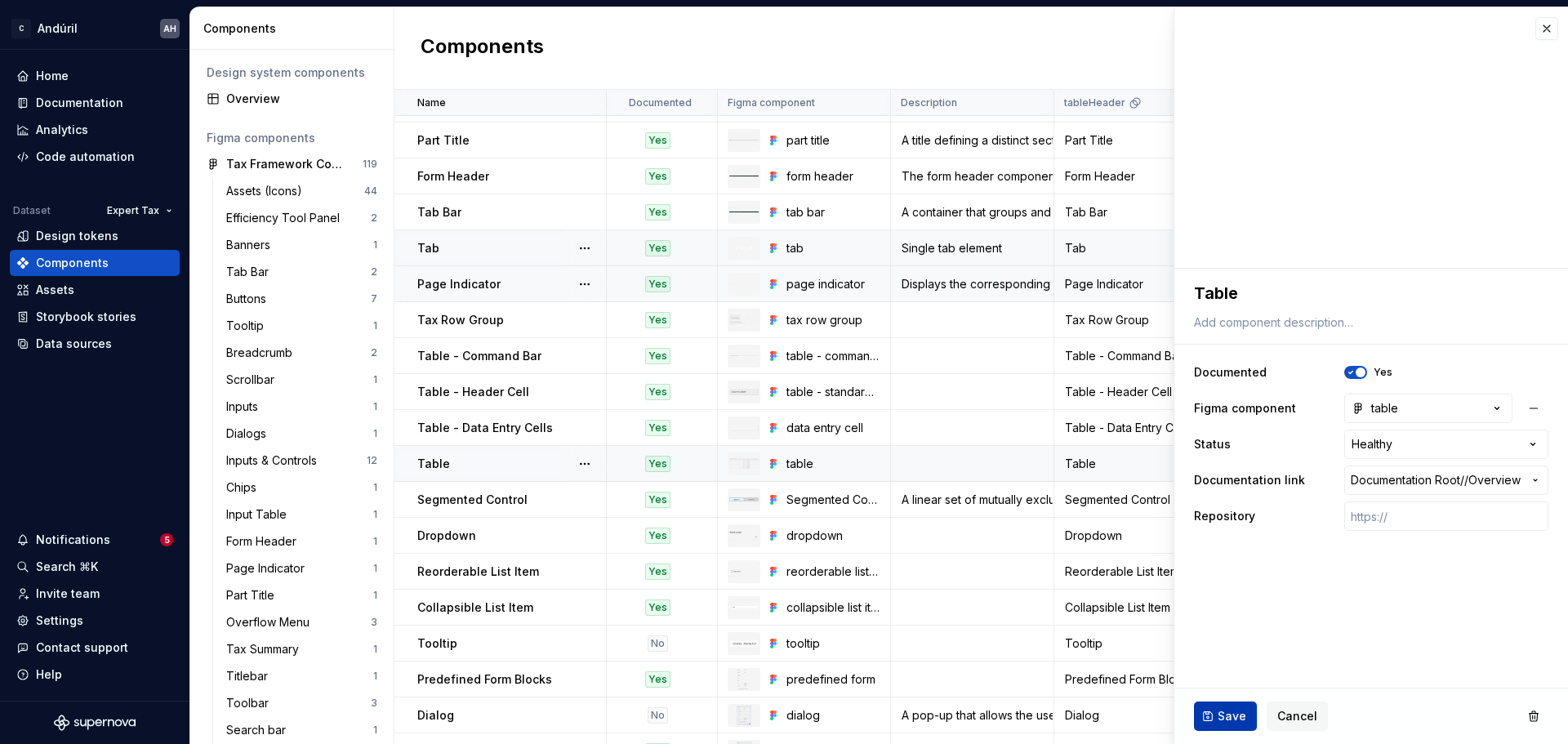
click at [1235, 711] on span "Save" at bounding box center [1232, 717] width 29 height 17
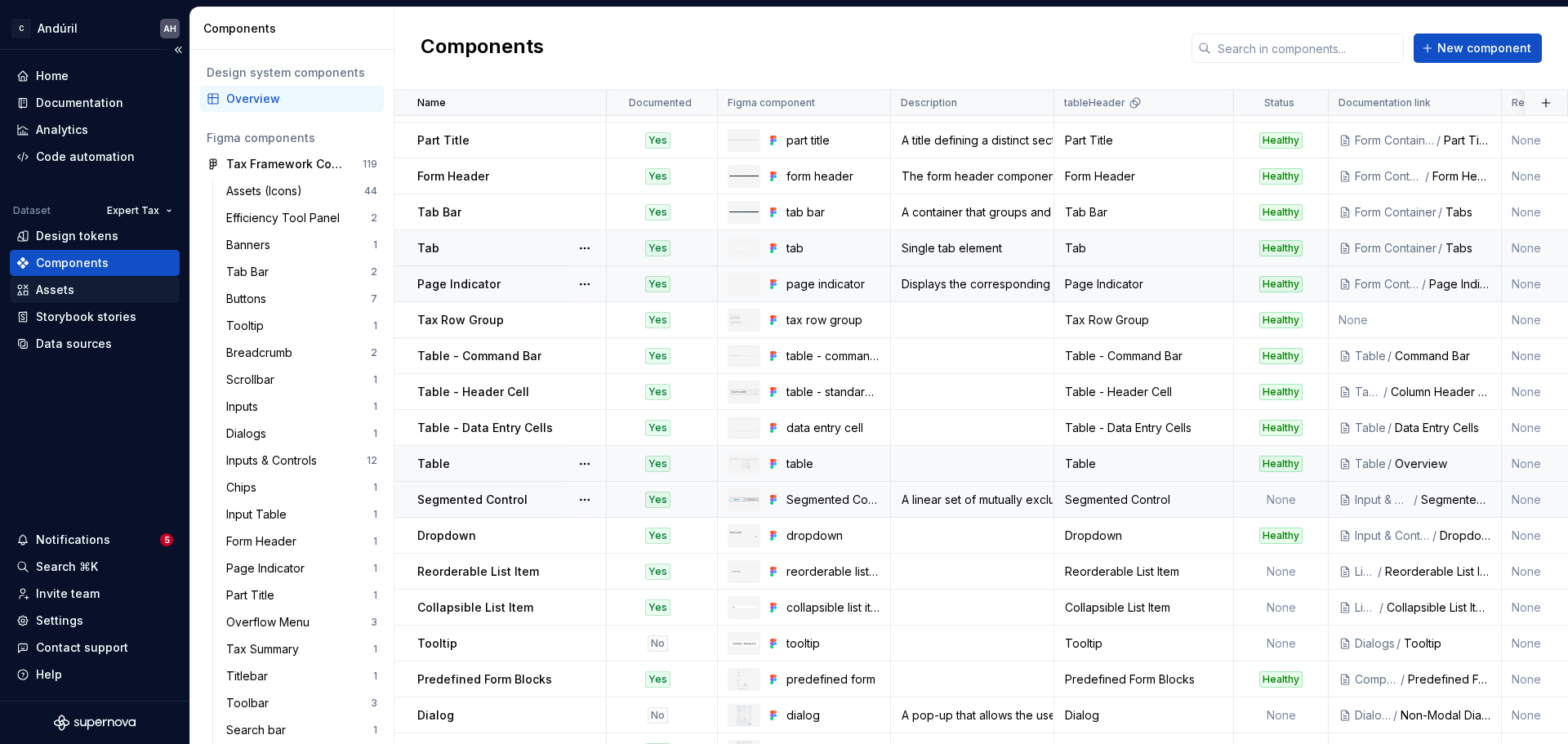
click at [97, 290] on div "Assets" at bounding box center [95, 291] width 156 height 17
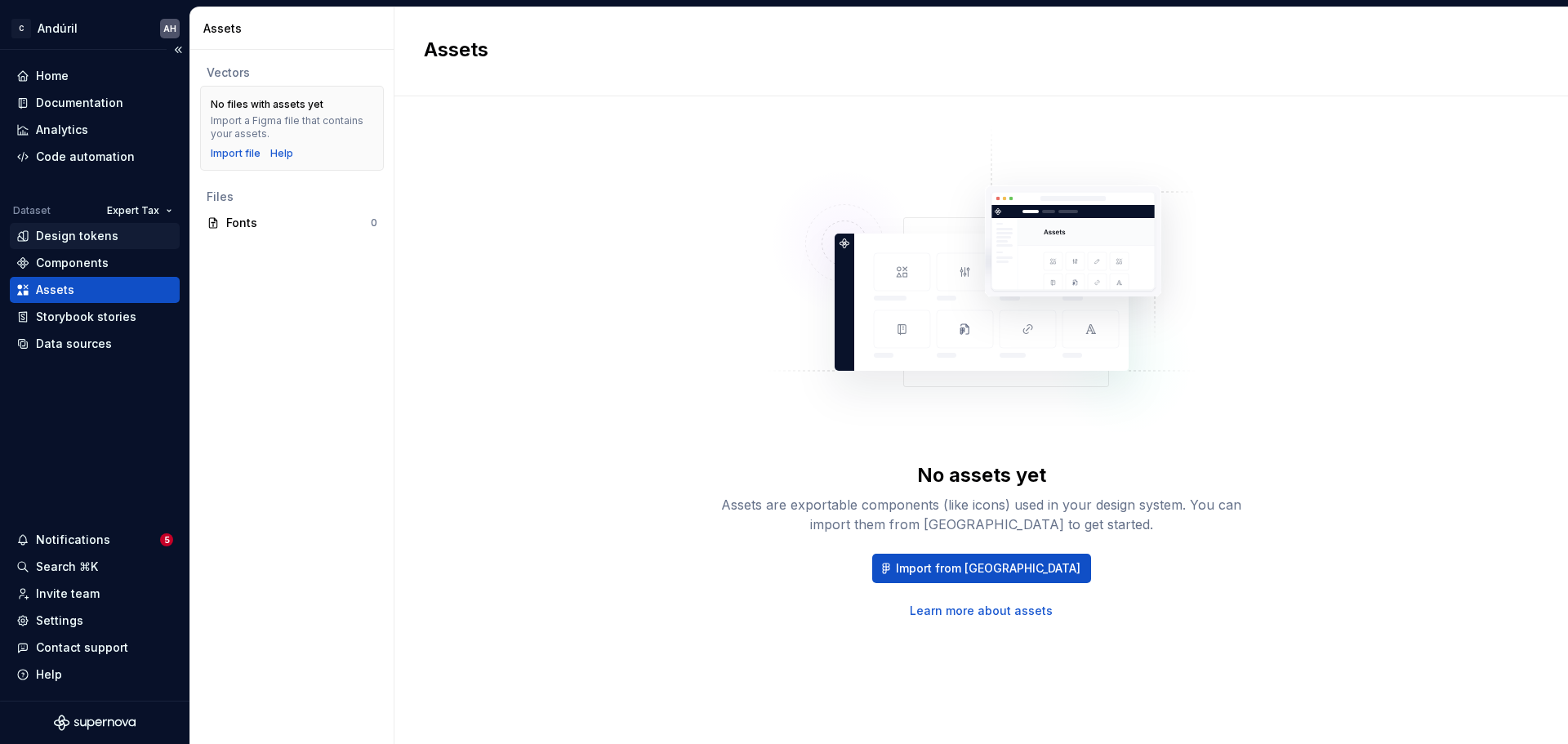
click at [82, 232] on div "Design tokens" at bounding box center [77, 237] width 83 height 17
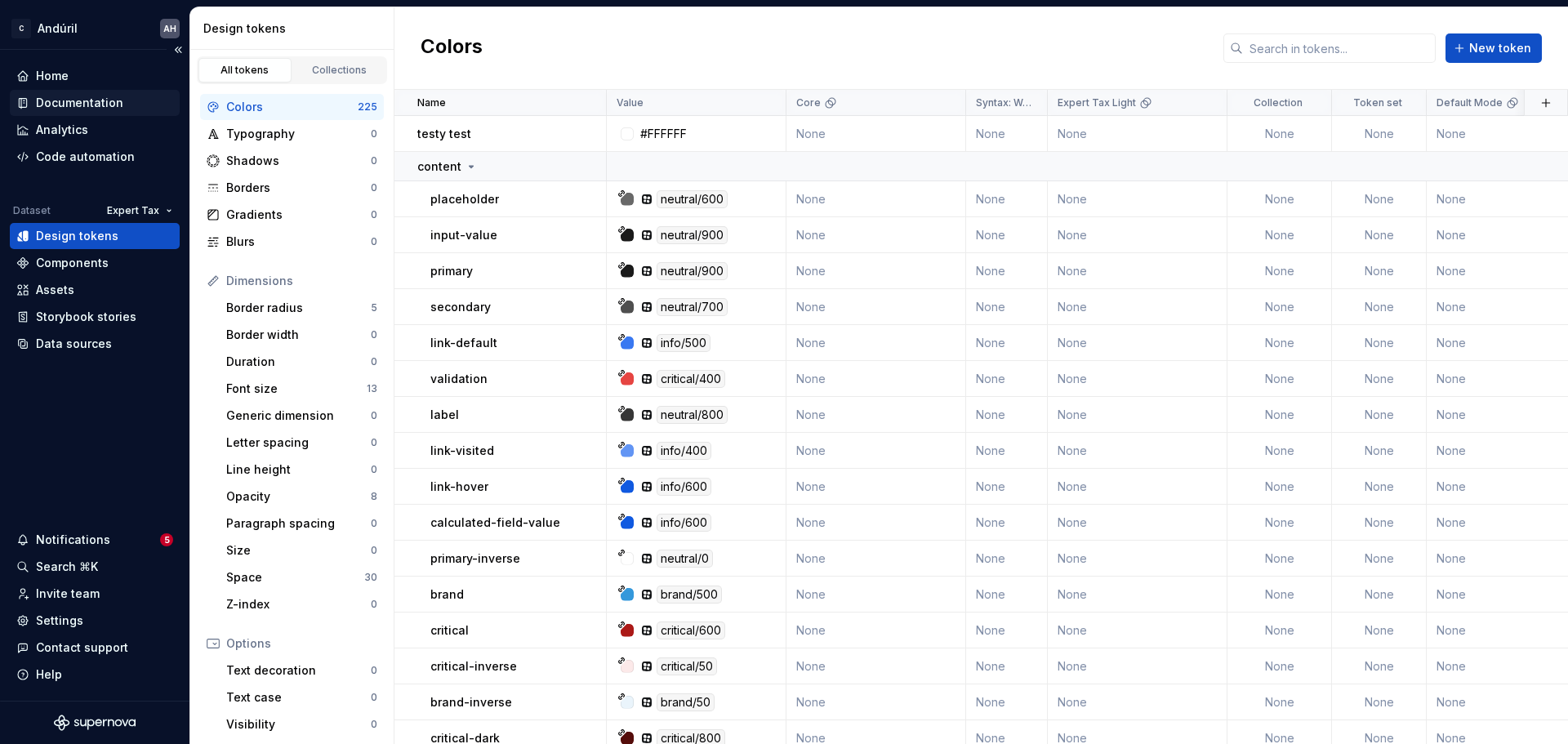
click at [88, 97] on div "Documentation" at bounding box center [80, 103] width 88 height 17
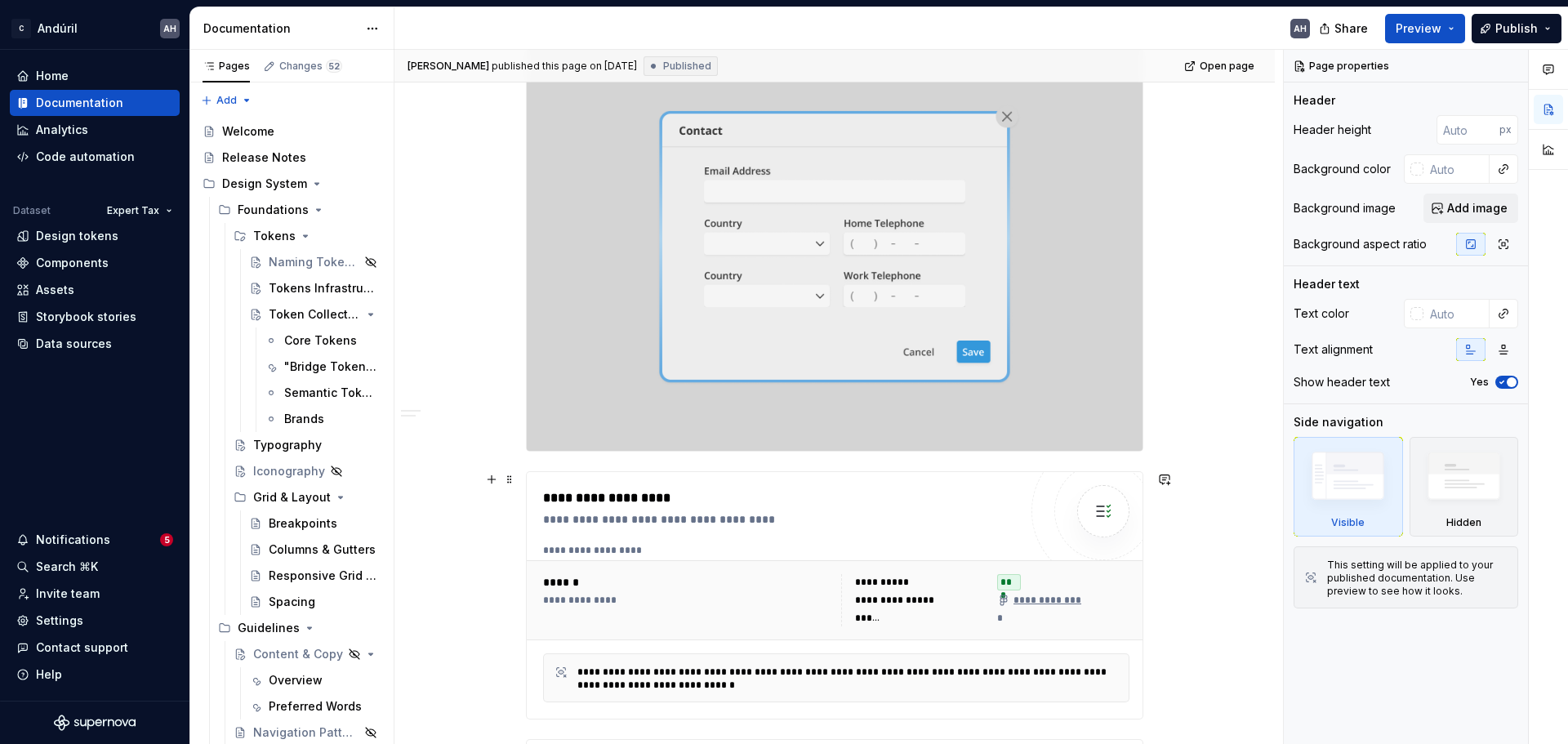
scroll to position [409, 0]
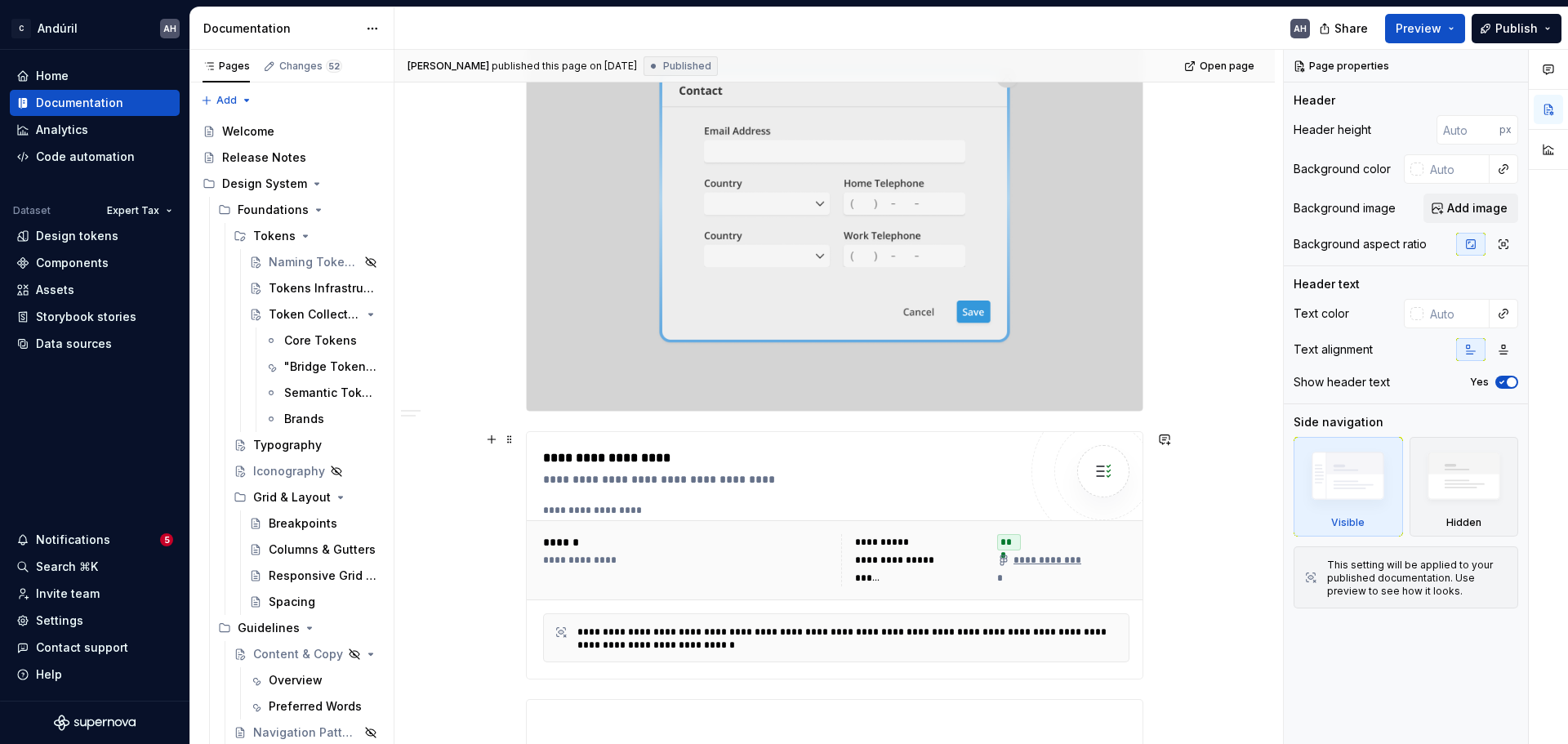
click at [619, 398] on img at bounding box center [834, 202] width 615 height 417
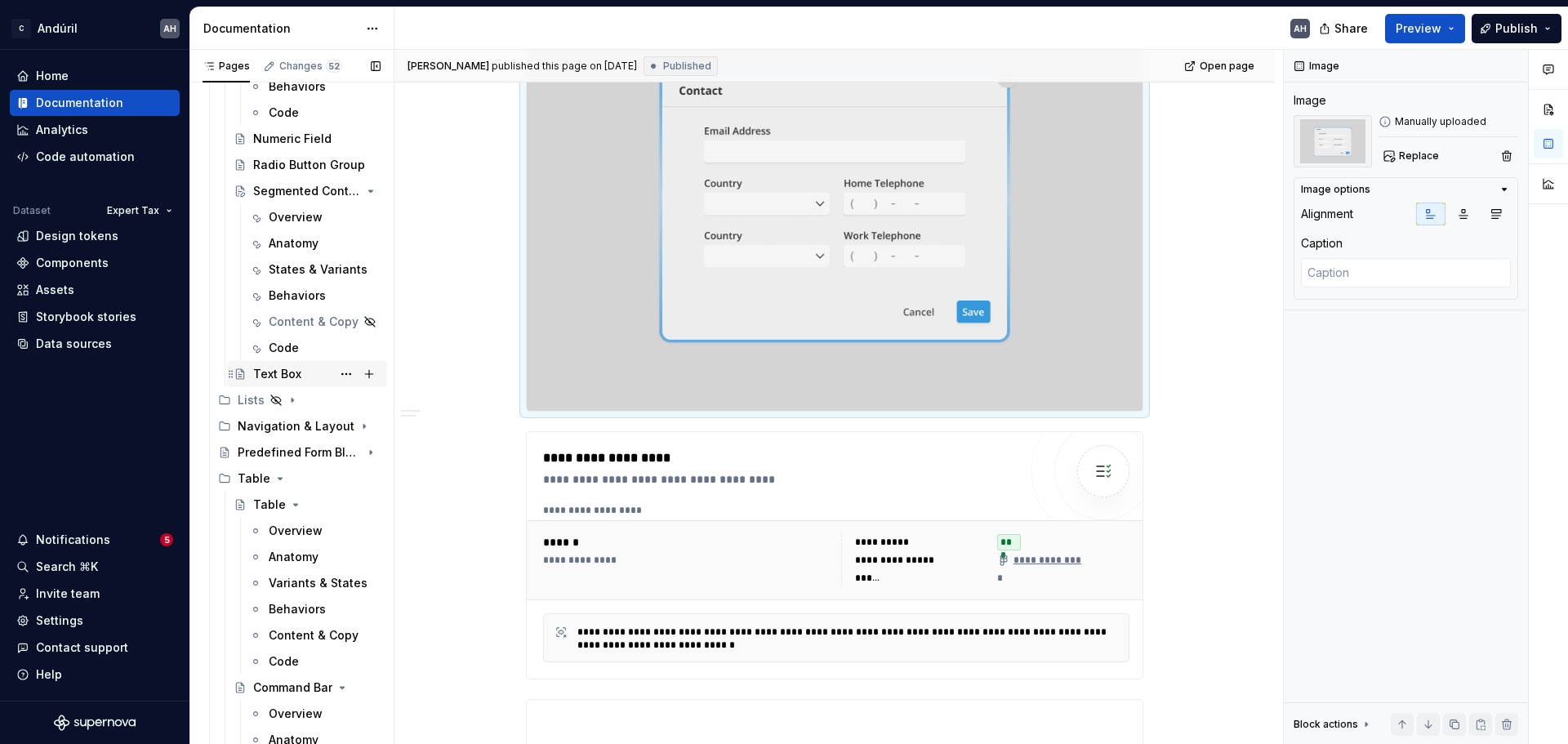
scroll to position [1797, 0]
click at [265, 456] on div "Predefined Form Blocks" at bounding box center [276, 452] width 77 height 17
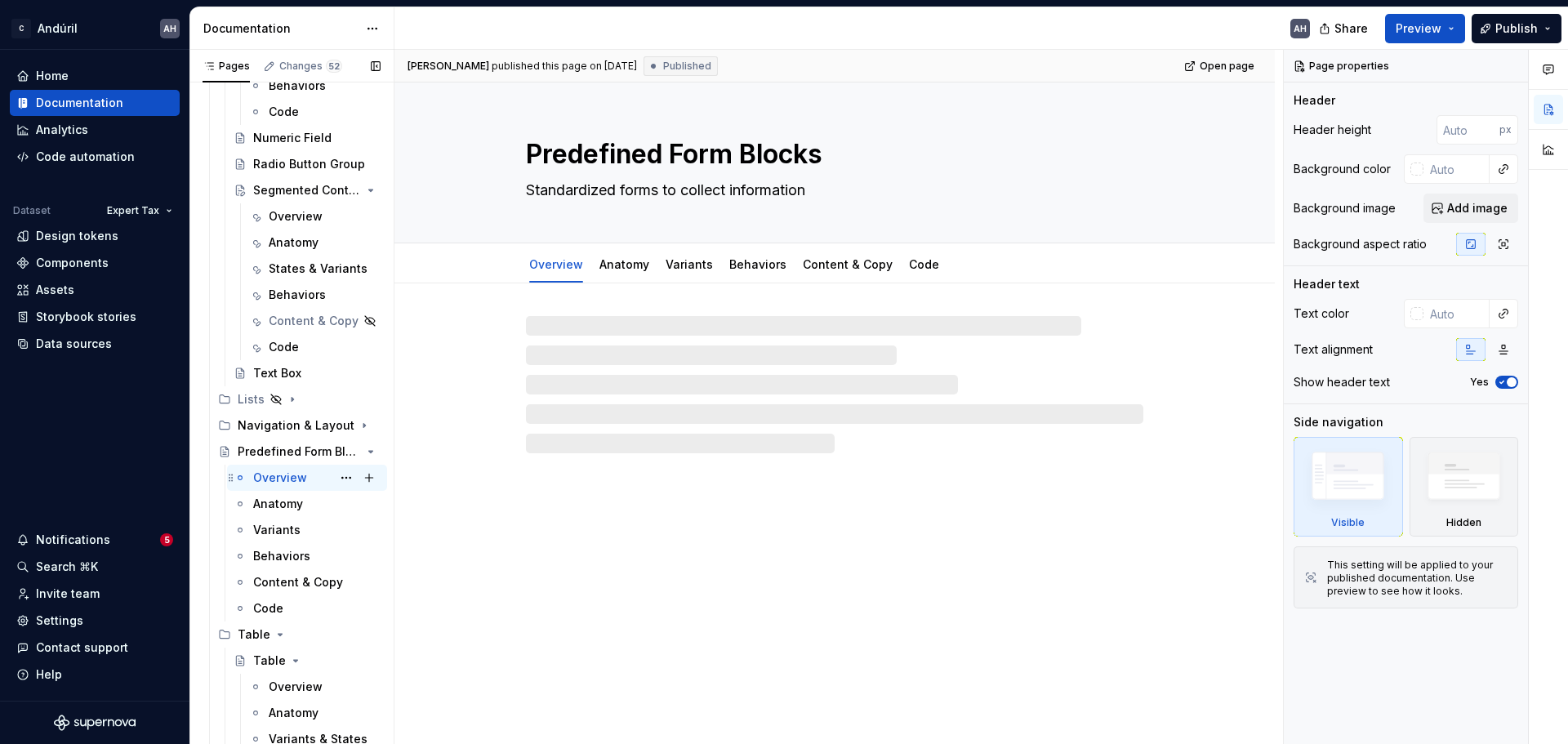
click at [277, 480] on div "Overview" at bounding box center [280, 478] width 54 height 17
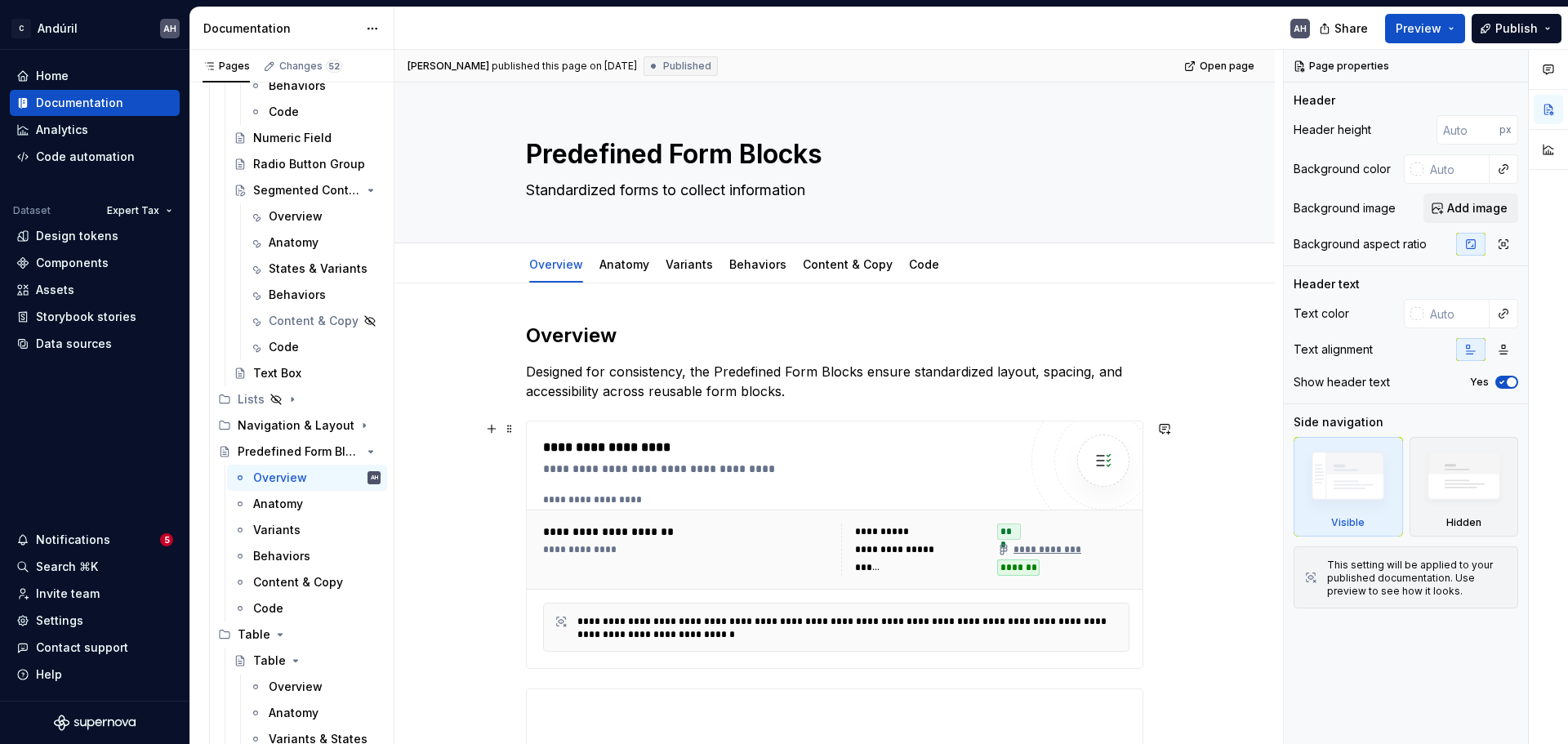
click at [817, 394] on p "Designed for consistency, the Predefined Form Blocks ensure standardized layout…" at bounding box center [834, 382] width 617 height 39
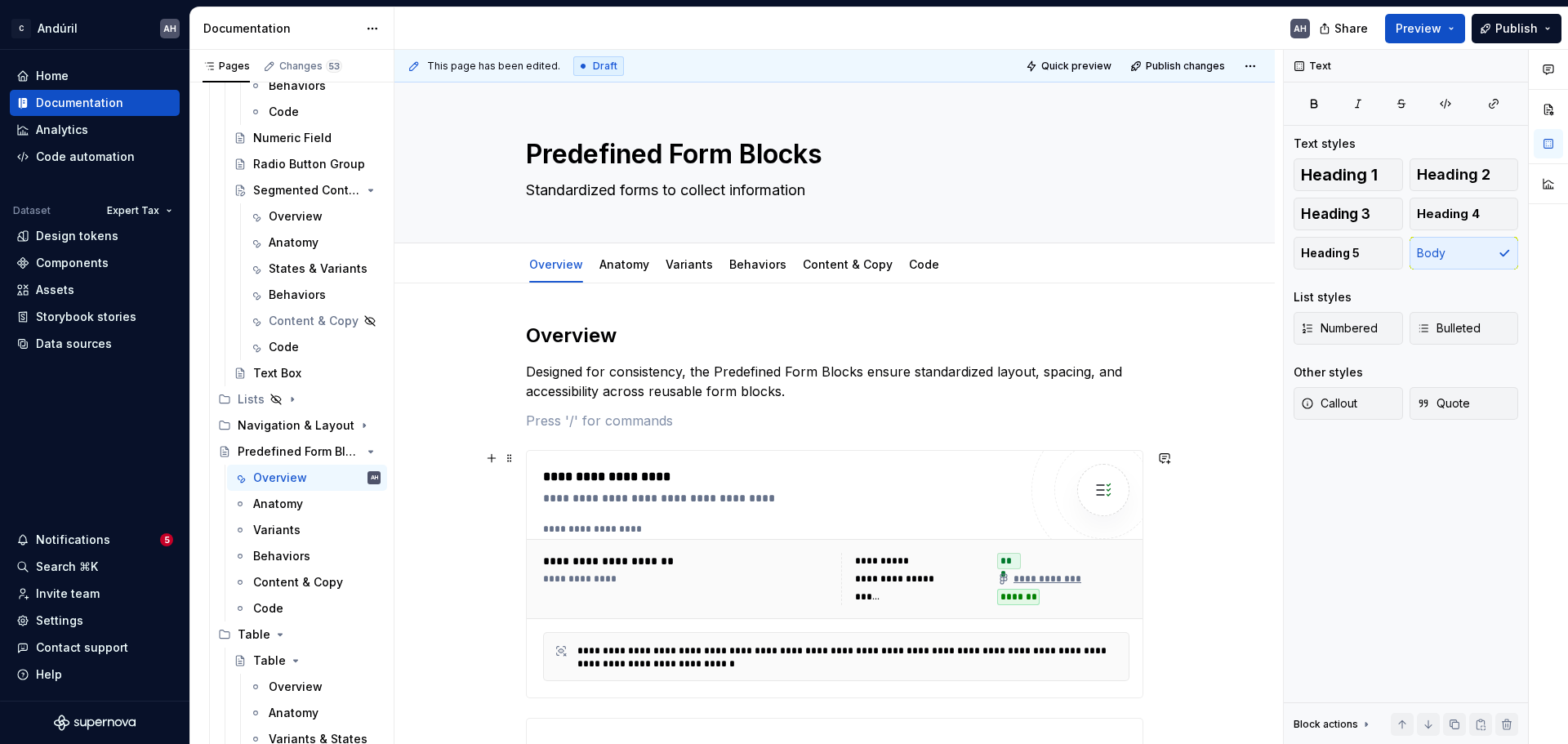
type textarea "*"
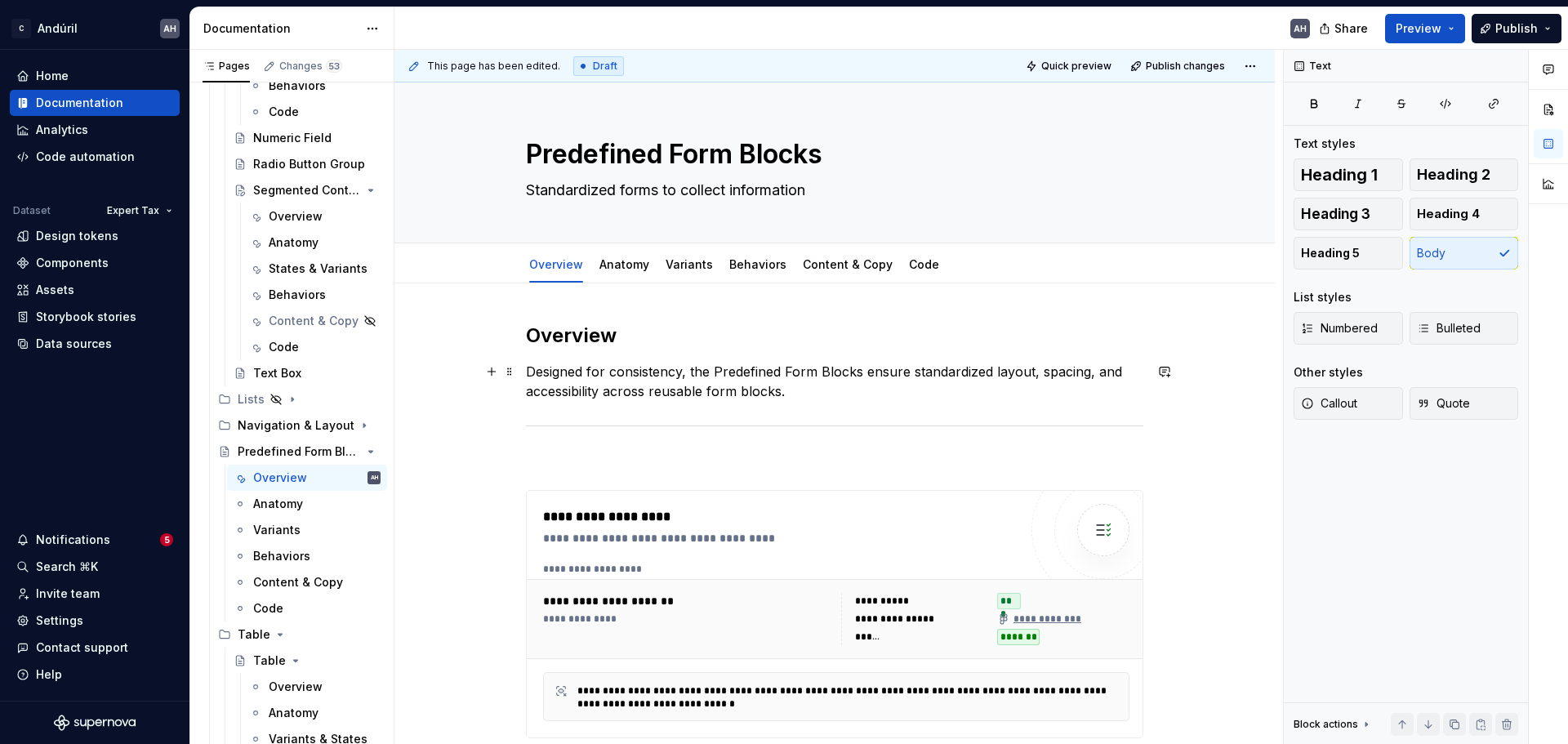
click at [824, 390] on p "Designed for consistency, the Predefined Form Blocks ensure standardized layout…" at bounding box center [834, 382] width 617 height 39
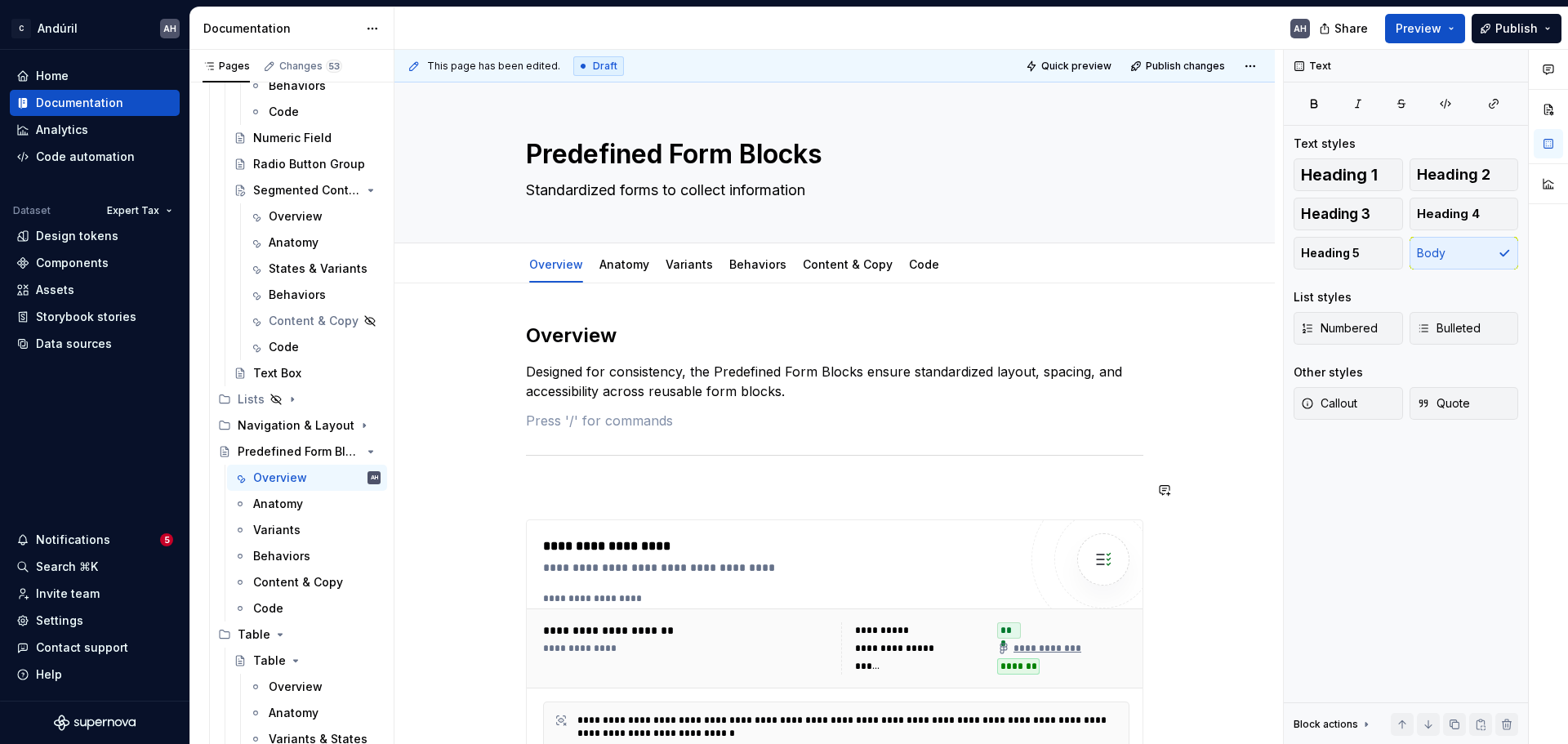
click at [602, 507] on div "**********" at bounding box center [834, 739] width 617 height 833
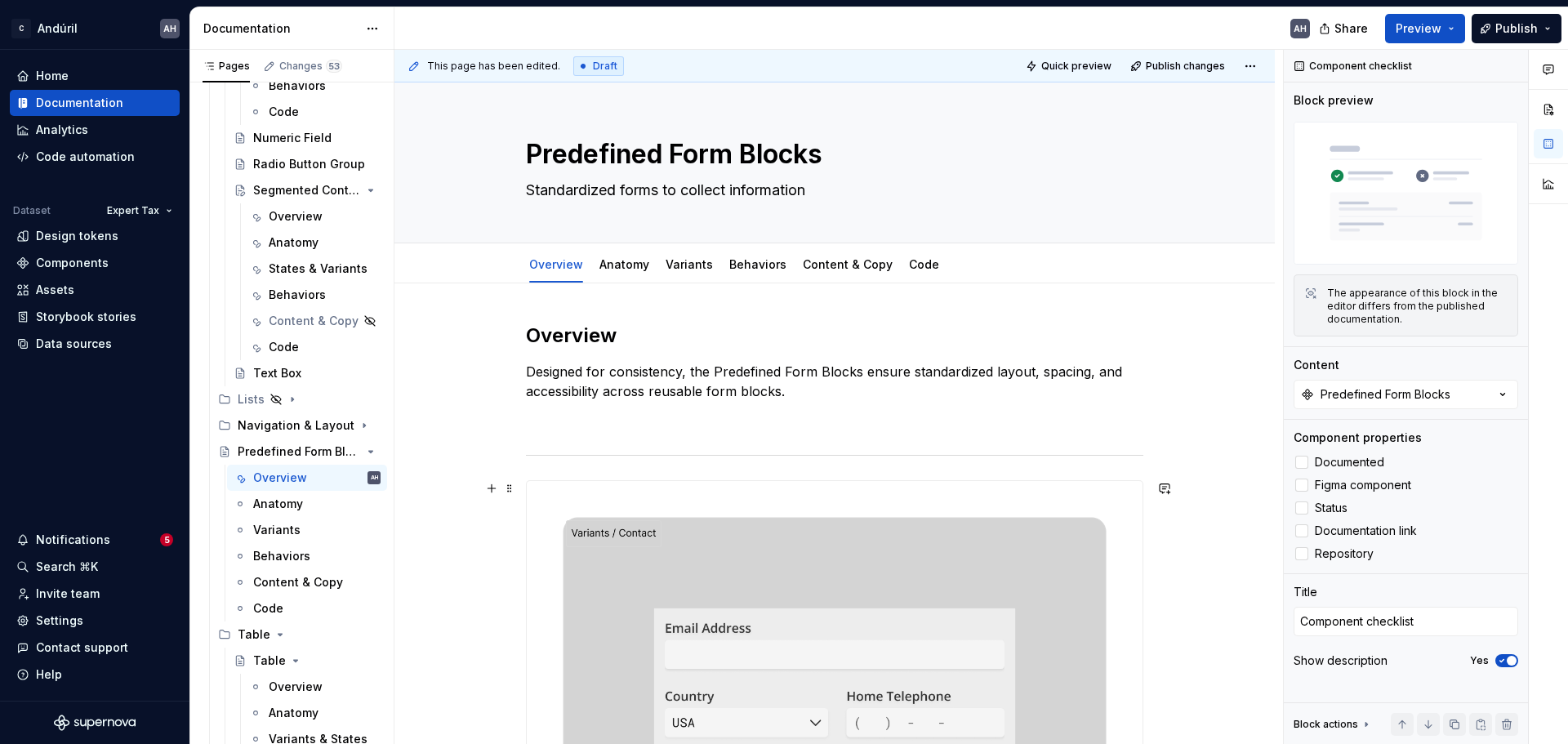
click at [616, 503] on img at bounding box center [834, 712] width 615 height 463
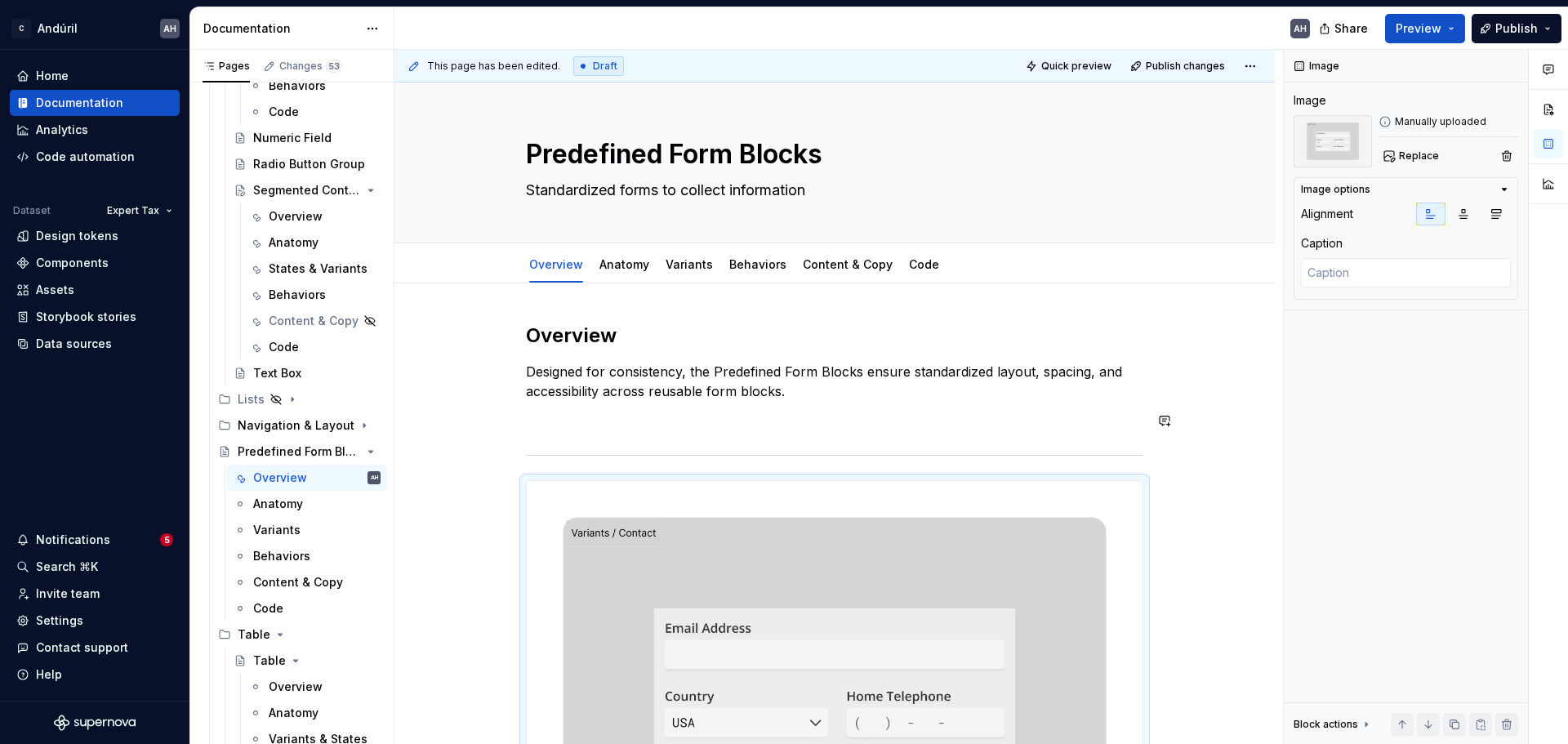
drag, startPoint x: 509, startPoint y: 486, endPoint x: 563, endPoint y: 413, distance: 90.8
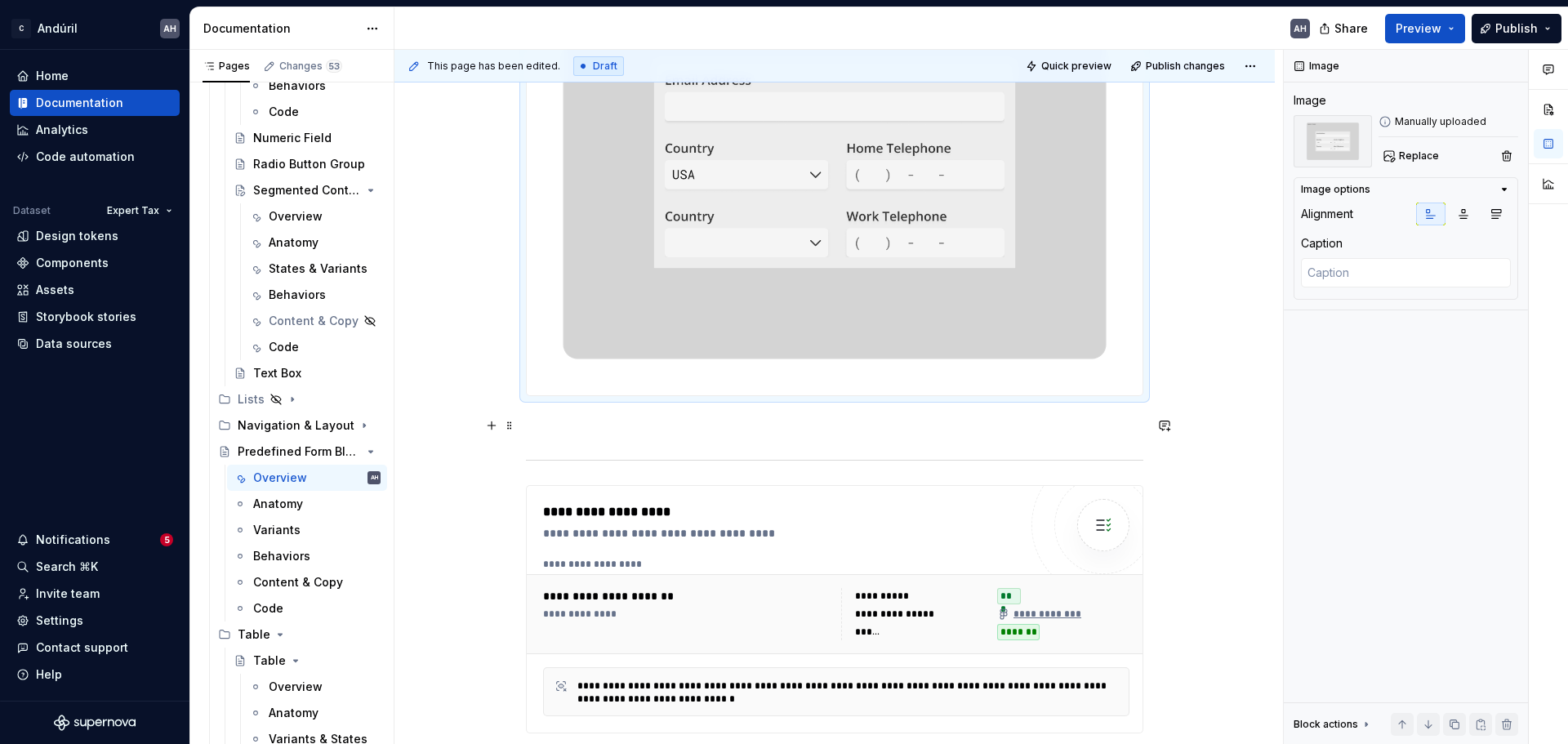
scroll to position [490, 0]
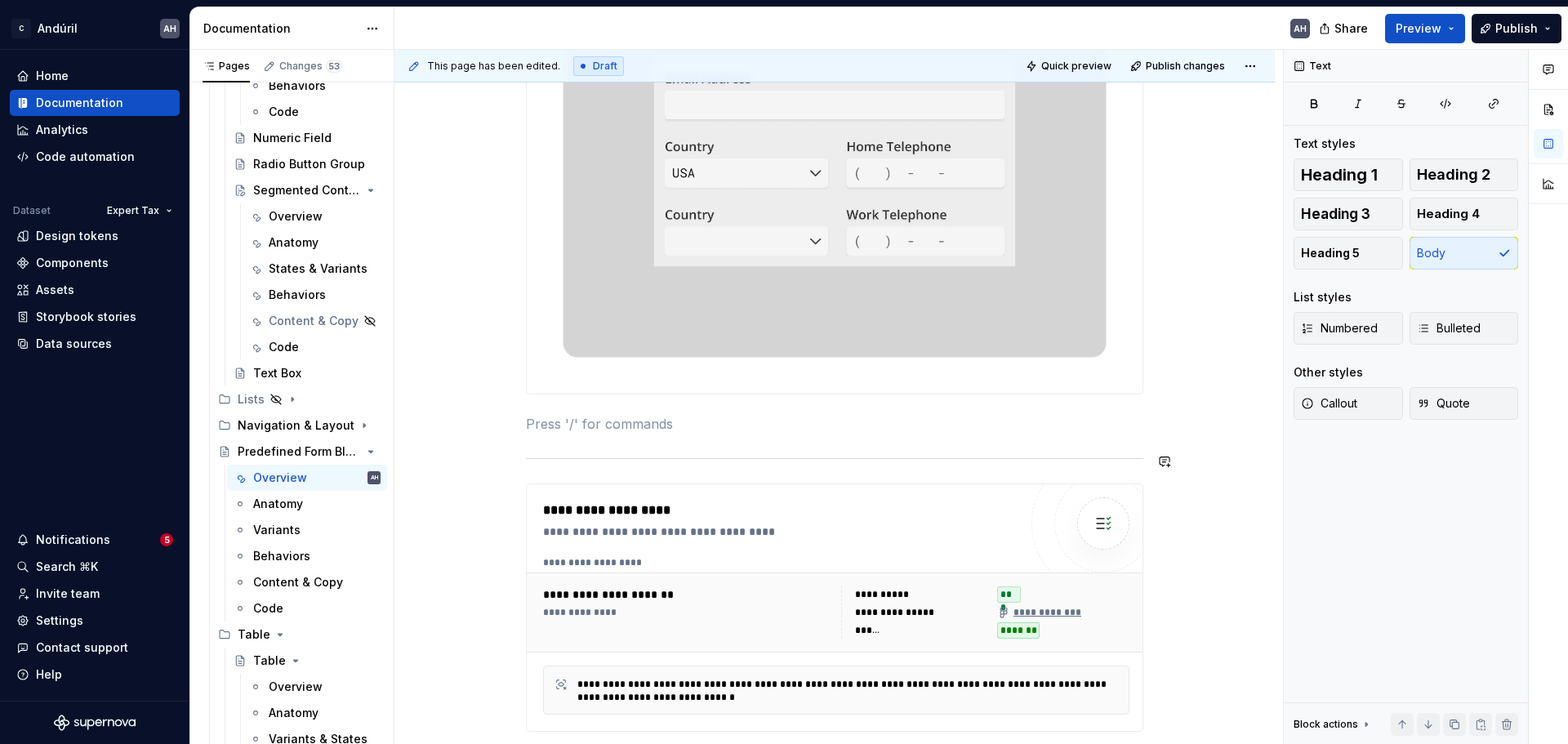
click at [601, 439] on div "**********" at bounding box center [834, 476] width 617 height 1288
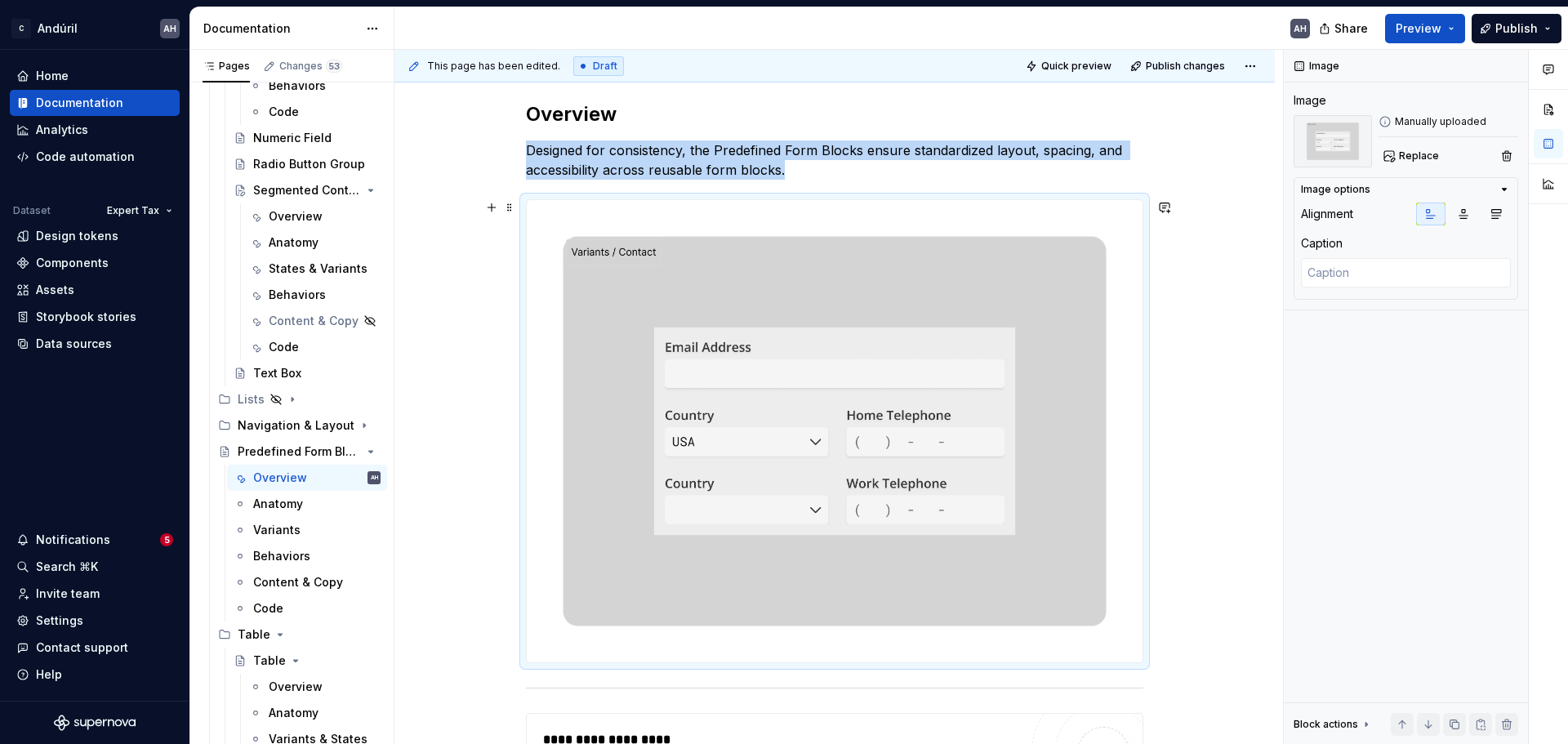
scroll to position [126, 0]
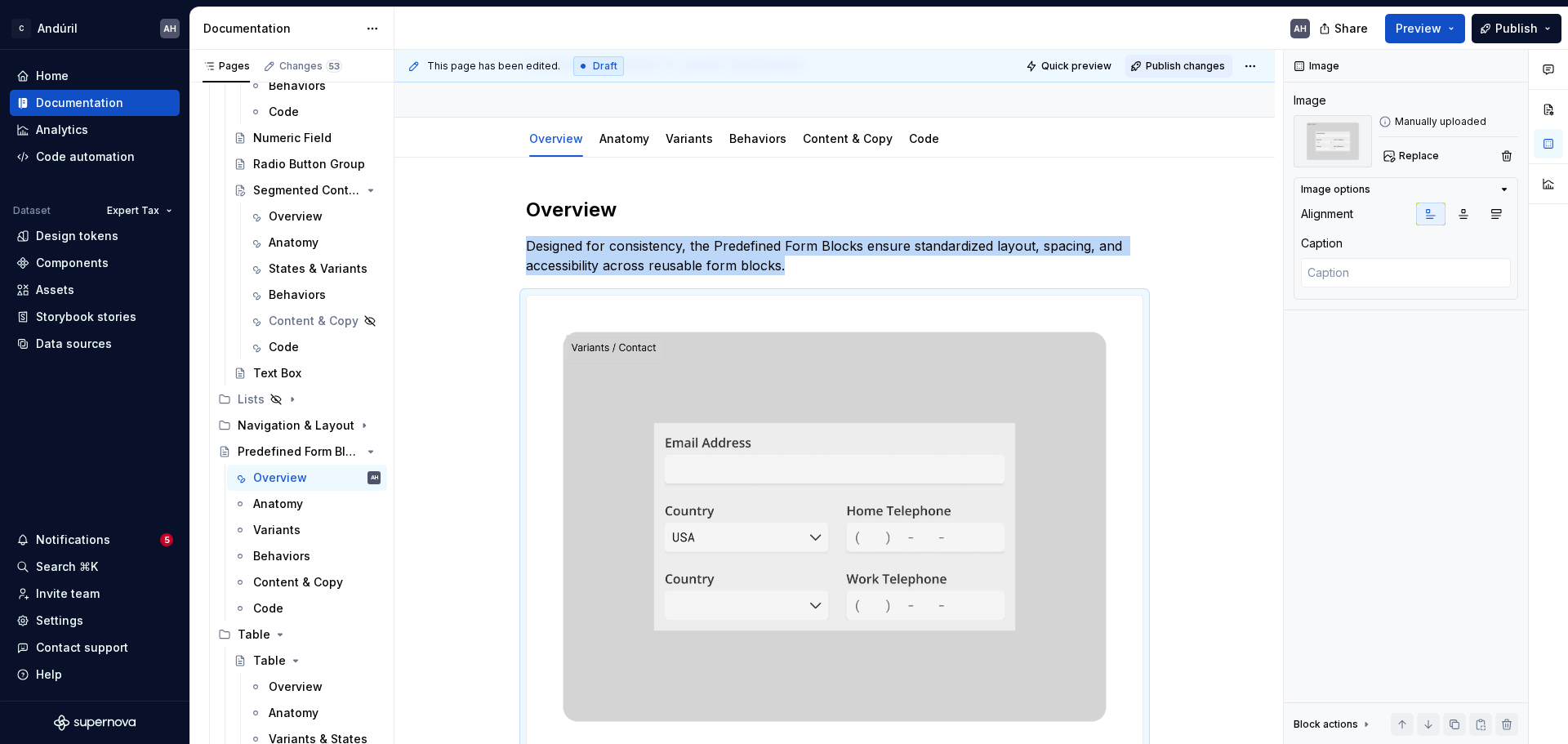
click at [1188, 66] on span "Publish changes" at bounding box center [1185, 66] width 79 height 13
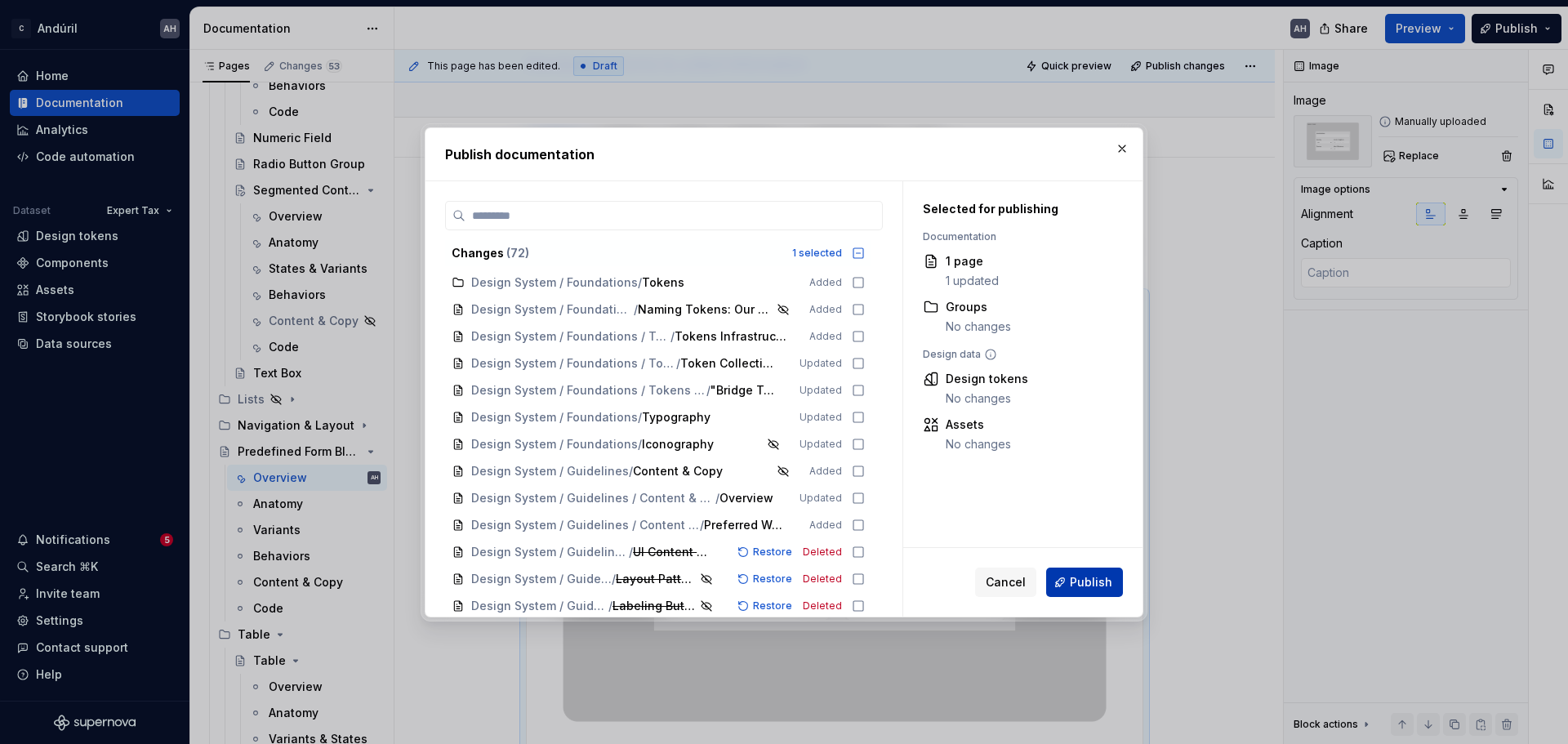
click at [1094, 588] on span "Publish" at bounding box center [1091, 583] width 43 height 17
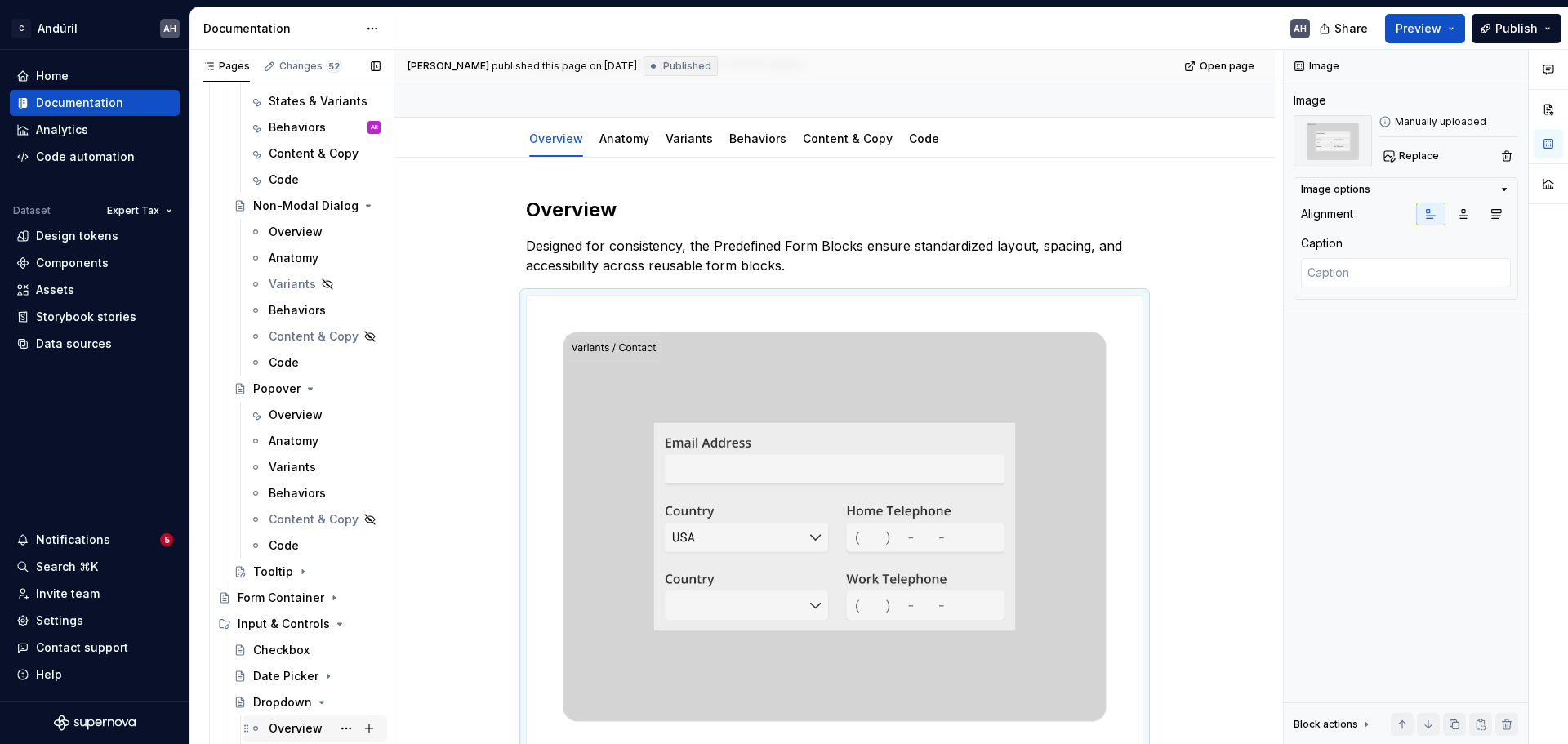
scroll to position [1010, 0]
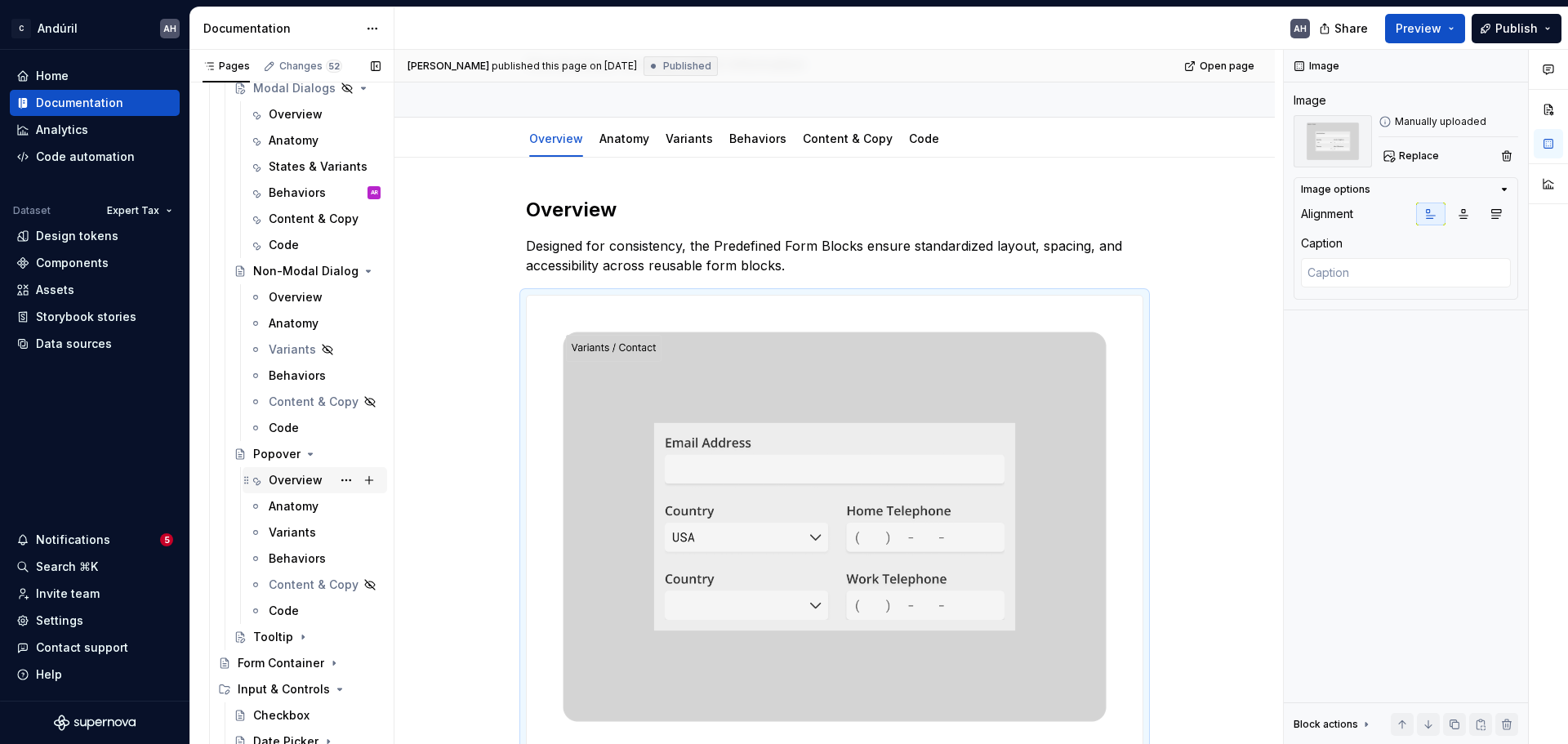
click at [288, 476] on div "Overview" at bounding box center [296, 480] width 54 height 17
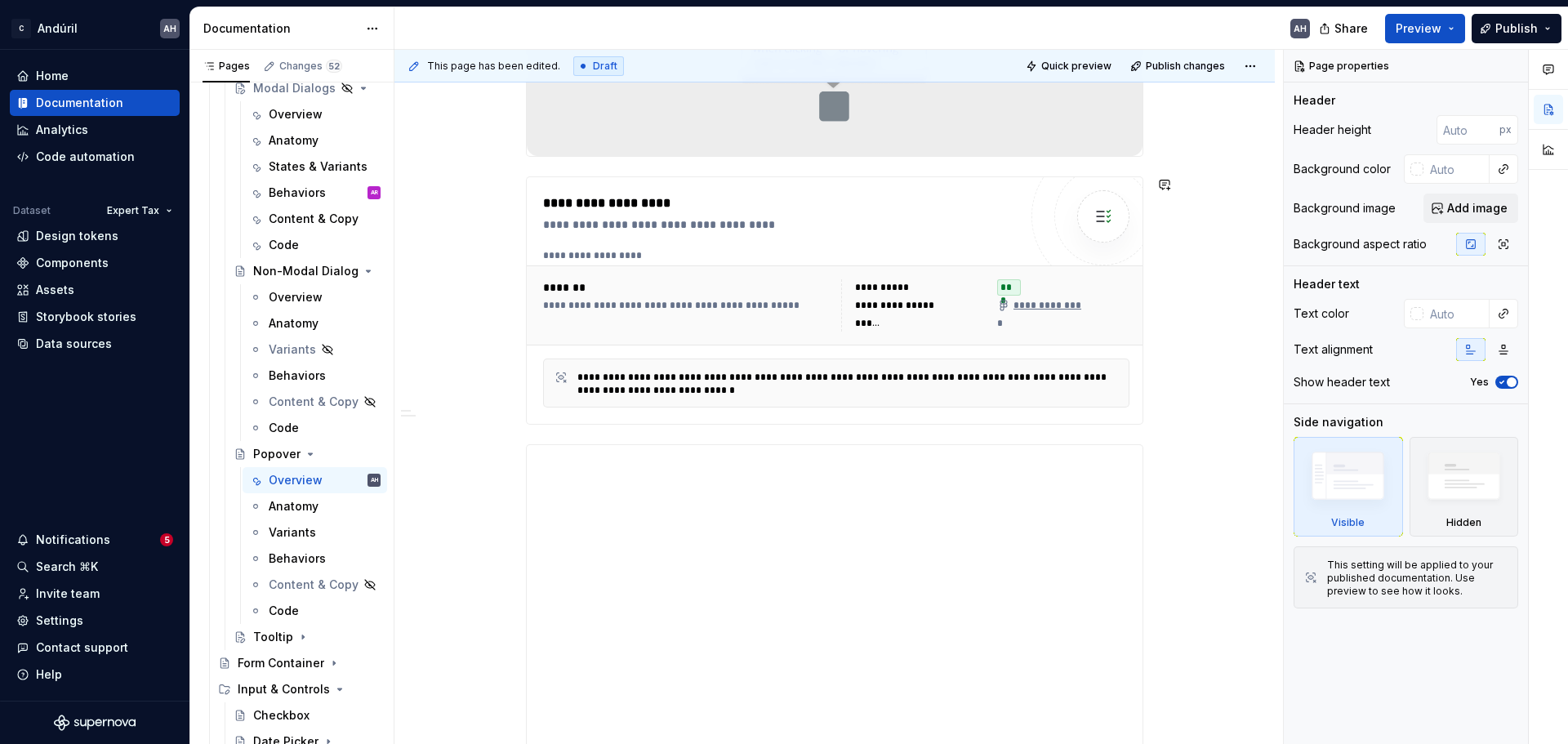
scroll to position [572, 0]
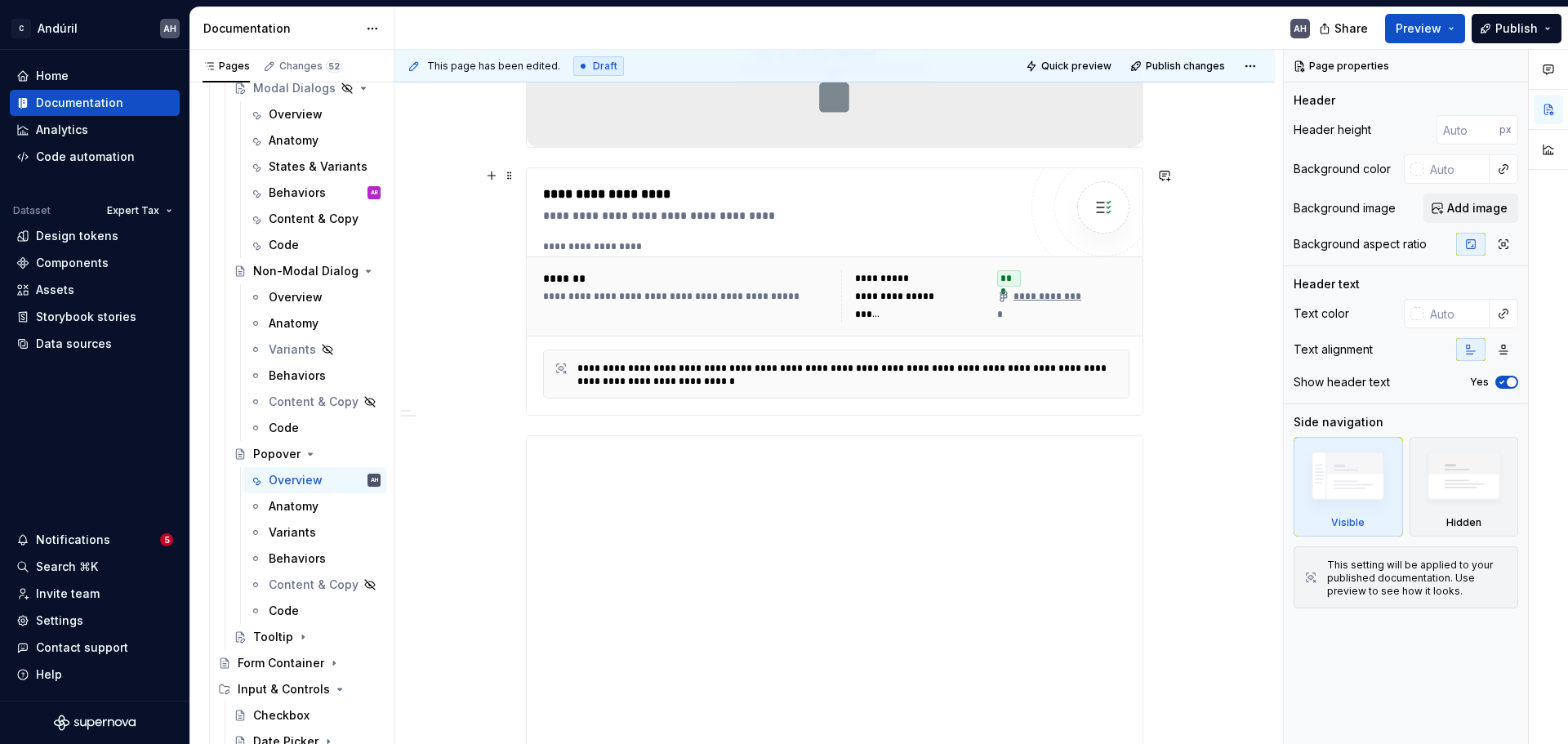
click at [775, 285] on div "*******" at bounding box center [687, 278] width 289 height 17
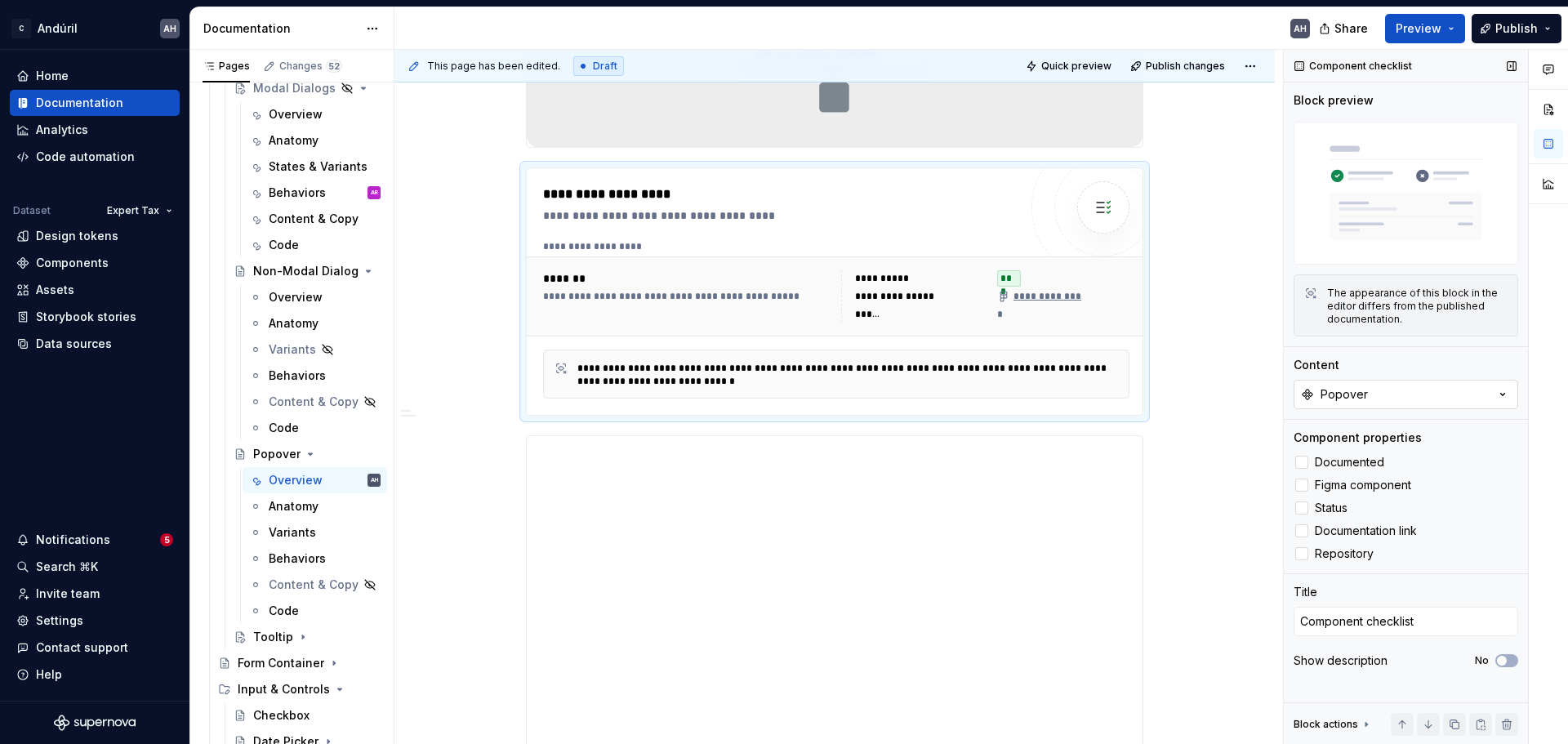
type textarea "*"
click at [1395, 388] on button "Popover" at bounding box center [1406, 395] width 224 height 30
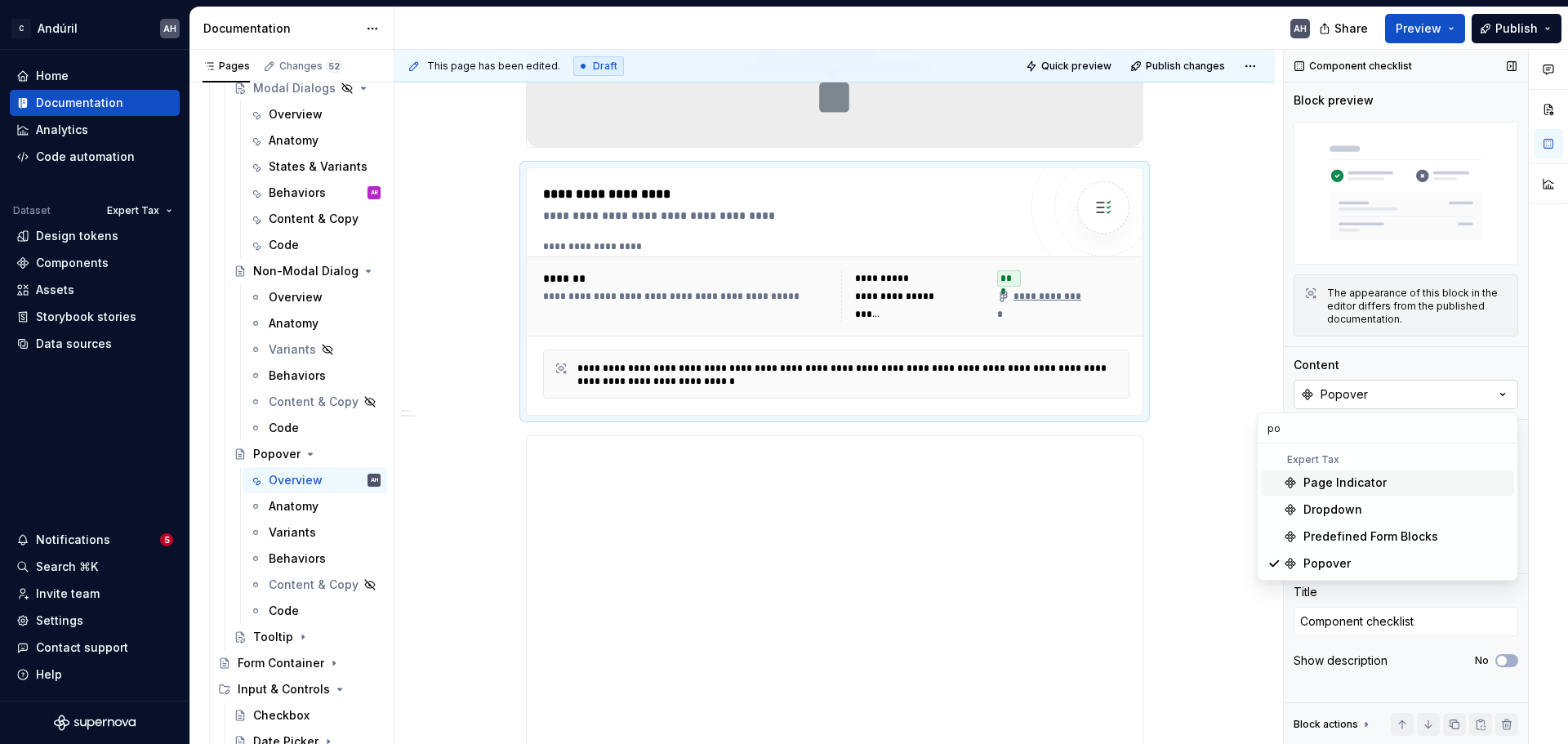
scroll to position [0, 0]
type input "popo"
click at [1314, 490] on div "Popover" at bounding box center [1327, 483] width 47 height 17
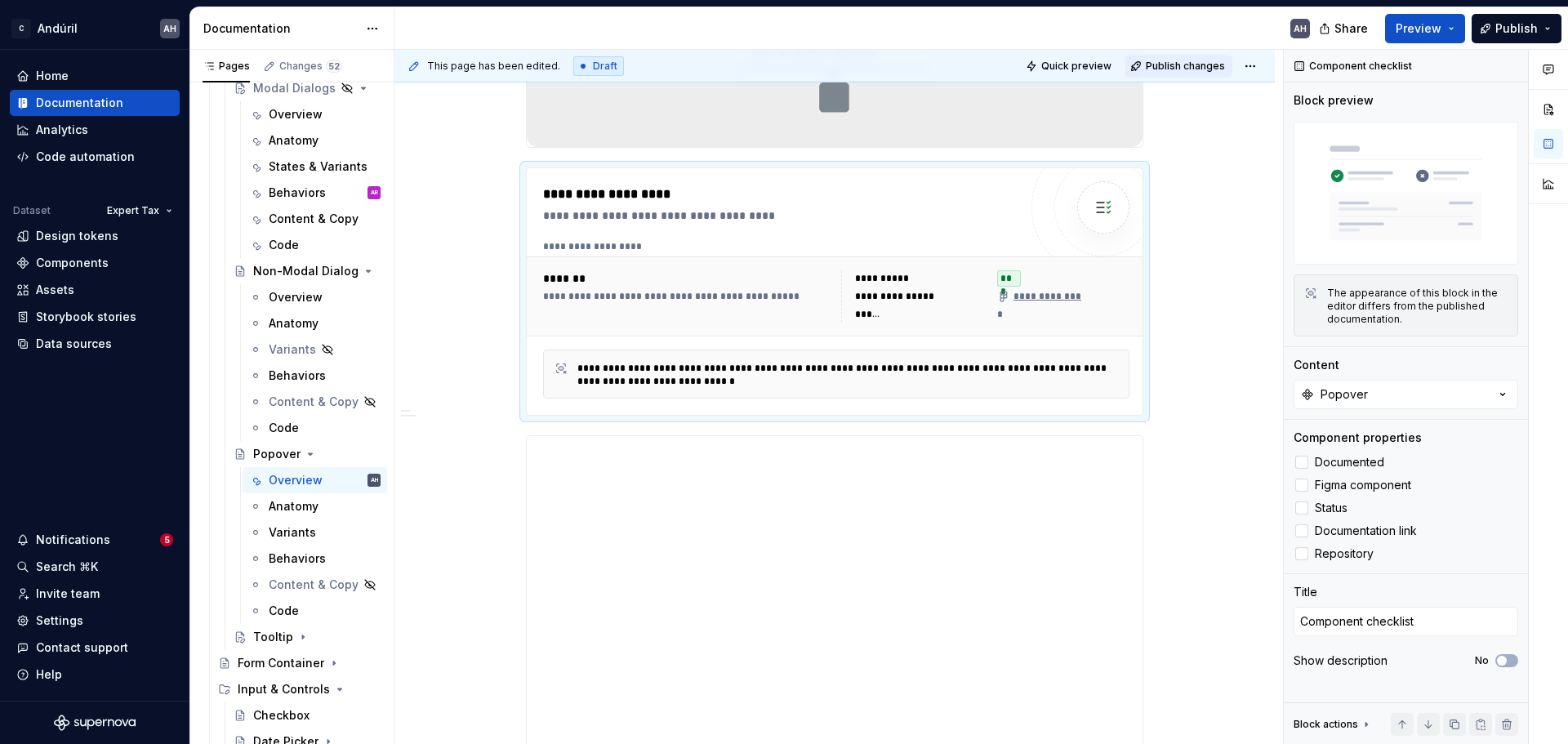
click at [1177, 63] on span "Publish changes" at bounding box center [1185, 66] width 79 height 13
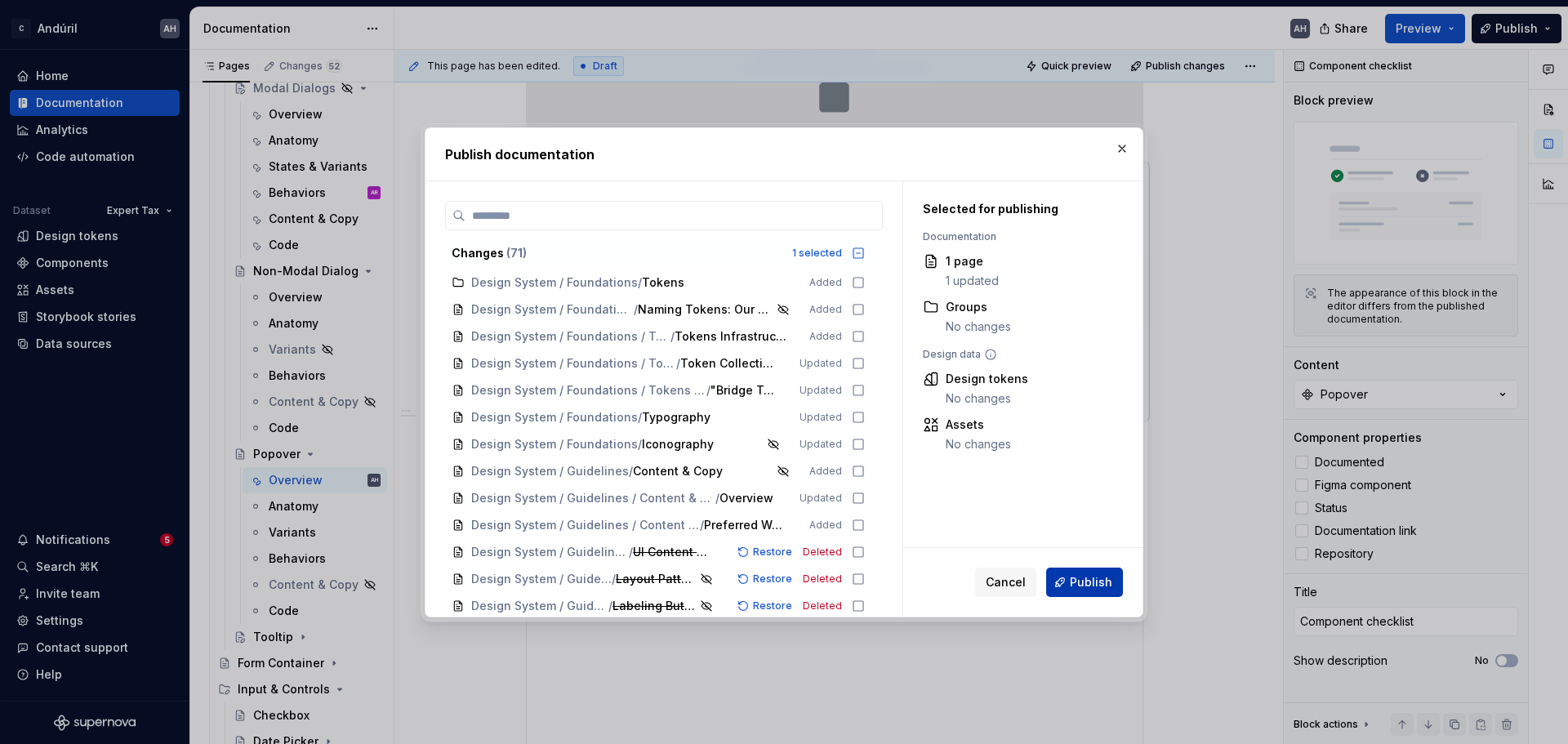
click at [1098, 579] on span "Publish" at bounding box center [1091, 583] width 43 height 17
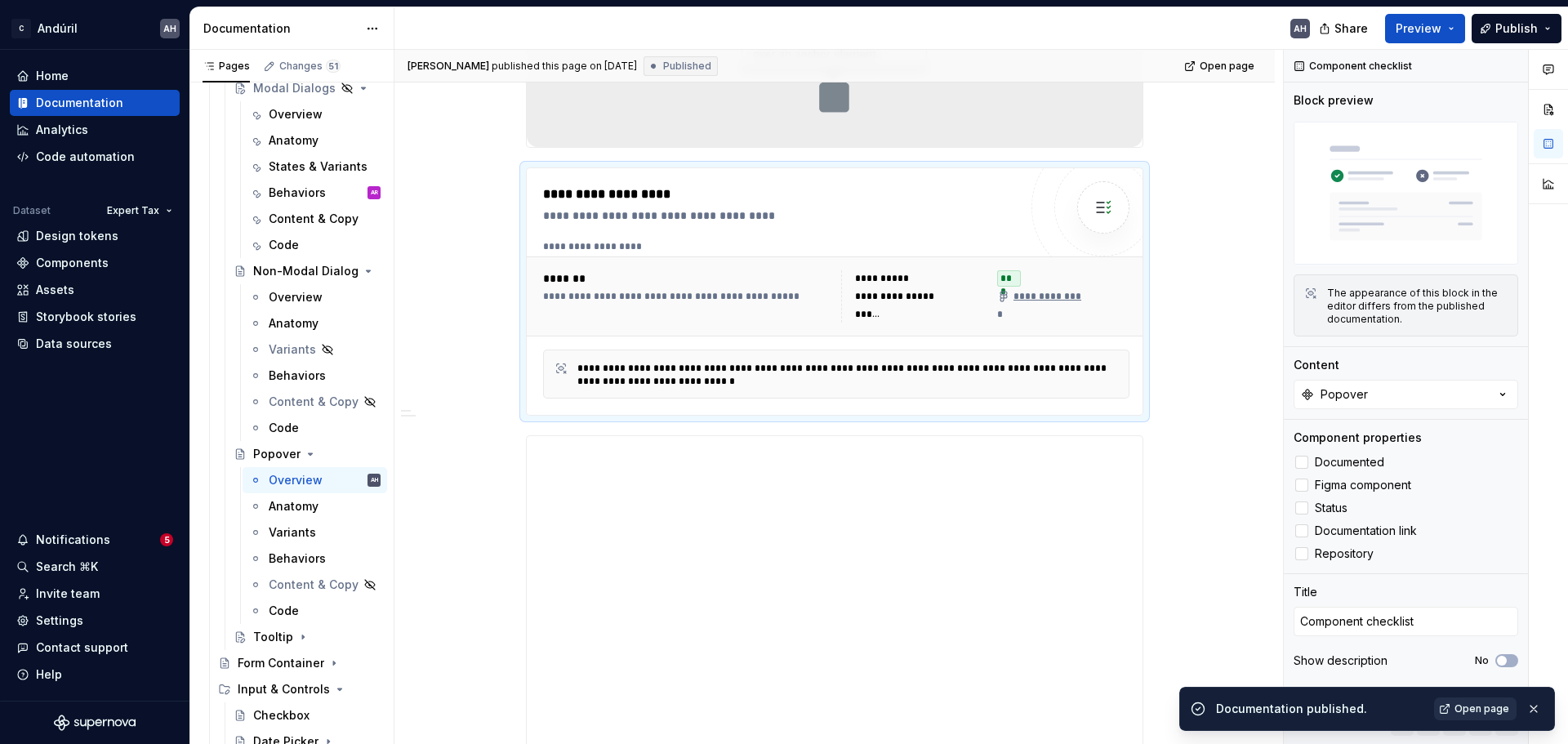
click at [1458, 713] on span "Open page" at bounding box center [1481, 709] width 55 height 13
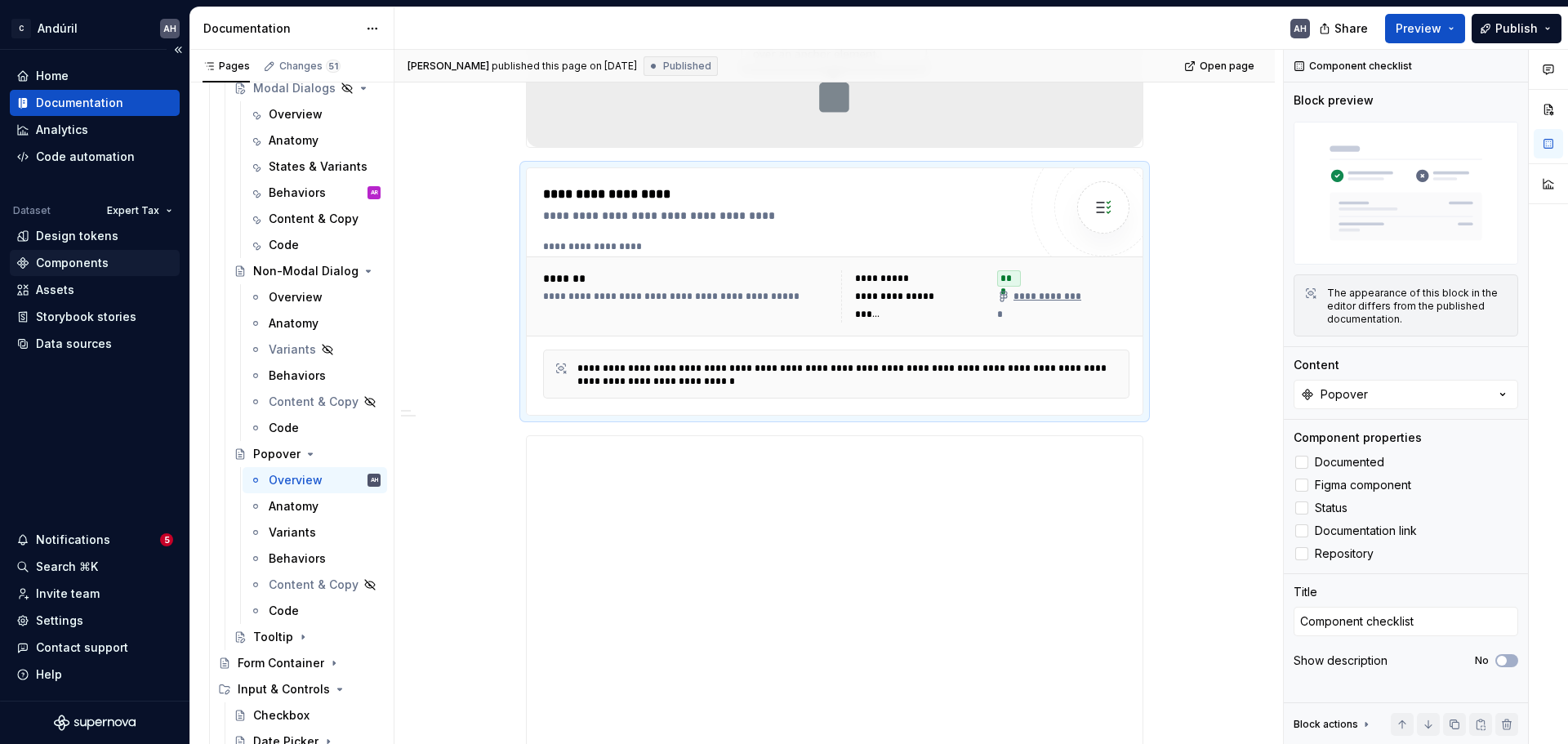
click at [96, 254] on div "Components" at bounding box center [95, 263] width 169 height 26
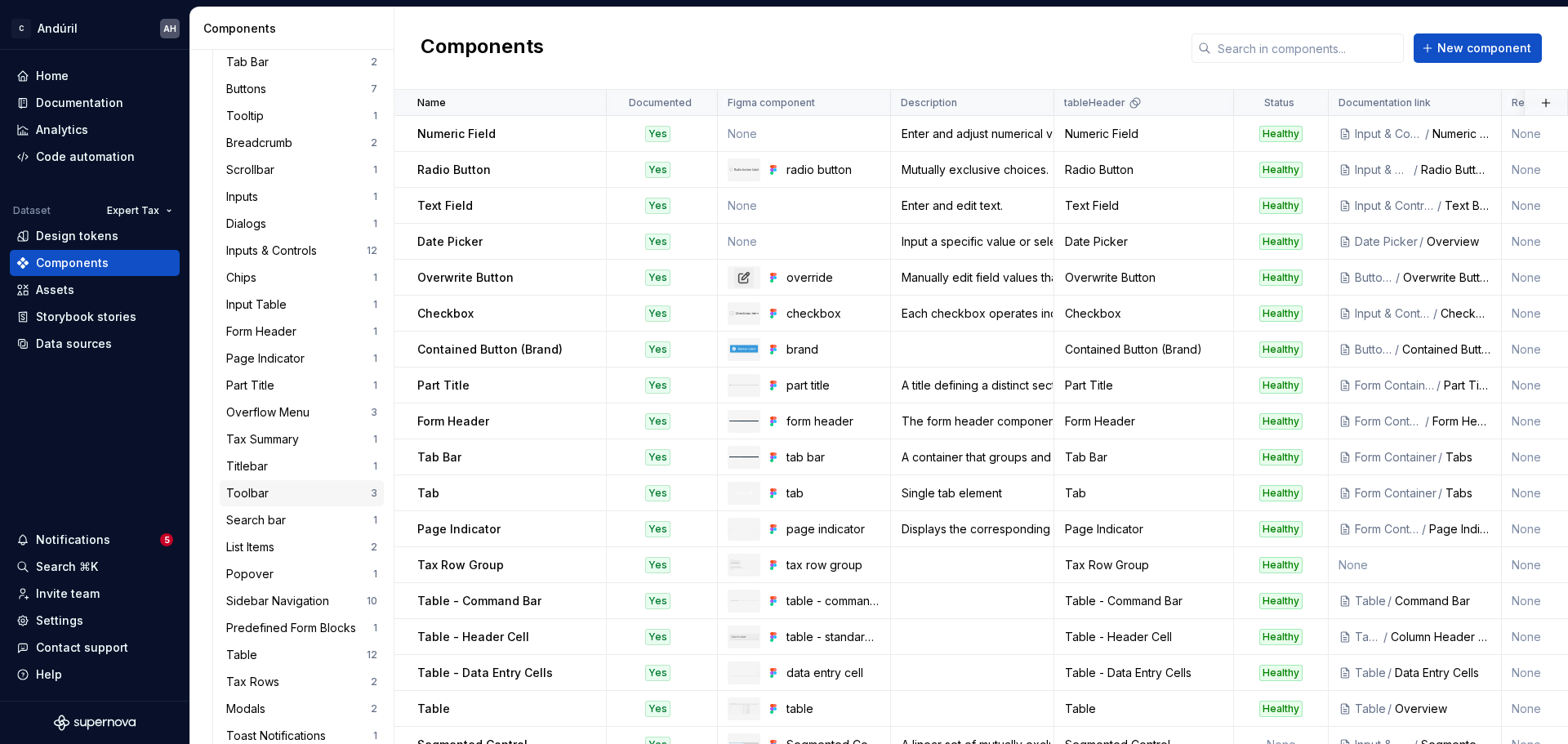
scroll to position [231, 0]
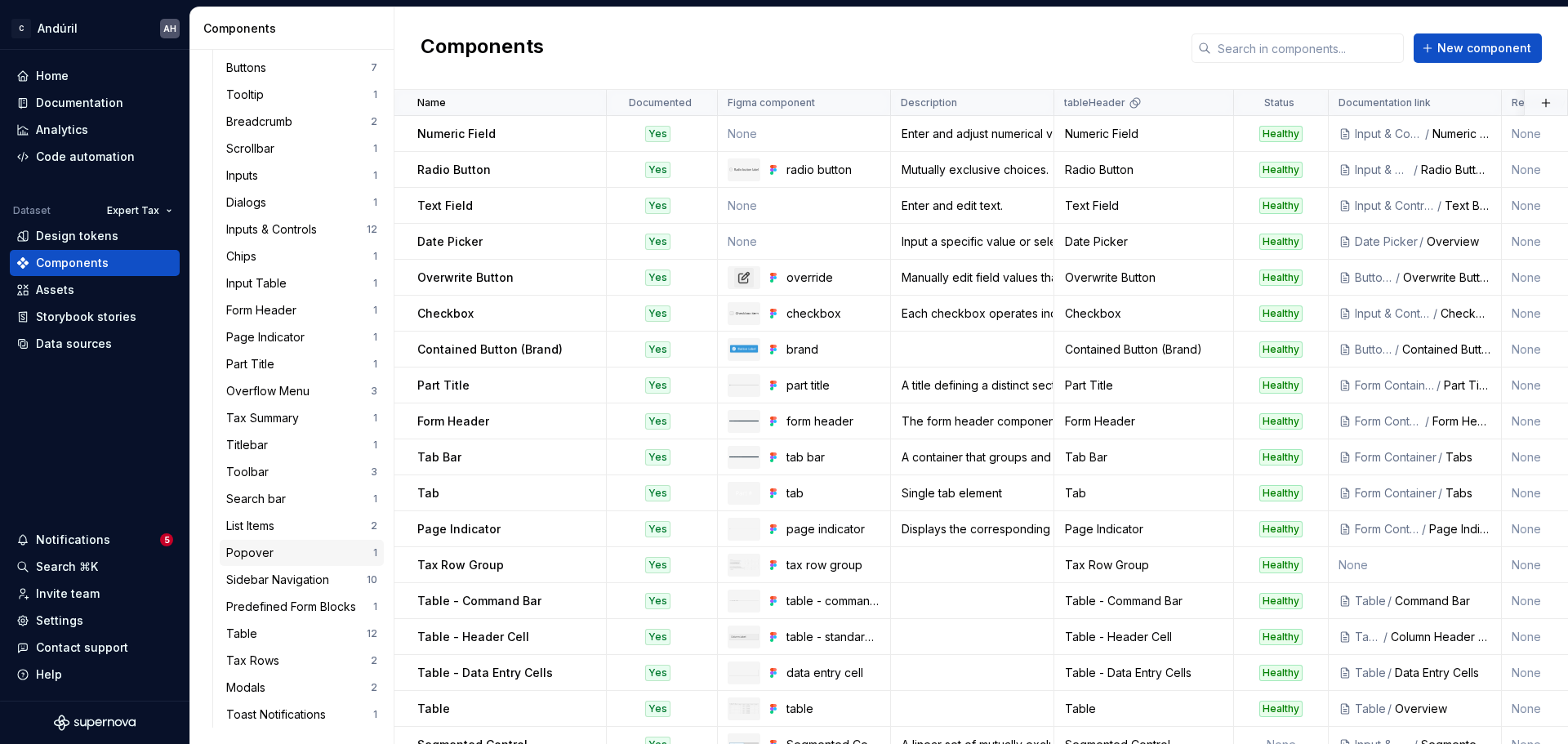
click at [278, 555] on div "Popover" at bounding box center [300, 553] width 147 height 17
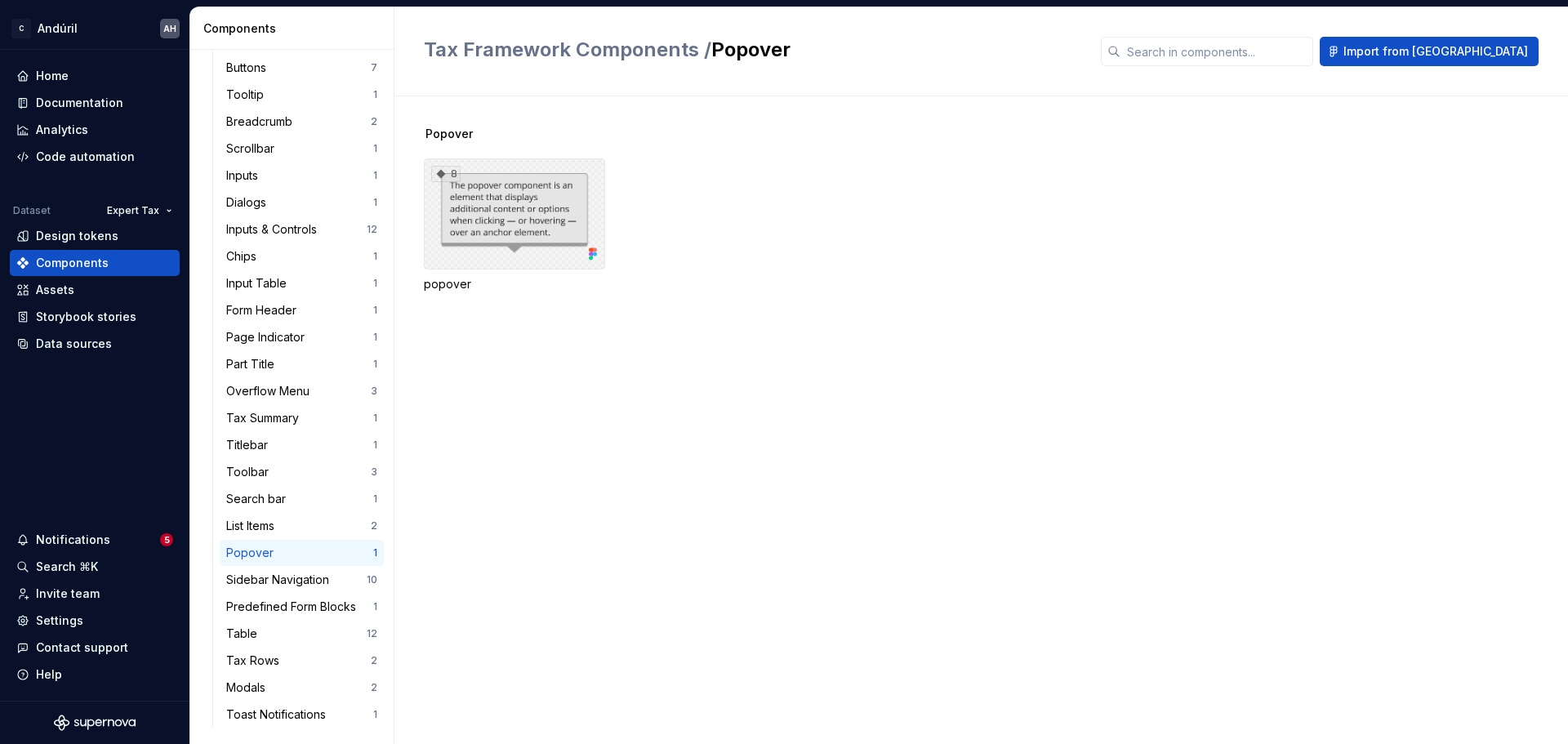
click at [530, 207] on div "8" at bounding box center [514, 213] width 182 height 111
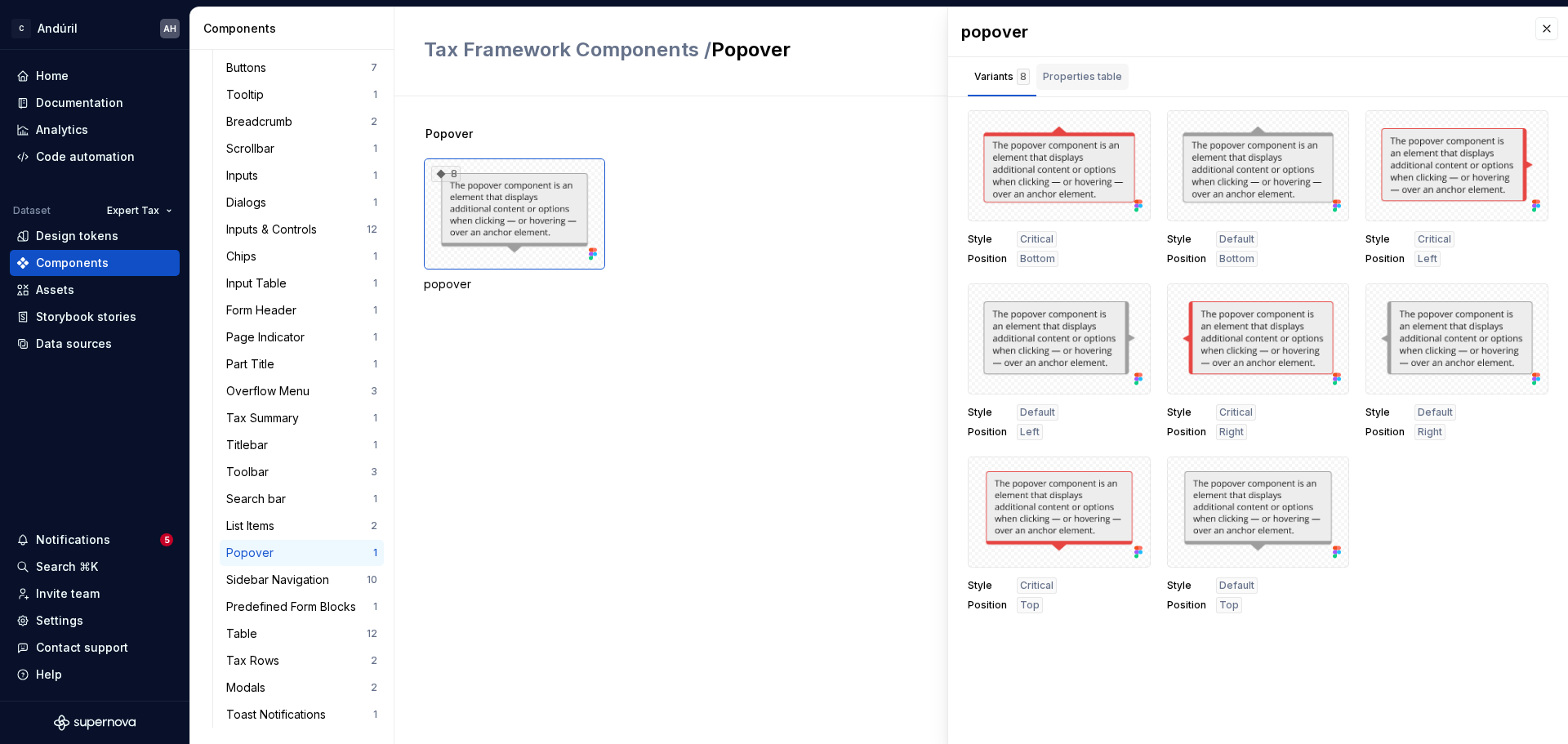
click at [1098, 81] on div "Properties table" at bounding box center [1082, 77] width 79 height 17
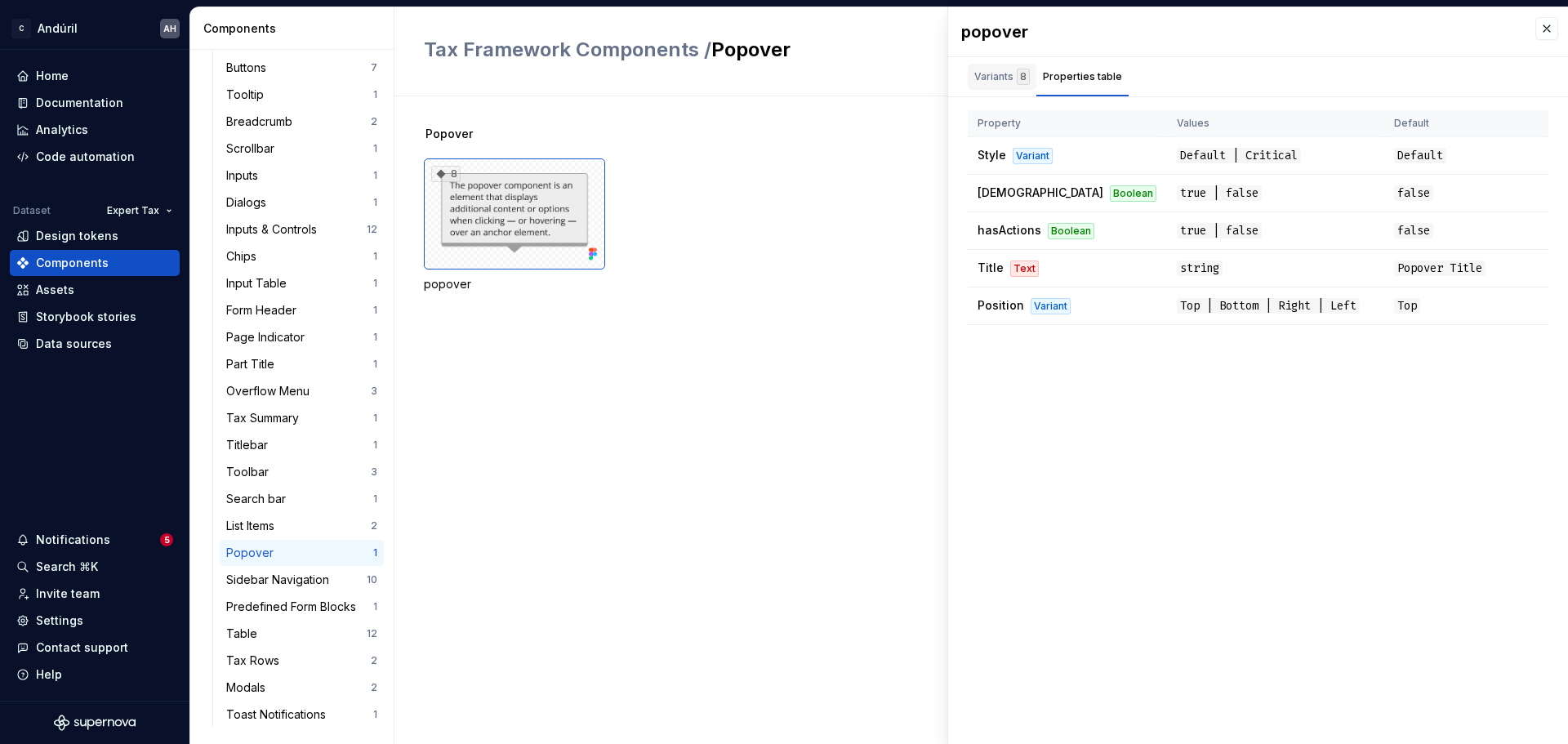
click at [996, 74] on div "Variants 8" at bounding box center [1003, 77] width 56 height 17
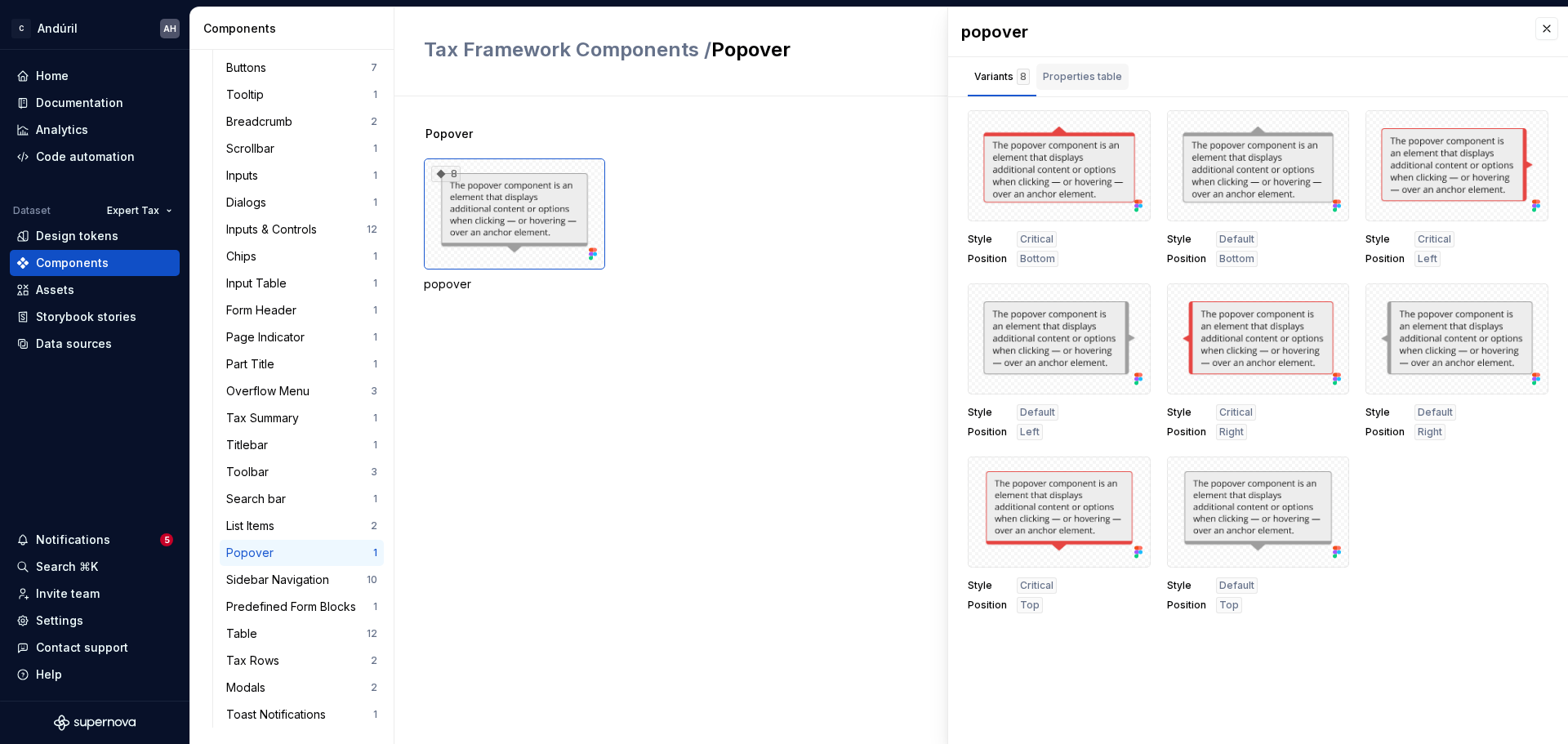
click at [1074, 76] on div "Properties table" at bounding box center [1082, 77] width 79 height 17
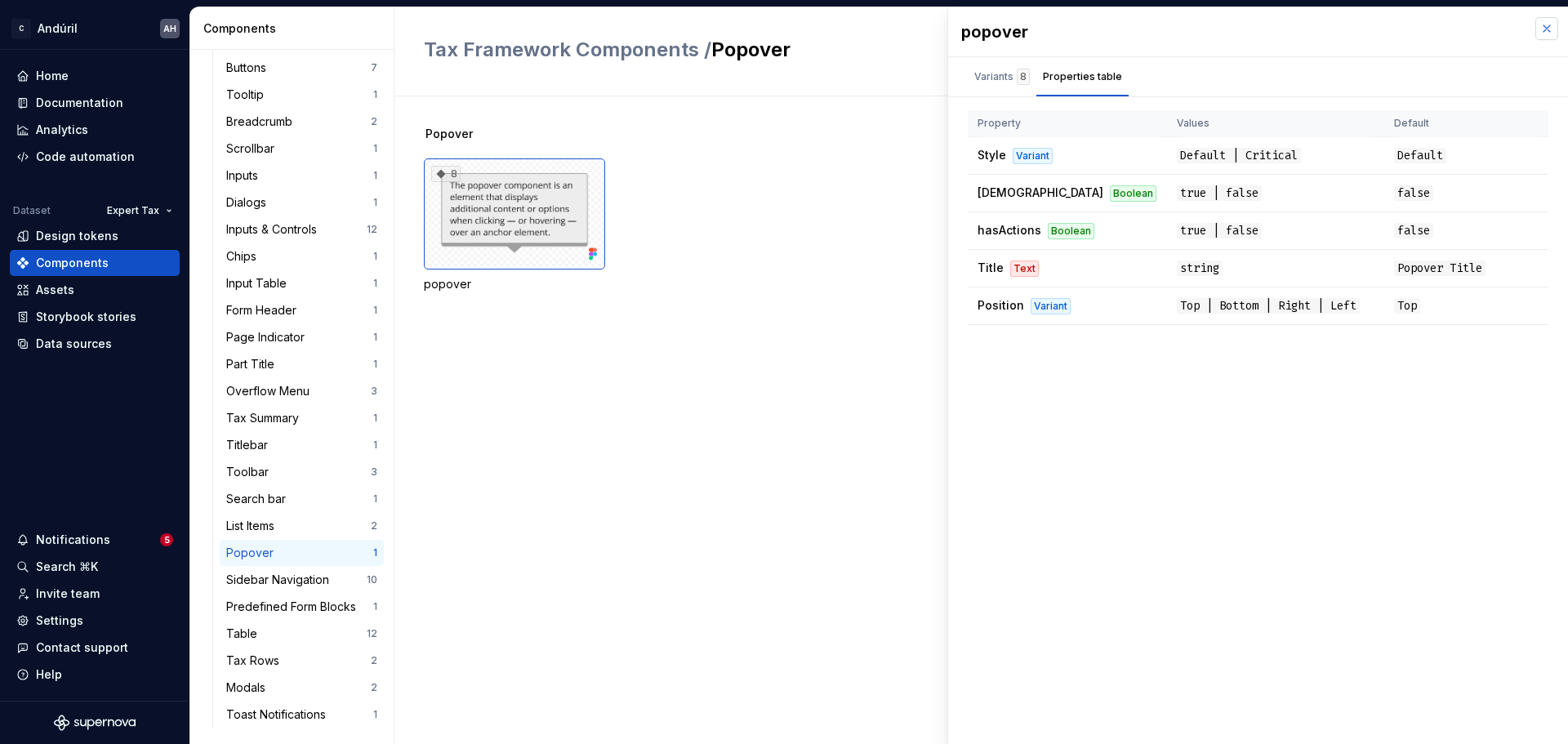
click at [1545, 29] on button "button" at bounding box center [1547, 28] width 23 height 23
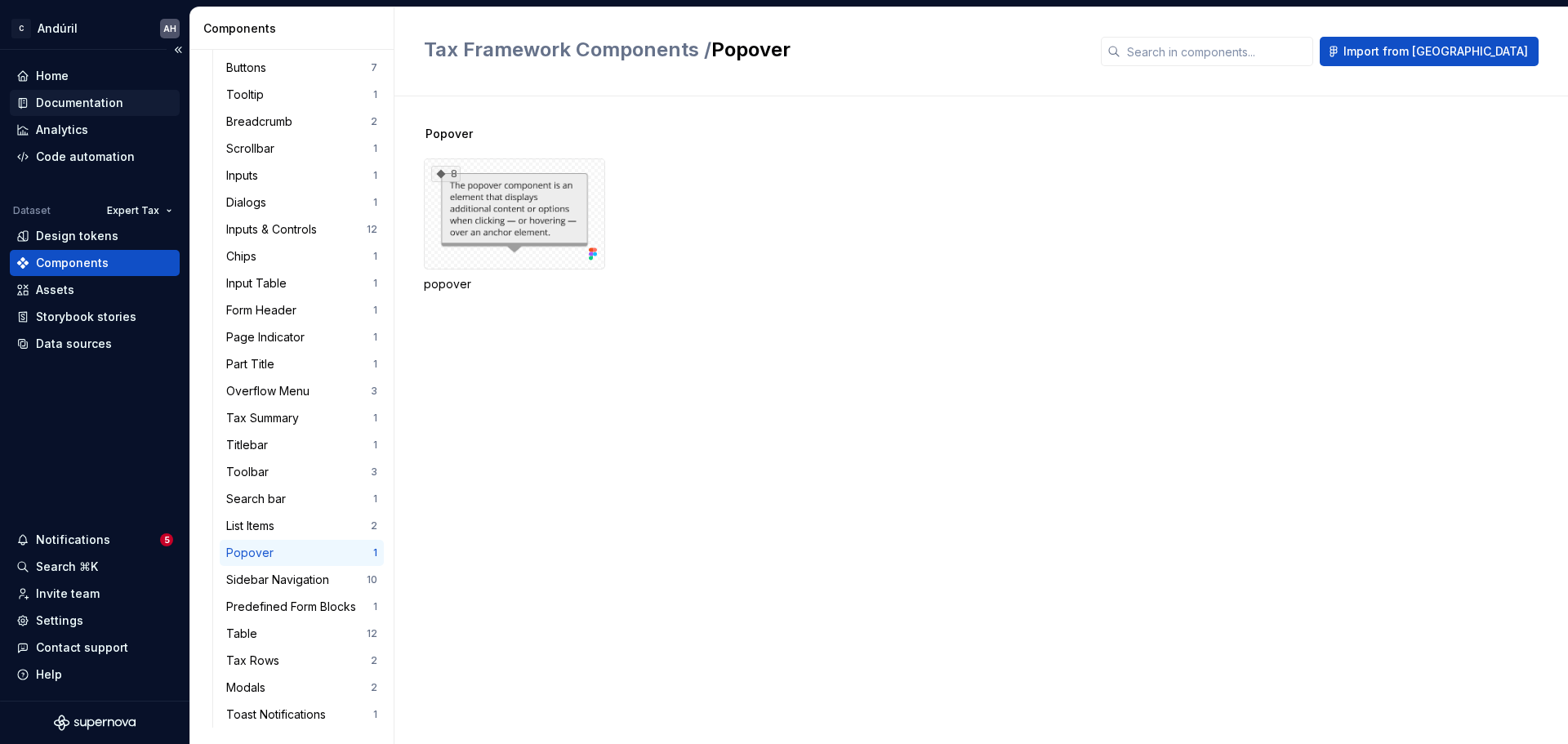
click at [106, 104] on div "Documentation" at bounding box center [80, 103] width 88 height 17
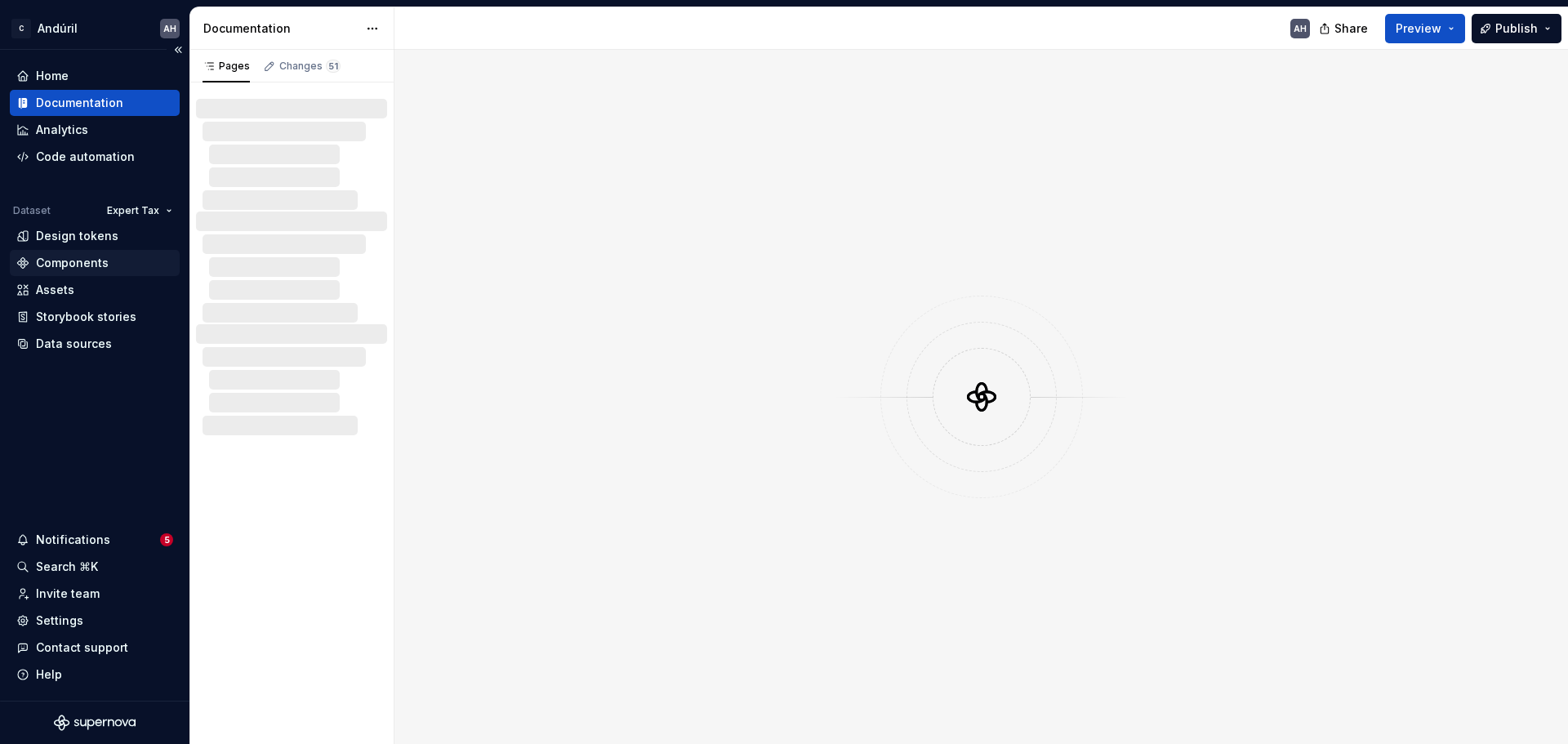
click at [103, 259] on div "Components" at bounding box center [73, 264] width 73 height 17
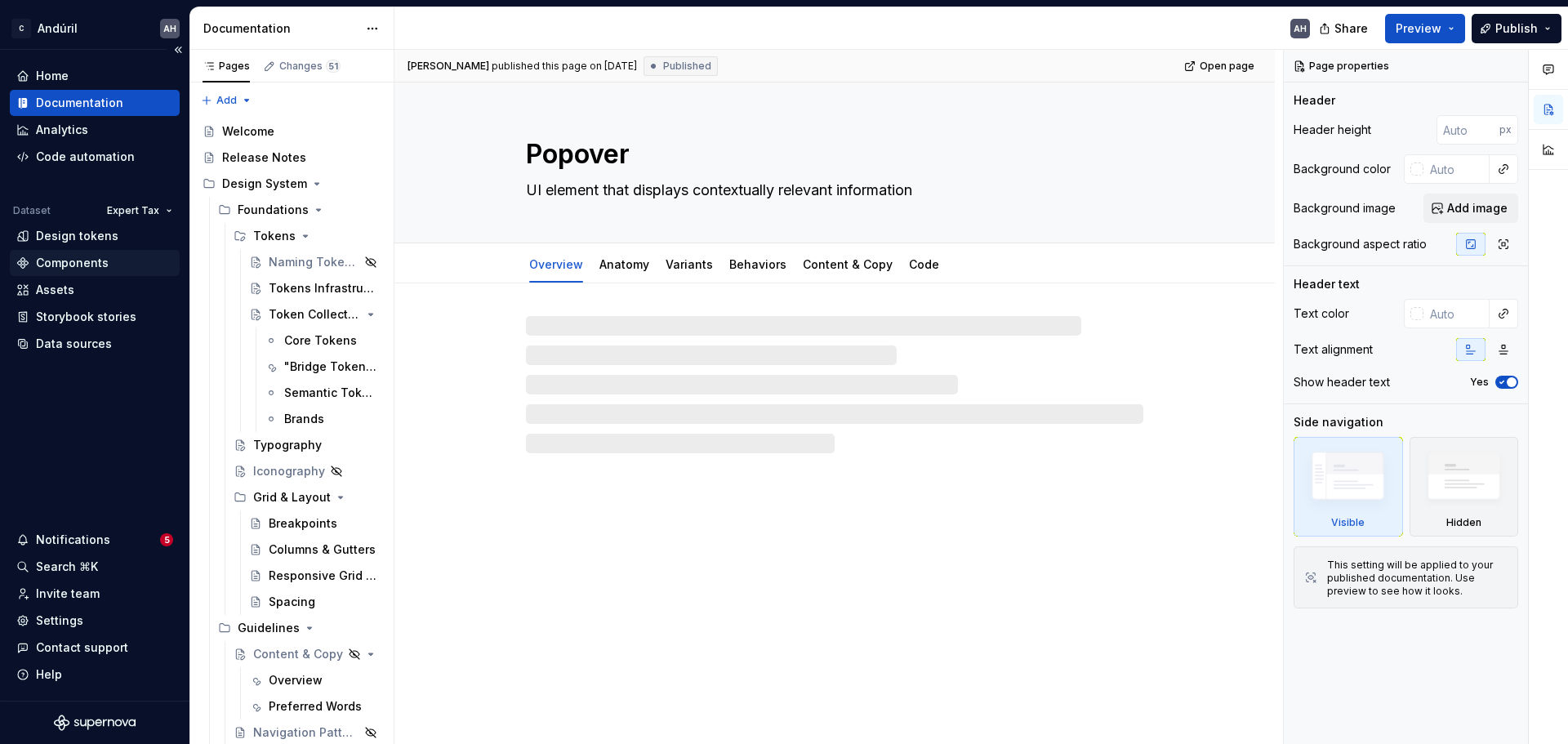
type textarea "*"
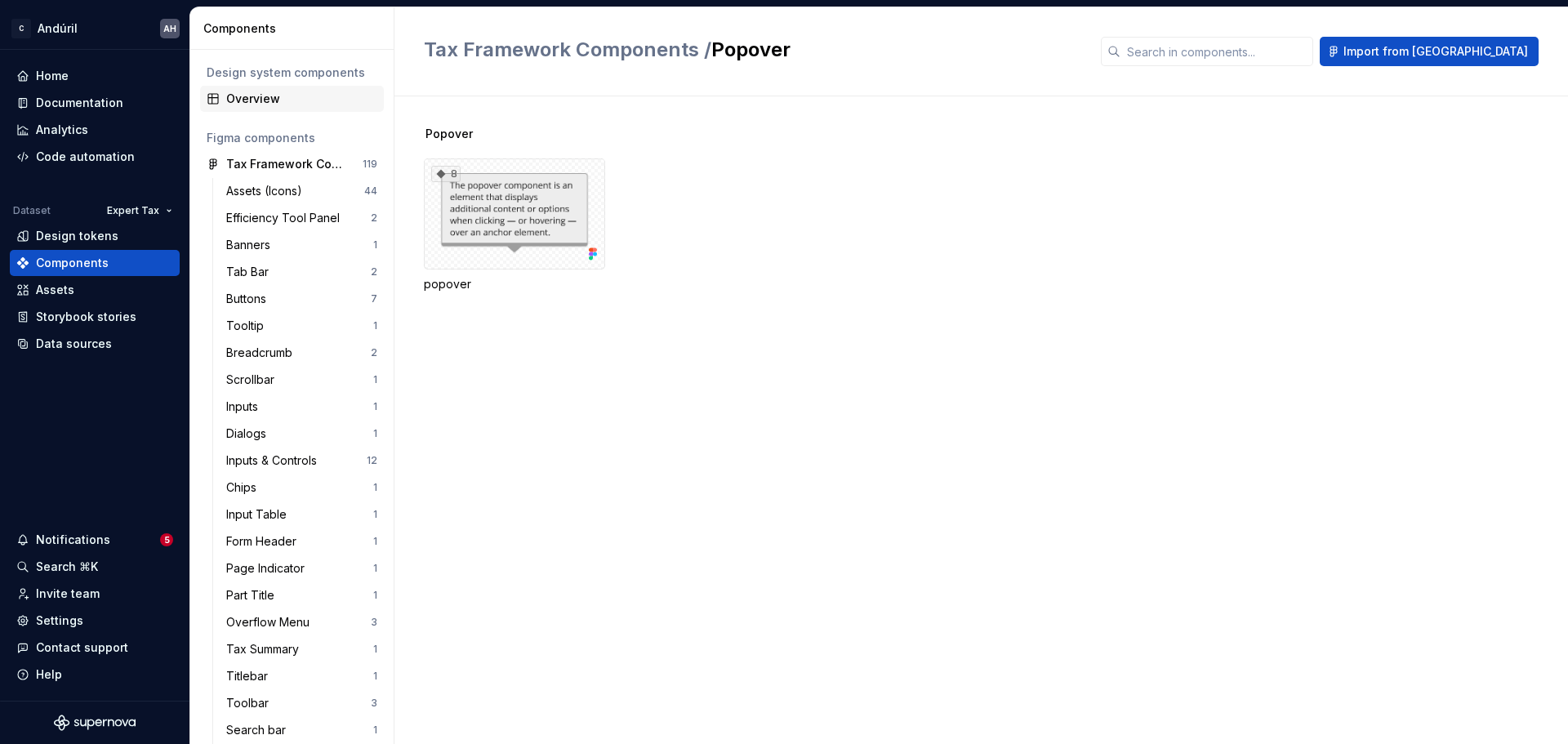
click at [317, 91] on div "Overview" at bounding box center [302, 99] width 151 height 17
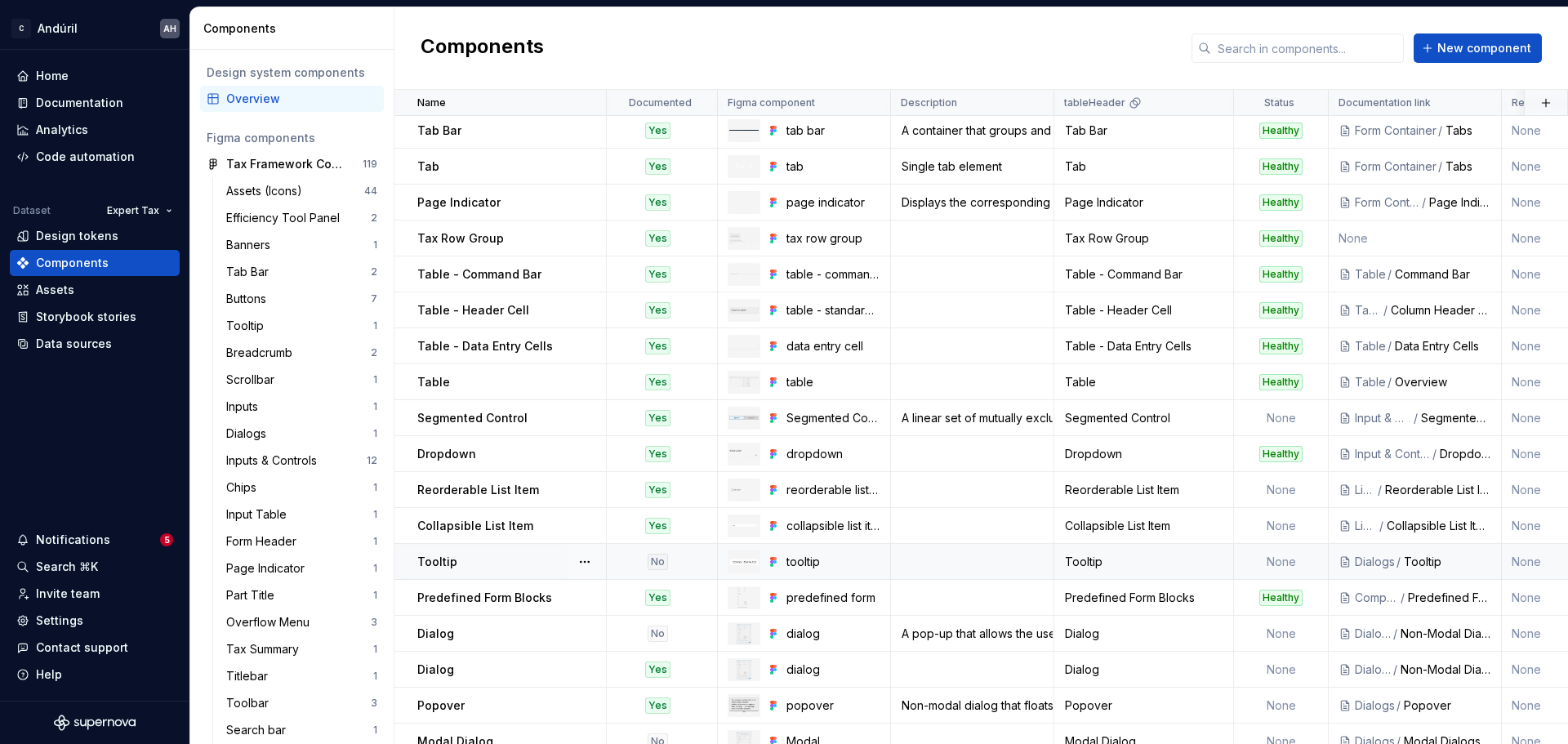
scroll to position [386, 0]
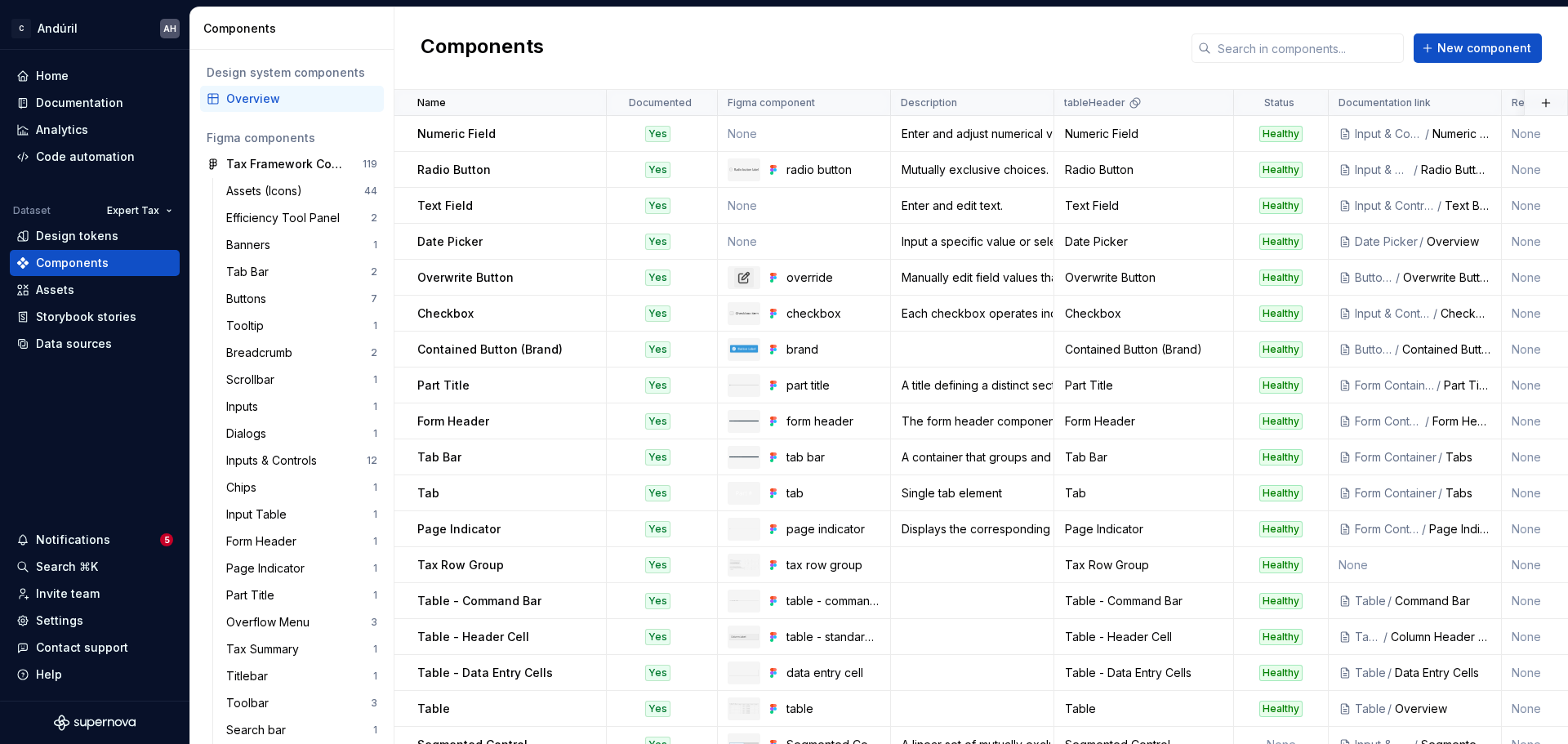
scroll to position [386, 0]
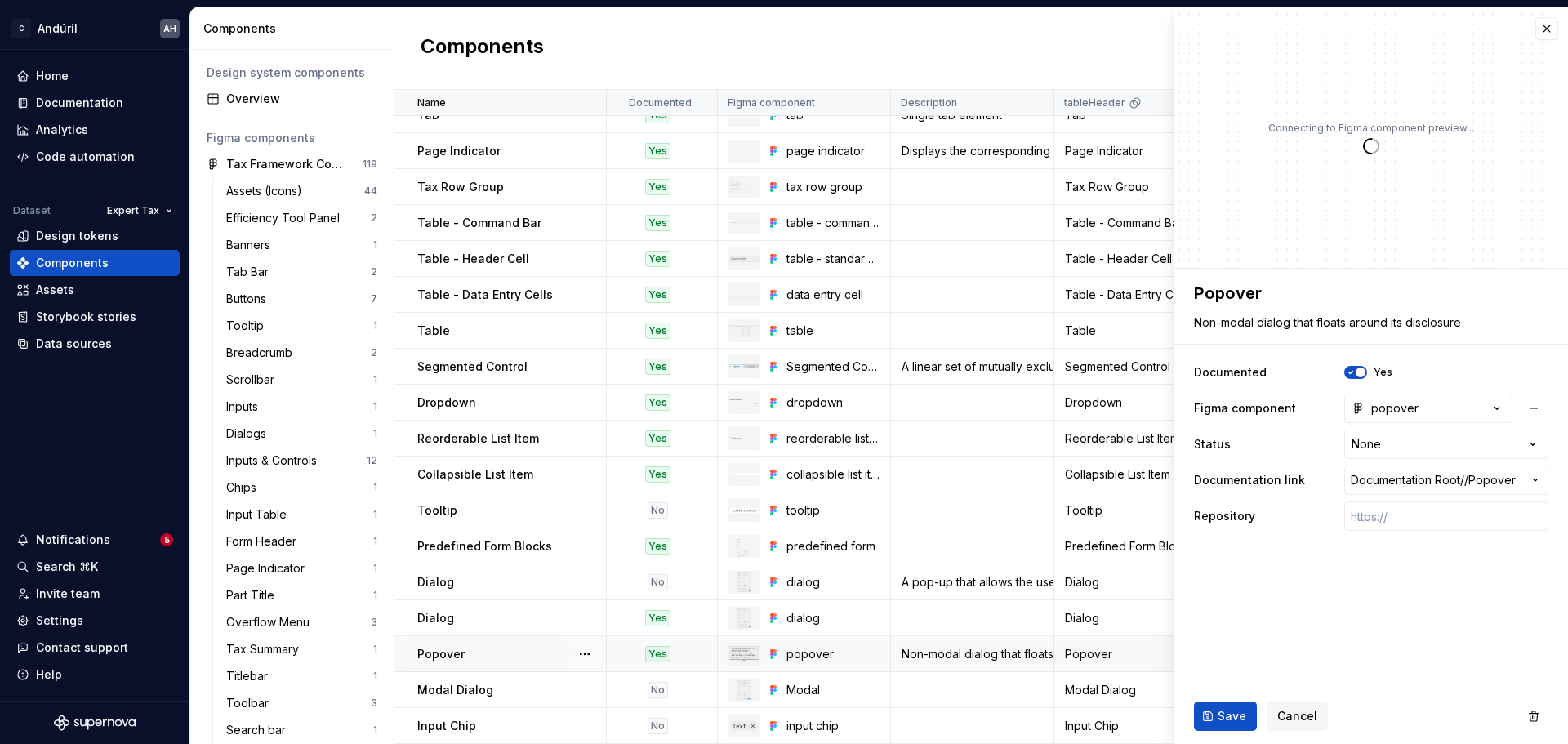
click at [480, 646] on div "Popover" at bounding box center [511, 655] width 188 height 17
click at [1357, 448] on html "C Andúril AH Home Documentation Analytics Code automation Dataset Expert Tax De…" at bounding box center [784, 372] width 1568 height 744
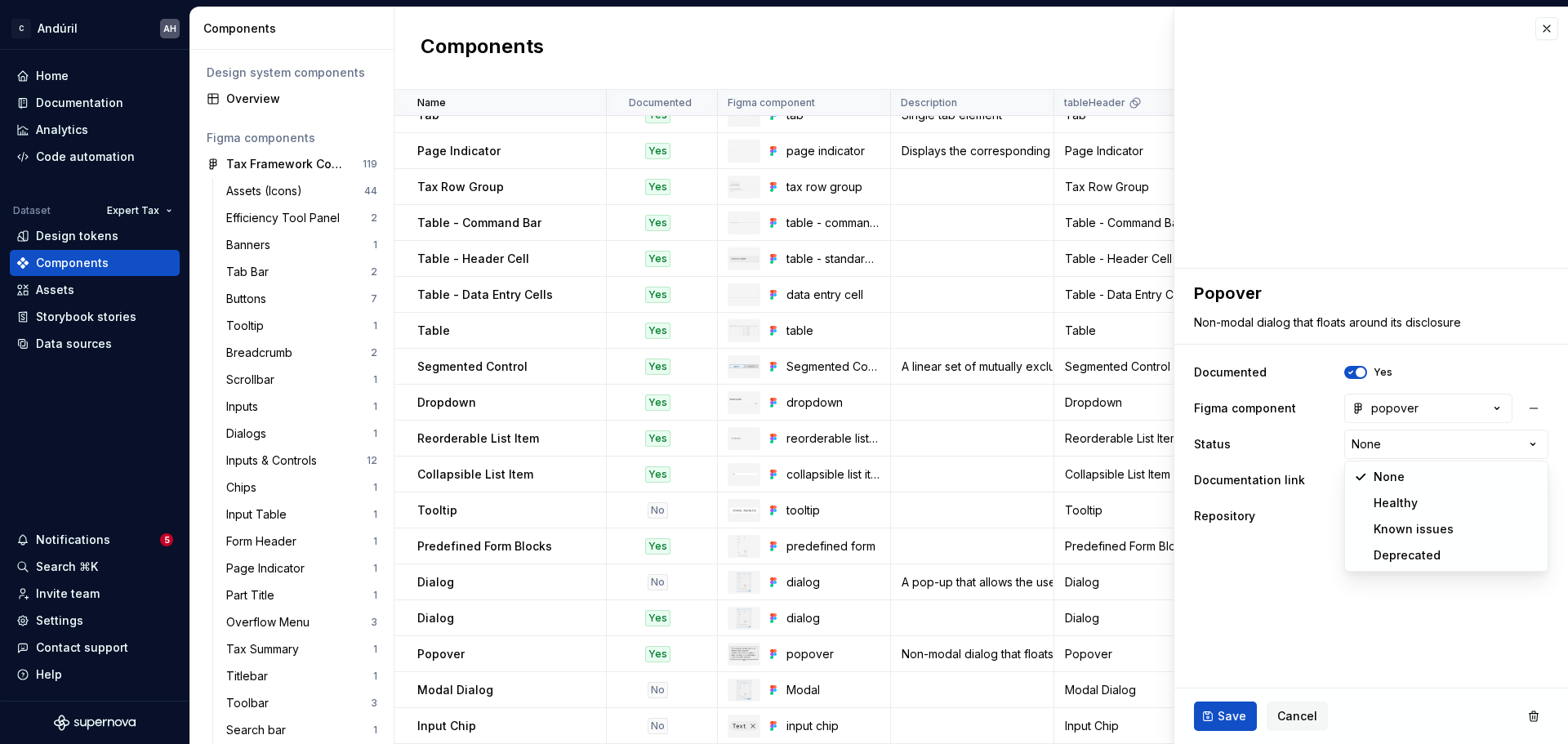
type textarea "*"
select select "**********"
click at [1227, 707] on button "Save" at bounding box center [1226, 717] width 63 height 30
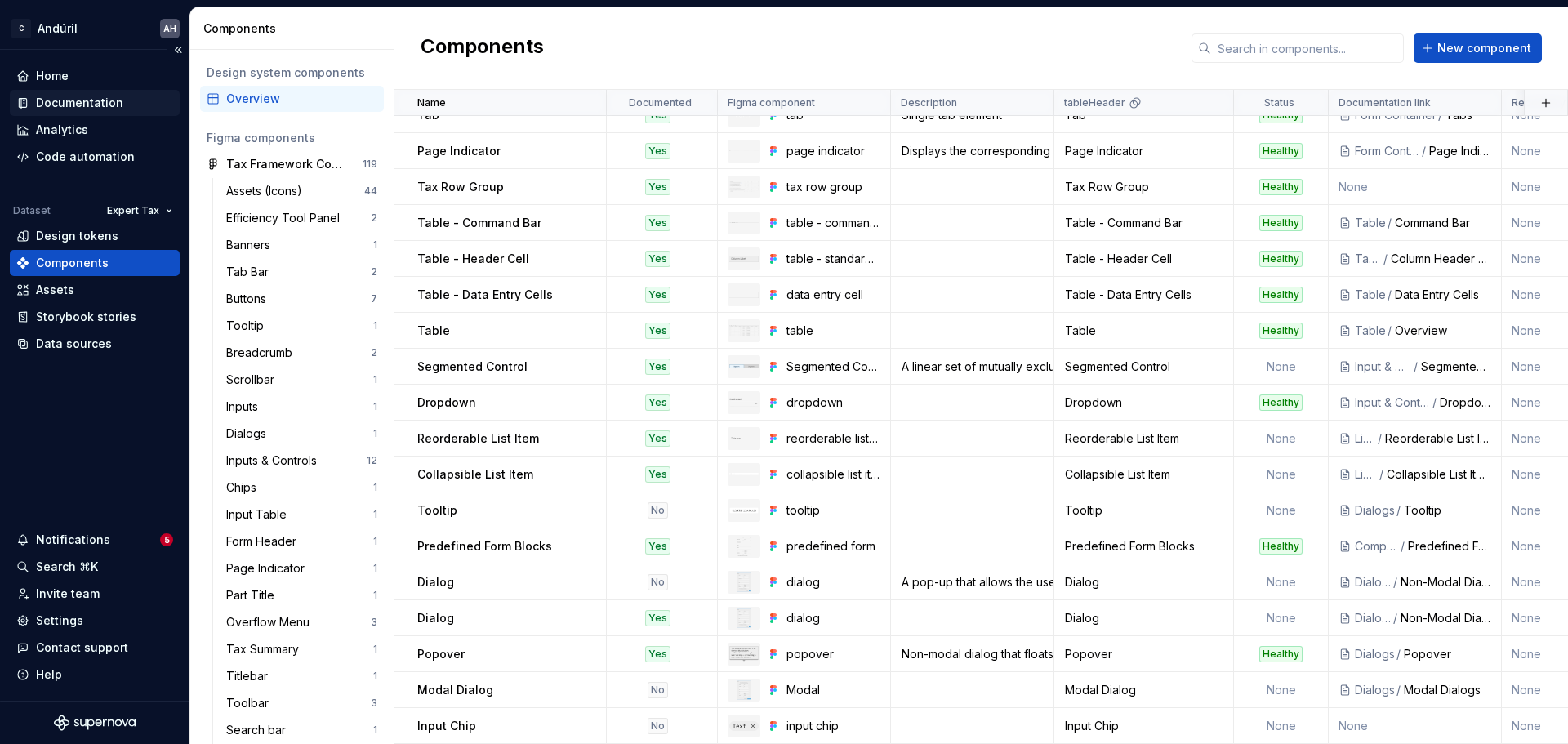
click at [97, 100] on div "Documentation" at bounding box center [80, 103] width 88 height 17
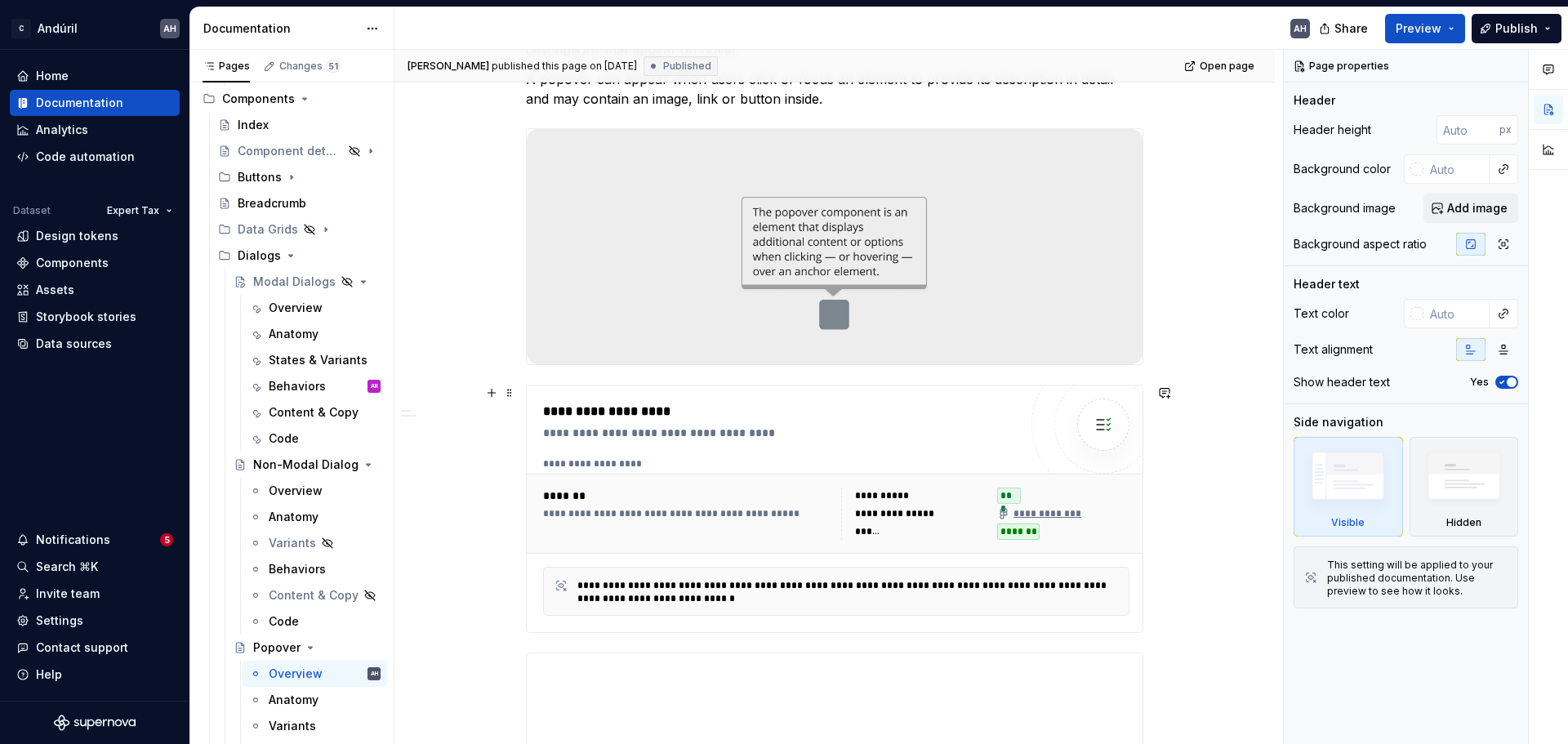
scroll to position [409, 0]
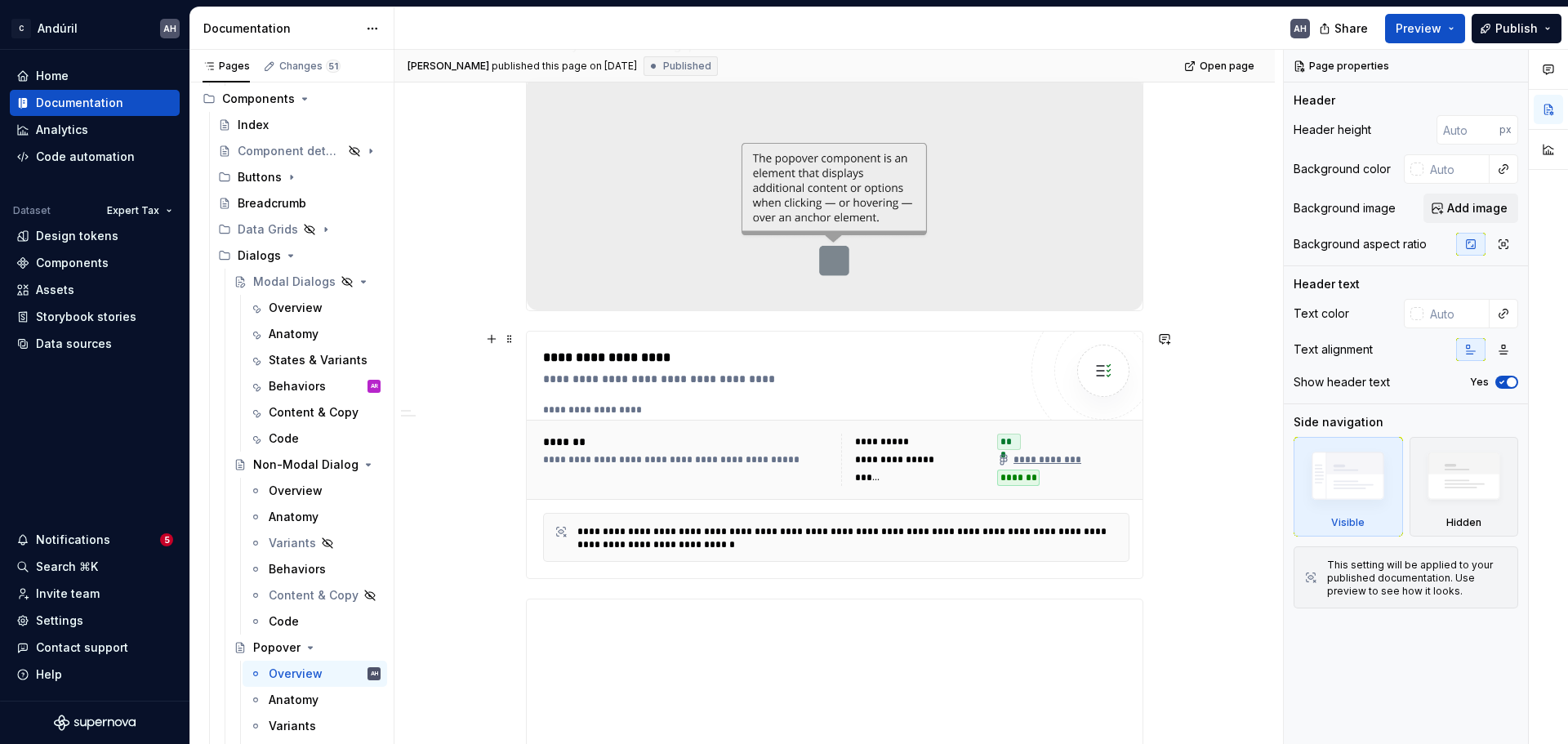
click at [683, 434] on div "*******" at bounding box center [687, 442] width 289 height 17
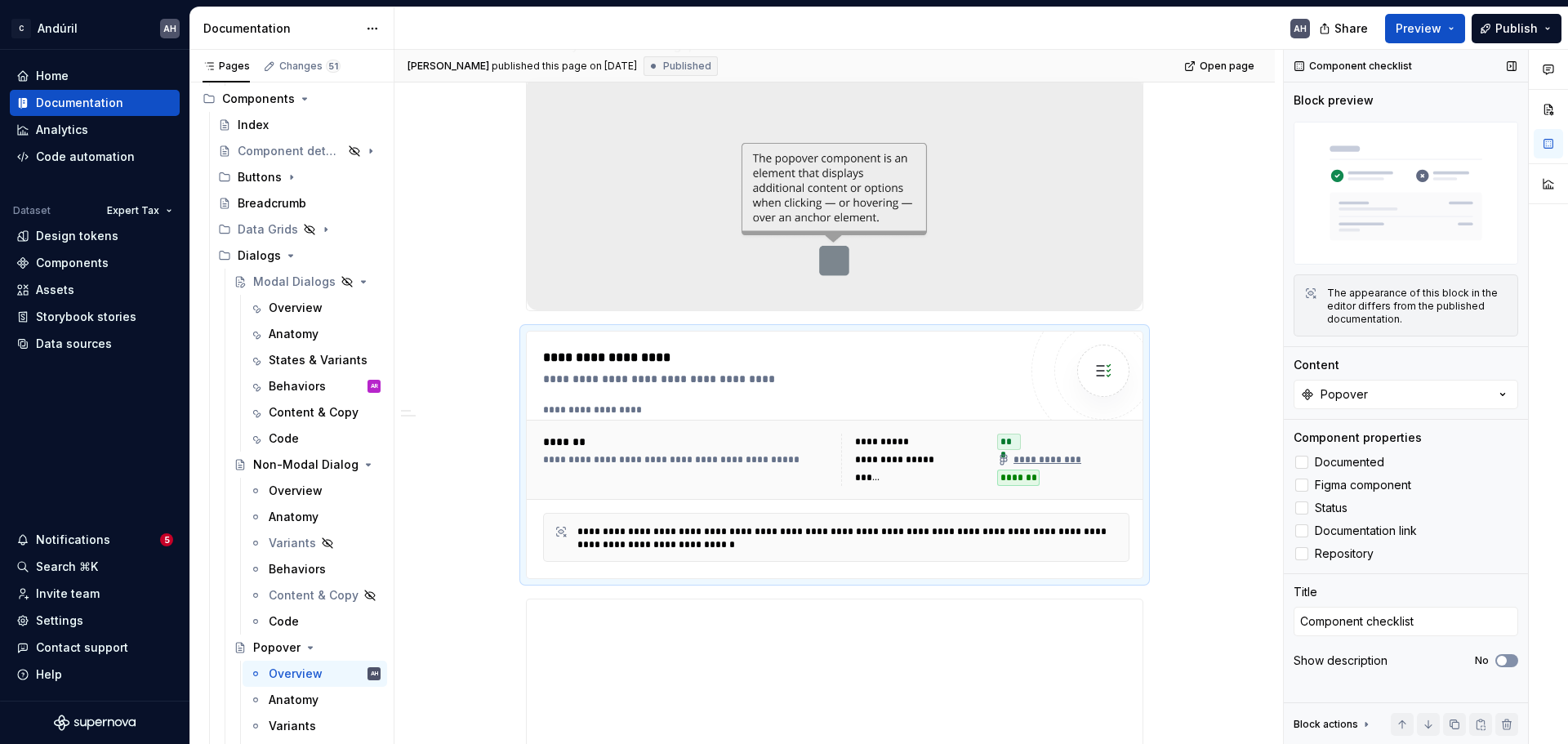
click at [1507, 662] on icon "button" at bounding box center [1502, 660] width 13 height 10
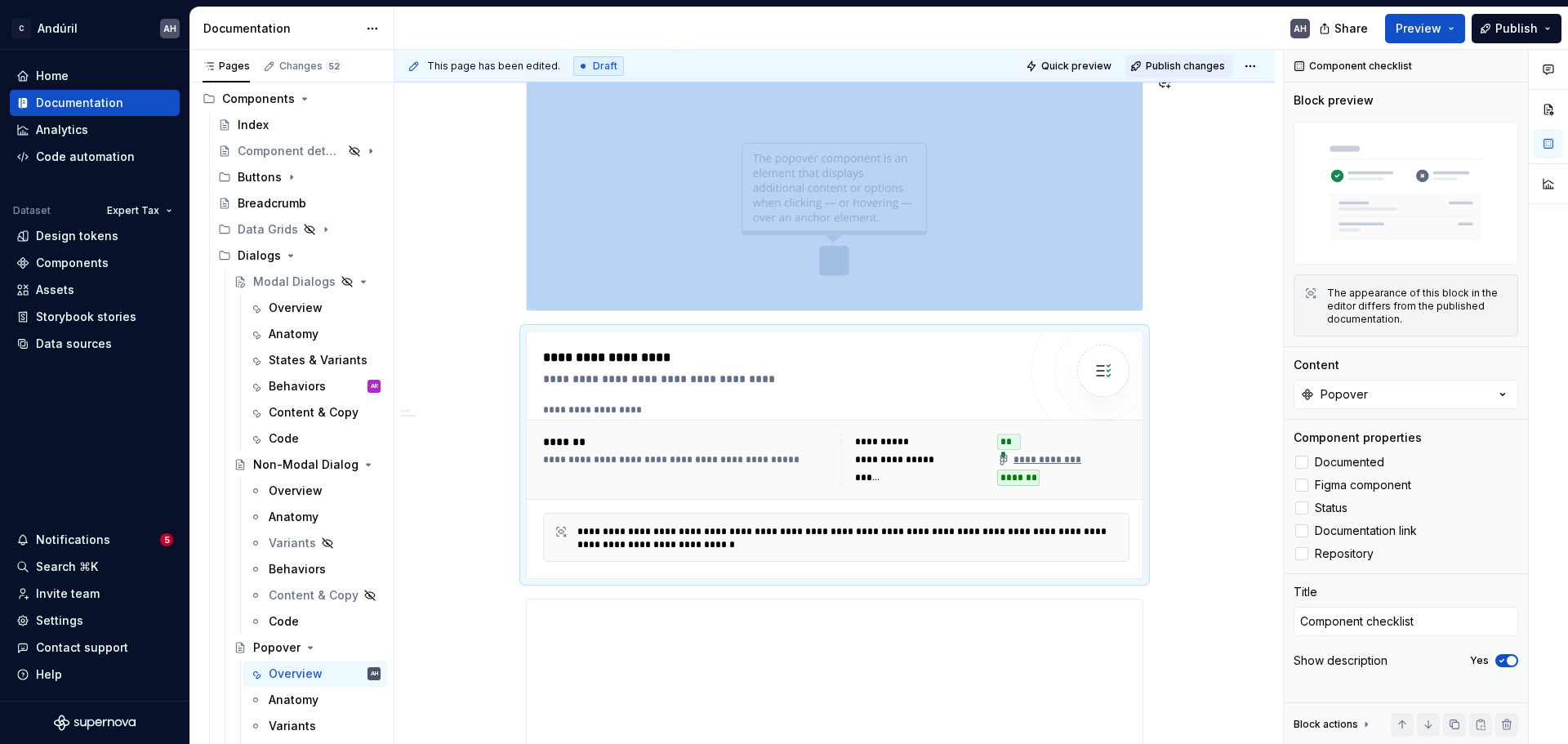
click at [1171, 61] on span "Publish changes" at bounding box center [1185, 66] width 79 height 13
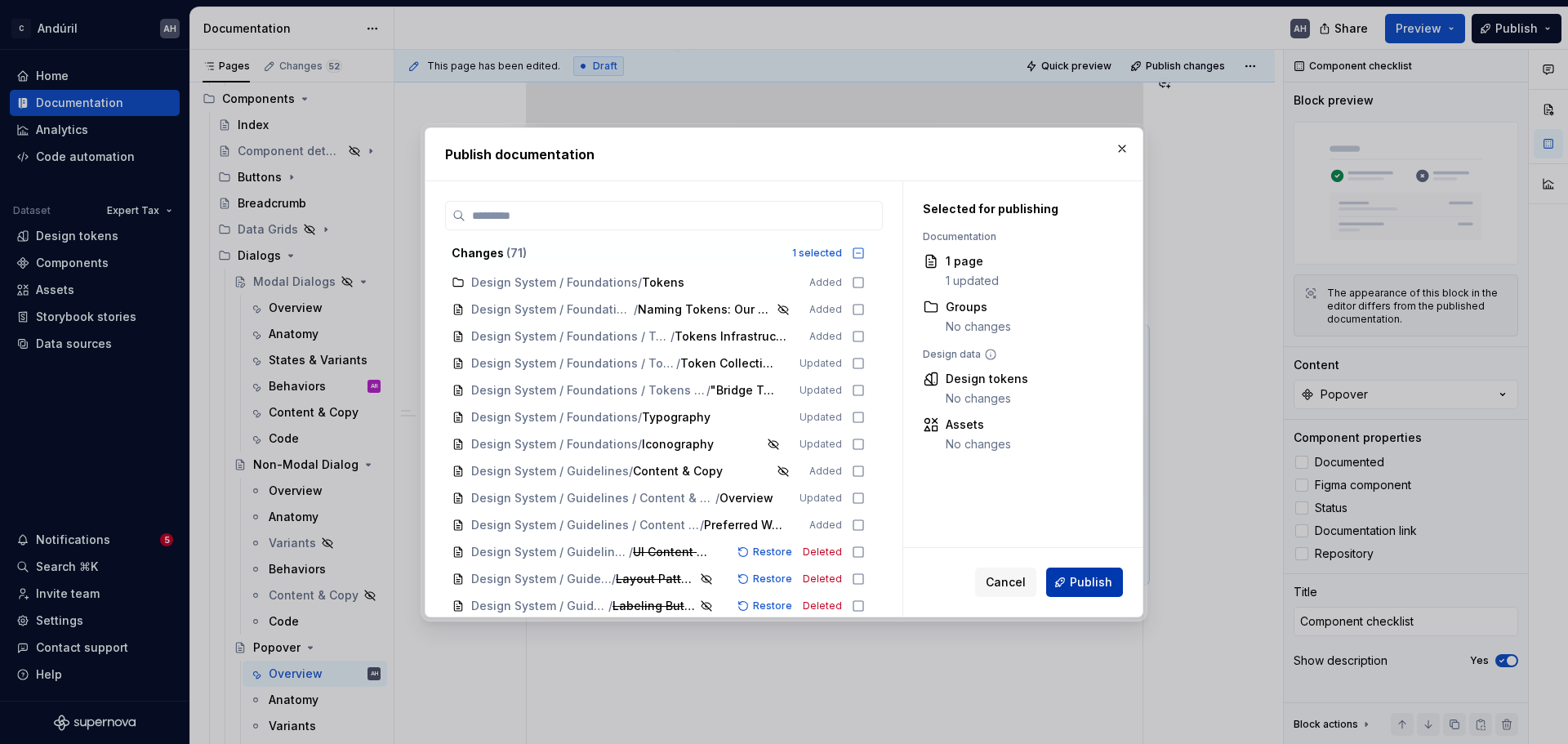
click at [1087, 576] on span "Publish" at bounding box center [1091, 583] width 43 height 17
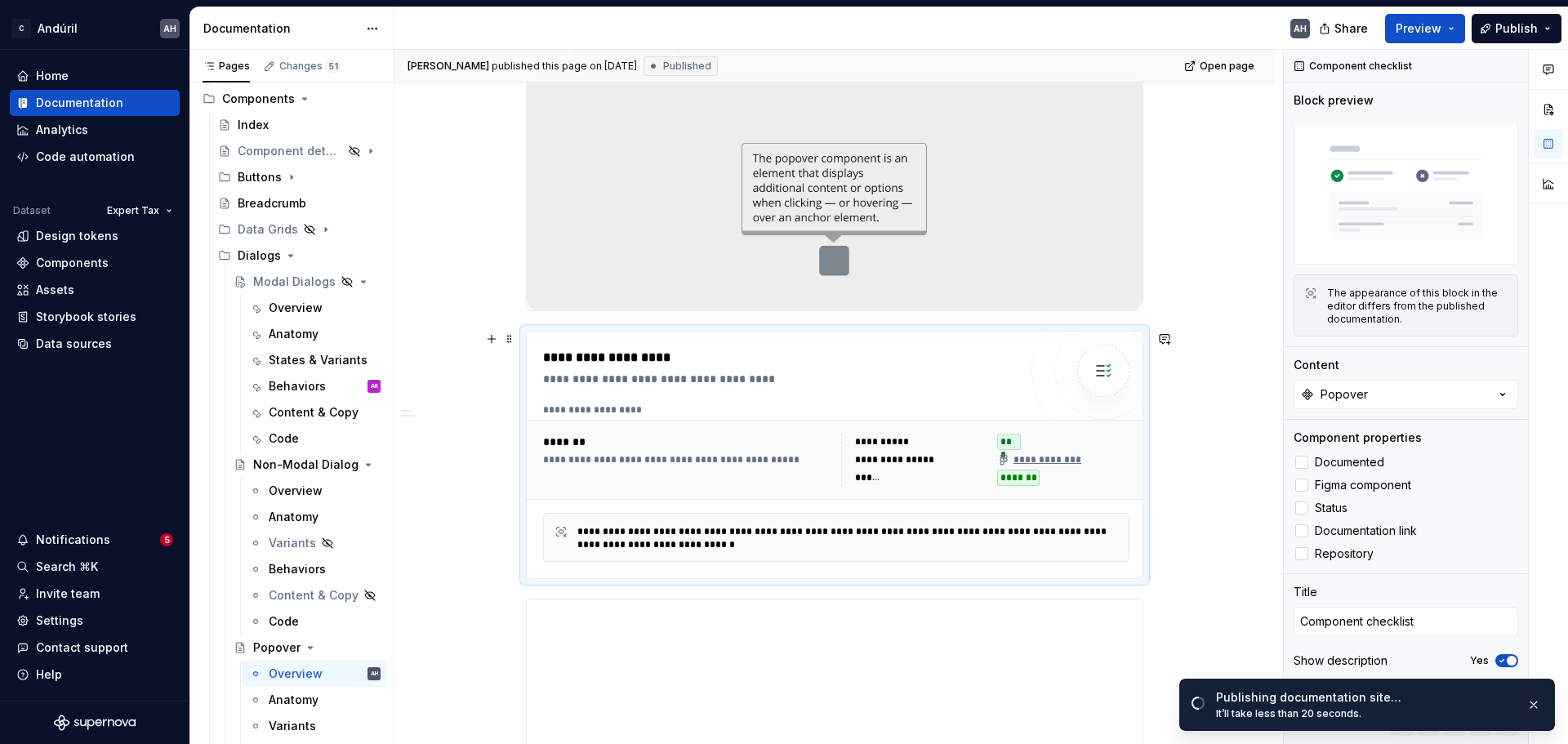
click at [755, 432] on div "**********" at bounding box center [836, 460] width 600 height 65
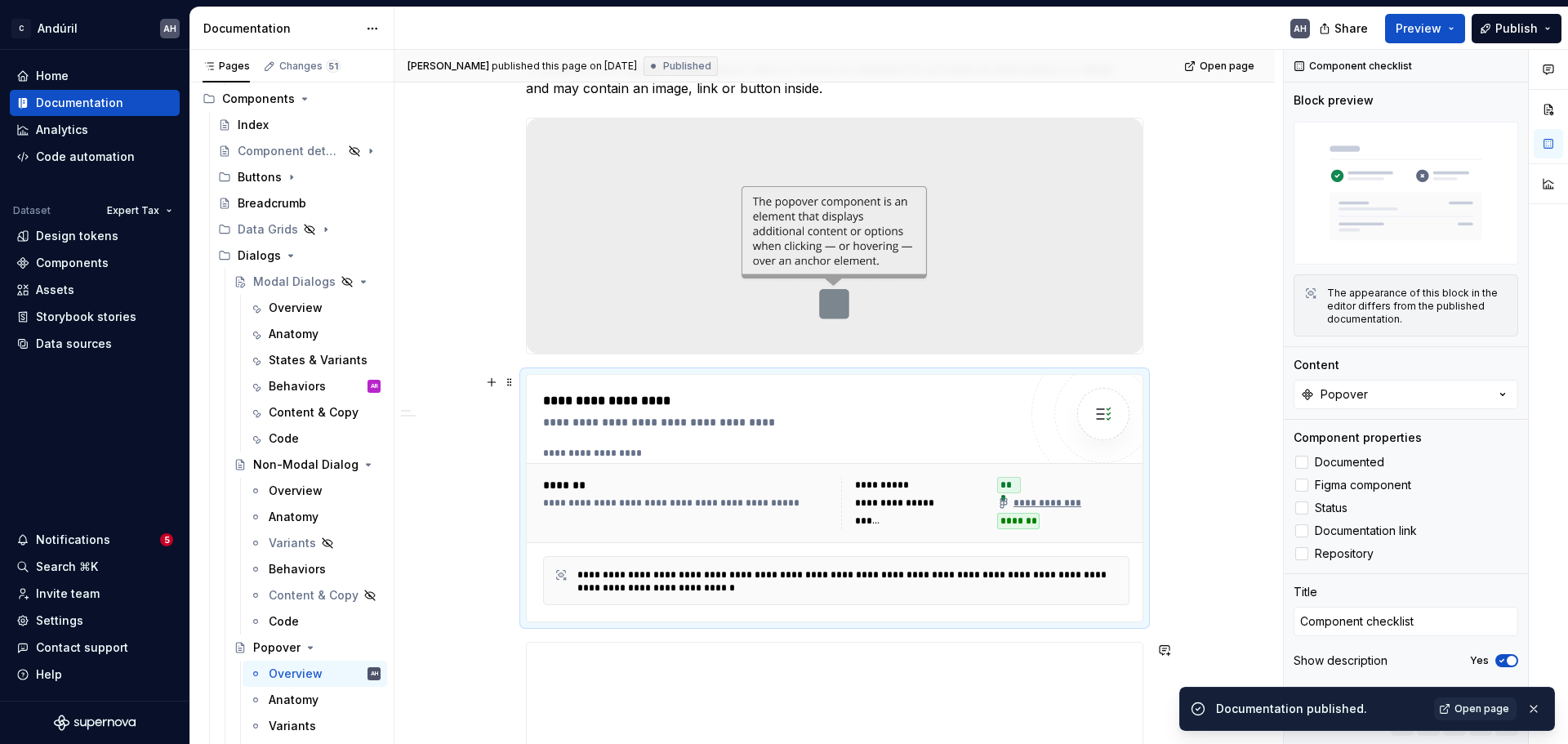
scroll to position [327, 0]
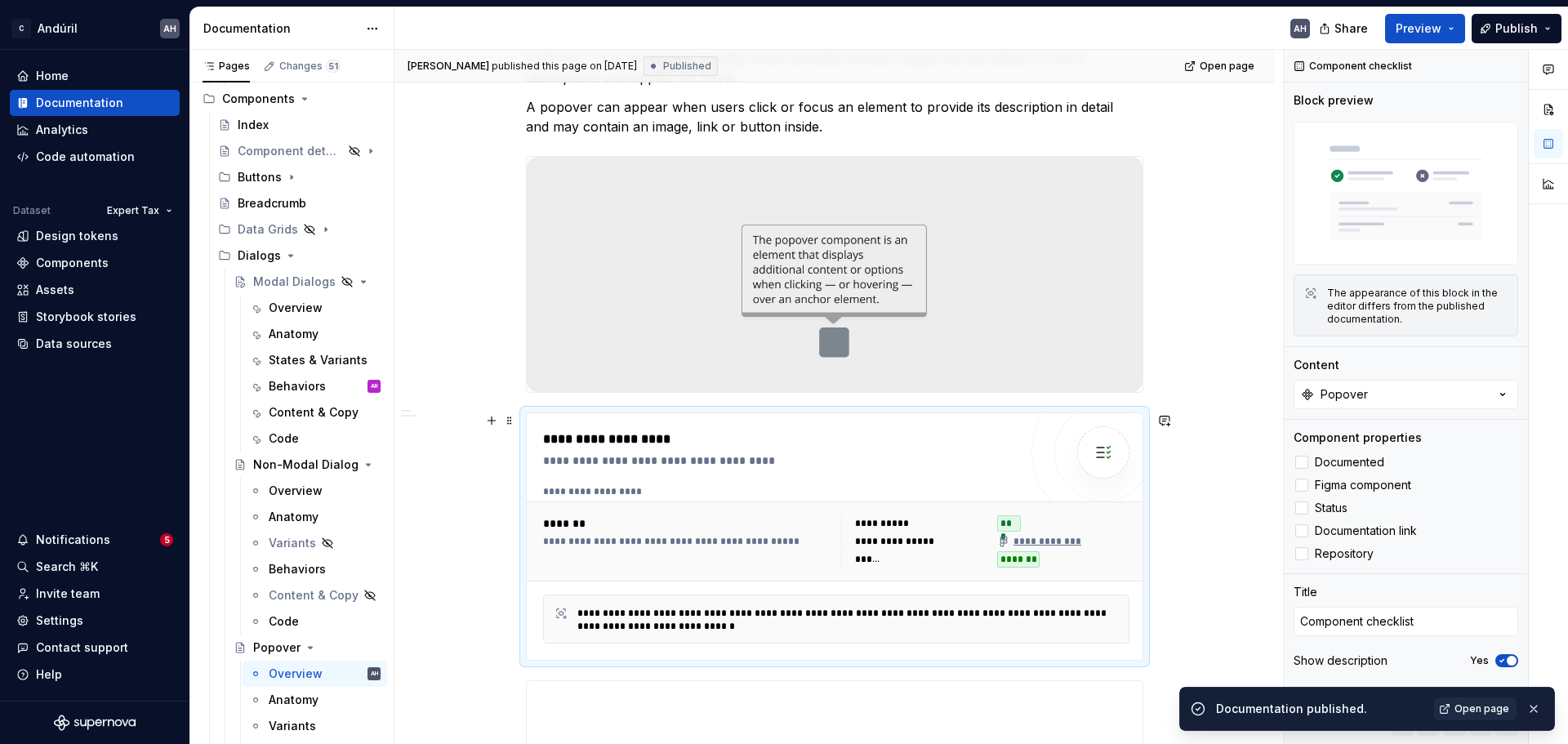
click at [765, 538] on div "**********" at bounding box center [687, 542] width 289 height 13
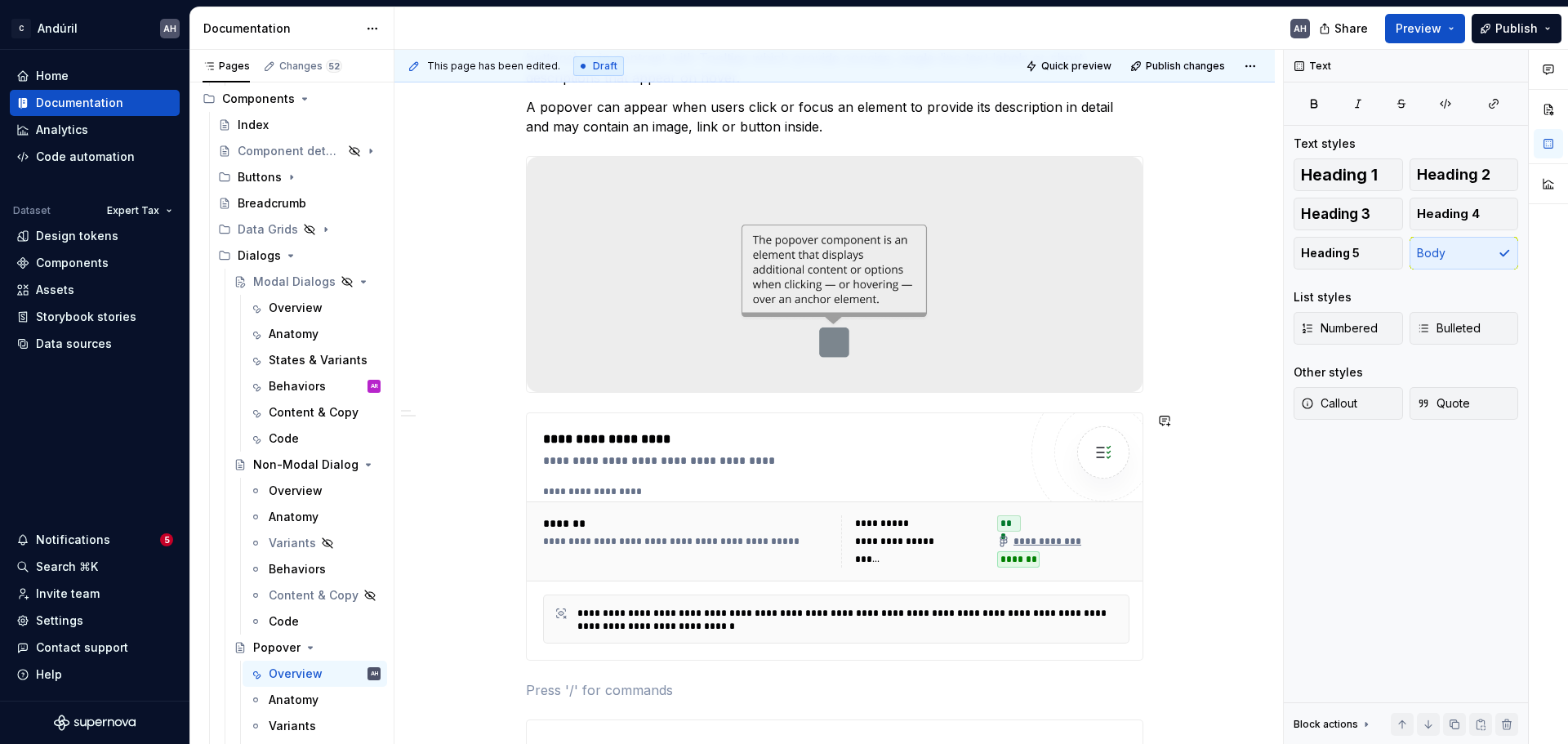
type textarea "*"
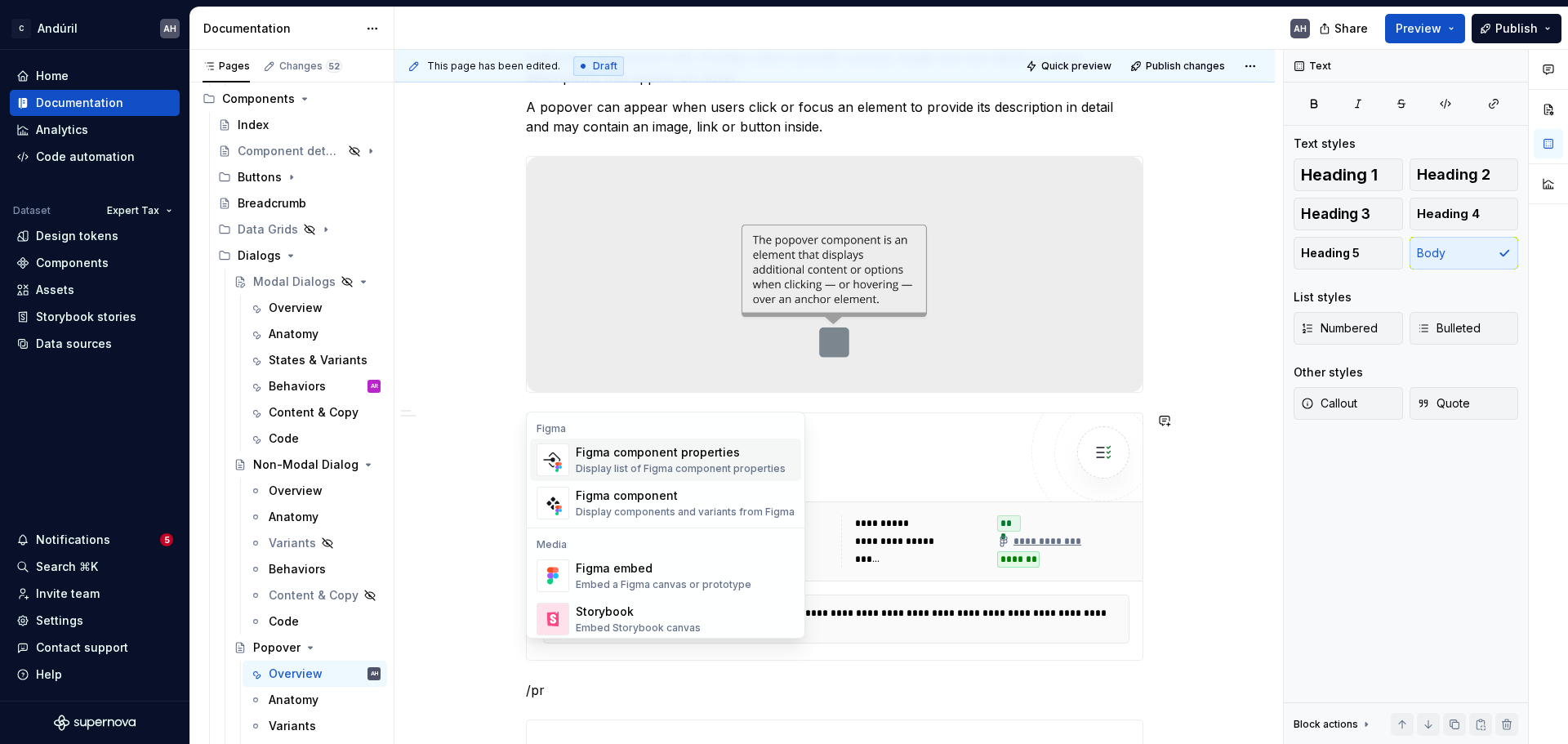
scroll to position [362, 0]
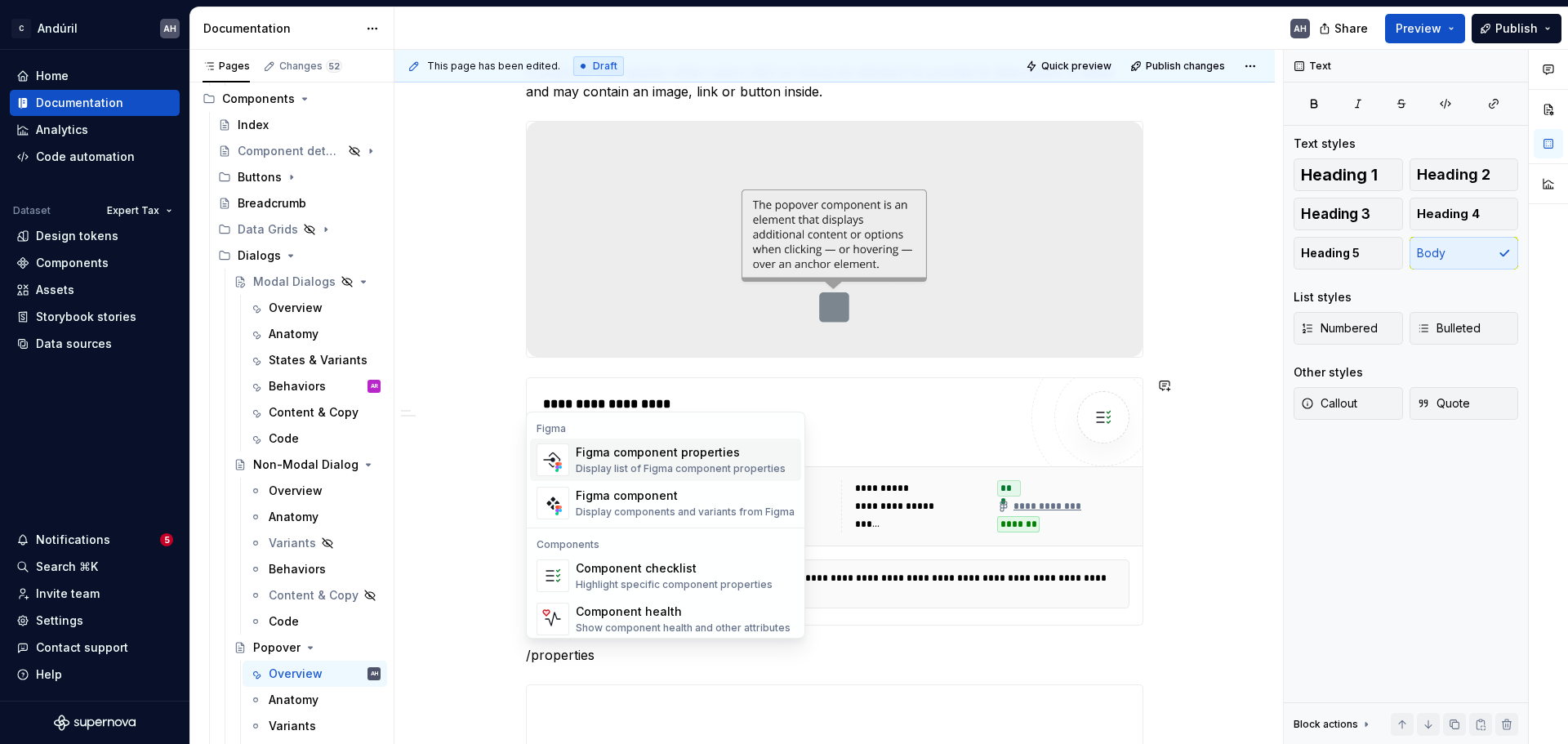
click at [714, 469] on div "Display list of Figma component properties" at bounding box center [680, 469] width 210 height 13
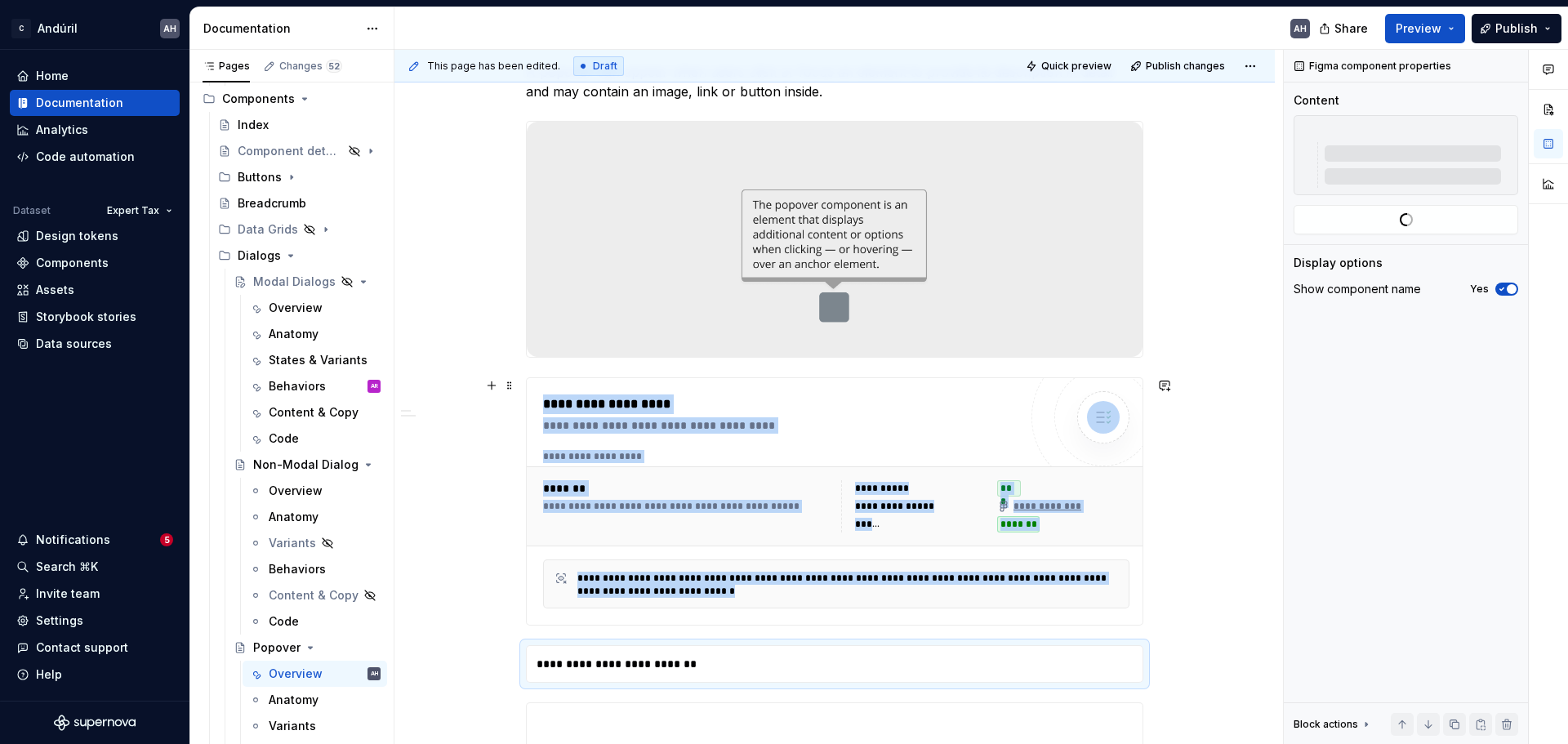
type textarea "*"
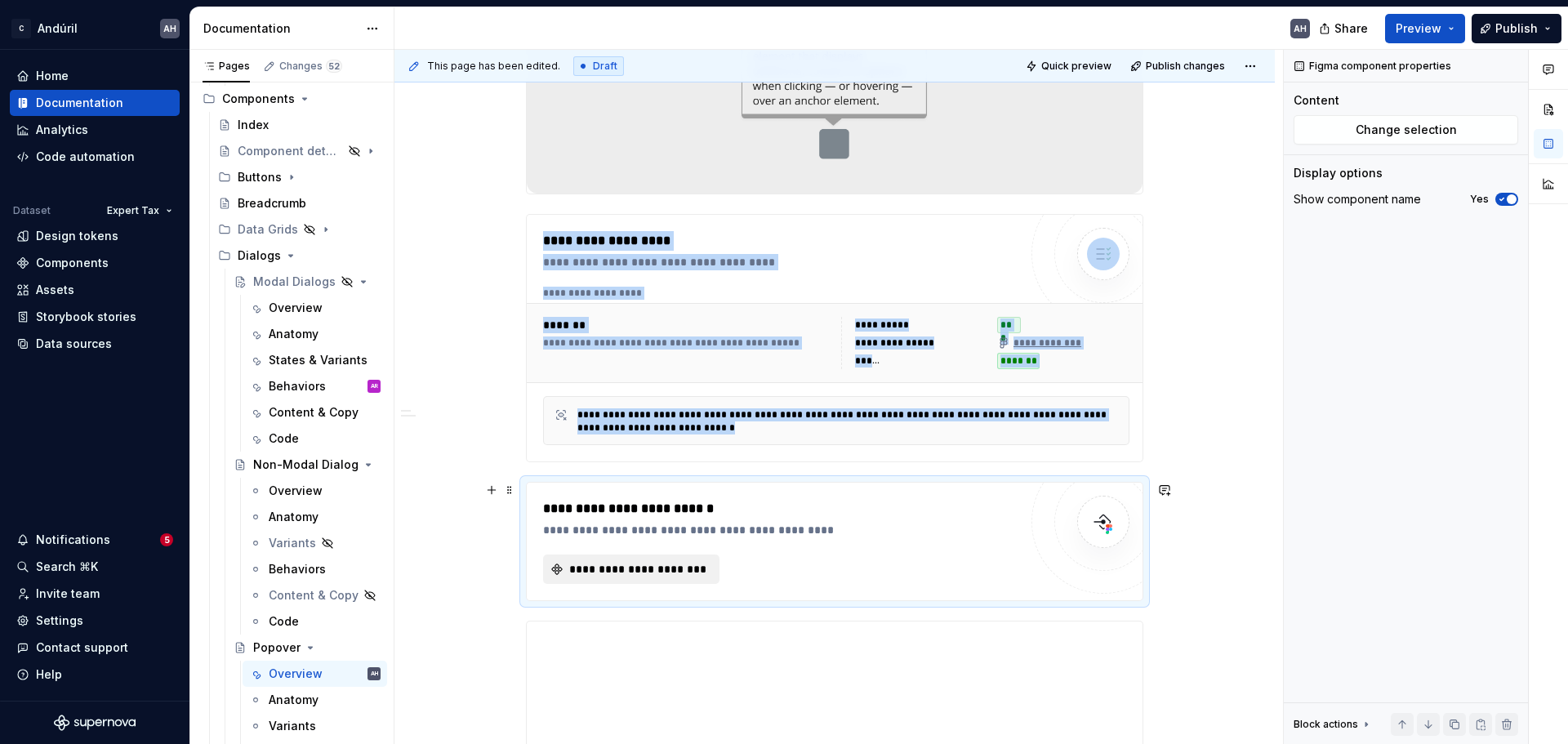
click at [663, 574] on span "**********" at bounding box center [638, 570] width 142 height 17
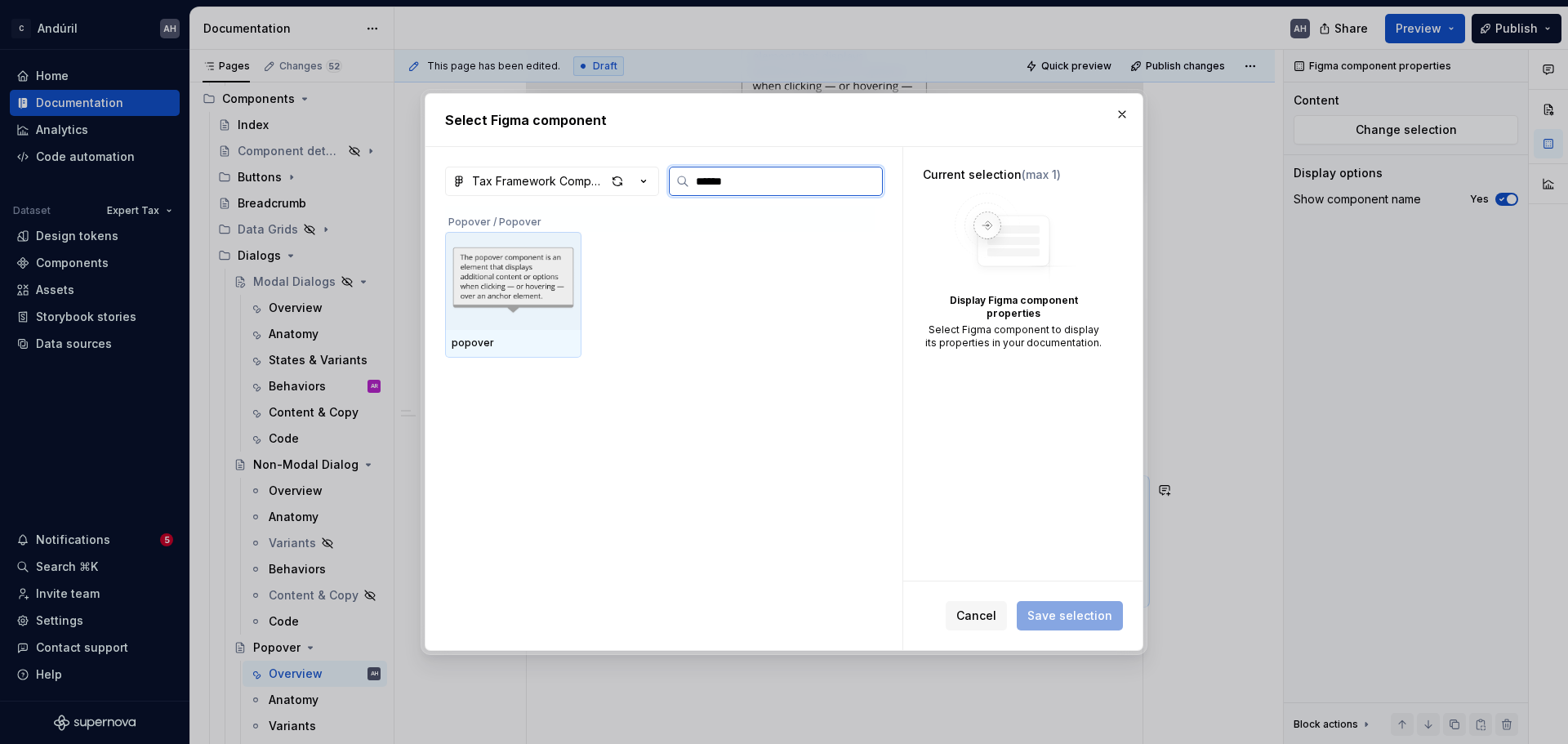
type input "*******"
click at [479, 270] on img at bounding box center [513, 280] width 123 height 85
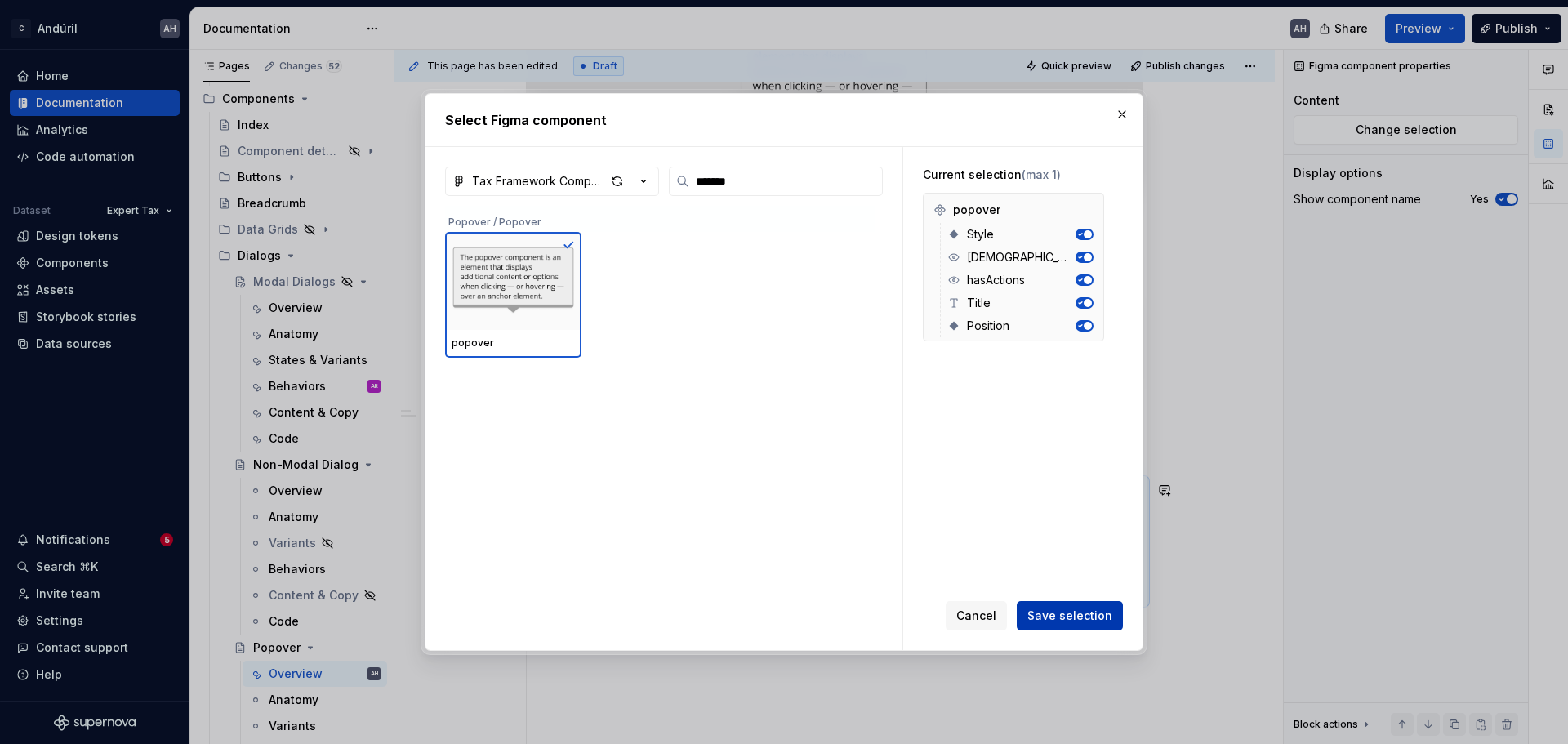
click at [1075, 614] on span "Save selection" at bounding box center [1070, 616] width 85 height 17
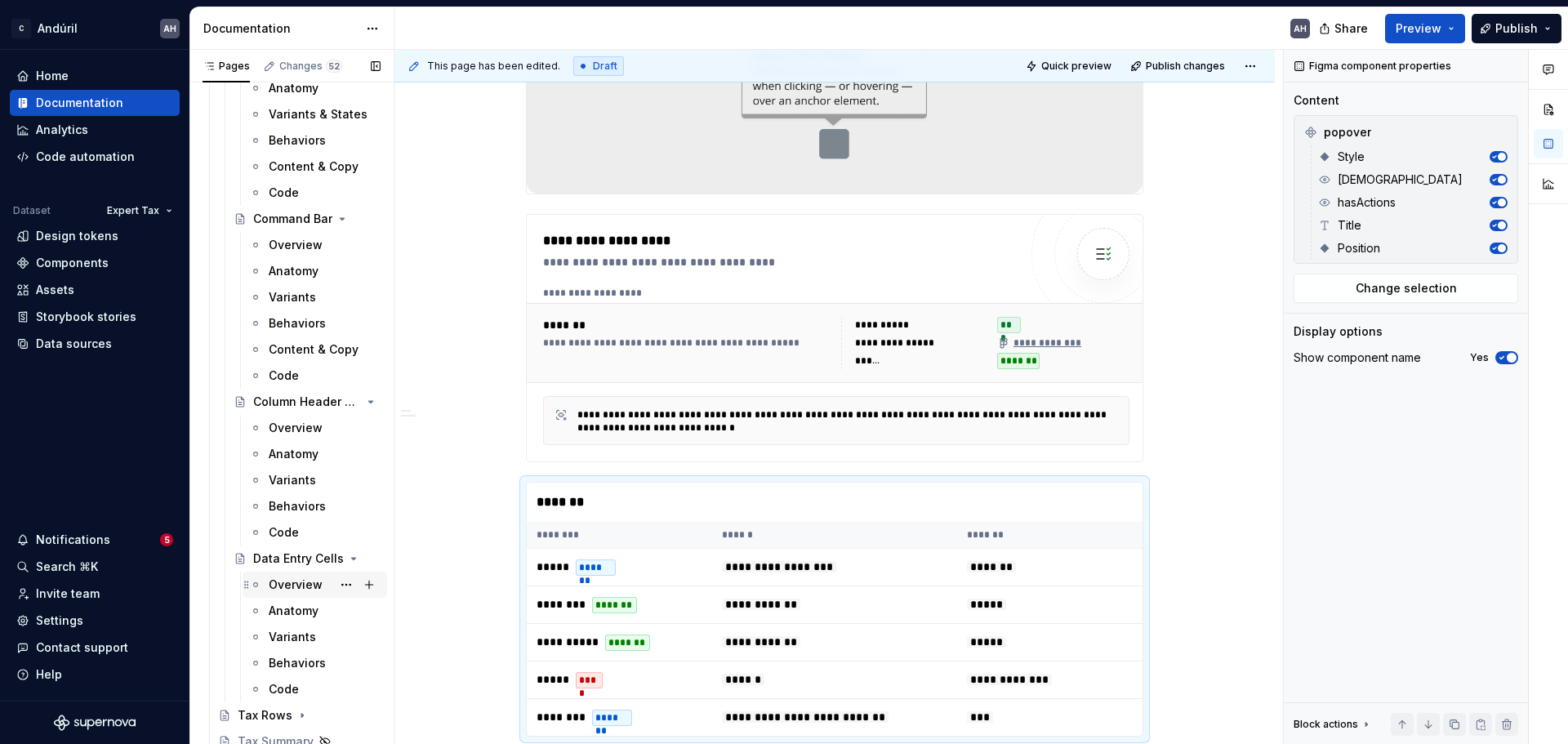
scroll to position [2451, 0]
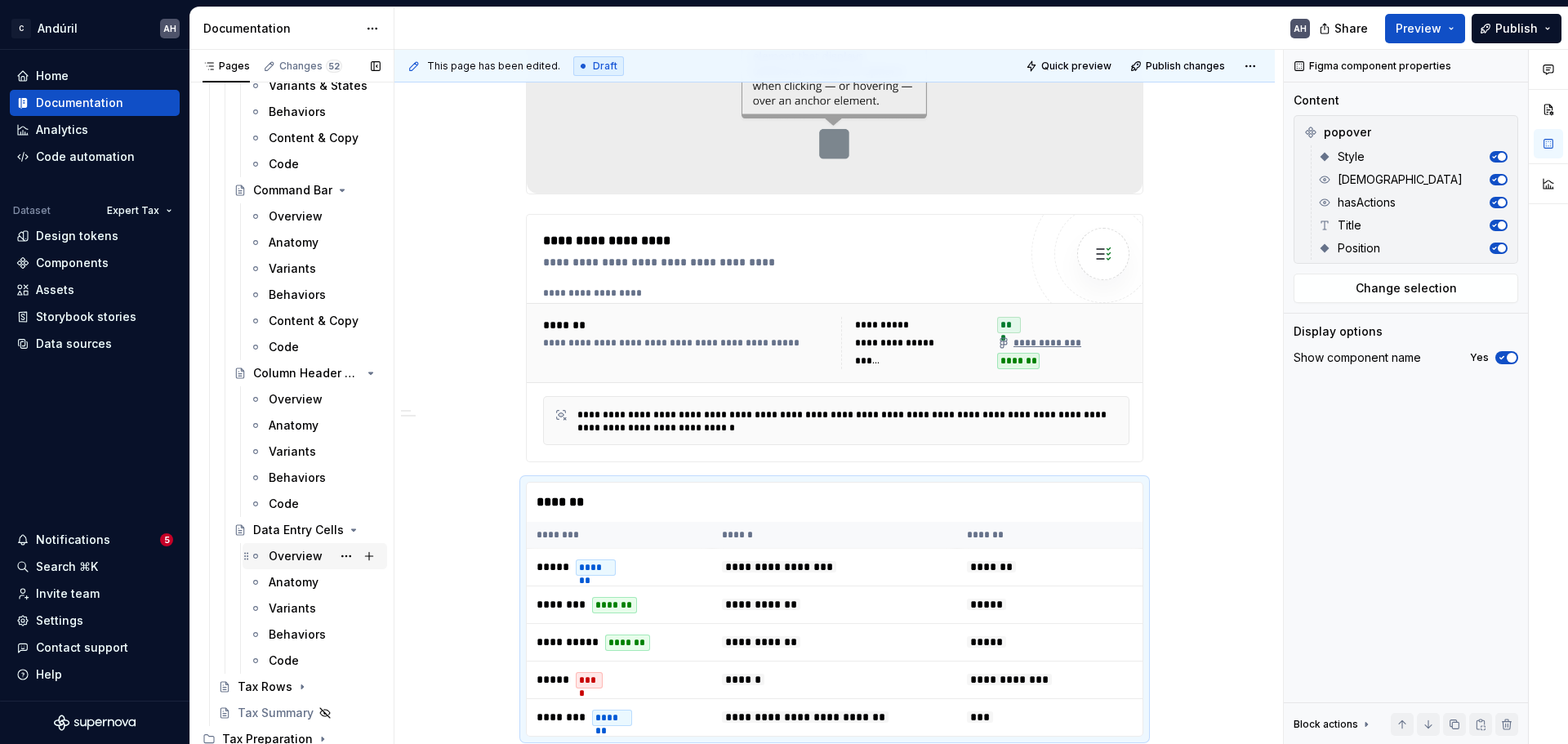
click at [289, 558] on div "Overview" at bounding box center [296, 557] width 54 height 17
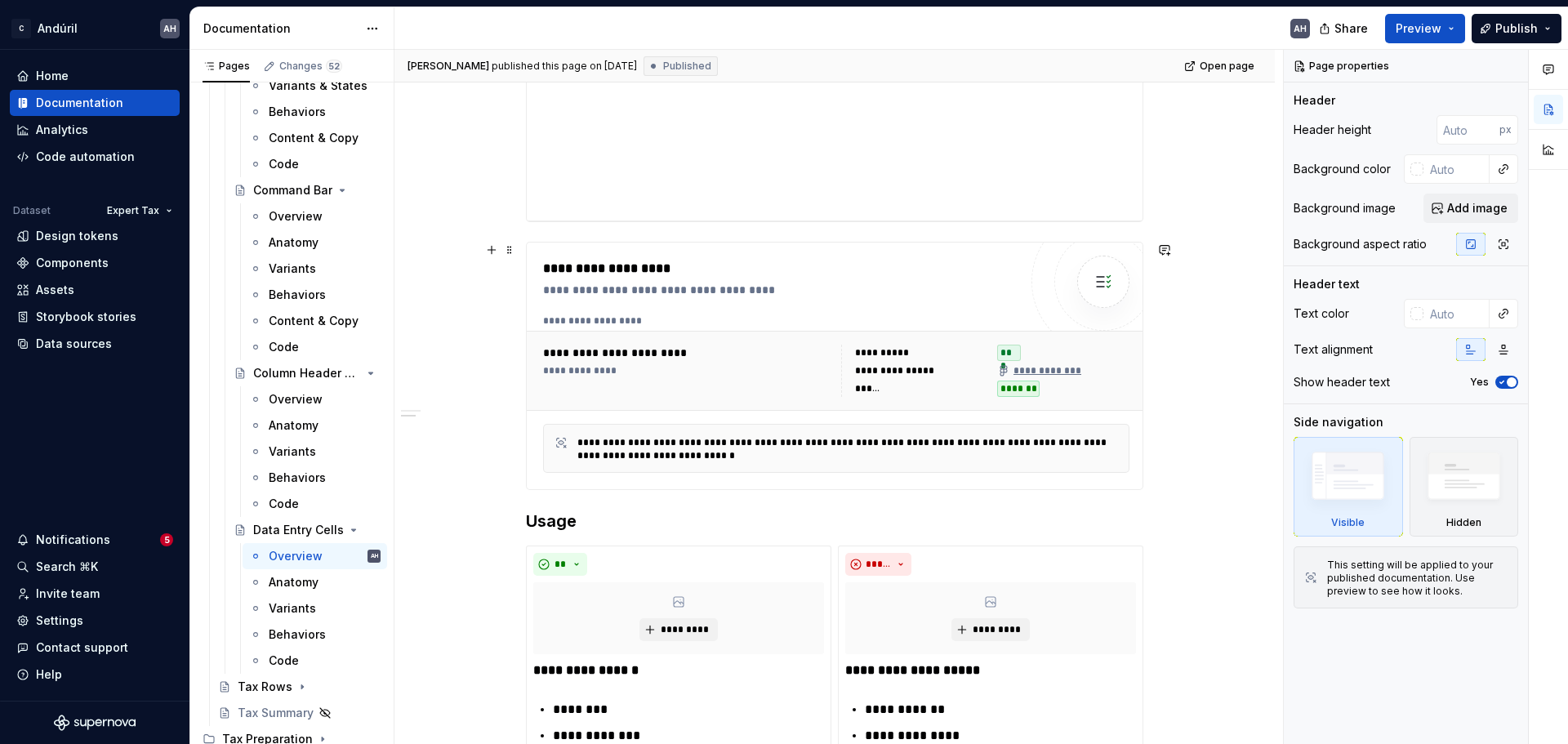
scroll to position [572, 0]
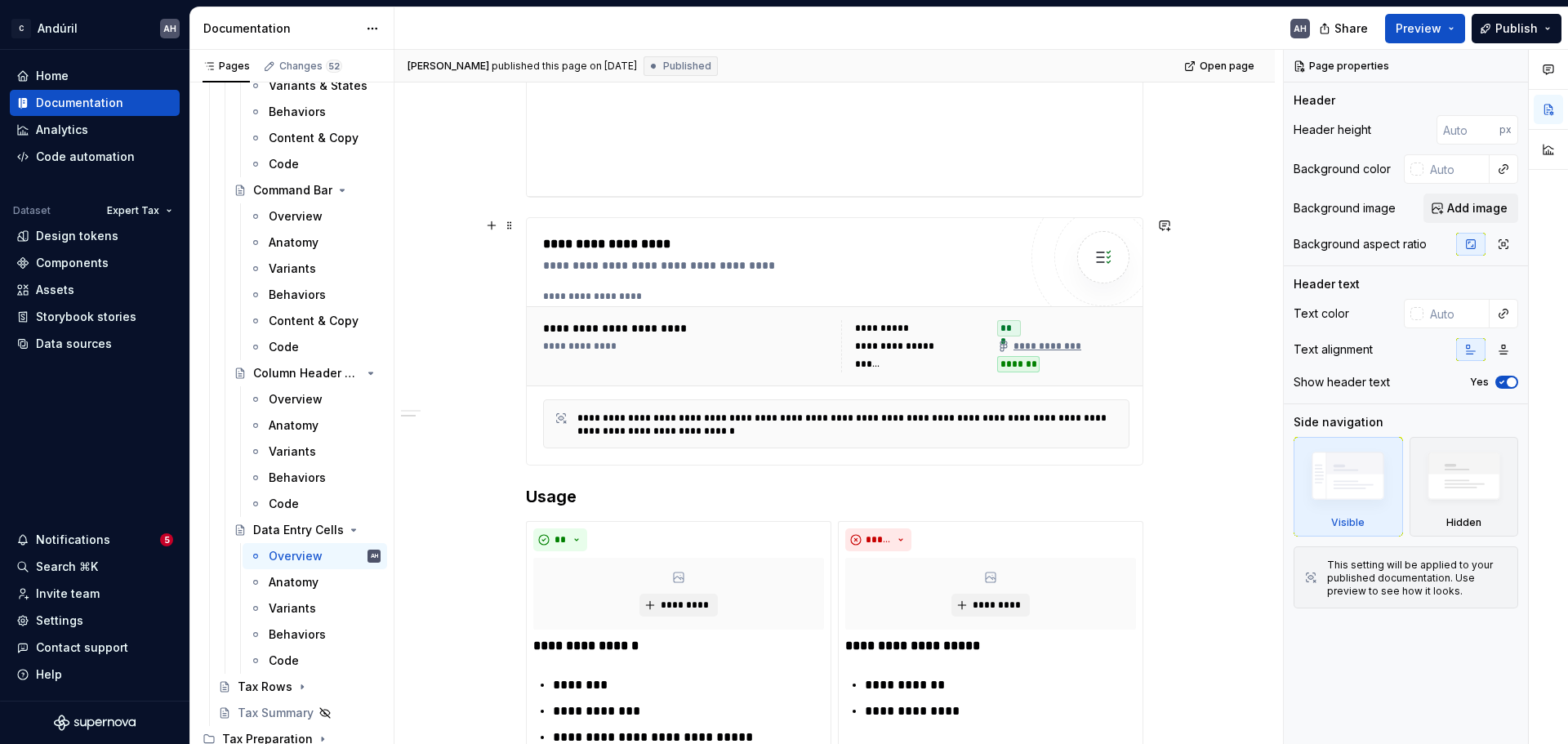
click at [719, 343] on div "**********" at bounding box center [687, 346] width 289 height 13
type textarea "*"
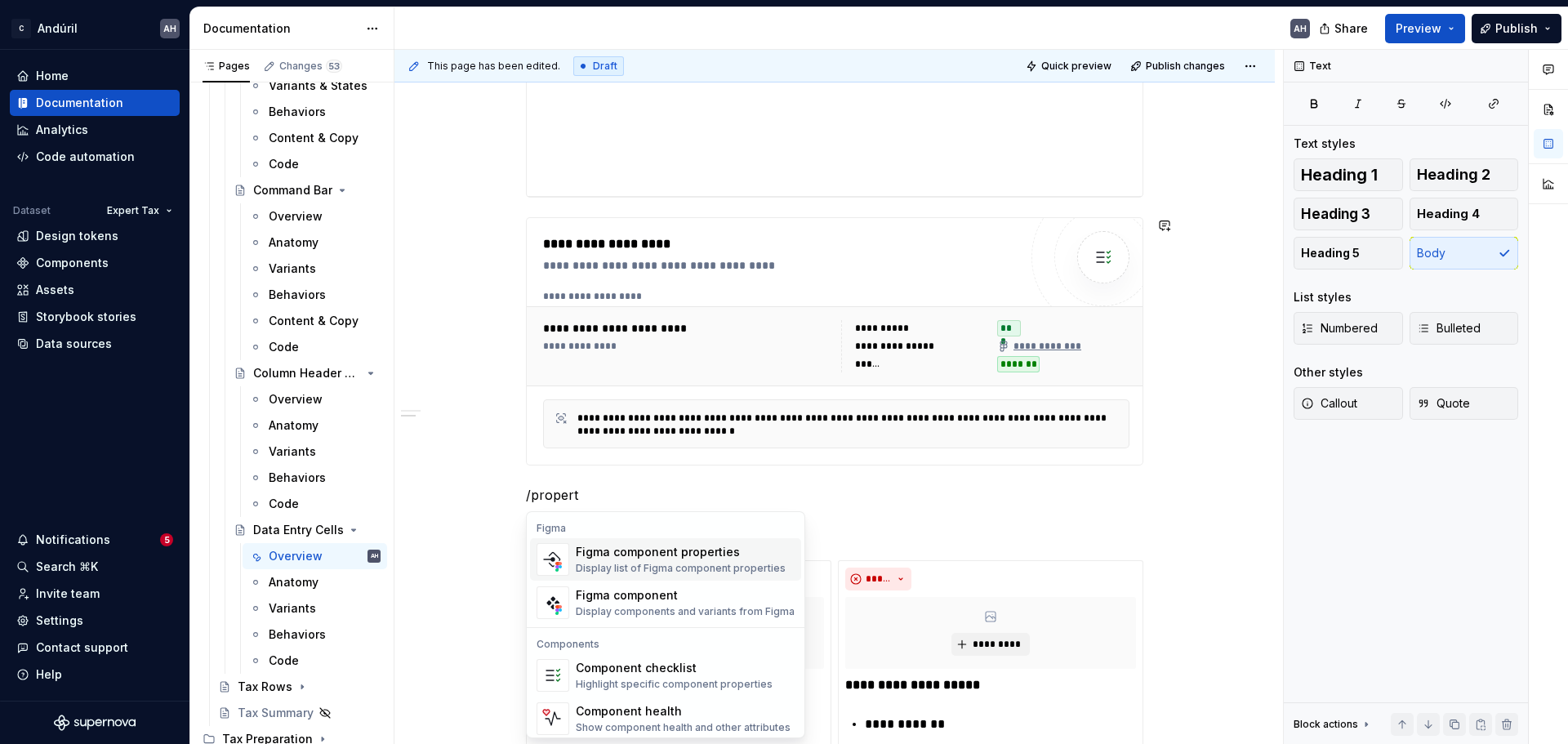
click at [675, 563] on div "Display list of Figma component properties" at bounding box center [680, 569] width 210 height 13
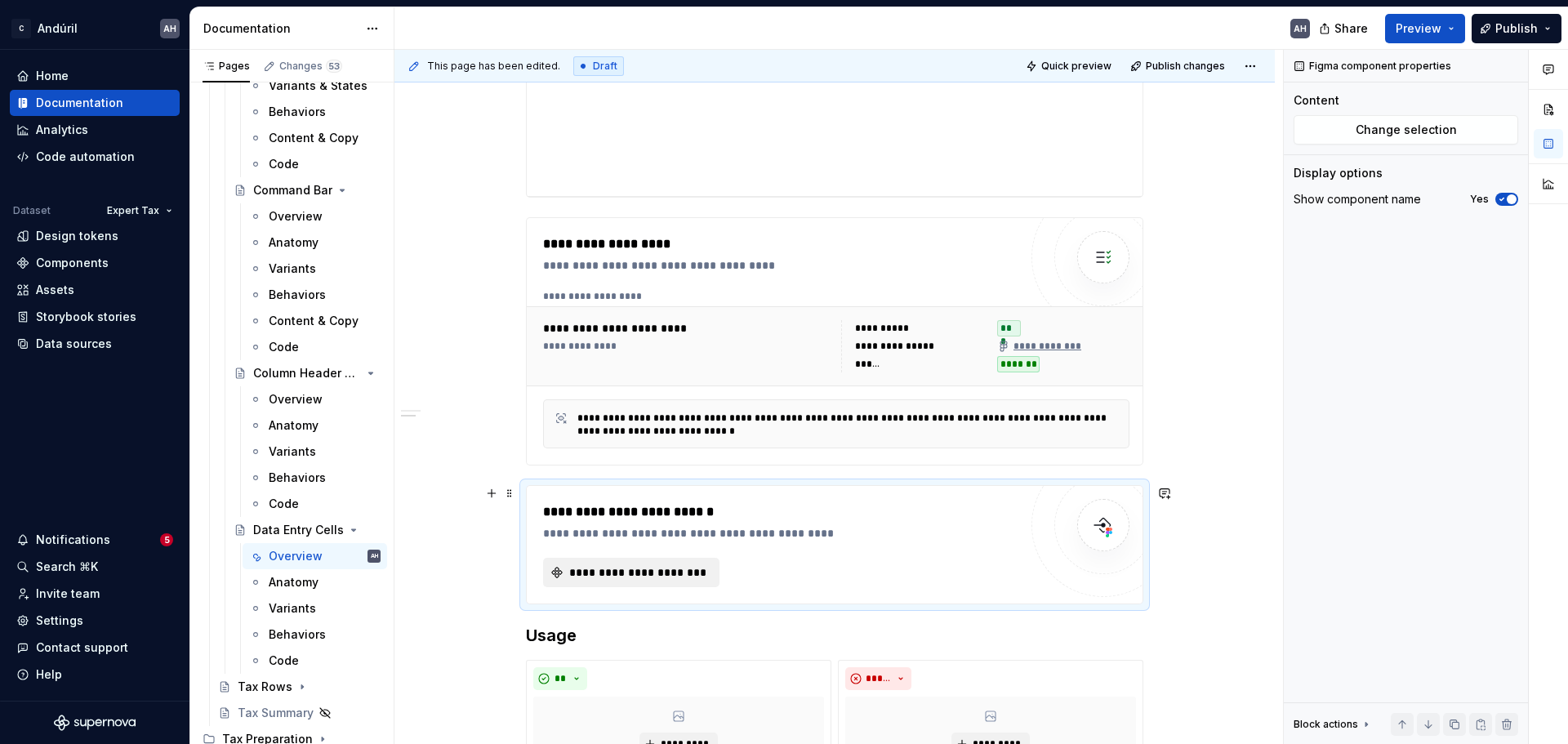
click at [673, 565] on span "**********" at bounding box center [638, 573] width 142 height 17
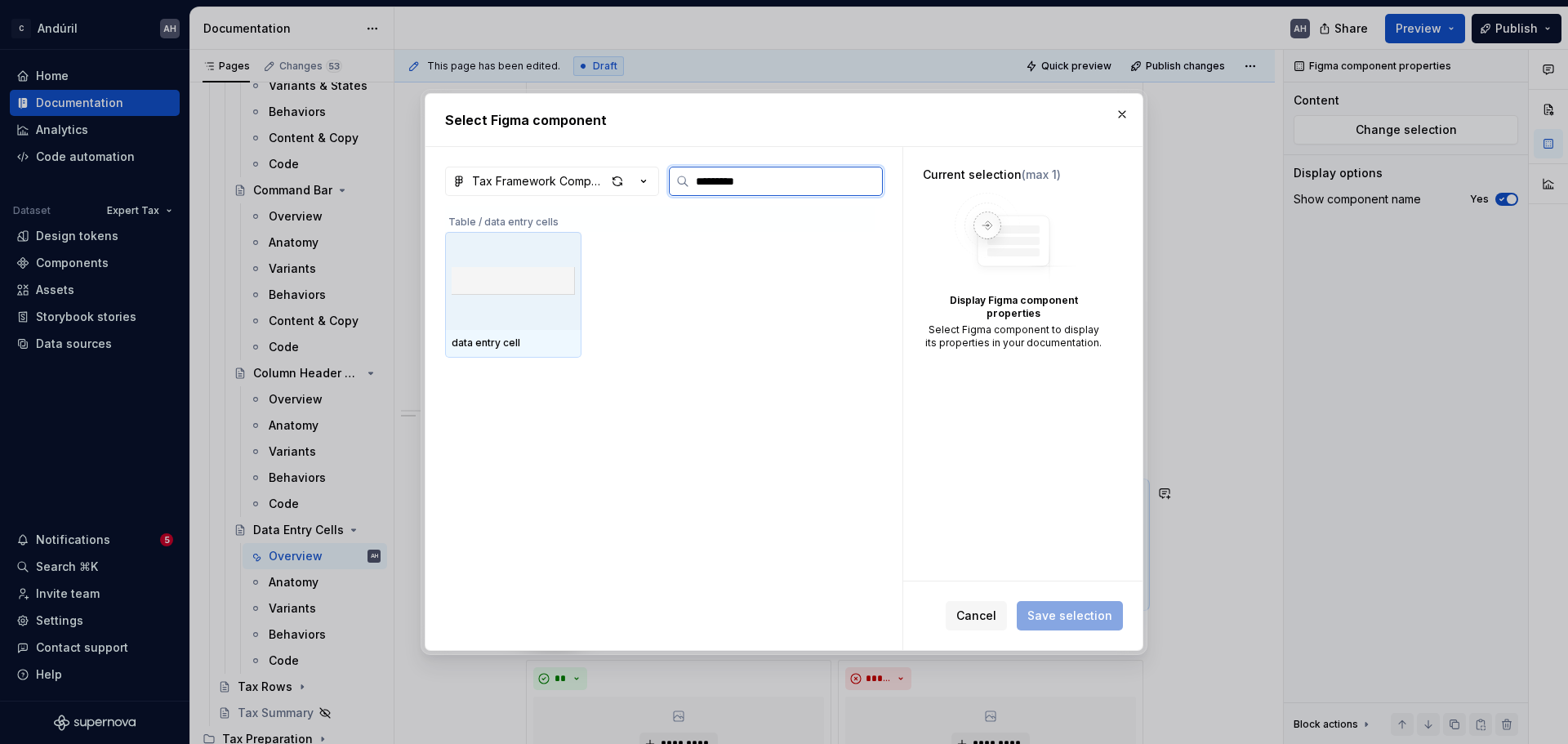
type input "**********"
click at [507, 332] on div "data entry cell" at bounding box center [513, 344] width 137 height 28
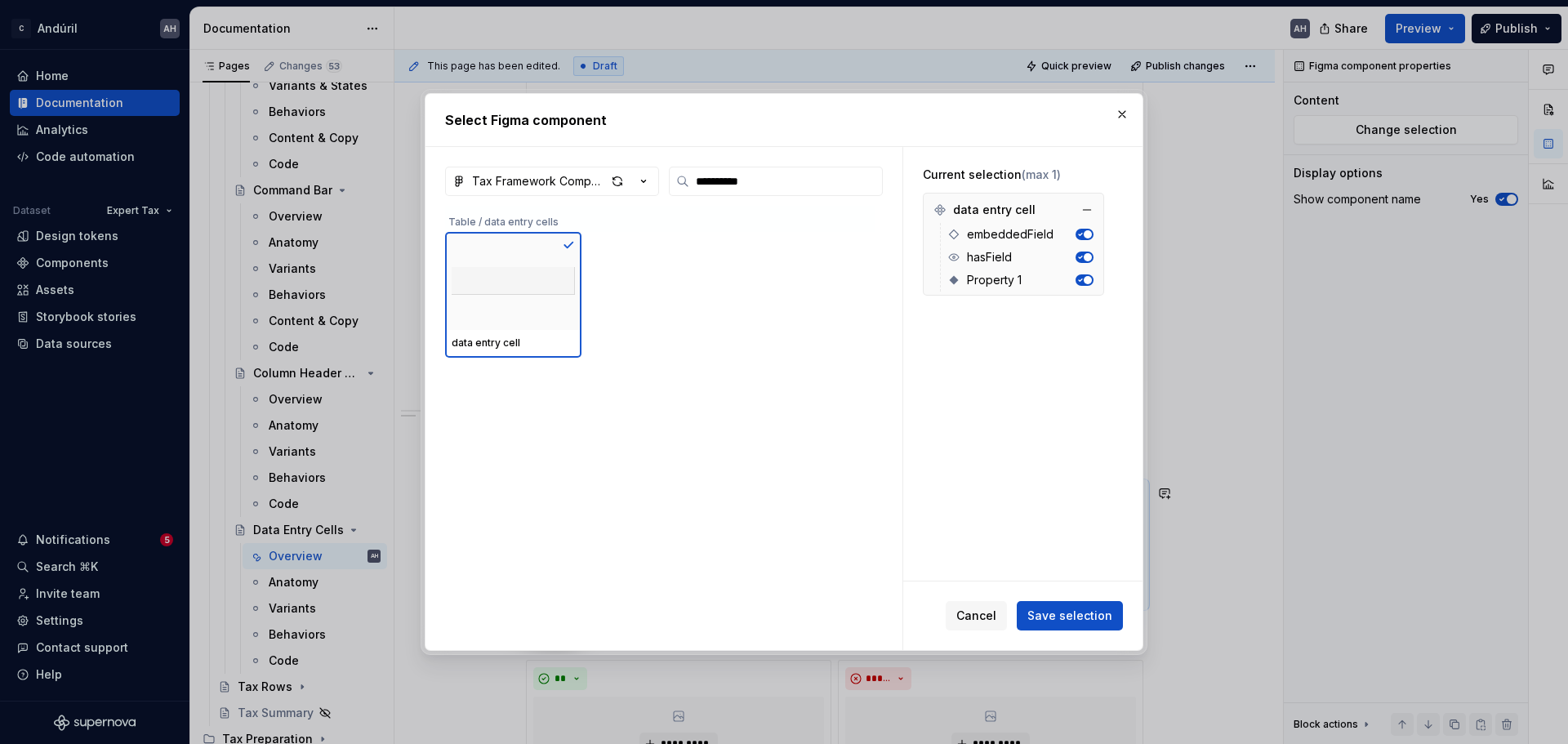
click at [1084, 279] on span "button" at bounding box center [1088, 280] width 8 height 8
click at [1055, 613] on span "Save selection" at bounding box center [1070, 616] width 85 height 17
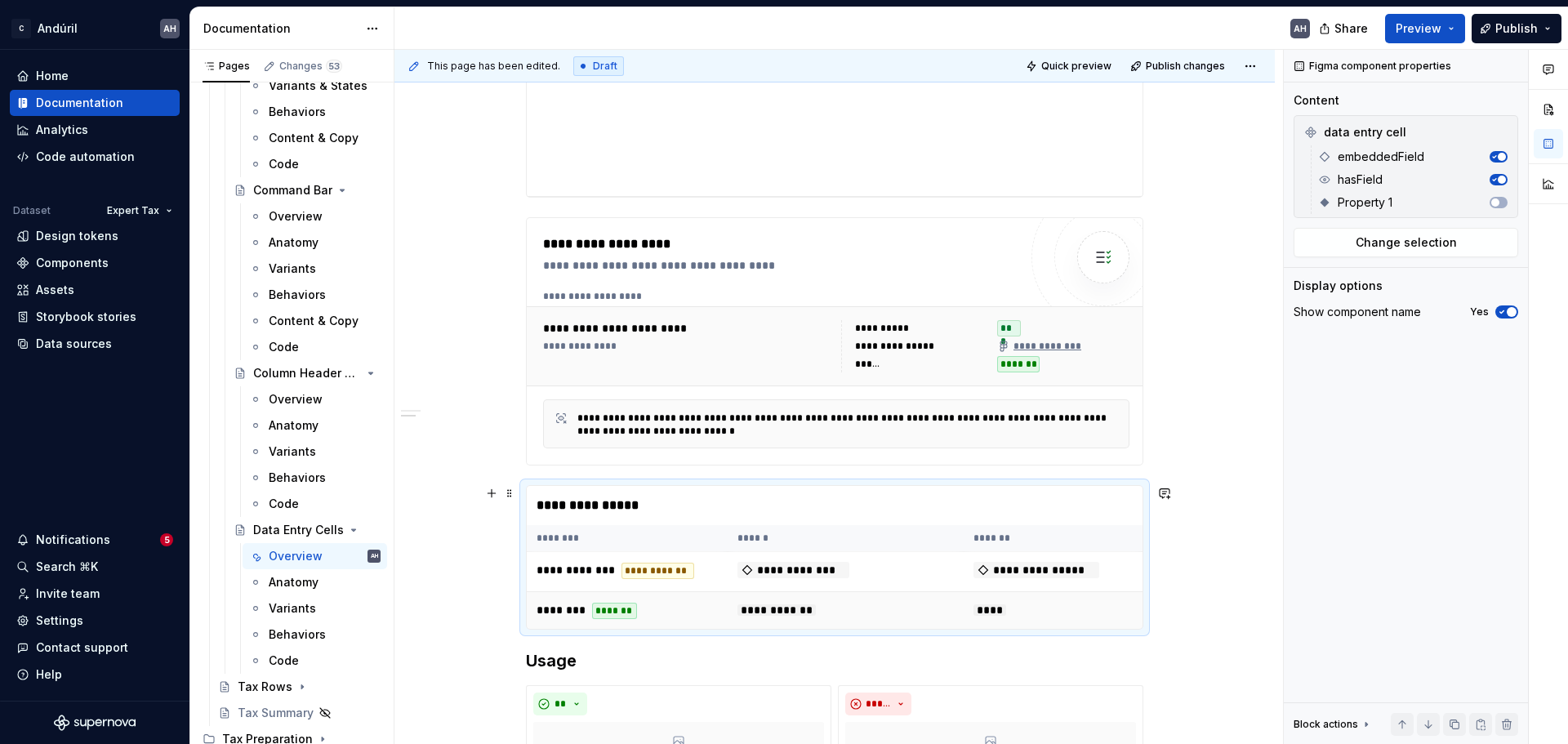
scroll to position [654, 0]
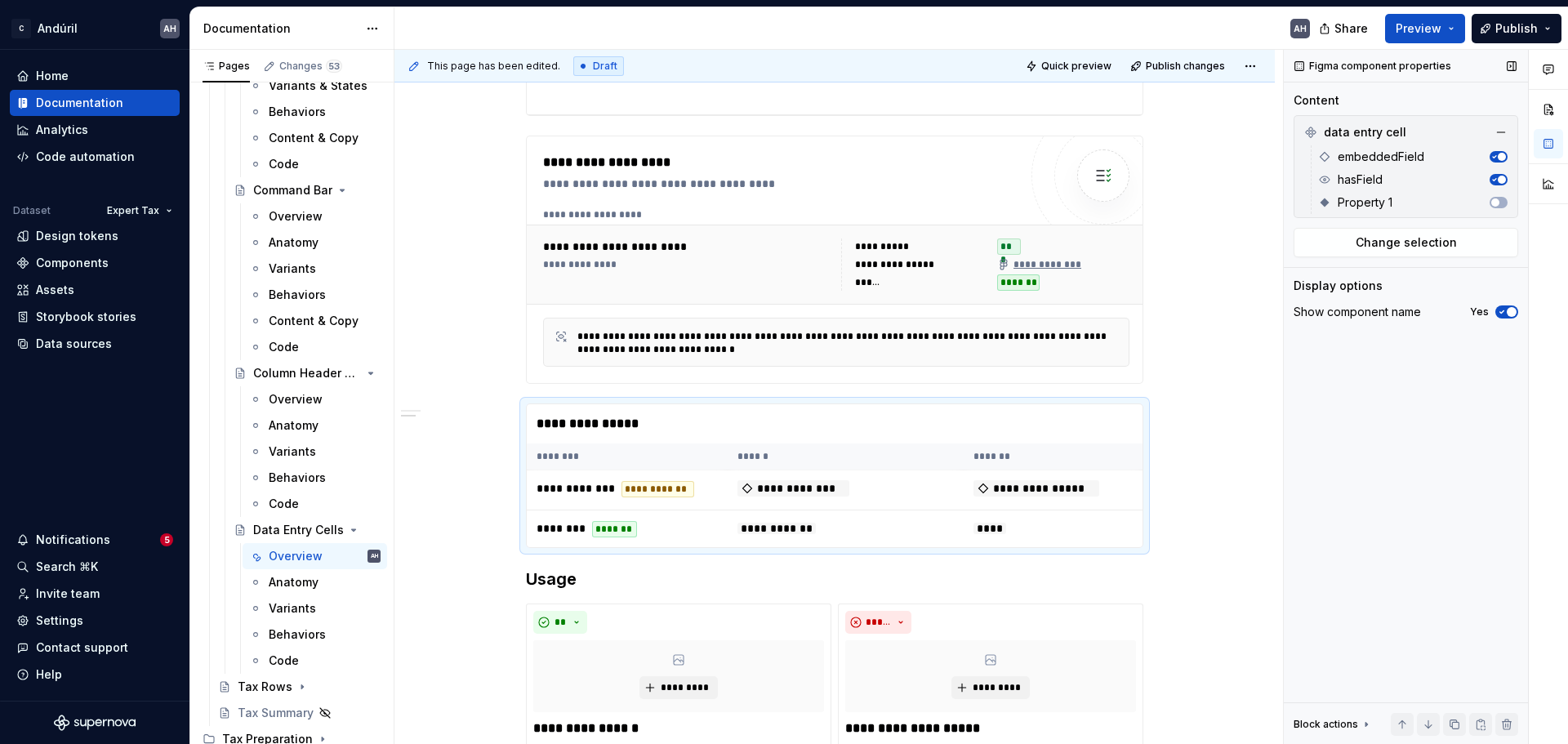
click at [1505, 316] on icon "button" at bounding box center [1502, 312] width 13 height 10
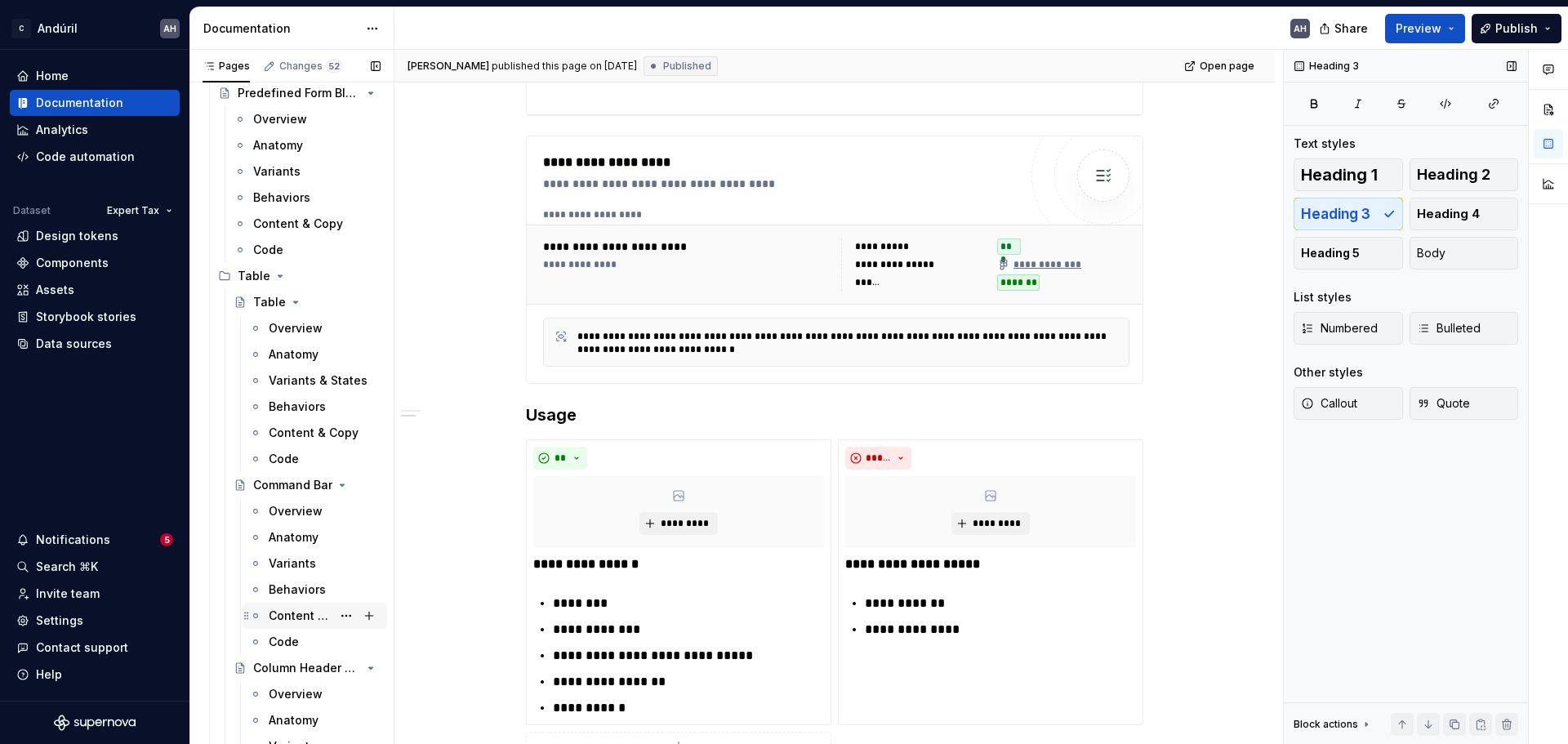
scroll to position [2154, 0]
click at [280, 275] on icon "Page tree" at bounding box center [280, 277] width 13 height 13
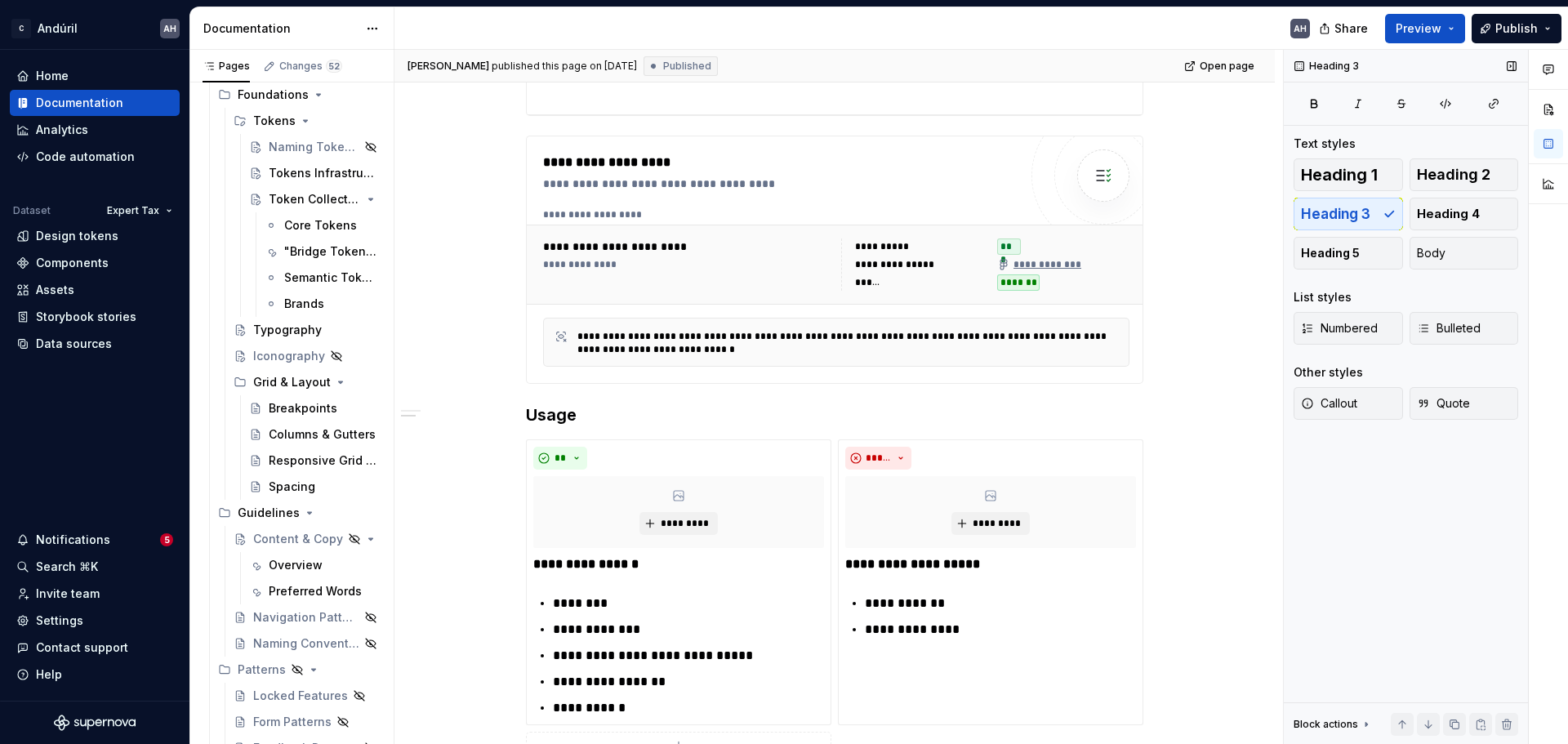
scroll to position [0, 0]
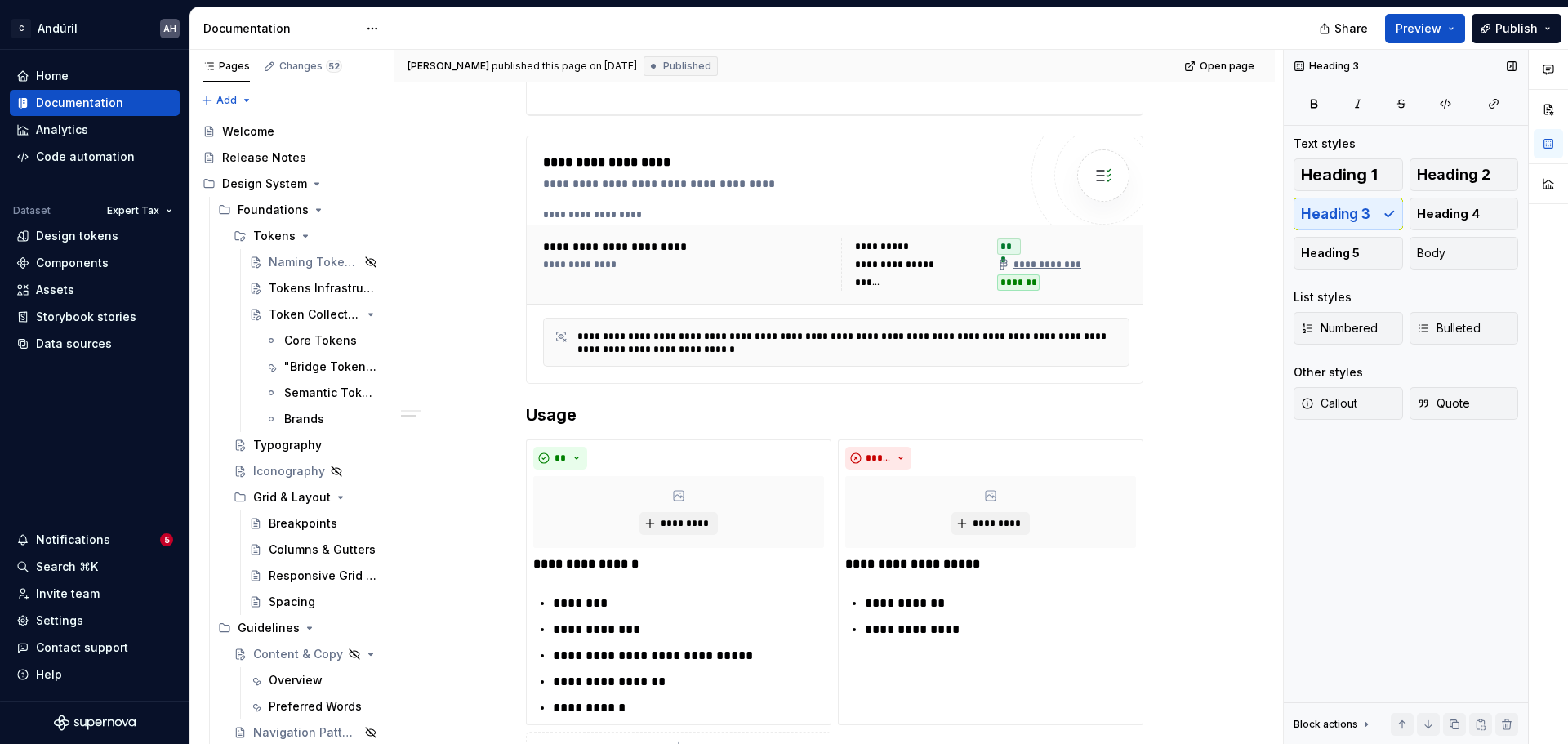
type textarea "*"
